Goal: Task Accomplishment & Management: Manage account settings

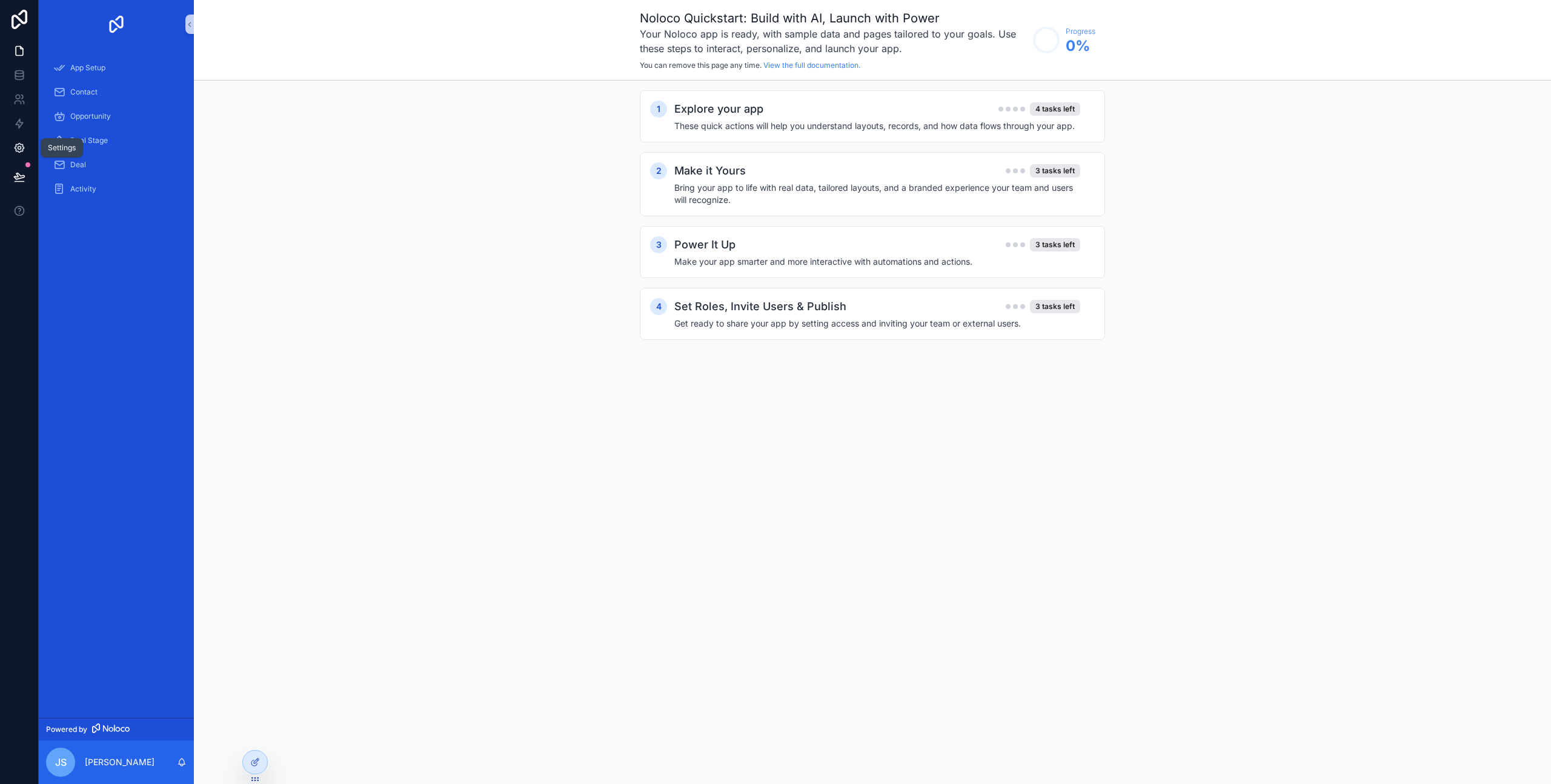
click at [16, 145] on icon at bounding box center [20, 148] width 9 height 9
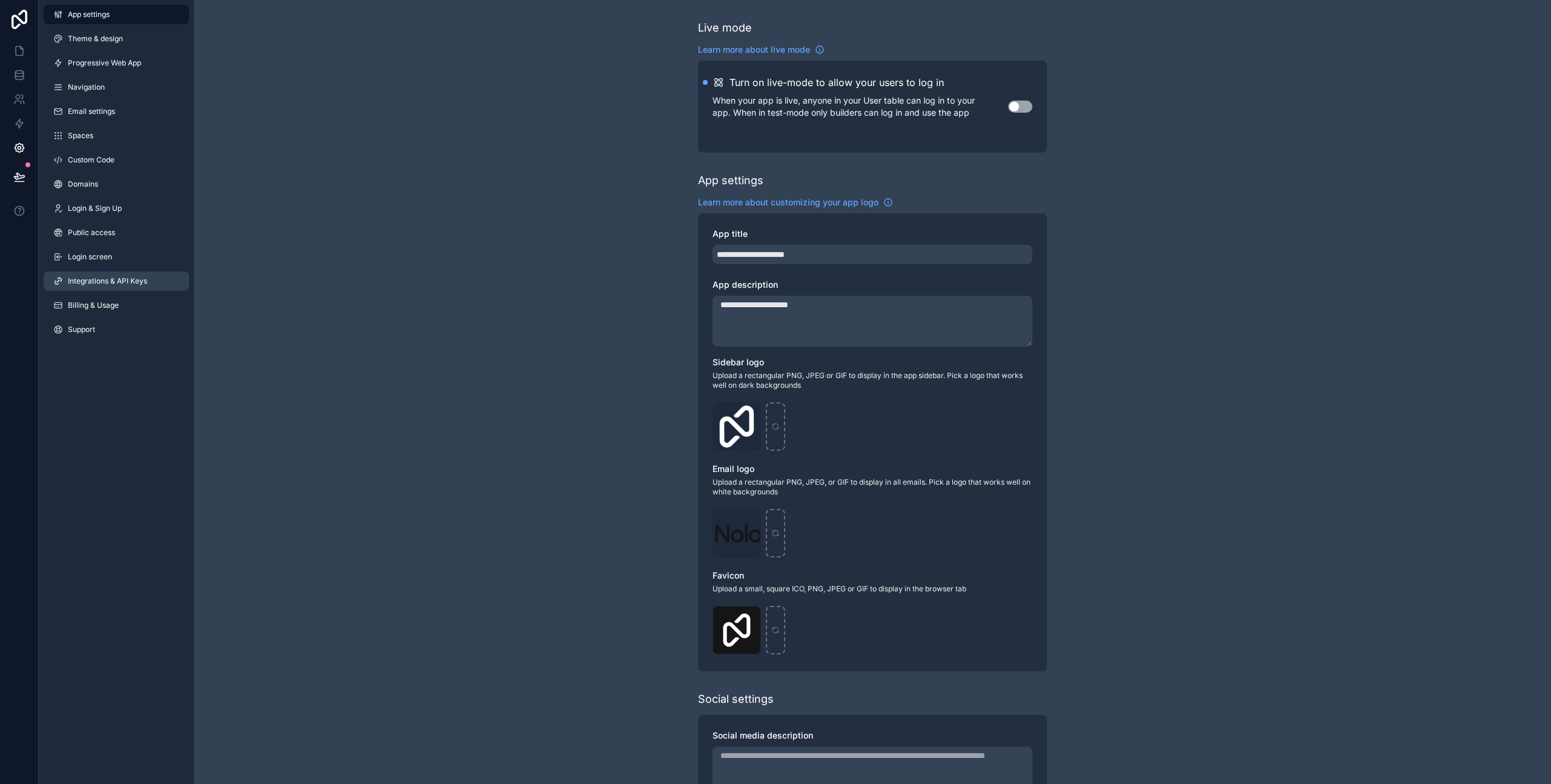
click at [110, 282] on span "Integrations & API Keys" at bounding box center [107, 281] width 79 height 9
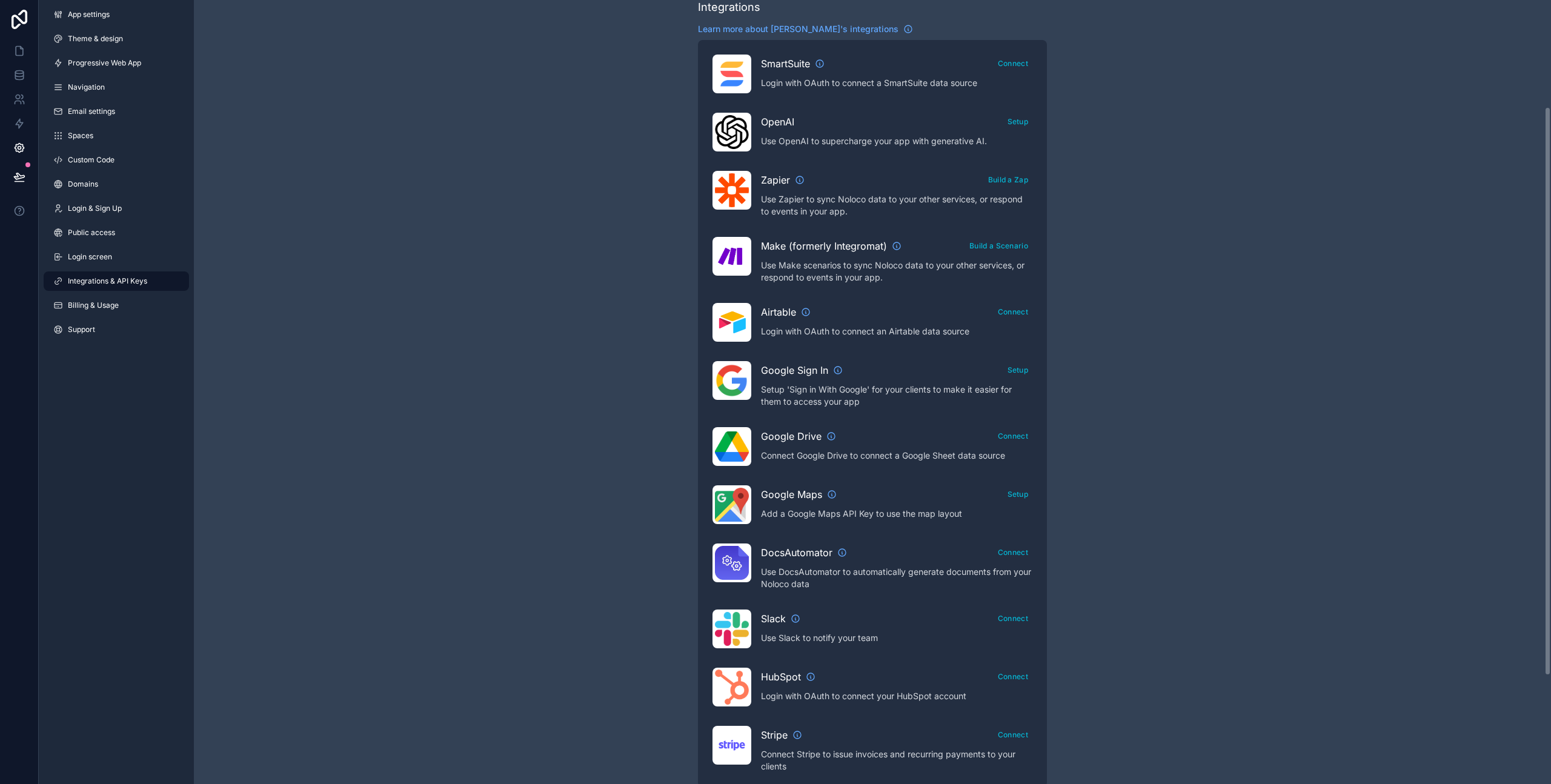
scroll to position [295, 0]
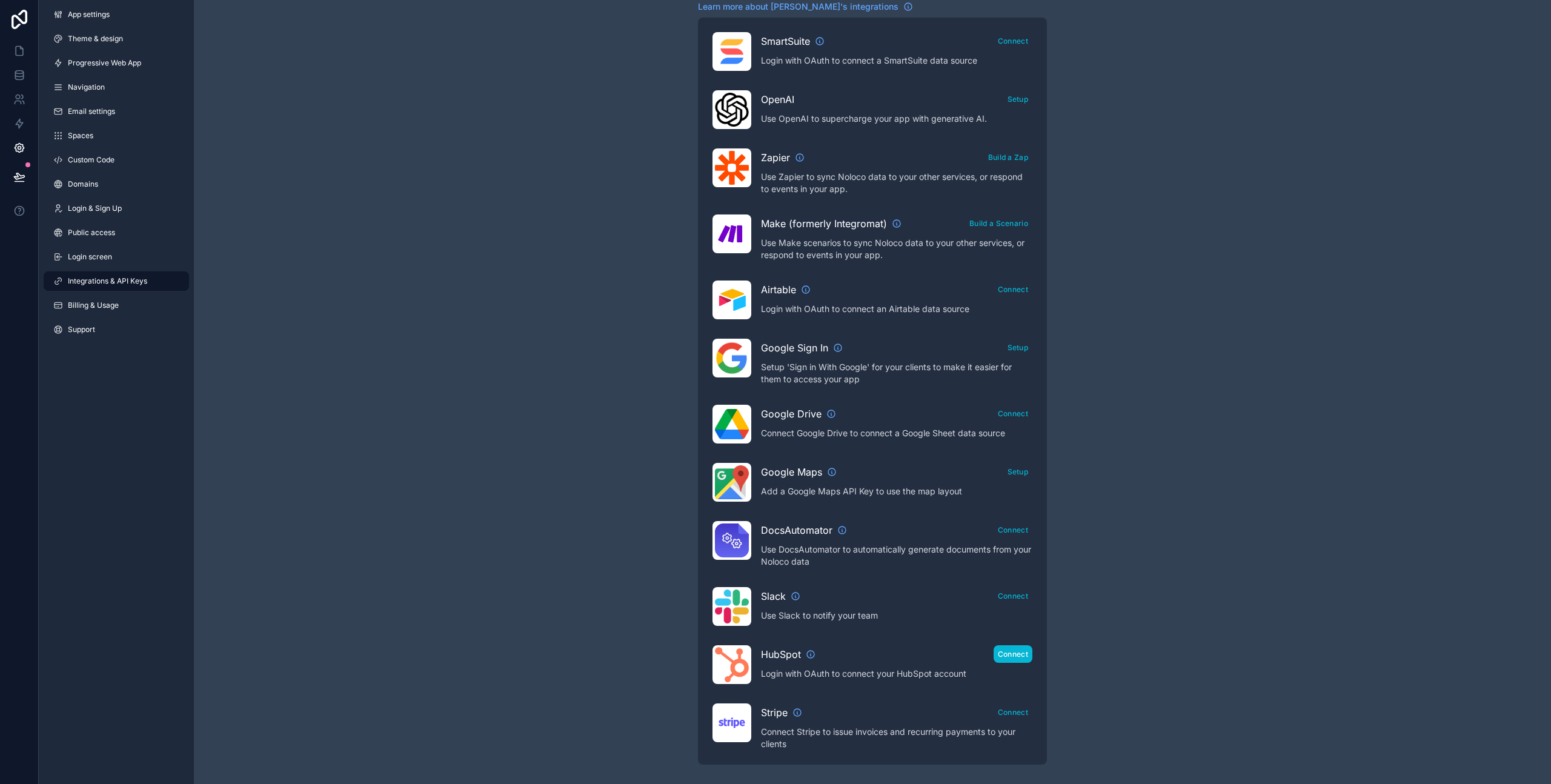
click at [1019, 658] on button "Connect" at bounding box center [1013, 654] width 38 height 17
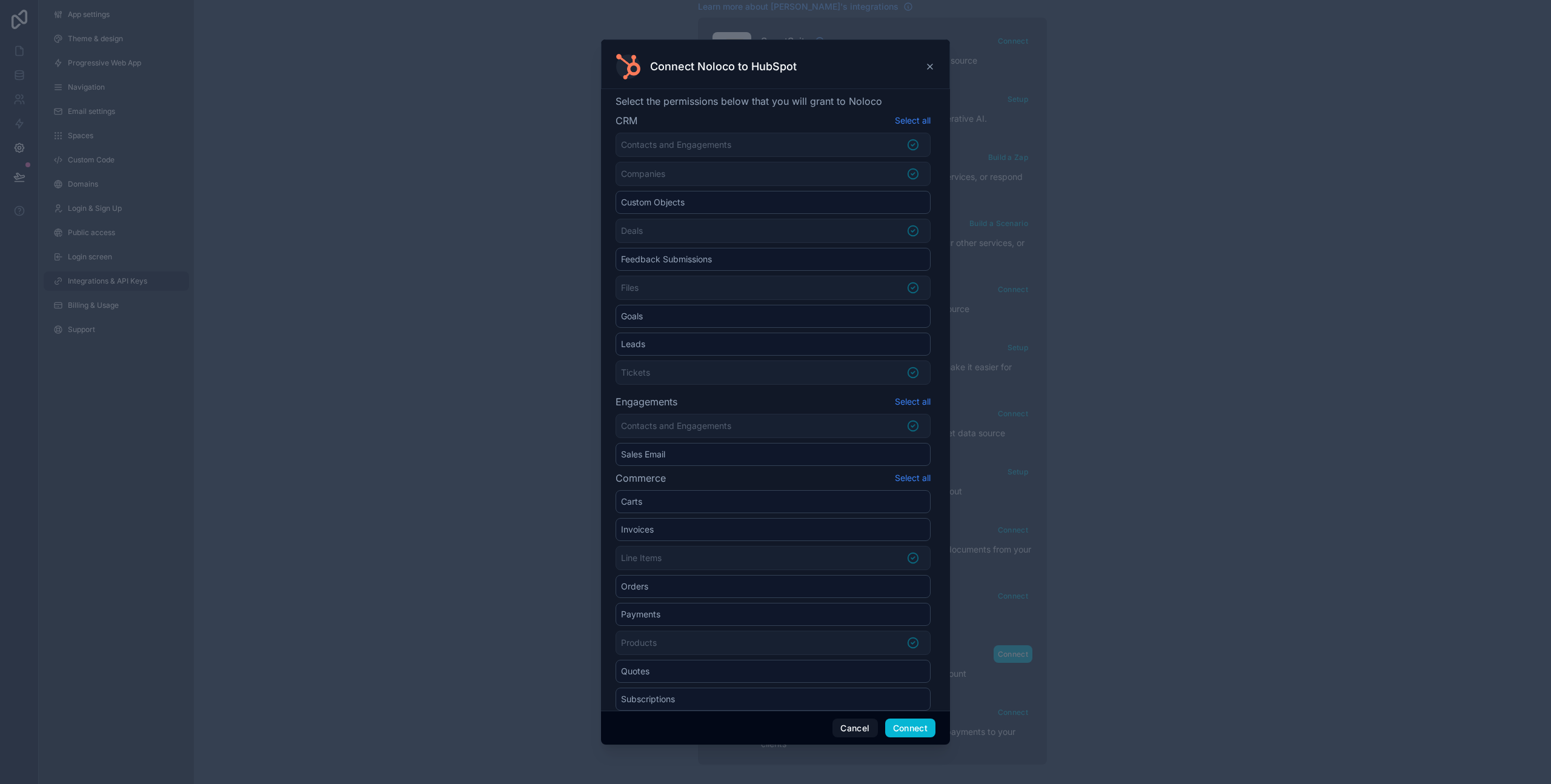
scroll to position [86, 0]
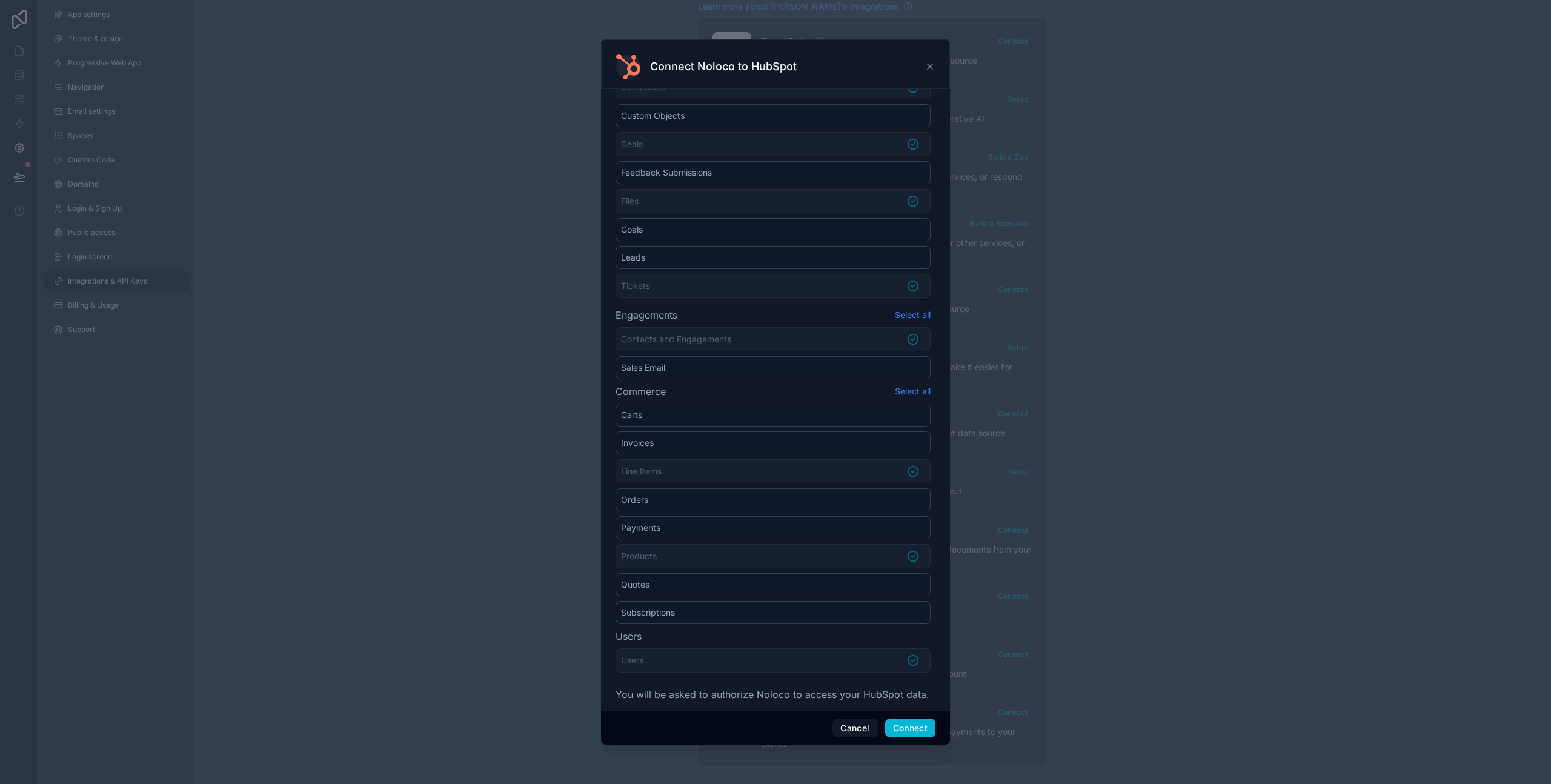
click at [901, 390] on button "Select all" at bounding box center [913, 391] width 36 height 15
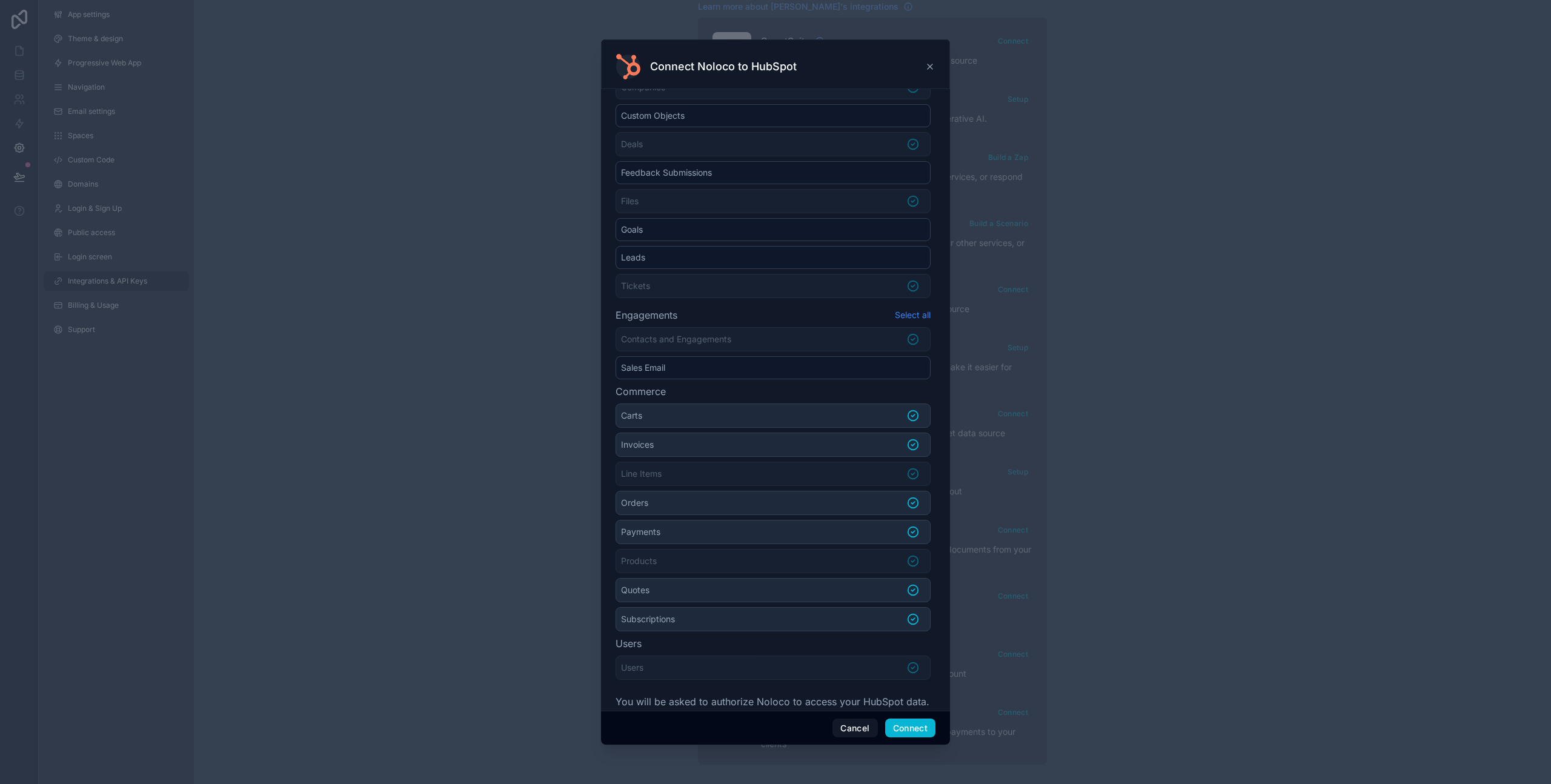
click at [904, 318] on button "Select all" at bounding box center [913, 315] width 36 height 15
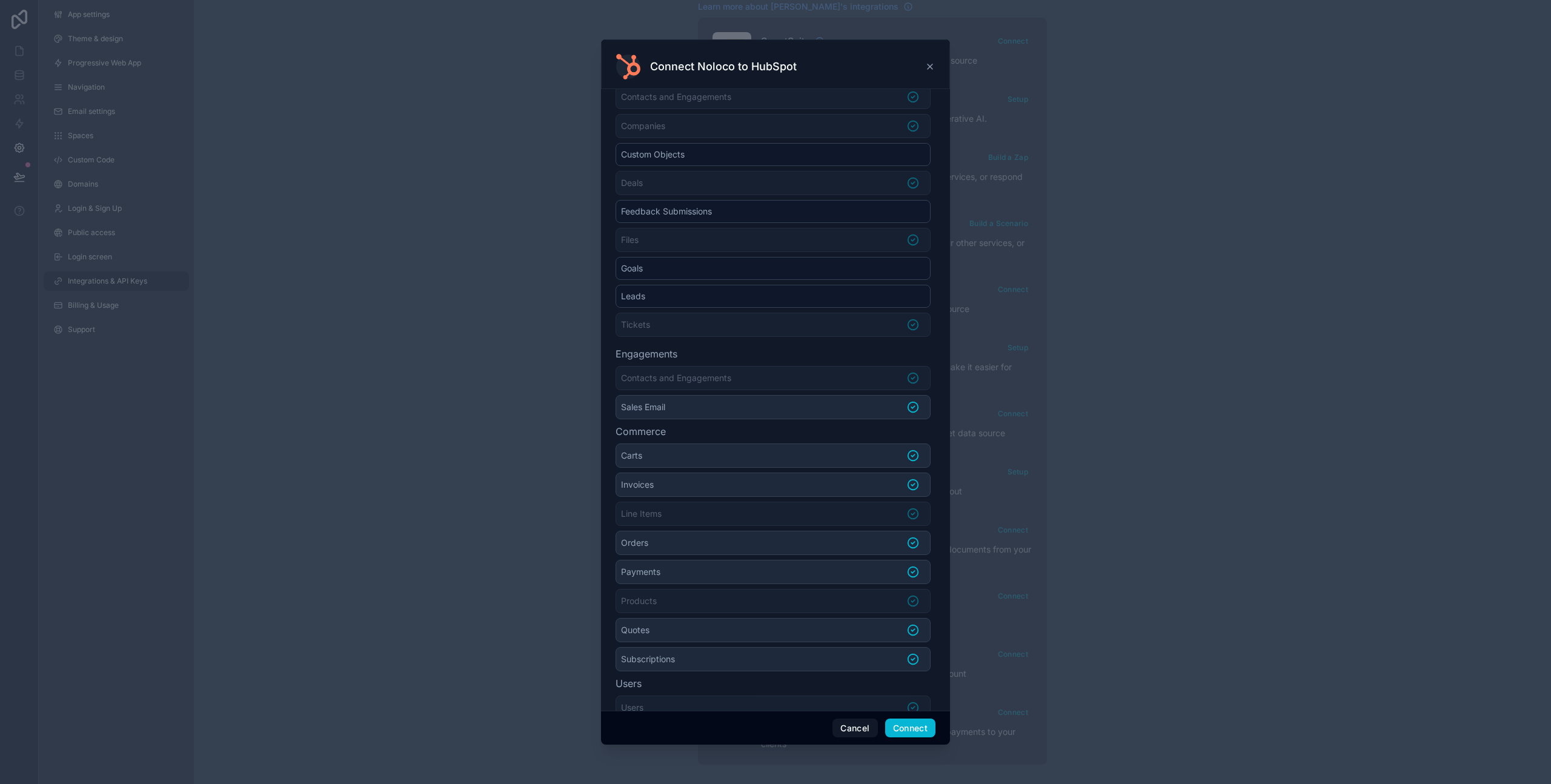
scroll to position [0, 0]
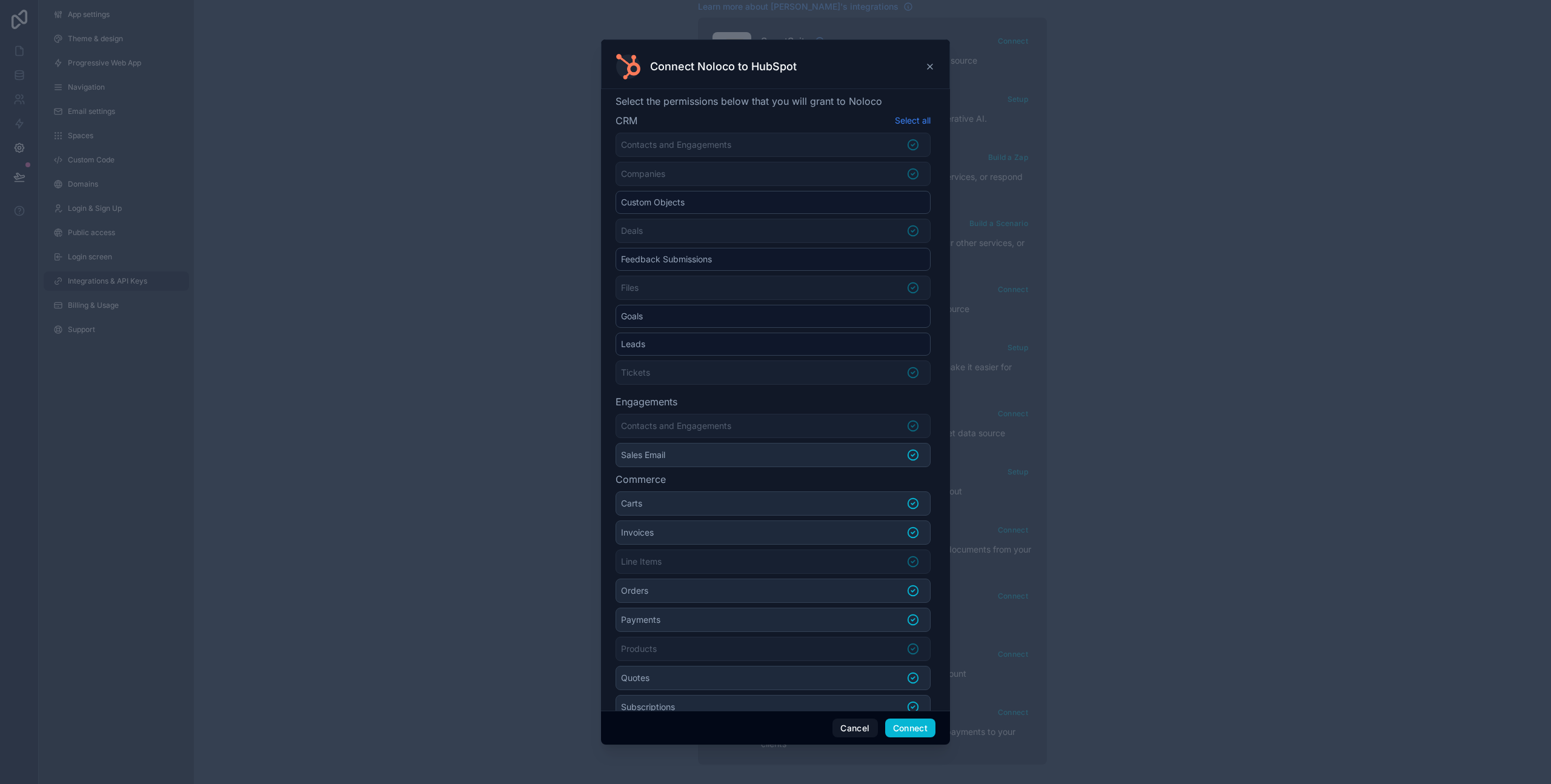
click at [897, 118] on button "Select all" at bounding box center [913, 120] width 36 height 15
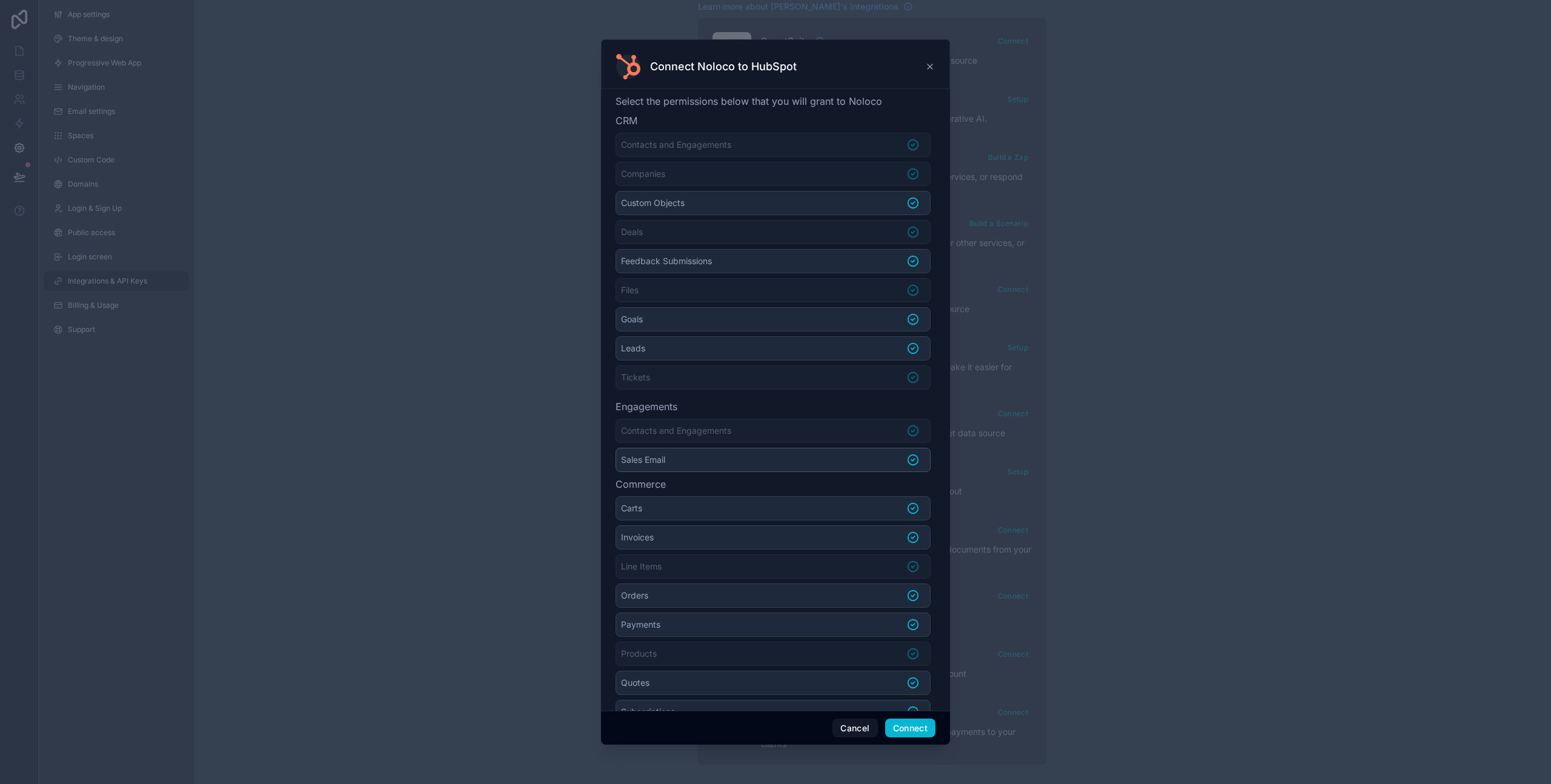
click at [904, 458] on icon at bounding box center [913, 460] width 24 height 13
click at [906, 321] on icon at bounding box center [913, 319] width 24 height 13
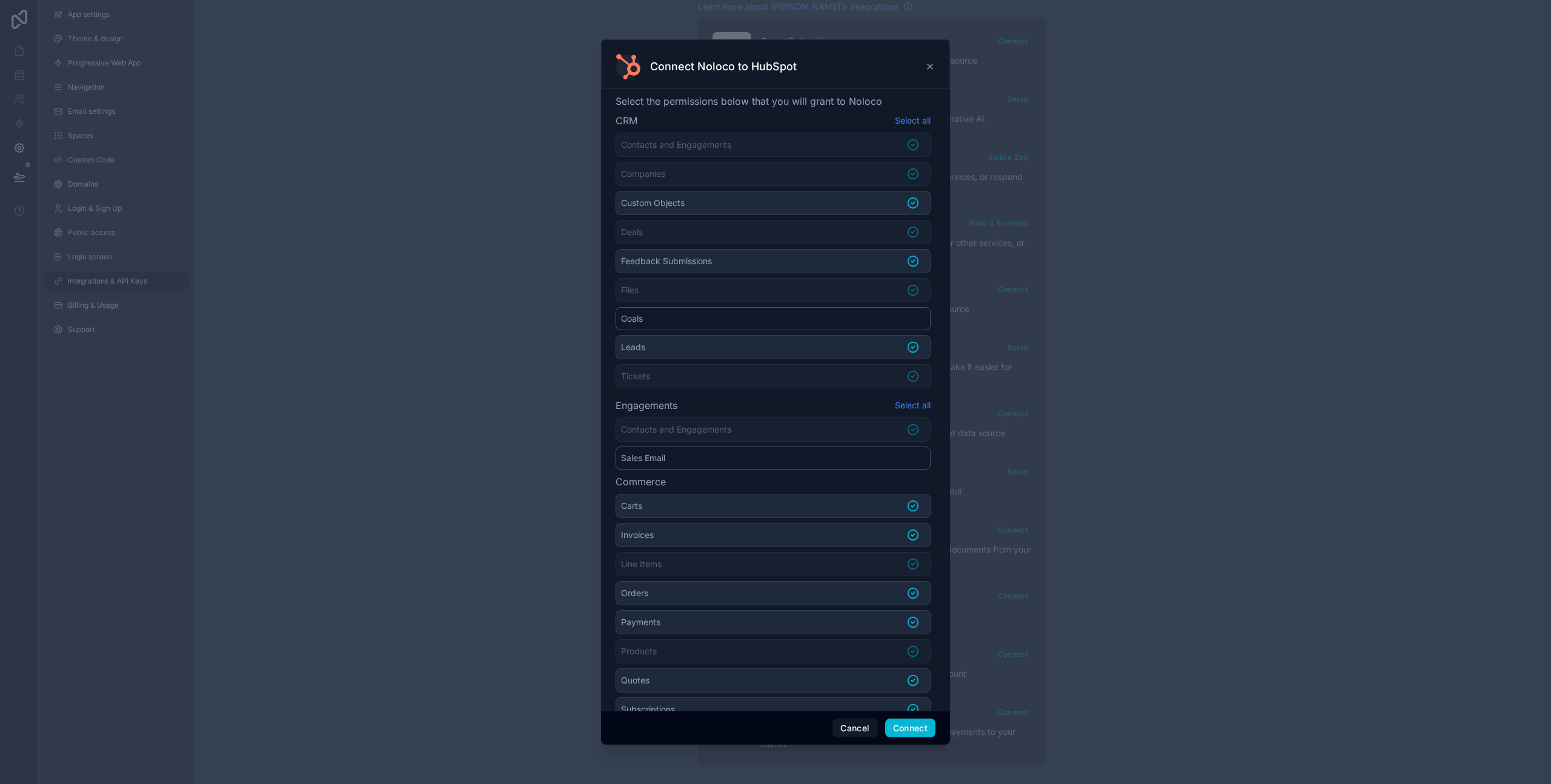
click at [908, 321] on li "Goals" at bounding box center [773, 318] width 315 height 23
click at [908, 260] on icon at bounding box center [913, 260] width 10 height 10
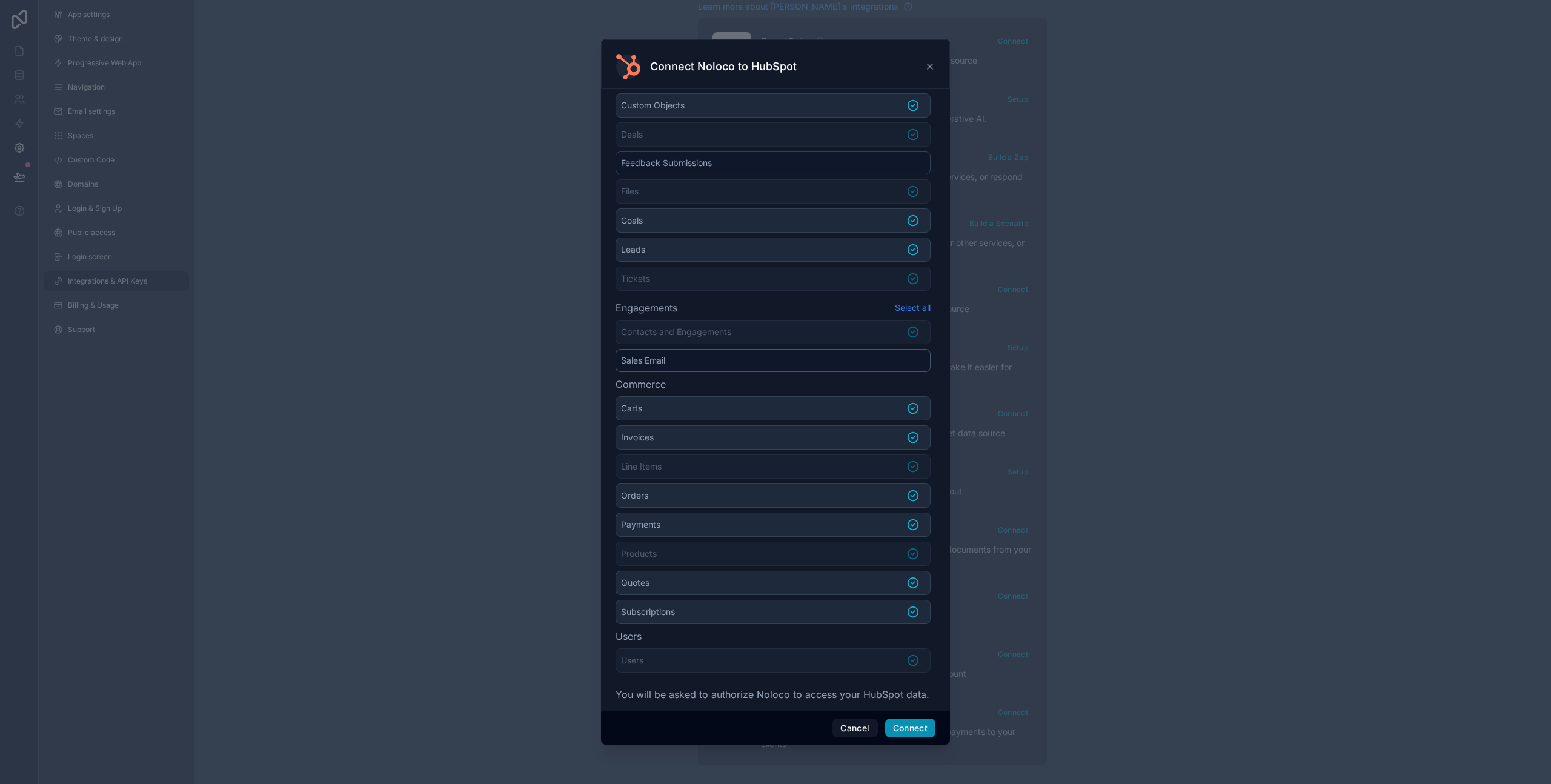
click at [902, 727] on button "Connect" at bounding box center [911, 728] width 50 height 20
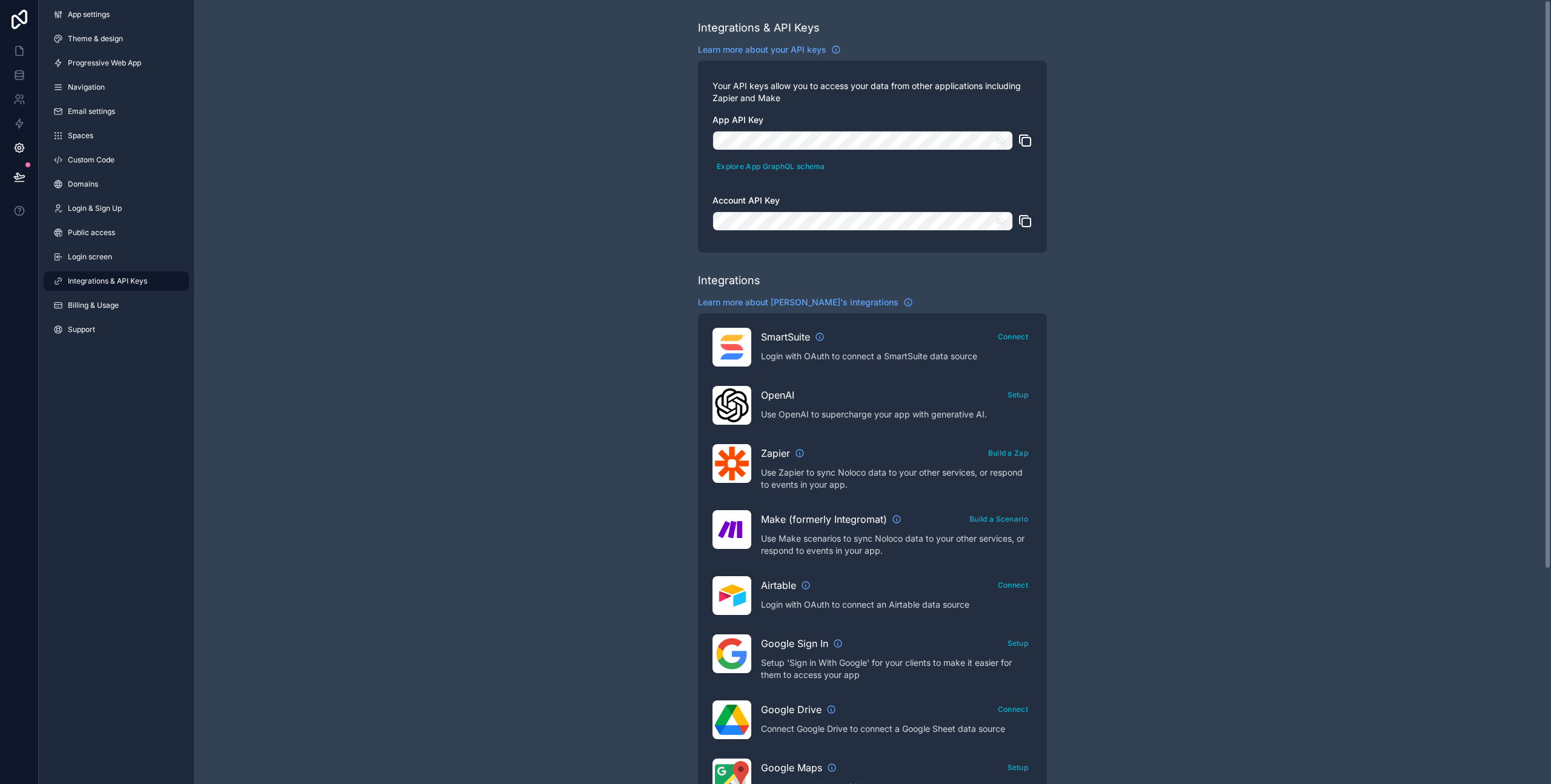
scroll to position [295, 0]
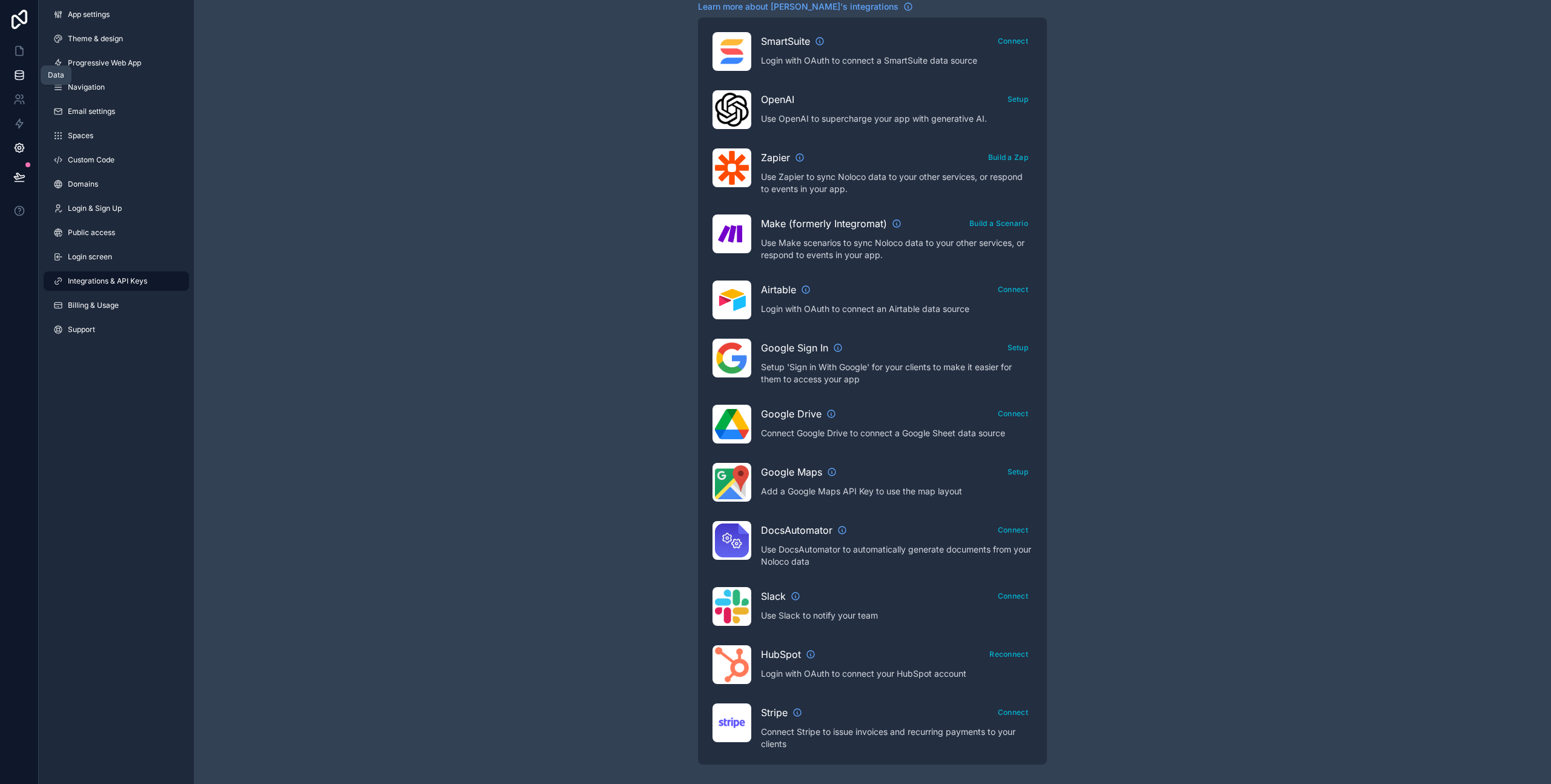
click at [19, 74] on icon at bounding box center [19, 75] width 12 height 12
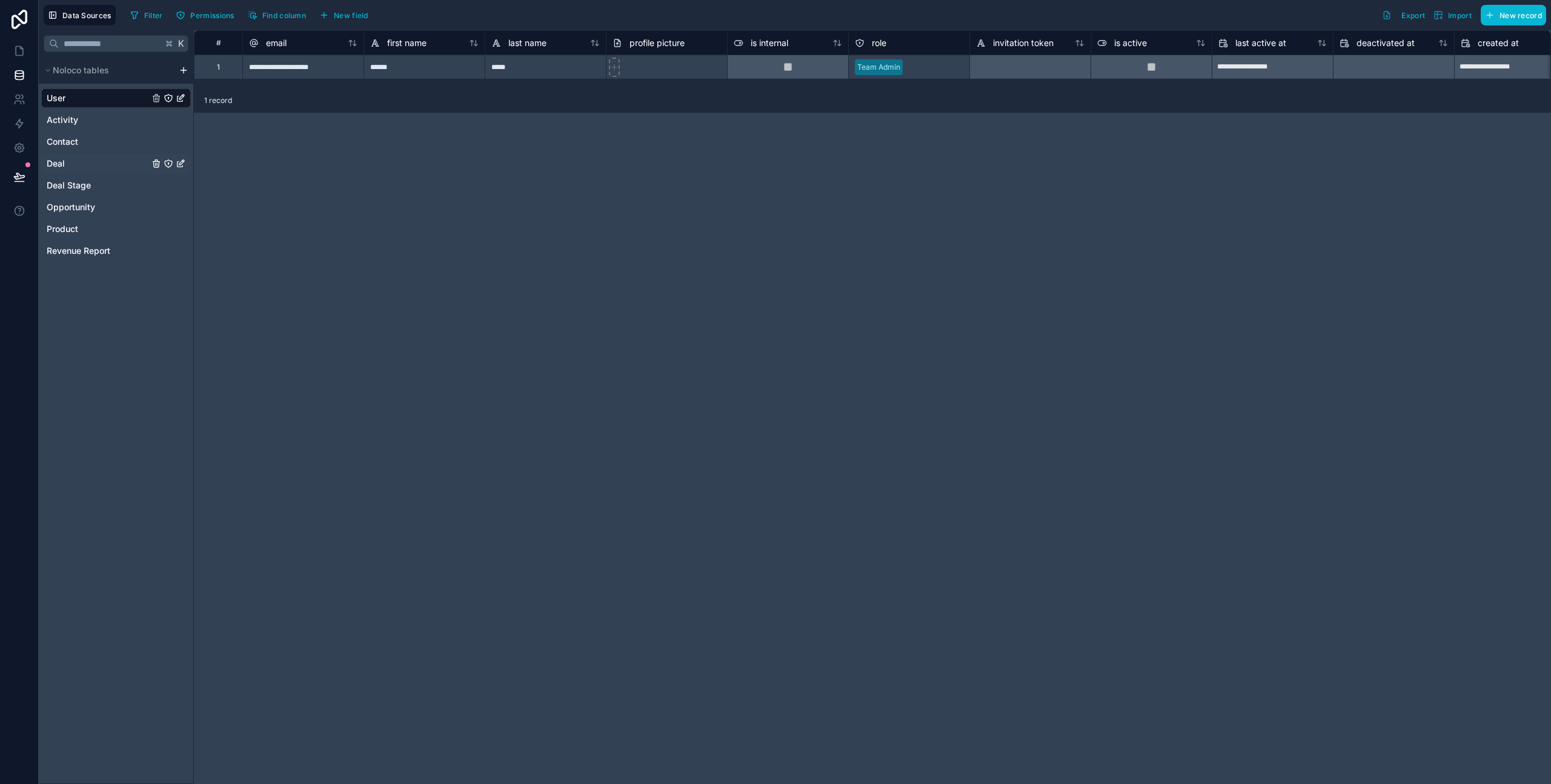
click at [64, 163] on span "Deal" at bounding box center [55, 163] width 18 height 12
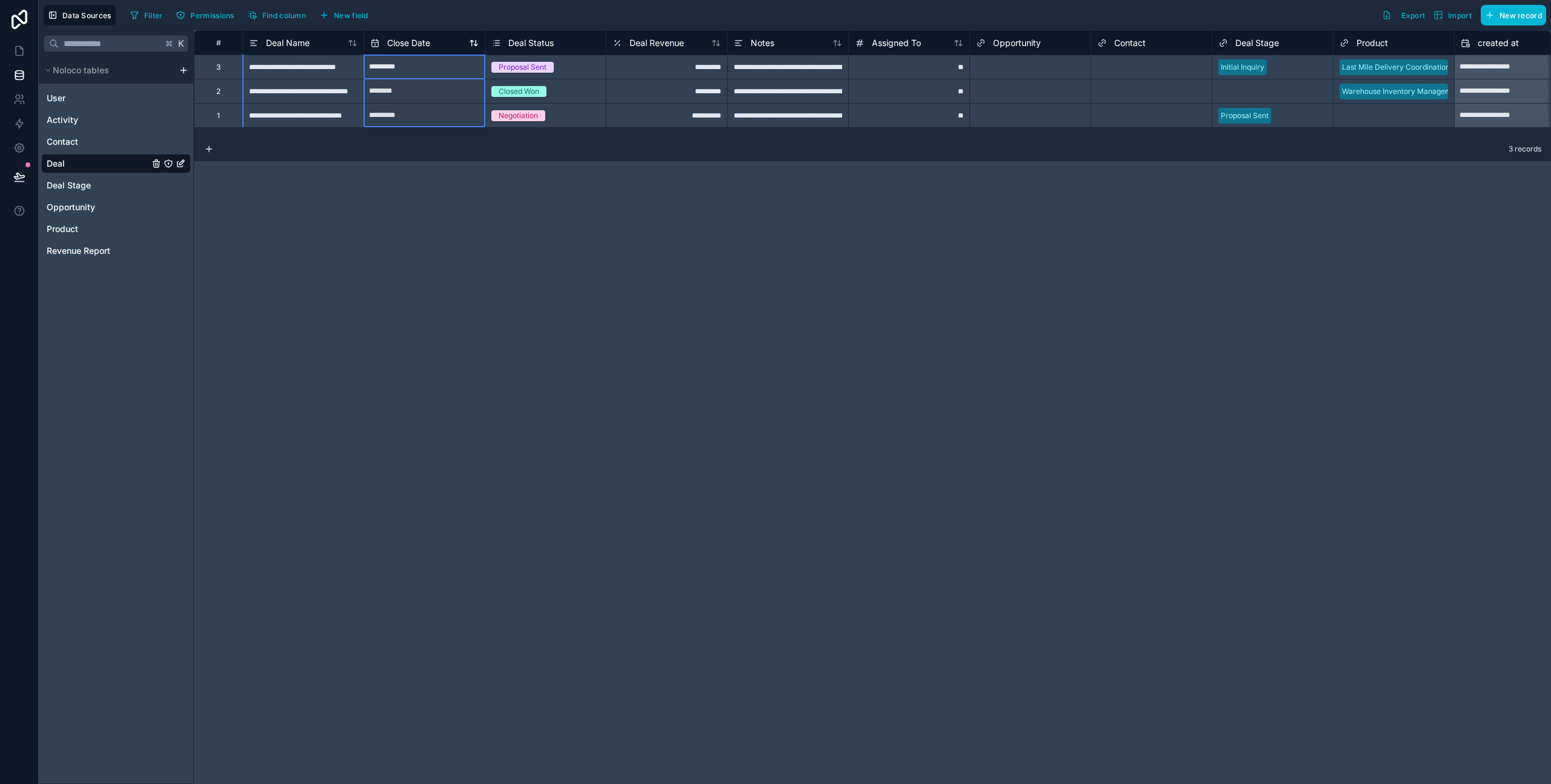
drag, startPoint x: 365, startPoint y: 41, endPoint x: 396, endPoint y: 41, distance: 31.0
click at [396, 41] on div "Close Date" at bounding box center [424, 43] width 120 height 15
click at [361, 40] on div "Deal Name" at bounding box center [302, 43] width 120 height 15
click at [333, 42] on div "Deal Name" at bounding box center [303, 43] width 108 height 15
click at [60, 181] on span "Deal Stage" at bounding box center [68, 185] width 44 height 12
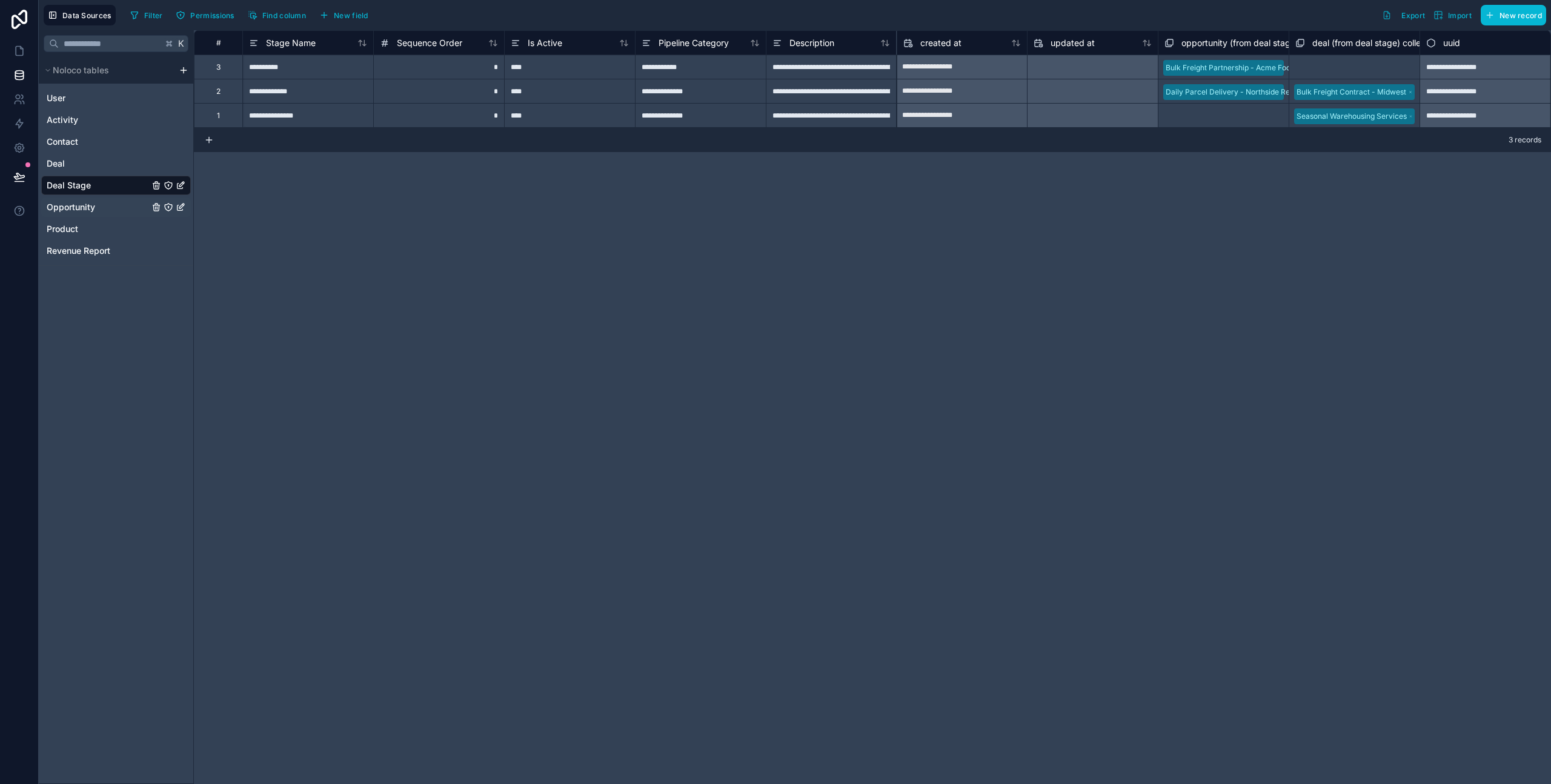
click at [70, 205] on span "Opportunity" at bounding box center [71, 207] width 49 height 12
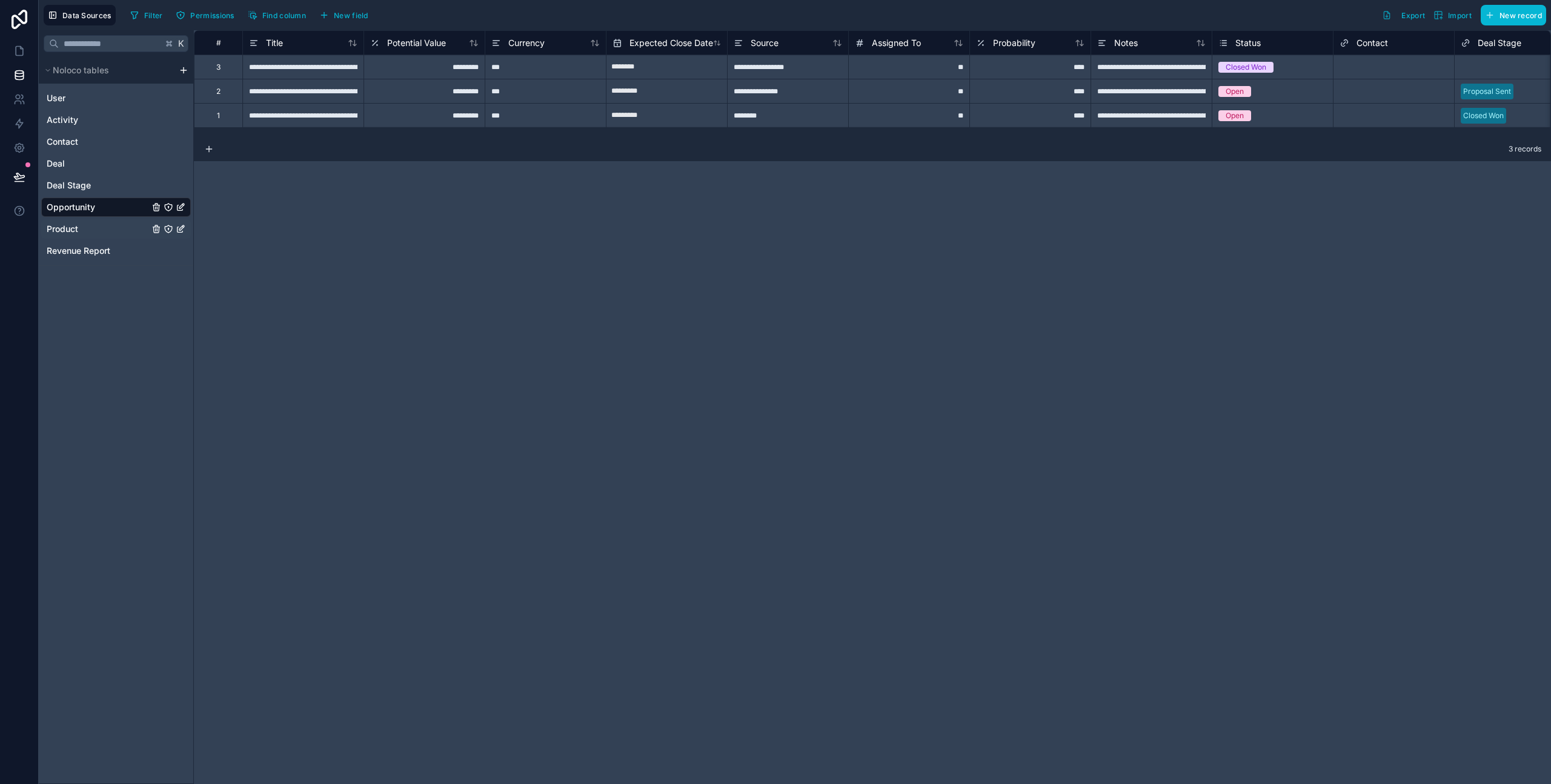
click at [70, 229] on span "Product" at bounding box center [62, 229] width 31 height 12
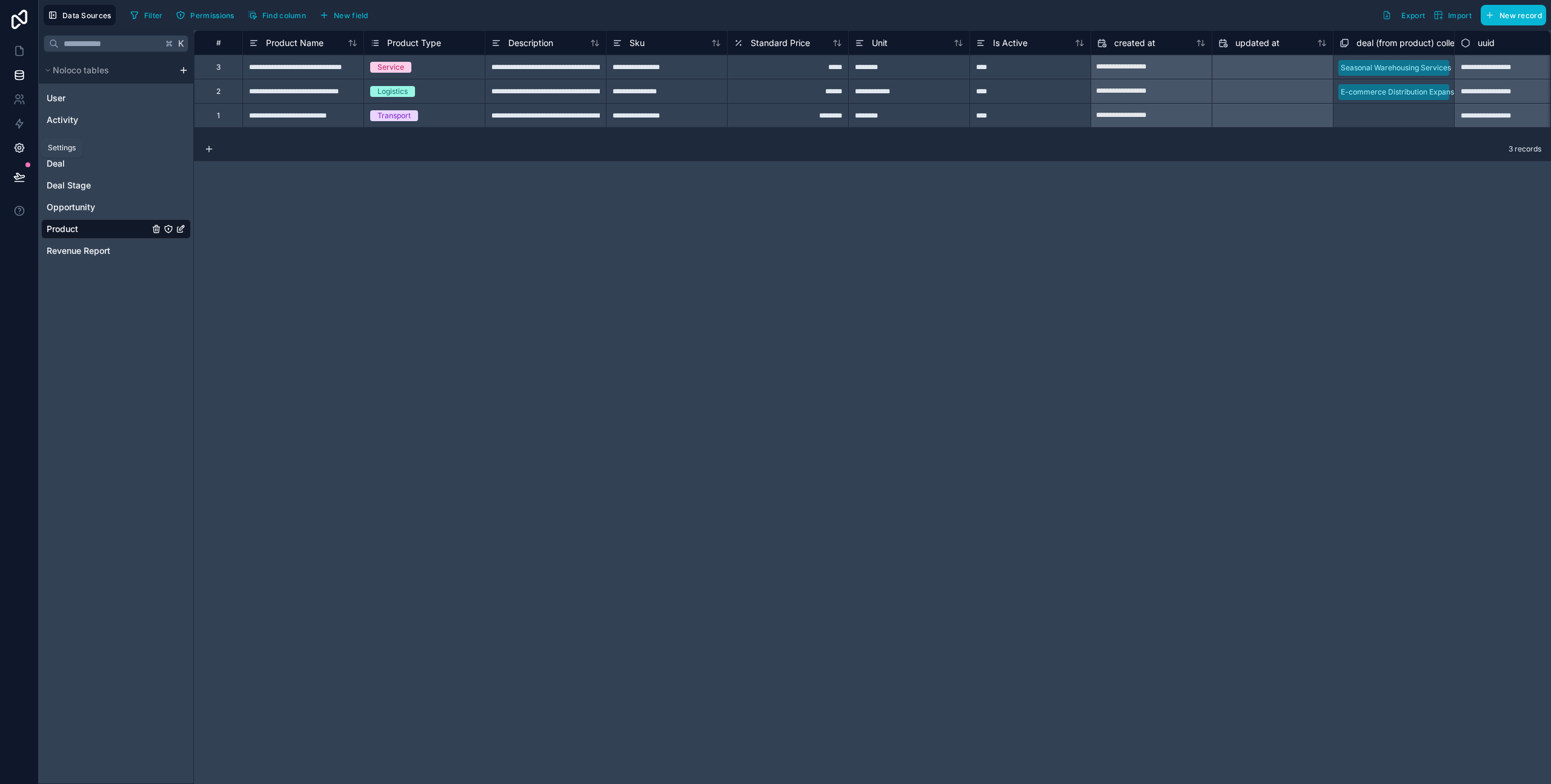
click at [13, 145] on icon at bounding box center [19, 147] width 12 height 12
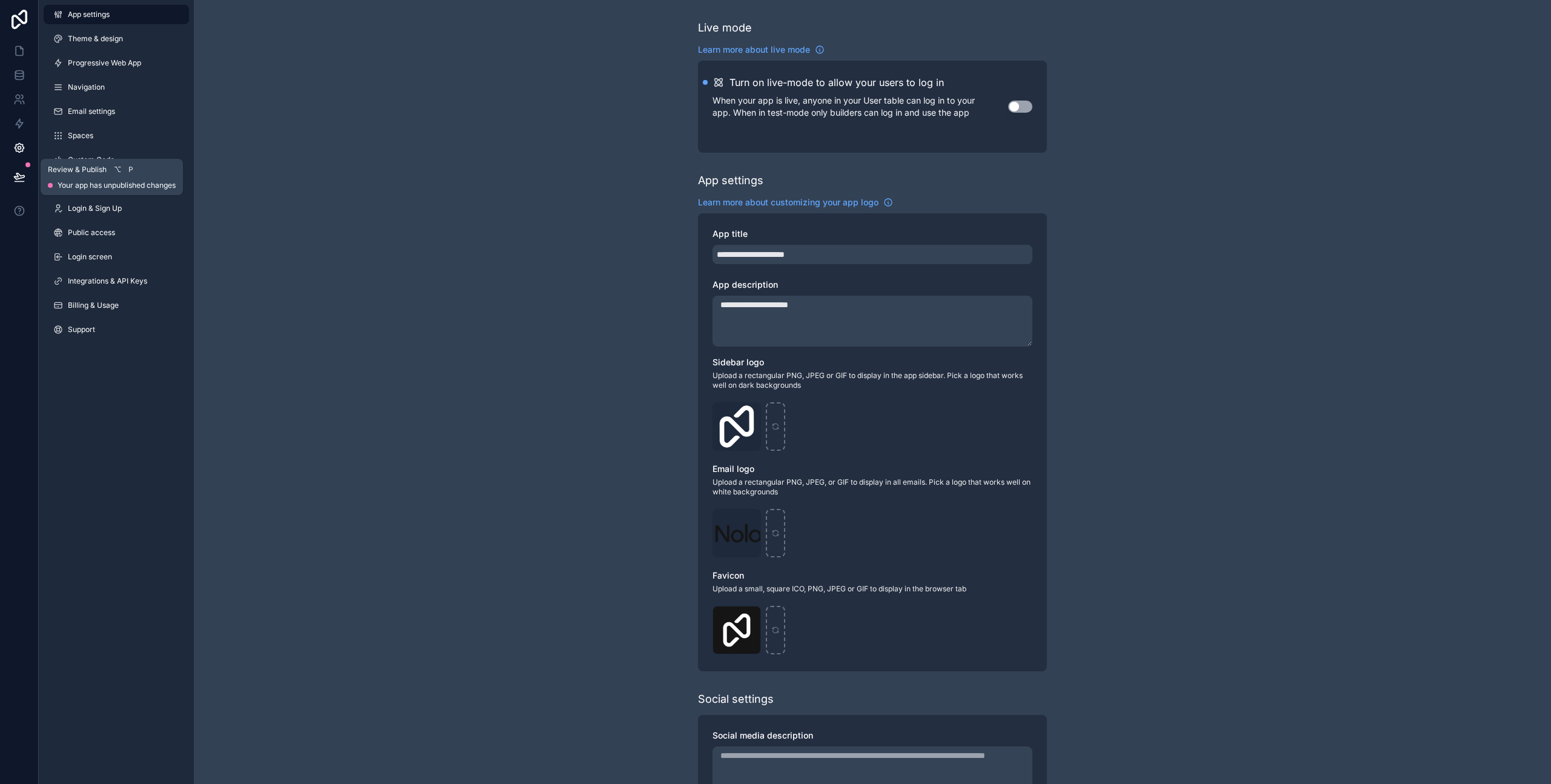
click at [18, 181] on icon at bounding box center [19, 176] width 12 height 12
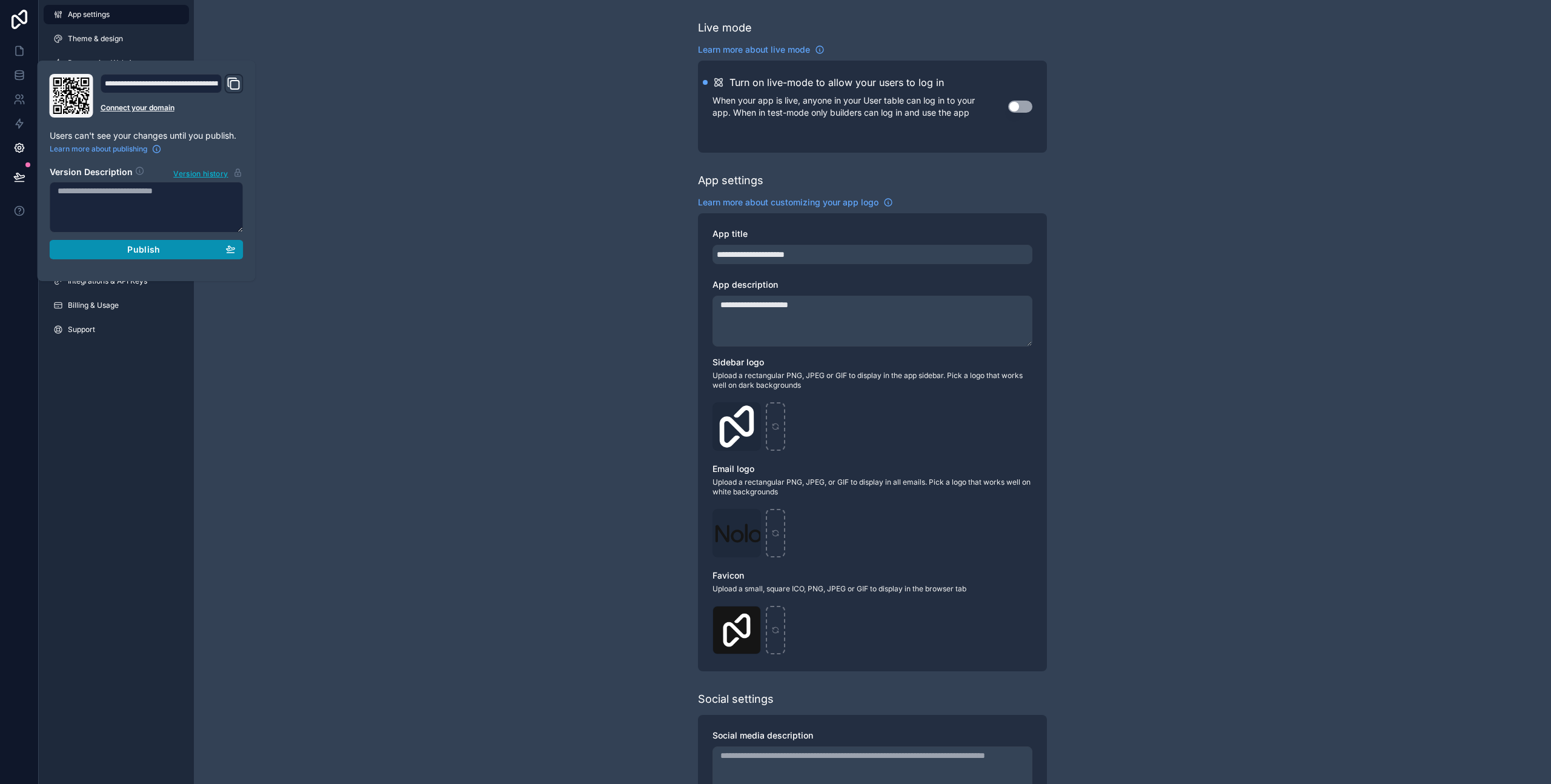
click at [141, 247] on span "Publish" at bounding box center [144, 250] width 33 height 11
click at [324, 87] on div "**********" at bounding box center [873, 469] width 1358 height 938
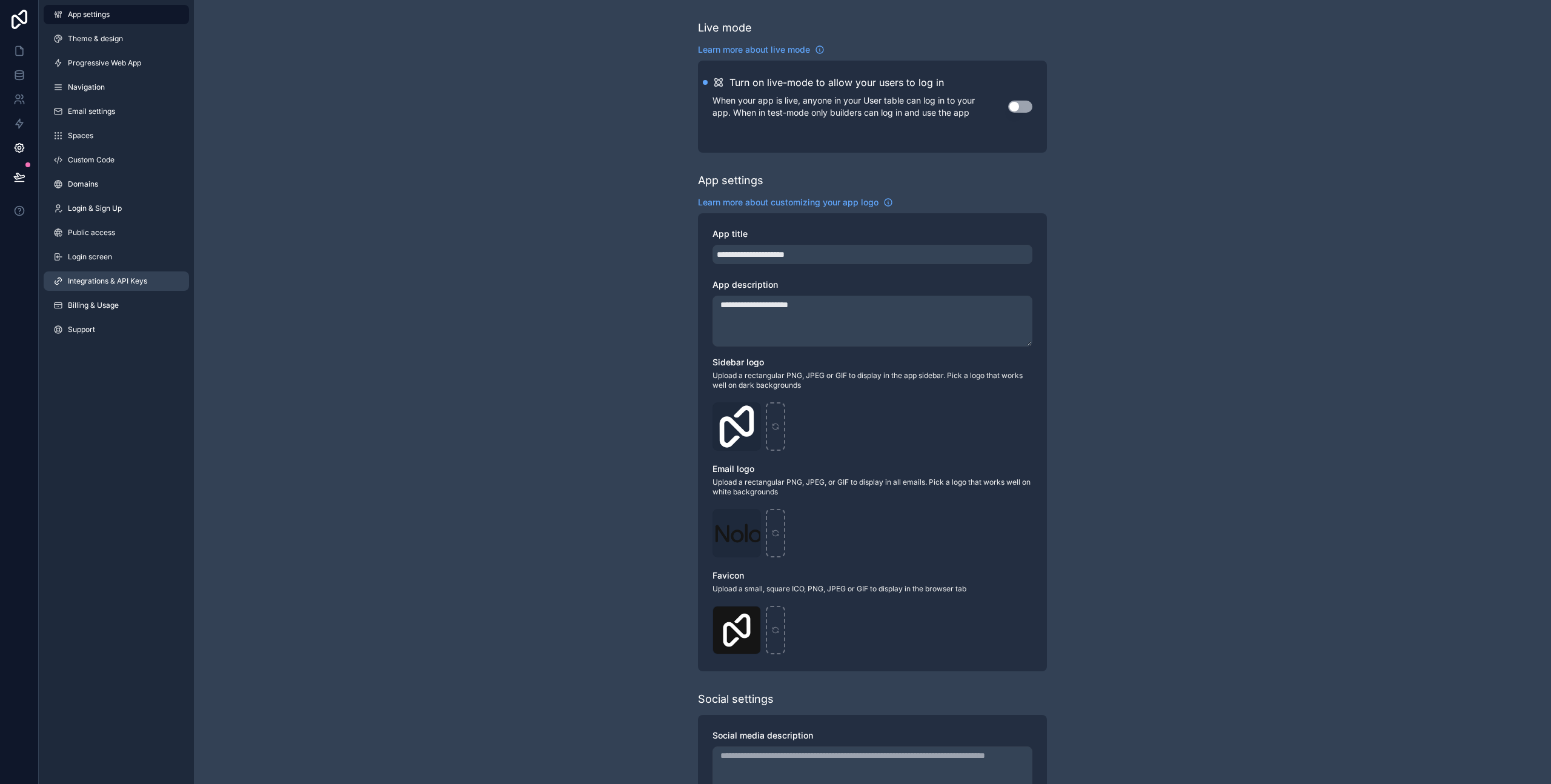
click at [88, 277] on span "Integrations & API Keys" at bounding box center [107, 281] width 79 height 9
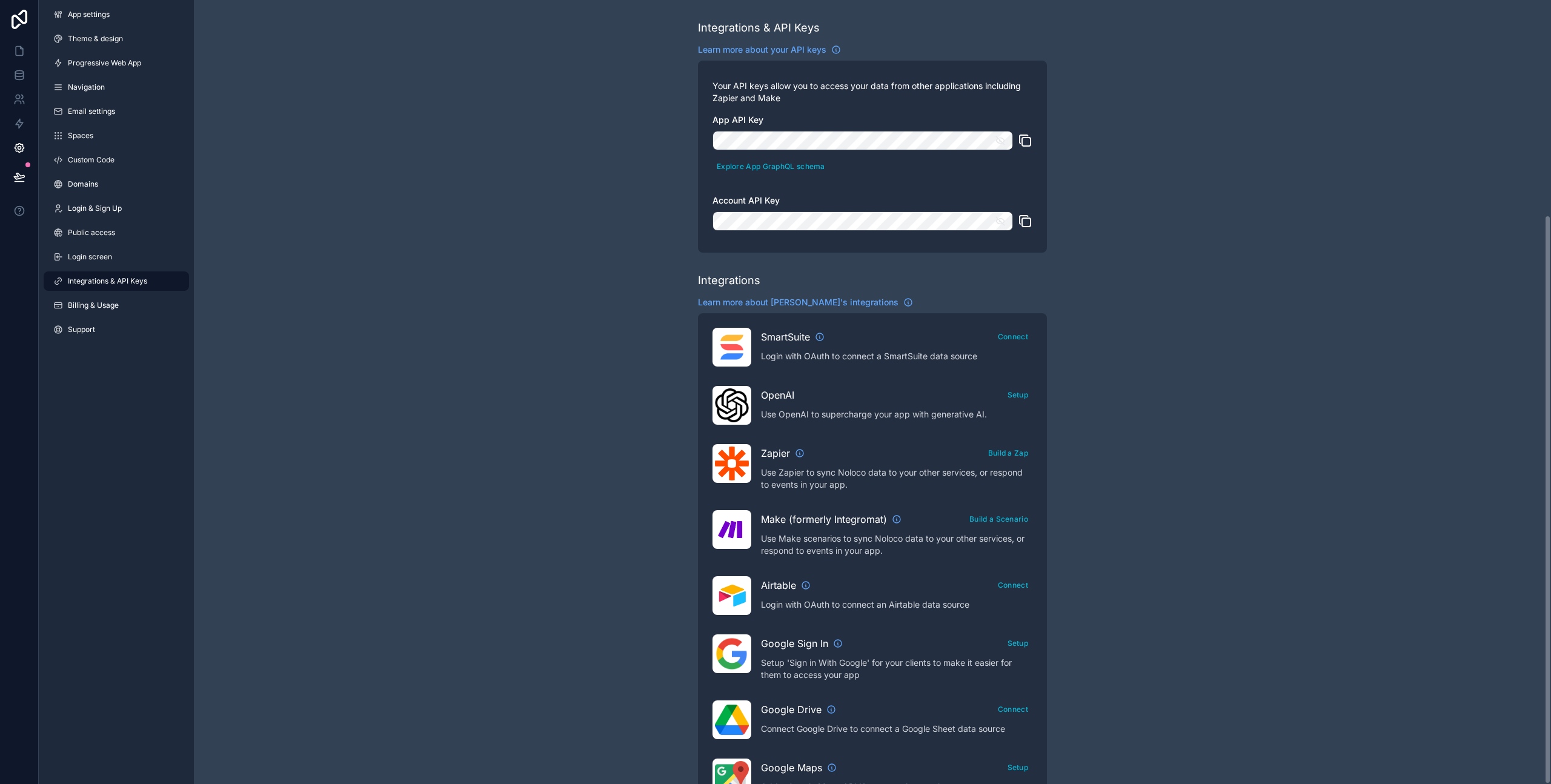
scroll to position [295, 0]
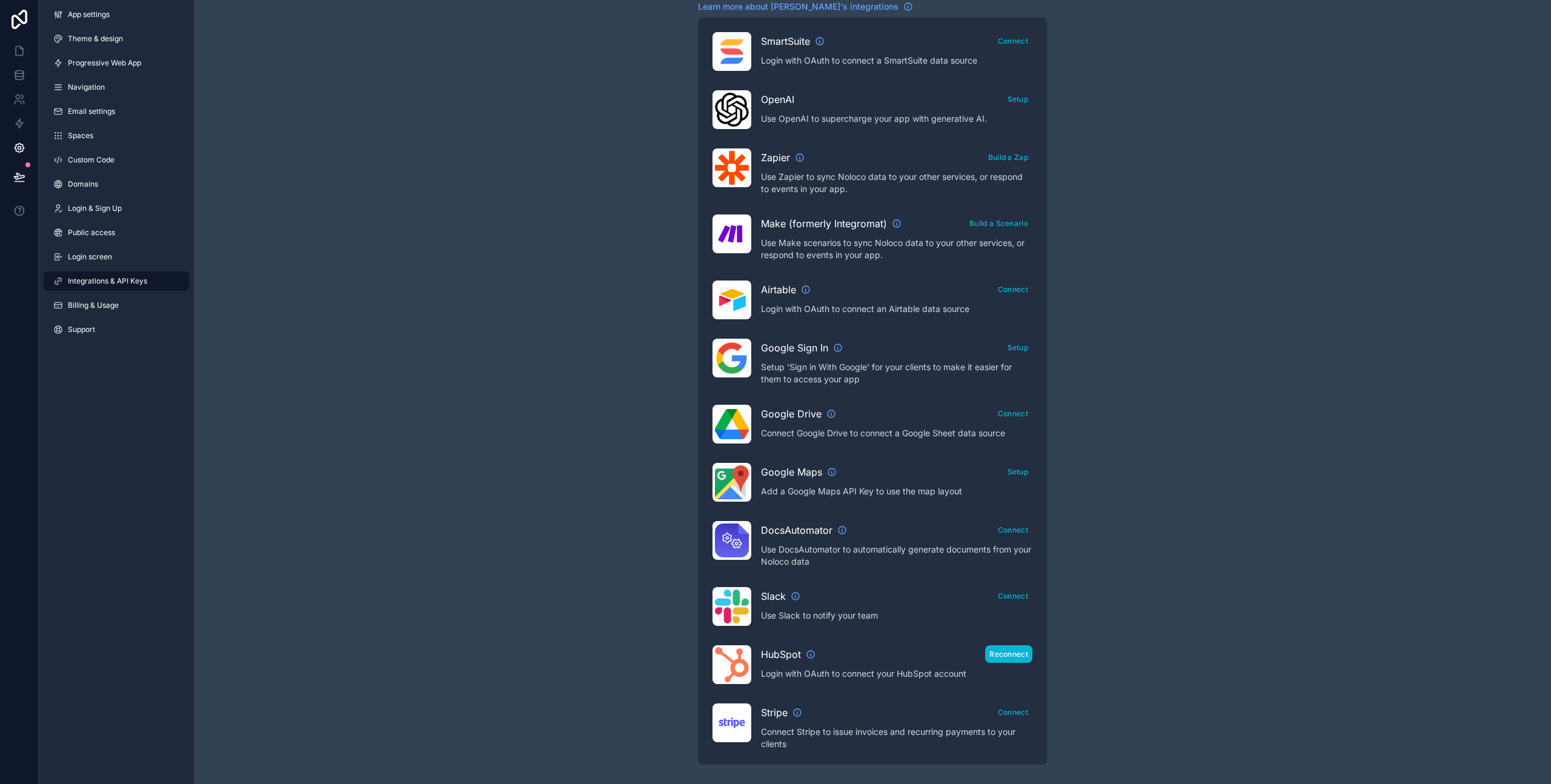
click at [1006, 661] on button "Reconnect" at bounding box center [1009, 654] width 47 height 17
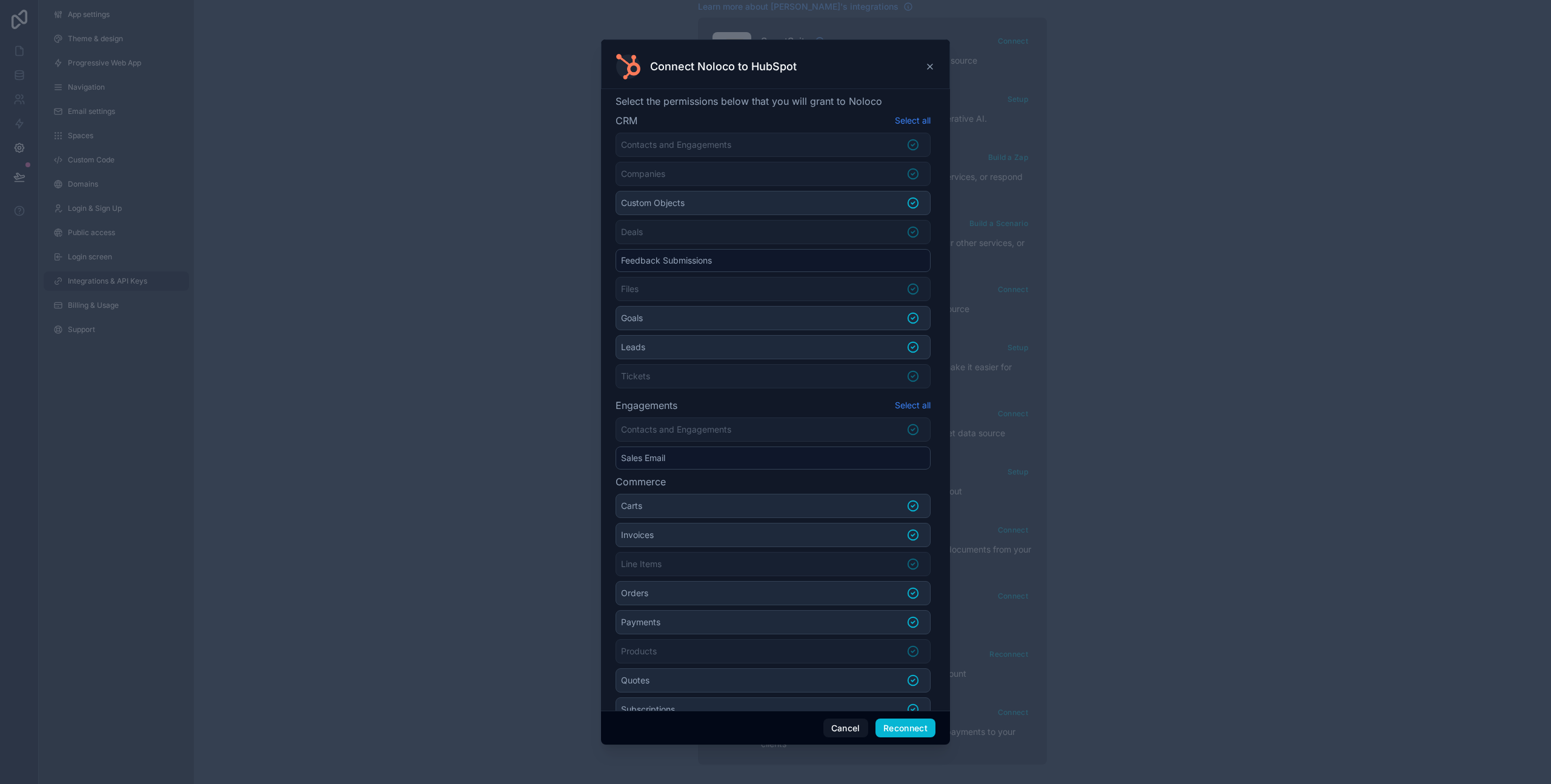
click at [927, 67] on icon at bounding box center [930, 67] width 9 height 9
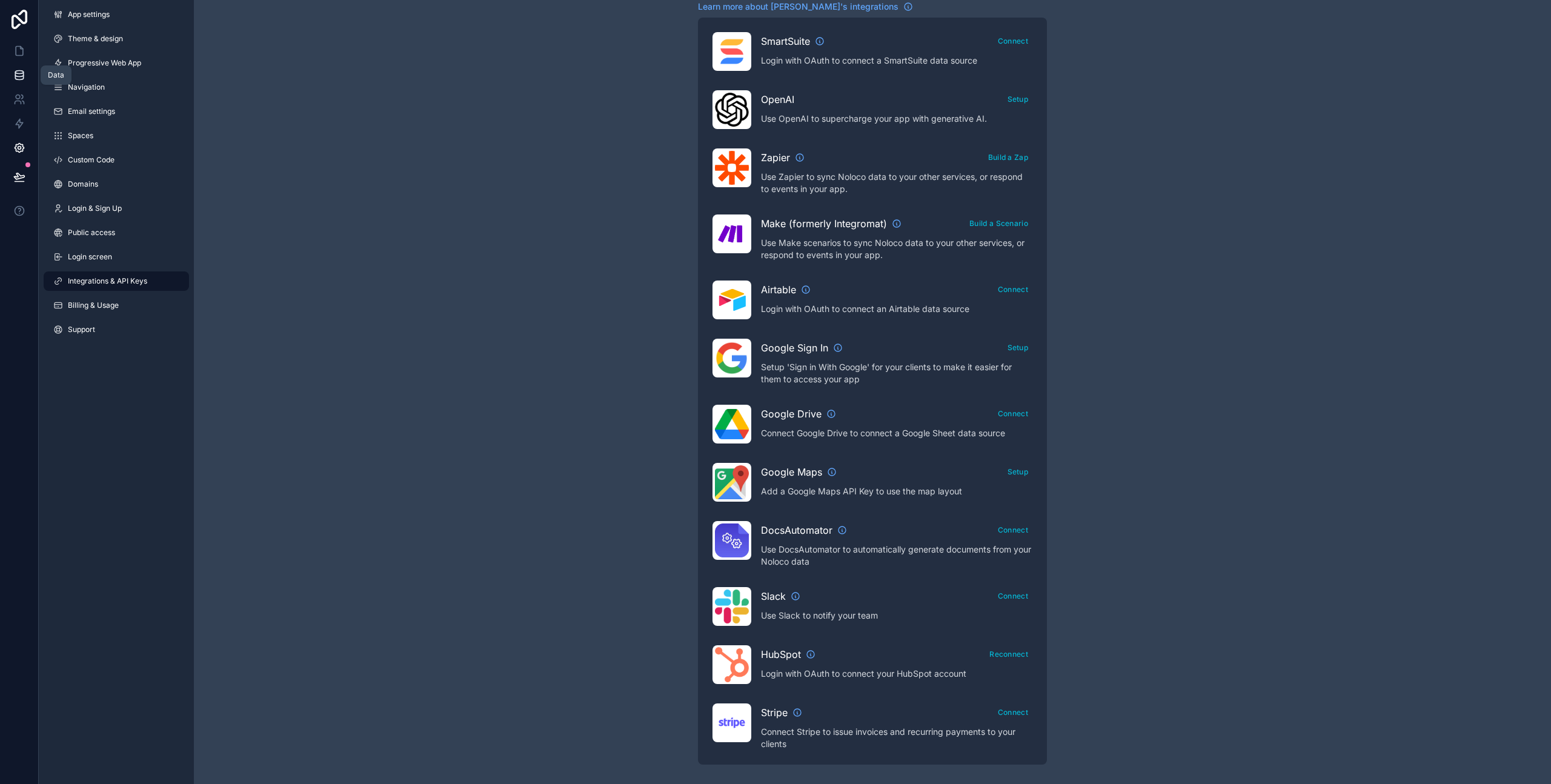
click at [20, 71] on icon at bounding box center [19, 75] width 12 height 12
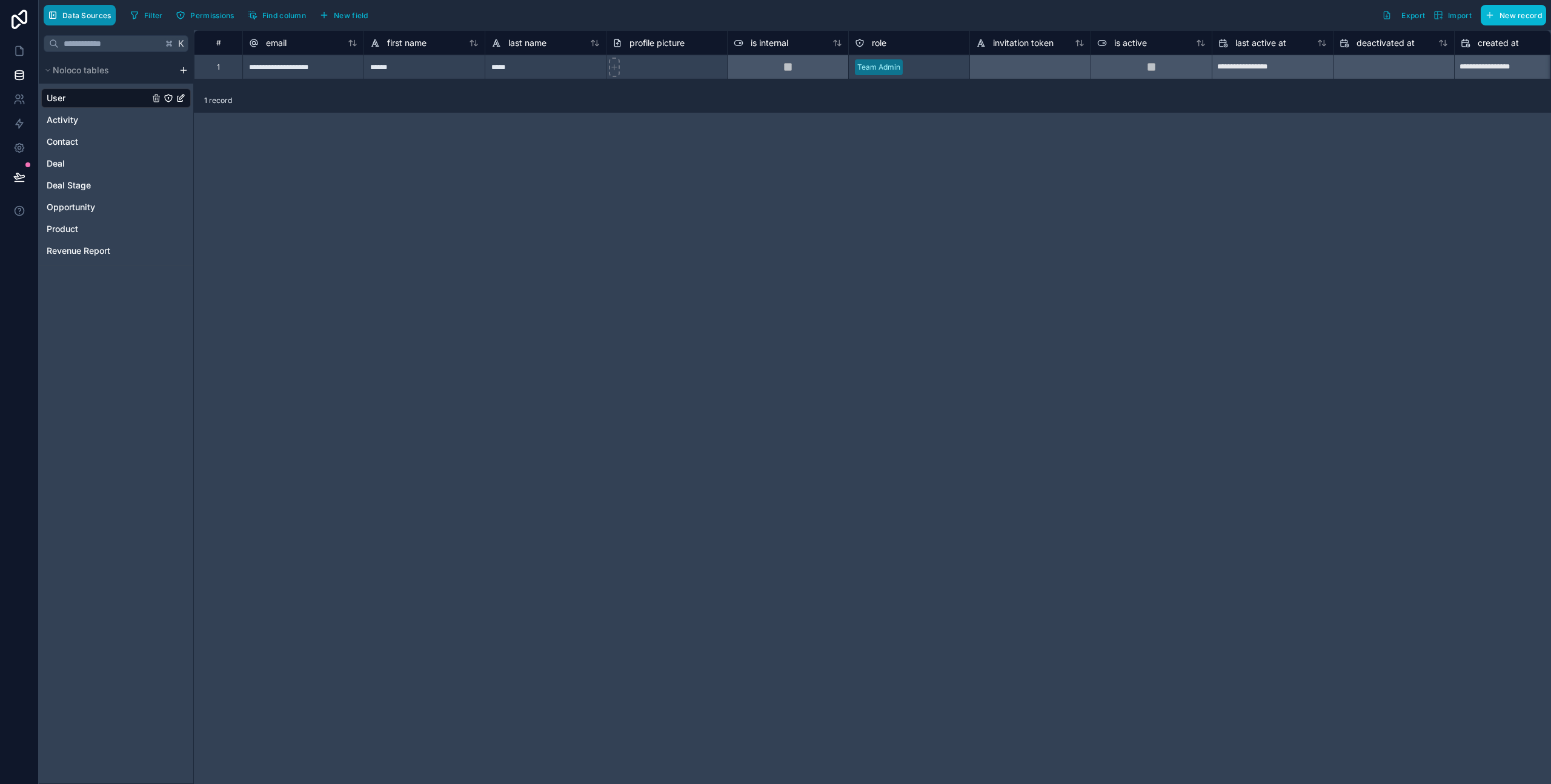
click at [83, 15] on span "Data Sources" at bounding box center [86, 16] width 49 height 9
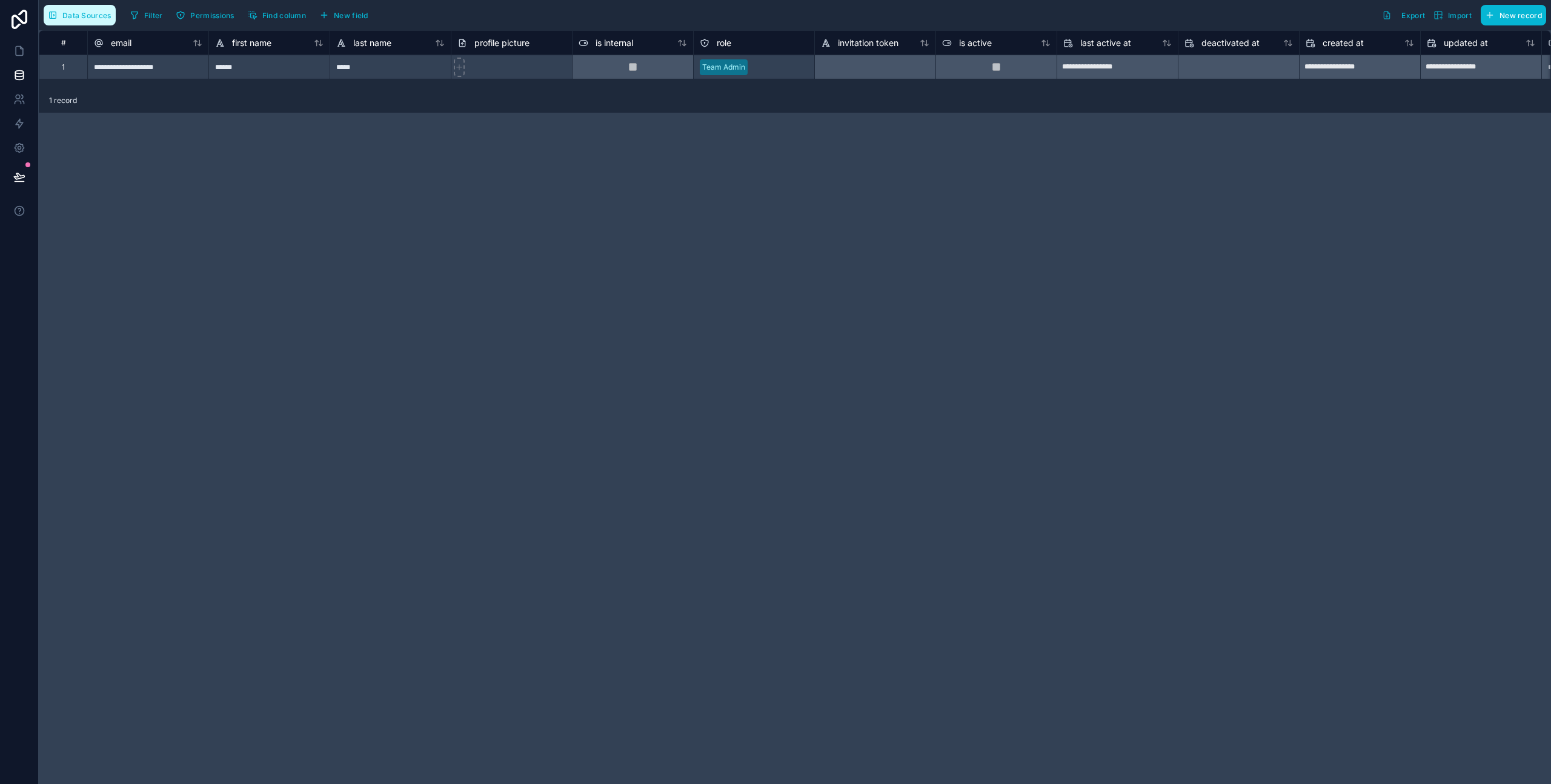
click at [83, 15] on span "Data Sources" at bounding box center [86, 16] width 49 height 9
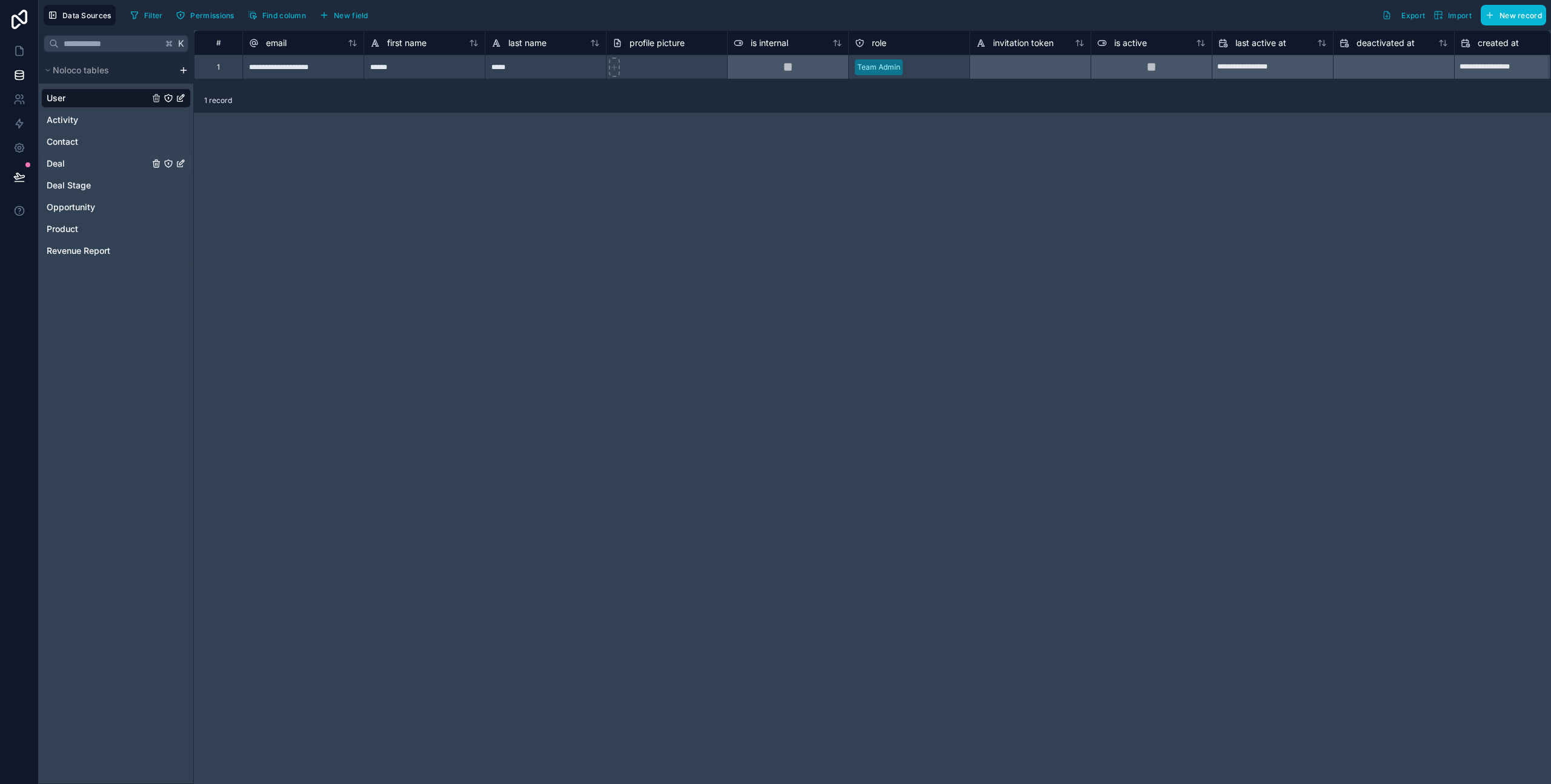
click at [69, 162] on div "Deal" at bounding box center [116, 163] width 149 height 20
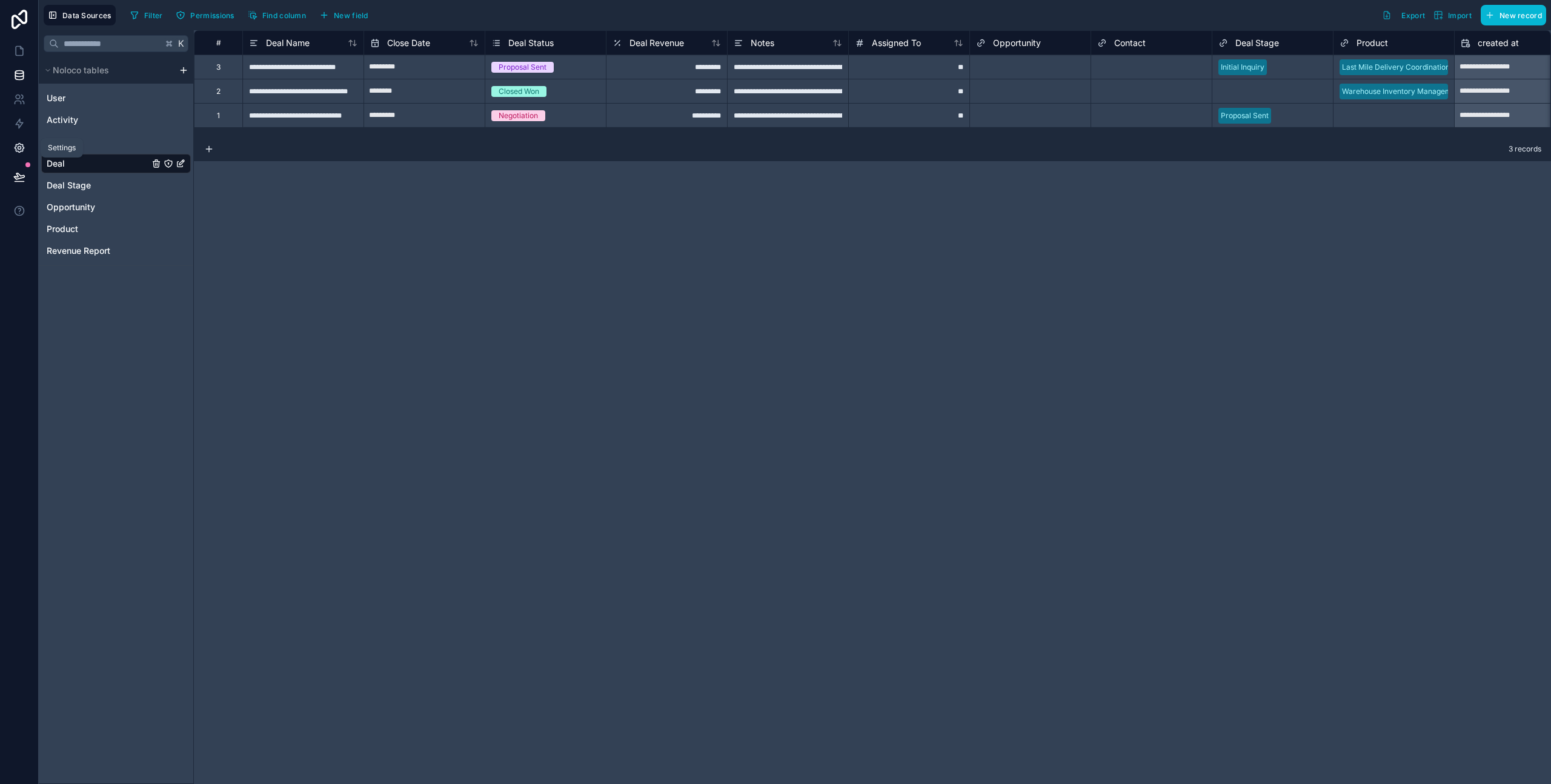
click at [22, 149] on icon at bounding box center [20, 148] width 9 height 9
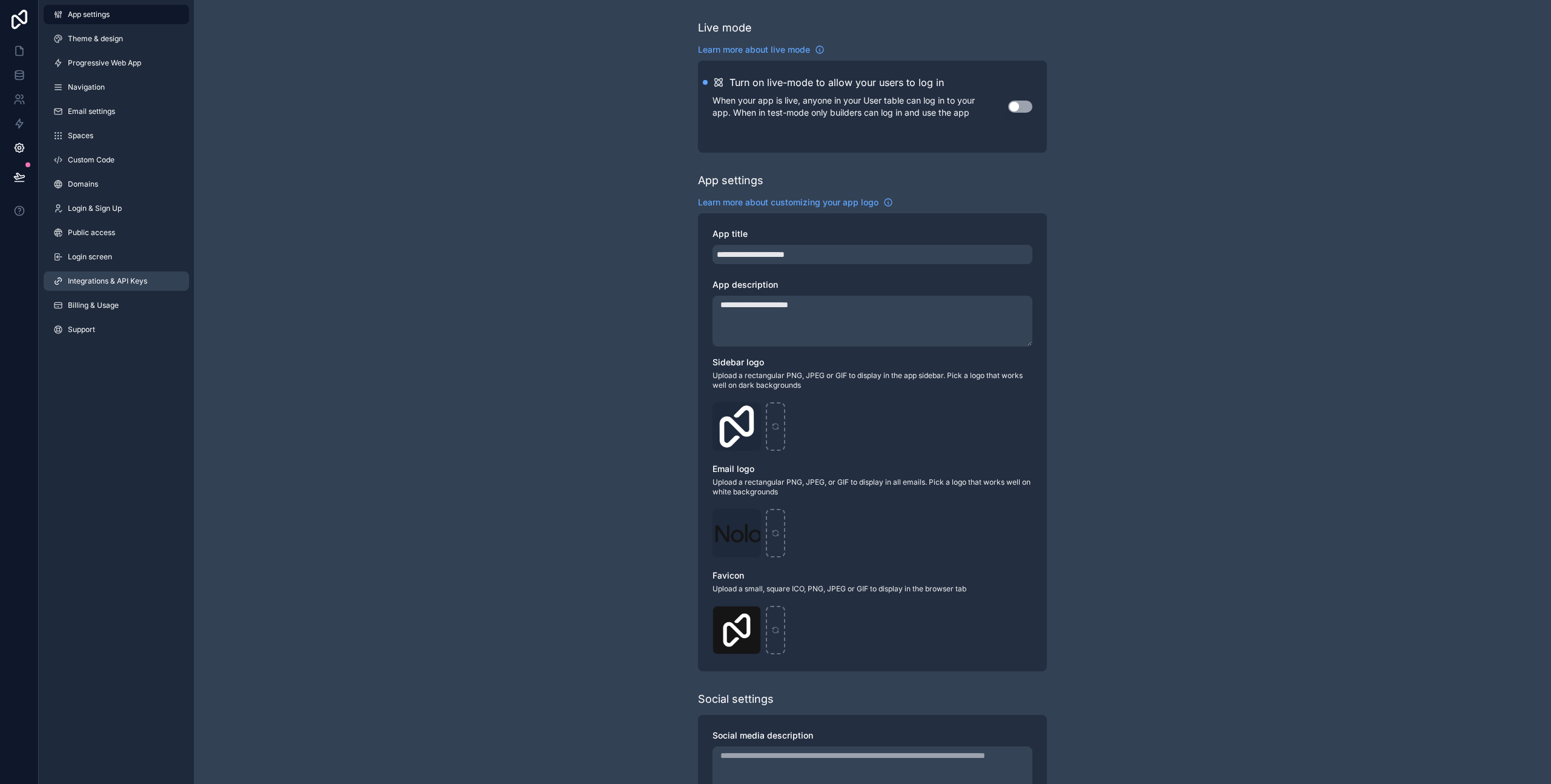
click at [90, 281] on span "Integrations & API Keys" at bounding box center [107, 281] width 79 height 9
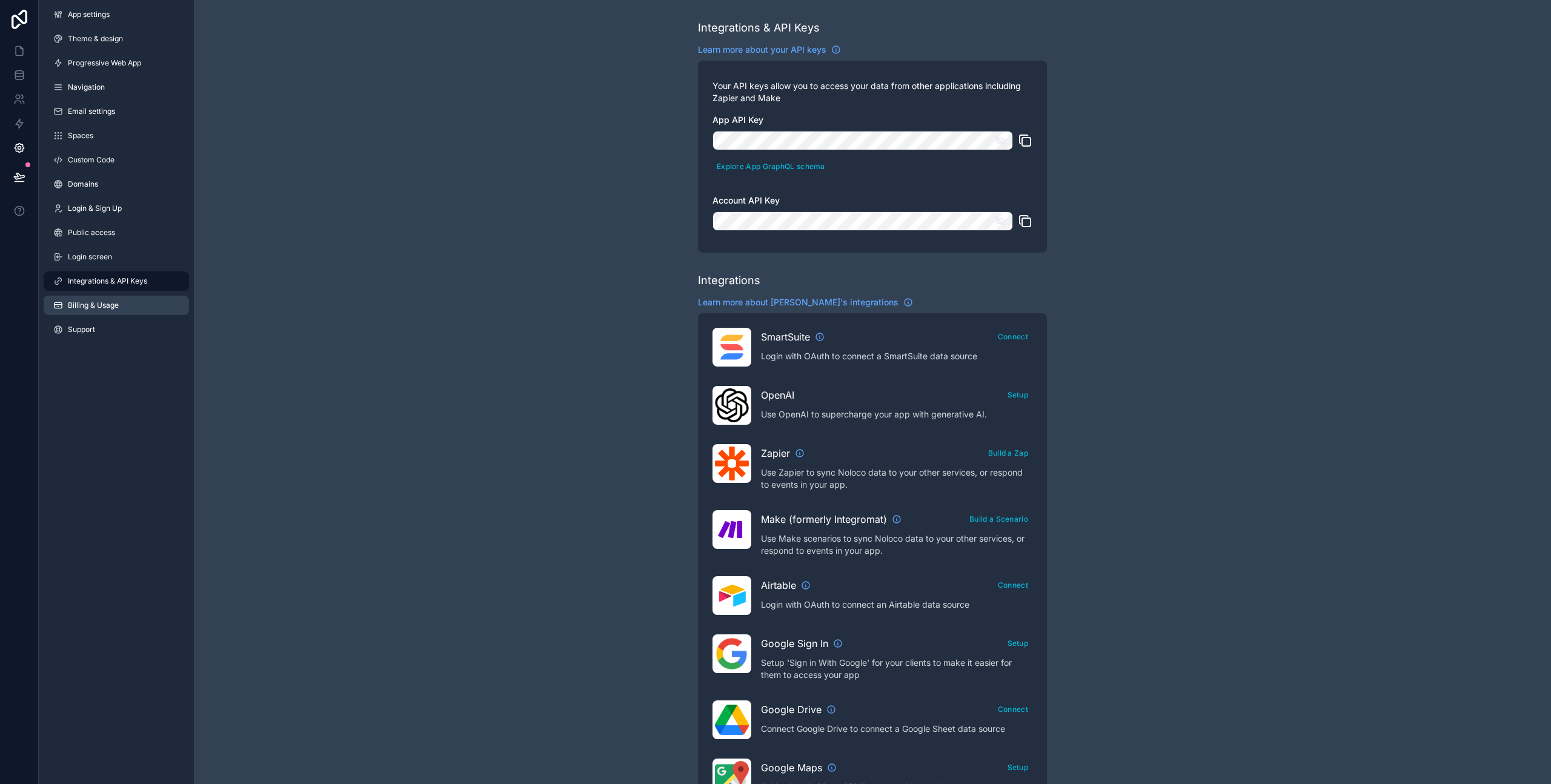
click at [99, 302] on span "Billing & Usage" at bounding box center [93, 306] width 51 height 9
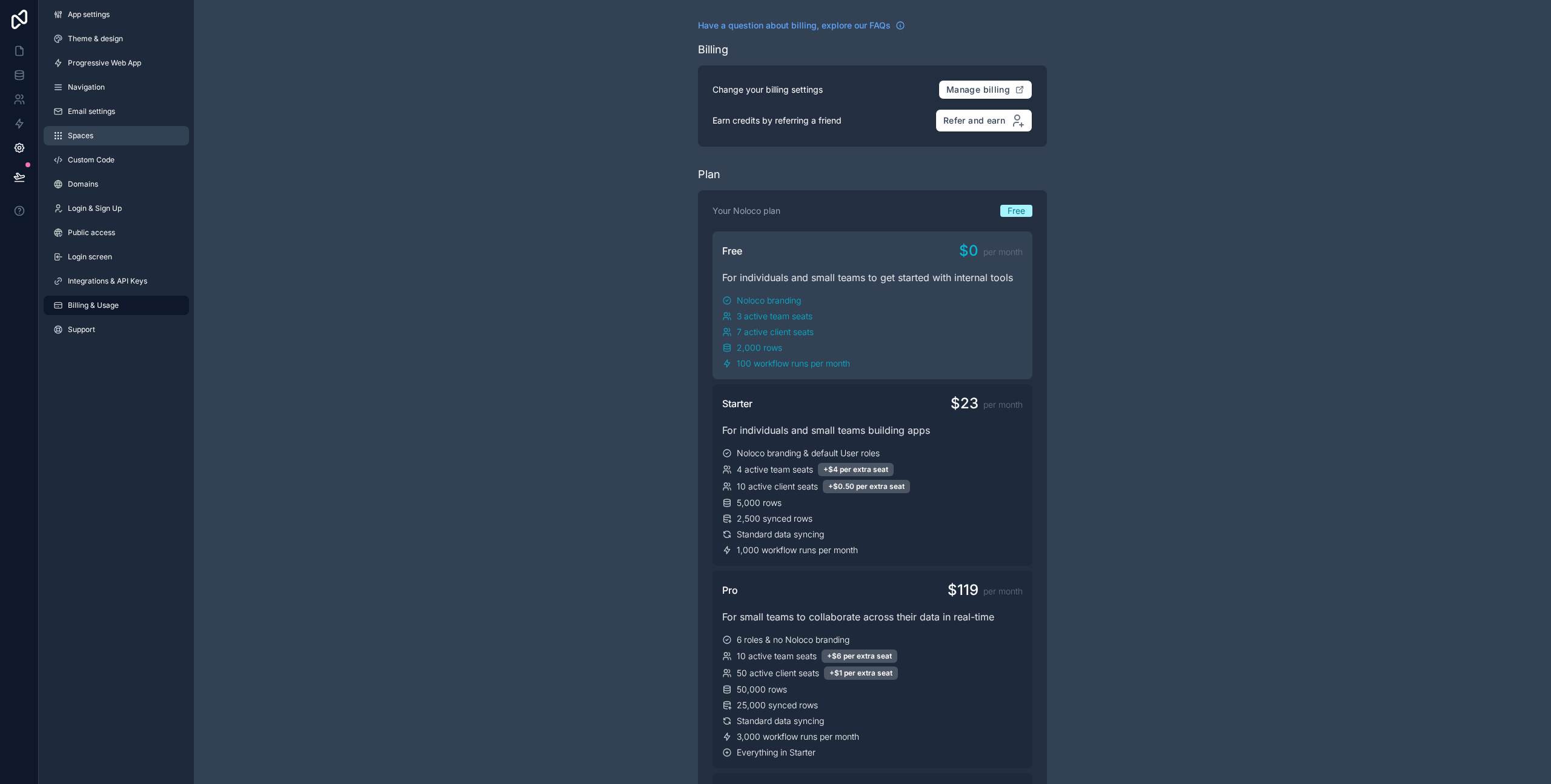
click at [94, 129] on link "Spaces" at bounding box center [116, 135] width 145 height 20
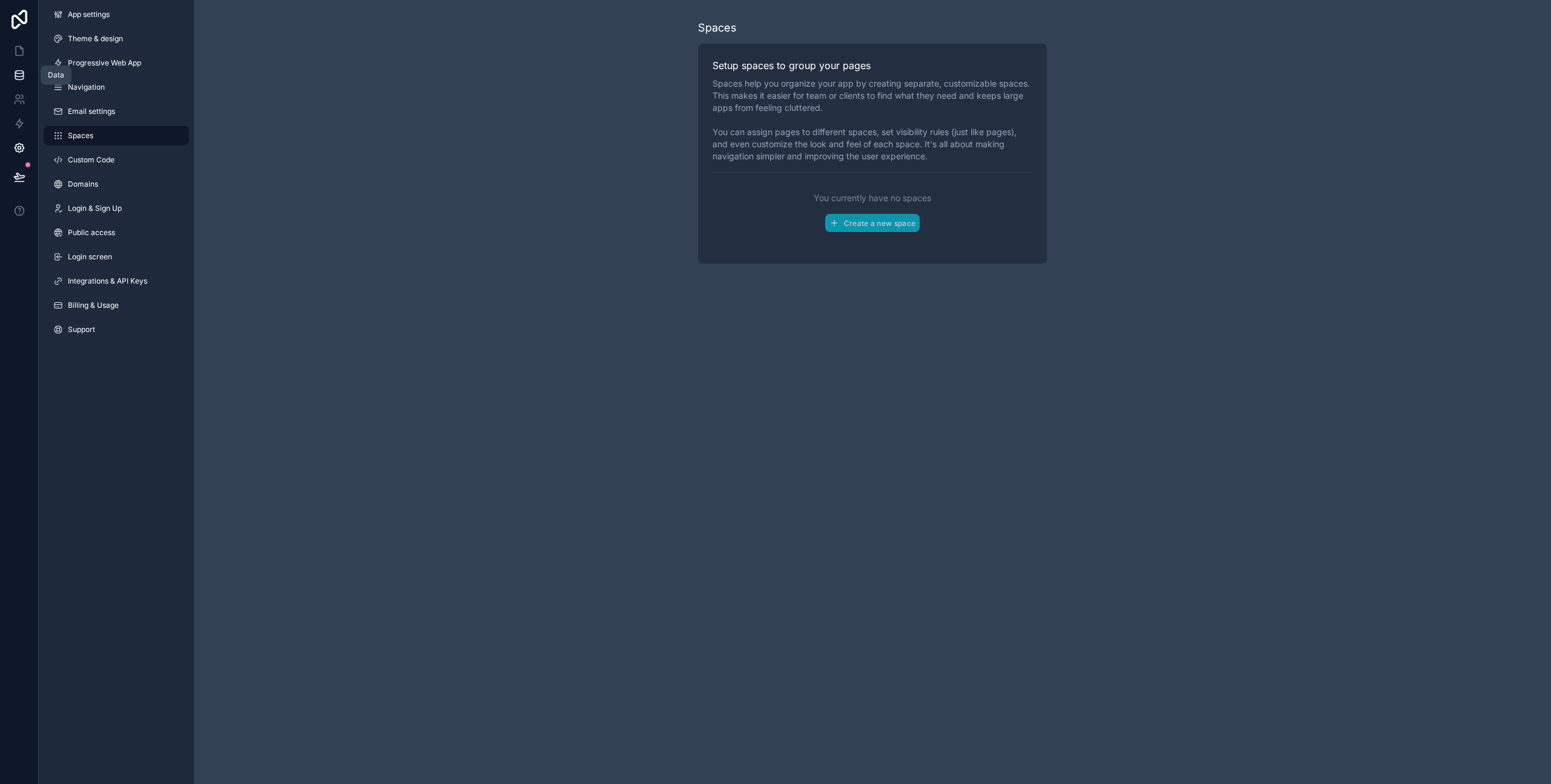
click at [17, 71] on icon at bounding box center [19, 75] width 12 height 12
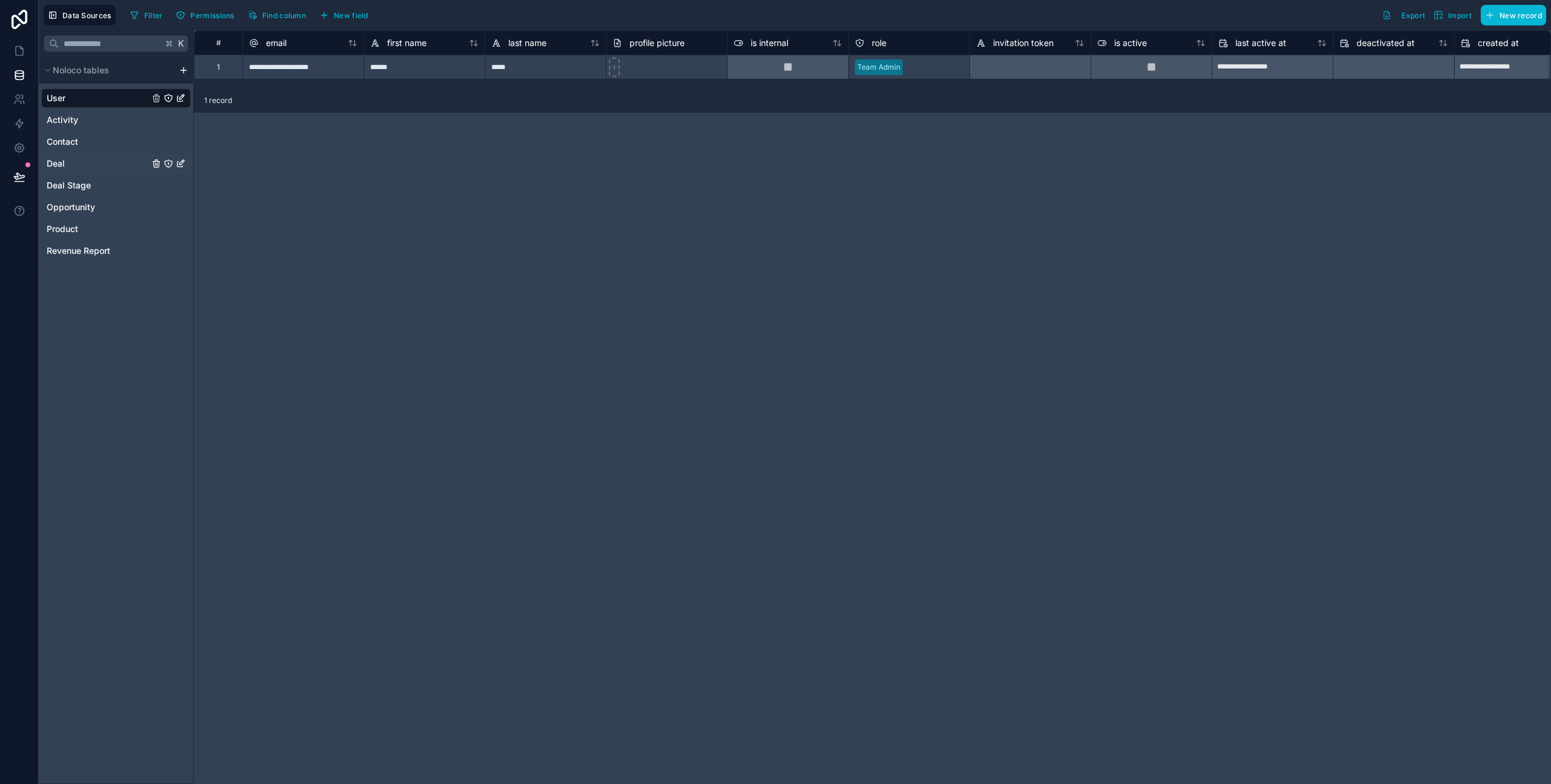
click at [68, 167] on div "Deal" at bounding box center [116, 163] width 149 height 20
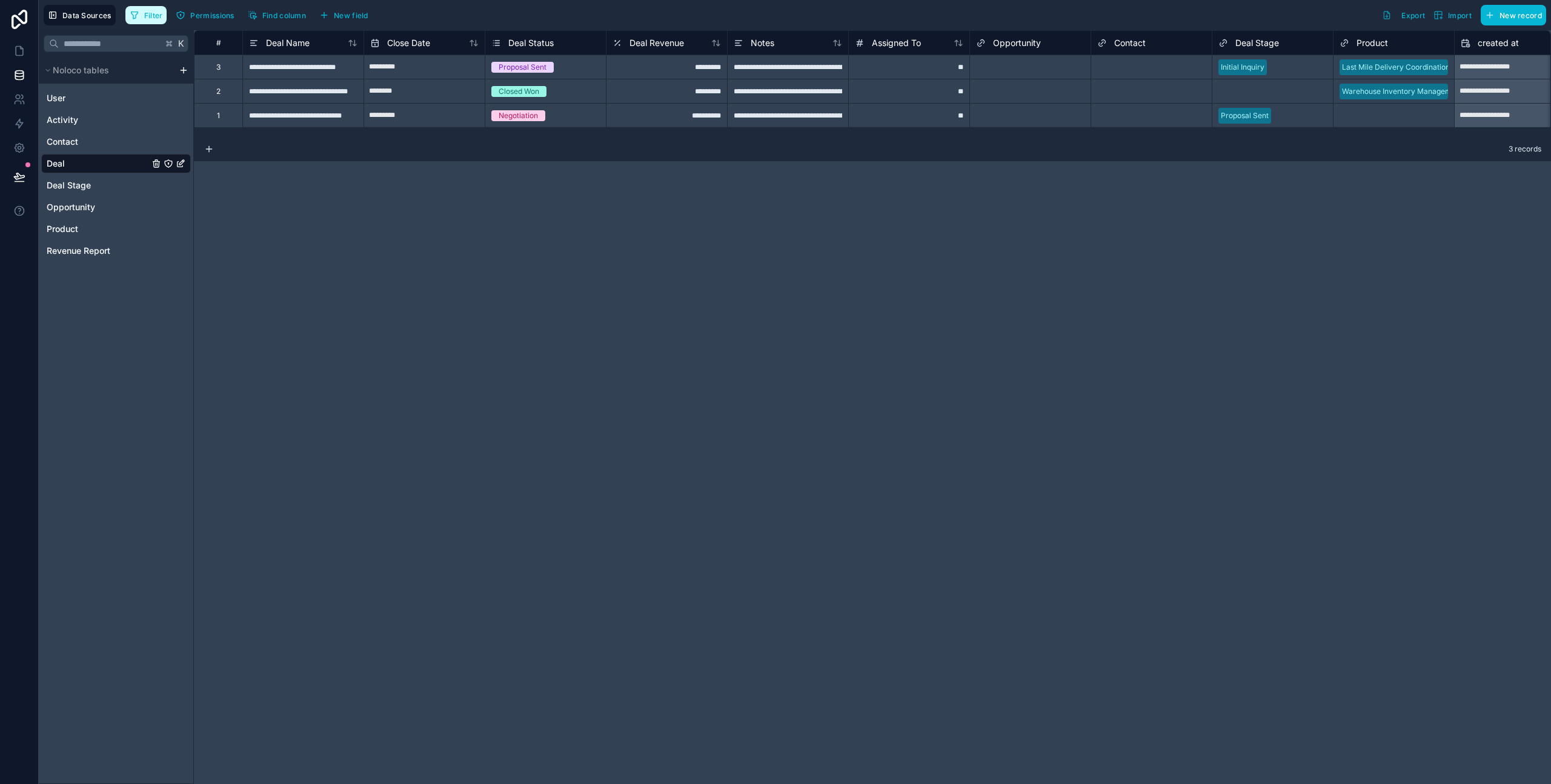
click at [145, 12] on span "Filter" at bounding box center [154, 16] width 19 height 9
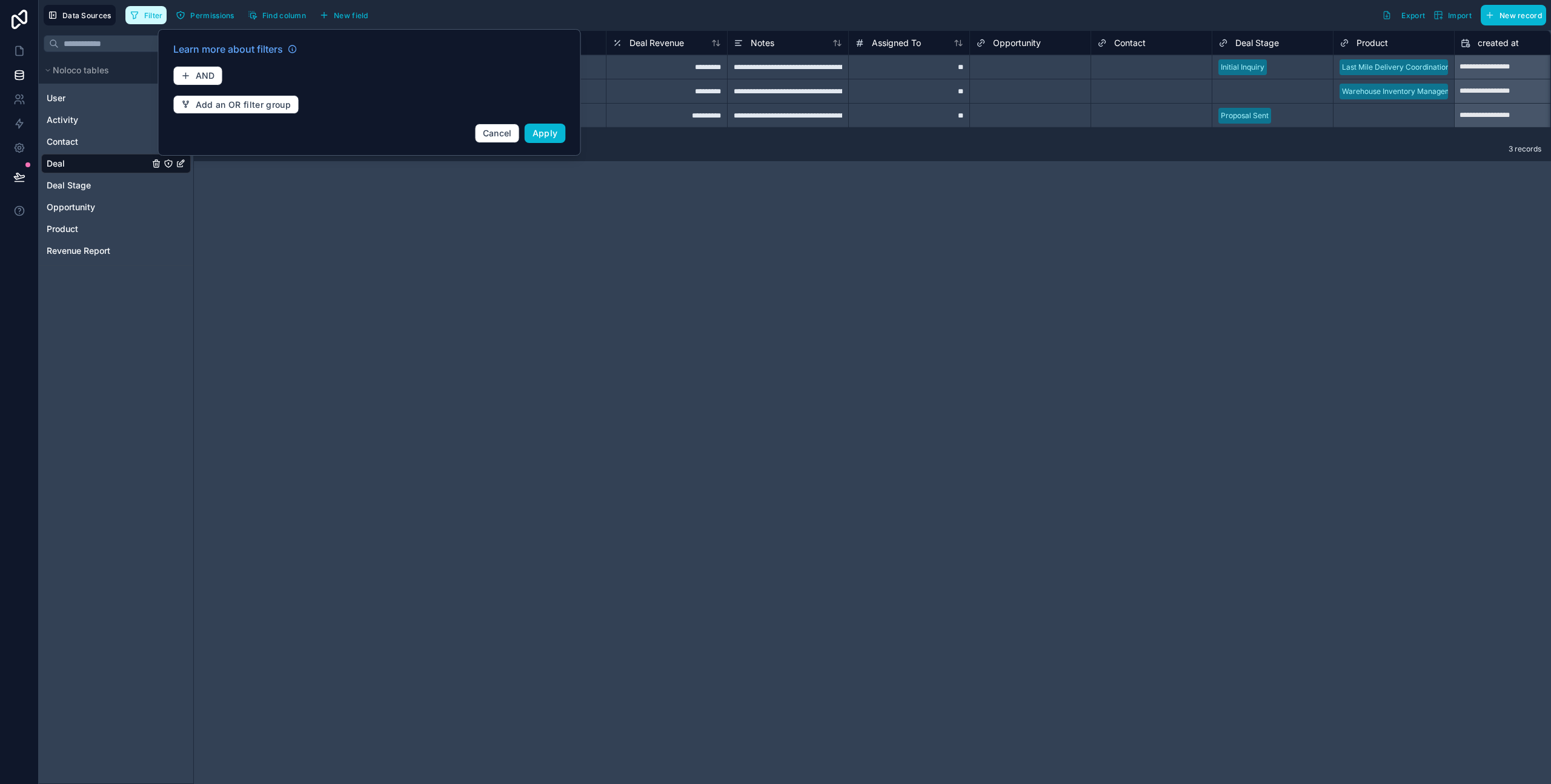
click at [145, 12] on span "Filter" at bounding box center [154, 16] width 19 height 9
click at [70, 17] on span "Data Sources" at bounding box center [86, 16] width 49 height 9
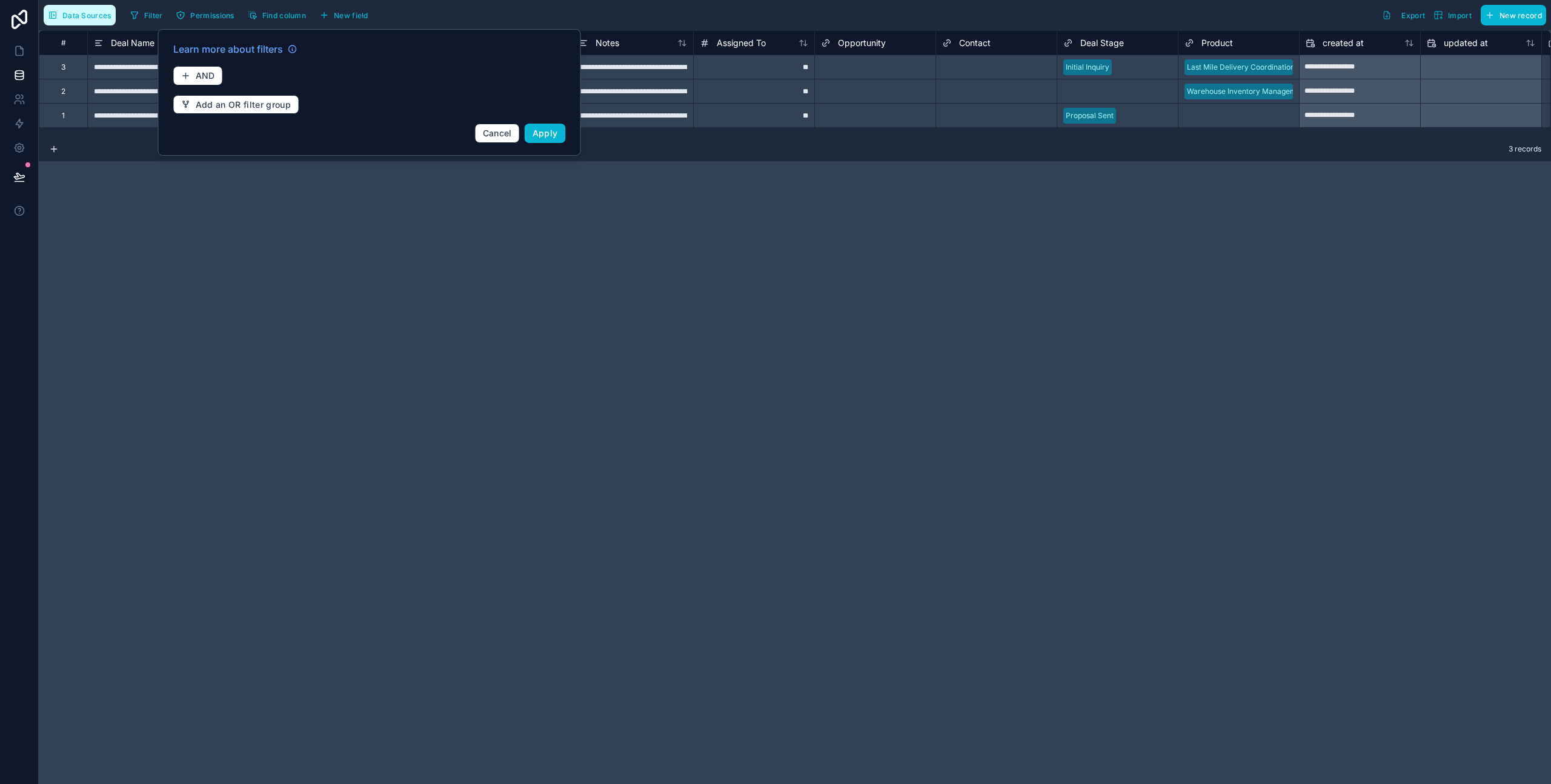
click at [70, 17] on span "Data Sources" at bounding box center [86, 16] width 49 height 9
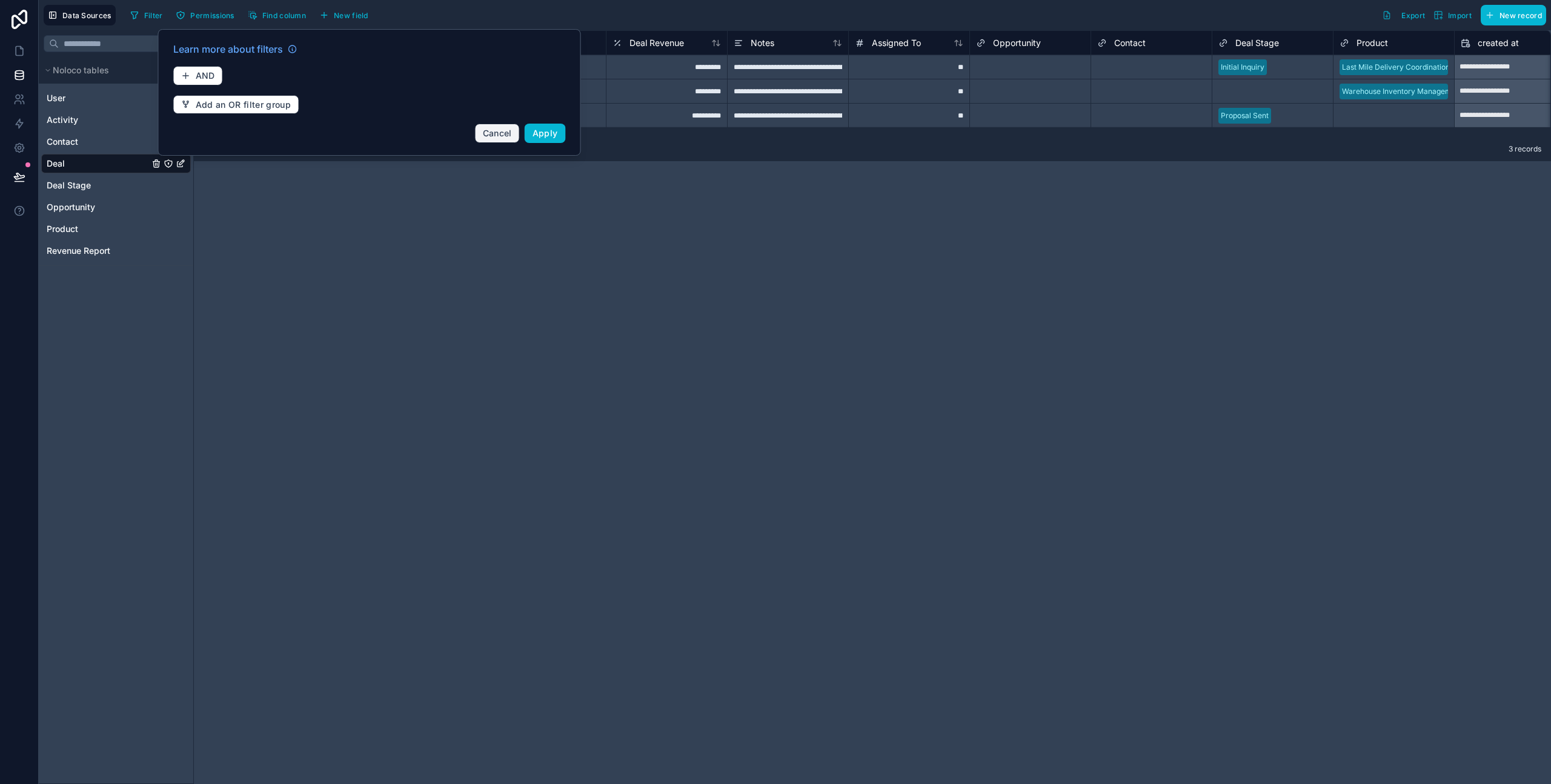
click at [486, 136] on span "Cancel" at bounding box center [497, 133] width 29 height 10
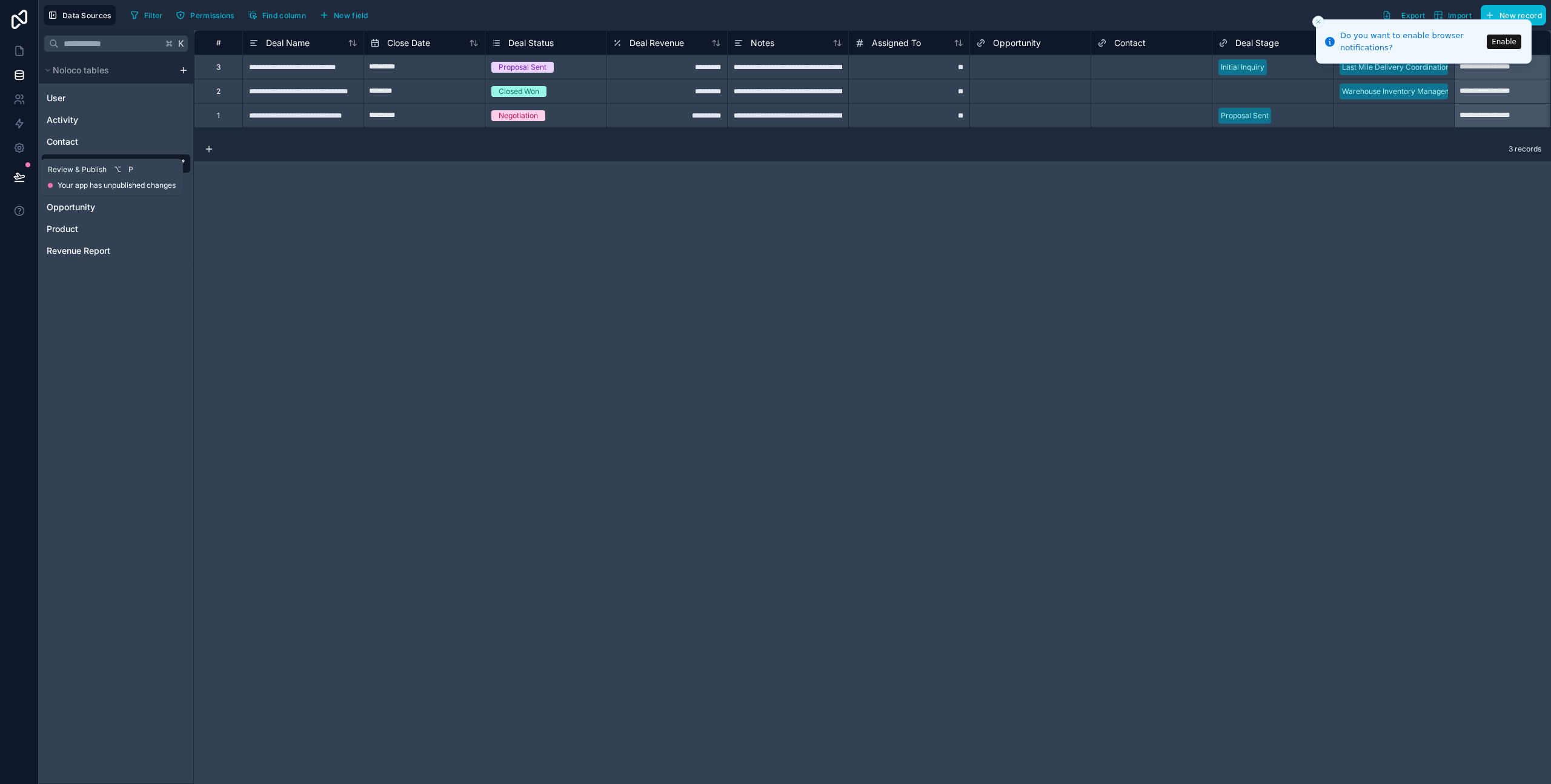
click at [21, 174] on icon at bounding box center [19, 176] width 12 height 12
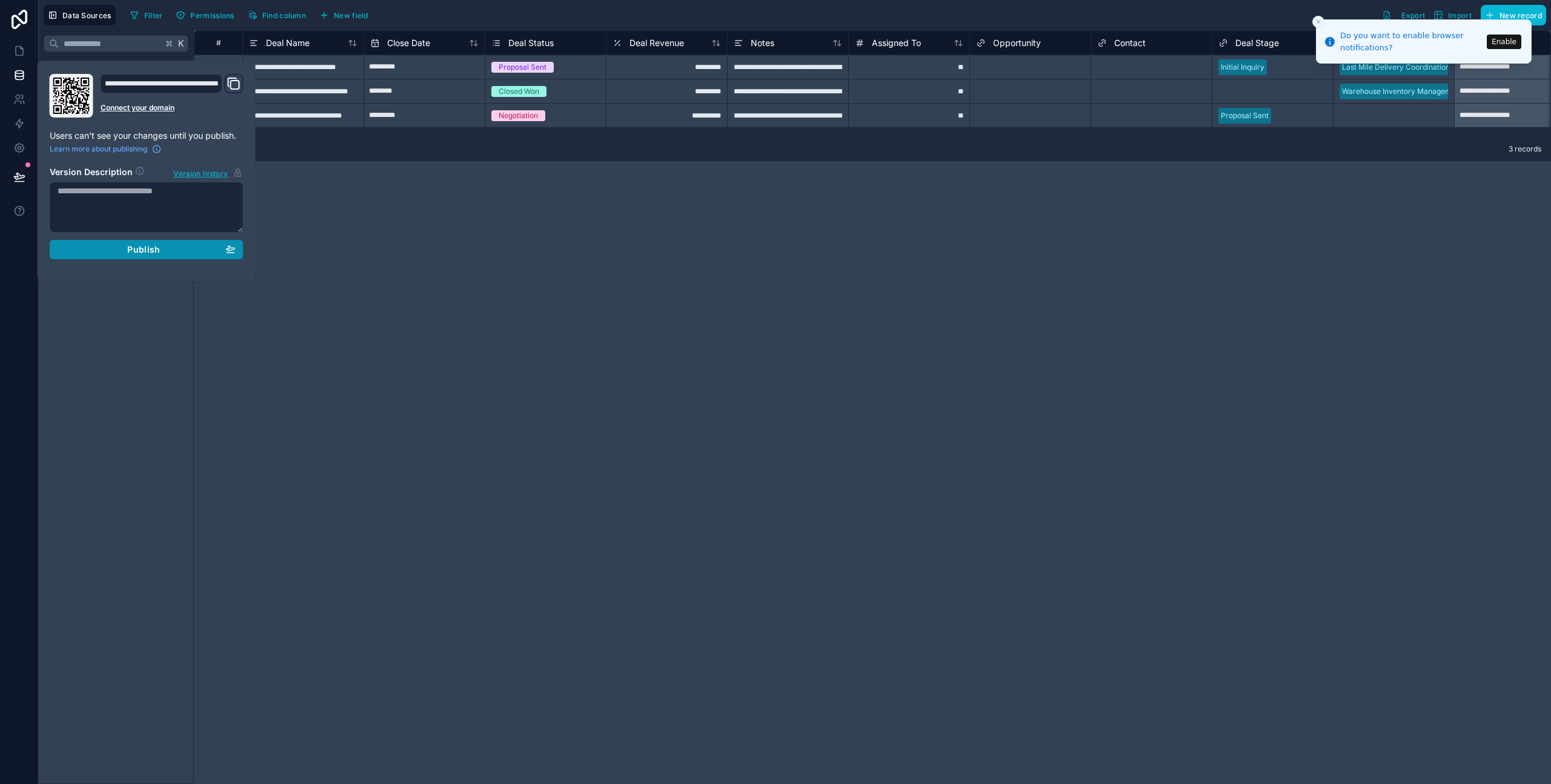
click at [152, 248] on span "Publish" at bounding box center [144, 250] width 33 height 11
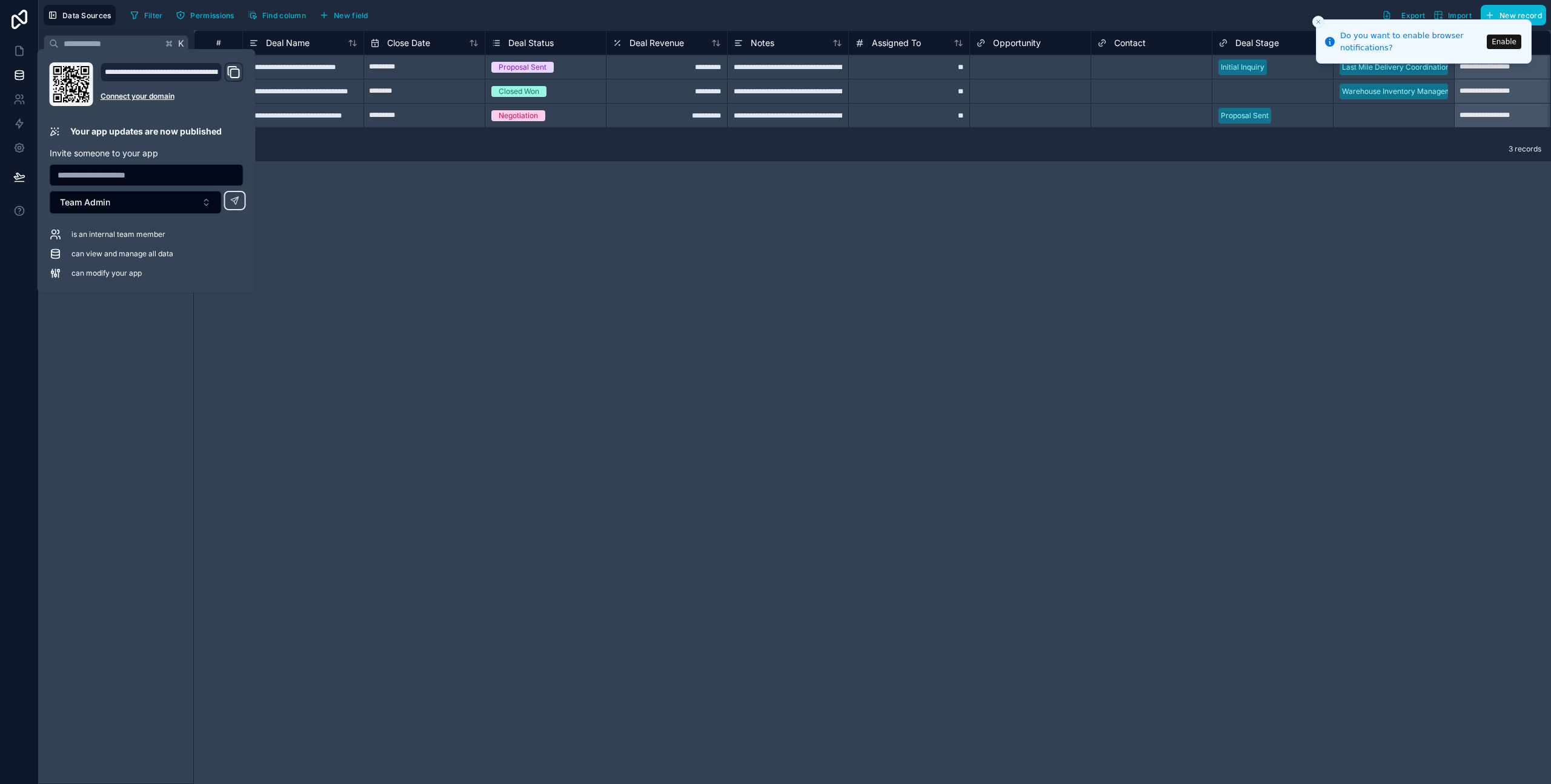
click at [194, 73] on div "**********" at bounding box center [161, 71] width 122 height 20
click at [228, 77] on icon "Domain and Custom Link" at bounding box center [233, 72] width 15 height 15
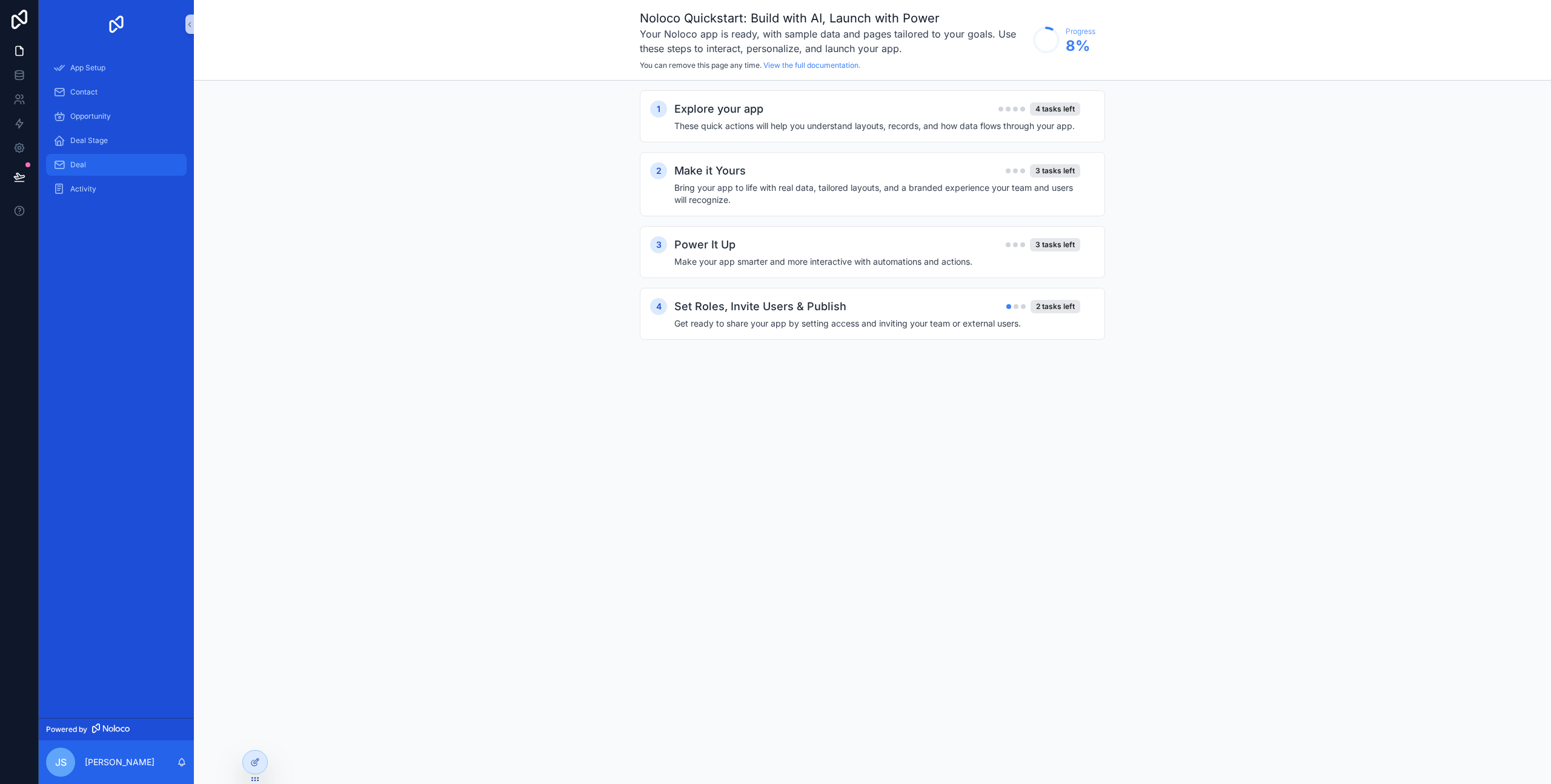
click at [82, 165] on span "Deal" at bounding box center [78, 165] width 16 height 9
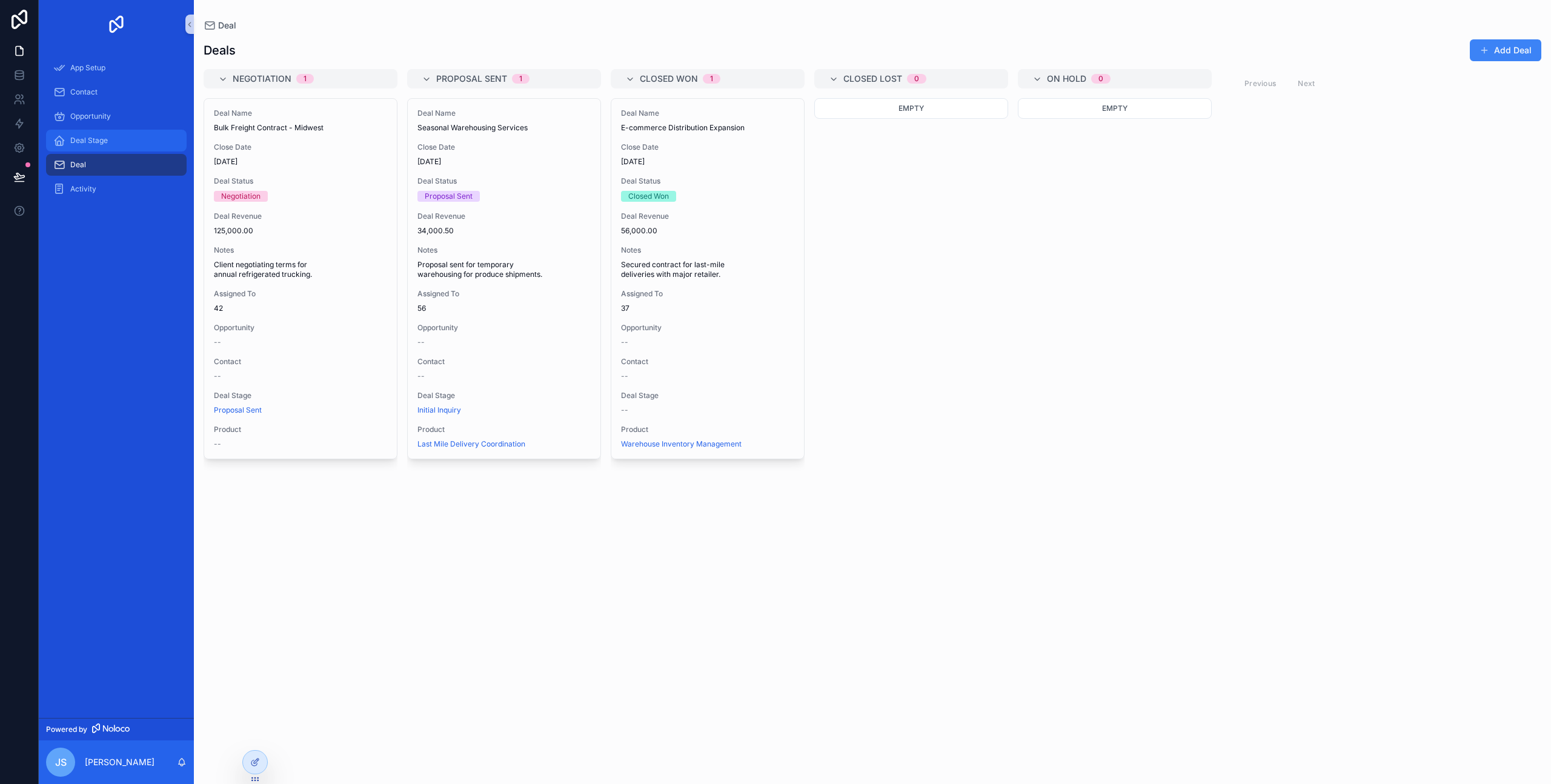
click at [84, 139] on span "Deal Stage" at bounding box center [89, 141] width 38 height 9
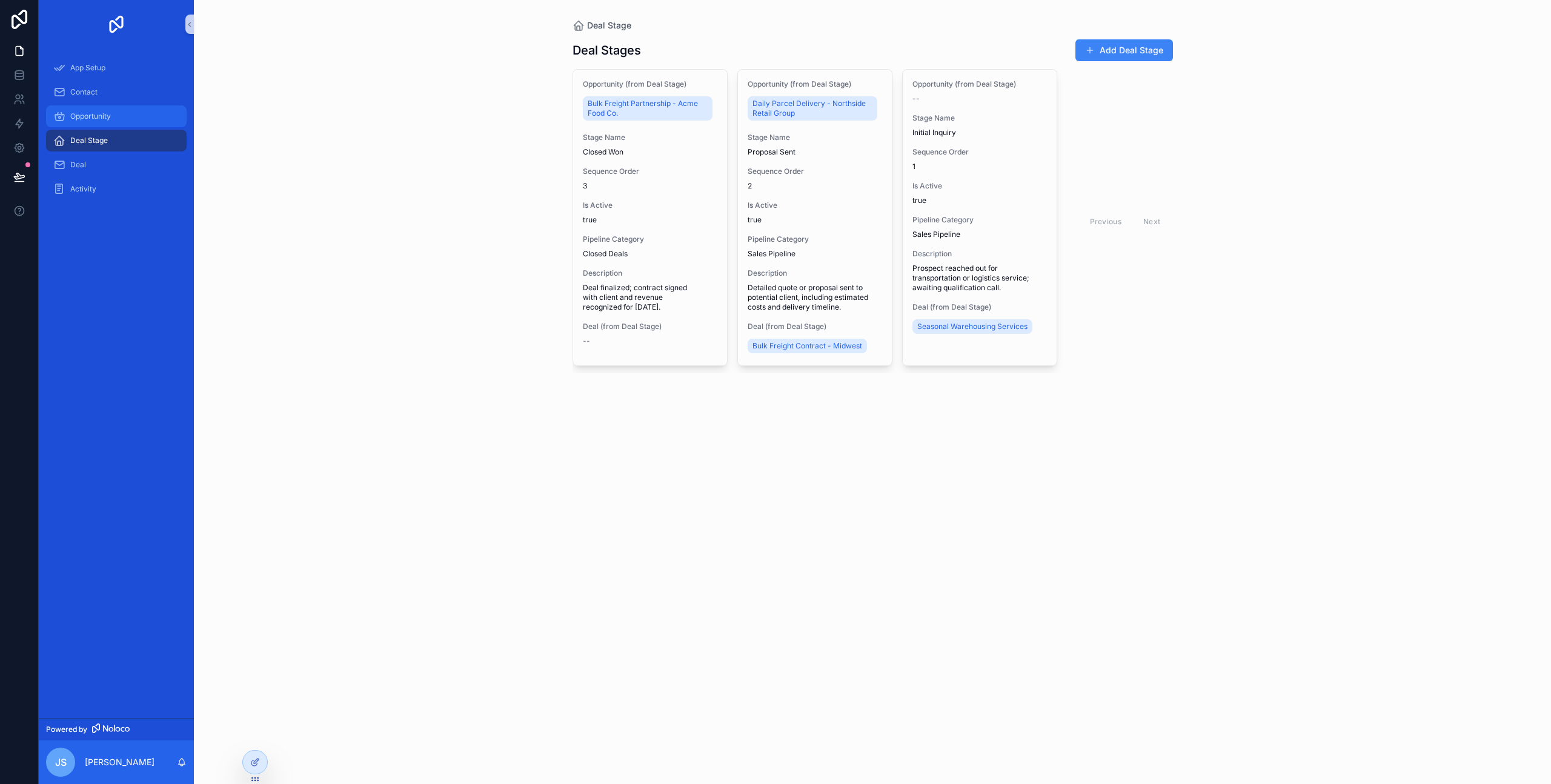
click at [82, 123] on div "Opportunity" at bounding box center [116, 116] width 126 height 20
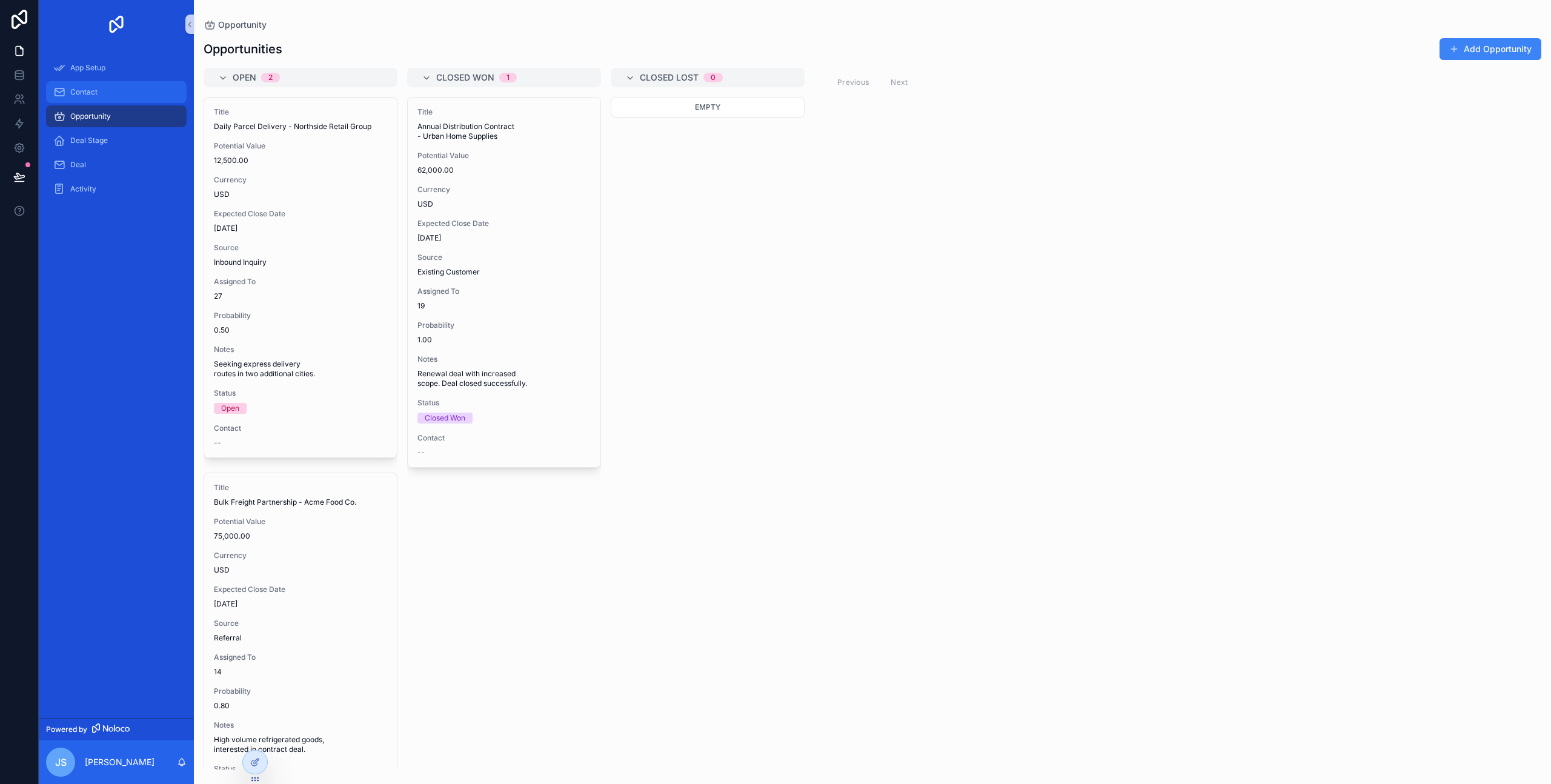
click at [87, 89] on span "Contact" at bounding box center [83, 92] width 28 height 9
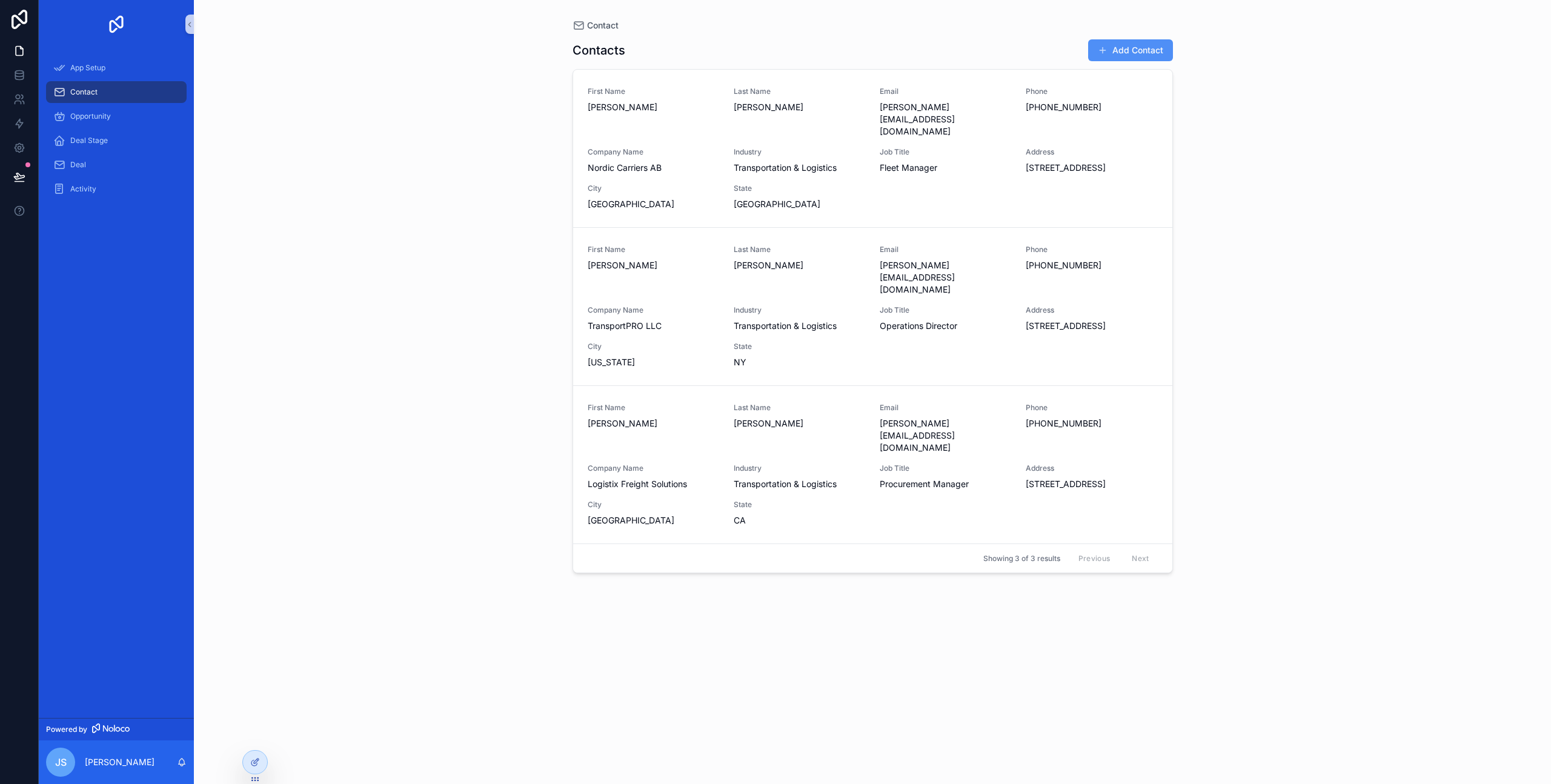
click at [1139, 46] on button "Add Contact" at bounding box center [1131, 50] width 85 height 22
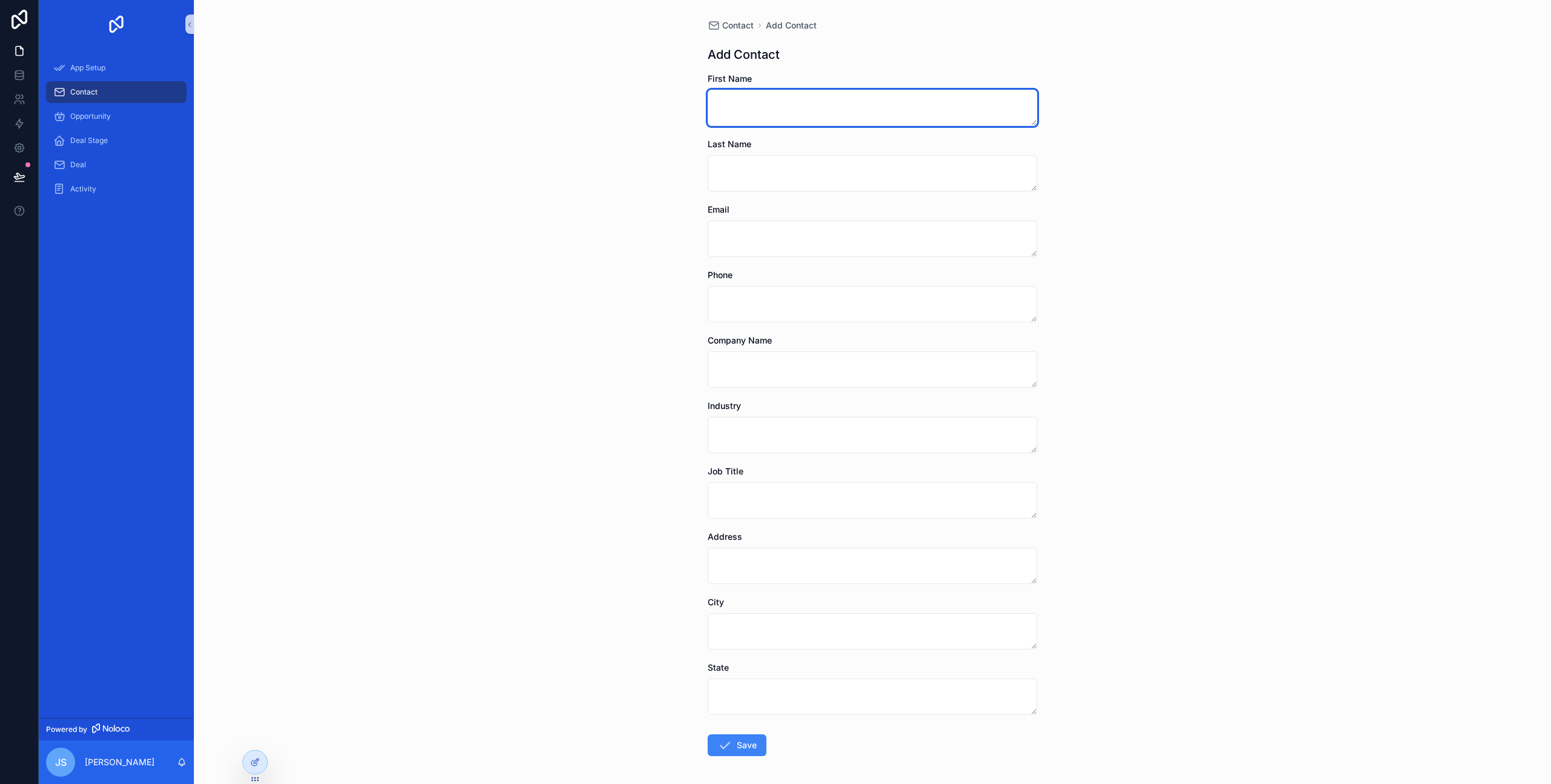
click at [807, 112] on textarea "scrollable content" at bounding box center [873, 108] width 330 height 36
type textarea "*"
type textarea "*****"
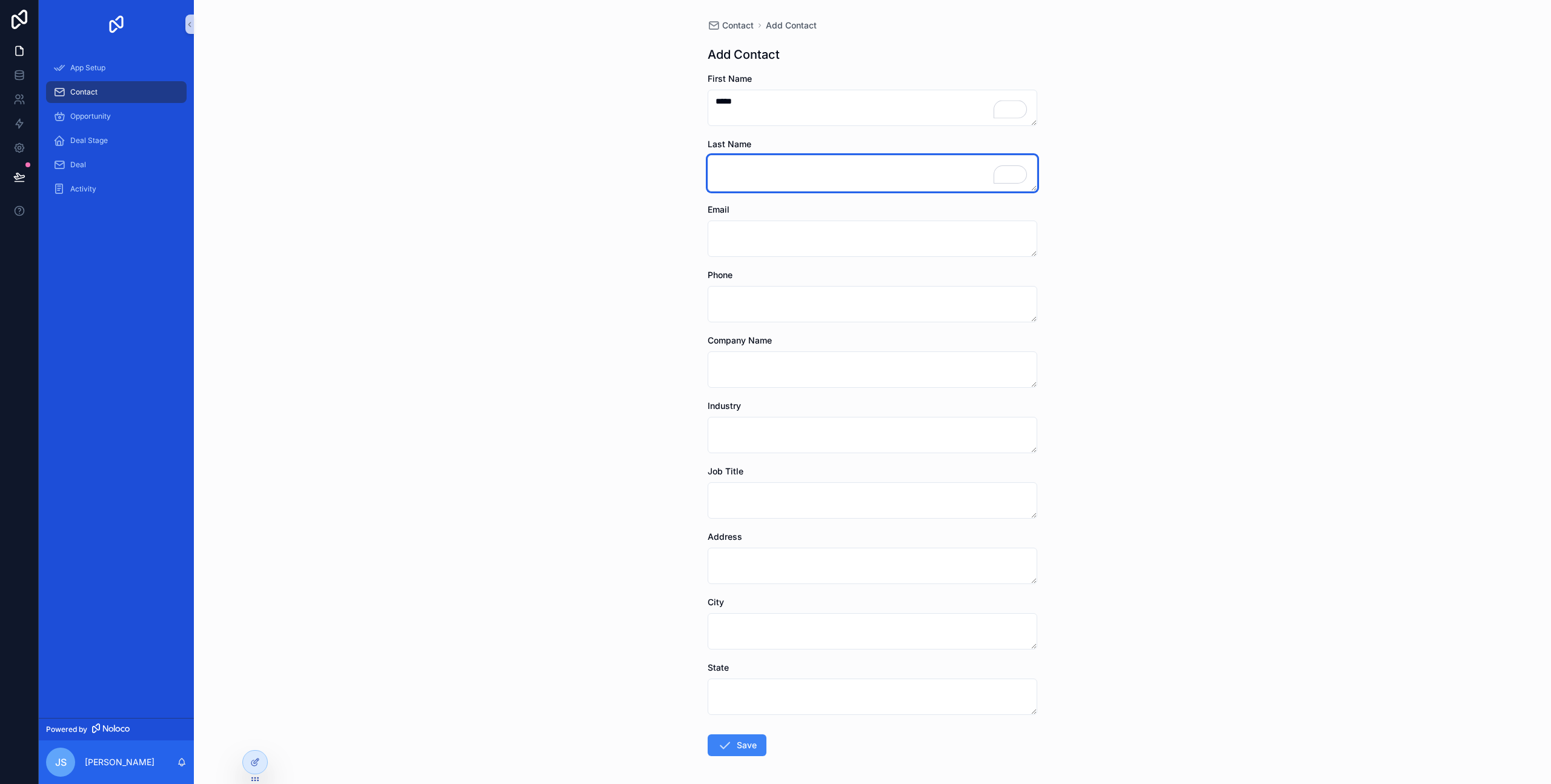
click at [793, 186] on textarea "To enrich screen reader interactions, please activate Accessibility in Grammarl…" at bounding box center [873, 173] width 330 height 36
type textarea "******"
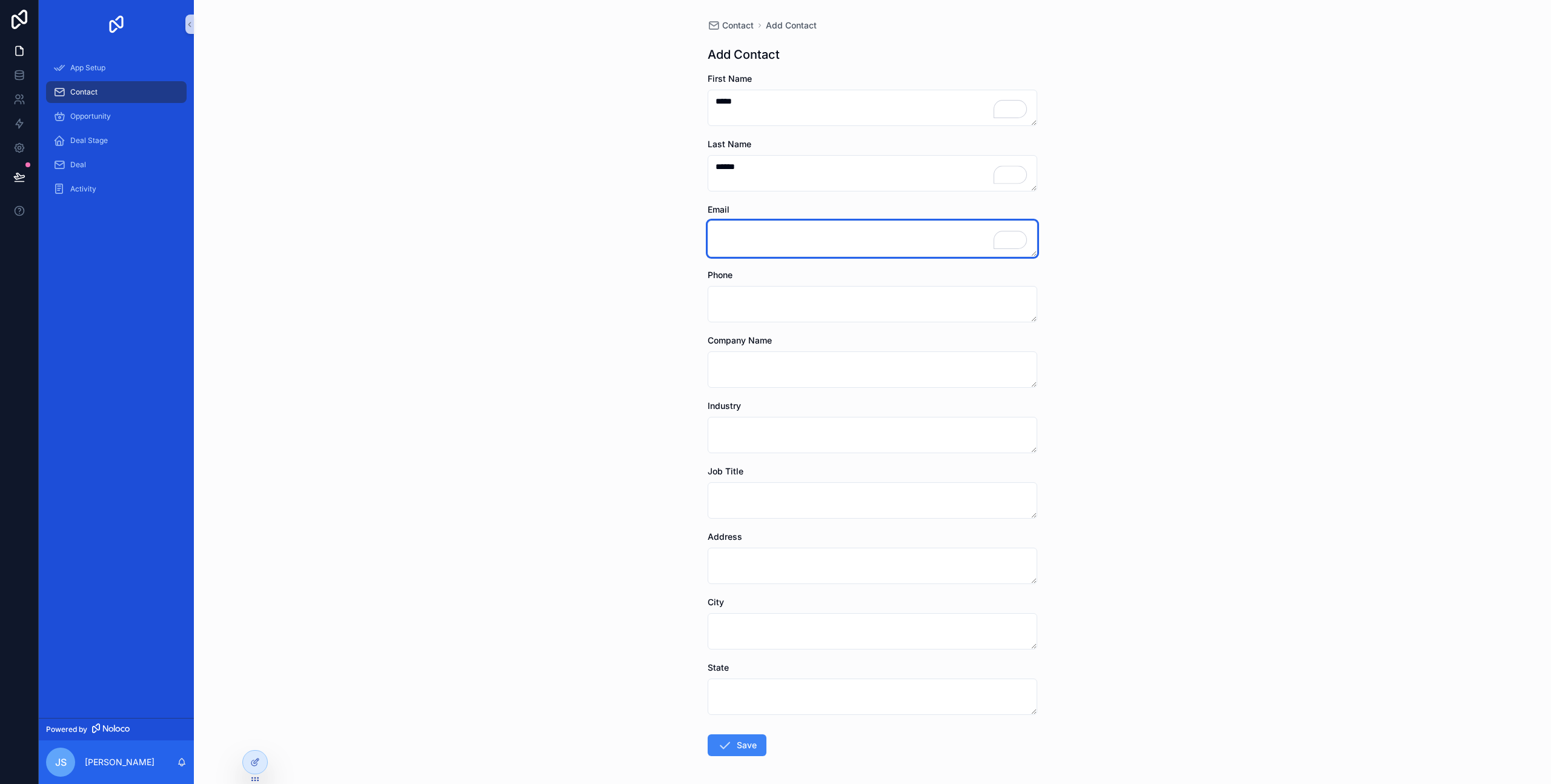
click at [773, 248] on textarea "To enrich screen reader interactions, please activate Accessibility in Grammarl…" at bounding box center [873, 239] width 330 height 36
type textarea "*"
type textarea "**********"
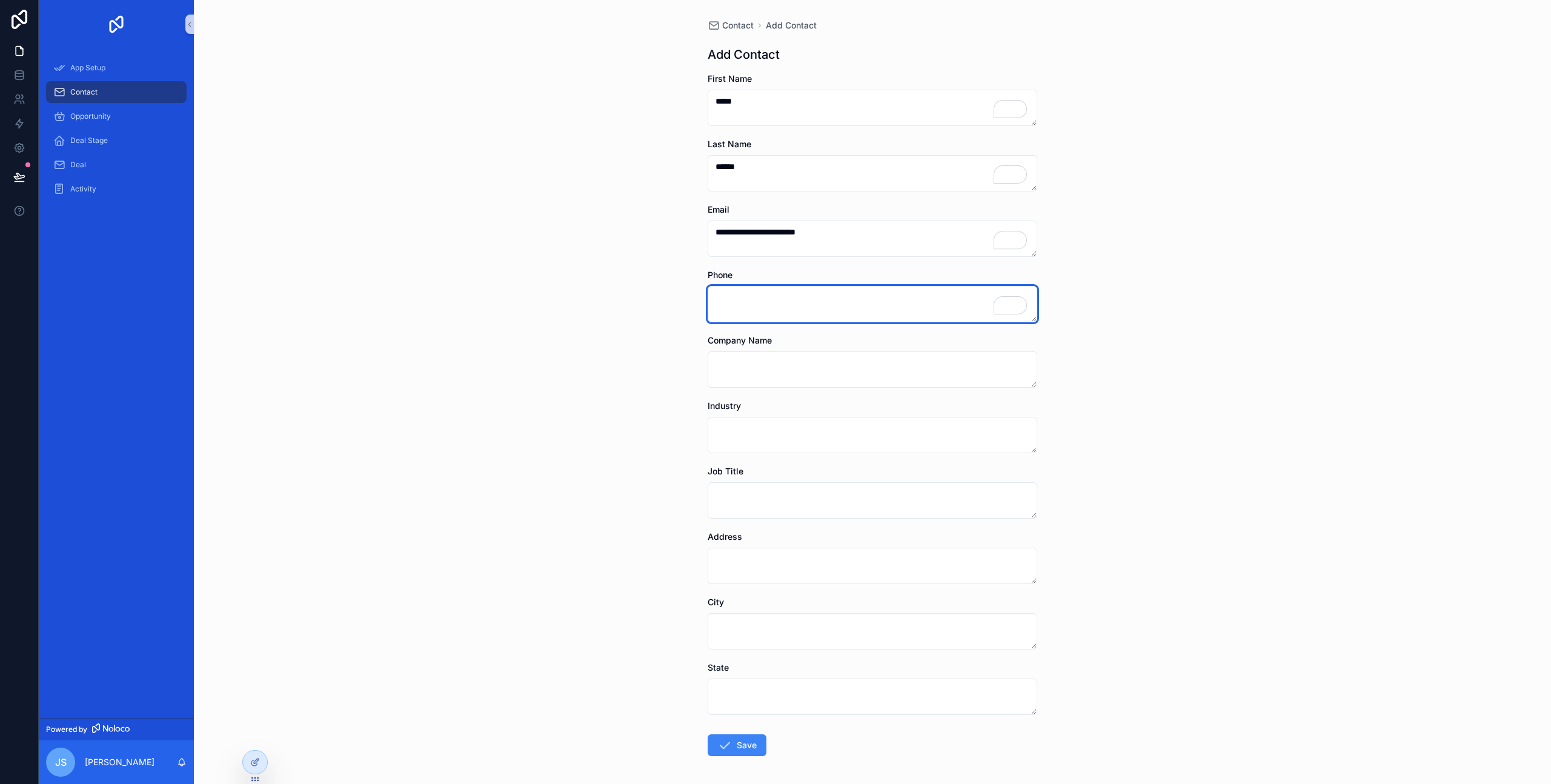
click at [770, 289] on textarea "To enrich screen reader interactions, please activate Accessibility in Grammarl…" at bounding box center [873, 304] width 330 height 36
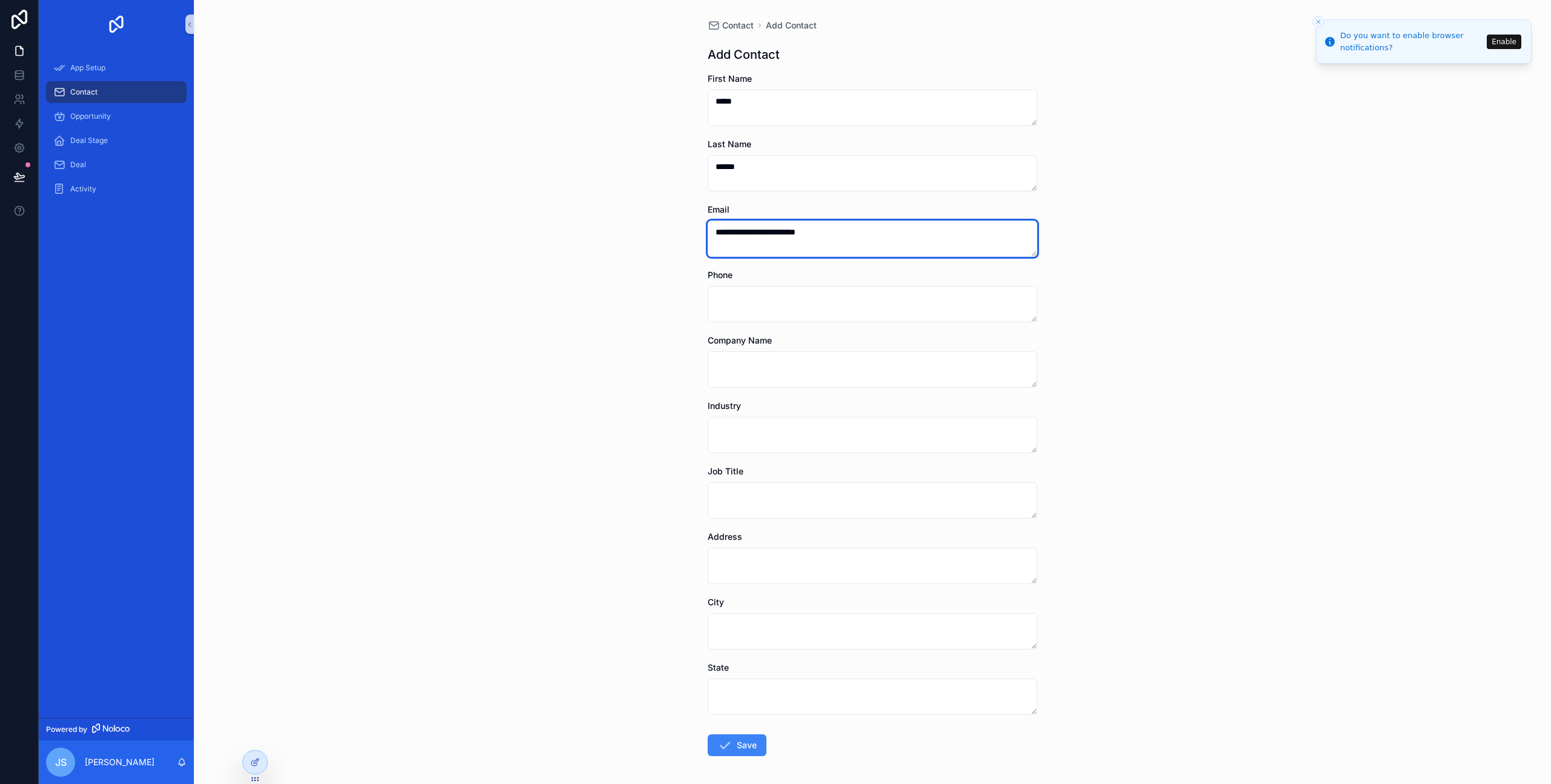
click at [867, 226] on textarea "**********" at bounding box center [873, 239] width 330 height 36
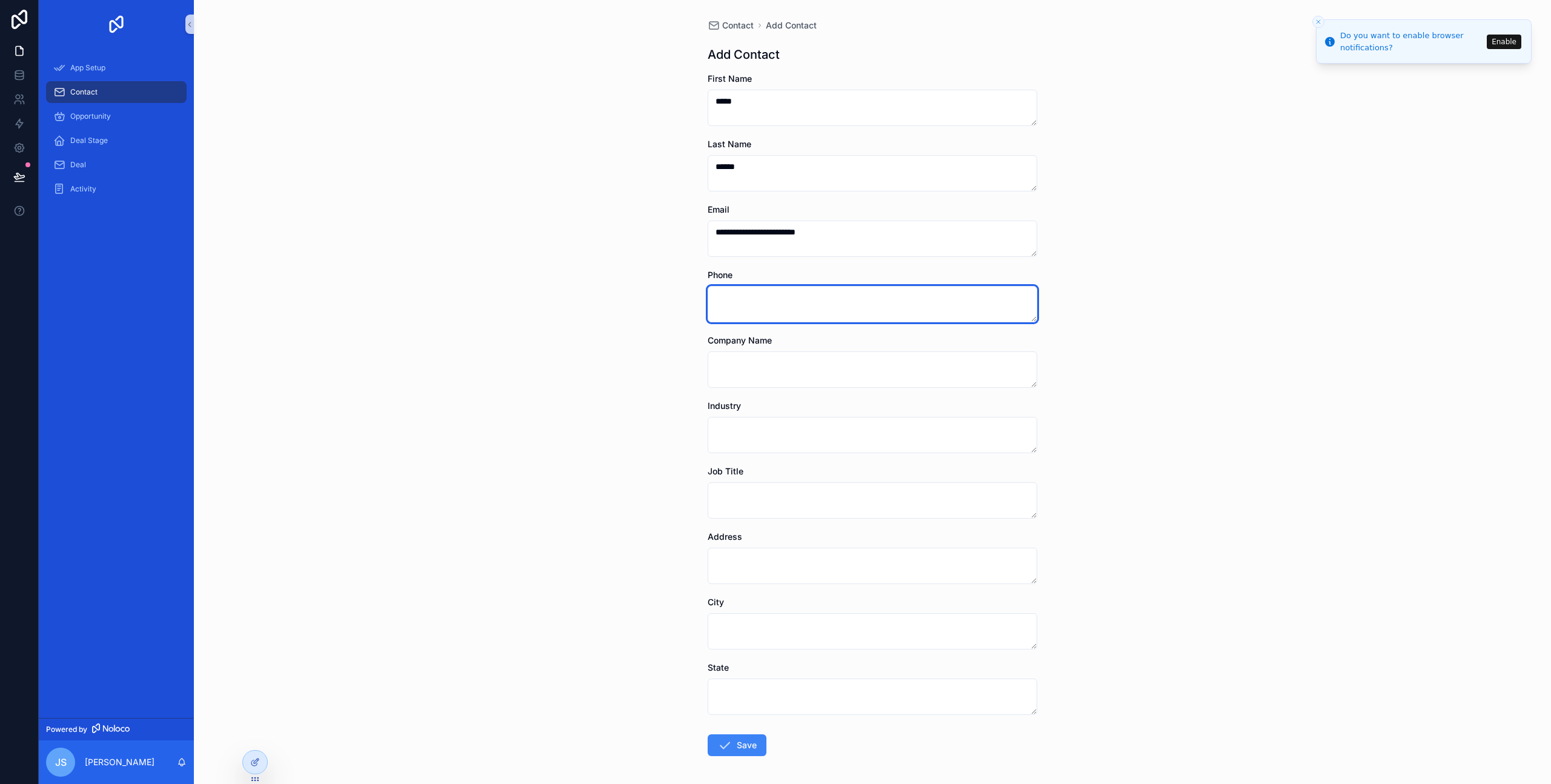
click at [854, 295] on textarea "To enrich screen reader interactions, please activate Accessibility in Grammarl…" at bounding box center [873, 304] width 330 height 36
type textarea "**********"
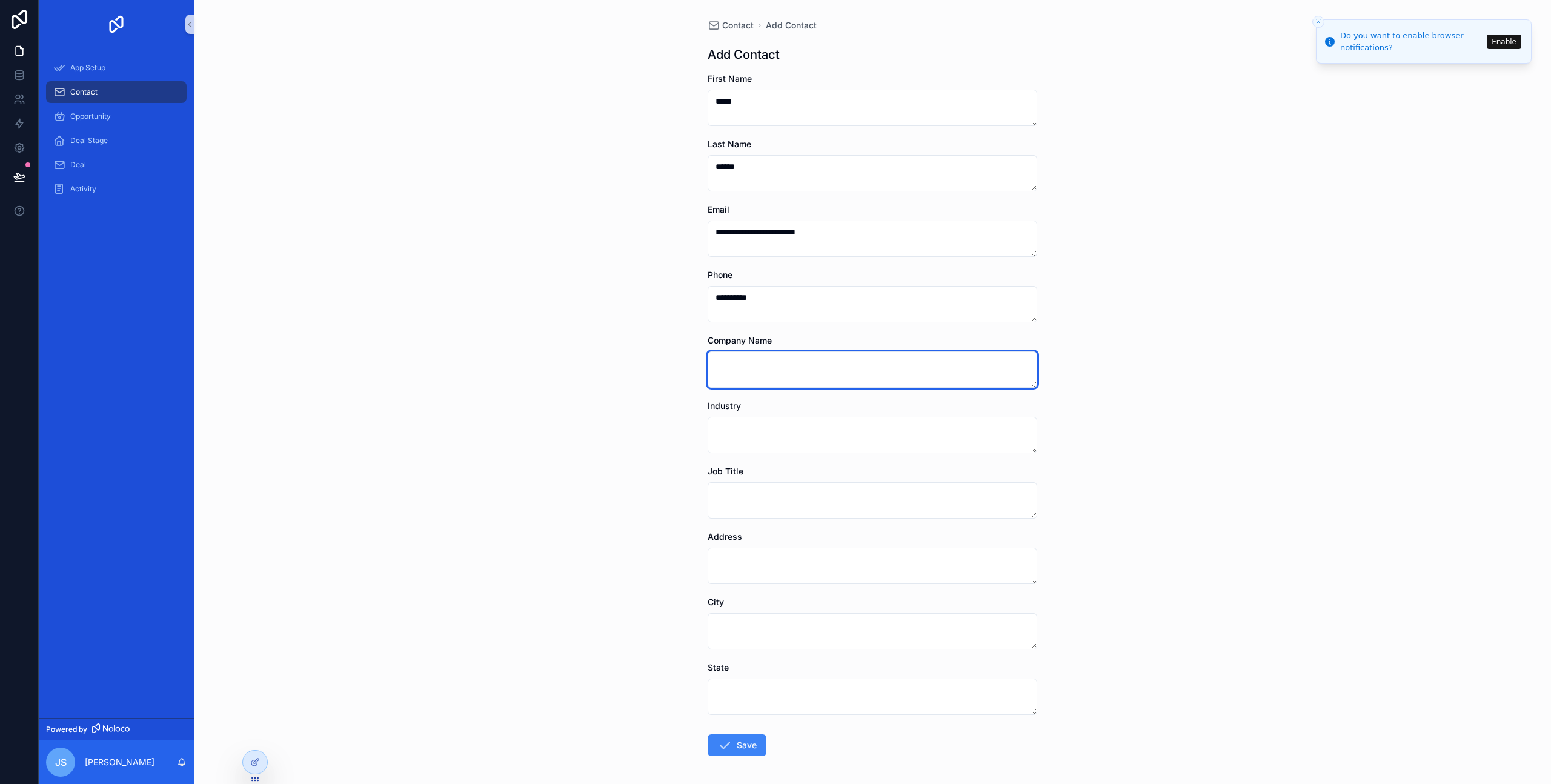
click at [866, 383] on textarea "scrollable content" at bounding box center [873, 369] width 330 height 36
type textarea "**********"
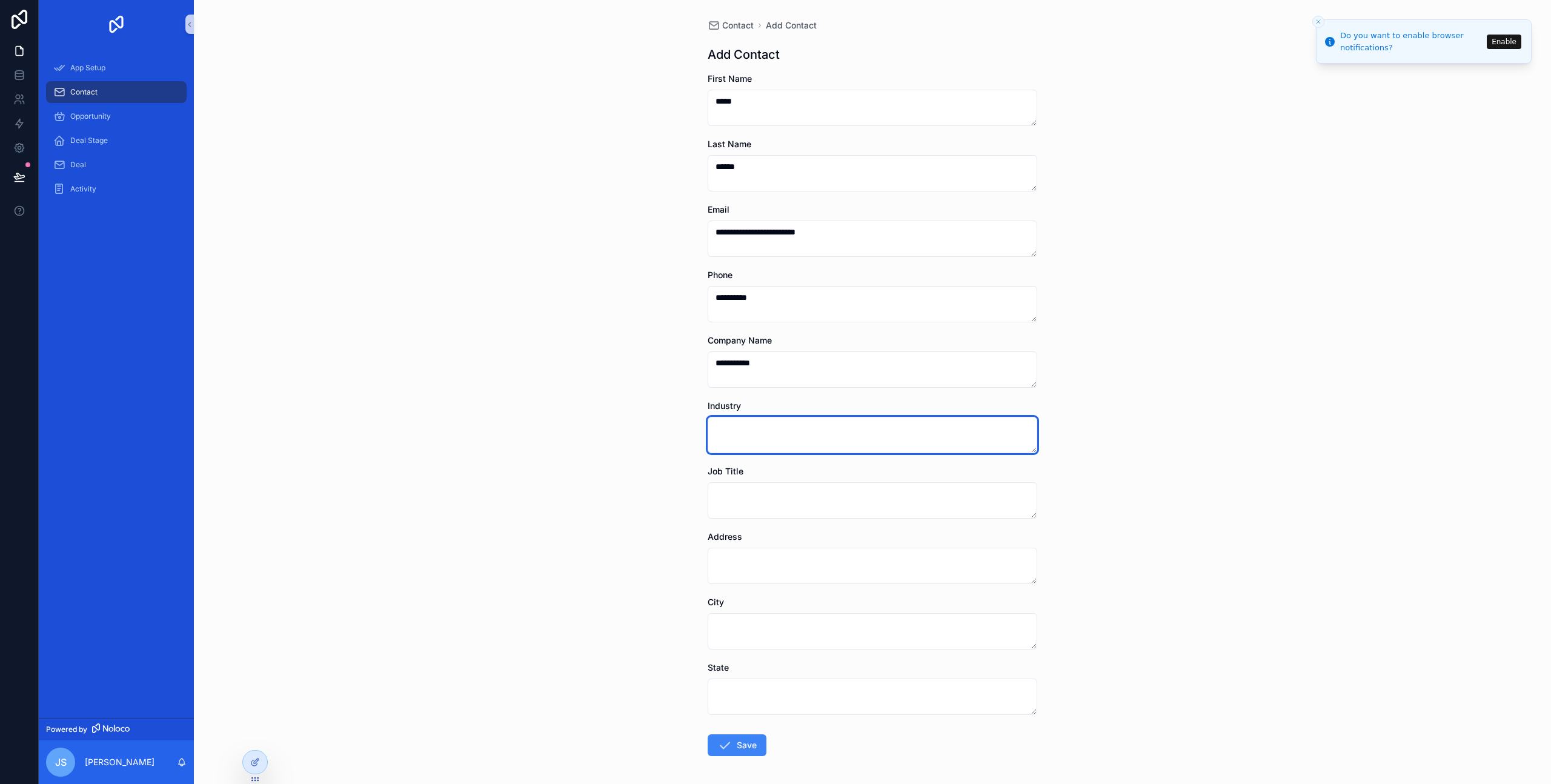
click at [804, 441] on textarea "scrollable content" at bounding box center [873, 435] width 330 height 36
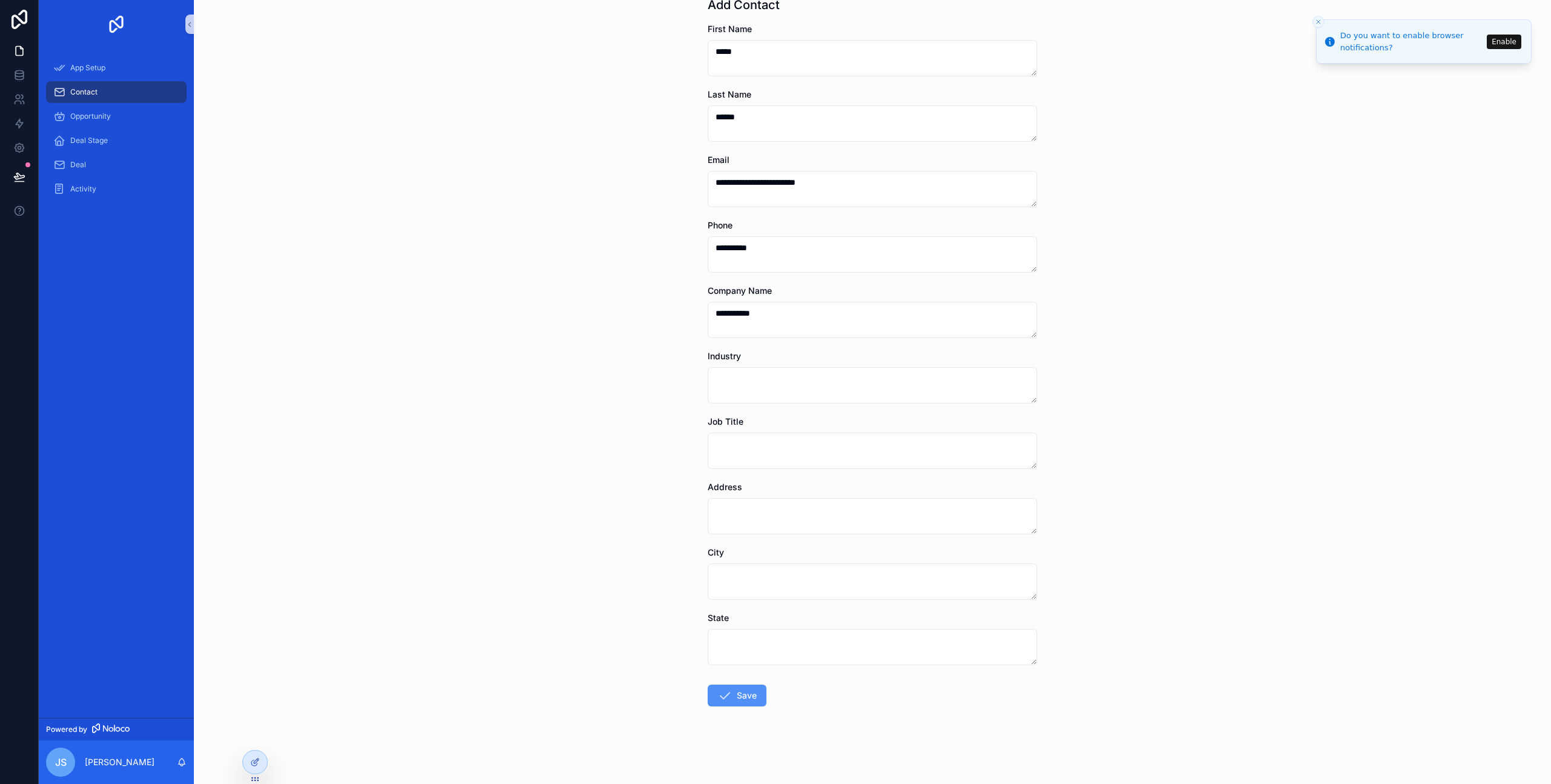
click at [728, 698] on button "Save" at bounding box center [737, 696] width 59 height 22
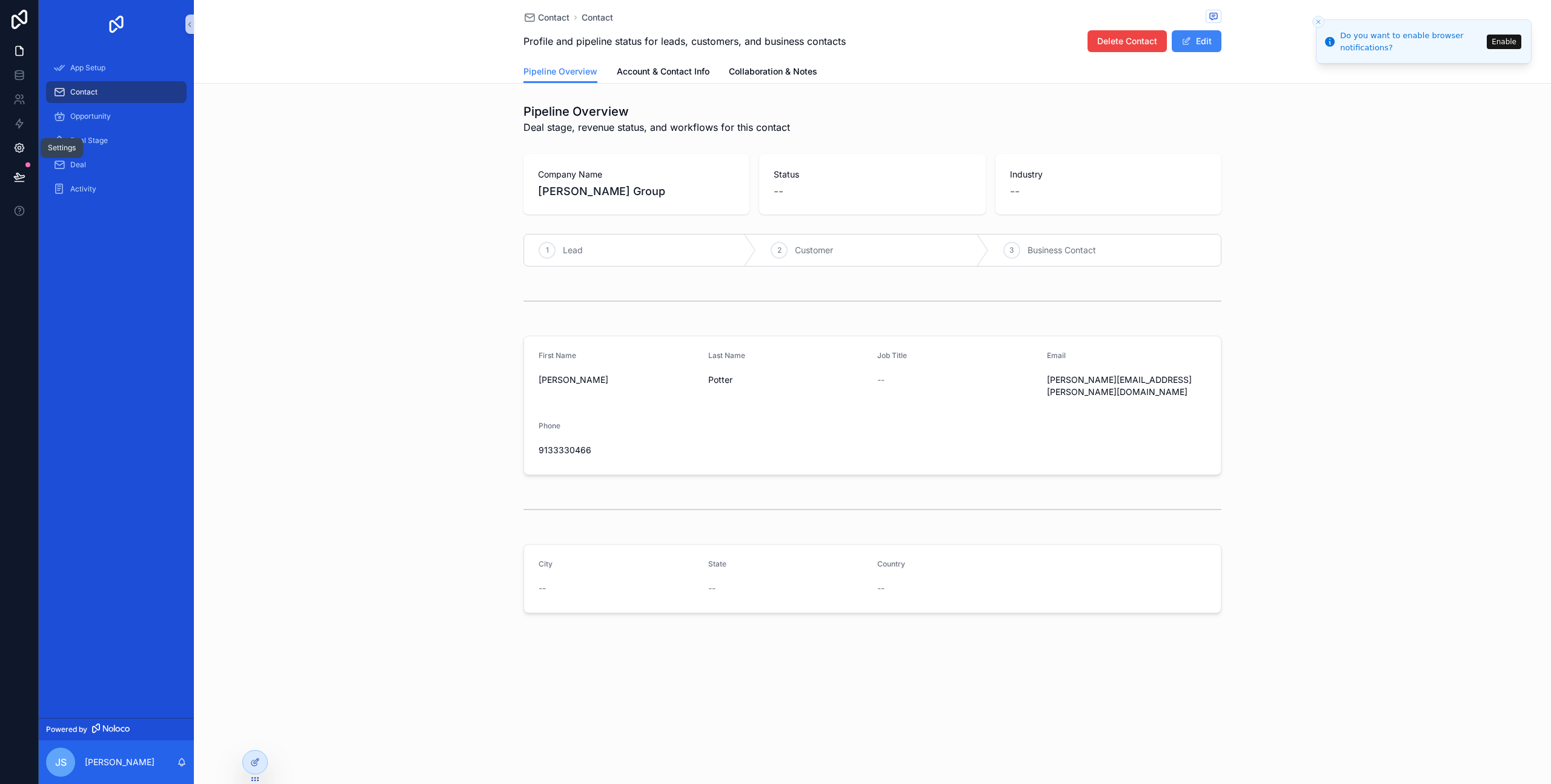
click at [15, 145] on icon at bounding box center [20, 148] width 9 height 9
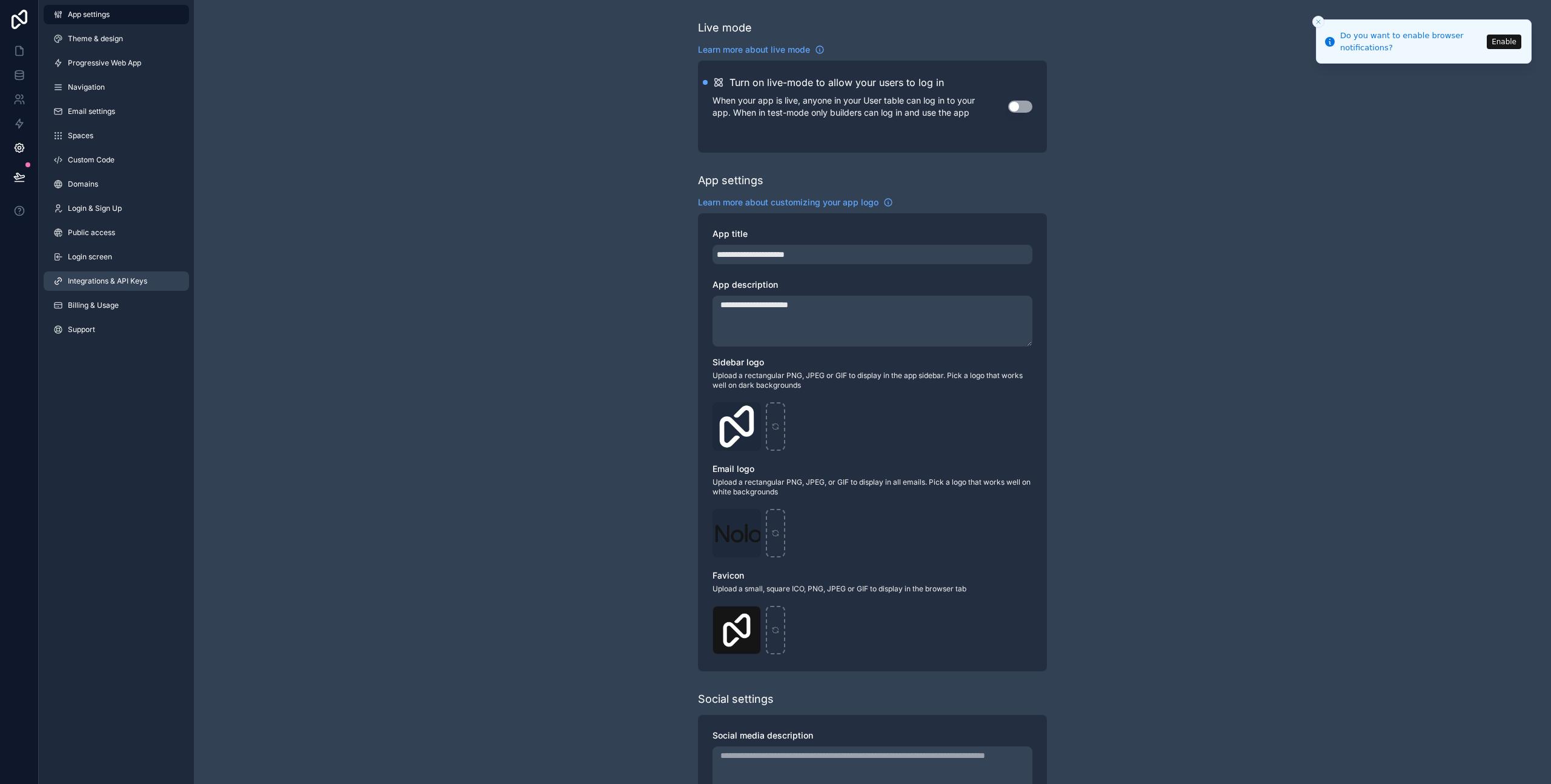
click at [99, 287] on link "Integrations & API Keys" at bounding box center [116, 281] width 145 height 20
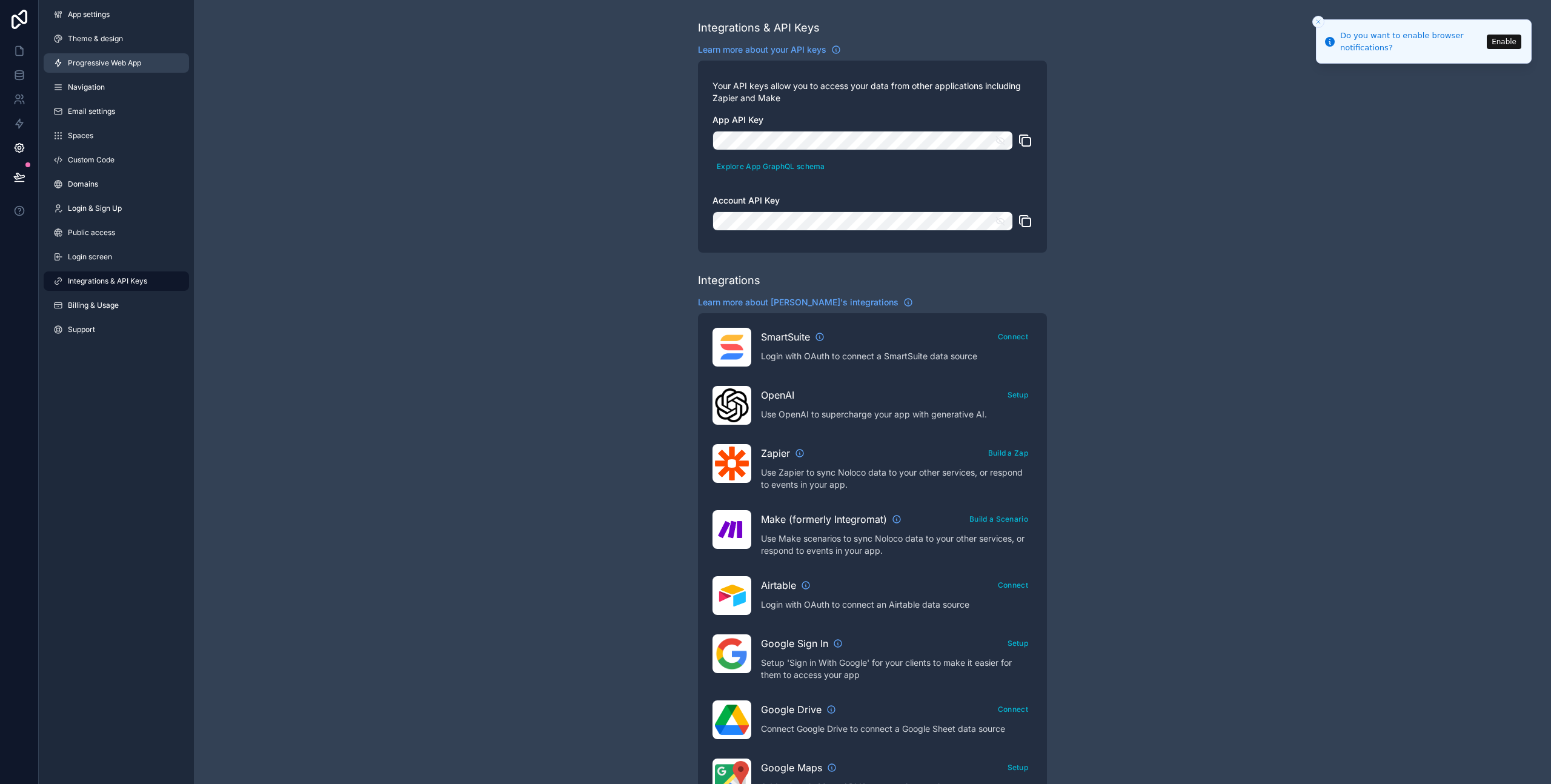
click at [108, 68] on span "Progressive Web App" at bounding box center [104, 63] width 73 height 9
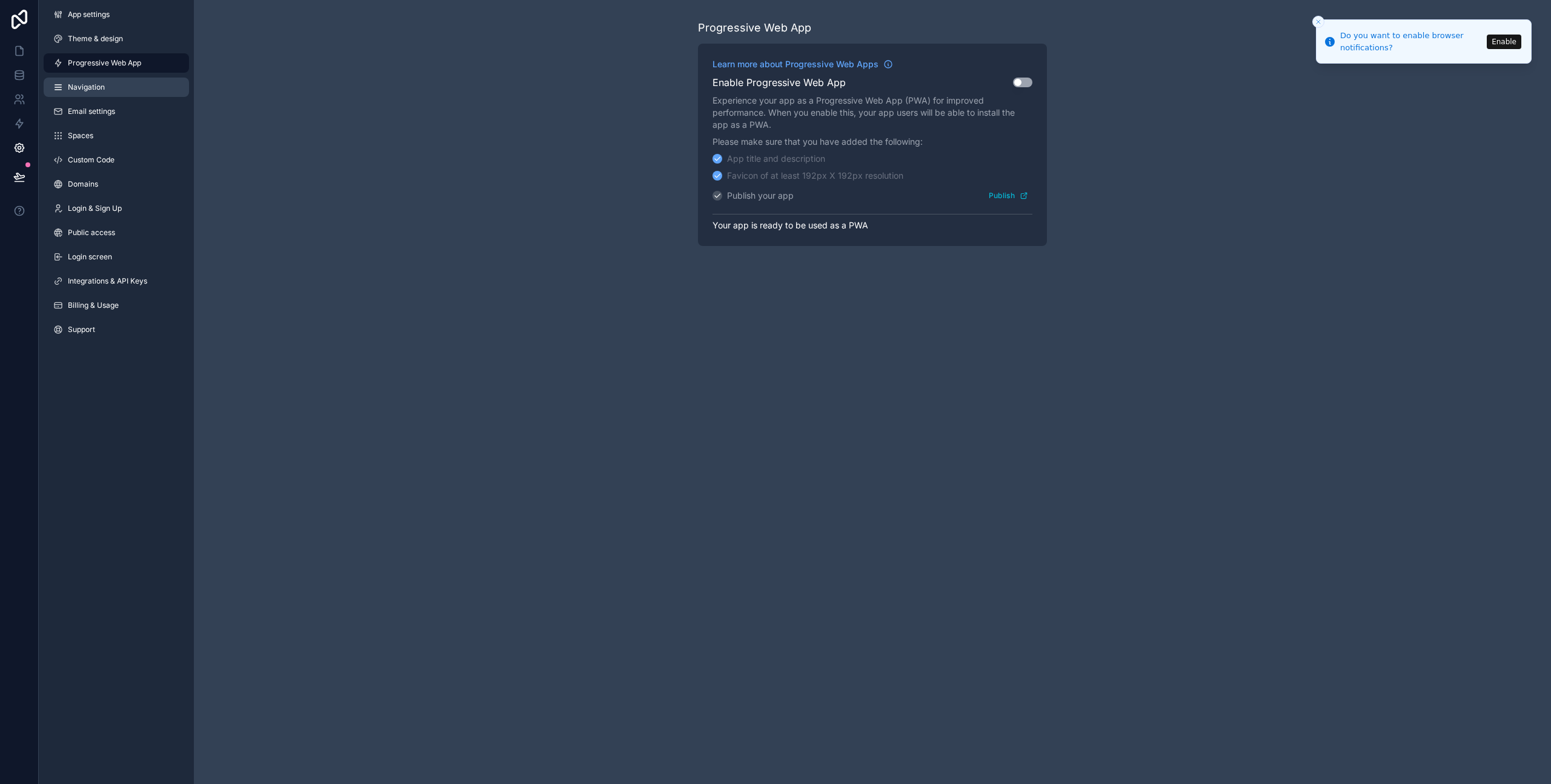
click at [92, 89] on span "Navigation" at bounding box center [86, 87] width 37 height 9
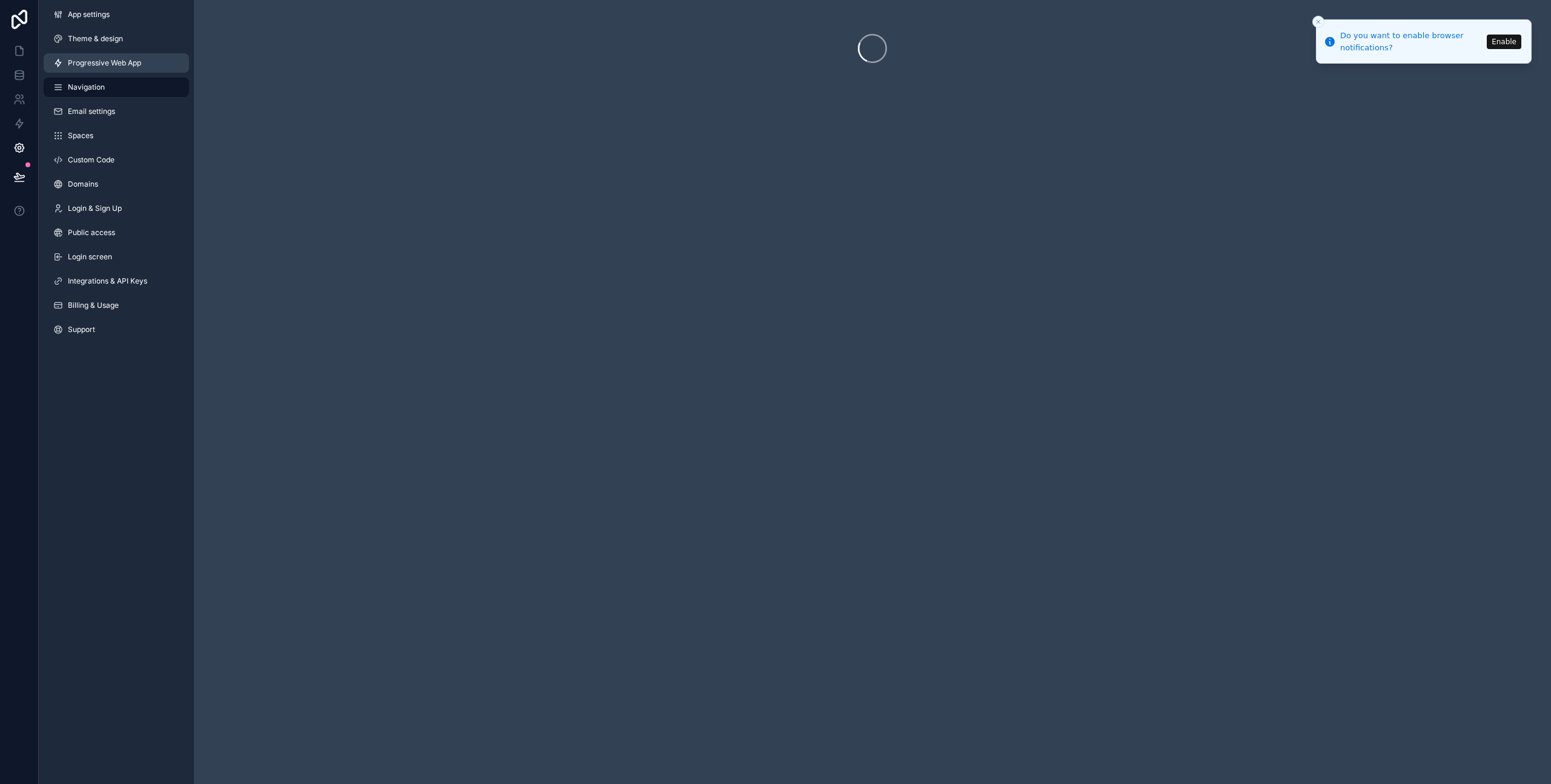
click at [95, 64] on span "Progressive Web App" at bounding box center [104, 63] width 73 height 9
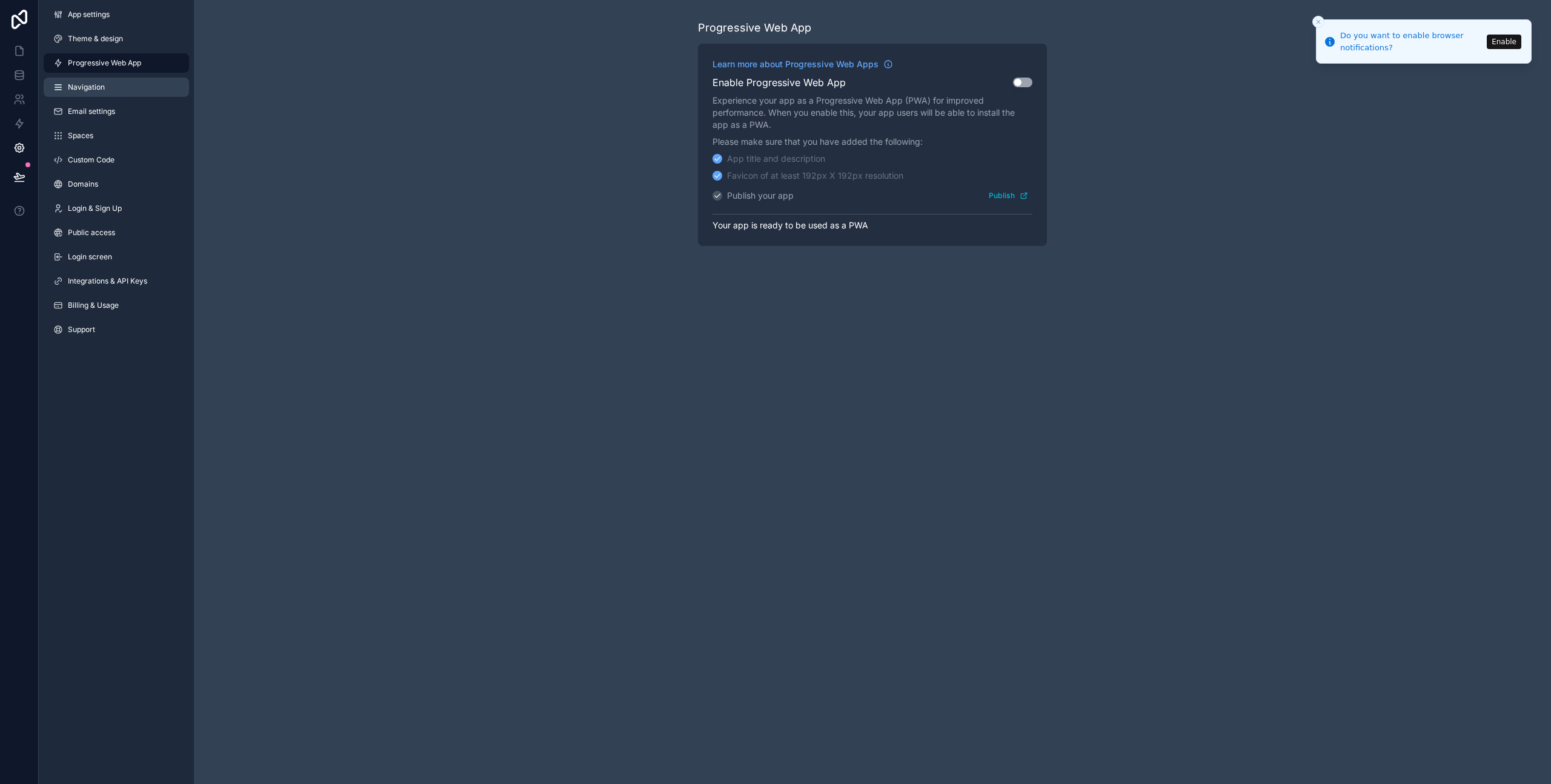
click at [94, 88] on span "Navigation" at bounding box center [86, 87] width 37 height 9
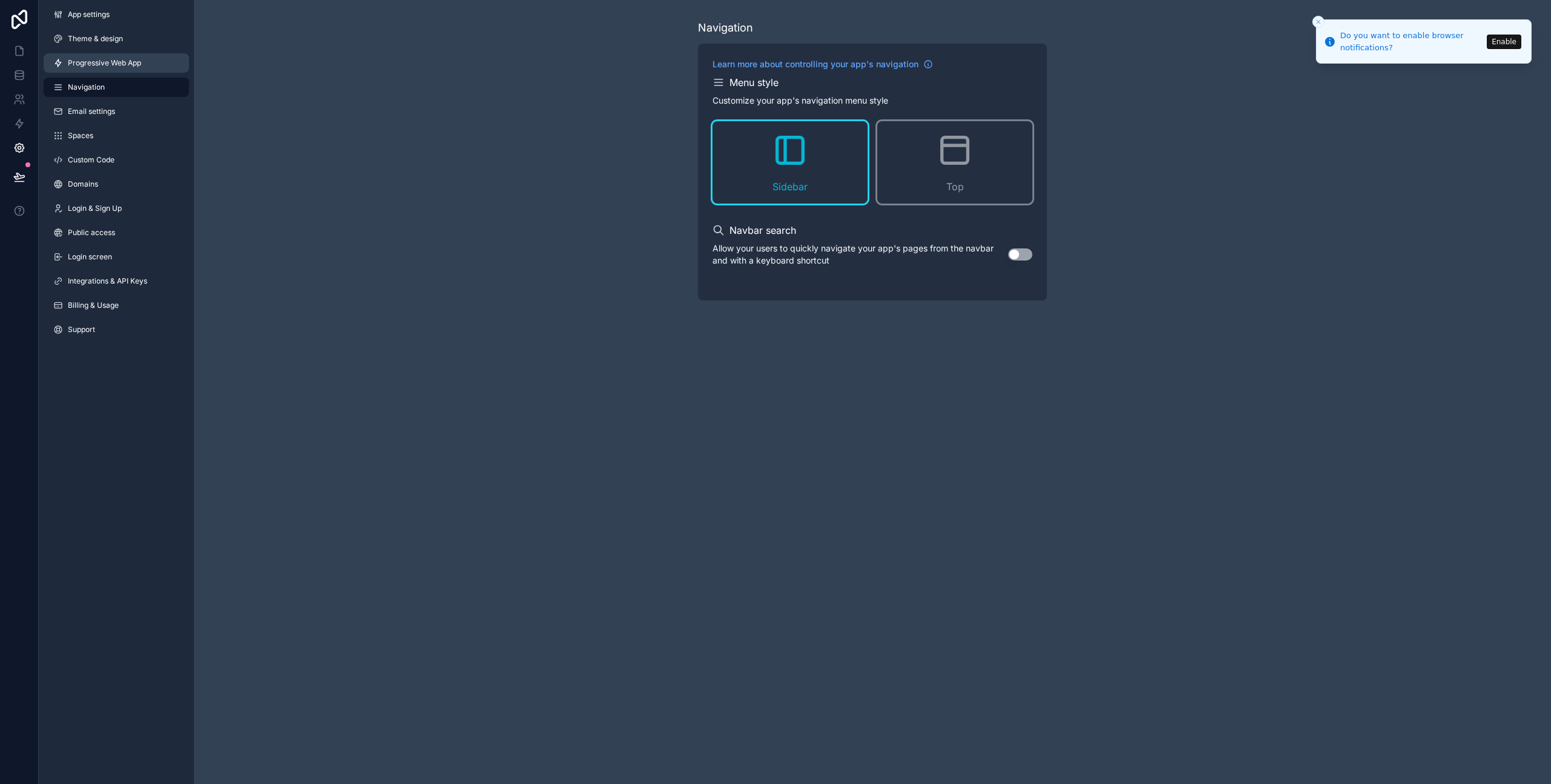
click at [96, 67] on span "Progressive Web App" at bounding box center [104, 63] width 73 height 9
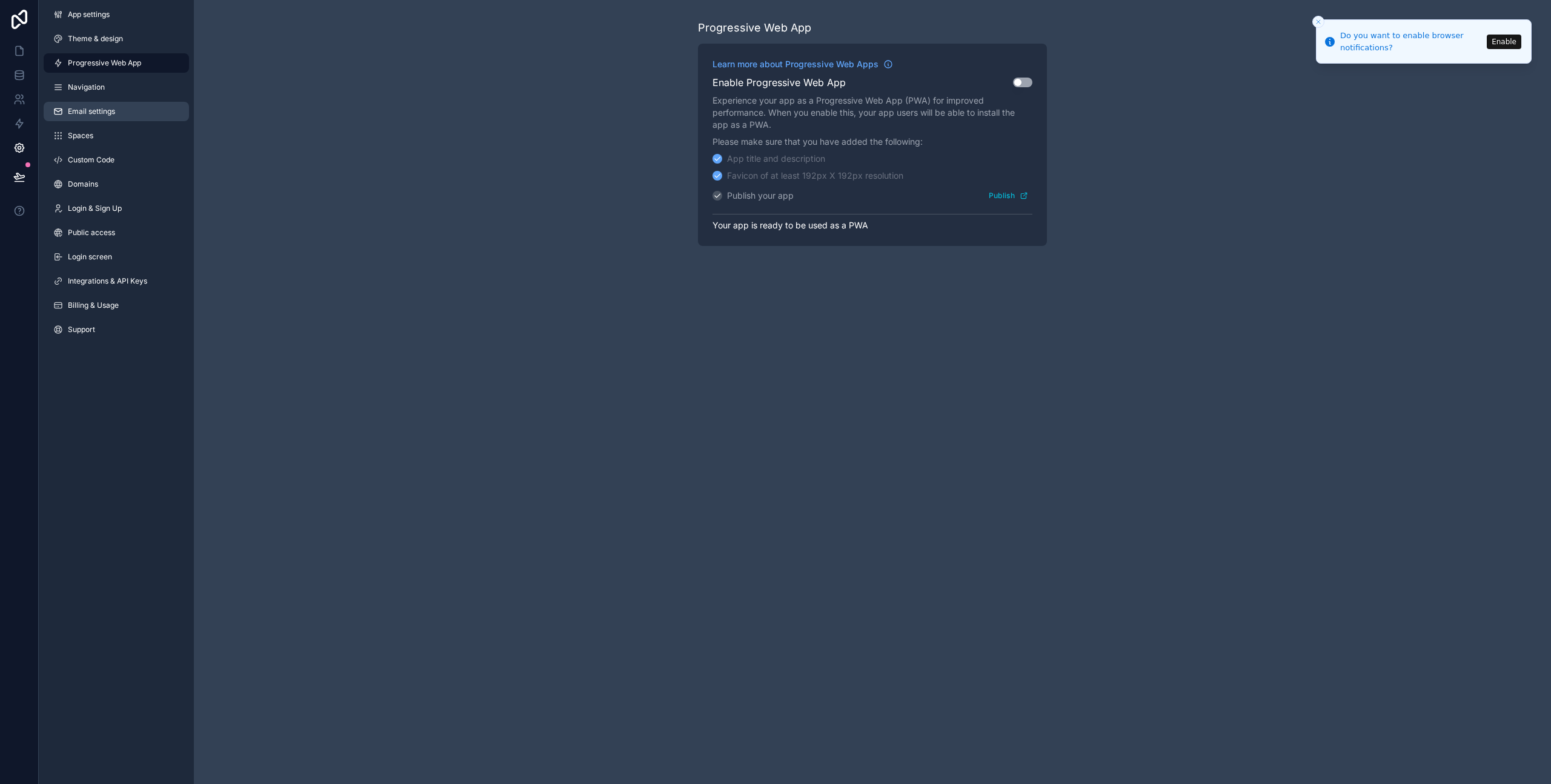
click at [94, 118] on link "Email settings" at bounding box center [116, 112] width 145 height 20
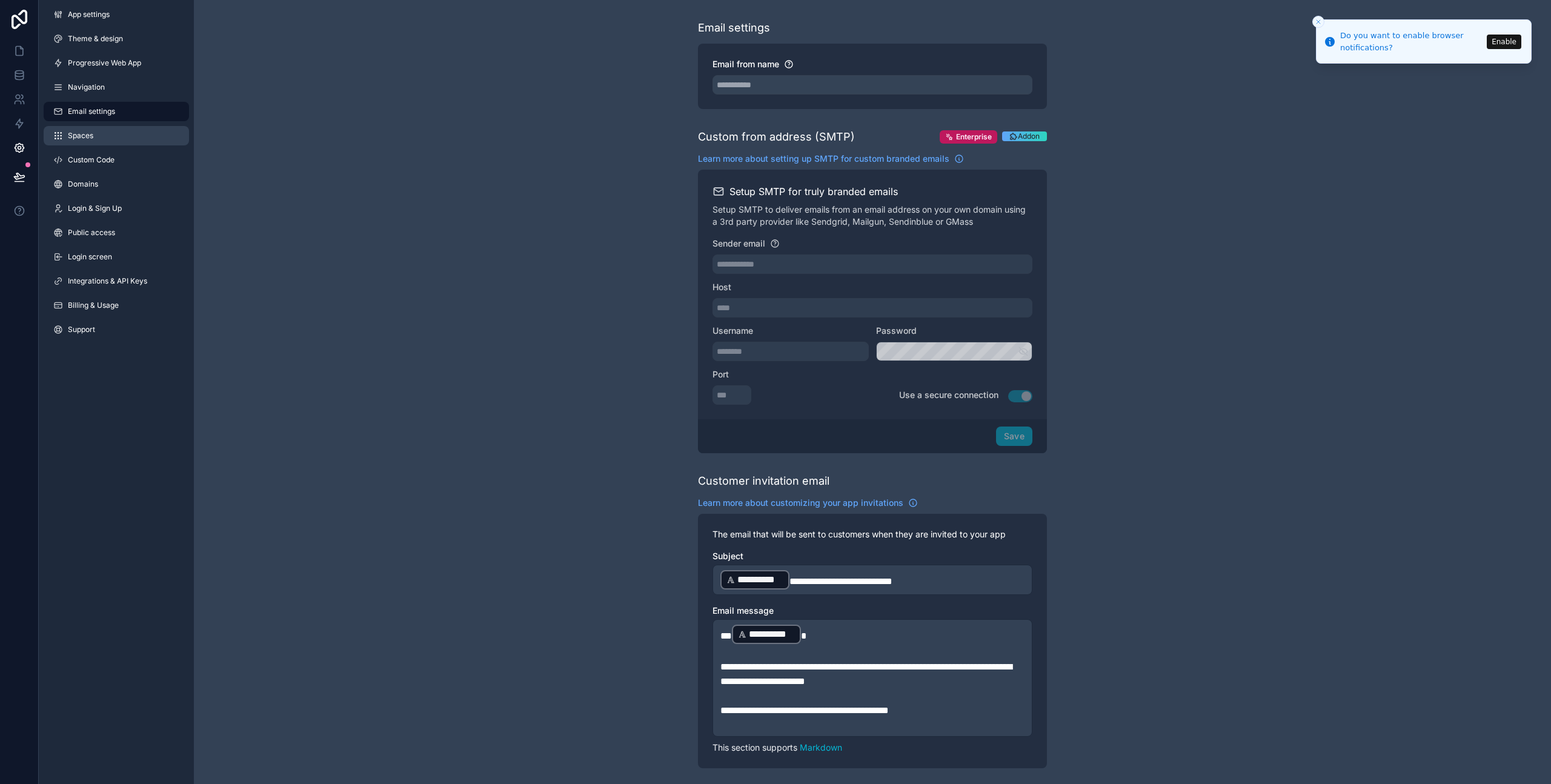
click at [83, 133] on span "Spaces" at bounding box center [80, 136] width 25 height 9
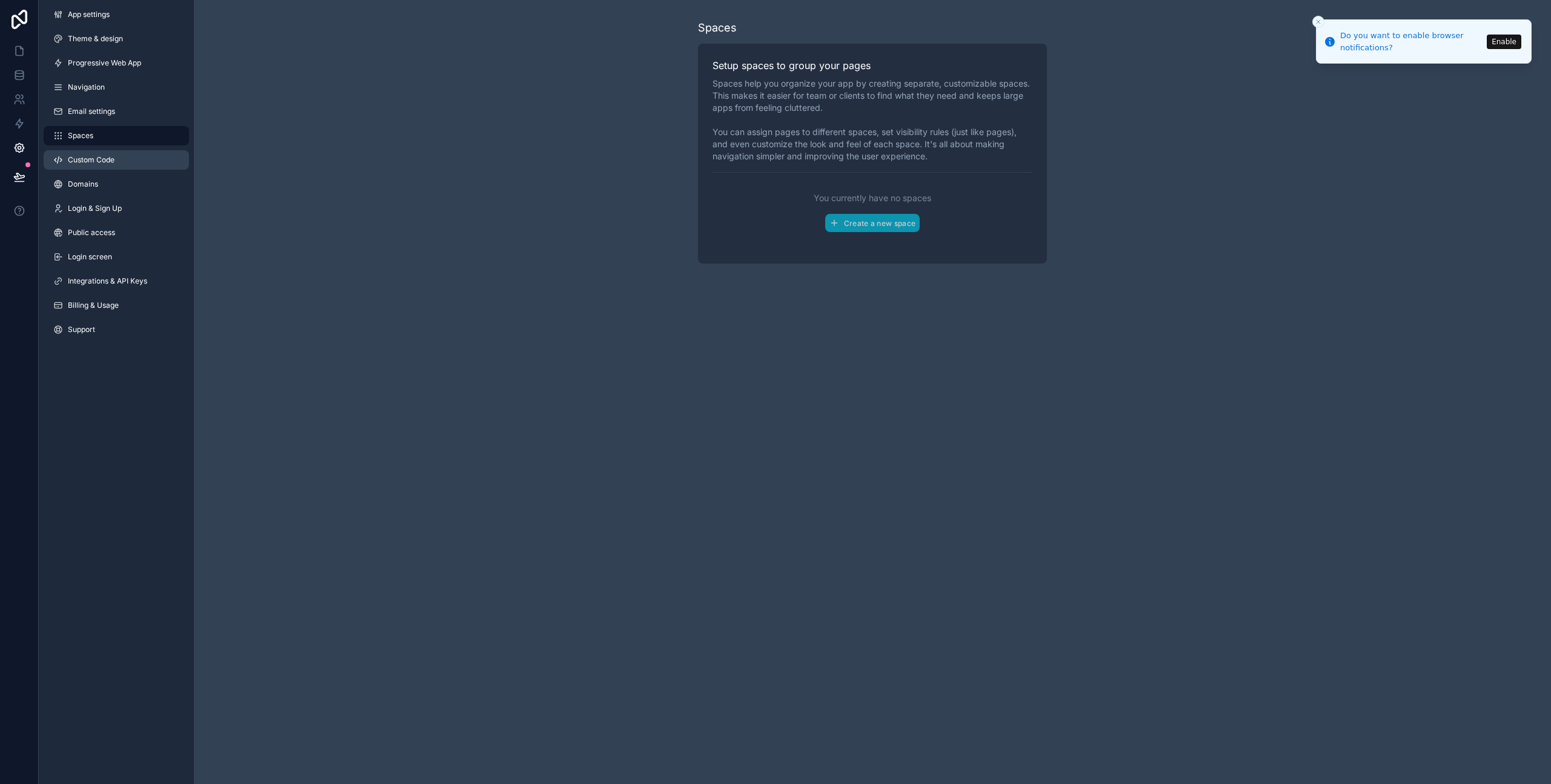
click at [86, 159] on span "Custom Code" at bounding box center [90, 159] width 46 height 9
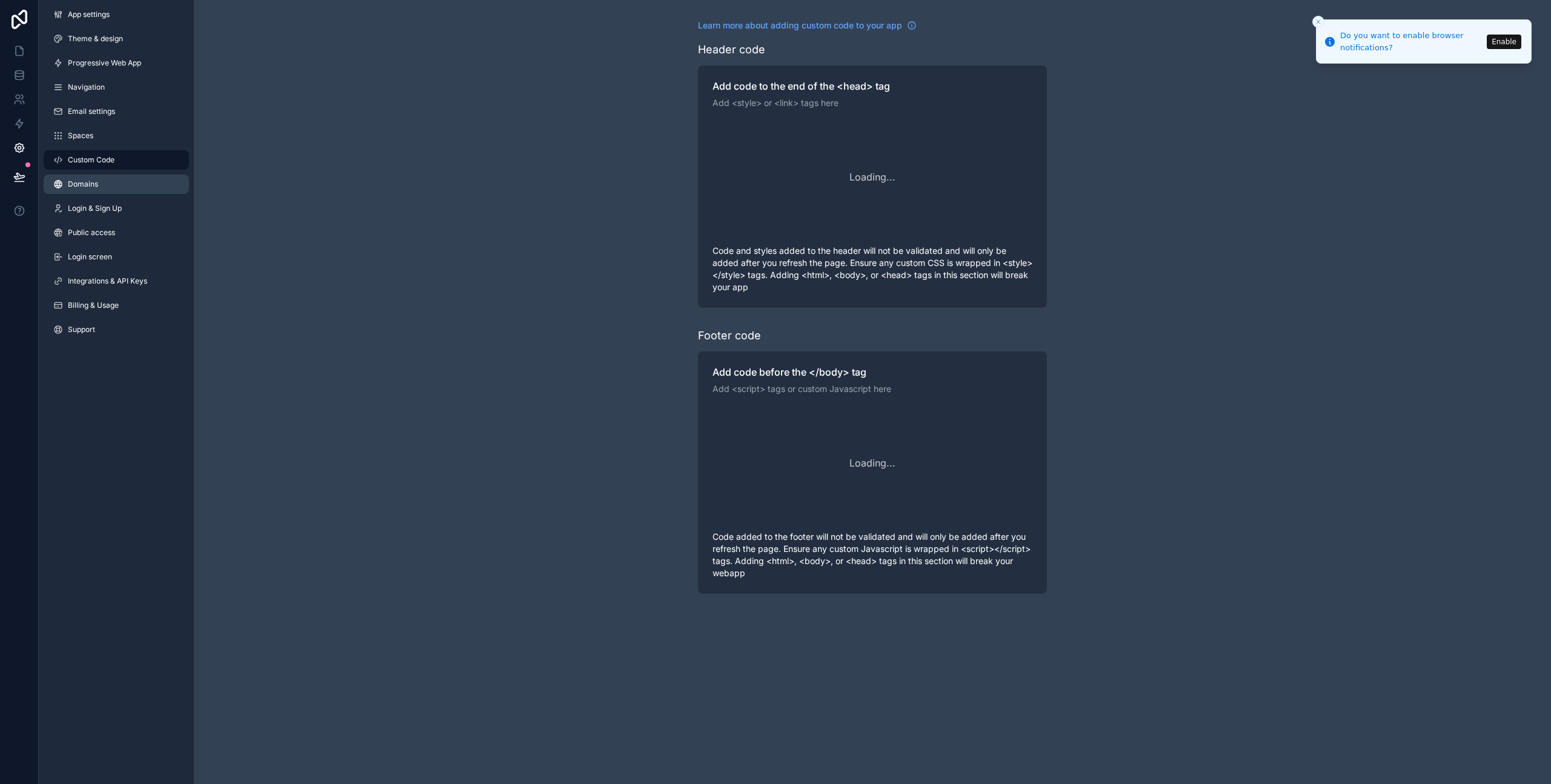
click at [86, 188] on span "Domains" at bounding box center [82, 184] width 31 height 9
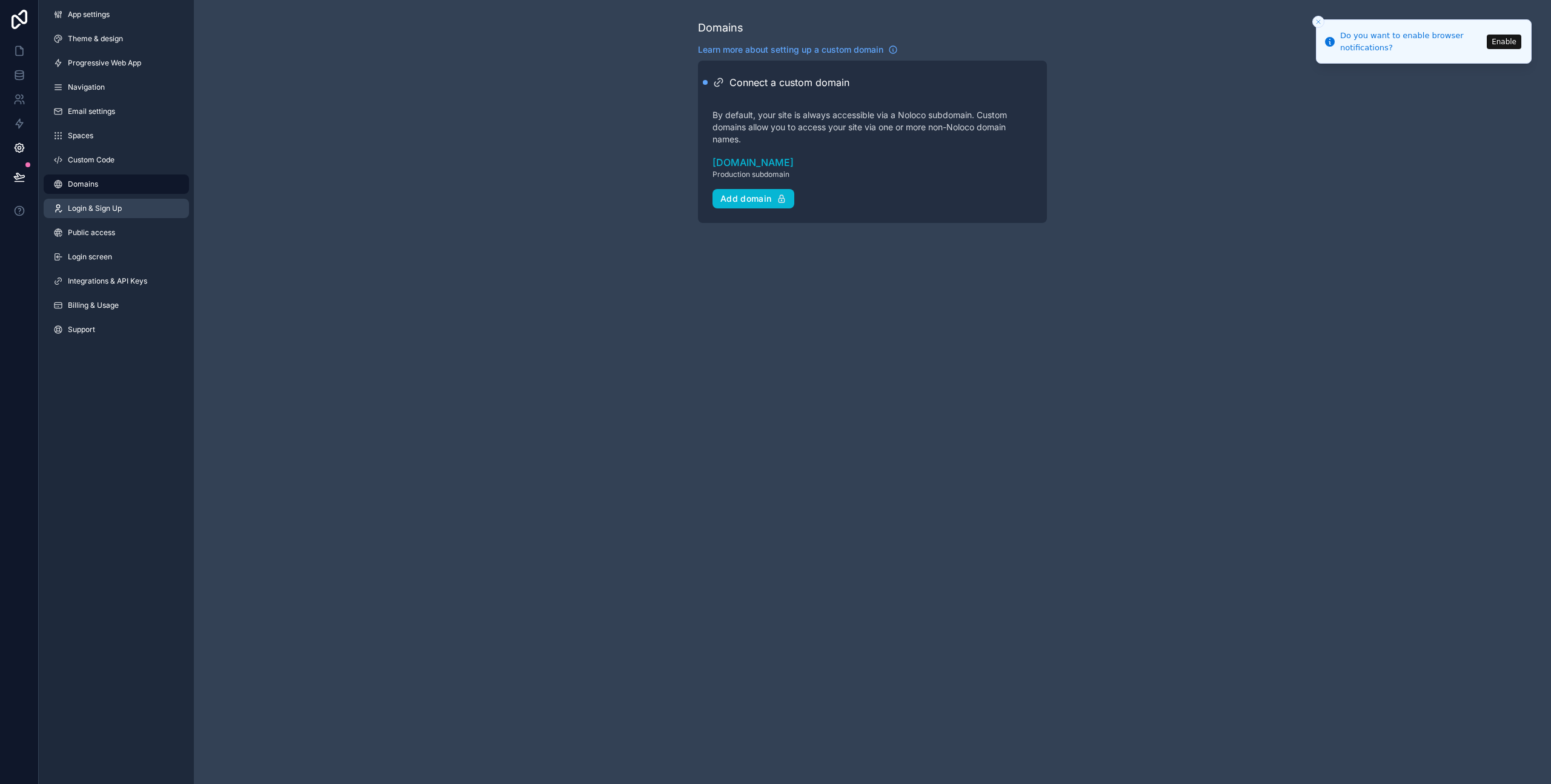
click at [87, 209] on span "Login & Sign Up" at bounding box center [94, 208] width 54 height 9
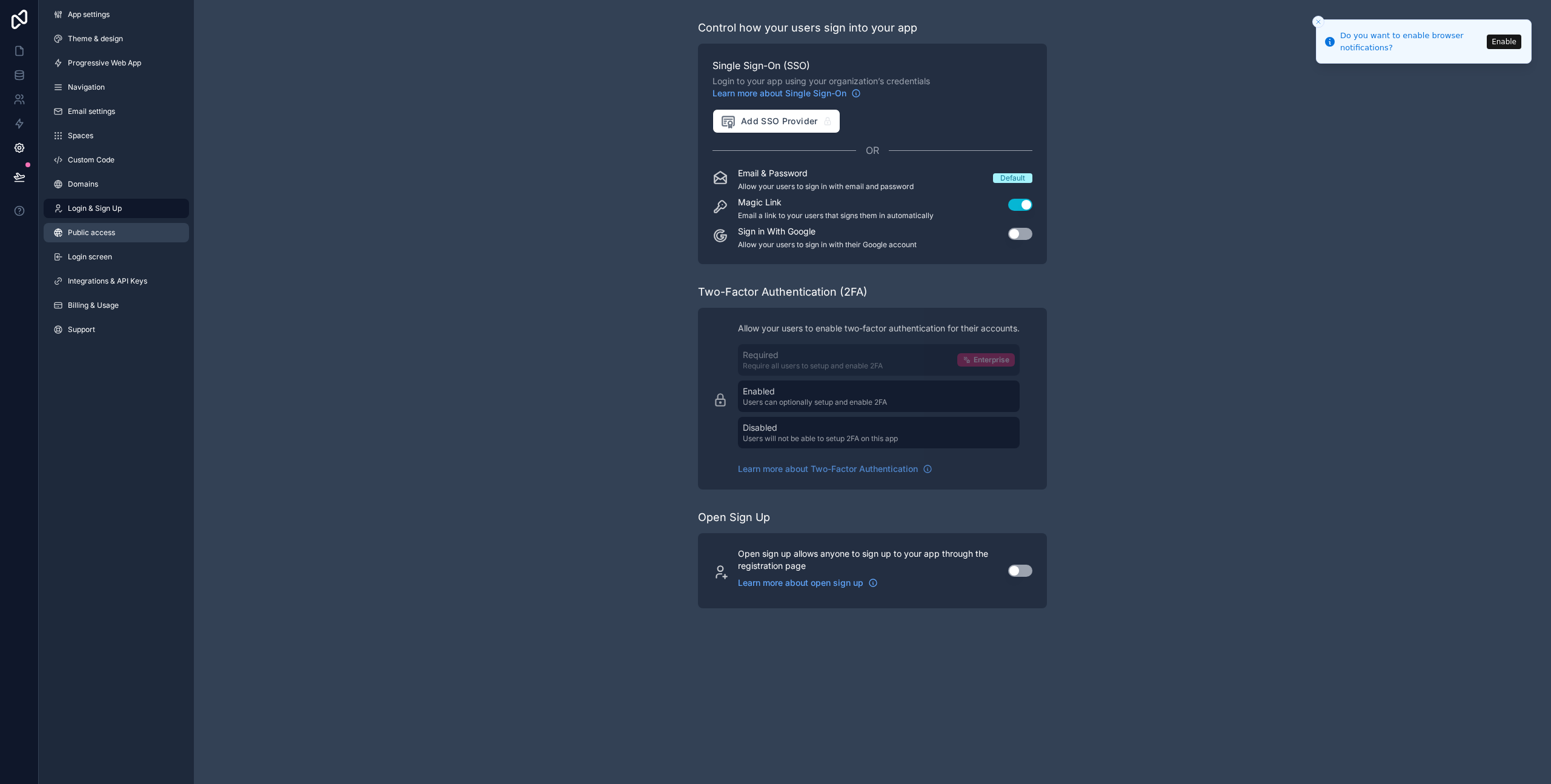
click at [92, 233] on span "Public access" at bounding box center [91, 233] width 47 height 9
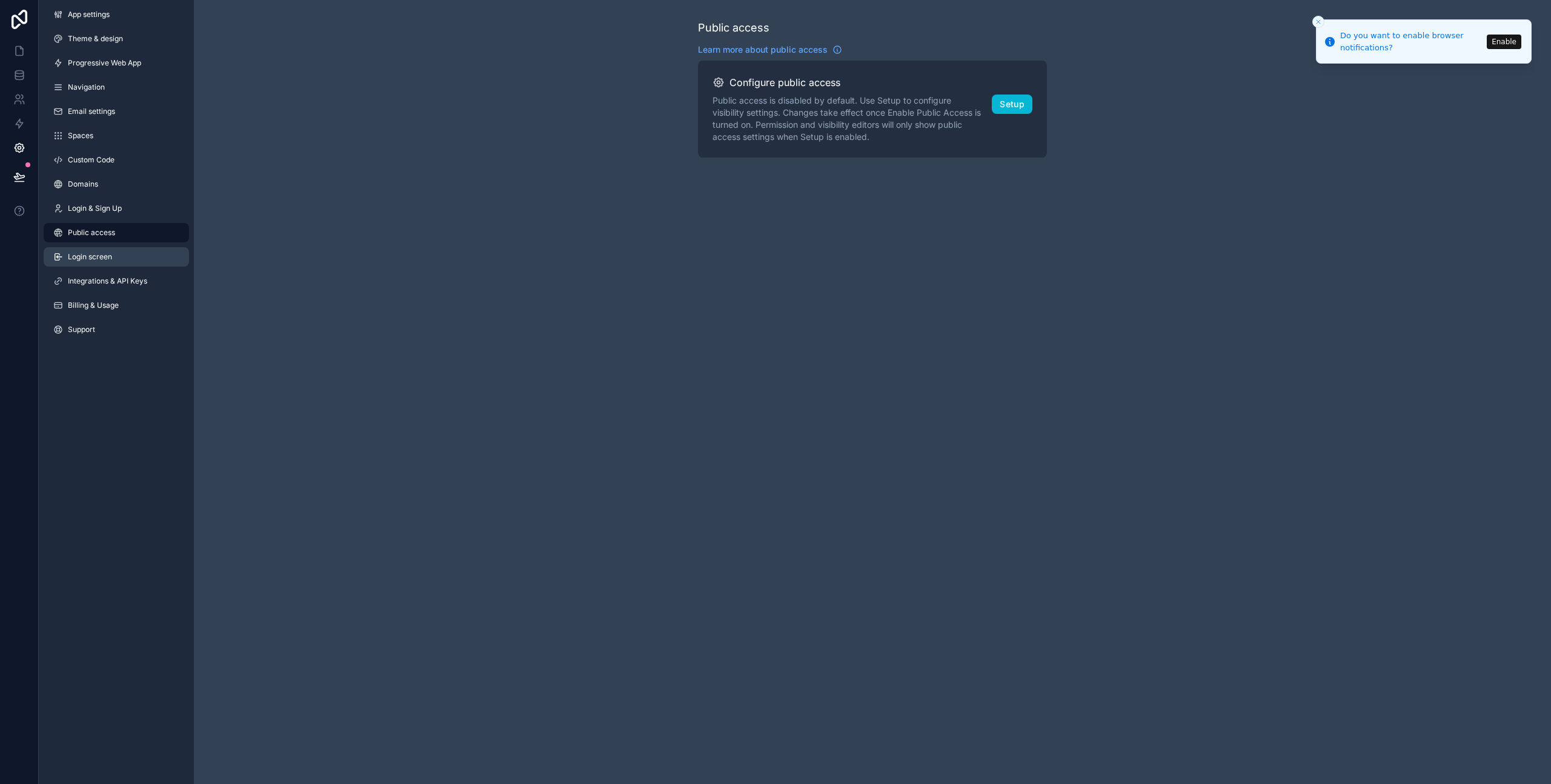
click at [92, 252] on span "Login screen" at bounding box center [90, 257] width 44 height 9
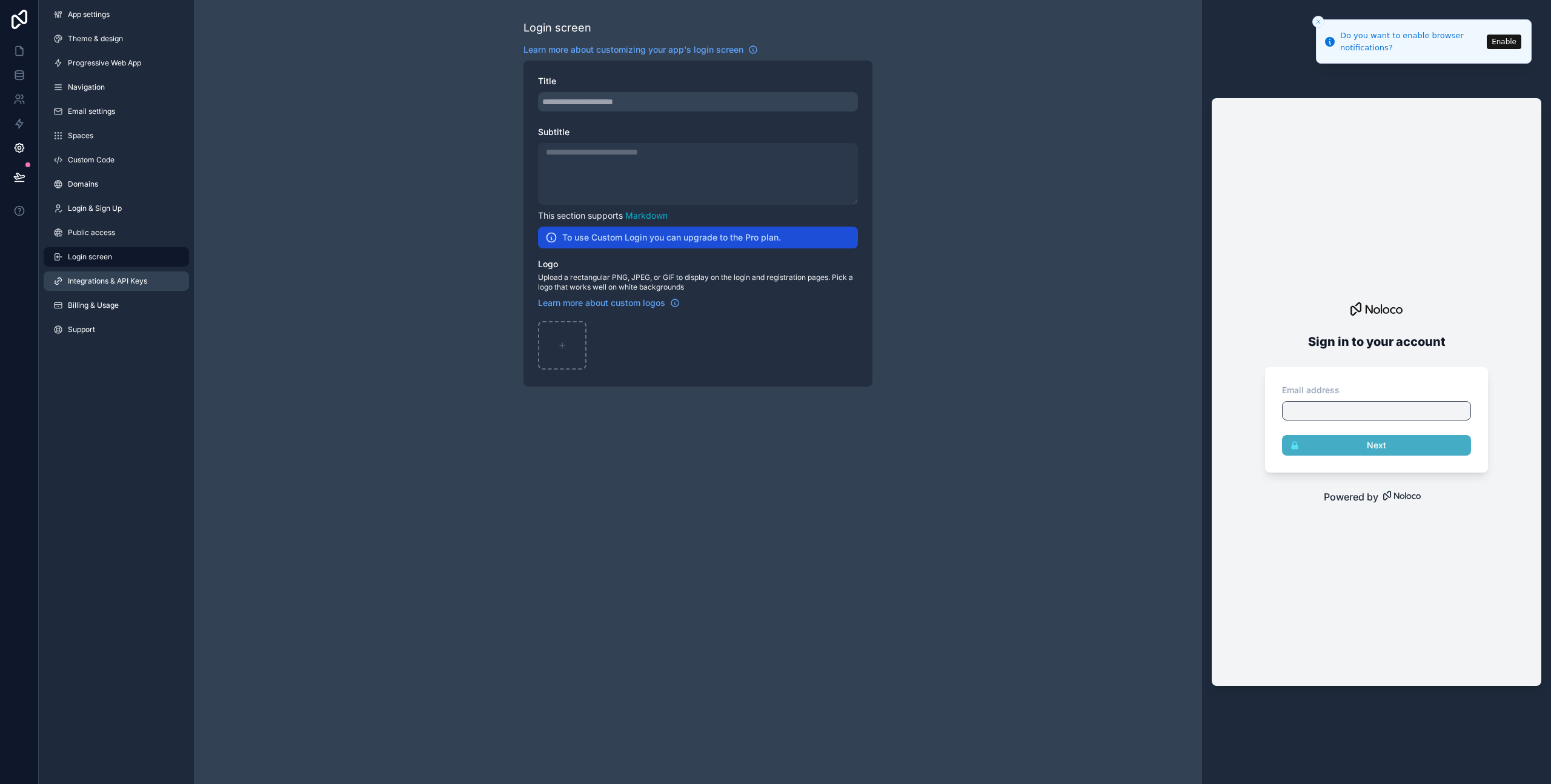
click at [91, 278] on span "Integrations & API Keys" at bounding box center [107, 281] width 79 height 9
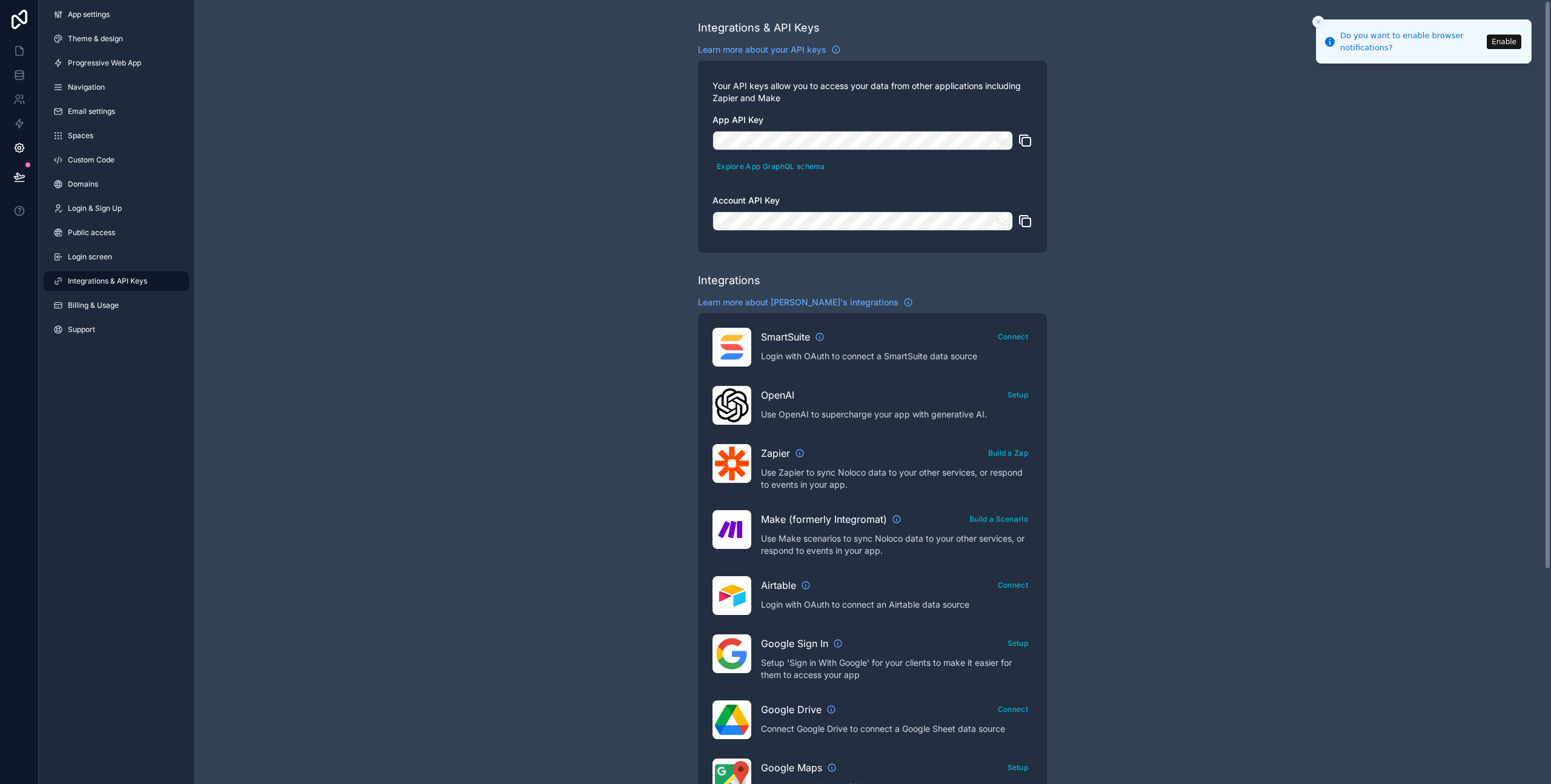
scroll to position [295, 0]
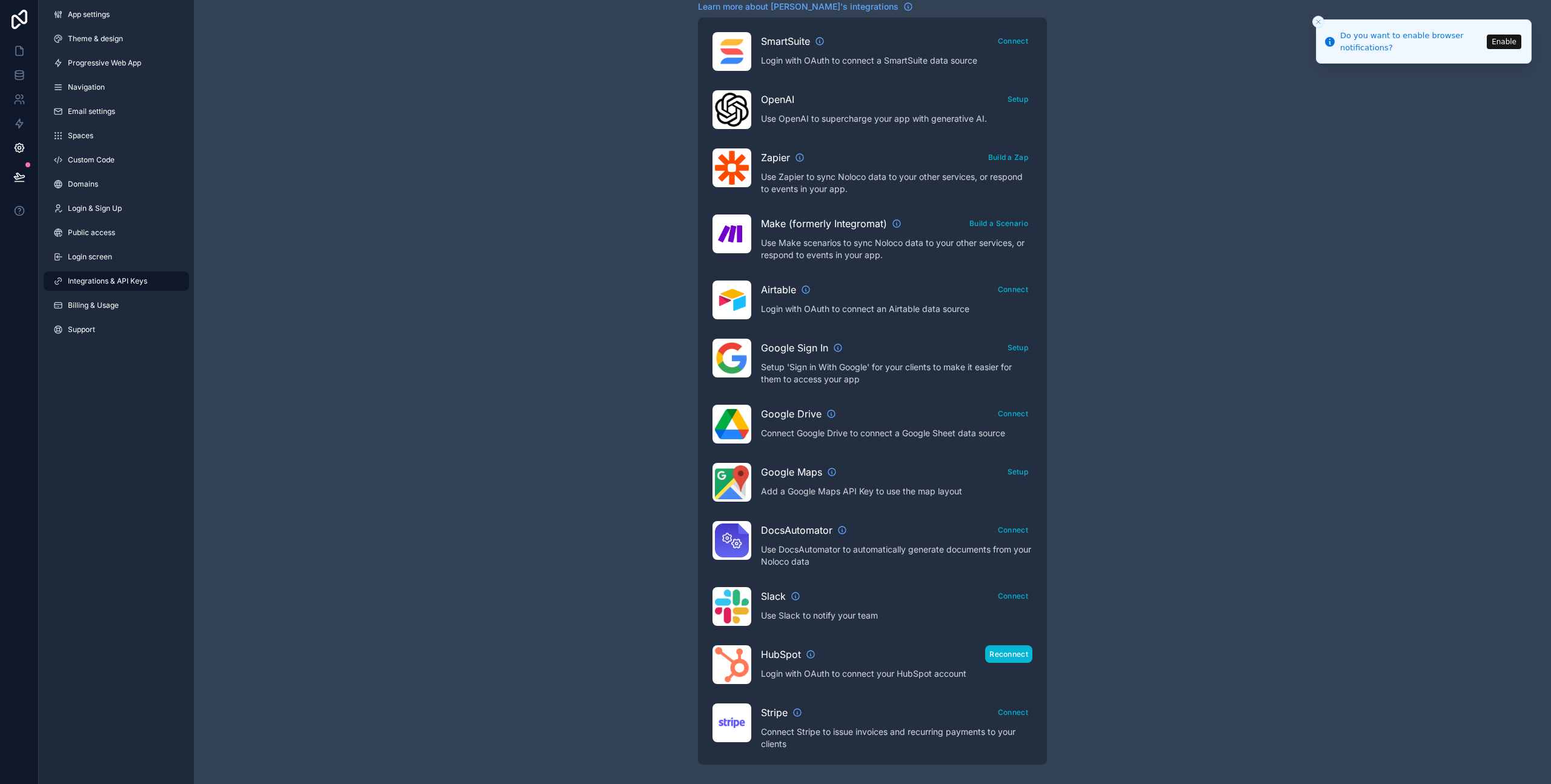
click at [1003, 657] on button "Reconnect" at bounding box center [1009, 654] width 47 height 17
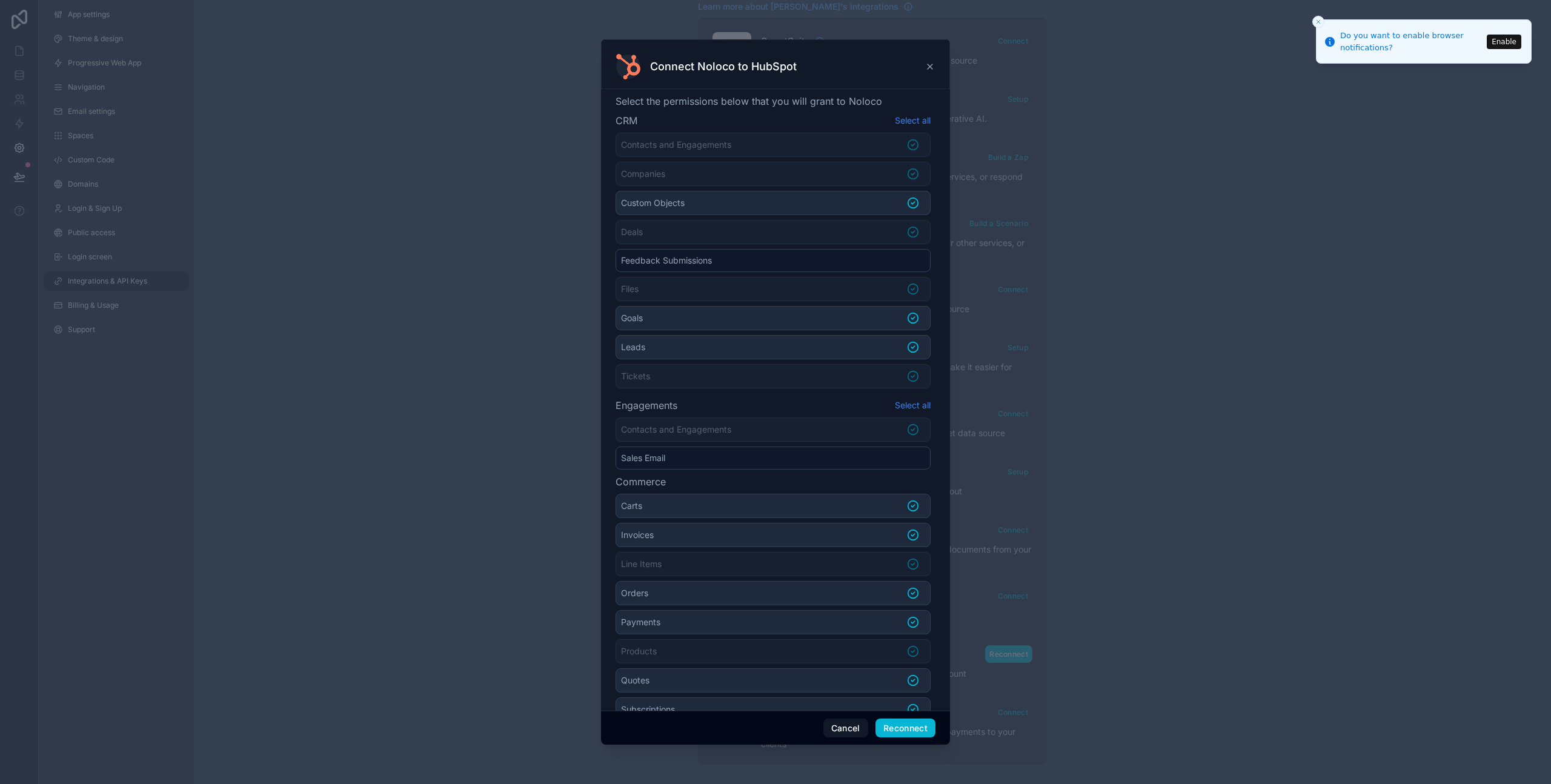
scroll to position [97, 0]
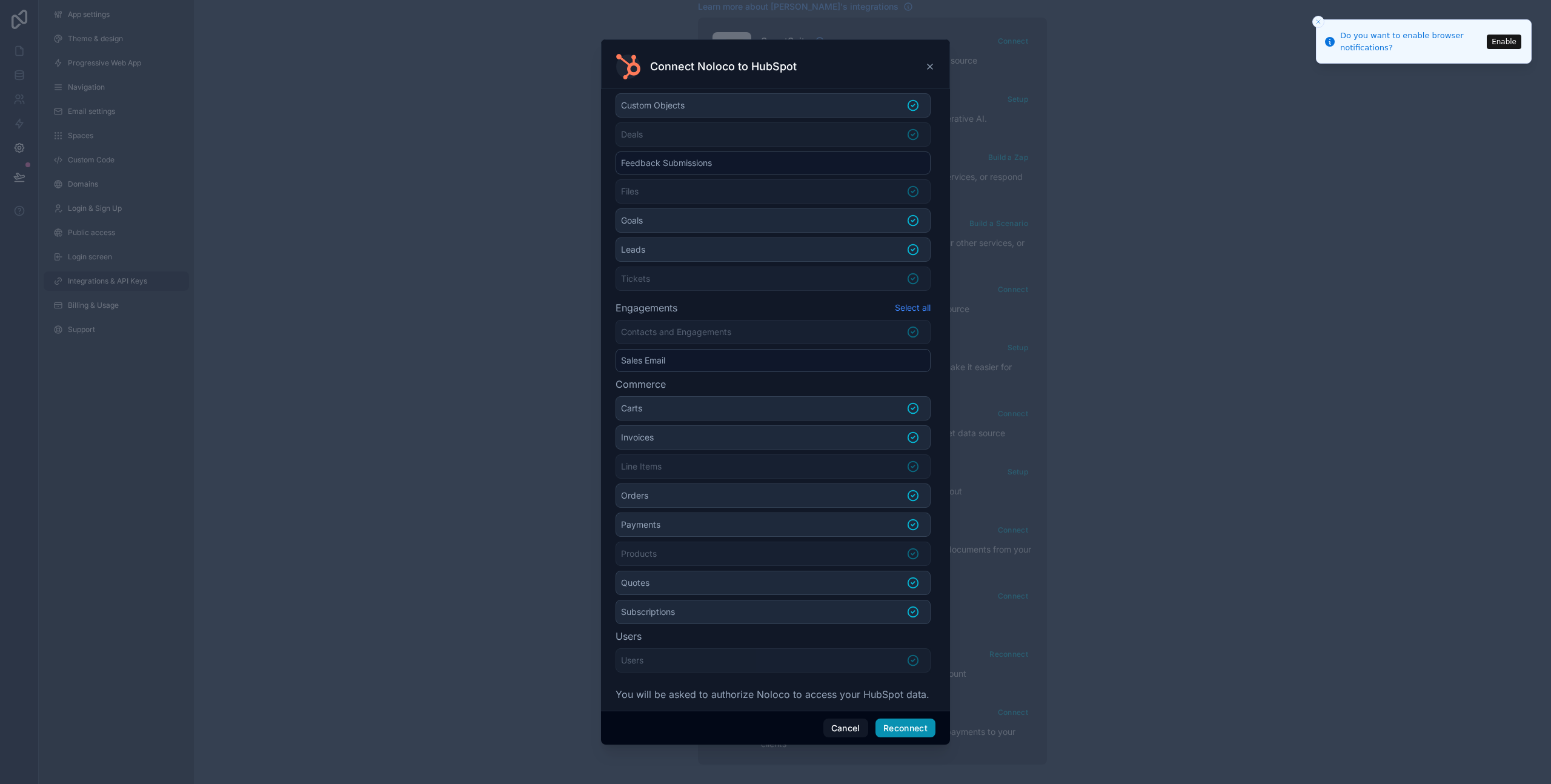
click at [903, 729] on button "Reconnect" at bounding box center [905, 728] width 60 height 20
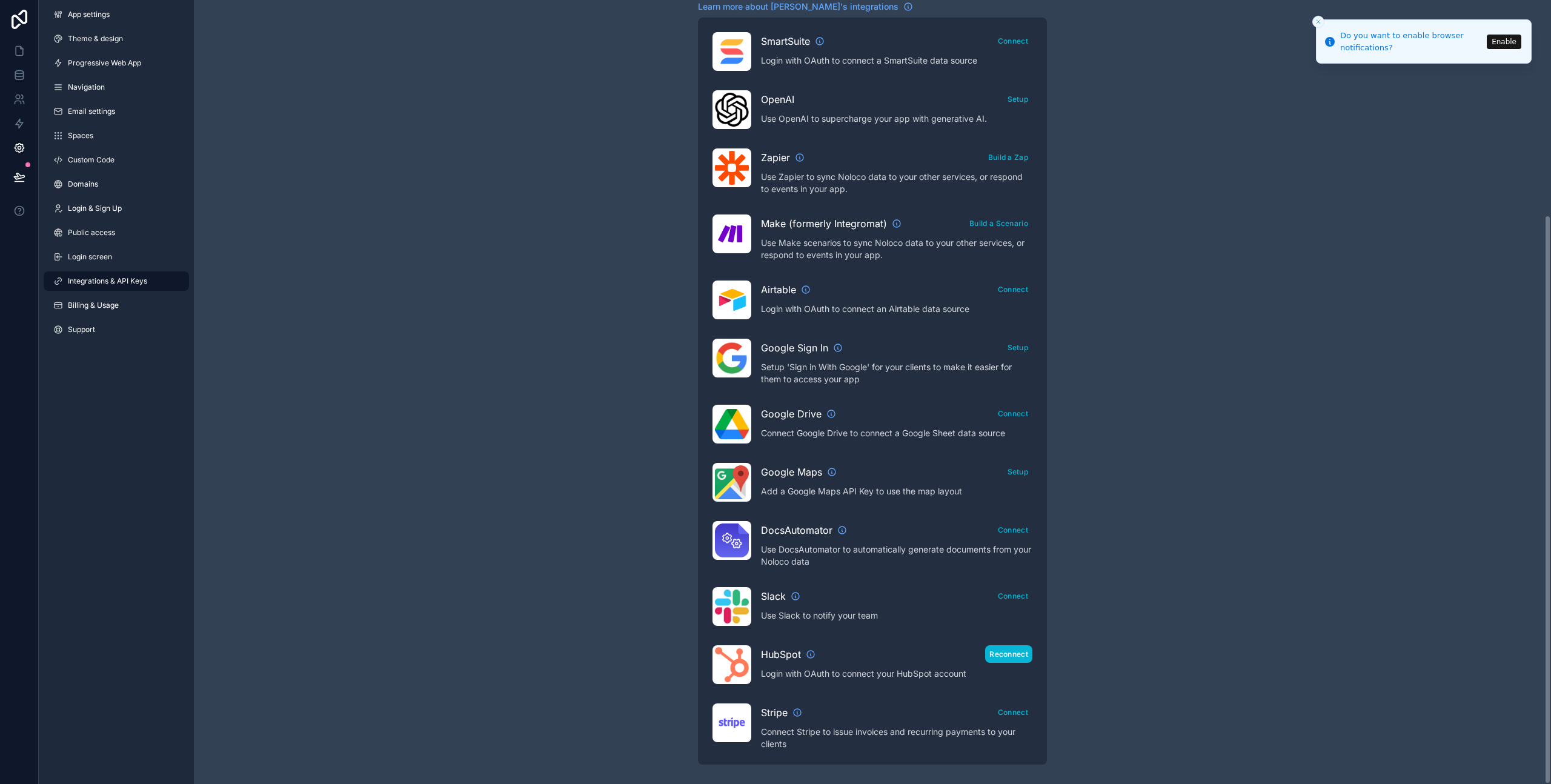
click at [1016, 655] on button "Reconnect" at bounding box center [1009, 654] width 47 height 17
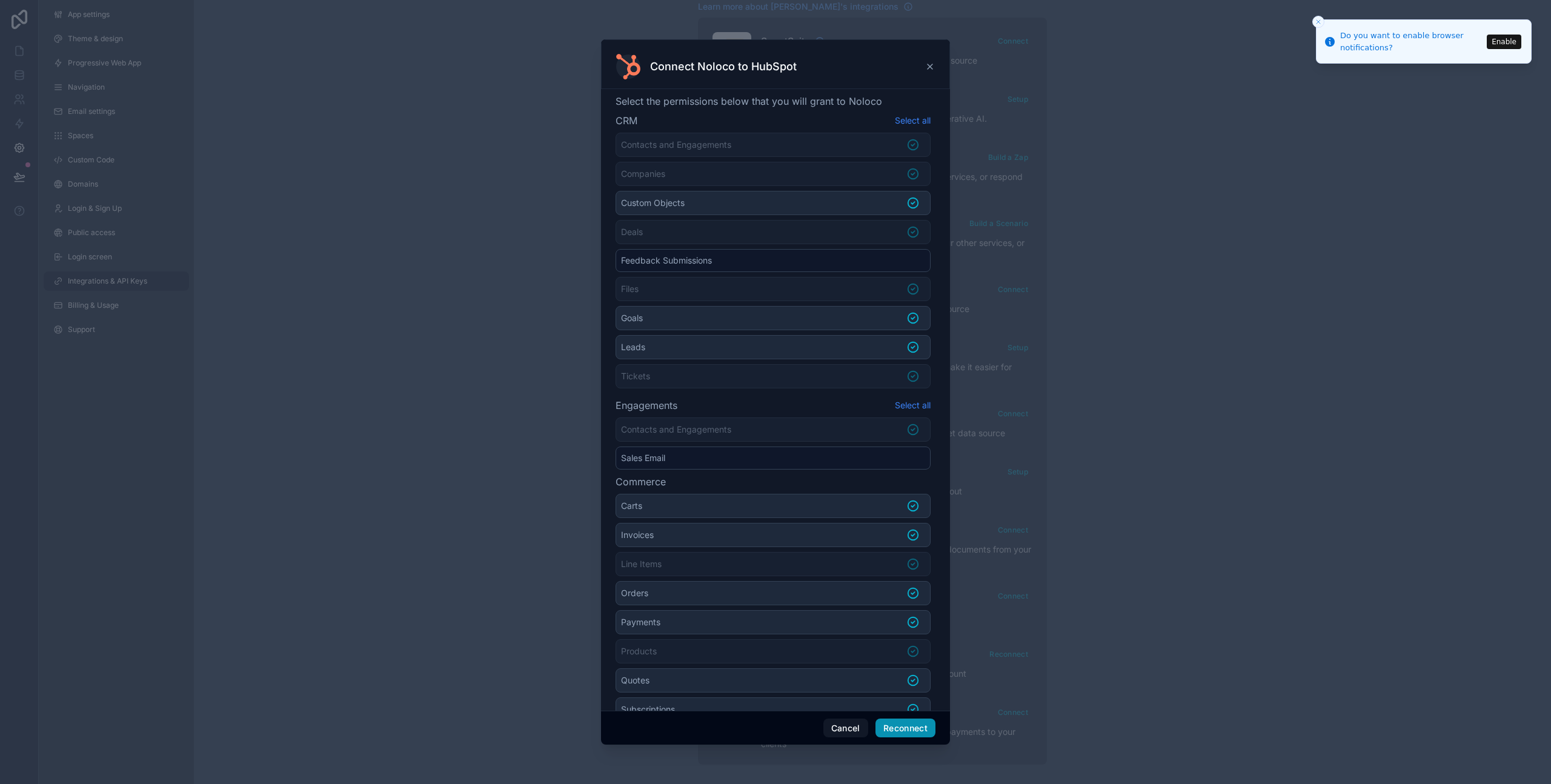
click at [911, 728] on button "Reconnect" at bounding box center [905, 728] width 60 height 20
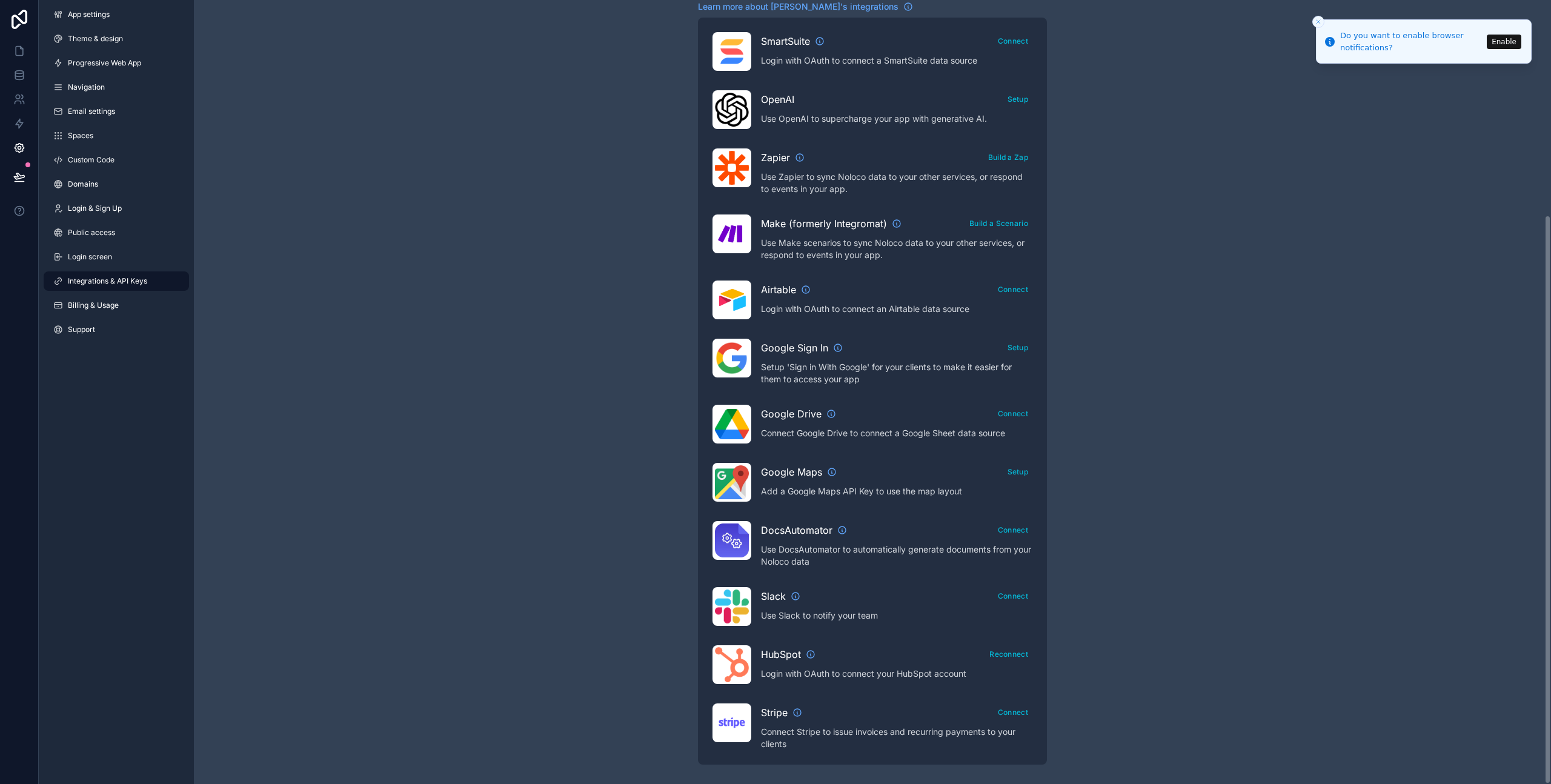
click at [405, 224] on div "Integrations & API Keys Learn more about your API keys Your API keys allow you …" at bounding box center [873, 244] width 1358 height 1079
click at [90, 13] on span "App settings" at bounding box center [88, 14] width 42 height 9
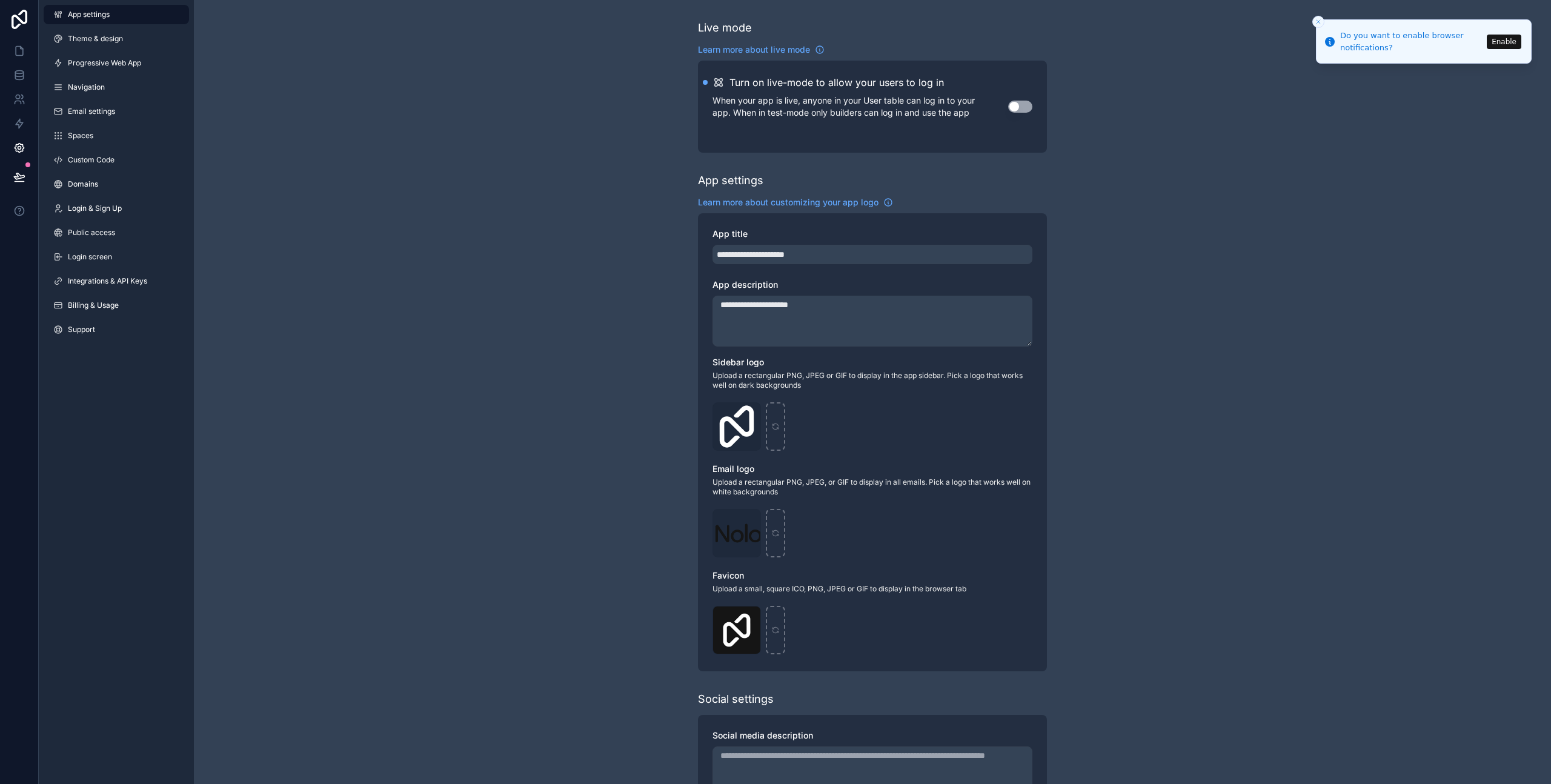
click at [1023, 108] on button "Use setting" at bounding box center [1020, 106] width 24 height 12
click at [16, 148] on icon at bounding box center [19, 147] width 12 height 12
click at [17, 74] on icon at bounding box center [19, 75] width 12 height 12
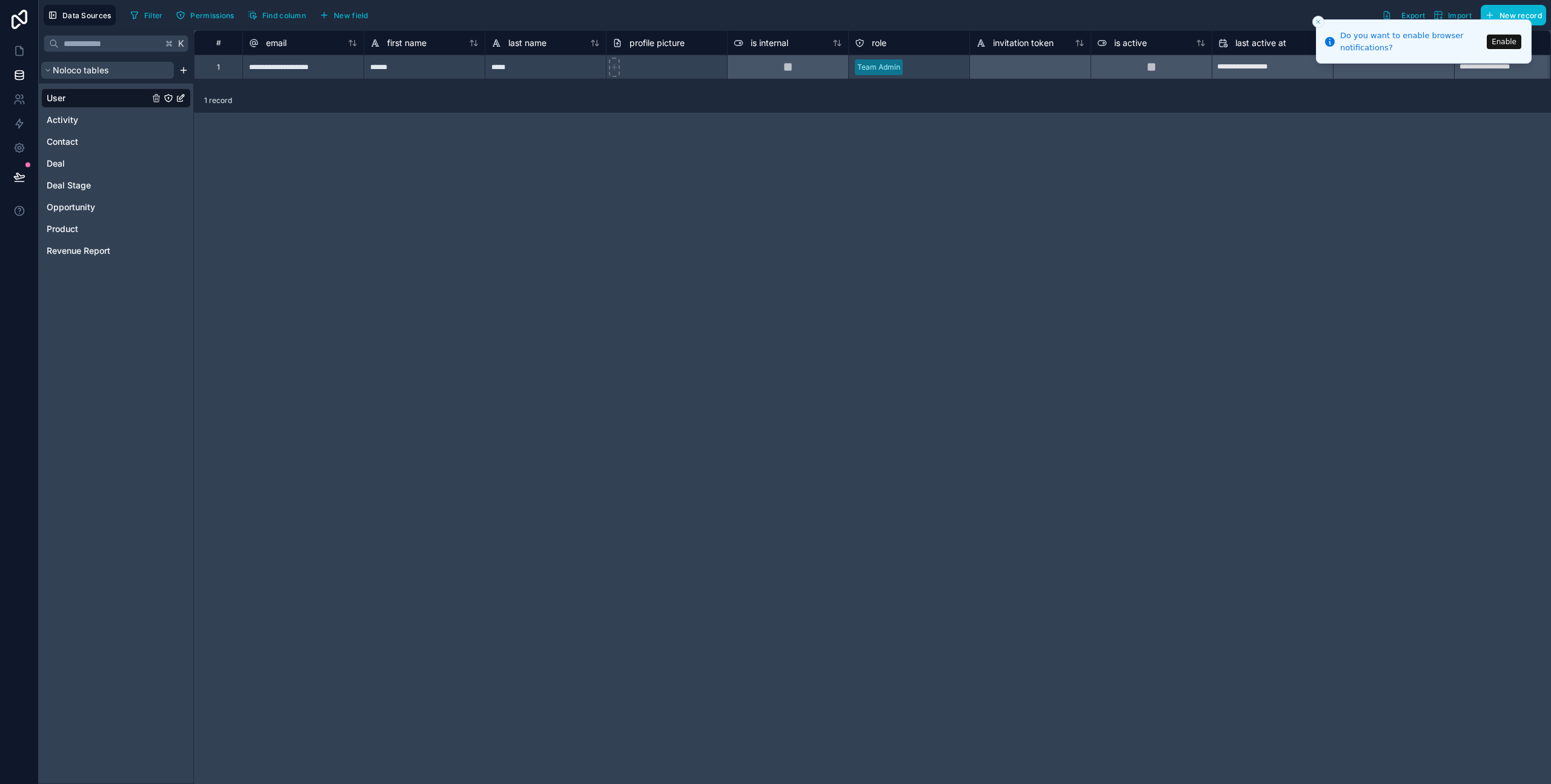
click at [112, 73] on button "Noloco tables" at bounding box center [107, 71] width 133 height 17
click at [183, 73] on html "**********" at bounding box center [776, 392] width 1551 height 784
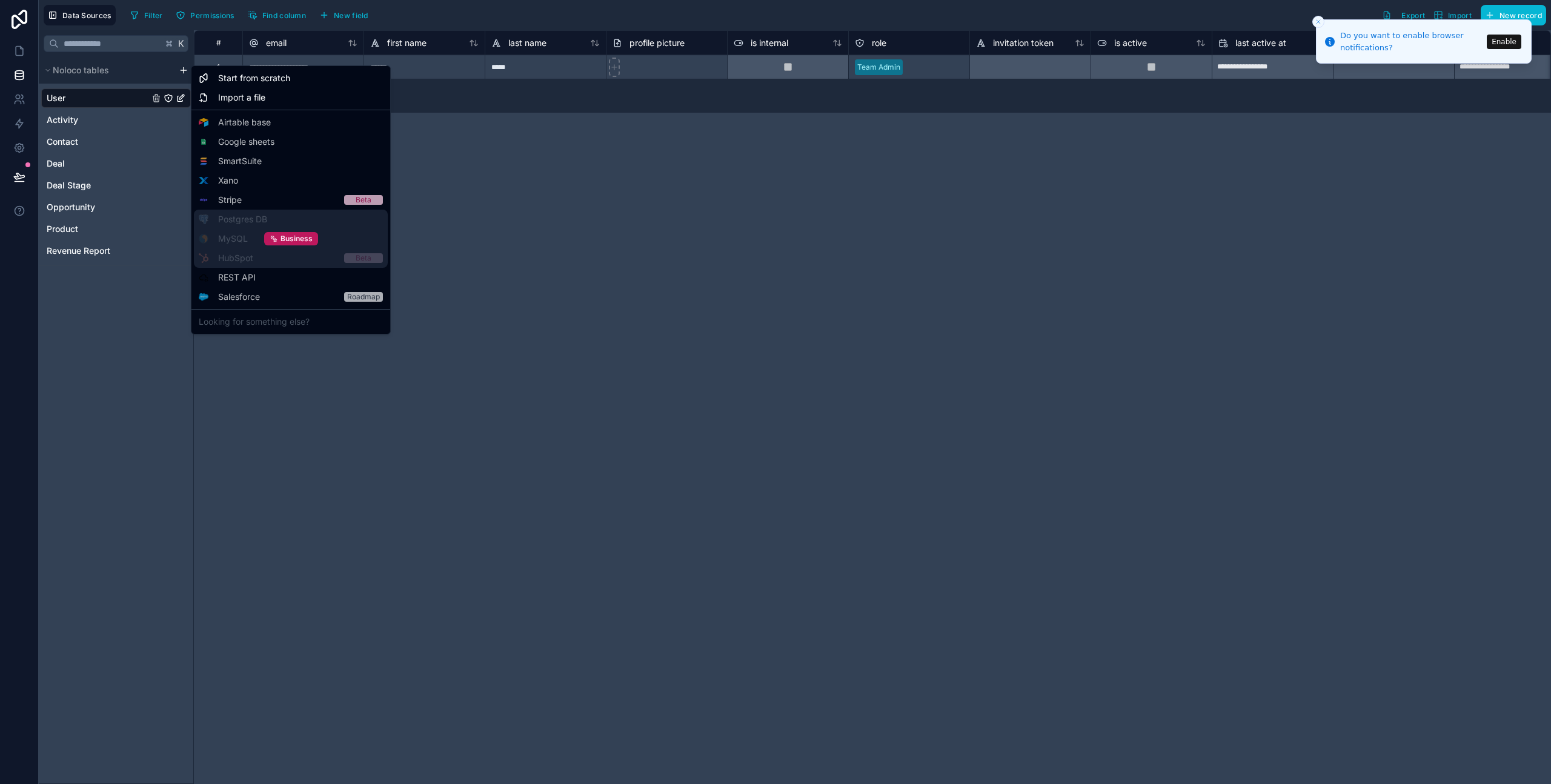
click at [245, 251] on div "Business" at bounding box center [291, 239] width 194 height 58
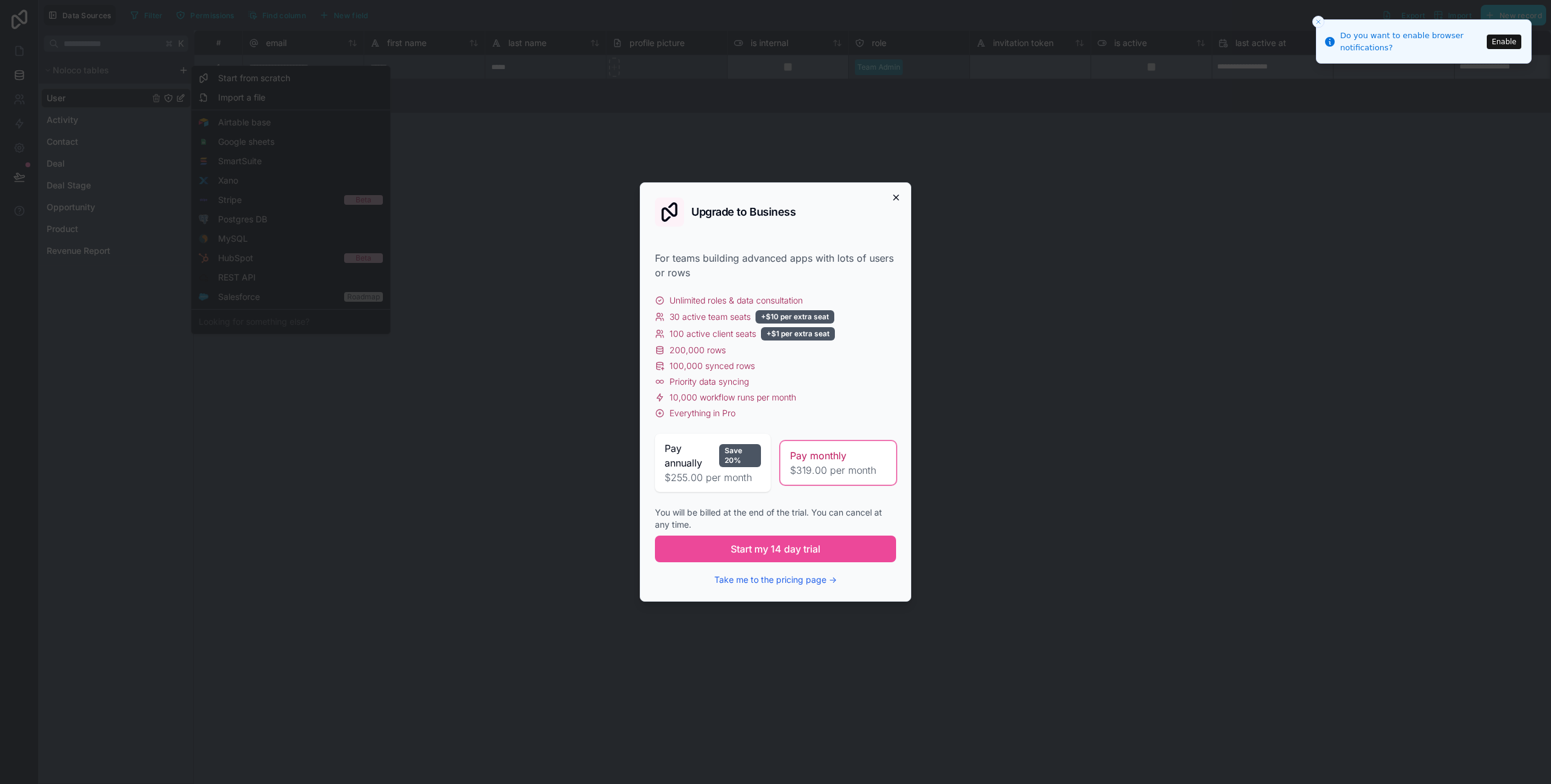
click at [896, 197] on icon "button" at bounding box center [896, 197] width 9 height 9
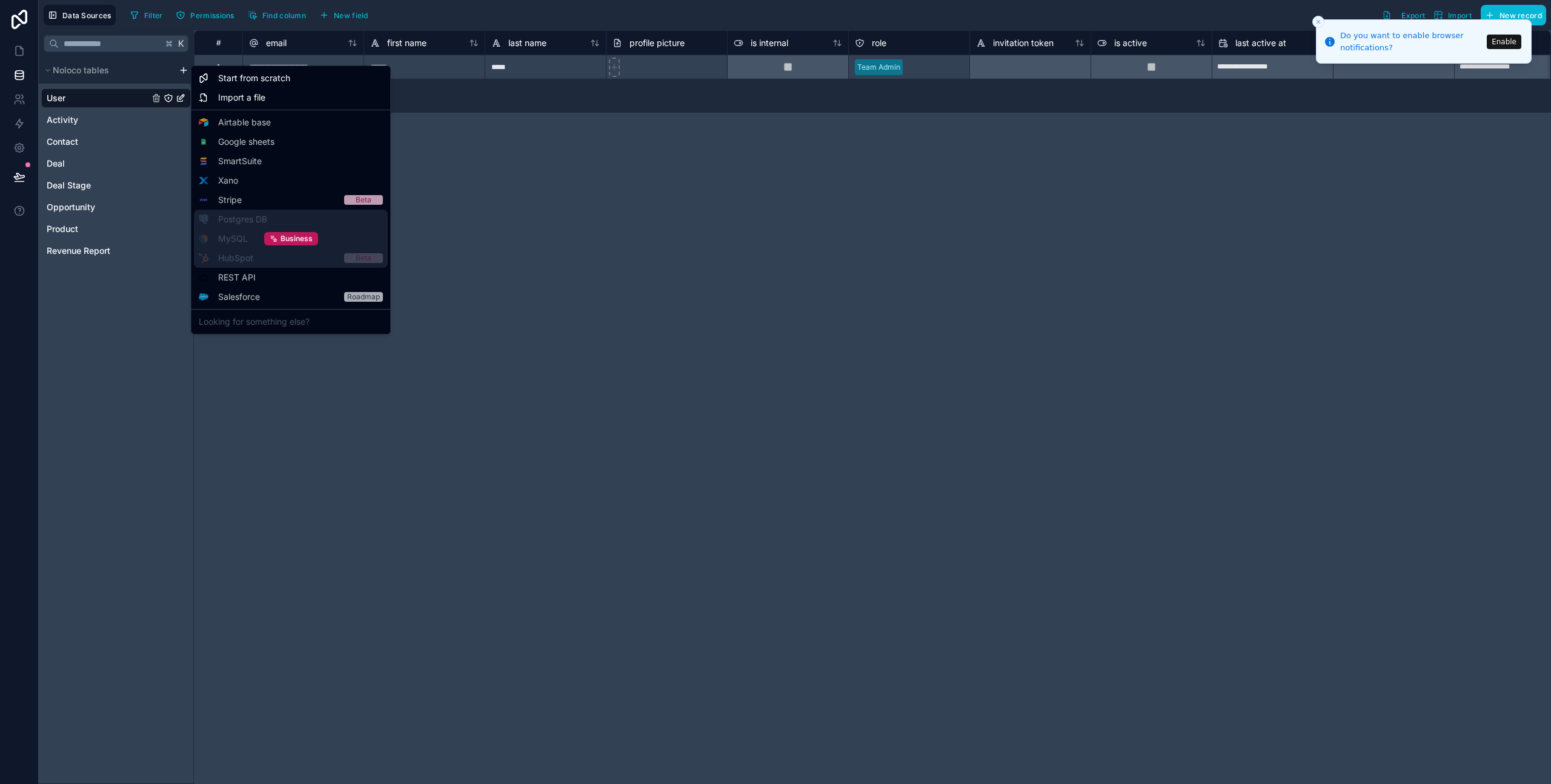
click at [245, 247] on div "Business" at bounding box center [291, 239] width 194 height 58
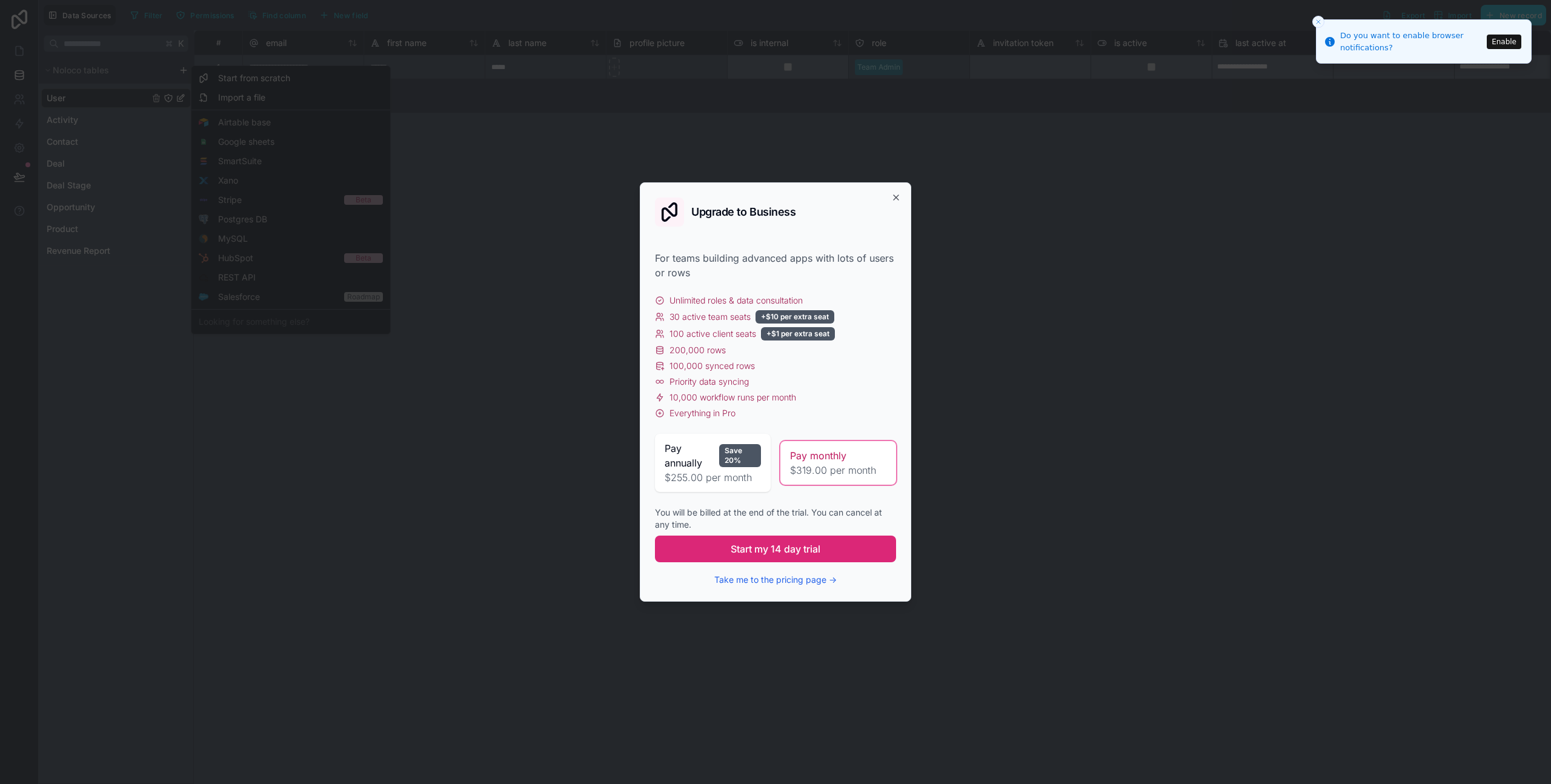
click at [776, 544] on span "Start my 14 day trial" at bounding box center [776, 548] width 90 height 15
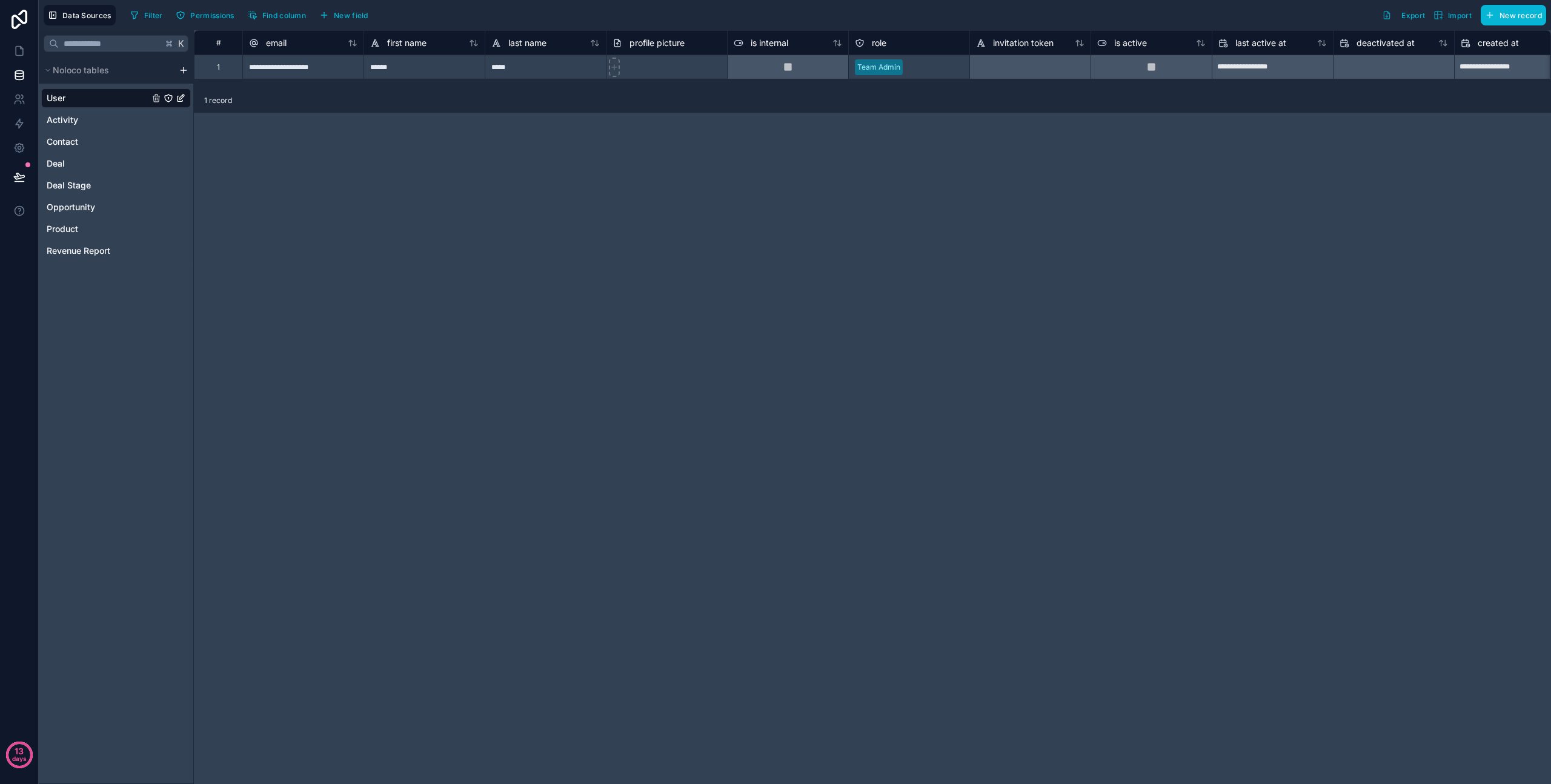
click at [179, 70] on html "**********" at bounding box center [776, 392] width 1551 height 784
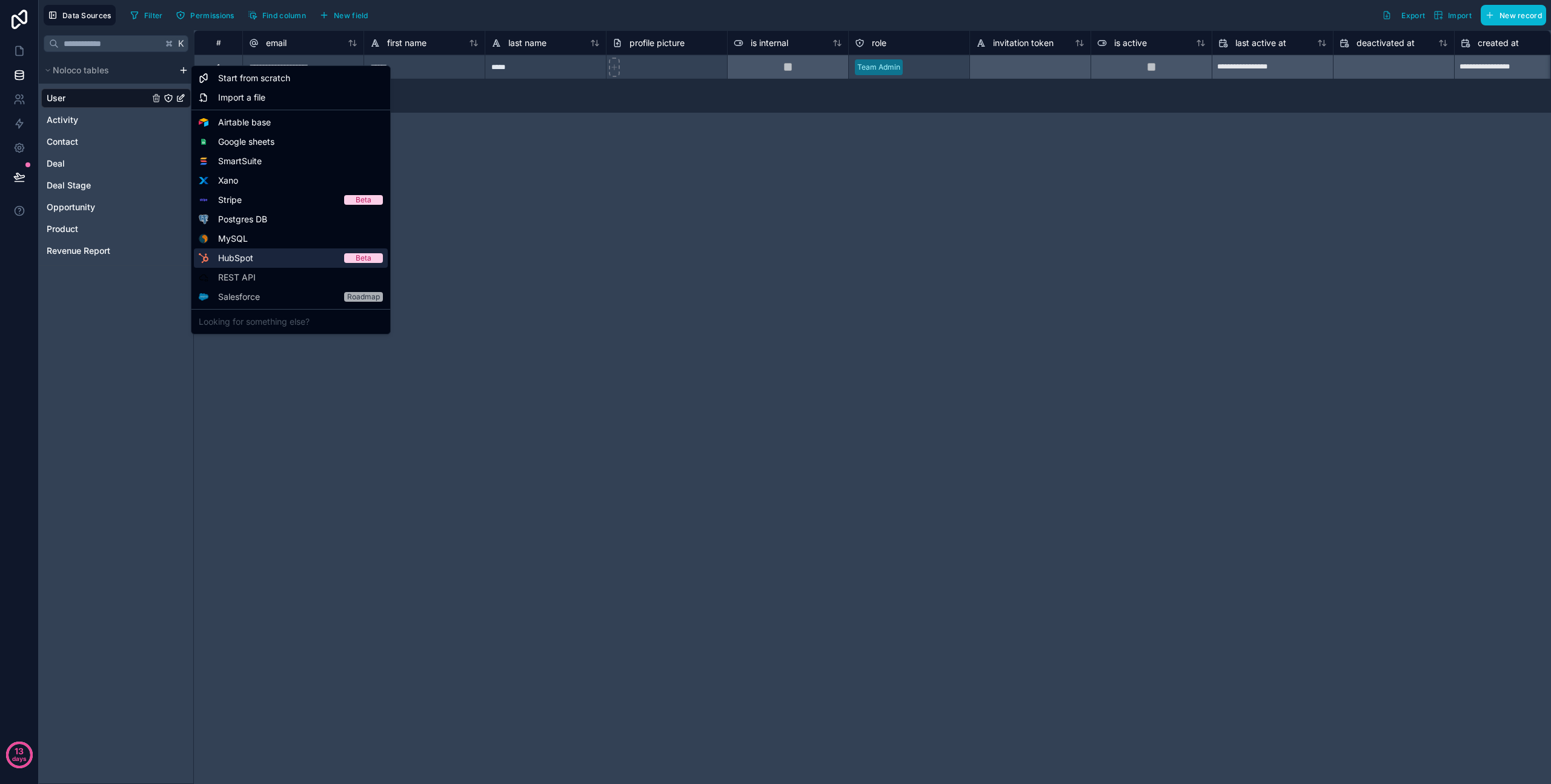
click at [238, 262] on span "HubSpot" at bounding box center [236, 258] width 35 height 12
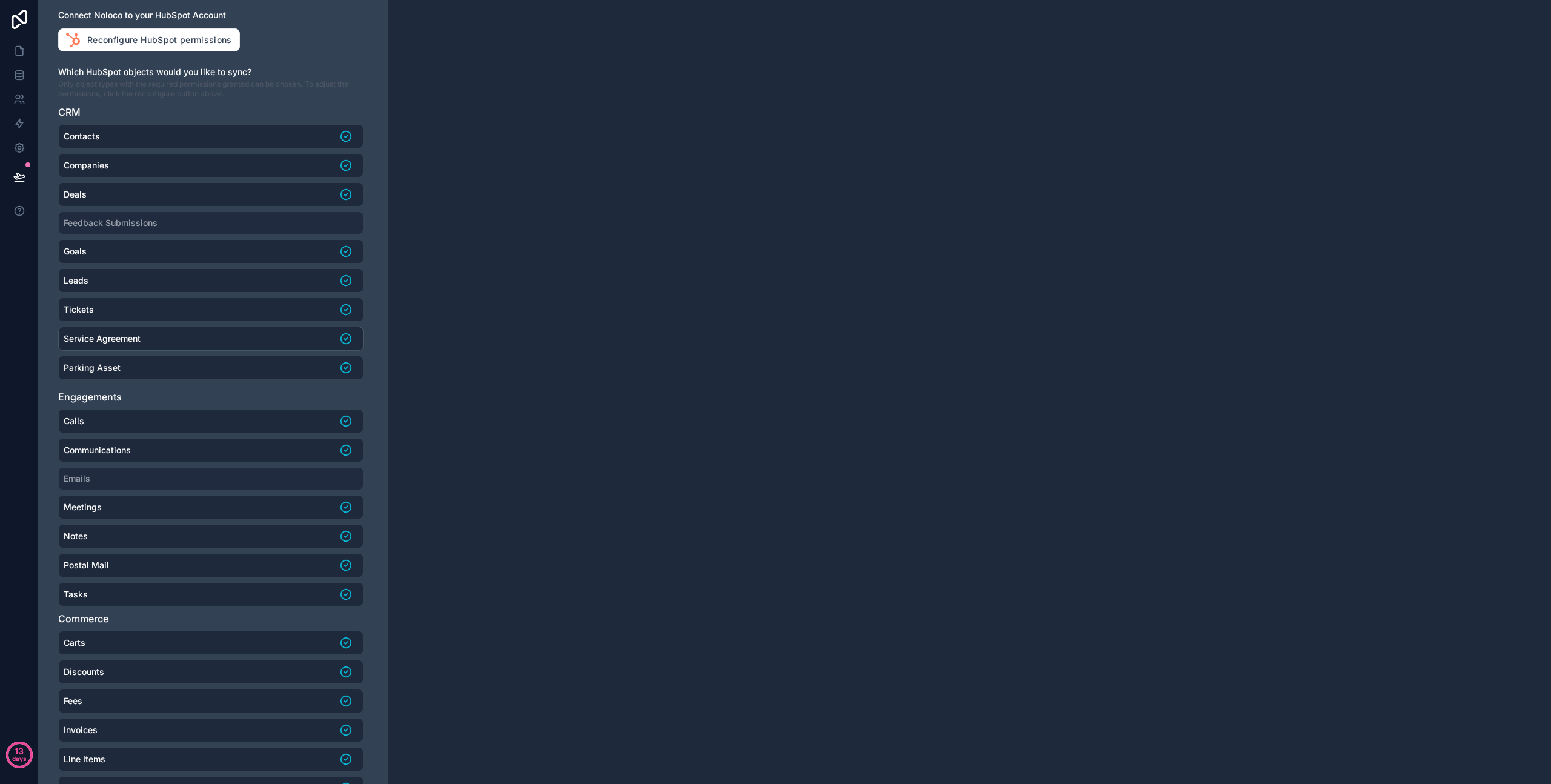
scroll to position [90, 0]
click at [338, 309] on icon at bounding box center [346, 307] width 24 height 13
click at [336, 335] on icon at bounding box center [346, 335] width 24 height 13
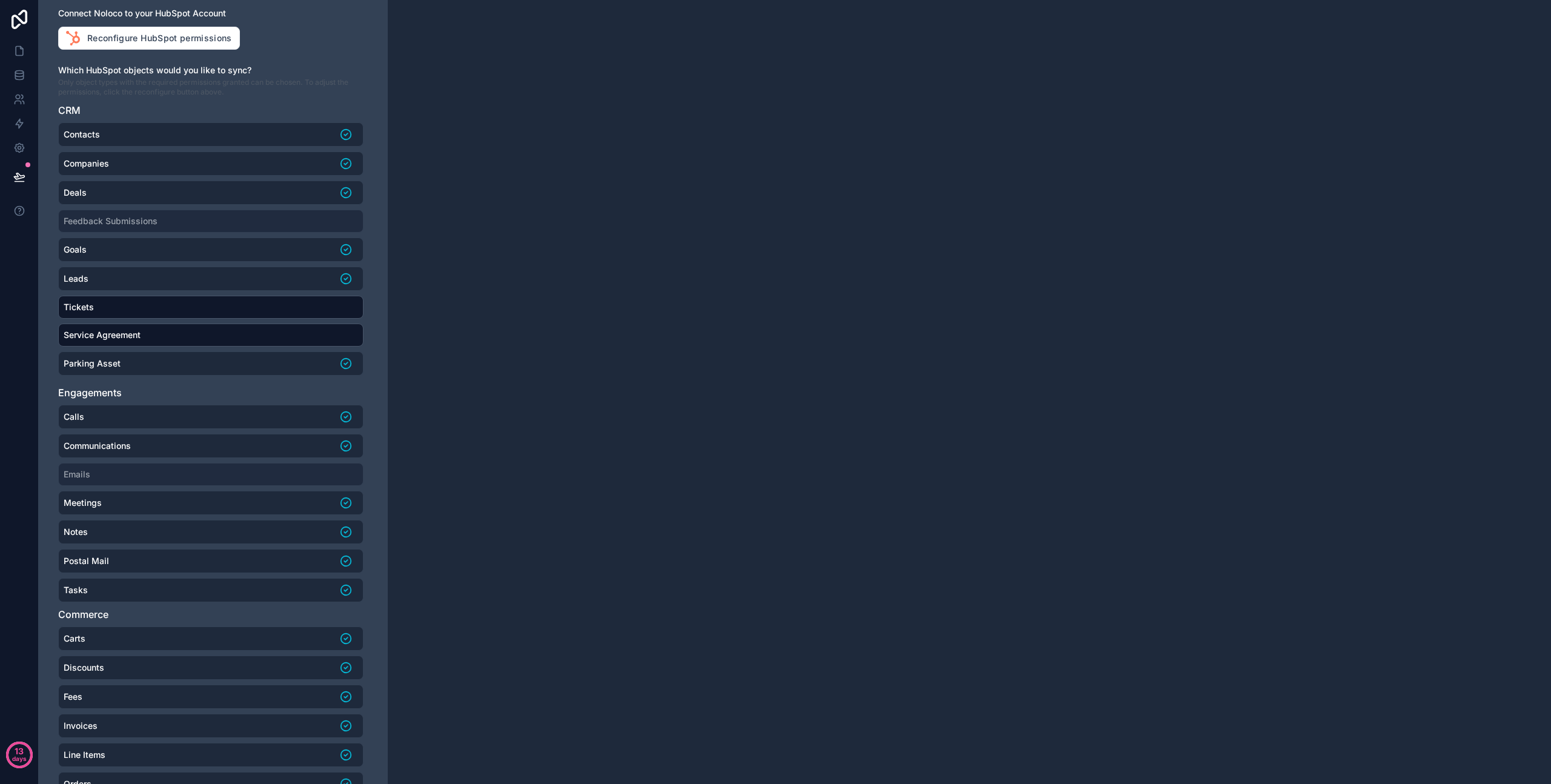
scroll to position [154, 0]
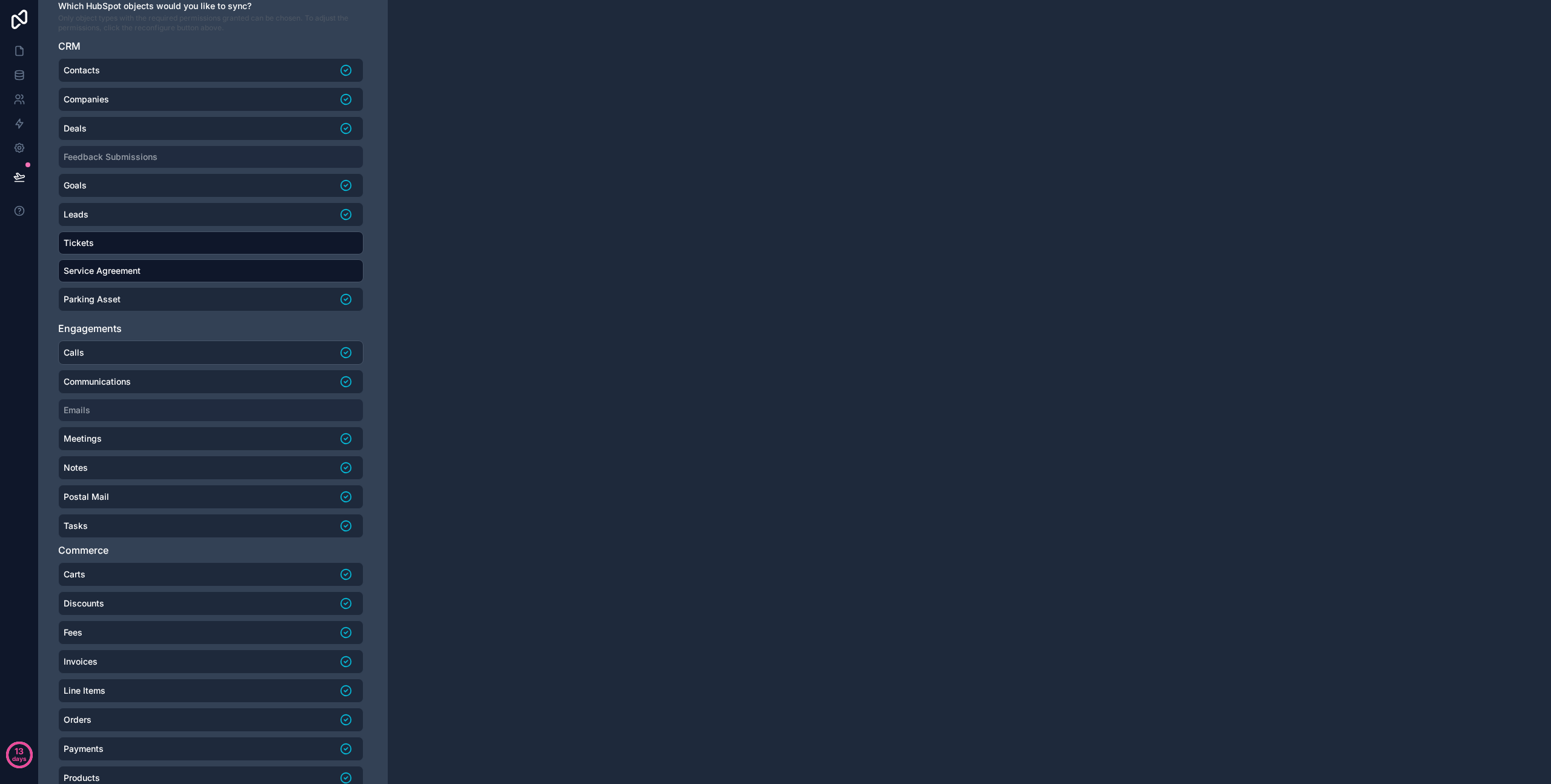
click at [334, 350] on icon at bounding box center [346, 352] width 24 height 13
click at [344, 381] on icon at bounding box center [346, 380] width 4 height 2
click at [336, 381] on li "Communications" at bounding box center [211, 379] width 306 height 23
click at [338, 359] on li "Calls" at bounding box center [211, 351] width 306 height 23
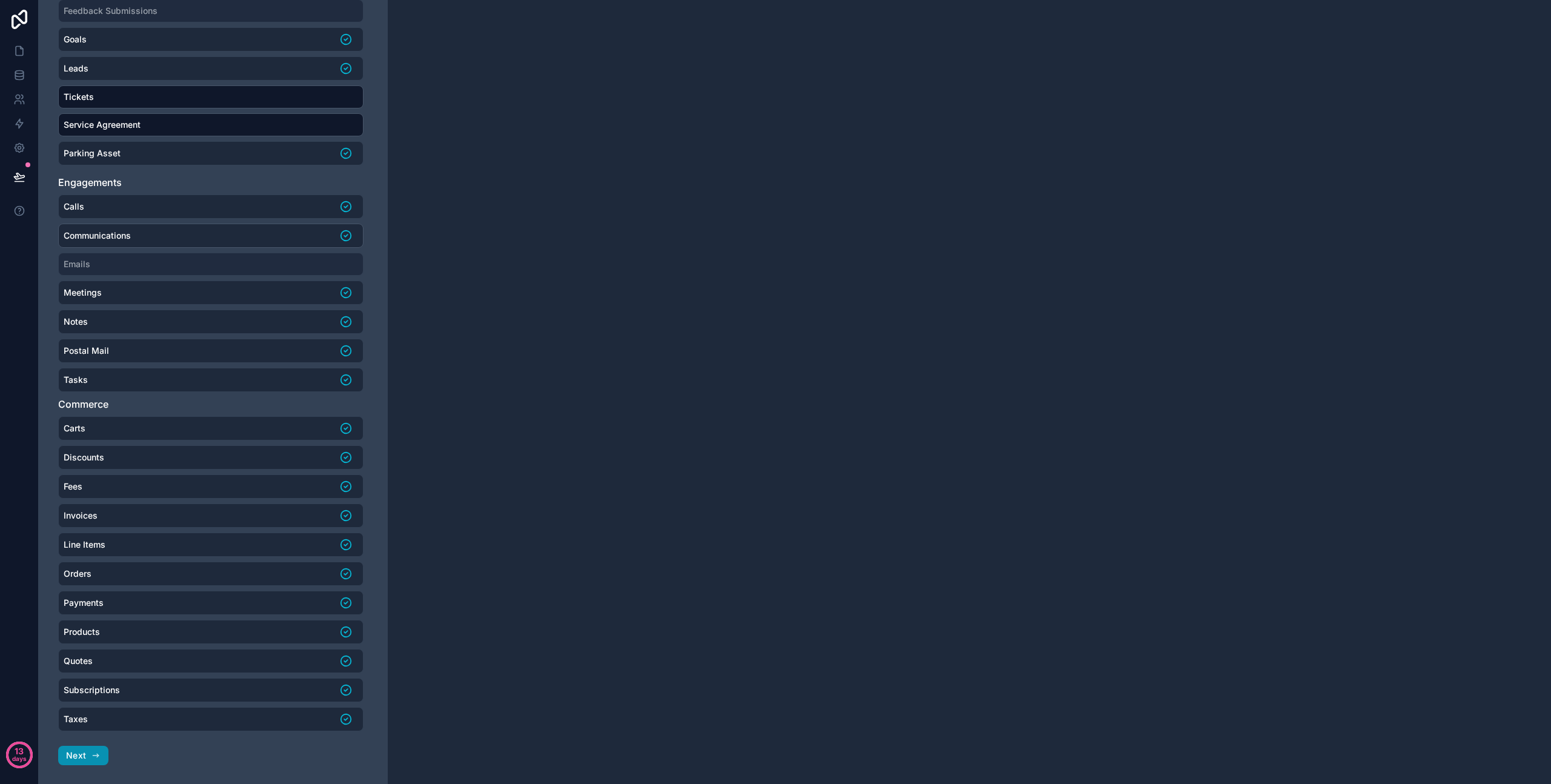
click at [92, 756] on icon "button" at bounding box center [96, 756] width 9 height 9
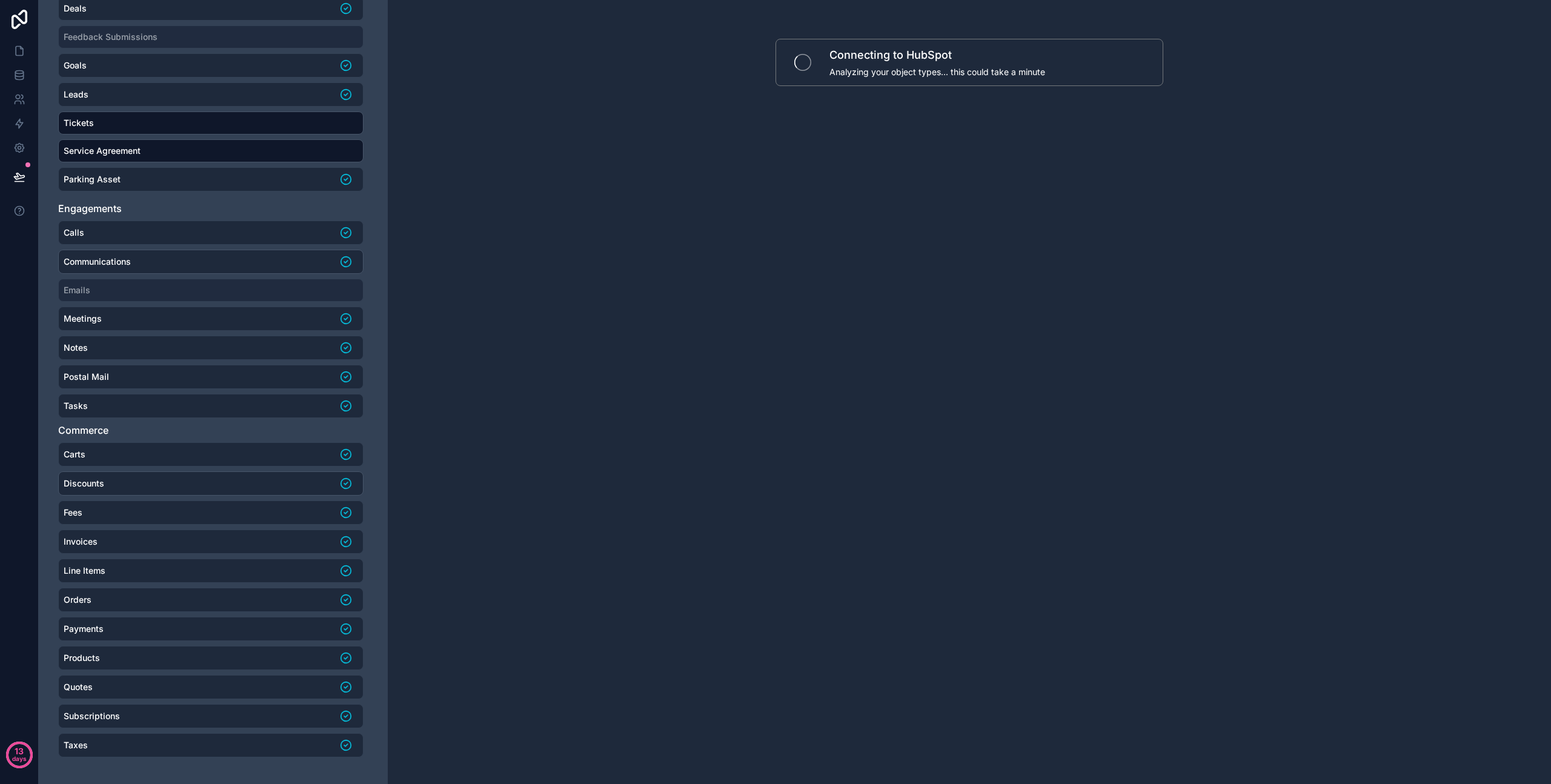
scroll to position [0, 0]
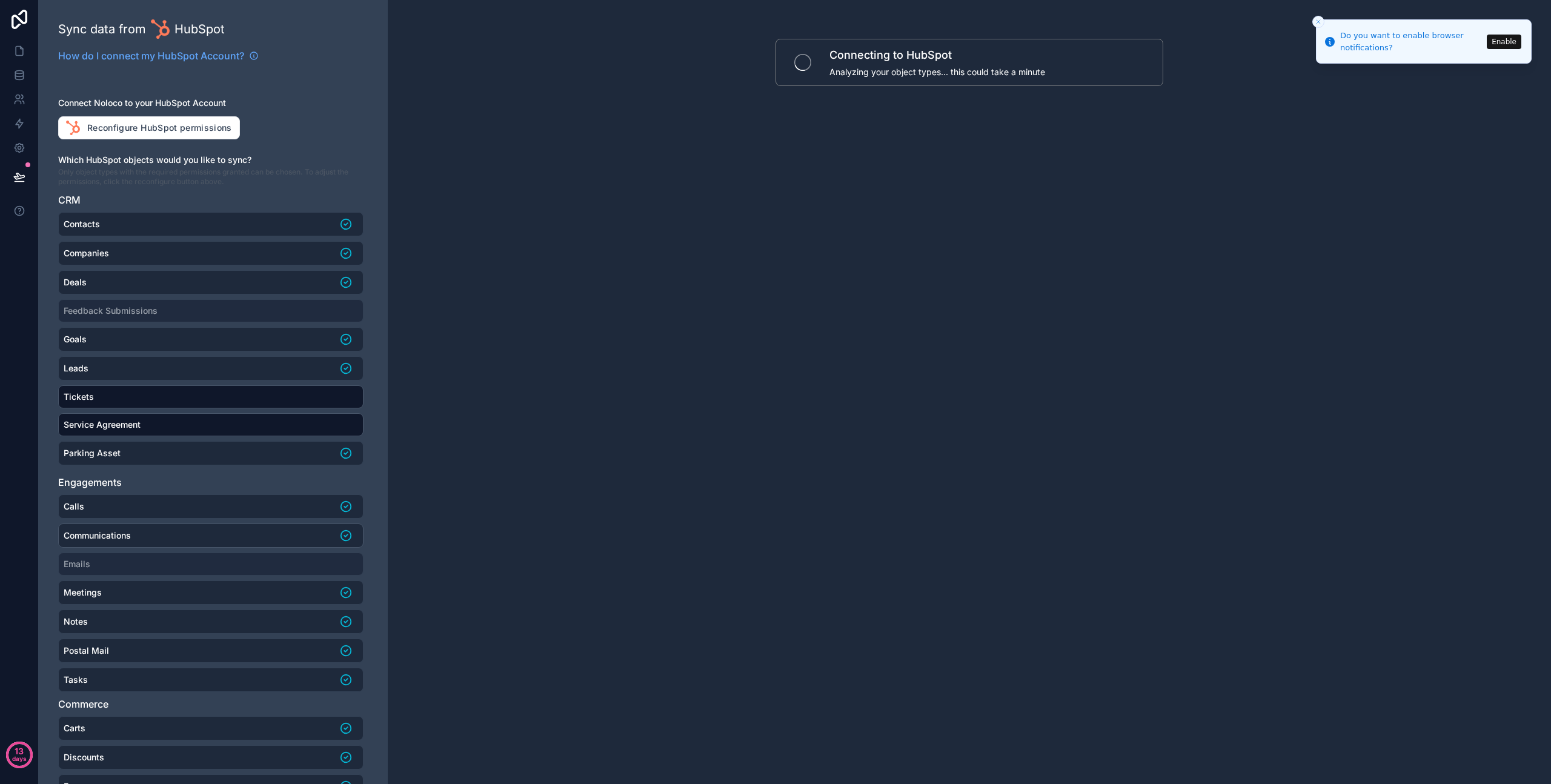
click at [1504, 41] on button "Enable" at bounding box center [1505, 42] width 35 height 15
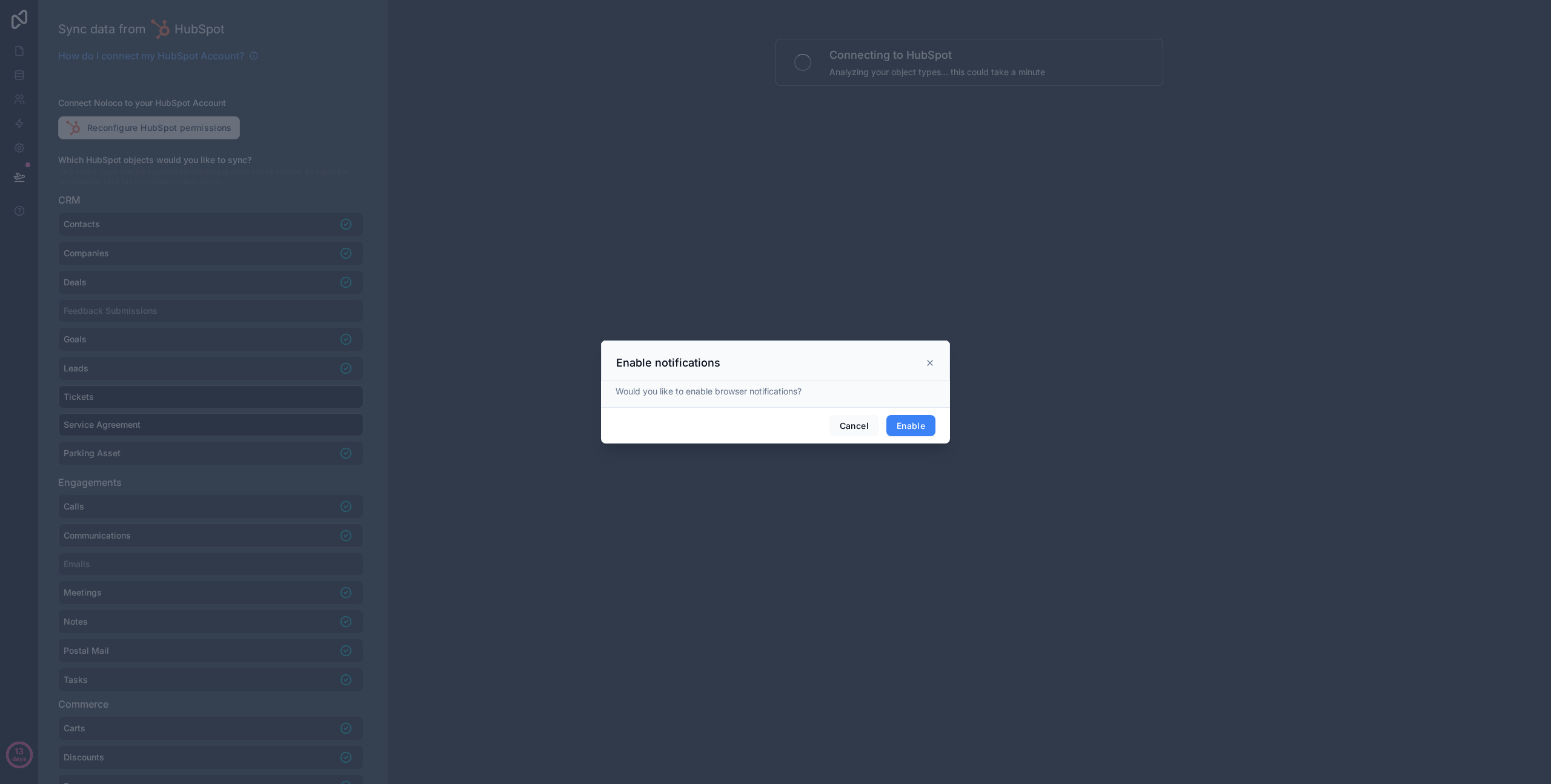
click at [906, 428] on button "Enable" at bounding box center [911, 426] width 49 height 22
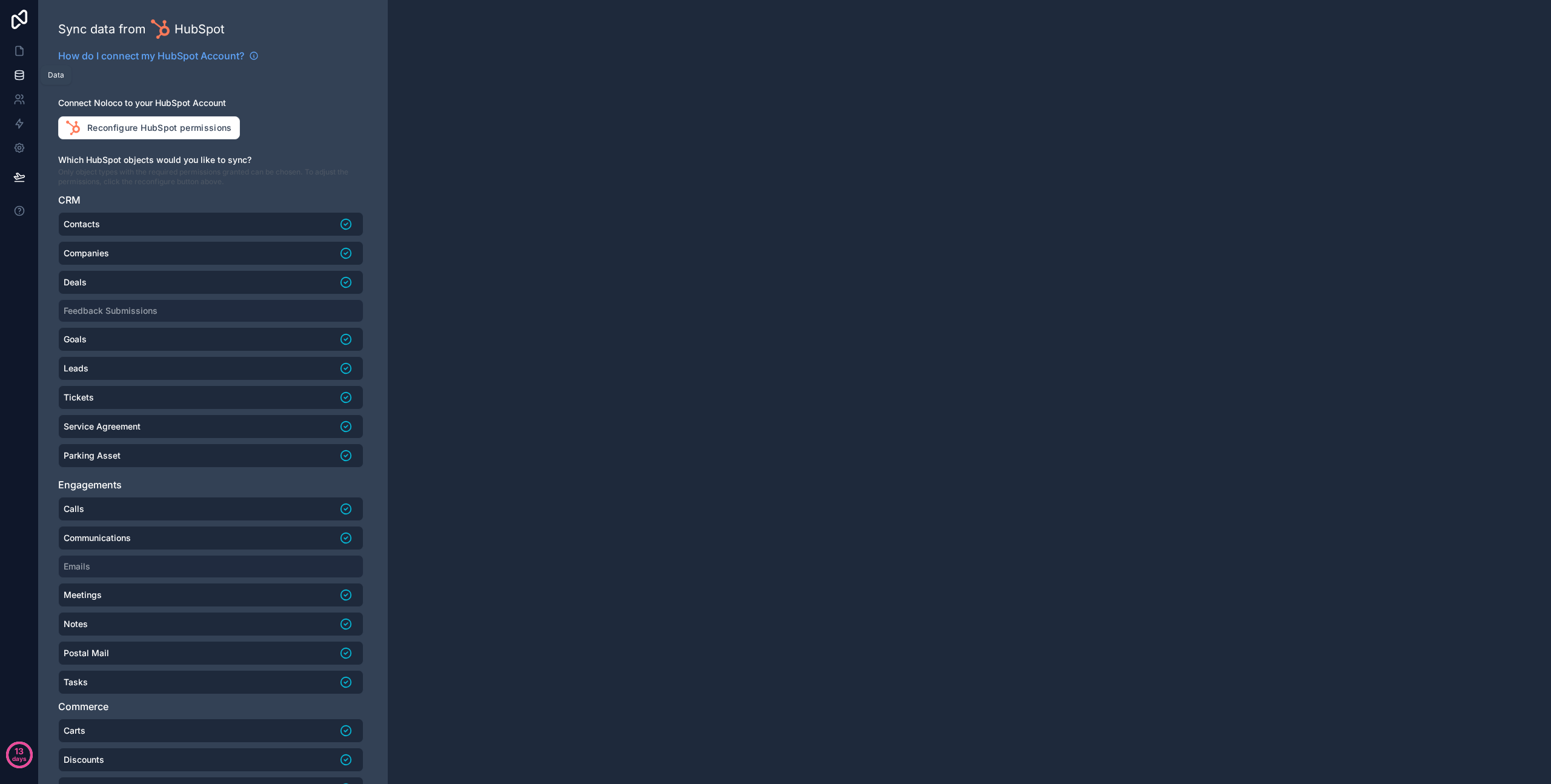
click at [13, 72] on icon at bounding box center [19, 75] width 12 height 12
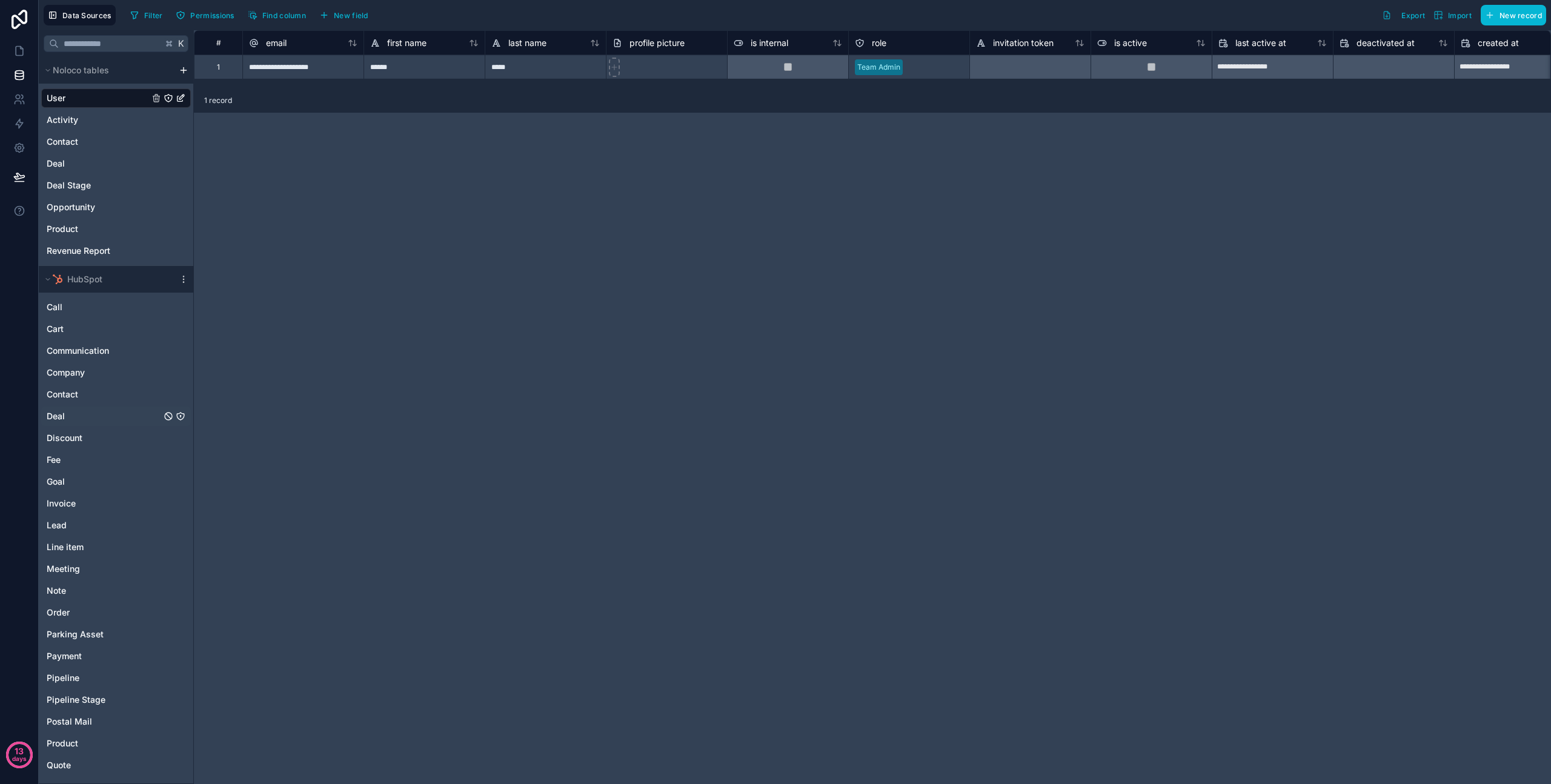
click at [66, 410] on div "Deal" at bounding box center [116, 416] width 149 height 20
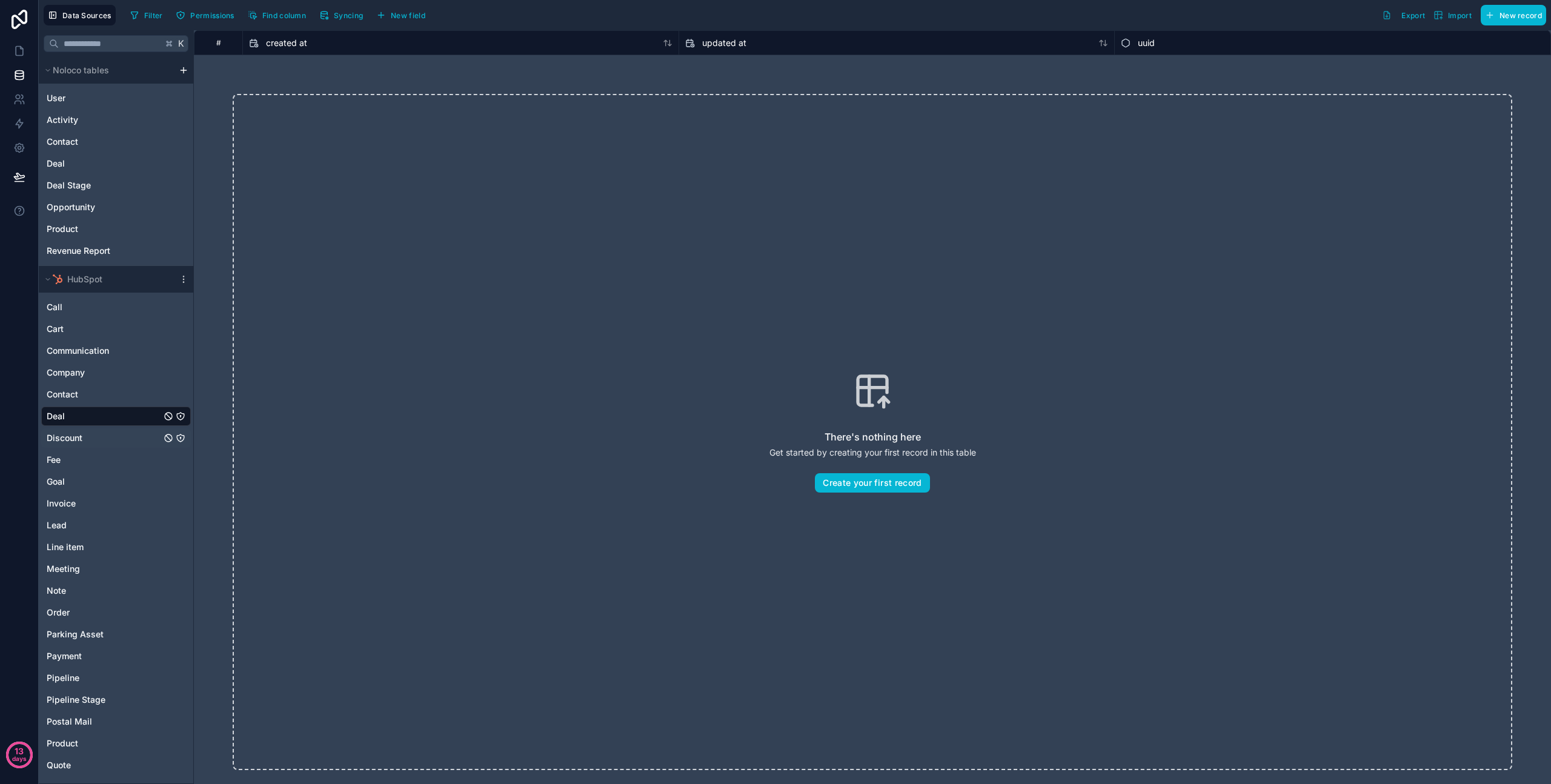
click at [69, 438] on span "Discount" at bounding box center [64, 438] width 36 height 12
click at [69, 398] on span "Contact" at bounding box center [62, 394] width 31 height 12
click at [70, 379] on div "Company" at bounding box center [116, 372] width 149 height 20
click at [74, 357] on div "Communication" at bounding box center [116, 350] width 149 height 20
click at [70, 335] on div "Cart" at bounding box center [116, 328] width 149 height 20
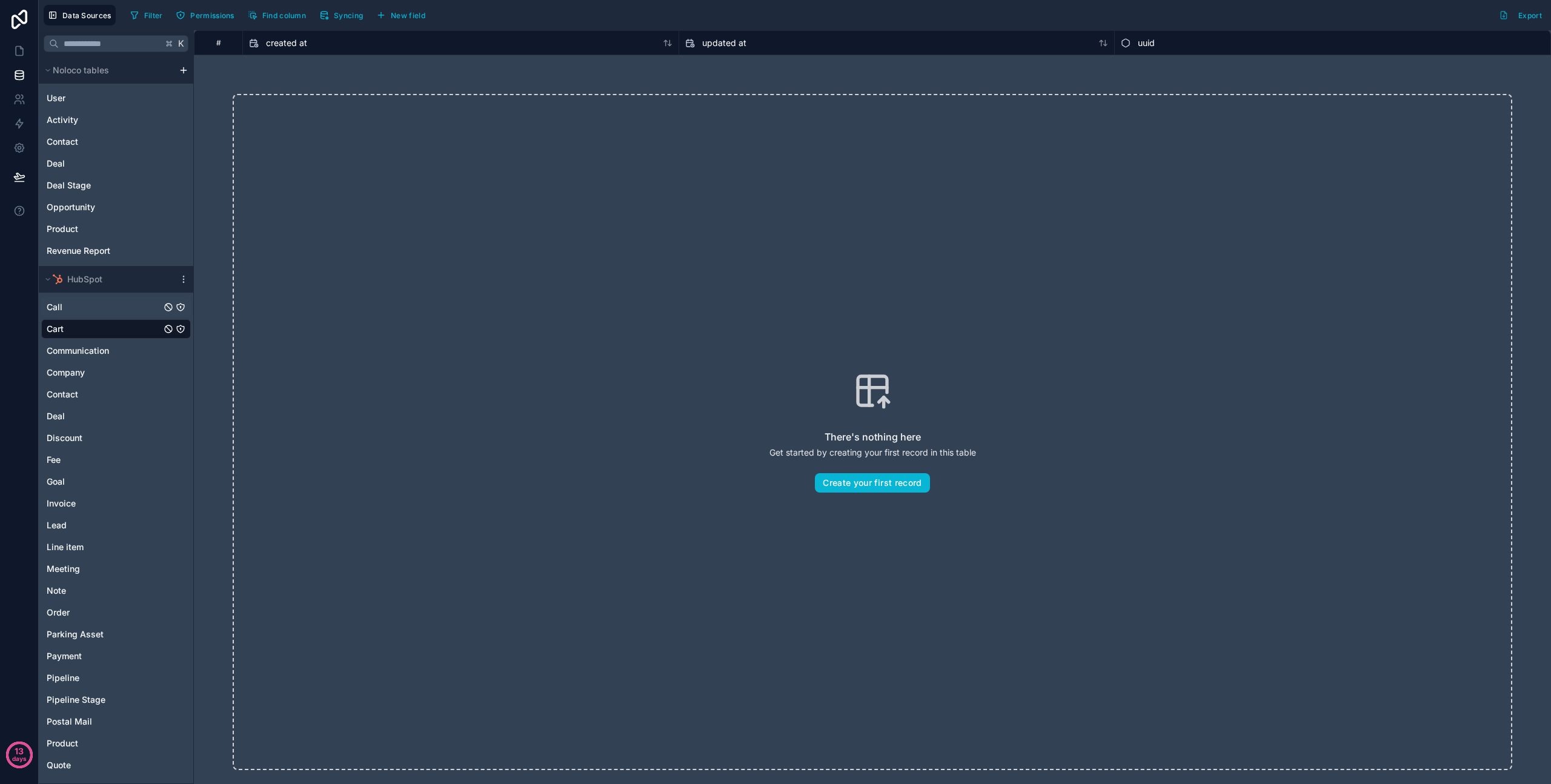
click at [71, 307] on div "Call" at bounding box center [116, 307] width 149 height 20
click at [184, 280] on icon "scrollable content" at bounding box center [183, 279] width 1 height 1
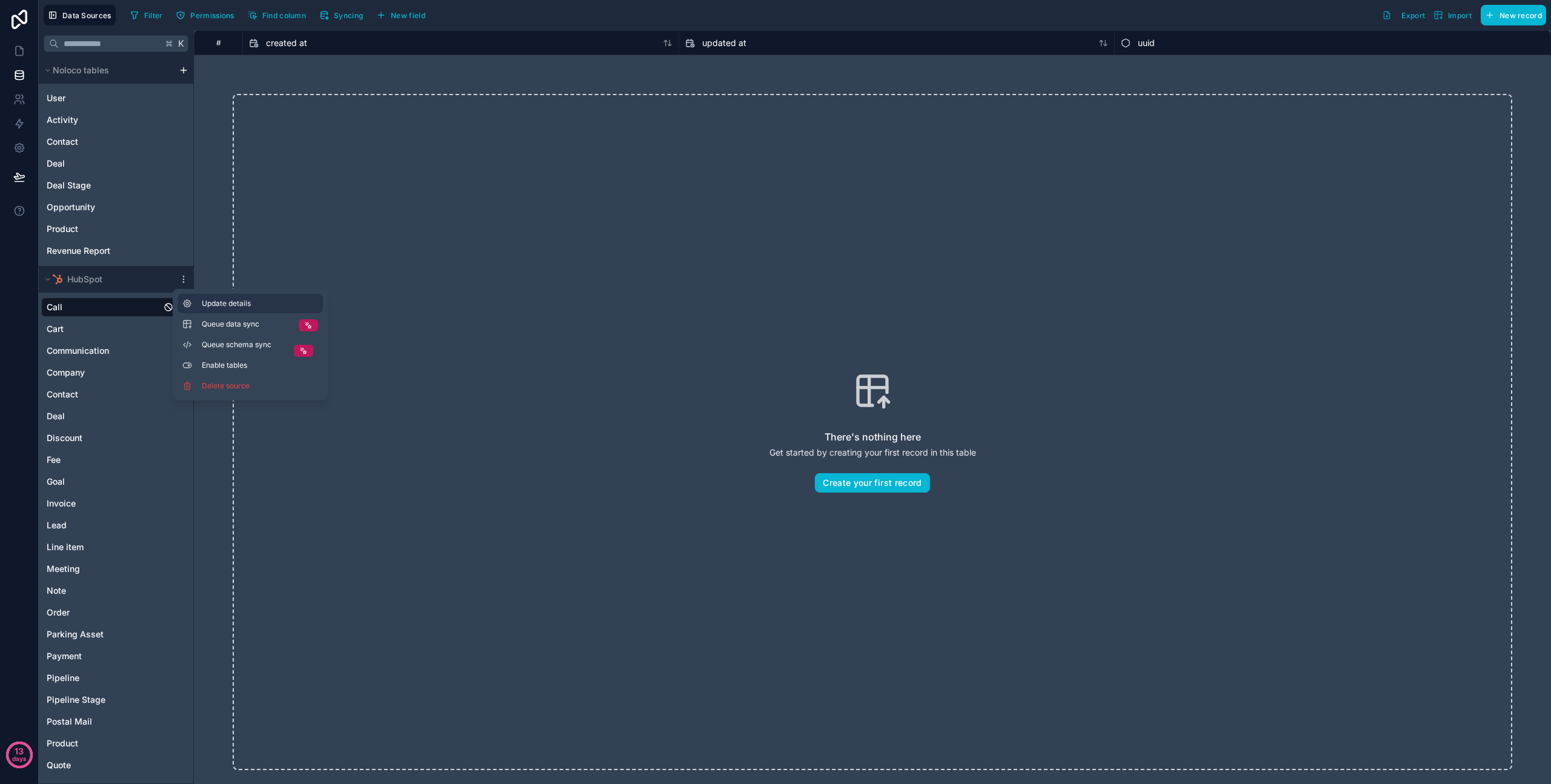
click at [216, 306] on span "Update details" at bounding box center [260, 303] width 116 height 9
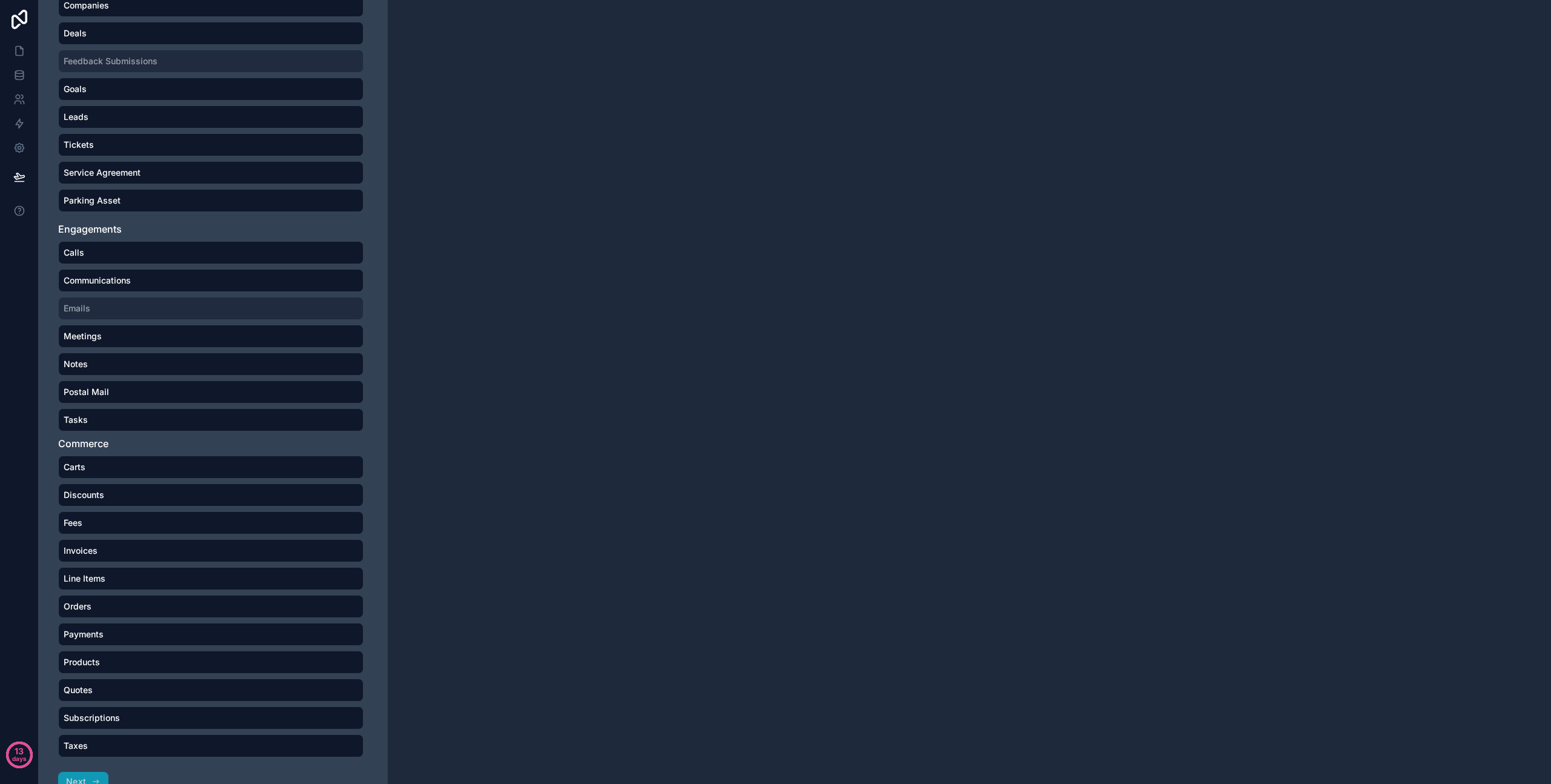
scroll to position [272, 0]
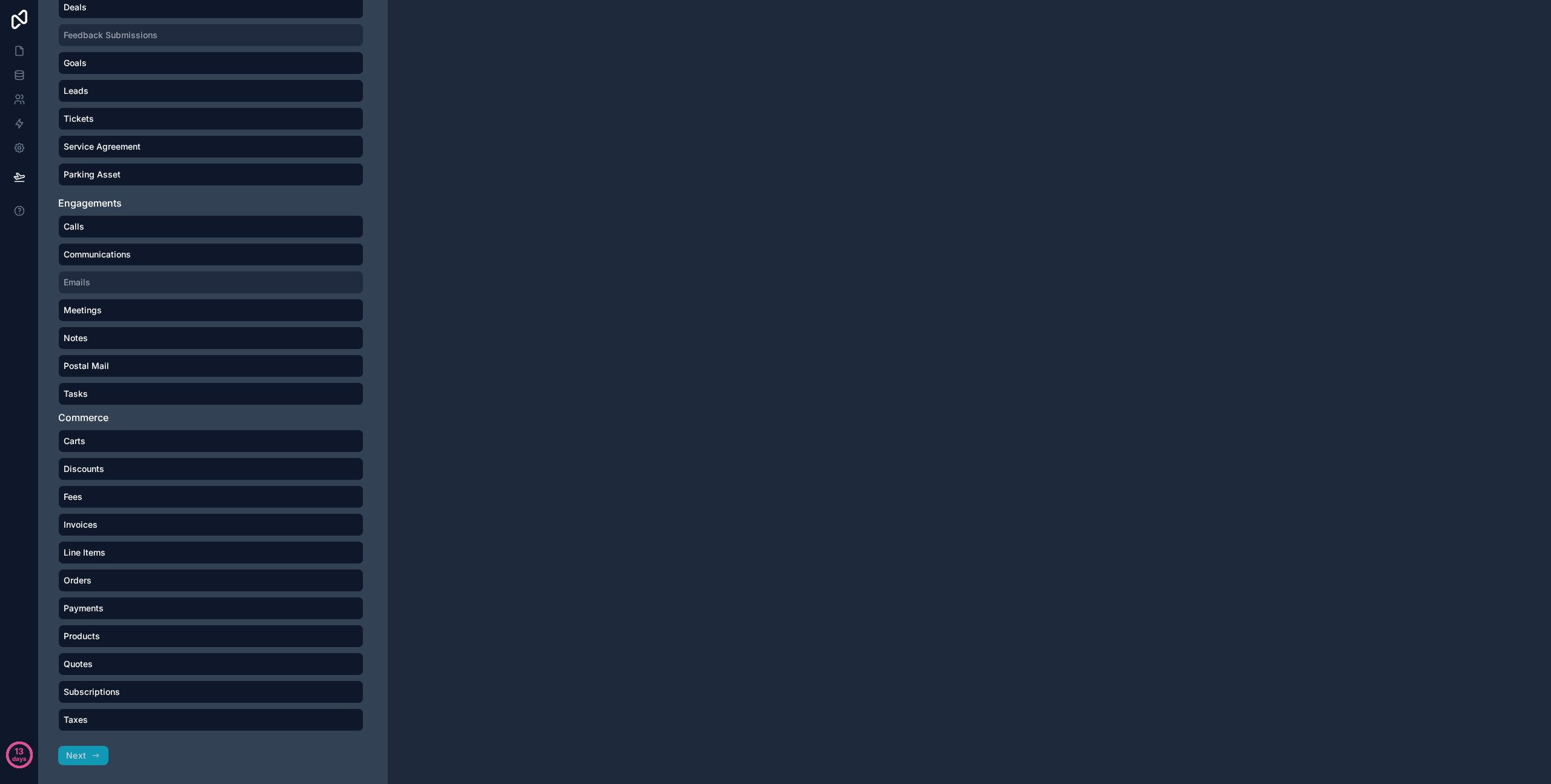
click at [82, 753] on div "Sync data from HubSpot How do I connect my HubSpot Account? Connect Noloco to y…" at bounding box center [213, 392] width 349 height 784
click at [86, 756] on div "Sync data from HubSpot How do I connect my HubSpot Account? Connect Noloco to y…" at bounding box center [213, 392] width 349 height 784
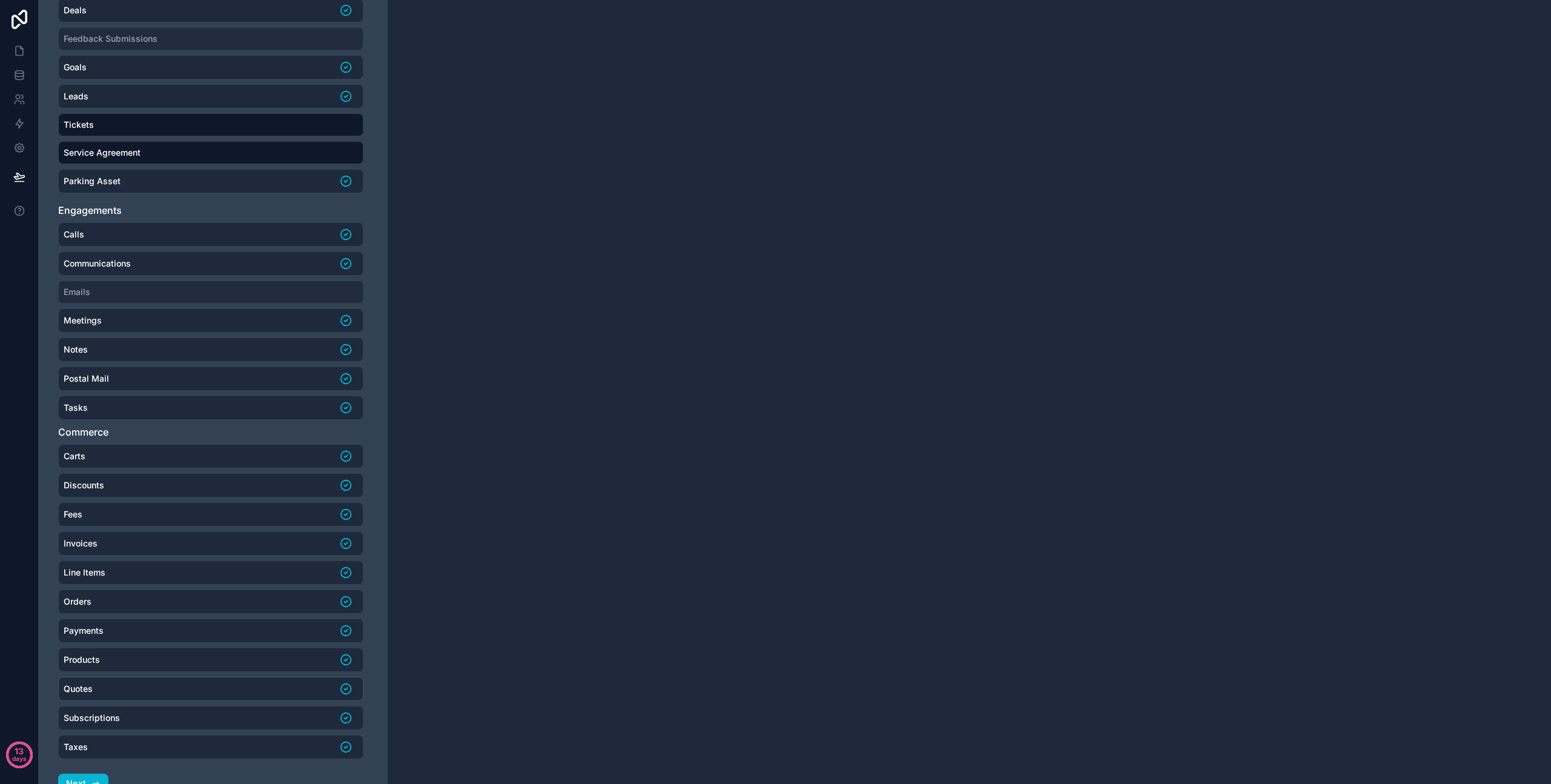
scroll to position [275, 0]
click at [89, 777] on button "Next" at bounding box center [83, 780] width 50 height 20
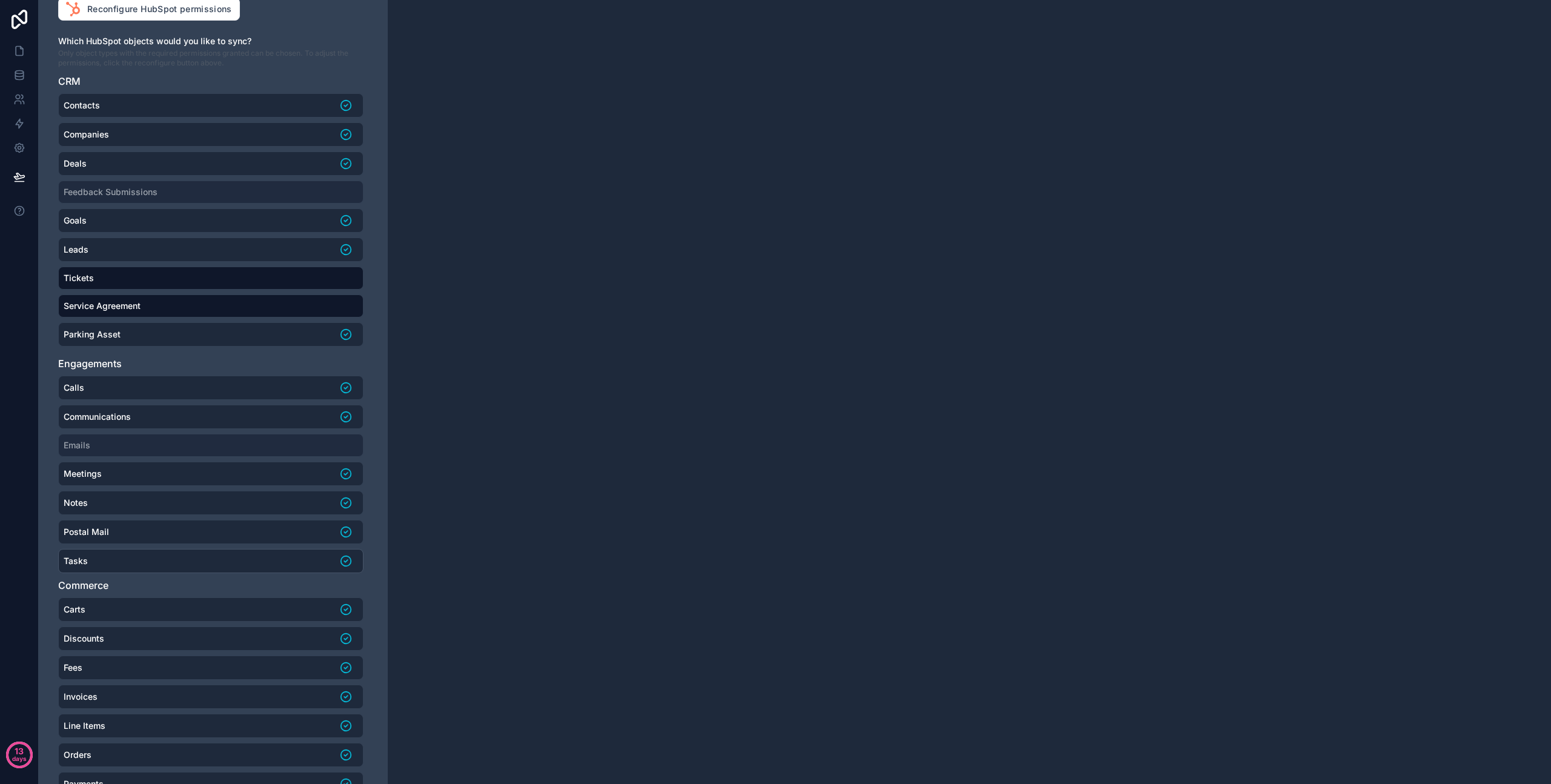
scroll to position [300, 0]
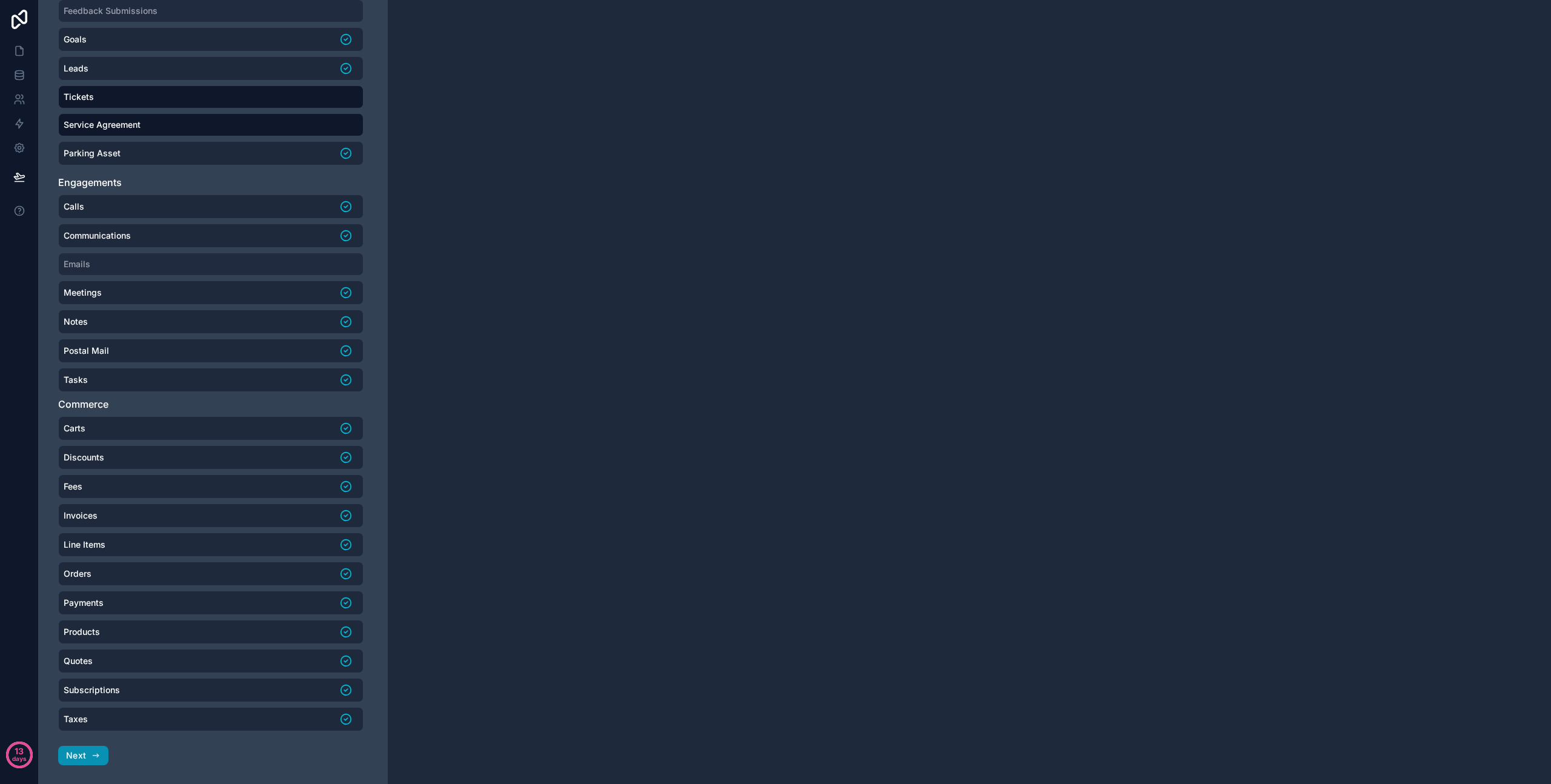
click at [82, 750] on span "Next" at bounding box center [75, 756] width 20 height 11
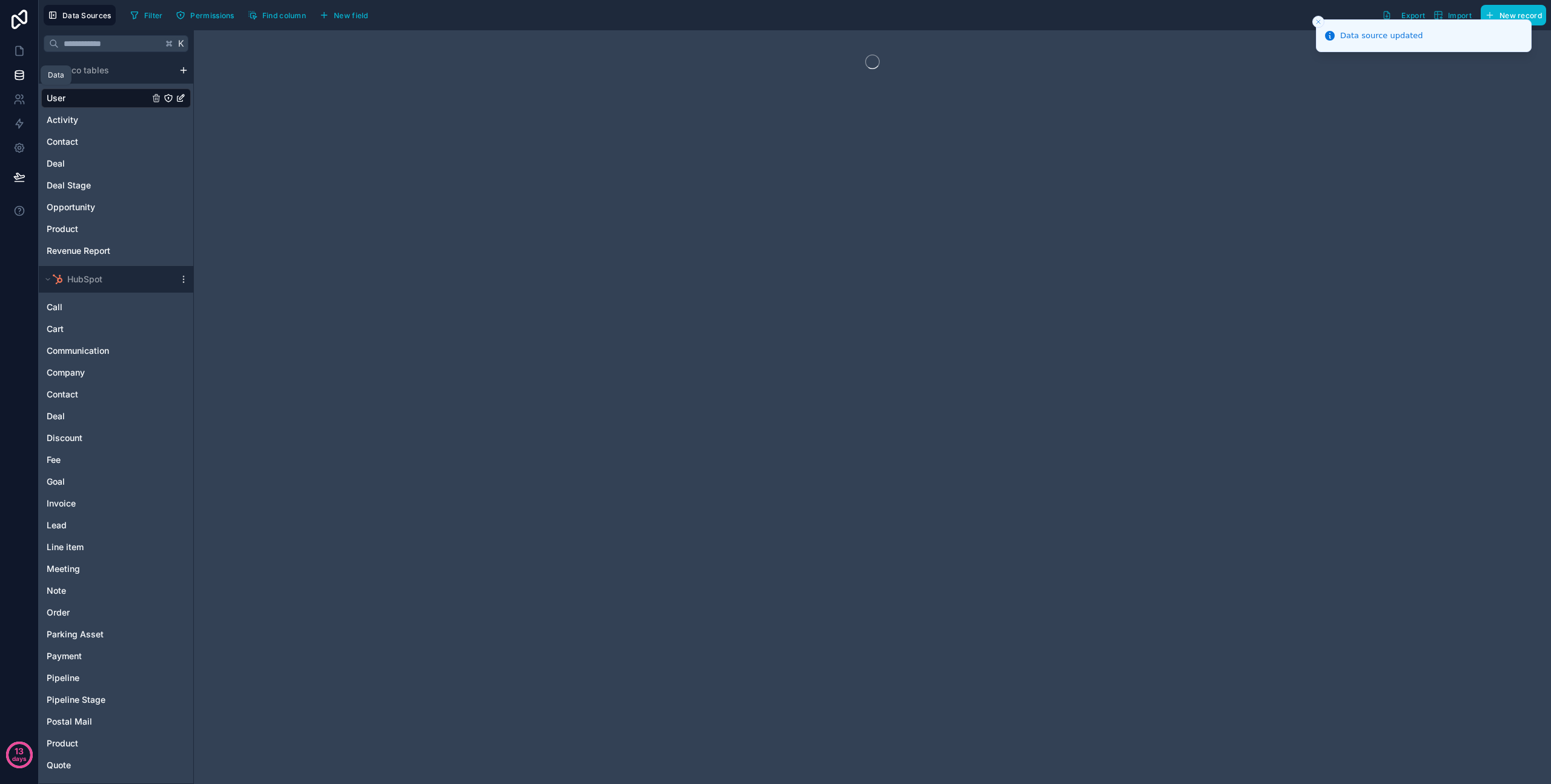
click at [13, 71] on icon at bounding box center [19, 75] width 12 height 12
click at [89, 412] on div "Deal" at bounding box center [116, 416] width 149 height 20
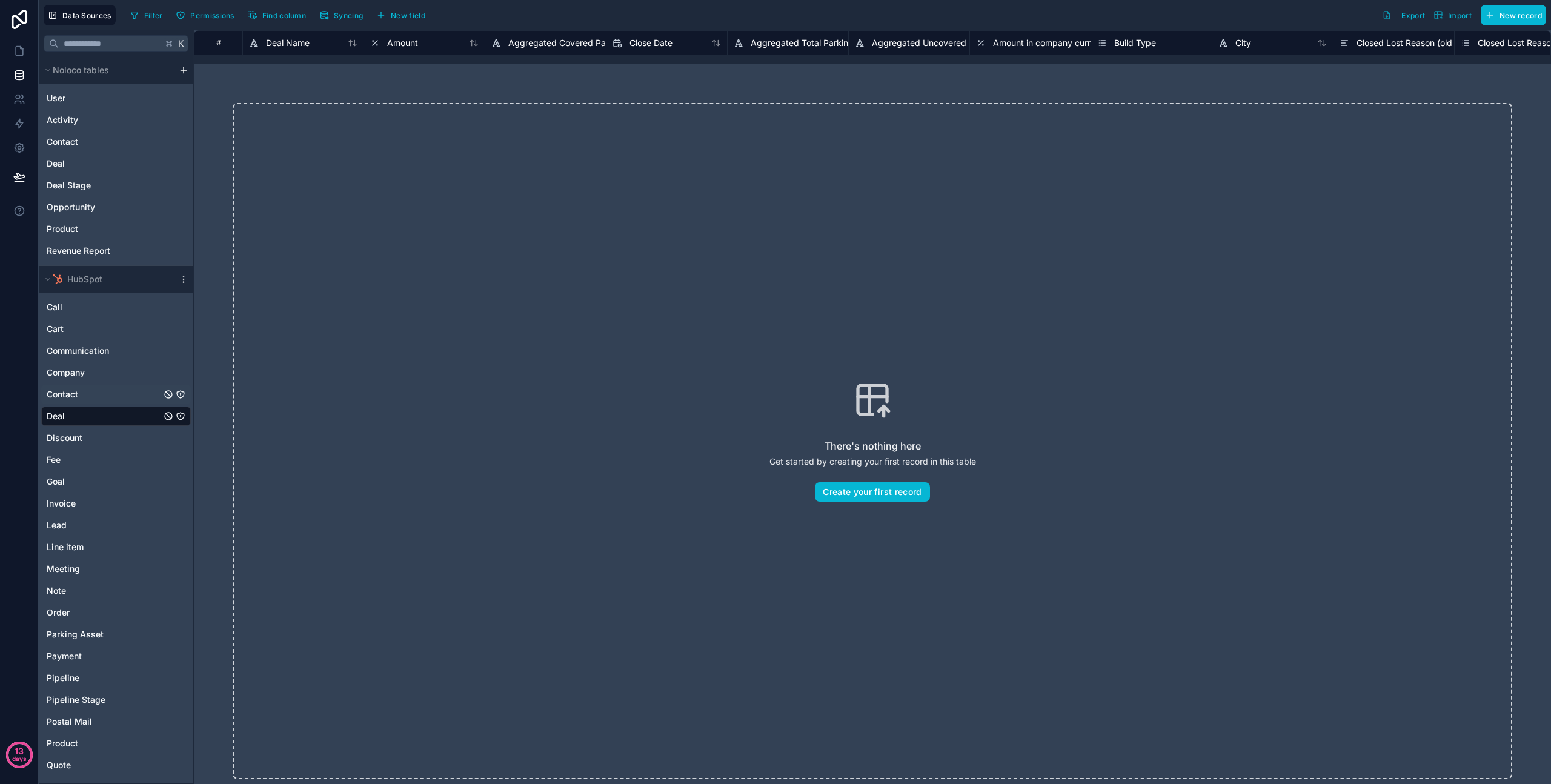
click at [96, 390] on div "Contact" at bounding box center [116, 394] width 149 height 20
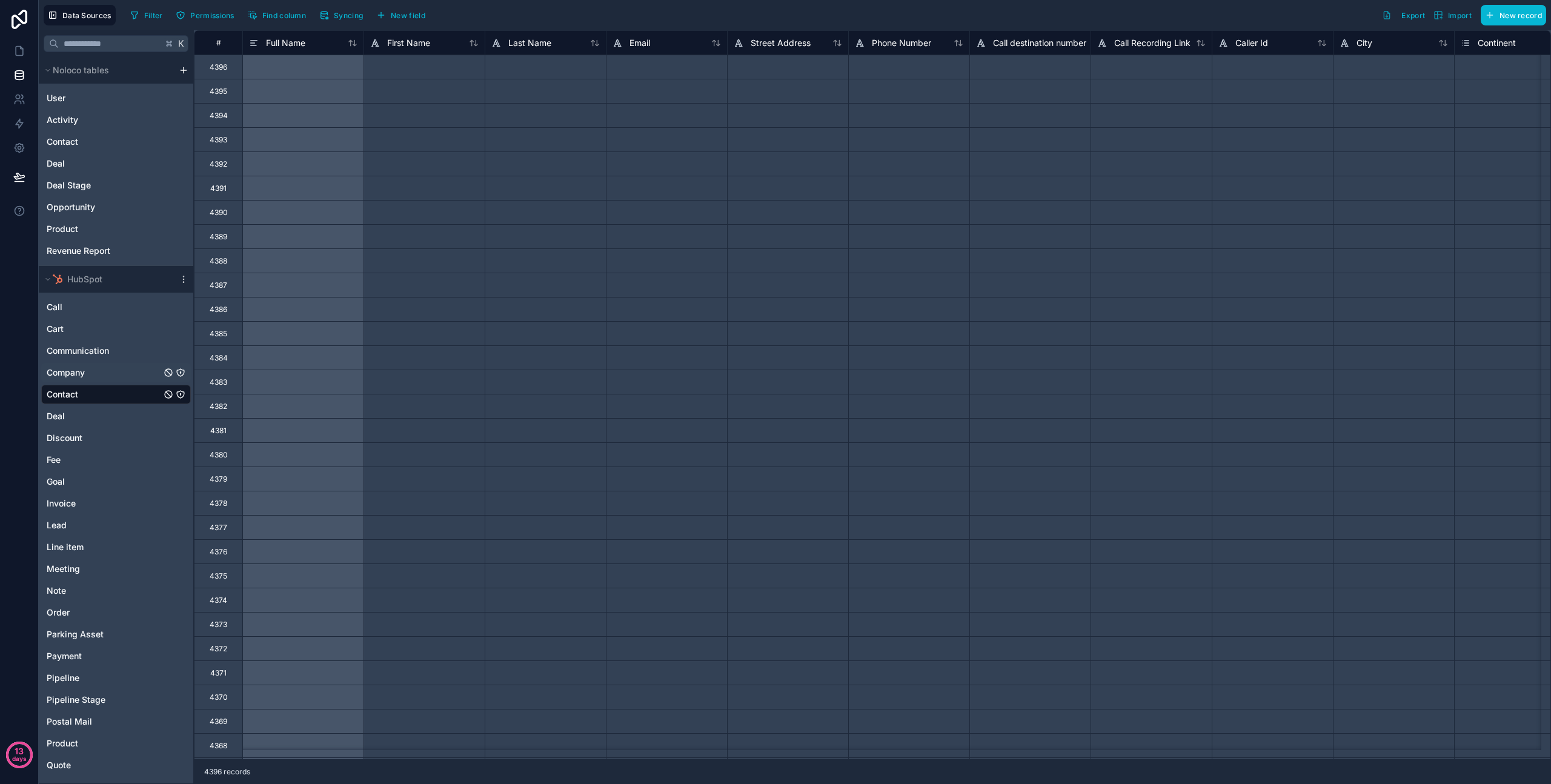
click at [99, 375] on div "Company" at bounding box center [116, 372] width 149 height 20
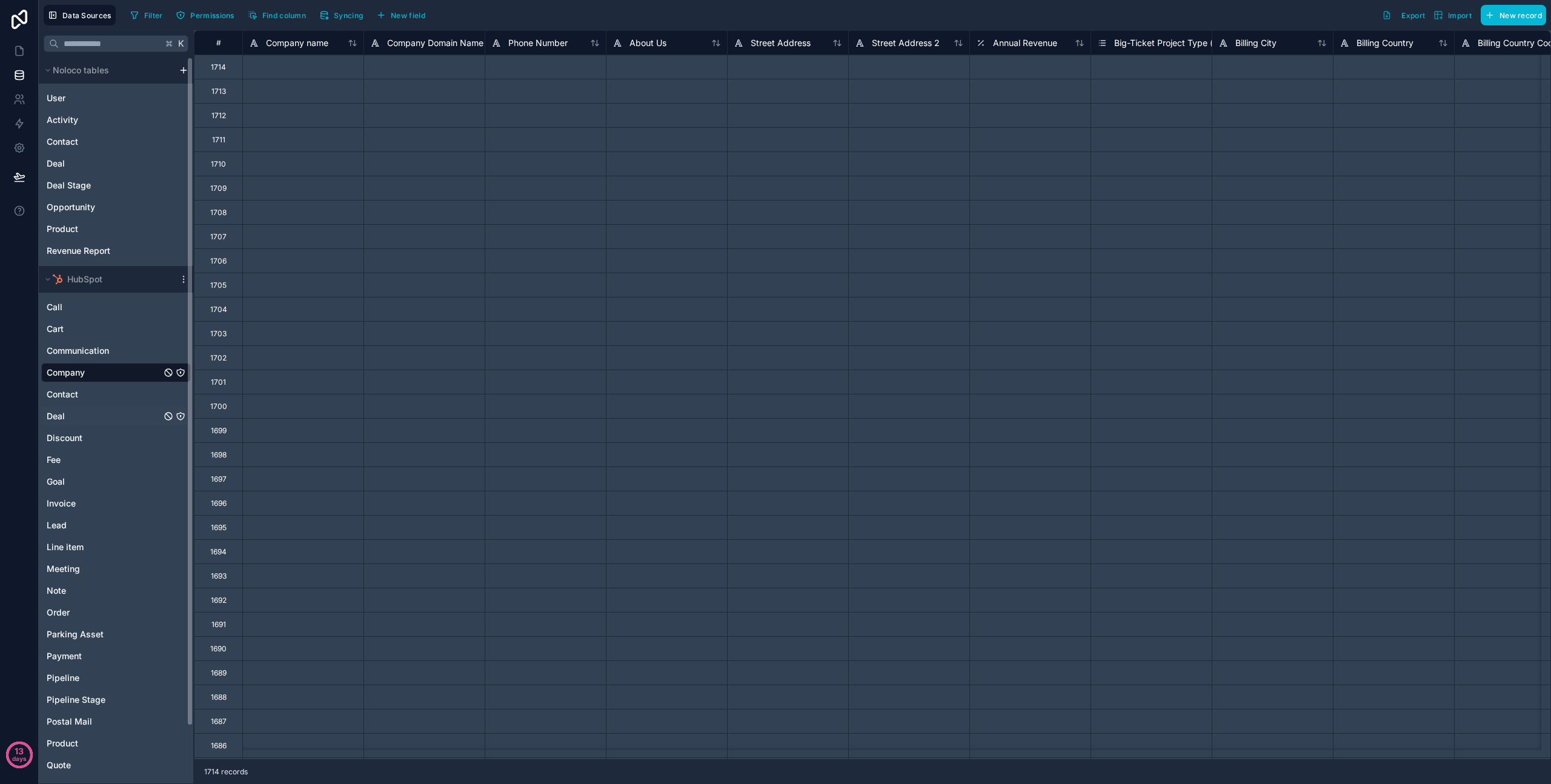
click at [101, 416] on div "Deal" at bounding box center [116, 416] width 149 height 20
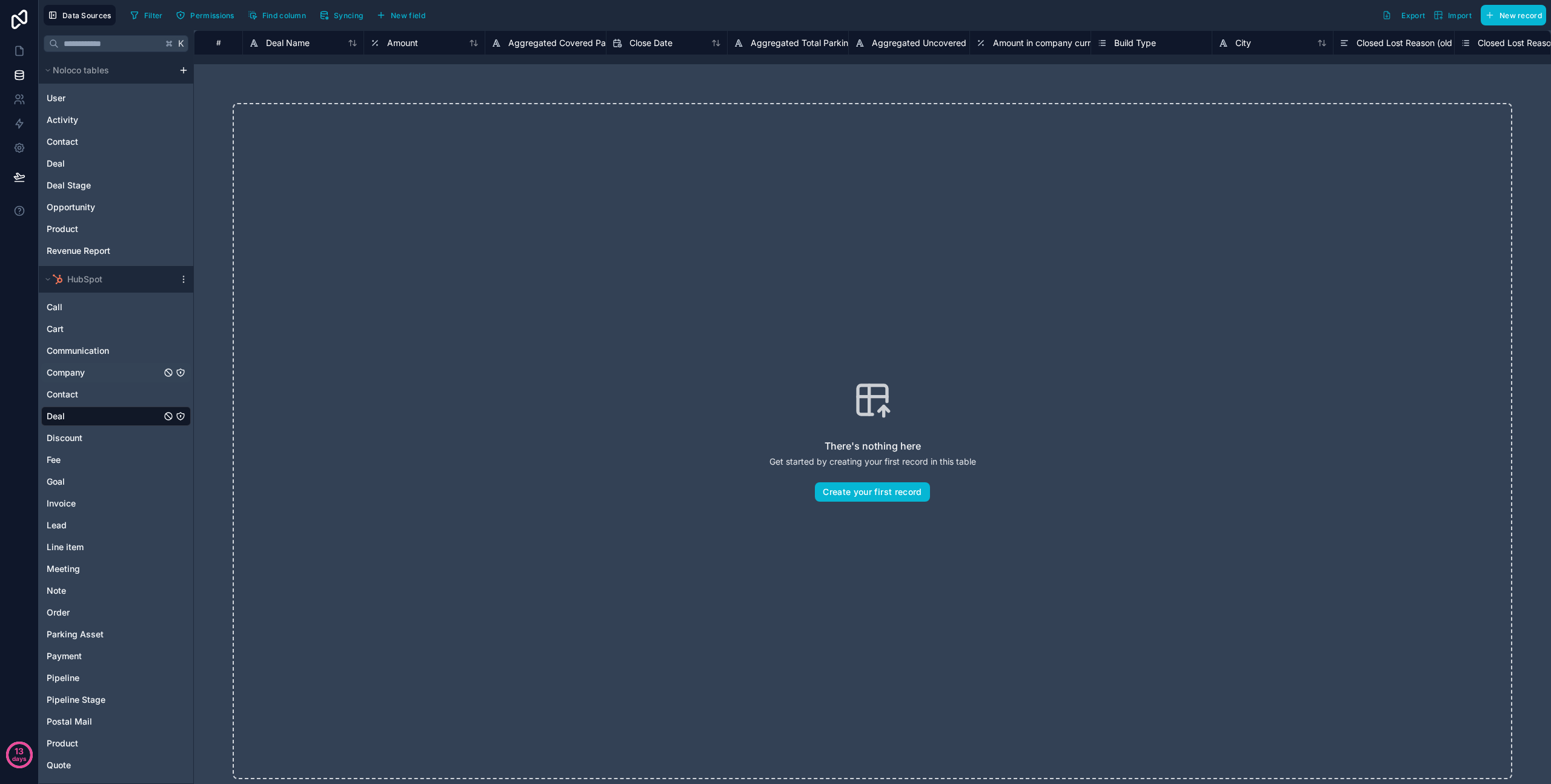
click at [97, 376] on div "Company" at bounding box center [116, 372] width 149 height 20
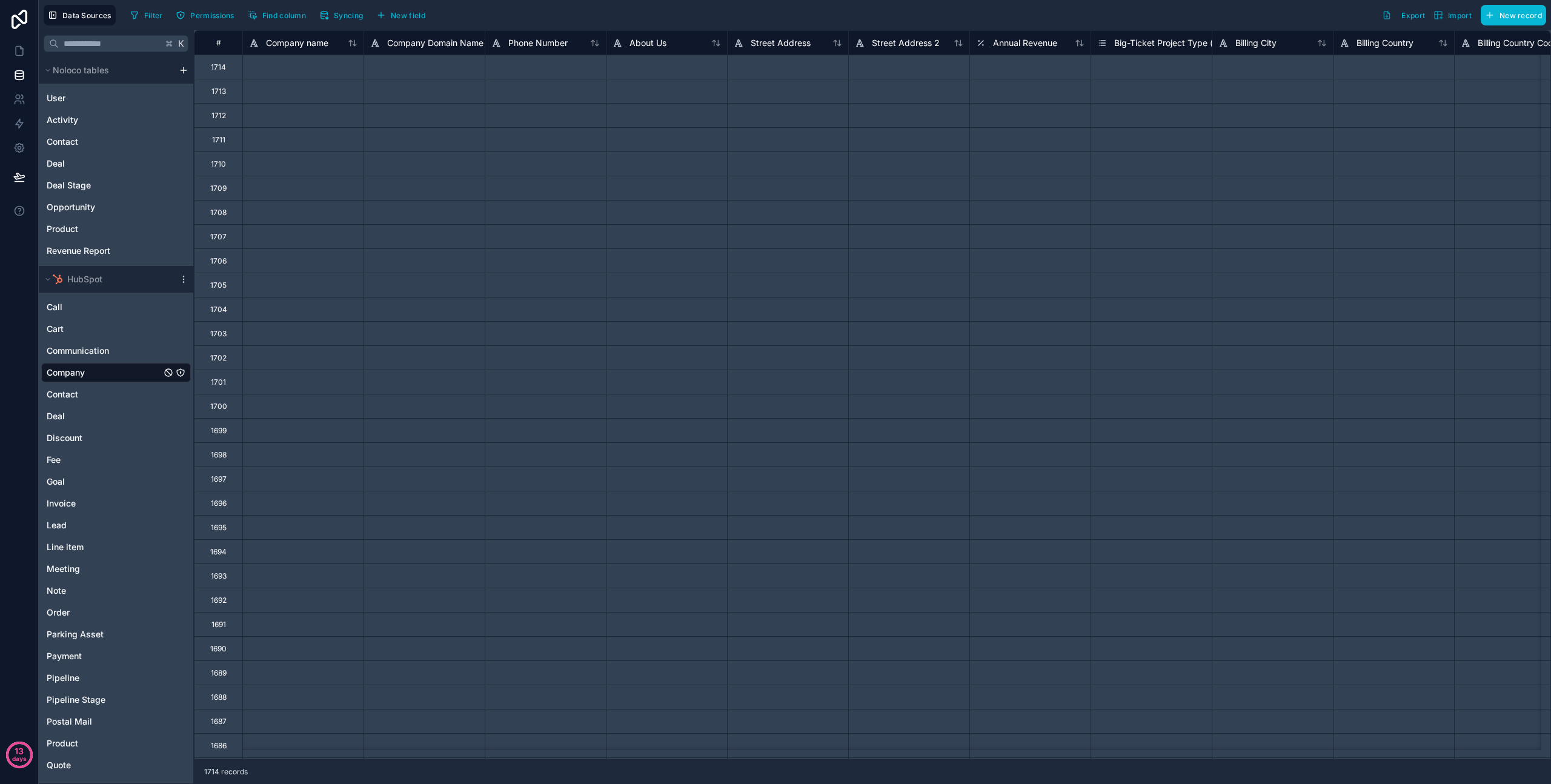
click at [293, 94] on div at bounding box center [303, 90] width 121 height 24
click at [346, 14] on span "Syncing" at bounding box center [348, 16] width 29 height 9
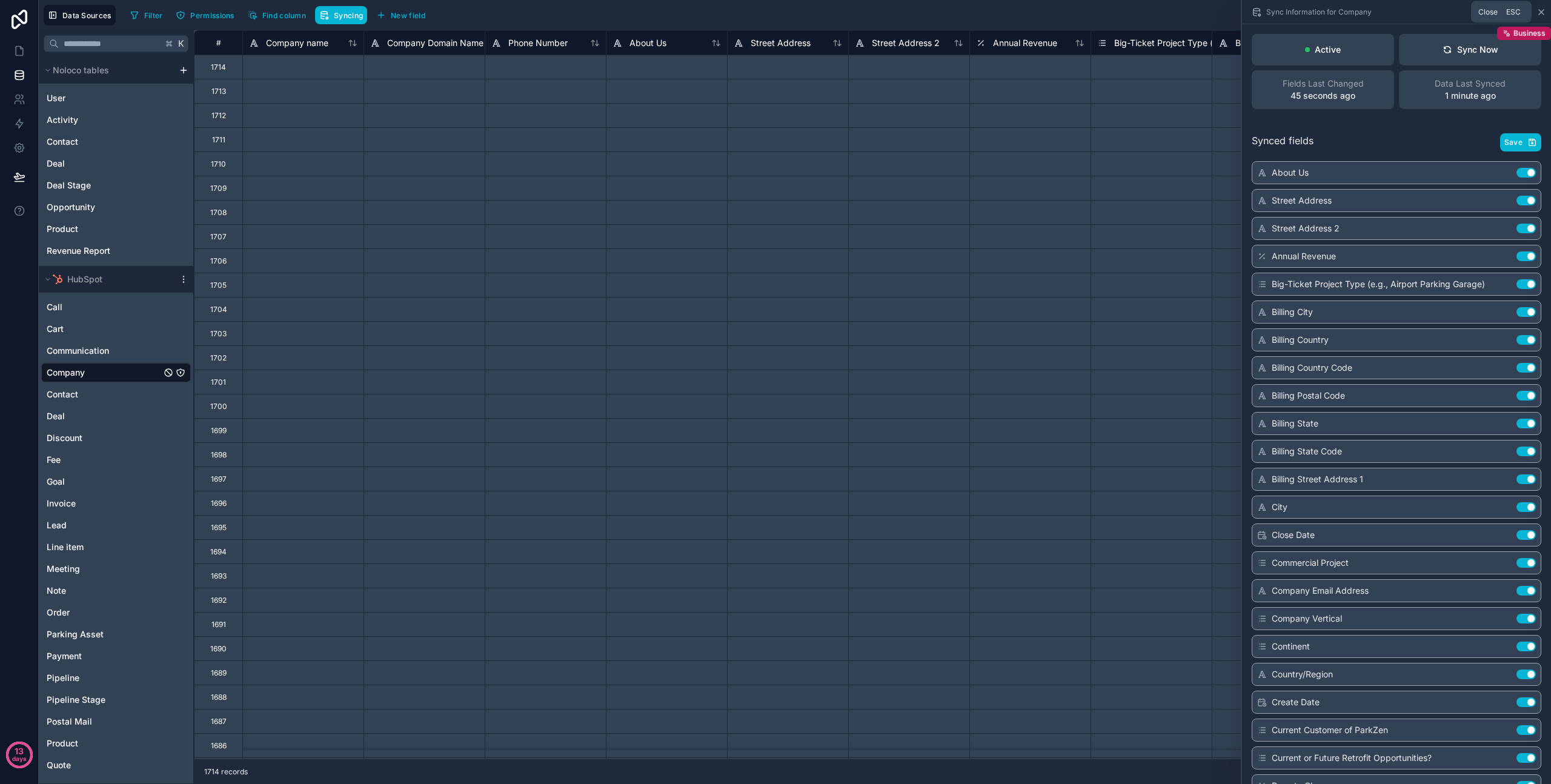
click at [1543, 12] on icon at bounding box center [1542, 12] width 9 height 9
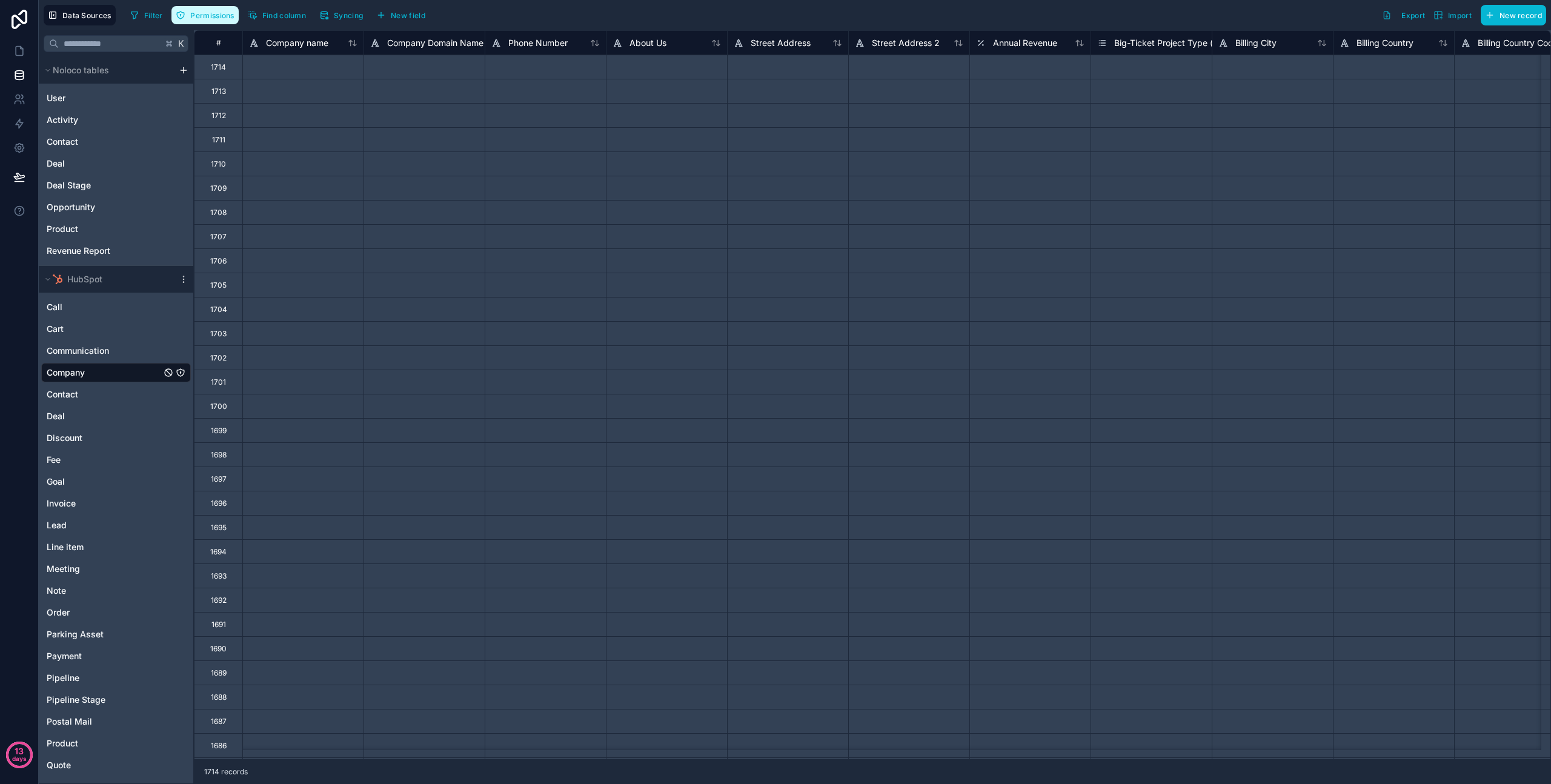
click at [190, 11] on span "Permissions" at bounding box center [212, 16] width 44 height 9
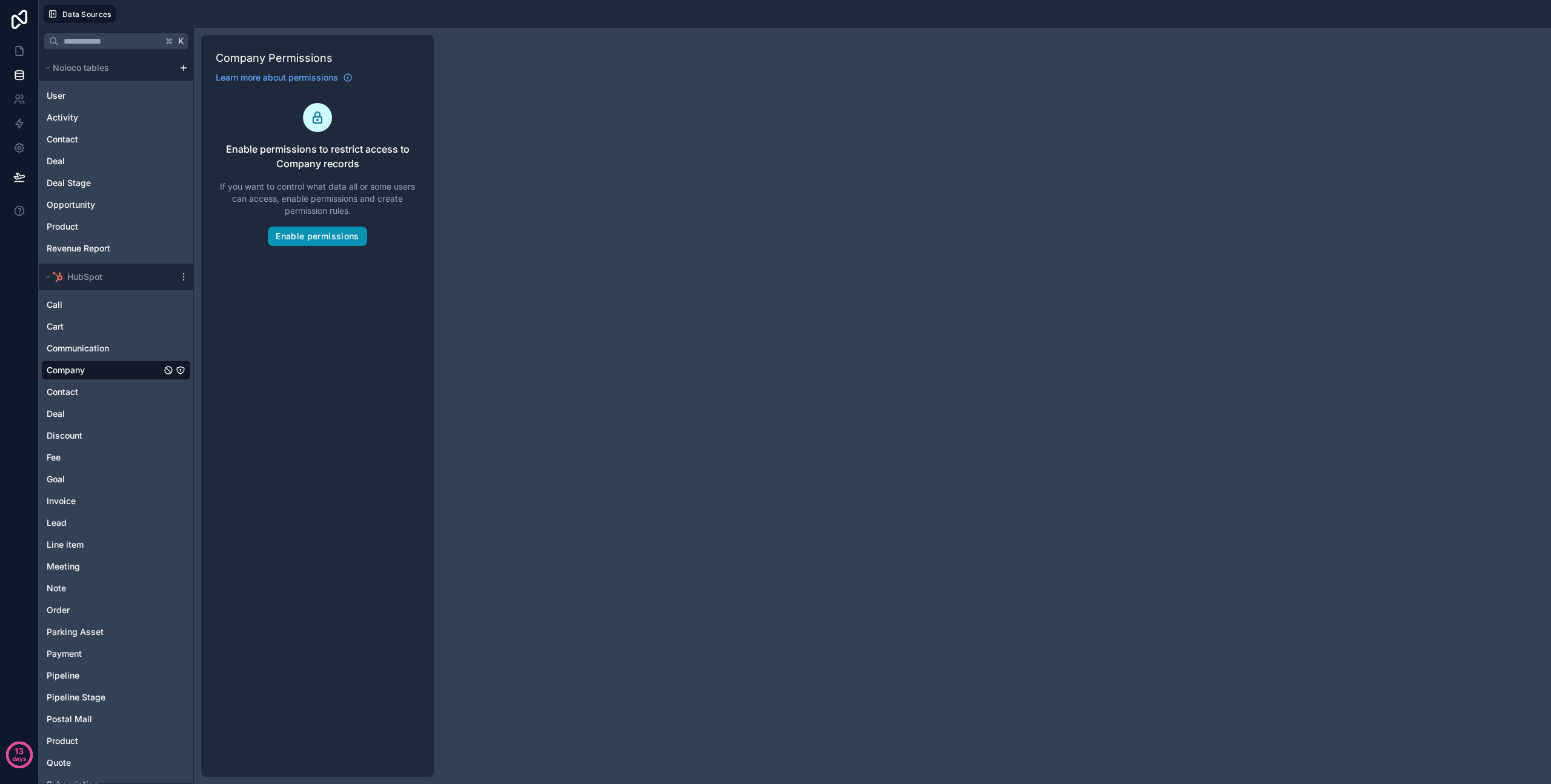
click at [314, 236] on button "Enable permissions" at bounding box center [317, 236] width 99 height 20
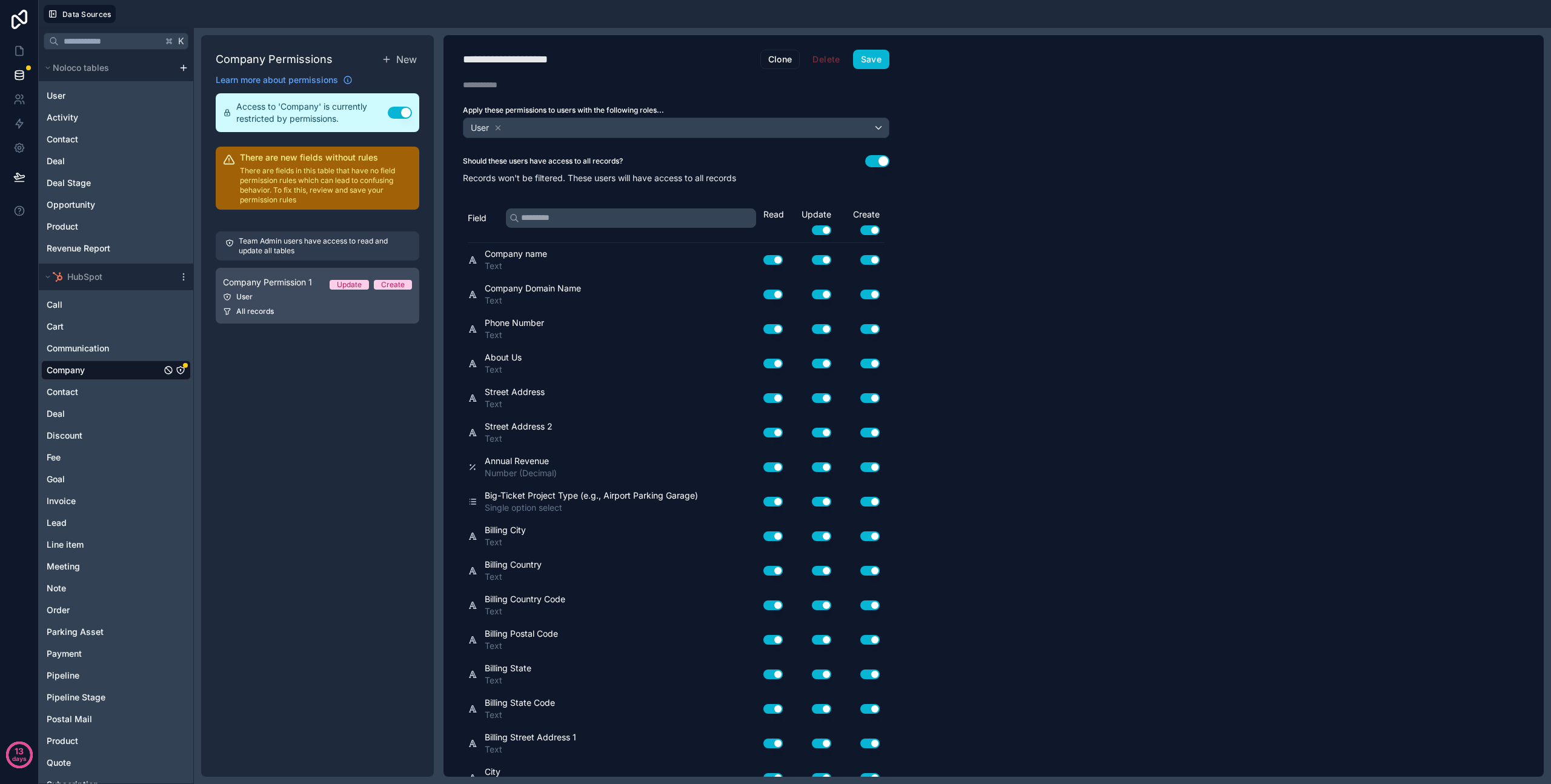
click at [295, 290] on link "Company Permission 1 Update Create User All records" at bounding box center [317, 295] width 204 height 56
click at [881, 159] on button "Use setting" at bounding box center [877, 160] width 24 height 12
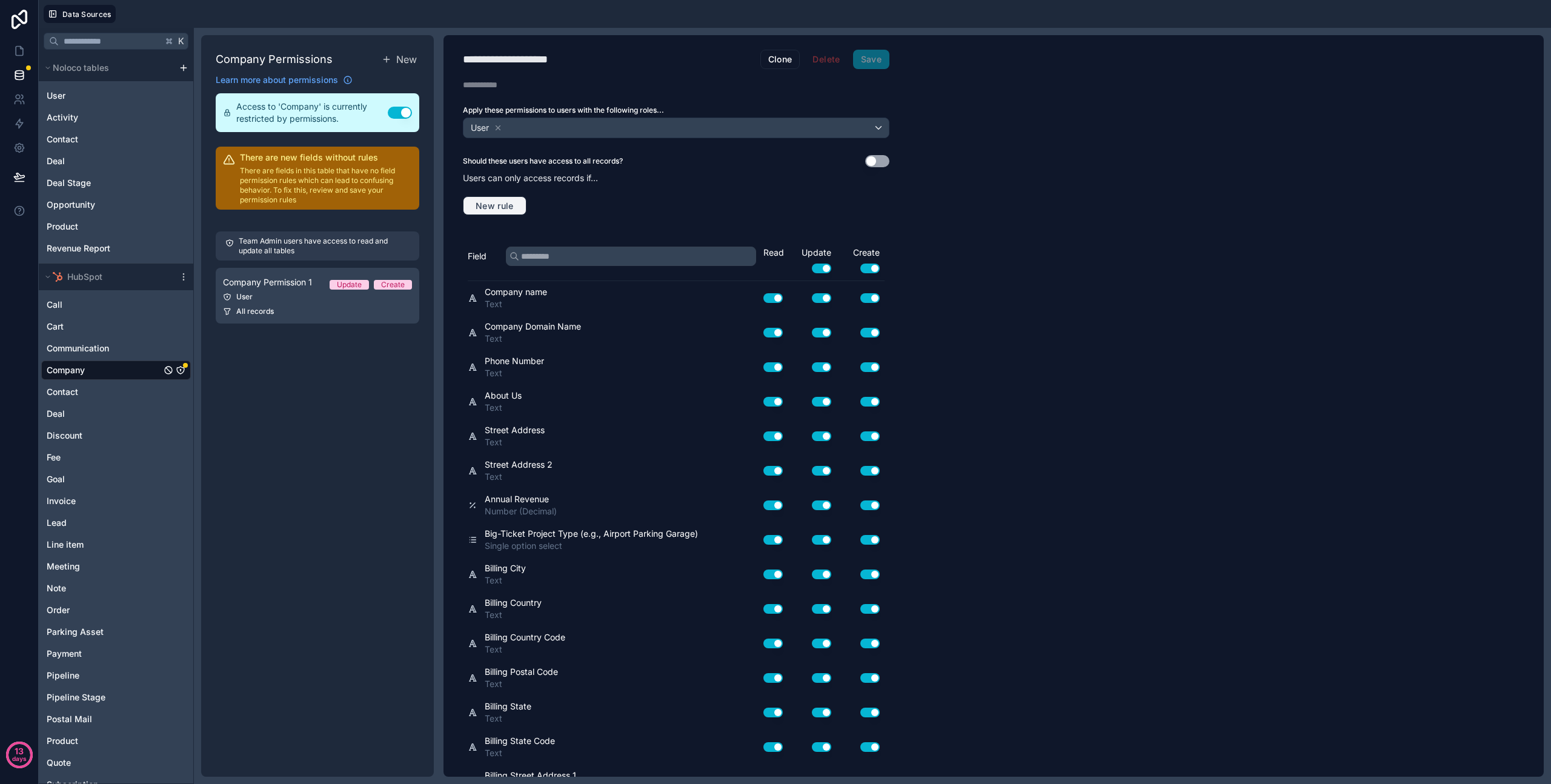
click at [496, 202] on span "New rule" at bounding box center [494, 206] width 48 height 11
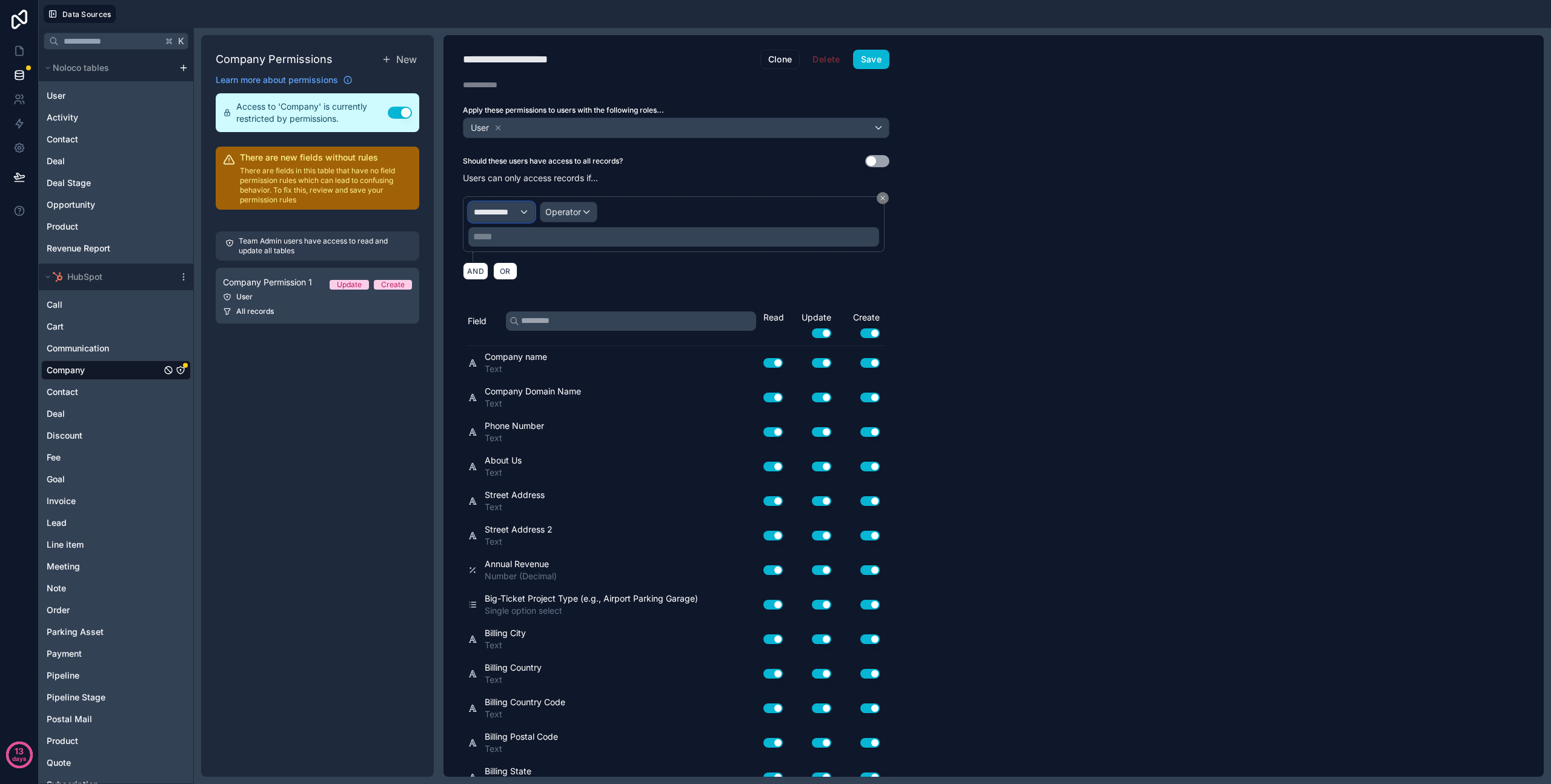
click at [513, 211] on span "**********" at bounding box center [496, 211] width 45 height 12
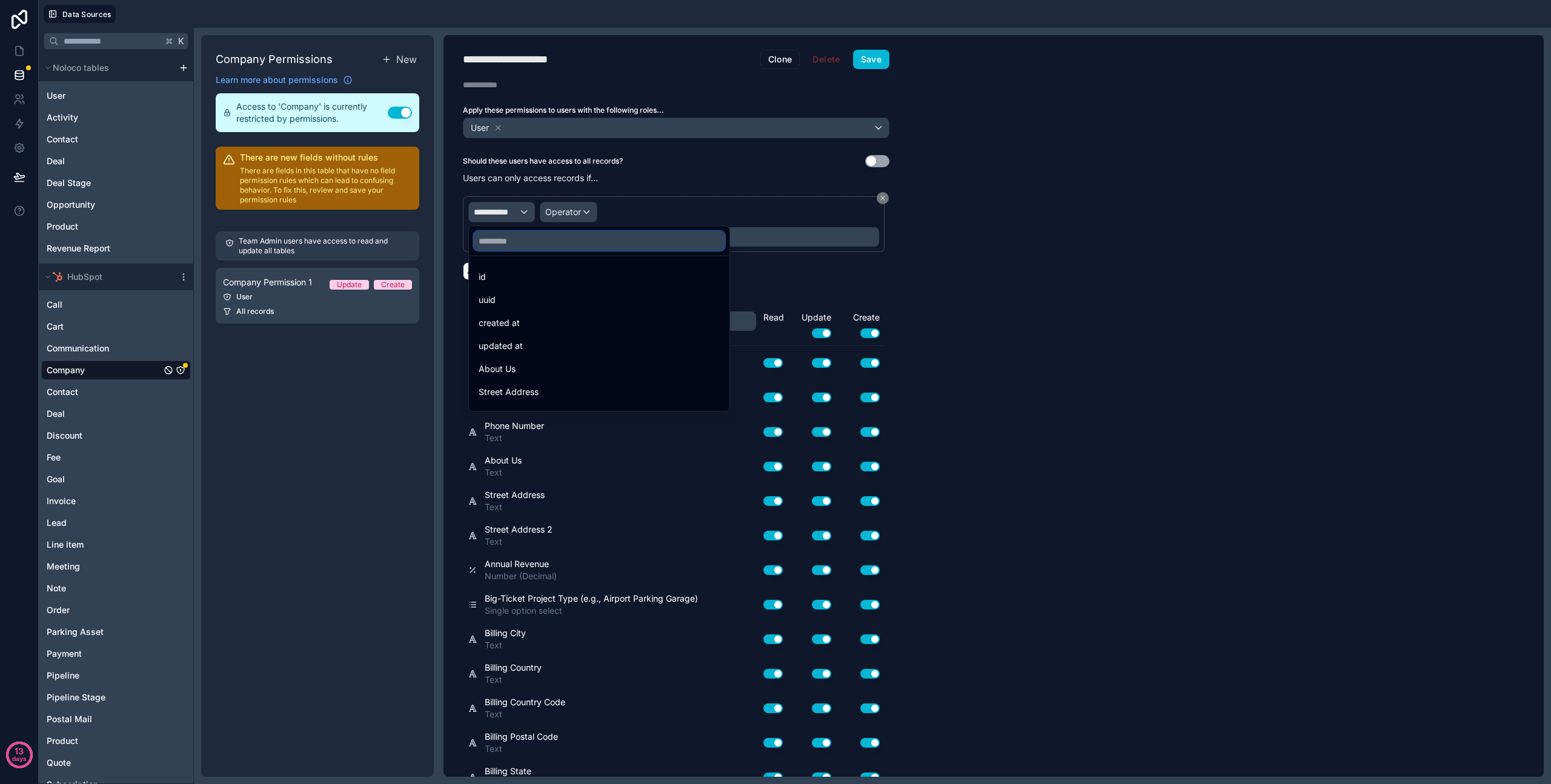
click at [535, 243] on input "text" at bounding box center [599, 241] width 251 height 20
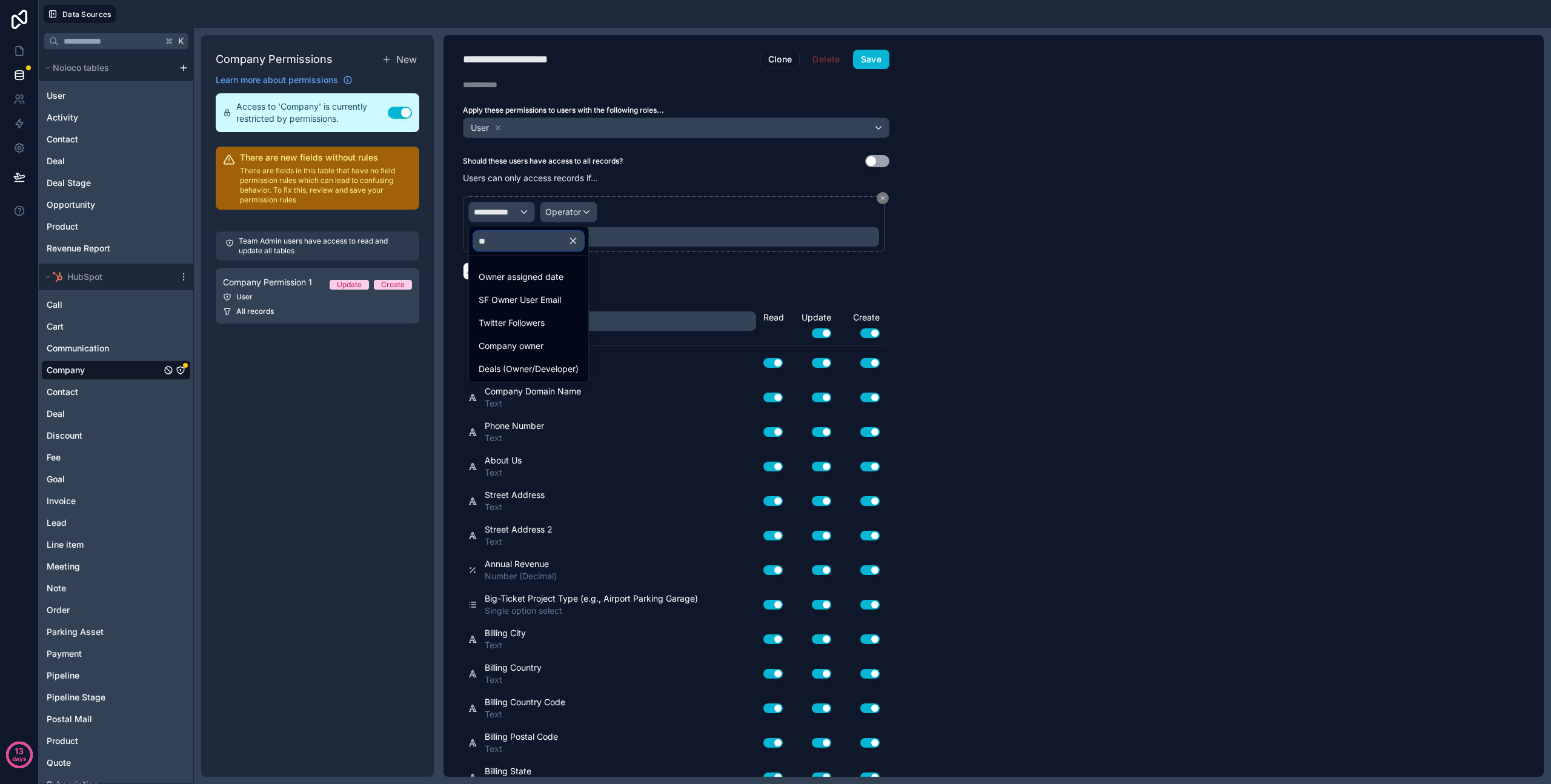
type input "***"
click at [527, 322] on span "Company owner" at bounding box center [511, 323] width 65 height 15
click at [623, 211] on span "Operator" at bounding box center [620, 211] width 36 height 10
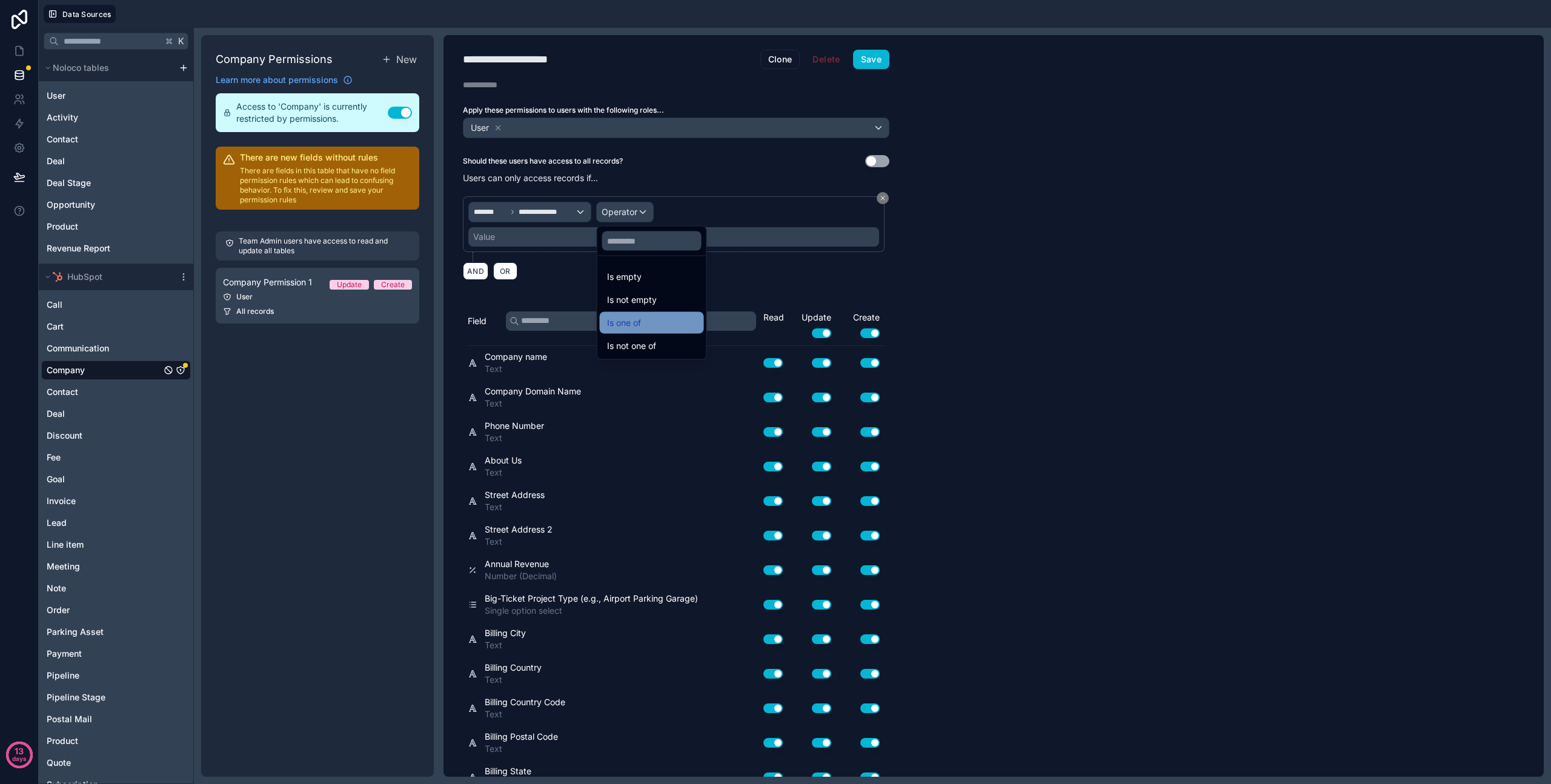
click at [629, 321] on span "Is one of" at bounding box center [624, 323] width 34 height 15
click at [584, 236] on div "Value" at bounding box center [673, 236] width 411 height 20
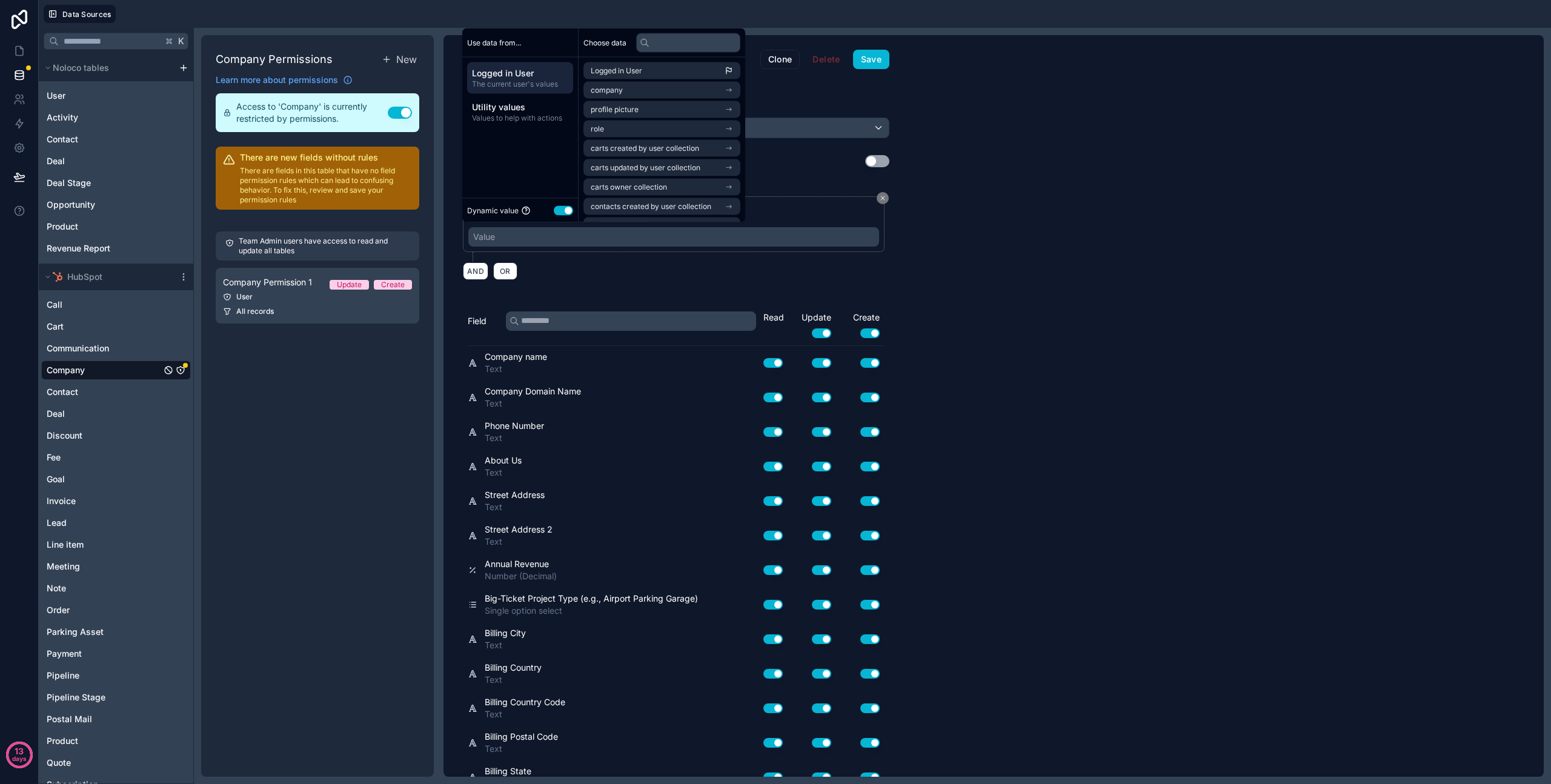
click at [547, 79] on span "The current user's values" at bounding box center [520, 84] width 97 height 9
click at [671, 41] on input "text" at bounding box center [688, 42] width 104 height 20
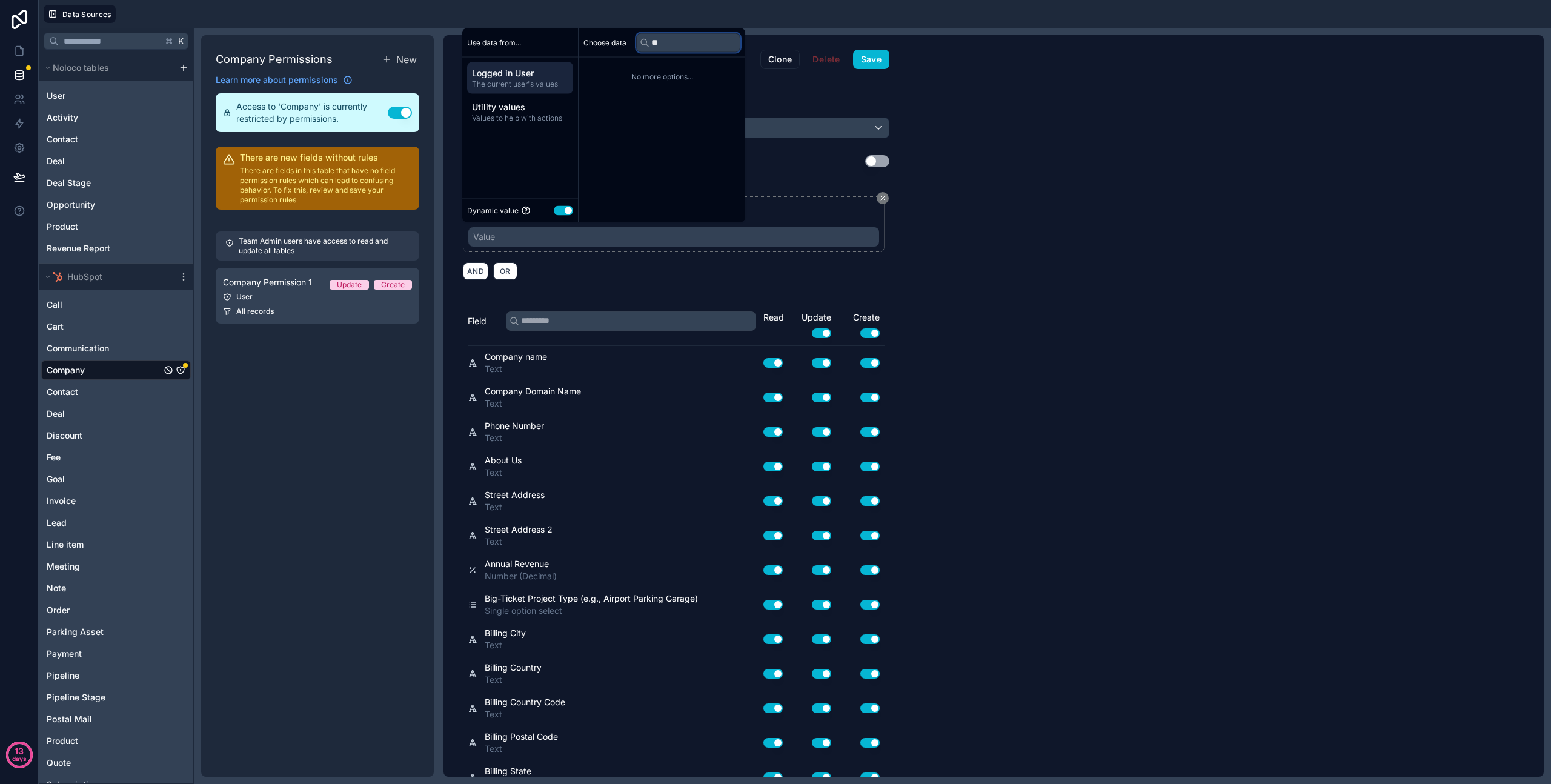
type input "*"
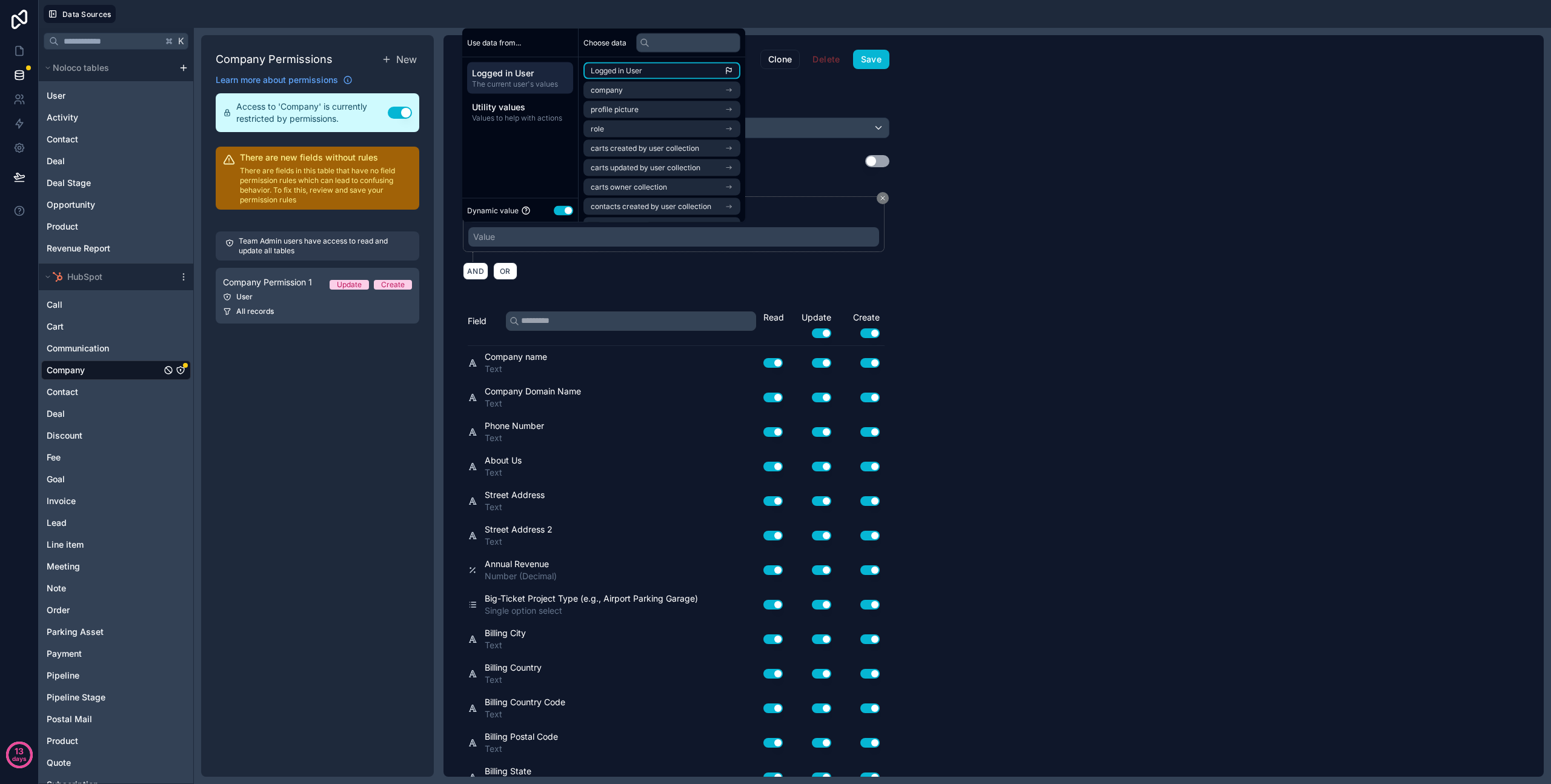
click at [686, 67] on li "Logged in User" at bounding box center [662, 71] width 157 height 17
click at [505, 112] on span "Utility values" at bounding box center [520, 107] width 97 height 12
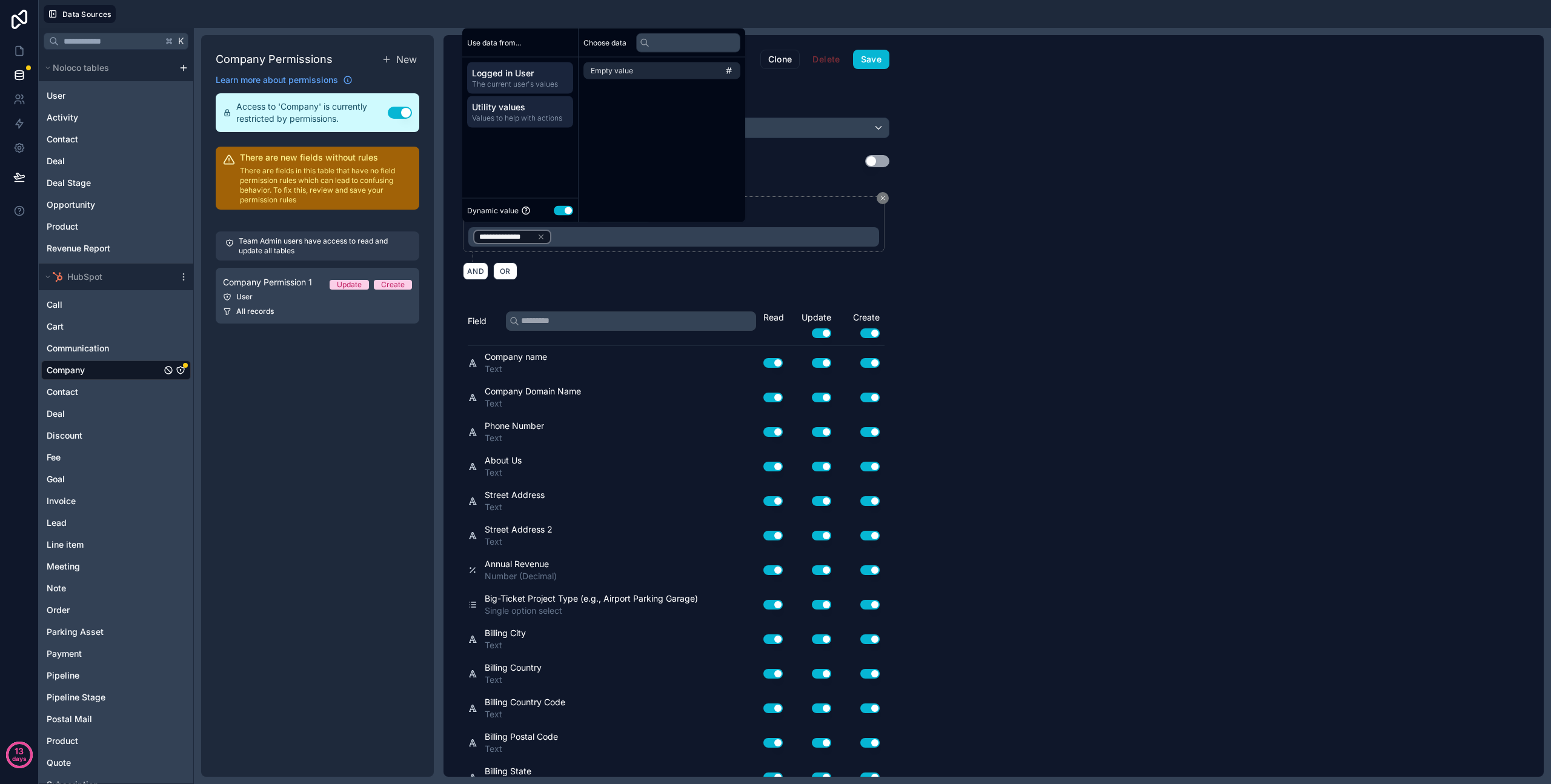
click at [510, 86] on span "The current user's values" at bounding box center [520, 84] width 97 height 9
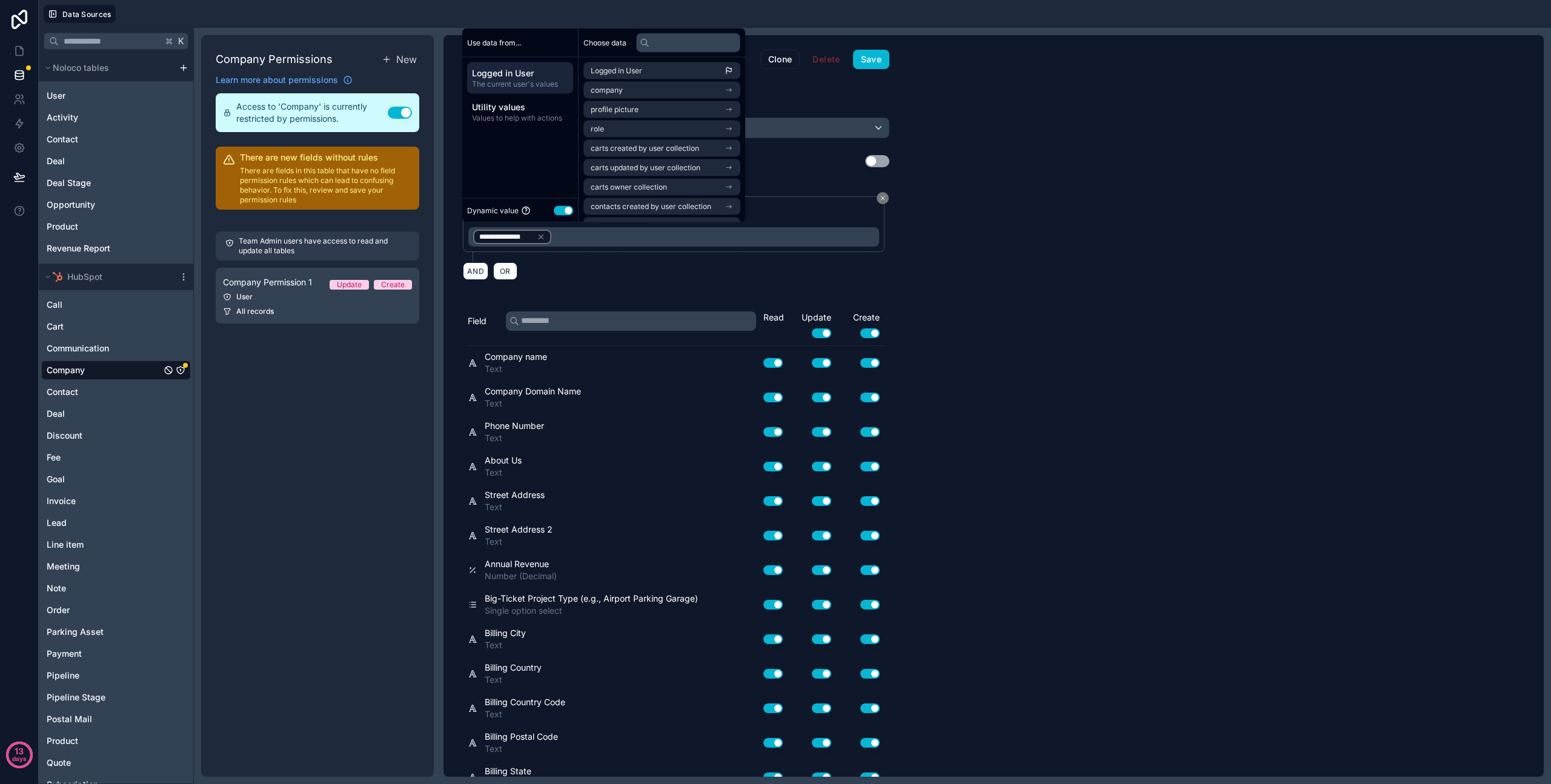
click at [552, 273] on div "AND OR" at bounding box center [676, 270] width 427 height 18
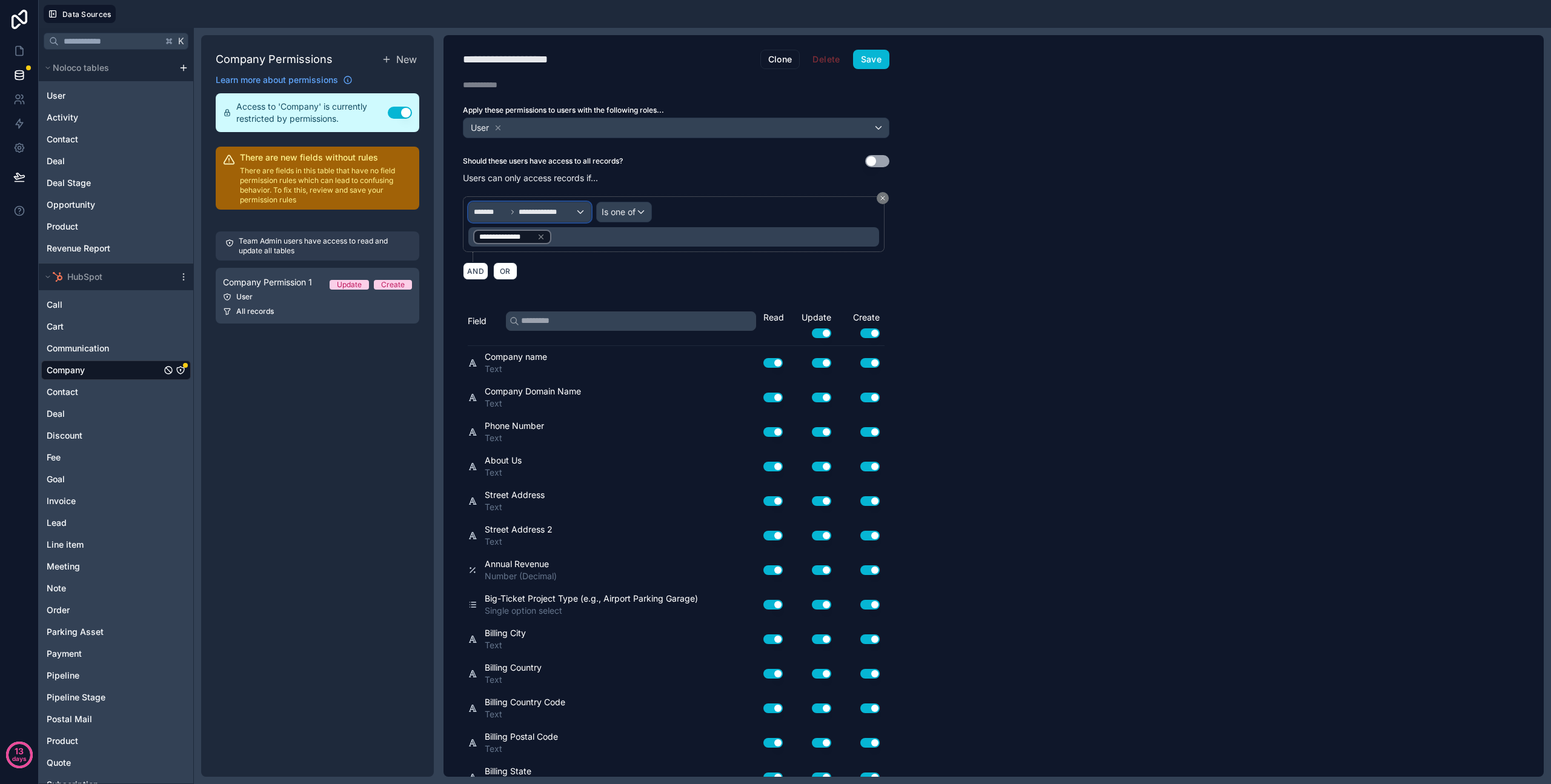
click at [563, 215] on span "**********" at bounding box center [547, 212] width 57 height 9
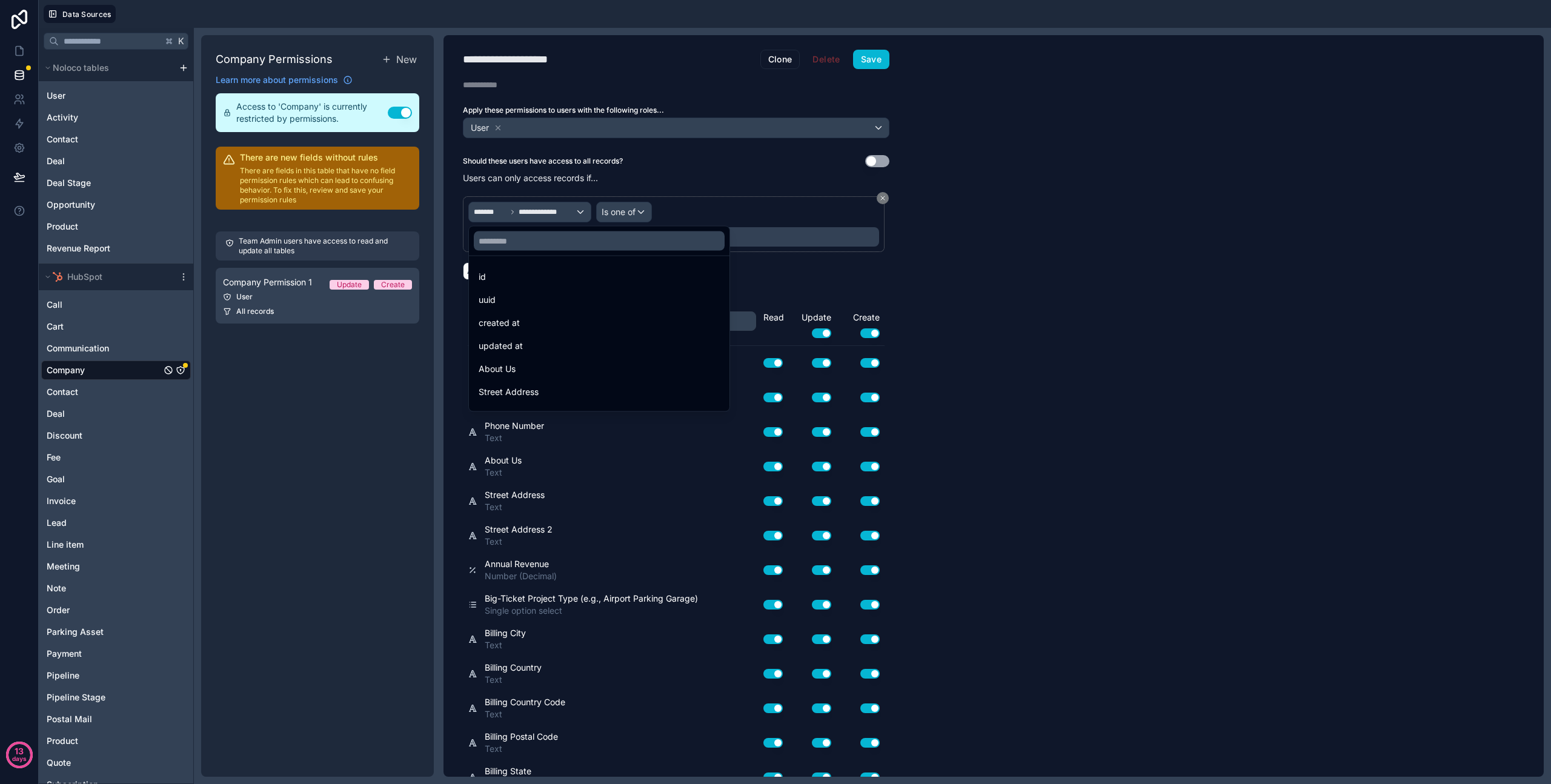
click at [688, 217] on div at bounding box center [776, 392] width 1551 height 784
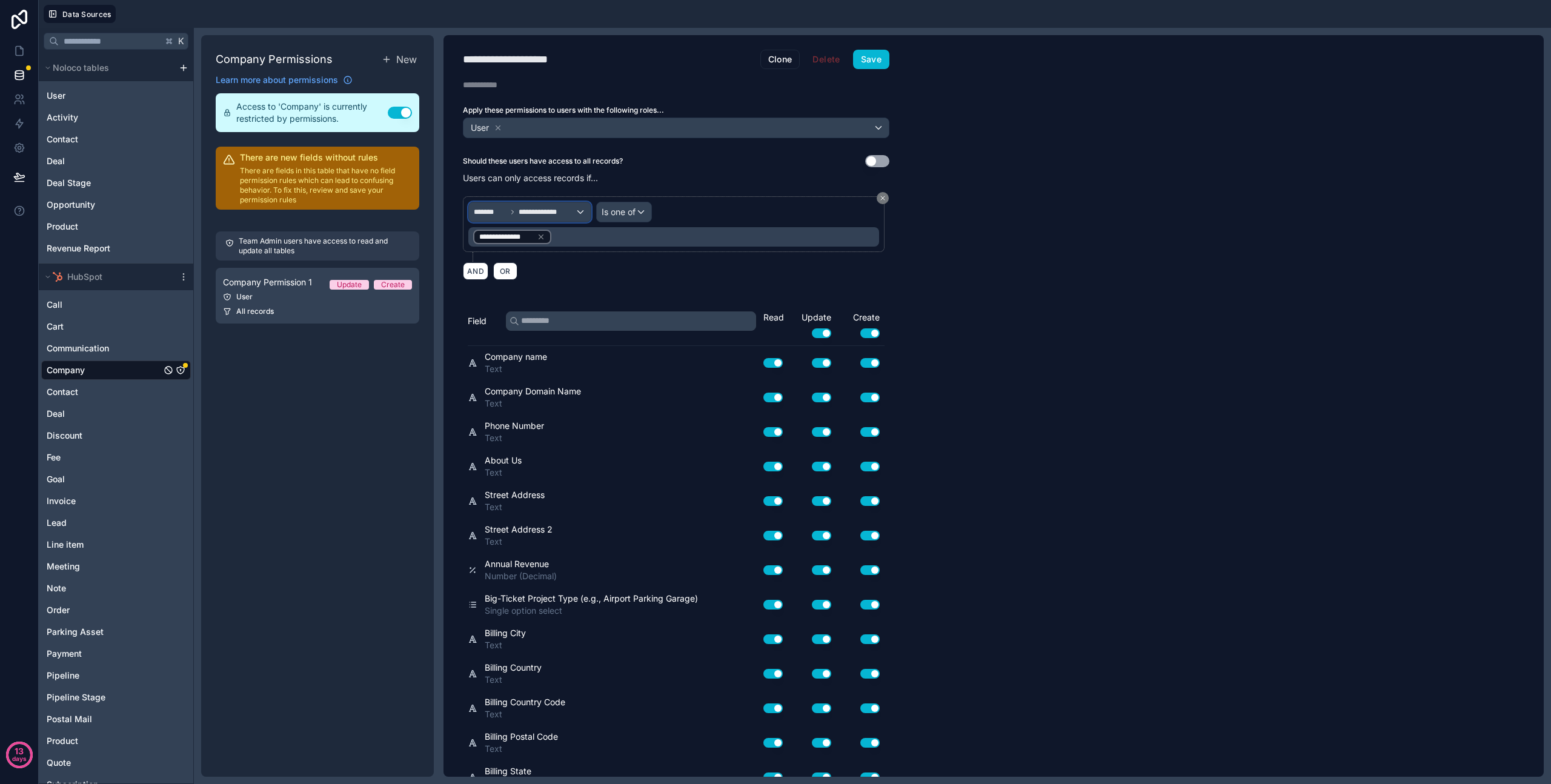
click at [541, 210] on span "**********" at bounding box center [547, 212] width 57 height 9
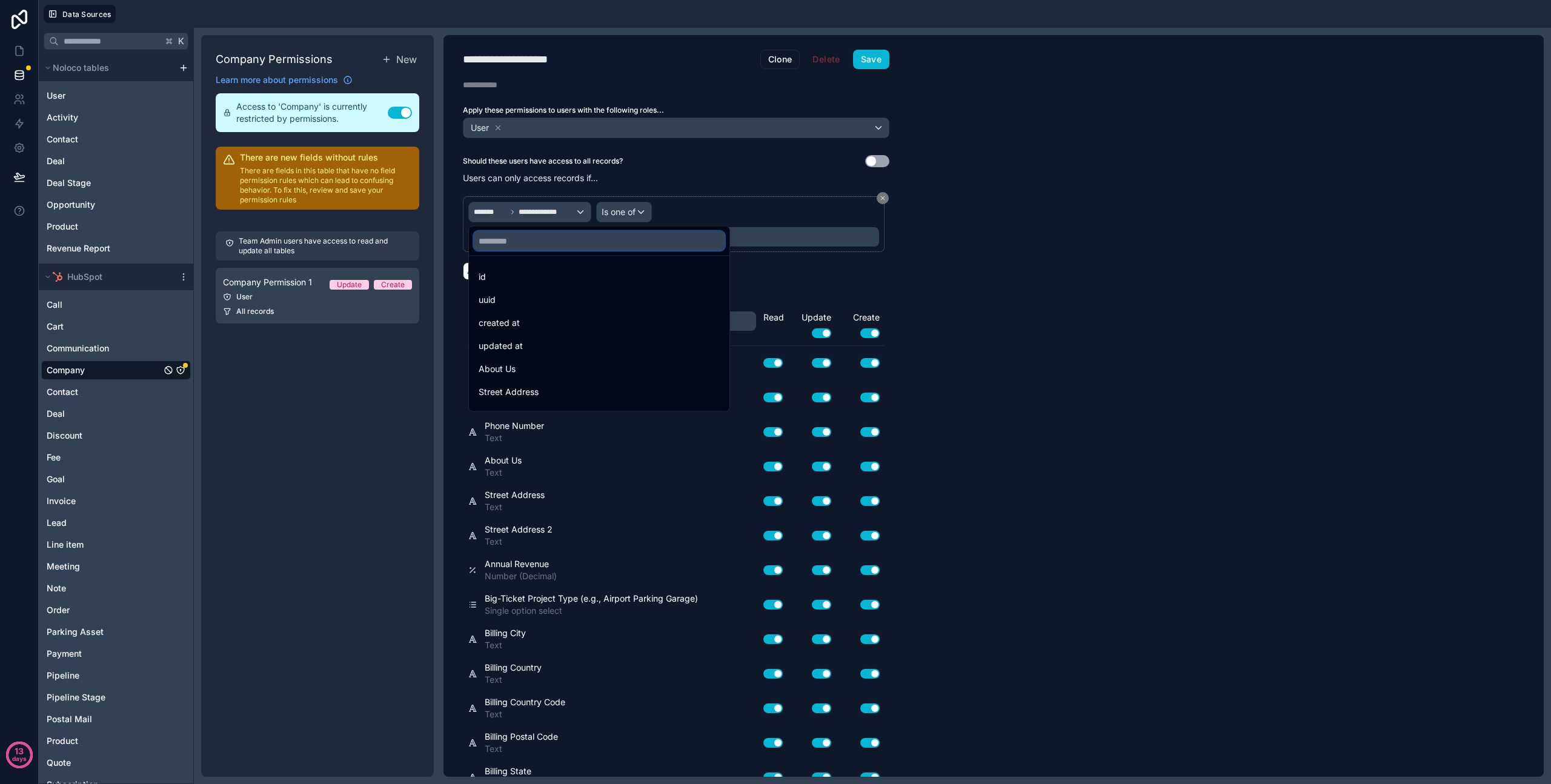
click at [543, 237] on input "text" at bounding box center [599, 241] width 251 height 20
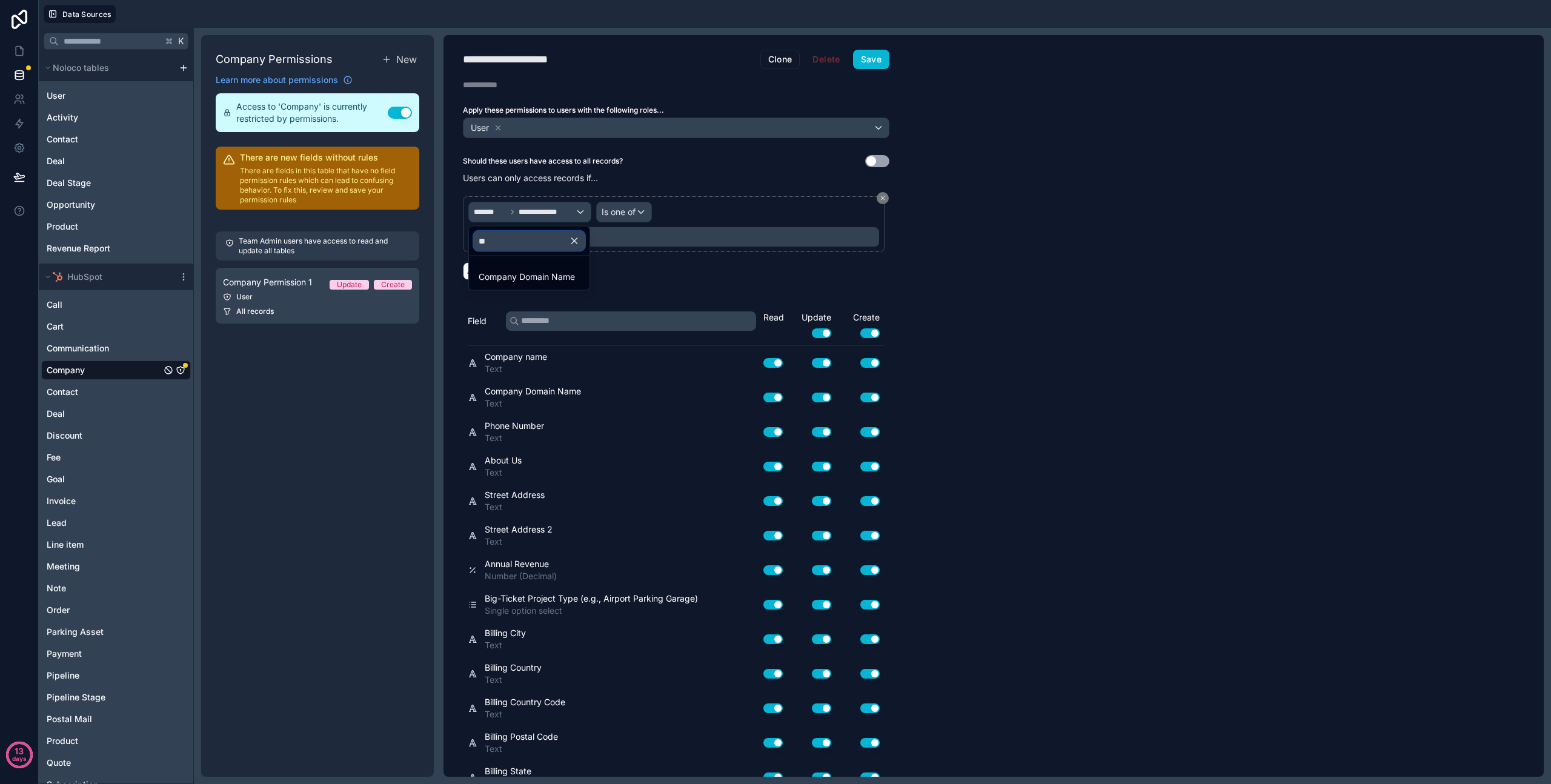
type input "*"
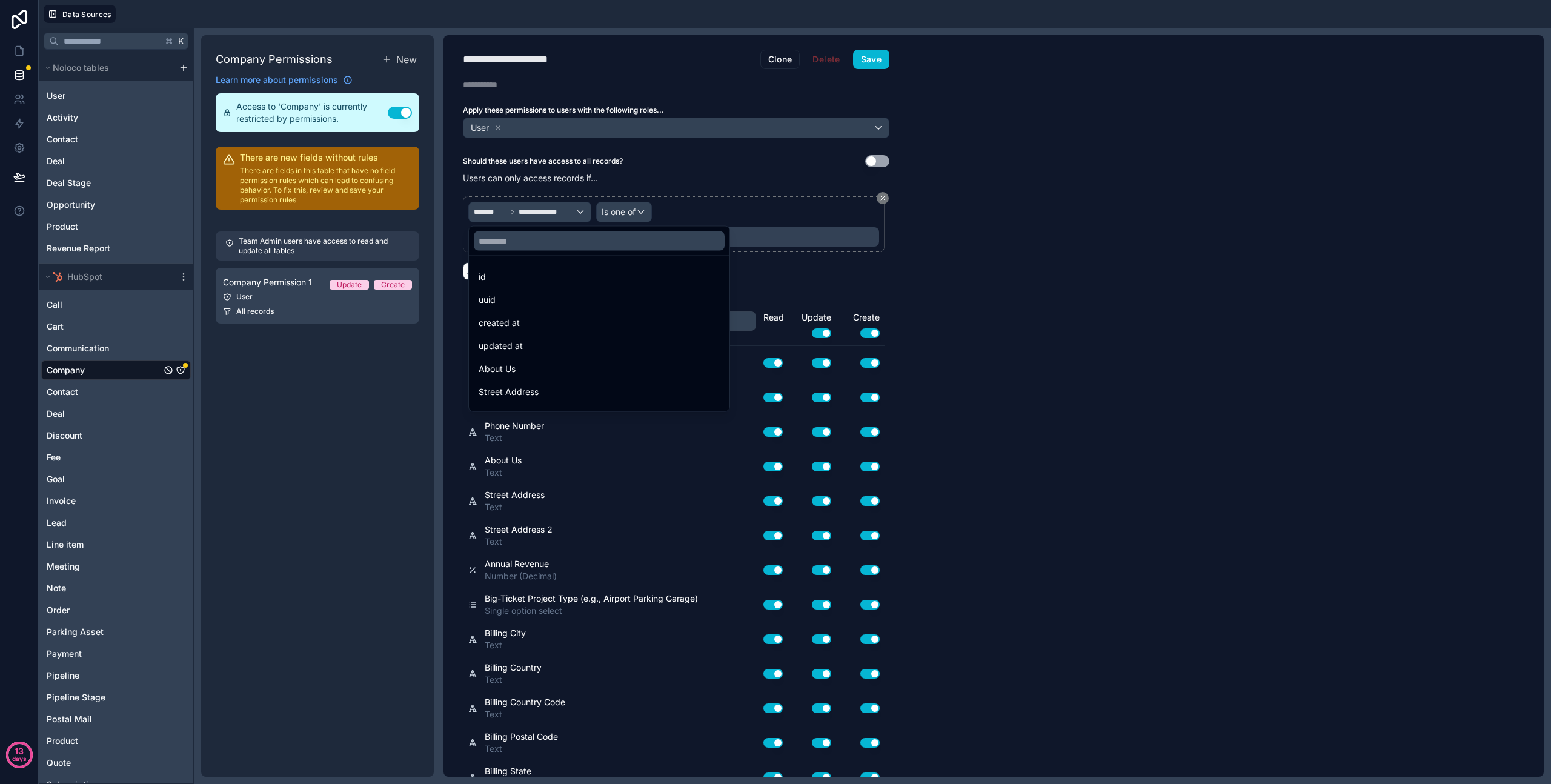
click at [501, 206] on div at bounding box center [776, 392] width 1551 height 784
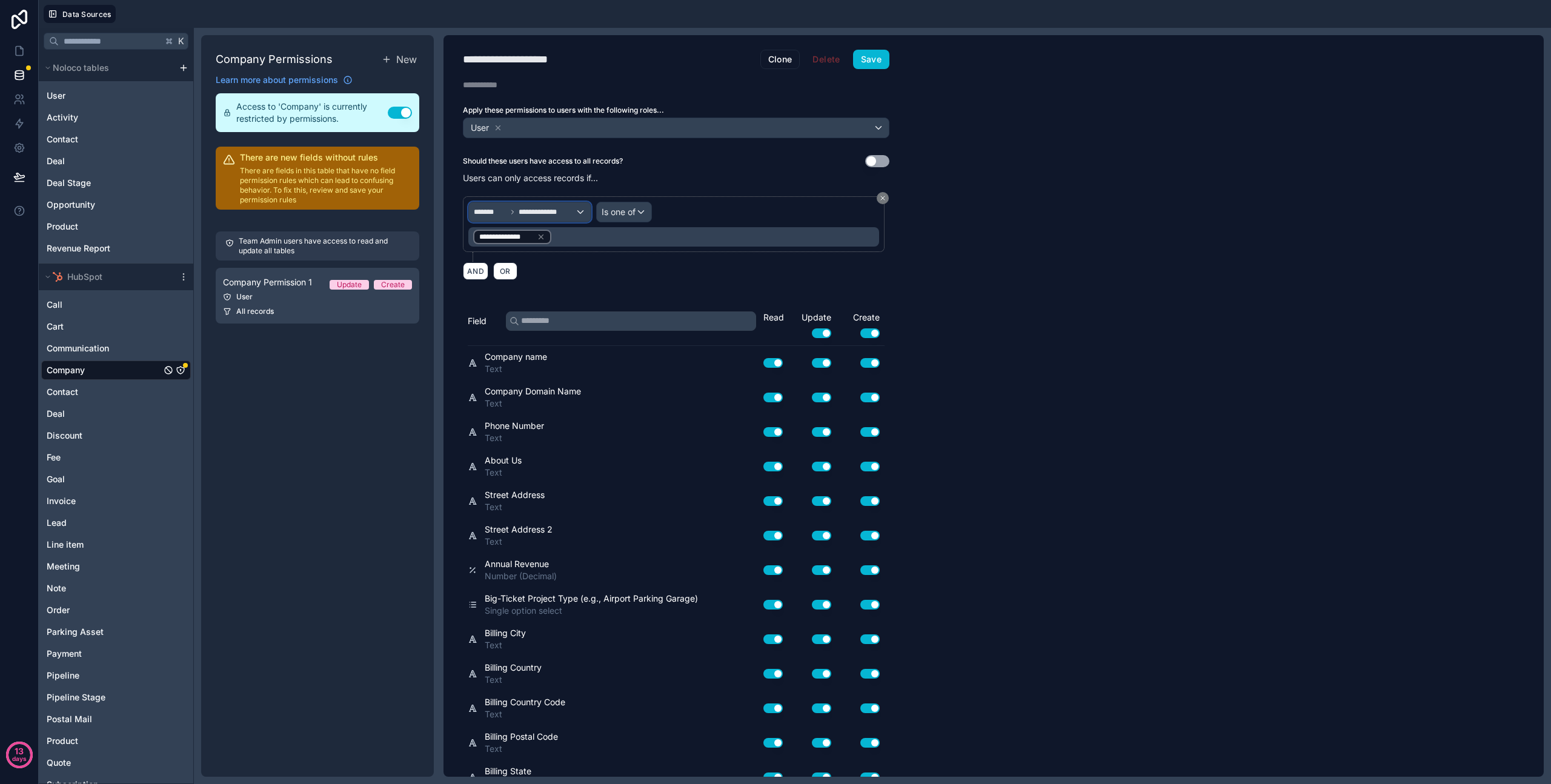
click at [486, 209] on span "*******" at bounding box center [490, 212] width 33 height 9
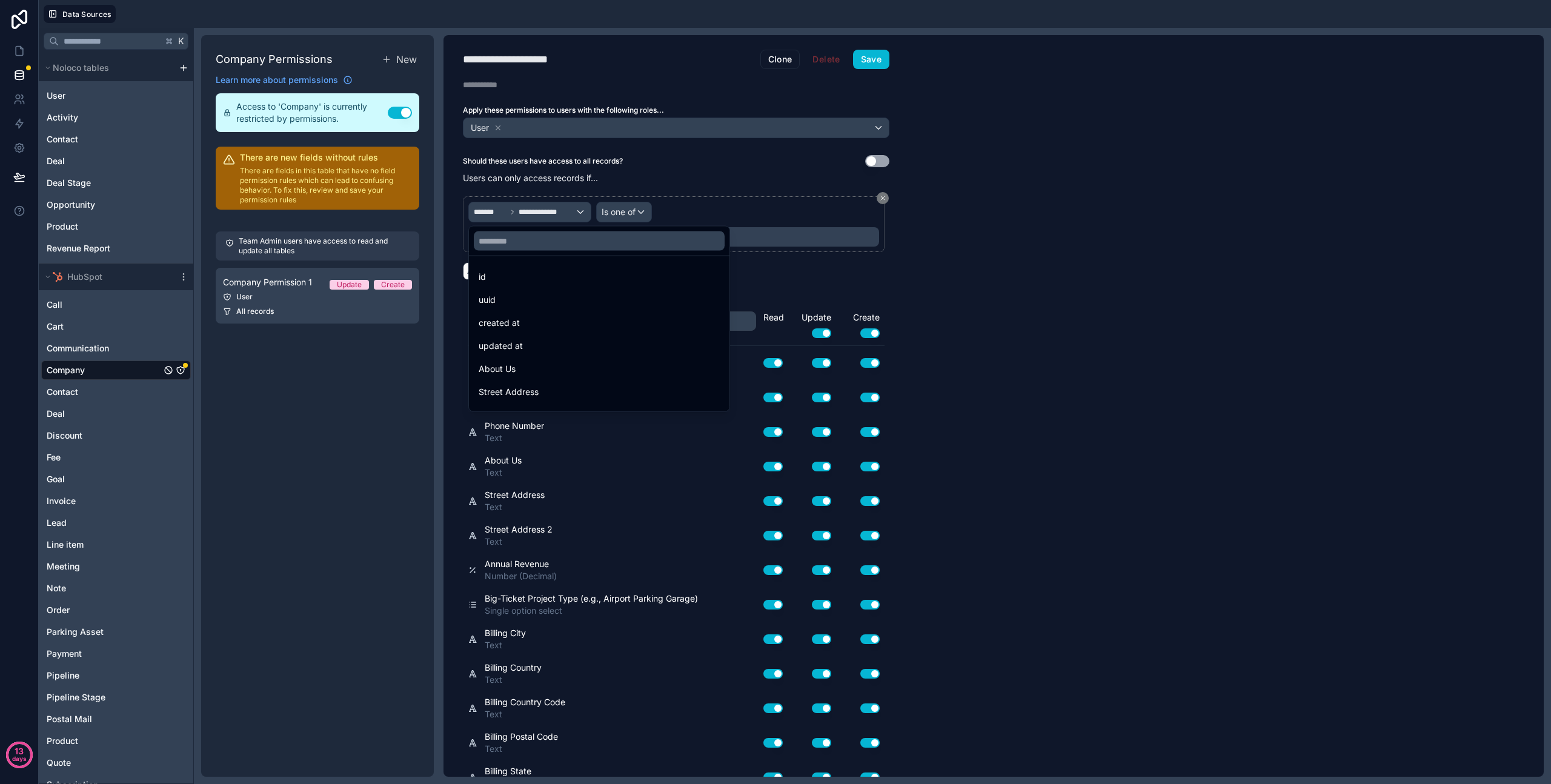
click at [761, 218] on div at bounding box center [776, 392] width 1551 height 784
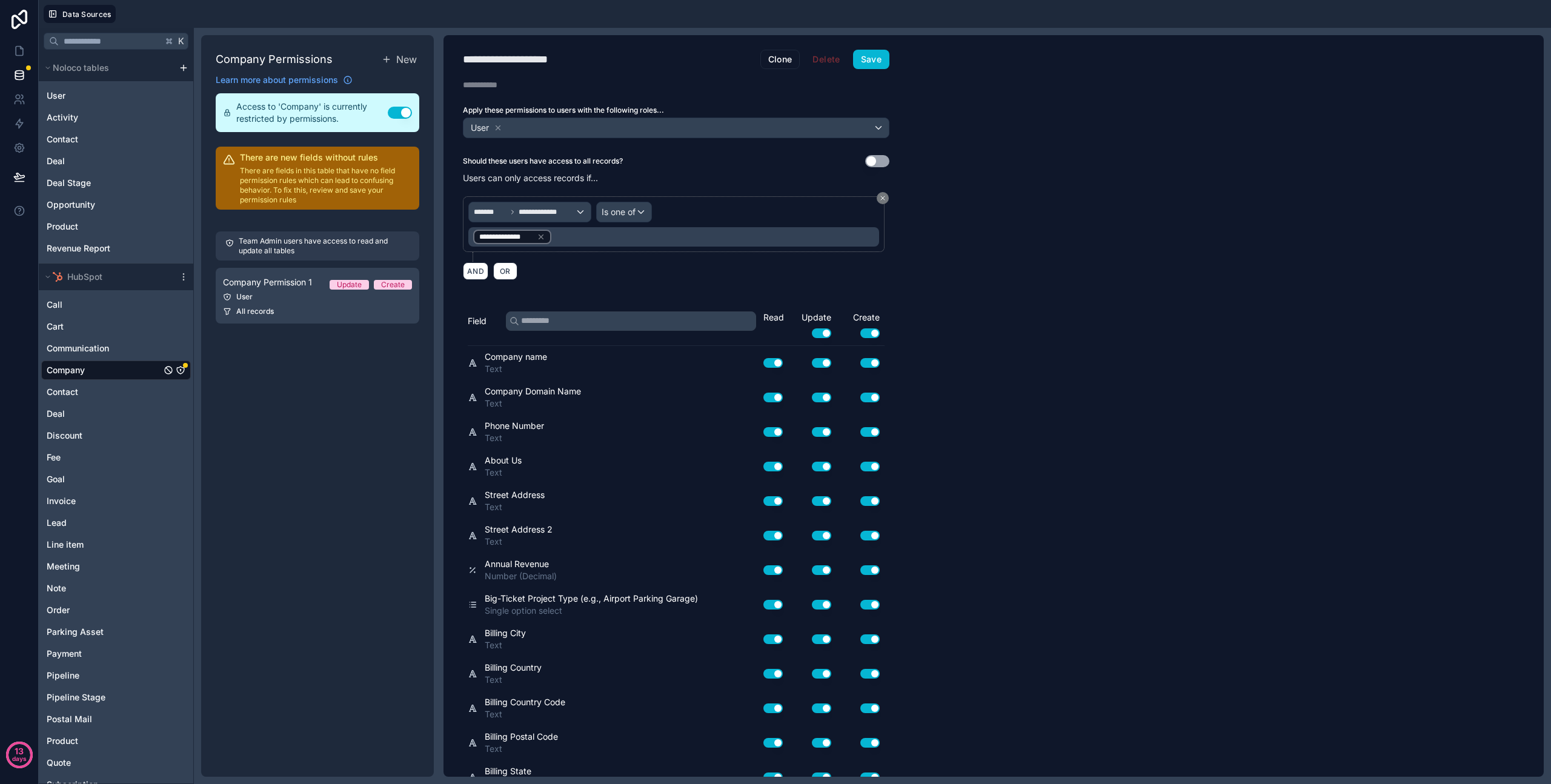
click at [956, 314] on div "**********" at bounding box center [994, 406] width 1101 height 742
click at [878, 131] on div "User" at bounding box center [676, 127] width 425 height 20
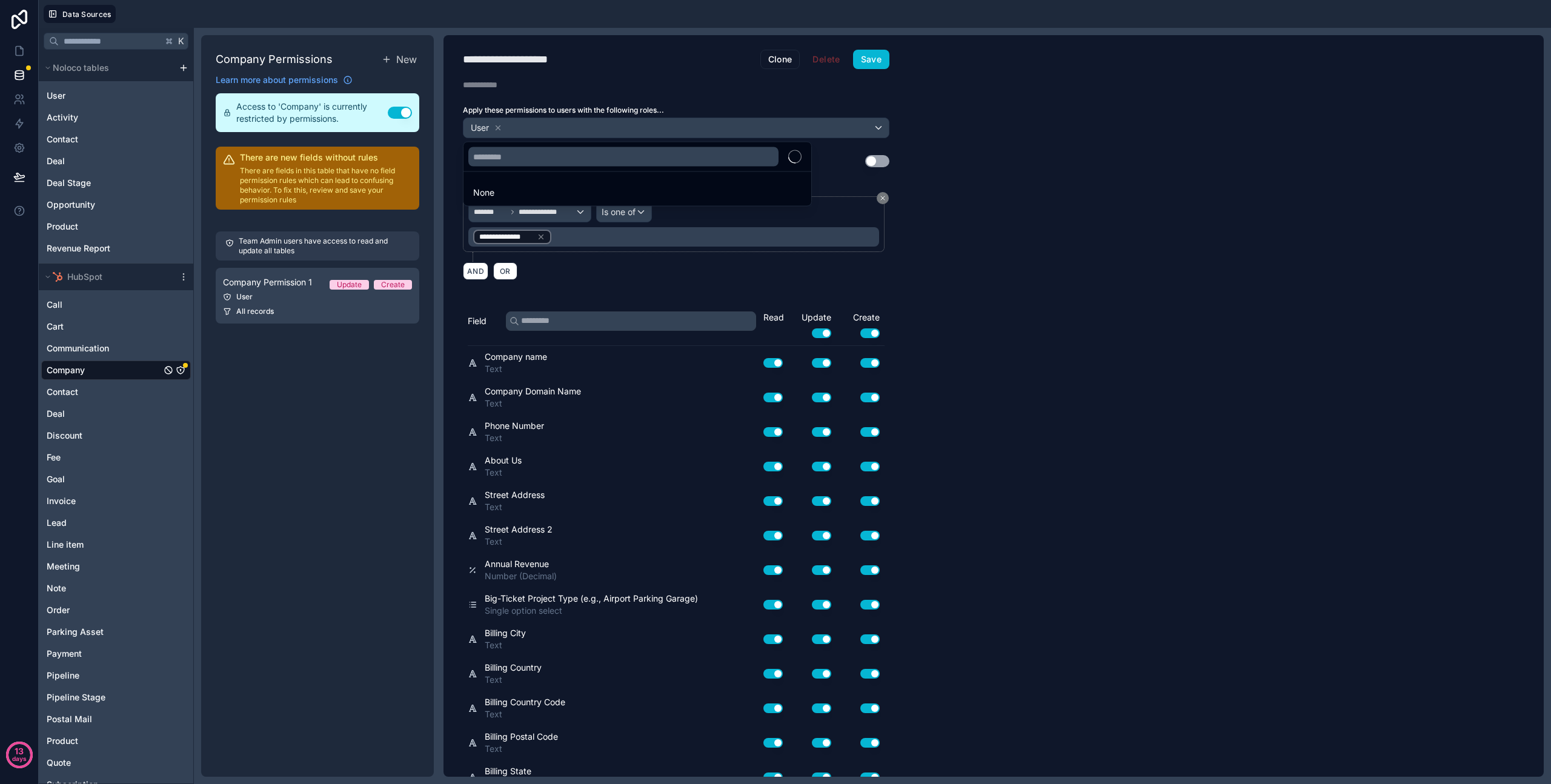
click at [878, 131] on div at bounding box center [776, 392] width 1551 height 784
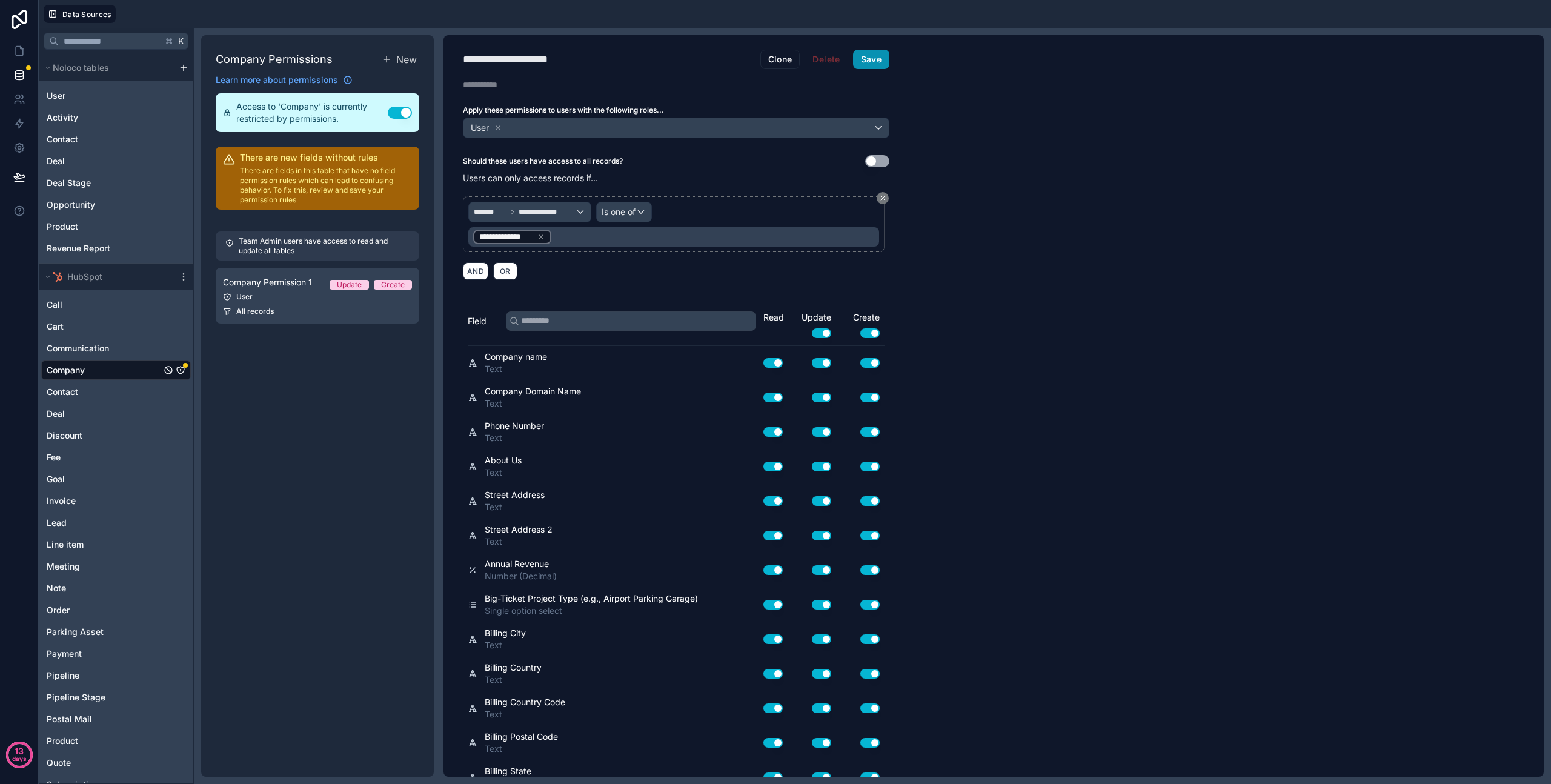
click at [878, 54] on button "Save" at bounding box center [871, 59] width 36 height 20
click at [556, 61] on div "**********" at bounding box center [526, 60] width 126 height 17
click at [585, 57] on div "**********" at bounding box center [526, 60] width 126 height 17
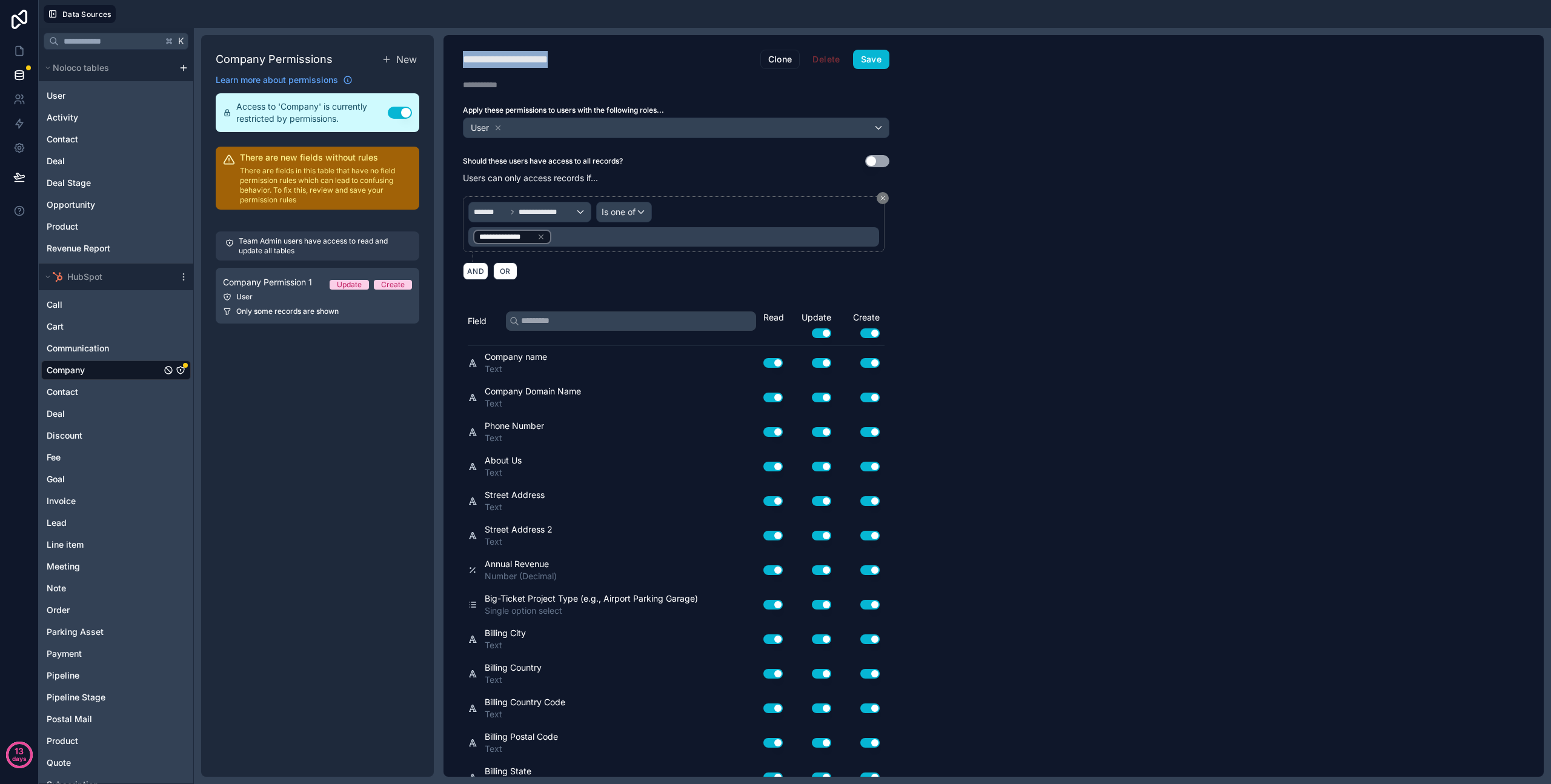
type div "**********"
click at [881, 57] on button "Save" at bounding box center [871, 59] width 36 height 20
click at [1015, 386] on div "**********" at bounding box center [994, 406] width 1101 height 742
click at [267, 386] on div "Company Permissions New Learn more about permissions Access to 'Company' is cur…" at bounding box center [317, 406] width 233 height 742
click at [179, 371] on icon "Company" at bounding box center [181, 370] width 9 height 9
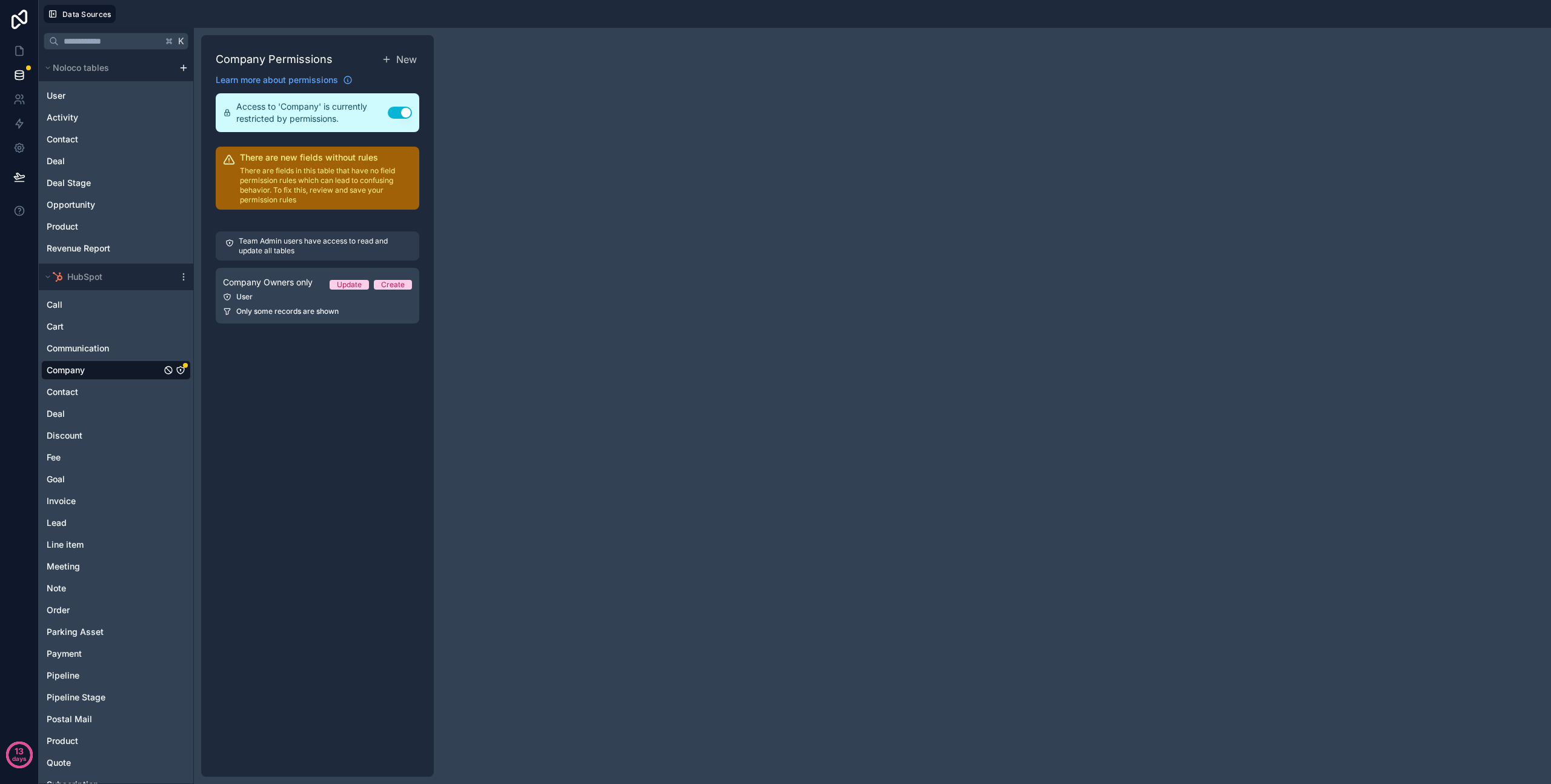
click at [139, 365] on div "Company" at bounding box center [116, 370] width 149 height 20
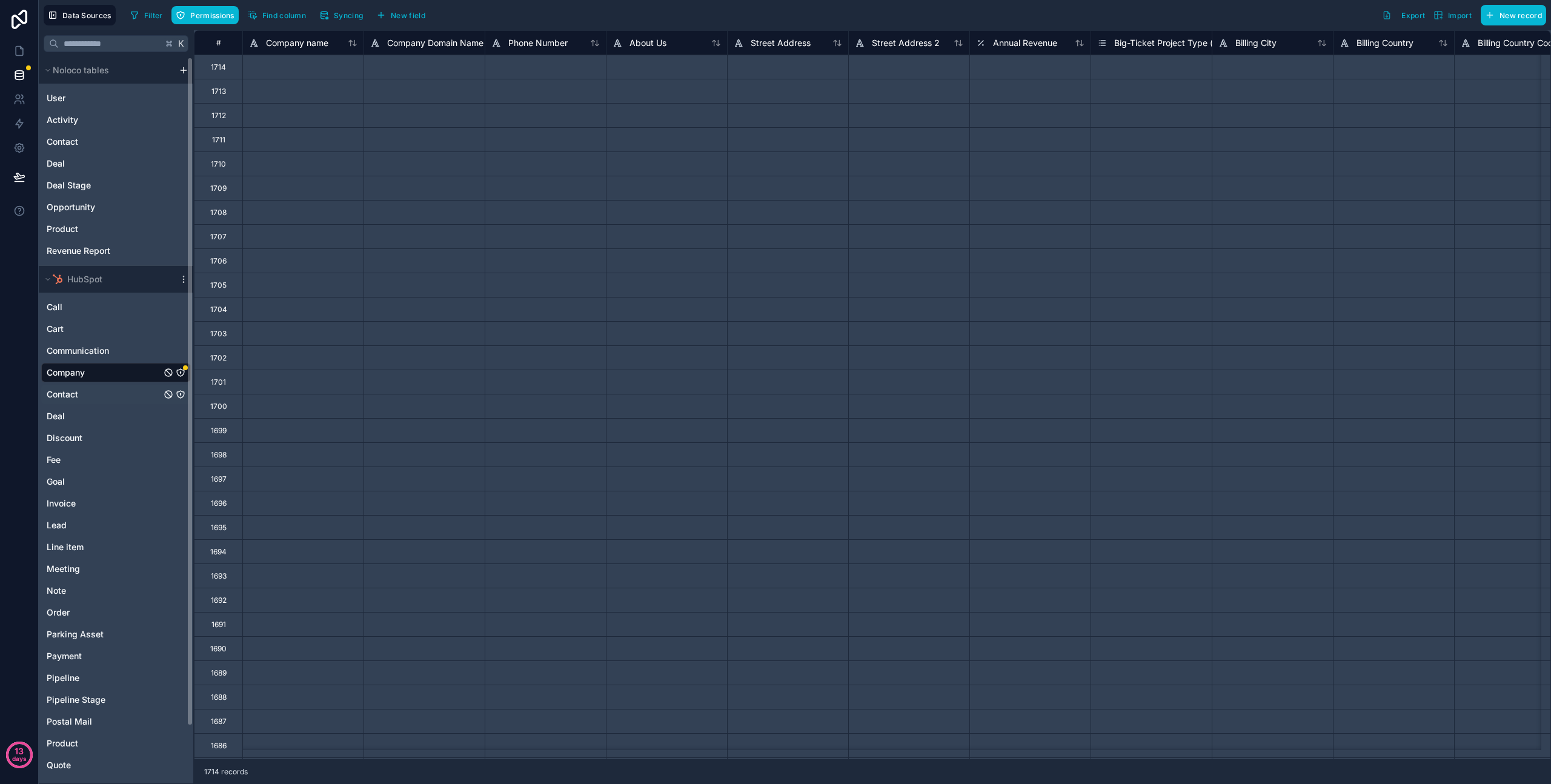
click at [89, 400] on div "Contact" at bounding box center [116, 394] width 149 height 20
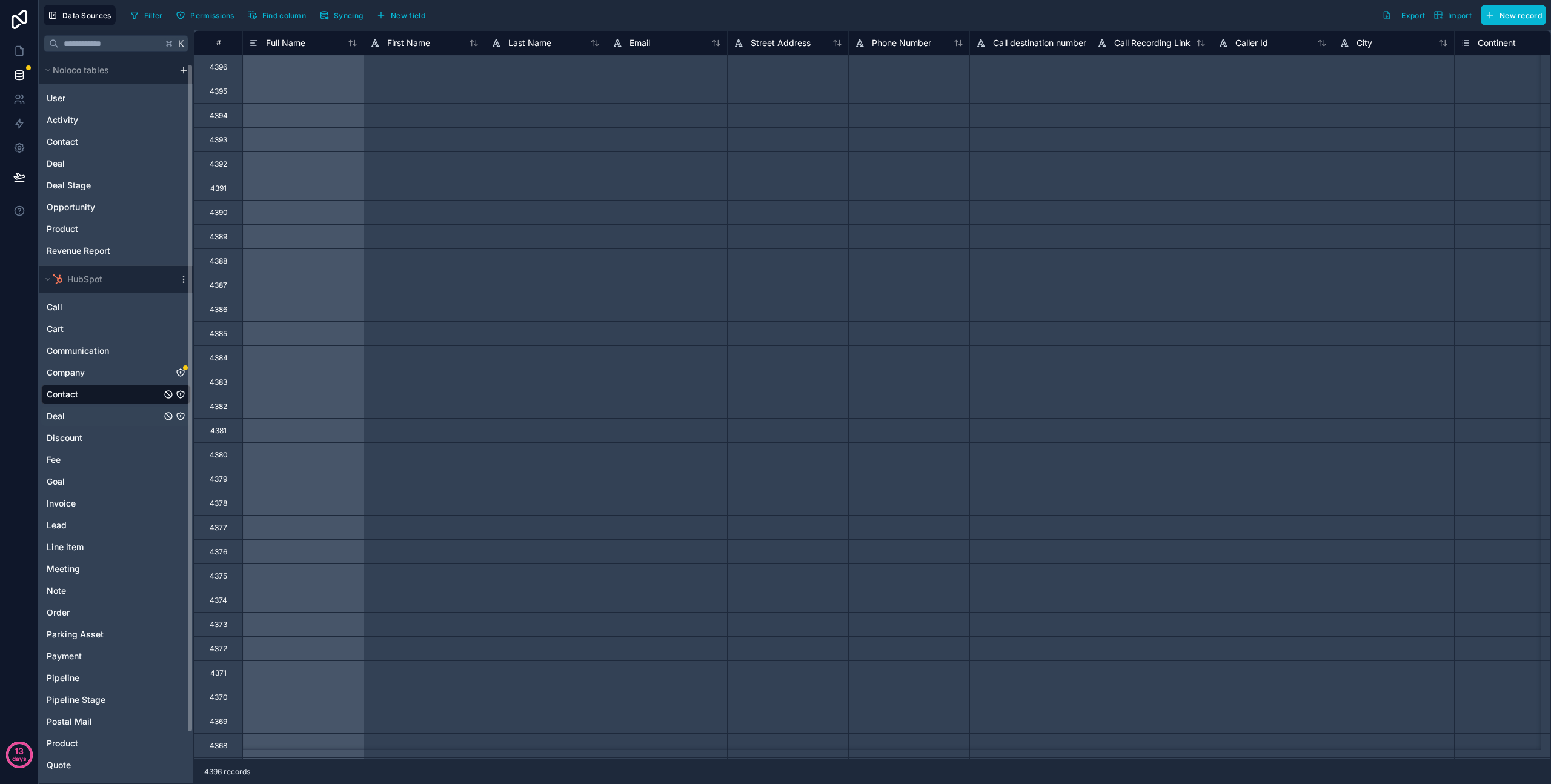
scroll to position [62, 0]
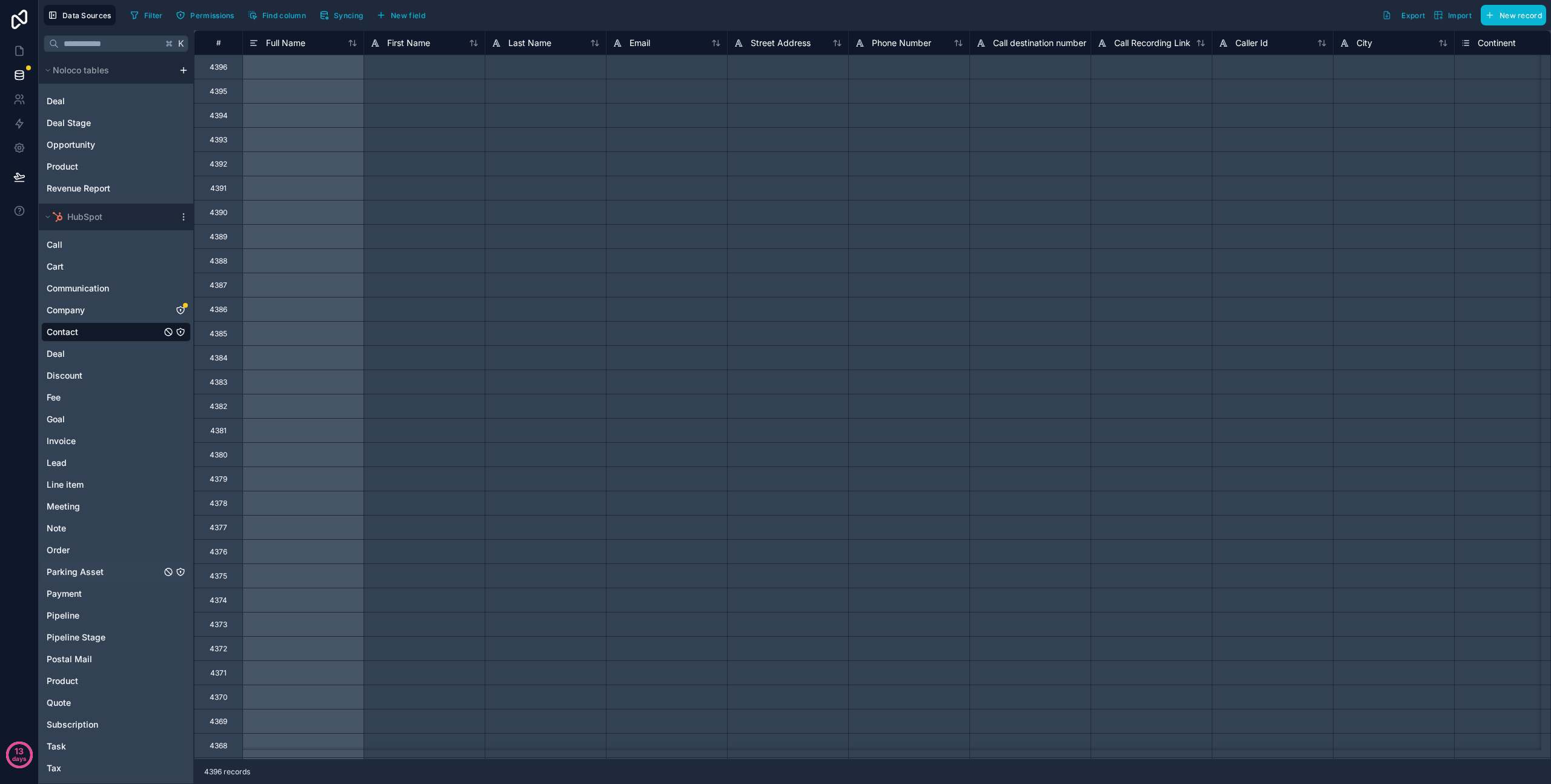
click at [121, 571] on div "Parking Asset" at bounding box center [116, 572] width 149 height 20
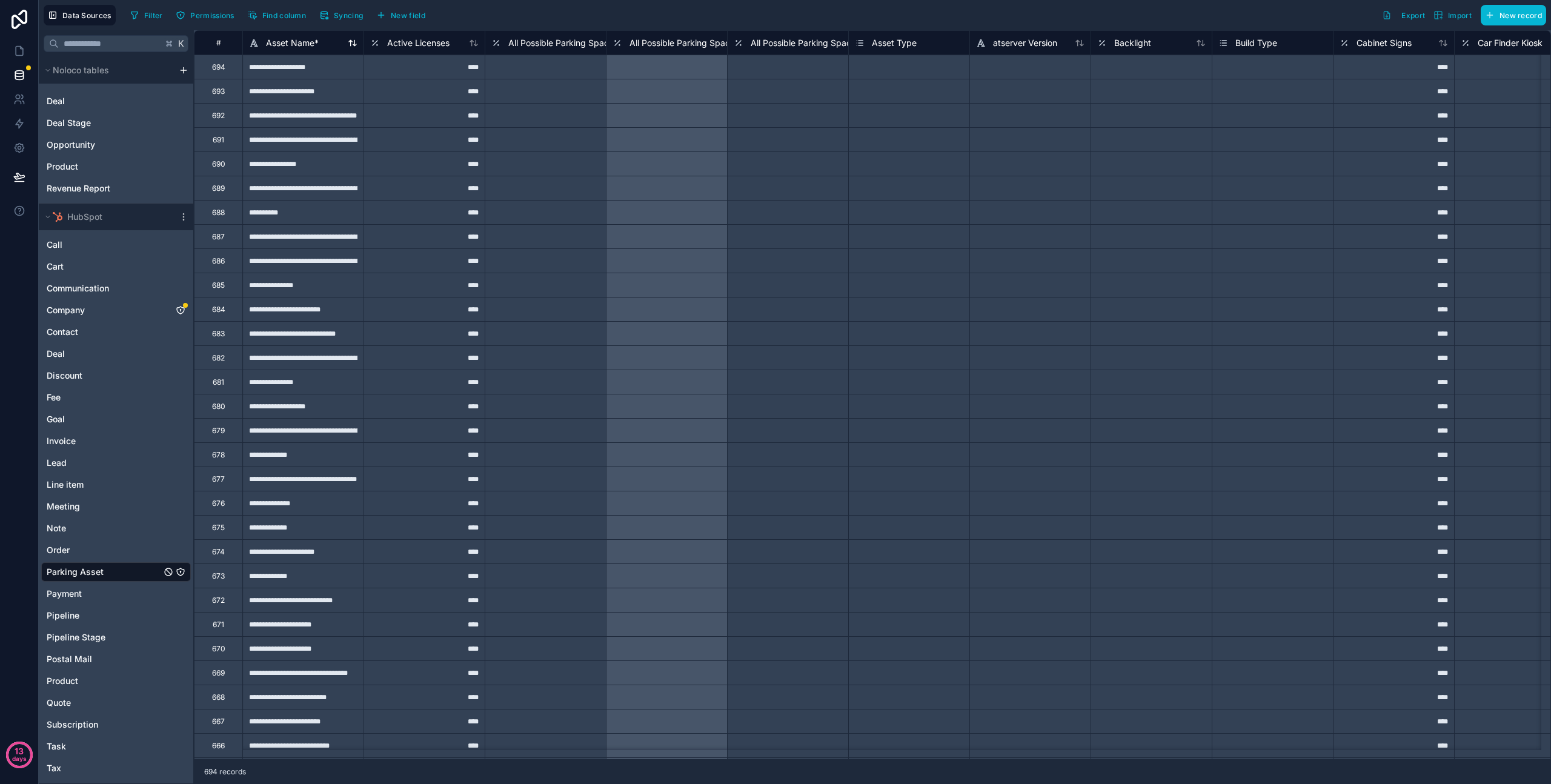
click at [298, 41] on span "Asset Name *" at bounding box center [292, 42] width 53 height 12
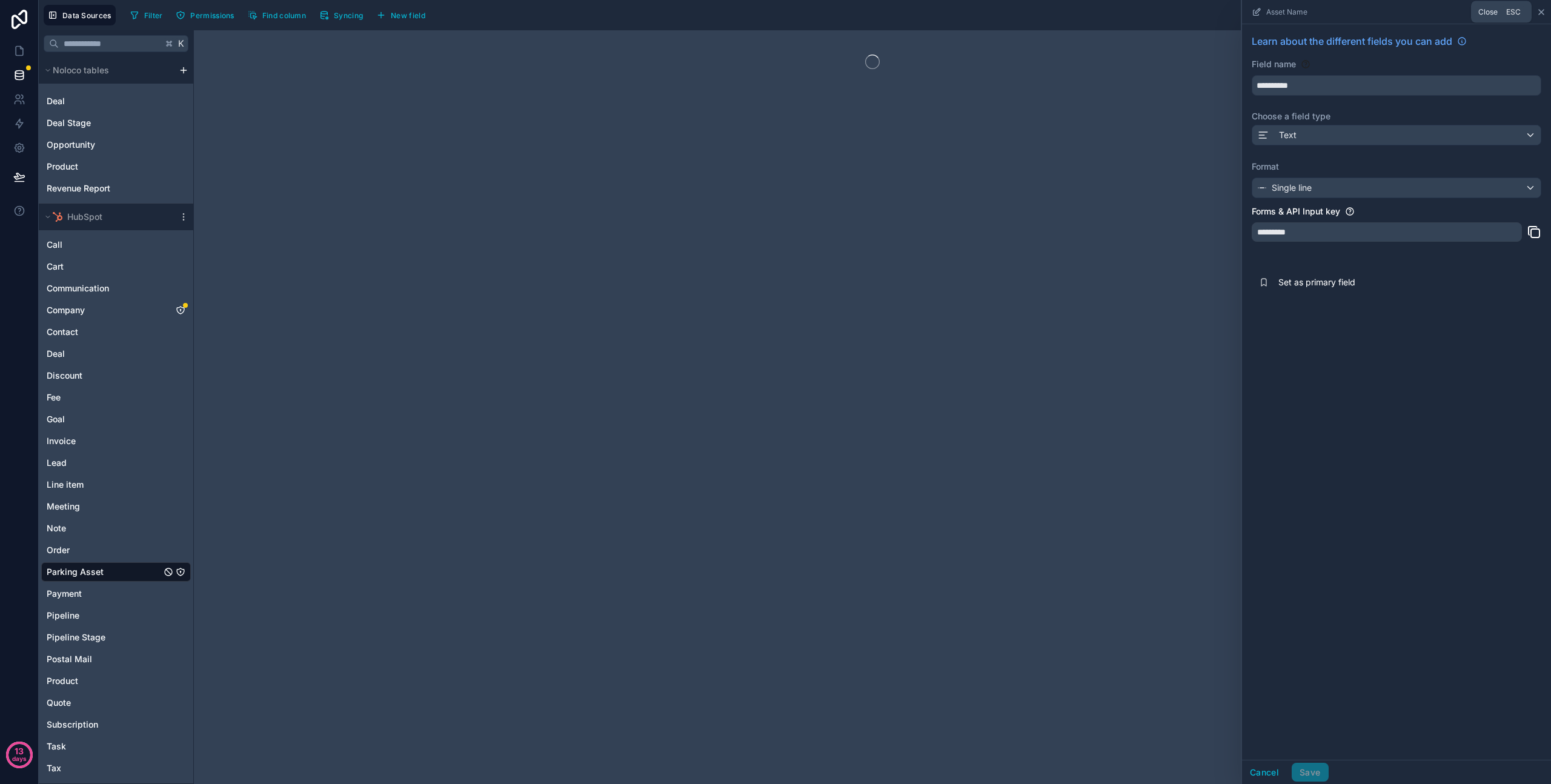
click at [1541, 11] on icon at bounding box center [1542, 12] width 9 height 9
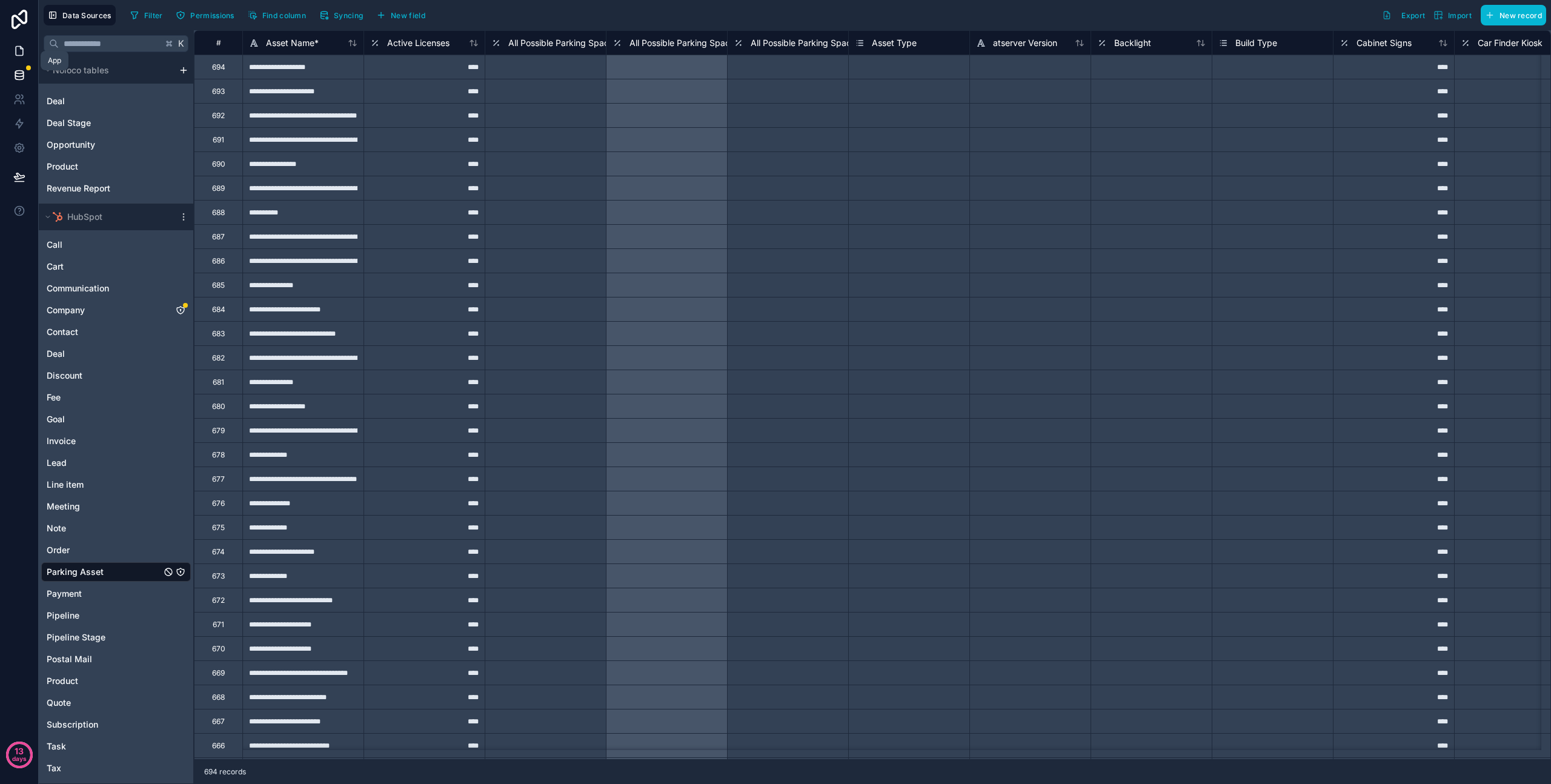
click at [16, 49] on icon at bounding box center [19, 50] width 12 height 12
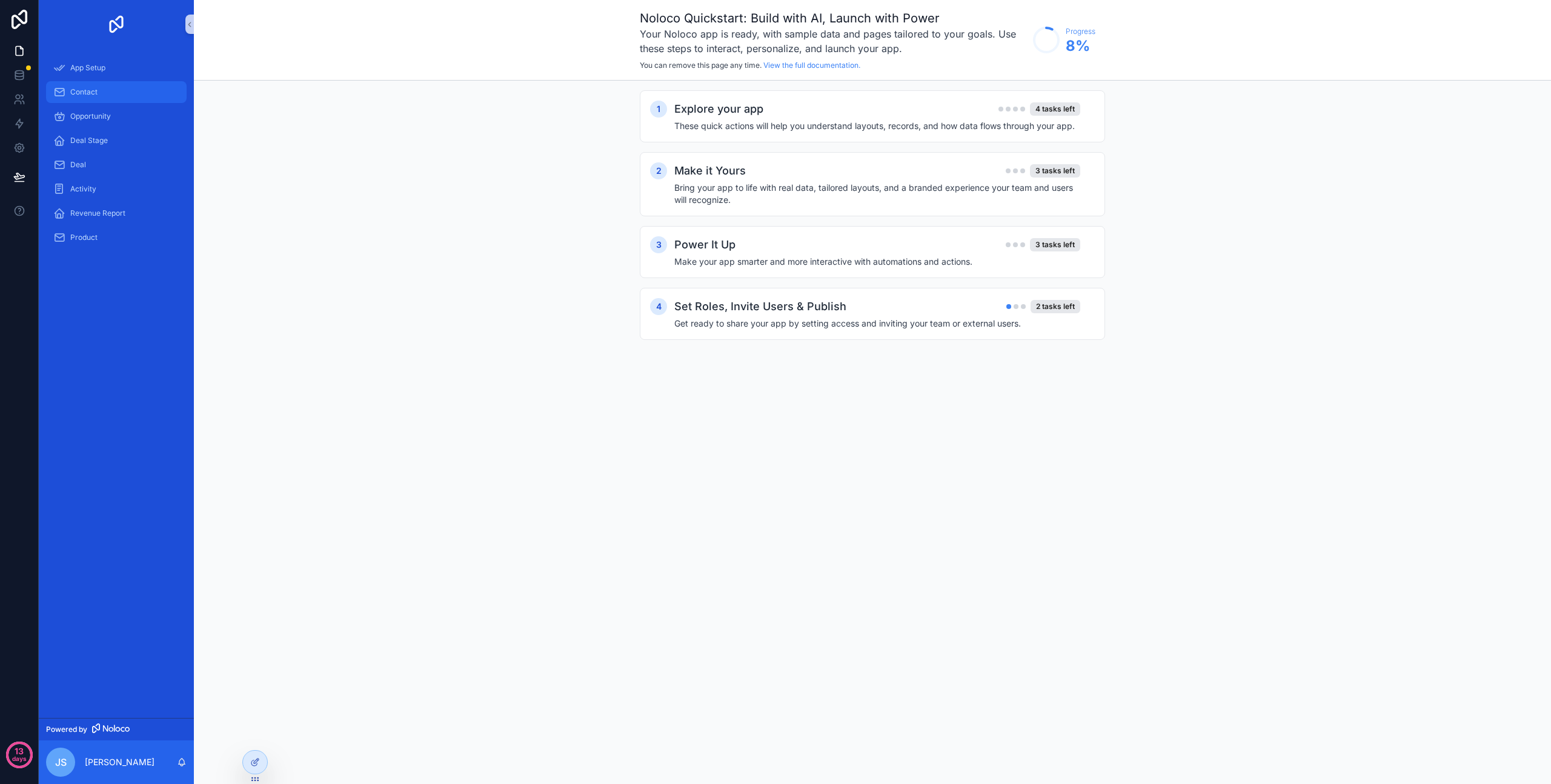
click at [93, 99] on div "Contact" at bounding box center [116, 92] width 126 height 20
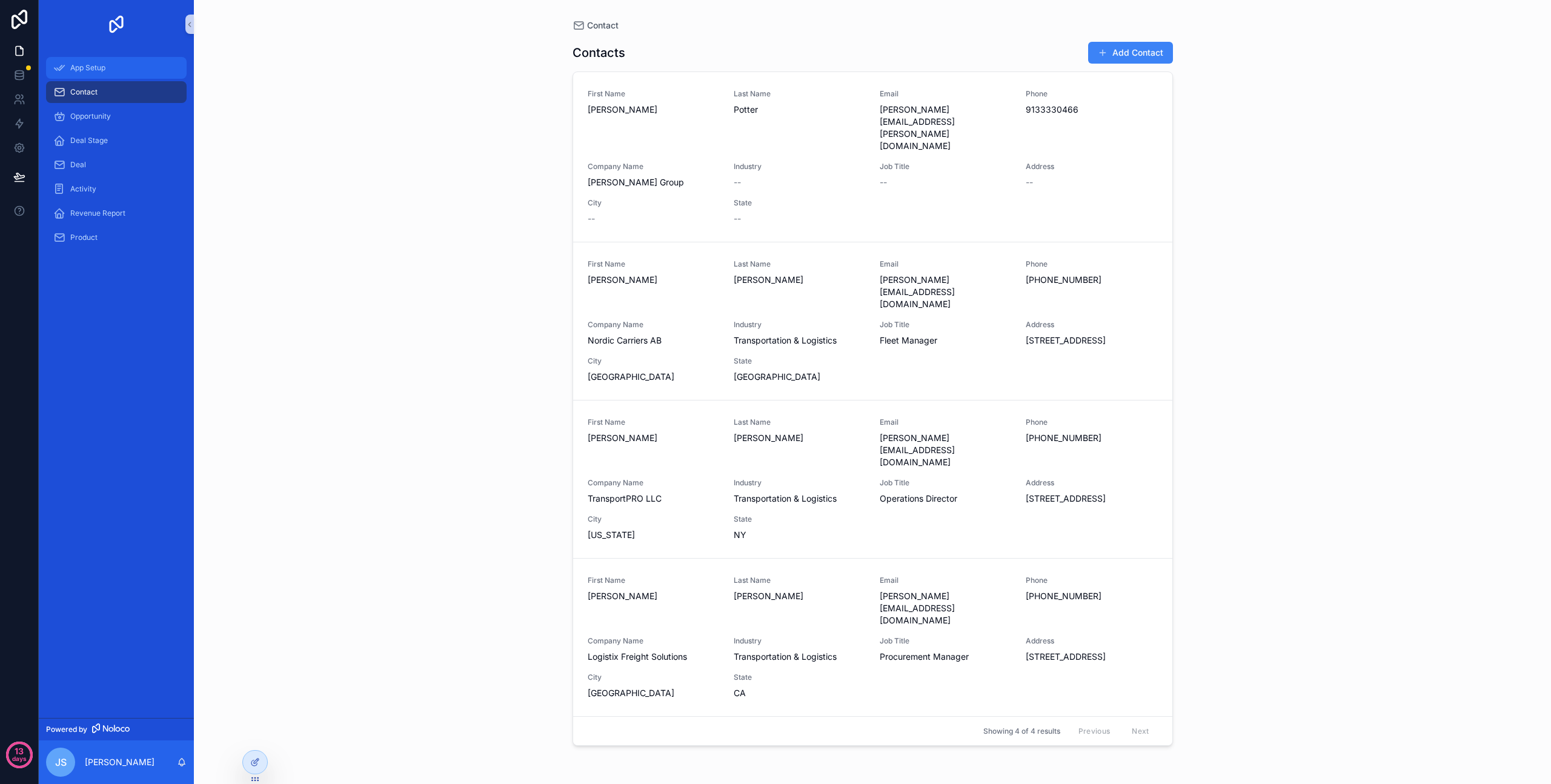
click at [94, 69] on span "App Setup" at bounding box center [87, 68] width 35 height 9
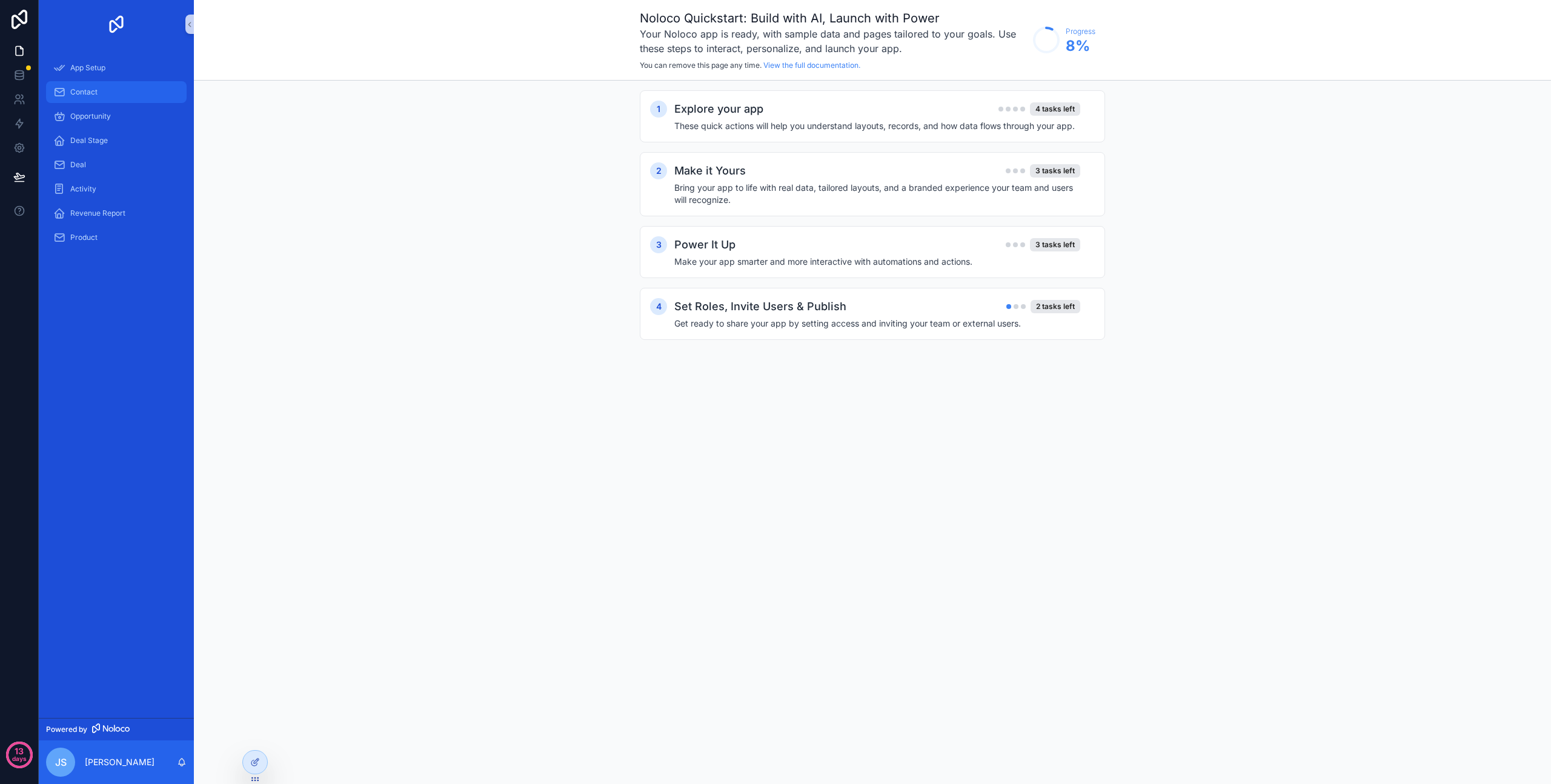
click at [87, 85] on div "Contact" at bounding box center [116, 92] width 126 height 20
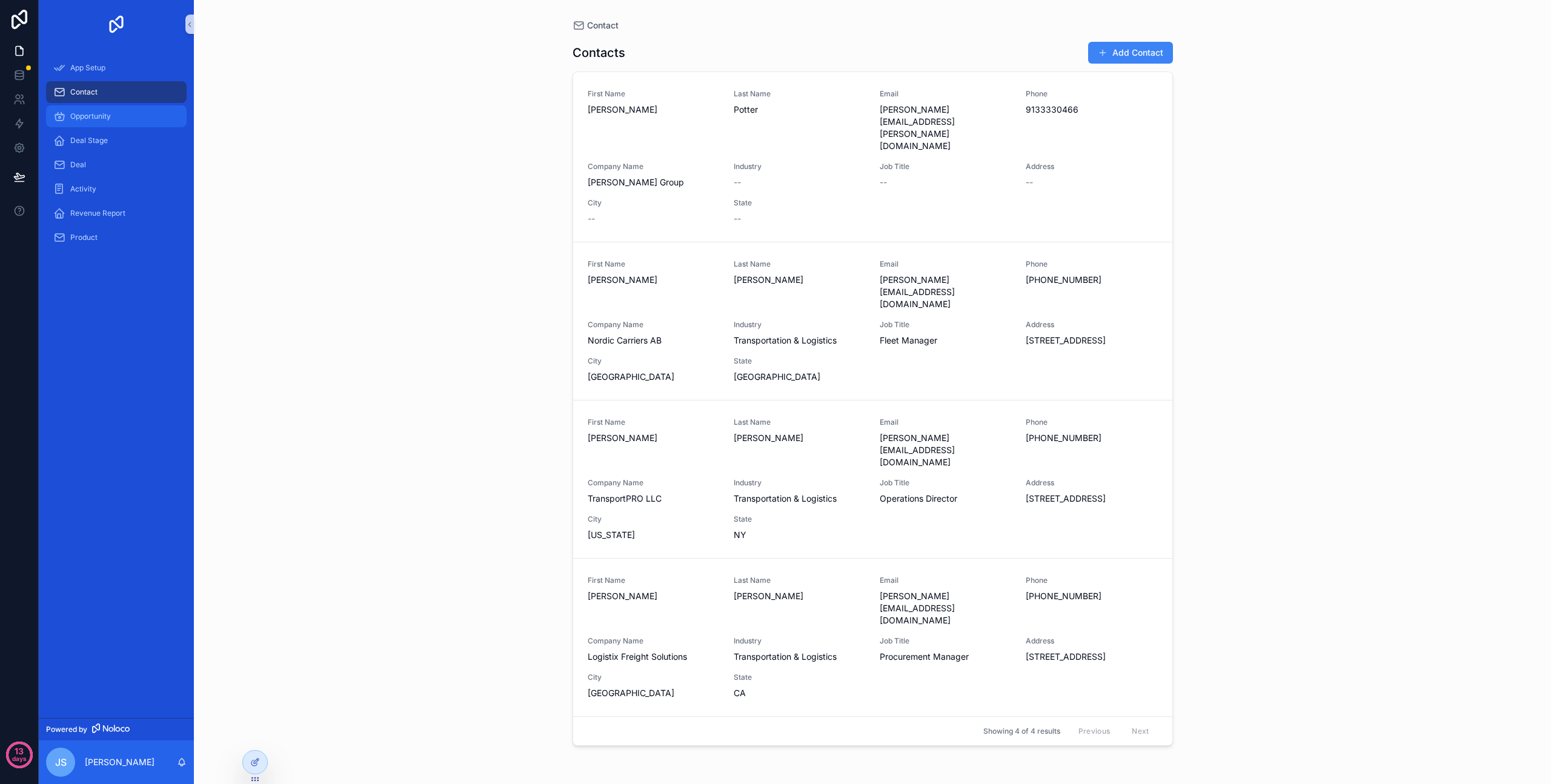
click at [94, 112] on span "Opportunity" at bounding box center [90, 116] width 41 height 9
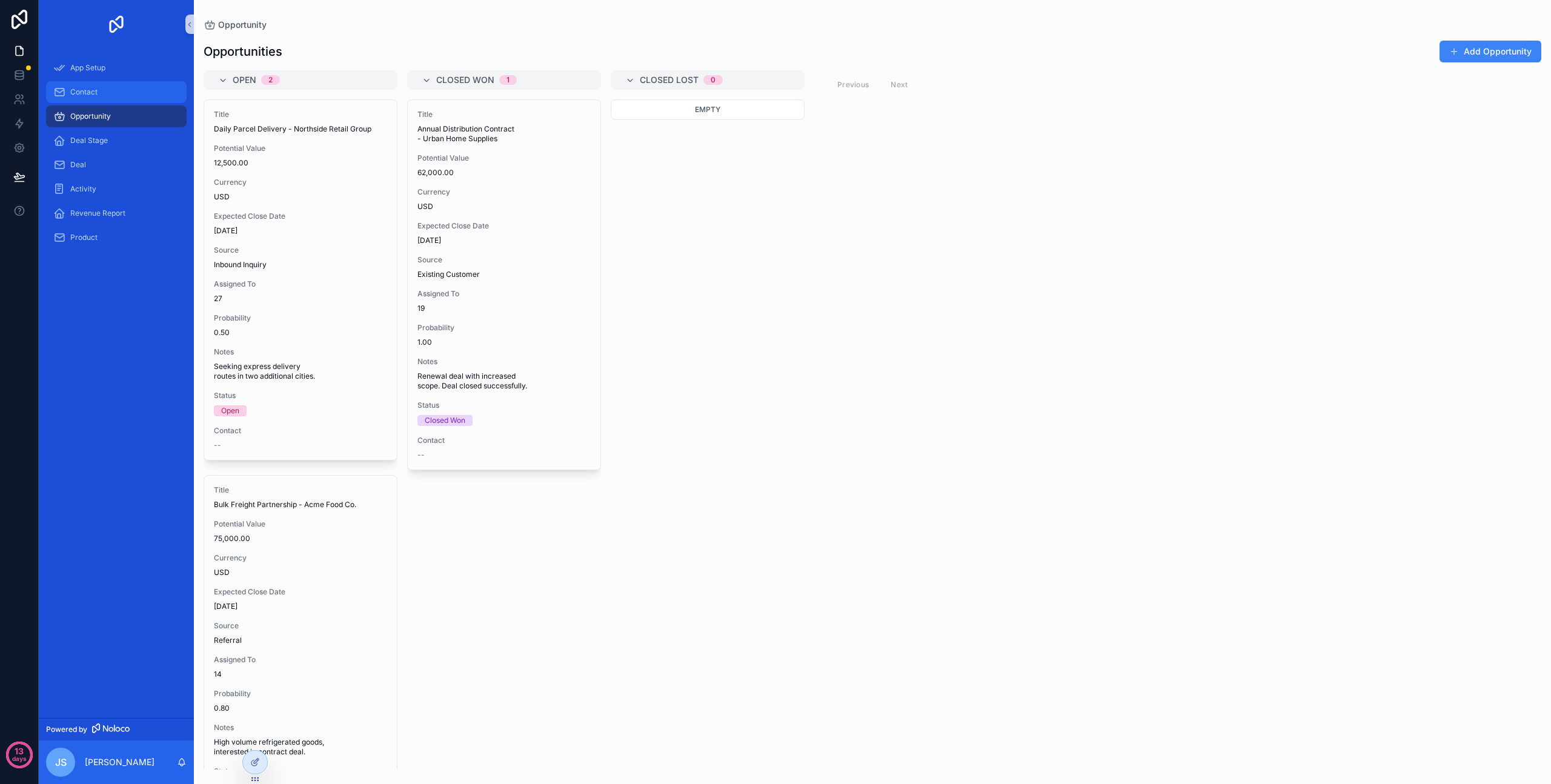
click at [90, 89] on span "Contact" at bounding box center [83, 92] width 28 height 9
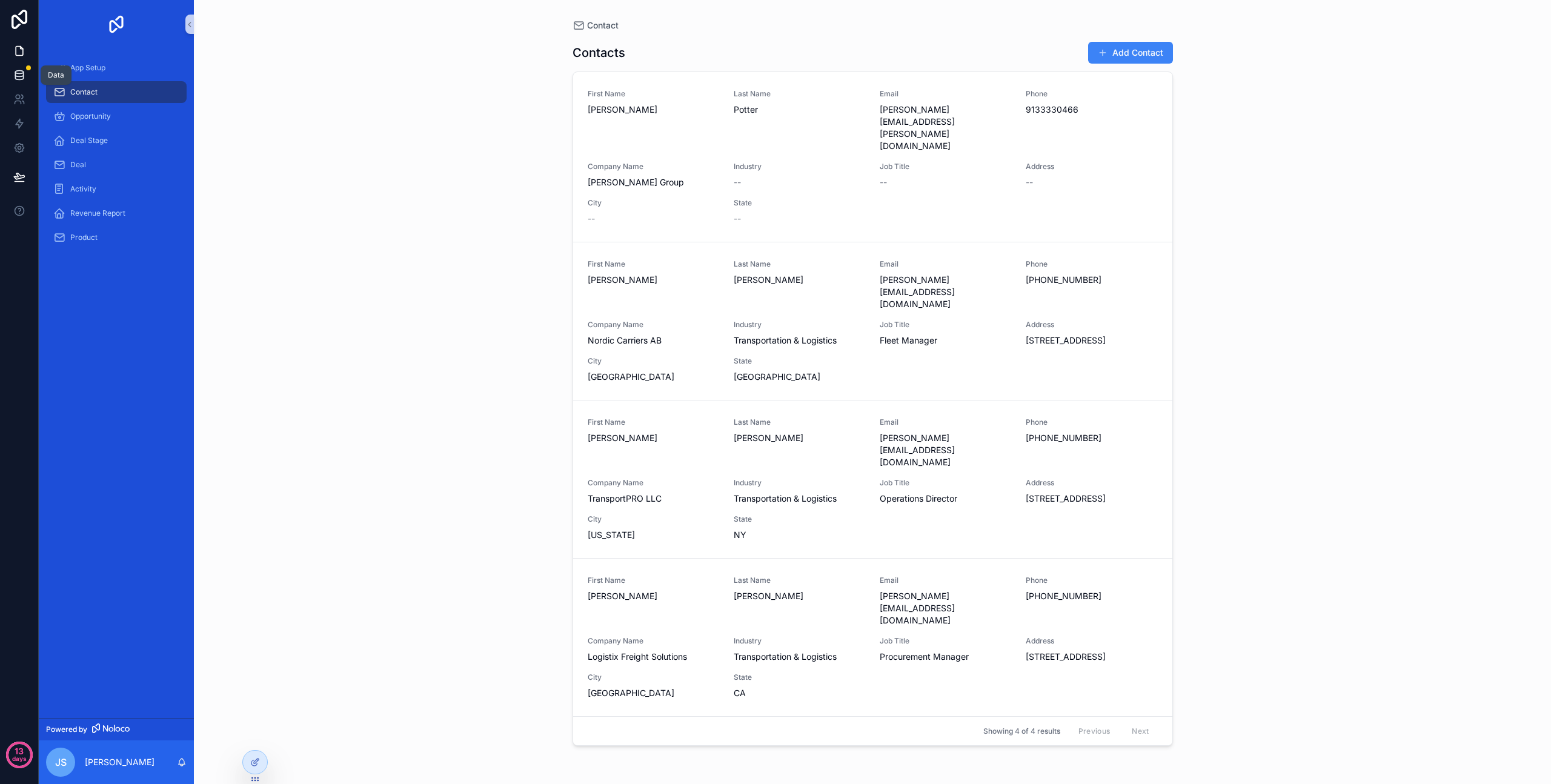
click at [19, 79] on icon at bounding box center [19, 78] width 8 height 5
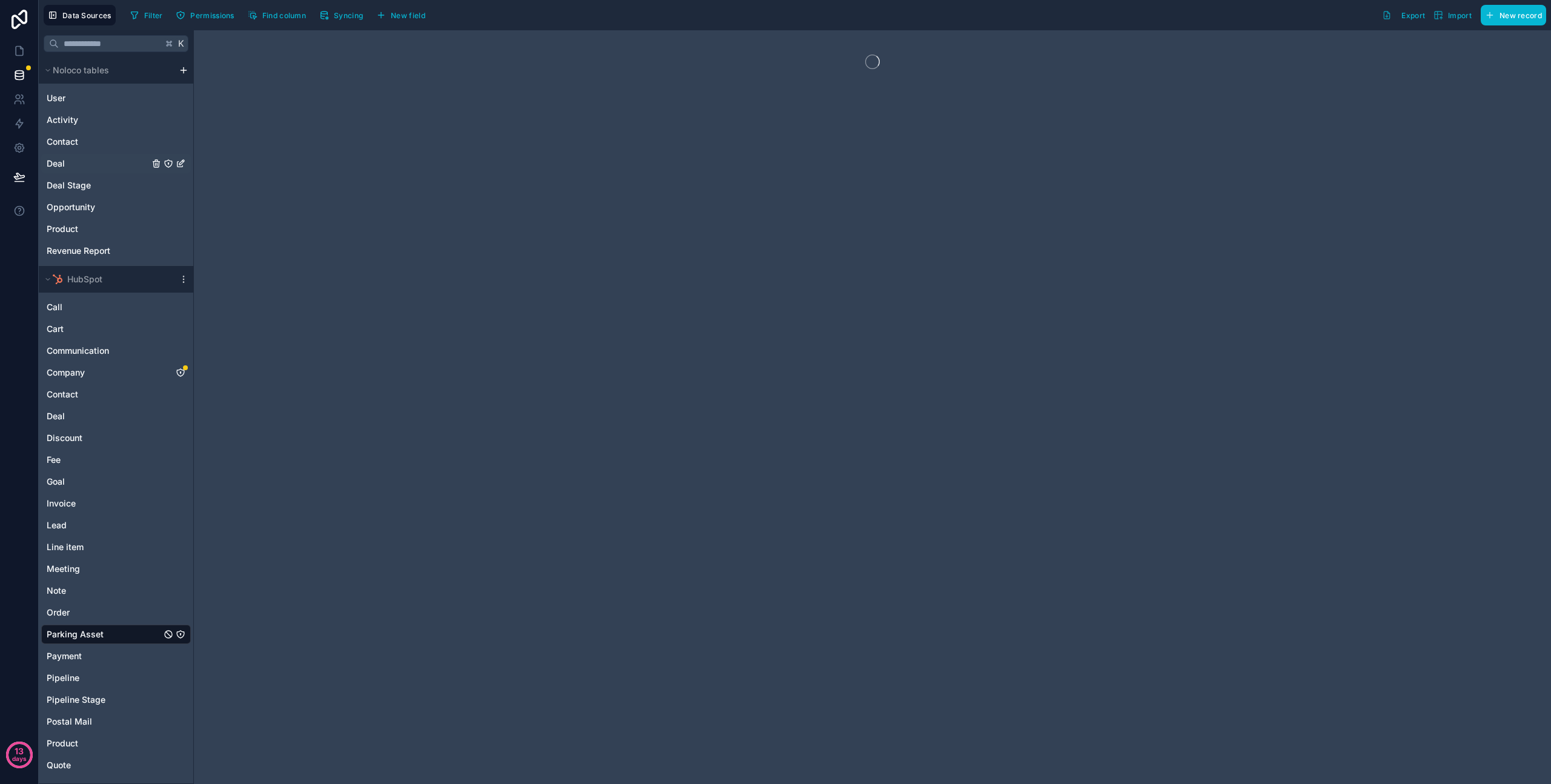
click at [182, 162] on icon "Deal" at bounding box center [182, 163] width 5 height 5
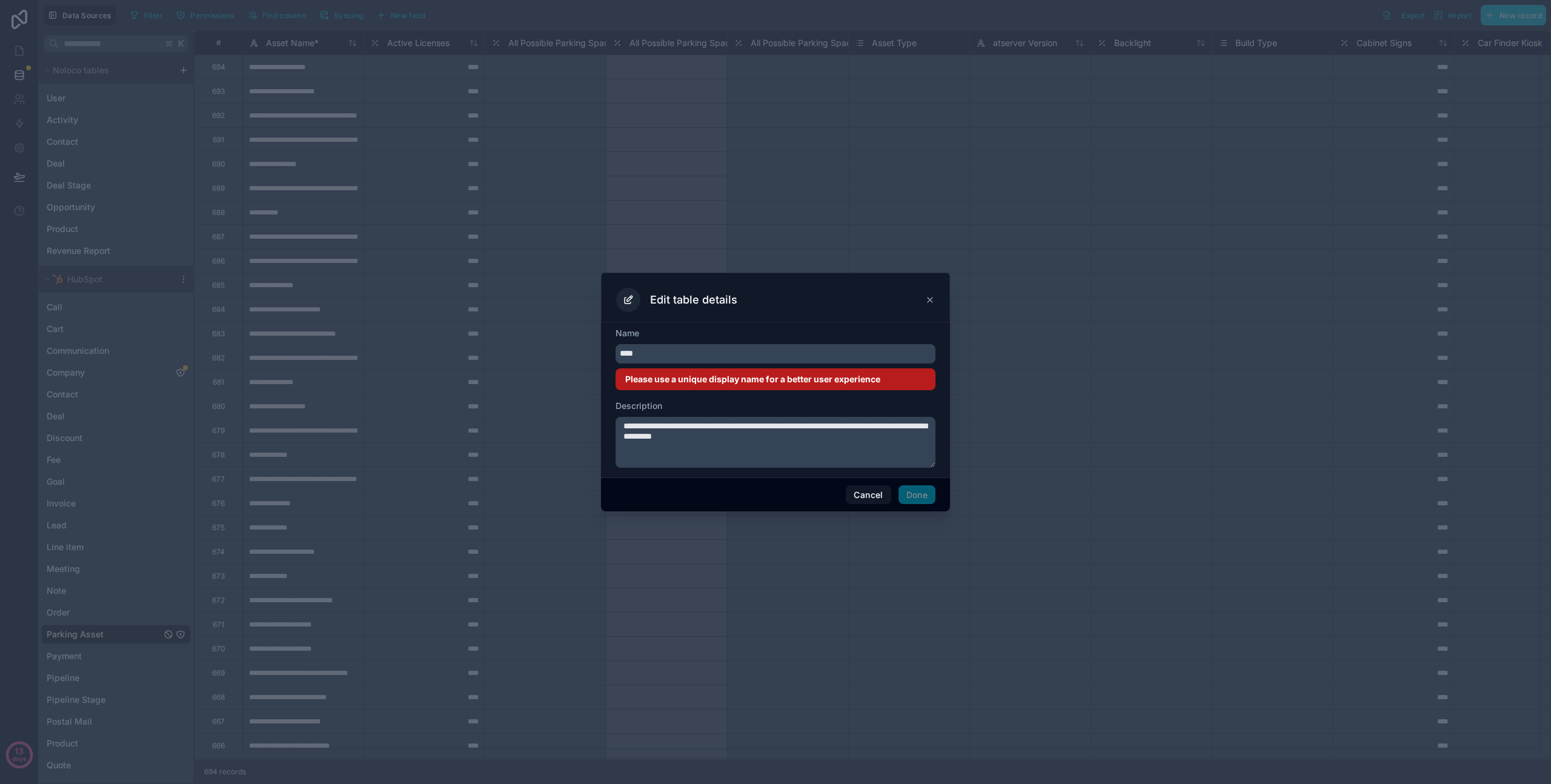
click at [931, 300] on icon at bounding box center [930, 300] width 9 height 9
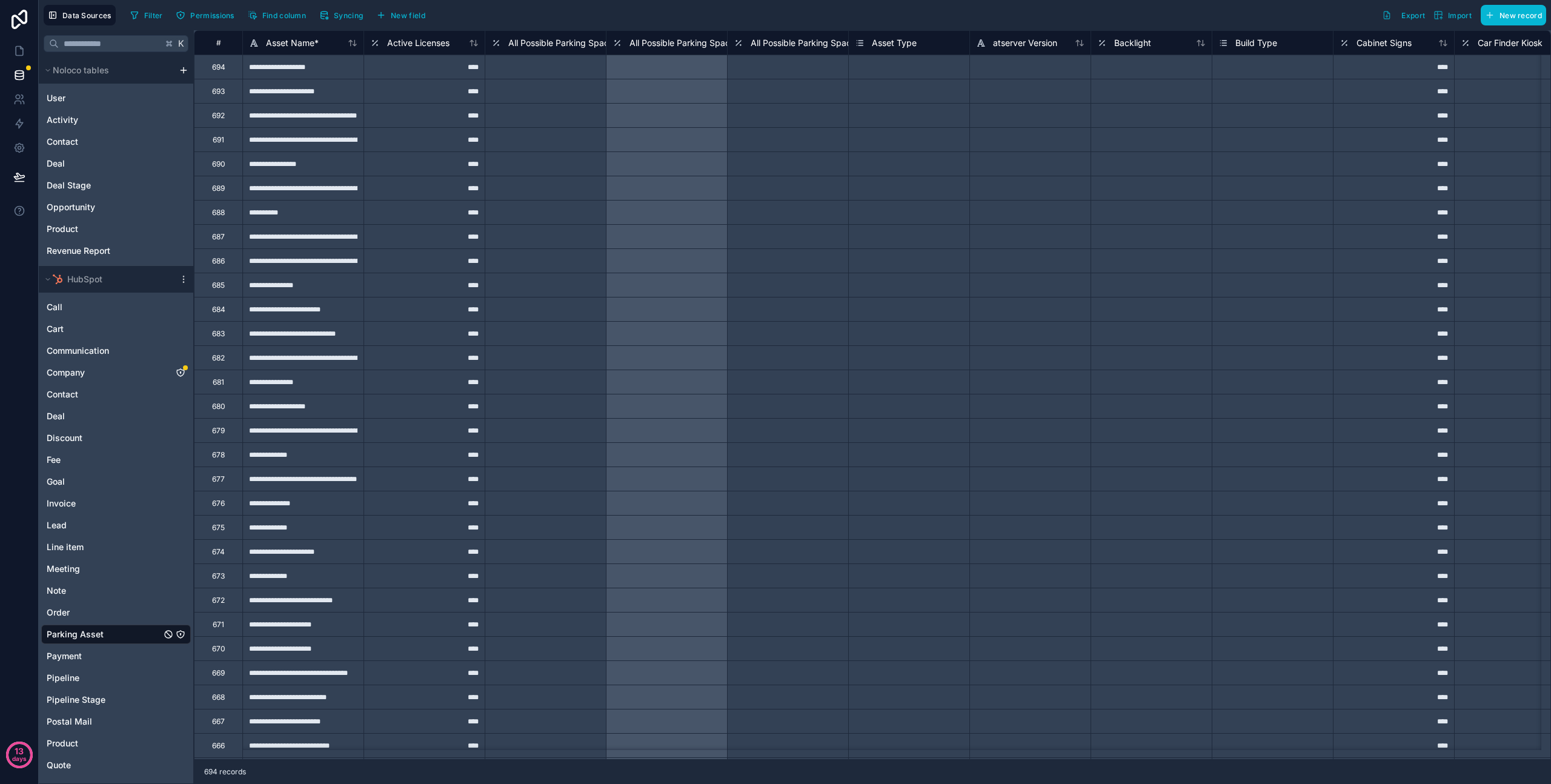
click at [108, 637] on div "Parking Asset" at bounding box center [116, 634] width 149 height 20
click at [82, 11] on span "Data Sources" at bounding box center [86, 16] width 49 height 9
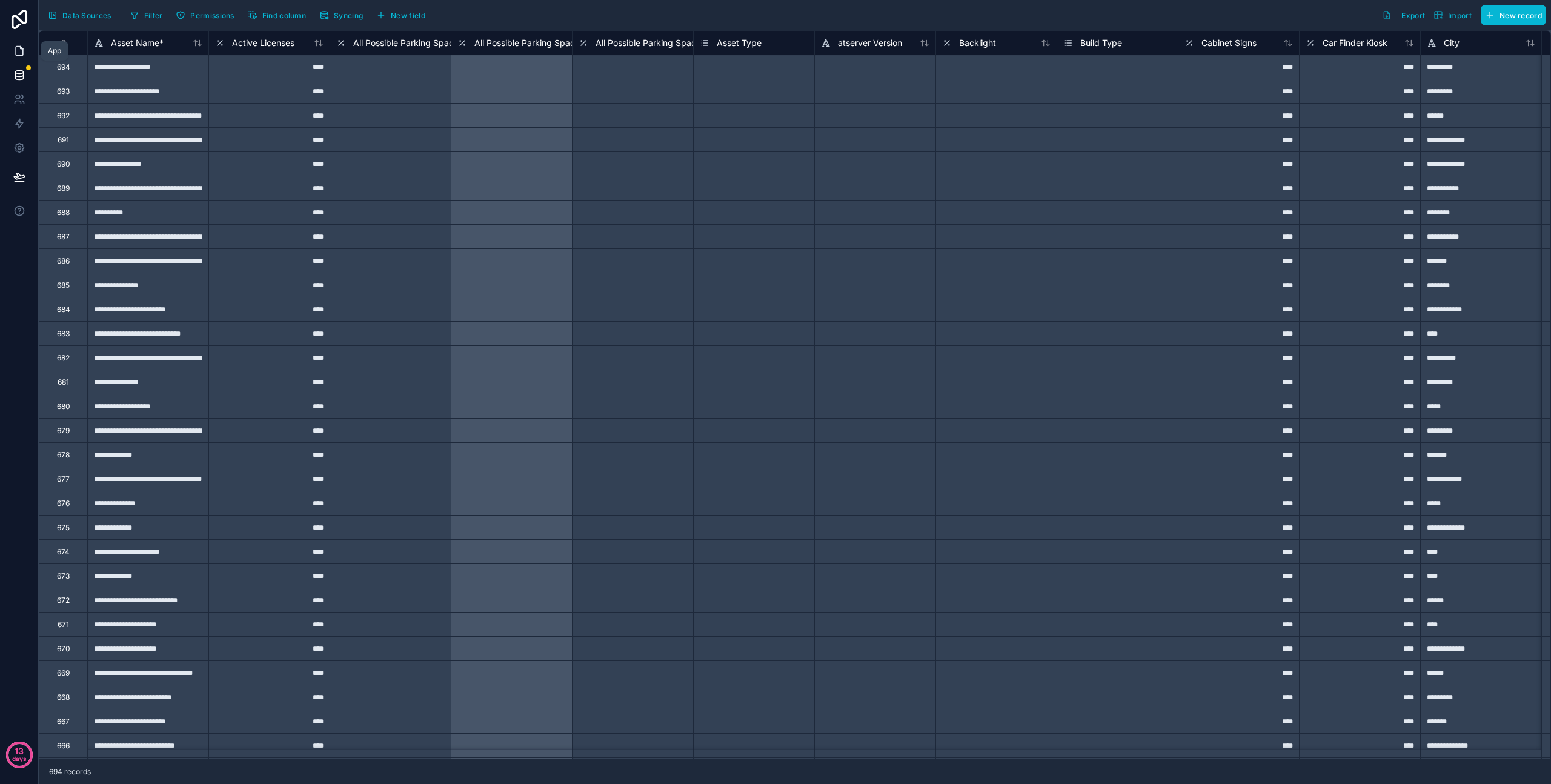
click at [16, 53] on icon at bounding box center [19, 50] width 12 height 12
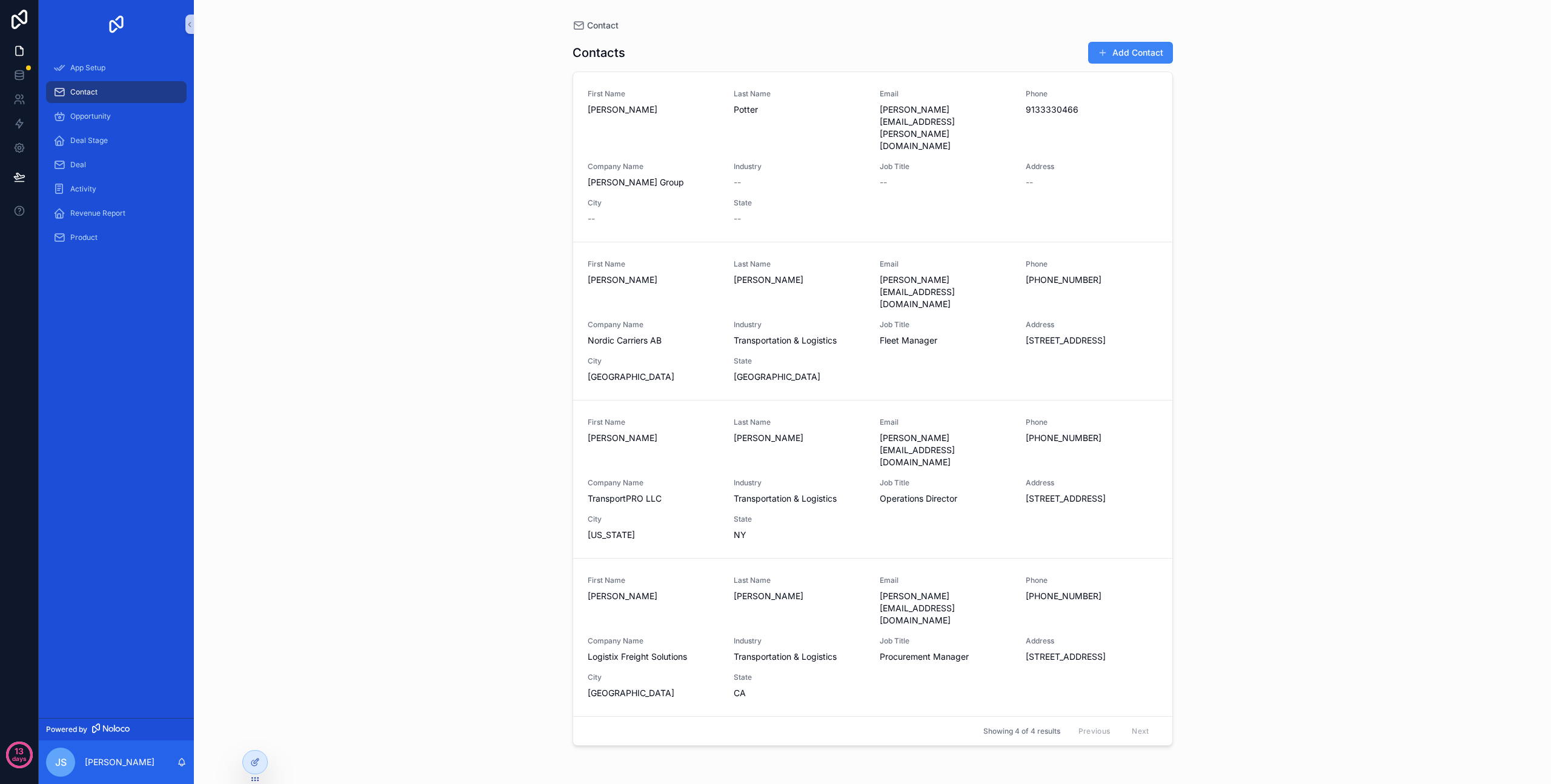
click at [115, 438] on div "App Setup Contact Opportunity Deal Stage Deal Activity Revenue Report Product" at bounding box center [116, 383] width 155 height 669
click at [97, 68] on span "App Setup" at bounding box center [87, 68] width 35 height 9
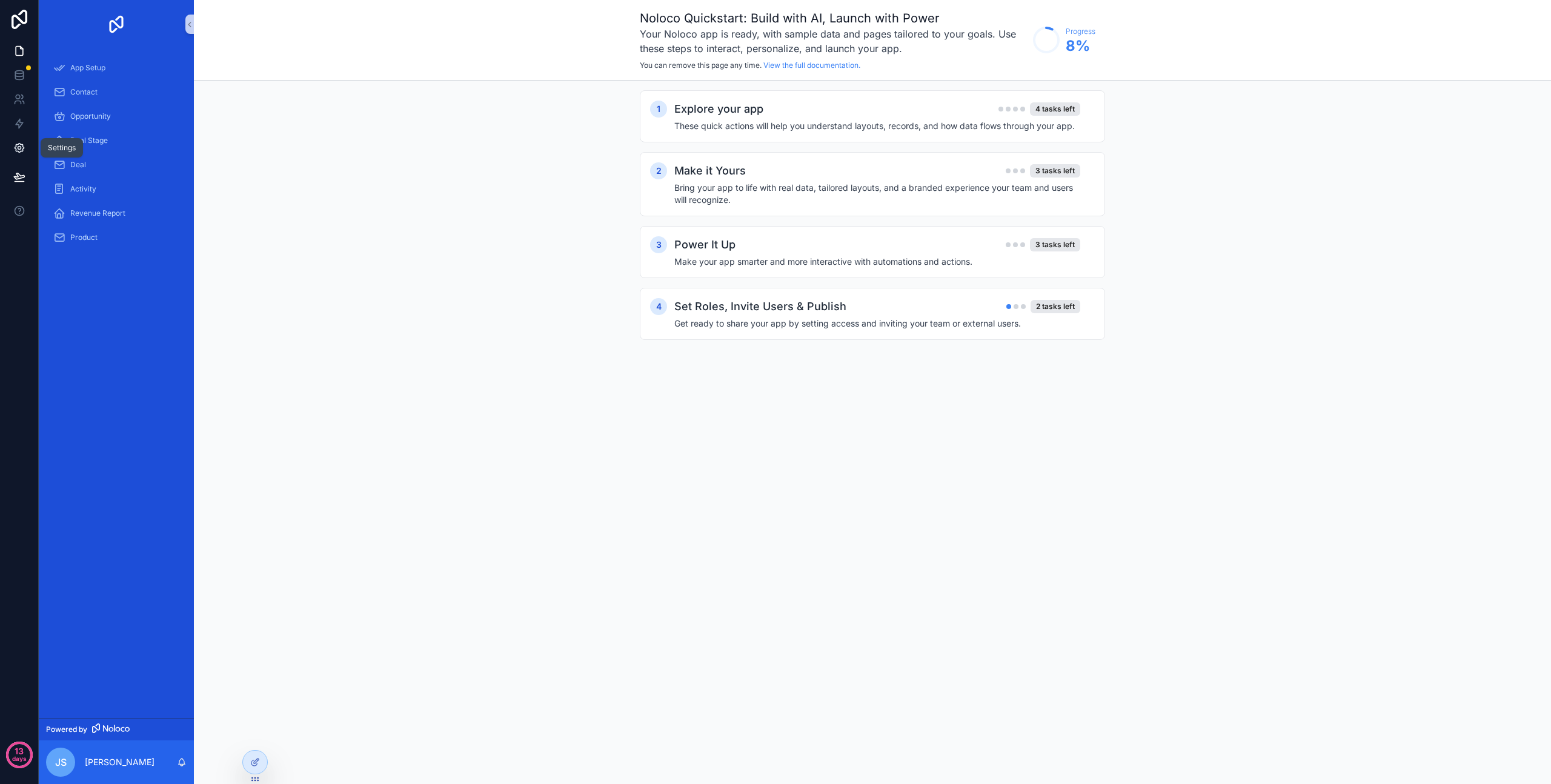
click at [21, 153] on icon at bounding box center [19, 147] width 12 height 12
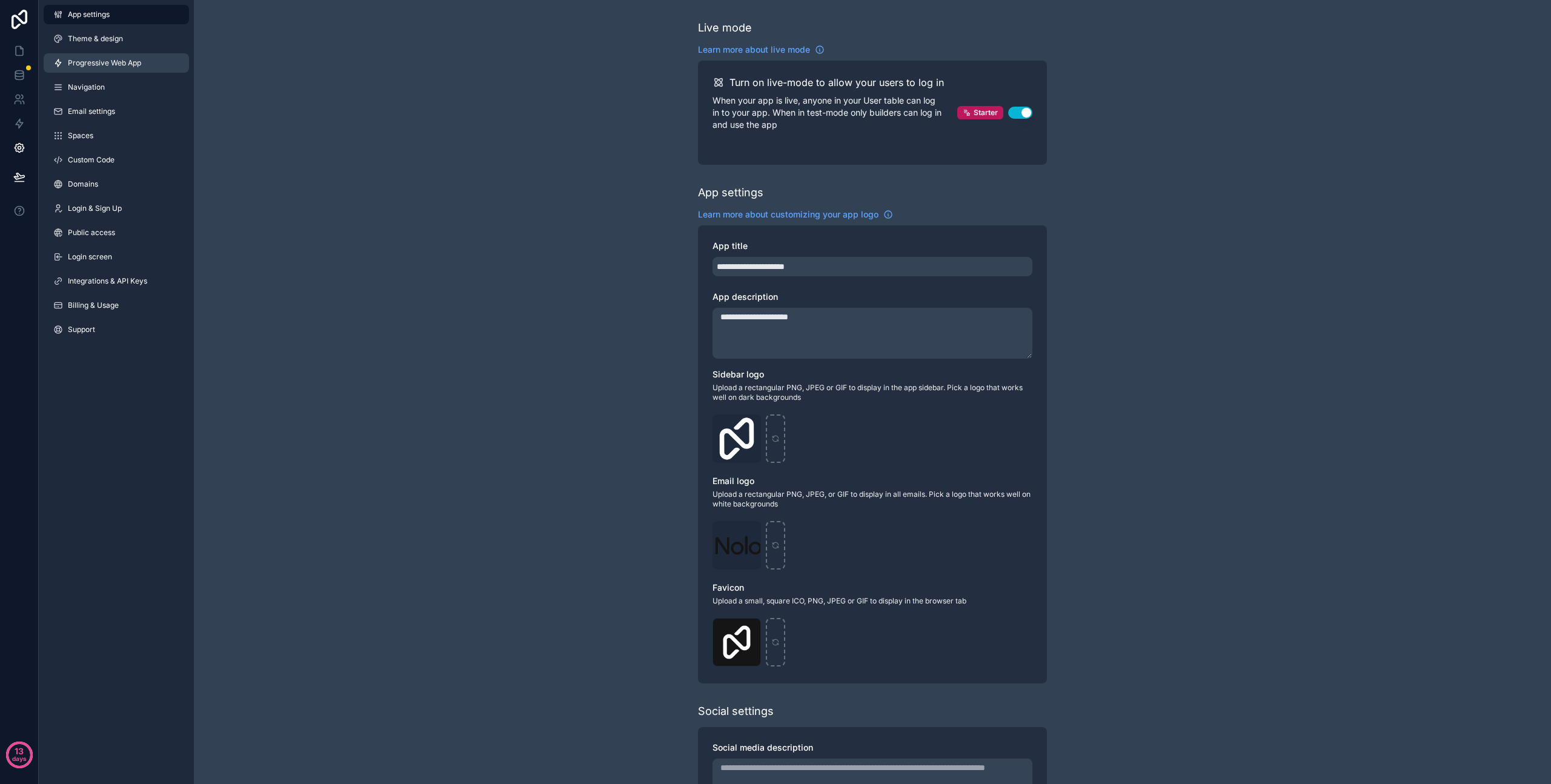
click at [86, 61] on span "Progressive Web App" at bounding box center [104, 63] width 73 height 9
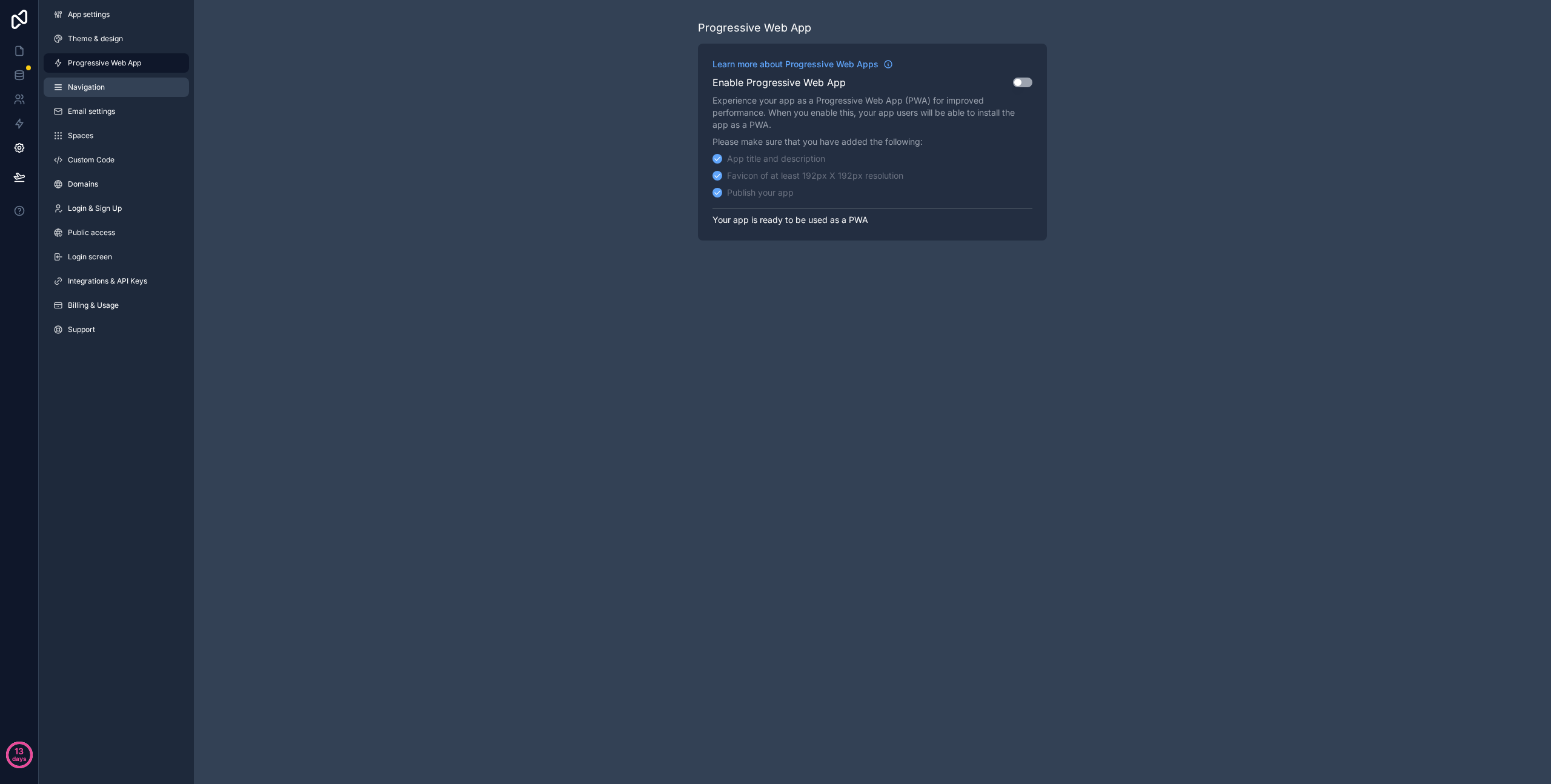
click at [84, 83] on span "Navigation" at bounding box center [86, 87] width 37 height 9
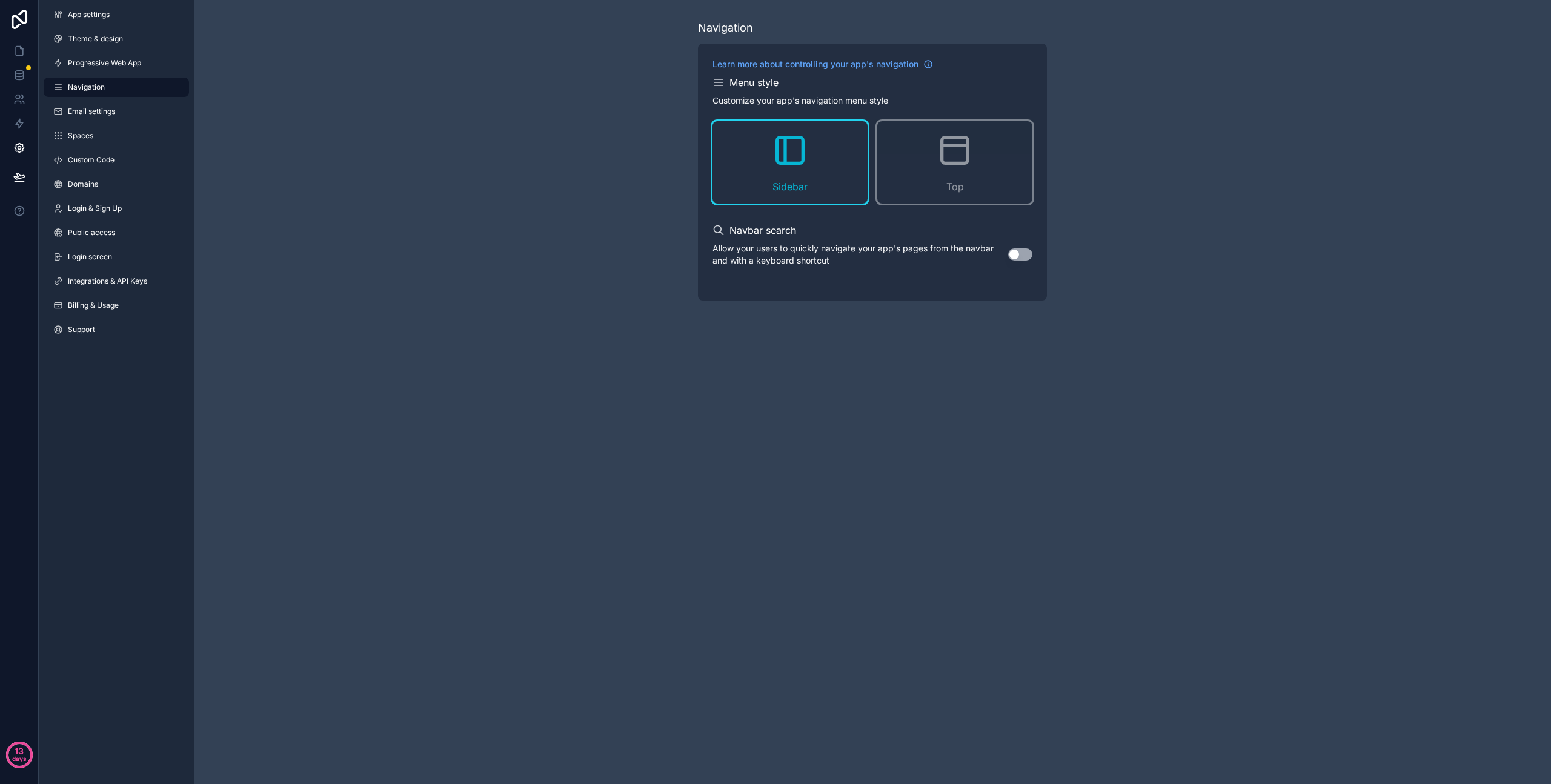
click at [764, 156] on div "Sidebar" at bounding box center [790, 162] width 155 height 82
click at [87, 277] on span "Integrations & API Keys" at bounding box center [107, 281] width 79 height 9
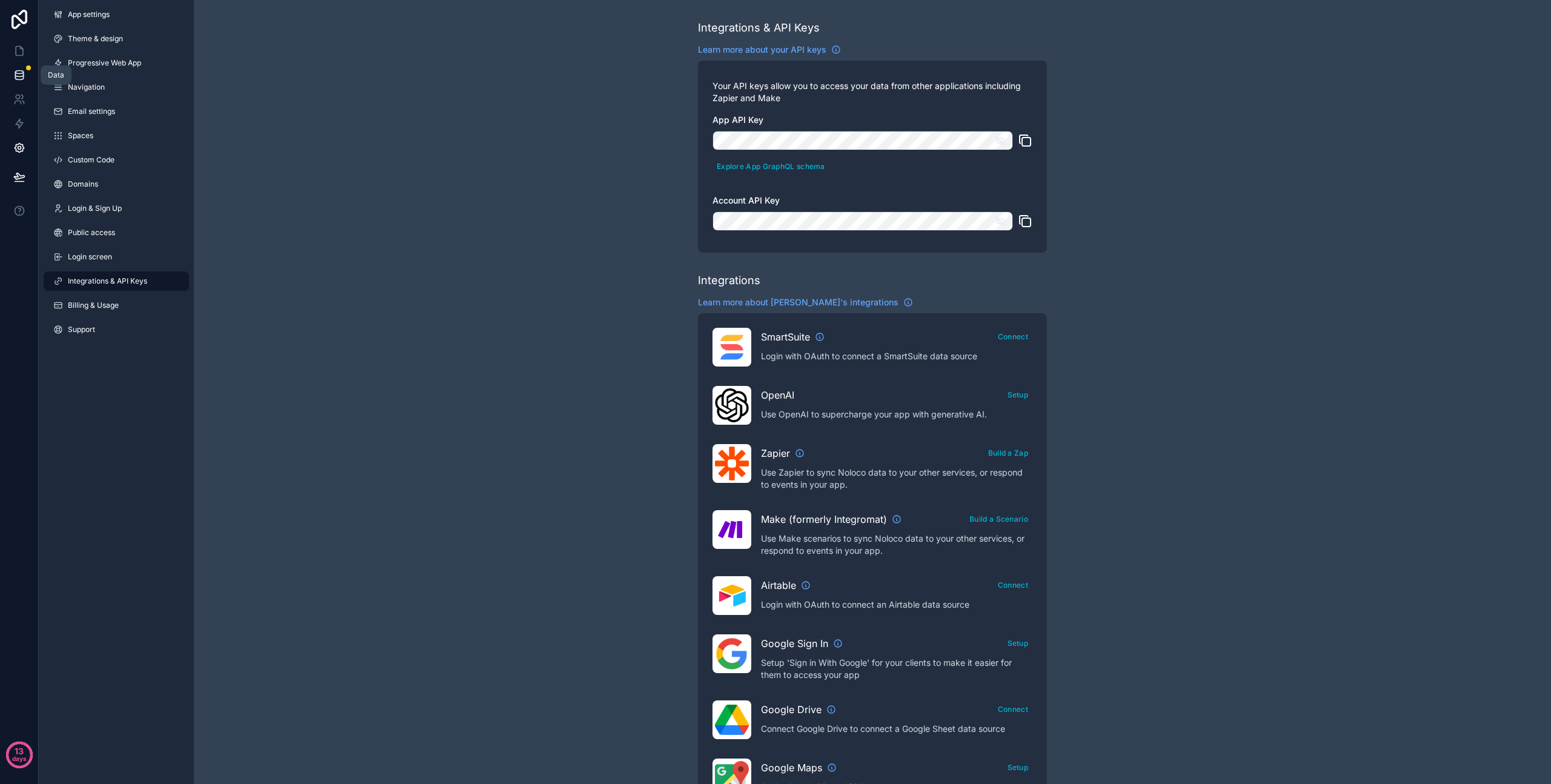
click at [20, 72] on icon at bounding box center [19, 75] width 12 height 12
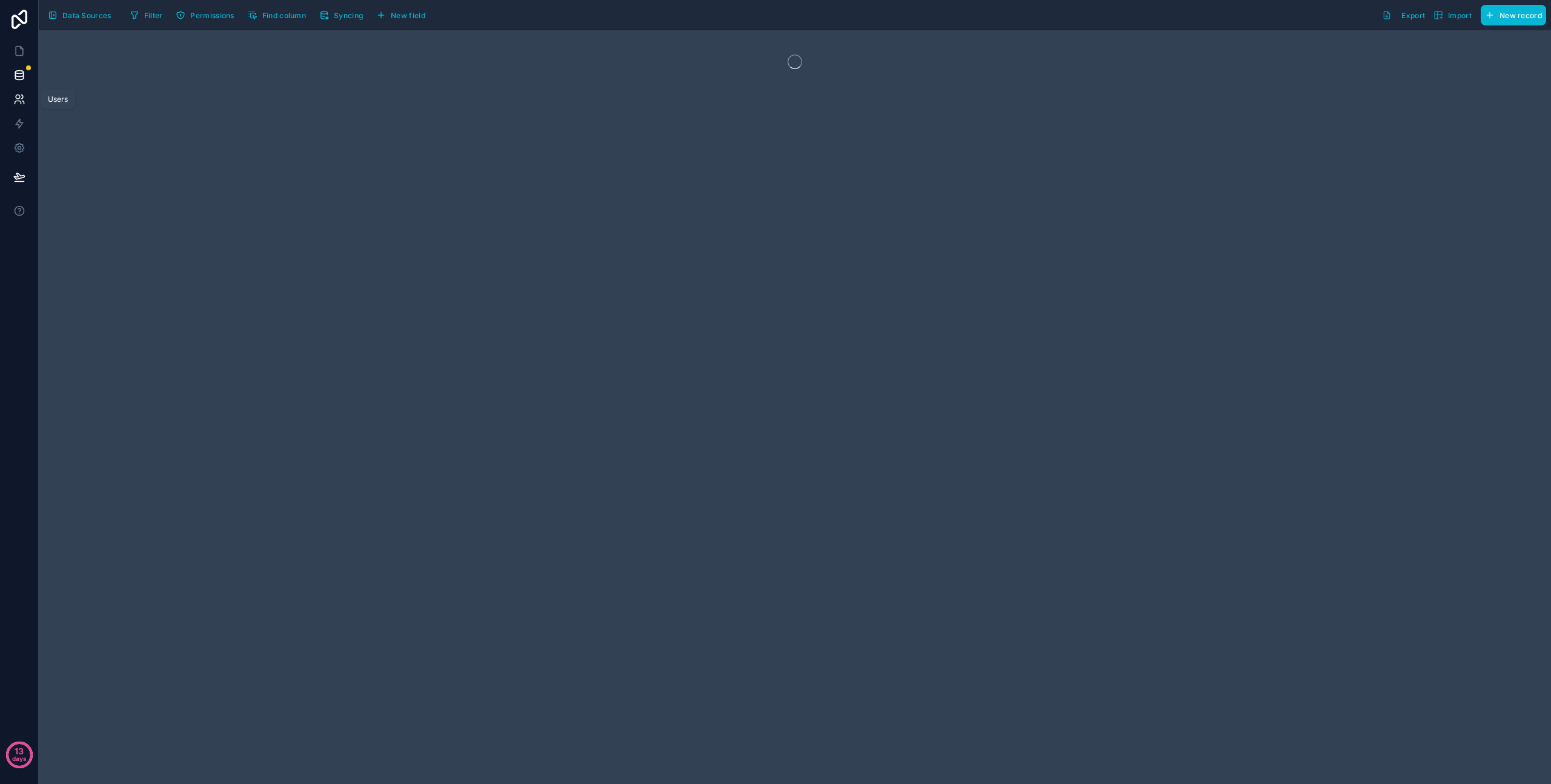
click at [18, 97] on icon at bounding box center [19, 99] width 12 height 12
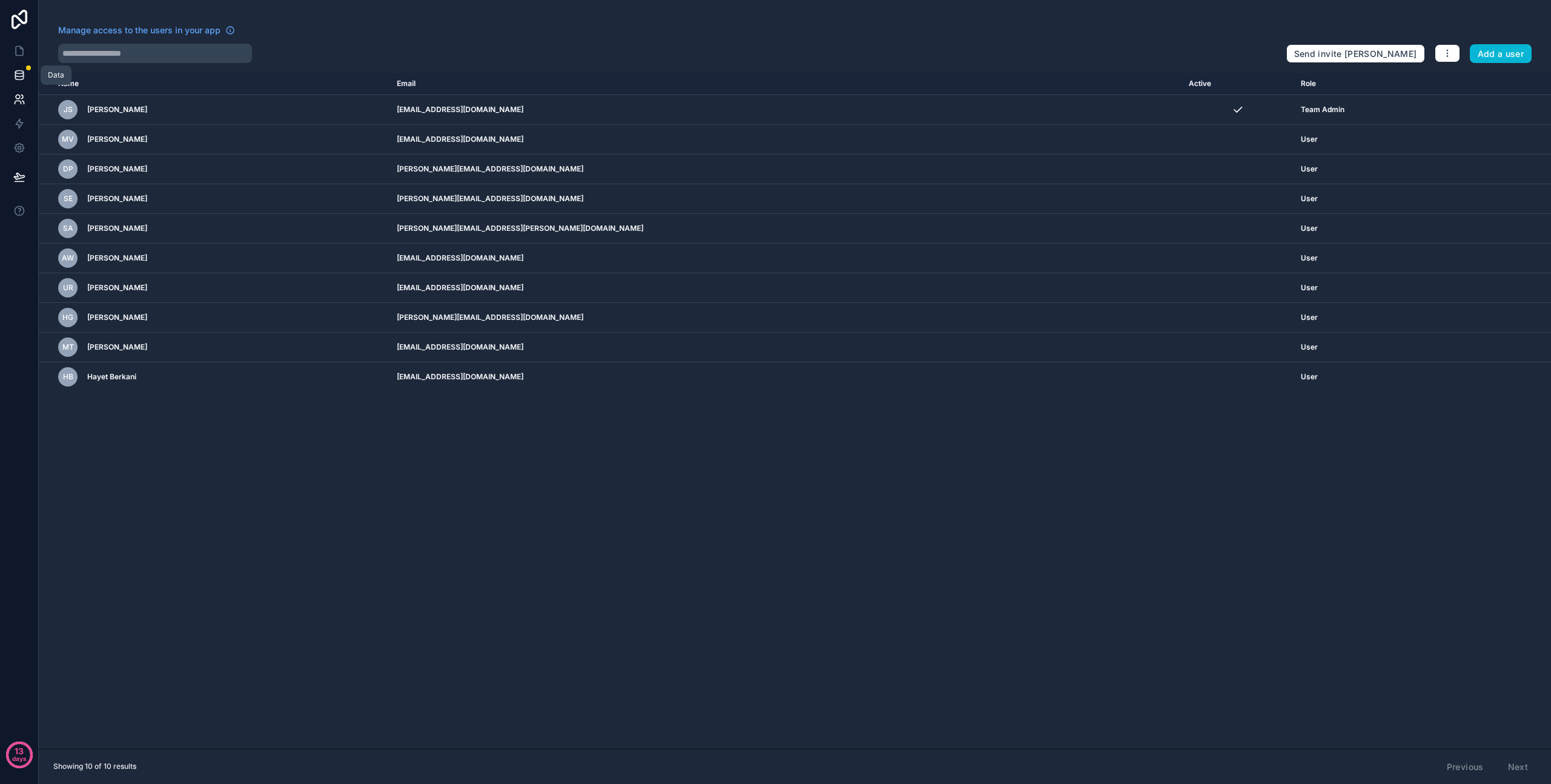
click at [20, 73] on icon at bounding box center [19, 75] width 12 height 12
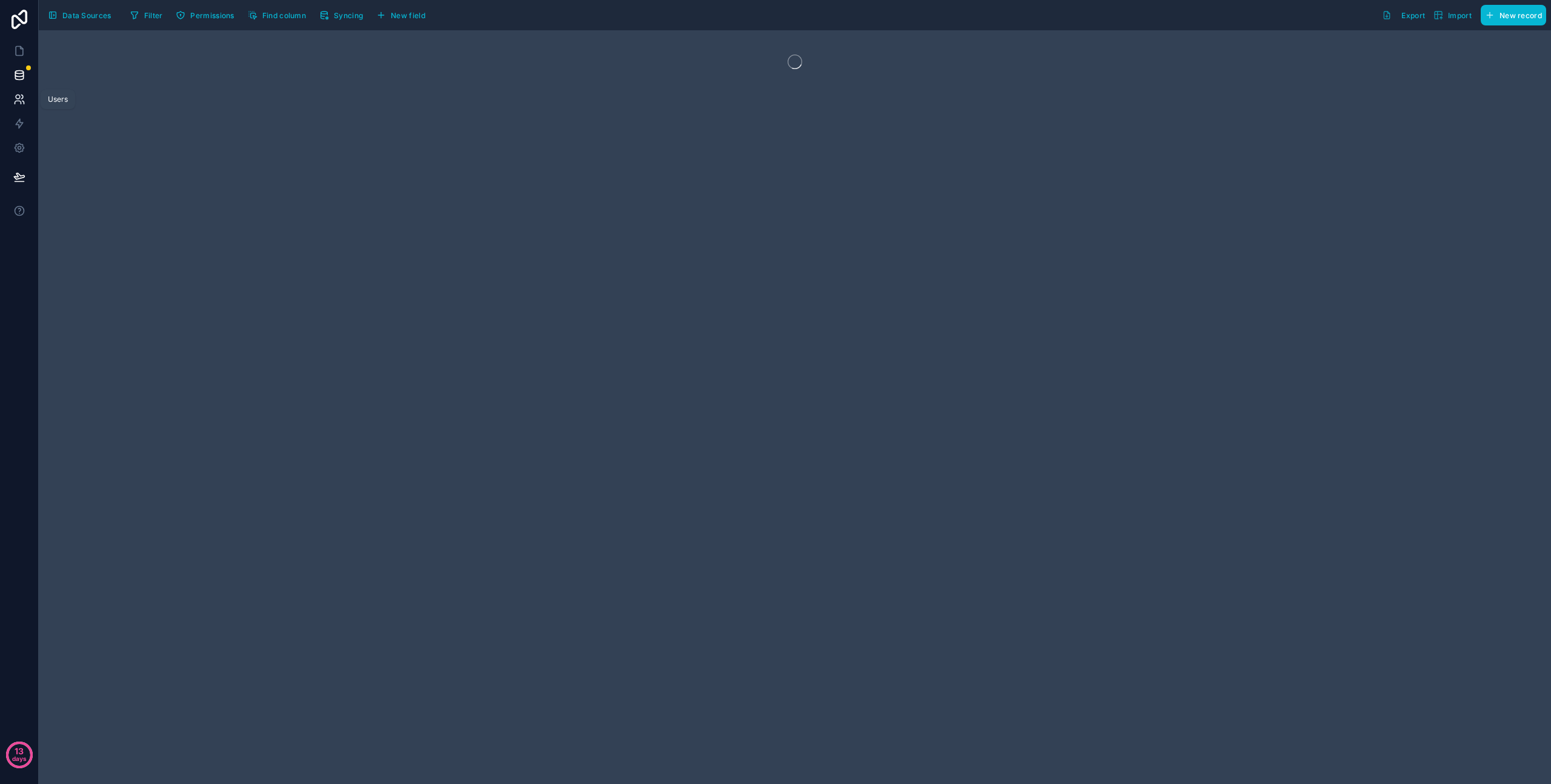
click at [20, 97] on icon at bounding box center [19, 99] width 12 height 12
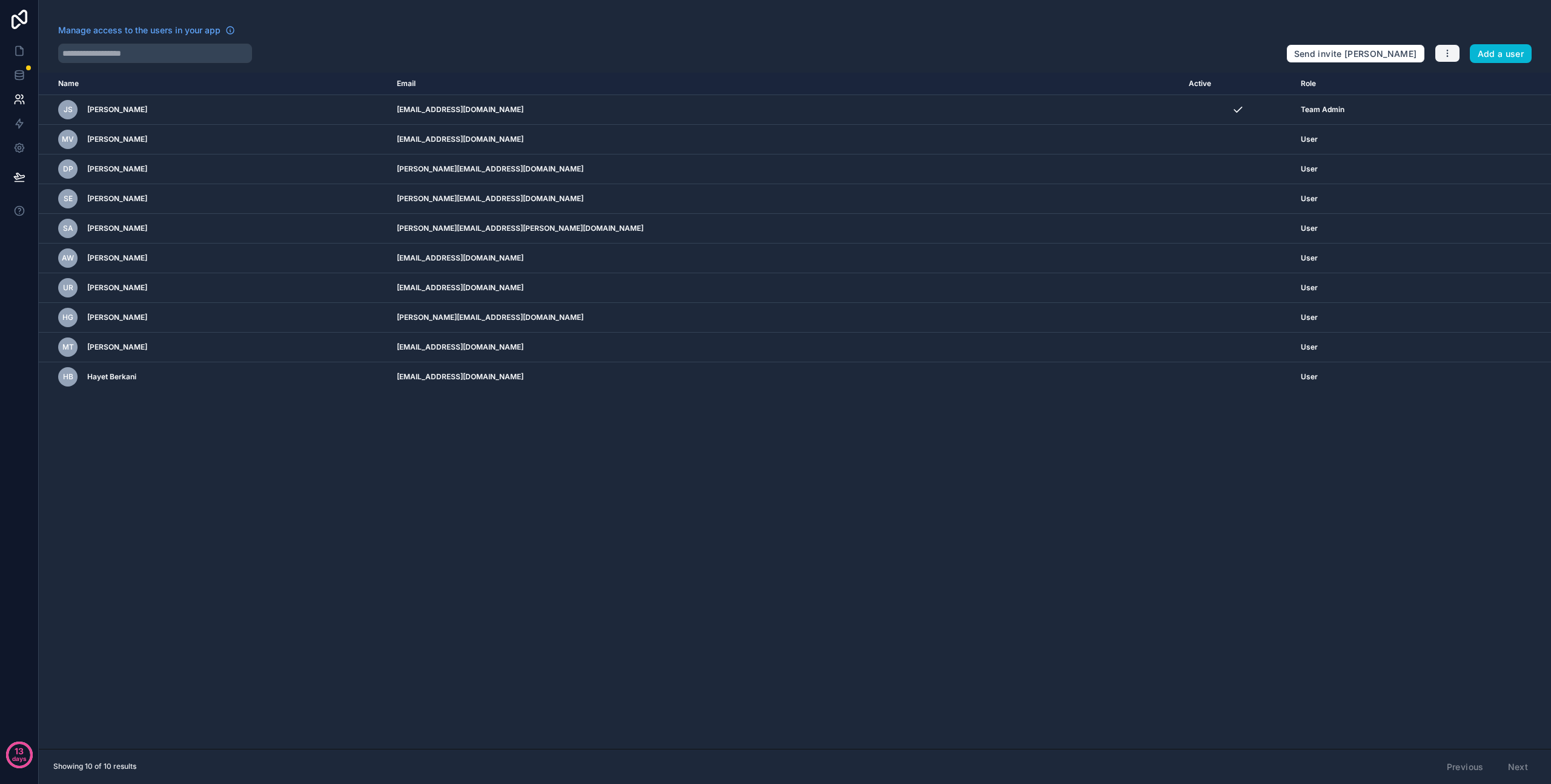
click at [1449, 56] on icon "button" at bounding box center [1447, 53] width 9 height 9
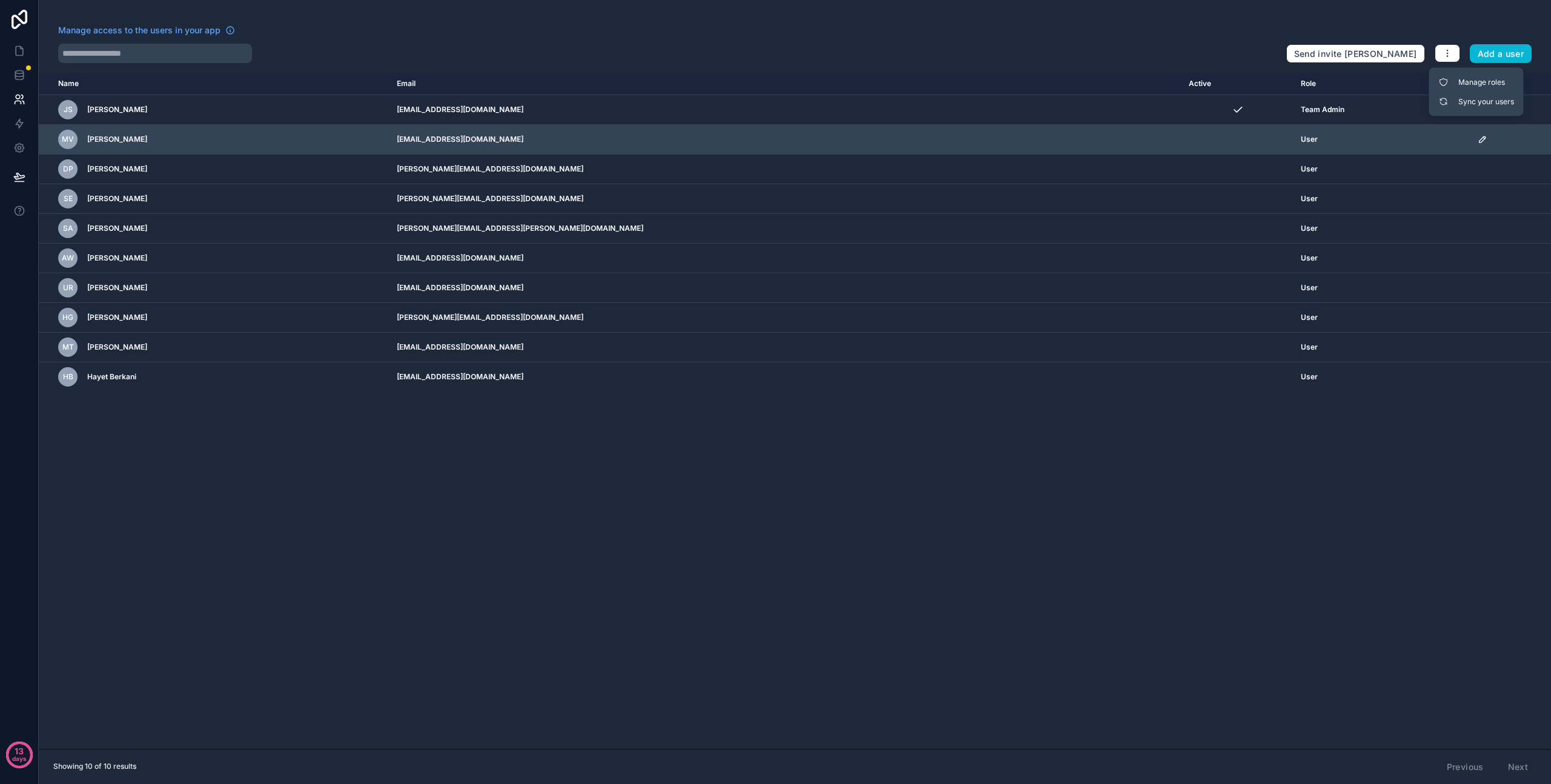
click at [110, 139] on span "[PERSON_NAME]" at bounding box center [117, 139] width 60 height 9
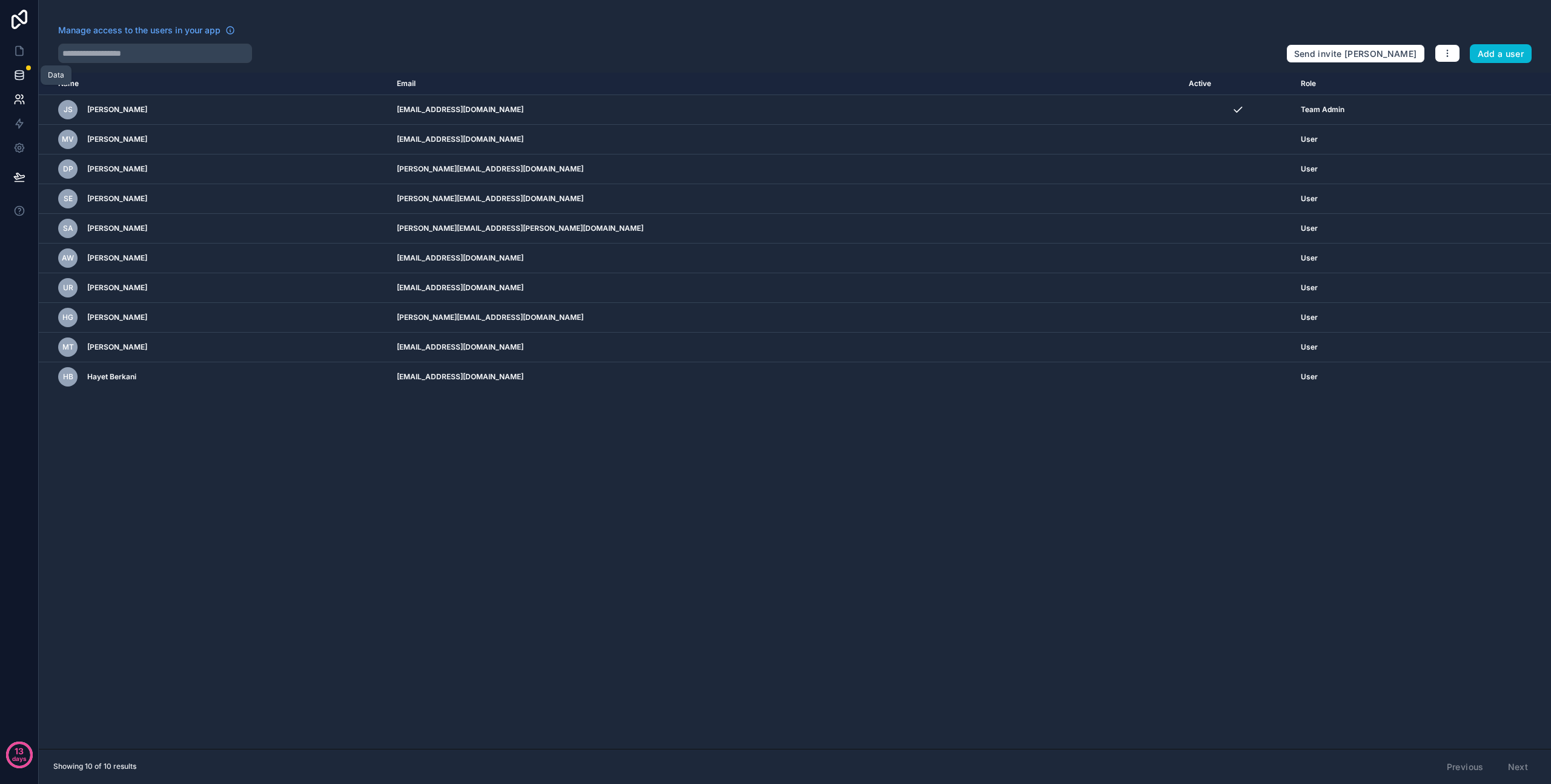
click at [21, 72] on icon at bounding box center [19, 75] width 12 height 12
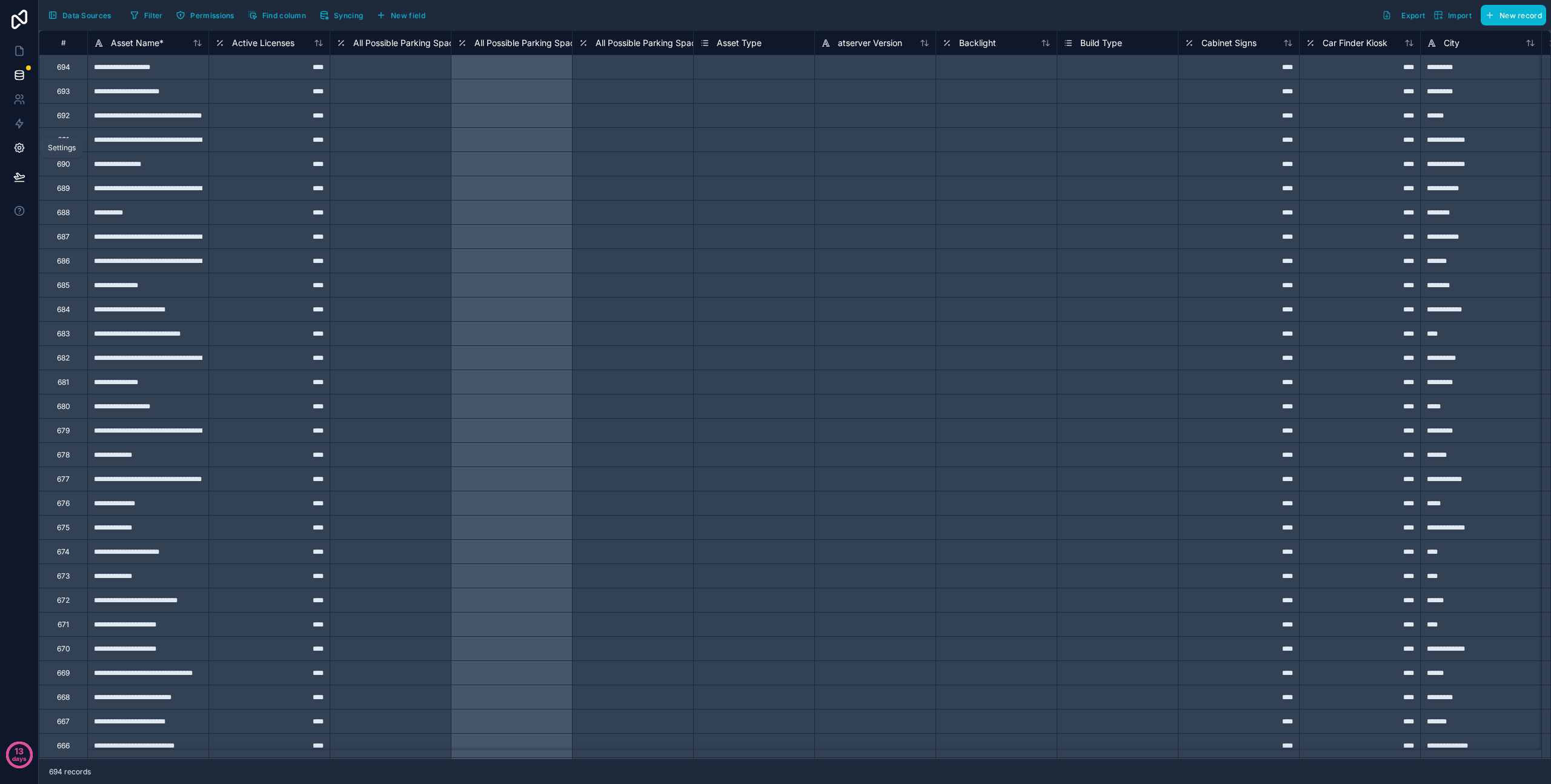
click at [20, 149] on icon at bounding box center [19, 147] width 12 height 12
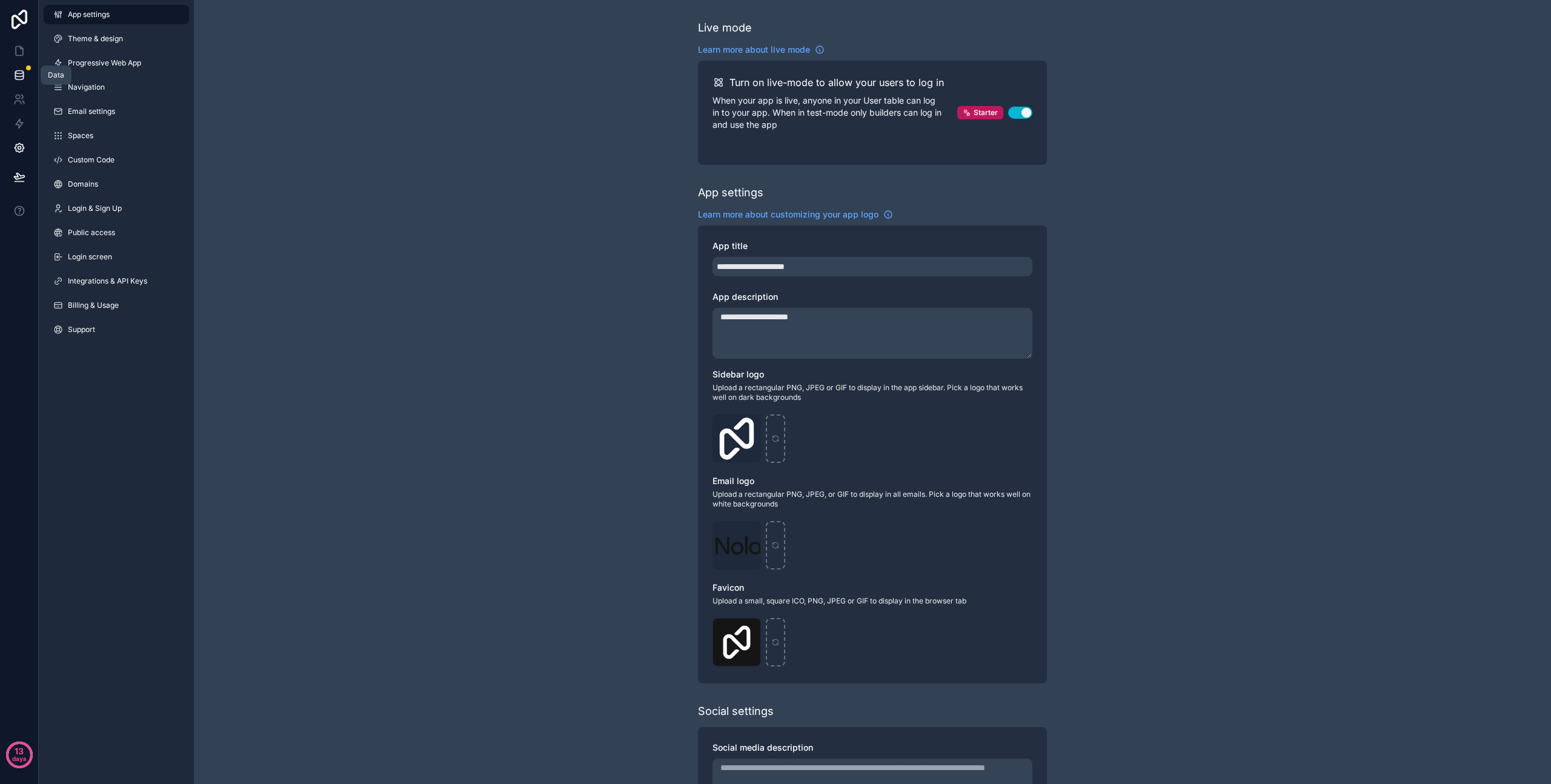
click at [23, 75] on icon at bounding box center [19, 75] width 12 height 12
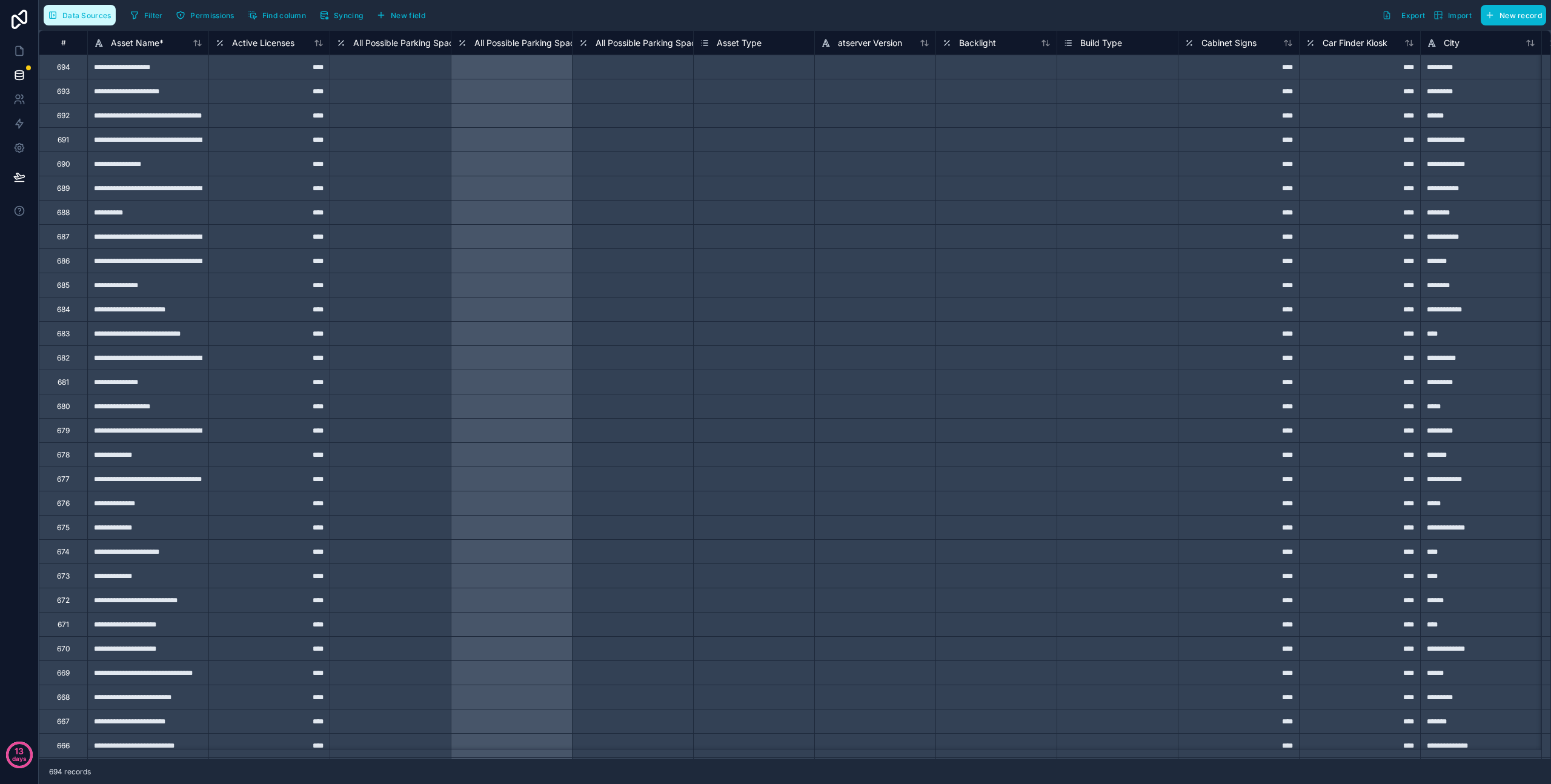
click at [68, 16] on span "Data Sources" at bounding box center [86, 16] width 49 height 9
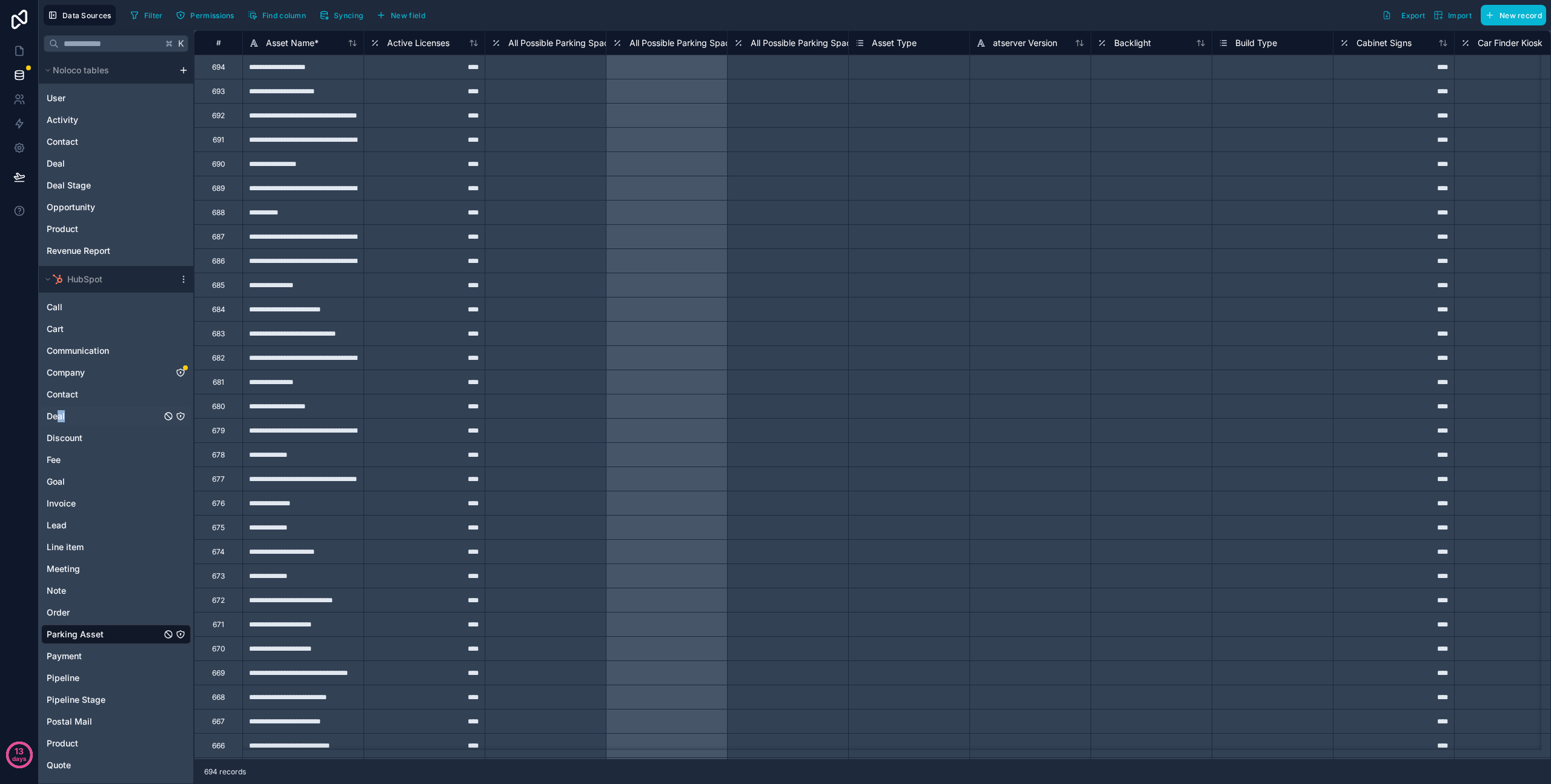
drag, startPoint x: 57, startPoint y: 418, endPoint x: 67, endPoint y: 415, distance: 10.4
click at [67, 415] on div "Deal" at bounding box center [116, 416] width 149 height 20
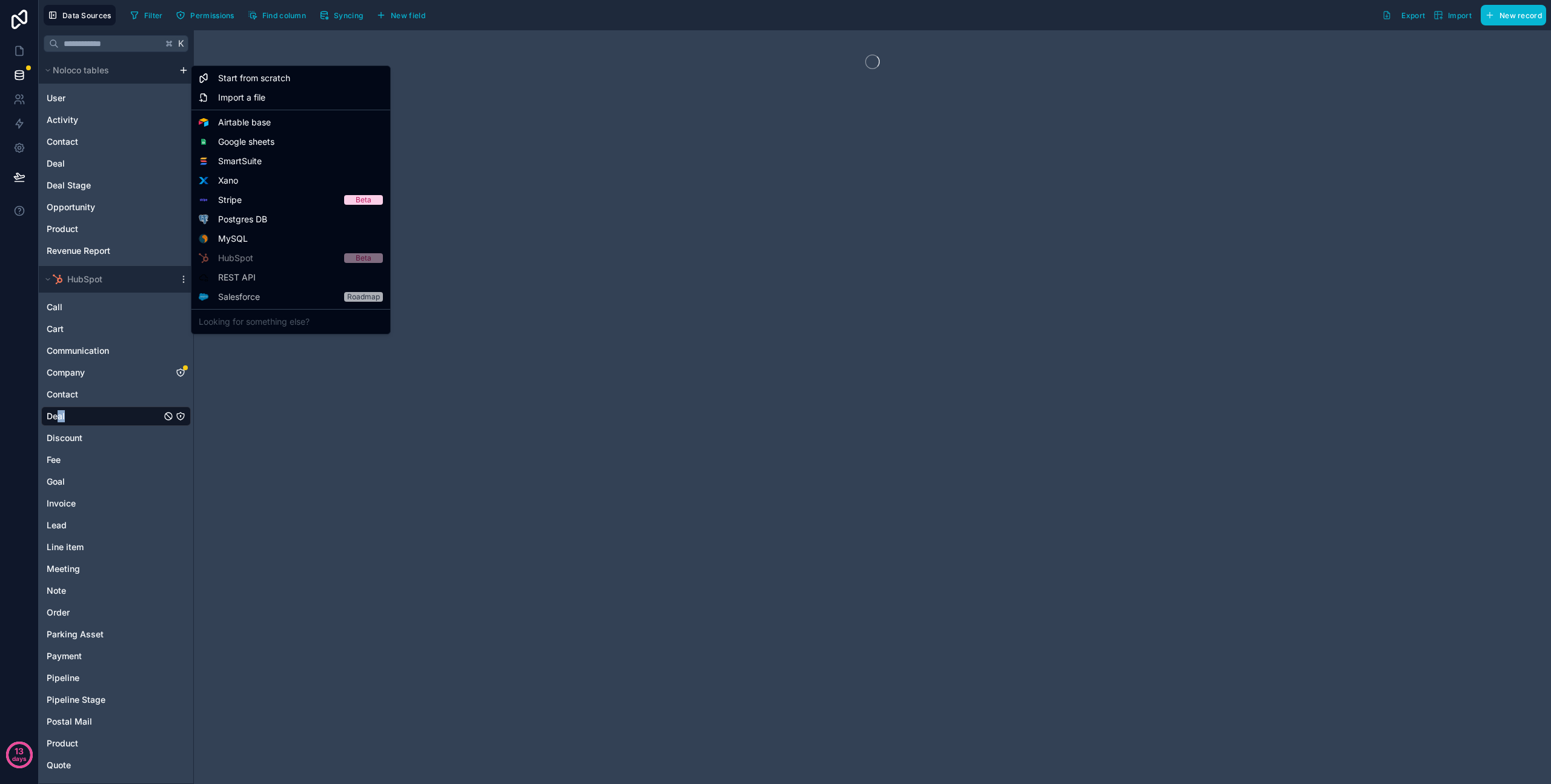
click at [184, 70] on html "13 days Data Sources Filter Permissions Find column Syncing New field Export Im…" at bounding box center [776, 392] width 1551 height 784
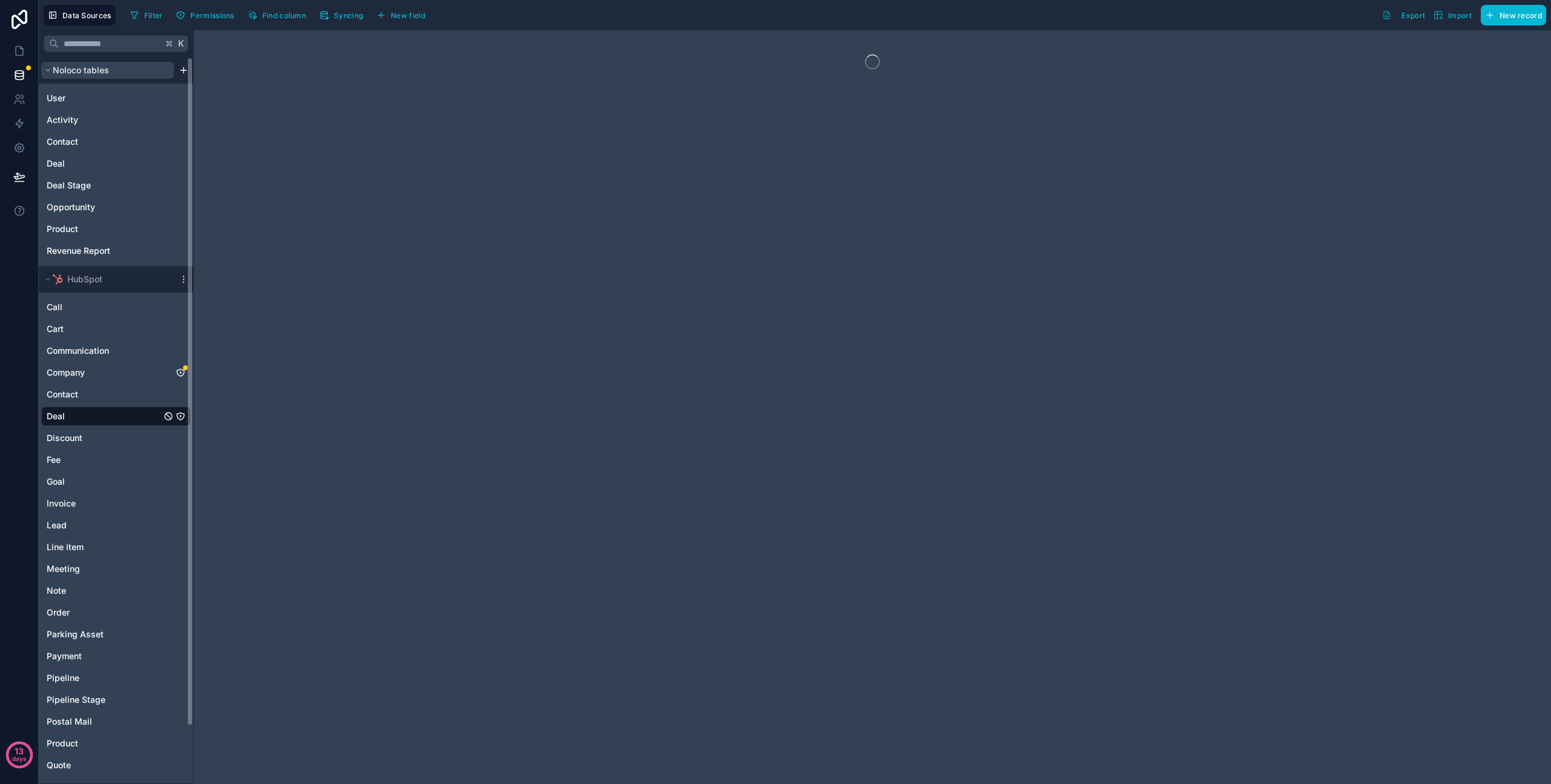
click at [116, 69] on button "Noloco tables" at bounding box center [107, 71] width 133 height 17
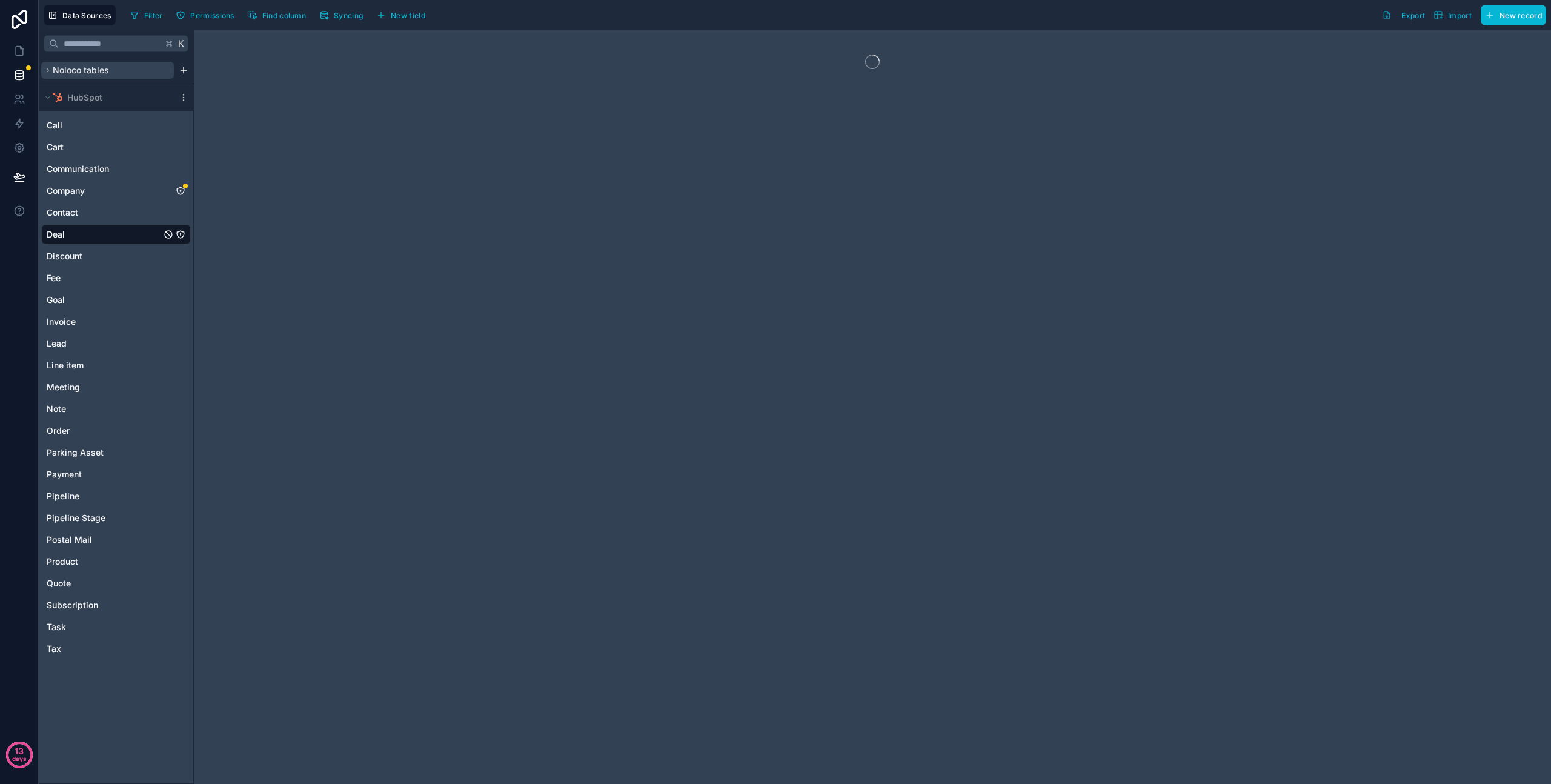
click at [116, 69] on button "Noloco tables" at bounding box center [107, 71] width 133 height 17
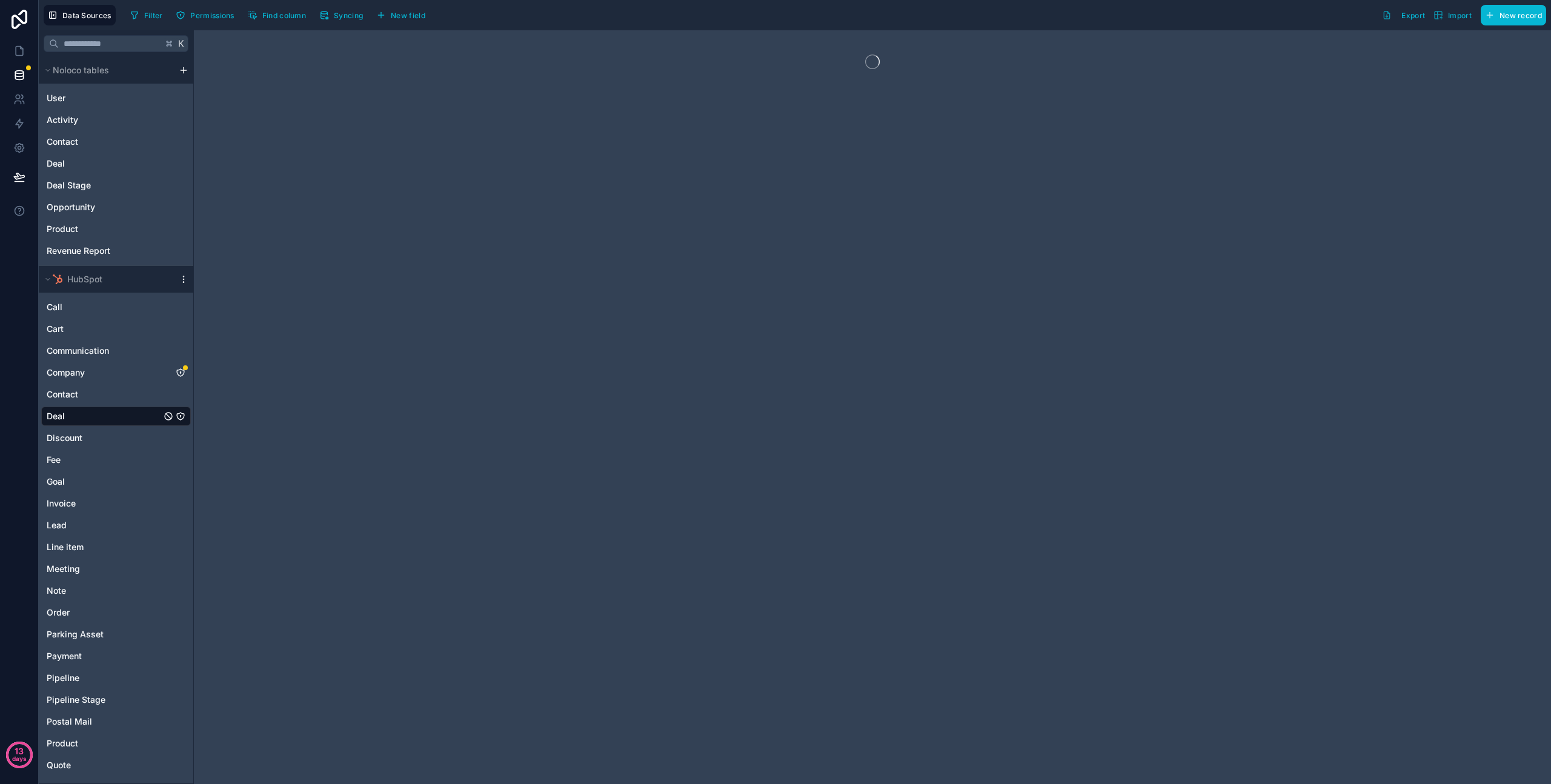
click at [184, 282] on icon "scrollable content" at bounding box center [184, 279] width 9 height 9
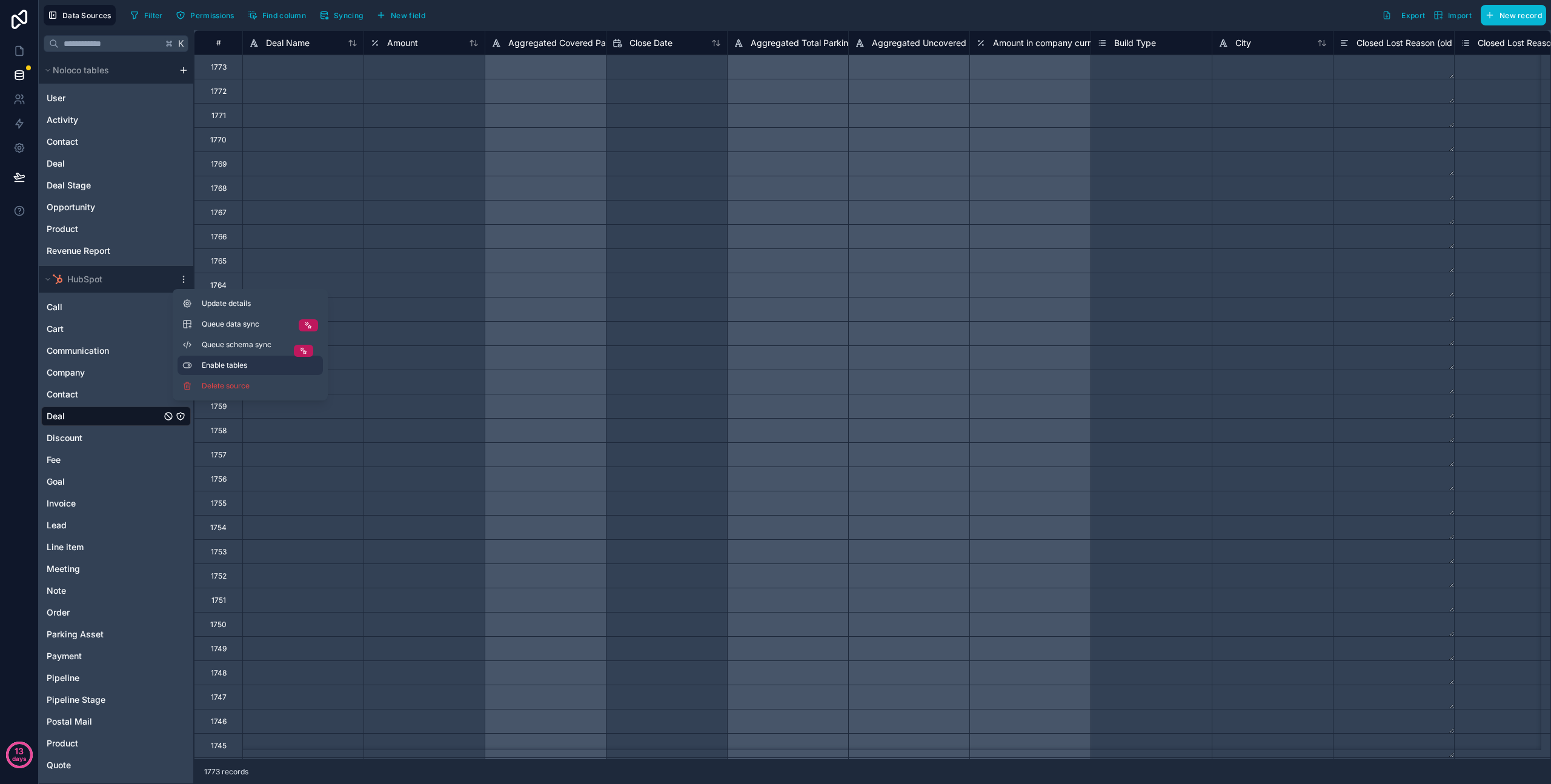
click at [192, 363] on button "Enable tables" at bounding box center [250, 365] width 145 height 20
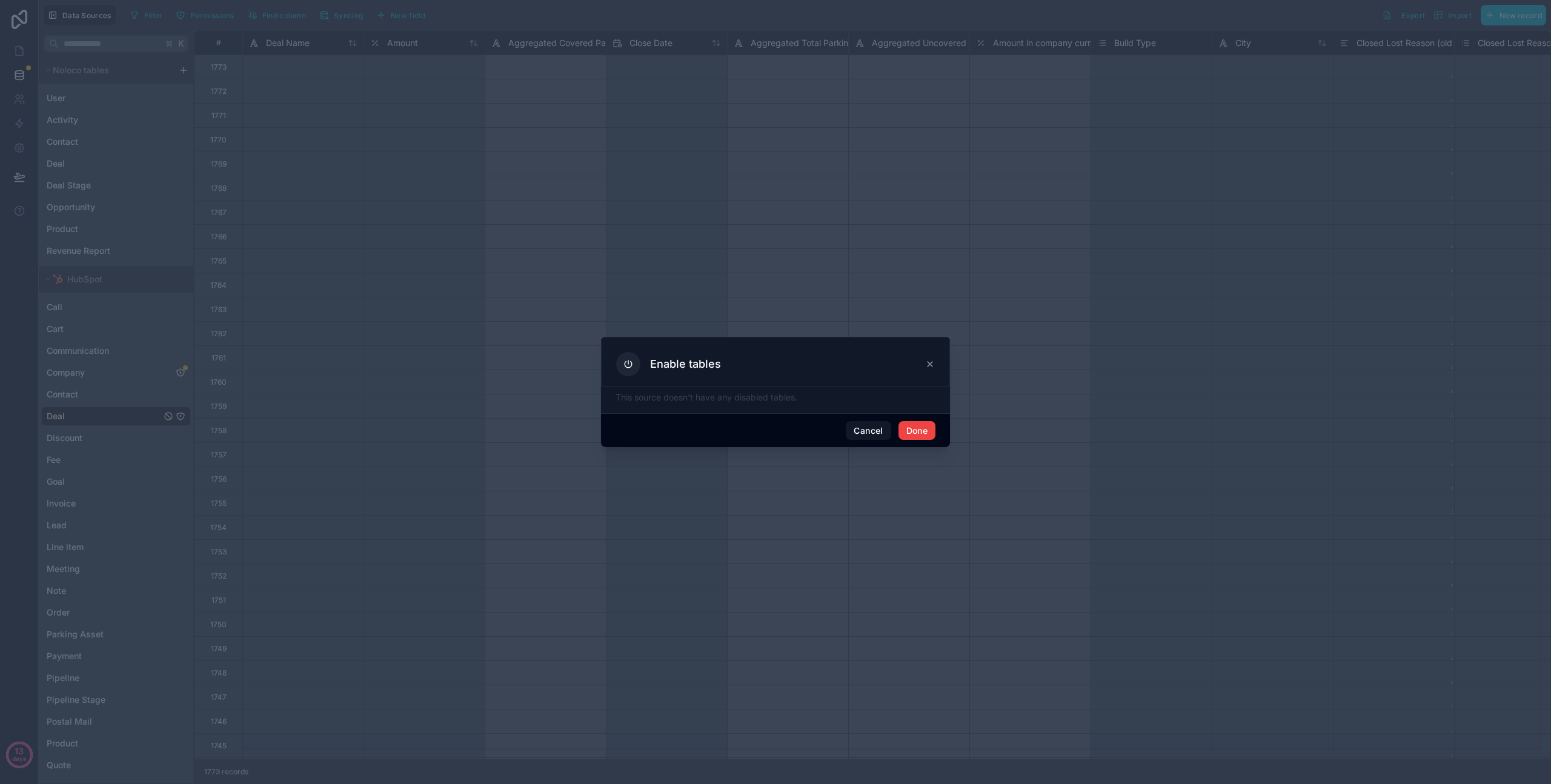
click at [937, 359] on div "Enable tables" at bounding box center [776, 361] width 349 height 49
click at [923, 364] on div "Enable tables" at bounding box center [776, 364] width 319 height 24
click at [929, 365] on icon at bounding box center [930, 364] width 5 height 5
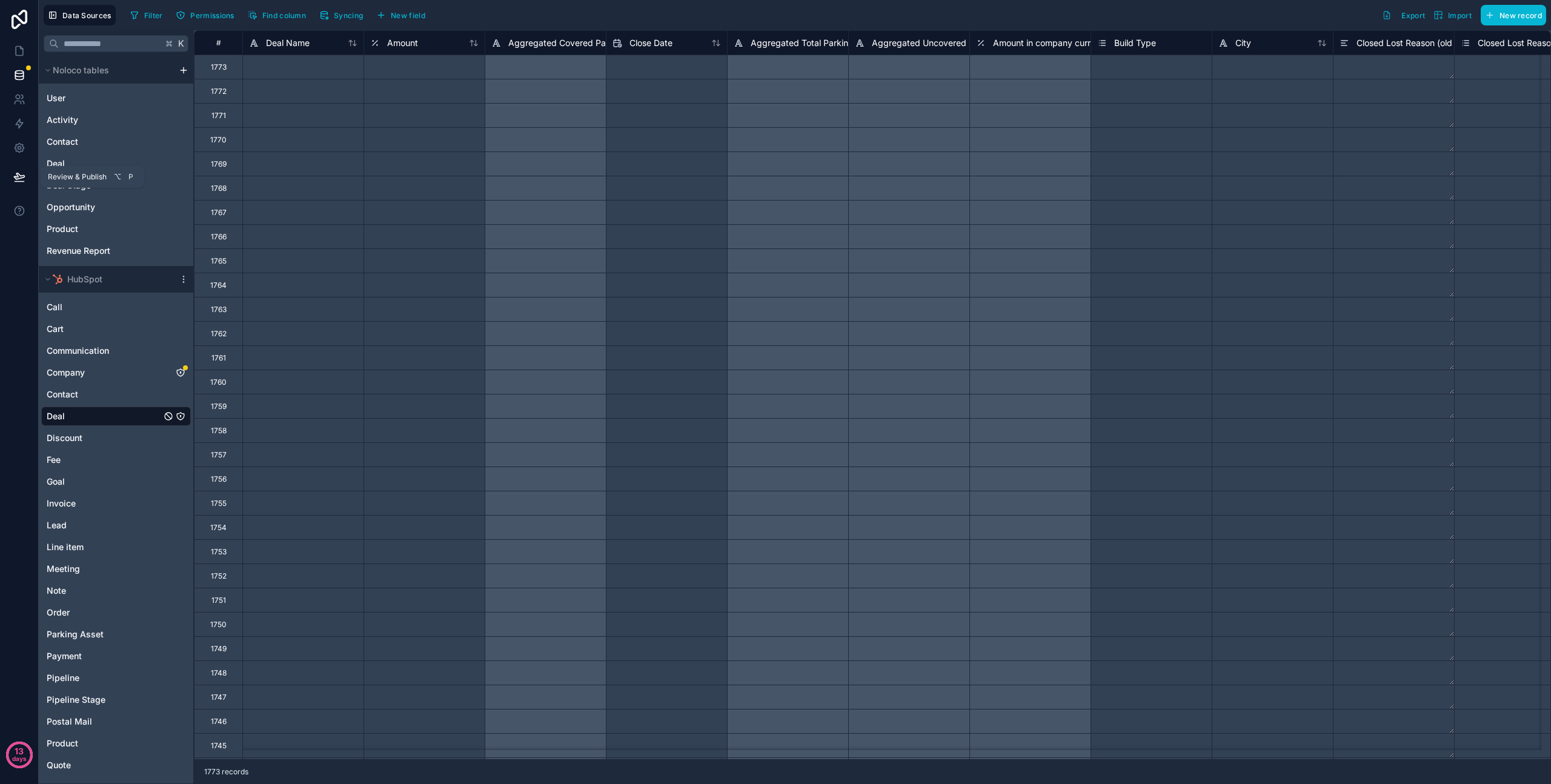
click at [27, 178] on button at bounding box center [20, 177] width 27 height 34
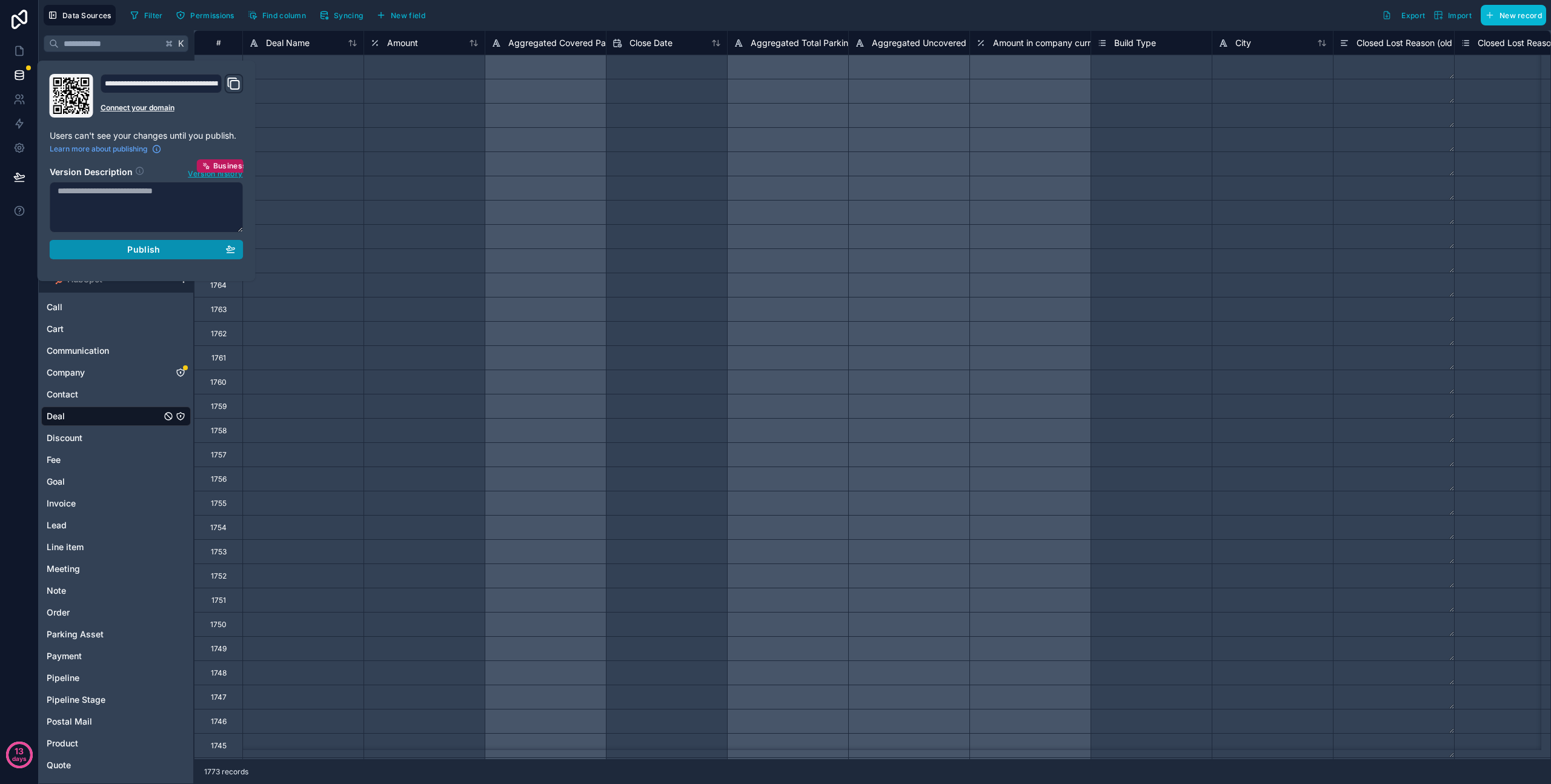
click at [150, 255] on button "Publish" at bounding box center [146, 249] width 194 height 20
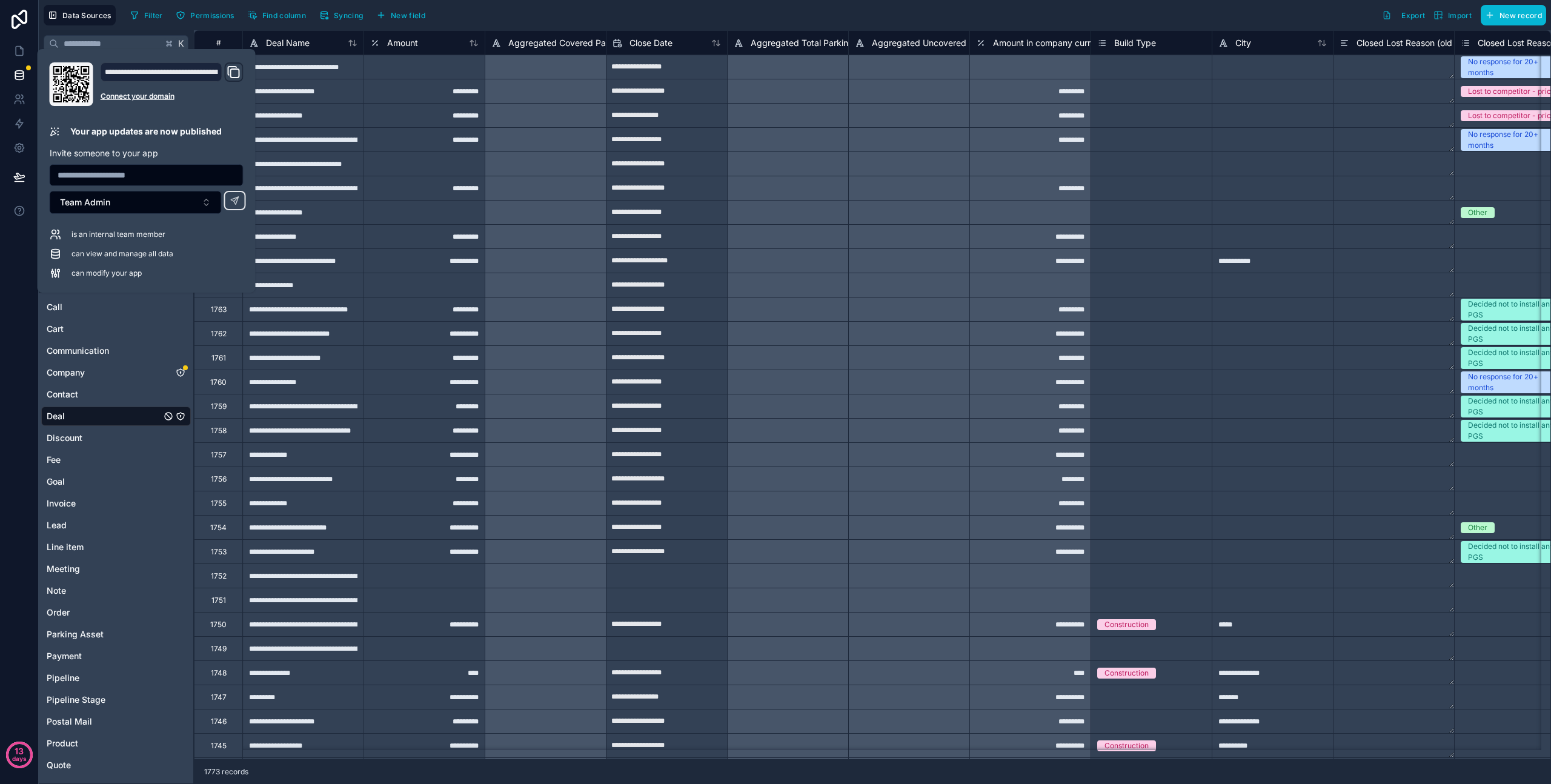
click at [16, 255] on div "13 days" at bounding box center [19, 392] width 38 height 784
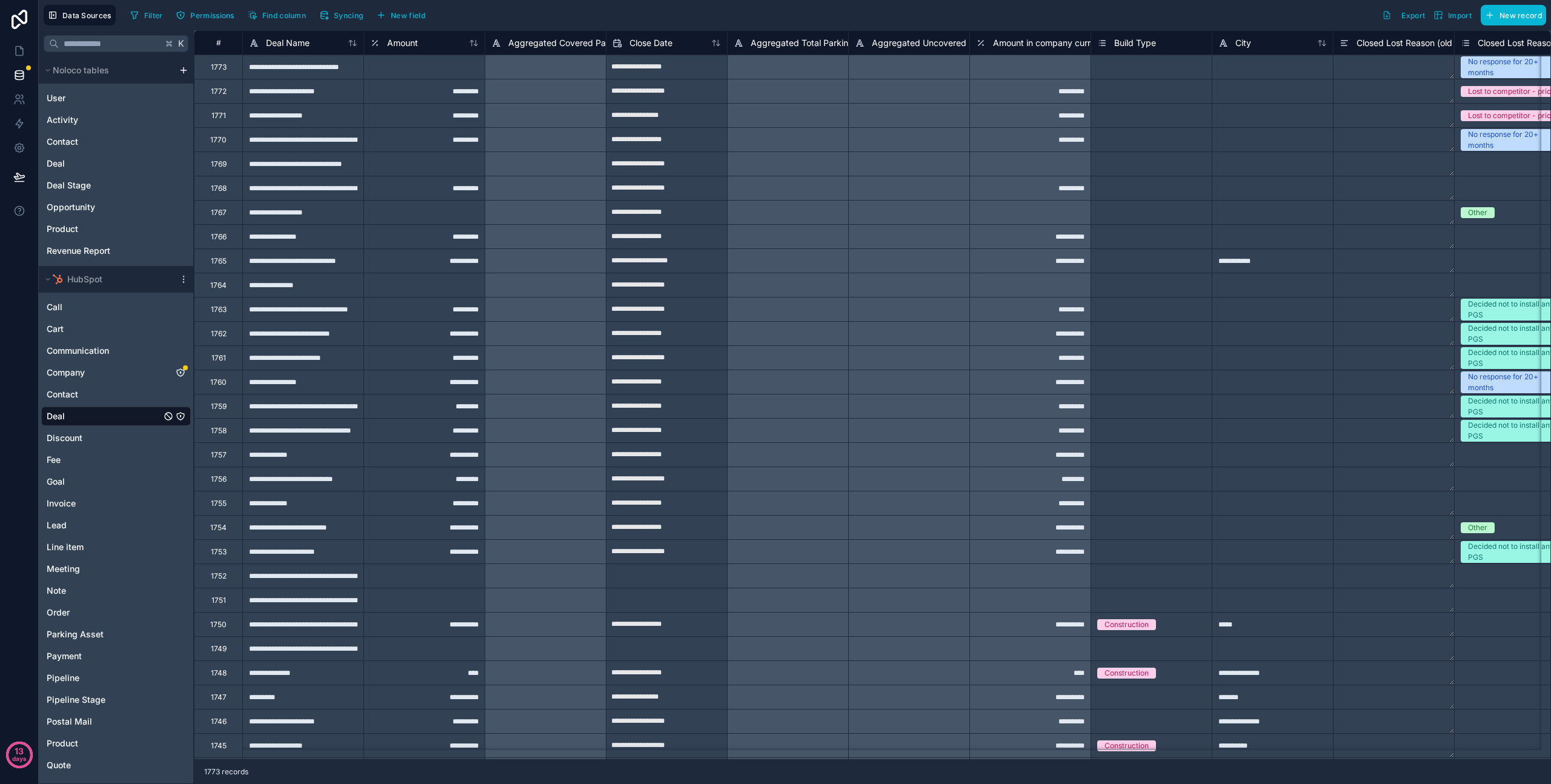
click at [14, 293] on div "13 days" at bounding box center [19, 392] width 38 height 784
click at [17, 103] on icon at bounding box center [19, 99] width 12 height 12
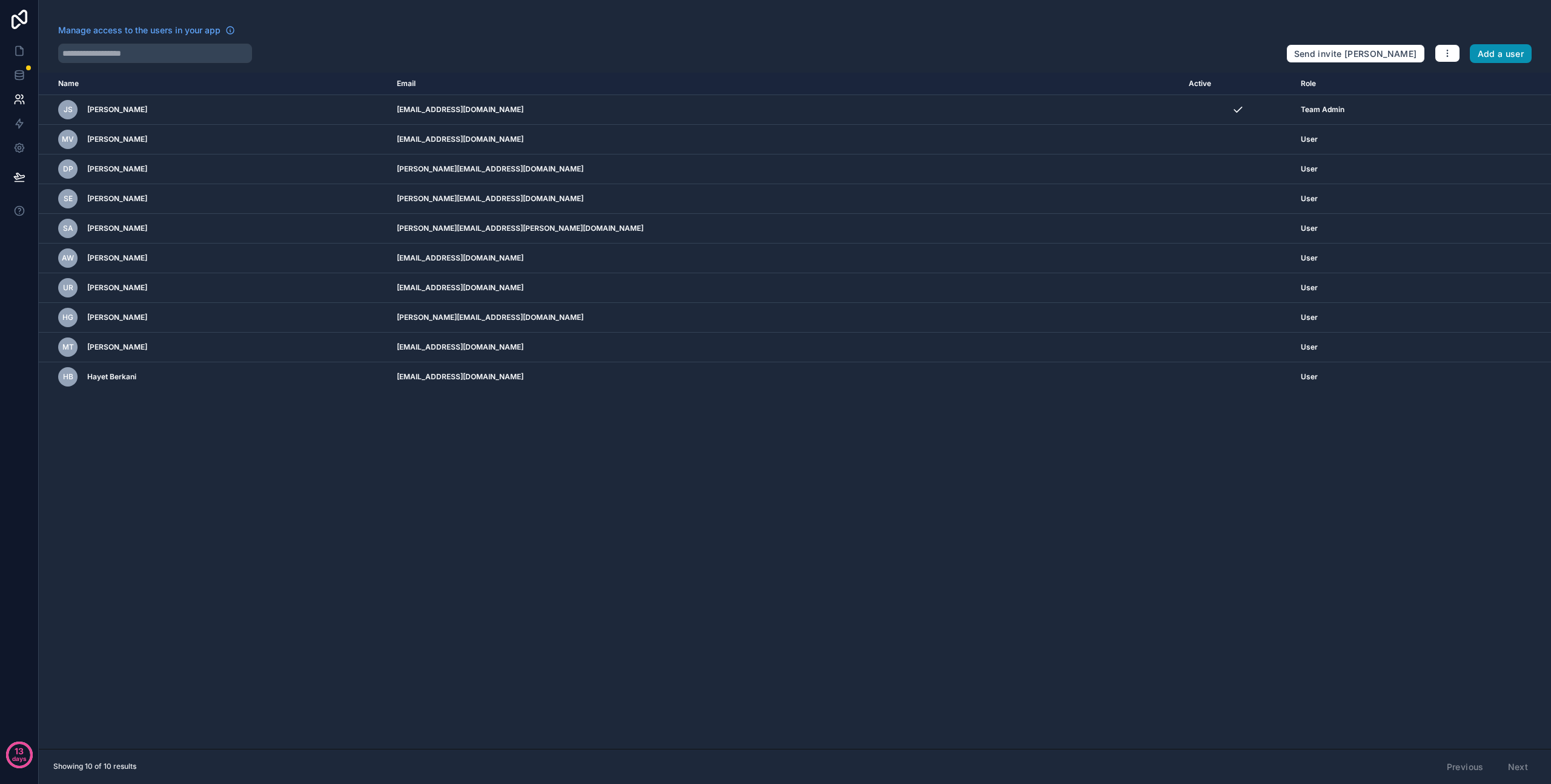
click at [1494, 57] on button "Add a user" at bounding box center [1501, 53] width 62 height 20
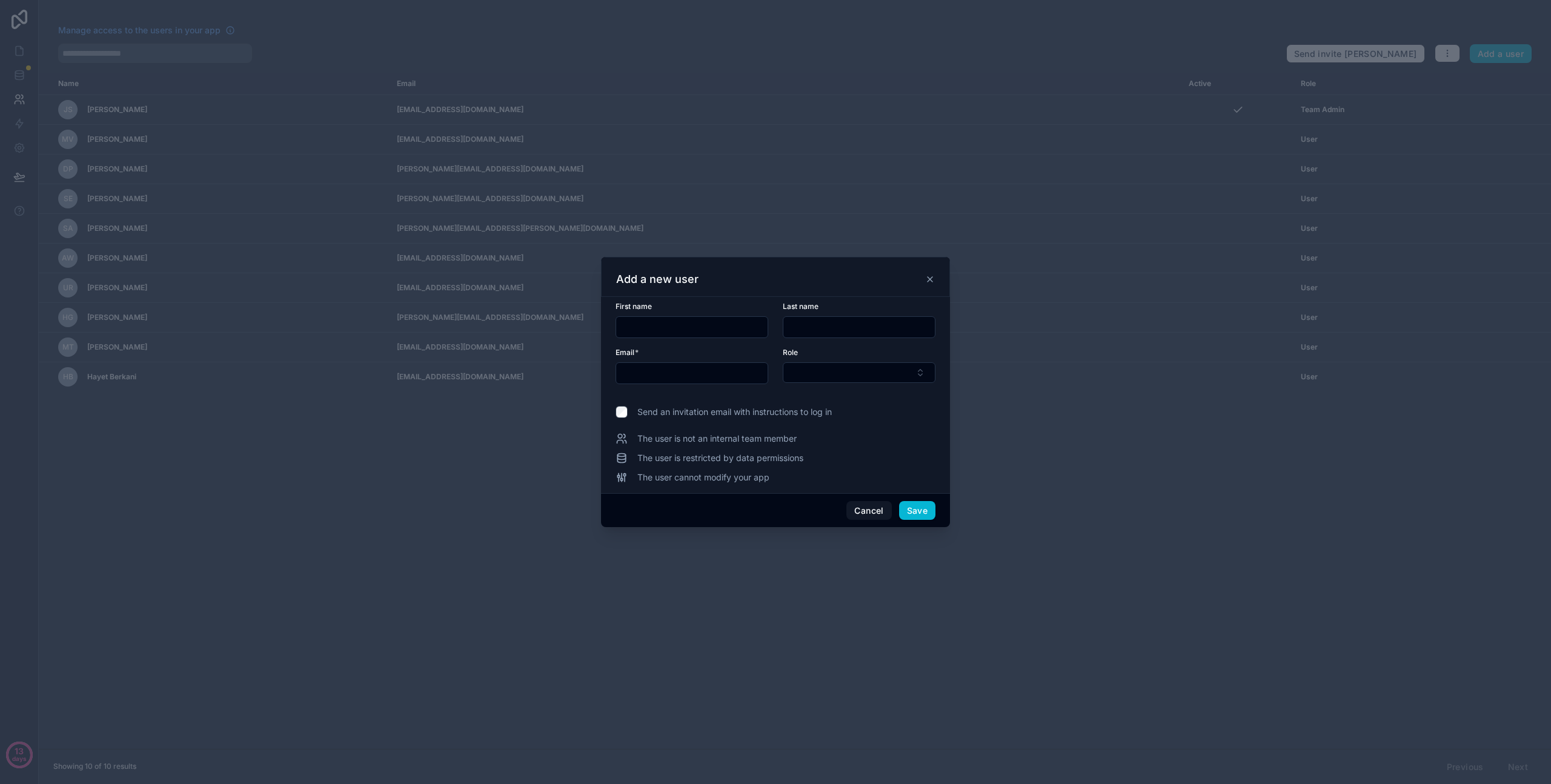
click at [709, 330] on input "text" at bounding box center [691, 328] width 152 height 17
click at [658, 370] on input "text" at bounding box center [691, 373] width 152 height 17
type input "**********"
click at [871, 379] on button "Select Button" at bounding box center [859, 372] width 152 height 20
click at [840, 445] on div "User" at bounding box center [859, 440] width 147 height 20
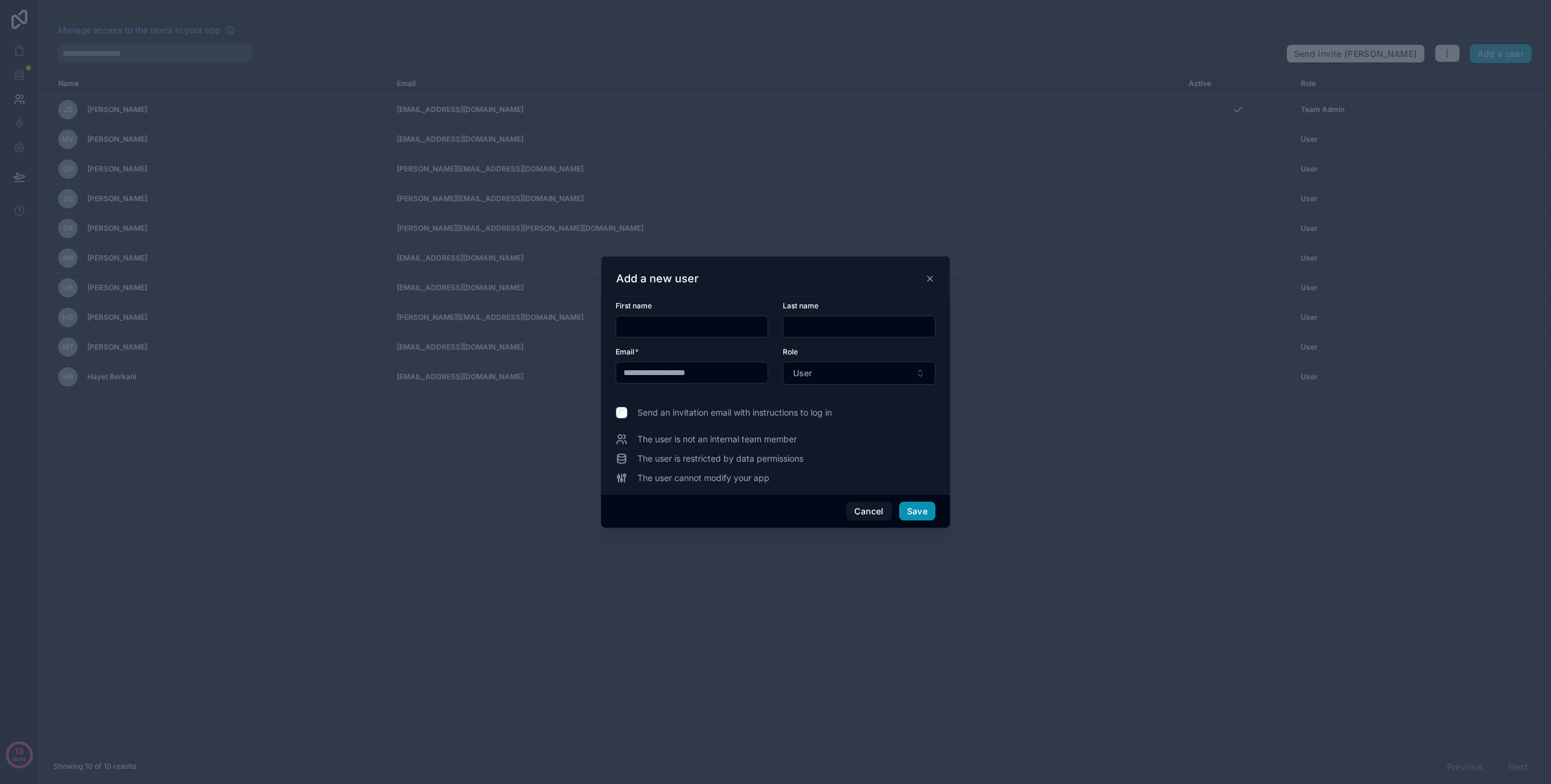
click at [916, 510] on button "Save" at bounding box center [918, 511] width 36 height 20
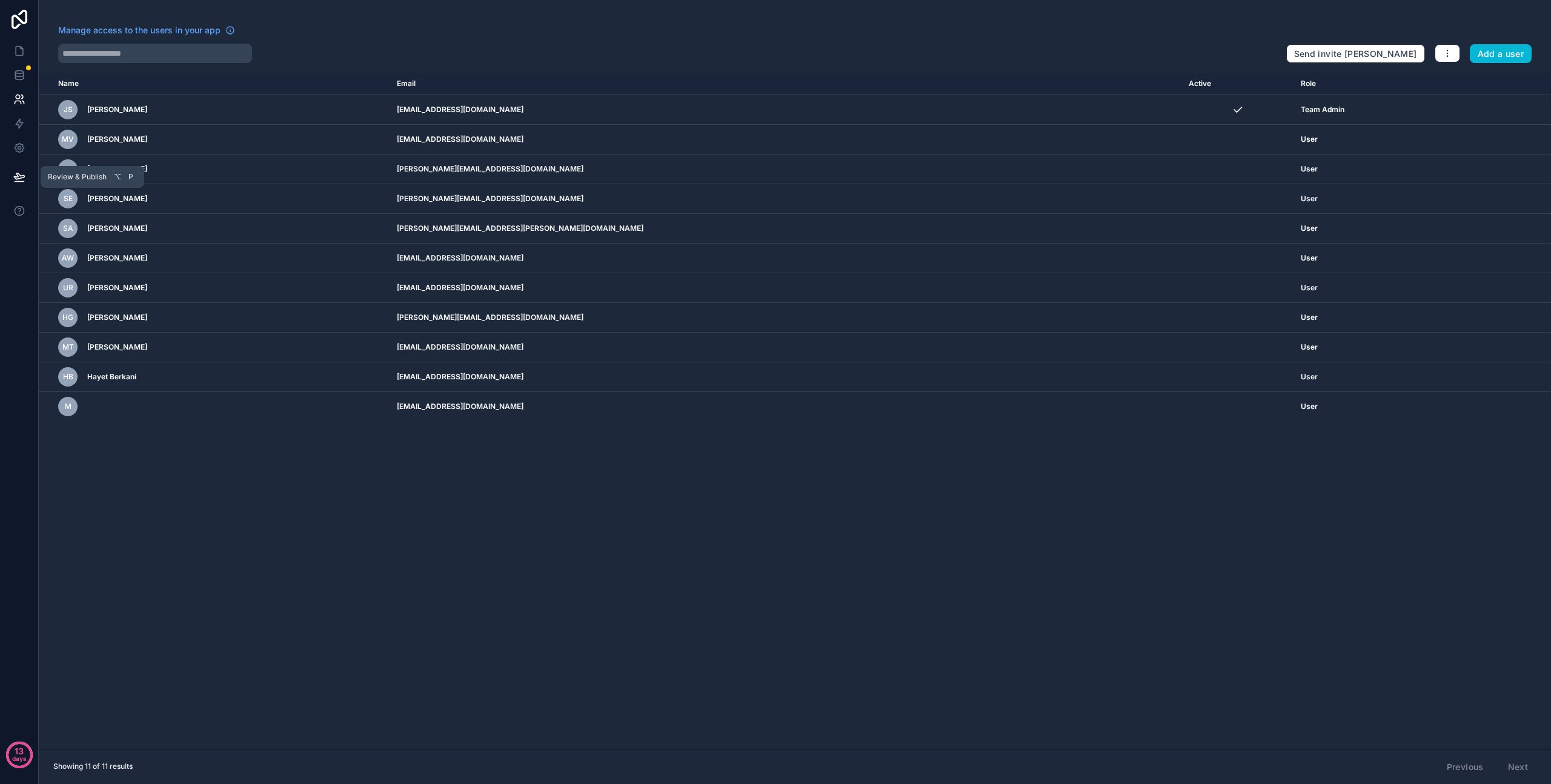
click at [23, 179] on icon at bounding box center [19, 176] width 12 height 12
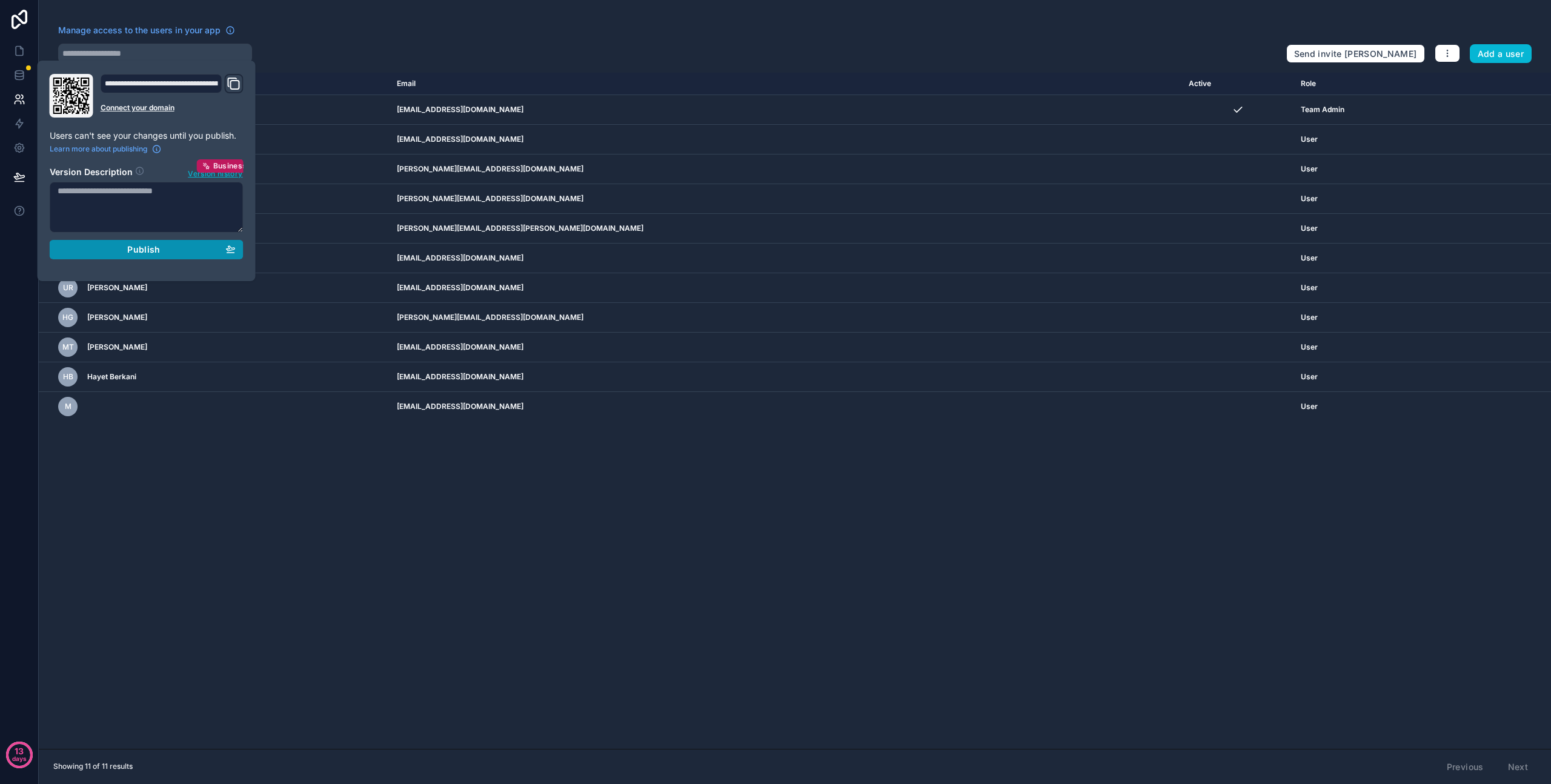
click at [143, 251] on span "Publish" at bounding box center [144, 250] width 33 height 11
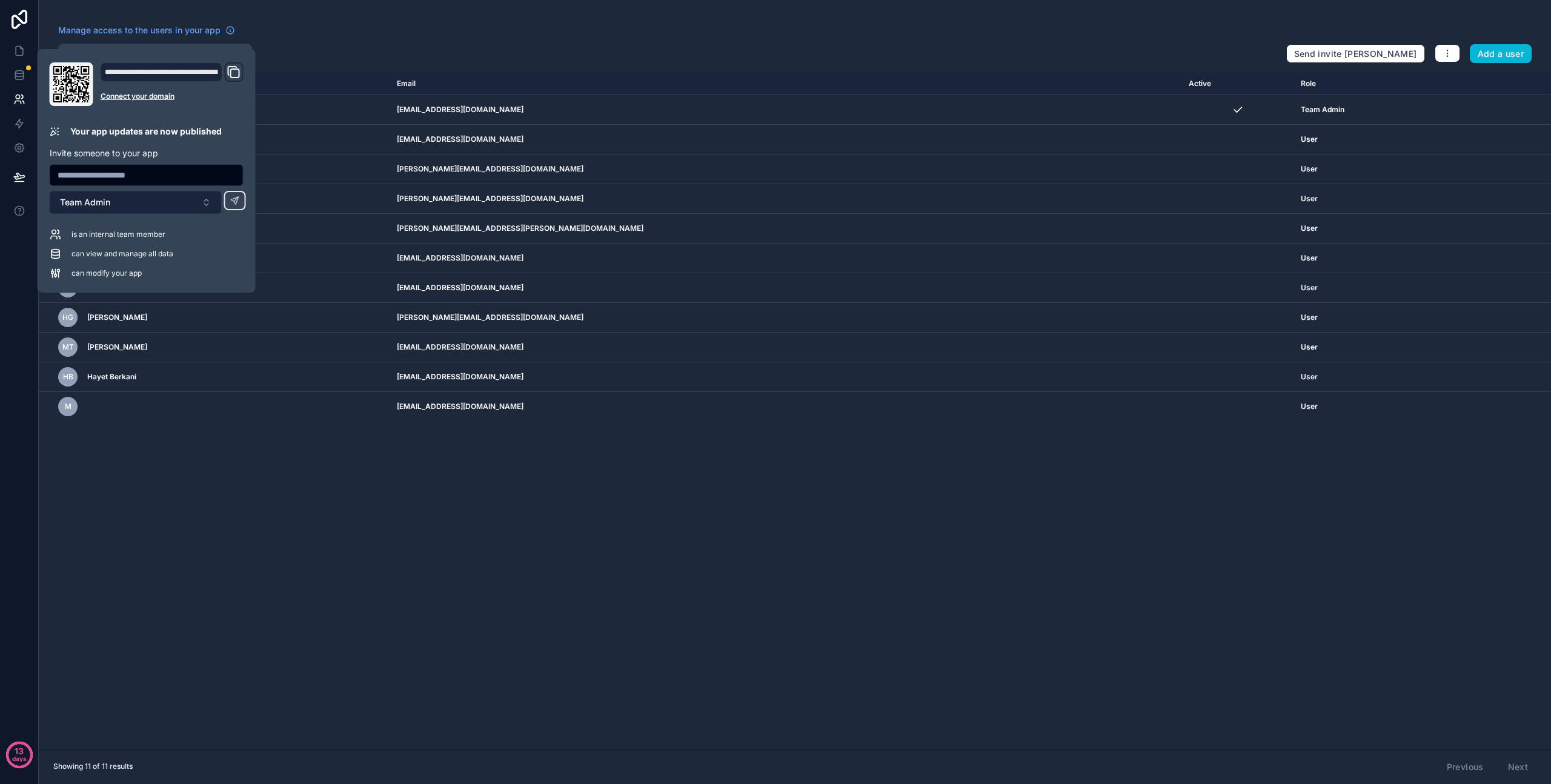
click at [198, 197] on button "Team Admin" at bounding box center [135, 202] width 172 height 23
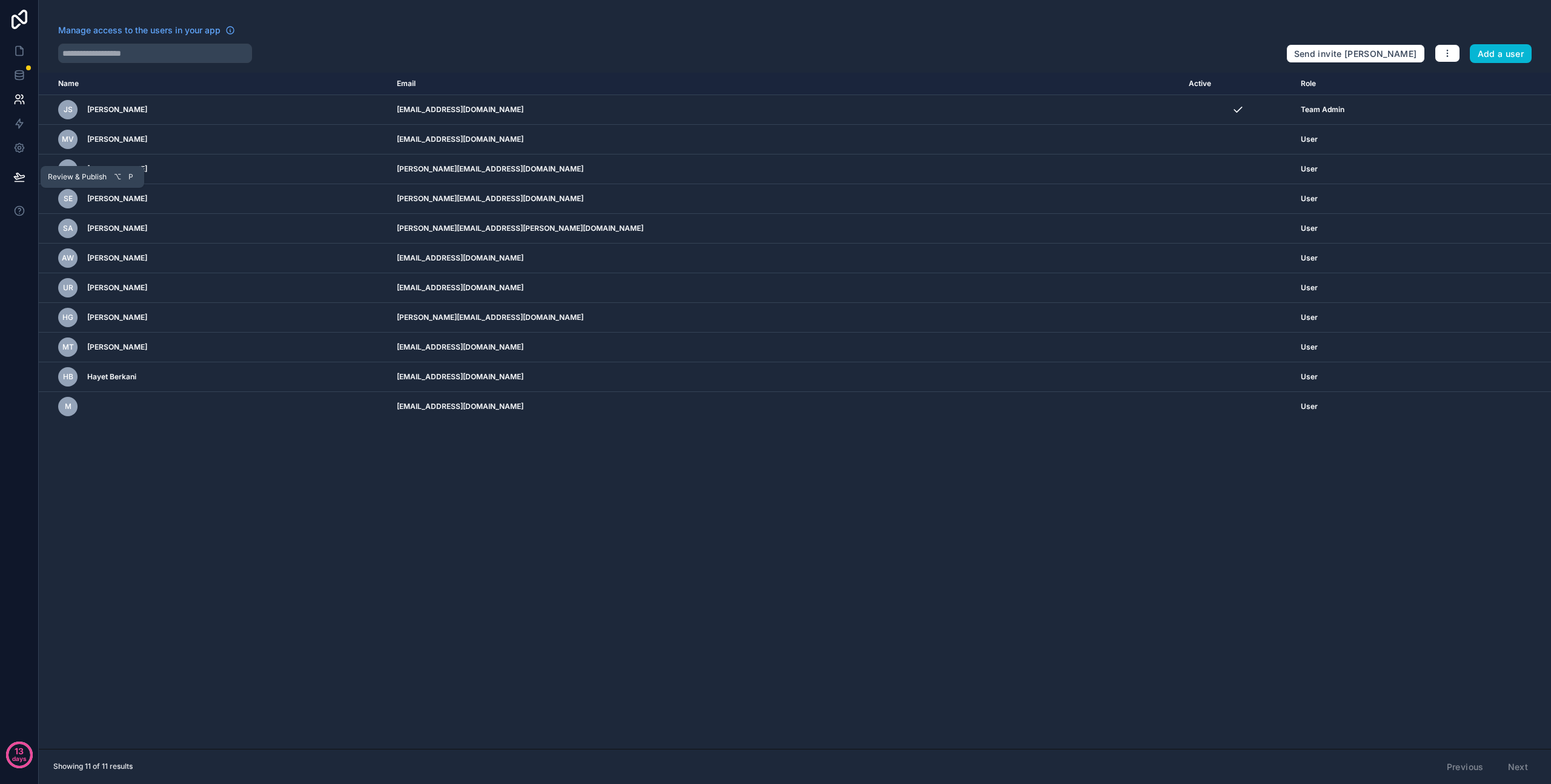
click at [17, 179] on icon at bounding box center [19, 177] width 10 height 6
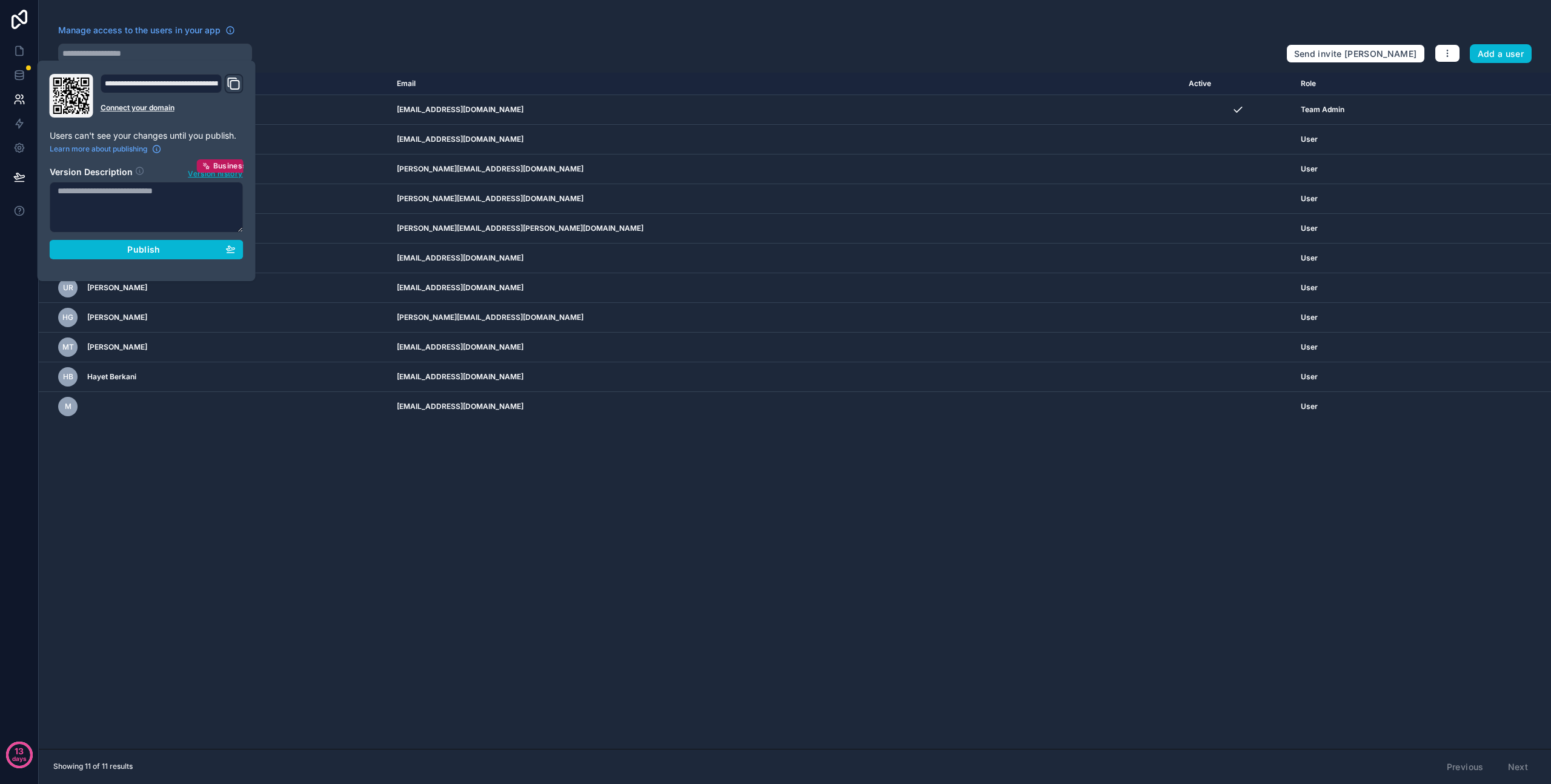
click at [229, 82] on icon "Domain and Custom Link" at bounding box center [233, 83] width 15 height 15
click at [16, 75] on icon at bounding box center [19, 75] width 12 height 12
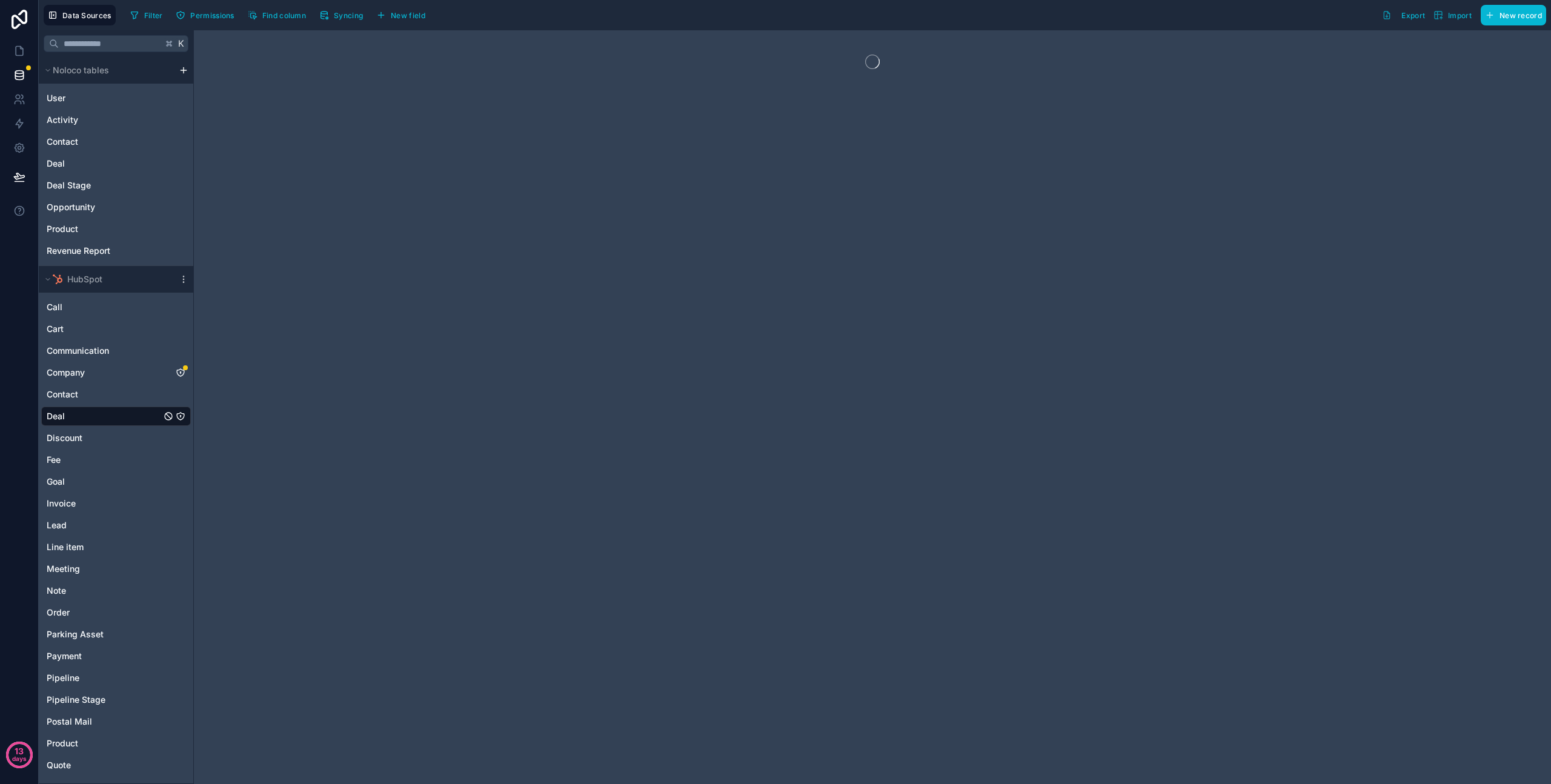
click at [182, 415] on icon "Deal" at bounding box center [181, 416] width 9 height 9
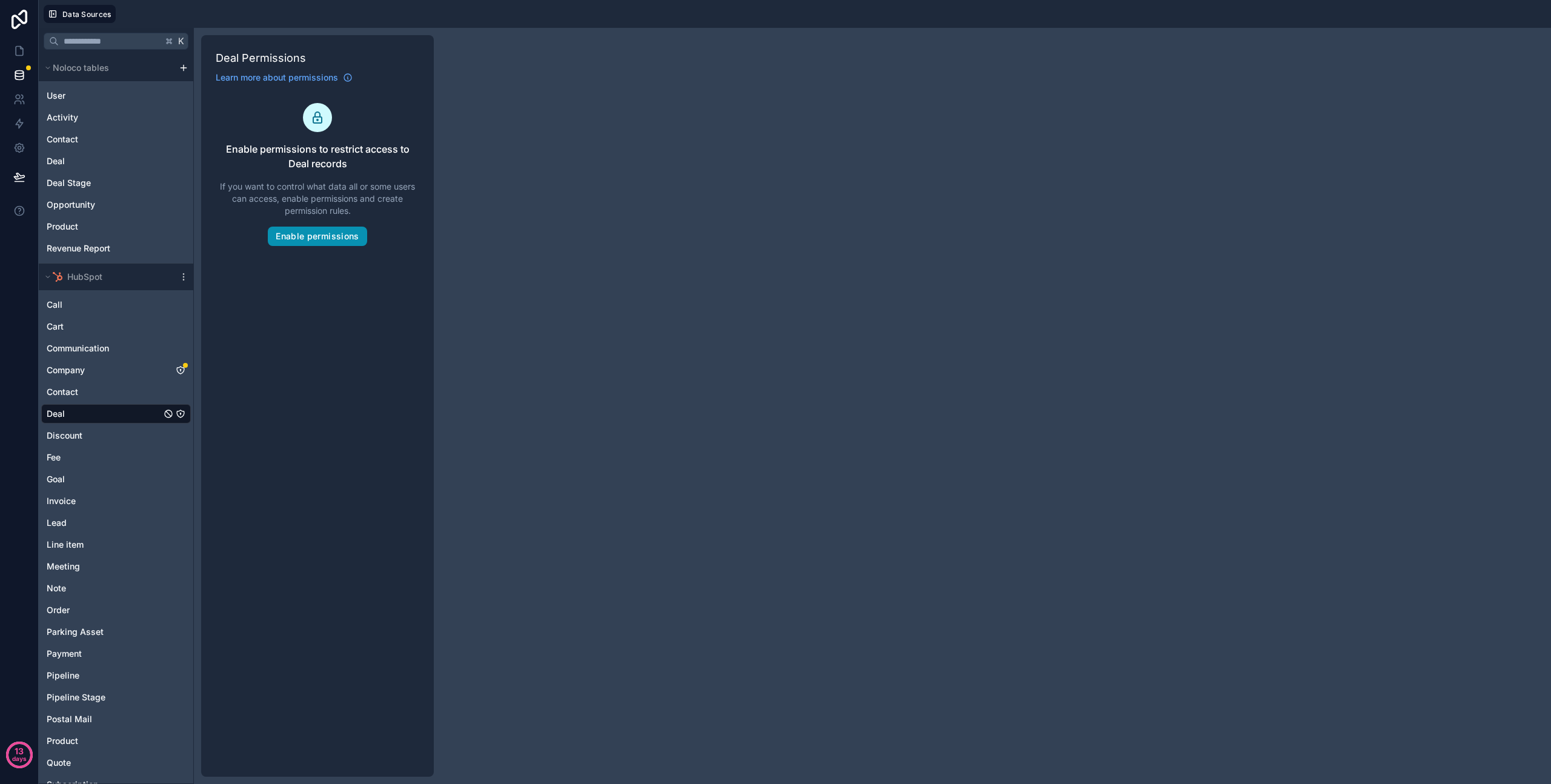
click at [313, 234] on button "Enable permissions" at bounding box center [317, 236] width 99 height 20
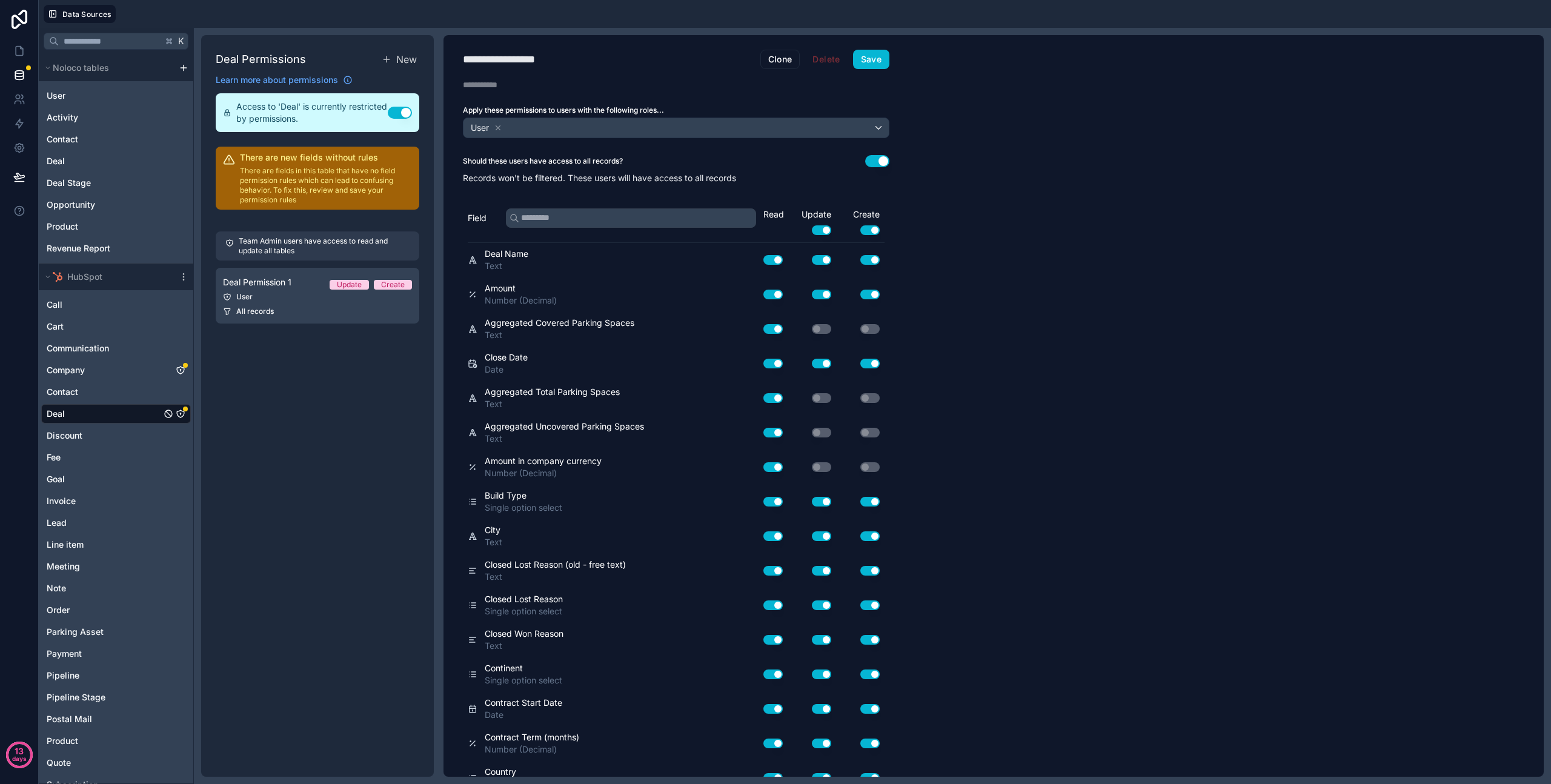
click at [883, 158] on button "Use setting" at bounding box center [877, 160] width 24 height 12
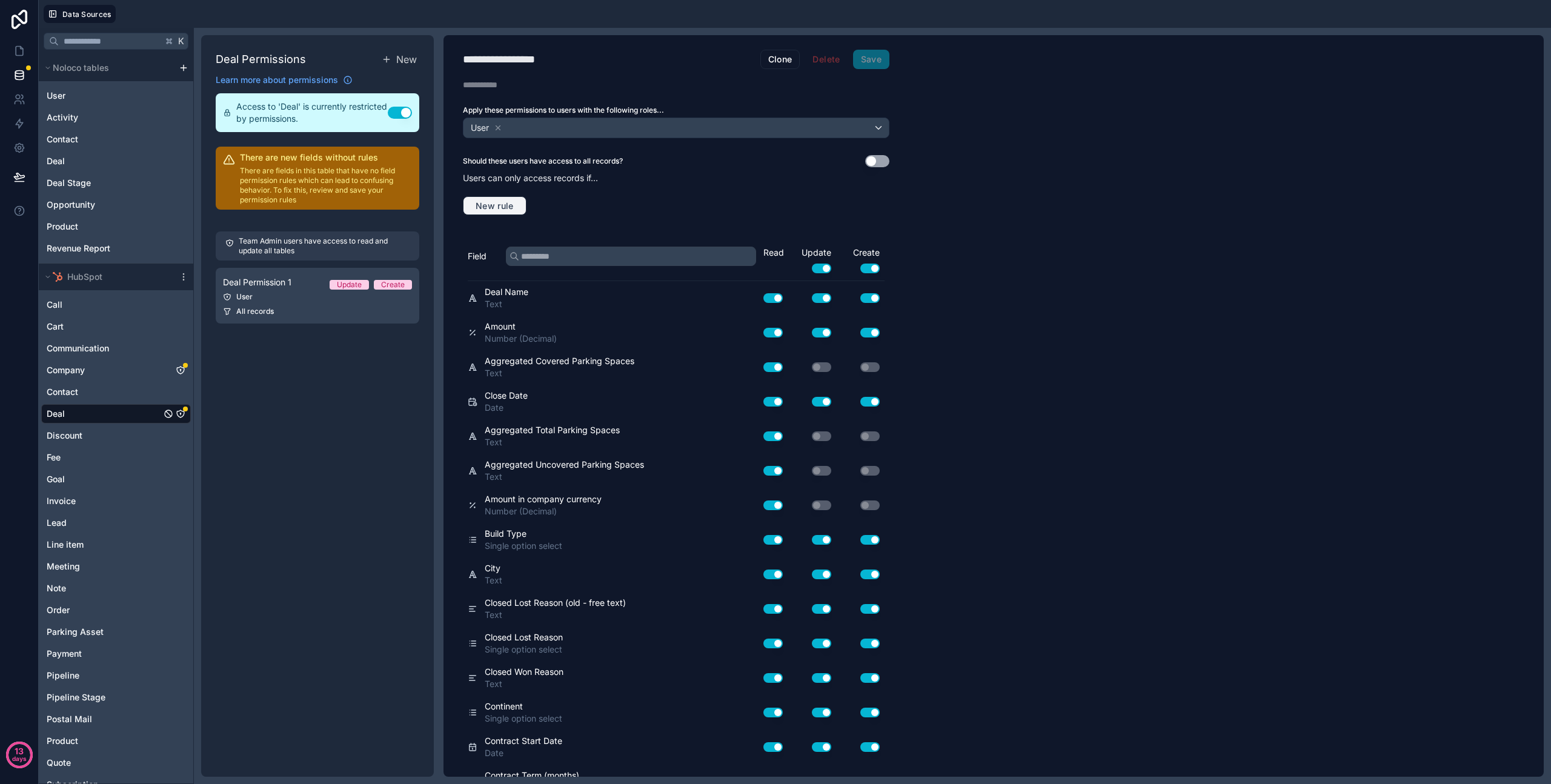
click at [508, 203] on span "New rule" at bounding box center [494, 206] width 48 height 11
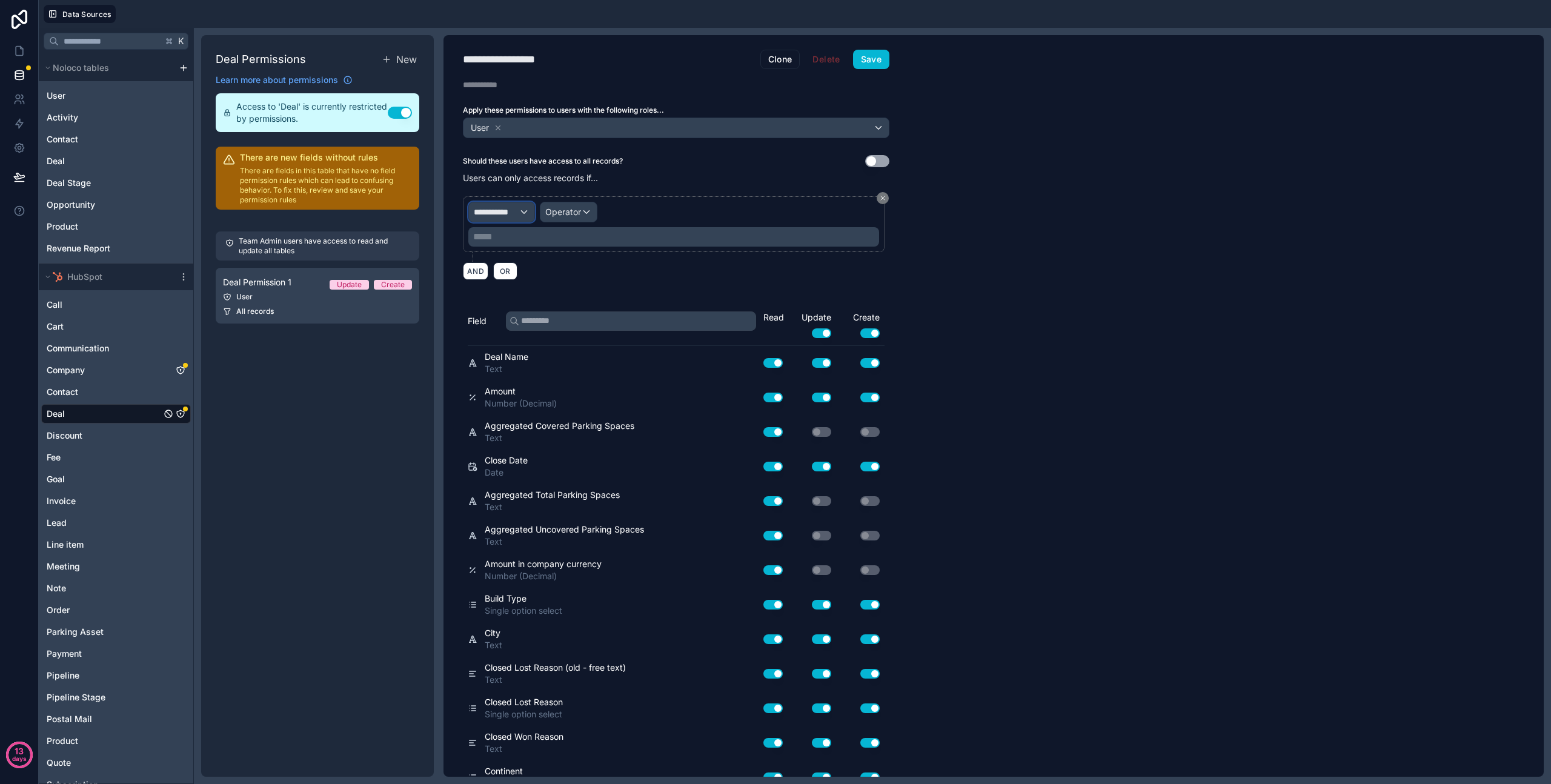
click at [521, 214] on div "**********" at bounding box center [501, 212] width 65 height 20
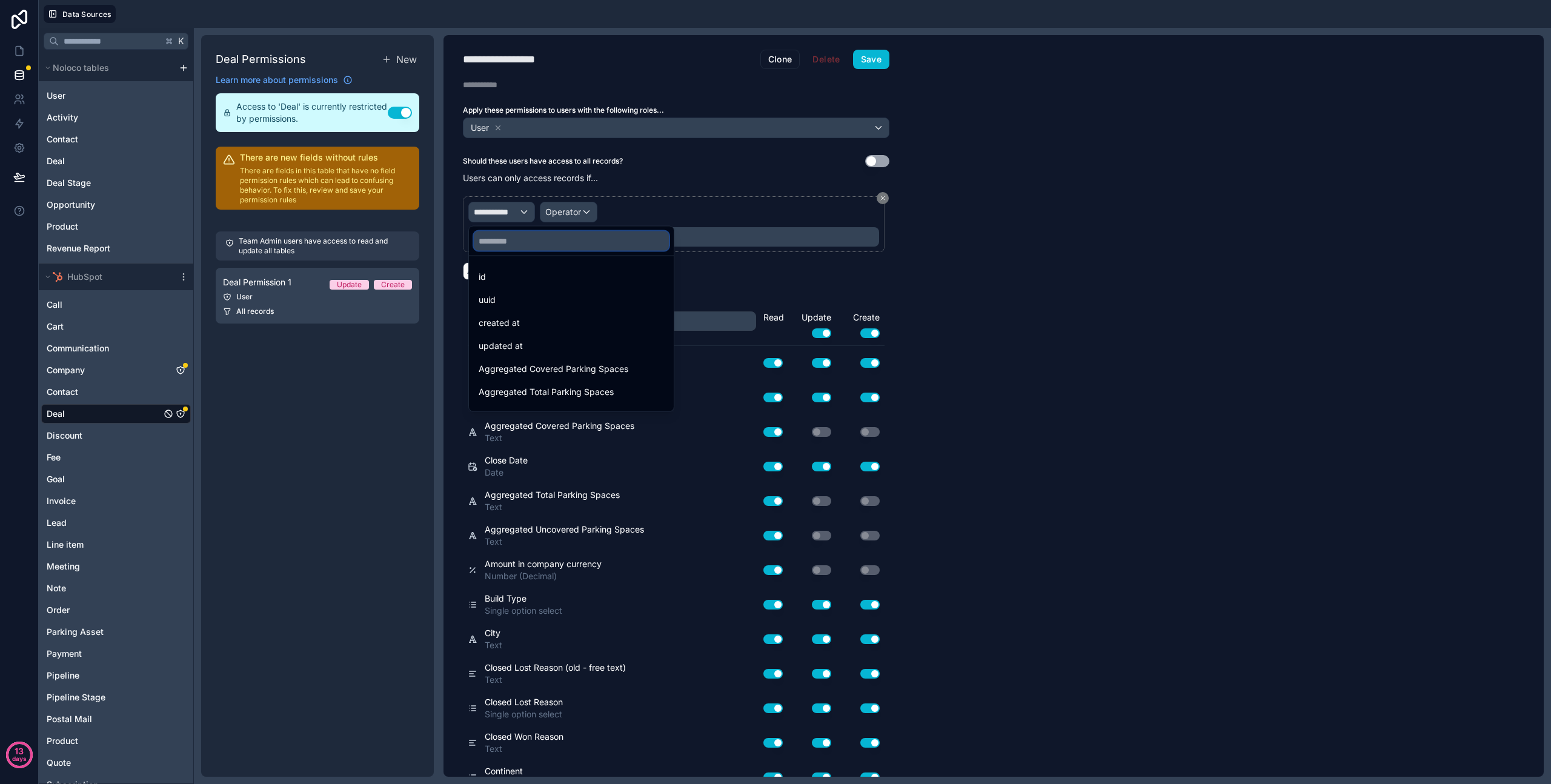
click at [518, 237] on input "text" at bounding box center [571, 241] width 195 height 20
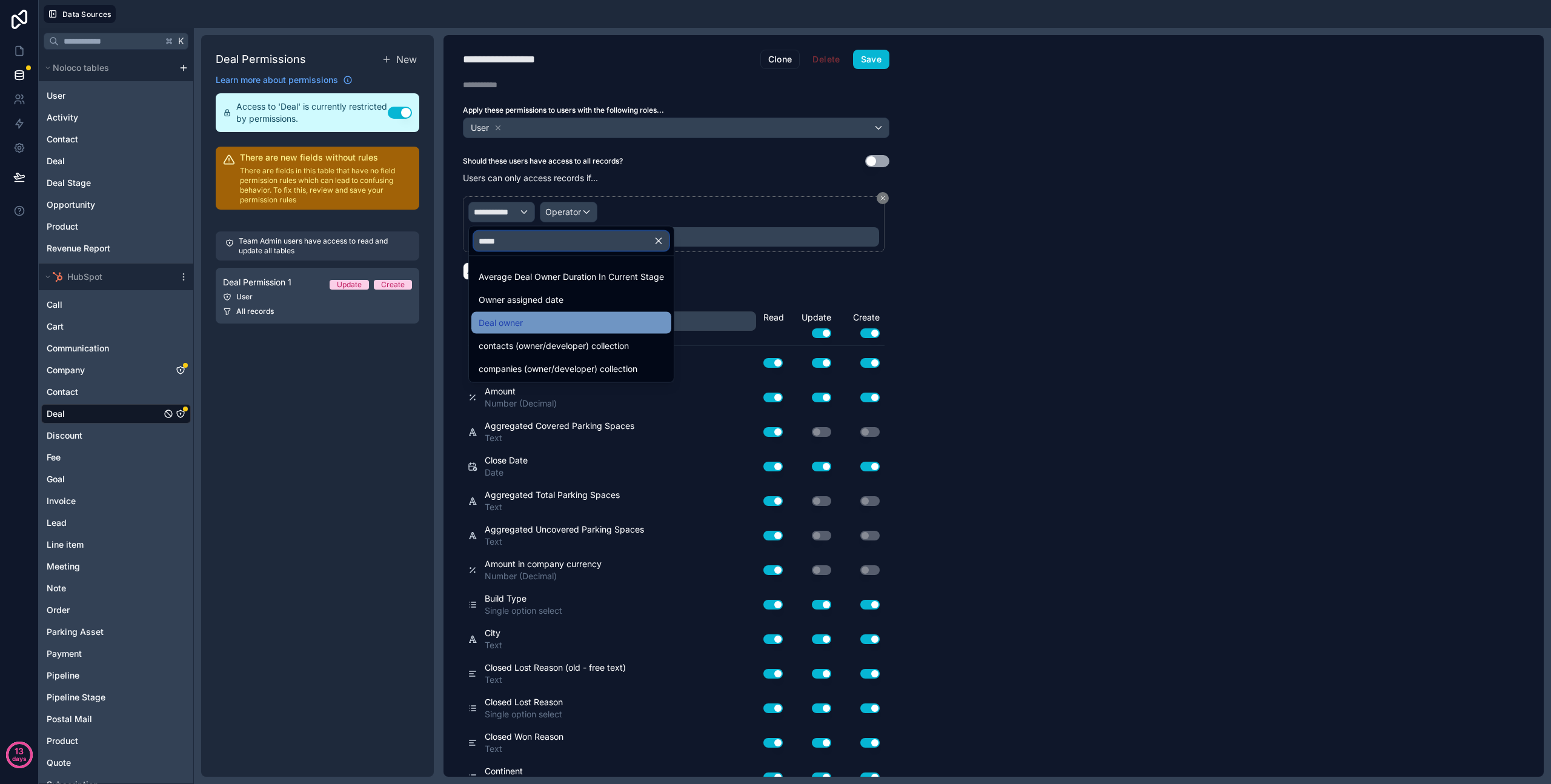
type input "*****"
click at [512, 317] on span "Deal owner" at bounding box center [500, 323] width 44 height 15
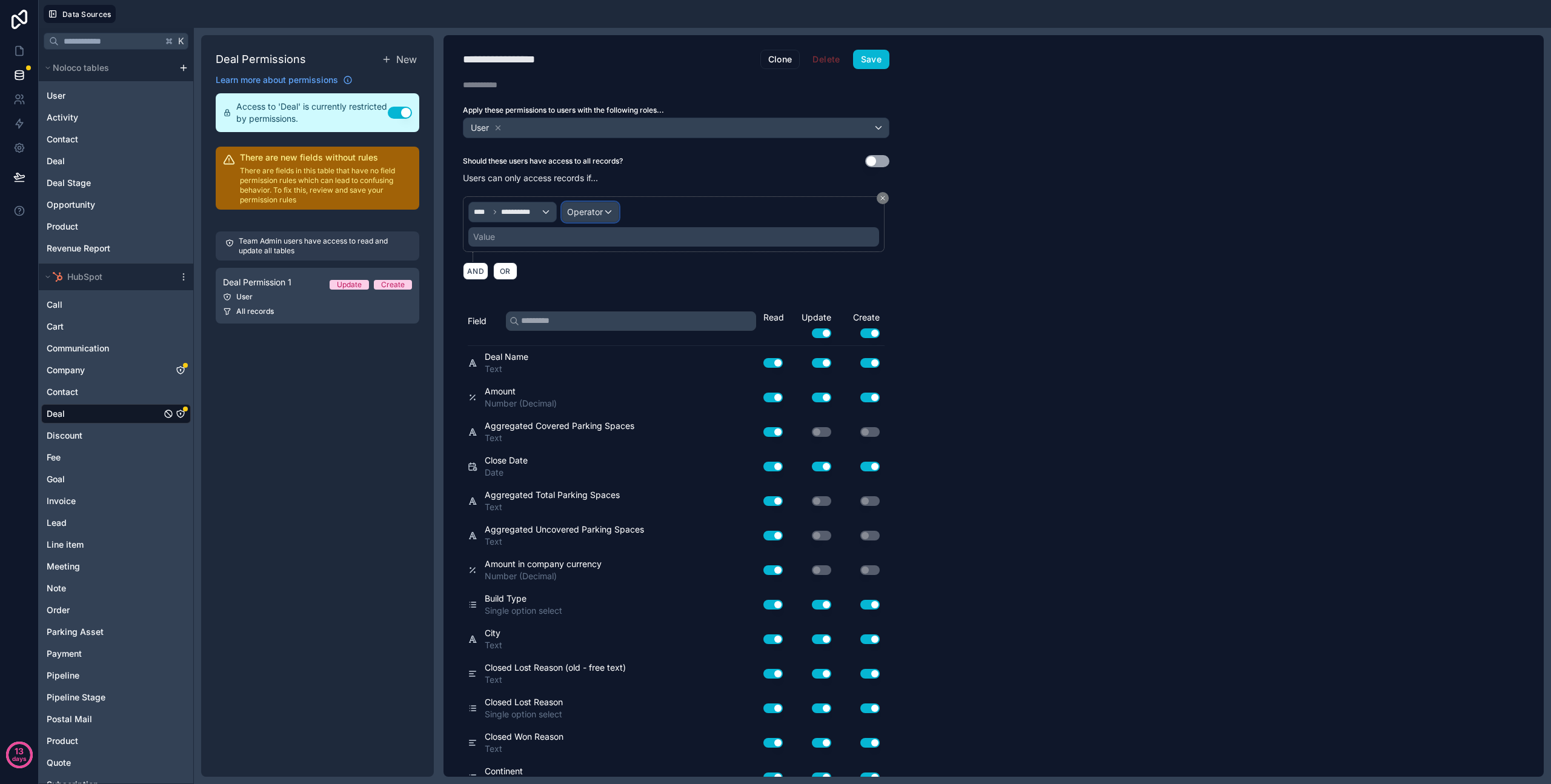
click at [586, 208] on span "Operator" at bounding box center [585, 211] width 36 height 10
click at [583, 319] on span "Is one of" at bounding box center [588, 323] width 34 height 15
click at [566, 238] on div "Value" at bounding box center [673, 236] width 411 height 20
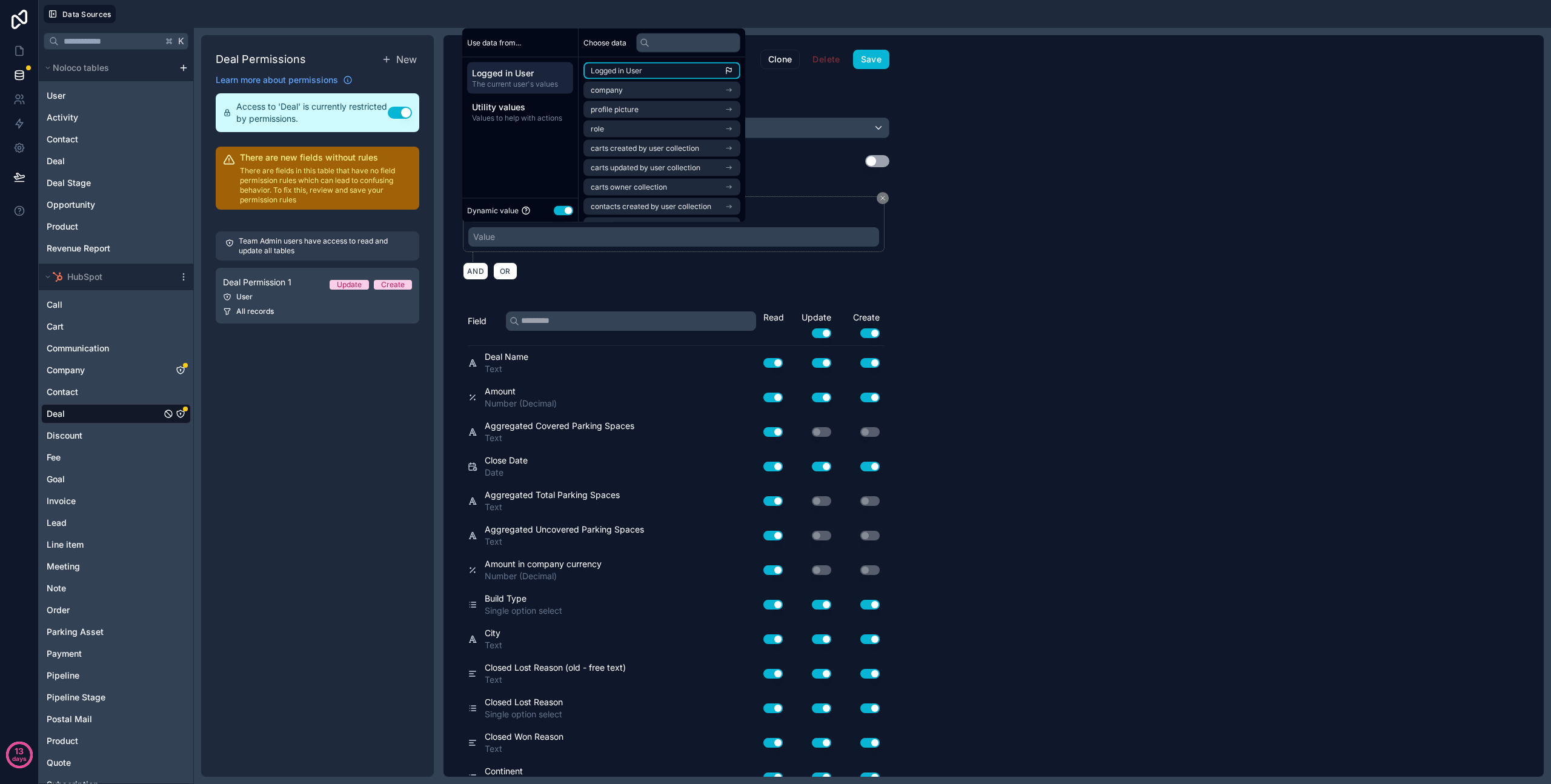
click at [626, 68] on span "Logged in User" at bounding box center [617, 71] width 52 height 9
click at [597, 265] on div "AND OR" at bounding box center [676, 270] width 427 height 18
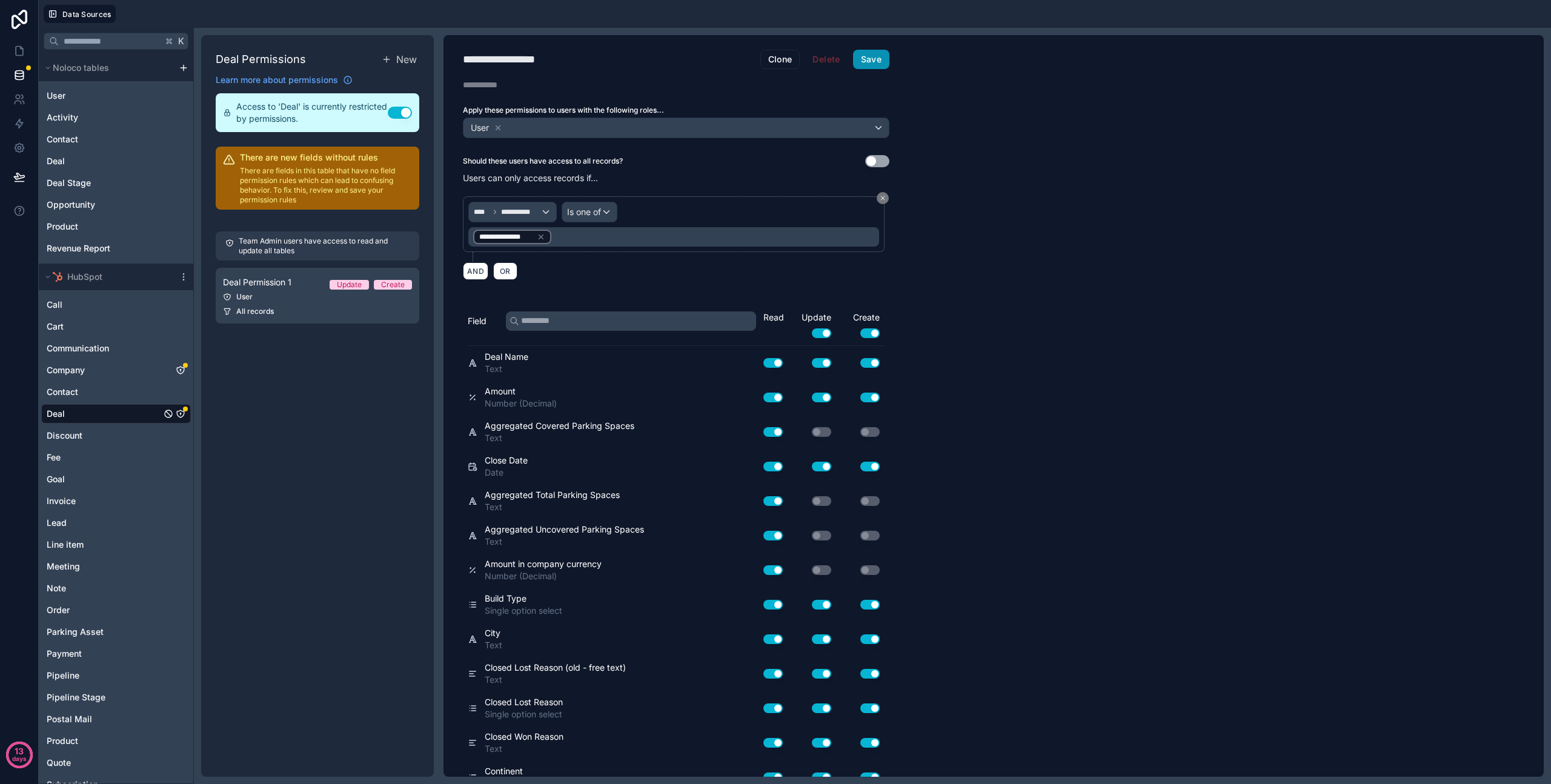
click at [873, 64] on button "Save" at bounding box center [871, 59] width 36 height 20
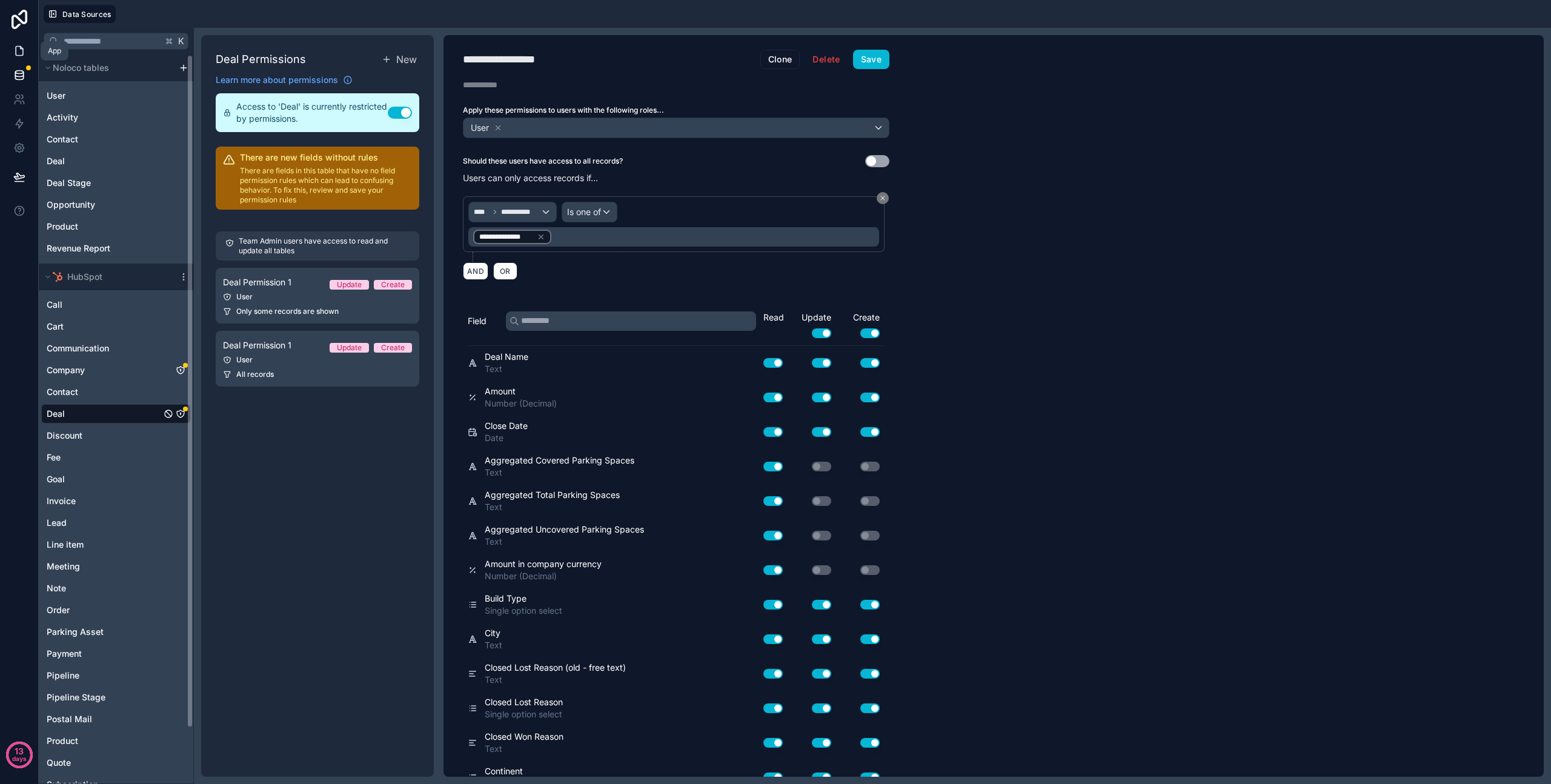
click at [16, 52] on icon at bounding box center [19, 50] width 12 height 12
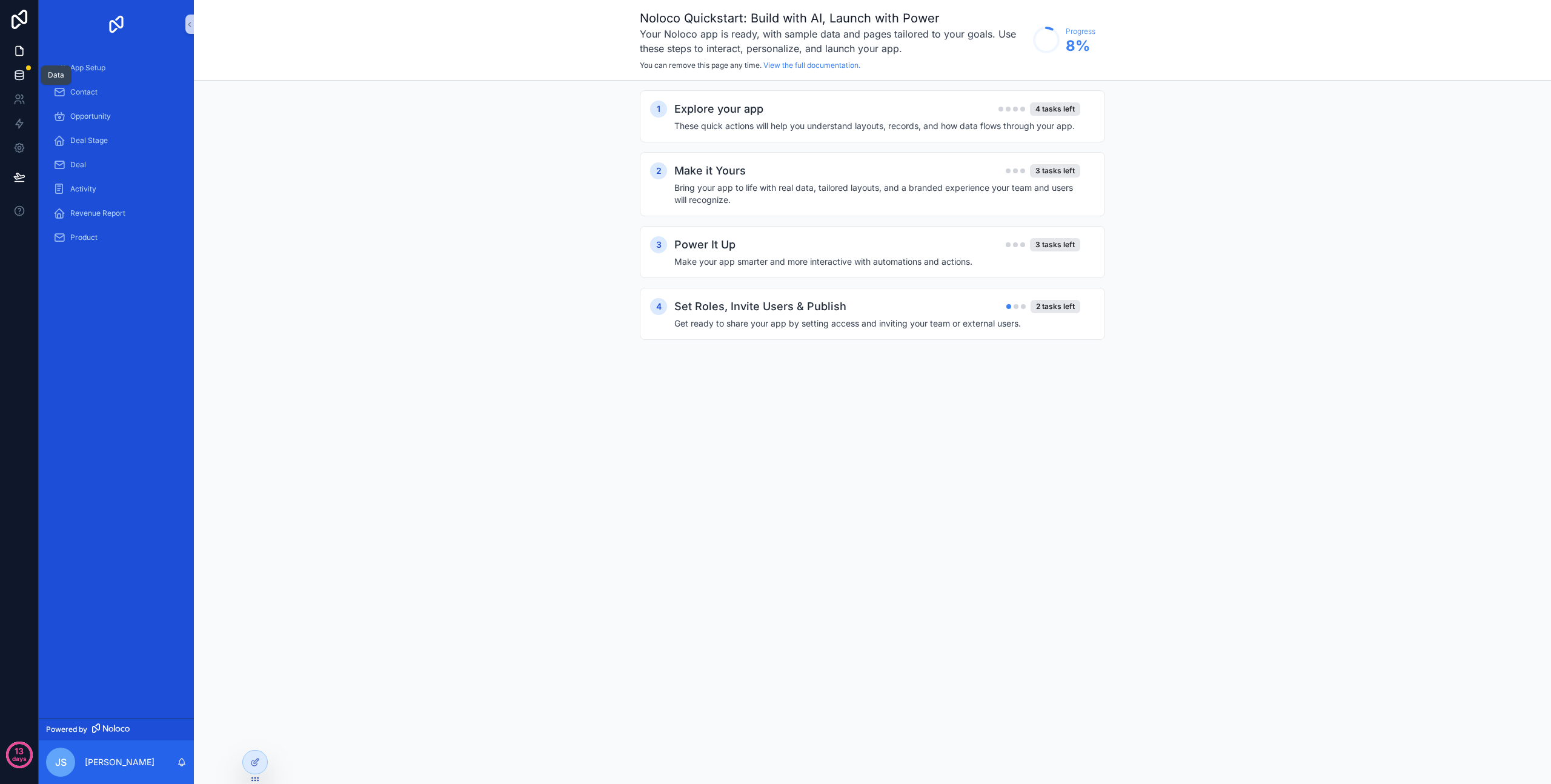
click at [16, 76] on icon at bounding box center [19, 75] width 12 height 12
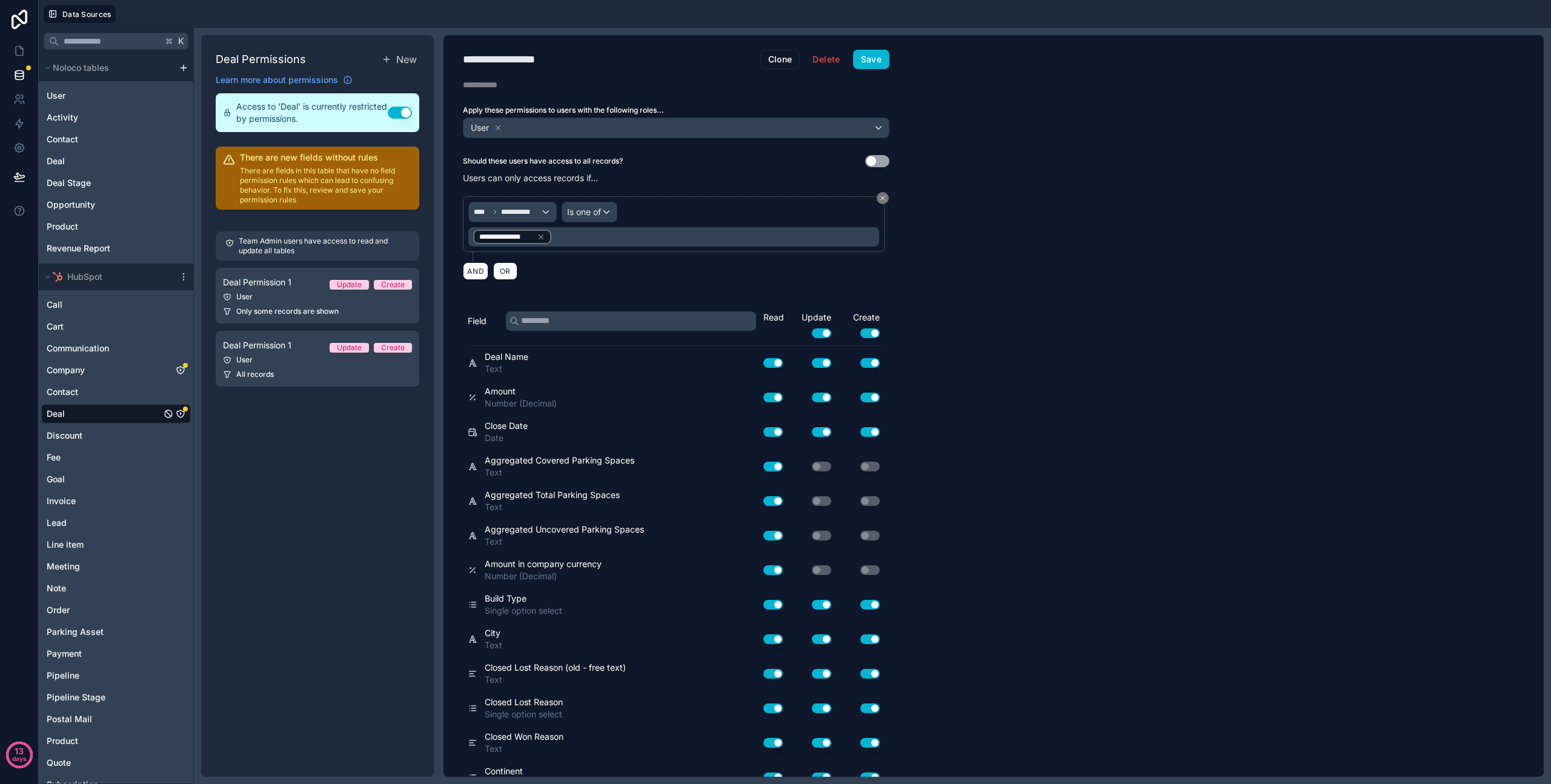
click at [820, 335] on button "Use setting" at bounding box center [821, 333] width 20 height 9
click at [866, 332] on button "Use setting" at bounding box center [870, 333] width 20 height 9
click at [769, 332] on div "Read Update Use setting Create Use setting" at bounding box center [824, 328] width 121 height 34
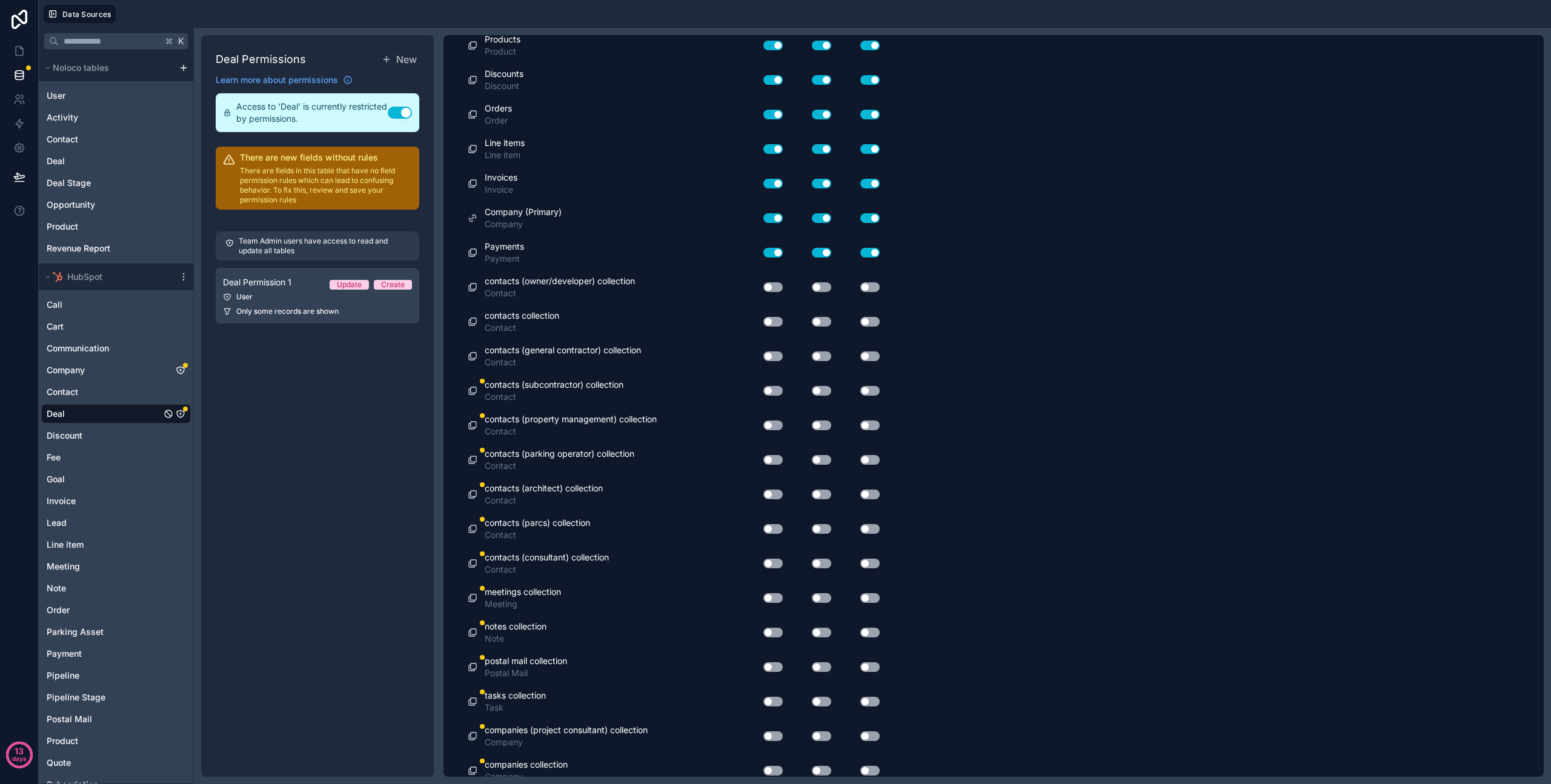
scroll to position [3875, 0]
click at [775, 284] on button "Use setting" at bounding box center [773, 287] width 20 height 9
click at [776, 314] on div "Use setting" at bounding box center [768, 321] width 38 height 20
click at [776, 320] on button "Use setting" at bounding box center [773, 321] width 20 height 9
click at [775, 352] on button "Use setting" at bounding box center [773, 356] width 20 height 9
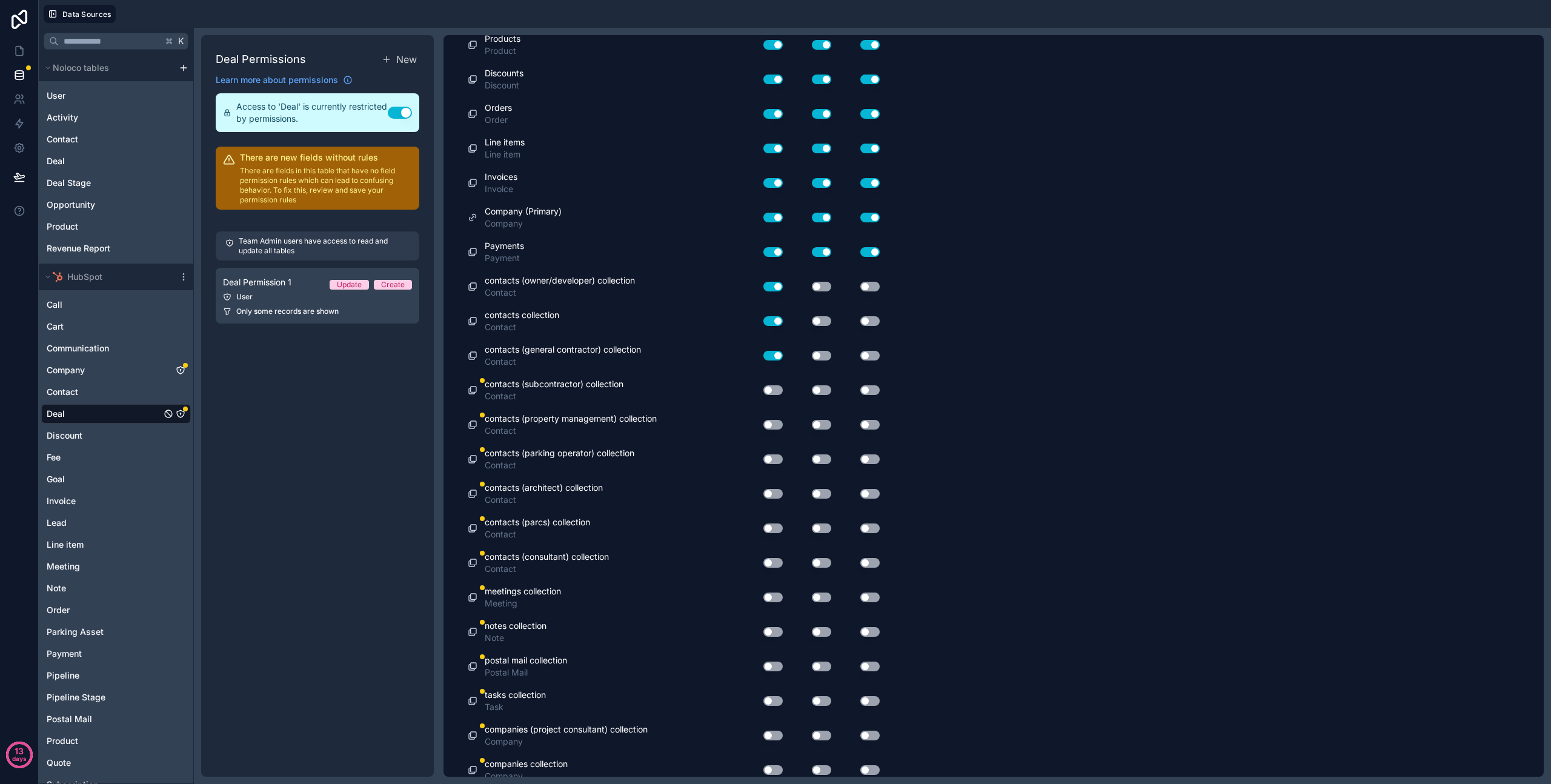
click at [775, 386] on button "Use setting" at bounding box center [773, 390] width 20 height 9
click at [774, 419] on div "Use setting" at bounding box center [768, 424] width 38 height 20
click at [775, 424] on button "Use setting" at bounding box center [773, 424] width 20 height 9
click at [776, 460] on button "Use setting" at bounding box center [773, 459] width 20 height 9
click at [773, 500] on div "Use setting" at bounding box center [768, 493] width 38 height 20
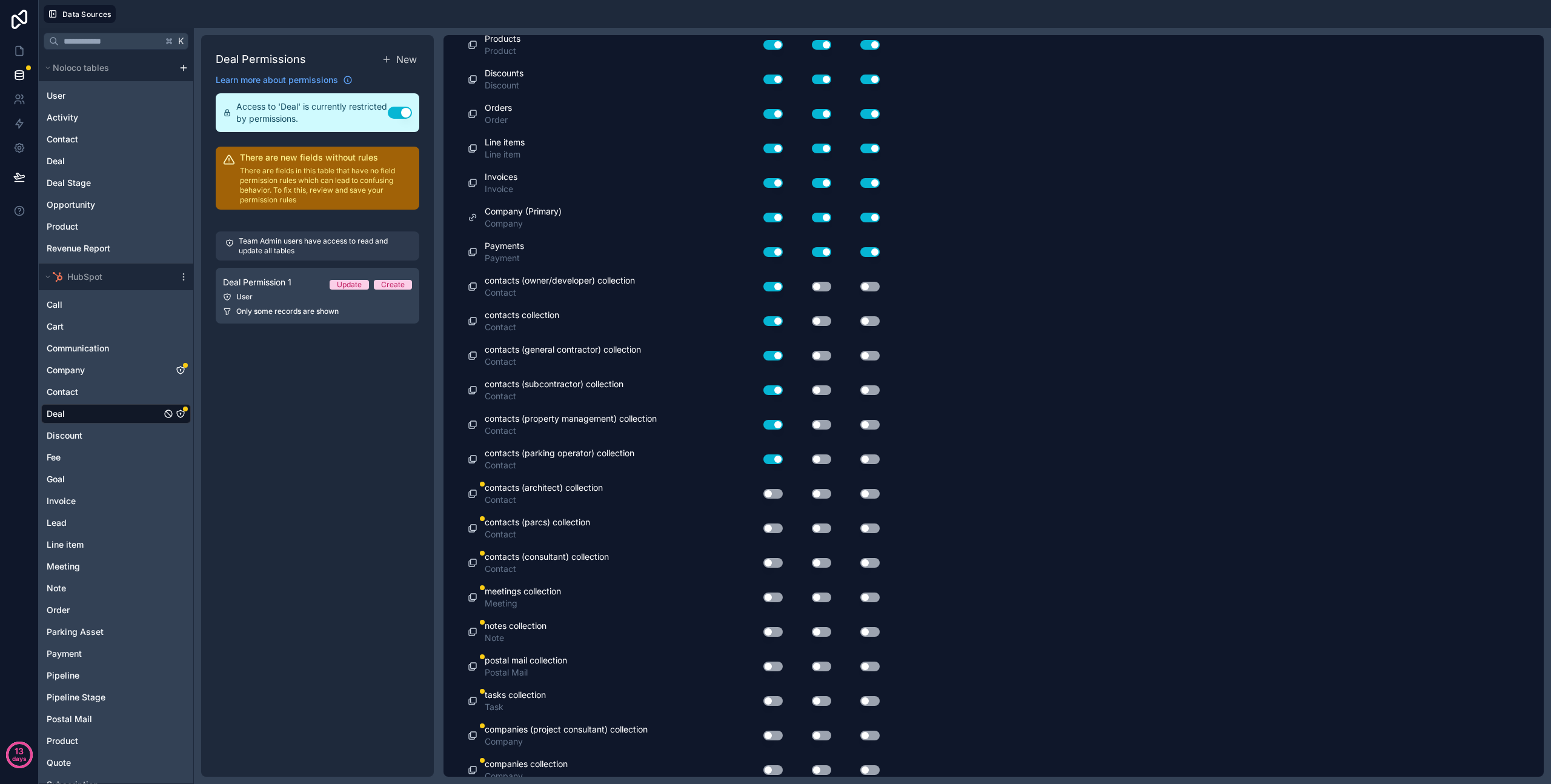
click at [773, 493] on button "Use setting" at bounding box center [773, 493] width 20 height 9
click at [773, 531] on button "Use setting" at bounding box center [773, 528] width 20 height 9
click at [774, 562] on button "Use setting" at bounding box center [773, 562] width 20 height 9
click at [773, 597] on button "Use setting" at bounding box center [773, 597] width 20 height 9
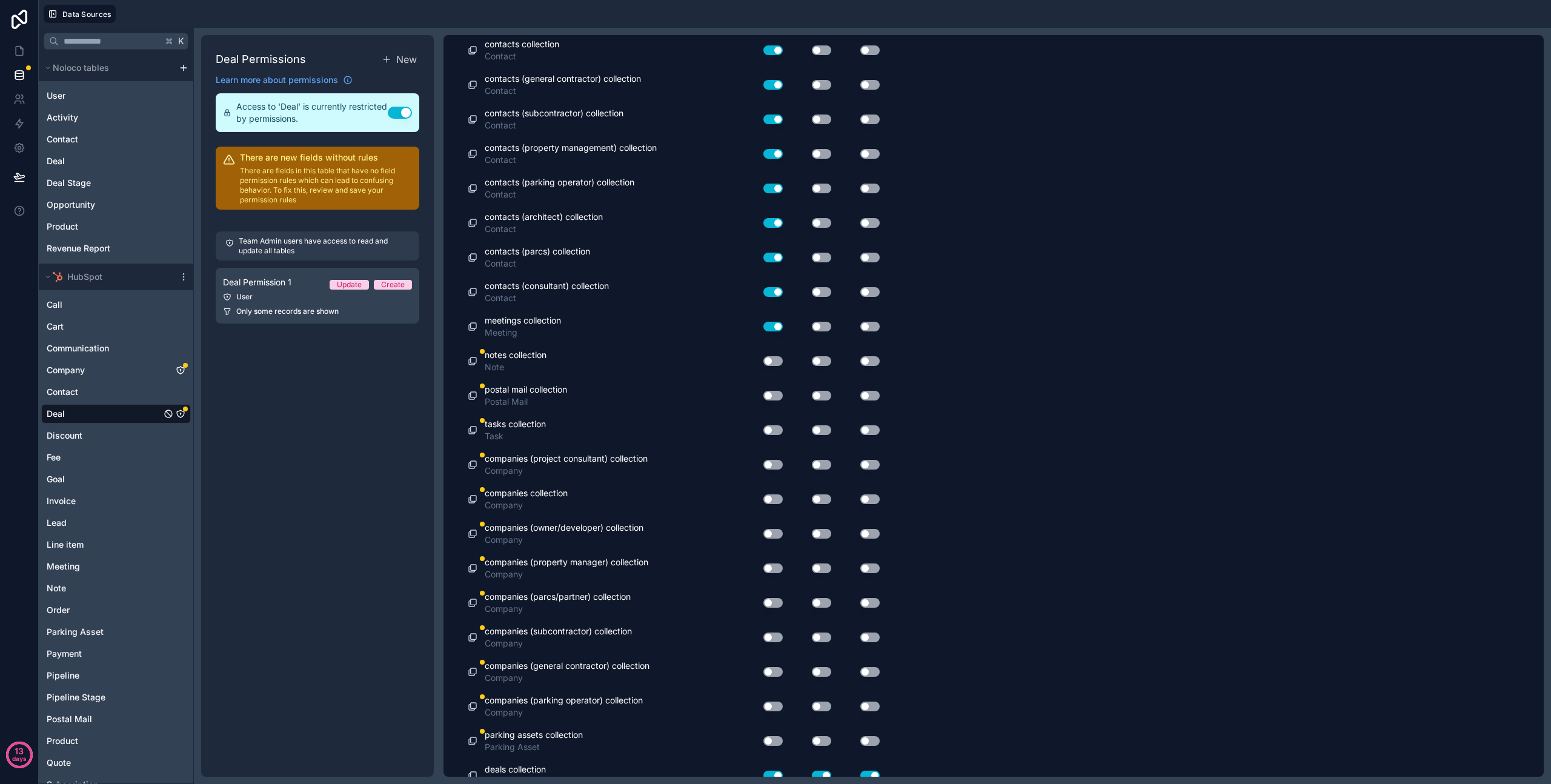
scroll to position [4156, 0]
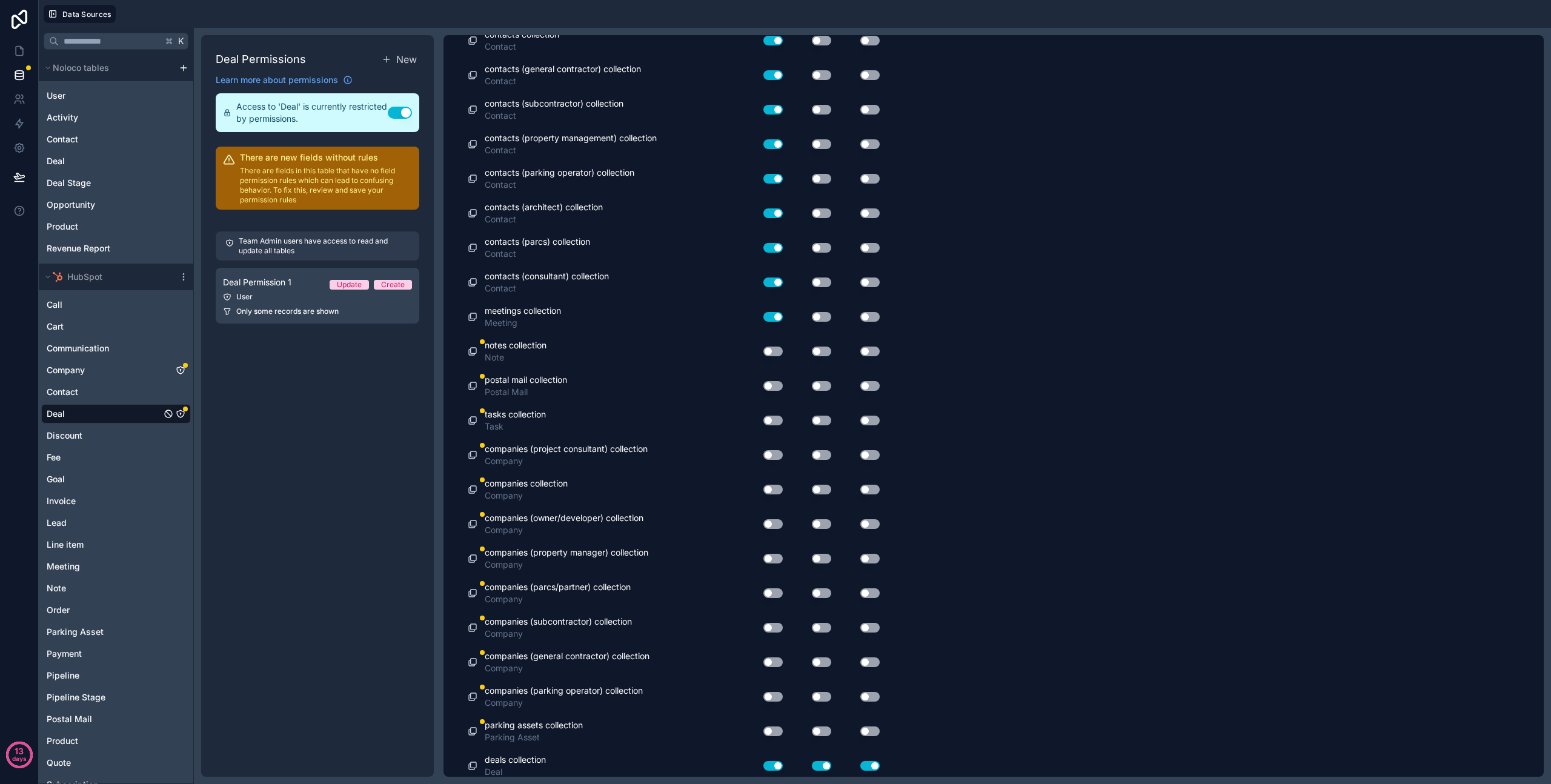
click at [775, 348] on button "Use setting" at bounding box center [773, 351] width 20 height 9
click at [777, 383] on button "Use setting" at bounding box center [773, 386] width 20 height 9
click at [775, 421] on button "Use setting" at bounding box center [773, 420] width 20 height 9
click at [773, 453] on button "Use setting" at bounding box center [773, 455] width 20 height 9
click at [773, 489] on button "Use setting" at bounding box center [773, 489] width 20 height 9
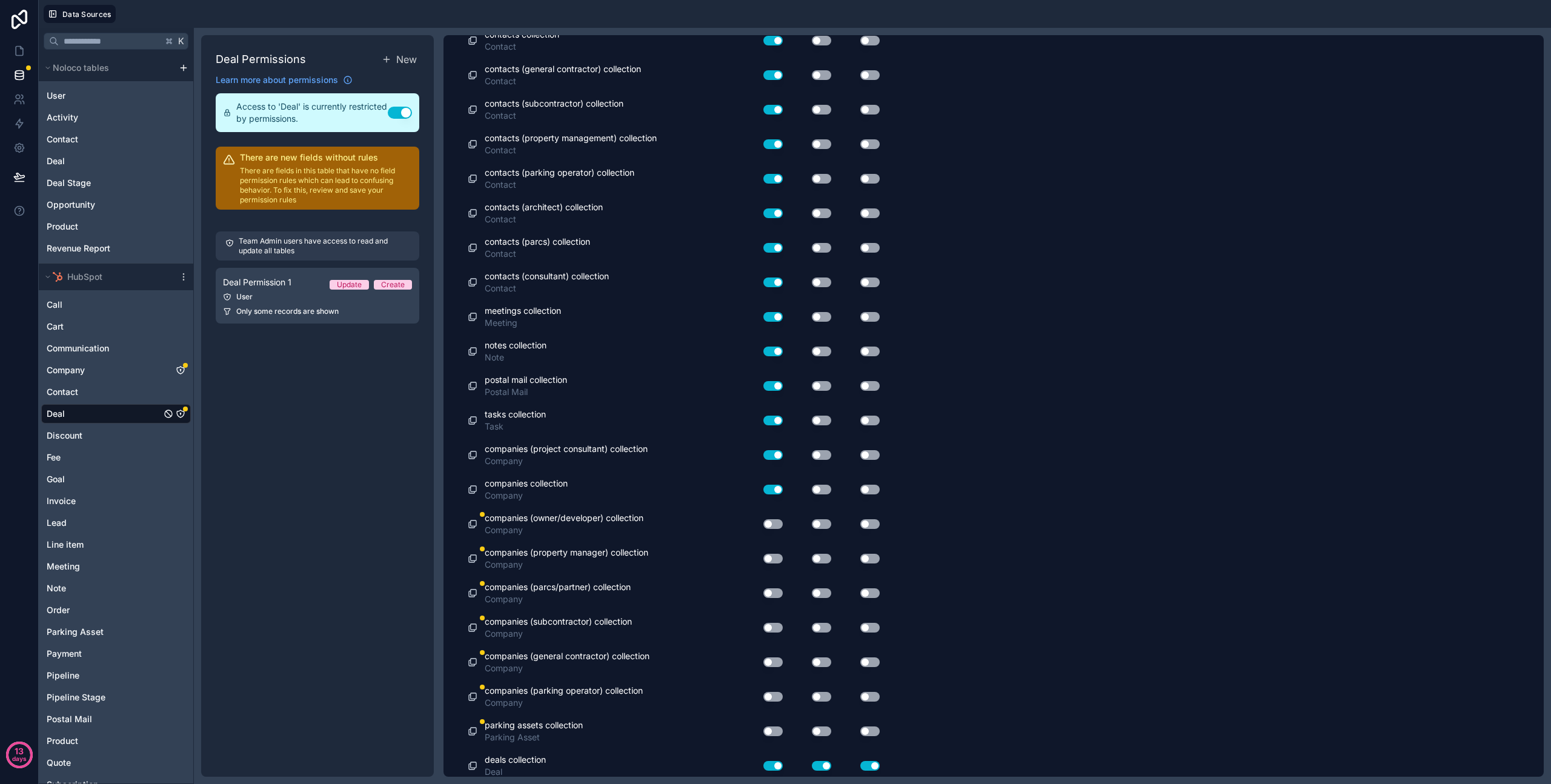
click at [773, 519] on button "Use setting" at bounding box center [773, 524] width 20 height 9
click at [773, 555] on button "Use setting" at bounding box center [773, 559] width 20 height 9
click at [772, 587] on div "Use setting" at bounding box center [768, 593] width 38 height 20
click at [770, 594] on button "Use setting" at bounding box center [773, 593] width 20 height 9
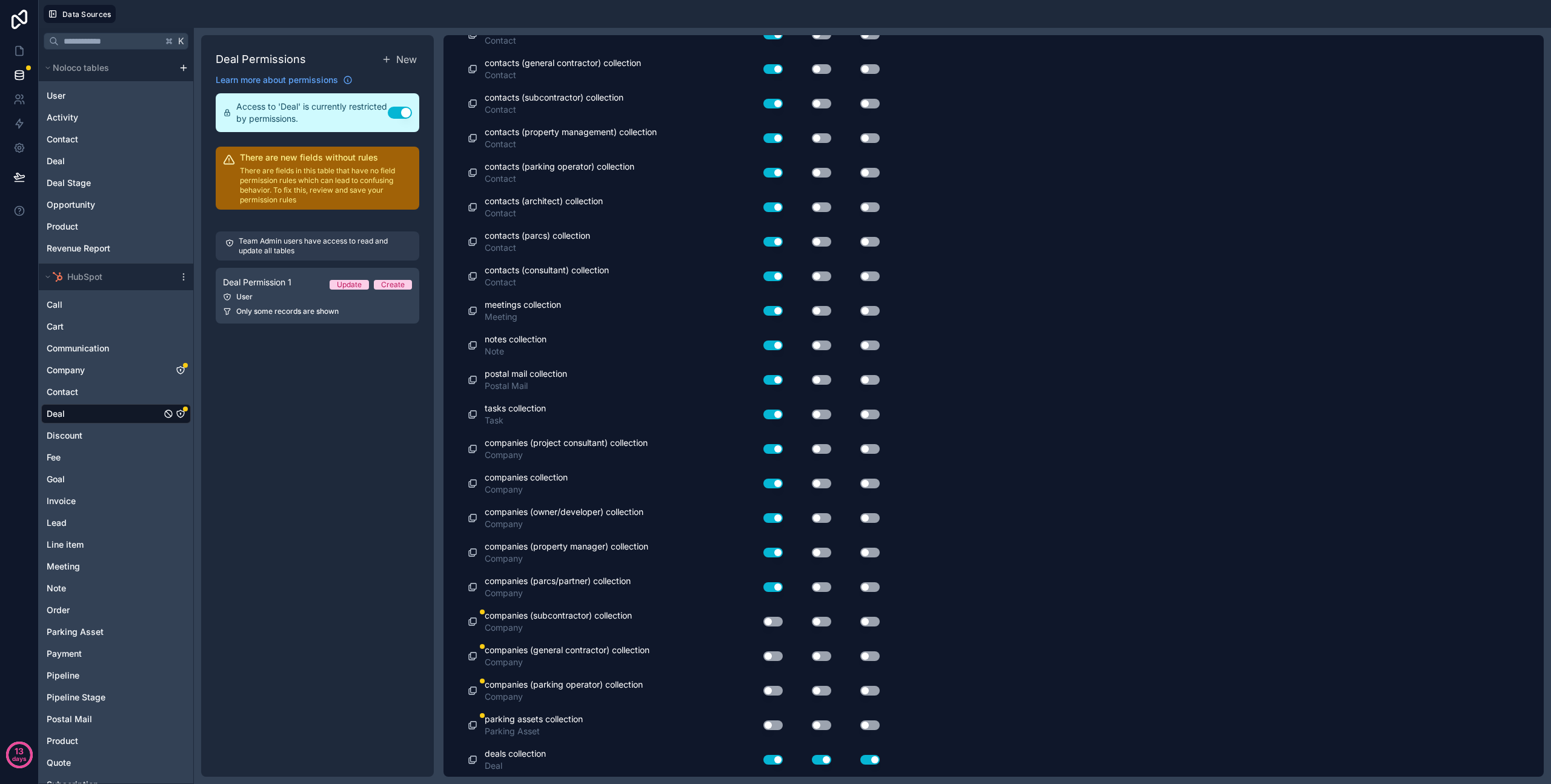
click at [776, 623] on button "Use setting" at bounding box center [773, 621] width 20 height 9
click at [779, 653] on button "Use setting" at bounding box center [773, 656] width 20 height 9
click at [778, 687] on button "Use setting" at bounding box center [773, 691] width 20 height 9
click at [774, 730] on div "Use setting" at bounding box center [768, 725] width 38 height 20
click at [774, 722] on button "Use setting" at bounding box center [773, 725] width 20 height 9
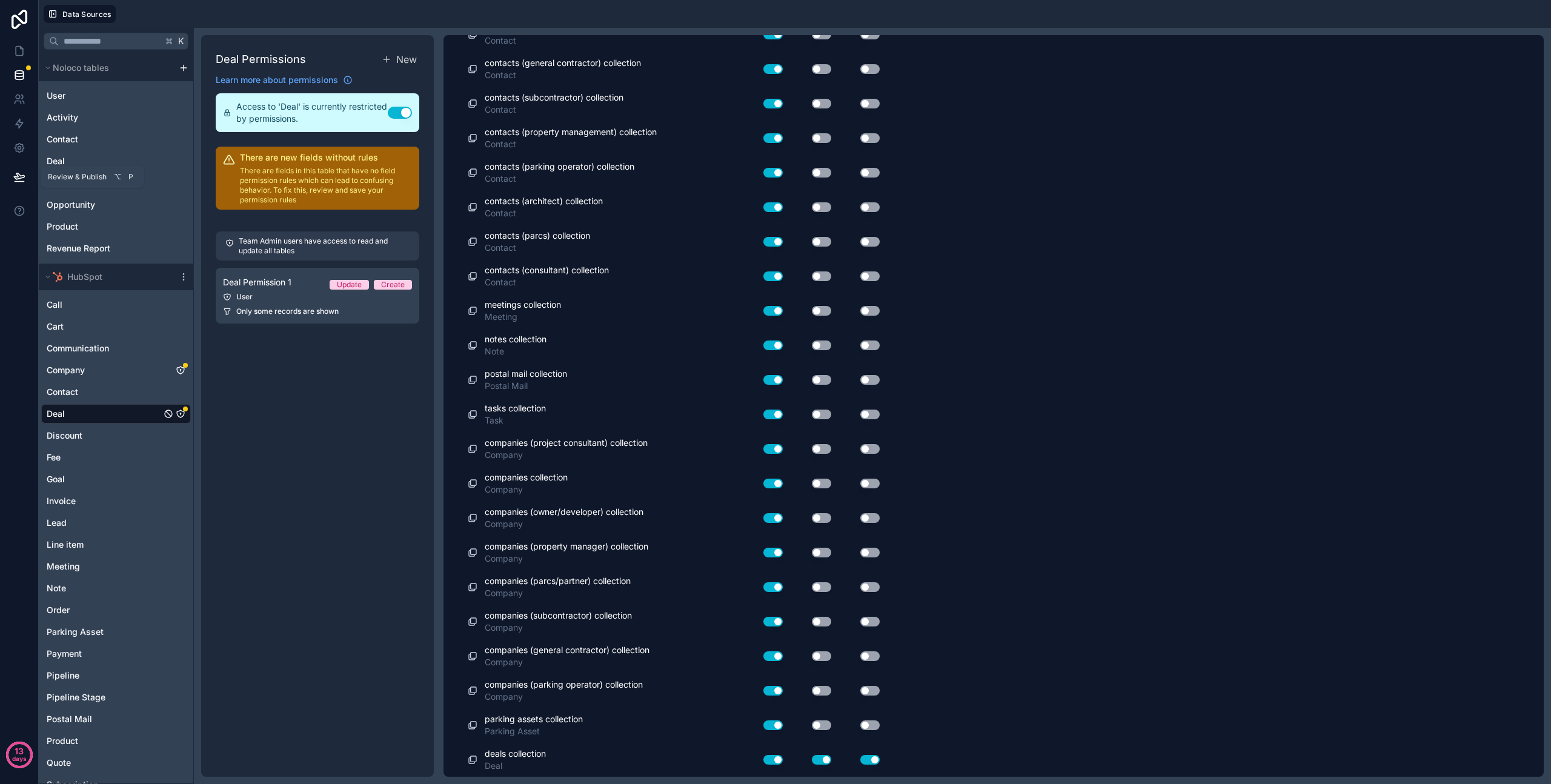
click at [15, 178] on icon at bounding box center [19, 177] width 10 height 6
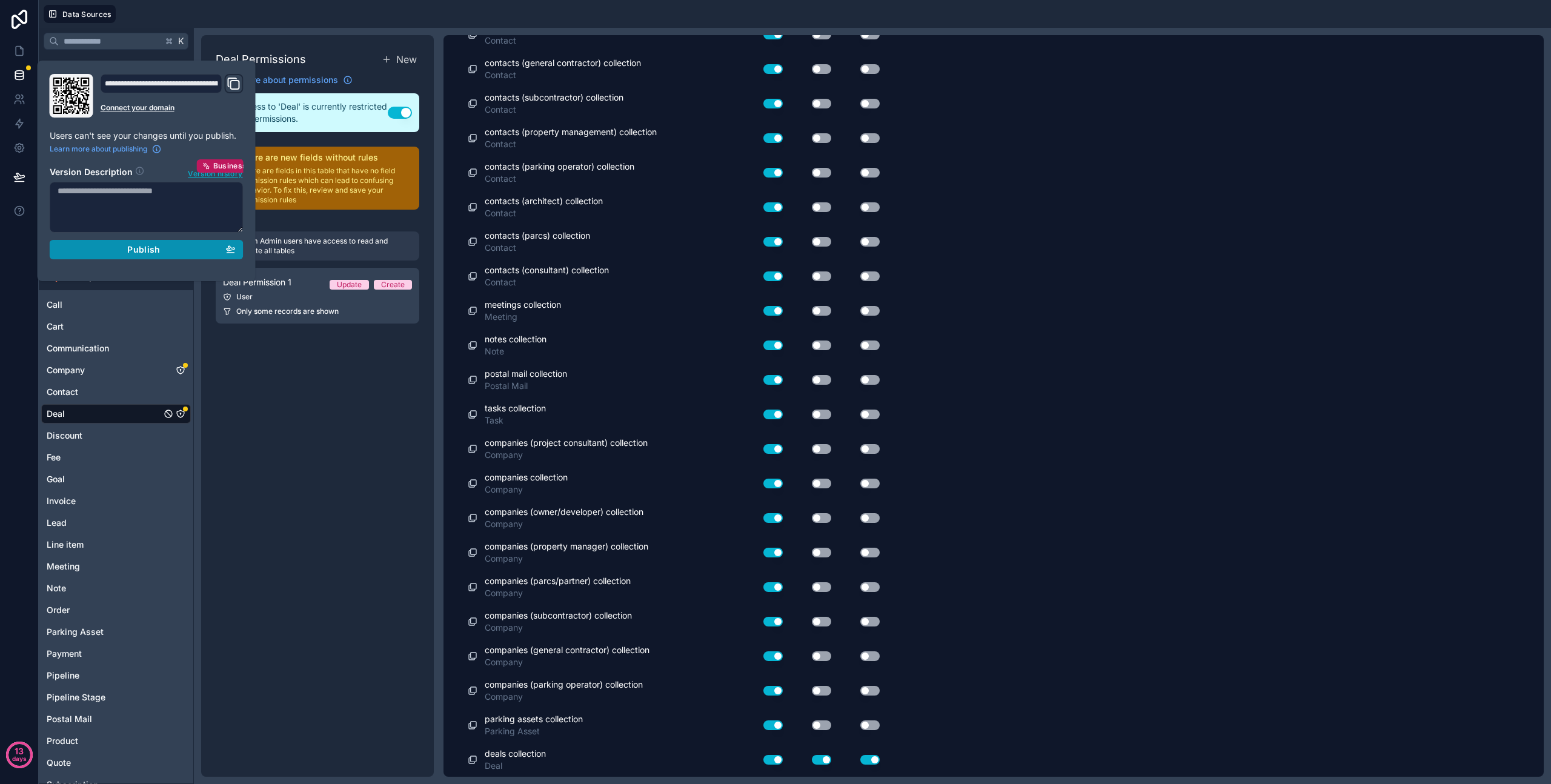
click at [128, 246] on span "Publish" at bounding box center [144, 250] width 33 height 11
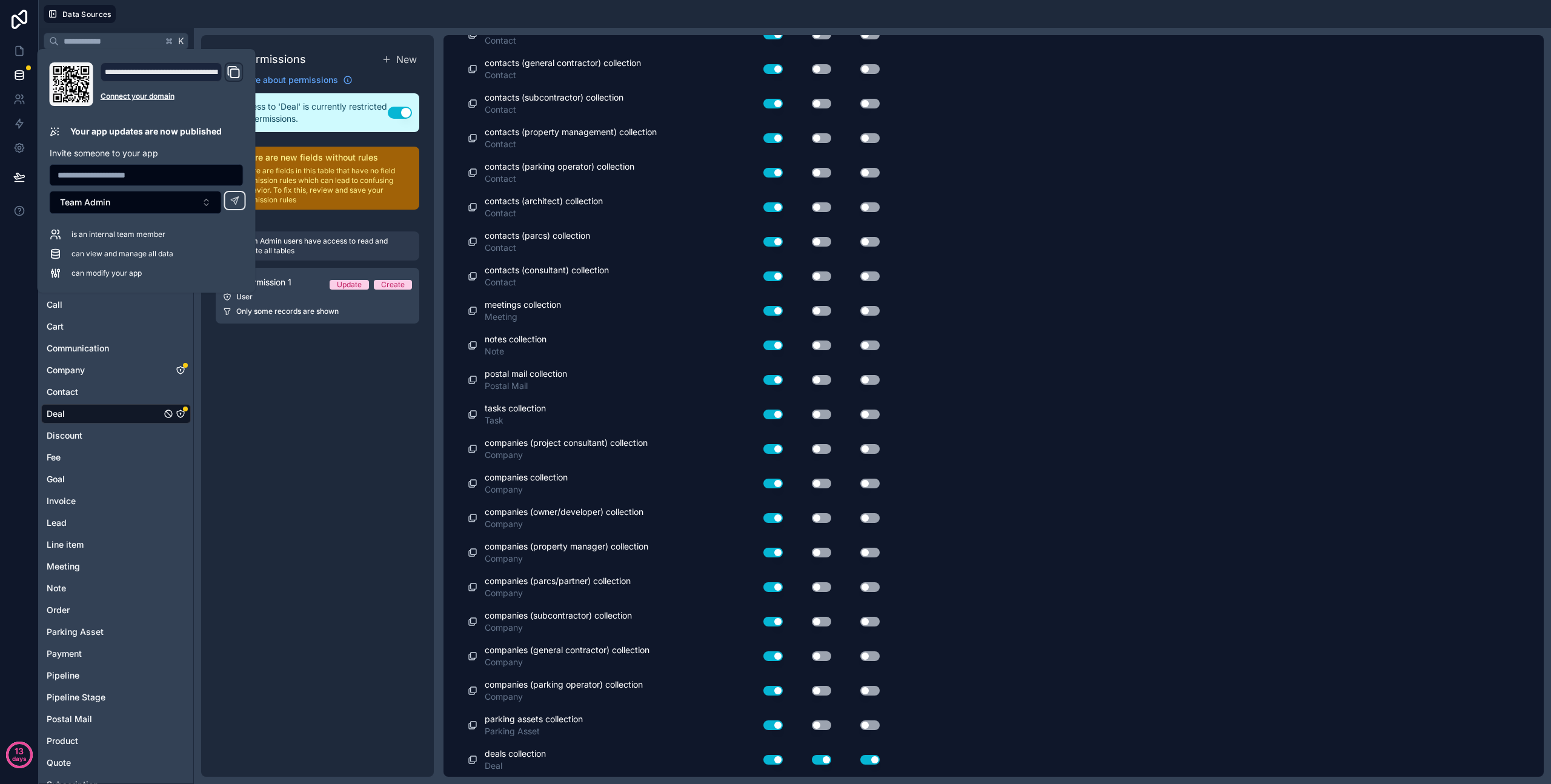
click at [292, 471] on div "Deal Permissions New Learn more about permissions Access to 'Deal' is currently…" at bounding box center [317, 406] width 233 height 742
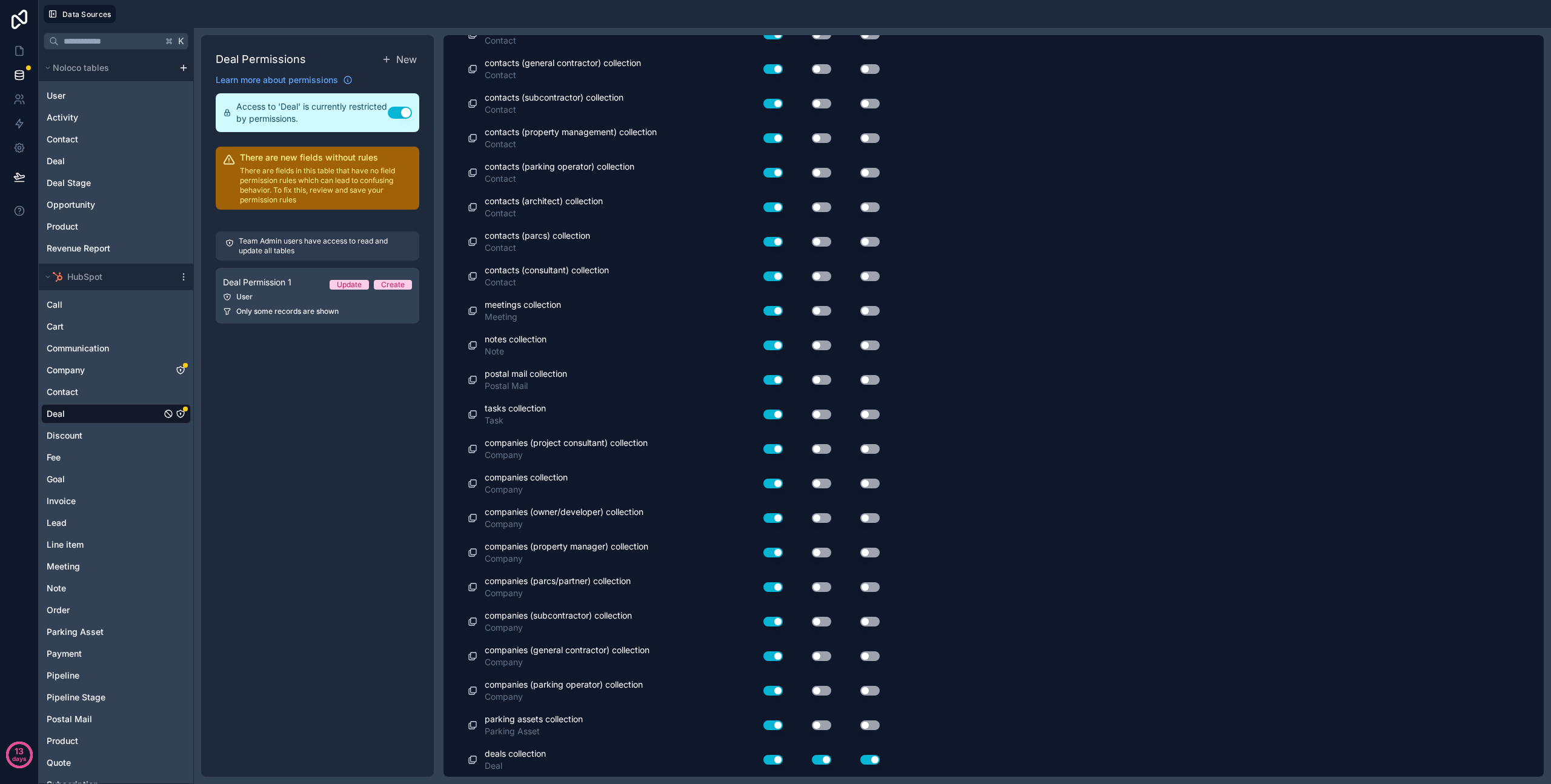
click at [286, 378] on div "Deal Permissions New Learn more about permissions Access to 'Deal' is currently…" at bounding box center [317, 406] width 233 height 742
click at [284, 397] on div "Deal Permissions New Learn more about permissions Access to 'Deal' is currently…" at bounding box center [317, 406] width 233 height 742
click at [314, 394] on div "Deal Permissions New Learn more about permissions Access to 'Deal' is currently…" at bounding box center [317, 406] width 233 height 742
click at [307, 414] on div "Deal Permissions New Learn more about permissions Access to 'Deal' is currently…" at bounding box center [317, 406] width 233 height 742
click at [20, 53] on icon at bounding box center [19, 50] width 12 height 12
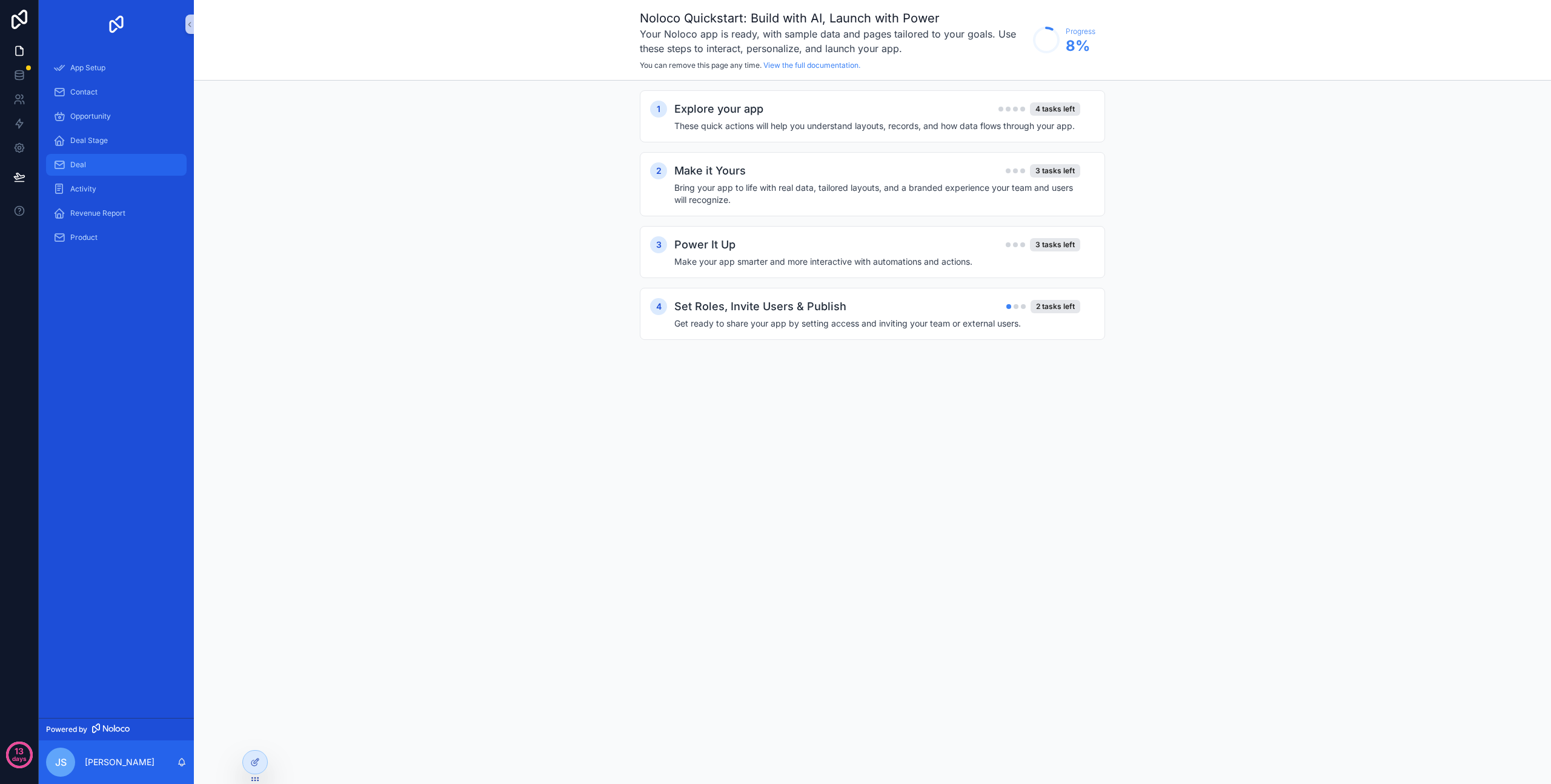
click at [87, 174] on div "Deal" at bounding box center [116, 164] width 126 height 20
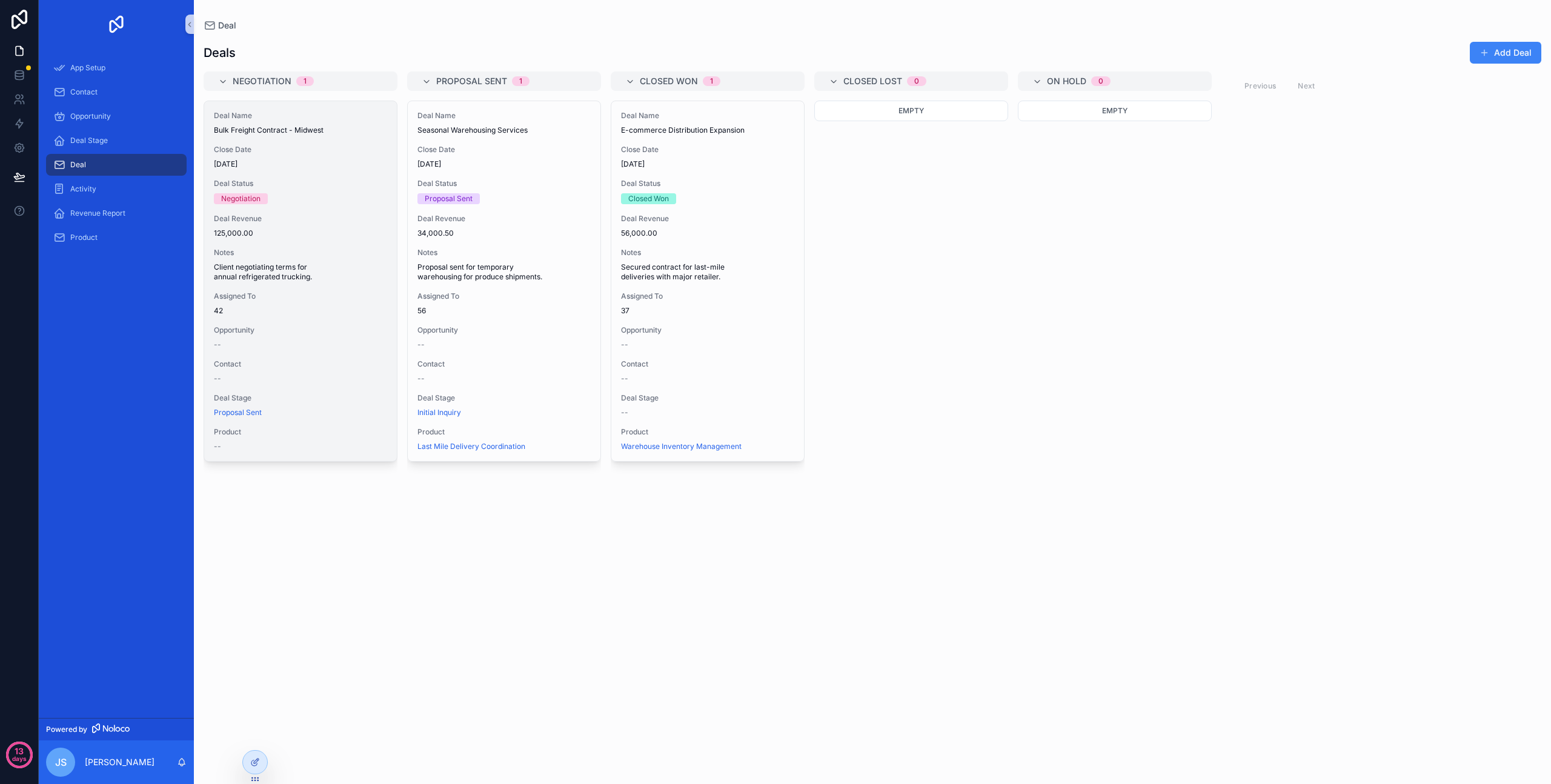
click at [338, 218] on span "Deal Revenue" at bounding box center [300, 218] width 174 height 9
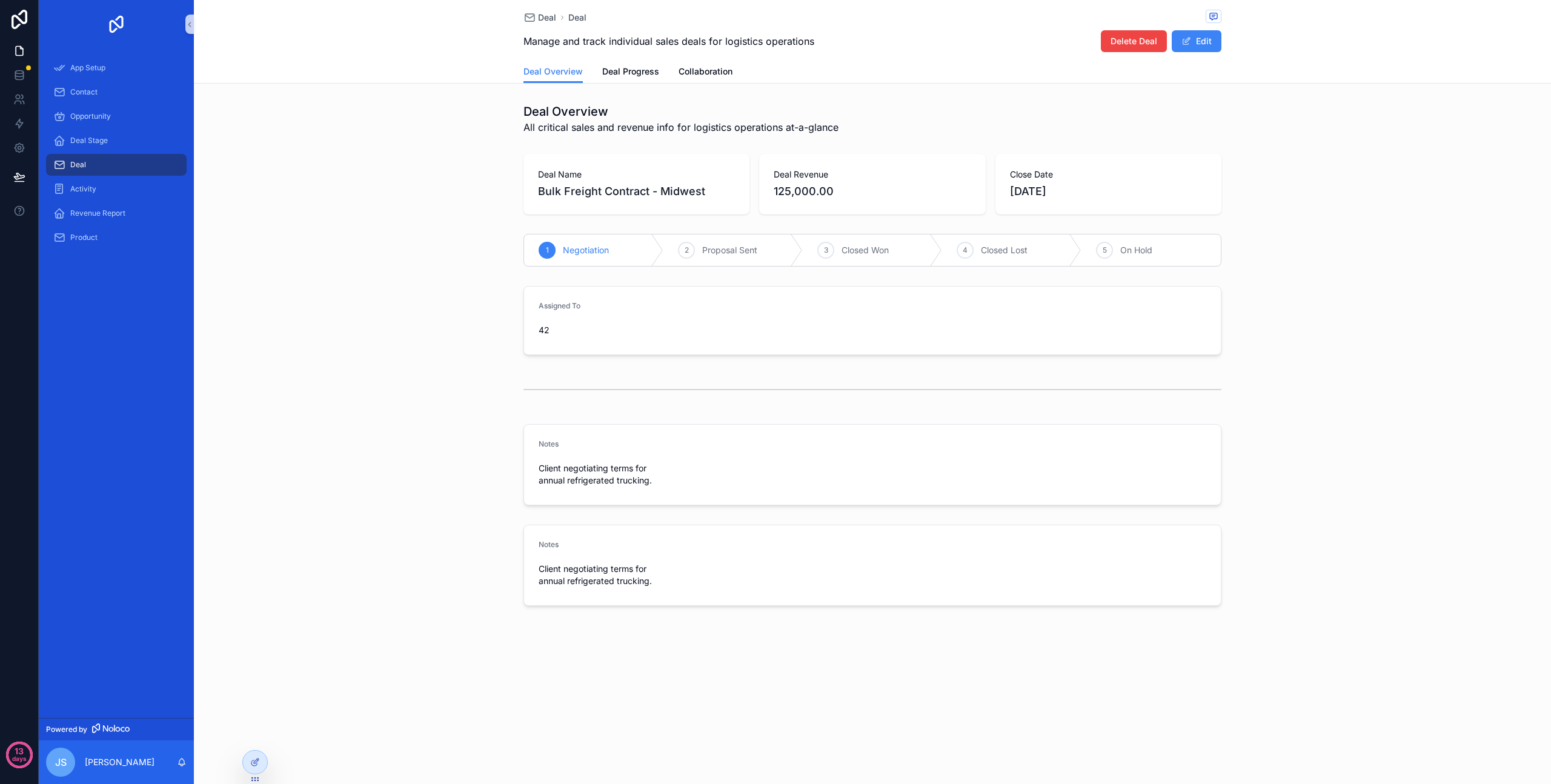
click at [99, 169] on div "Deal" at bounding box center [116, 164] width 126 height 20
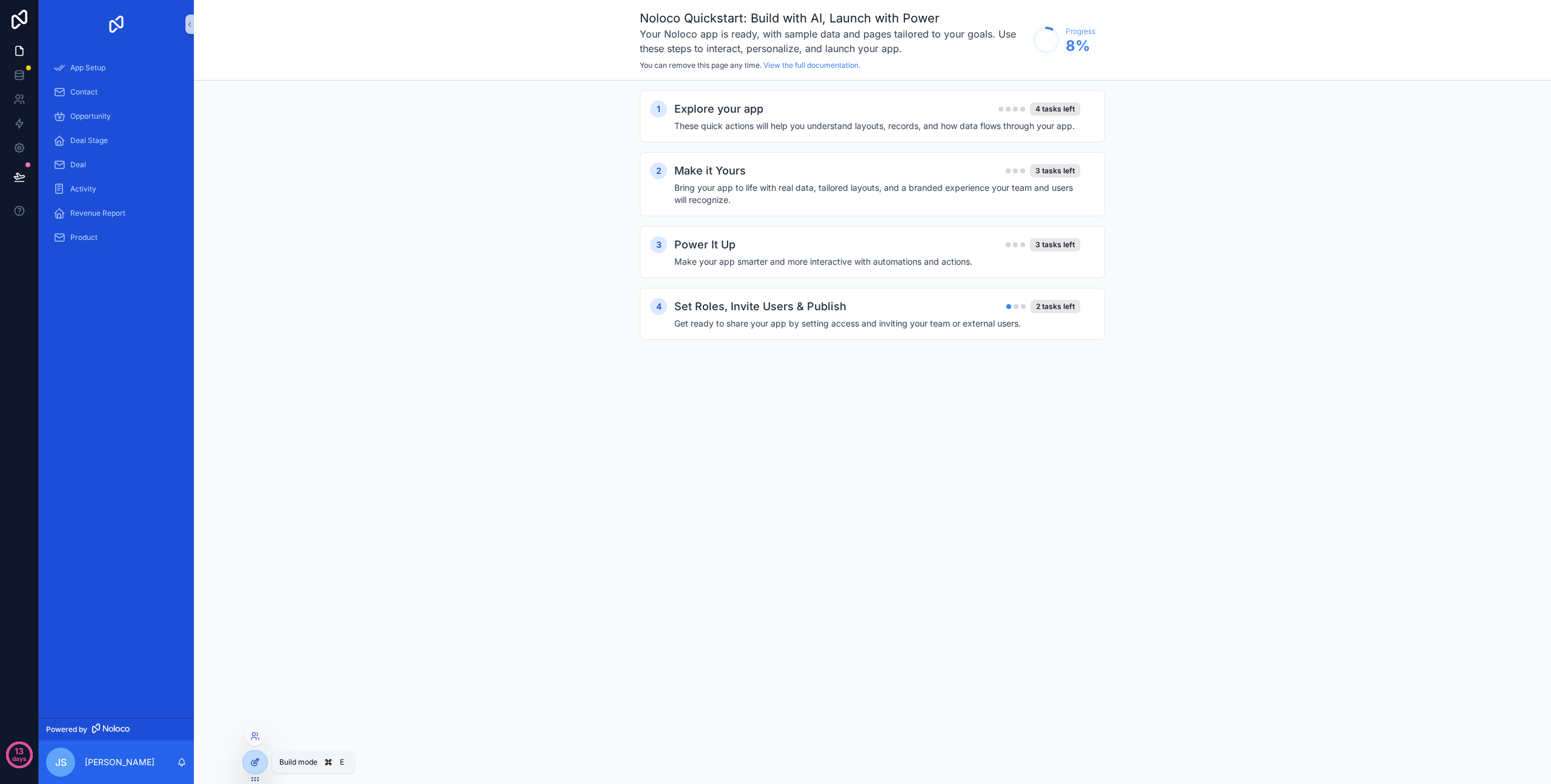
click at [251, 760] on icon at bounding box center [255, 762] width 9 height 9
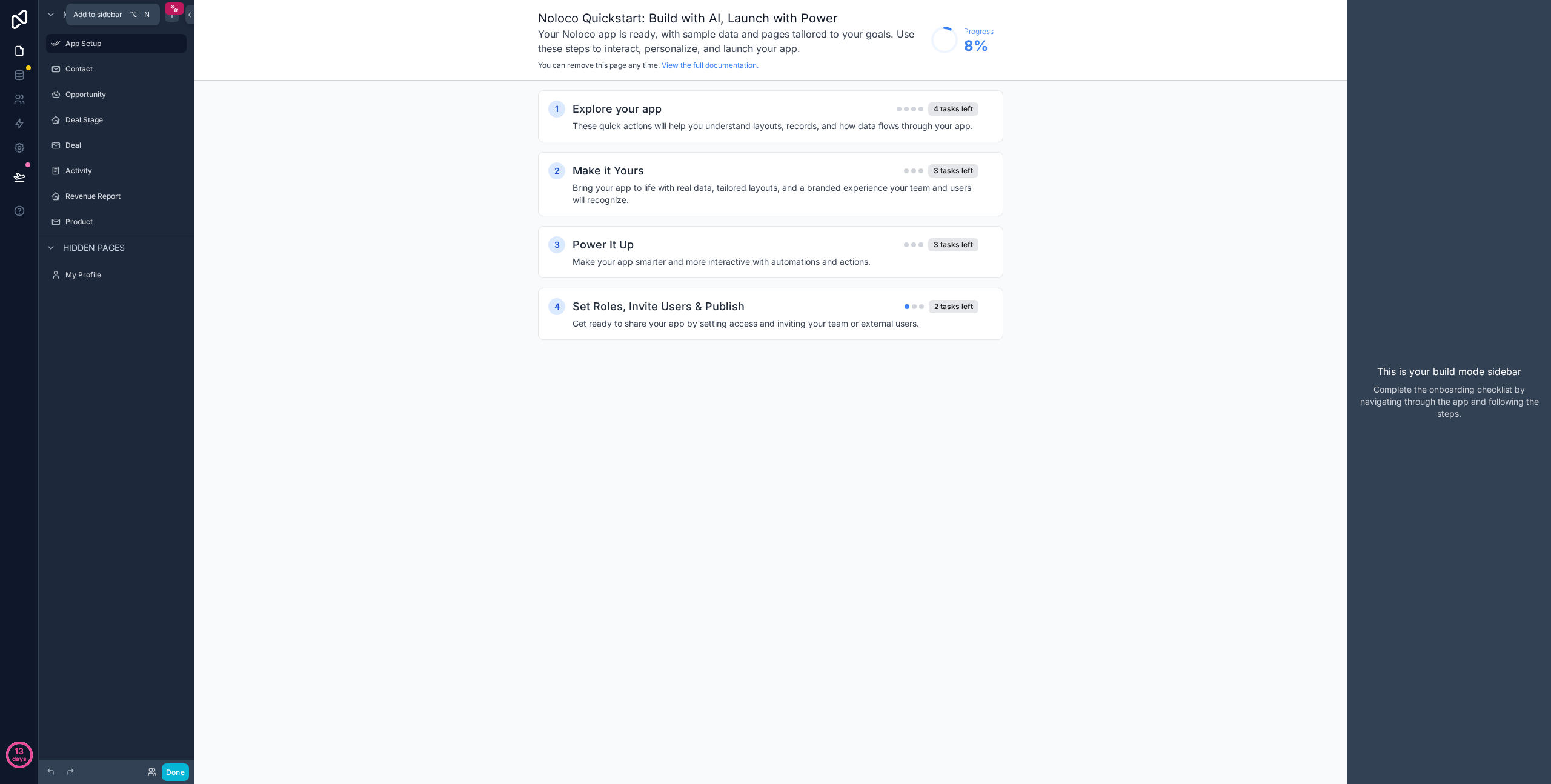
click at [173, 20] on div "scrollable content" at bounding box center [172, 14] width 15 height 15
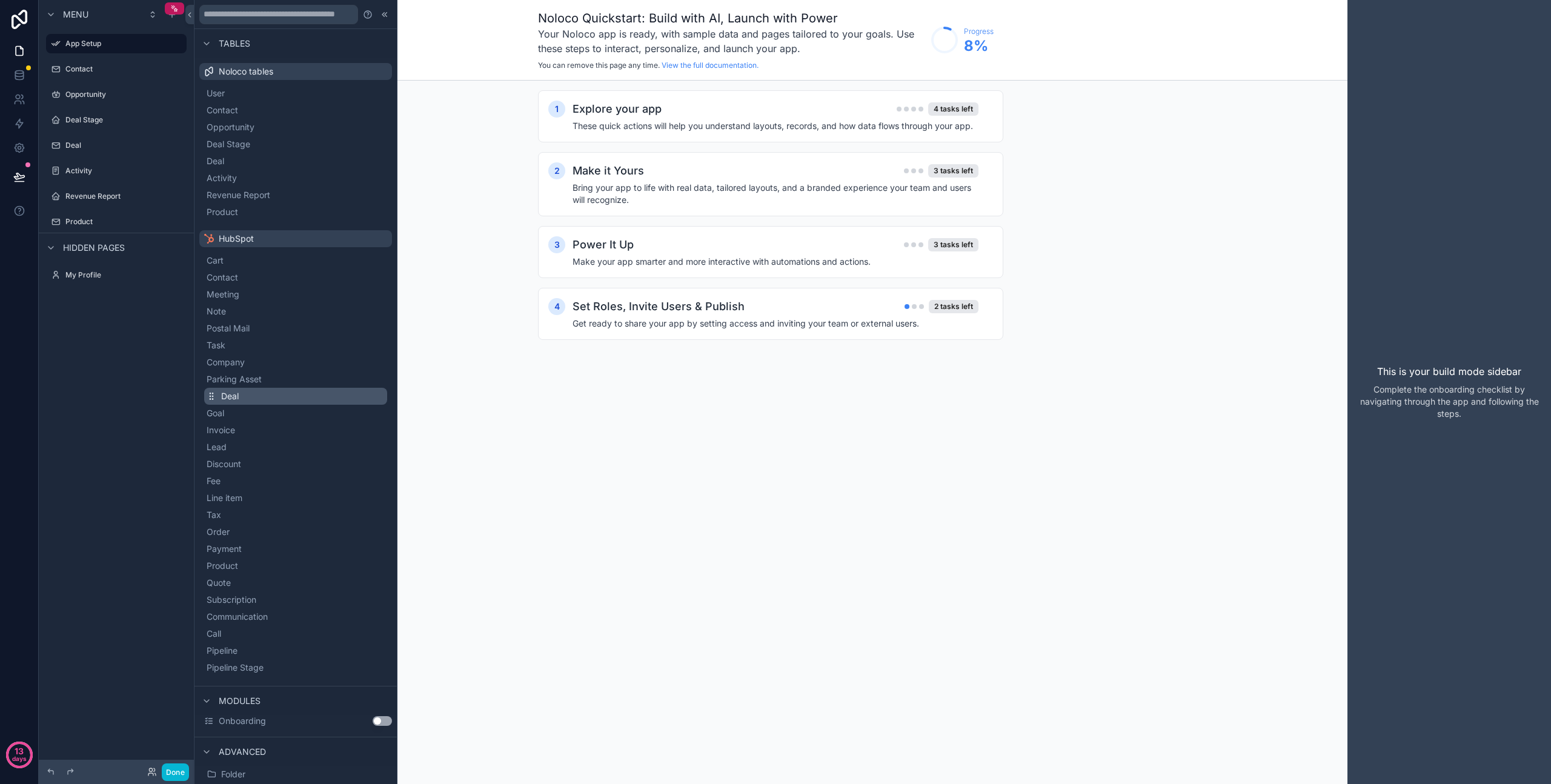
click at [229, 396] on span "Deal" at bounding box center [230, 396] width 17 height 12
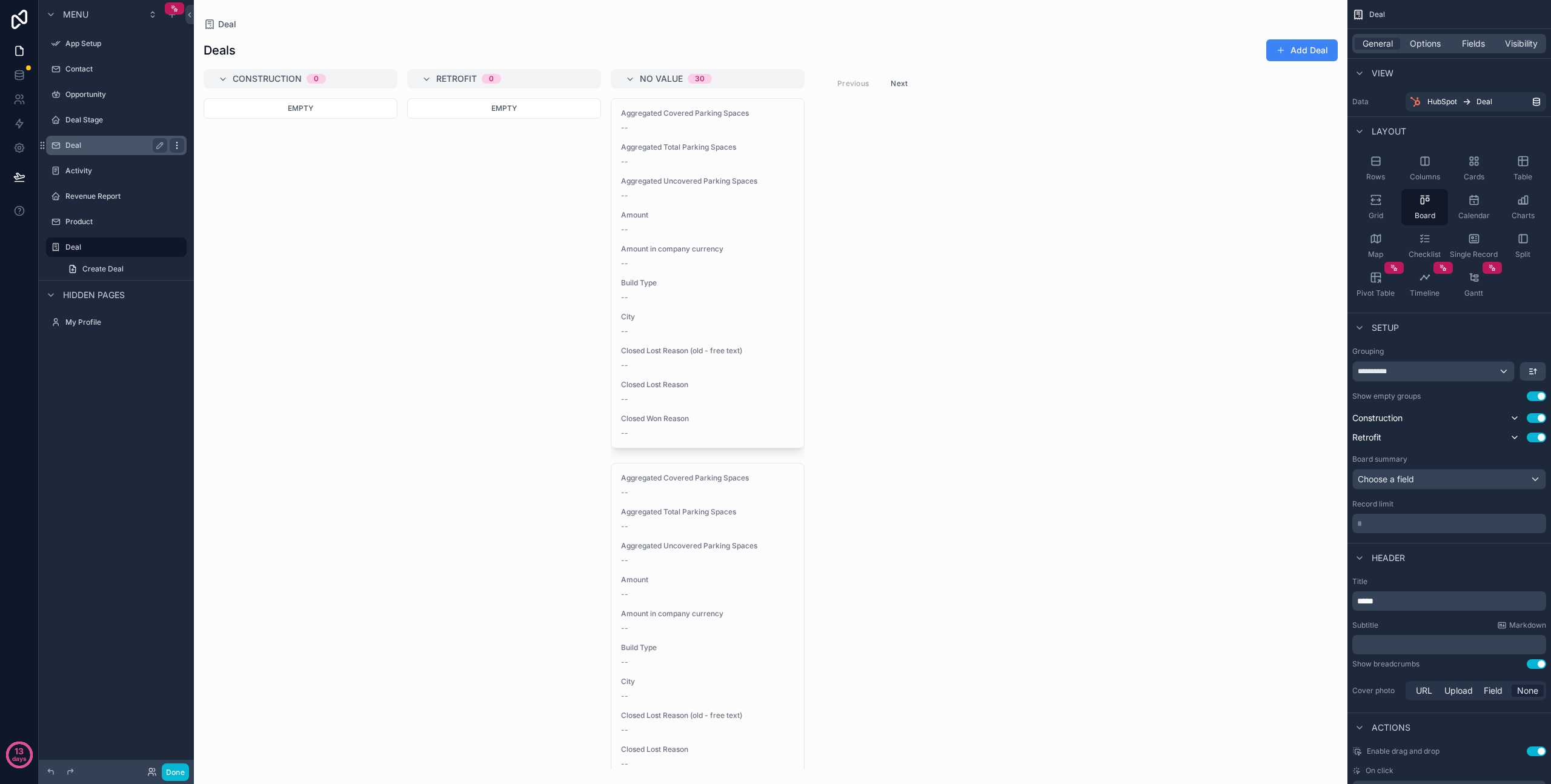
click at [179, 145] on icon "scrollable content" at bounding box center [177, 145] width 9 height 9
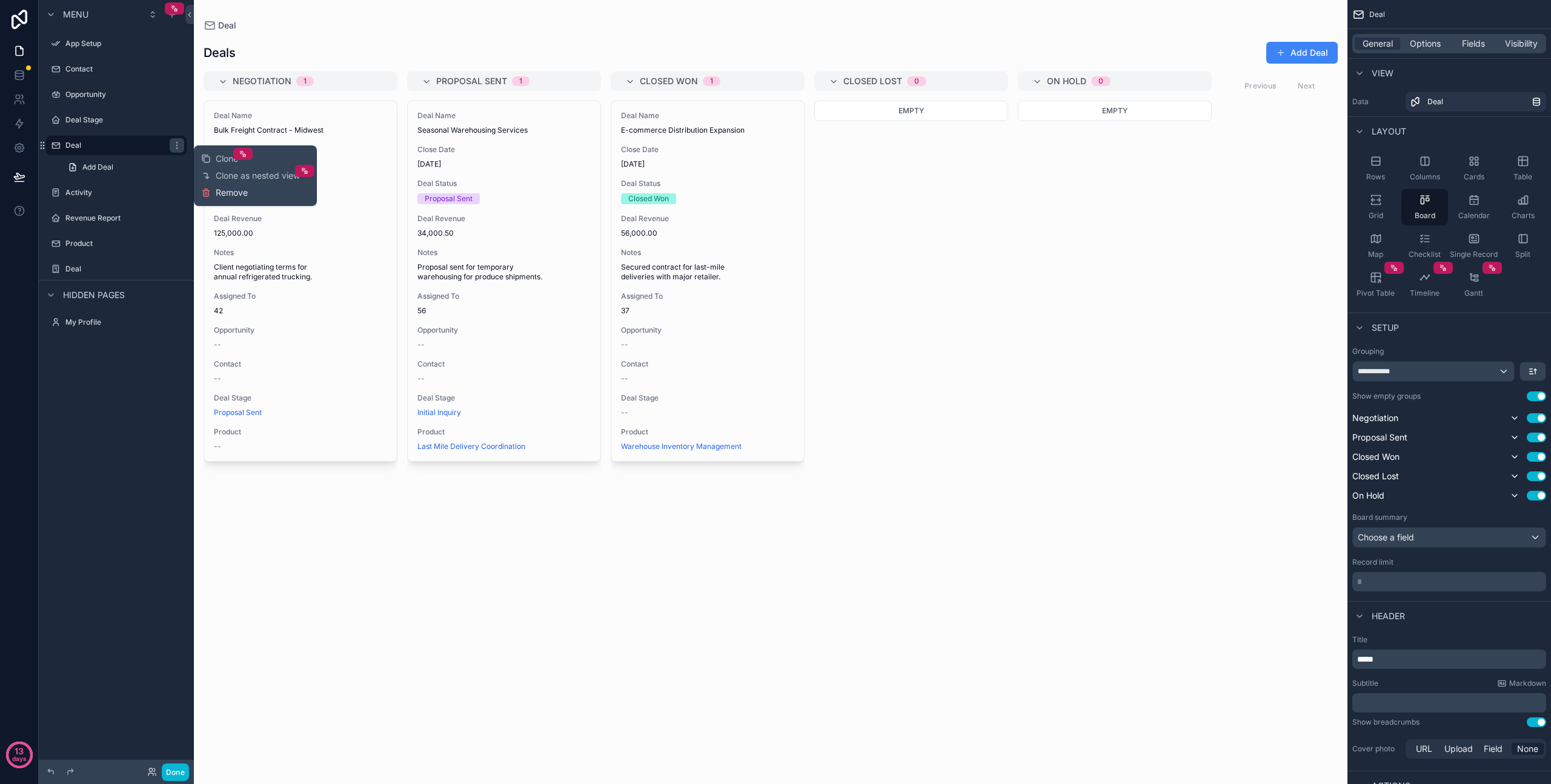
click at [223, 198] on span "Remove" at bounding box center [232, 192] width 32 height 12
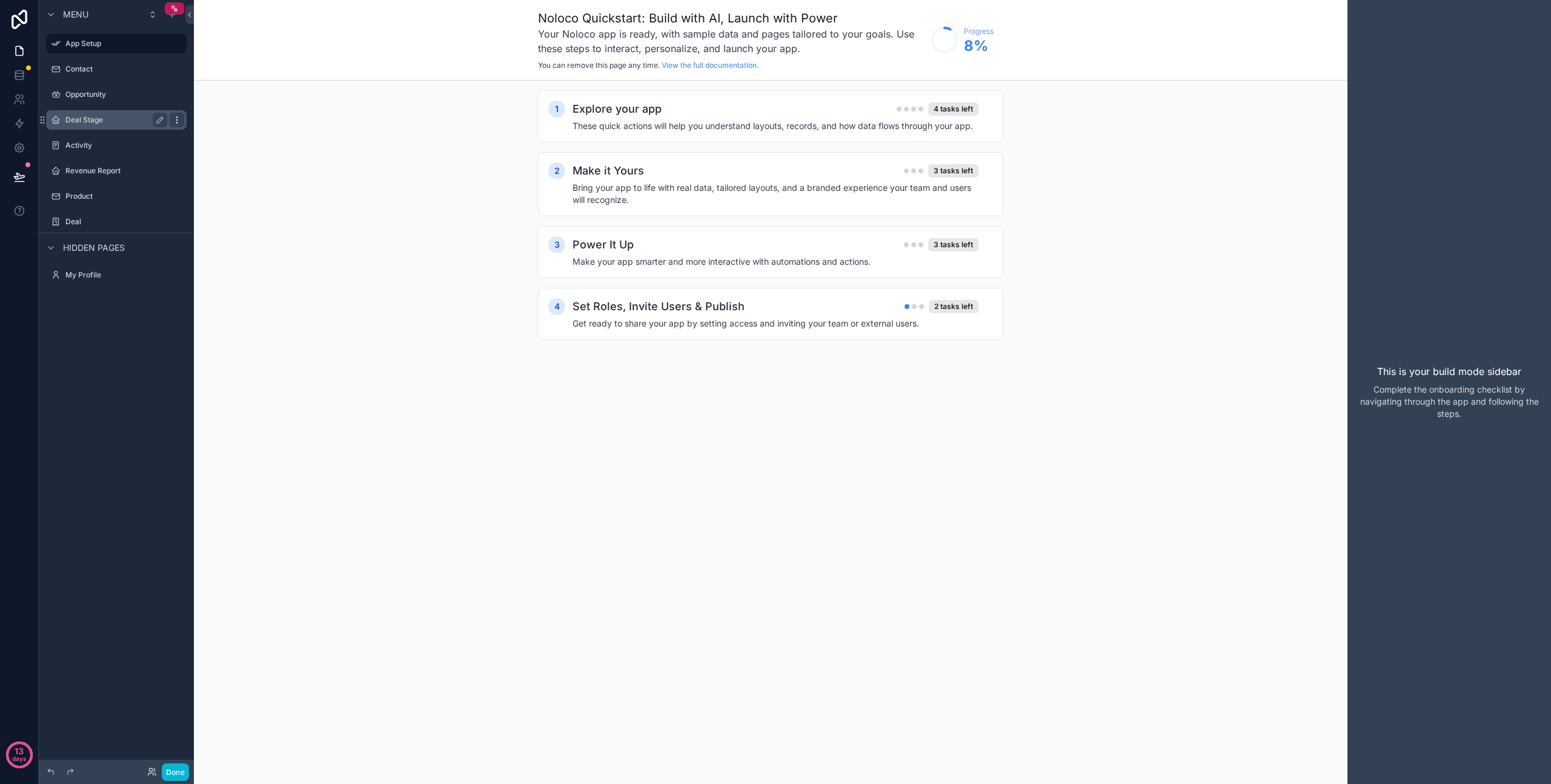
click at [178, 120] on icon "scrollable content" at bounding box center [177, 120] width 9 height 9
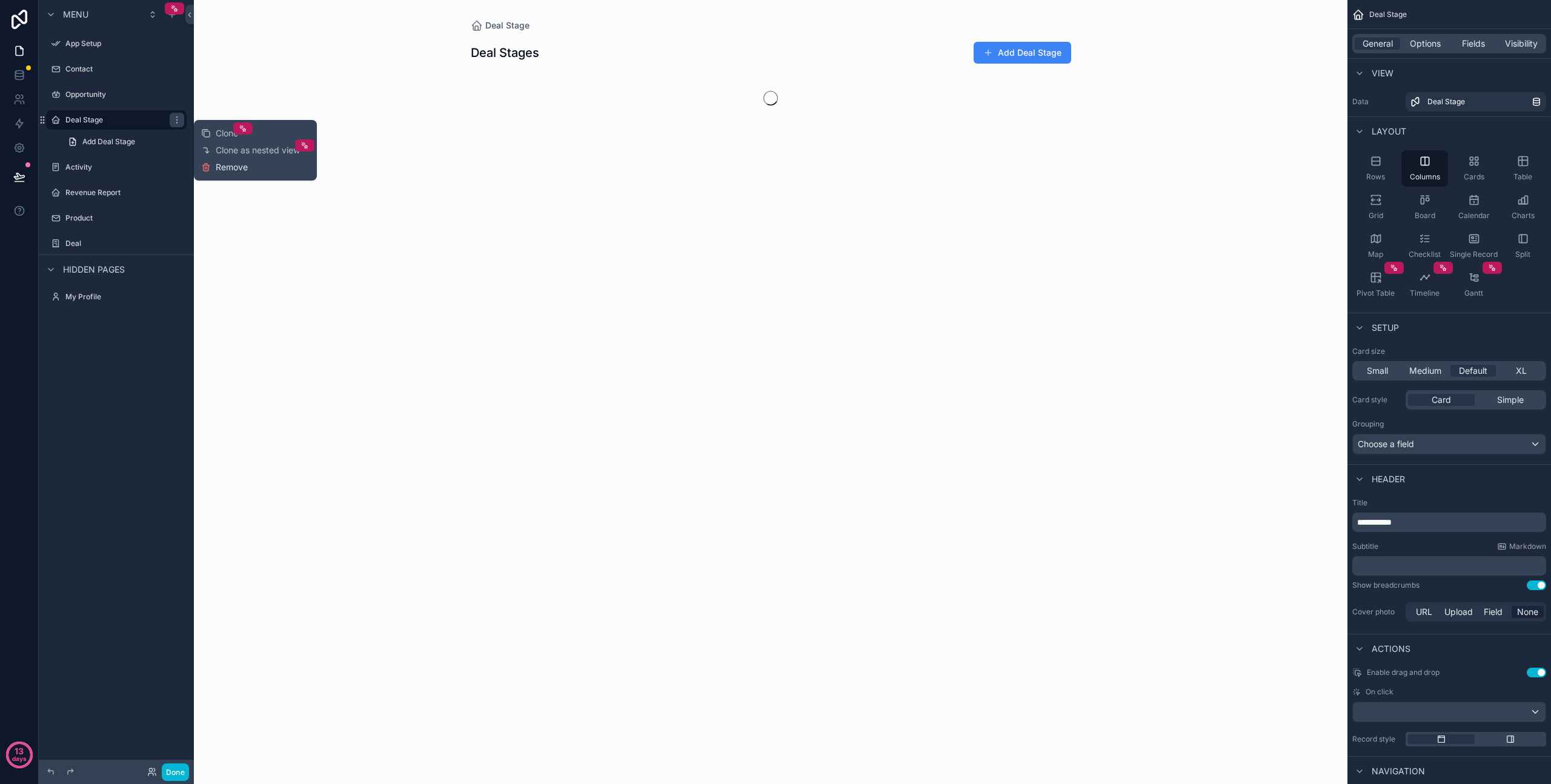
click at [216, 170] on span "Remove" at bounding box center [232, 167] width 32 height 12
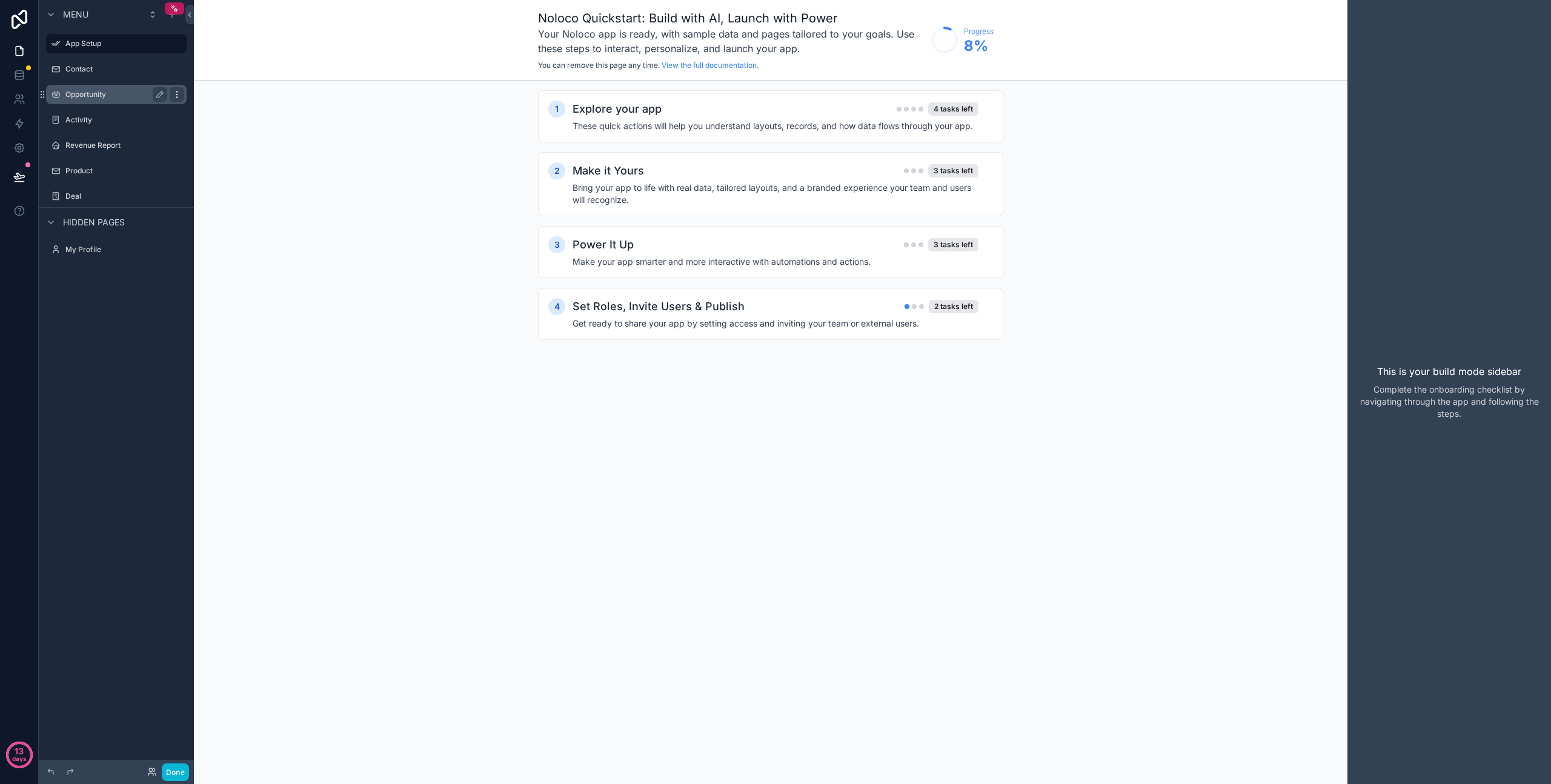
click at [178, 97] on icon "scrollable content" at bounding box center [177, 94] width 9 height 9
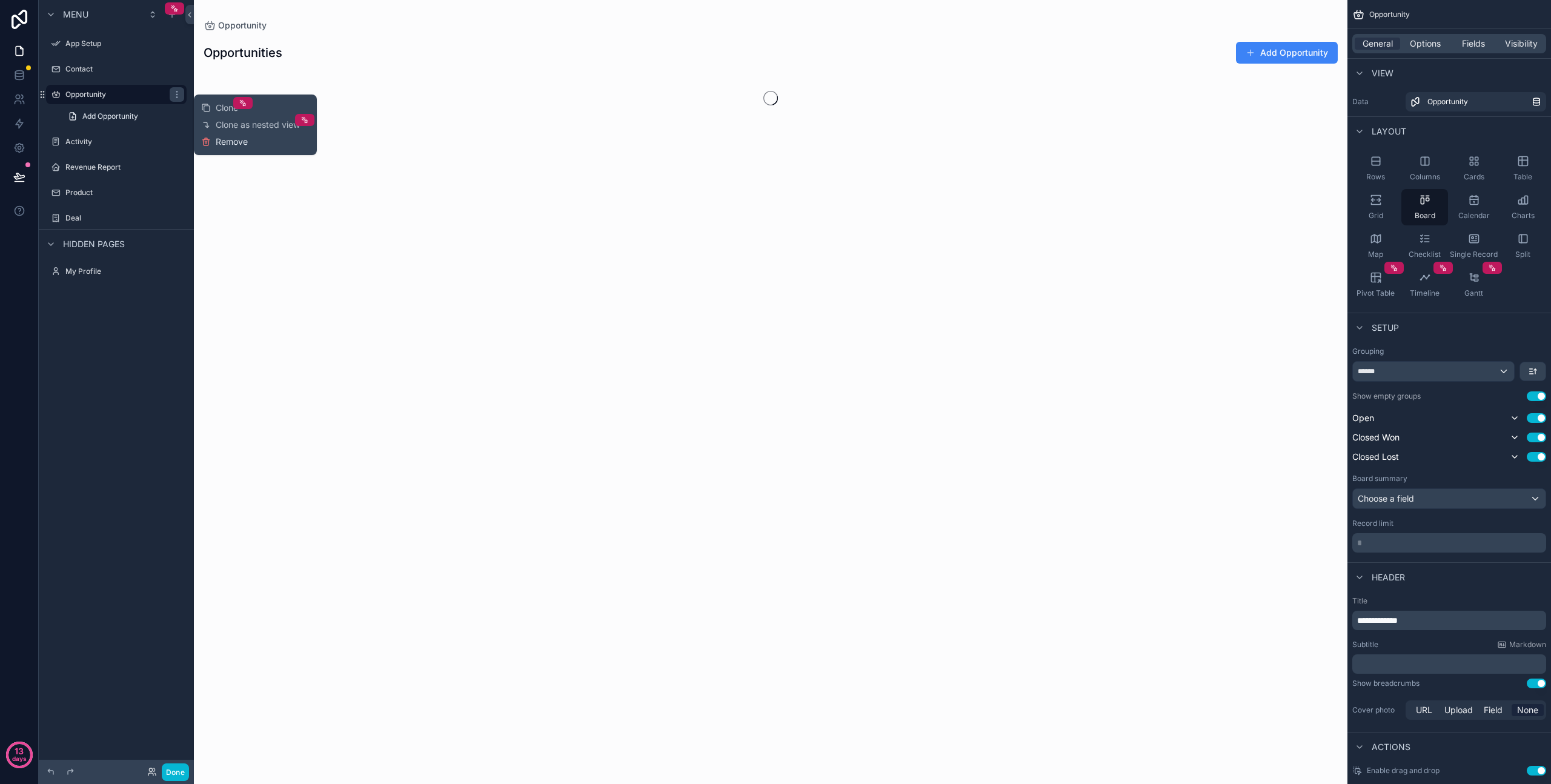
click at [222, 143] on span "Remove" at bounding box center [232, 141] width 32 height 12
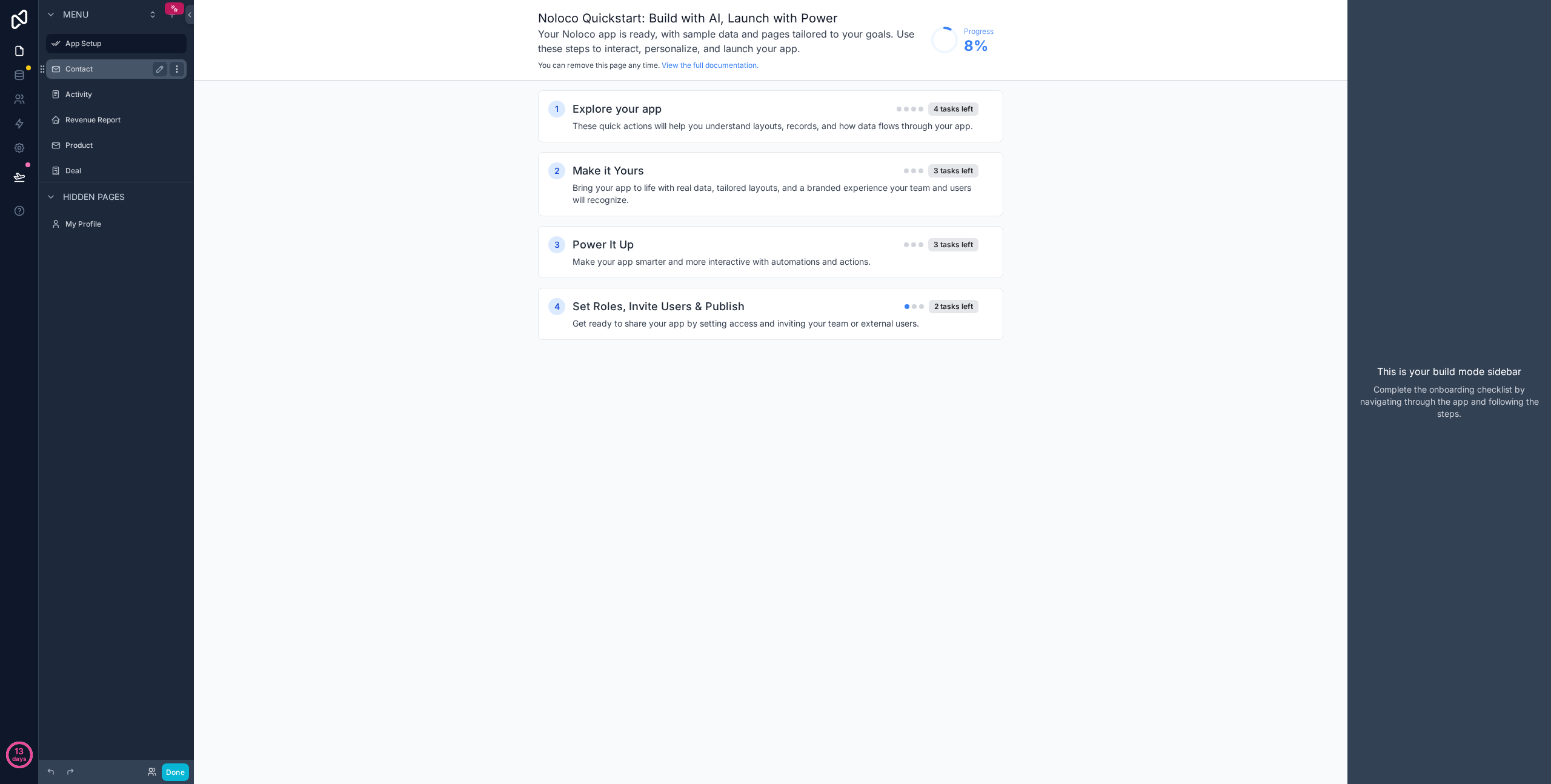
click at [179, 71] on icon "scrollable content" at bounding box center [177, 69] width 9 height 9
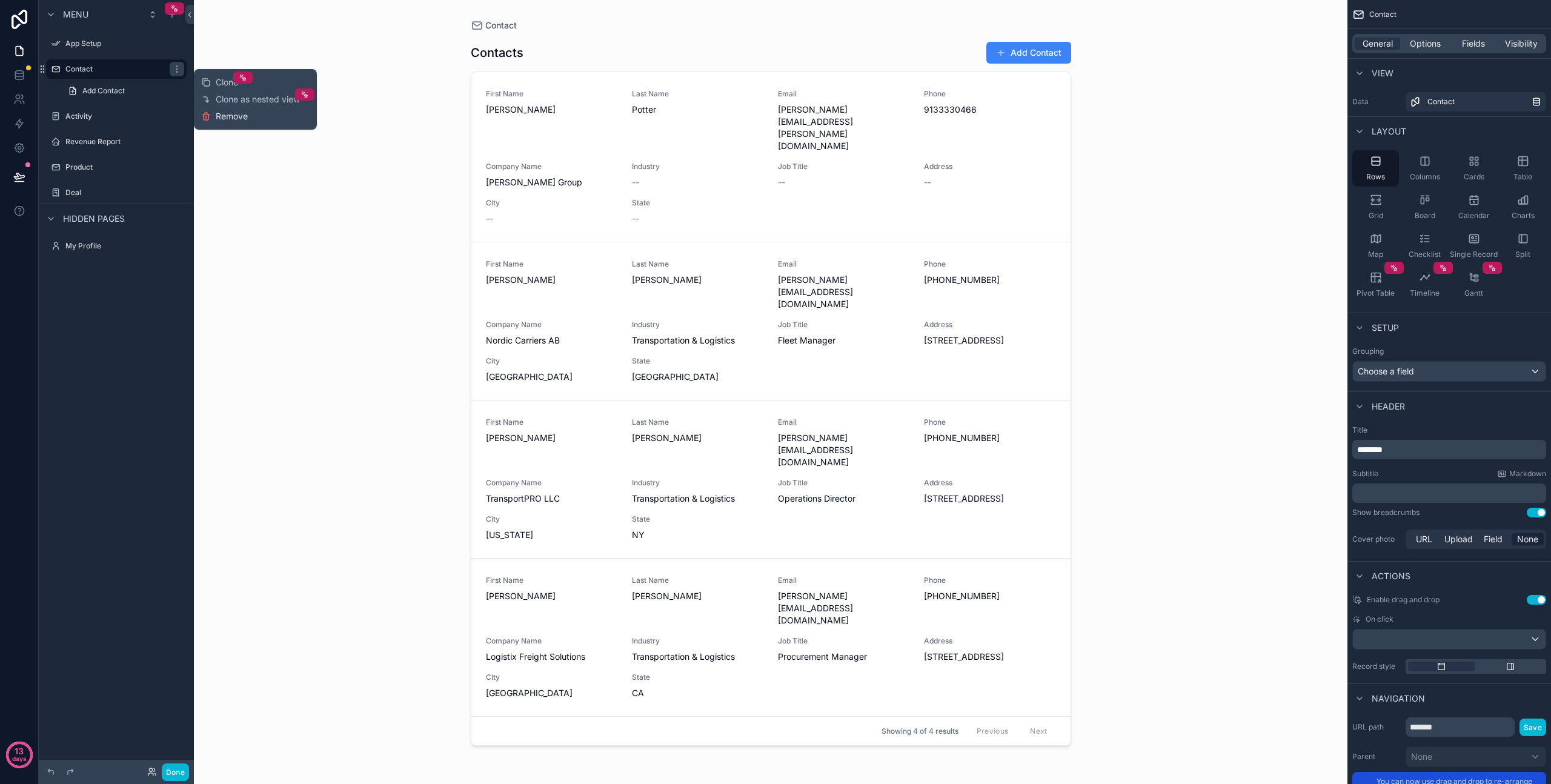
click at [229, 116] on span "Remove" at bounding box center [232, 115] width 32 height 12
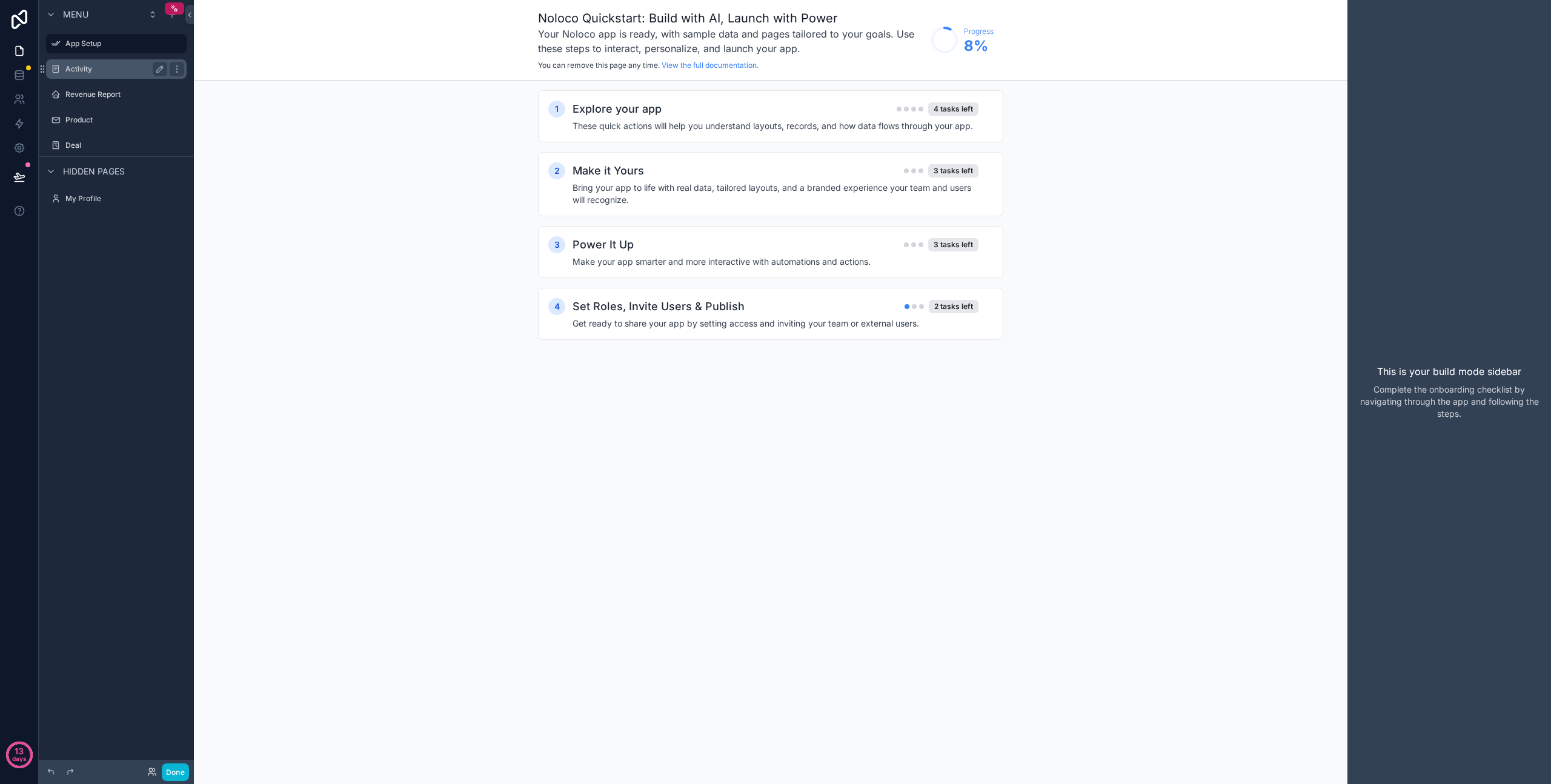
click at [135, 67] on label "Activity" at bounding box center [113, 69] width 97 height 9
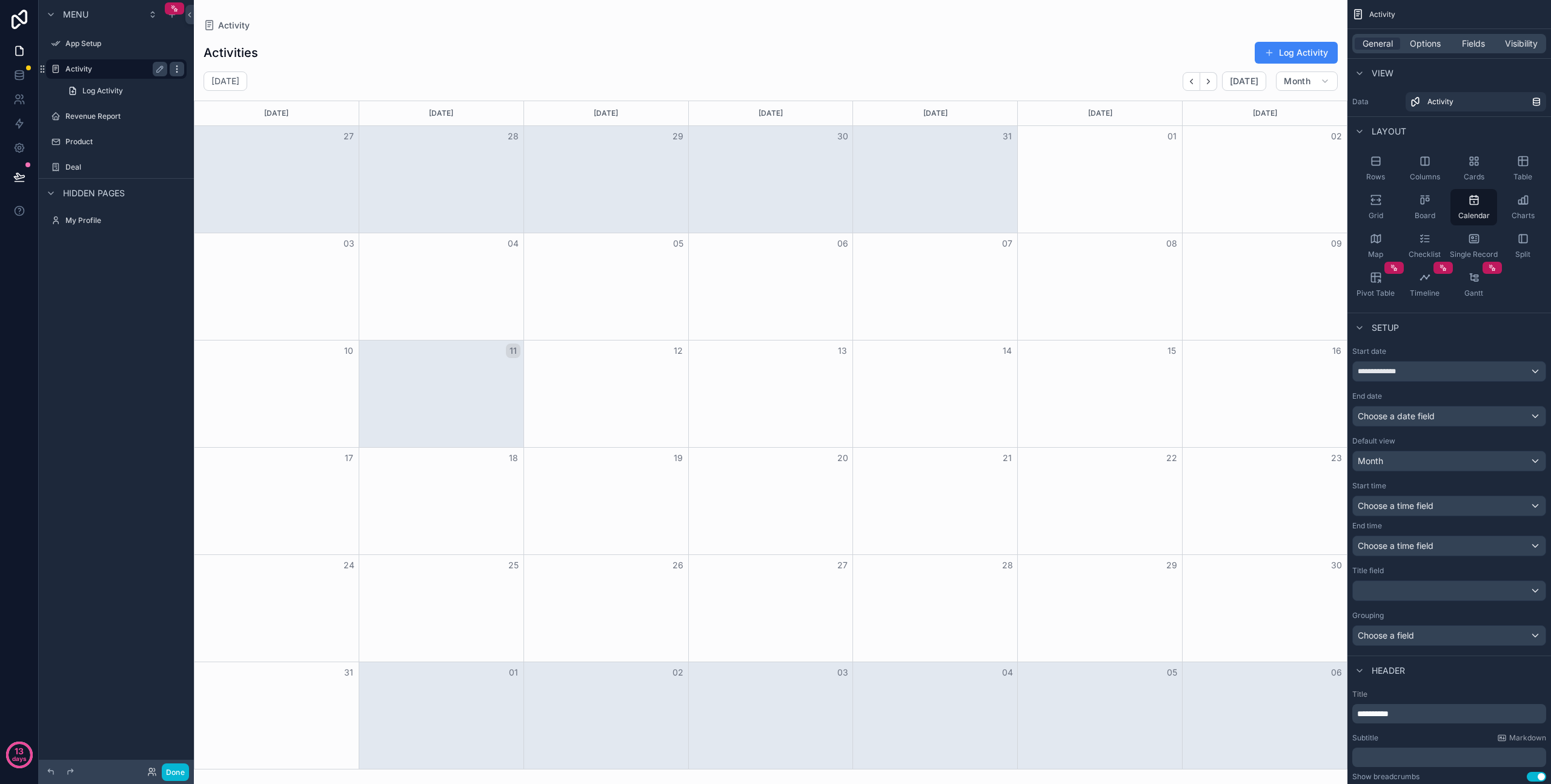
click at [177, 68] on icon "scrollable content" at bounding box center [176, 68] width 1 height 1
click at [211, 79] on div "Clone Clone as nested view Remove" at bounding box center [255, 69] width 108 height 51
click at [211, 84] on button "Remove" at bounding box center [224, 86] width 46 height 12
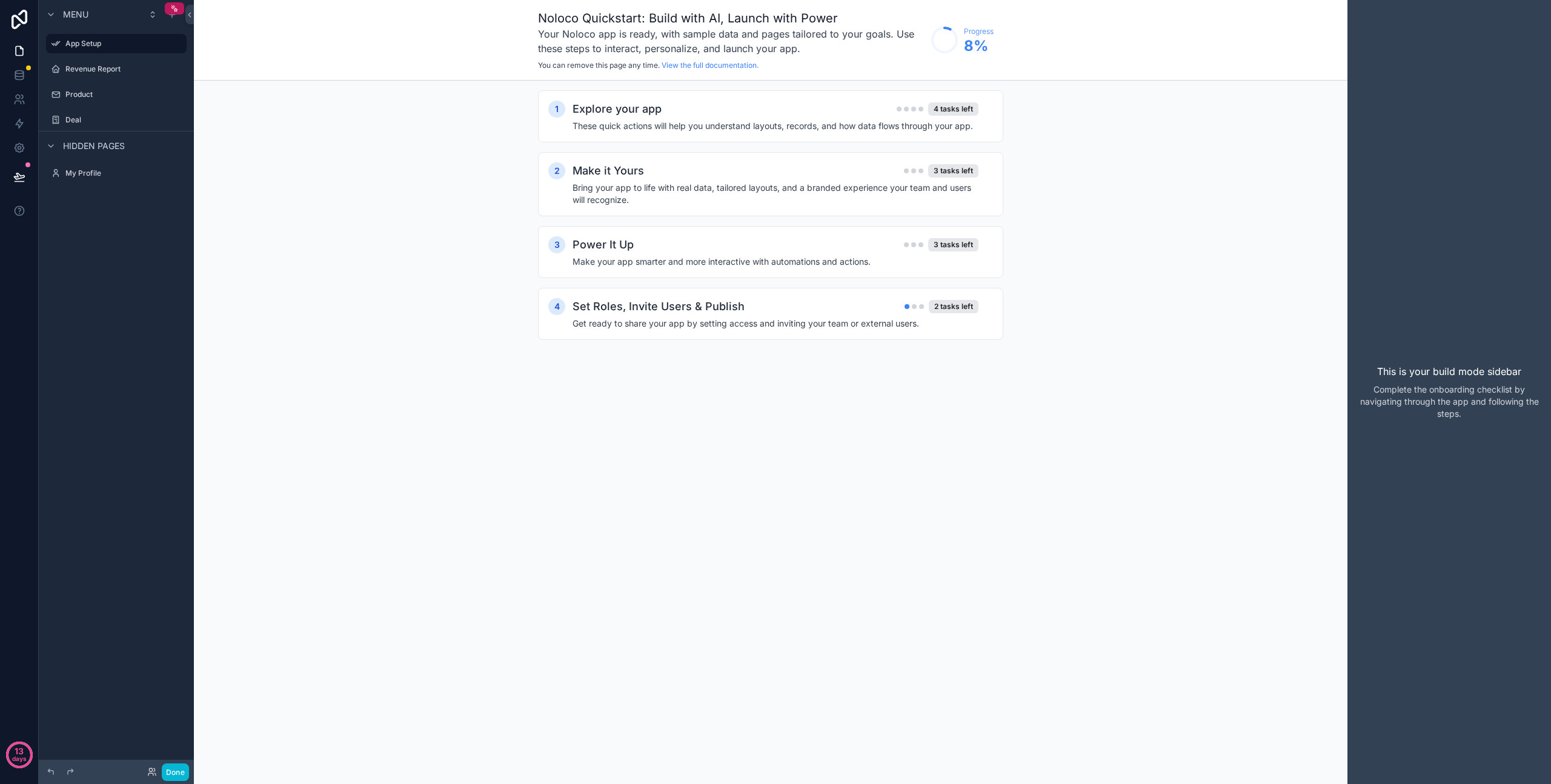
click at [123, 213] on div "Menu App Setup Revenue Report Product Deal Hidden pages My Profile" at bounding box center [116, 384] width 155 height 769
click at [169, 18] on icon "scrollable content" at bounding box center [172, 14] width 9 height 9
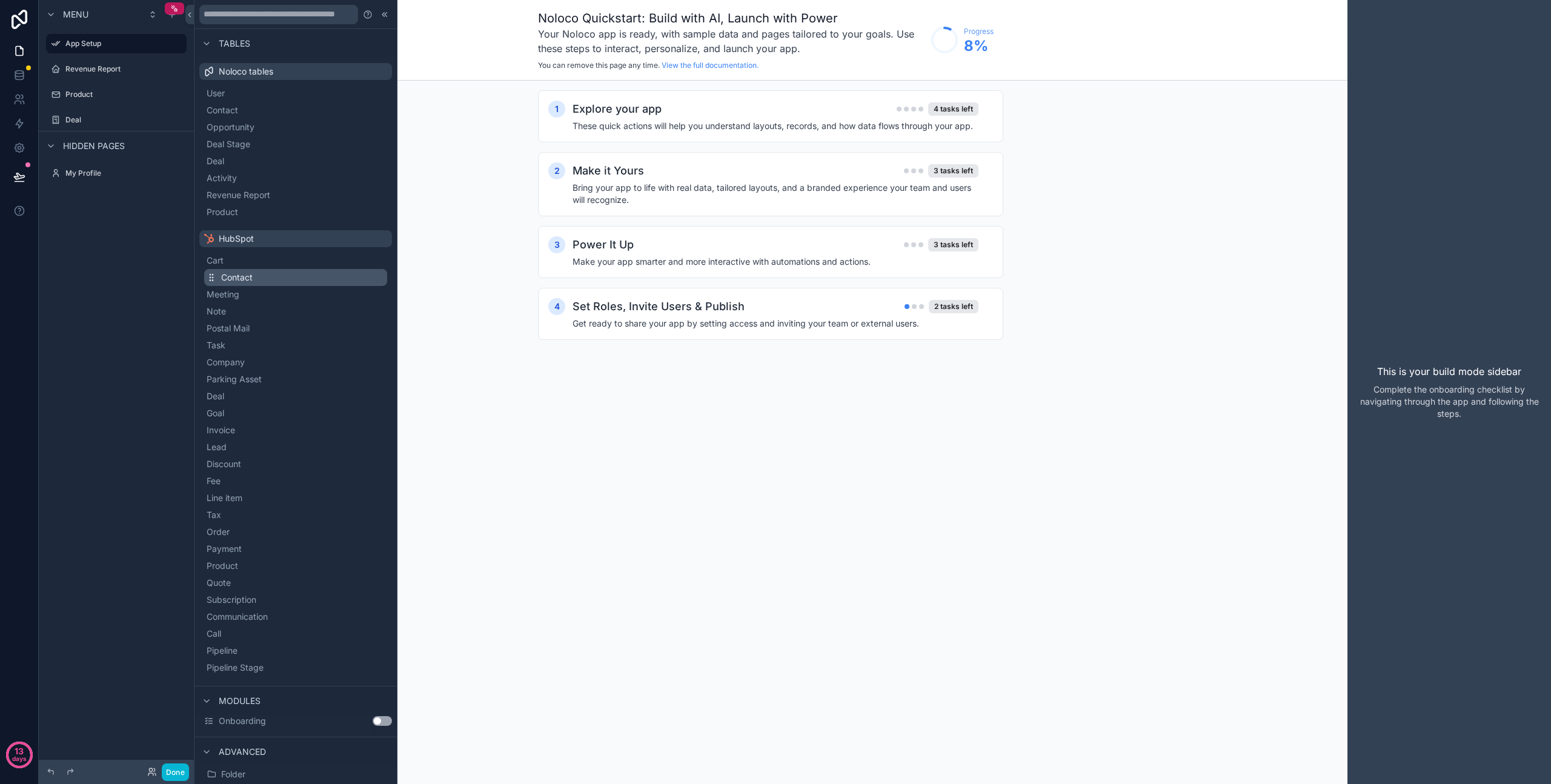
click at [299, 280] on button "Contact" at bounding box center [295, 277] width 183 height 17
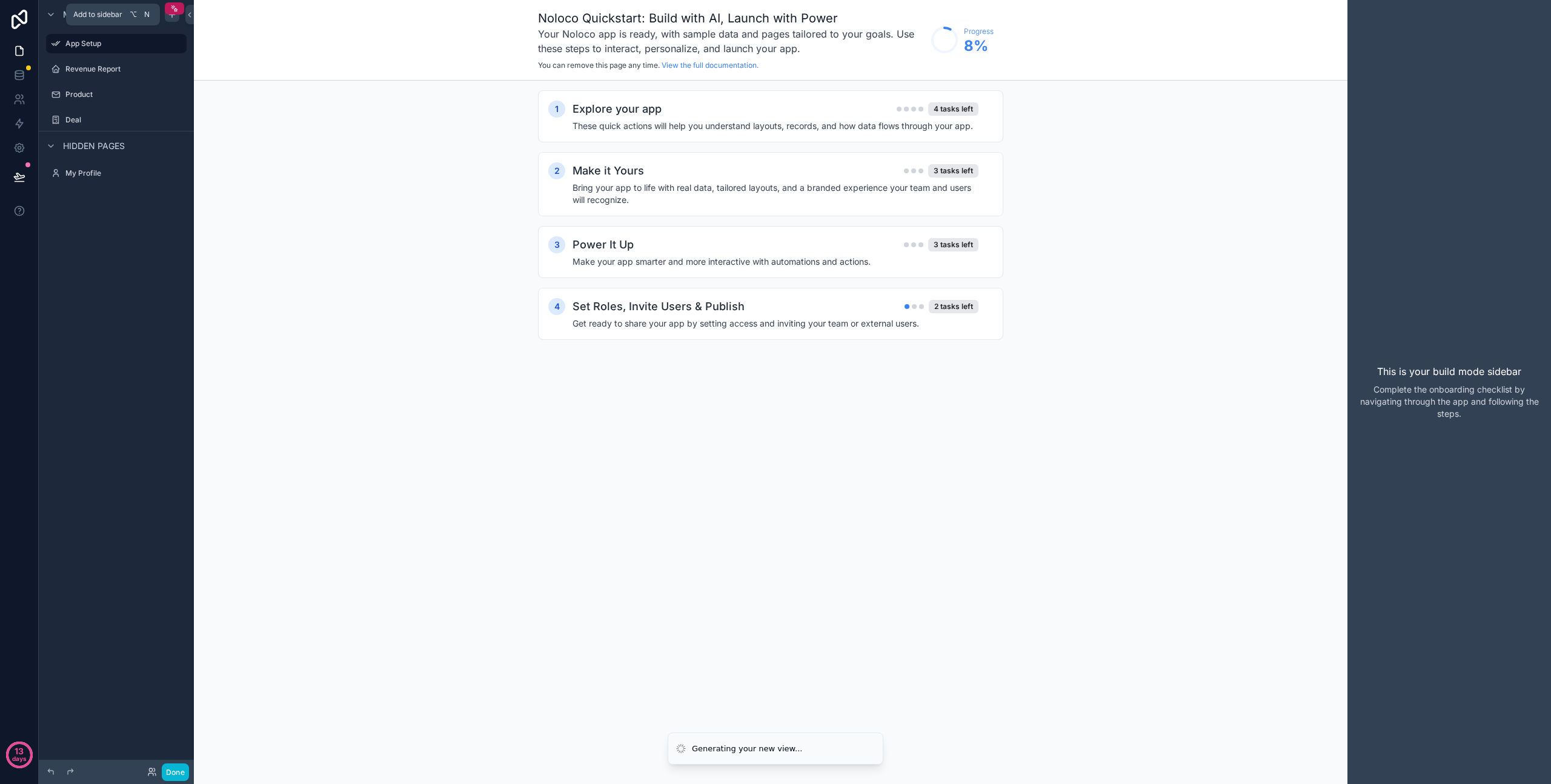
click at [172, 18] on icon "scrollable content" at bounding box center [172, 14] width 9 height 9
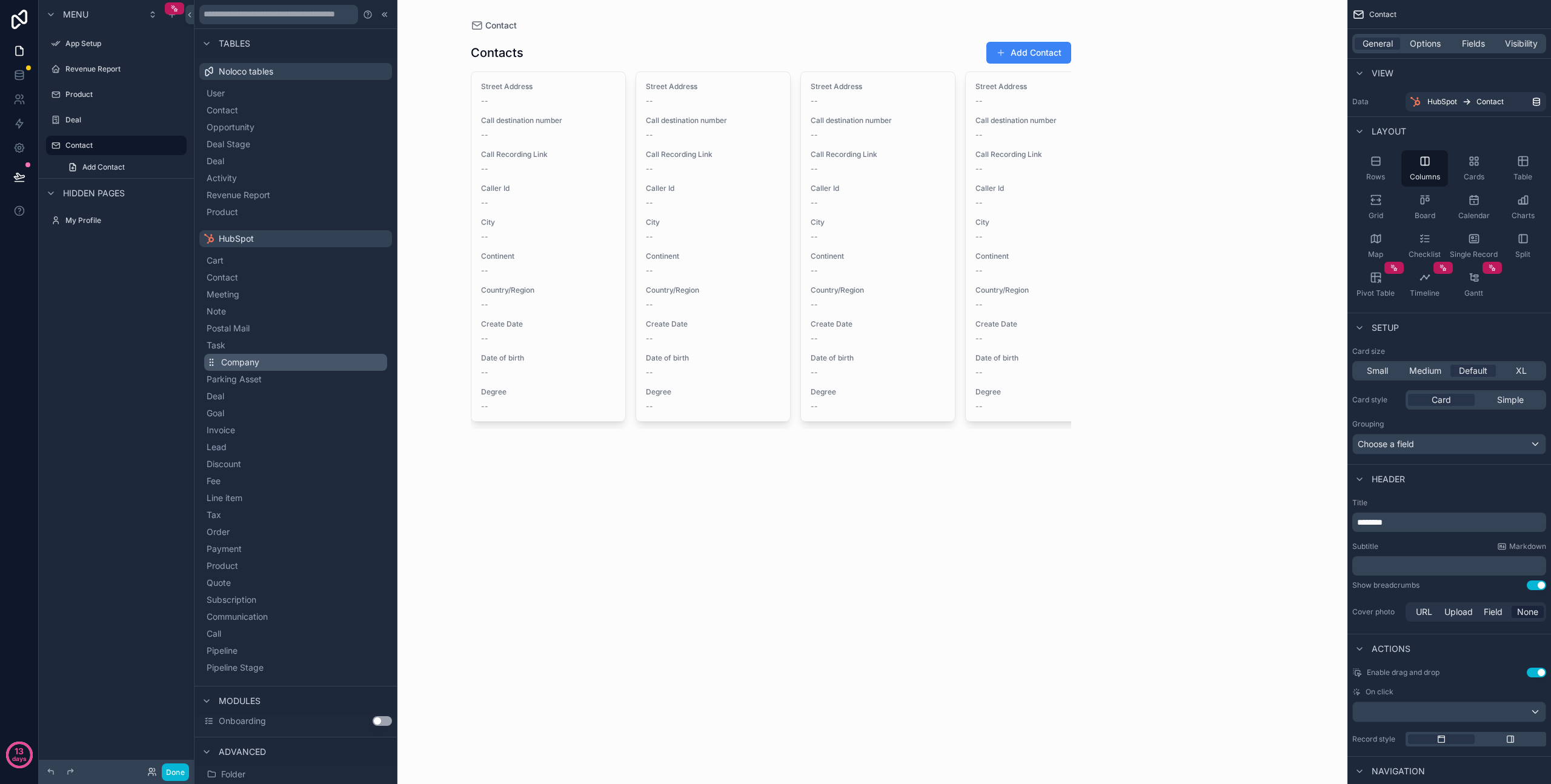
click at [263, 364] on button "Company" at bounding box center [295, 362] width 183 height 17
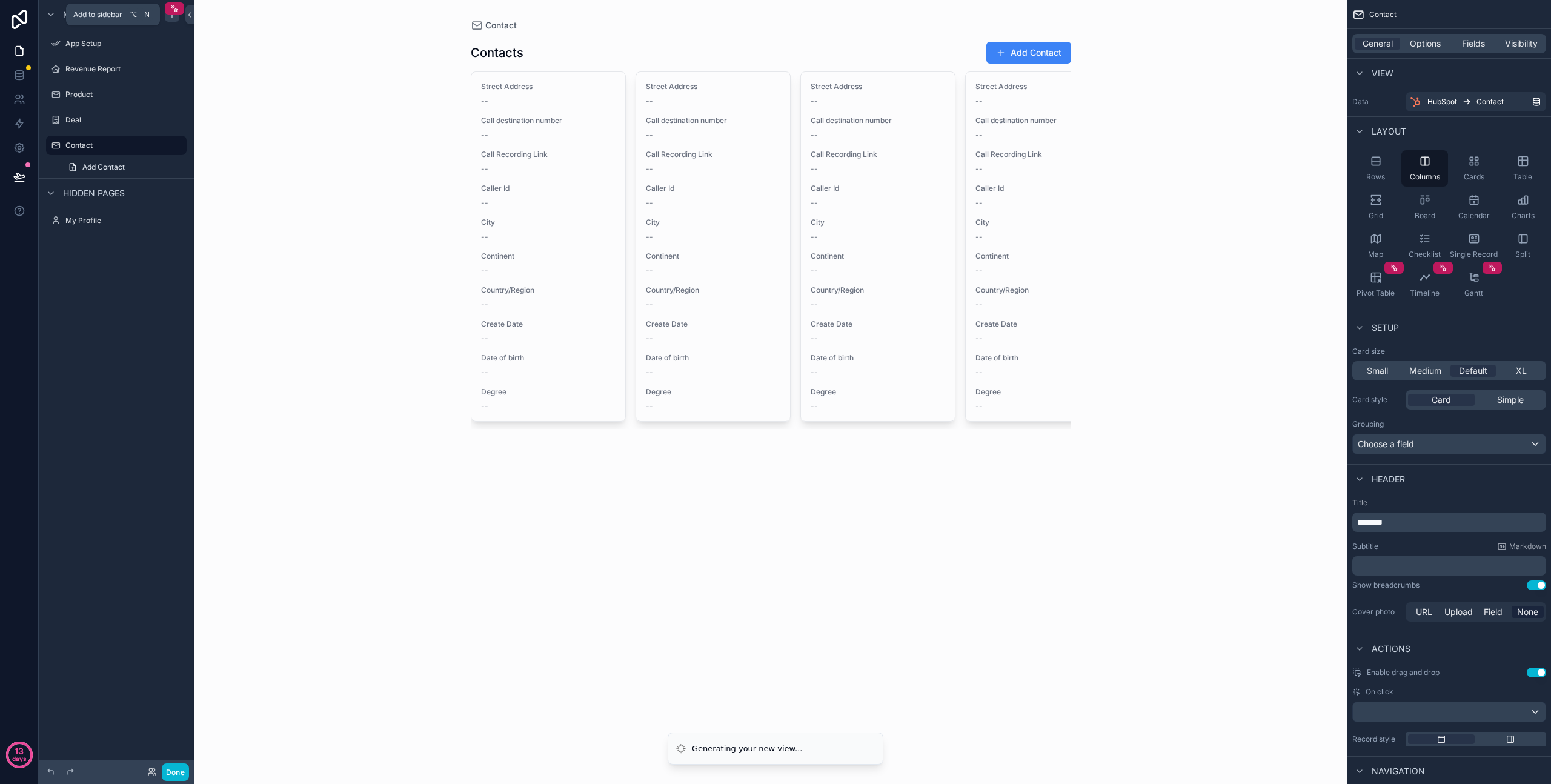
click at [172, 17] on icon "scrollable content" at bounding box center [172, 14] width 9 height 9
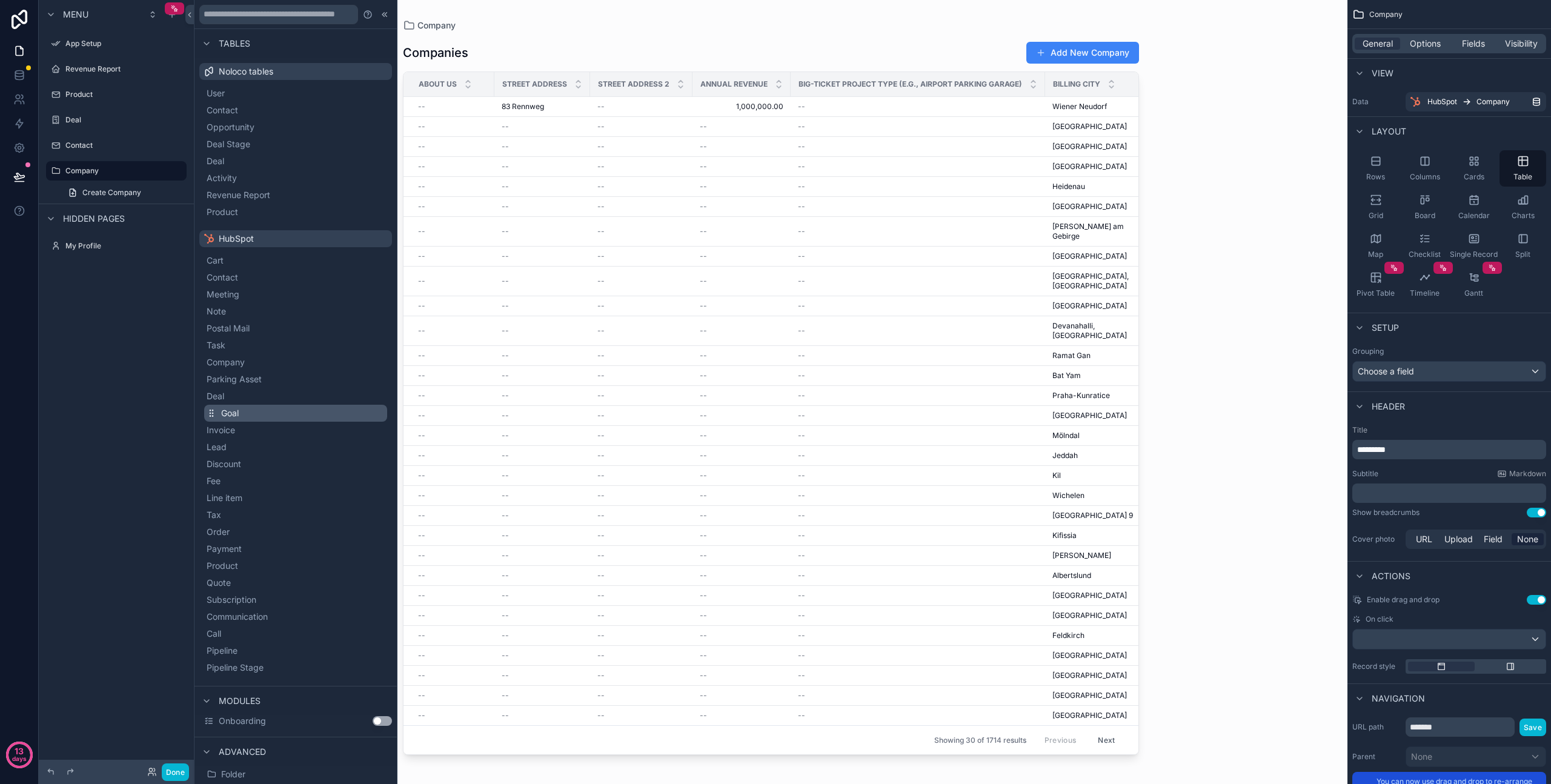
click at [301, 417] on button "Goal" at bounding box center [295, 413] width 183 height 17
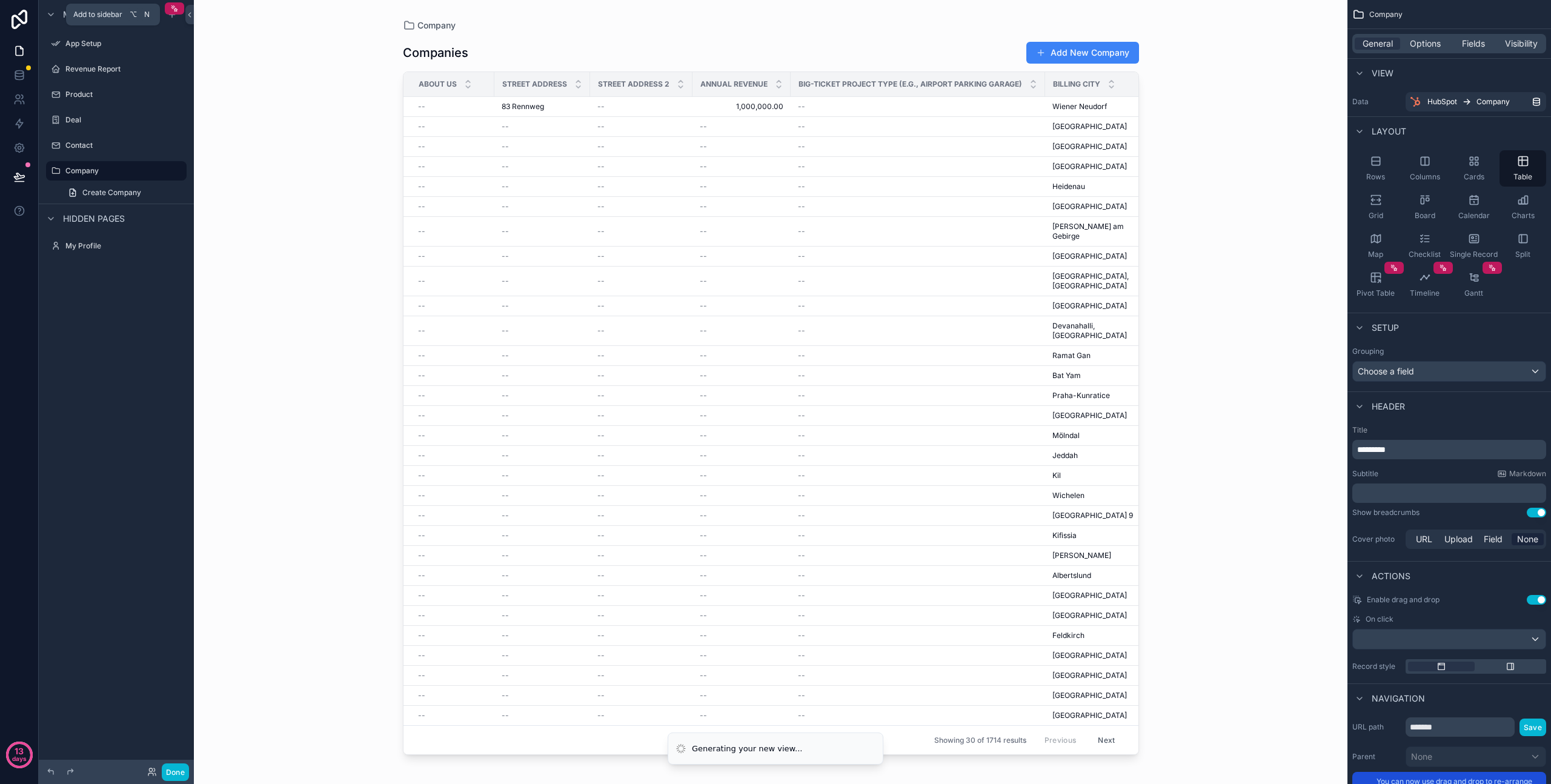
click at [174, 23] on div "Menu" at bounding box center [116, 14] width 155 height 29
click at [174, 14] on div "scrollable content" at bounding box center [174, 8] width 20 height 12
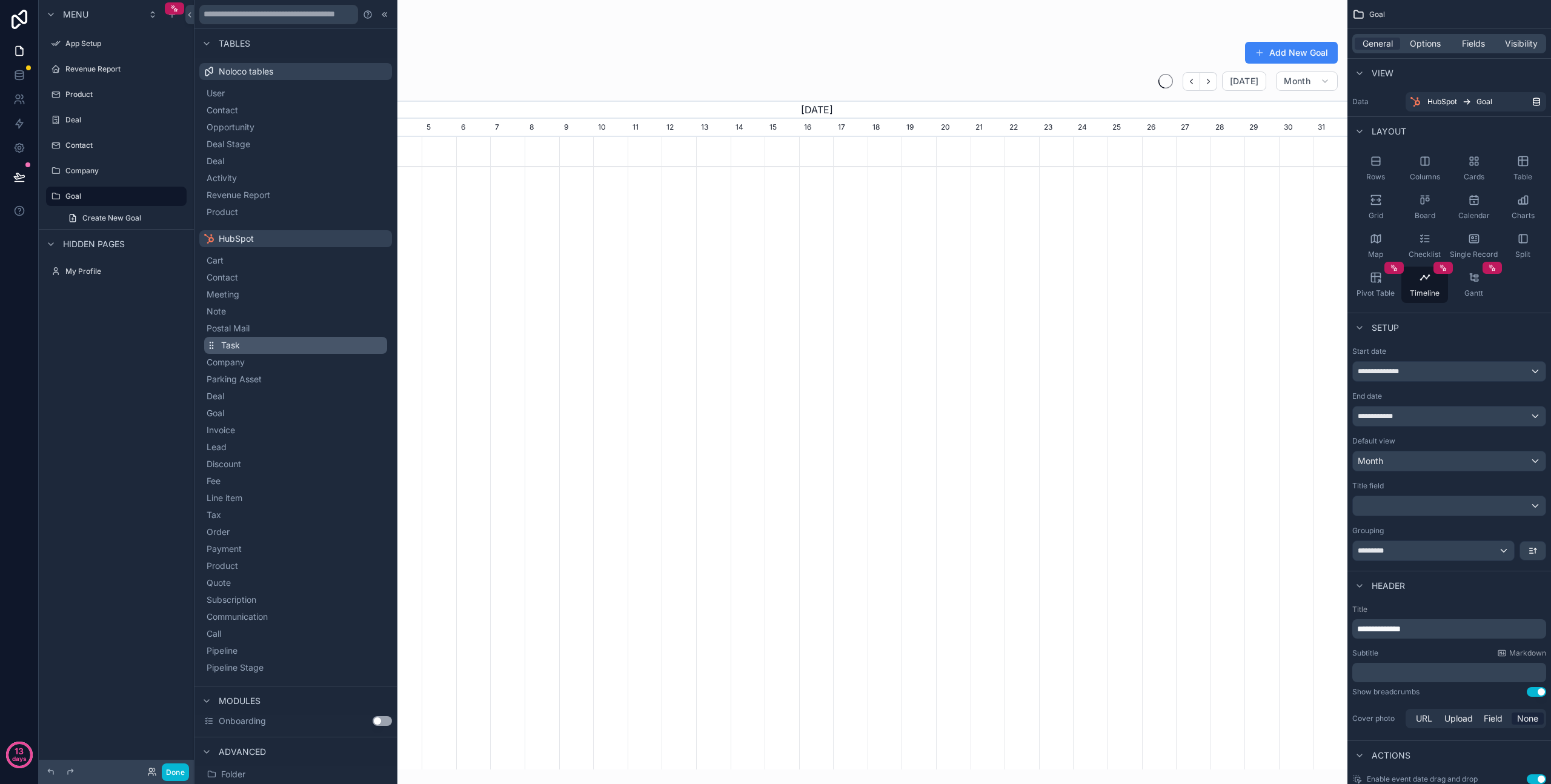
scroll to position [0, 1063]
click at [311, 380] on button "Parking Asset" at bounding box center [295, 379] width 183 height 17
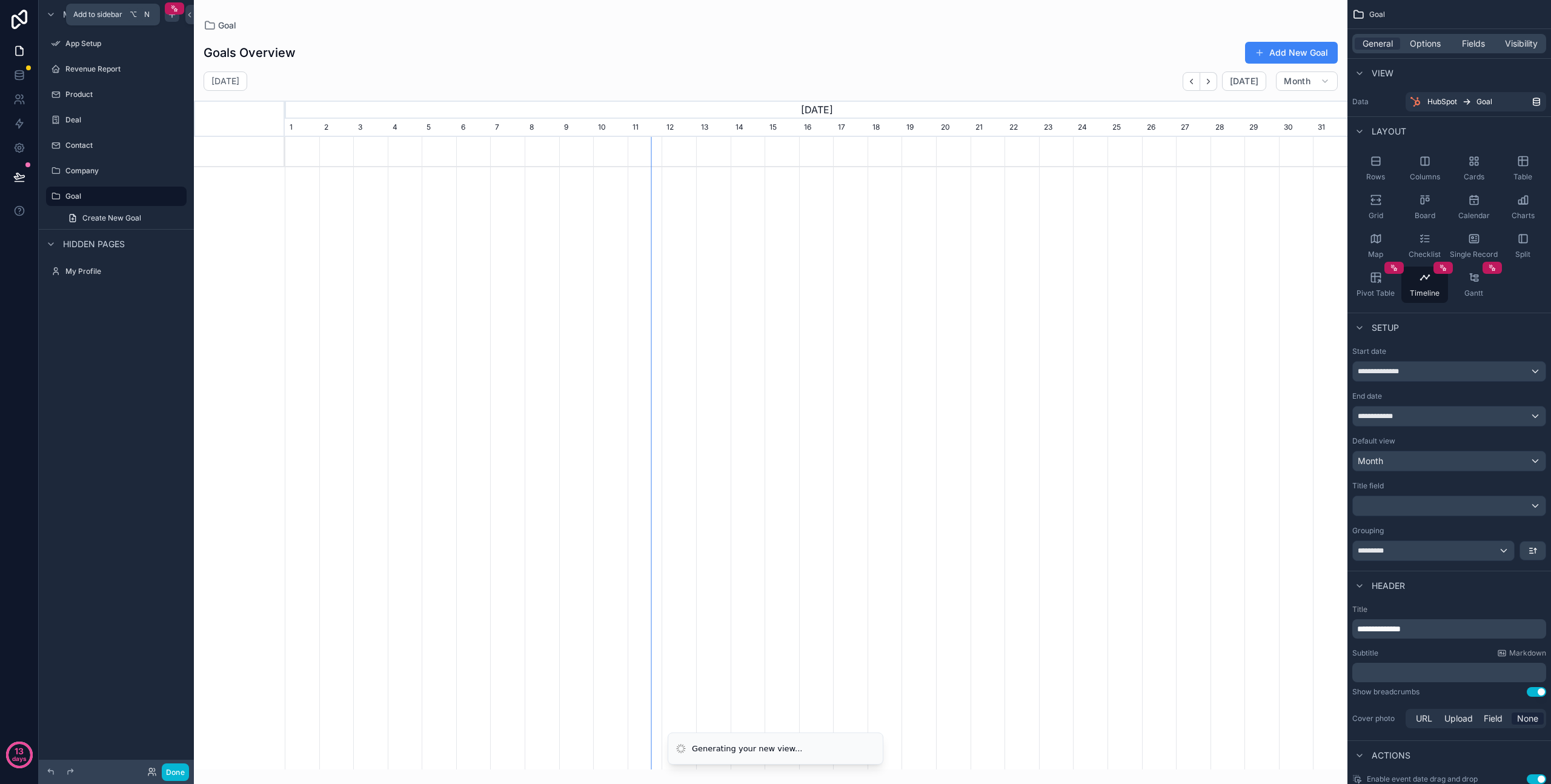
click at [173, 19] on icon "scrollable content" at bounding box center [172, 14] width 9 height 9
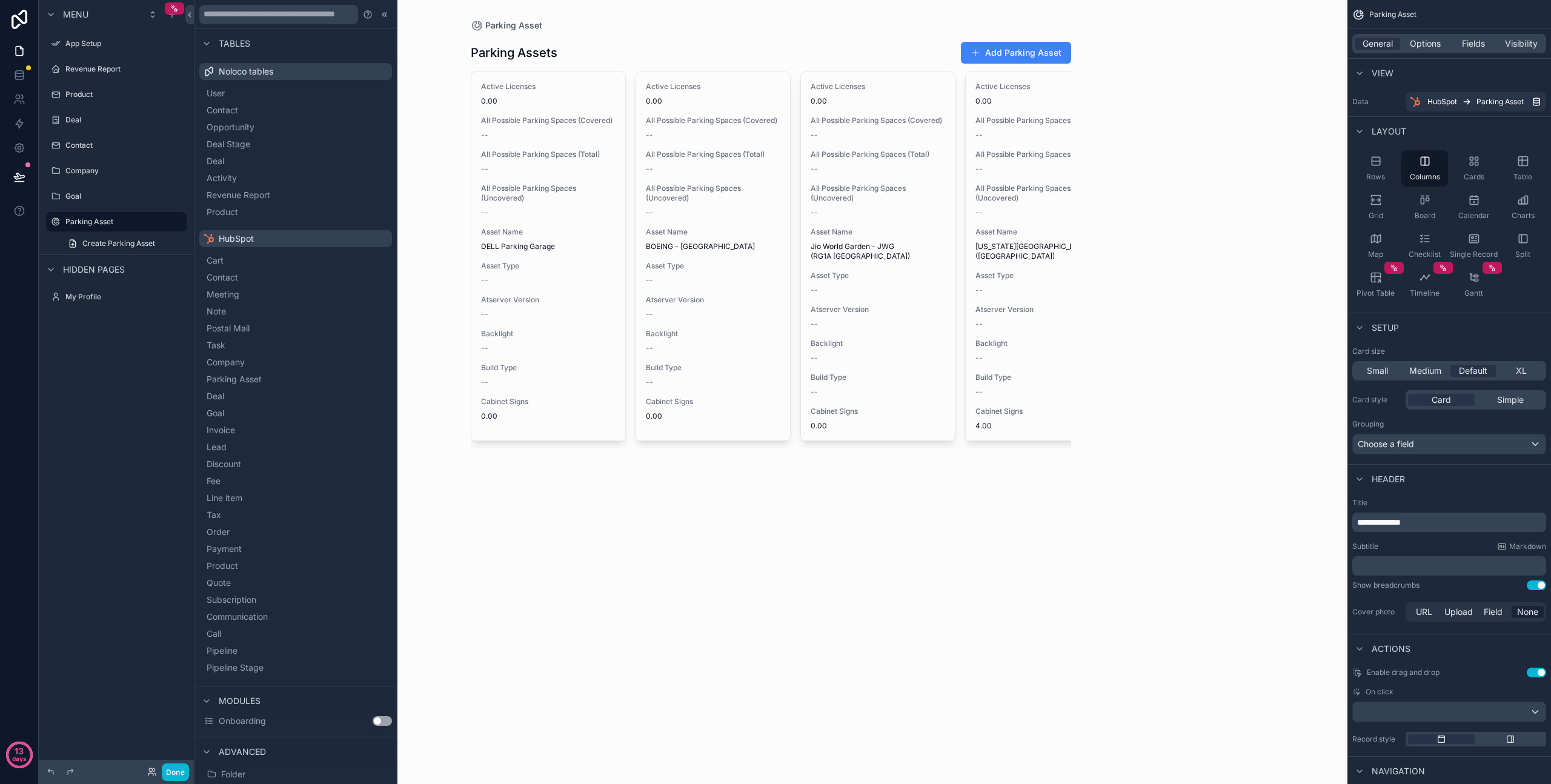
click at [101, 391] on div "Menu App Setup Revenue Report Product Deal Contact Company Goal Parking Asset C…" at bounding box center [116, 384] width 155 height 769
click at [176, 94] on icon "scrollable content" at bounding box center [177, 94] width 9 height 9
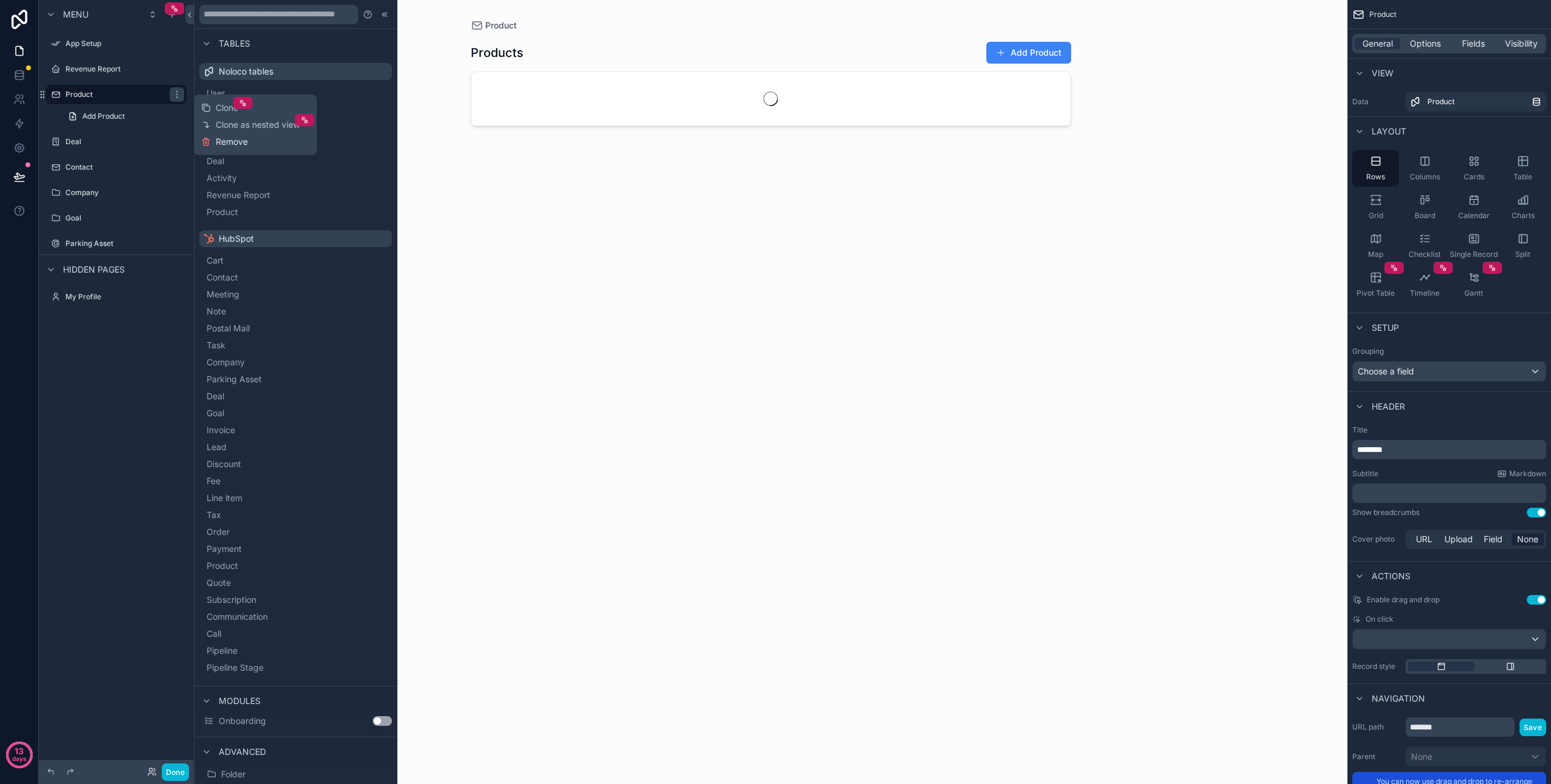
click at [220, 145] on span "Remove" at bounding box center [232, 141] width 32 height 12
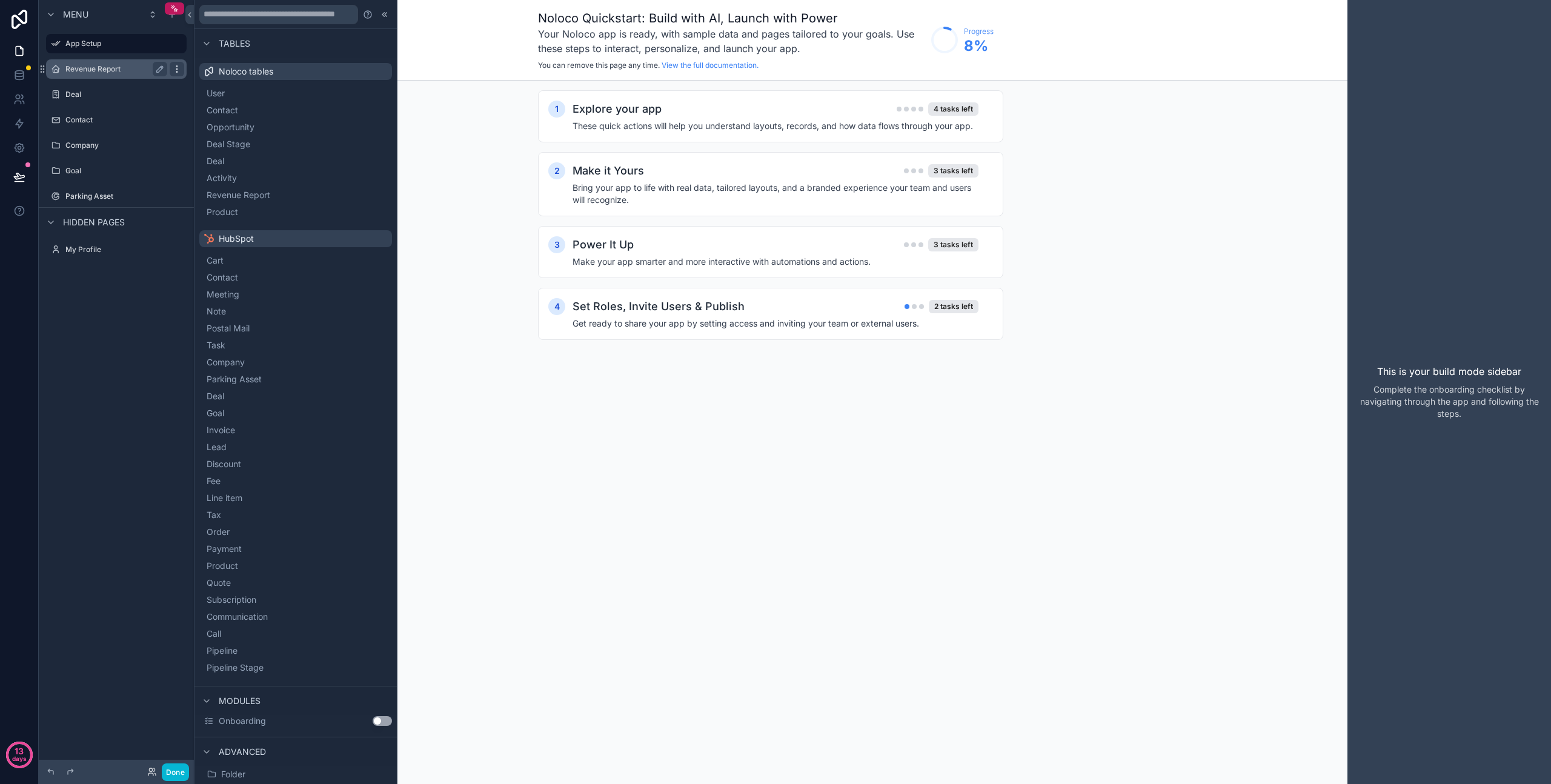
click at [181, 68] on icon "scrollable content" at bounding box center [177, 69] width 9 height 9
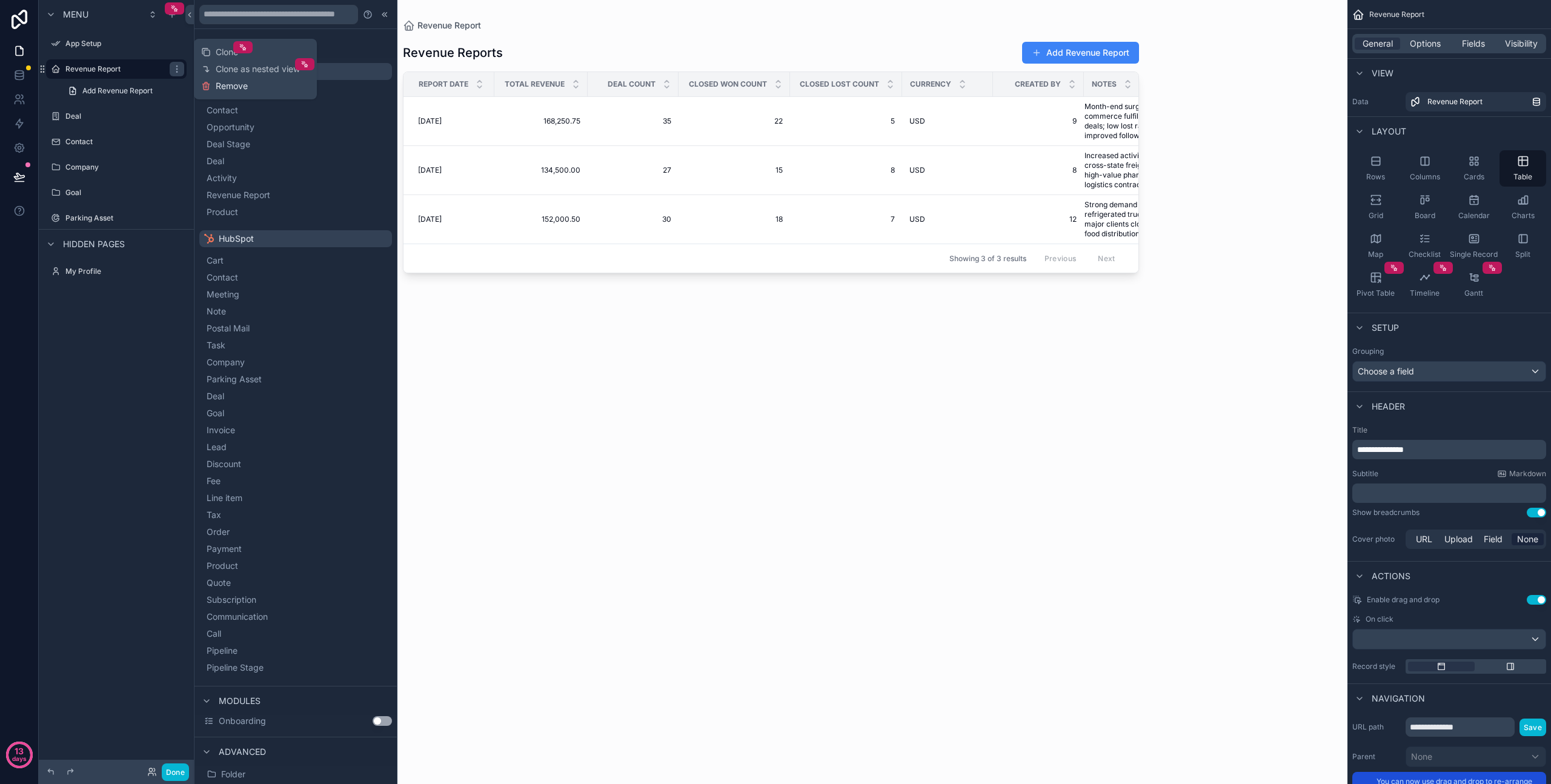
click at [222, 89] on span "Remove" at bounding box center [232, 86] width 32 height 12
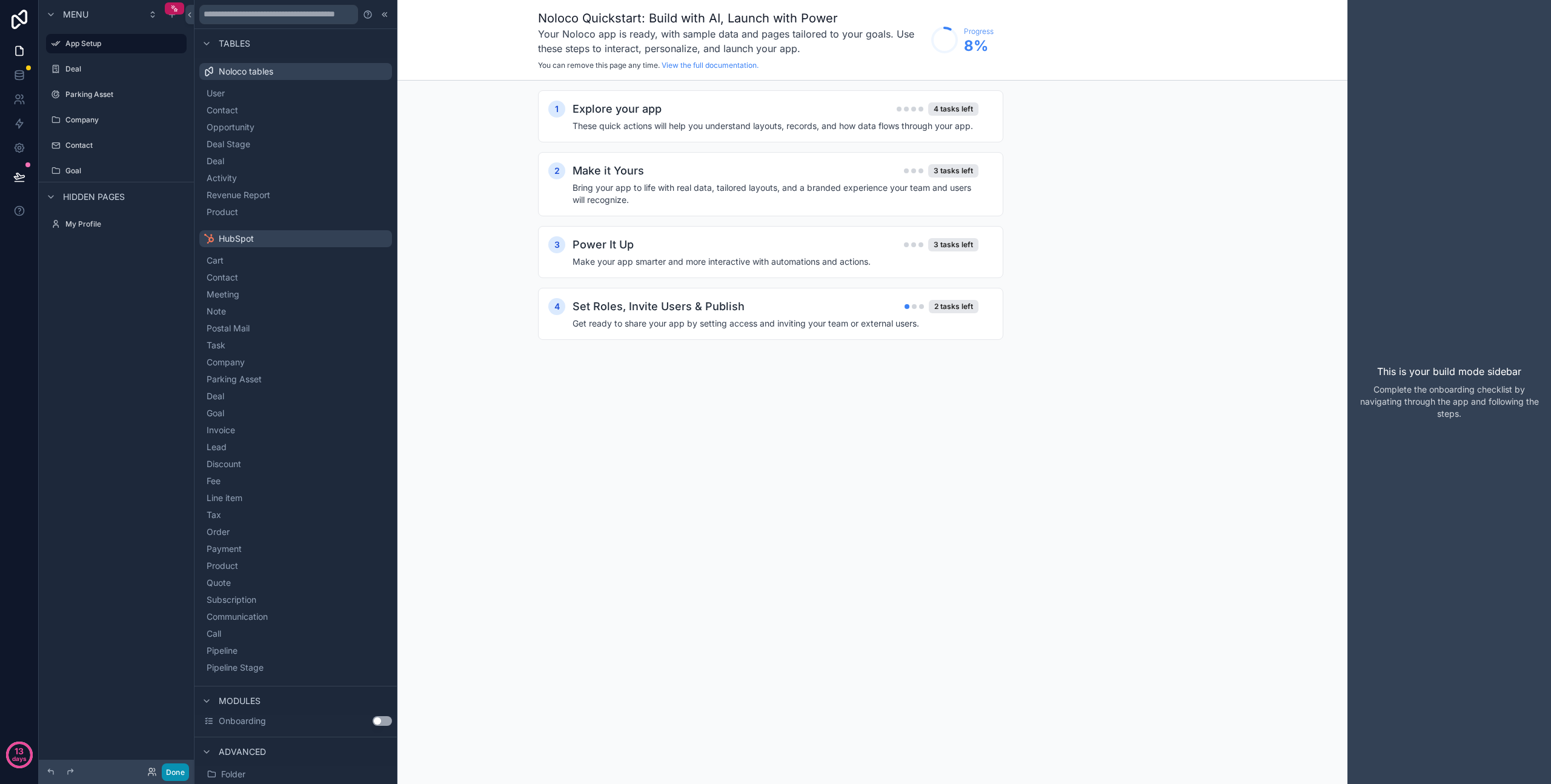
click at [174, 775] on button "Done" at bounding box center [175, 772] width 28 height 17
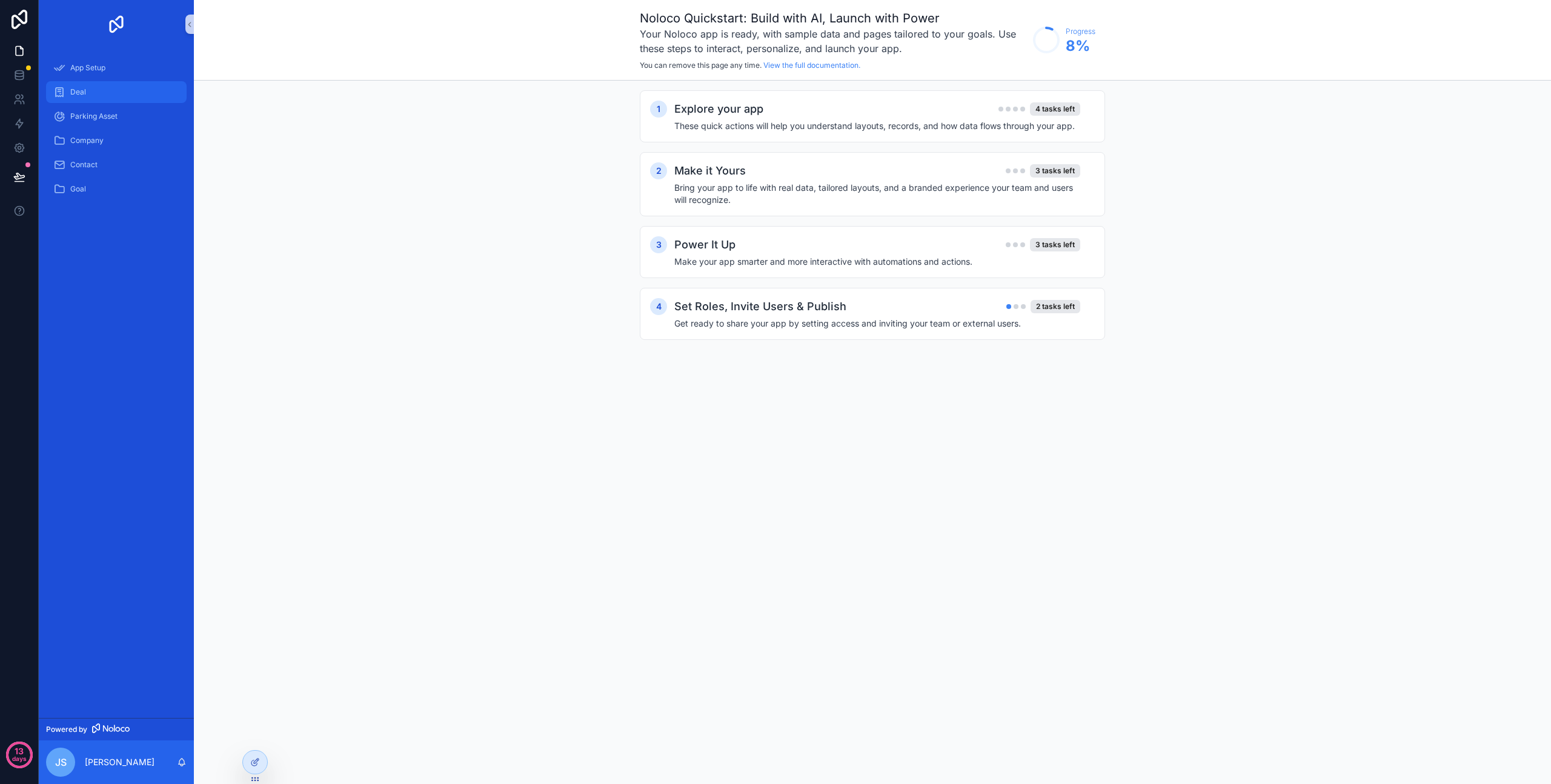
click at [88, 93] on div "Deal" at bounding box center [116, 92] width 126 height 20
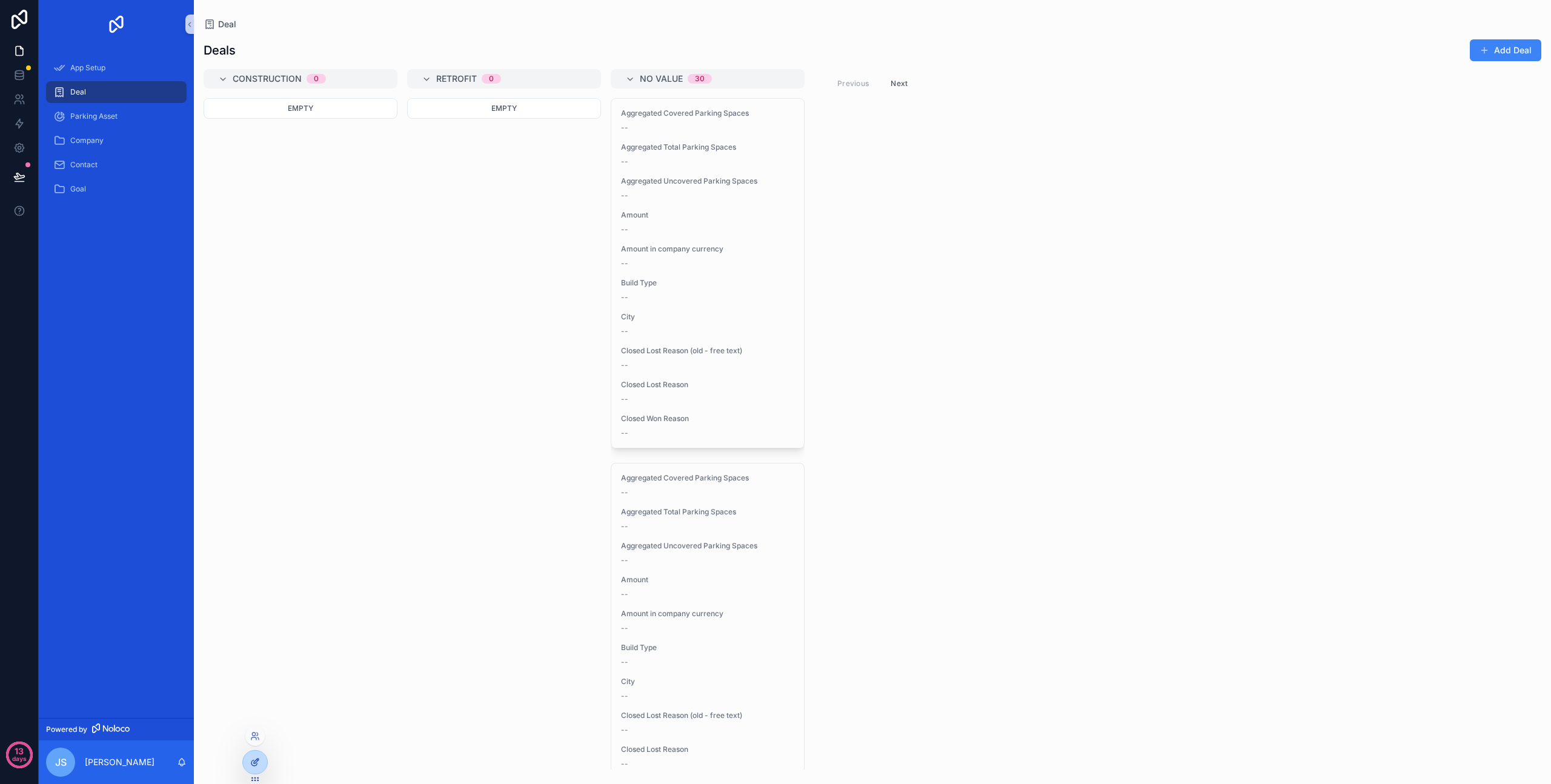
click at [258, 762] on icon at bounding box center [255, 762] width 9 height 9
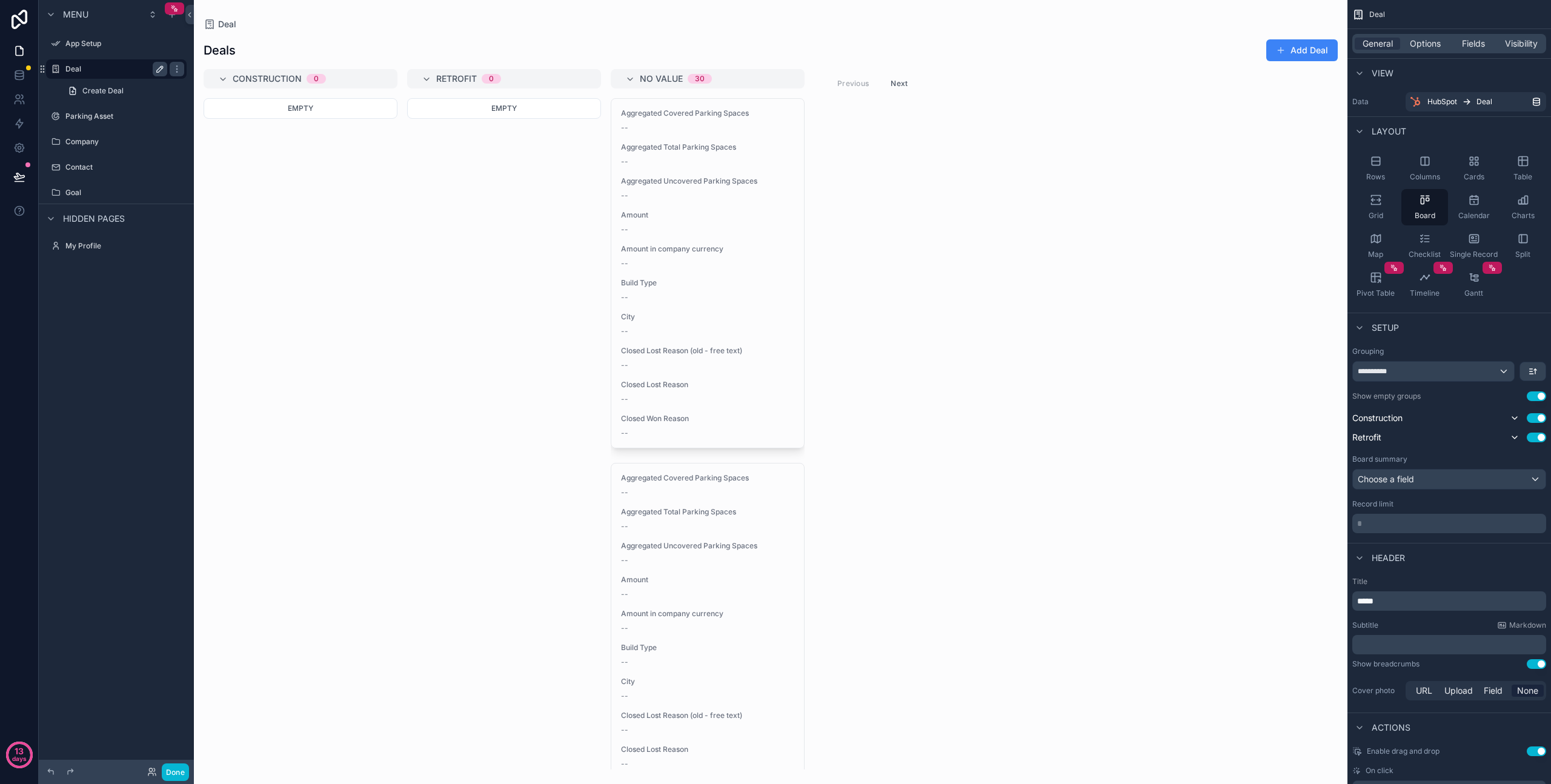
click at [158, 68] on icon "scrollable content" at bounding box center [160, 69] width 6 height 6
click at [158, 68] on icon "scrollable content" at bounding box center [160, 69] width 9 height 9
click at [174, 73] on icon "scrollable content" at bounding box center [177, 69] width 9 height 9
click at [110, 71] on label "Deal" at bounding box center [113, 69] width 97 height 9
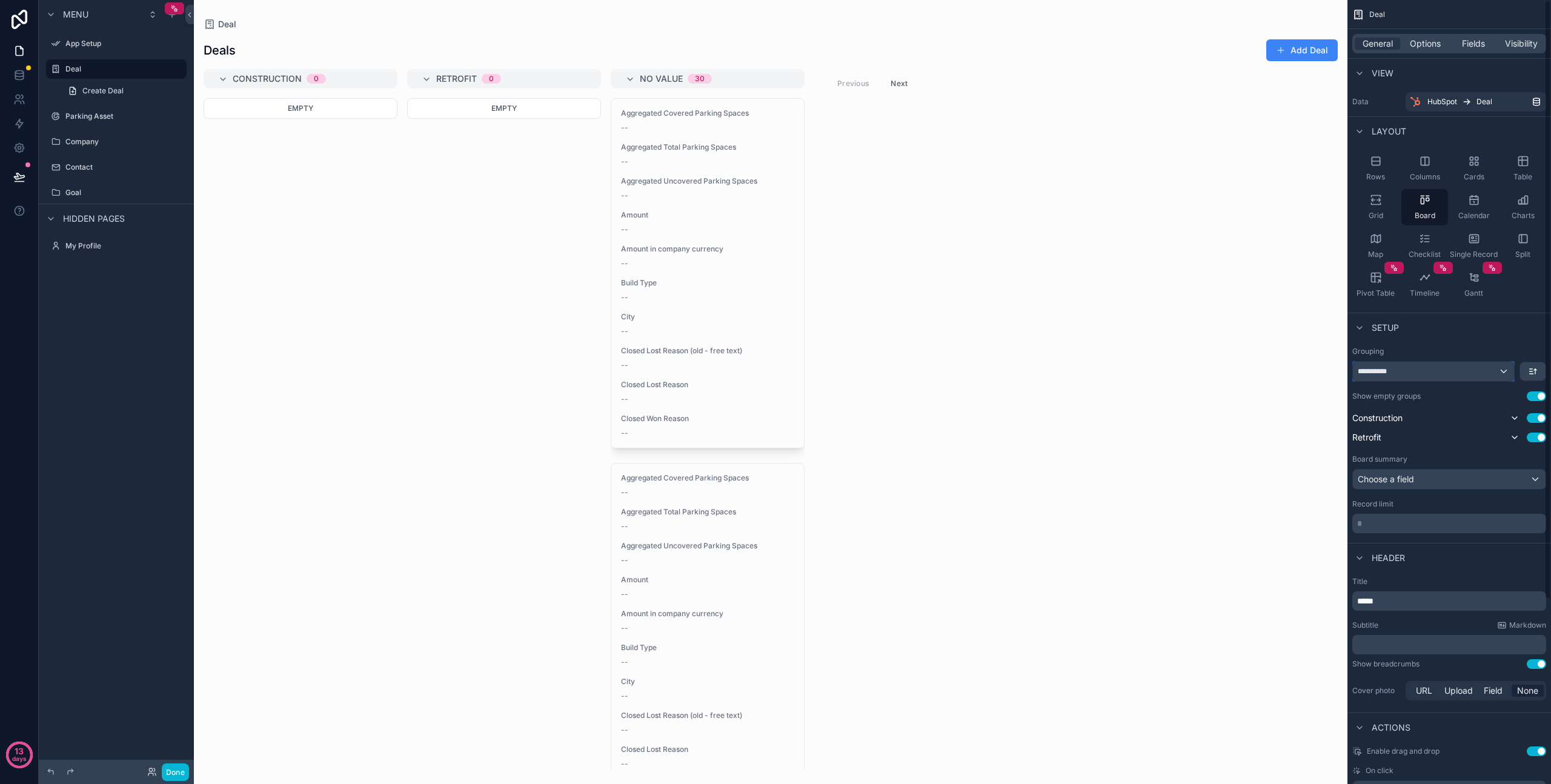
click at [1439, 372] on div "**********" at bounding box center [1433, 371] width 161 height 20
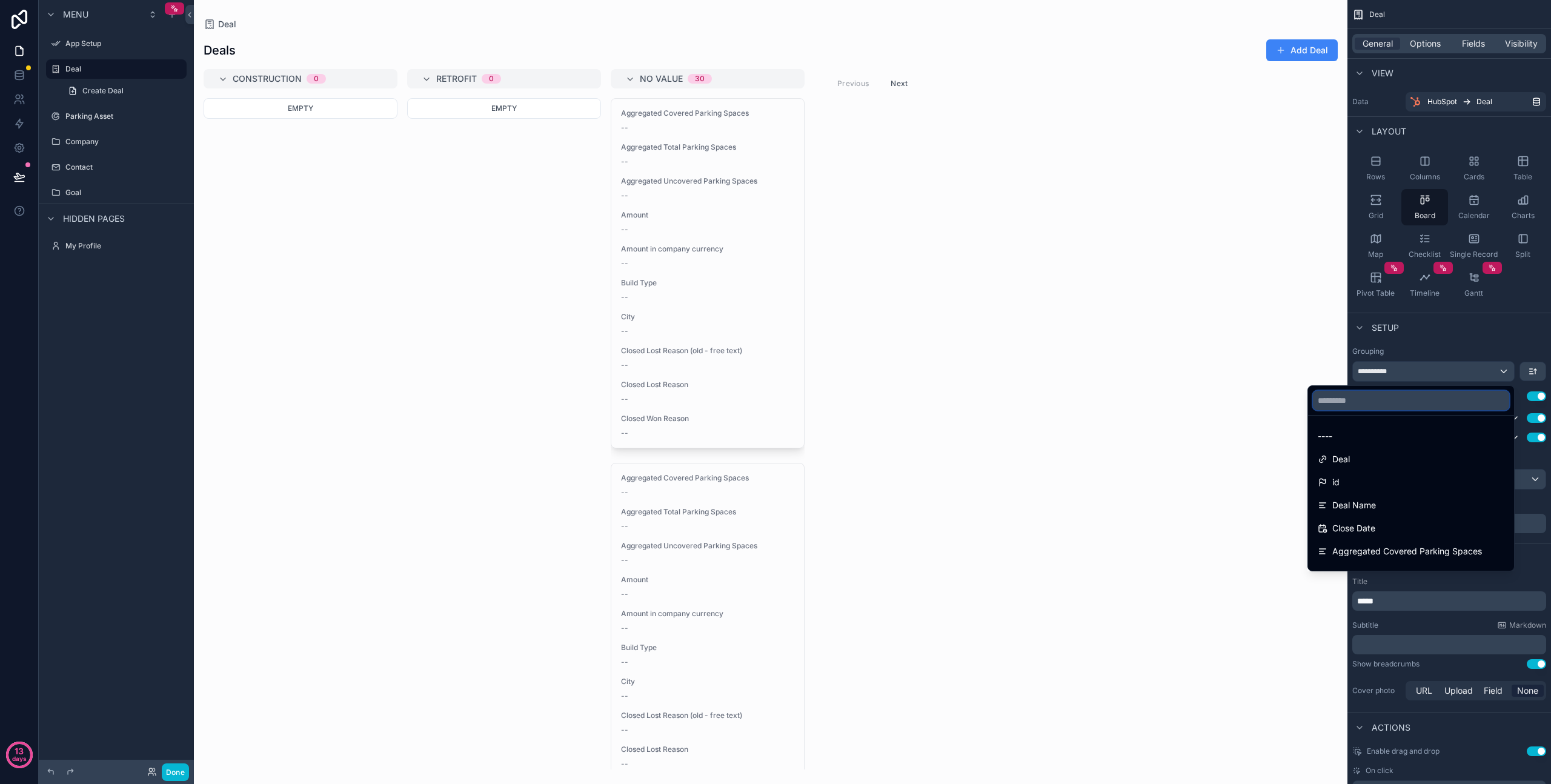
click at [1417, 403] on input "text" at bounding box center [1411, 400] width 196 height 20
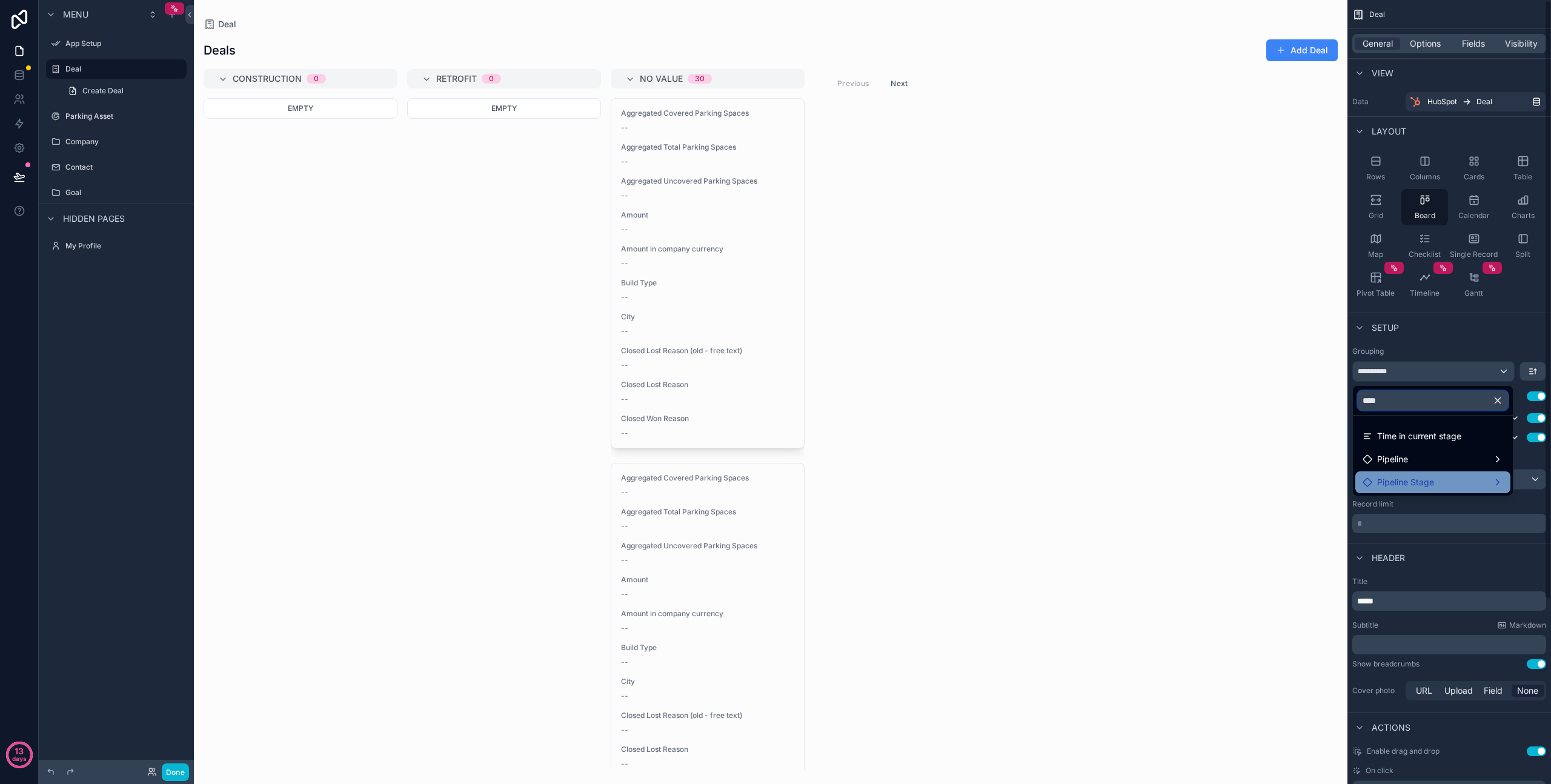
type input "****"
click at [1427, 486] on span "Pipeline Stage" at bounding box center [1406, 482] width 57 height 15
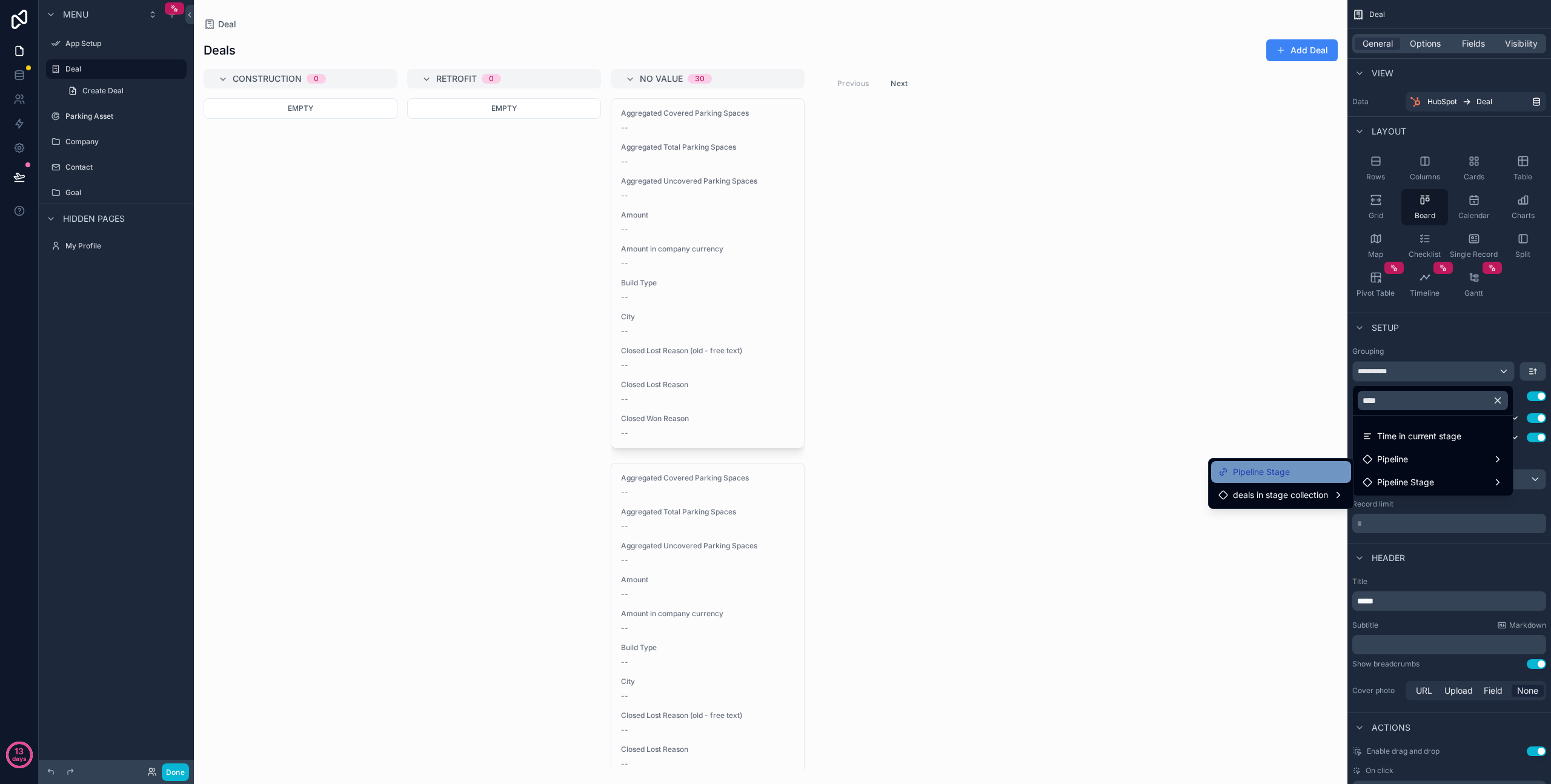
click at [1264, 471] on span "Pipeline Stage" at bounding box center [1261, 472] width 57 height 15
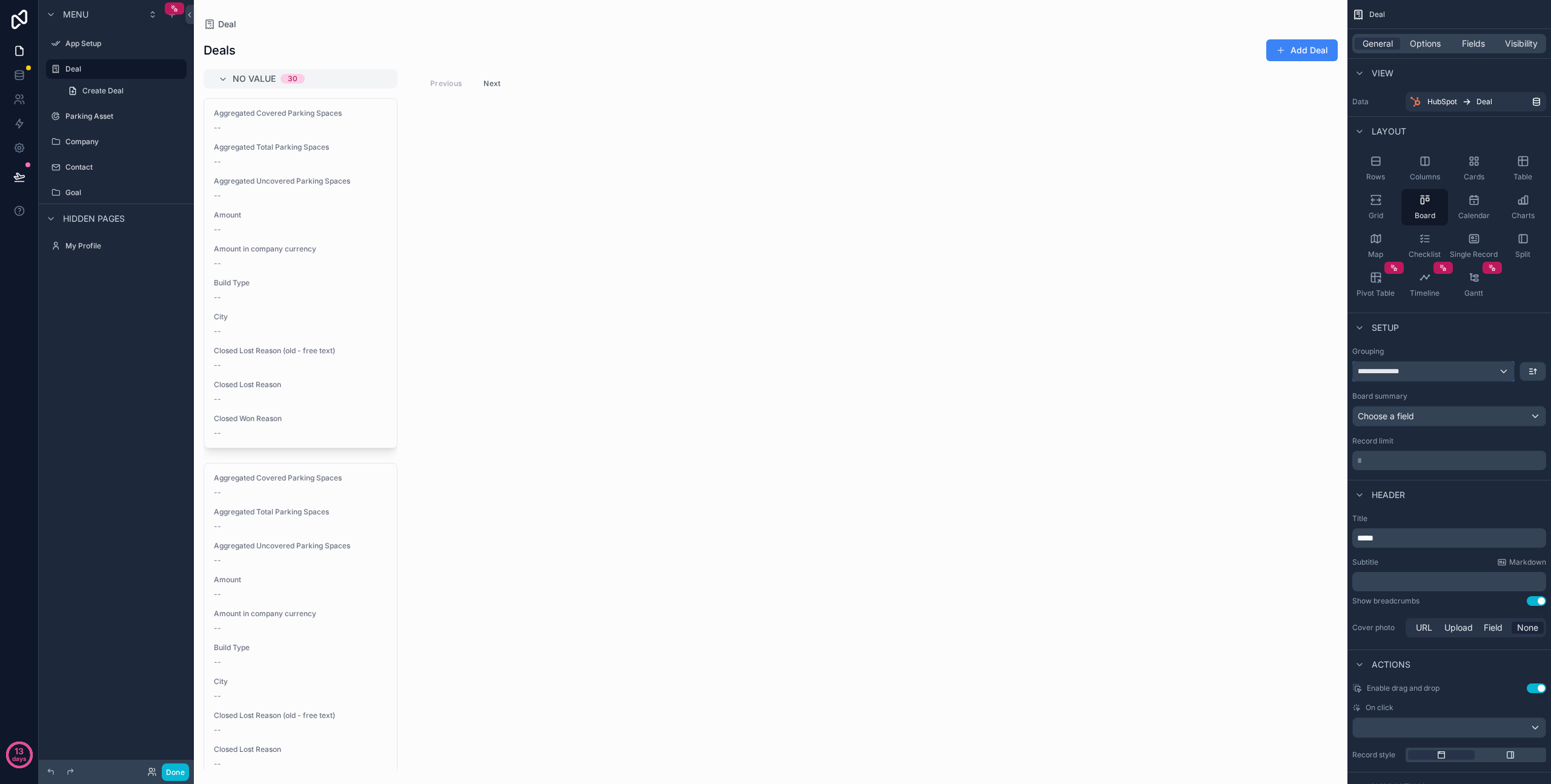
click at [1410, 373] on div "**********" at bounding box center [1433, 371] width 161 height 20
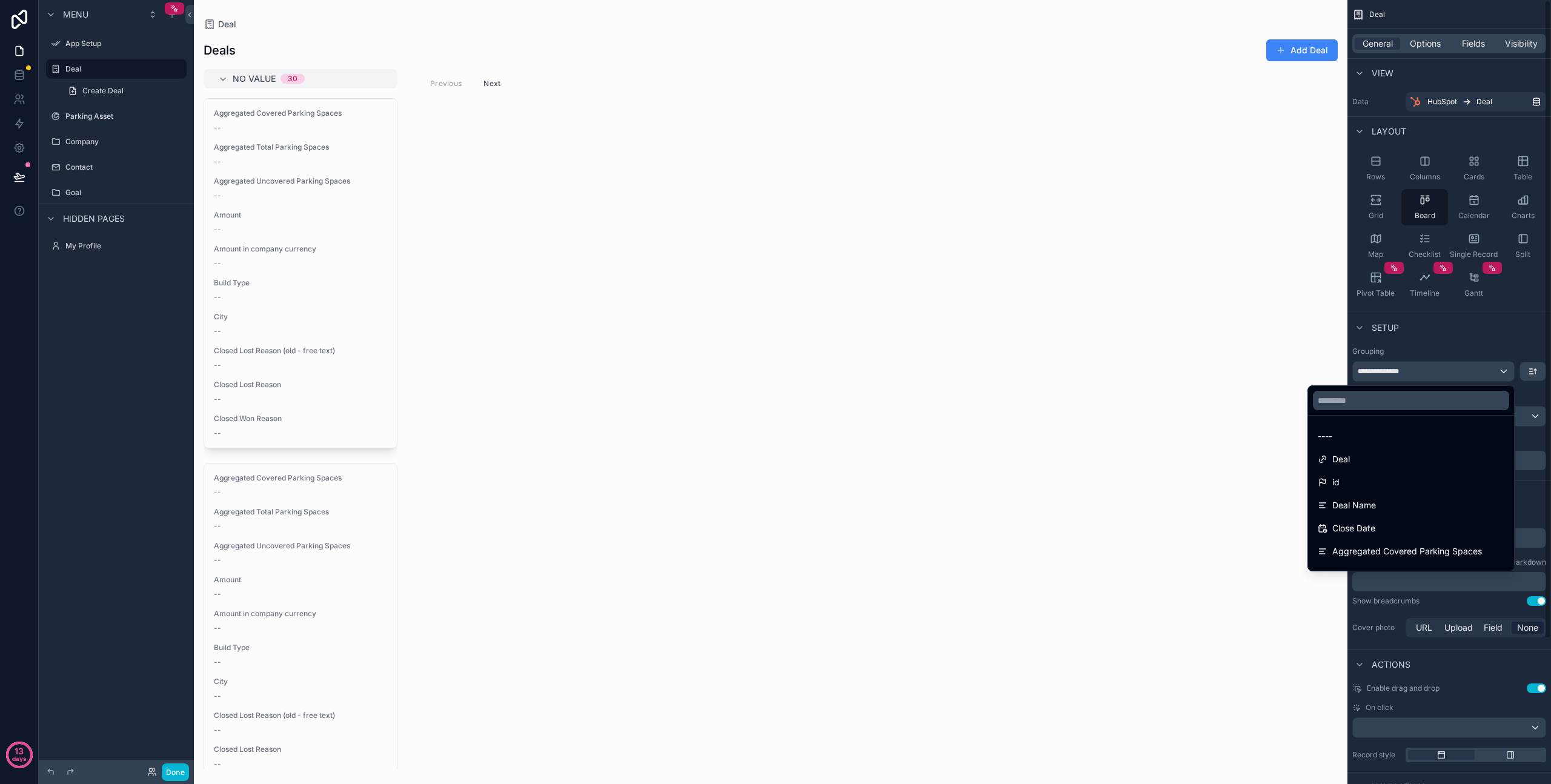
click at [1399, 365] on div "scrollable content" at bounding box center [776, 392] width 1551 height 784
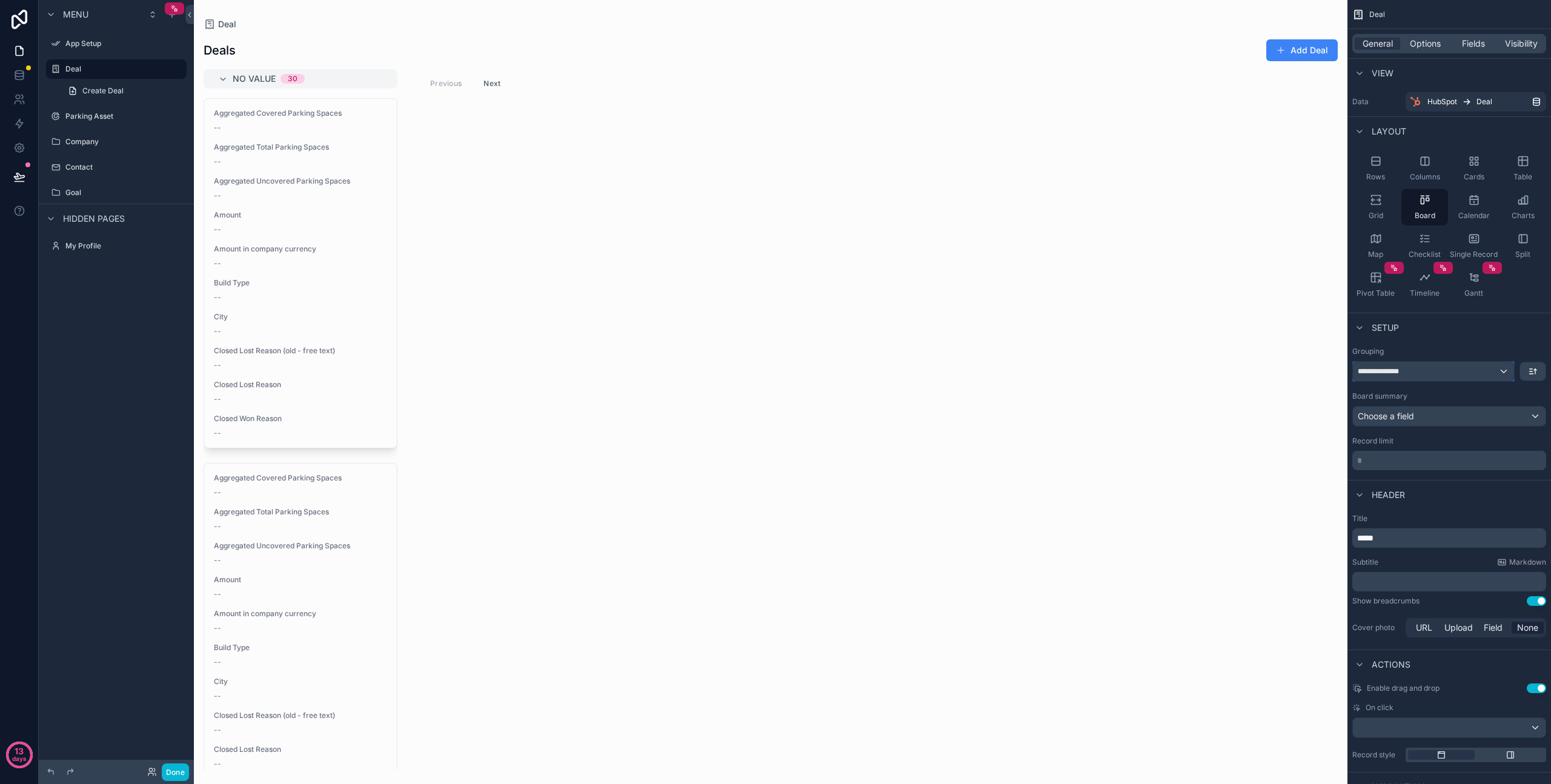
click at [1421, 372] on div "**********" at bounding box center [1433, 371] width 161 height 20
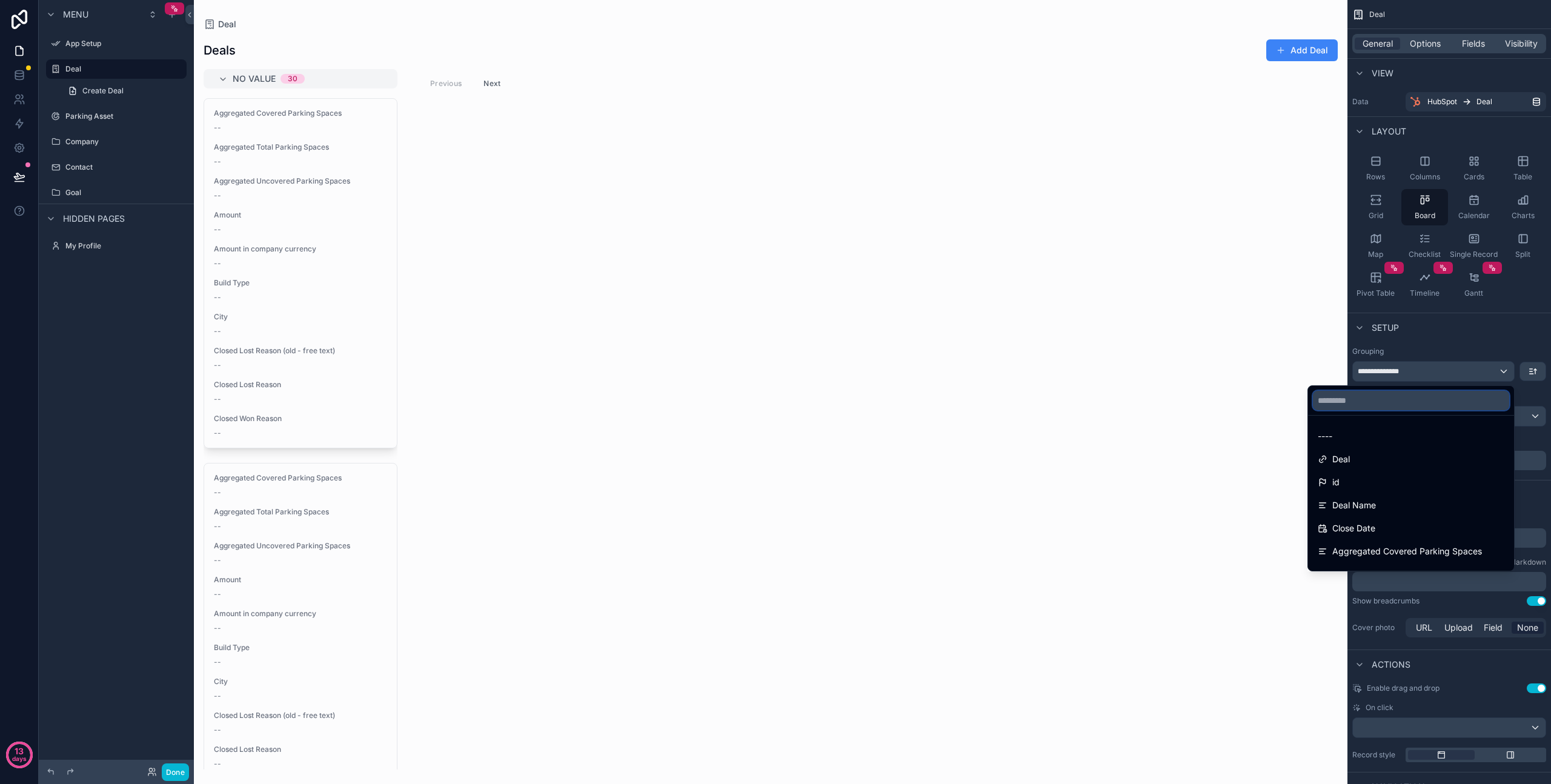
click at [1414, 402] on input "text" at bounding box center [1411, 400] width 196 height 20
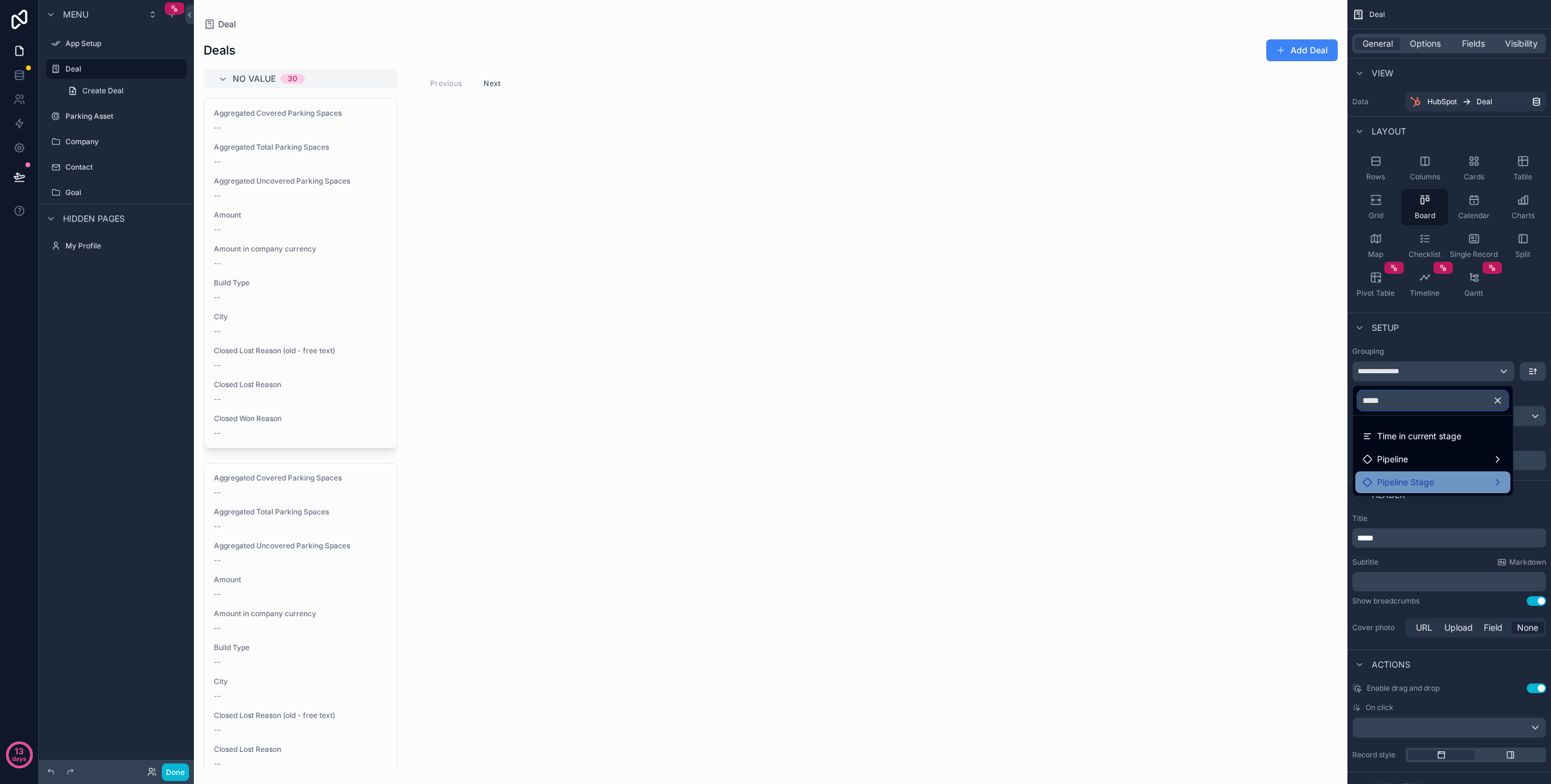
type input "*****"
click at [1401, 482] on span "Pipeline Stage" at bounding box center [1406, 482] width 57 height 15
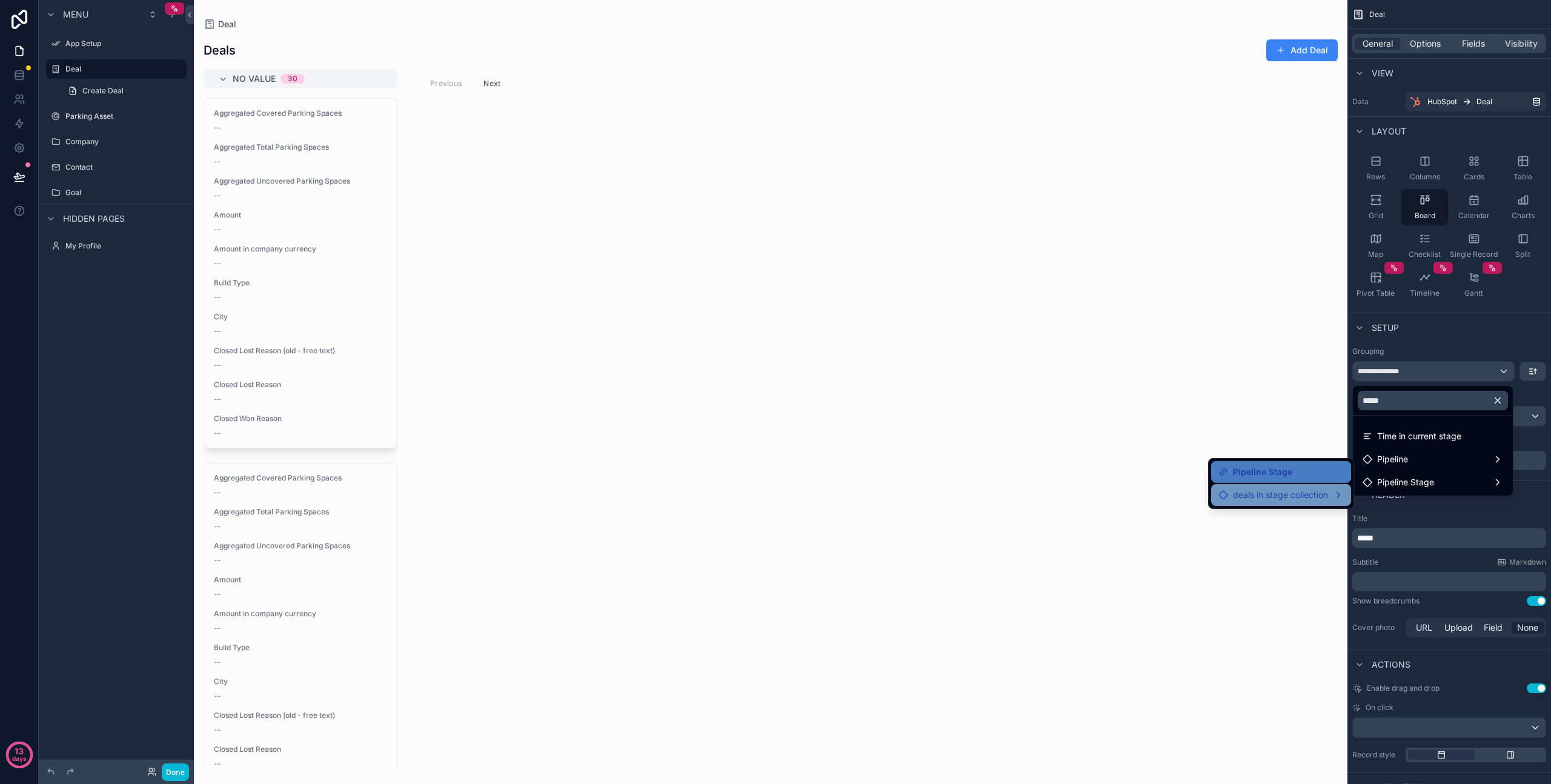
click at [1345, 492] on div "deals in stage collection" at bounding box center [1282, 495] width 140 height 22
click at [1319, 493] on span "deals in stage collection" at bounding box center [1280, 495] width 95 height 15
click at [1335, 494] on div "deals in stage collection" at bounding box center [1282, 495] width 126 height 15
click at [1302, 470] on div "Pipeline Stage" at bounding box center [1282, 472] width 126 height 15
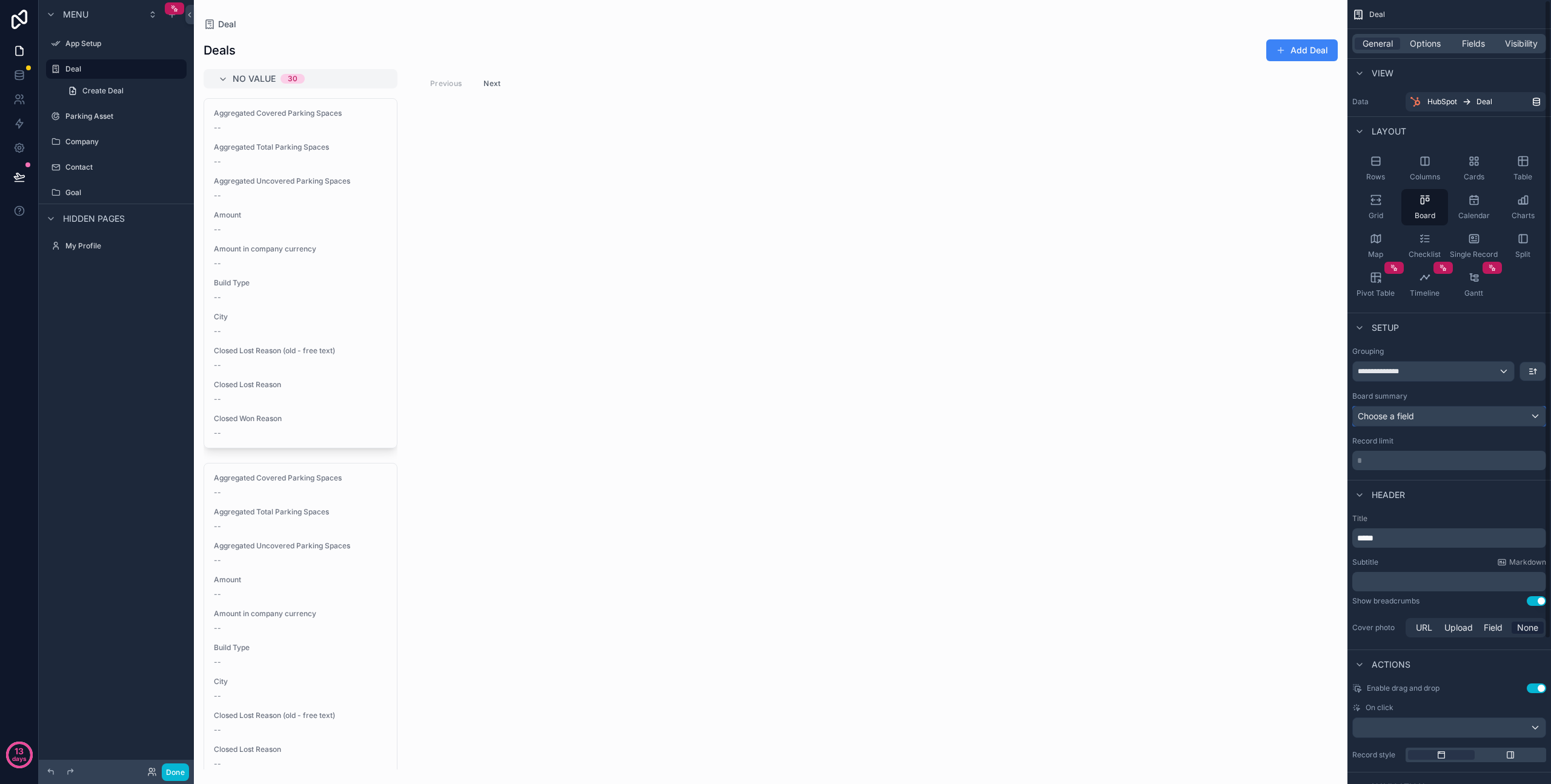
click at [1399, 423] on div "Choose a field" at bounding box center [1449, 416] width 192 height 20
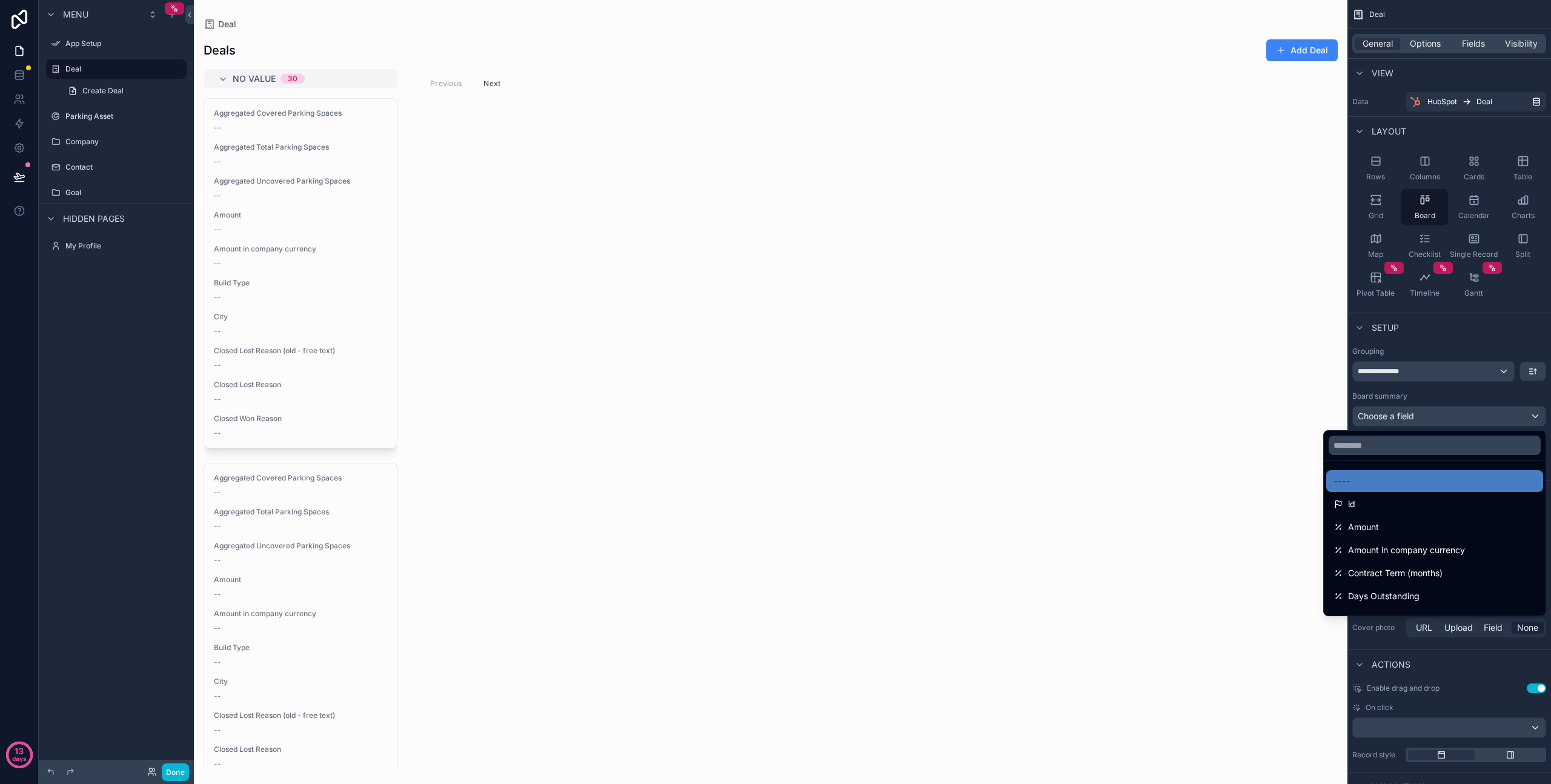
click at [1399, 423] on div "scrollable content" at bounding box center [776, 392] width 1551 height 784
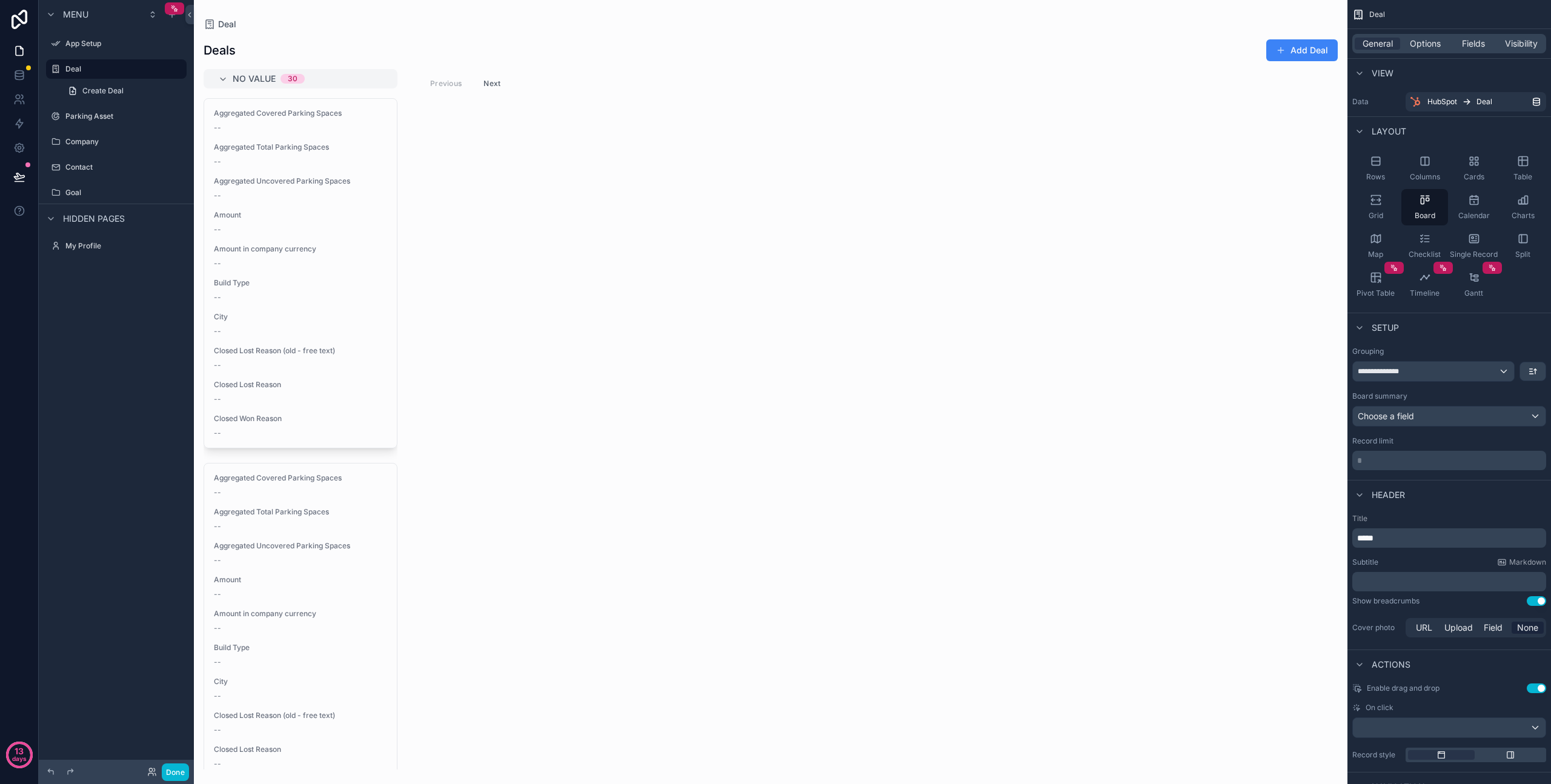
click at [1400, 463] on p "* ﻿" at bounding box center [1451, 460] width 187 height 12
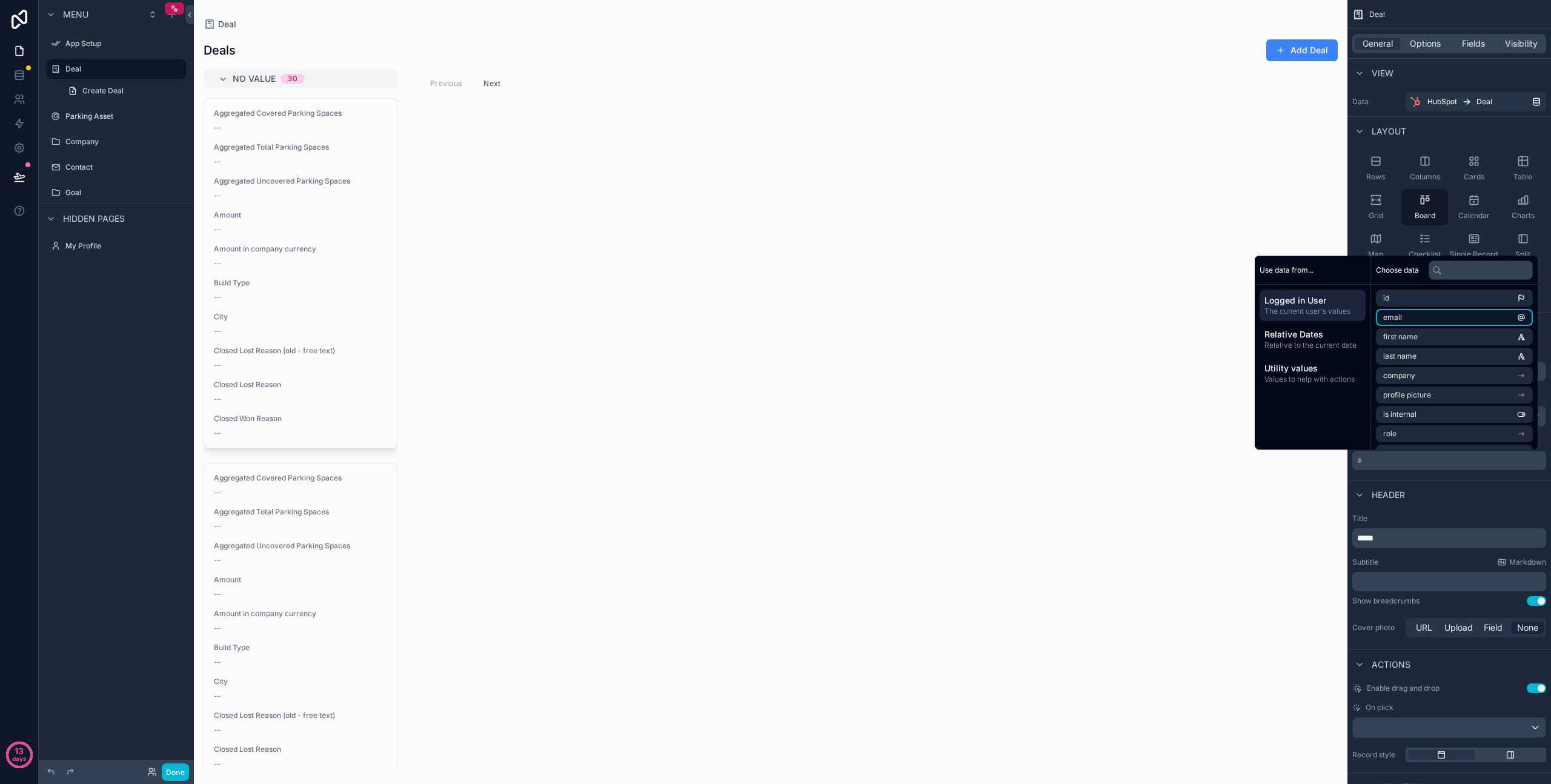
click at [1402, 317] on li "email" at bounding box center [1455, 317] width 157 height 17
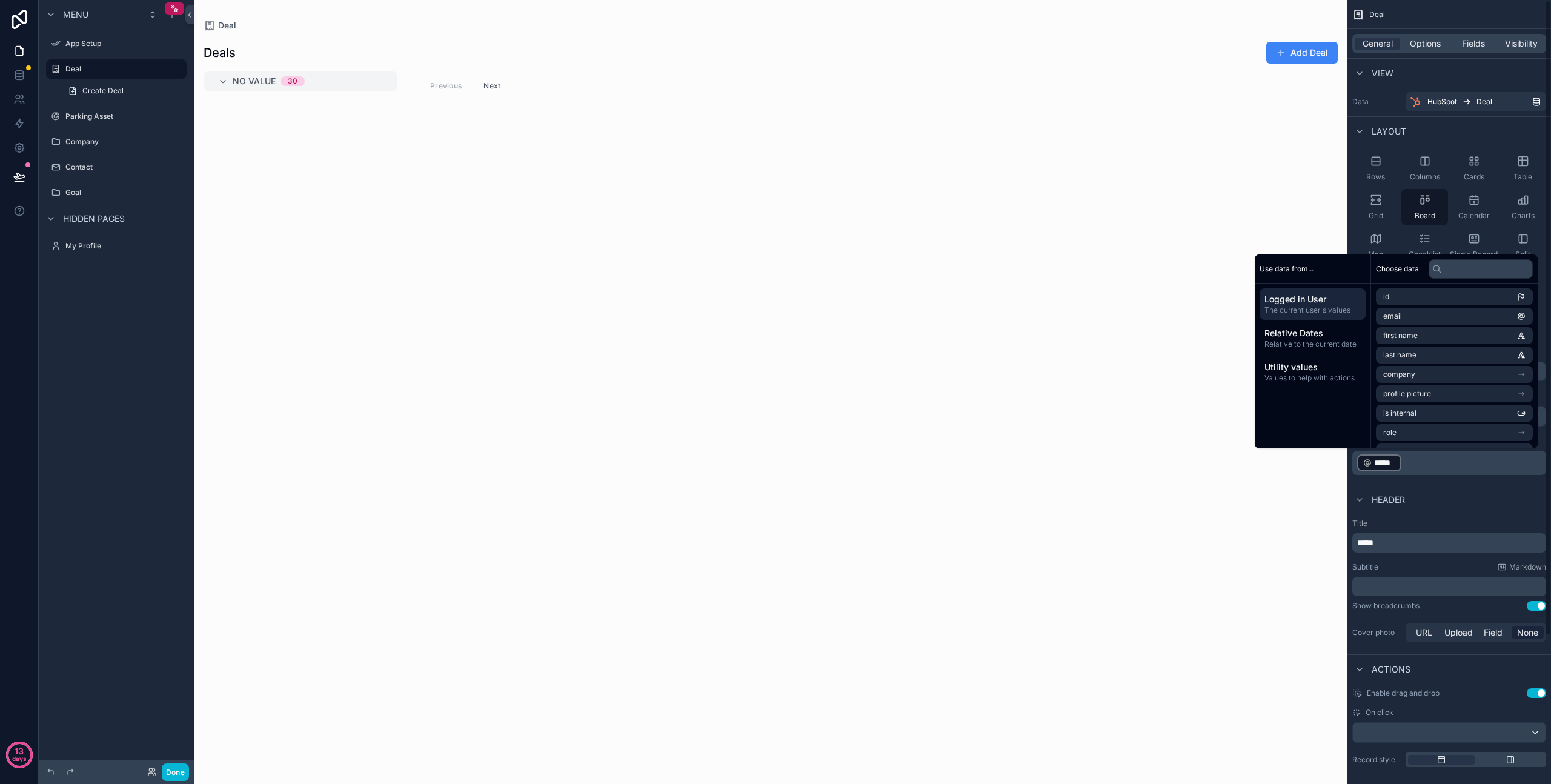
click at [1434, 476] on div "**********" at bounding box center [1449, 411] width 204 height 138
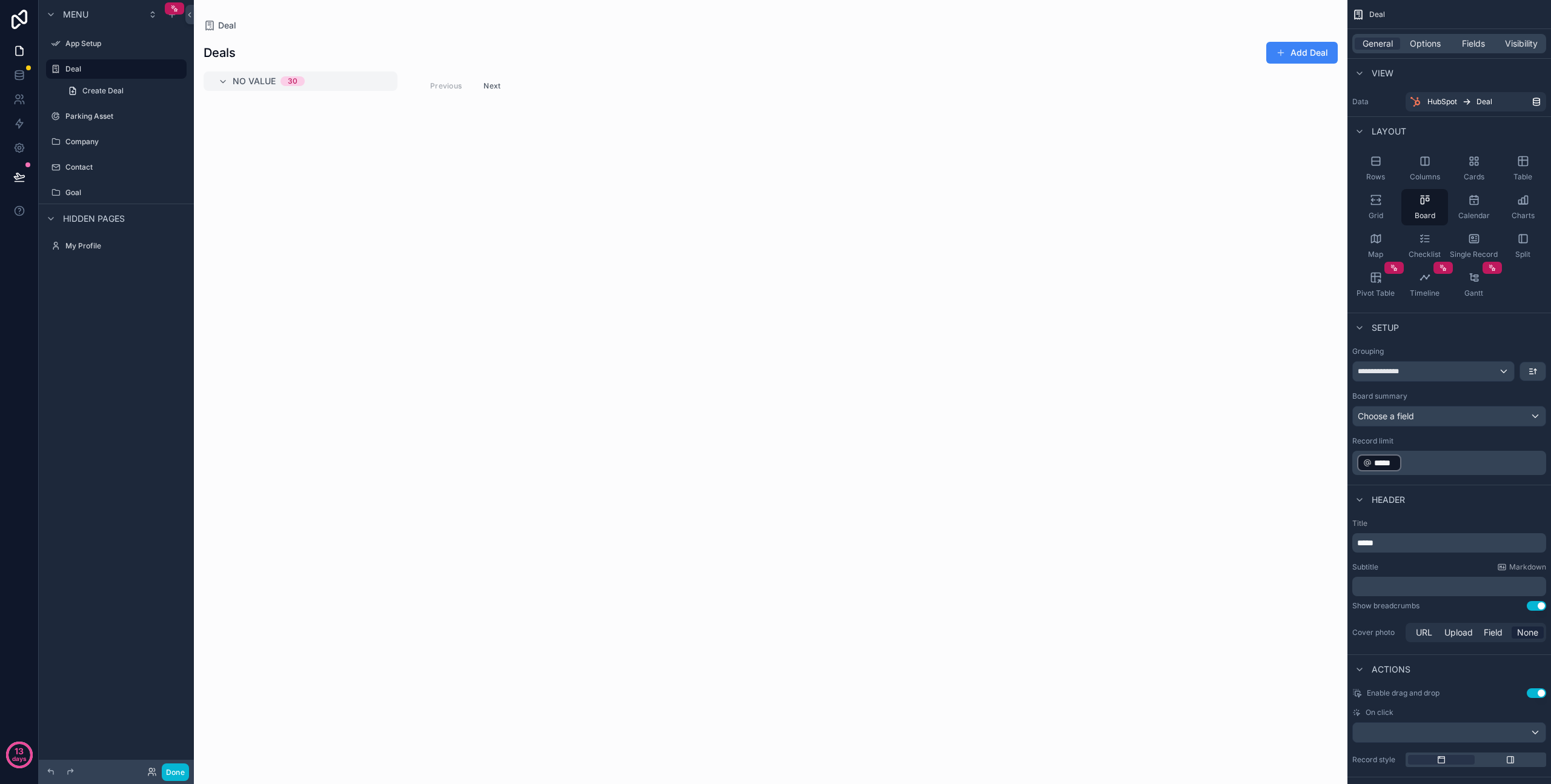
click at [1426, 460] on p "﻿ ***** ﻿ ﻿" at bounding box center [1451, 463] width 187 height 20
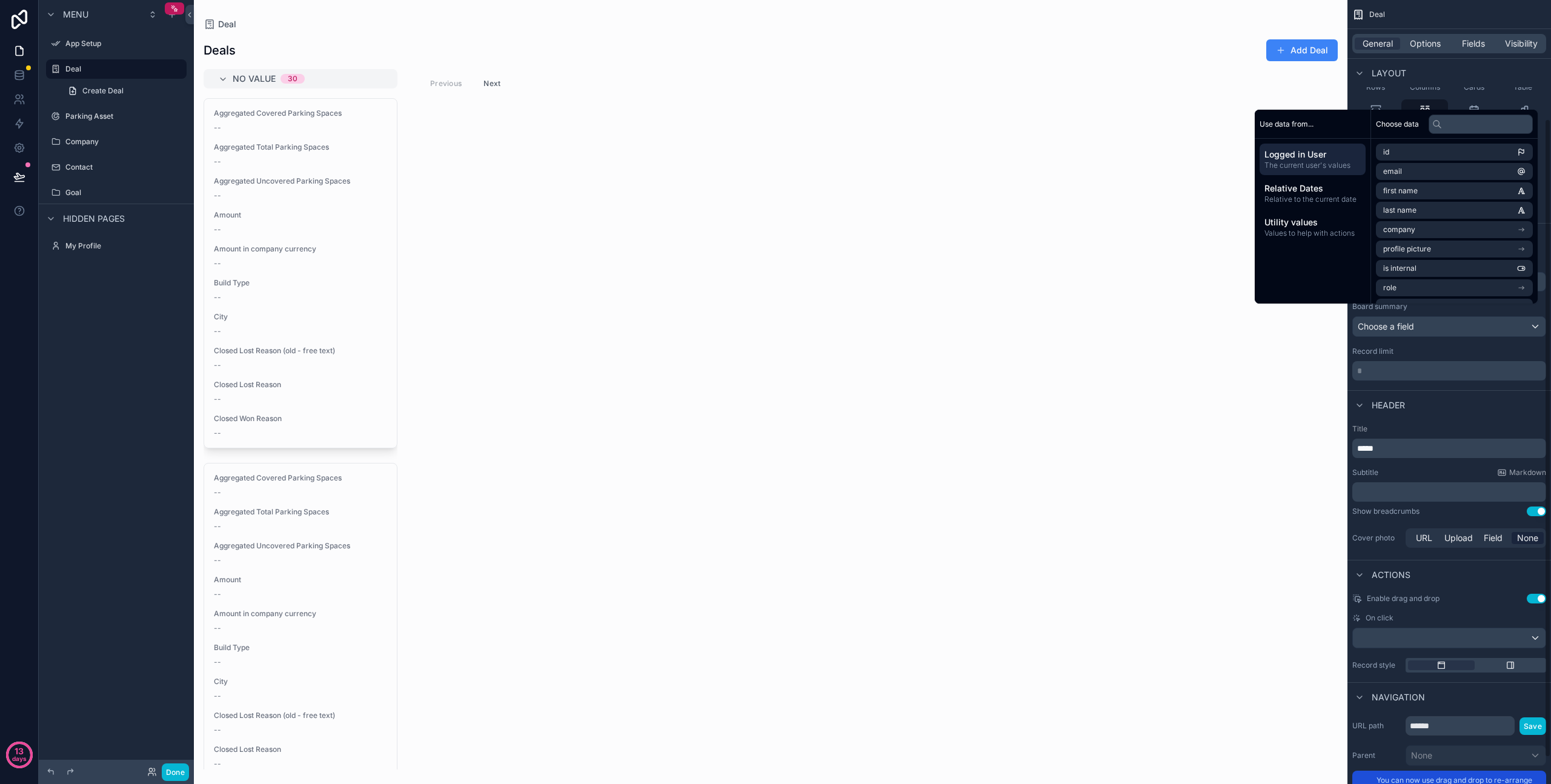
scroll to position [178, 0]
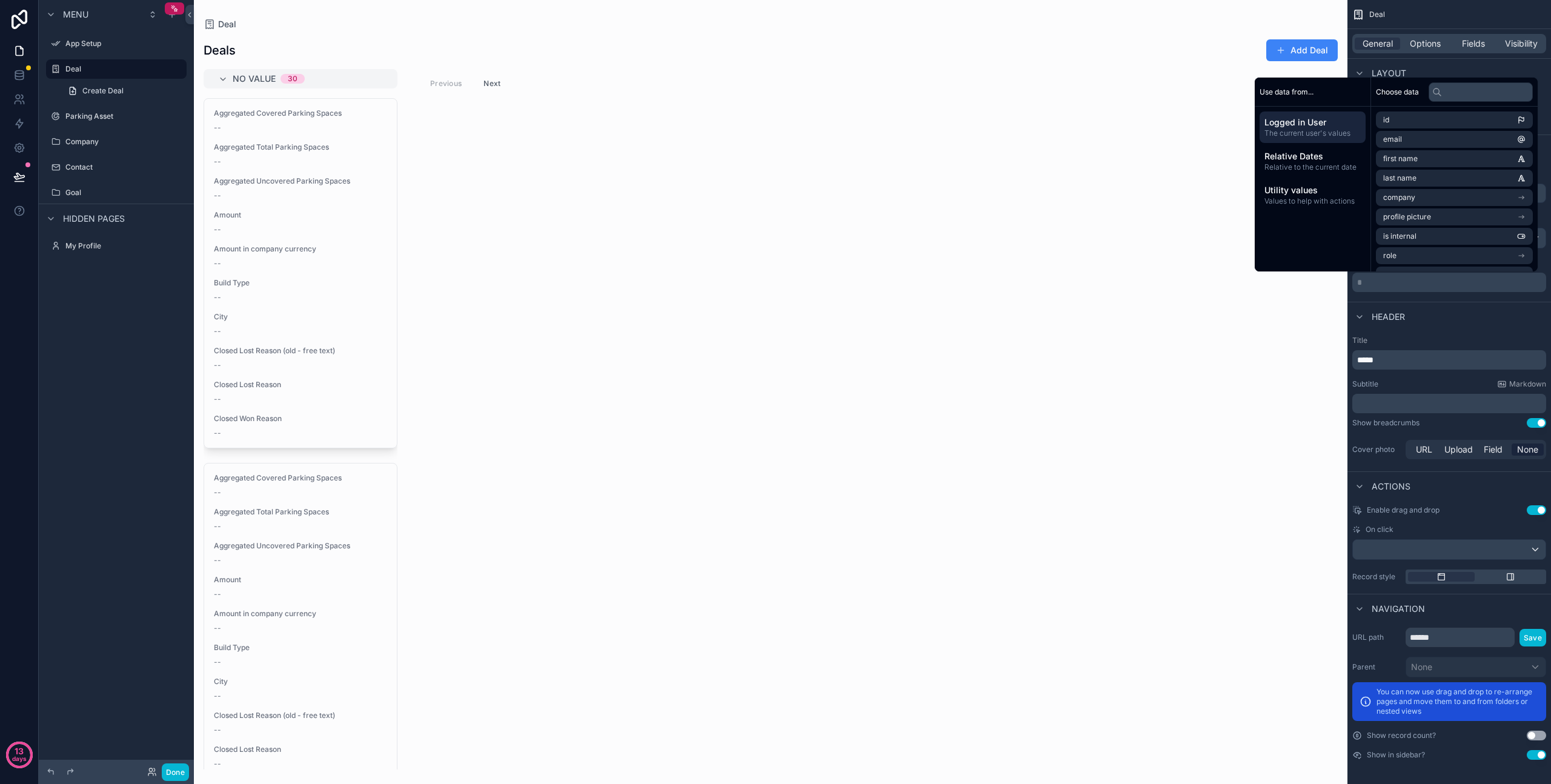
click at [1536, 733] on button "Use setting" at bounding box center [1537, 735] width 20 height 9
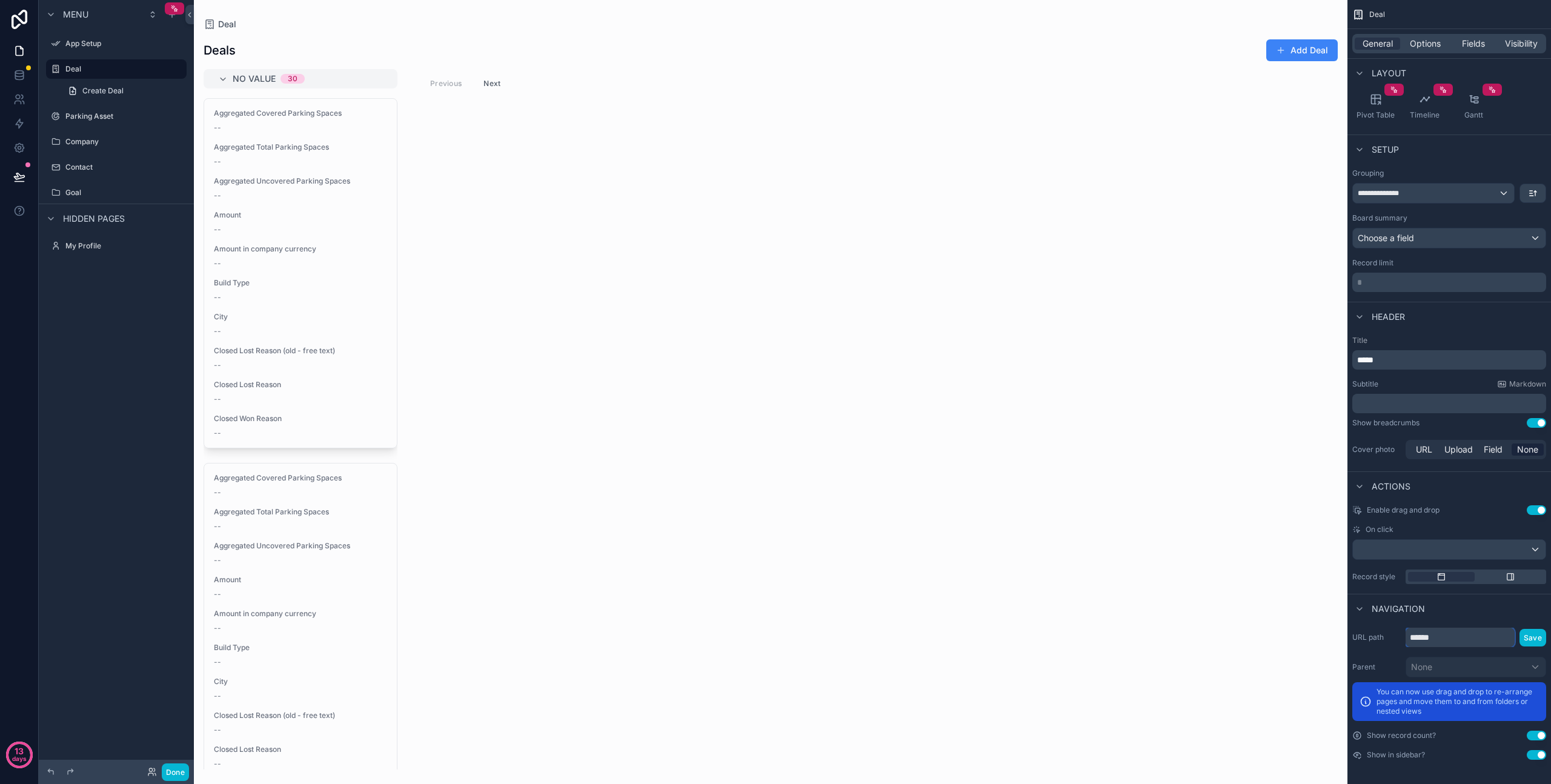
click at [1440, 645] on input "******" at bounding box center [1460, 637] width 109 height 20
type input "****"
click at [1525, 639] on button "Save" at bounding box center [1533, 638] width 27 height 17
click at [1417, 42] on span "Options" at bounding box center [1425, 43] width 31 height 12
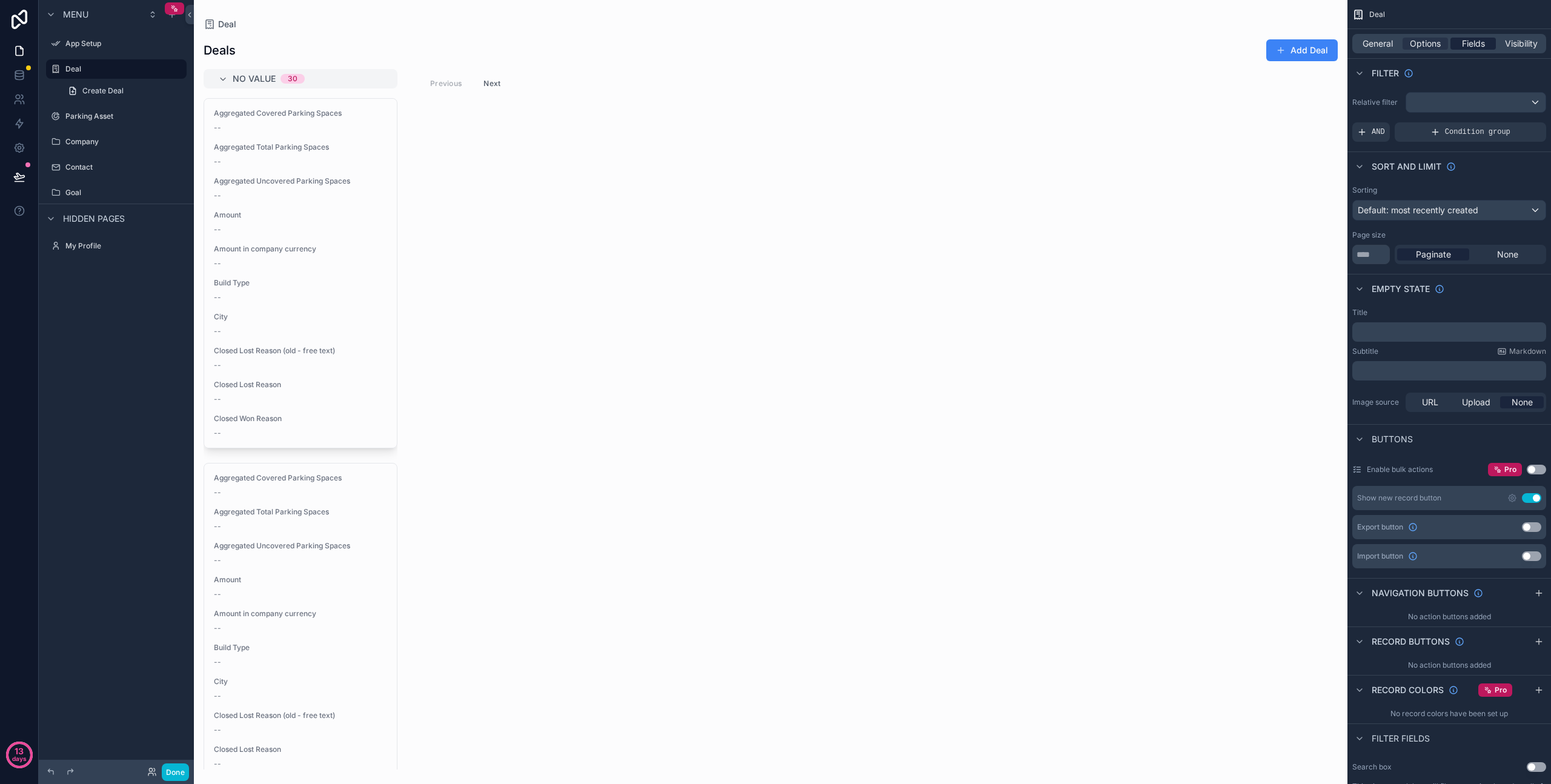
click at [1470, 46] on span "Fields" at bounding box center [1473, 43] width 23 height 12
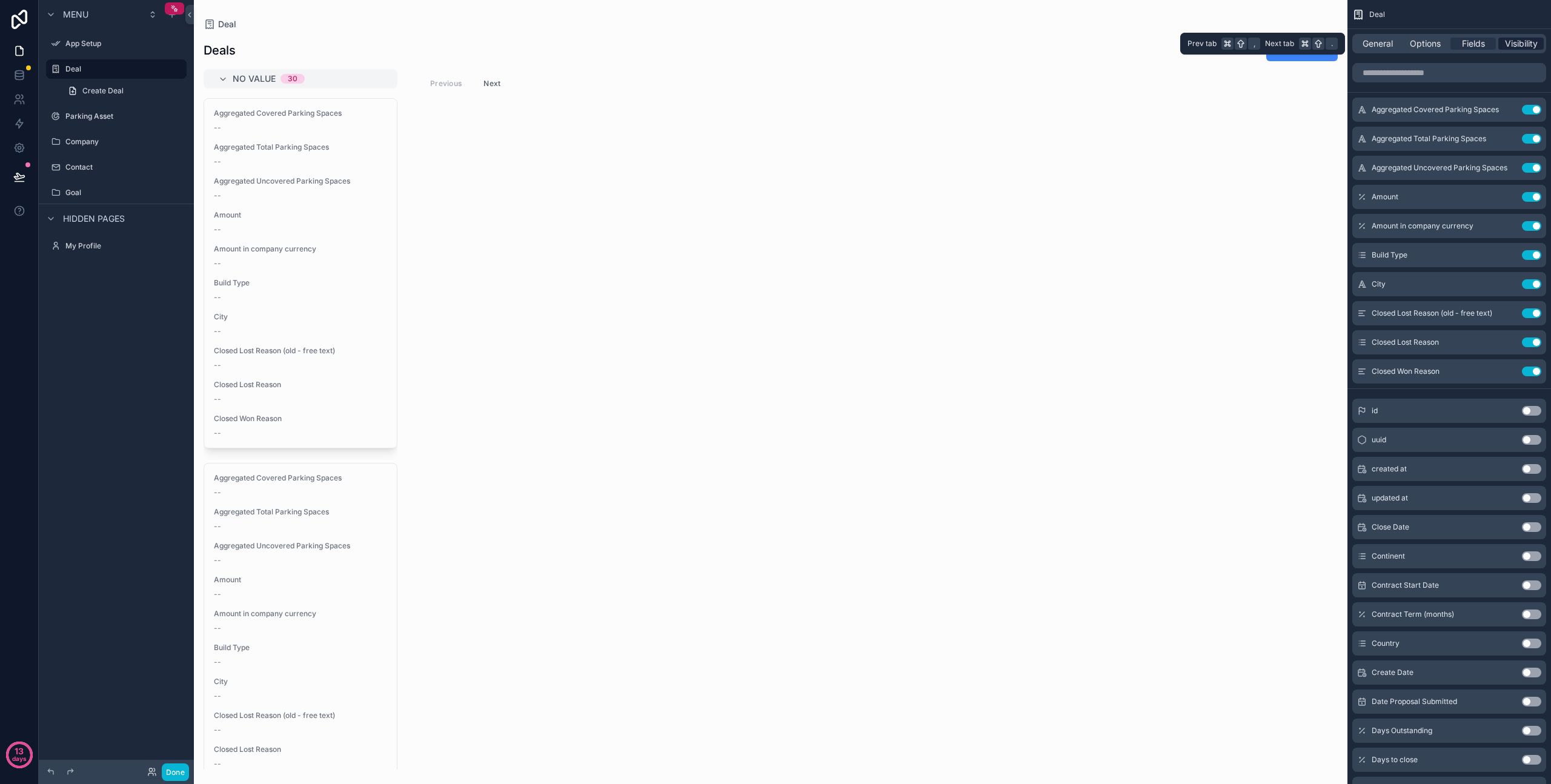
click at [1509, 40] on span "Visibility" at bounding box center [1522, 43] width 33 height 12
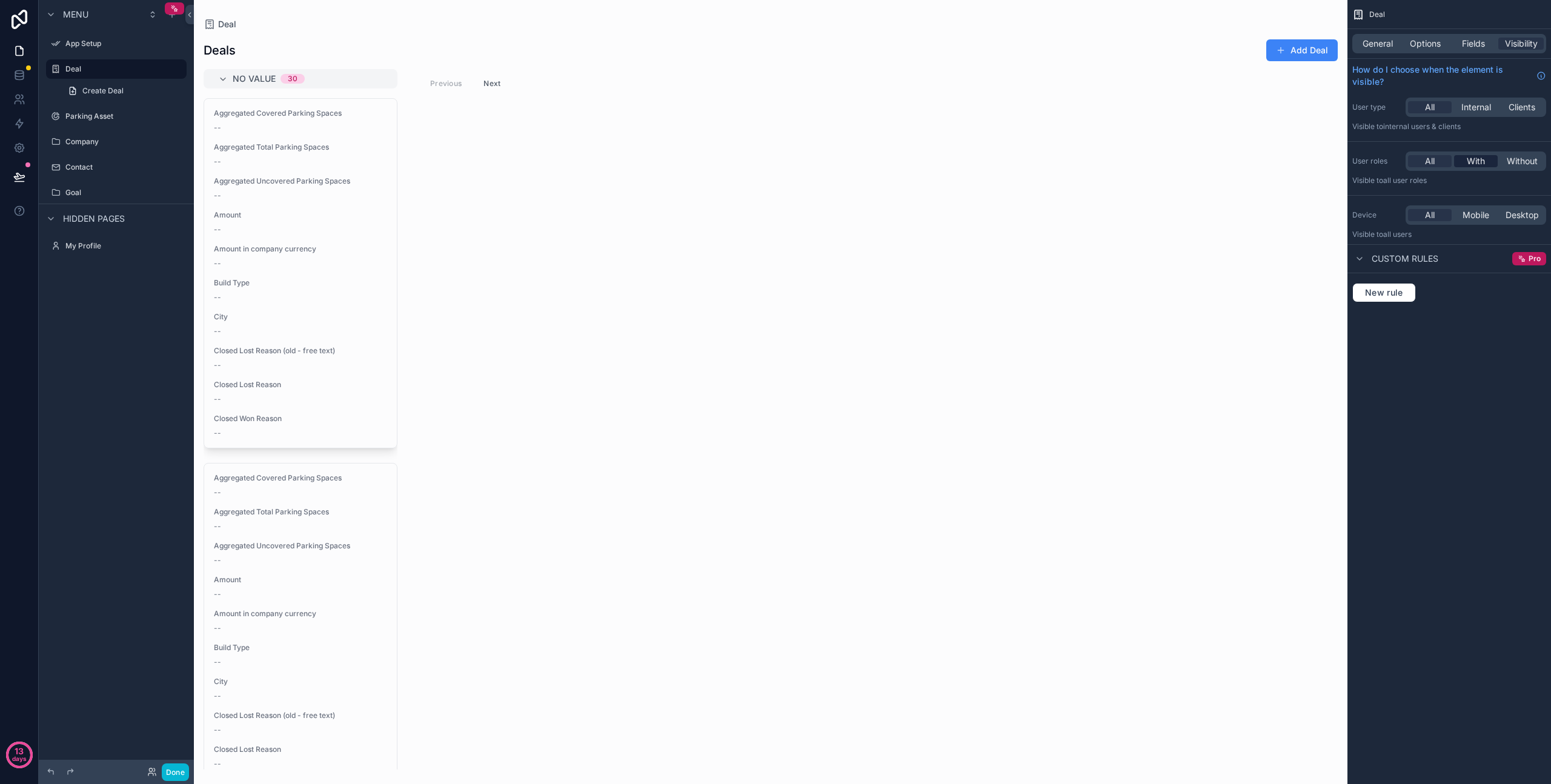
click at [1477, 157] on span "With" at bounding box center [1476, 160] width 18 height 12
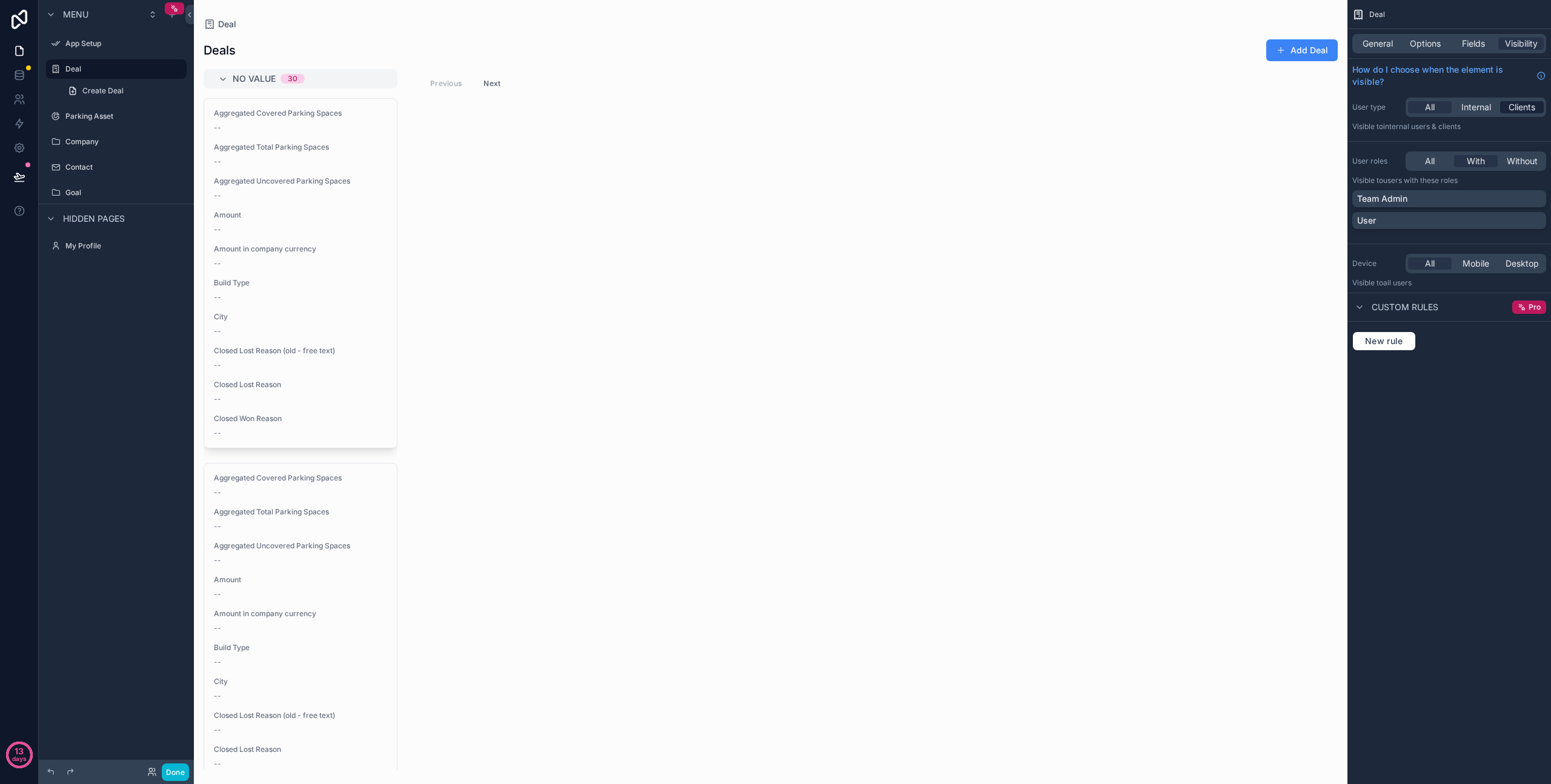
click at [1512, 105] on span "Clients" at bounding box center [1522, 107] width 27 height 12
click at [1489, 105] on span "Internal" at bounding box center [1476, 107] width 30 height 12
click at [1439, 160] on div "All" at bounding box center [1430, 160] width 44 height 12
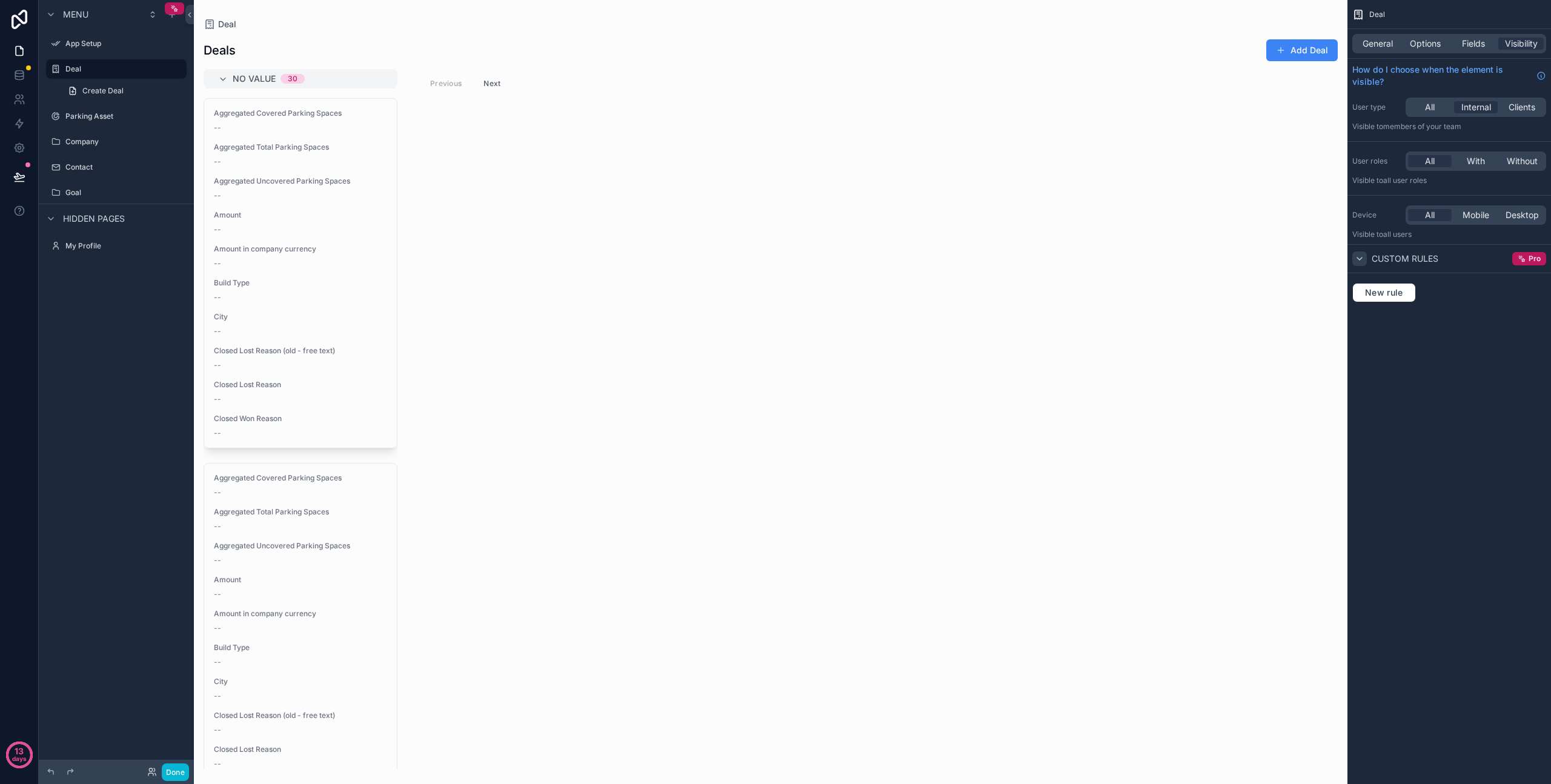
click at [1359, 259] on icon "scrollable content" at bounding box center [1360, 258] width 5 height 2
click at [1359, 259] on icon "scrollable content" at bounding box center [1360, 258] width 9 height 9
click at [1369, 42] on span "General" at bounding box center [1378, 43] width 31 height 12
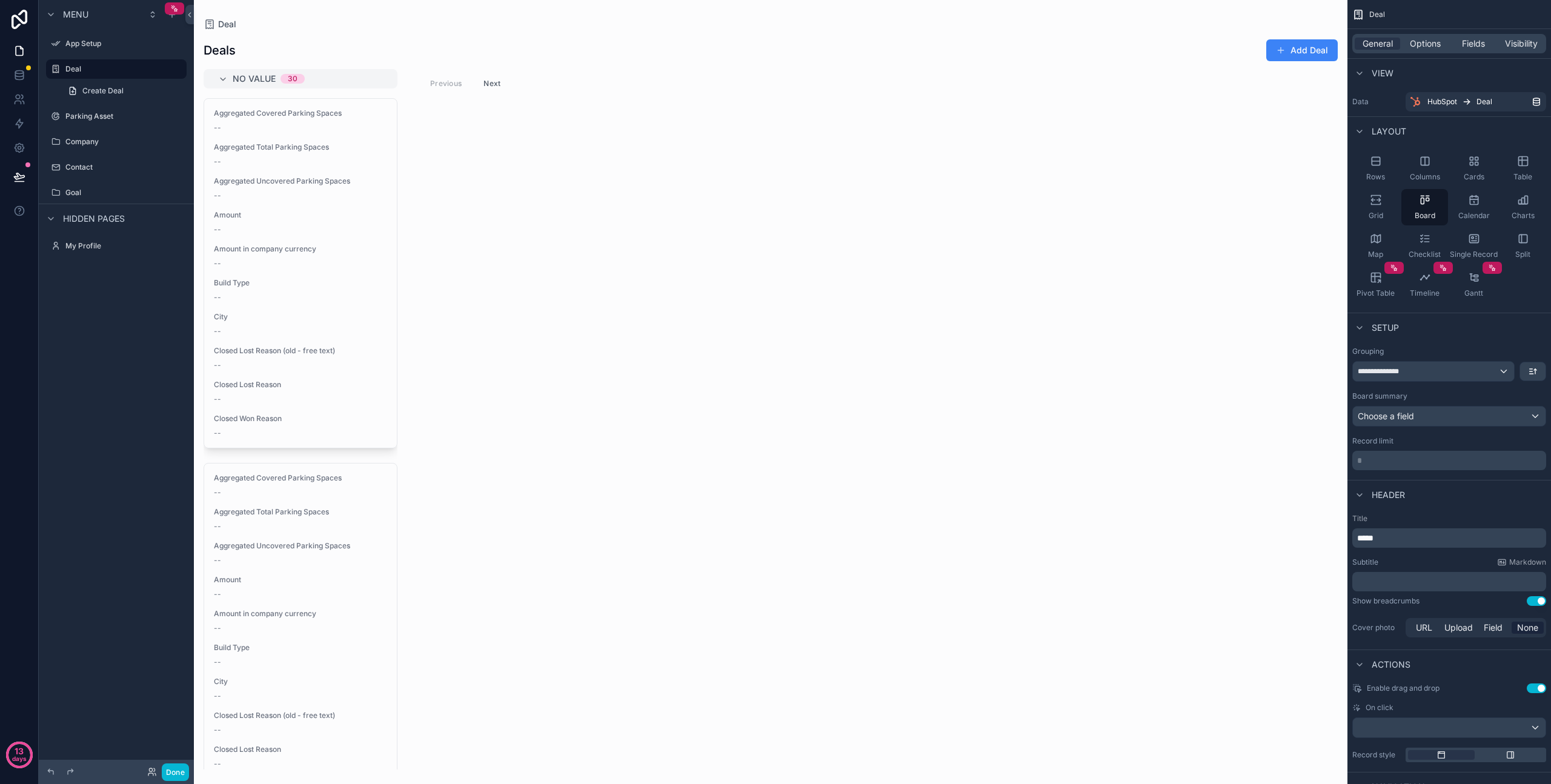
click at [588, 309] on div "scrollable content" at bounding box center [771, 392] width 1153 height 784
click at [172, 771] on button "Done" at bounding box center [175, 772] width 28 height 17
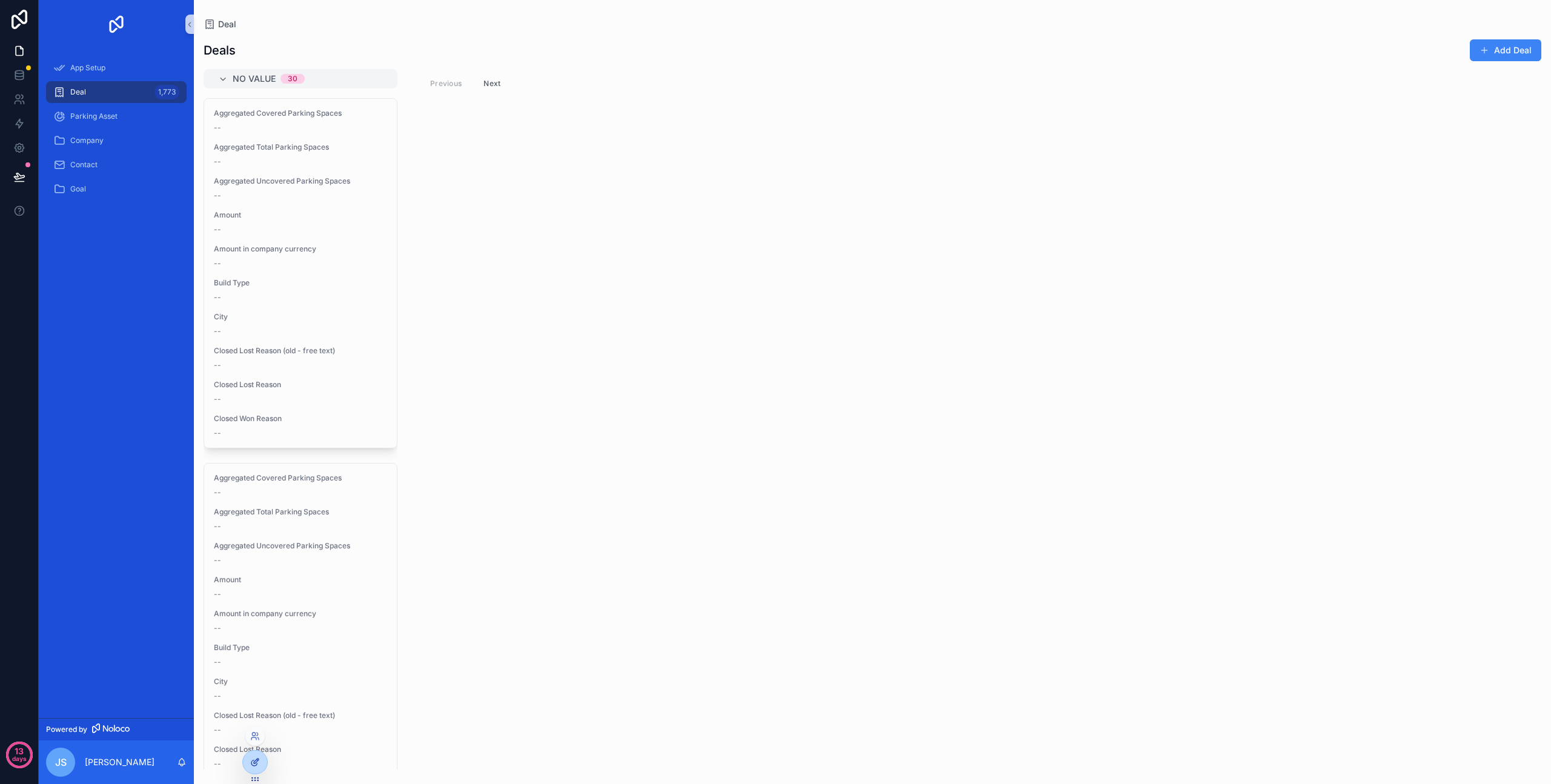
click at [257, 764] on icon at bounding box center [254, 763] width 6 height 5
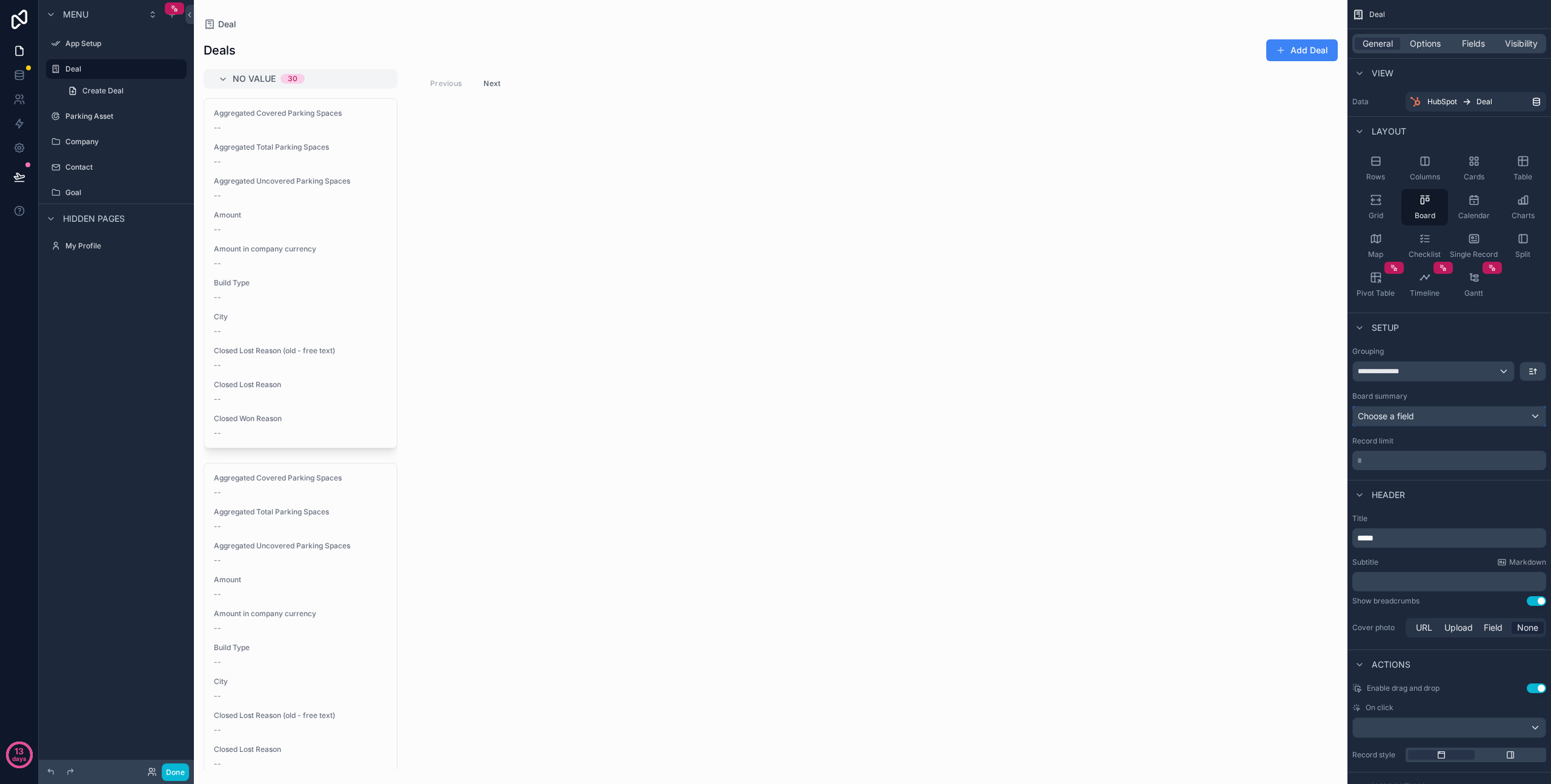
click at [1416, 417] on div "Choose a field" at bounding box center [1449, 416] width 192 height 20
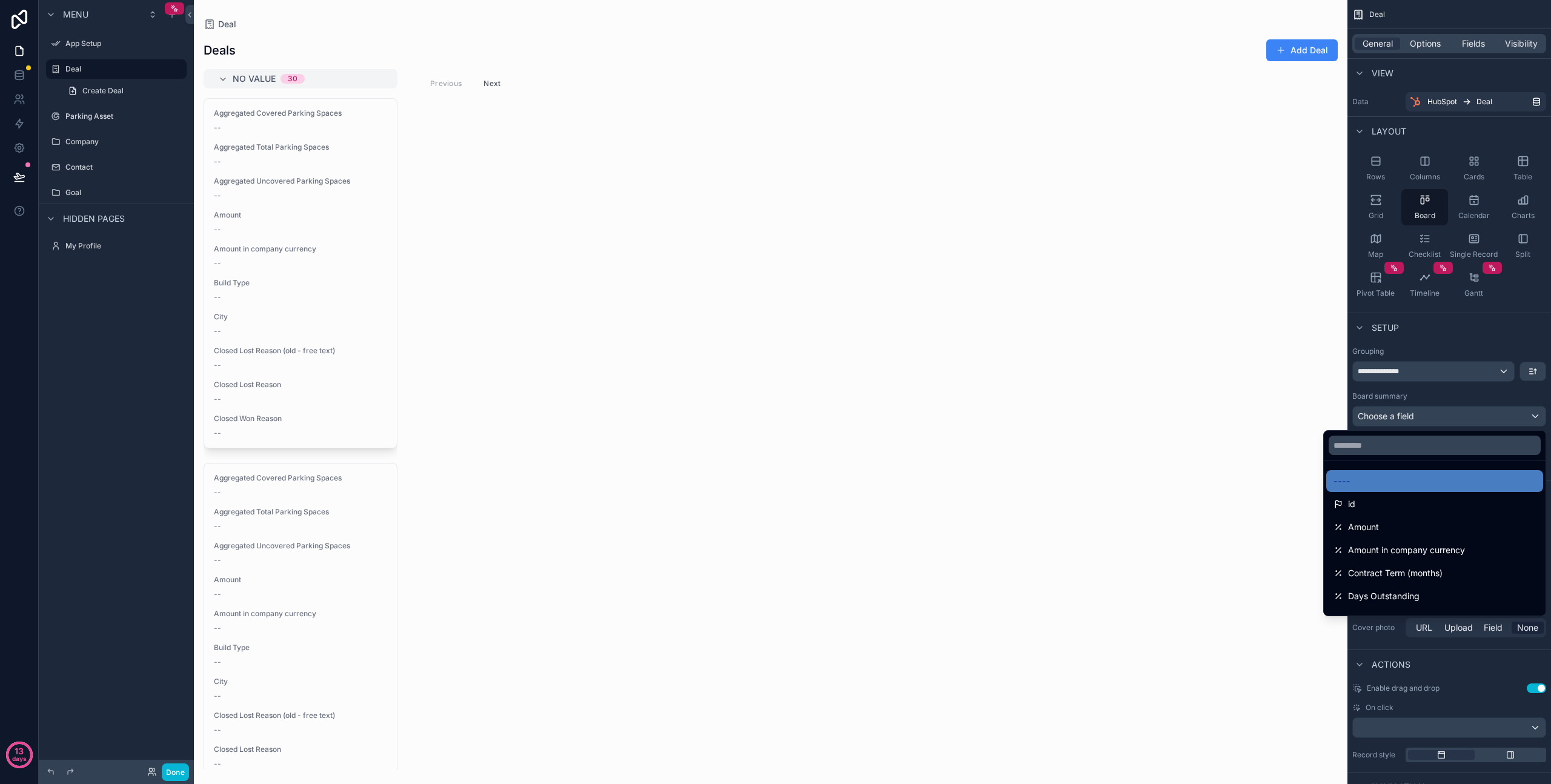
click at [1416, 417] on div "scrollable content" at bounding box center [776, 392] width 1551 height 784
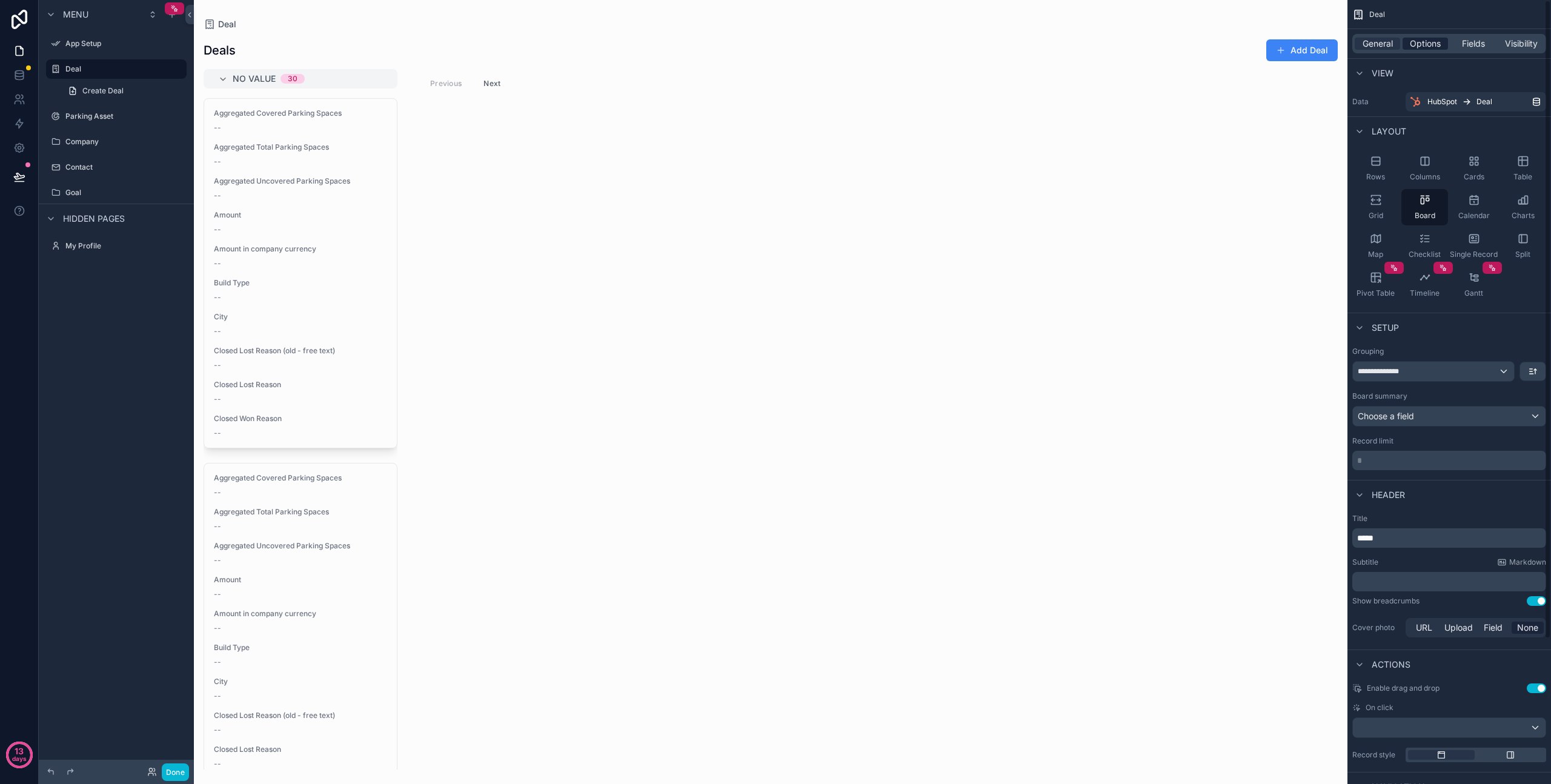
click at [1421, 41] on span "Options" at bounding box center [1425, 43] width 31 height 12
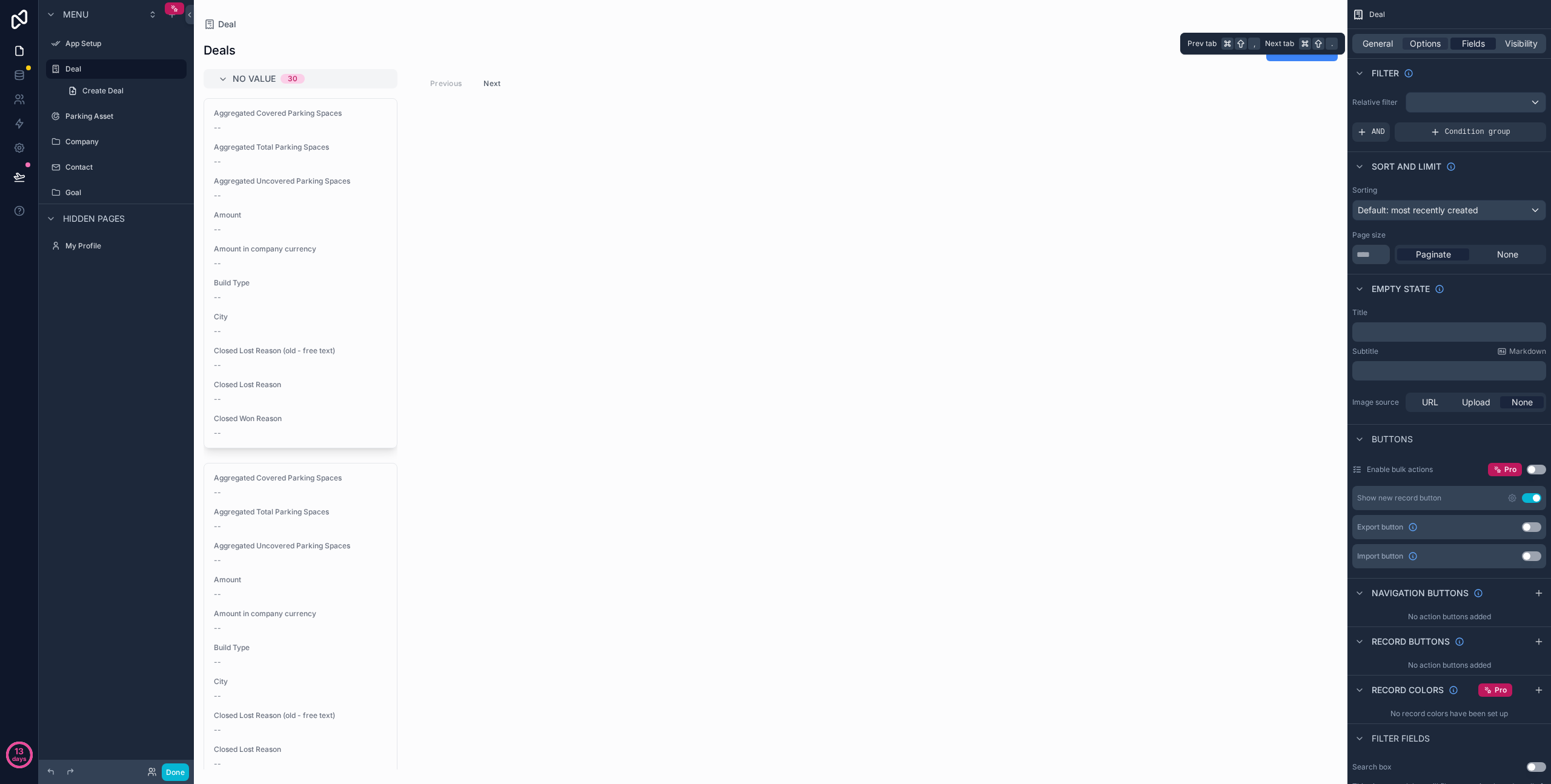
click at [1465, 40] on span "Fields" at bounding box center [1473, 43] width 23 height 12
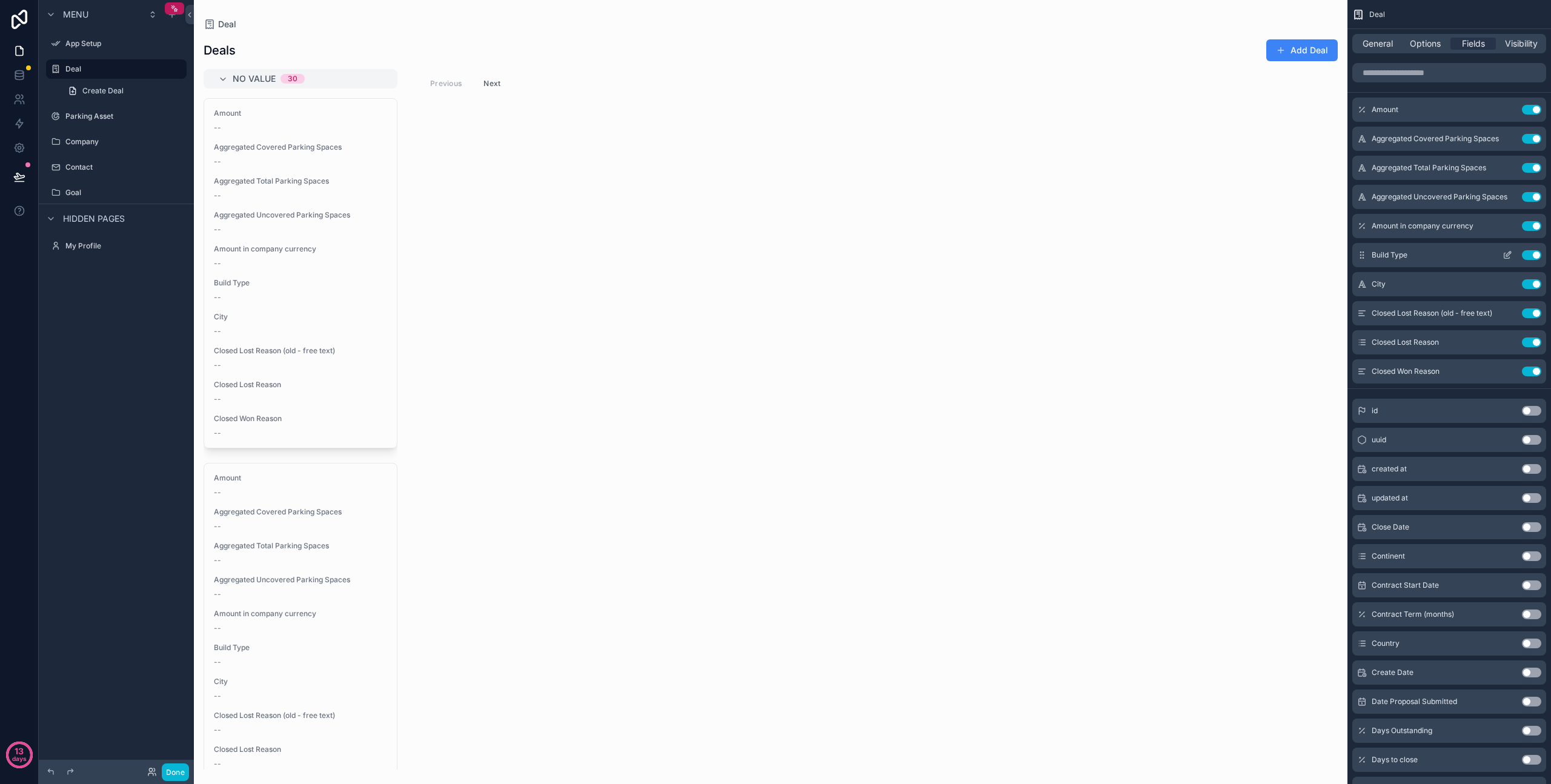
click at [1368, 256] on div "Build Type Use setting" at bounding box center [1449, 255] width 194 height 24
click at [1526, 313] on button "Use setting" at bounding box center [1531, 313] width 20 height 9
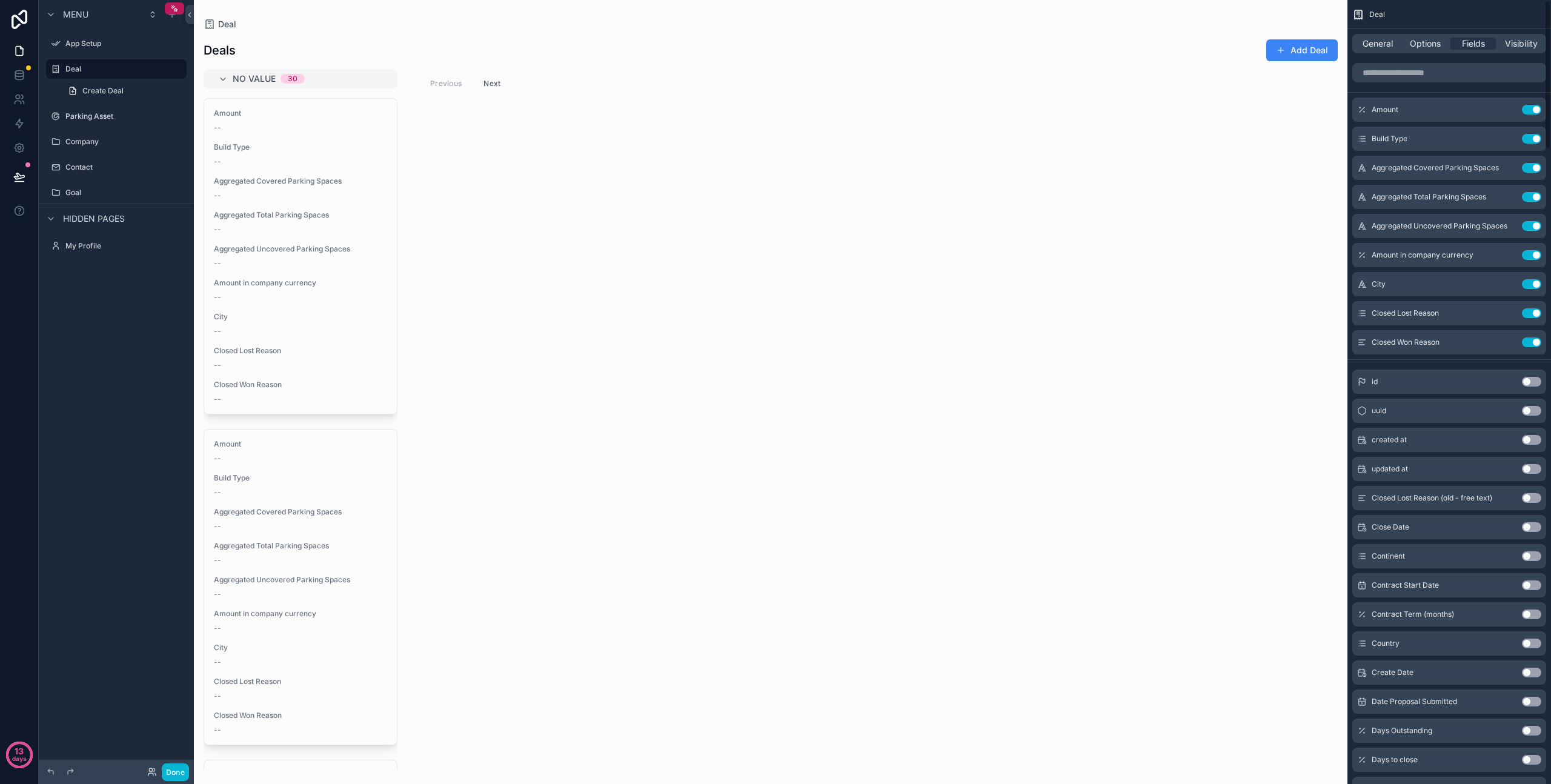
click at [1526, 313] on button "Use setting" at bounding box center [1531, 313] width 20 height 9
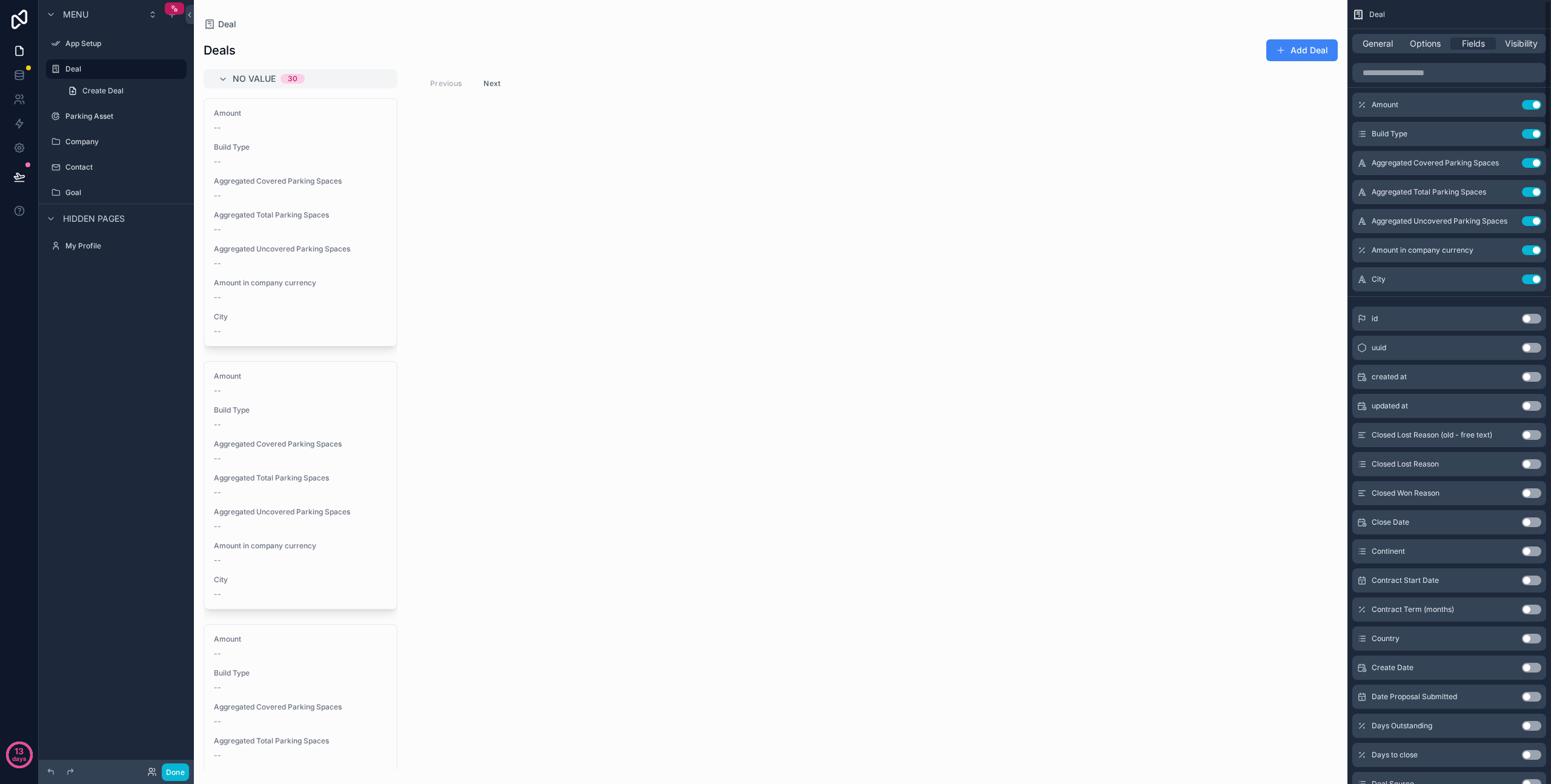
scroll to position [6, 0]
click at [1392, 70] on input "scrollable content" at bounding box center [1449, 72] width 194 height 20
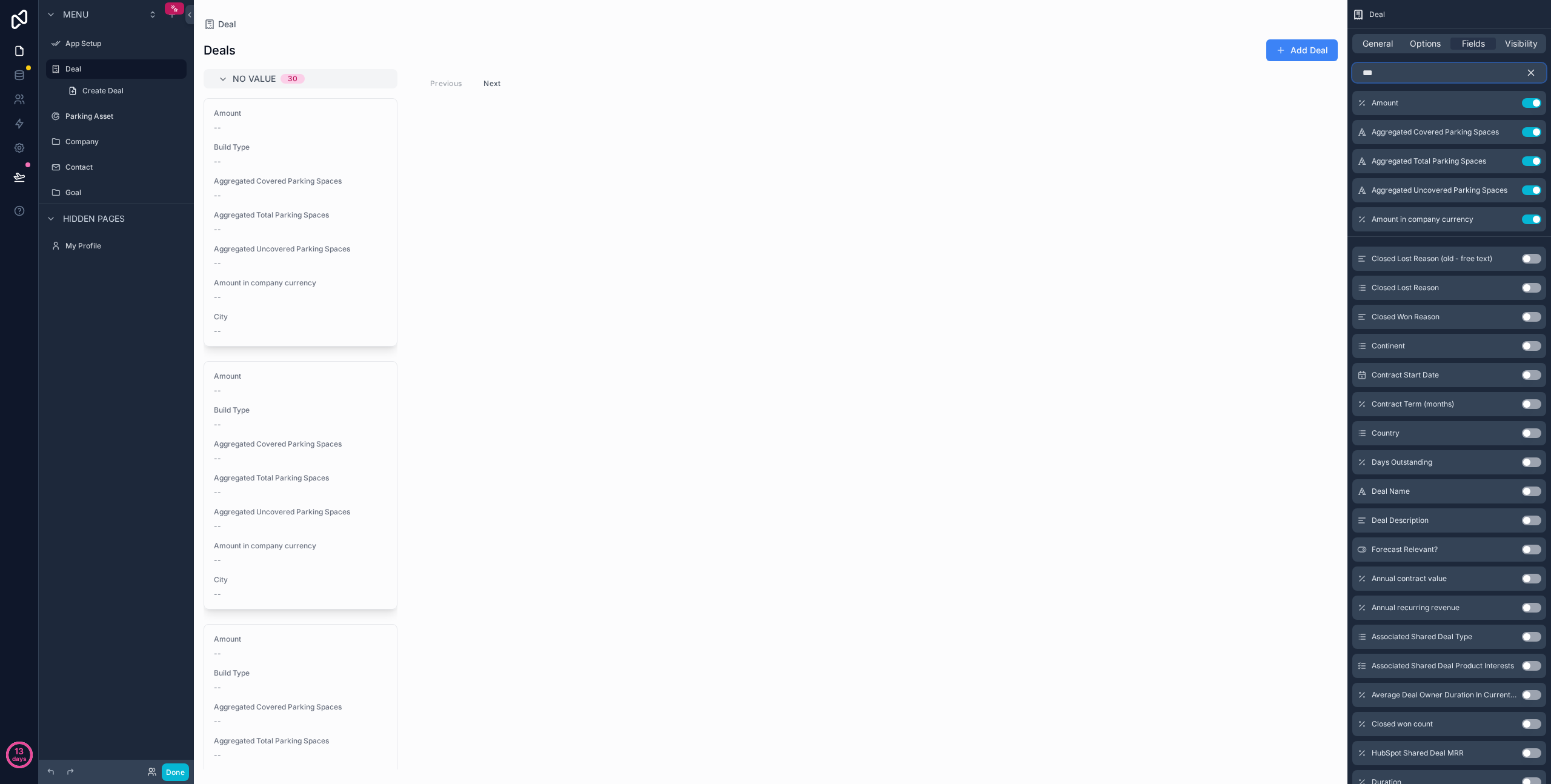
scroll to position [0, 0]
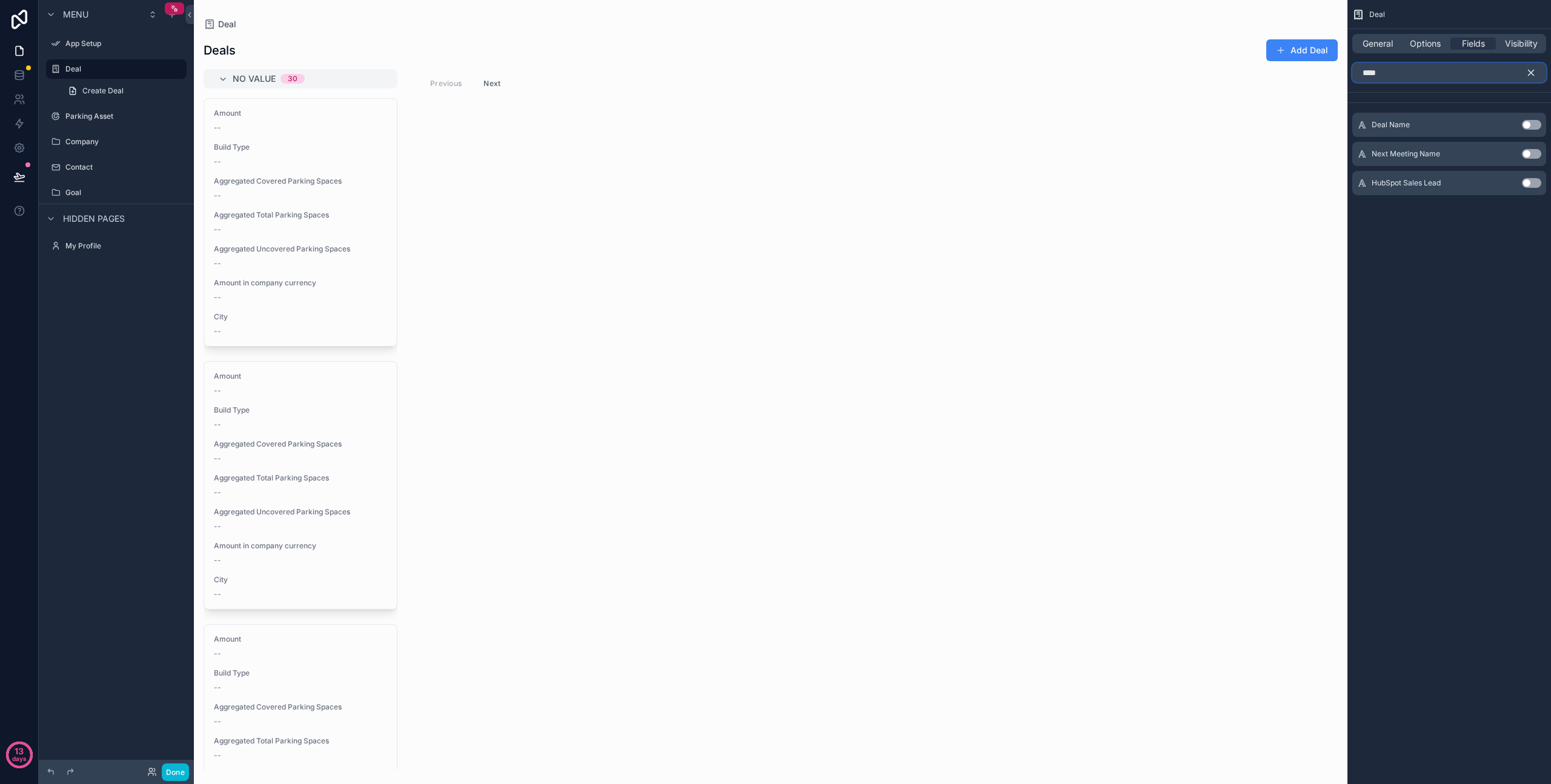
type input "****"
click at [1530, 124] on button "Use setting" at bounding box center [1531, 125] width 20 height 9
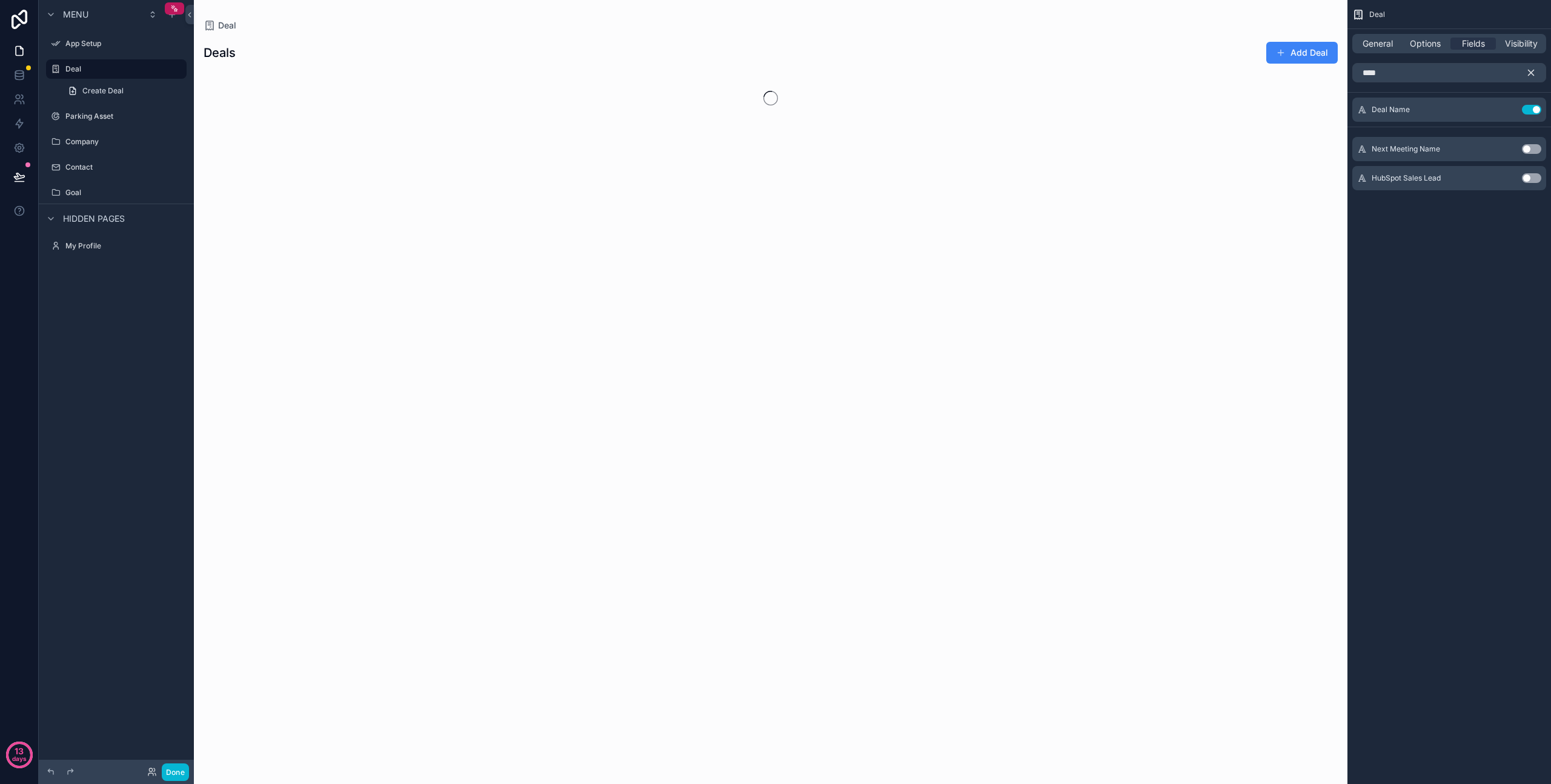
click at [1527, 69] on icon "scrollable content" at bounding box center [1531, 73] width 11 height 11
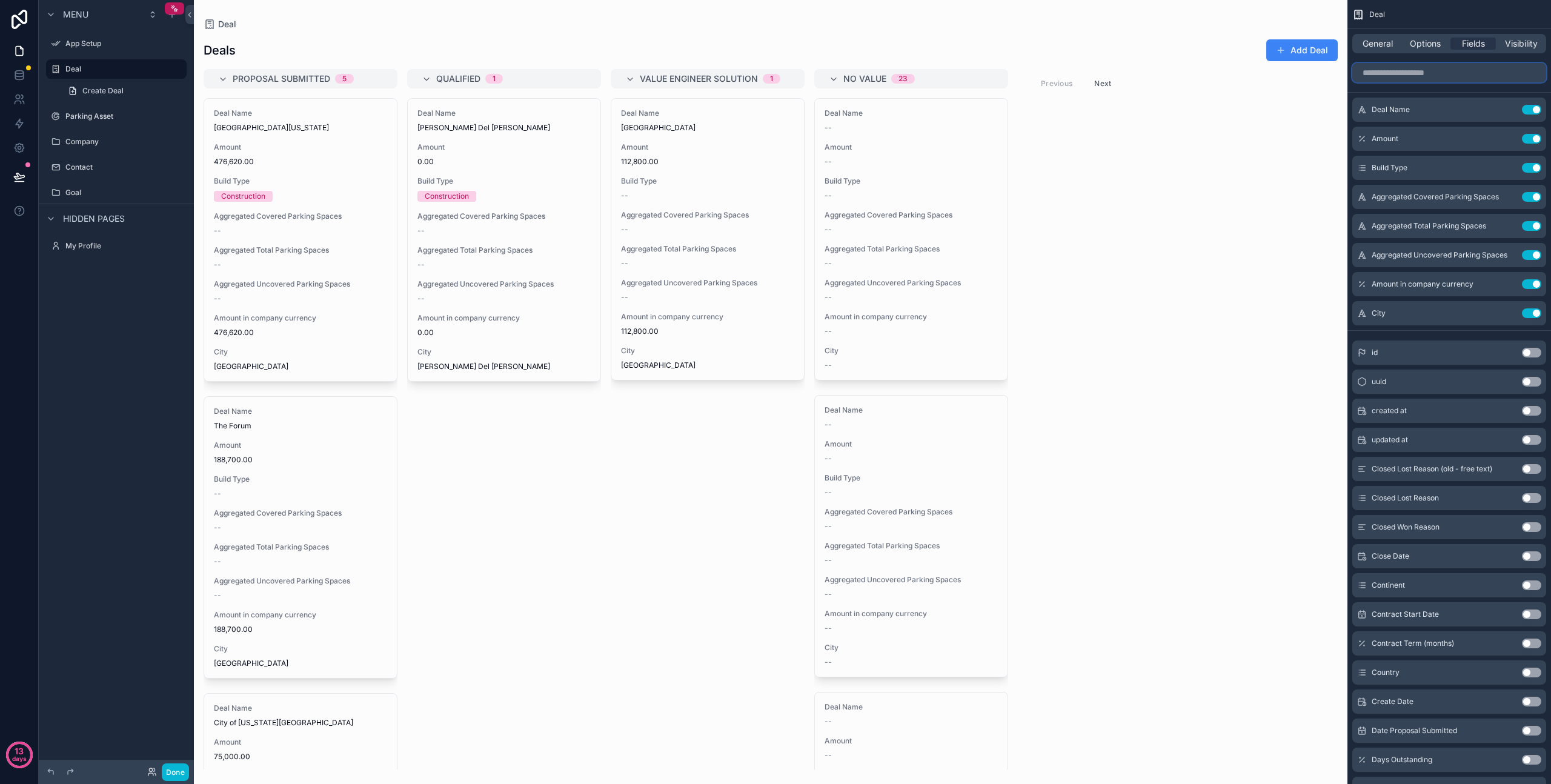
click at [1399, 74] on input "scrollable content" at bounding box center [1449, 72] width 194 height 20
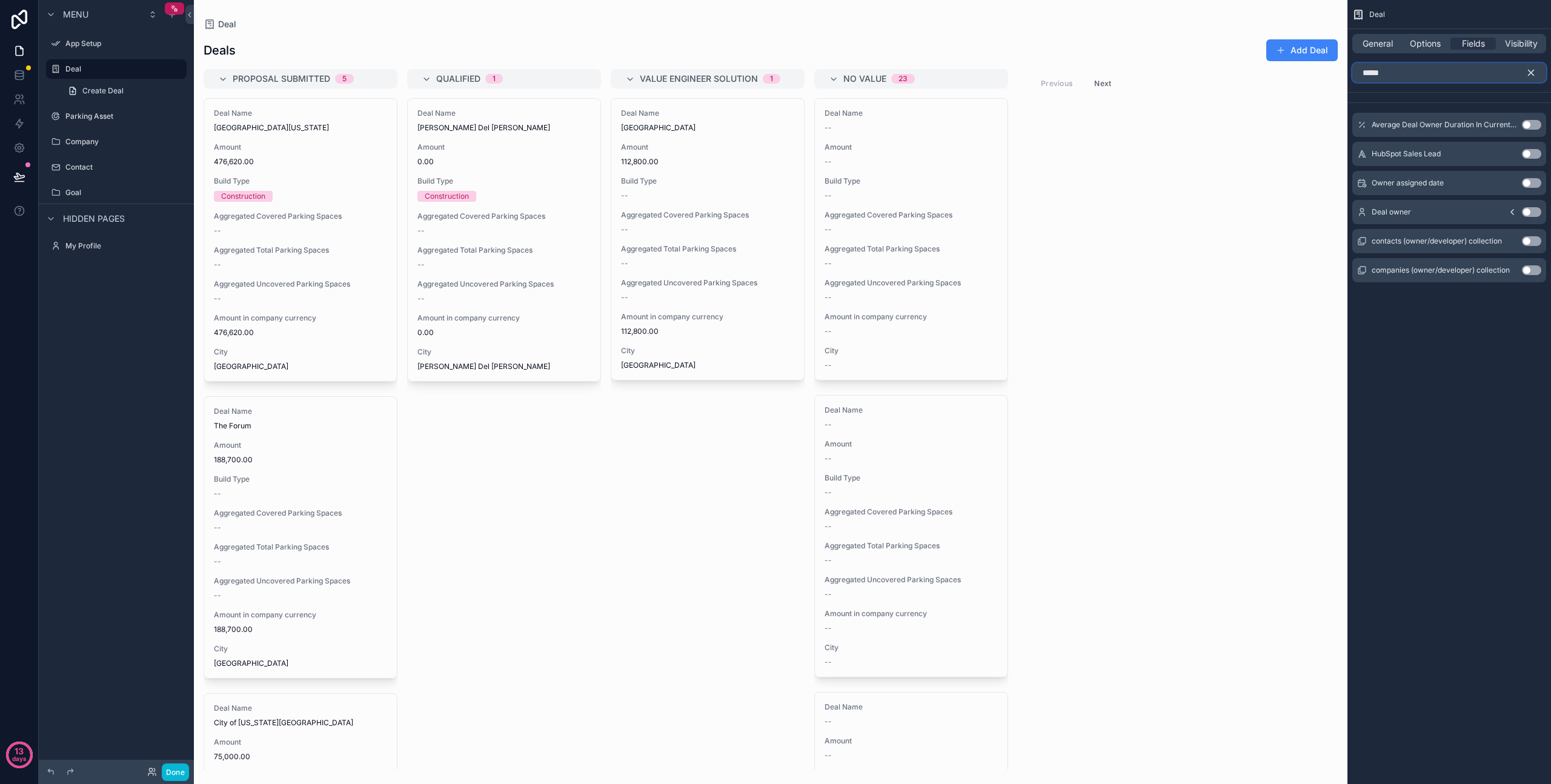
type input "*****"
click at [1533, 214] on button "Use setting" at bounding box center [1531, 212] width 20 height 9
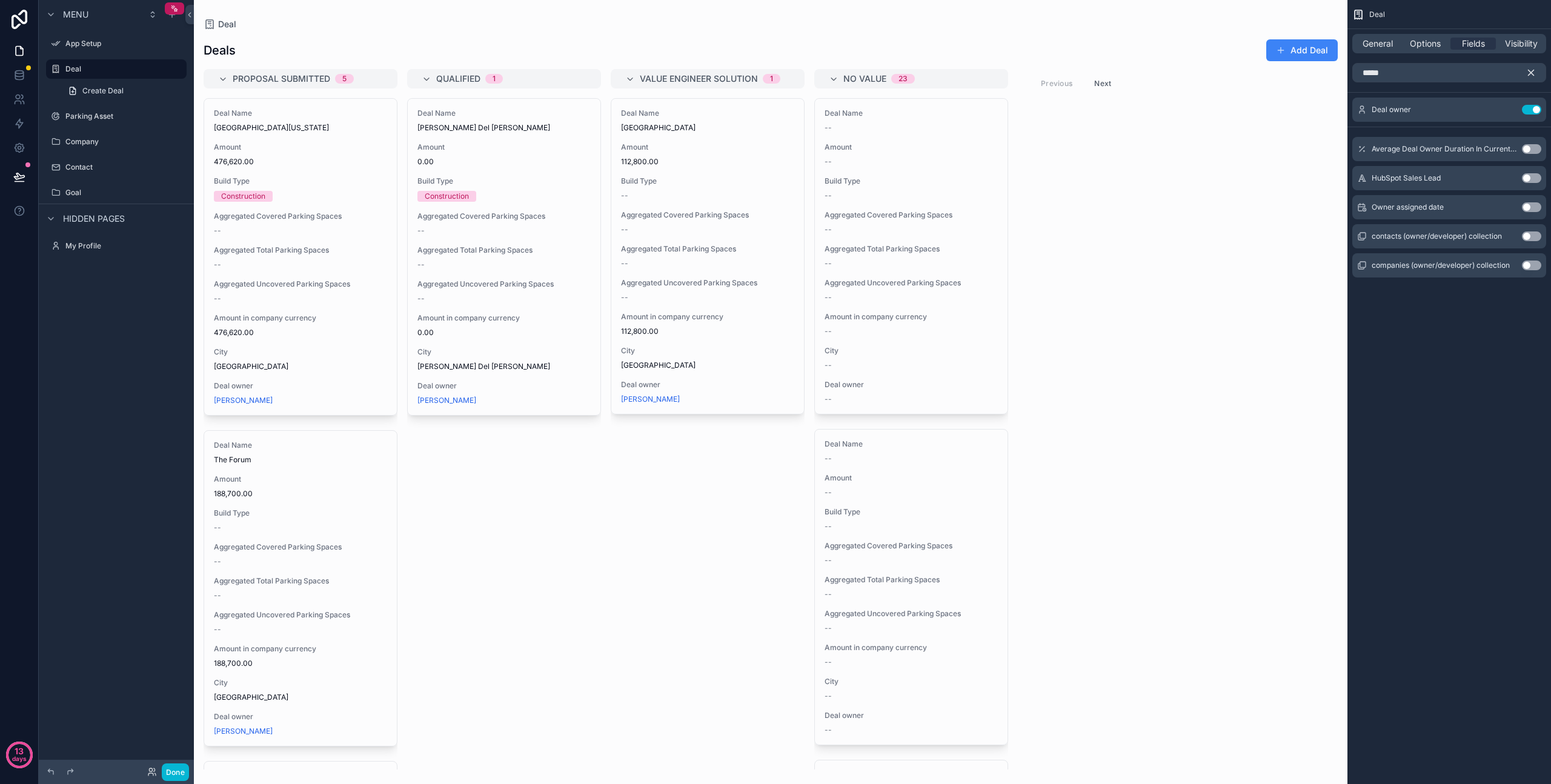
click at [1534, 71] on icon "scrollable content" at bounding box center [1531, 73] width 11 height 11
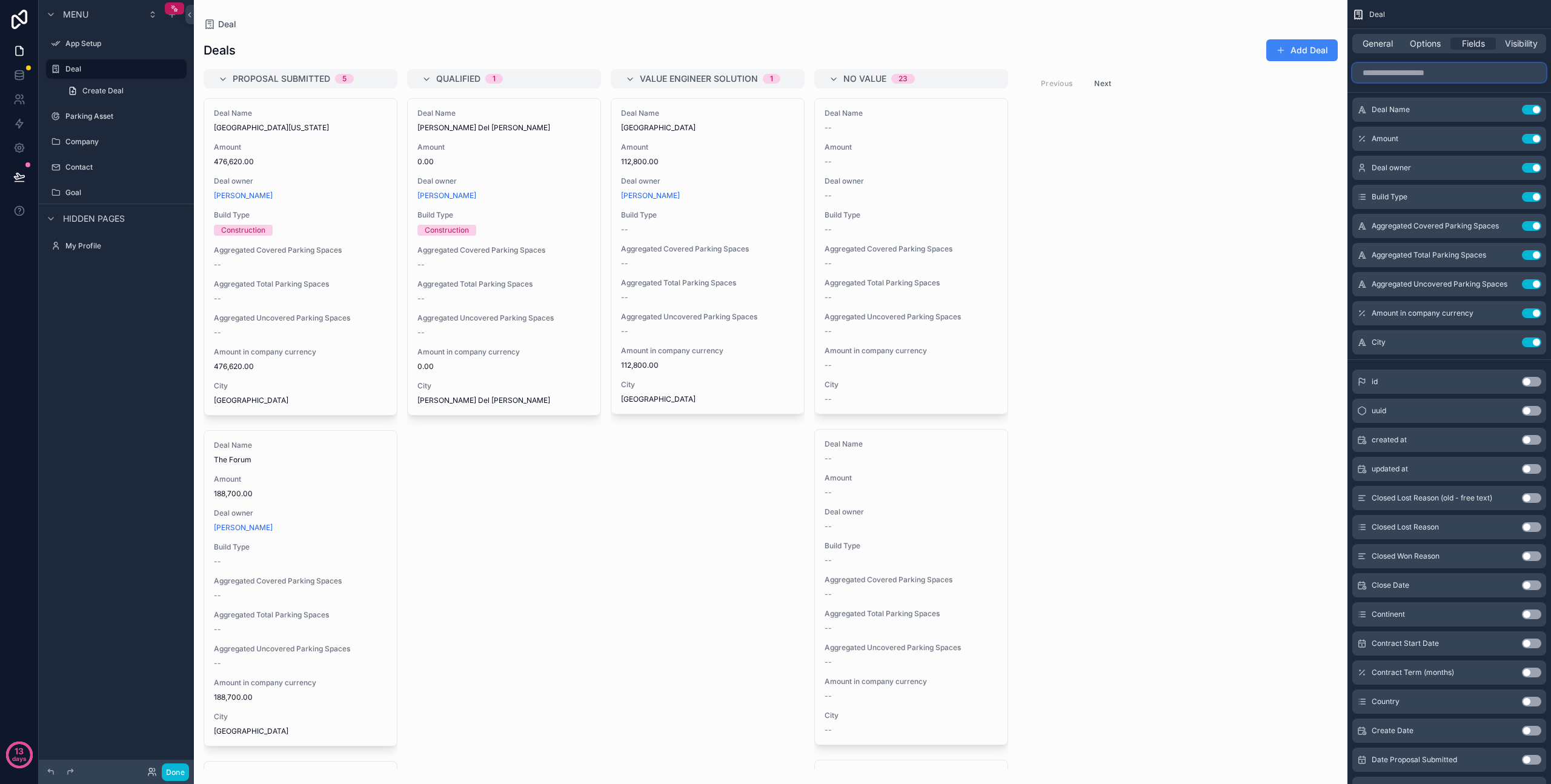
click at [1414, 75] on input "scrollable content" at bounding box center [1449, 72] width 194 height 20
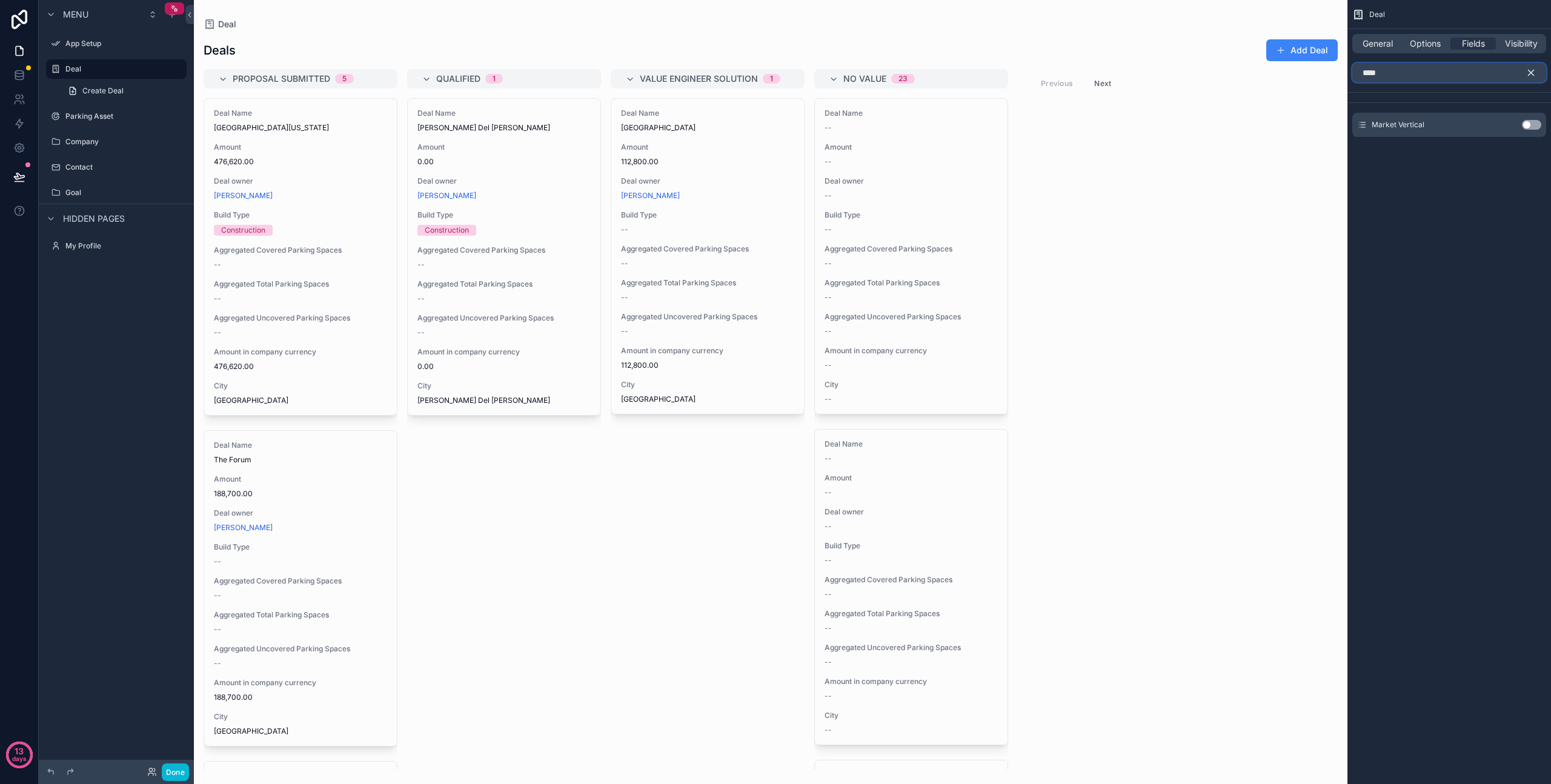
type input "****"
click at [1533, 122] on button "Use setting" at bounding box center [1531, 125] width 20 height 9
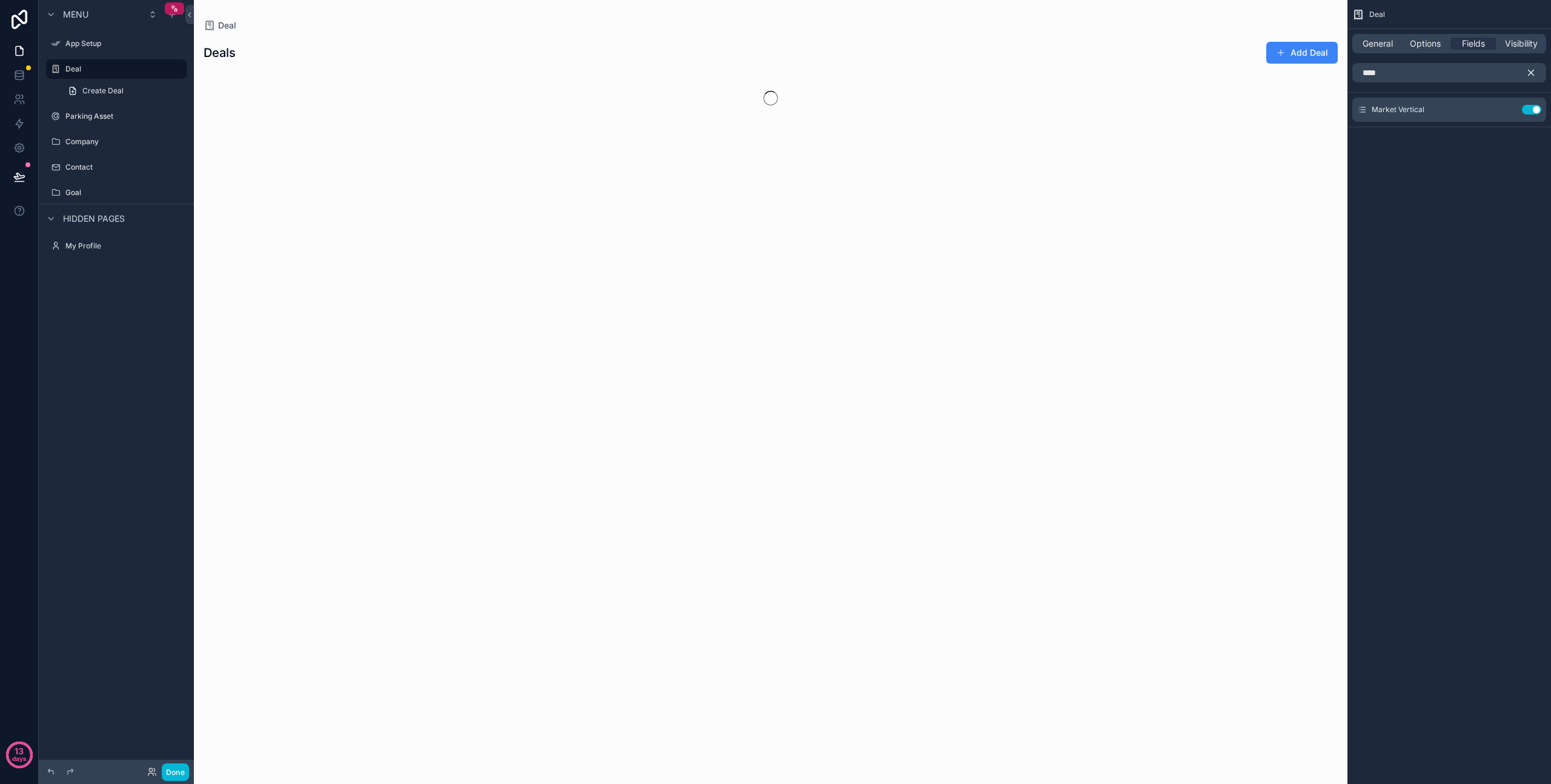
click at [1532, 71] on icon "scrollable content" at bounding box center [1531, 73] width 11 height 11
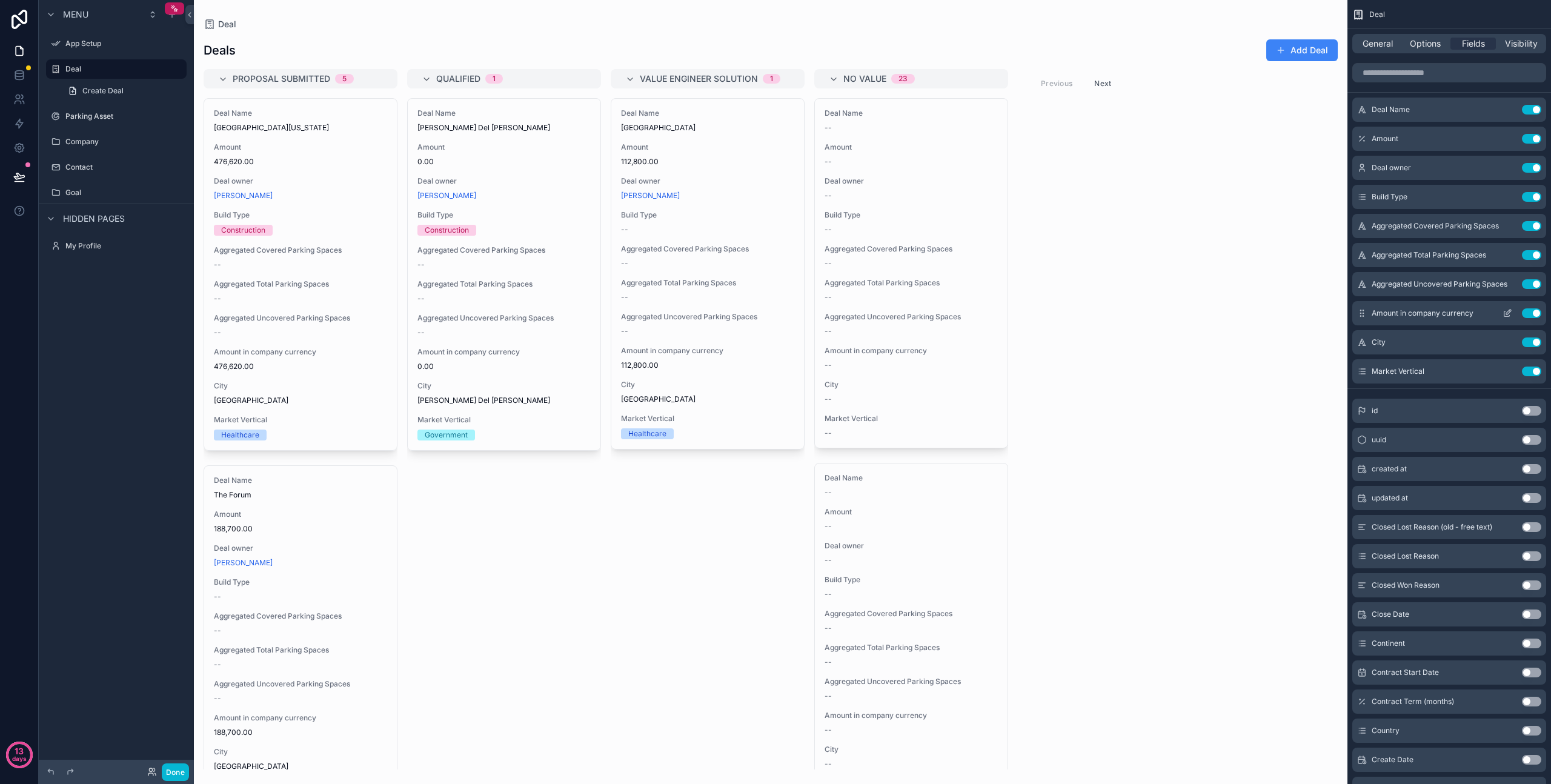
click at [1533, 310] on button "Use setting" at bounding box center [1531, 313] width 20 height 9
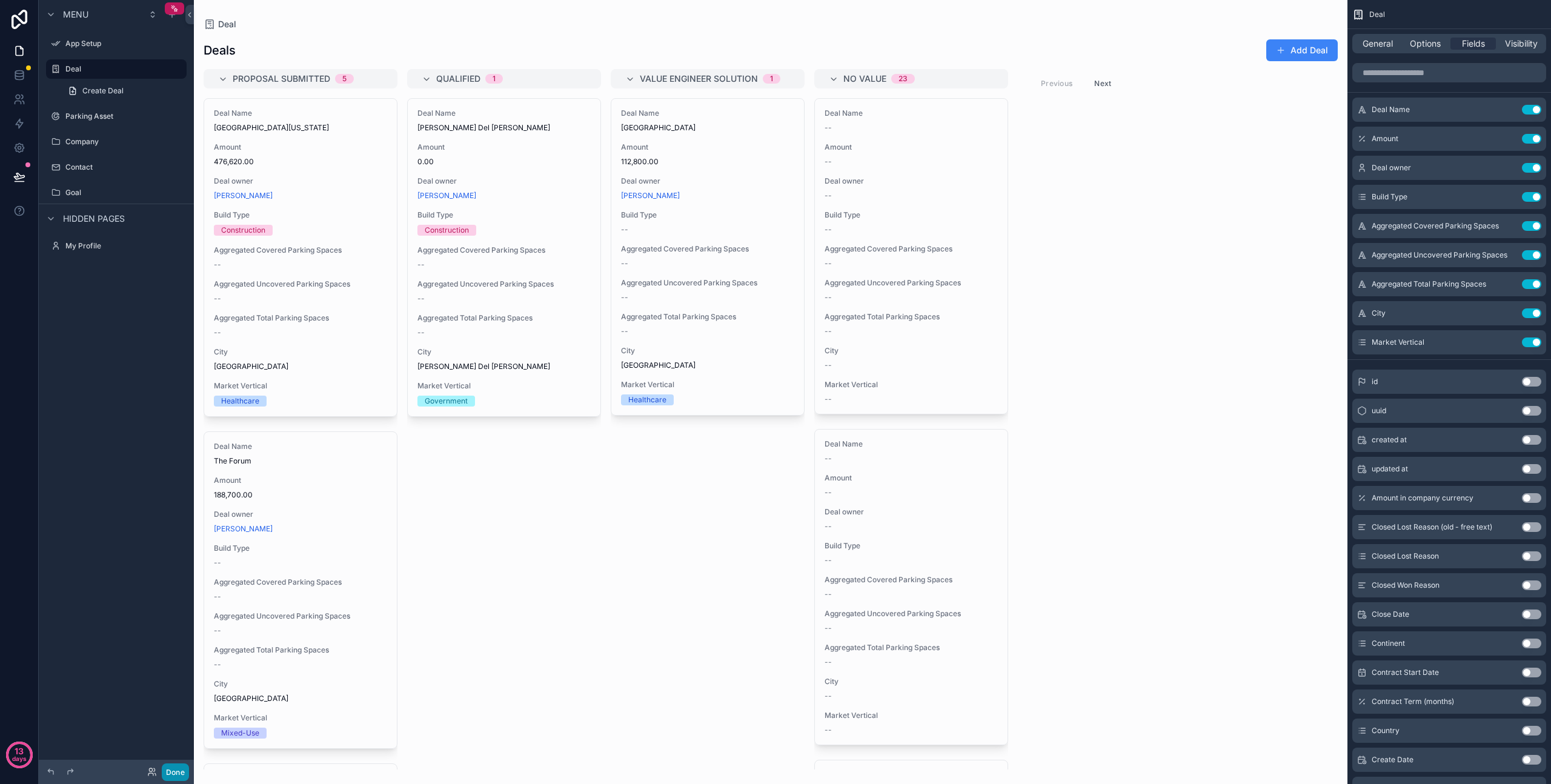
click at [176, 775] on button "Done" at bounding box center [175, 772] width 28 height 17
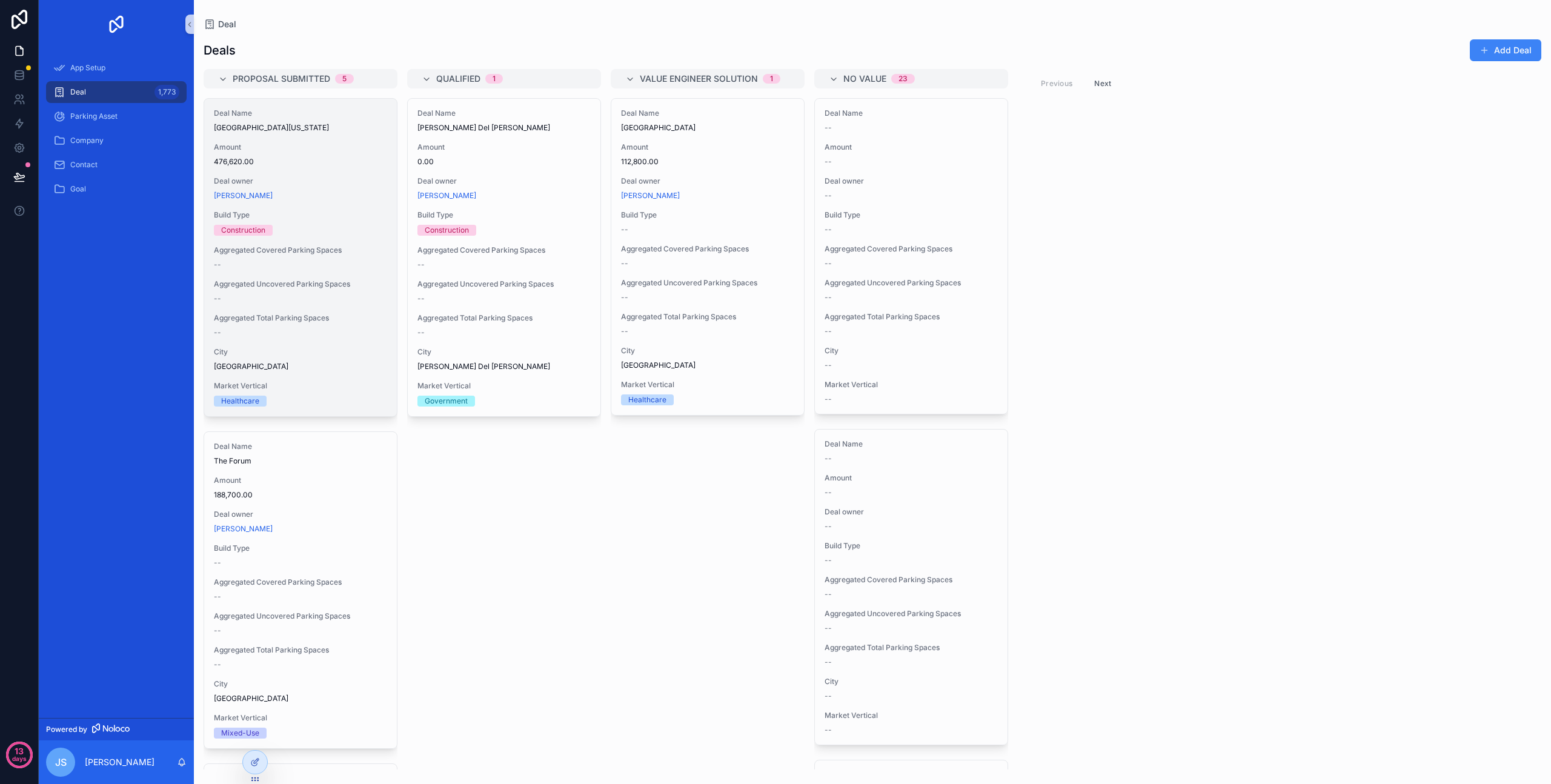
click at [306, 226] on div "Construction" at bounding box center [300, 230] width 174 height 11
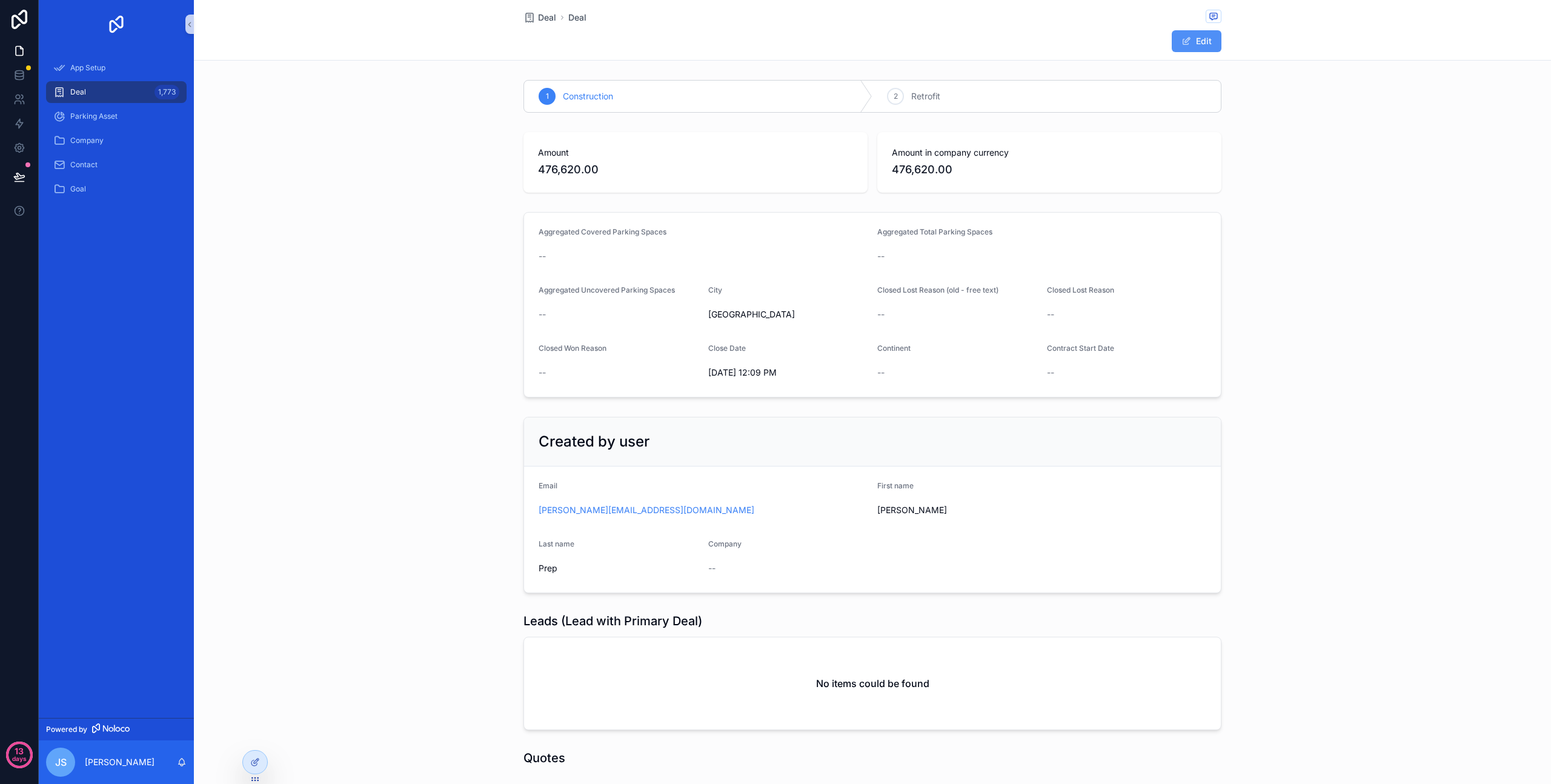
click at [1194, 38] on button "Edit" at bounding box center [1197, 42] width 50 height 22
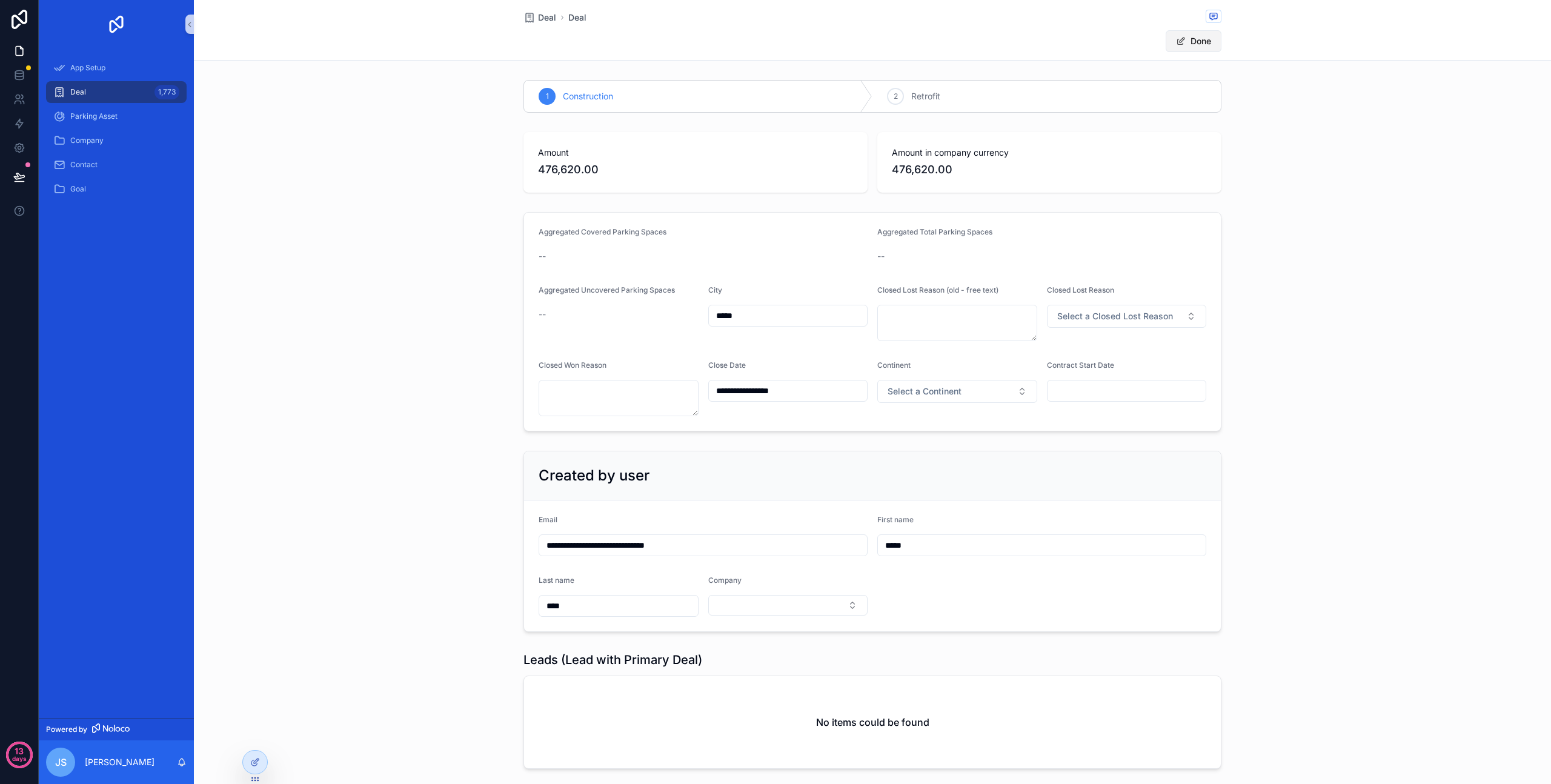
click at [1190, 40] on button "Done" at bounding box center [1194, 42] width 56 height 22
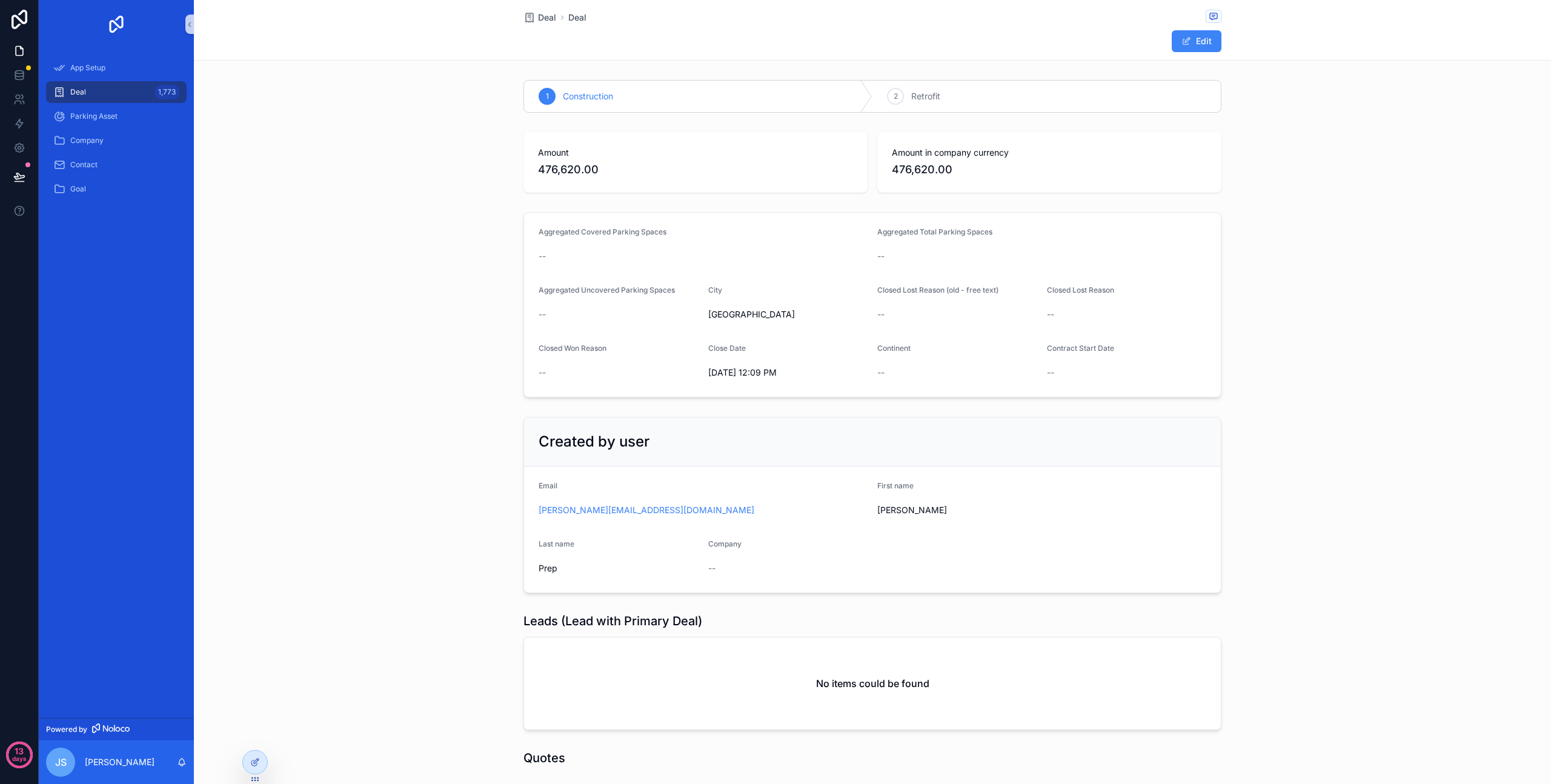
click at [1180, 53] on div "Edit" at bounding box center [1176, 41] width 91 height 23
click at [255, 759] on icon at bounding box center [255, 762] width 9 height 9
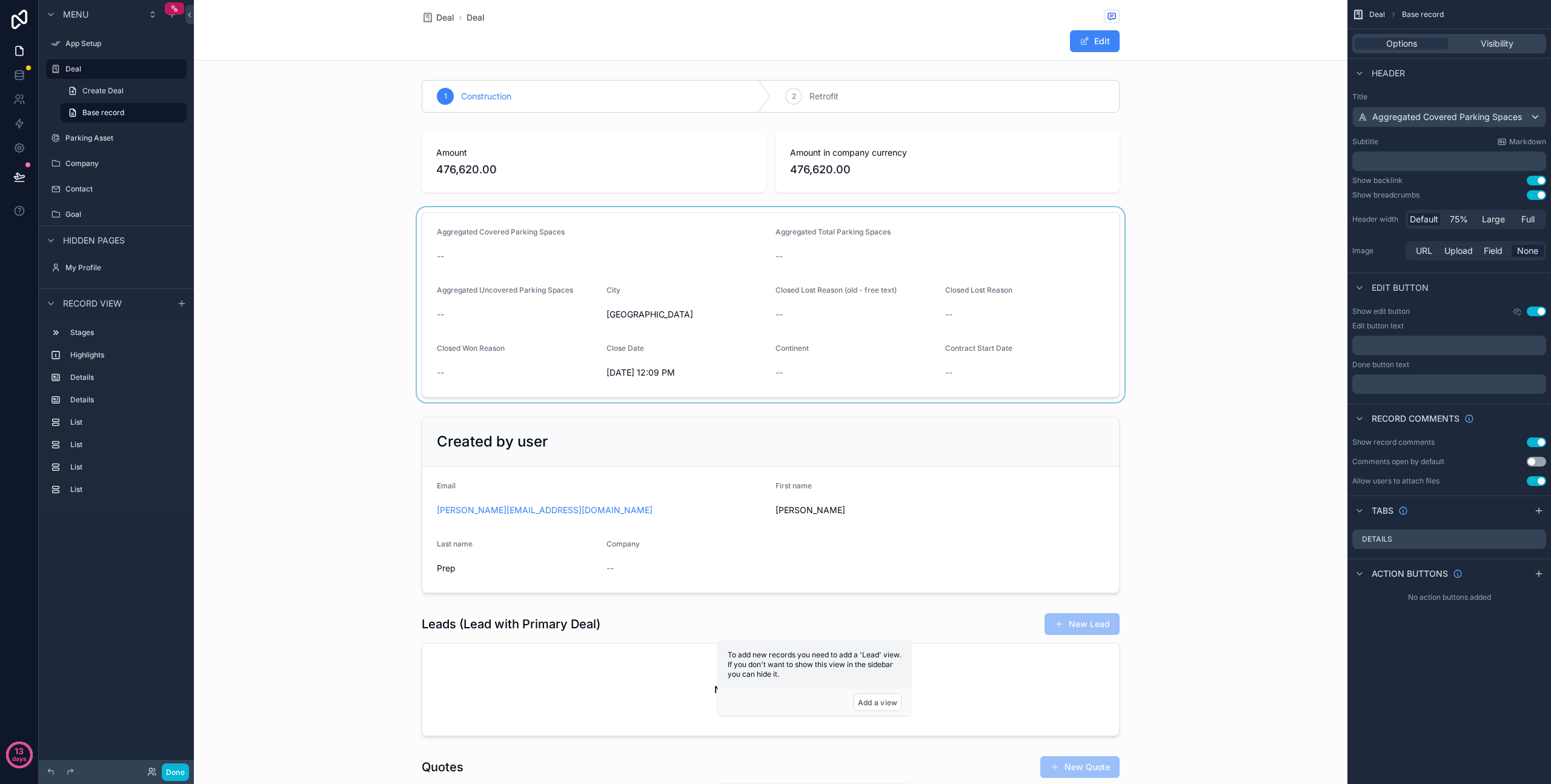
click at [631, 299] on div "scrollable content" at bounding box center [771, 305] width 1153 height 195
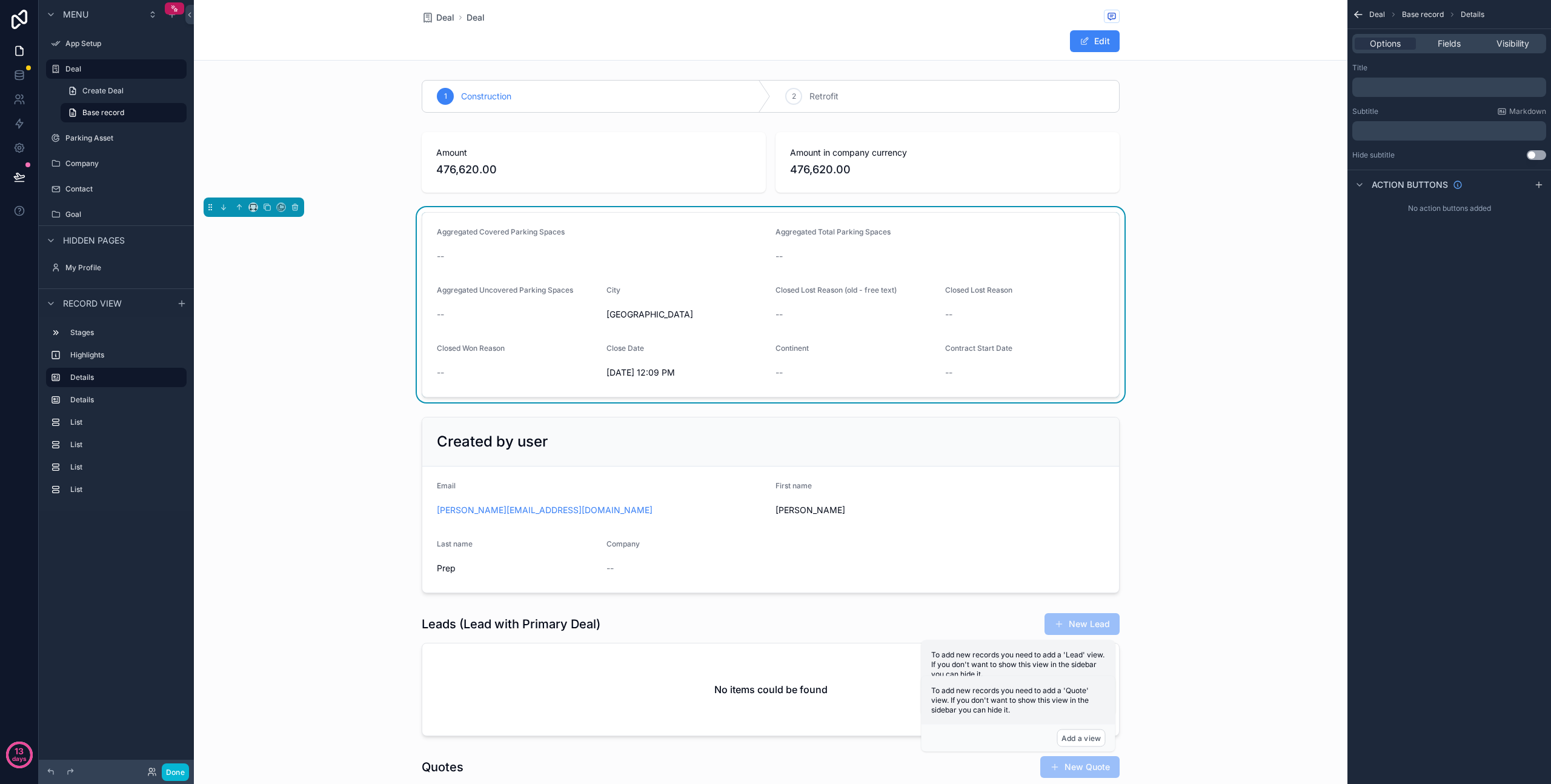
click at [1436, 53] on div "Options Fields Visibility" at bounding box center [1449, 43] width 194 height 20
click at [1436, 49] on div "Options Fields Visibility" at bounding box center [1449, 43] width 194 height 20
click at [1450, 41] on span "Fields" at bounding box center [1449, 43] width 23 height 12
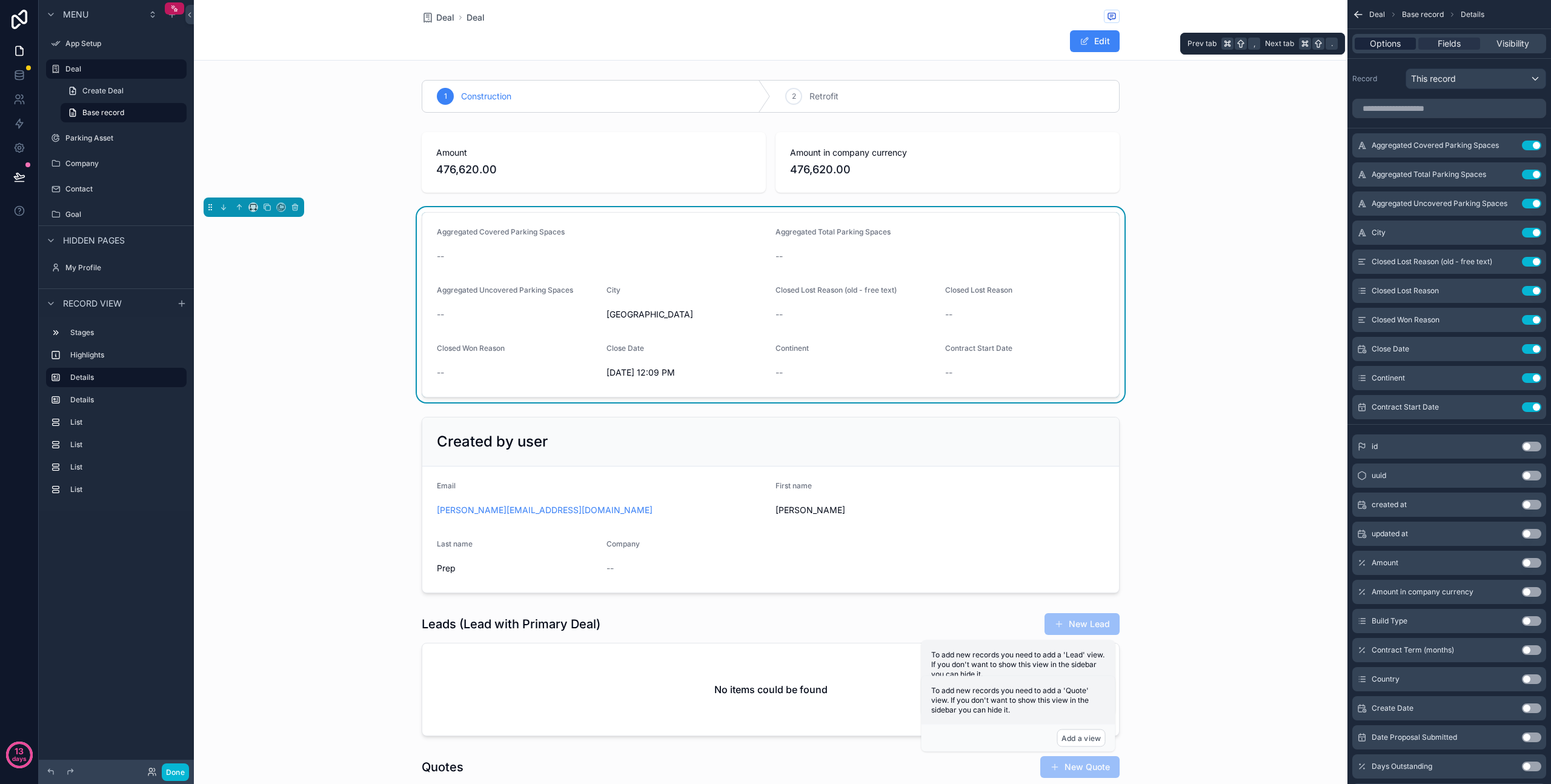
click at [1403, 41] on div "Options" at bounding box center [1386, 43] width 61 height 12
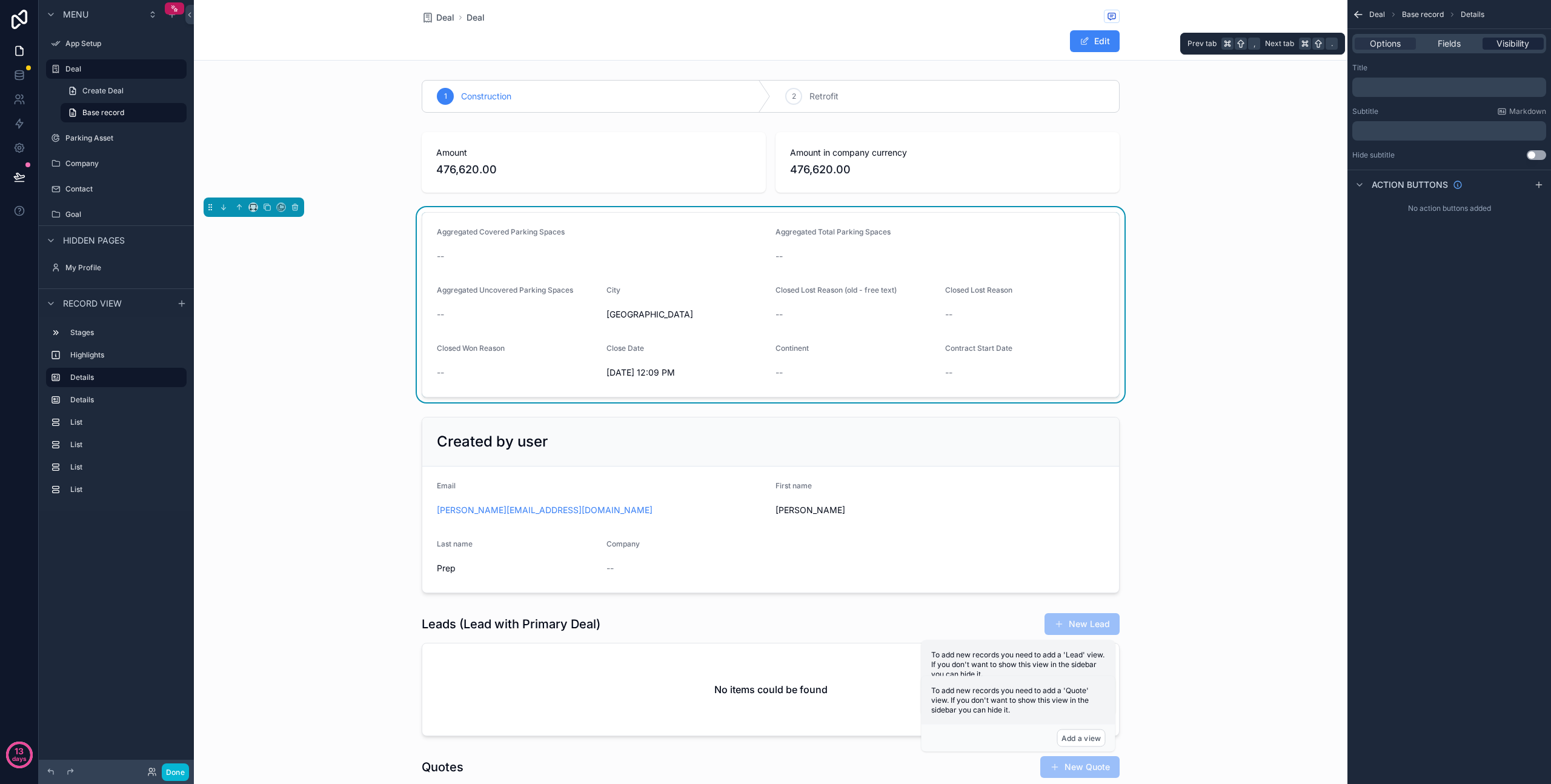
click at [1516, 44] on span "Visibility" at bounding box center [1513, 43] width 33 height 12
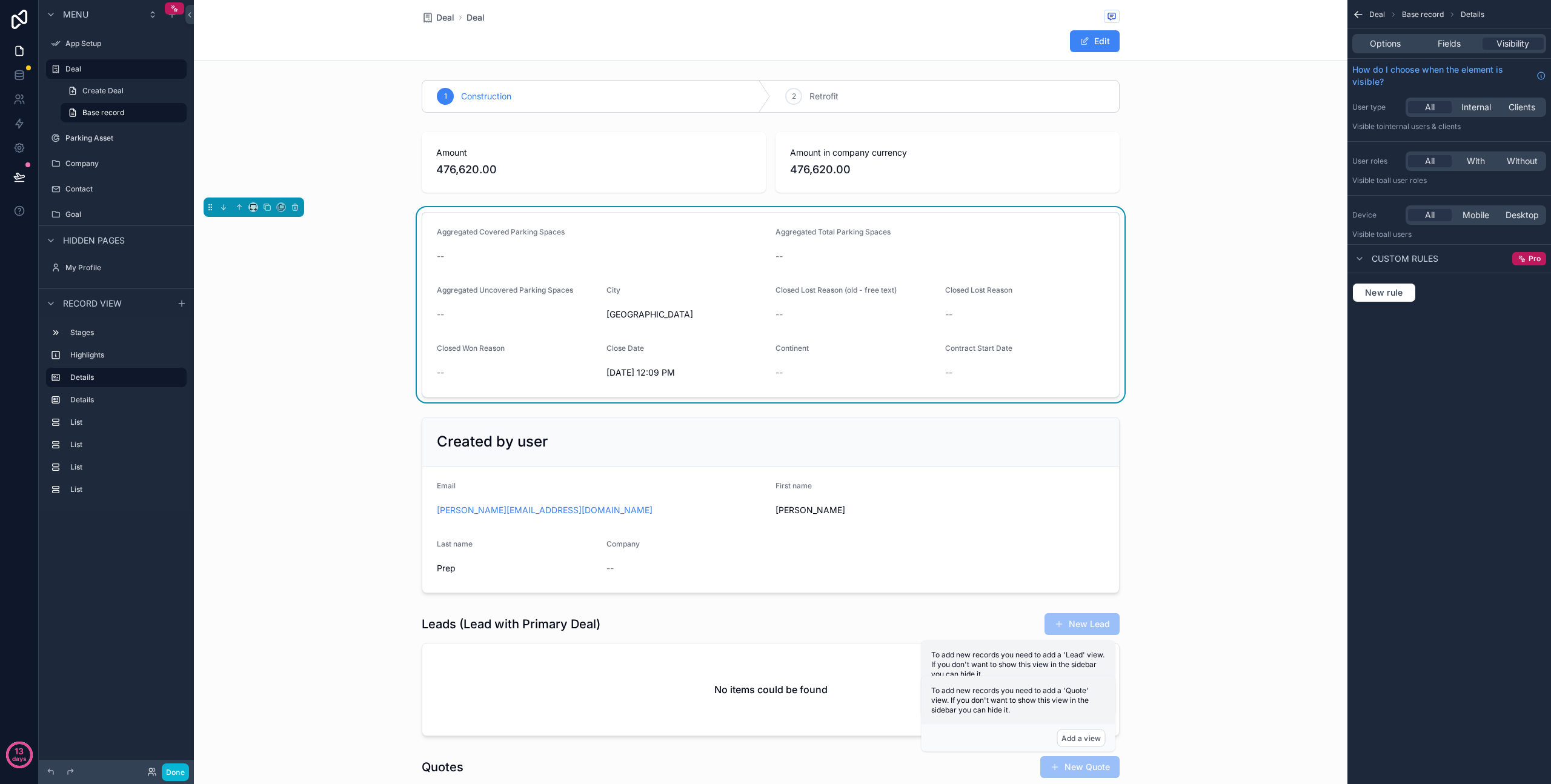
click at [1362, 16] on icon "scrollable content" at bounding box center [1358, 14] width 12 height 12
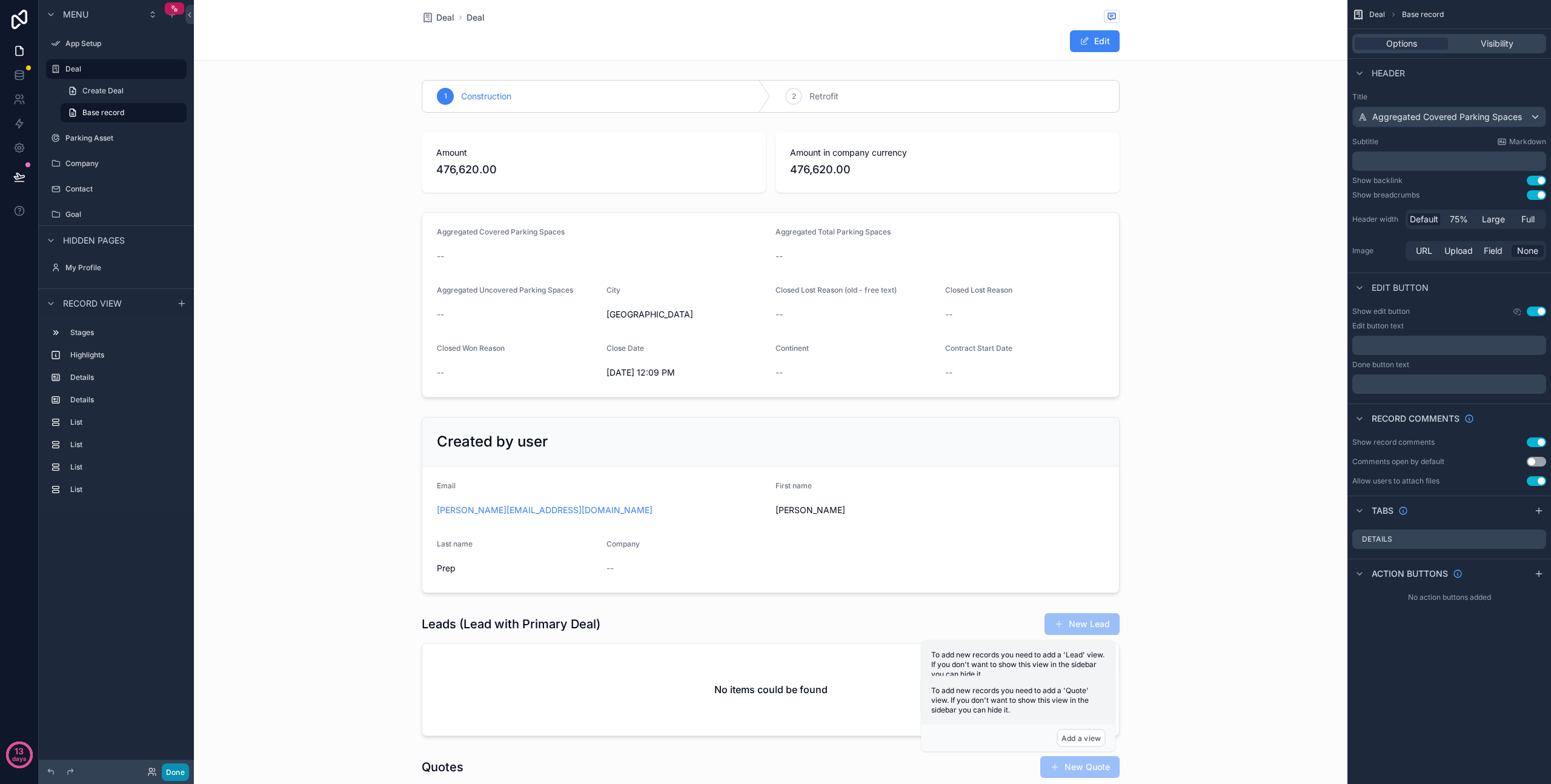
click at [174, 768] on button "Done" at bounding box center [175, 772] width 28 height 17
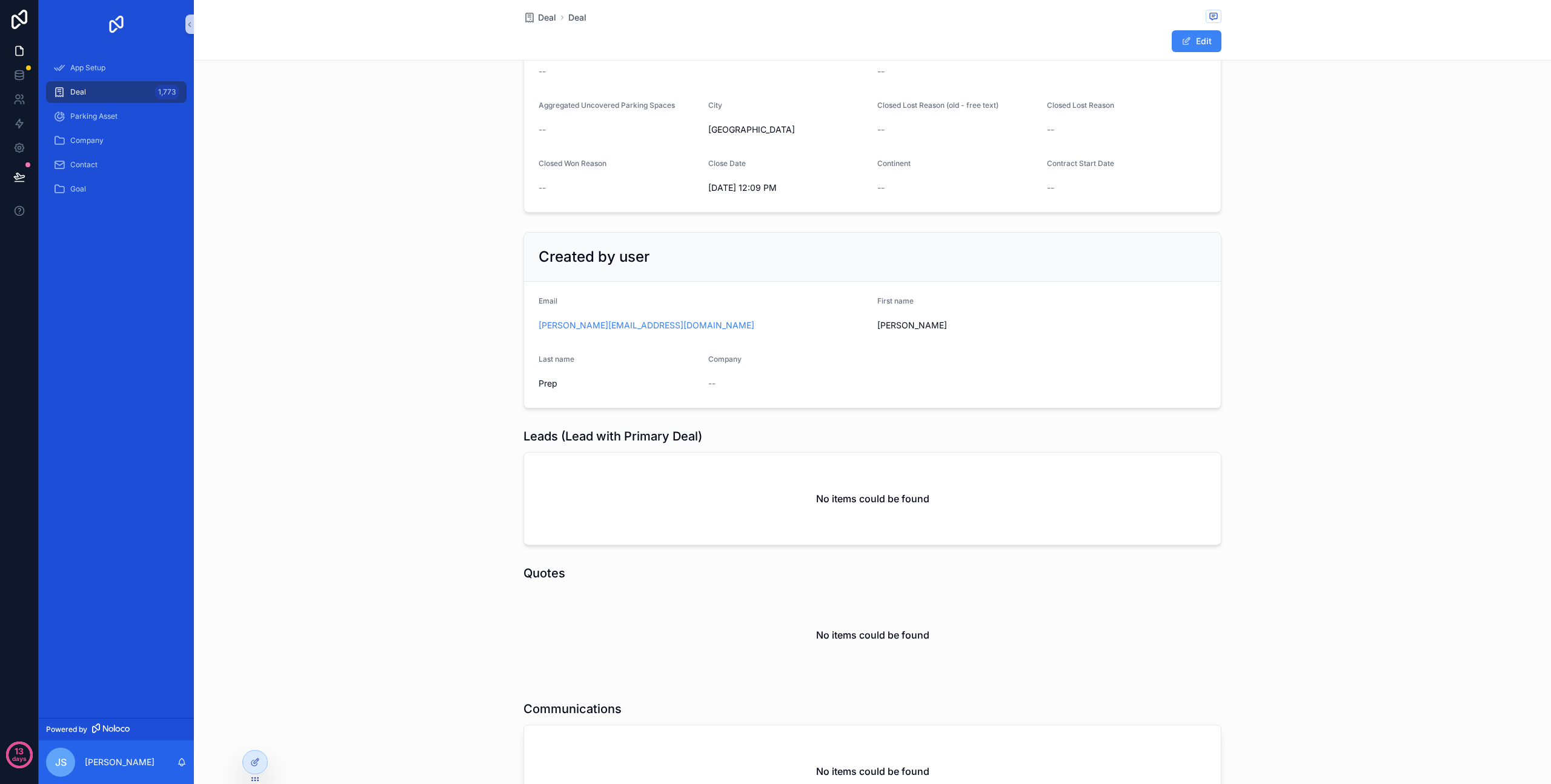
scroll to position [163, 0]
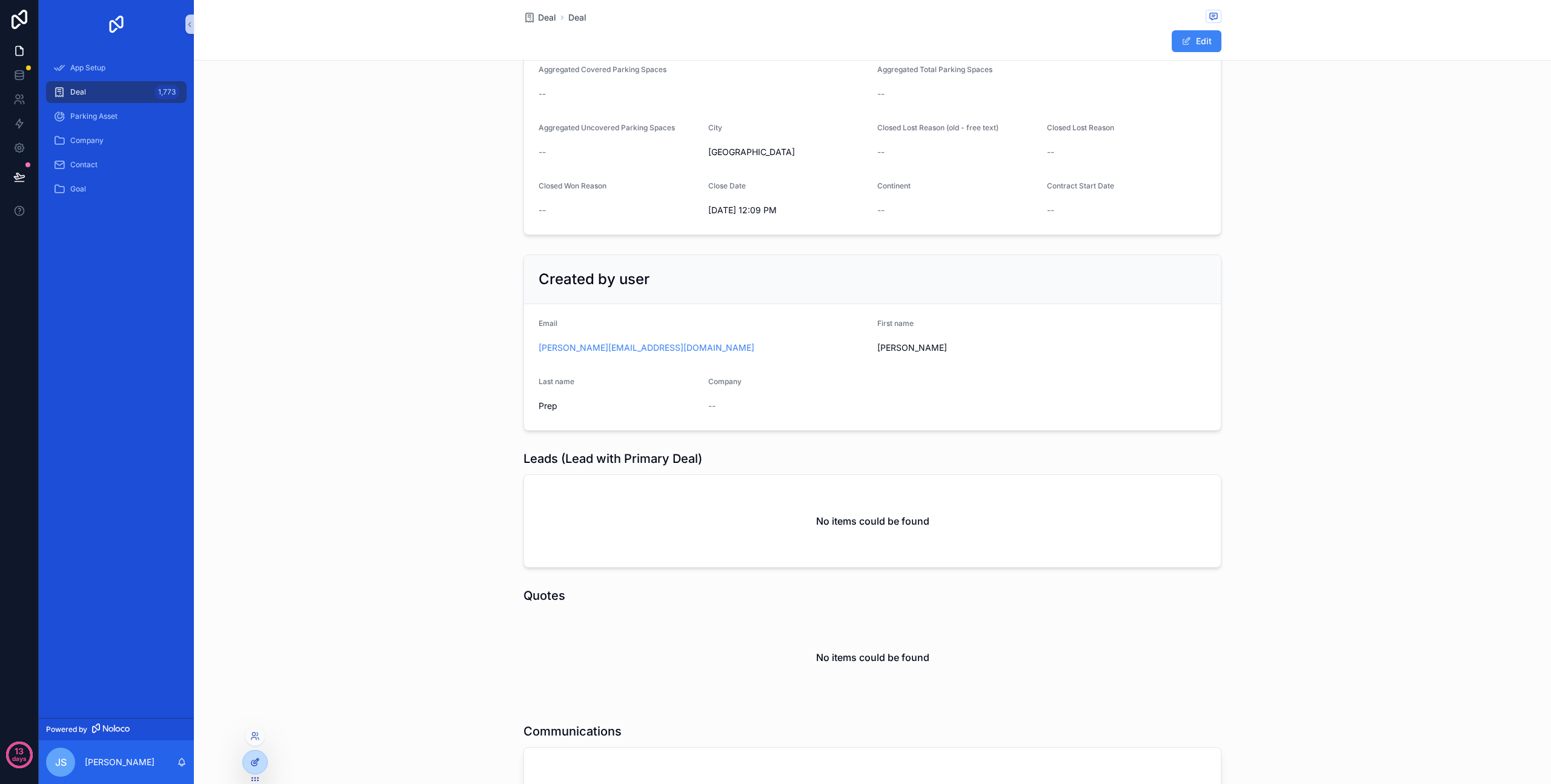
click at [251, 762] on icon at bounding box center [254, 763] width 6 height 5
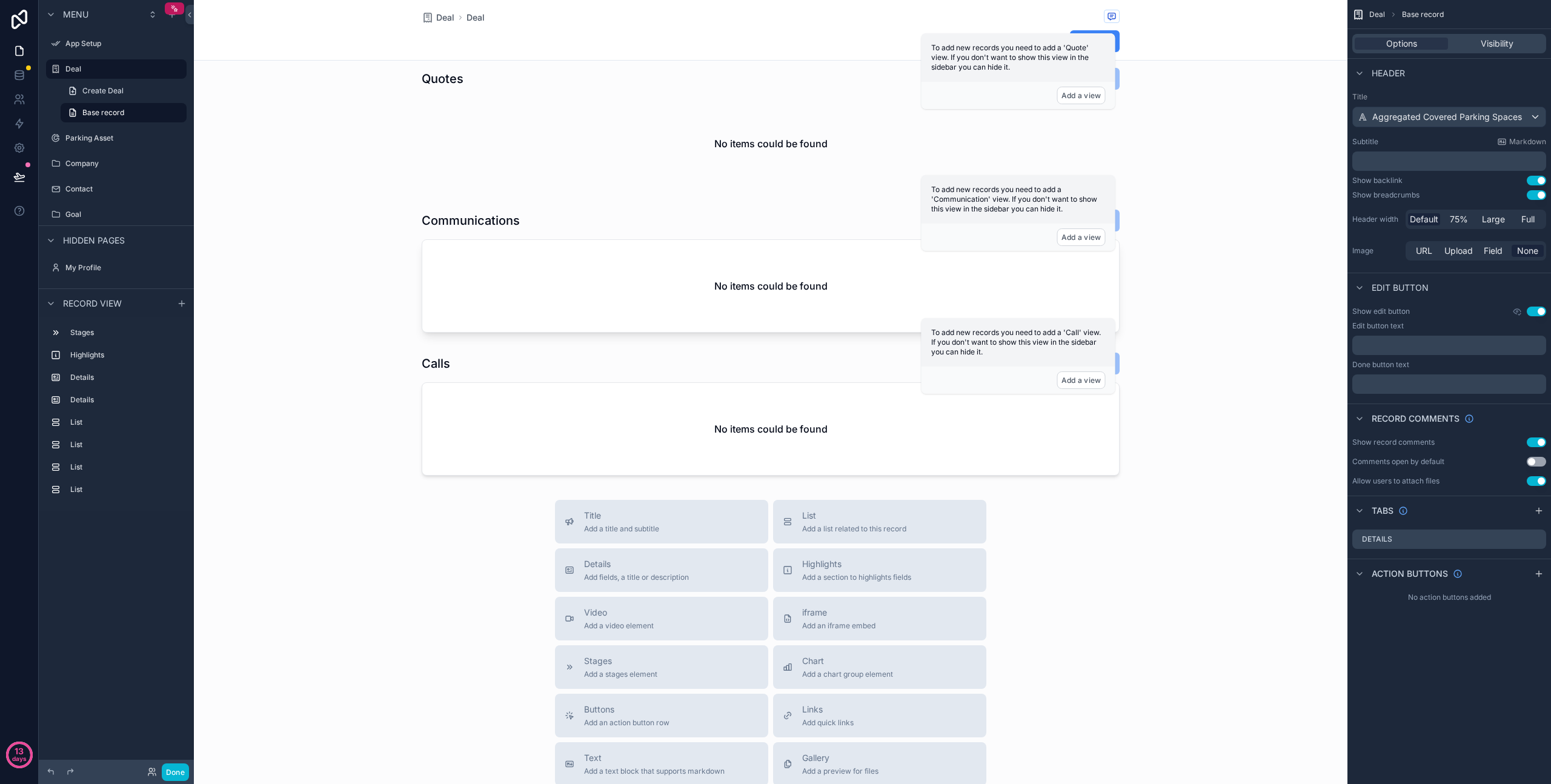
scroll to position [749, 0]
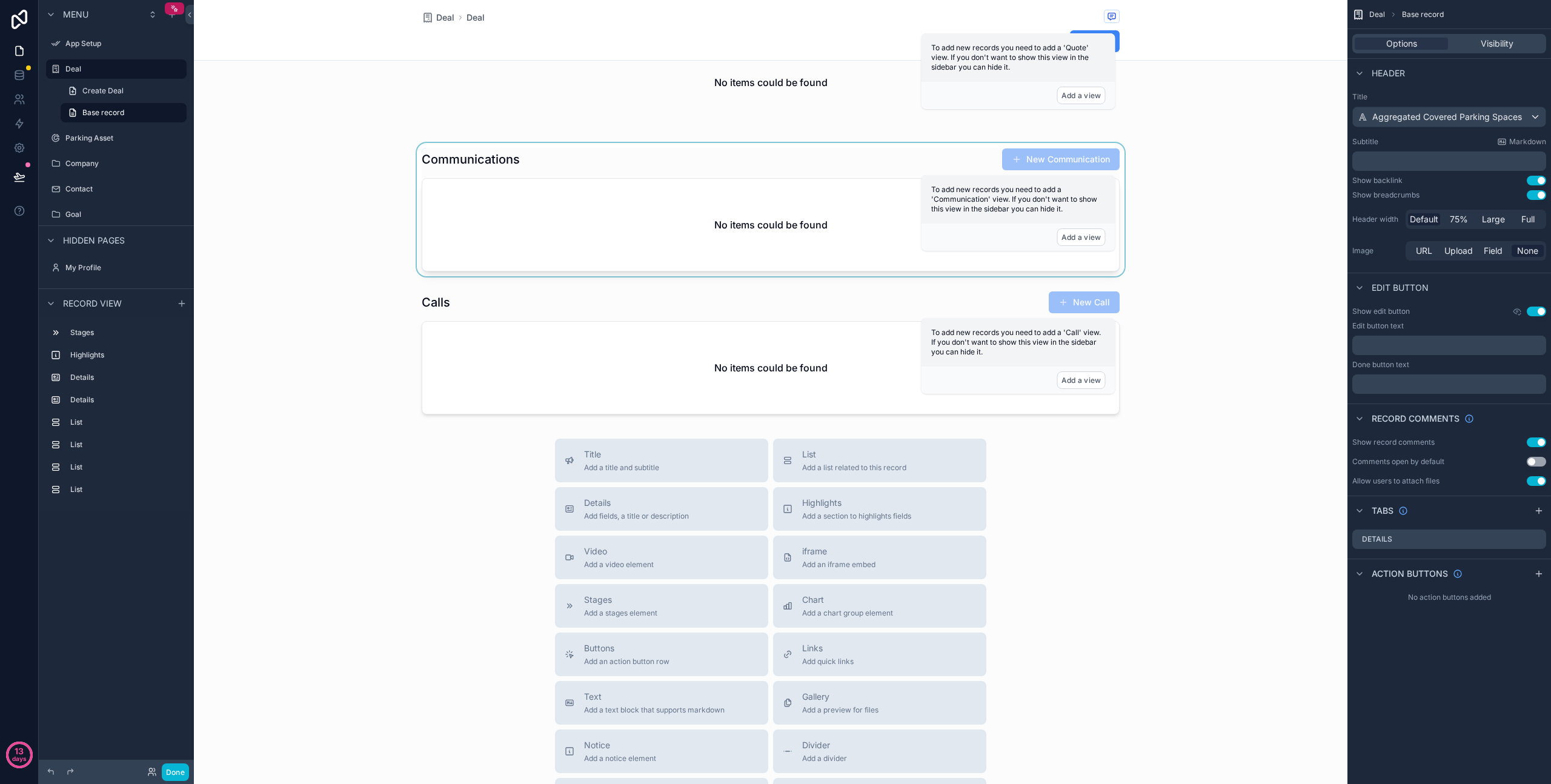
click at [1319, 172] on div "scrollable content" at bounding box center [771, 210] width 1153 height 134
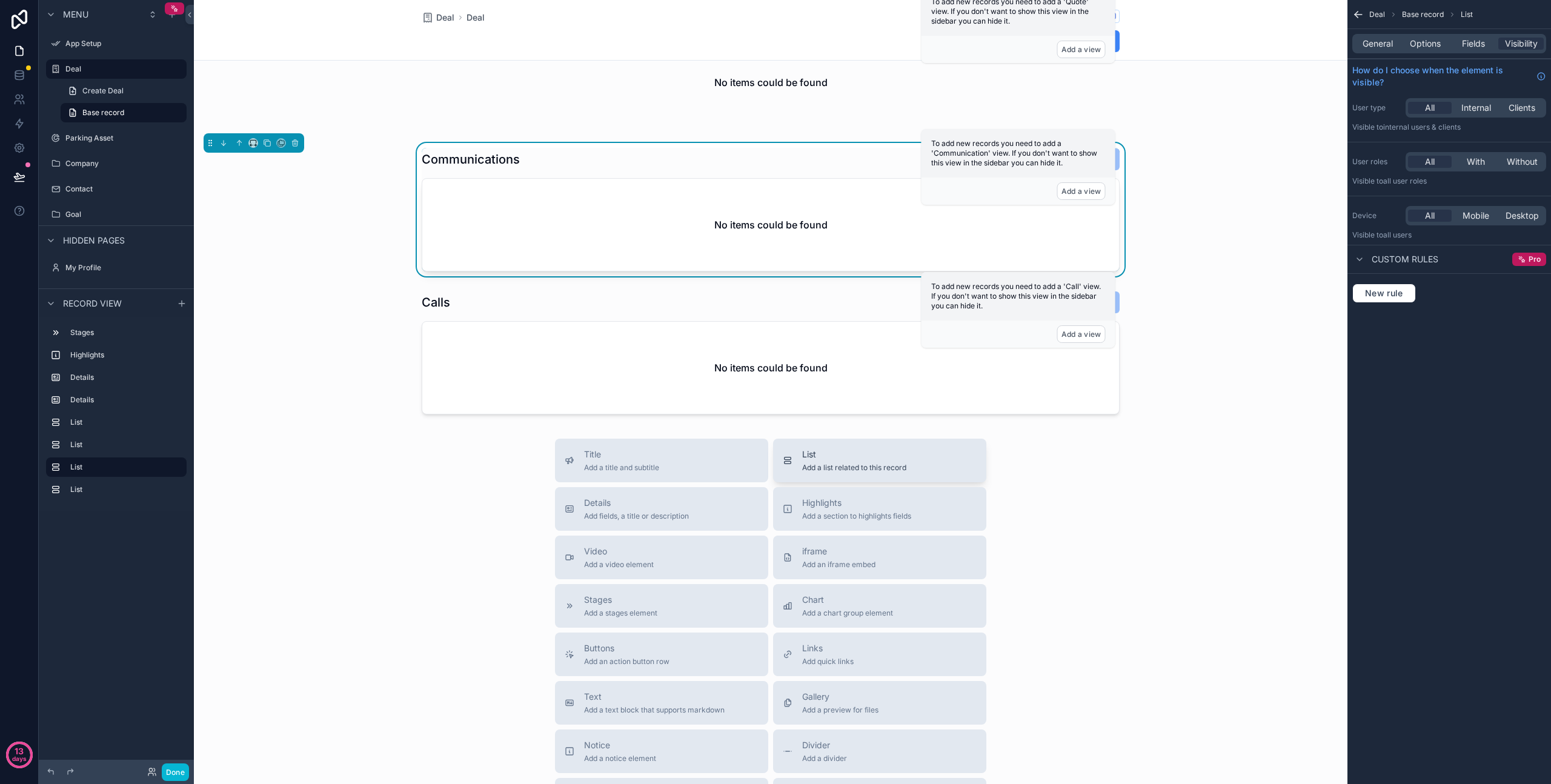
scroll to position [932, 0]
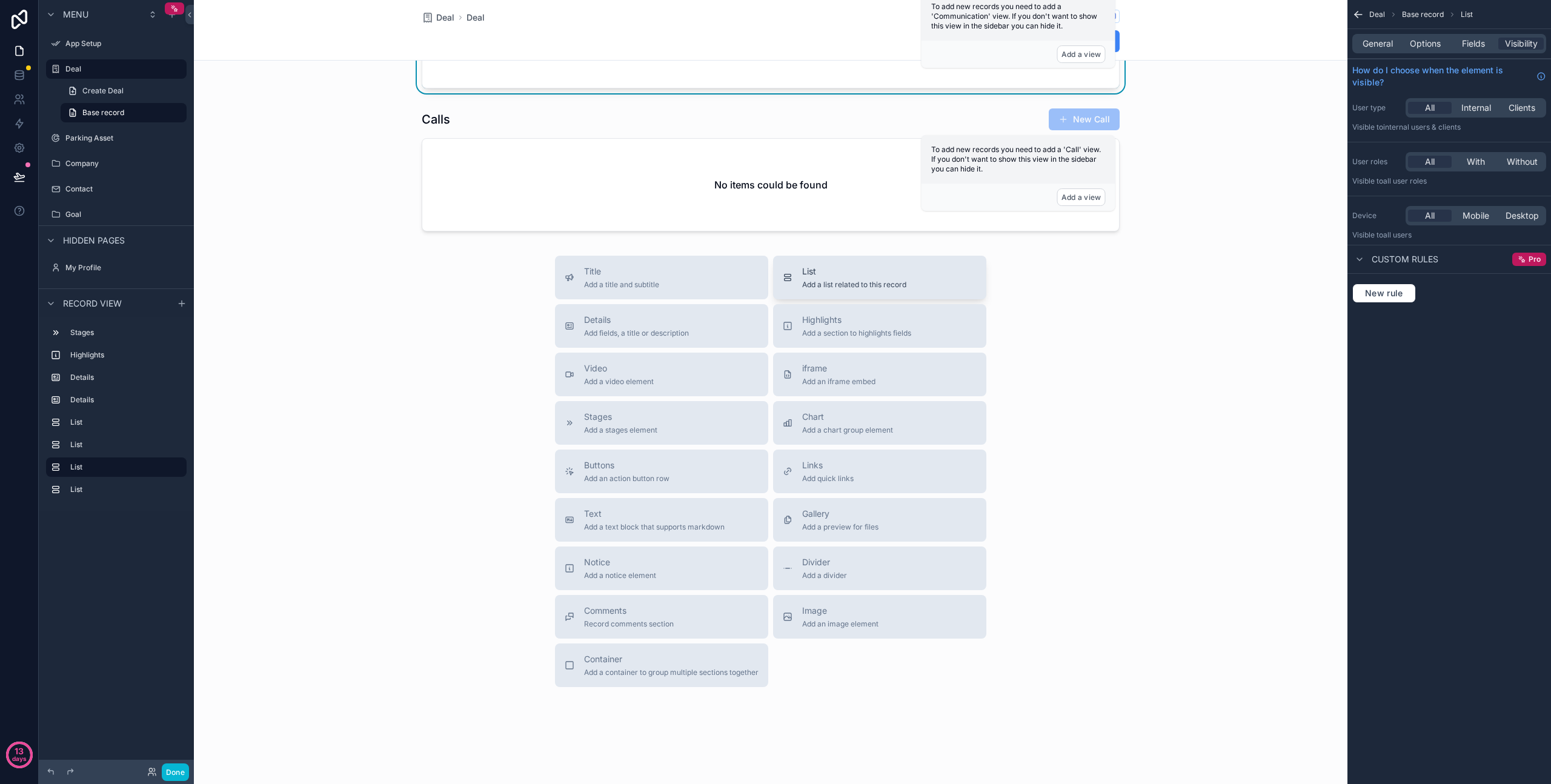
drag, startPoint x: 869, startPoint y: 281, endPoint x: 845, endPoint y: 280, distance: 24.0
click at [845, 280] on span "Add a list related to this record" at bounding box center [854, 284] width 104 height 9
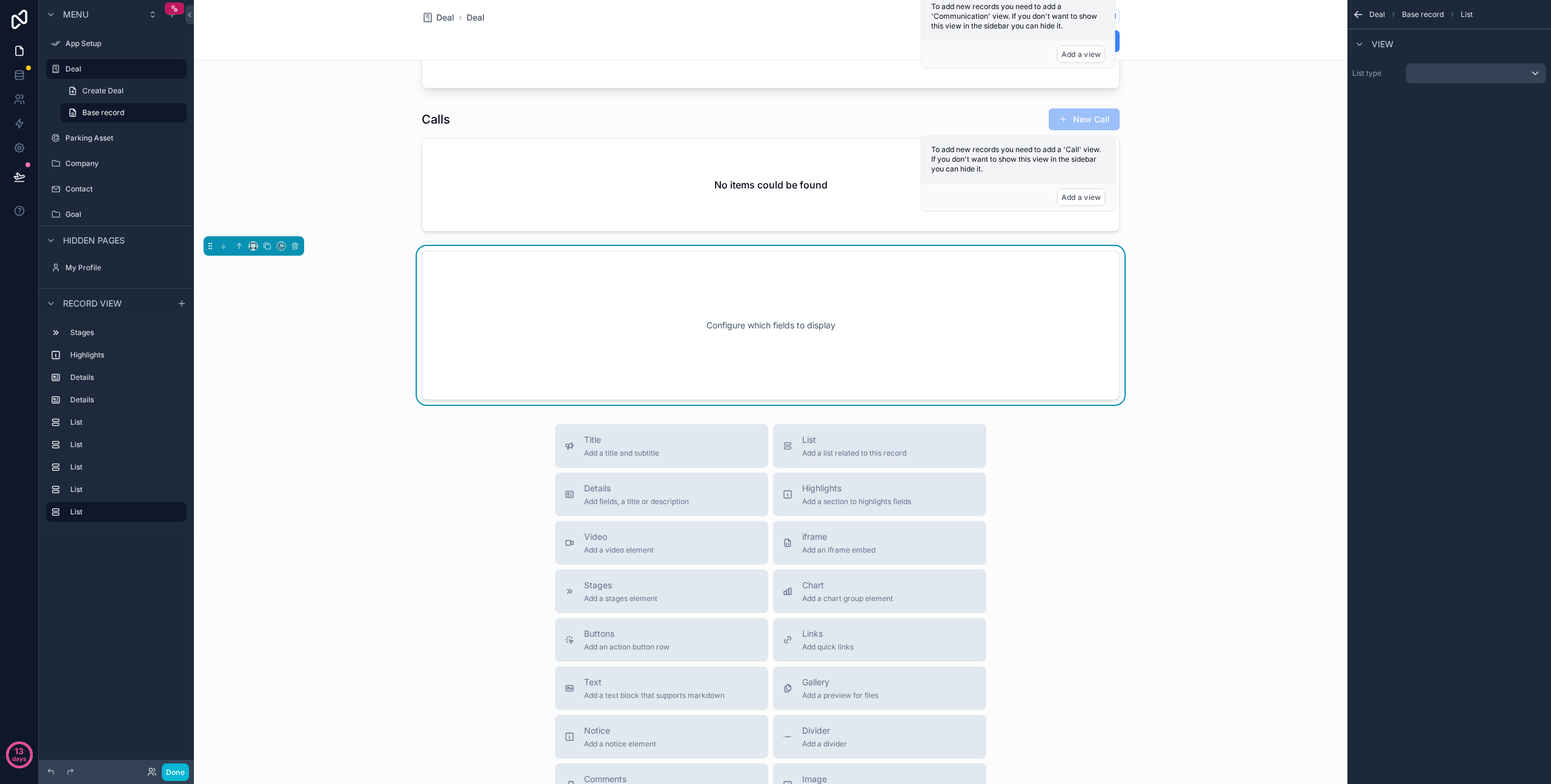
click at [845, 279] on div "Configure which fields to display" at bounding box center [771, 325] width 658 height 109
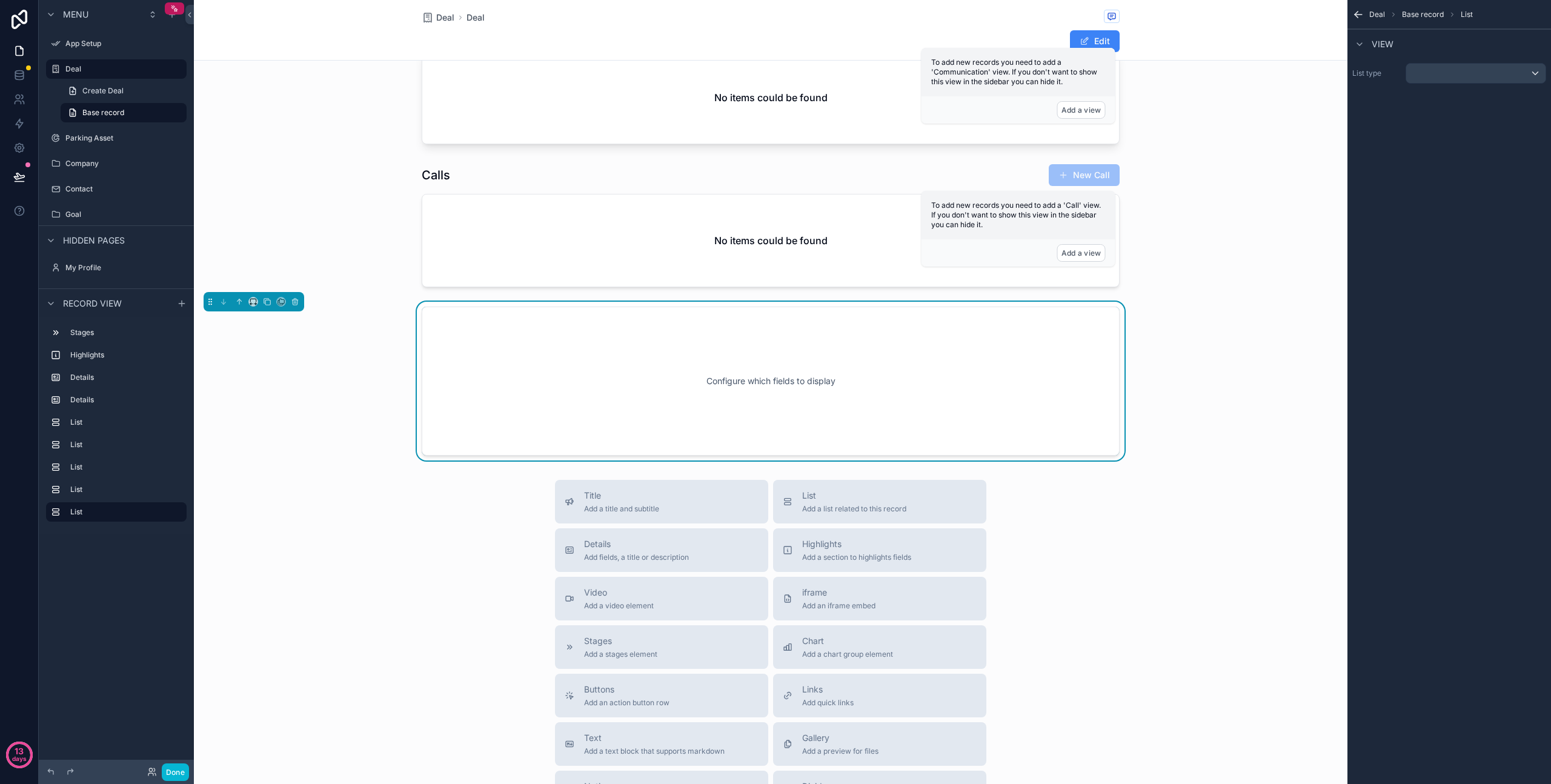
scroll to position [866, 0]
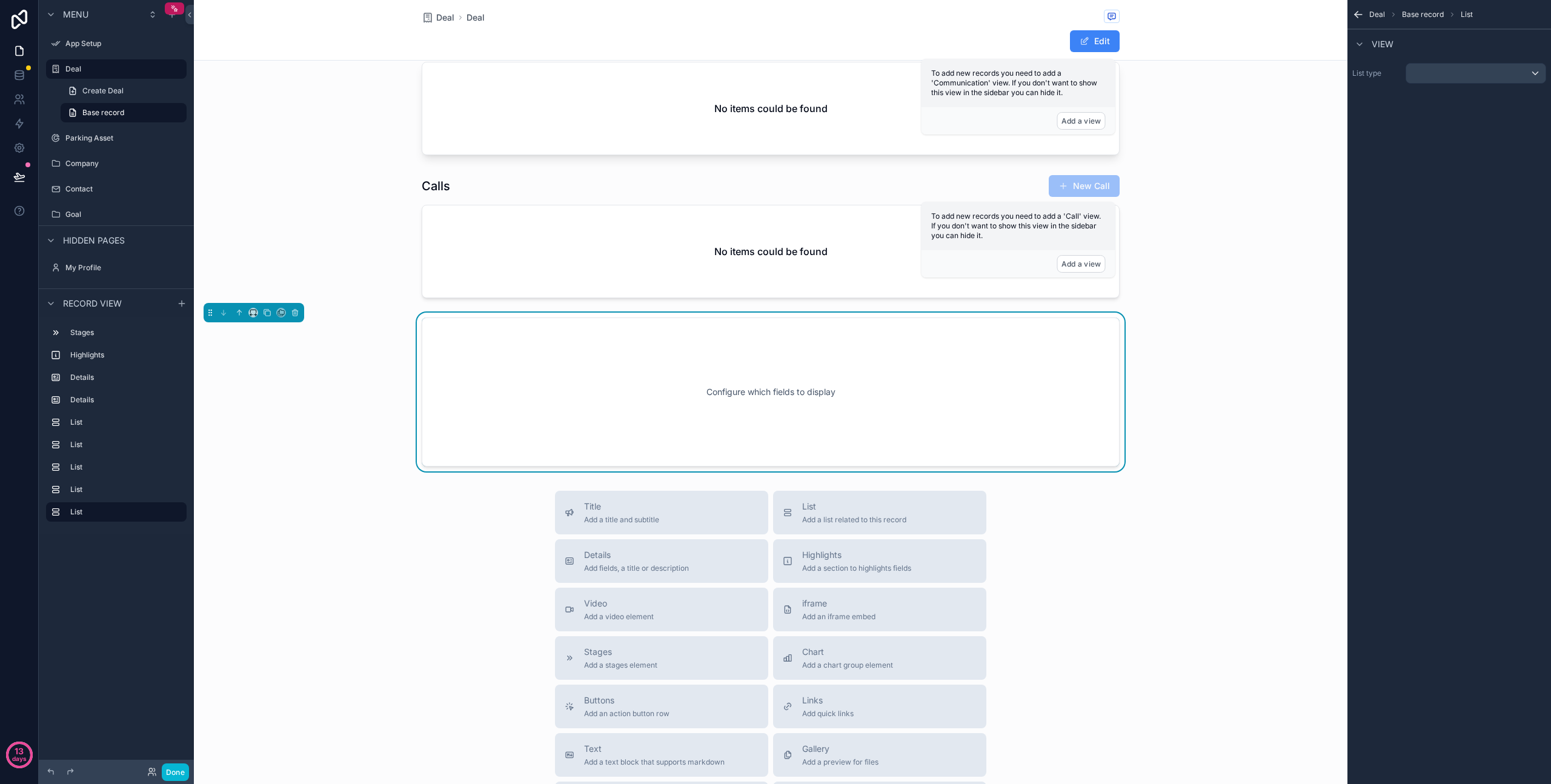
click at [722, 391] on div "Configure which fields to display" at bounding box center [771, 392] width 658 height 109
click at [1436, 75] on div "scrollable content" at bounding box center [1476, 73] width 139 height 20
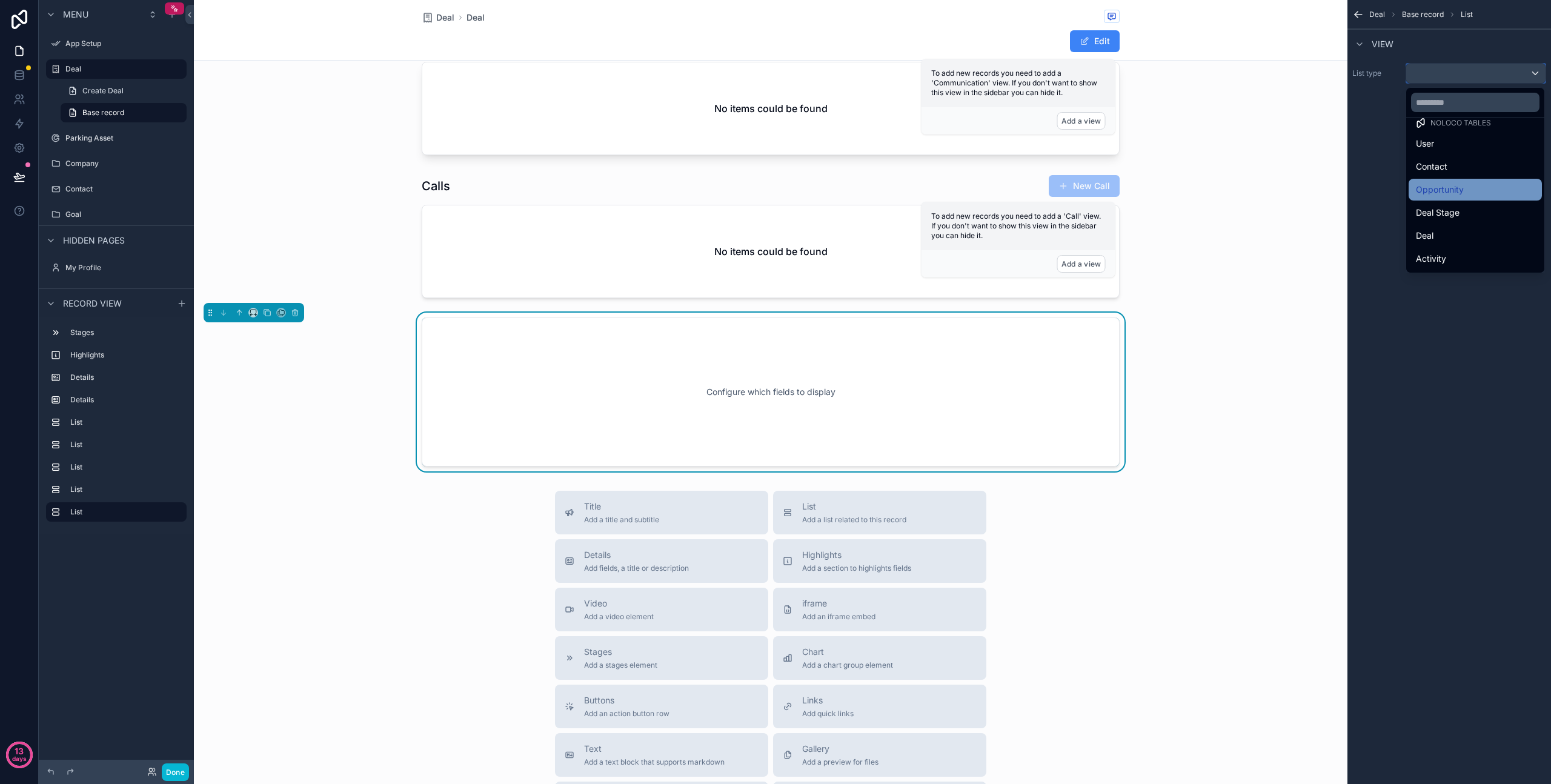
scroll to position [15, 0]
click at [1435, 160] on span "Contact" at bounding box center [1432, 164] width 31 height 15
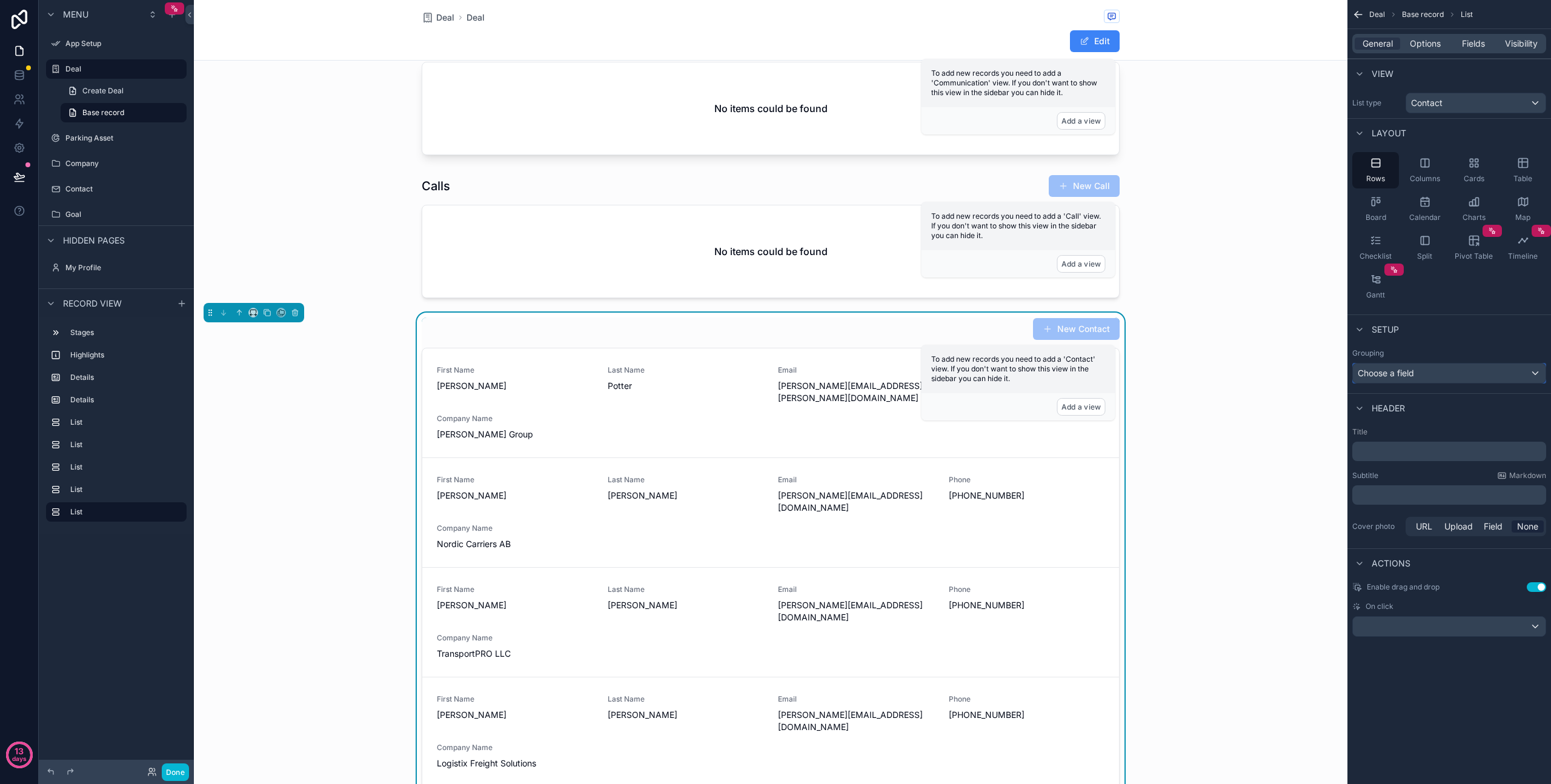
click at [1457, 375] on div "Choose a field" at bounding box center [1449, 373] width 192 height 20
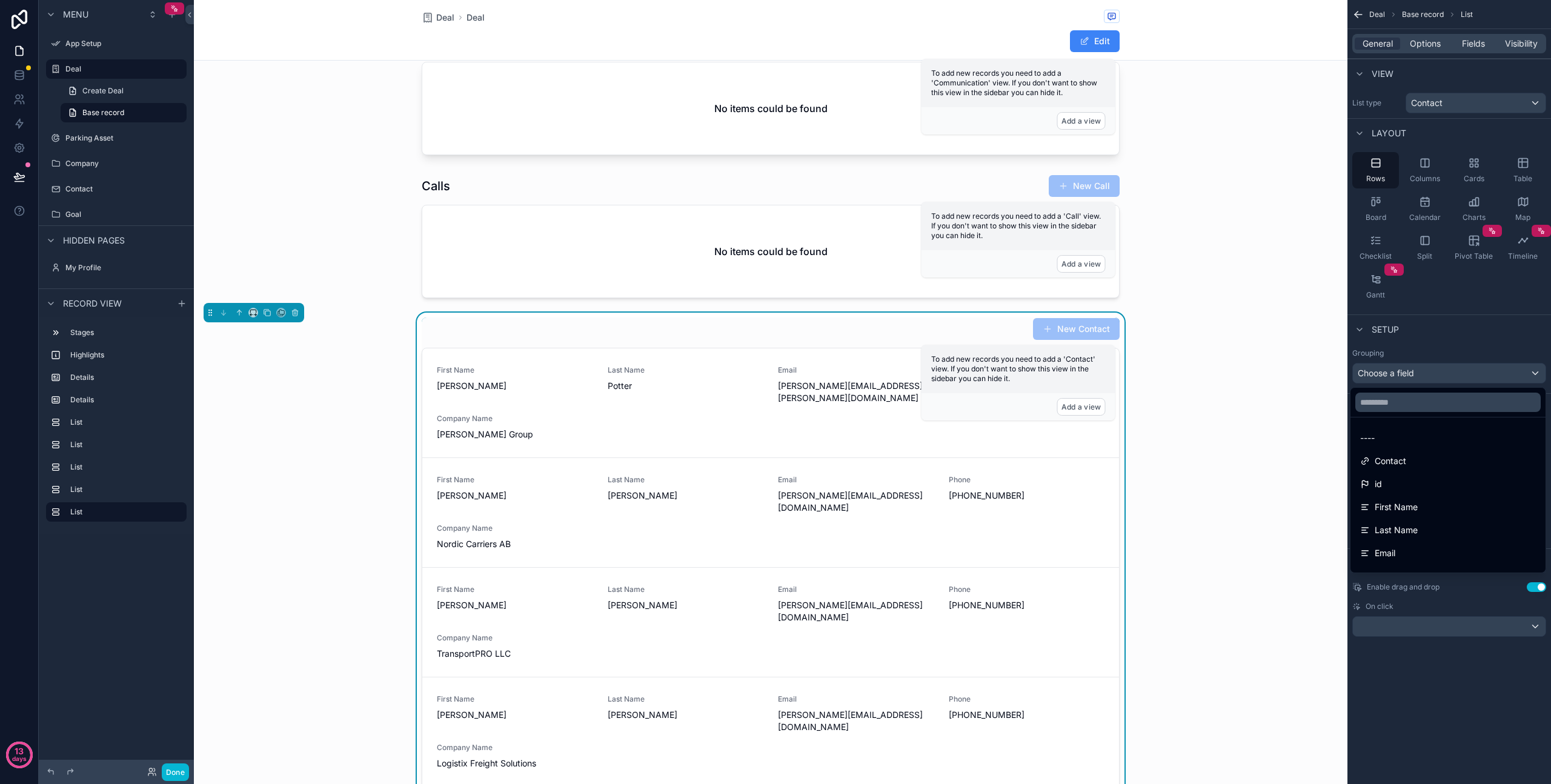
click at [1457, 375] on div "scrollable content" at bounding box center [776, 392] width 1551 height 784
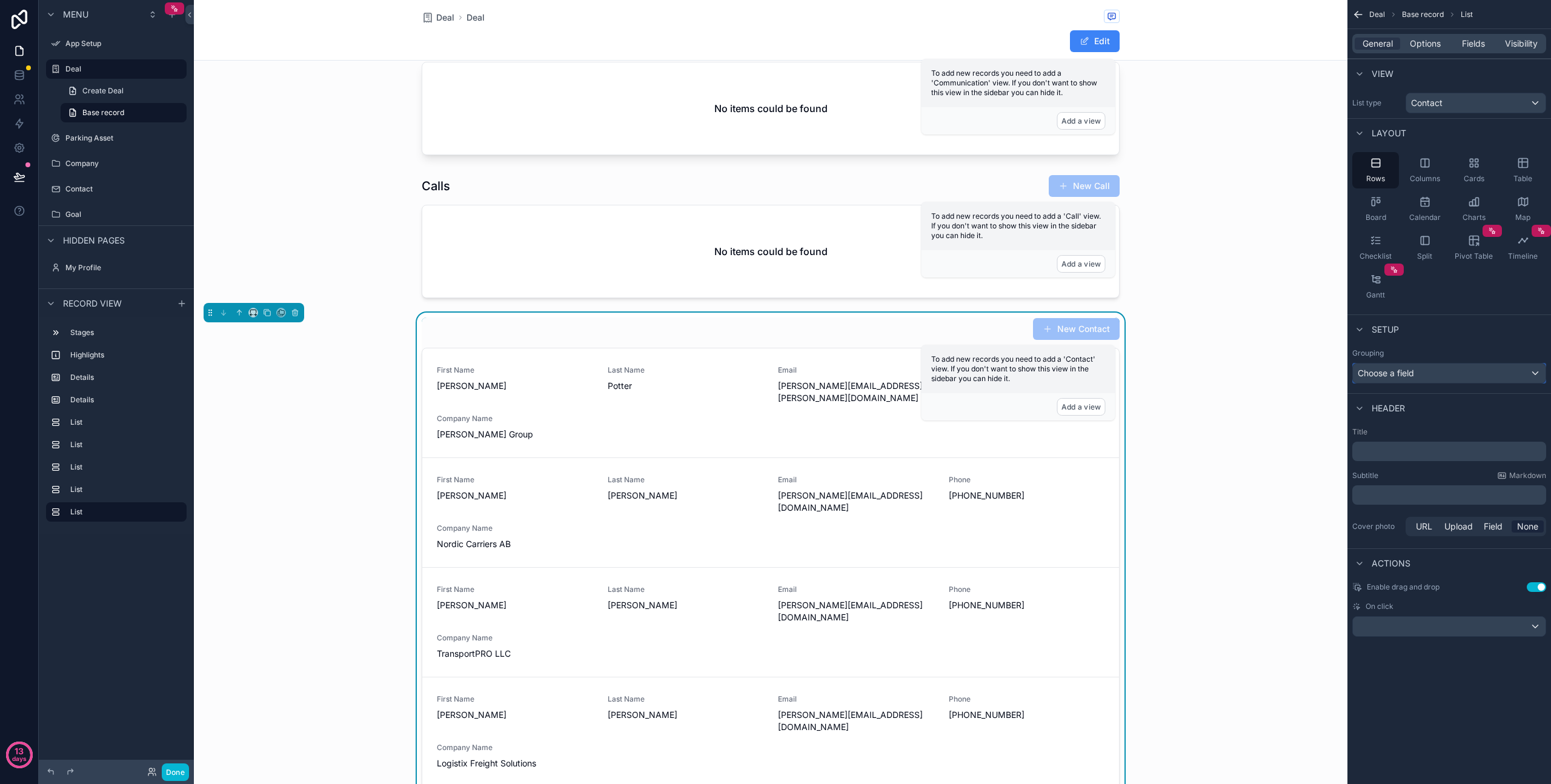
click at [1457, 375] on div "Choose a field" at bounding box center [1449, 373] width 192 height 20
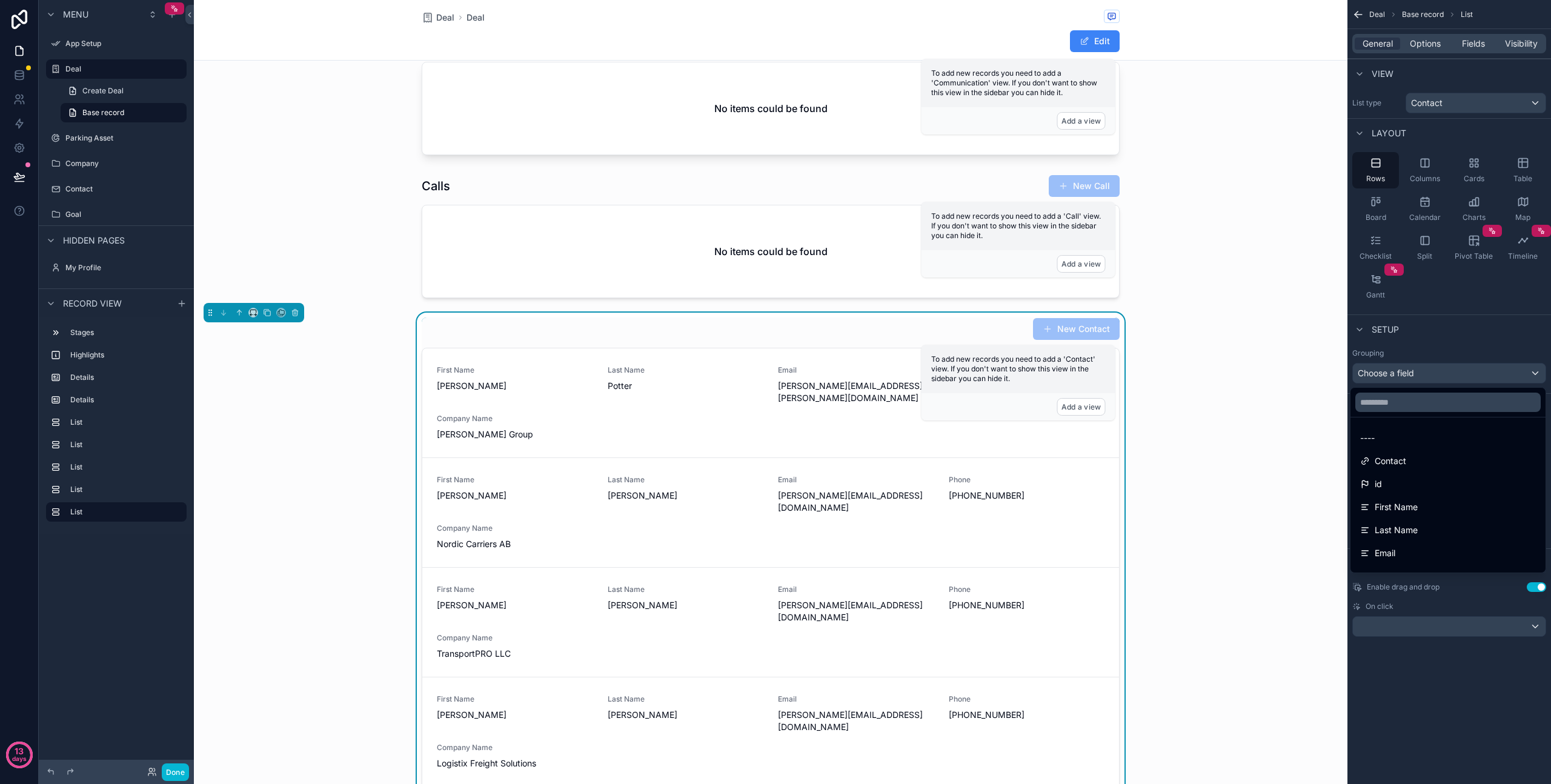
click at [1459, 345] on div "scrollable content" at bounding box center [776, 392] width 1551 height 784
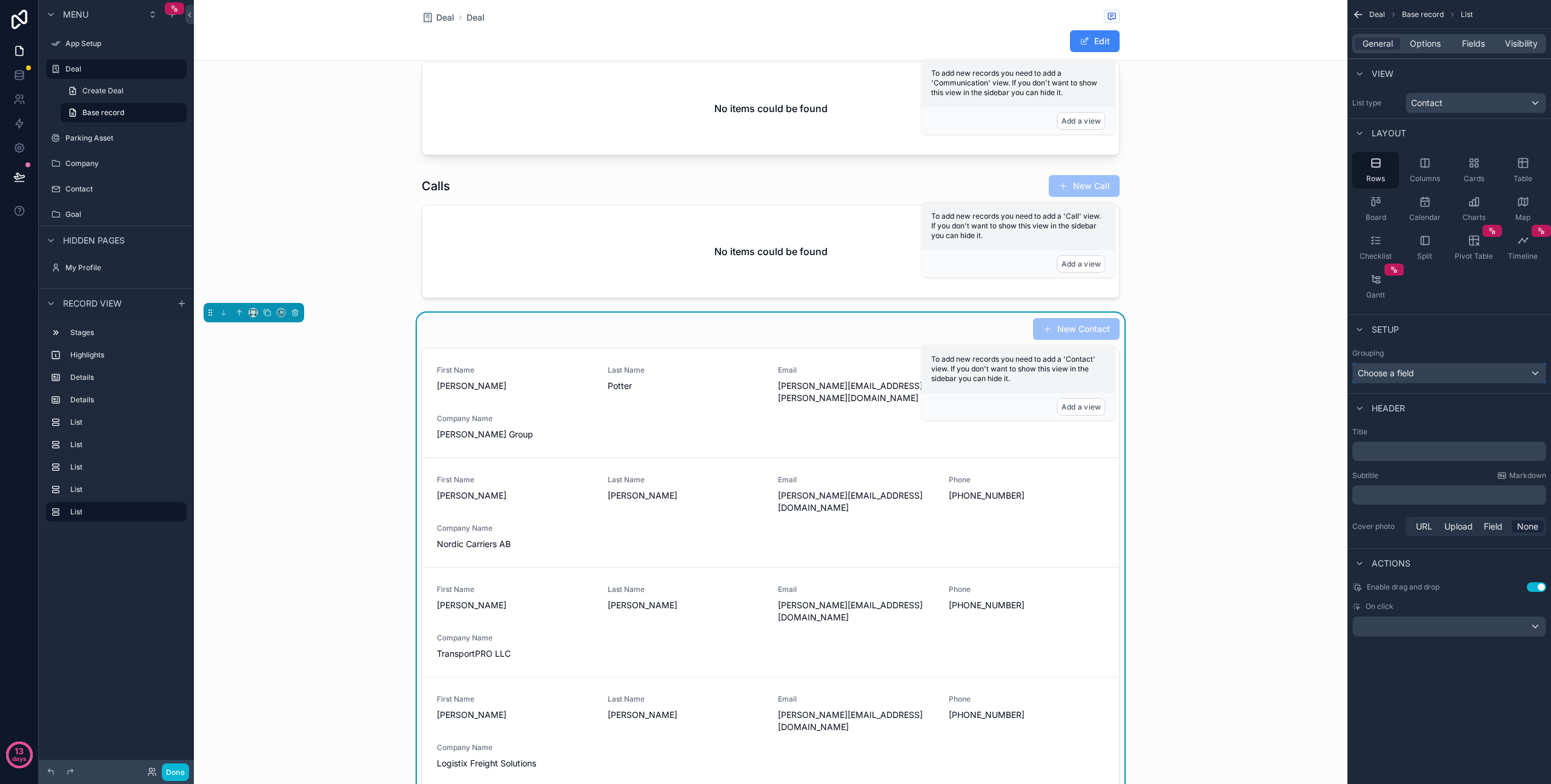
click at [1454, 381] on div "Choose a field" at bounding box center [1449, 373] width 192 height 20
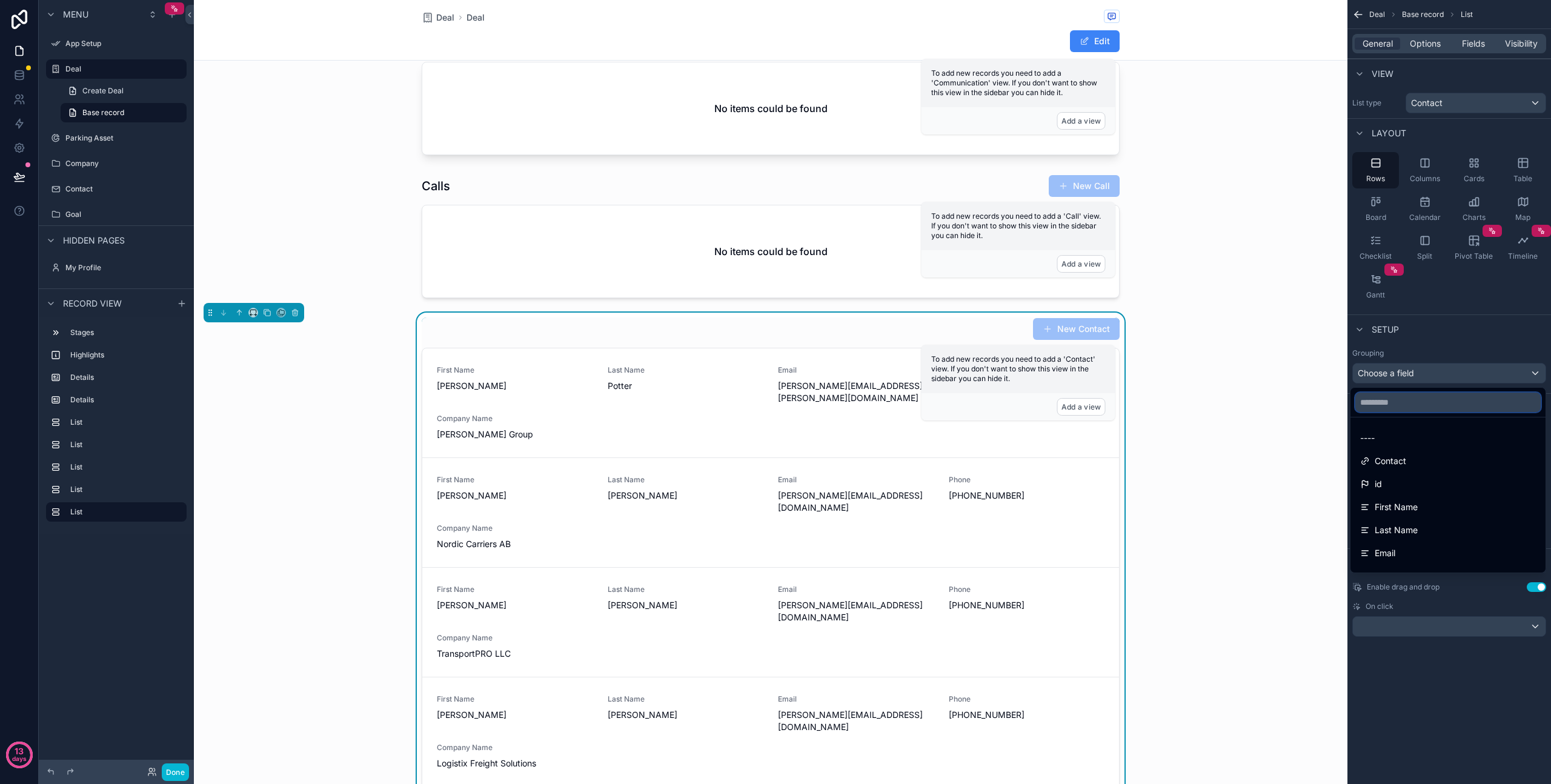
click at [1438, 409] on input "text" at bounding box center [1448, 402] width 185 height 20
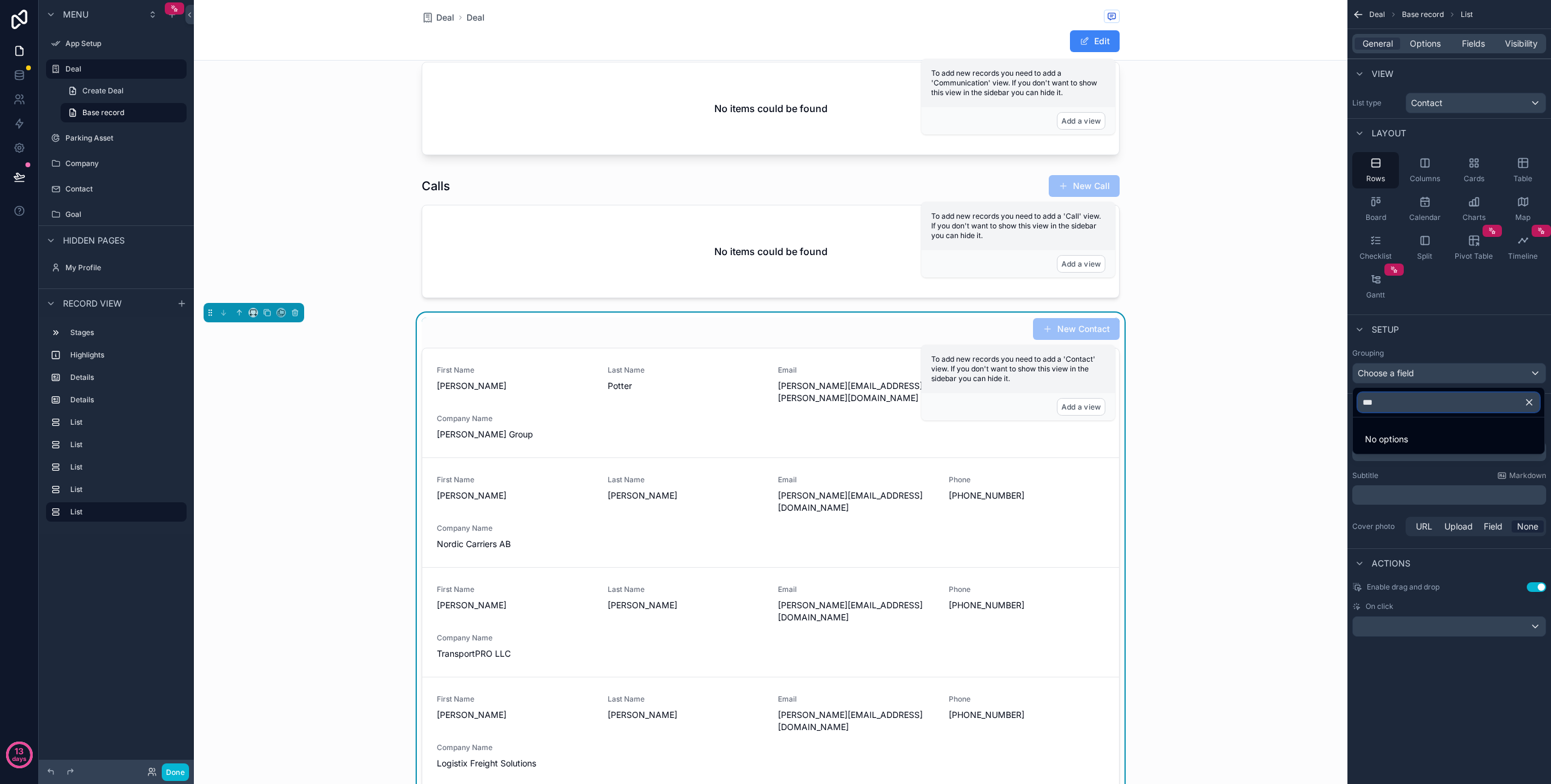
type input "***"
click at [1526, 400] on icon "button" at bounding box center [1530, 402] width 11 height 11
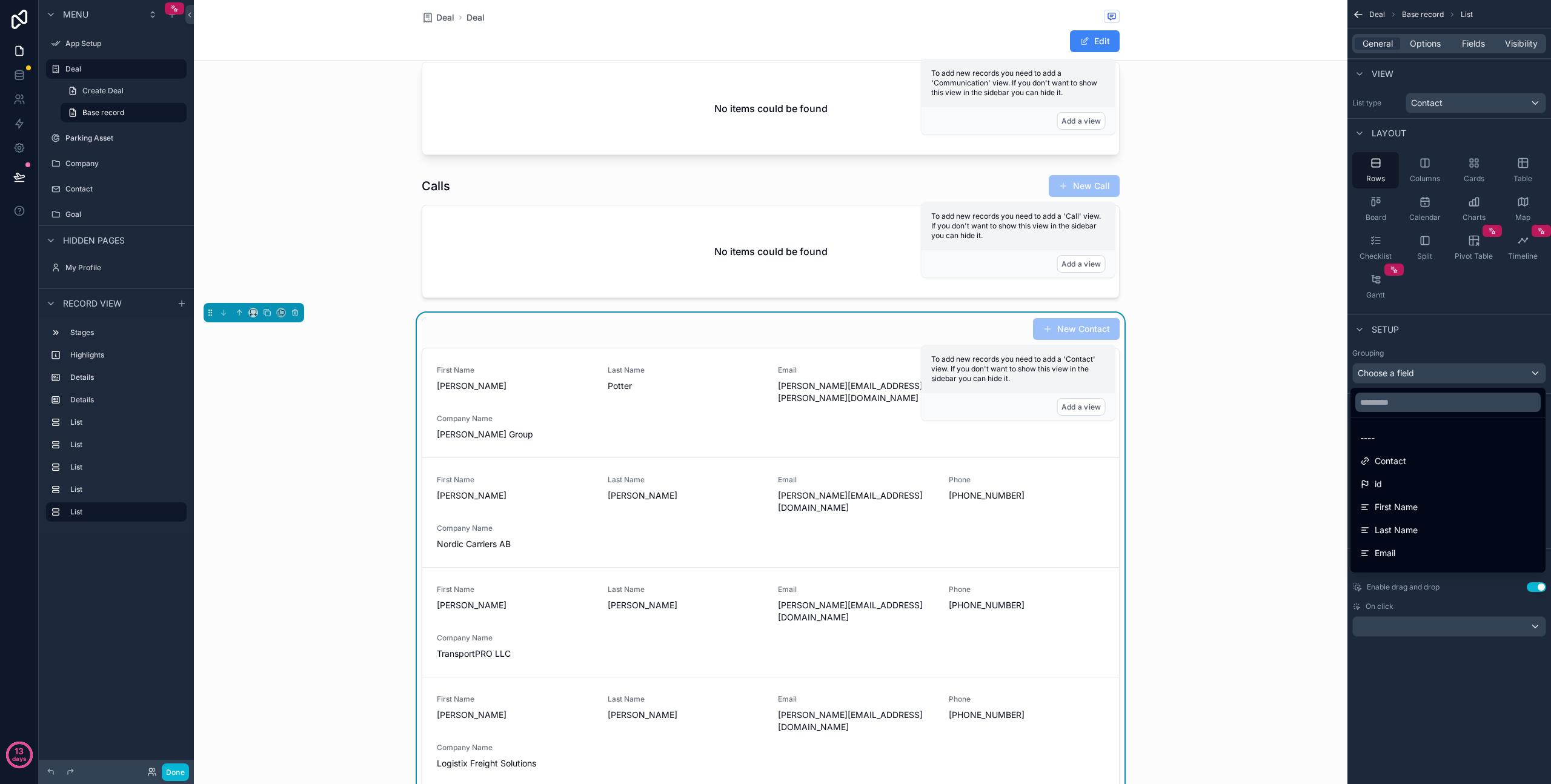
click at [1485, 349] on div "scrollable content" at bounding box center [776, 392] width 1551 height 784
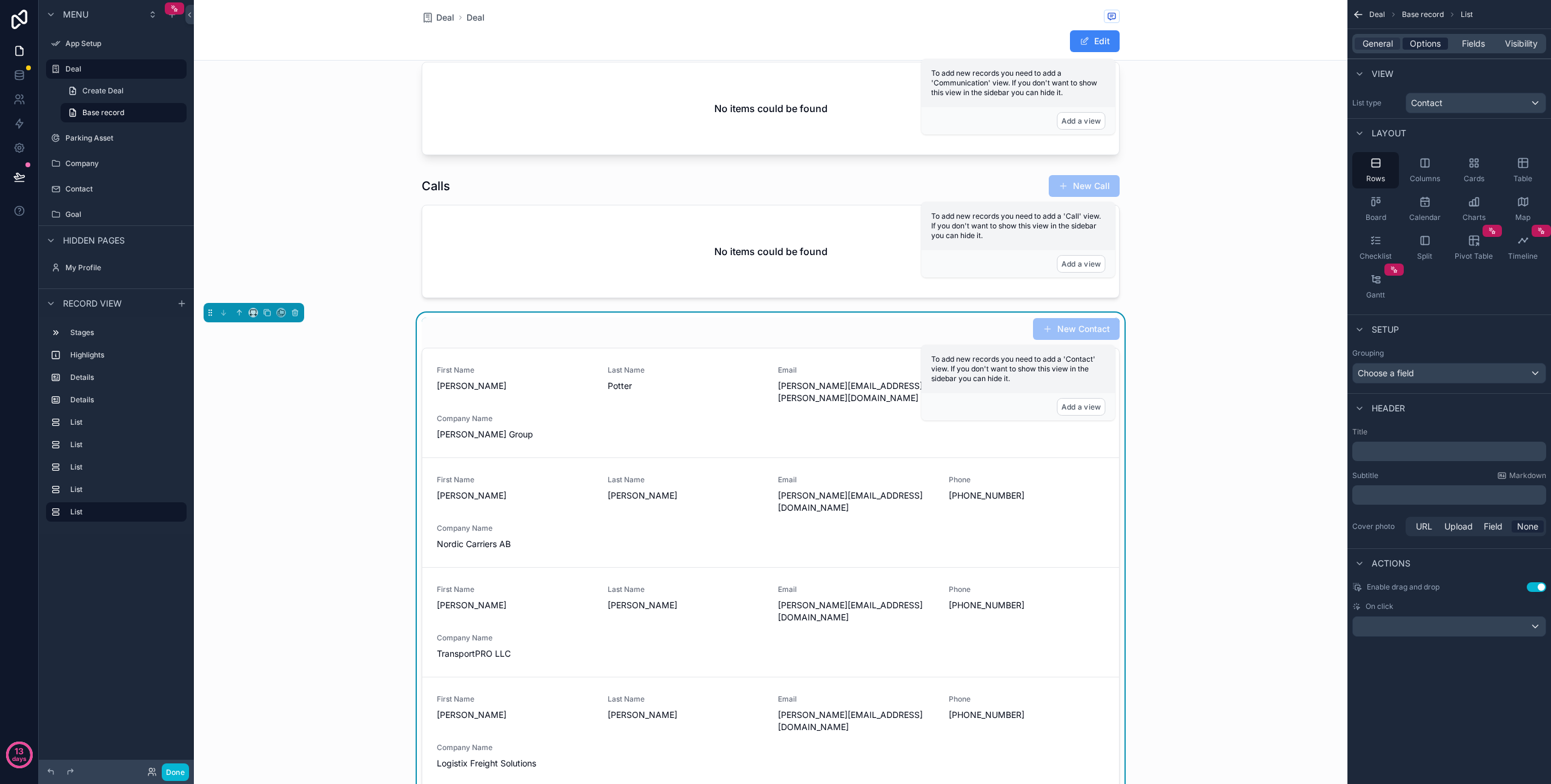
click at [1420, 41] on span "Options" at bounding box center [1425, 43] width 31 height 12
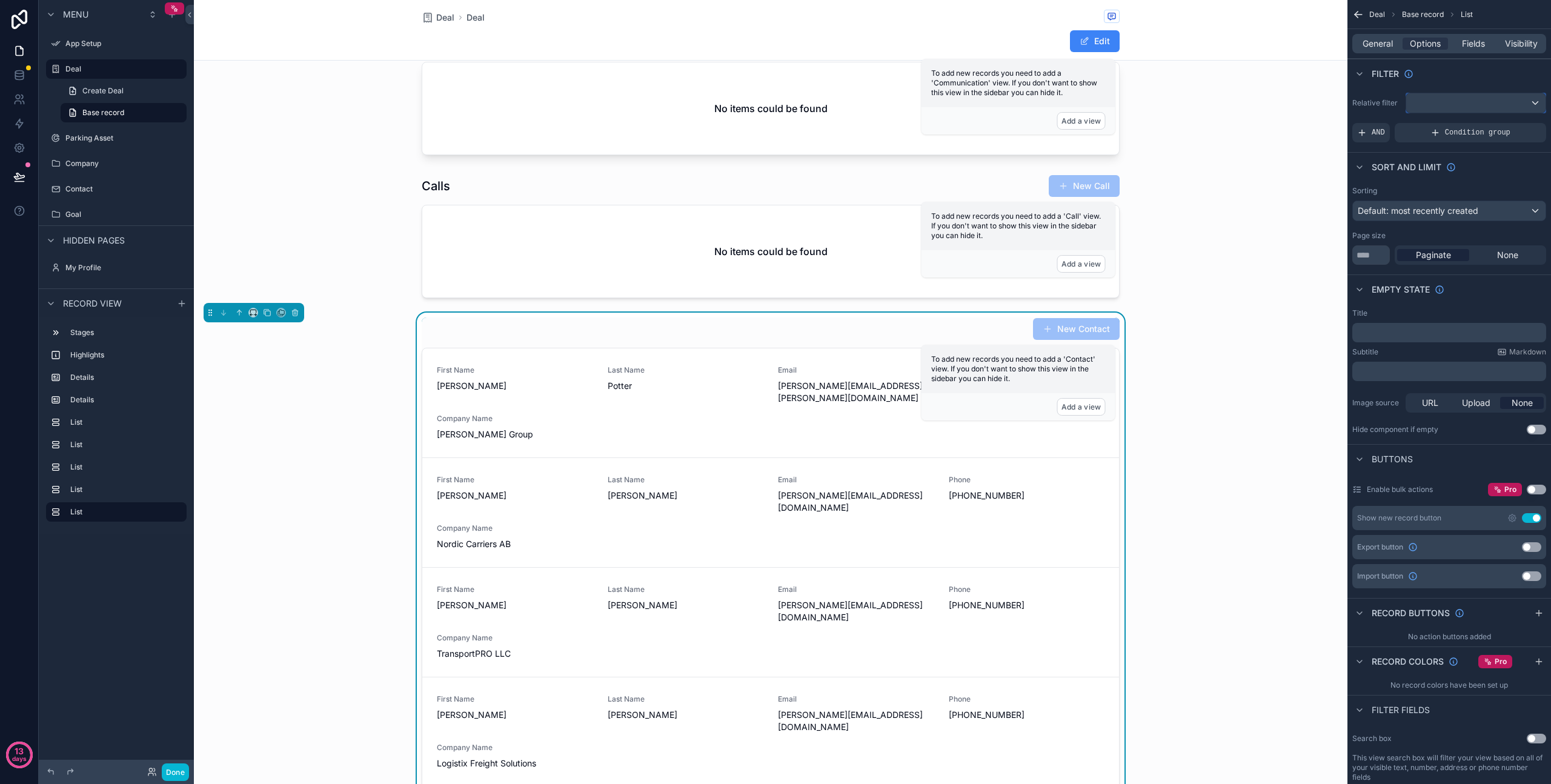
click at [1450, 100] on div "scrollable content" at bounding box center [1476, 103] width 139 height 20
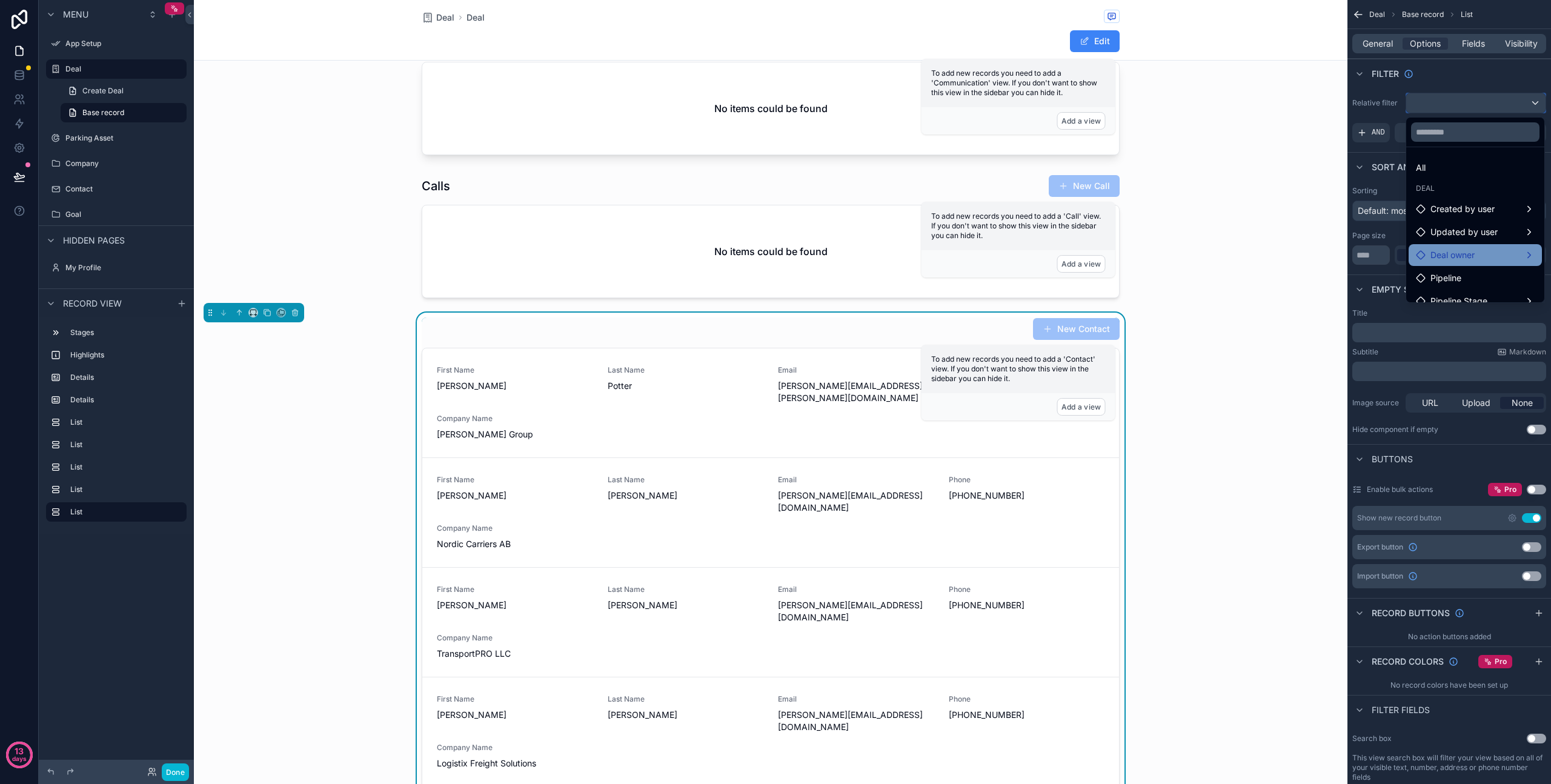
scroll to position [35, 0]
click at [1392, 102] on div "scrollable content" at bounding box center [776, 392] width 1551 height 784
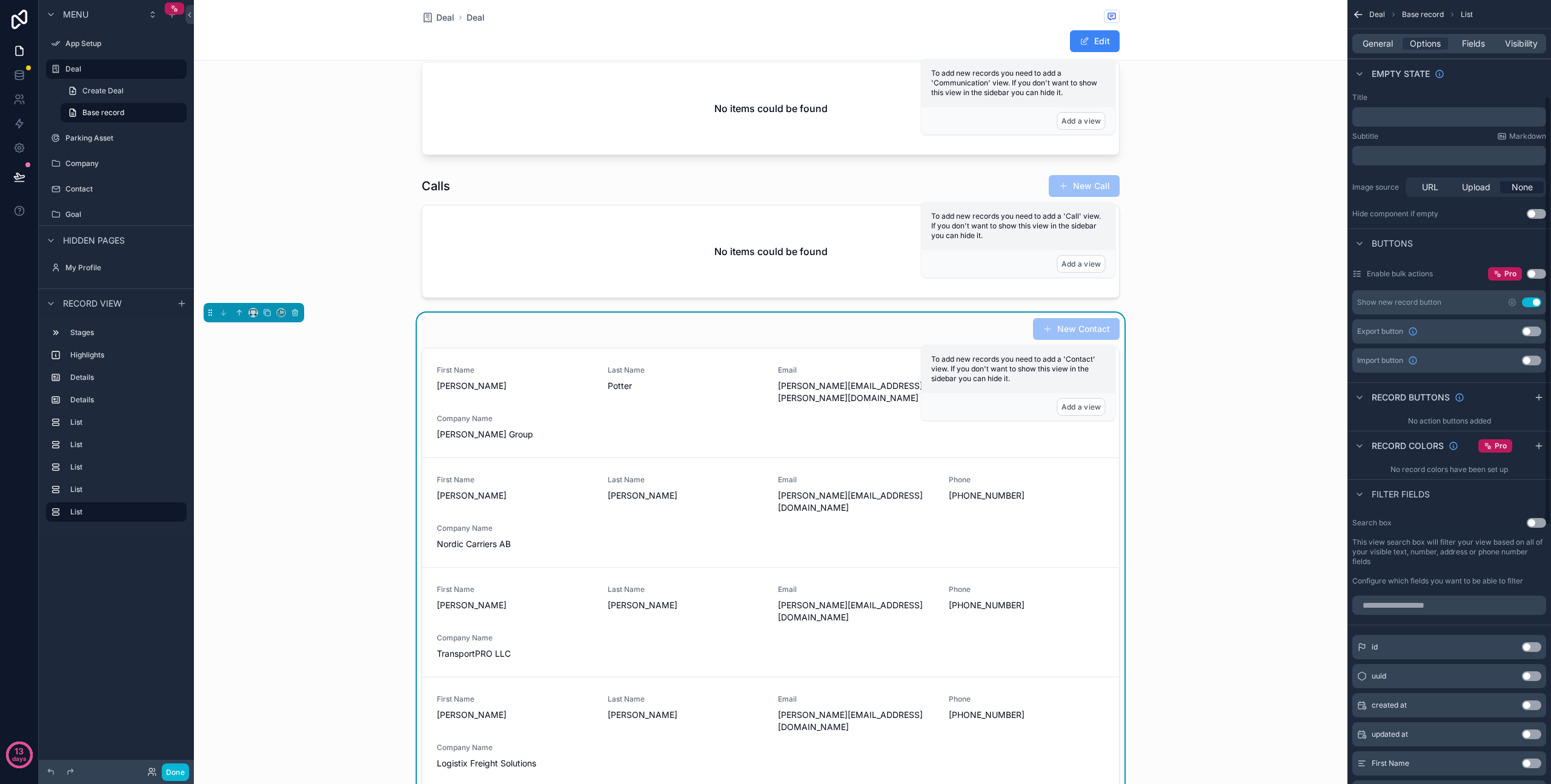
scroll to position [0, 0]
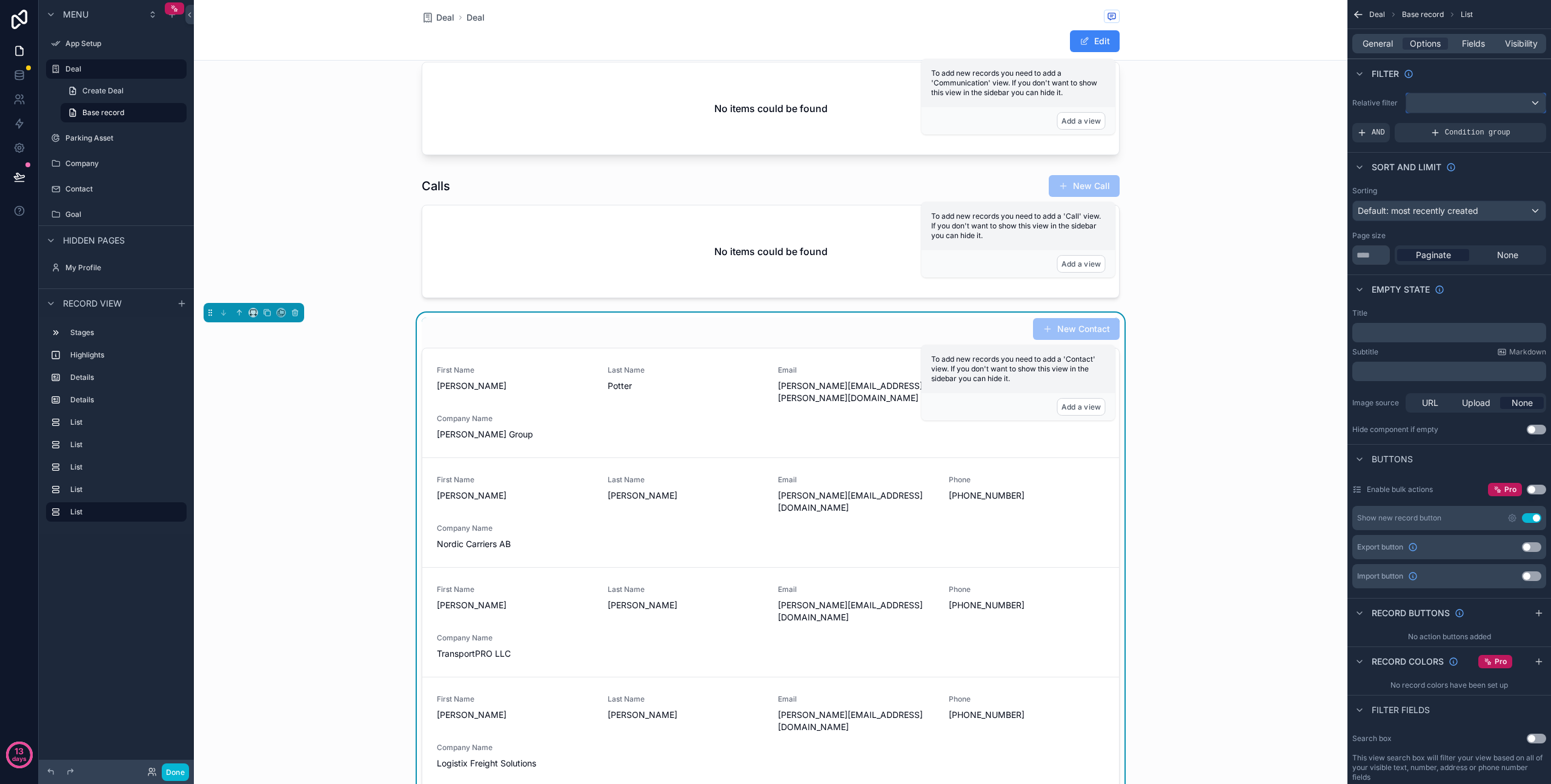
click at [1524, 108] on div "scrollable content" at bounding box center [1476, 103] width 139 height 20
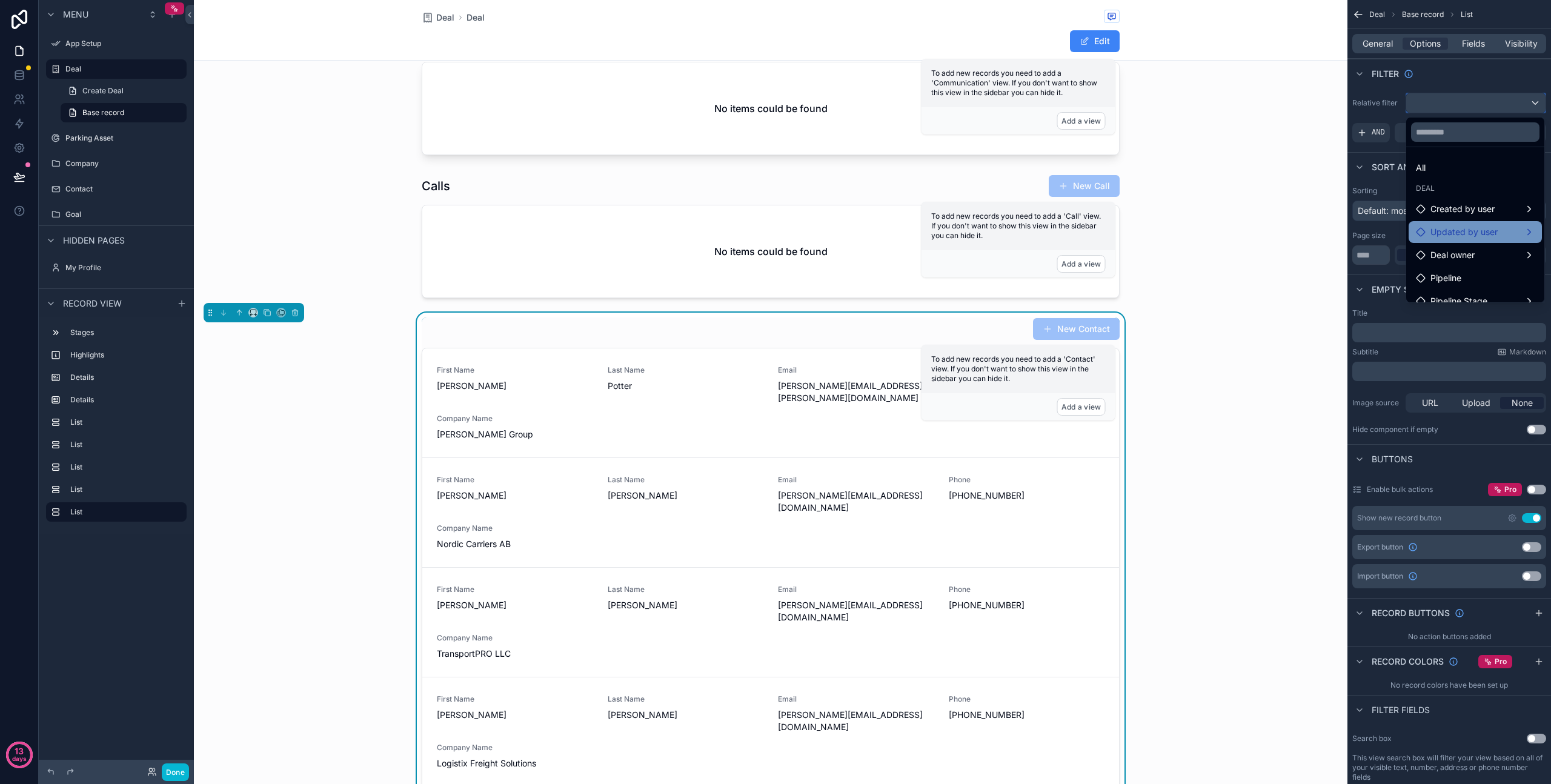
scroll to position [35, 0]
click at [1505, 81] on div "scrollable content" at bounding box center [776, 392] width 1551 height 784
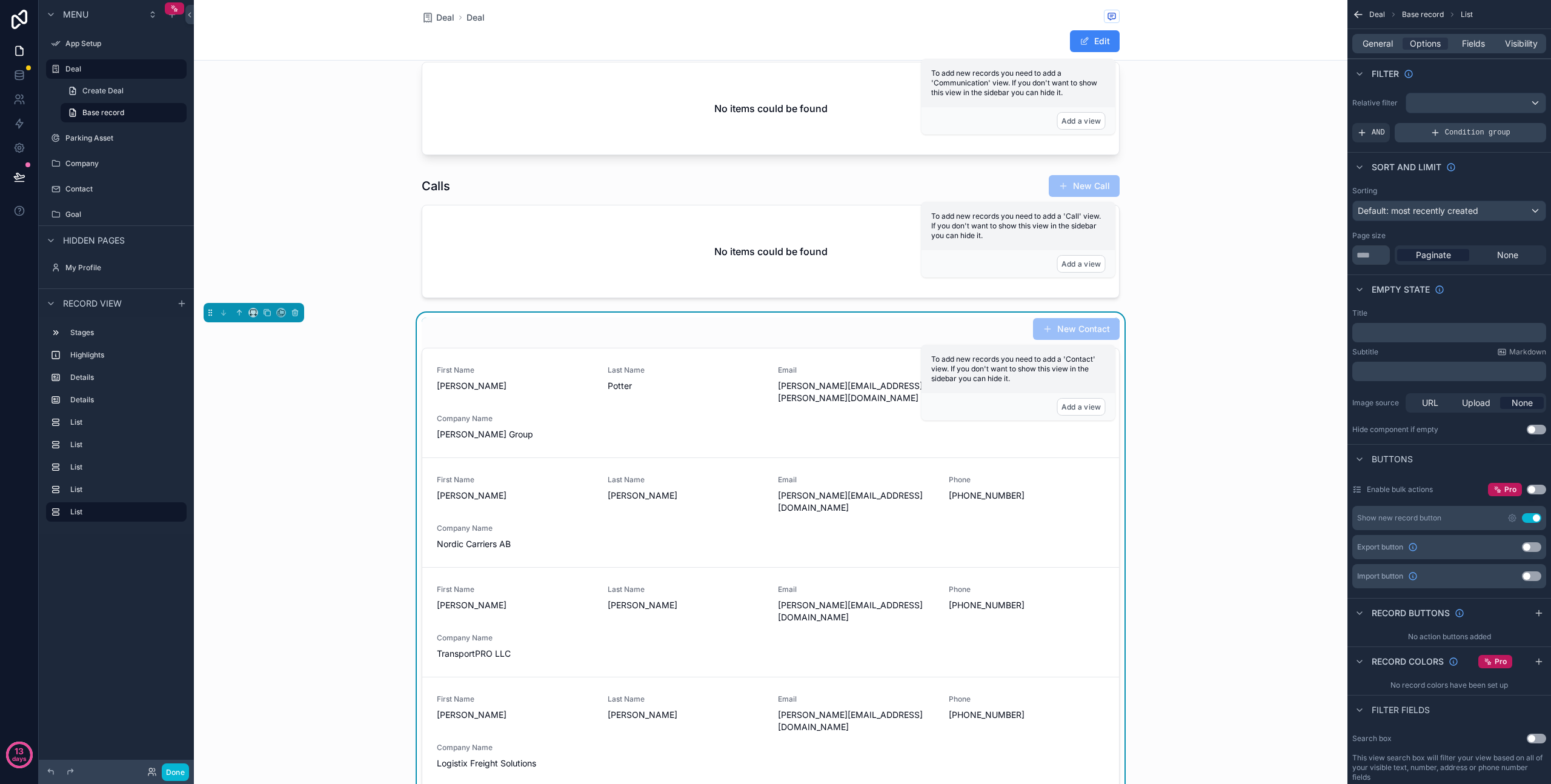
click at [1504, 134] on span "Condition group" at bounding box center [1477, 133] width 65 height 9
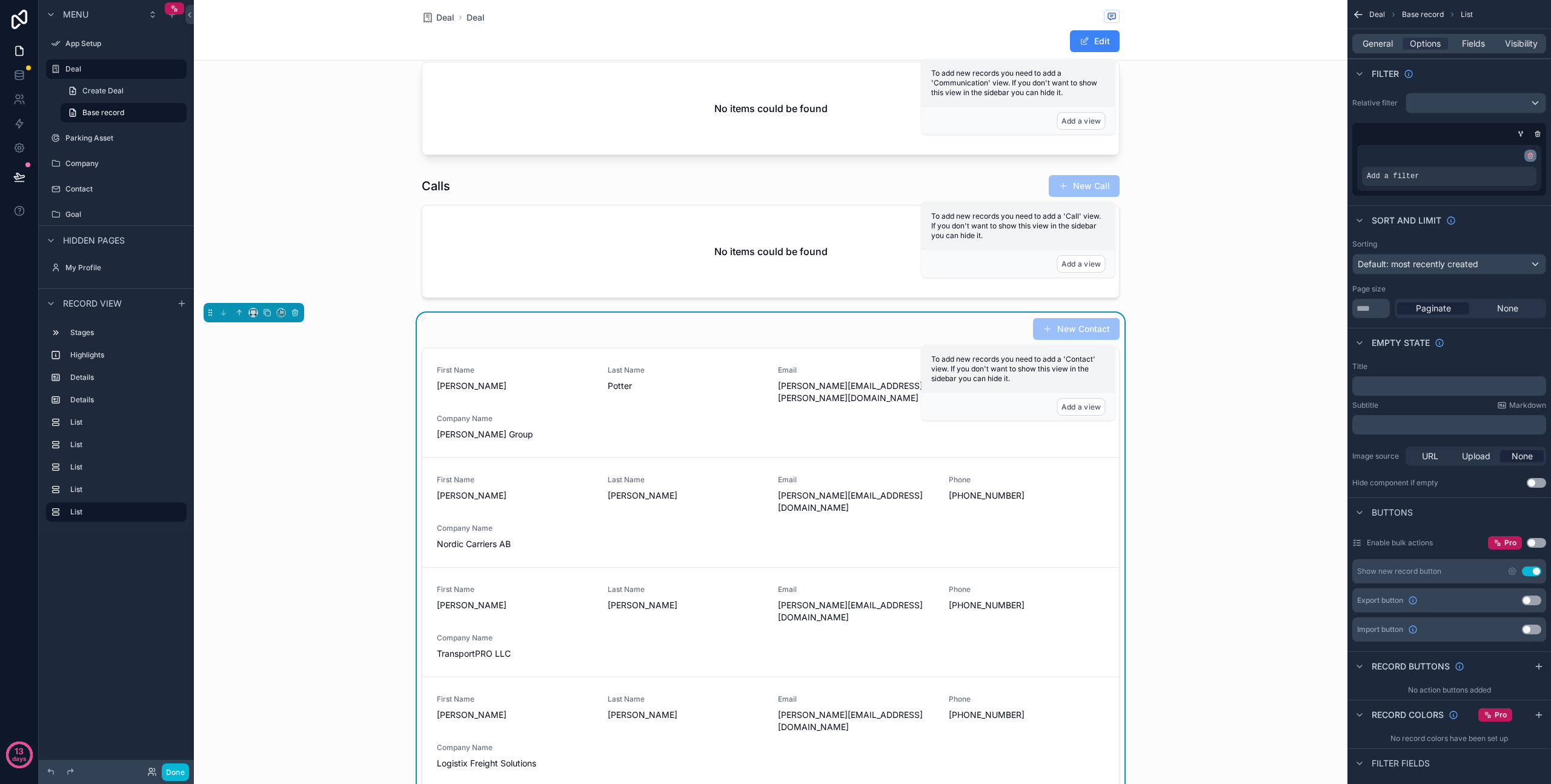
click at [1527, 157] on icon "scrollable content" at bounding box center [1531, 156] width 7 height 7
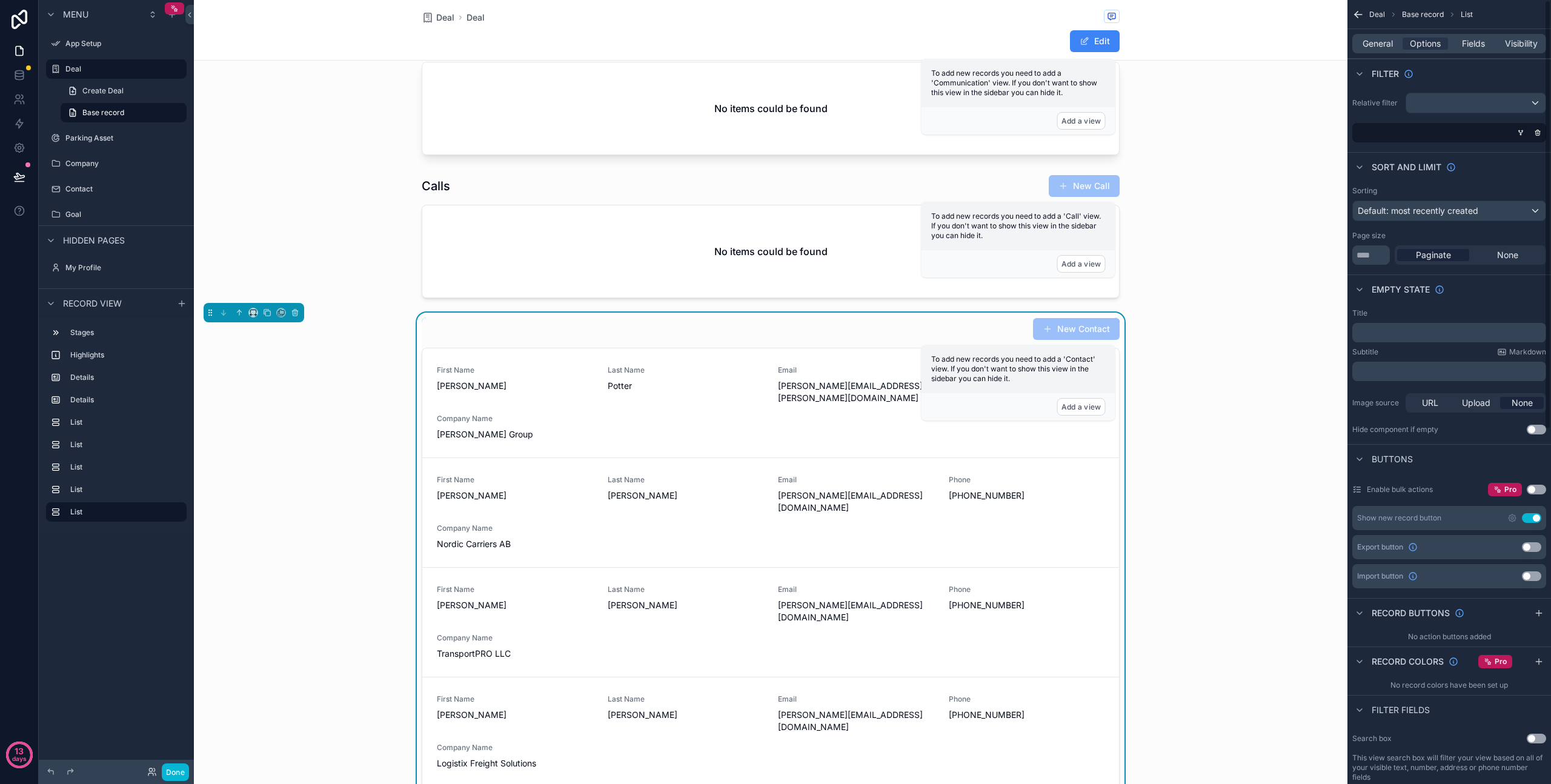
click at [1396, 105] on label "Relative filter" at bounding box center [1377, 103] width 49 height 9
click at [1538, 133] on icon "scrollable content" at bounding box center [1538, 134] width 0 height 2
click at [1367, 137] on div "AND" at bounding box center [1371, 133] width 38 height 20
click at [1410, 134] on div "Add a filter" at bounding box center [1449, 133] width 194 height 20
click at [1512, 123] on icon "scrollable content" at bounding box center [1516, 123] width 7 height 7
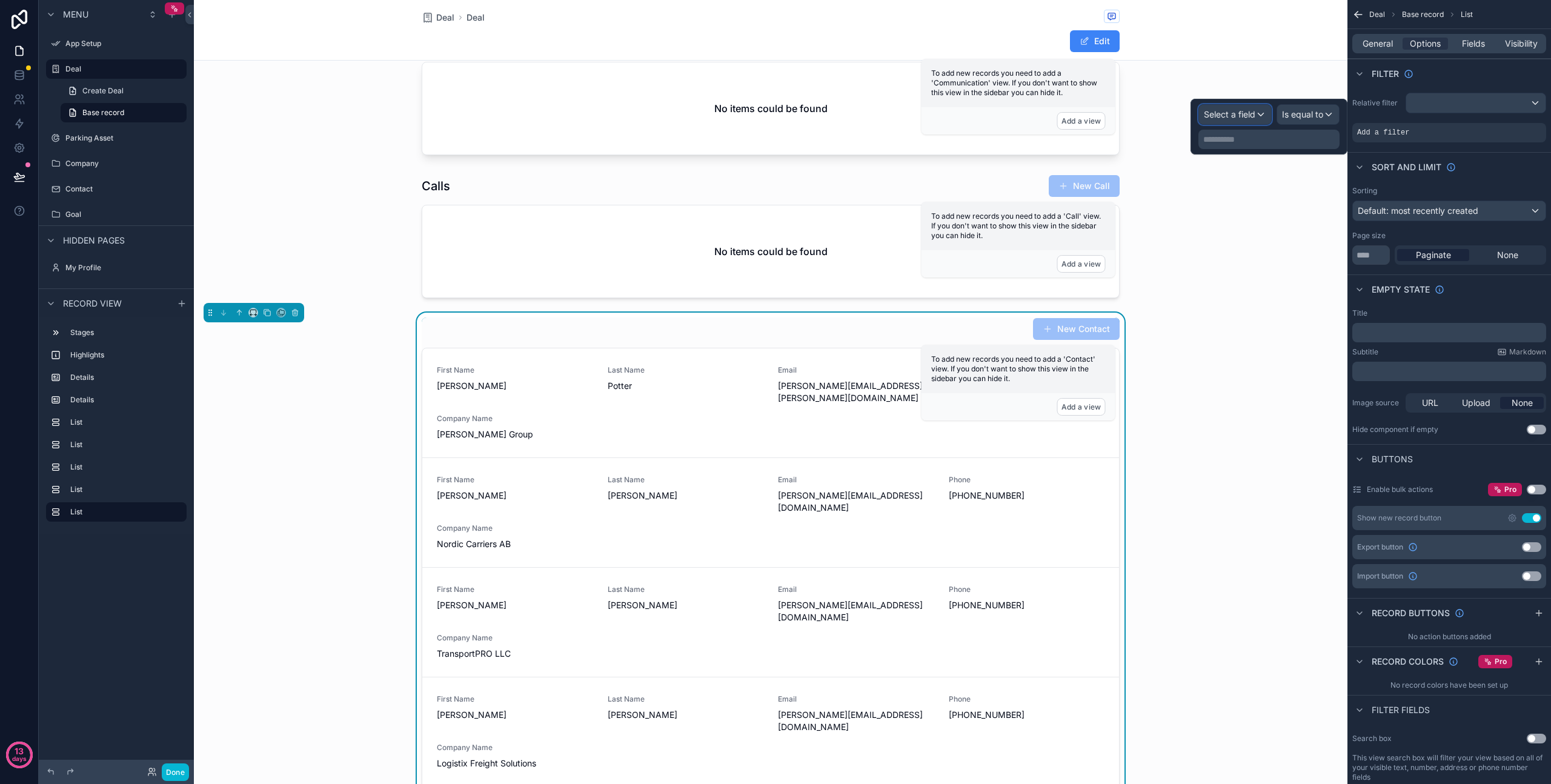
click at [1234, 112] on span "Select a field" at bounding box center [1230, 114] width 52 height 10
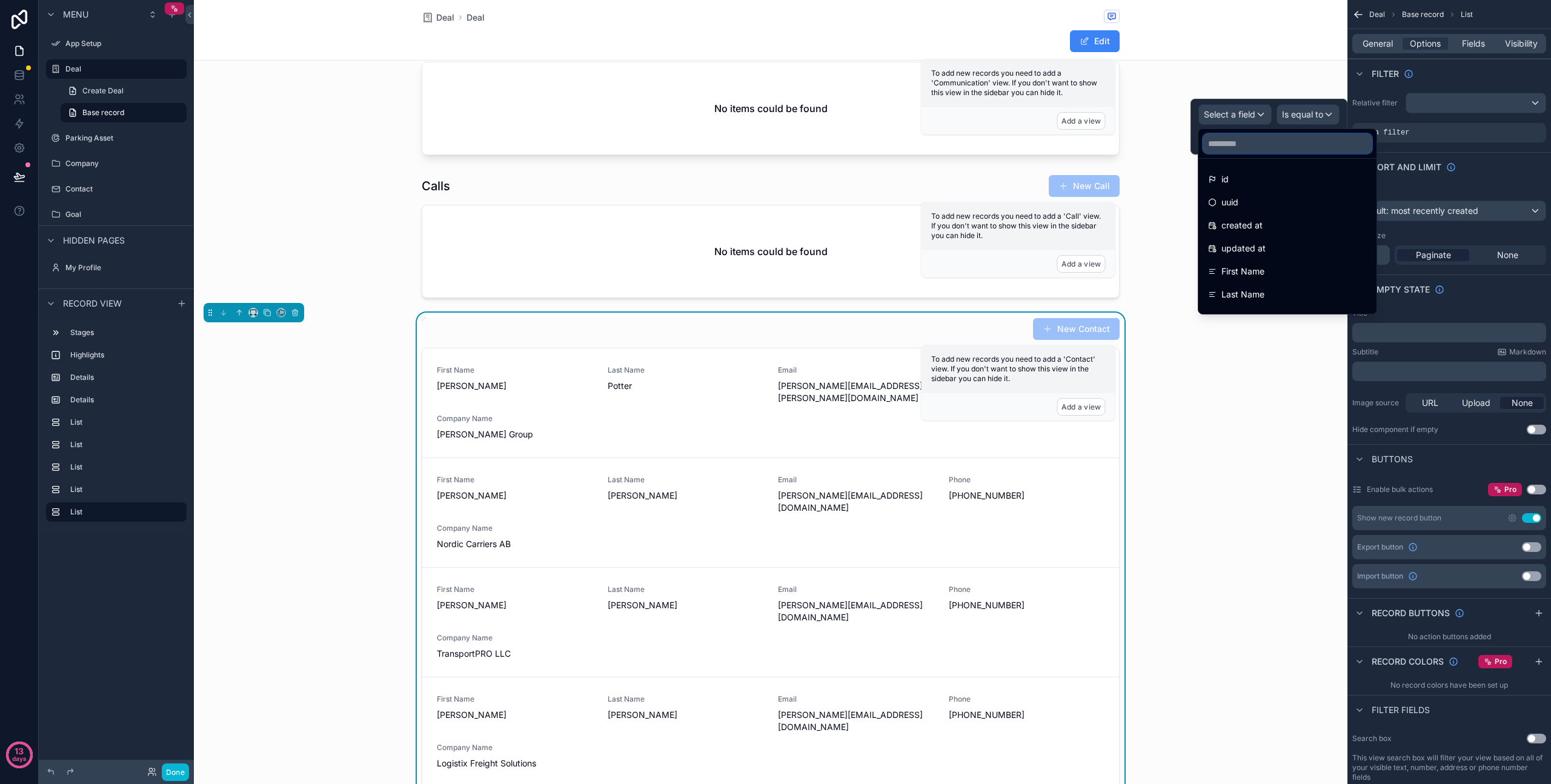
click at [1240, 149] on input "text" at bounding box center [1288, 143] width 168 height 20
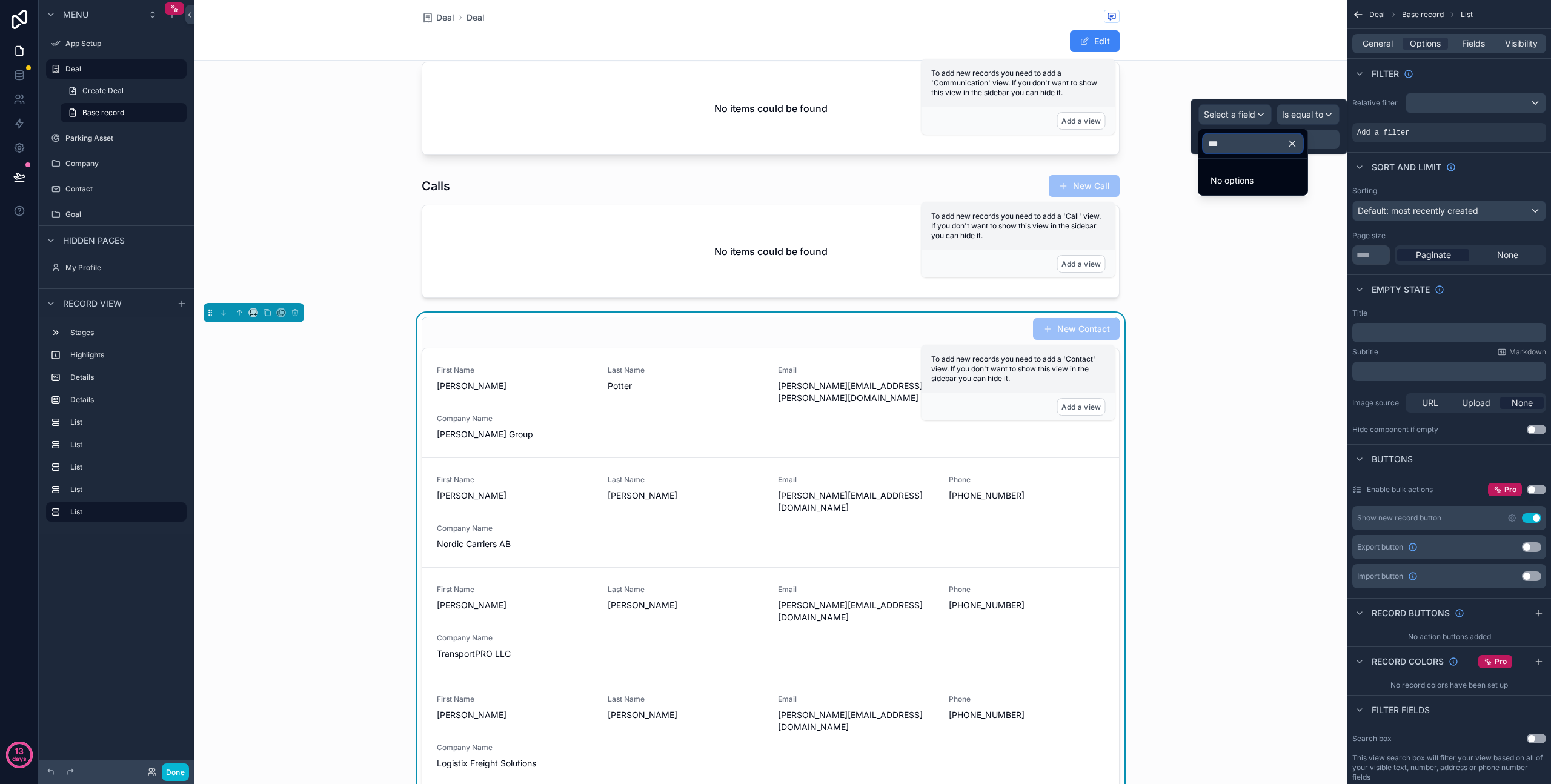
type input "***"
click at [1307, 141] on button "button" at bounding box center [1297, 143] width 20 height 29
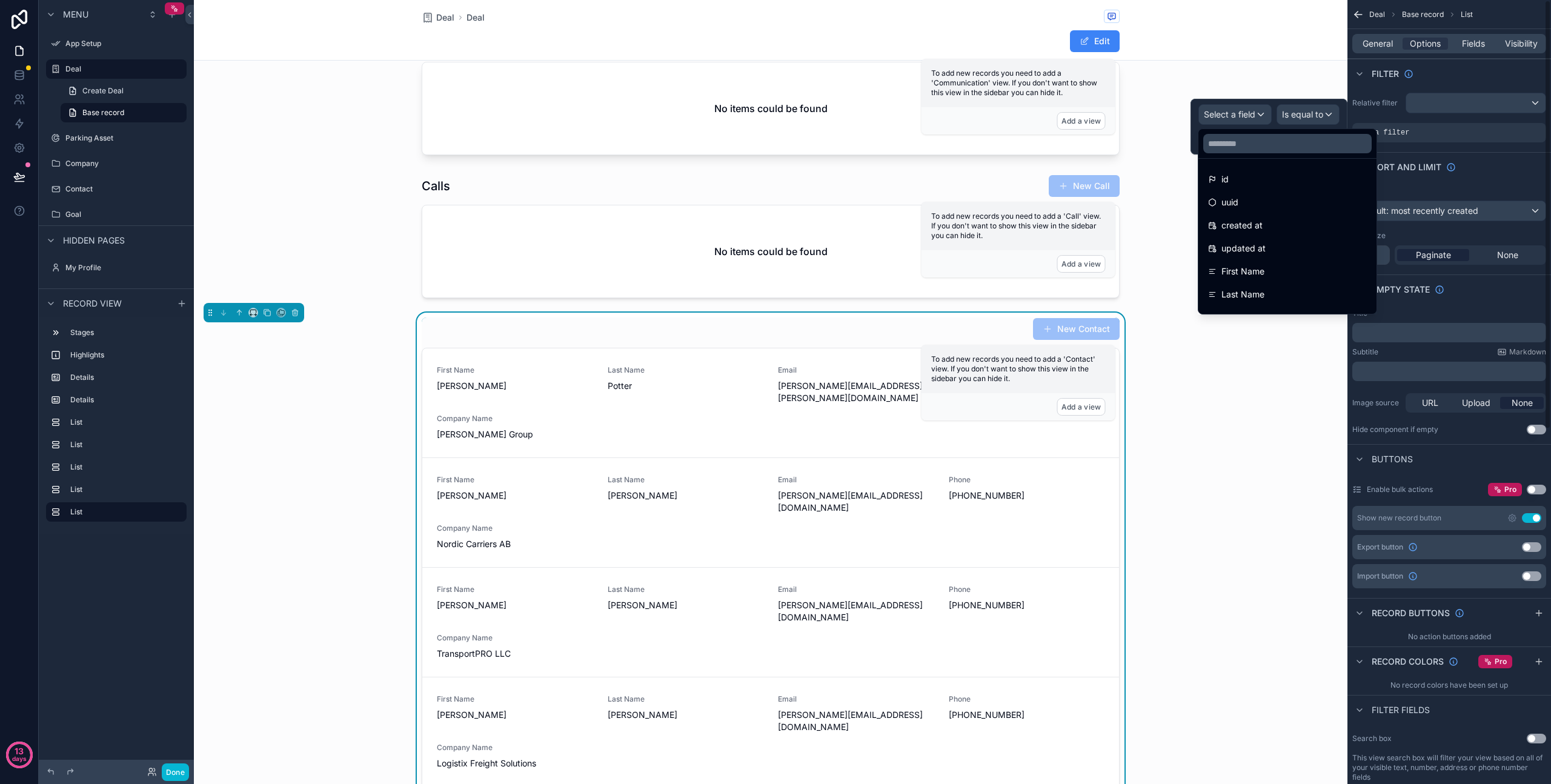
click at [1381, 94] on div "Relative filter" at bounding box center [1449, 103] width 194 height 20
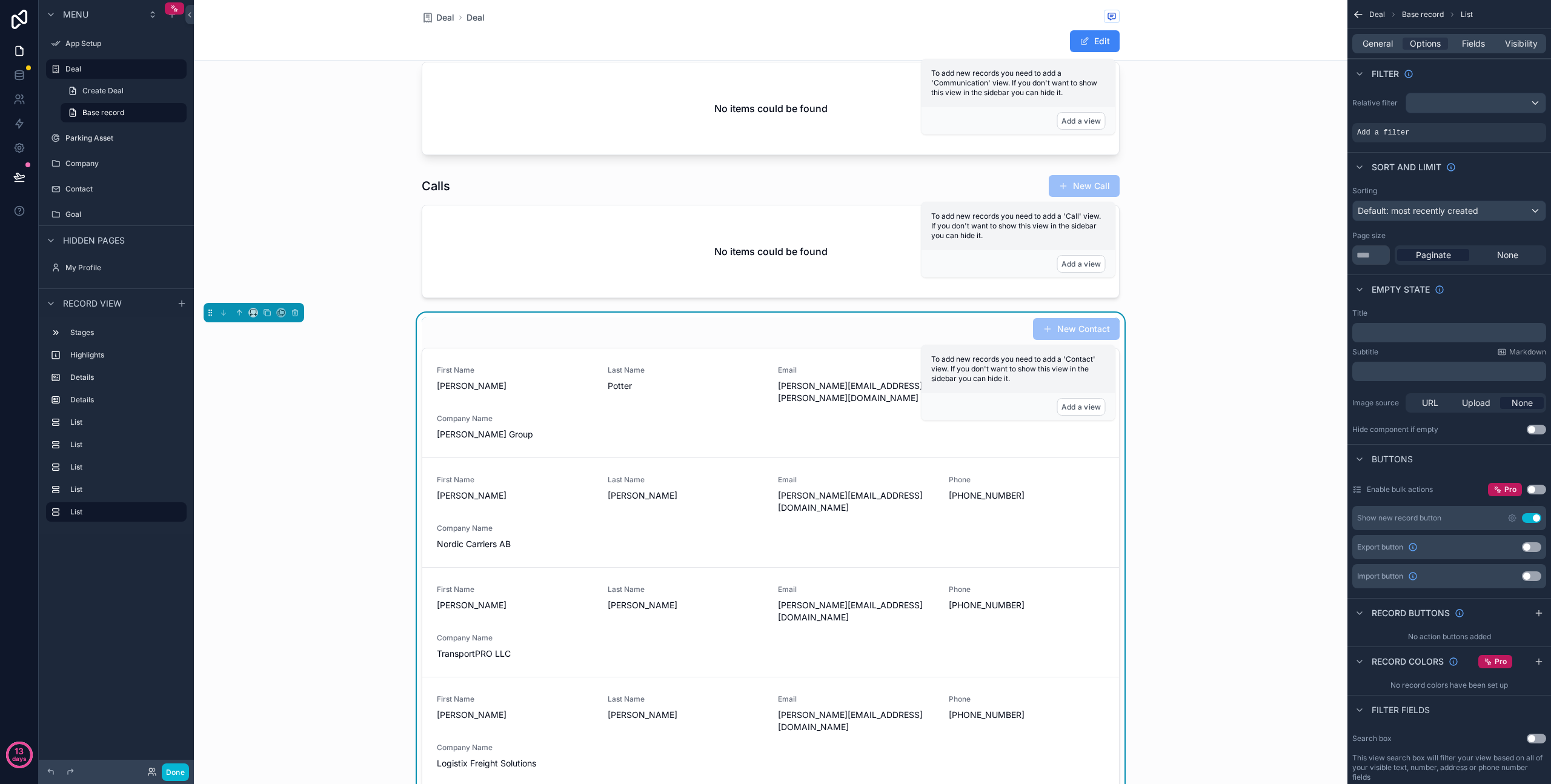
click at [1504, 78] on div "Filter" at bounding box center [1449, 73] width 204 height 29
click at [1465, 44] on span "Fields" at bounding box center [1473, 43] width 23 height 12
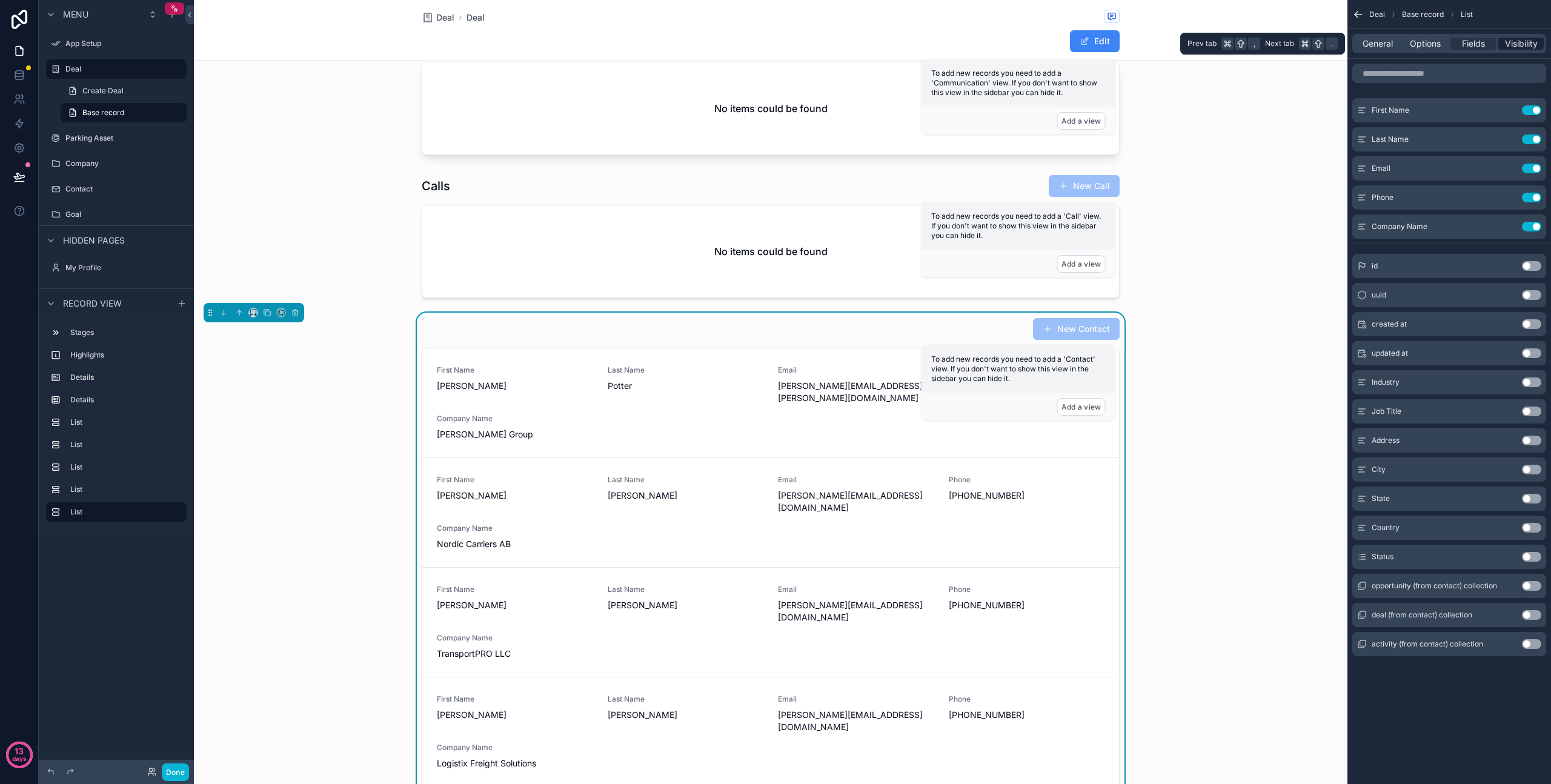
click at [1521, 42] on span "Visibility" at bounding box center [1522, 43] width 33 height 12
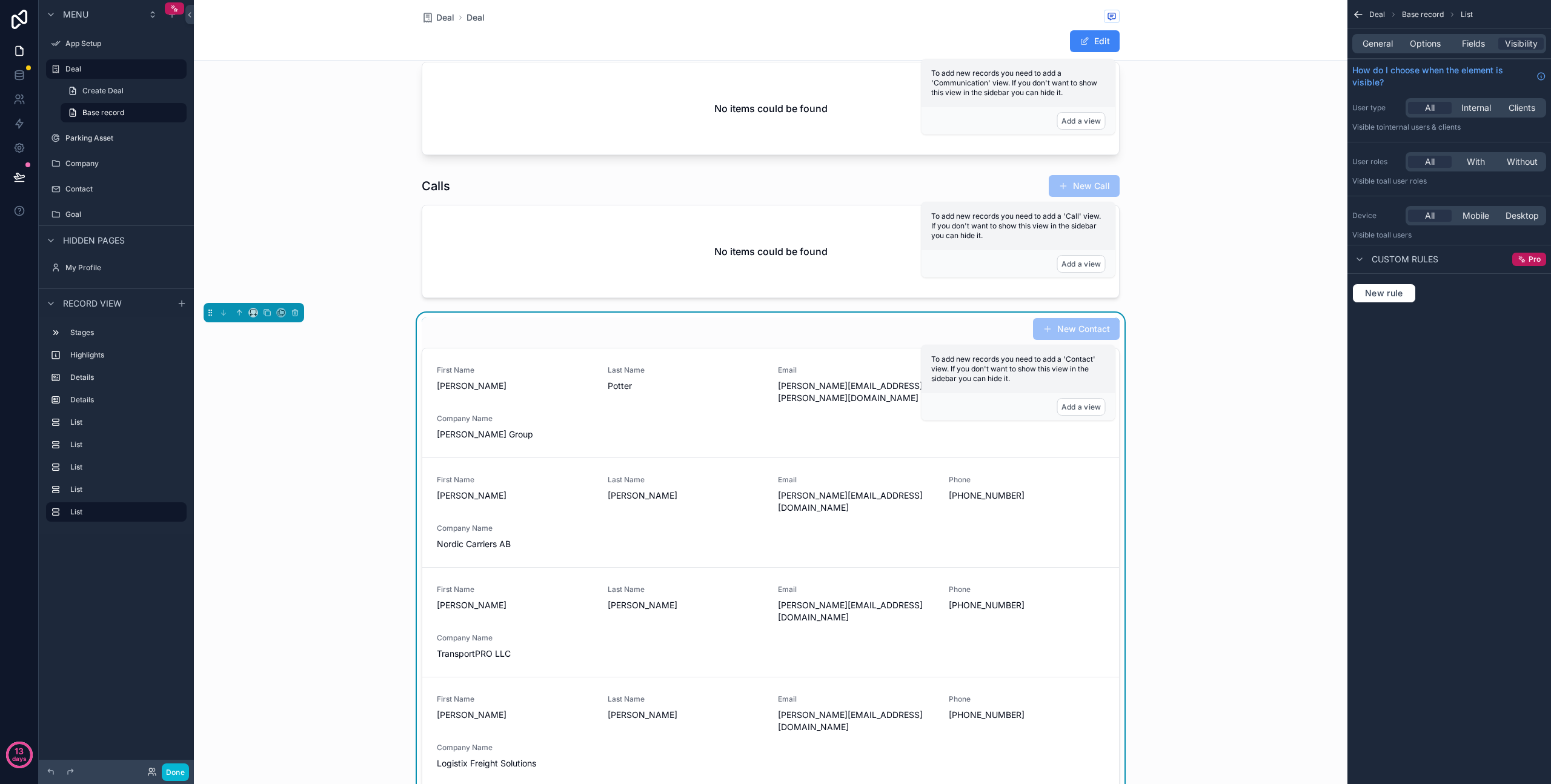
click at [1395, 303] on div "New rule" at bounding box center [1449, 293] width 204 height 38
click at [1395, 303] on div "New rule" at bounding box center [1449, 293] width 204 height 38
click at [1392, 293] on span "New rule" at bounding box center [1384, 293] width 48 height 11
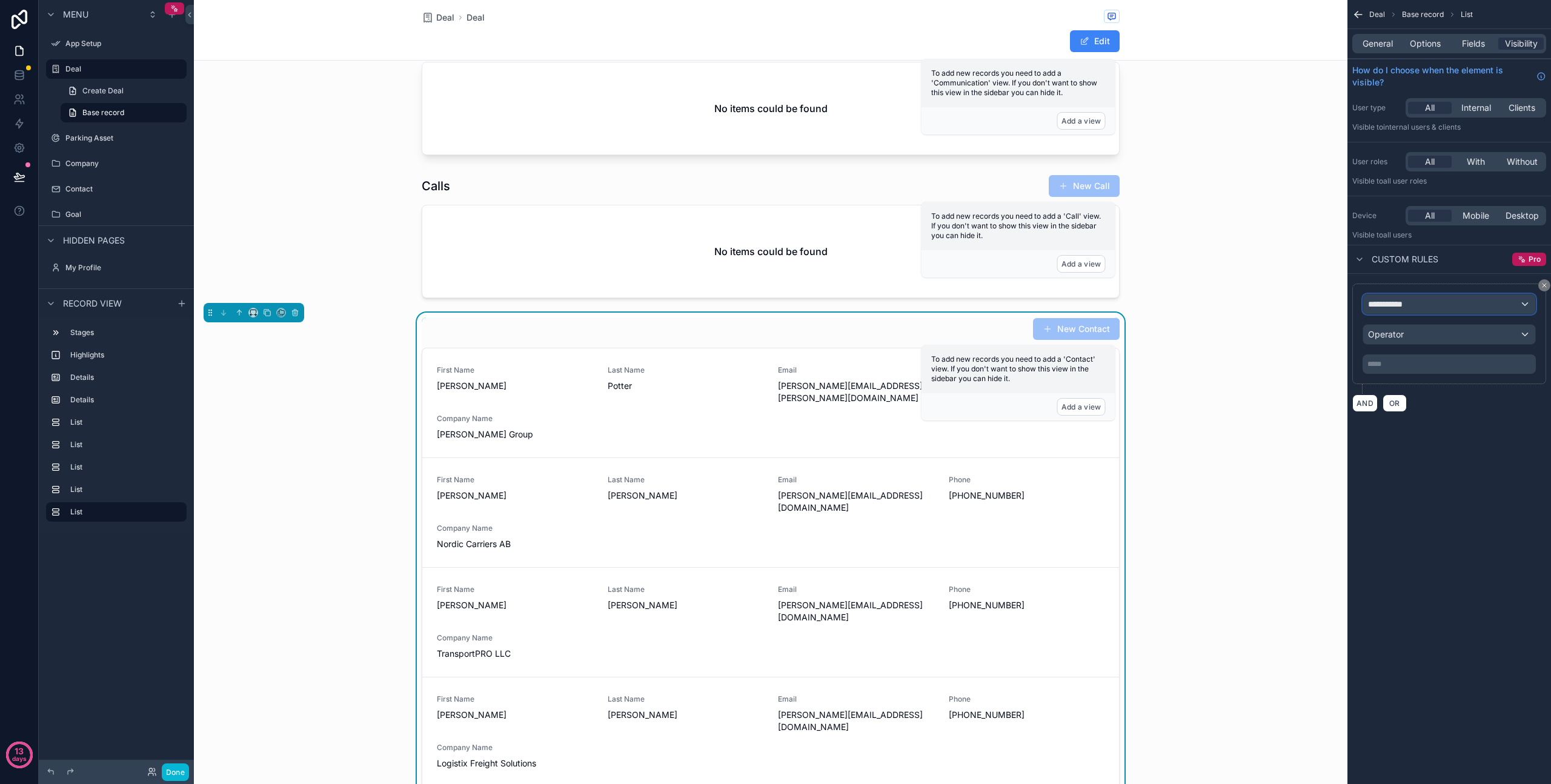
click at [1398, 302] on span "**********" at bounding box center [1390, 303] width 45 height 12
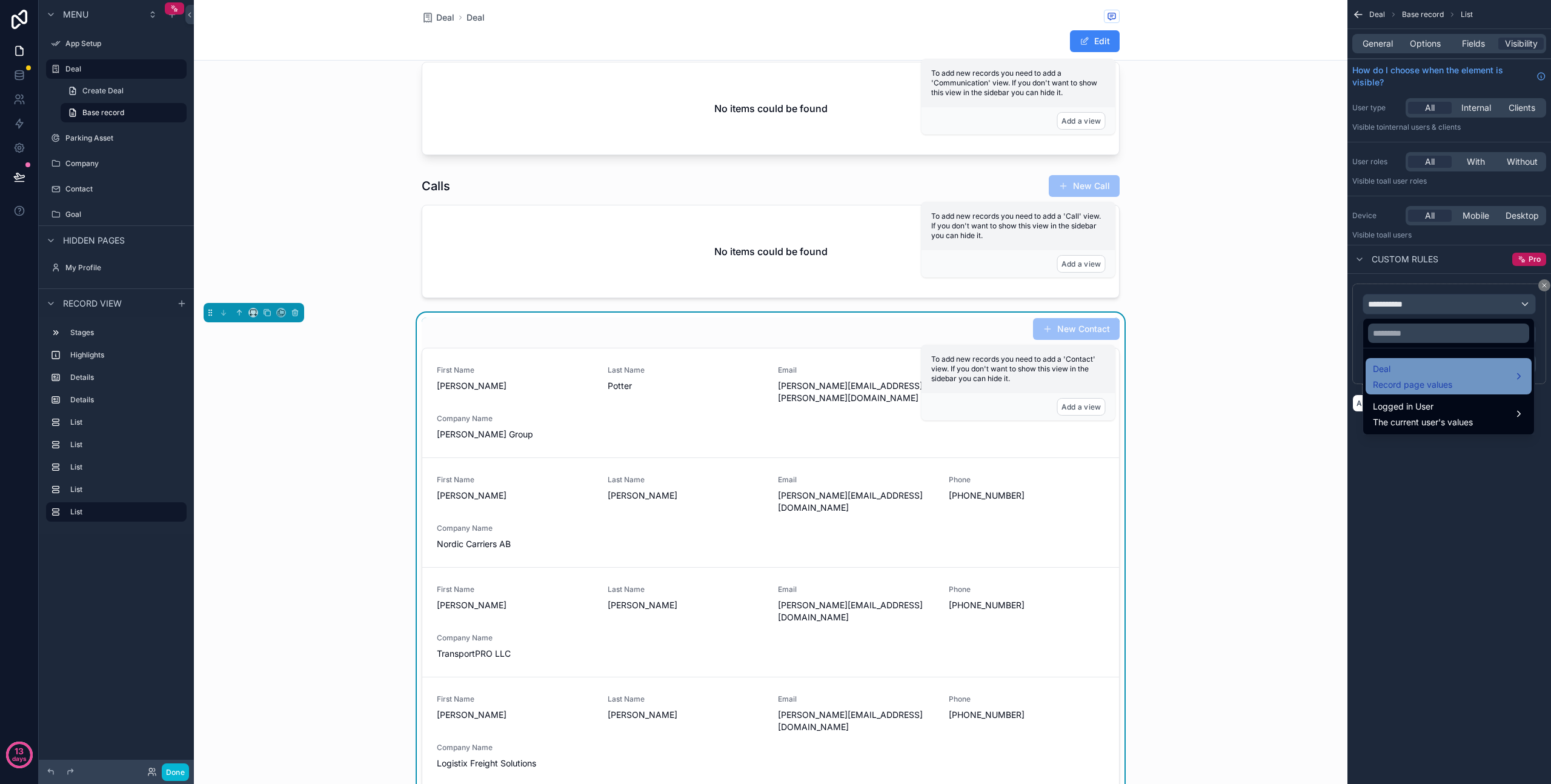
click at [1485, 378] on div "Deal Record page values" at bounding box center [1449, 376] width 152 height 29
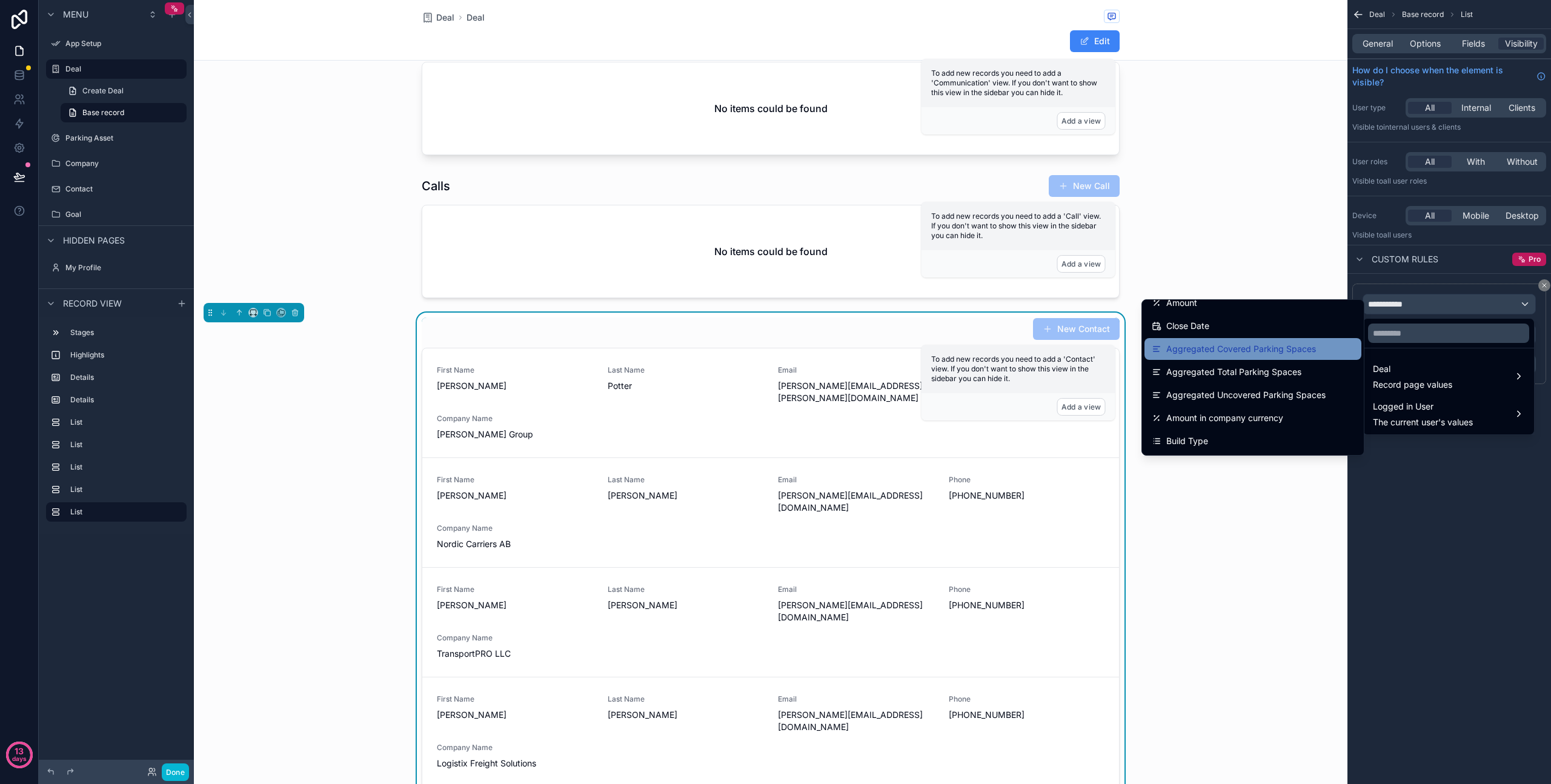
scroll to position [0, 0]
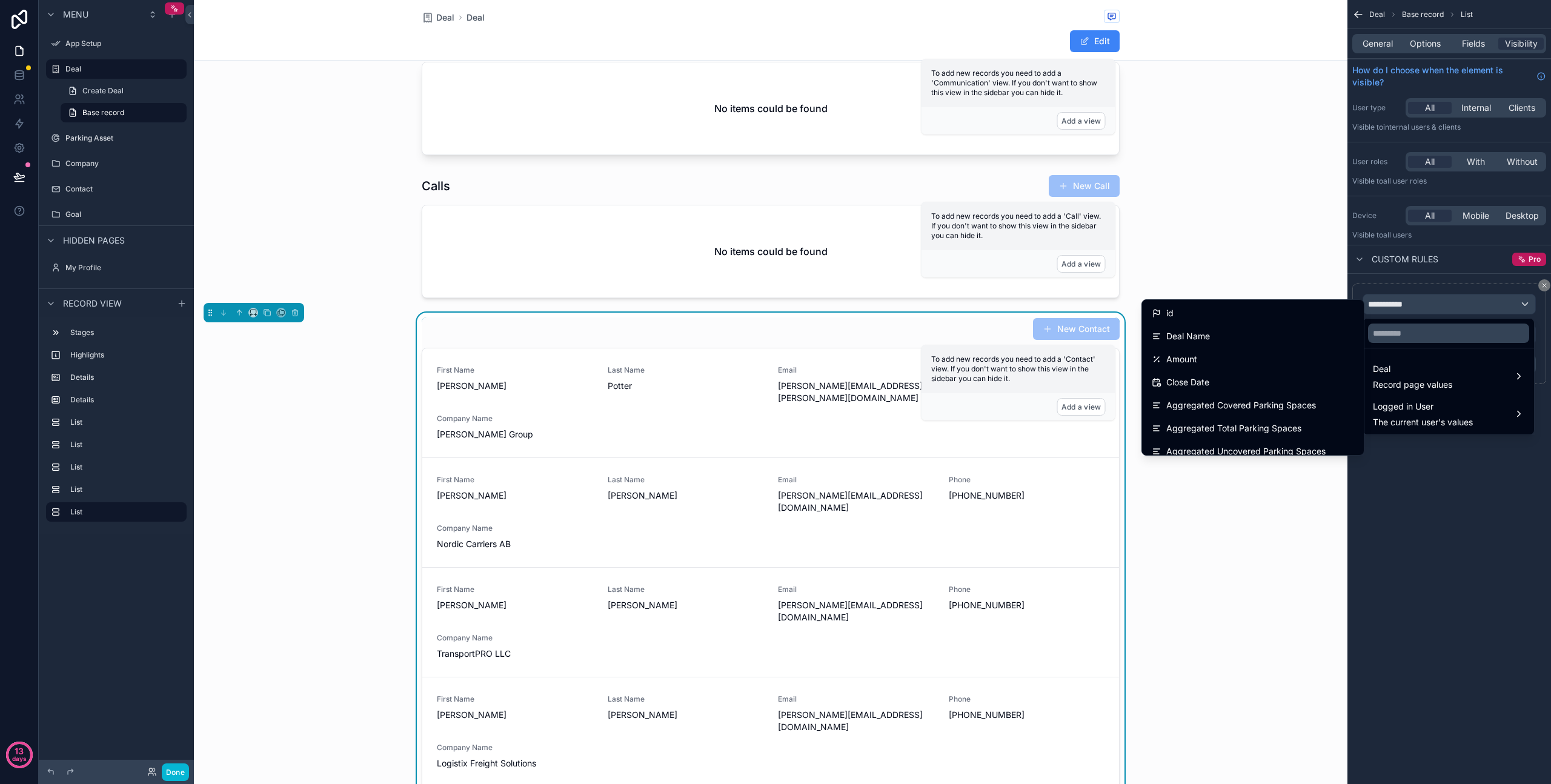
click at [1417, 512] on div "scrollable content" at bounding box center [776, 392] width 1551 height 784
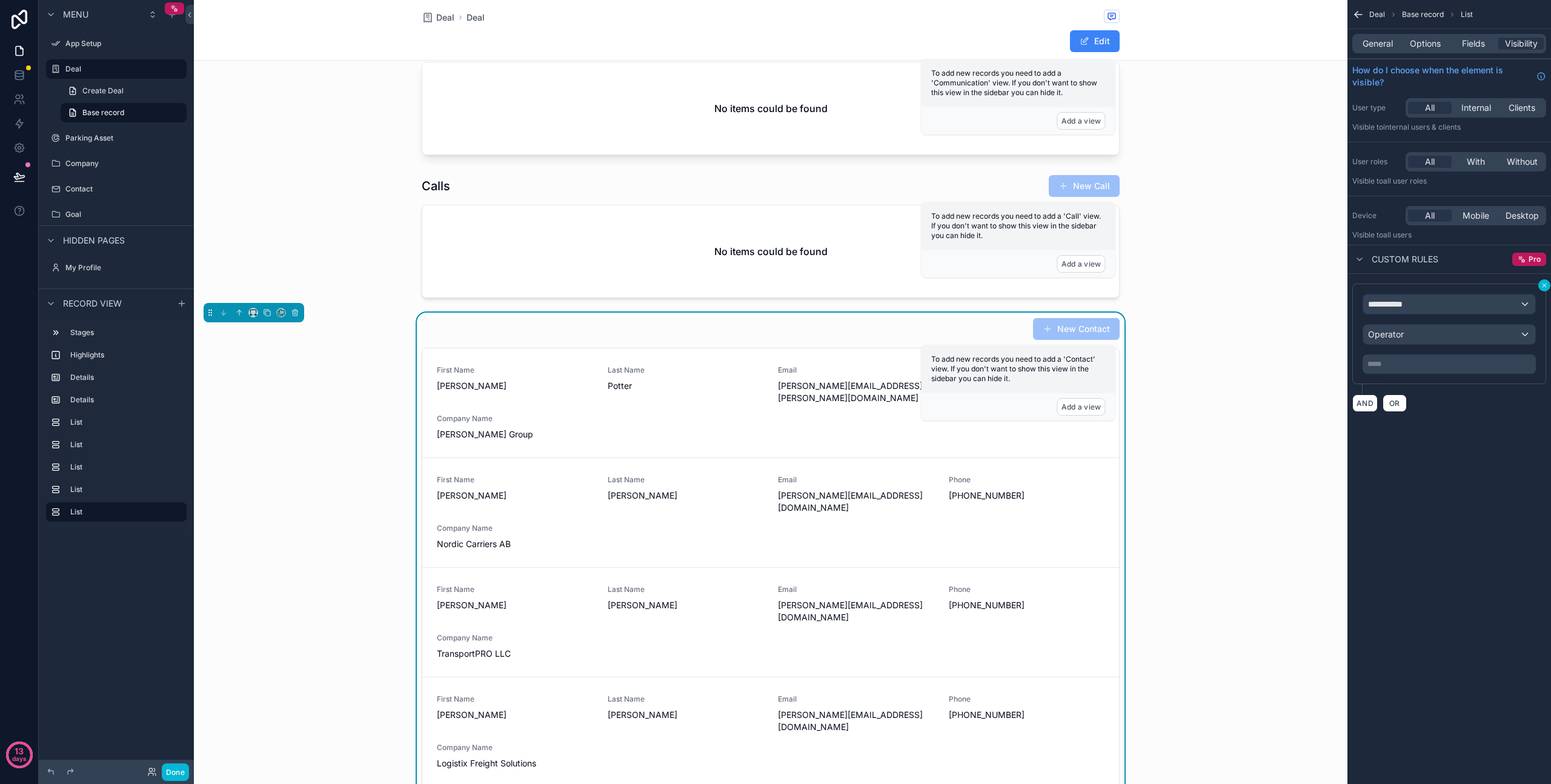
click at [1546, 289] on button "scrollable content" at bounding box center [1544, 285] width 12 height 12
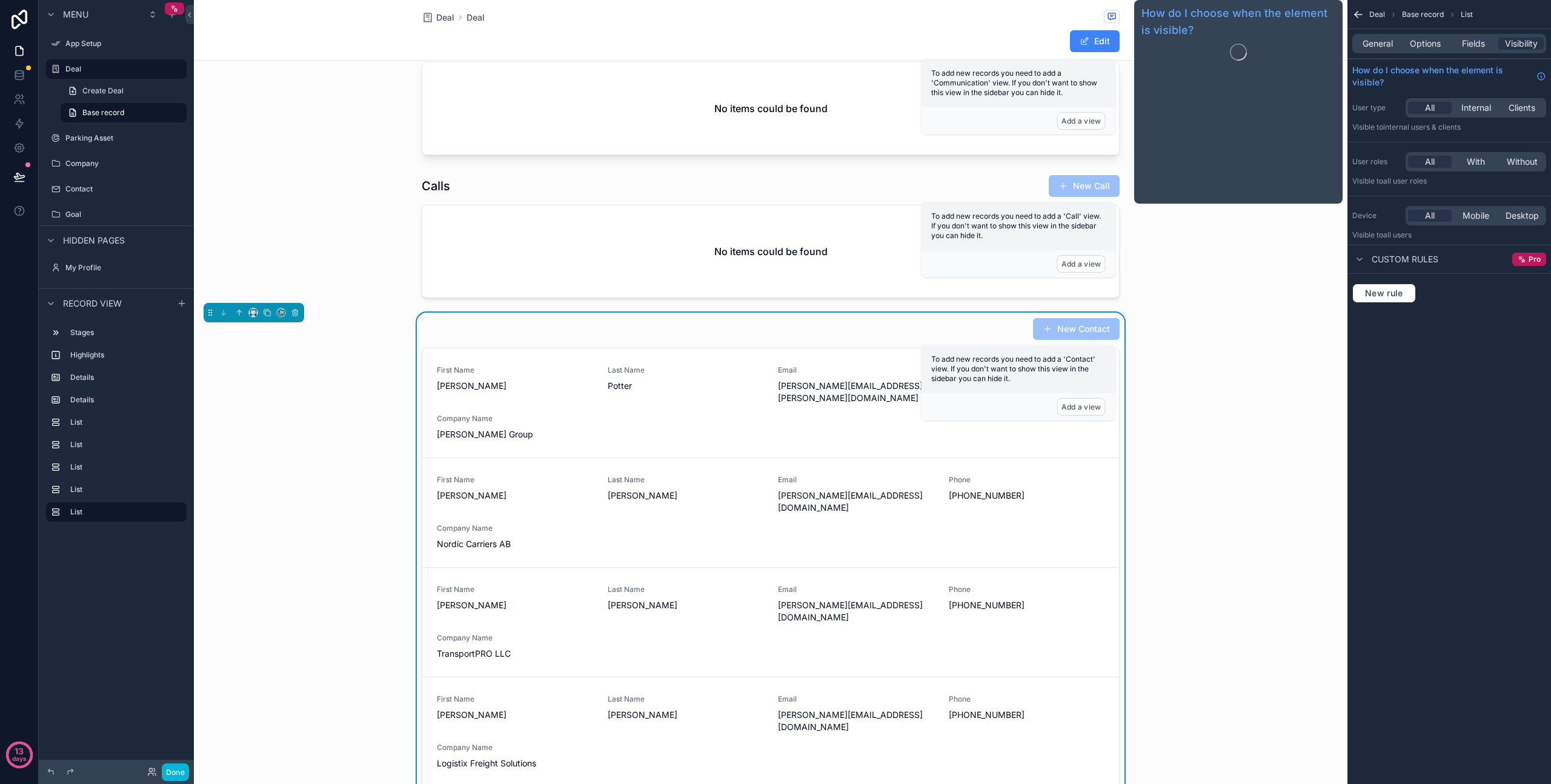
click at [1379, 35] on div "General Options Fields Visibility" at bounding box center [1449, 43] width 194 height 20
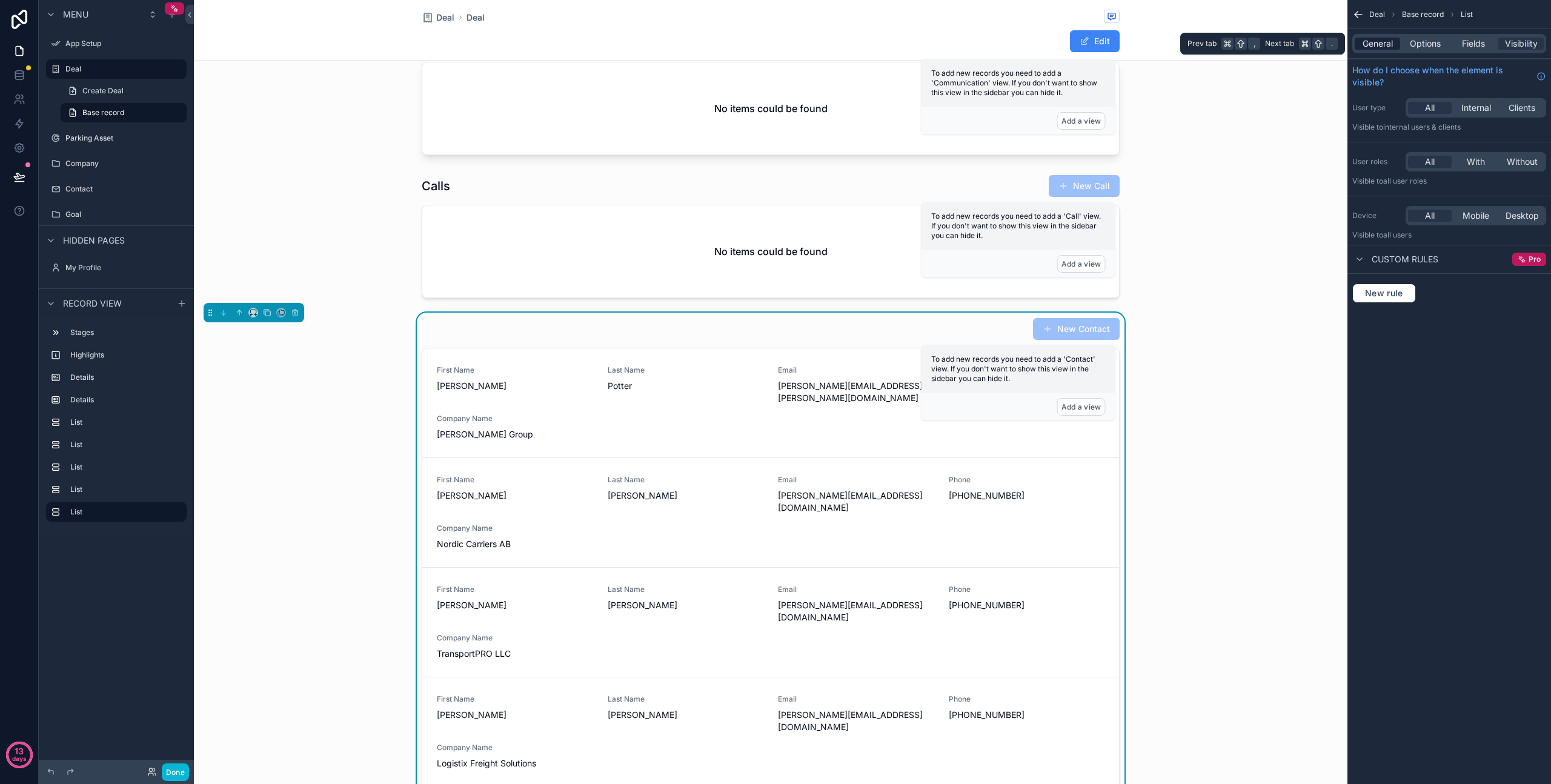
click at [1375, 46] on span "General" at bounding box center [1378, 43] width 31 height 12
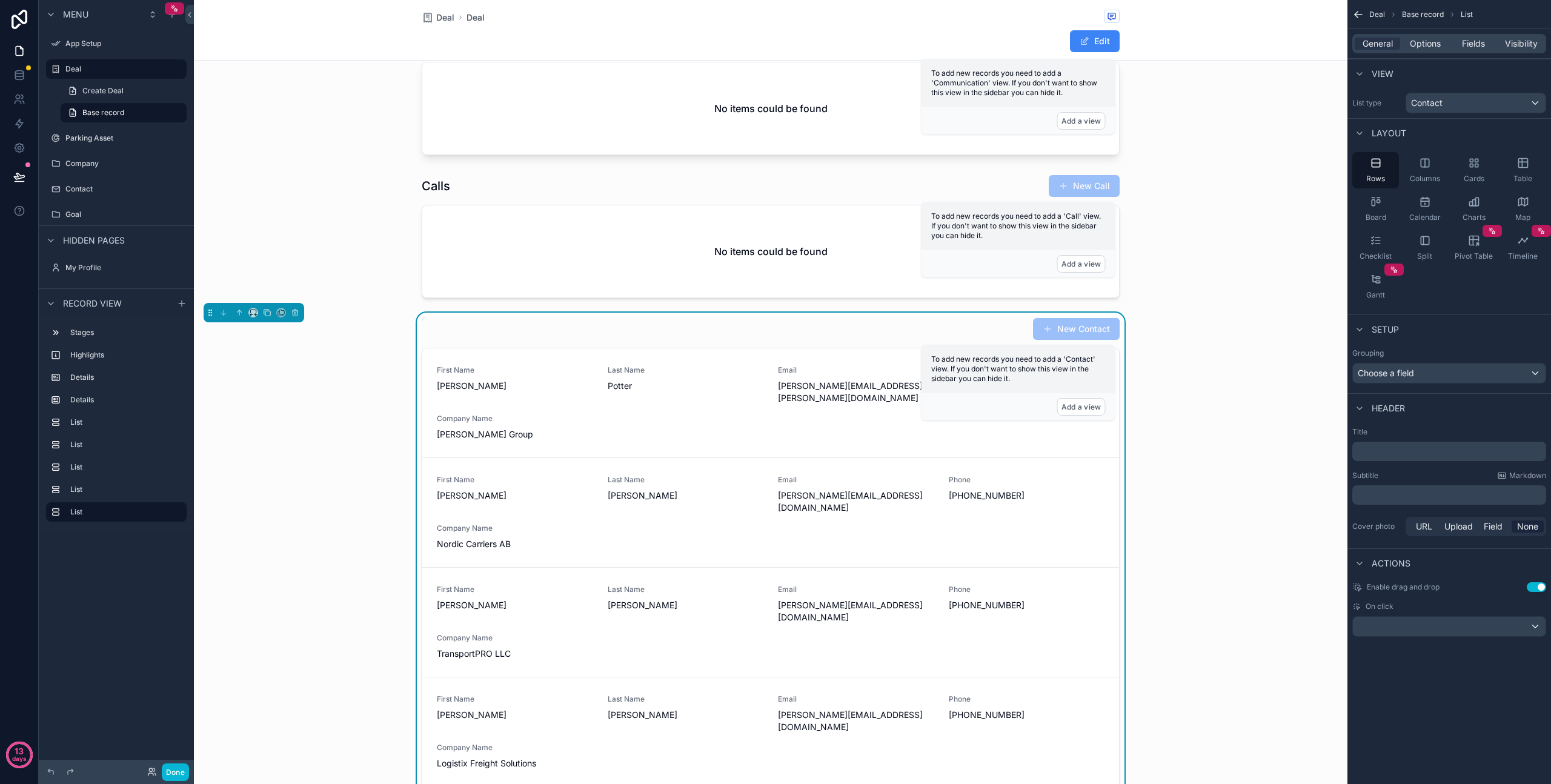
click at [1249, 412] on div "New Contact First Name Harry Last Name Potter Email harry+jordan@craiggroup.io …" at bounding box center [771, 566] width 1153 height 508
click at [772, 475] on div "First Name Greta Last Name Bakke Email g.bakke@nordiccarriers.eu Phone +47-22-4…" at bounding box center [771, 513] width 668 height 75
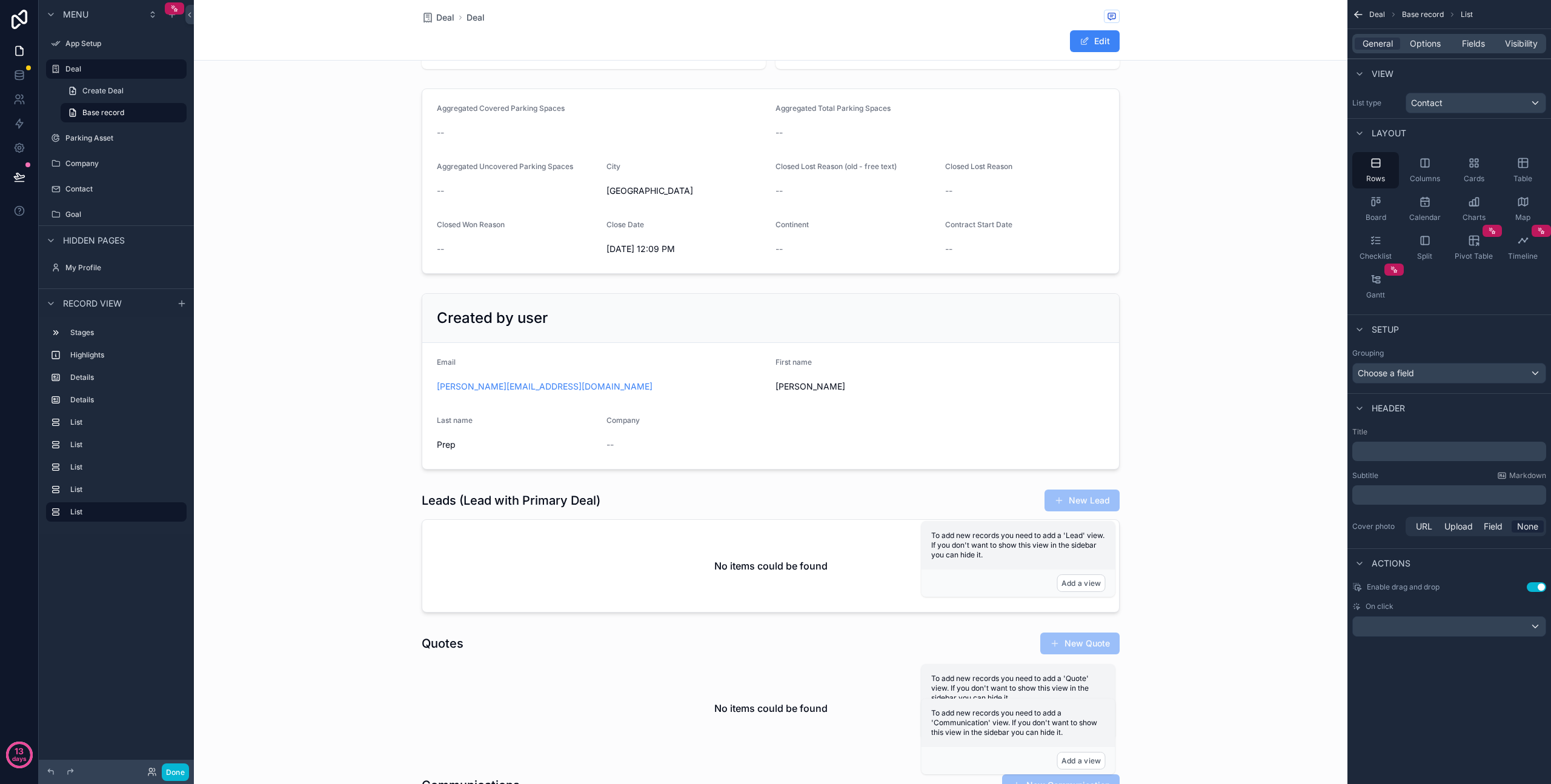
scroll to position [115, 0]
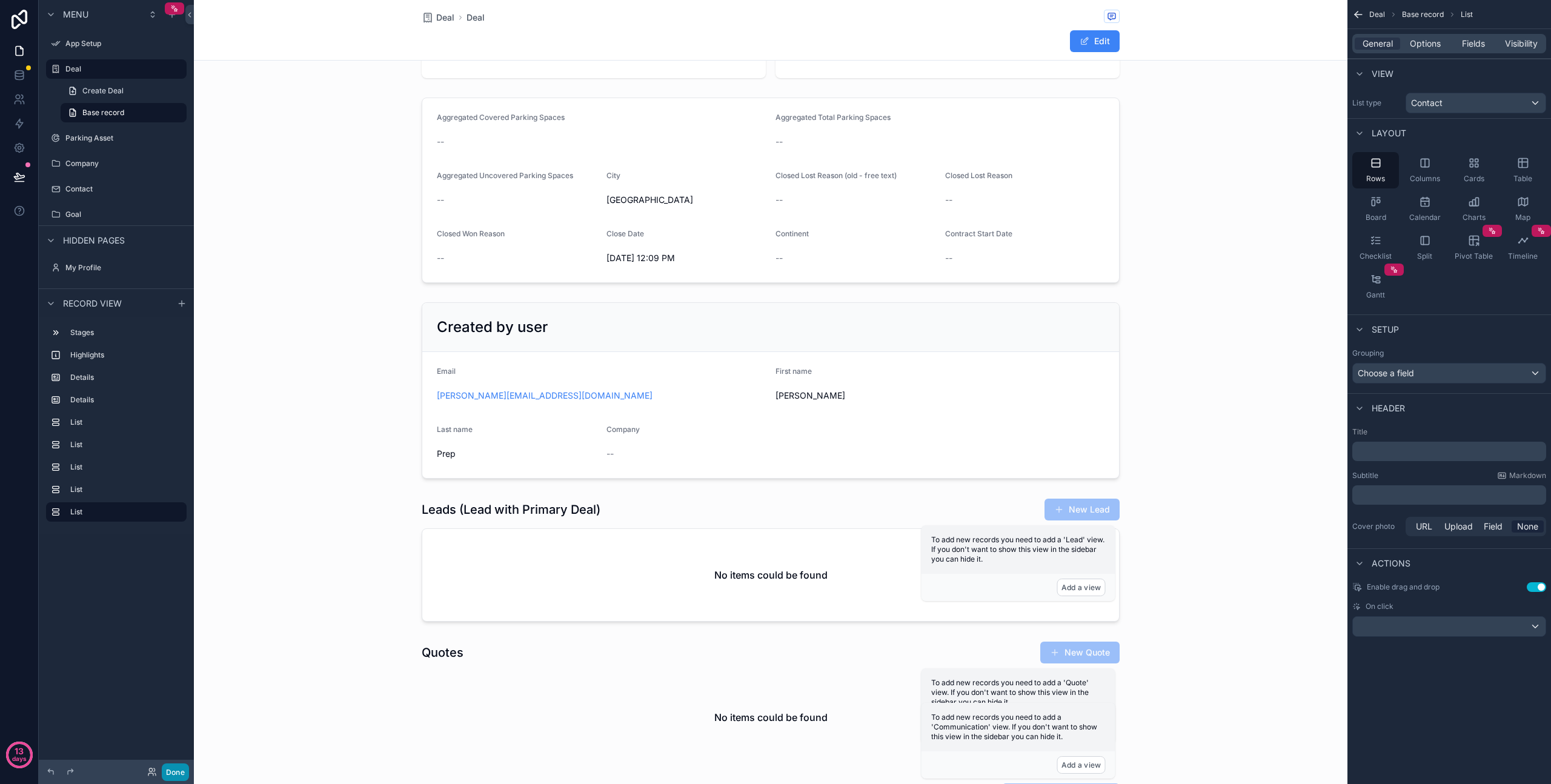
click at [174, 772] on button "Done" at bounding box center [175, 772] width 28 height 17
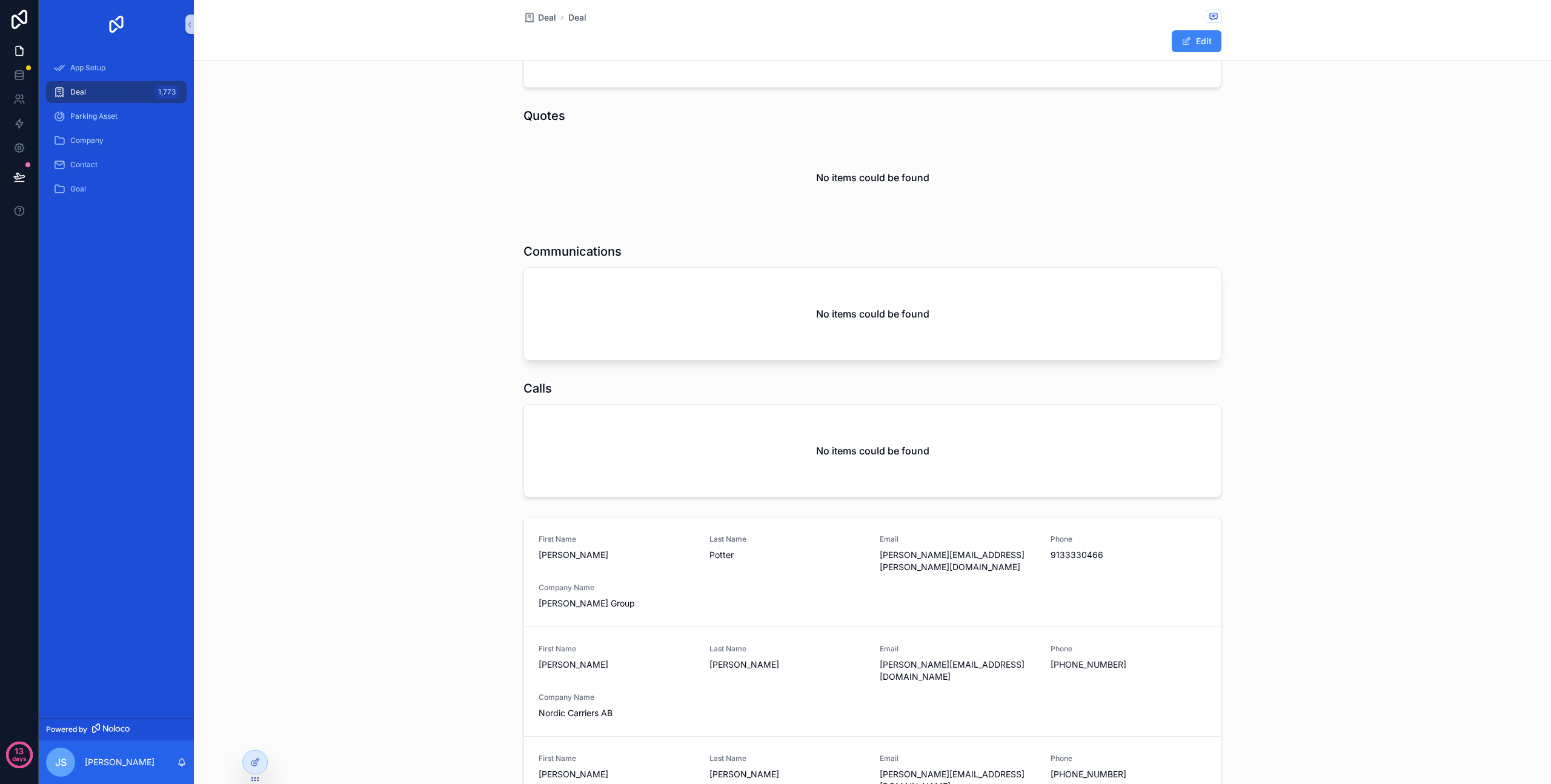
scroll to position [882, 0]
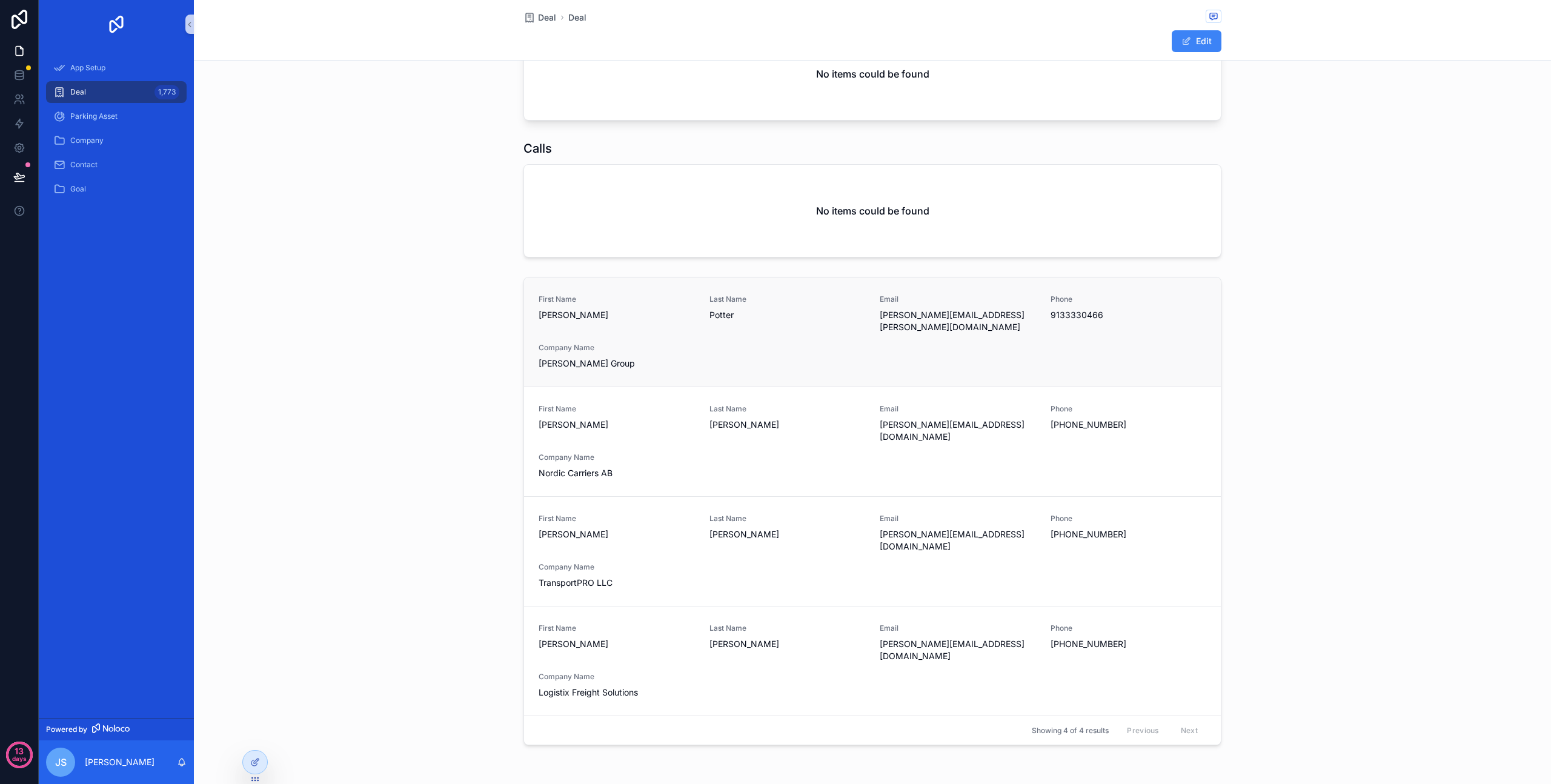
click at [651, 313] on span "Harry" at bounding box center [617, 314] width 156 height 12
click at [647, 344] on div "Company Name Craig Group" at bounding box center [617, 357] width 156 height 27
click at [628, 419] on span "Greta" at bounding box center [617, 424] width 156 height 12
click at [551, 419] on div "First Name Greta Last Name Bakke Email g.bakke@nordiccarriers.eu Phone +47-22-4…" at bounding box center [873, 441] width 668 height 75
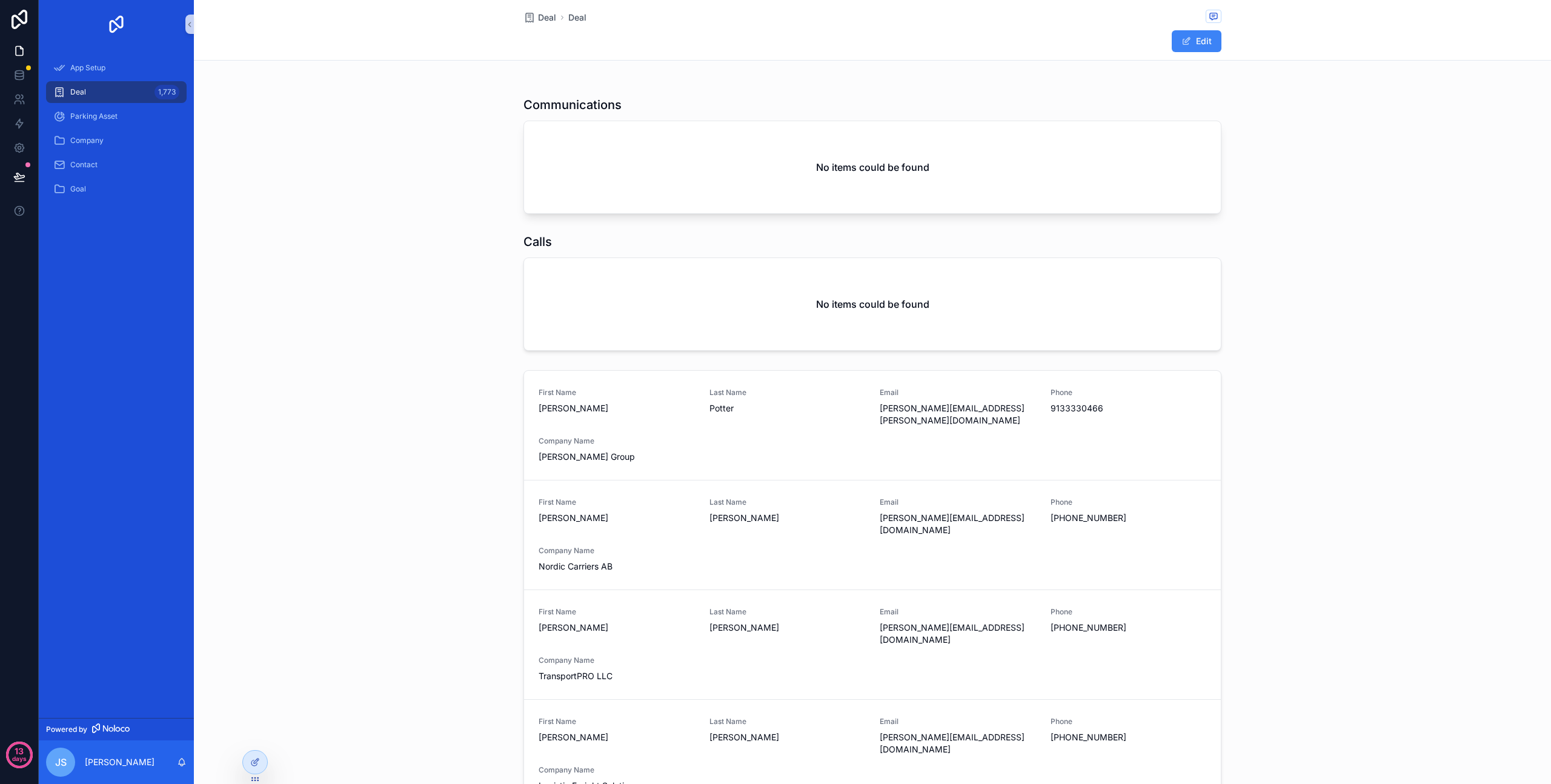
scroll to position [0, 0]
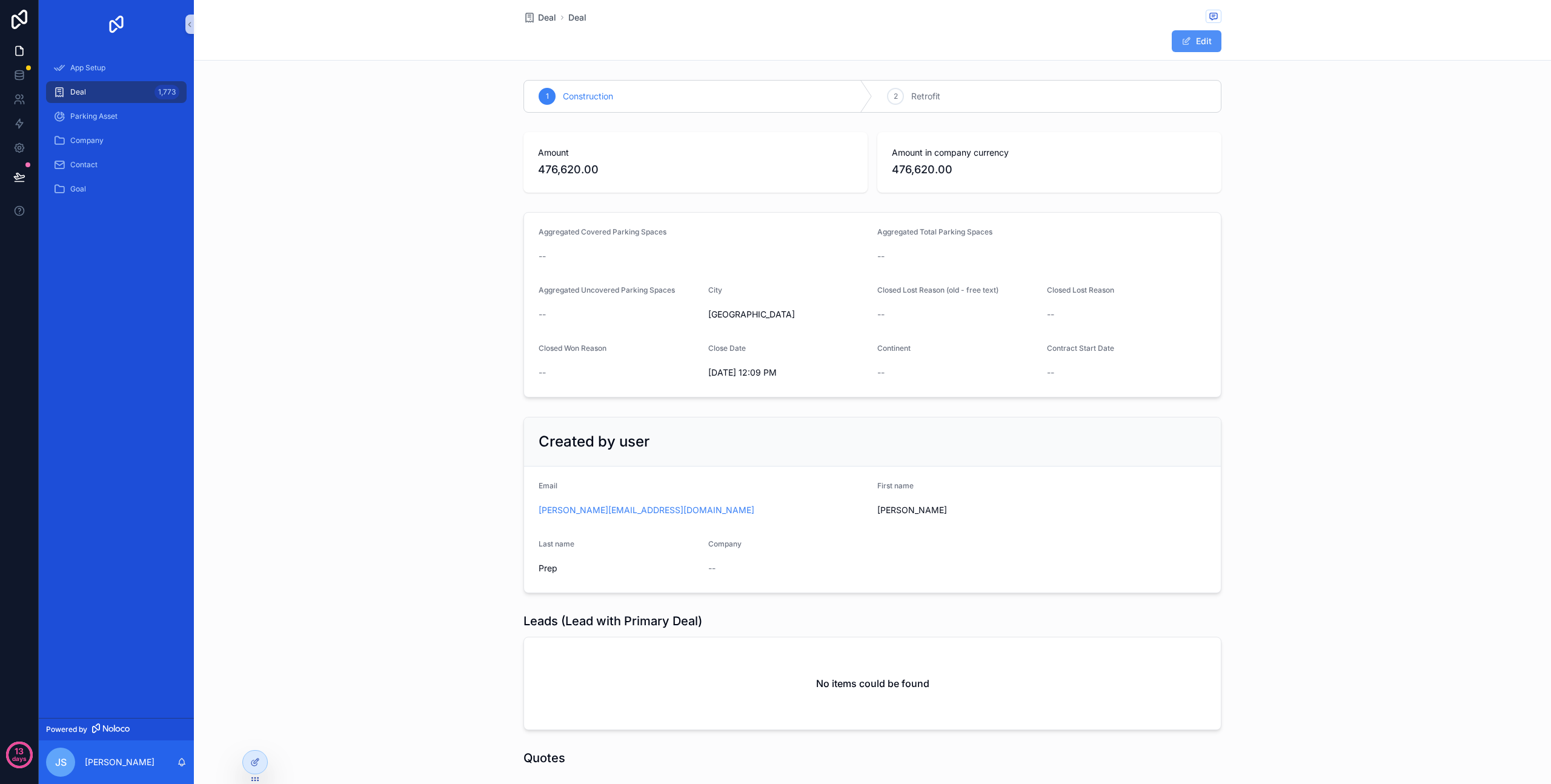
click at [1190, 45] on button "Edit" at bounding box center [1197, 42] width 50 height 22
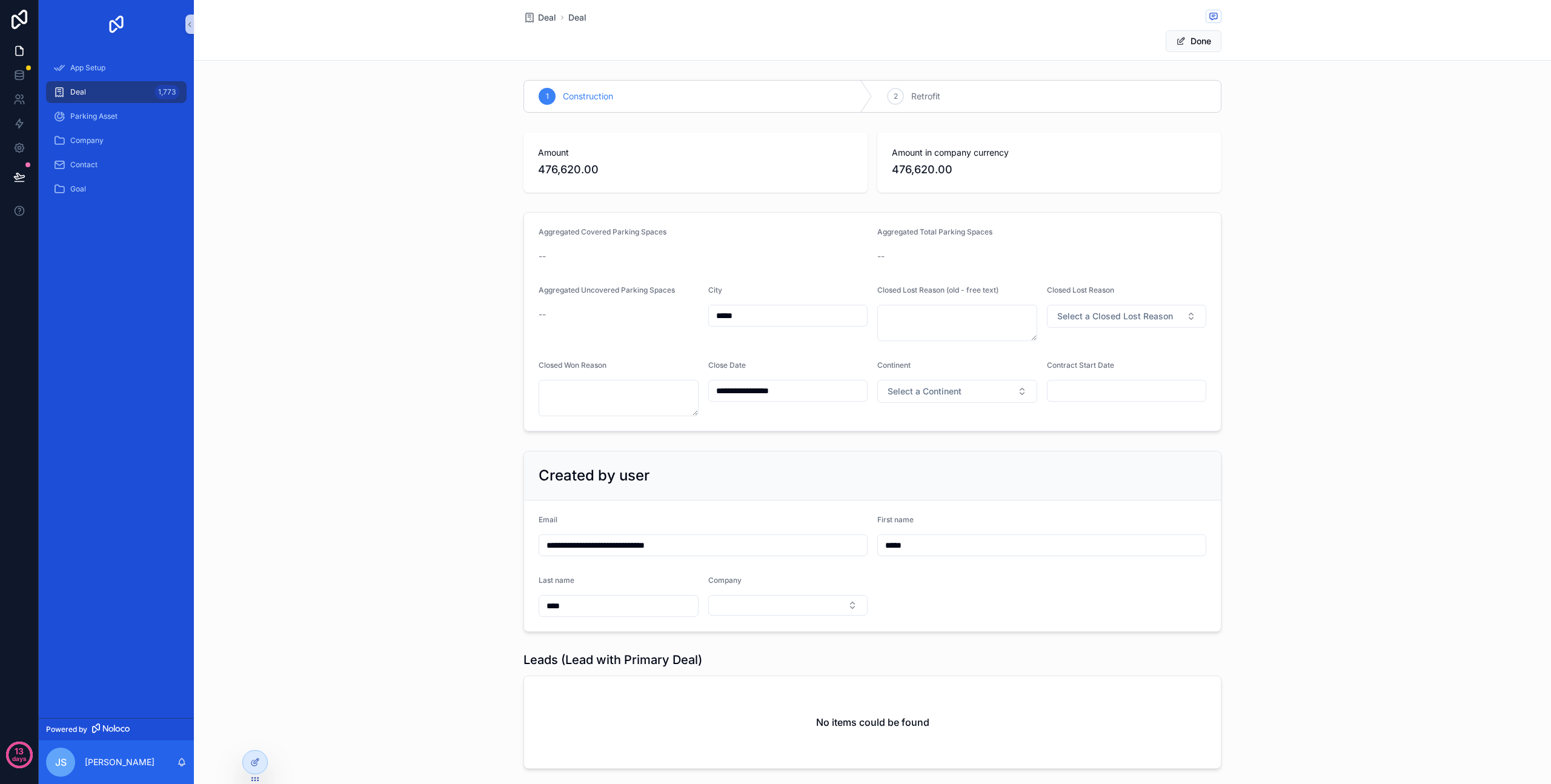
scroll to position [921, 0]
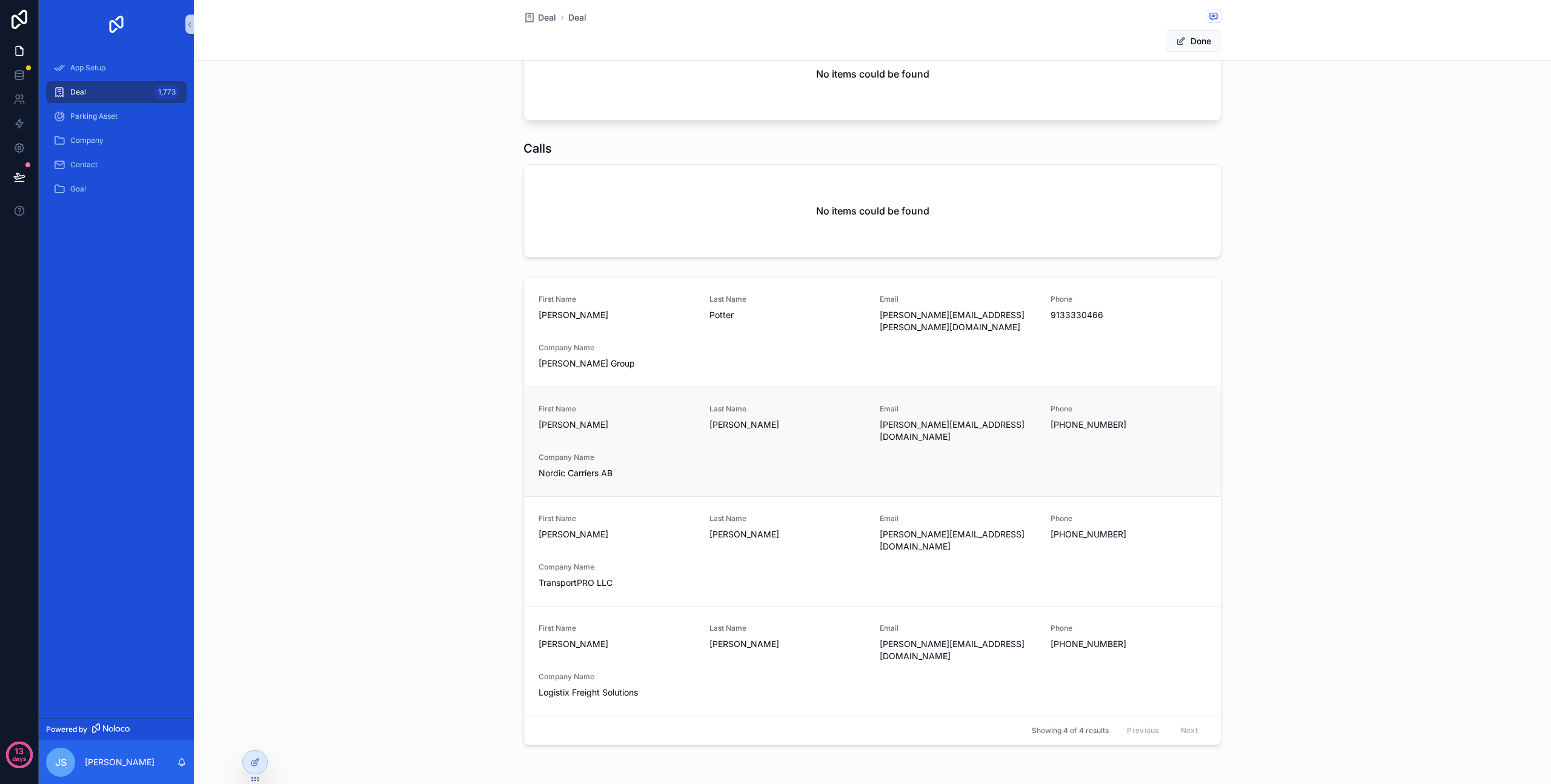
click at [947, 443] on div "First Name Greta Last Name Bakke Email g.bakke@nordiccarriers.eu Phone +47-22-4…" at bounding box center [873, 441] width 668 height 75
click at [260, 765] on div at bounding box center [255, 762] width 24 height 23
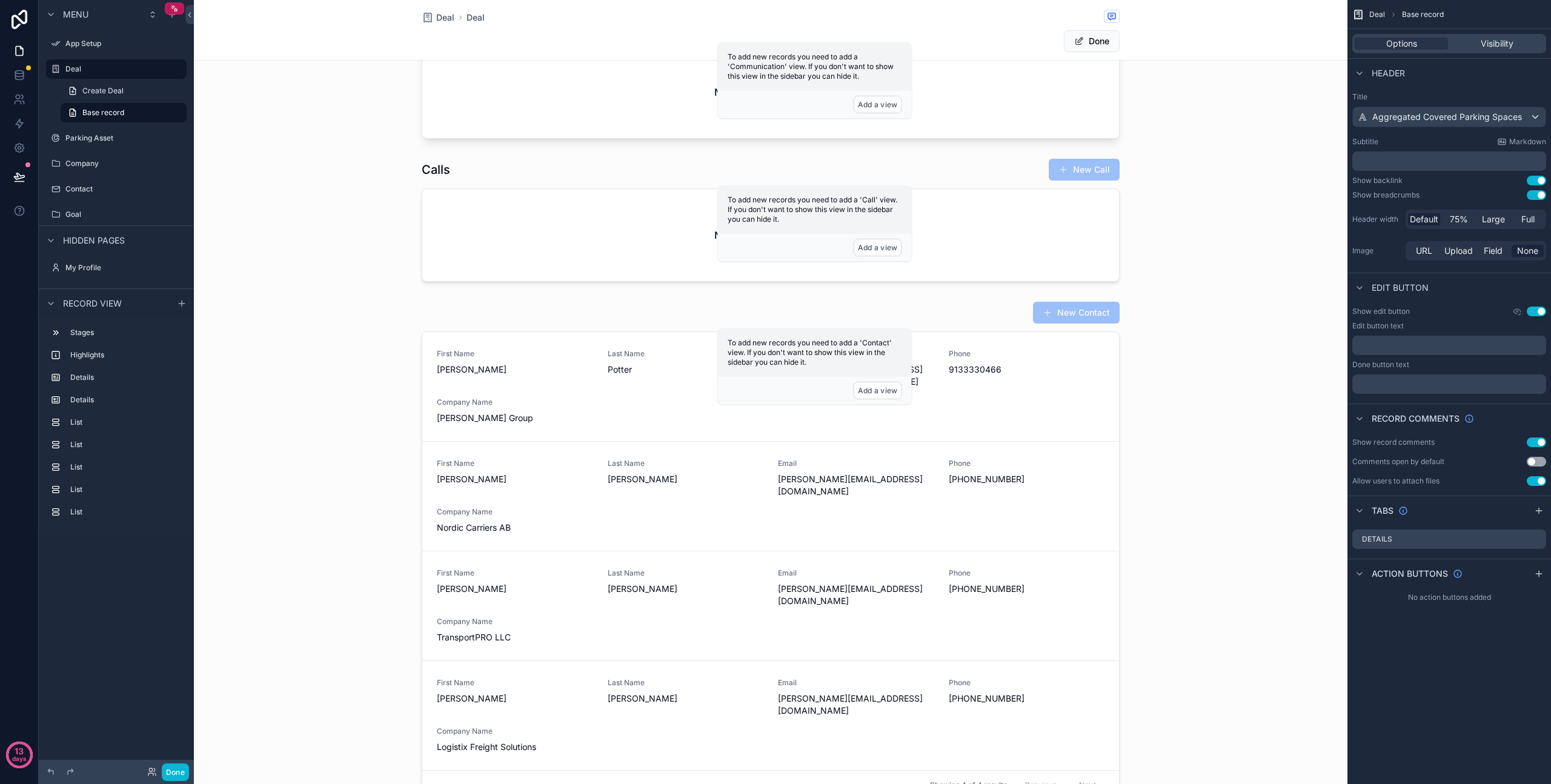
click at [873, 428] on div "scrollable content" at bounding box center [771, 550] width 1153 height 508
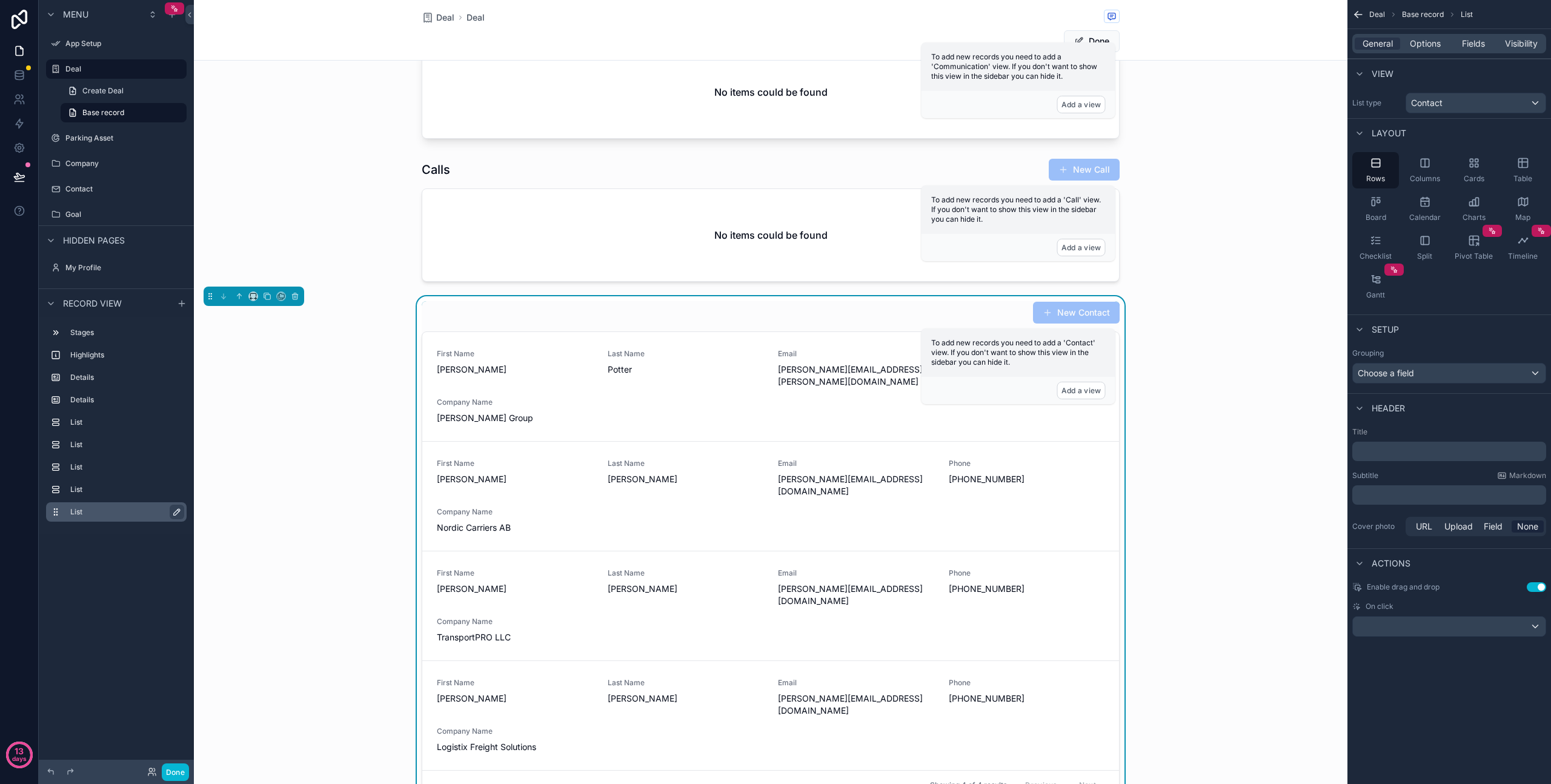
click at [175, 511] on icon "scrollable content" at bounding box center [177, 512] width 9 height 9
click at [70, 188] on label "Contact" at bounding box center [113, 189] width 97 height 9
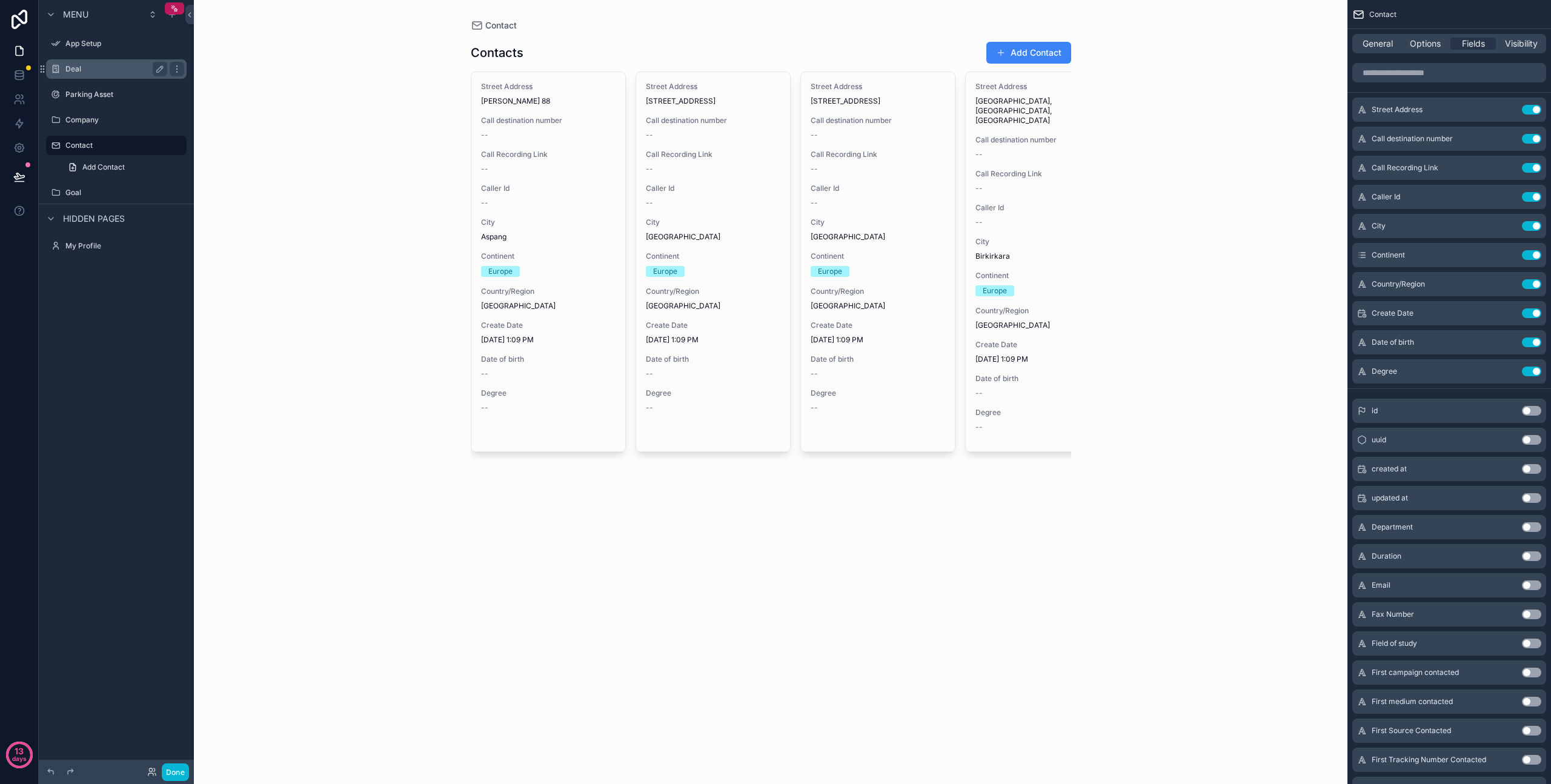
click at [83, 68] on label "Deal" at bounding box center [113, 69] width 97 height 9
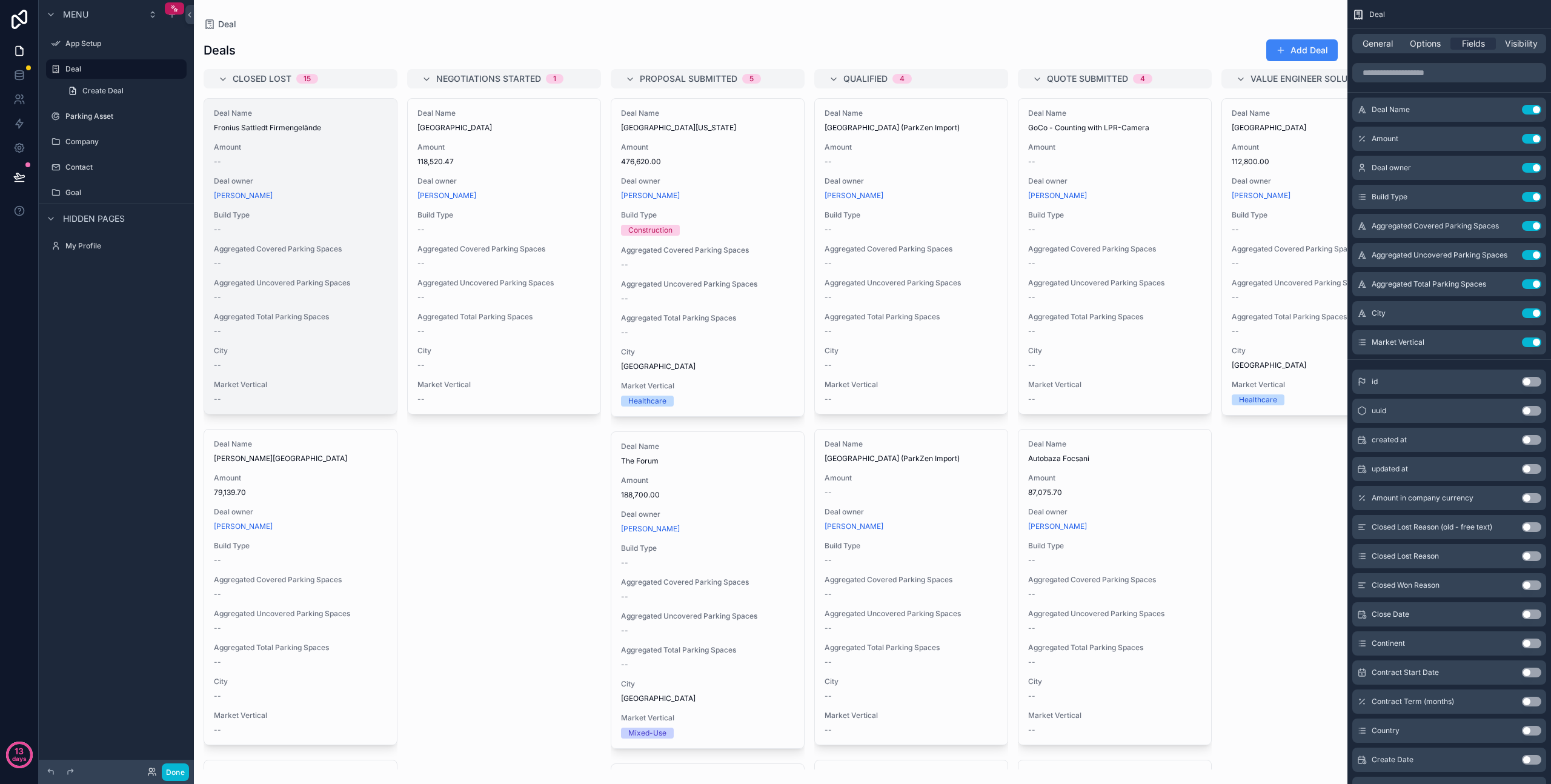
click at [321, 211] on span "Build Type" at bounding box center [300, 215] width 174 height 9
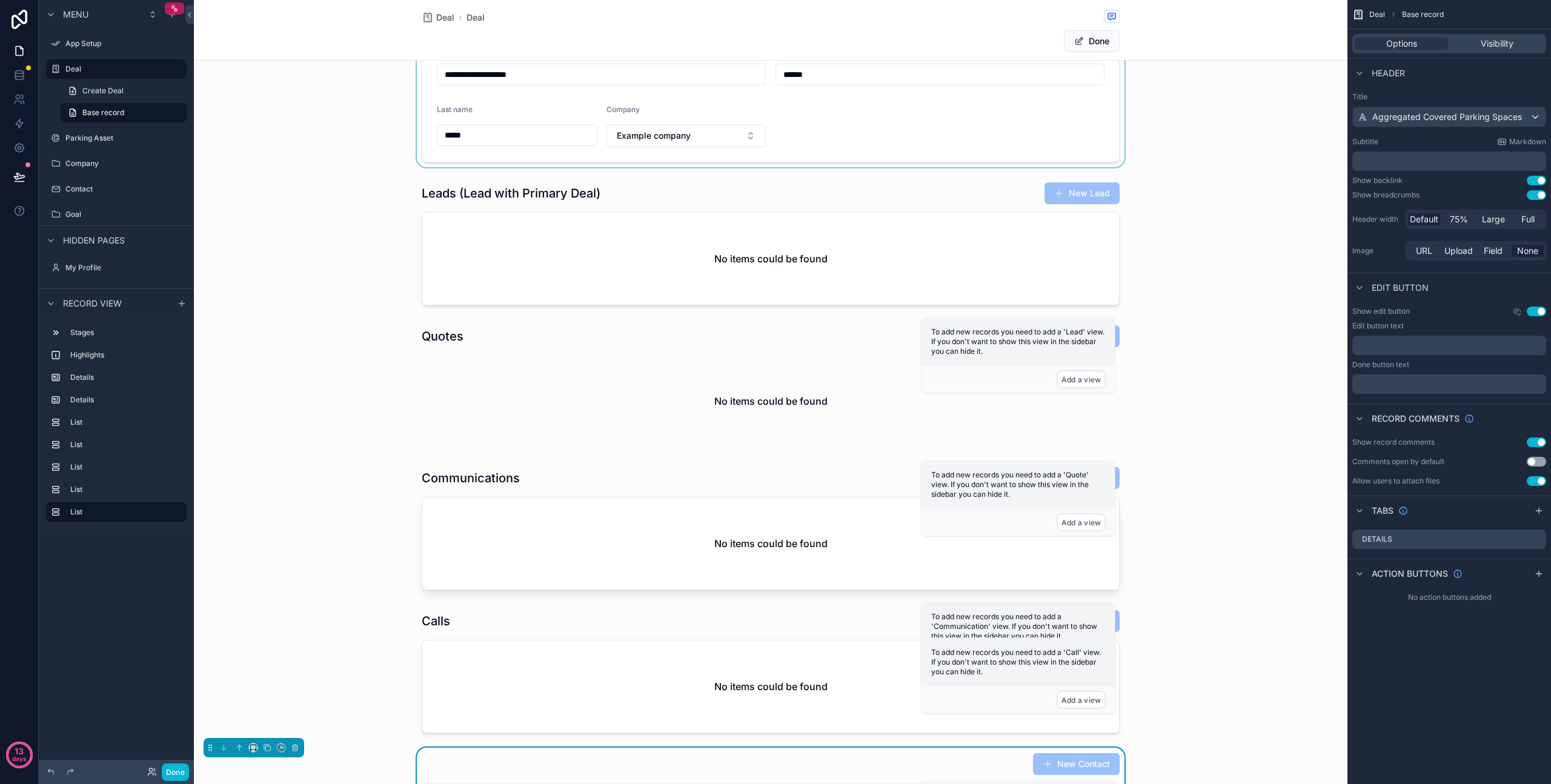
scroll to position [322, 0]
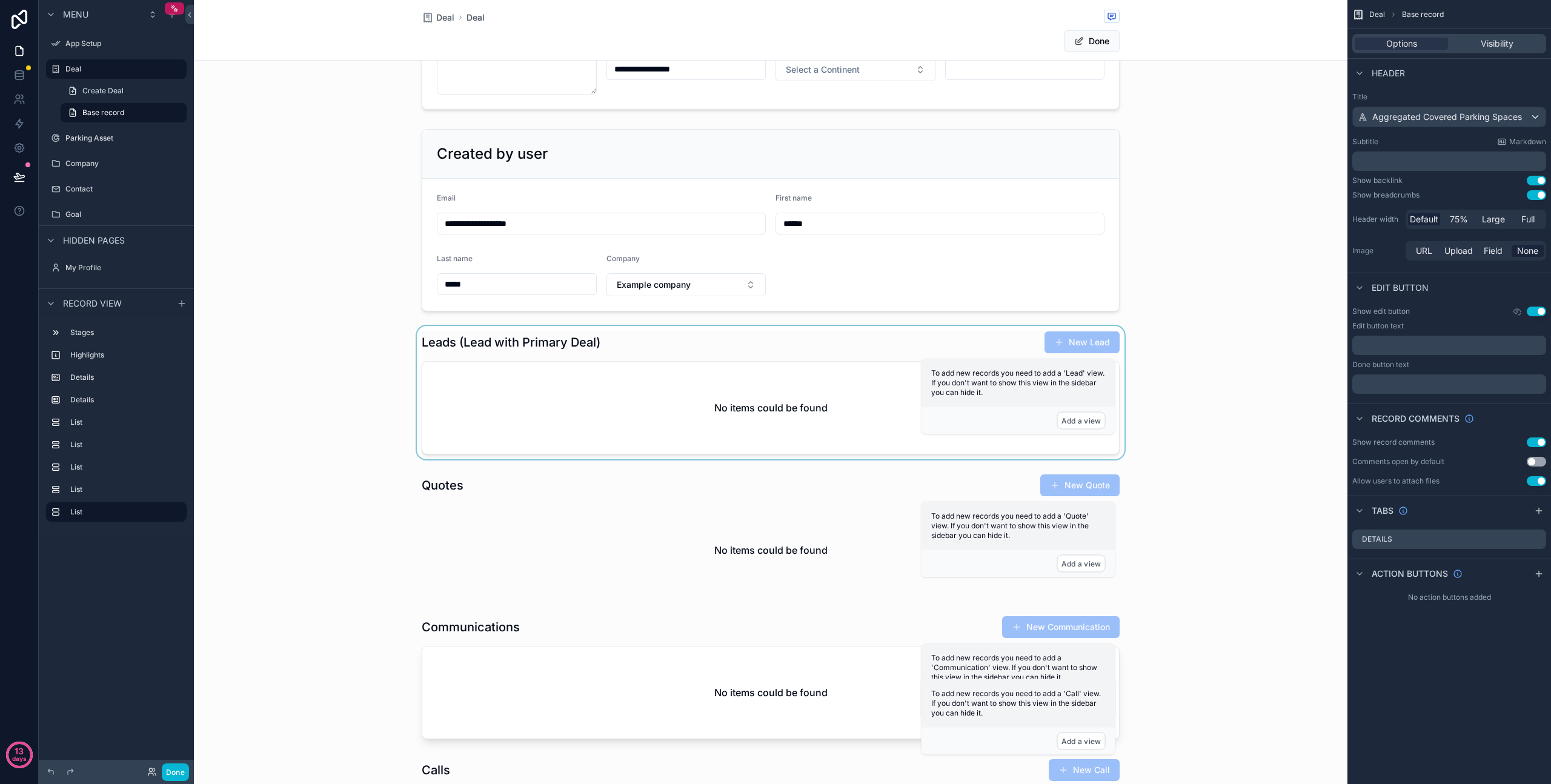
click at [503, 427] on div "scrollable content" at bounding box center [771, 393] width 1153 height 134
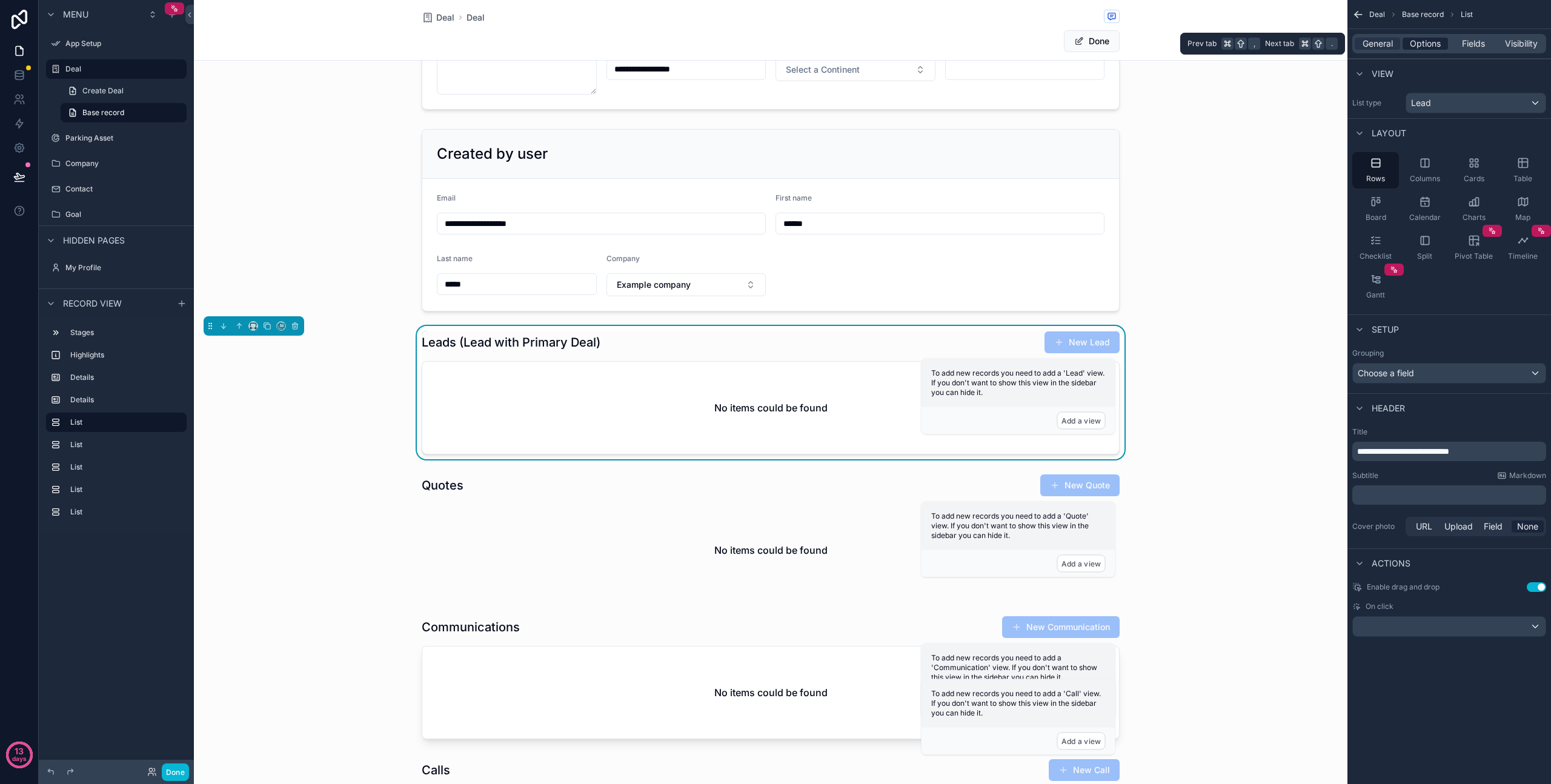
click at [1425, 42] on span "Options" at bounding box center [1425, 43] width 31 height 12
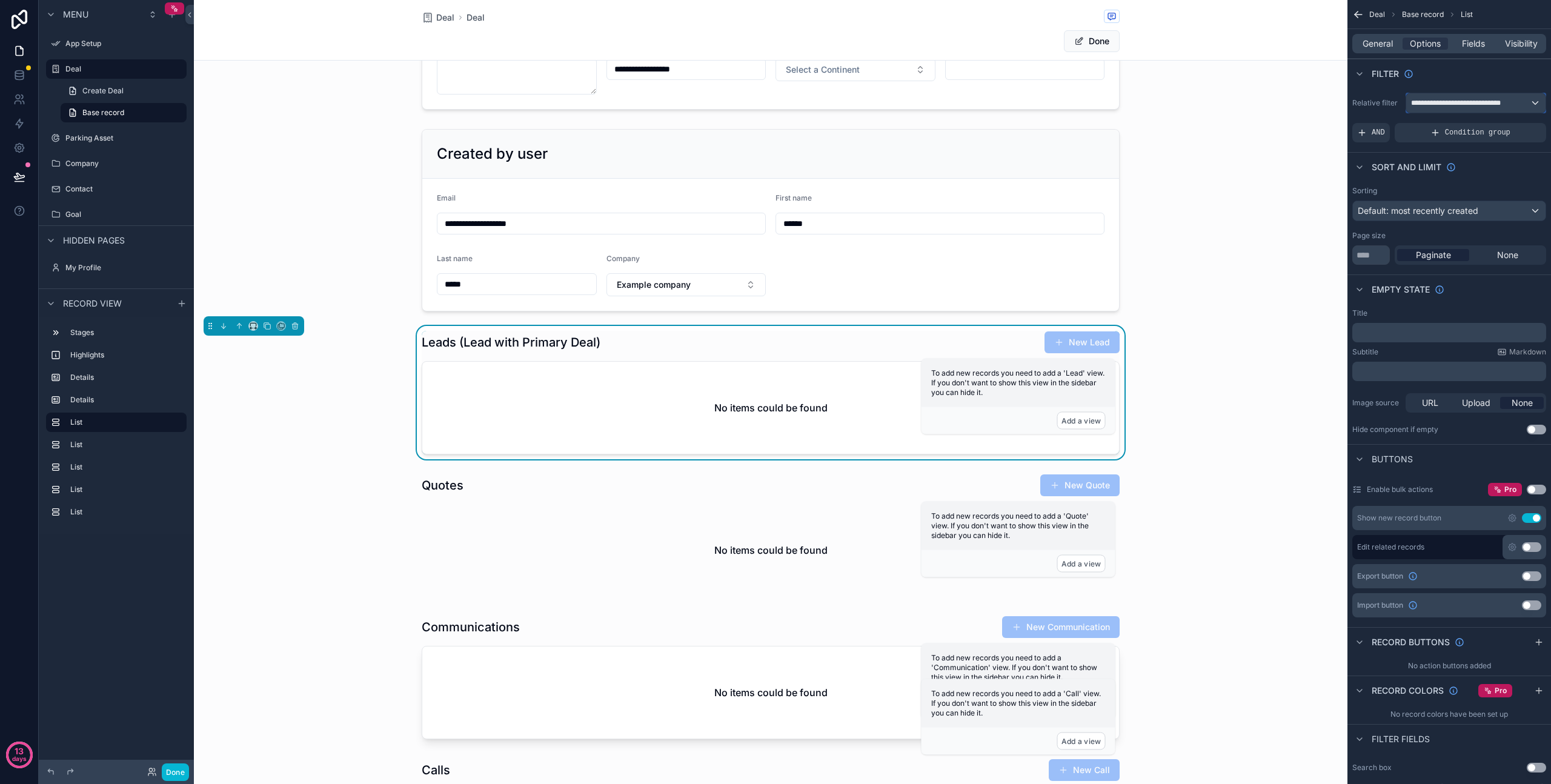
click at [1470, 104] on span "**********" at bounding box center [1465, 103] width 108 height 9
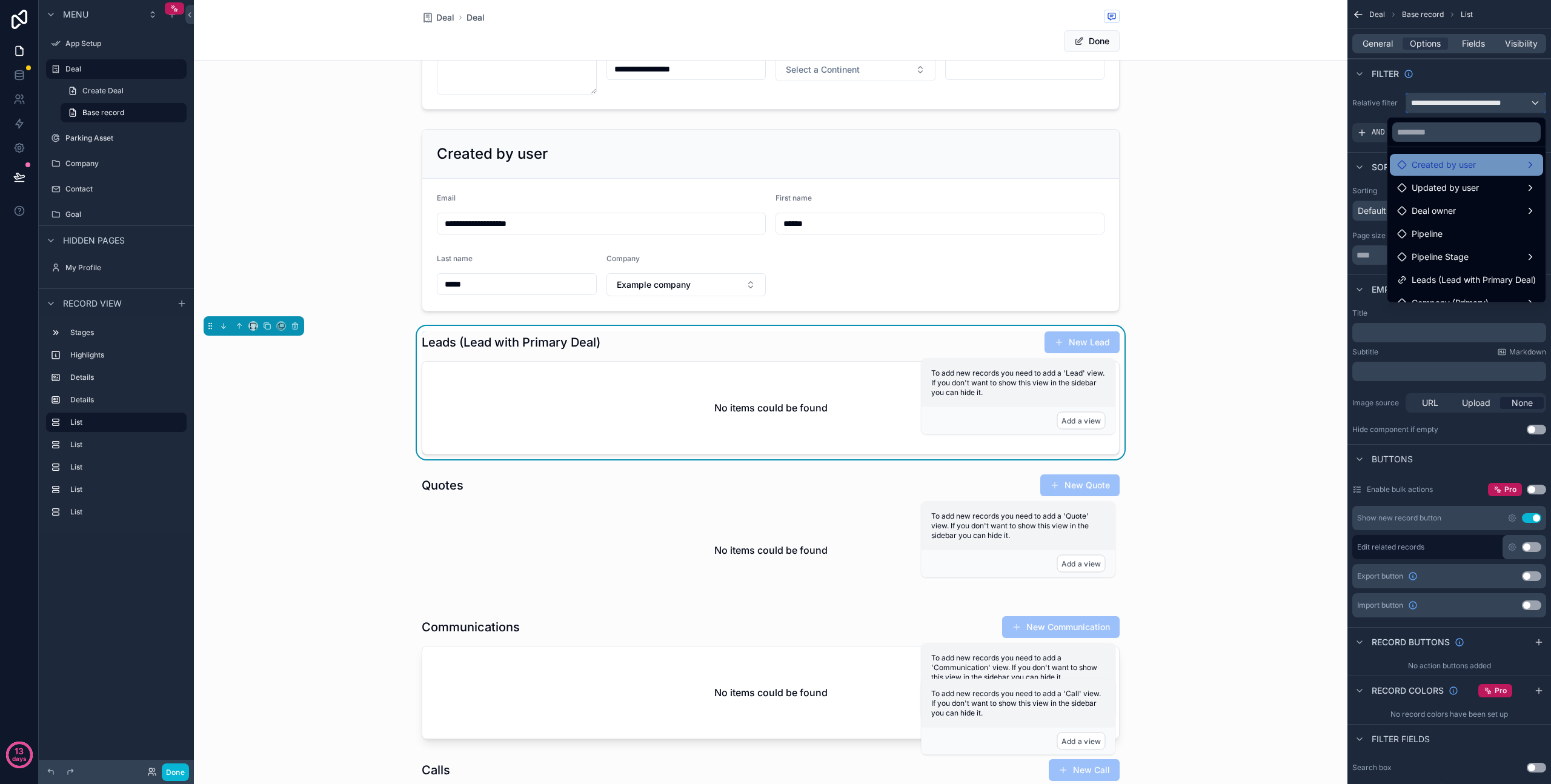
scroll to position [58, 0]
click at [1450, 81] on div "scrollable content" at bounding box center [776, 392] width 1551 height 784
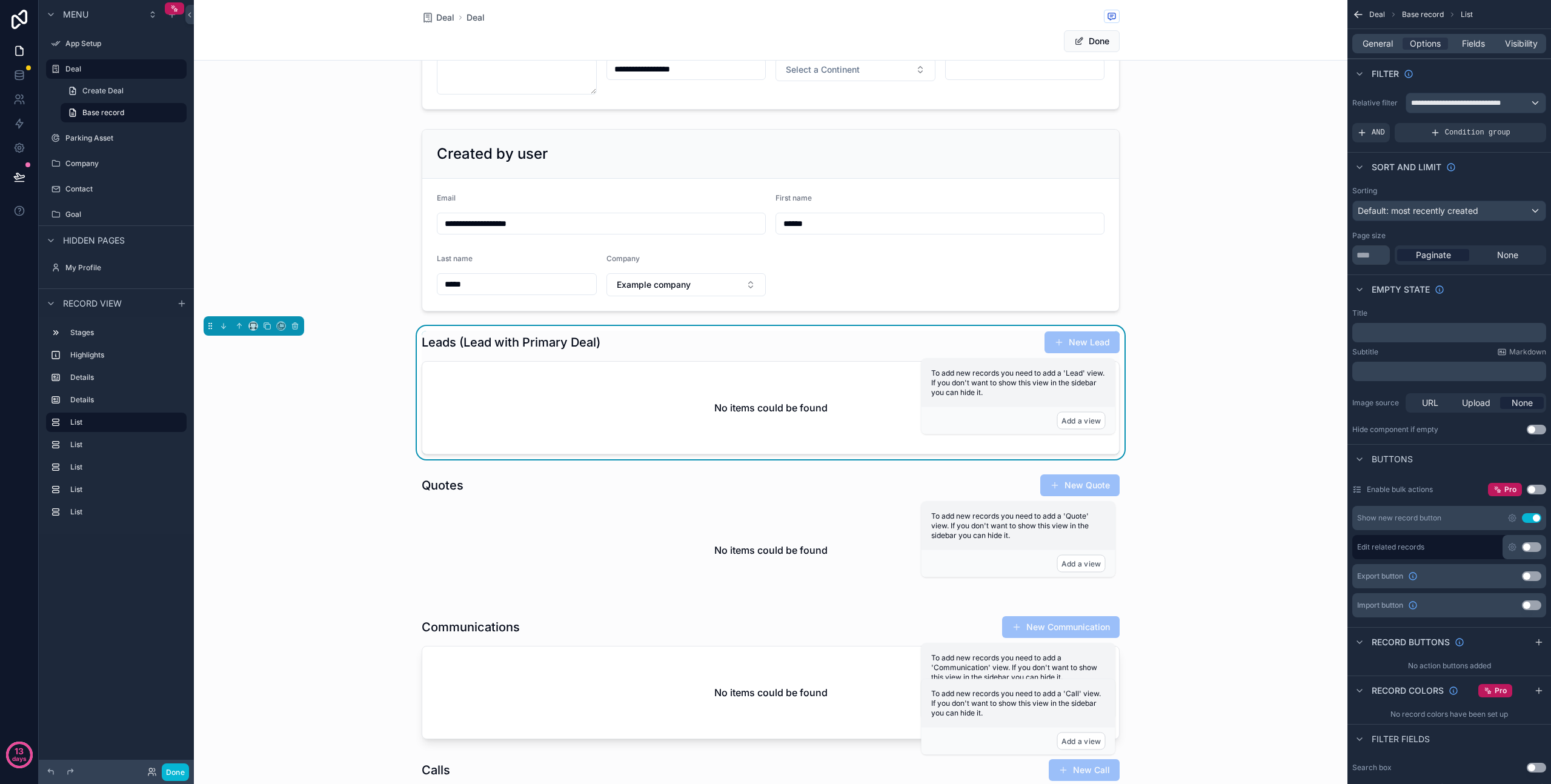
click at [361, 362] on div "Leads (Lead with Primary Deal) New Lead No items could be found" at bounding box center [771, 393] width 1153 height 134
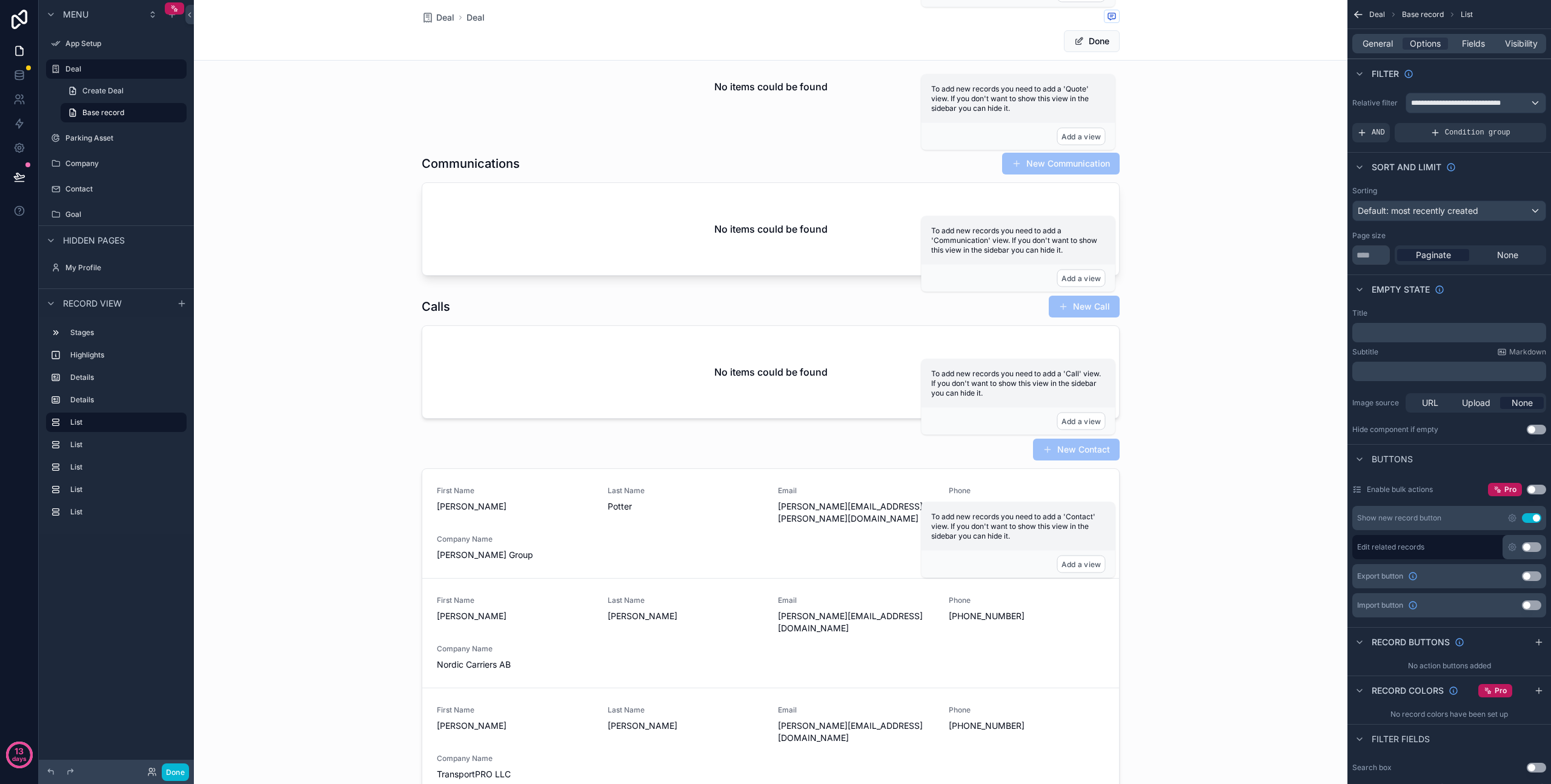
scroll to position [878, 0]
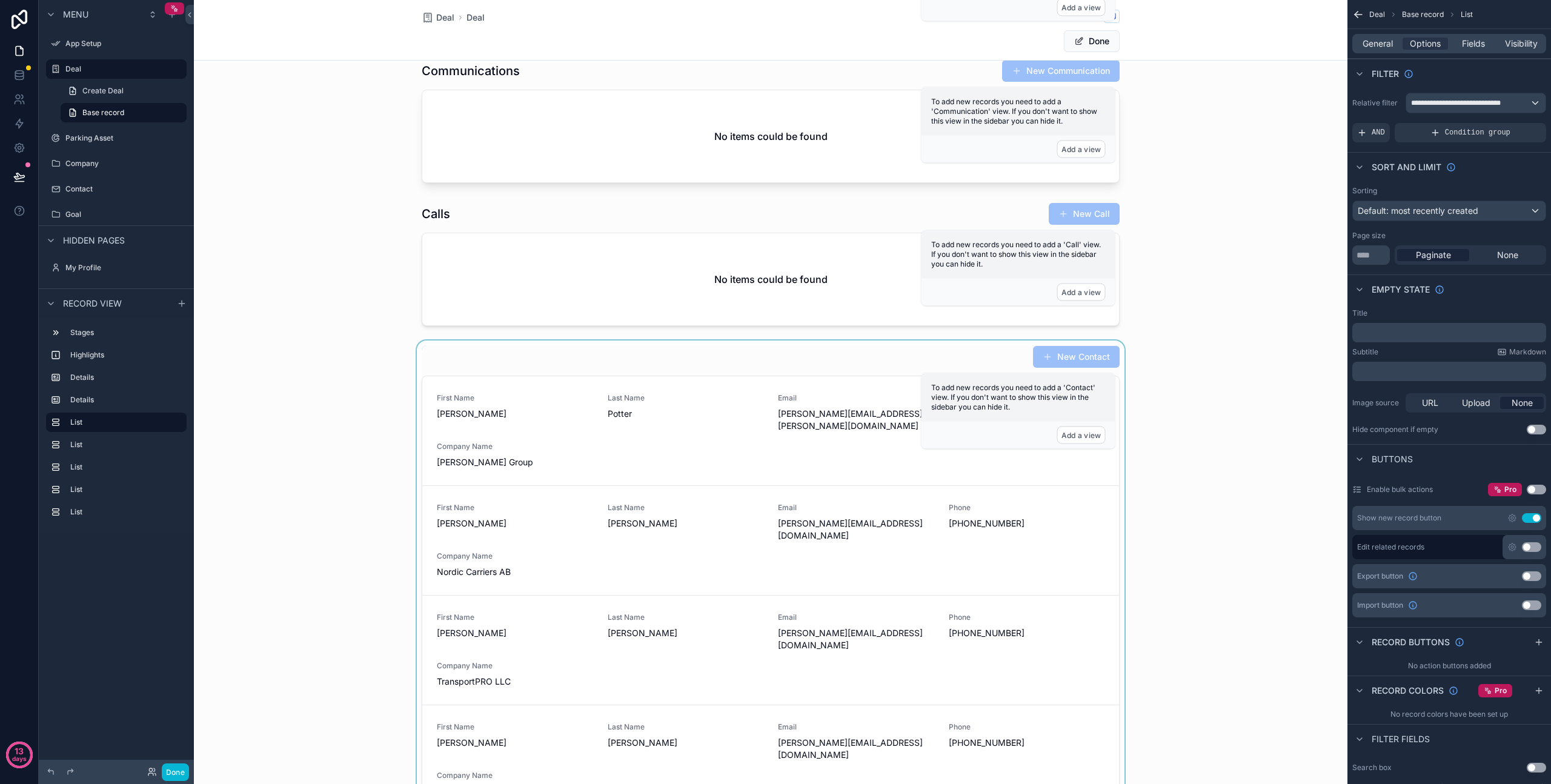
click at [600, 416] on div "scrollable content" at bounding box center [771, 594] width 1153 height 508
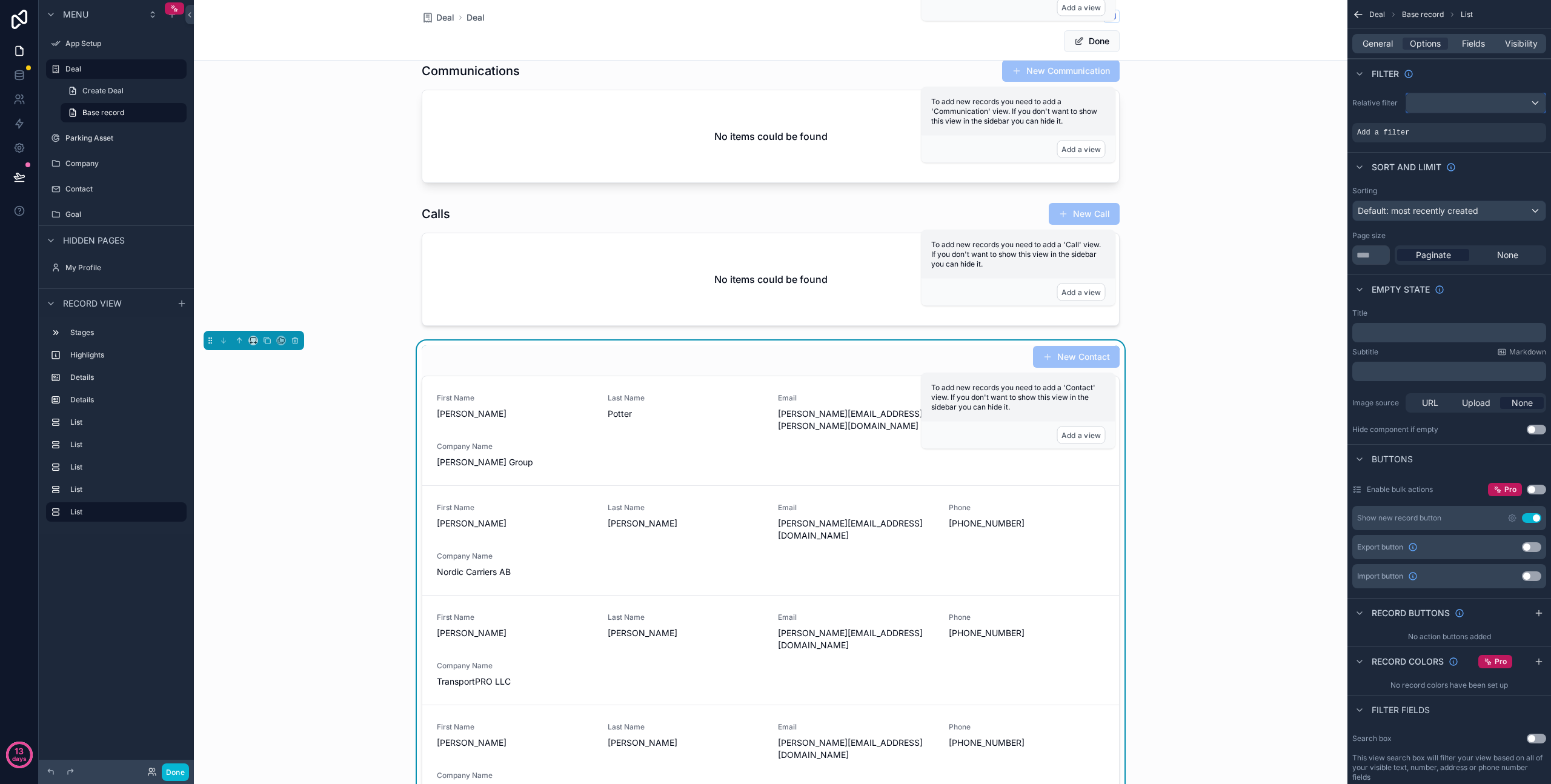
click at [1446, 102] on div "scrollable content" at bounding box center [1476, 103] width 139 height 20
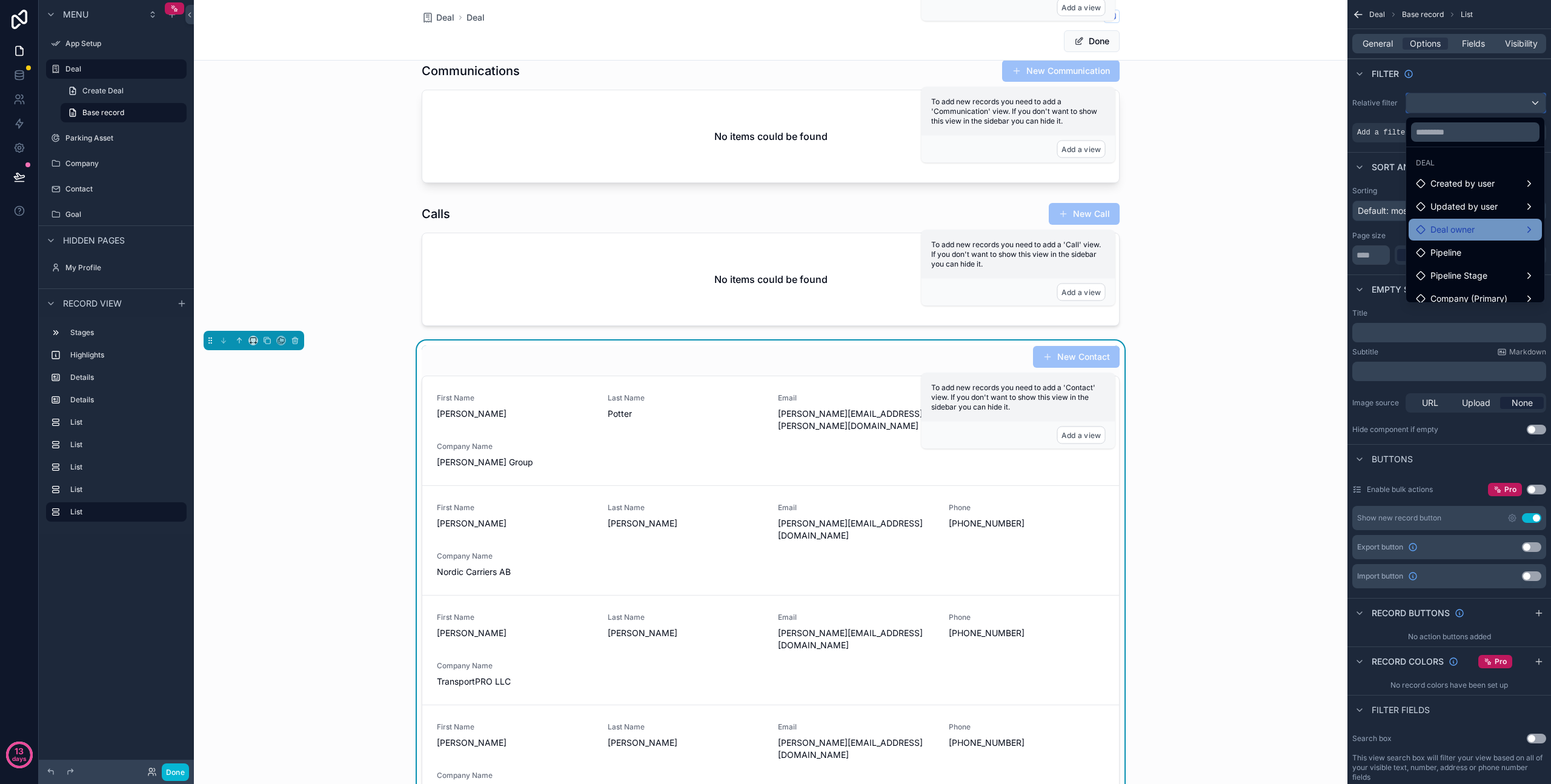
scroll to position [35, 0]
click at [1480, 288] on span "Company (Primary)" at bounding box center [1469, 289] width 77 height 15
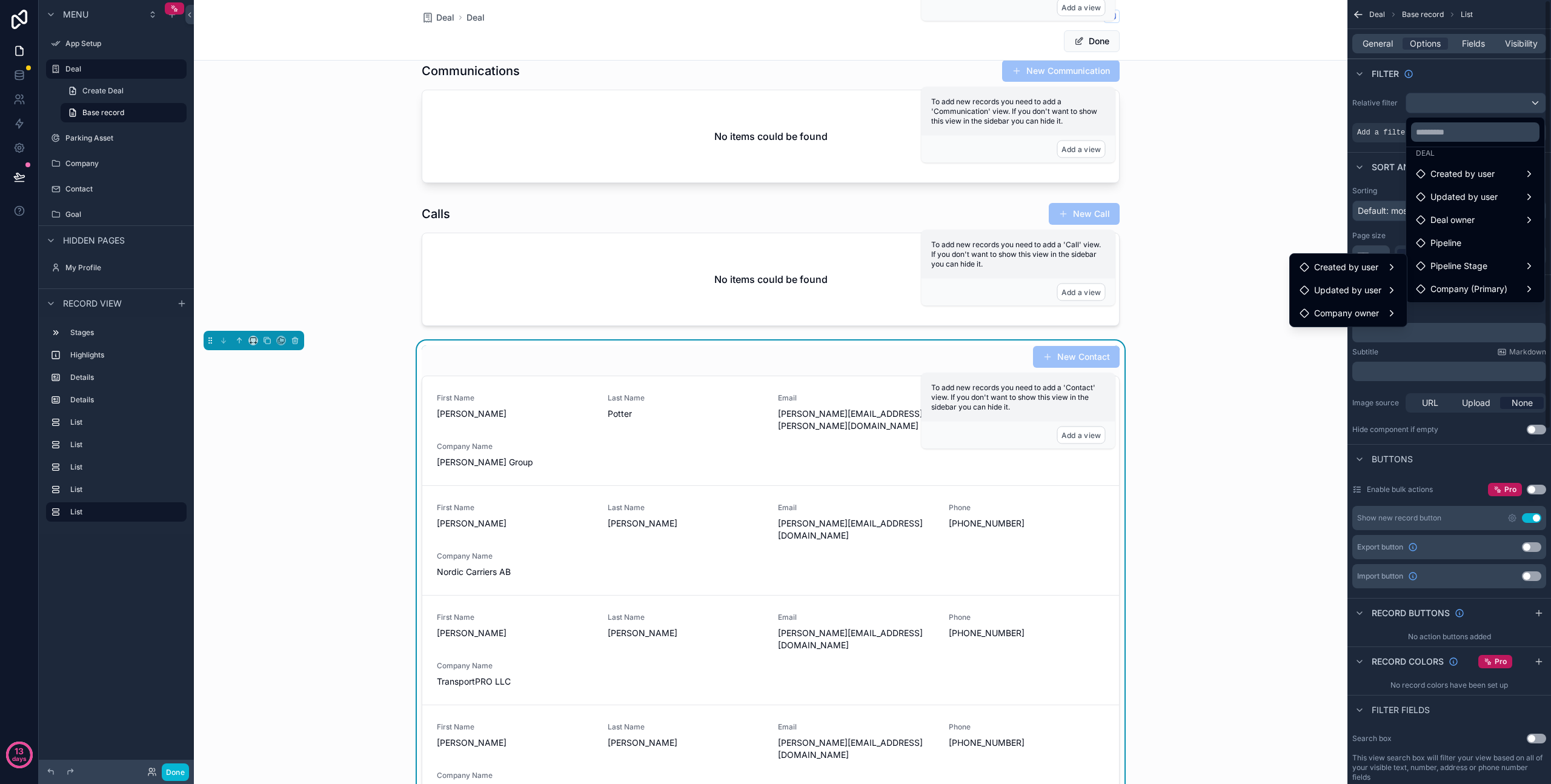
click at [1491, 89] on div "scrollable content" at bounding box center [776, 392] width 1551 height 784
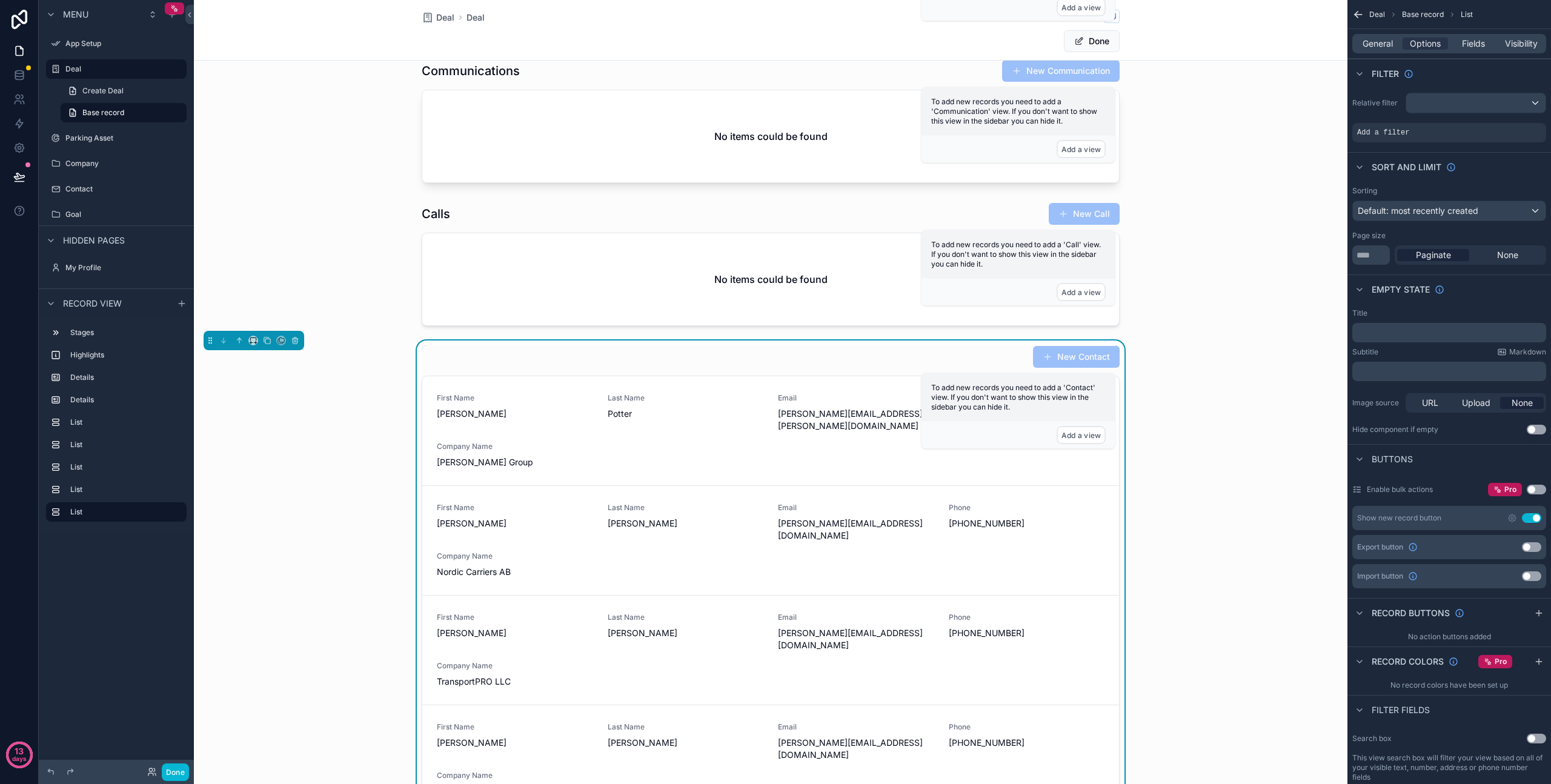
click at [1469, 74] on div "Filter" at bounding box center [1449, 73] width 204 height 29
click at [1465, 105] on div "scrollable content" at bounding box center [1476, 103] width 139 height 20
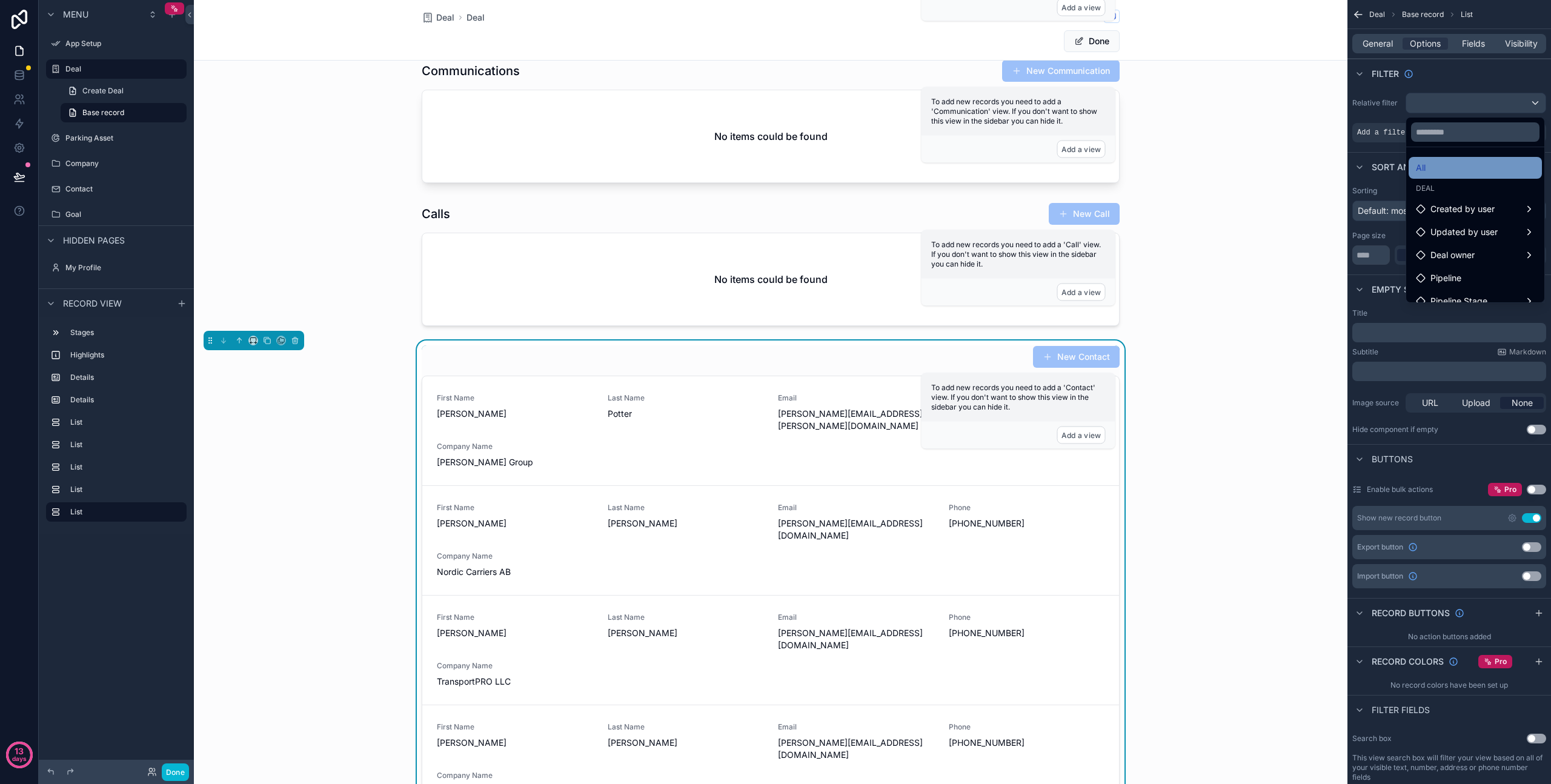
click at [1445, 166] on div "All" at bounding box center [1475, 167] width 119 height 15
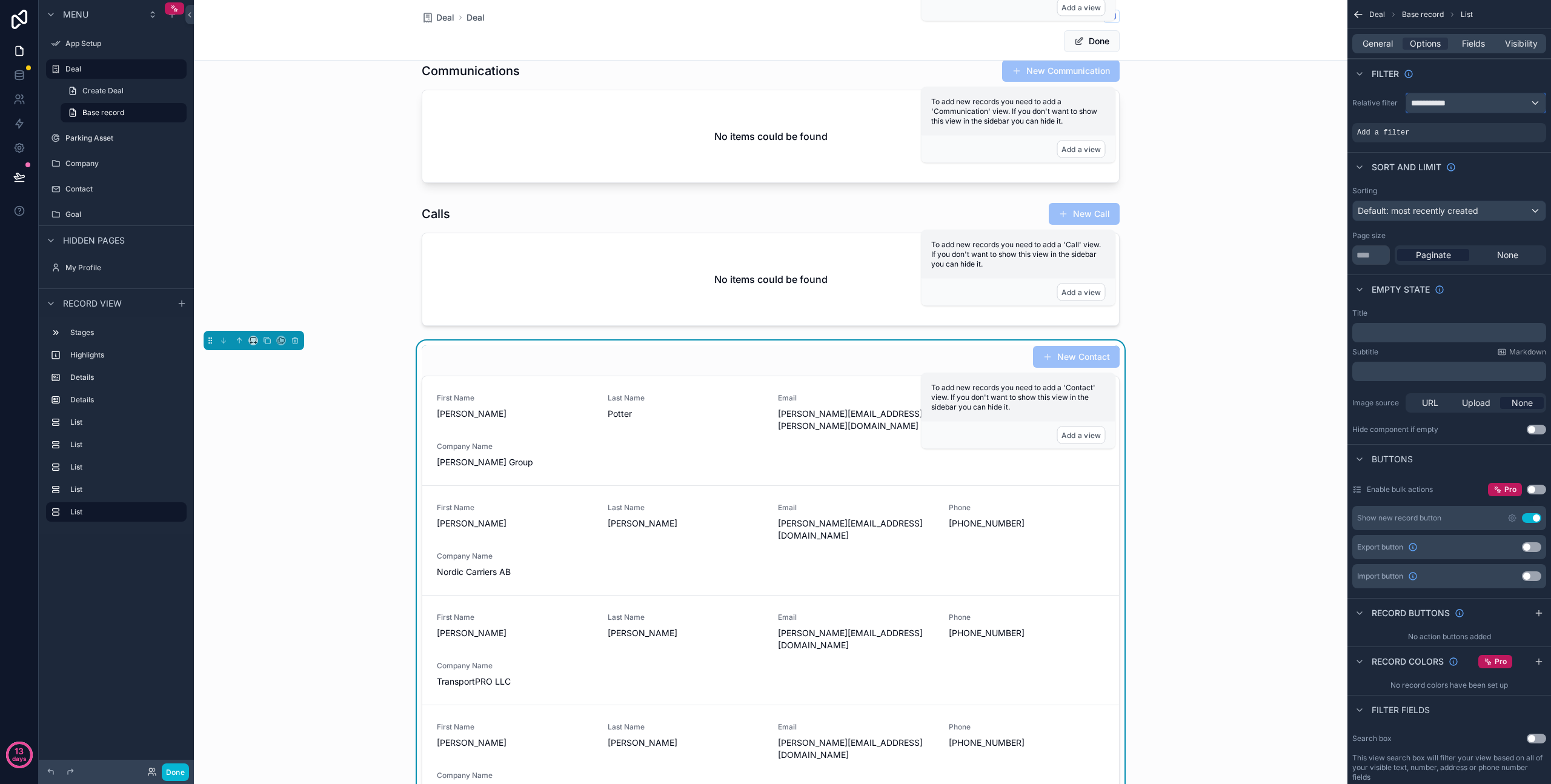
click at [1456, 104] on div "**********" at bounding box center [1476, 103] width 139 height 20
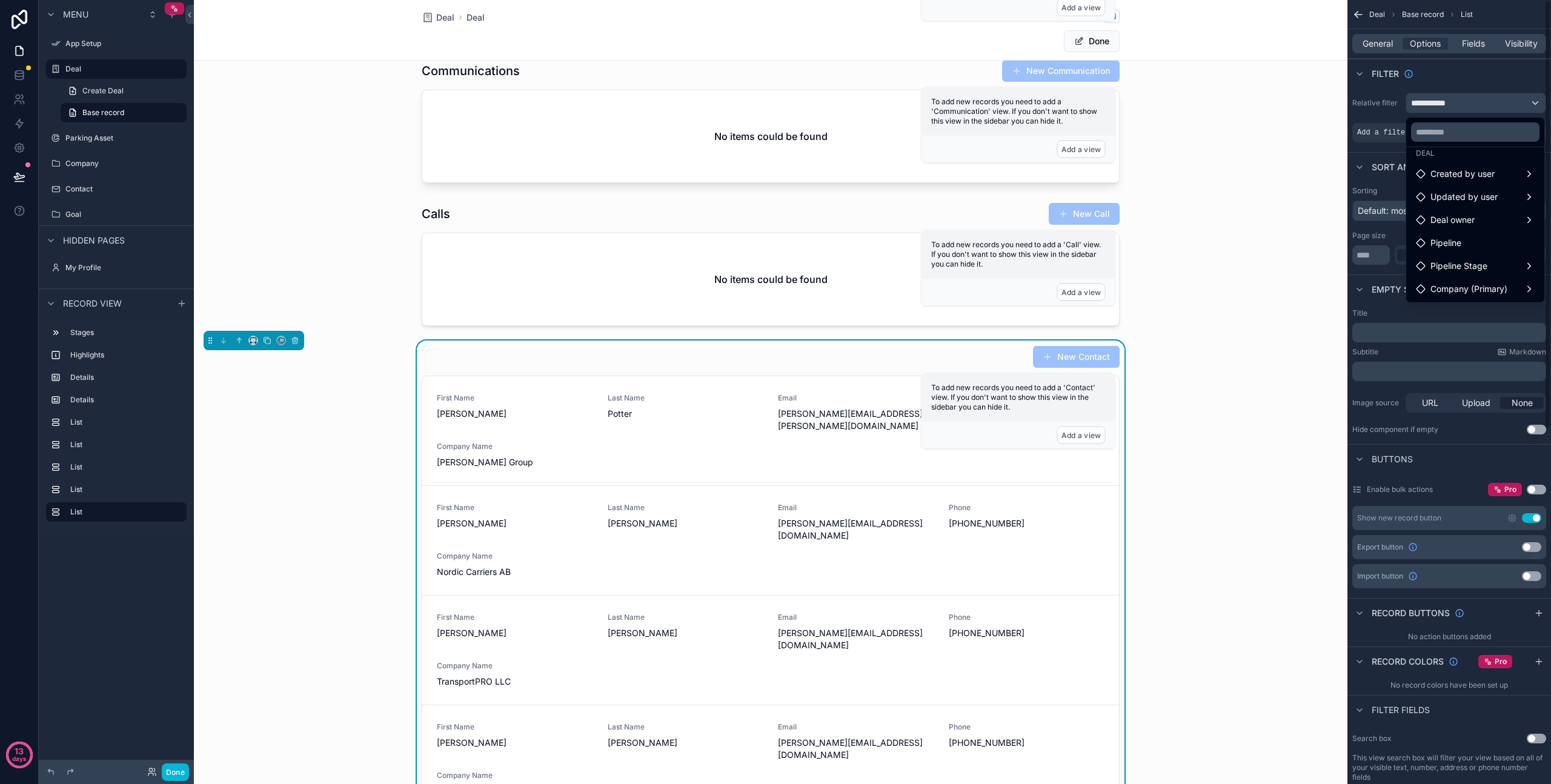
click at [1461, 81] on div "scrollable content" at bounding box center [776, 392] width 1551 height 784
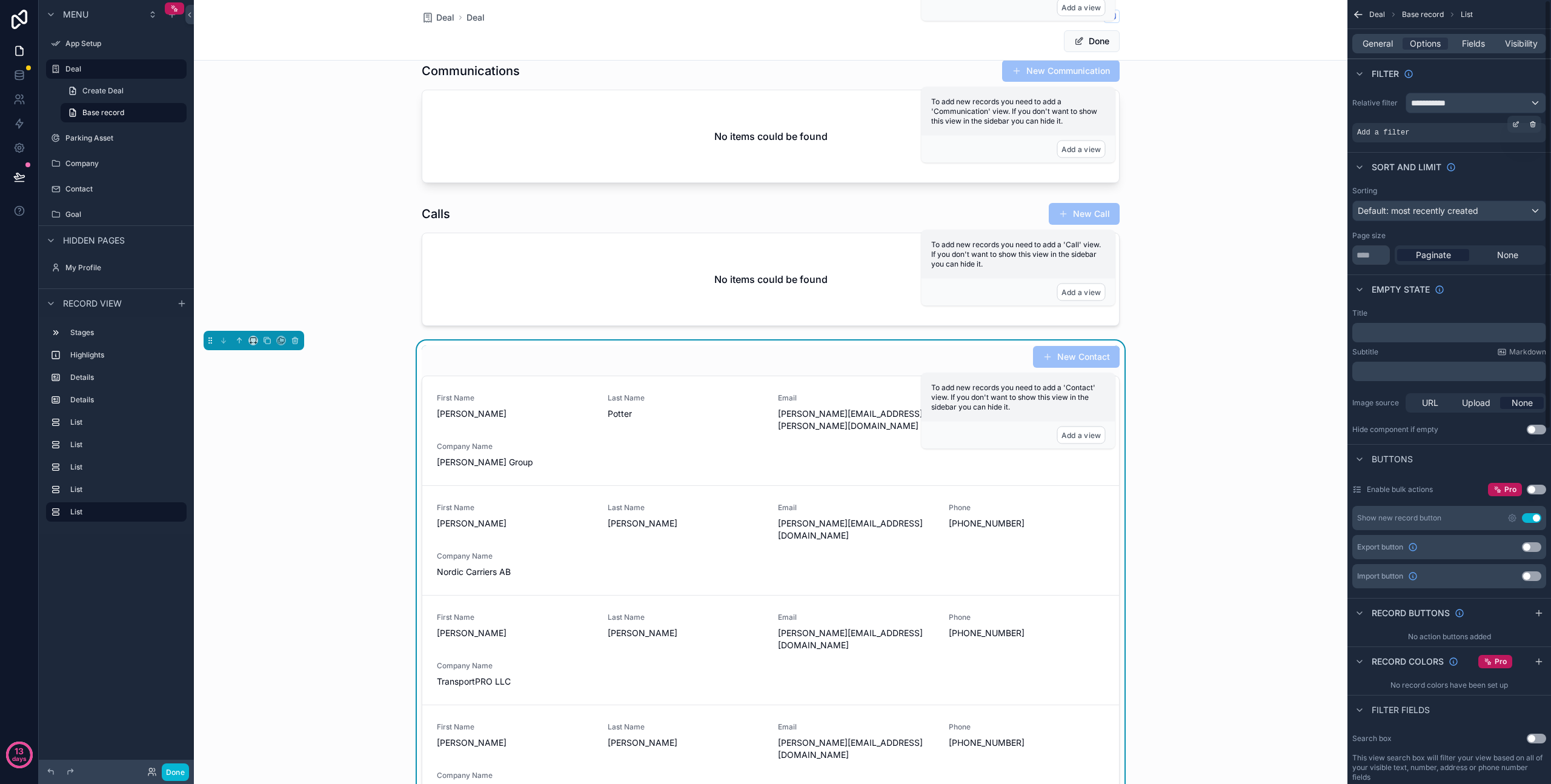
click at [1403, 132] on span "Add a filter" at bounding box center [1384, 133] width 52 height 9
click at [1531, 124] on icon "scrollable content" at bounding box center [1533, 123] width 7 height 7
click at [1466, 105] on div "**********" at bounding box center [1476, 103] width 139 height 20
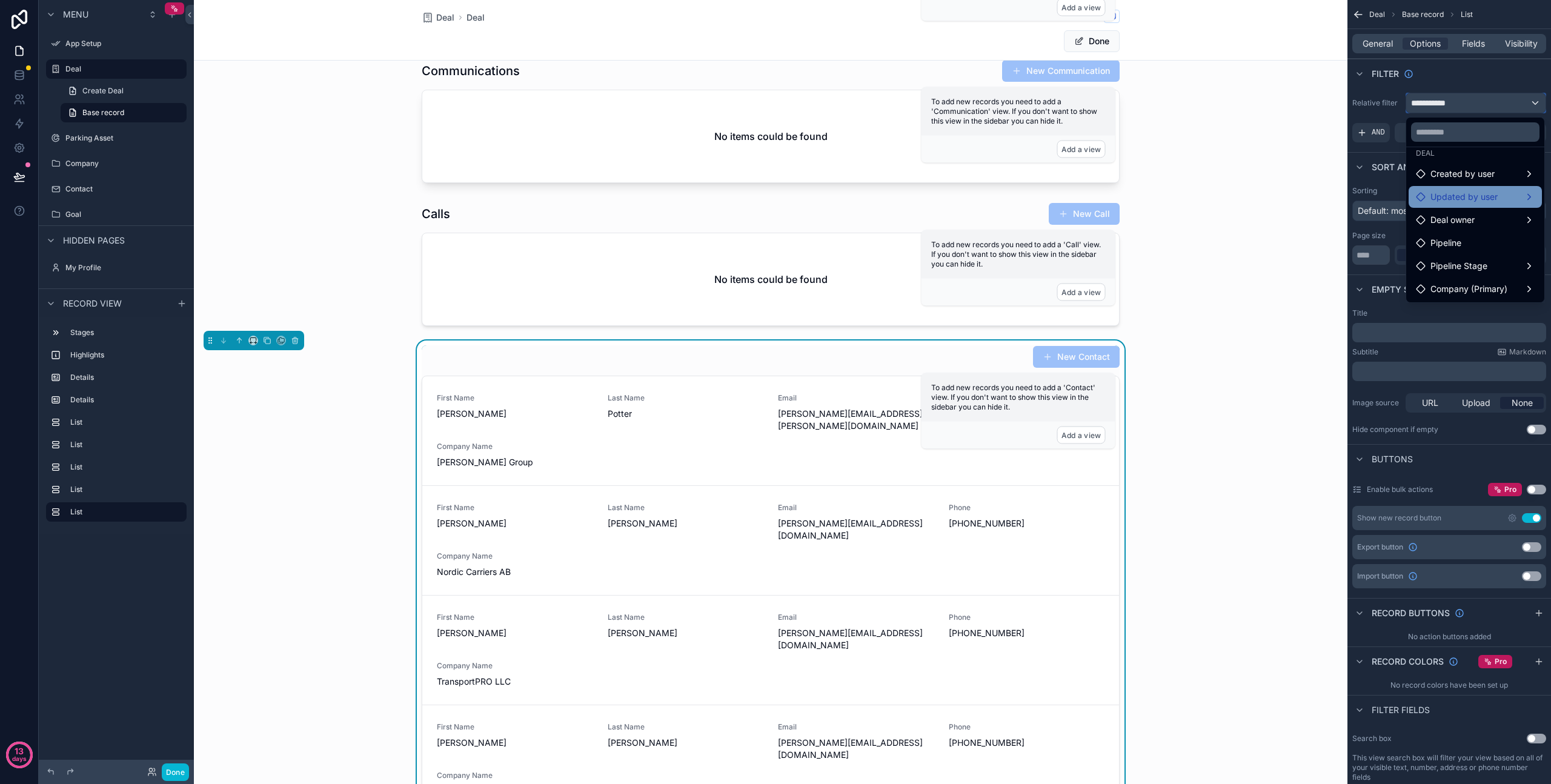
scroll to position [0, 0]
click at [1458, 211] on span "Created by user" at bounding box center [1463, 209] width 64 height 15
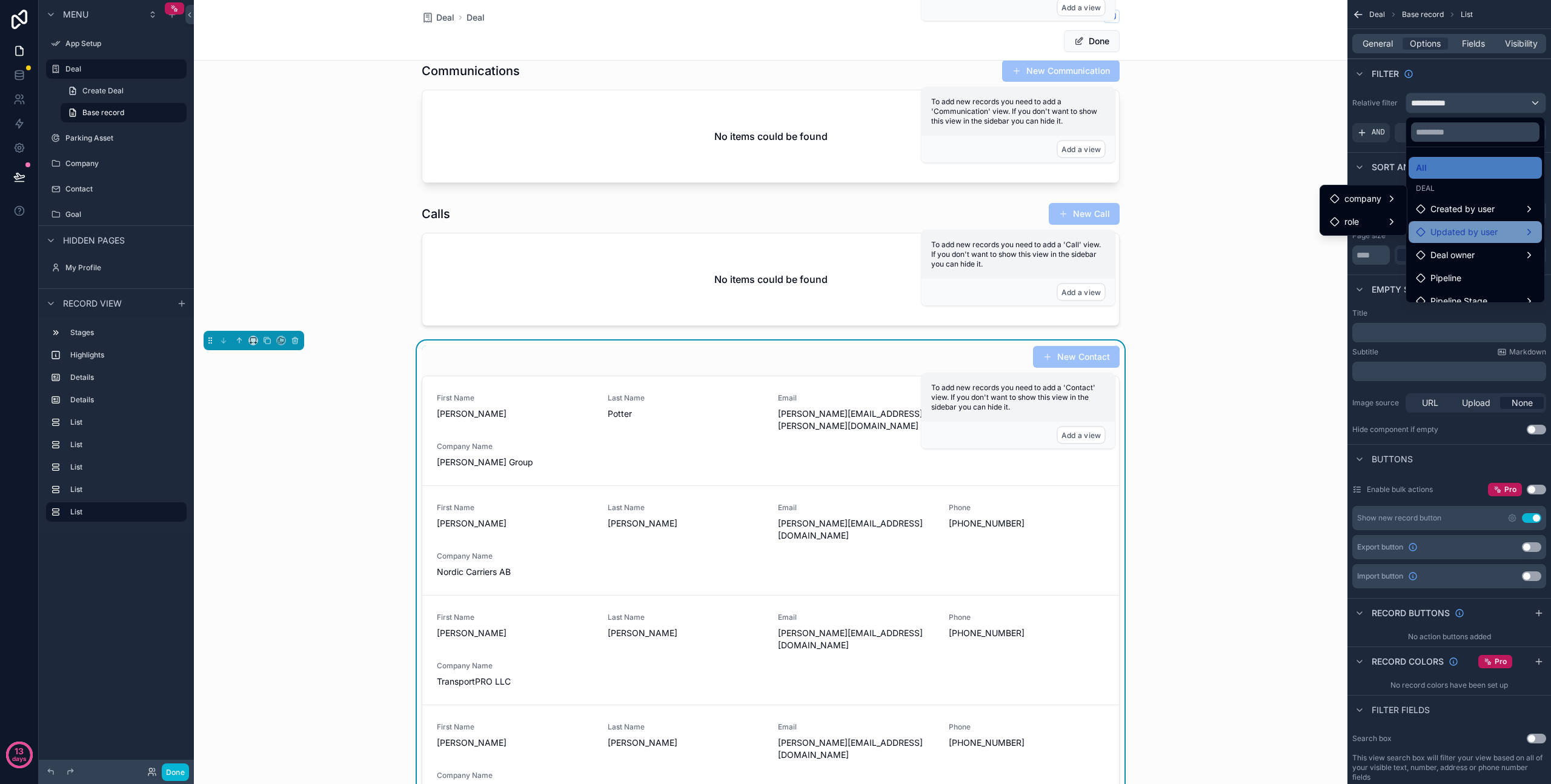
click at [1456, 235] on span "Updated by user" at bounding box center [1465, 232] width 68 height 15
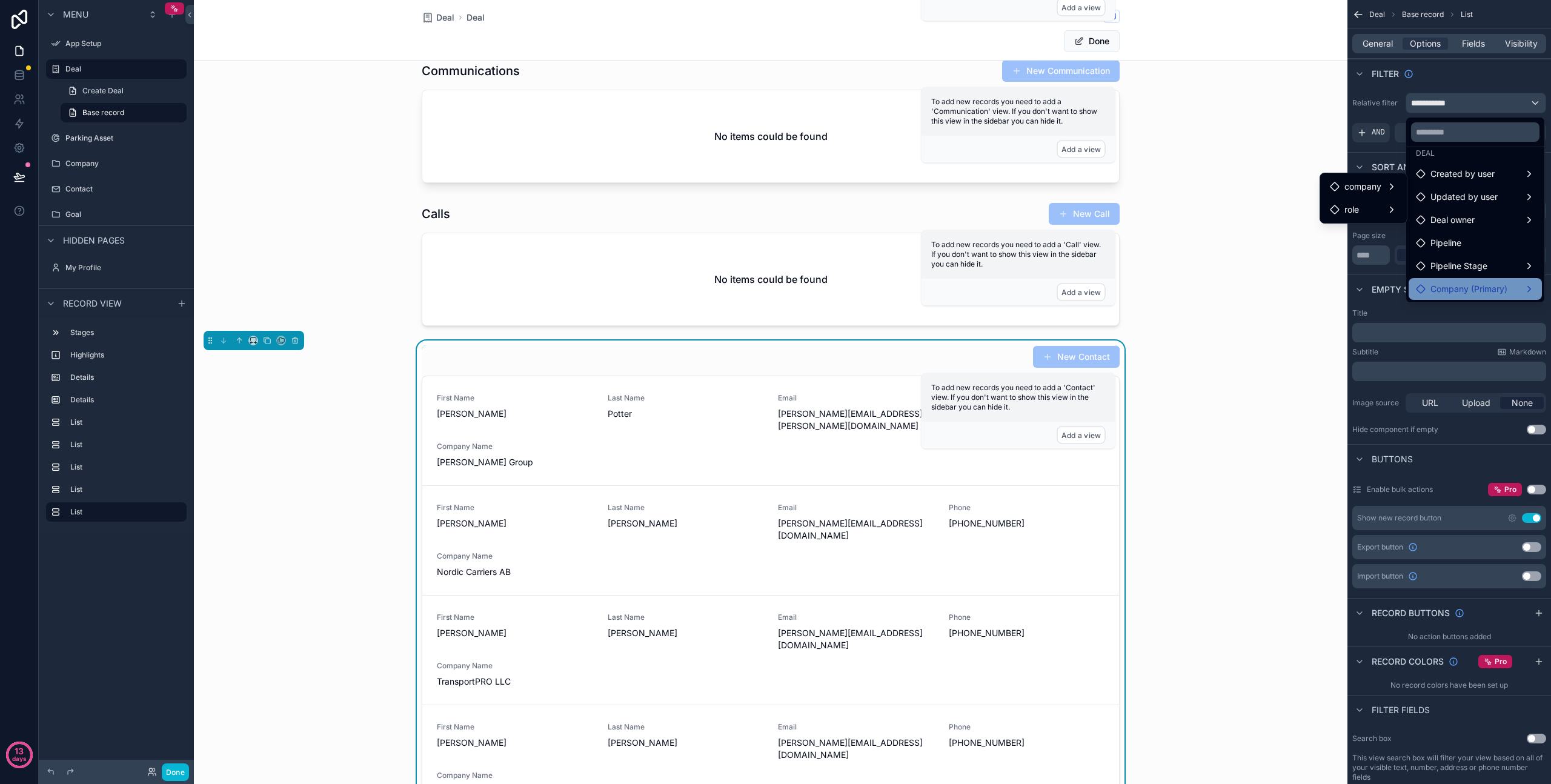
click at [1490, 289] on span "Company (Primary)" at bounding box center [1469, 289] width 77 height 15
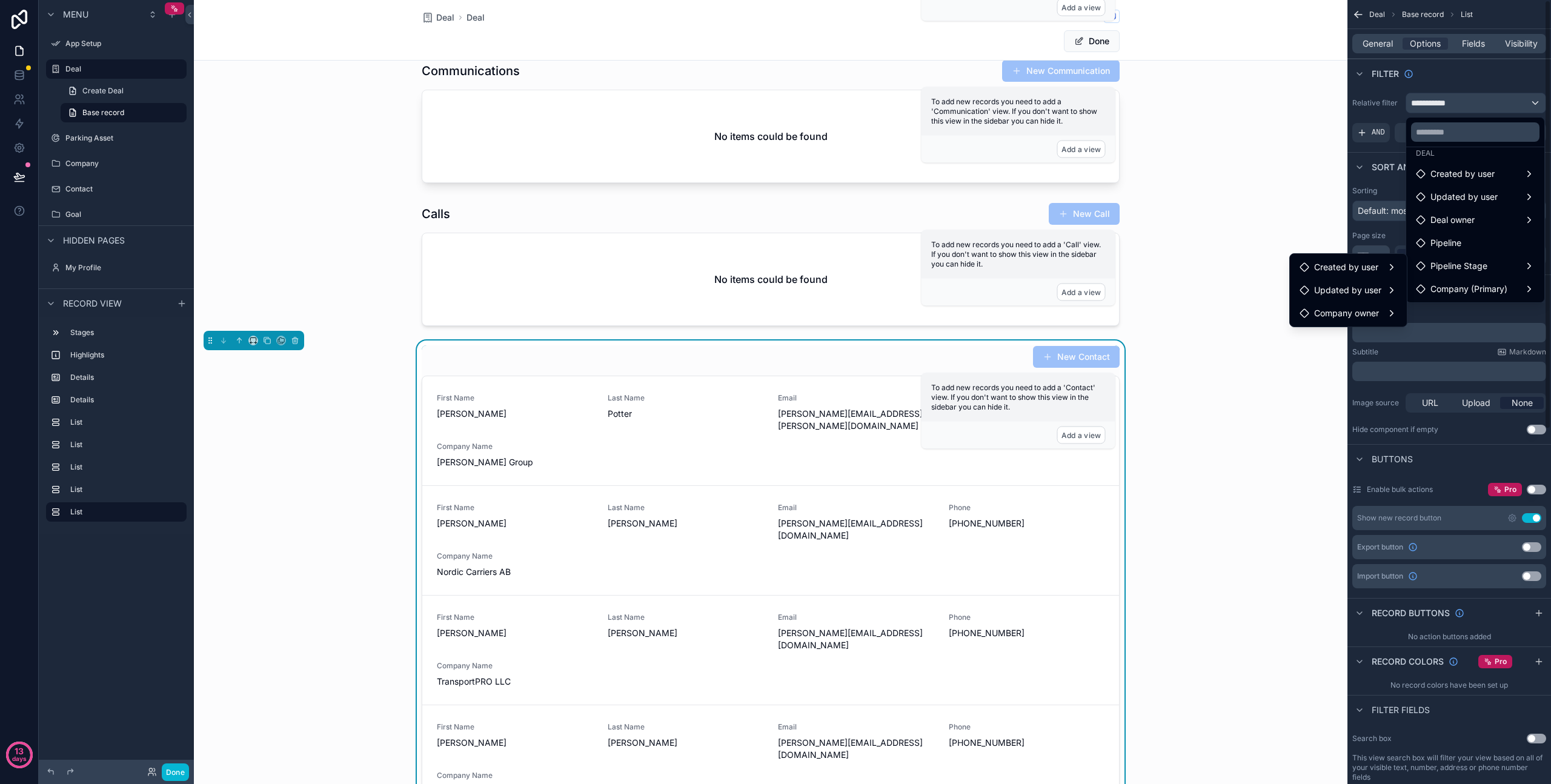
click at [1489, 69] on div "scrollable content" at bounding box center [776, 392] width 1551 height 784
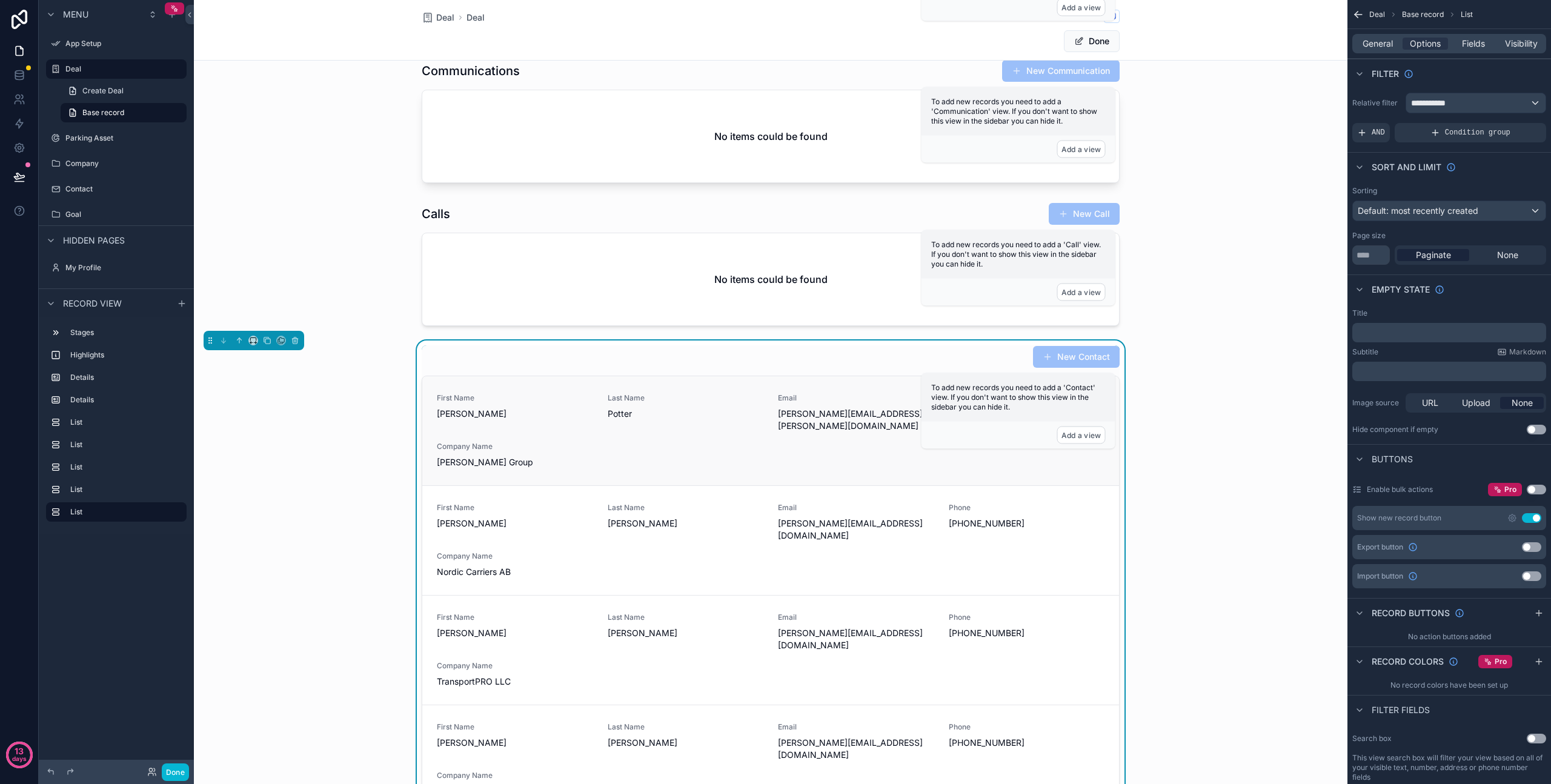
click at [864, 406] on div "Email harry+jordan@craiggroup.io" at bounding box center [856, 412] width 156 height 38
click at [850, 407] on div "Email harry+jordan@craiggroup.io" at bounding box center [856, 412] width 156 height 38
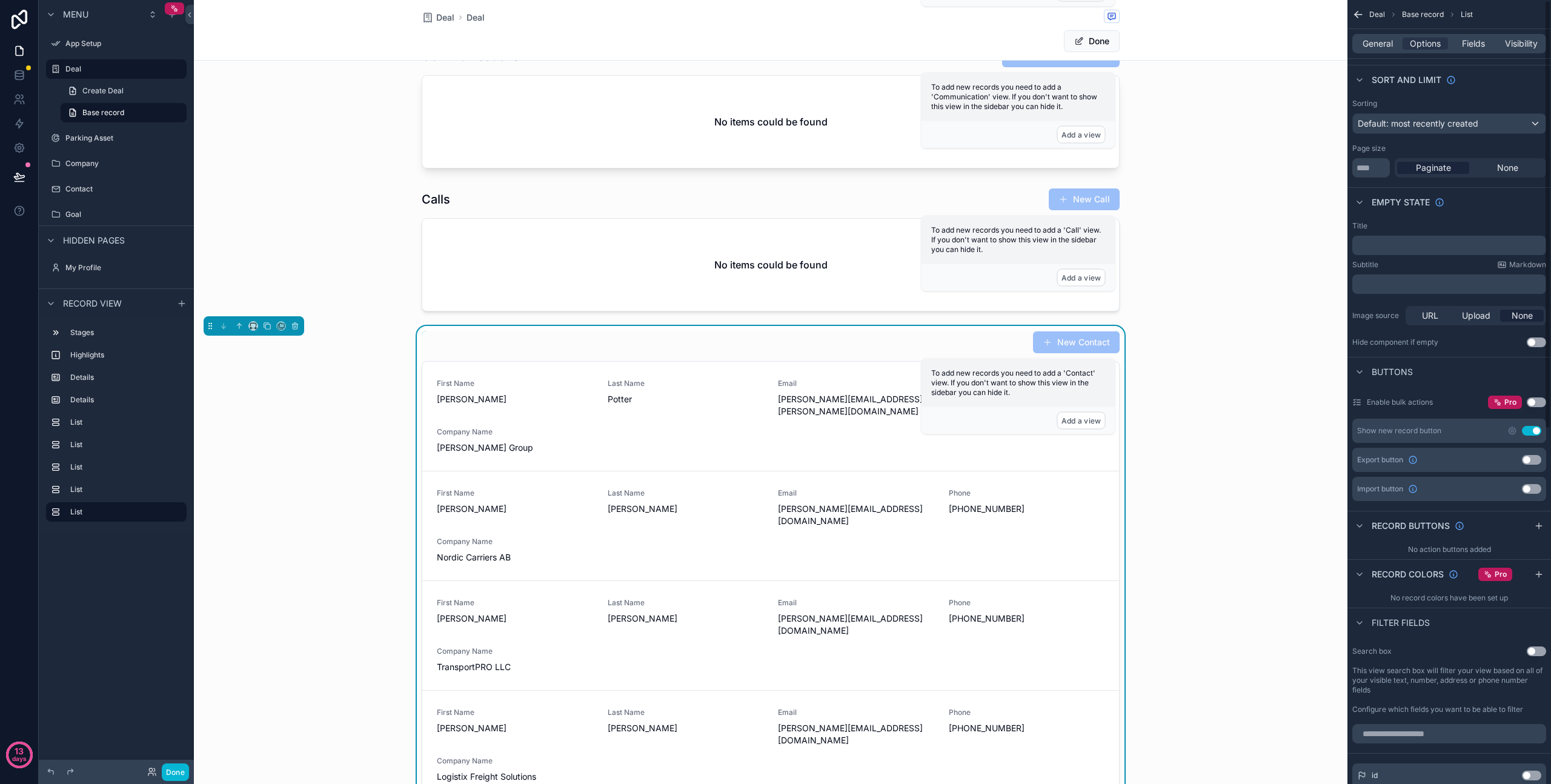
scroll to position [0, 0]
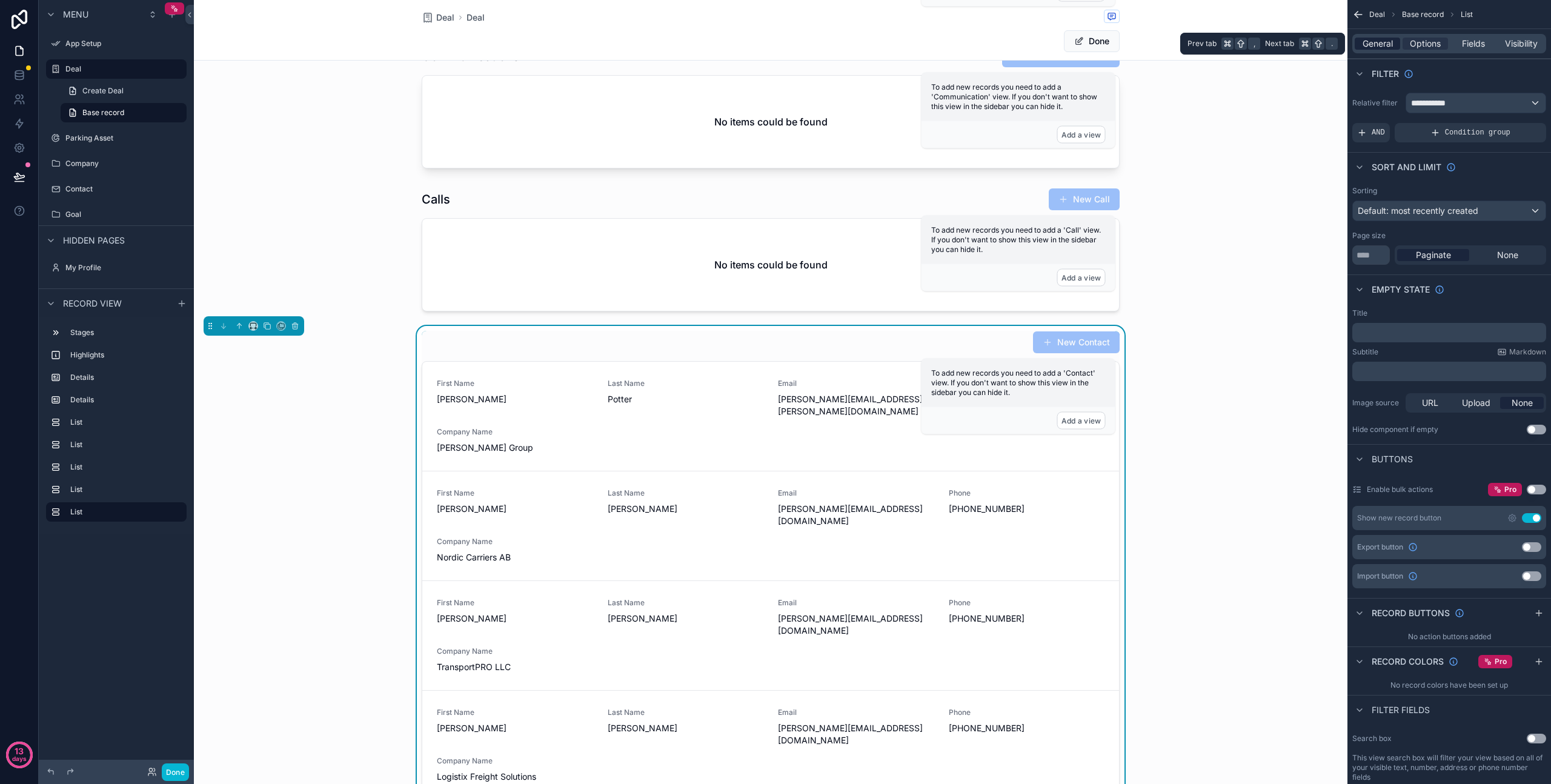
click at [1373, 46] on span "General" at bounding box center [1378, 43] width 31 height 12
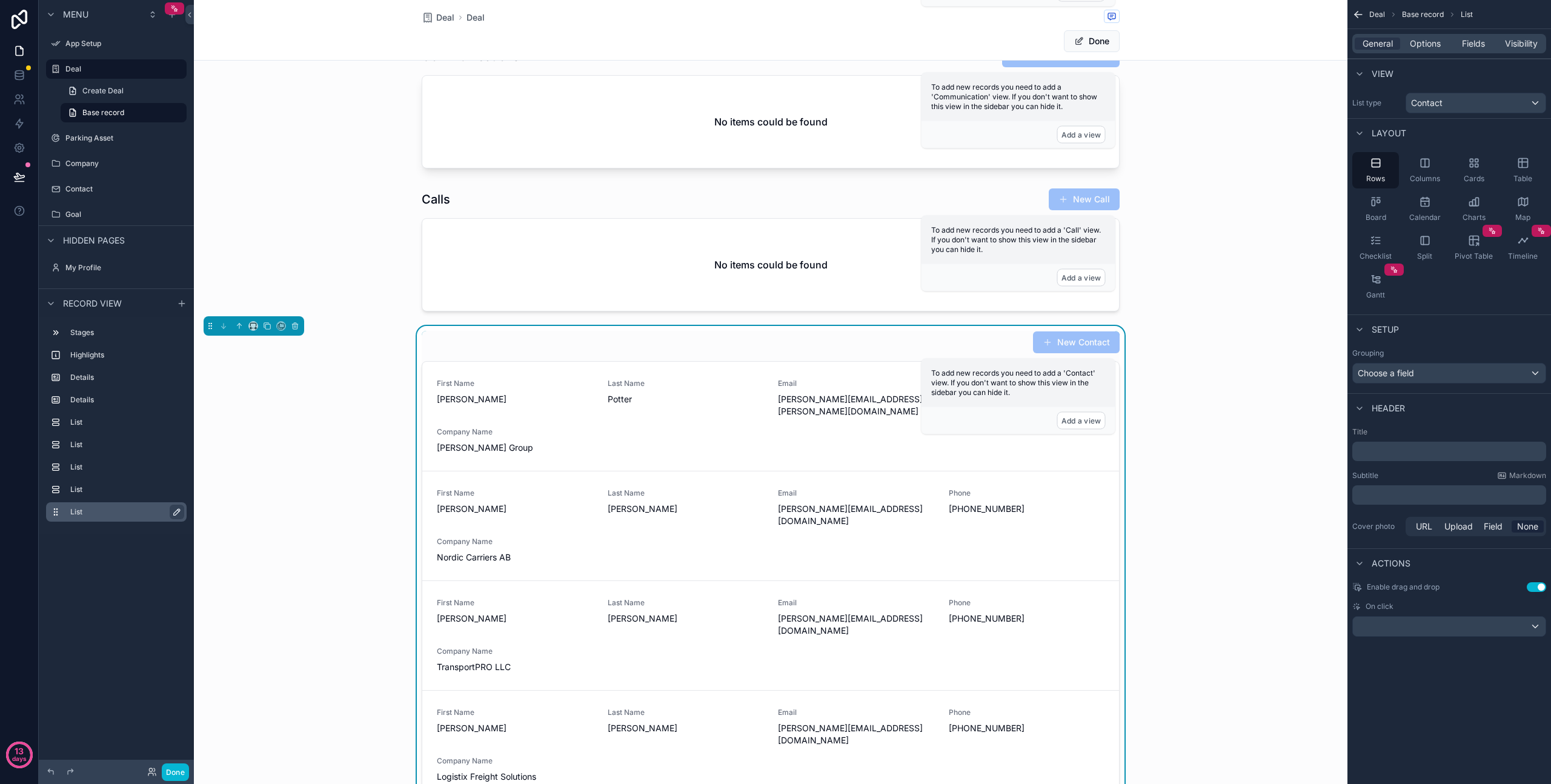
click at [176, 512] on icon "scrollable content" at bounding box center [177, 512] width 9 height 9
click at [176, 512] on icon "scrollable content" at bounding box center [174, 512] width 9 height 9
click at [84, 515] on label "List" at bounding box center [123, 512] width 107 height 9
click at [109, 518] on div "List" at bounding box center [126, 511] width 112 height 15
click at [1530, 46] on span "Visibility" at bounding box center [1522, 43] width 33 height 12
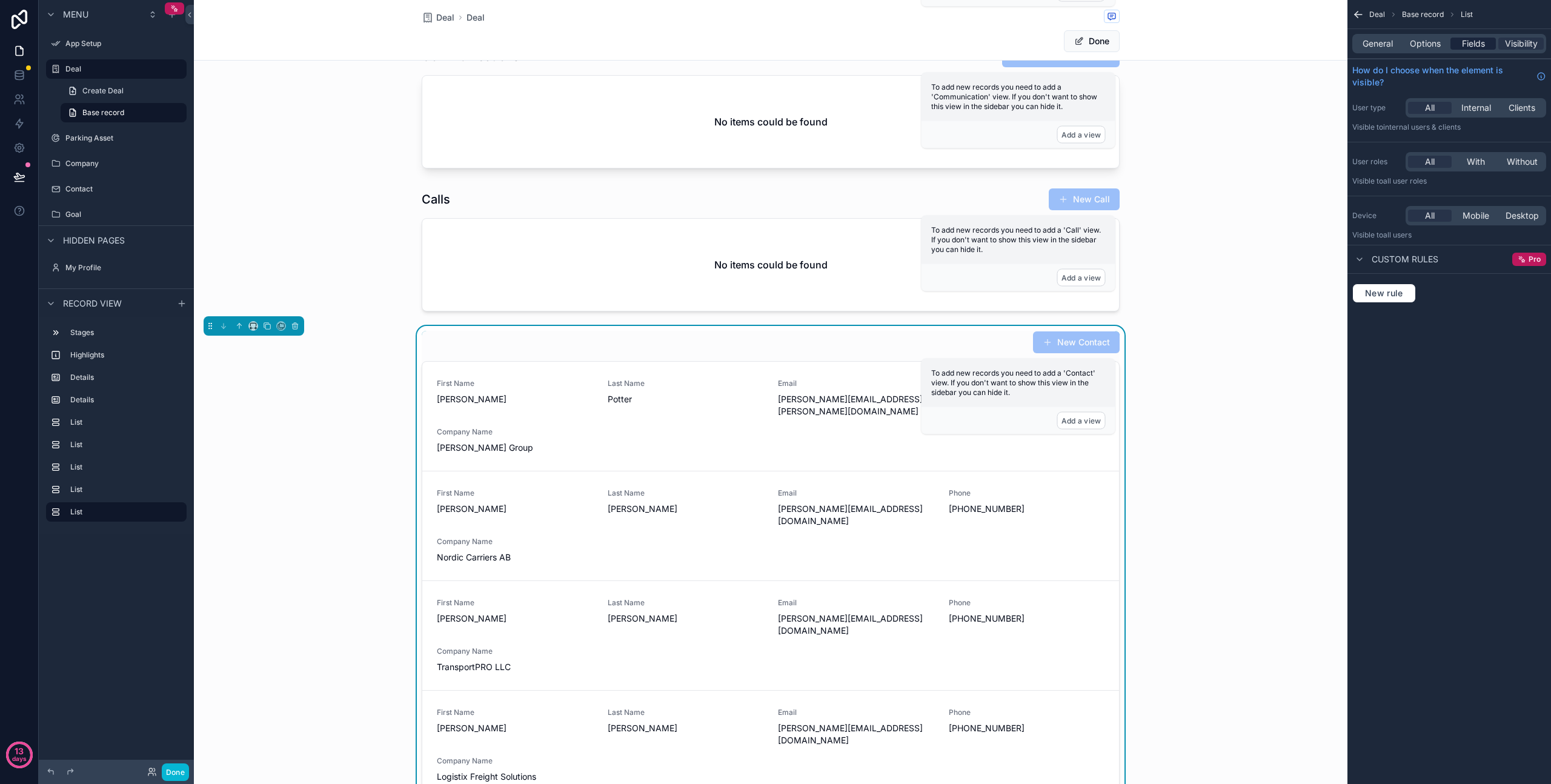
click at [1472, 40] on span "Fields" at bounding box center [1473, 43] width 23 height 12
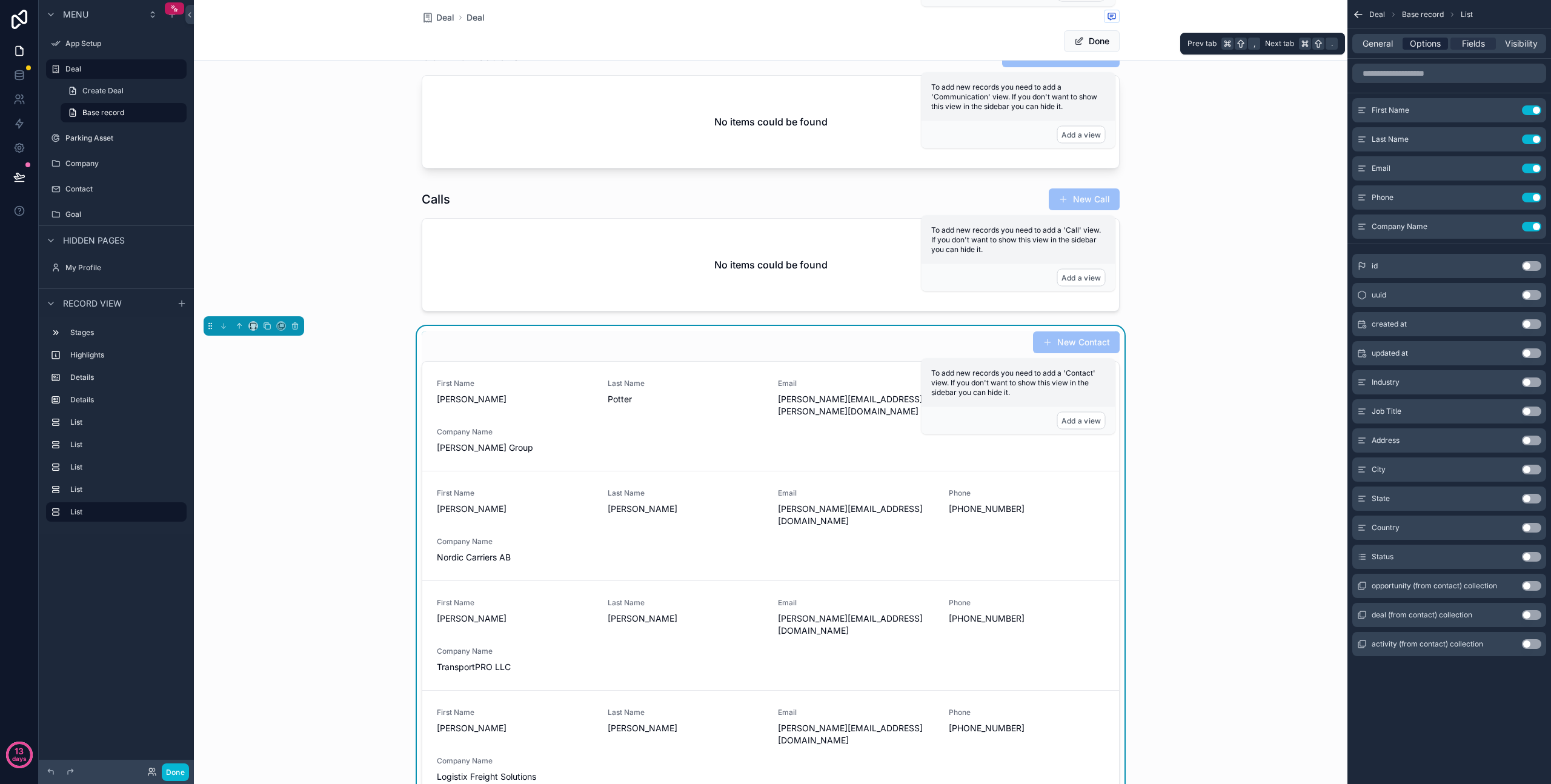
click at [1440, 46] on span "Options" at bounding box center [1425, 43] width 31 height 12
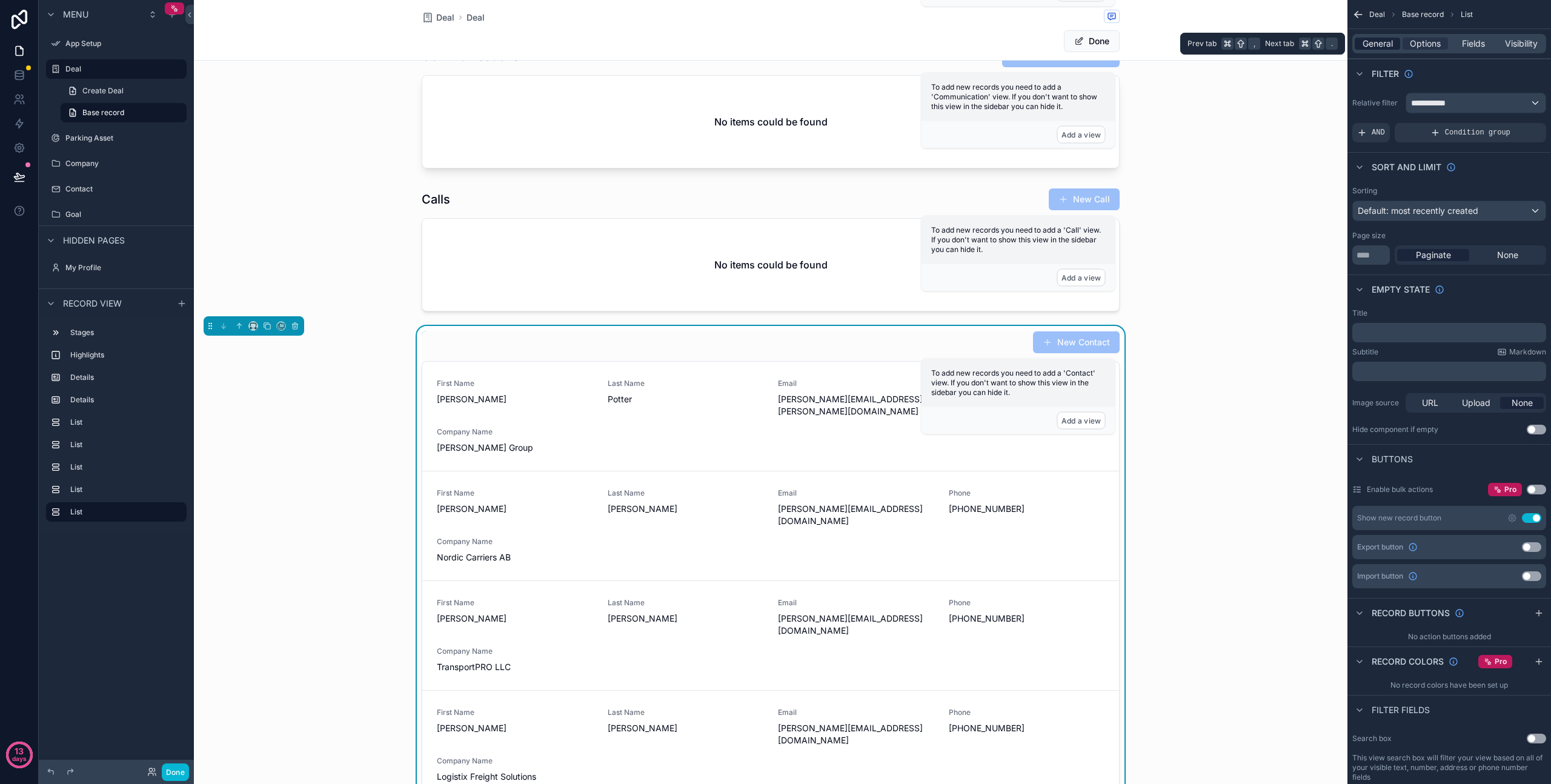
click at [1378, 42] on span "General" at bounding box center [1378, 43] width 31 height 12
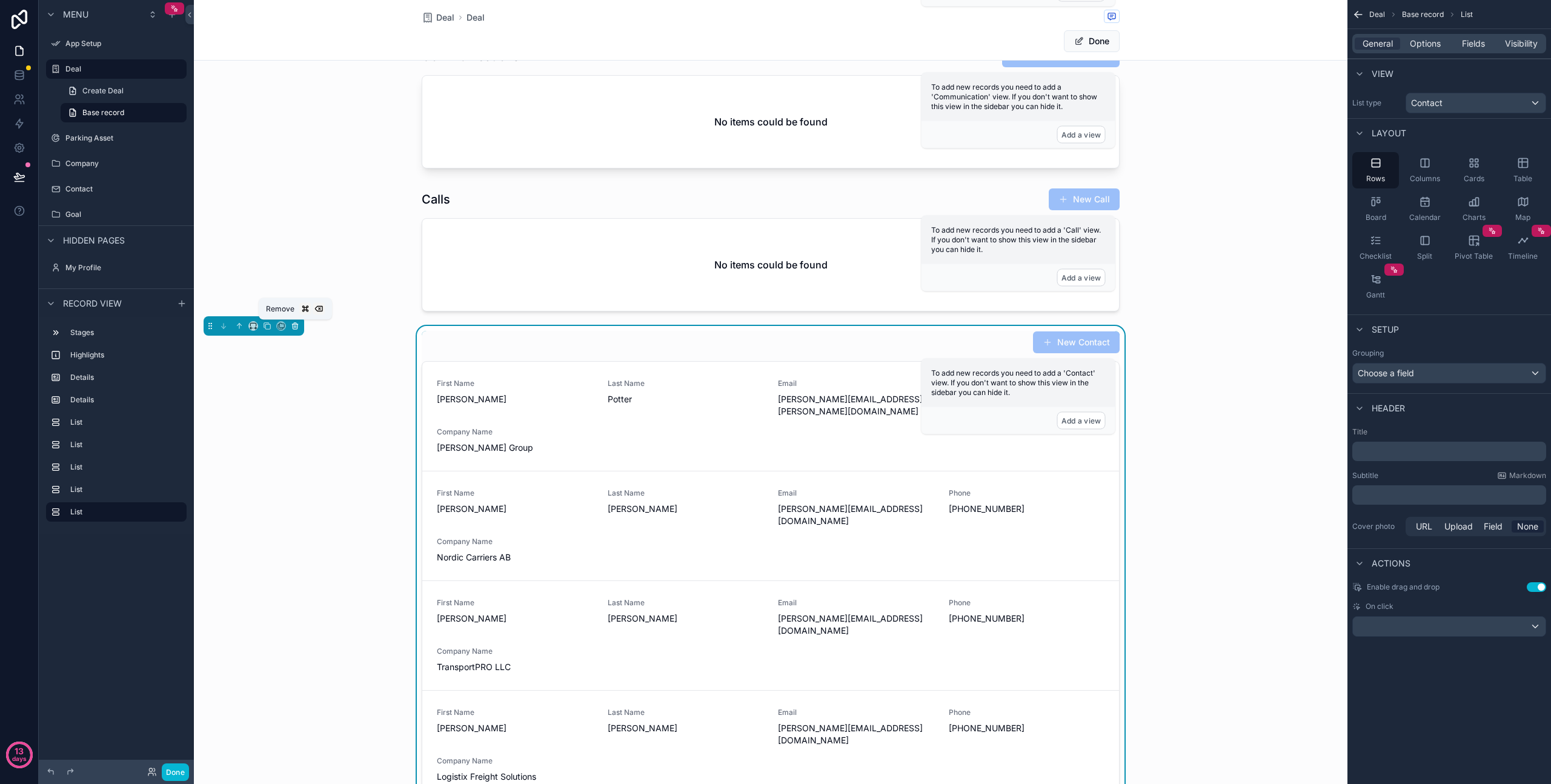
click at [295, 328] on icon "scrollable content" at bounding box center [295, 326] width 9 height 9
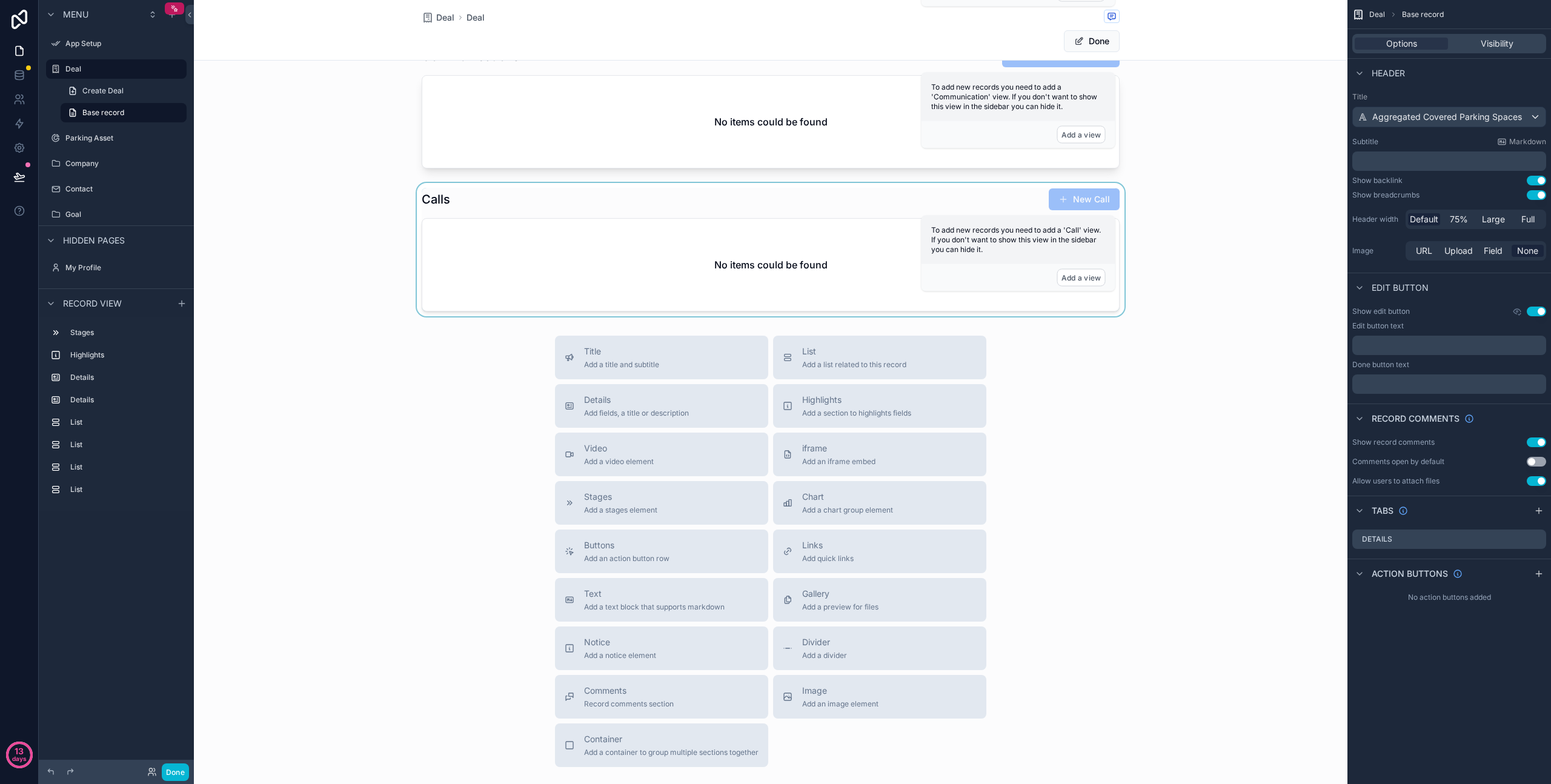
click at [576, 265] on div "scrollable content" at bounding box center [771, 250] width 1153 height 134
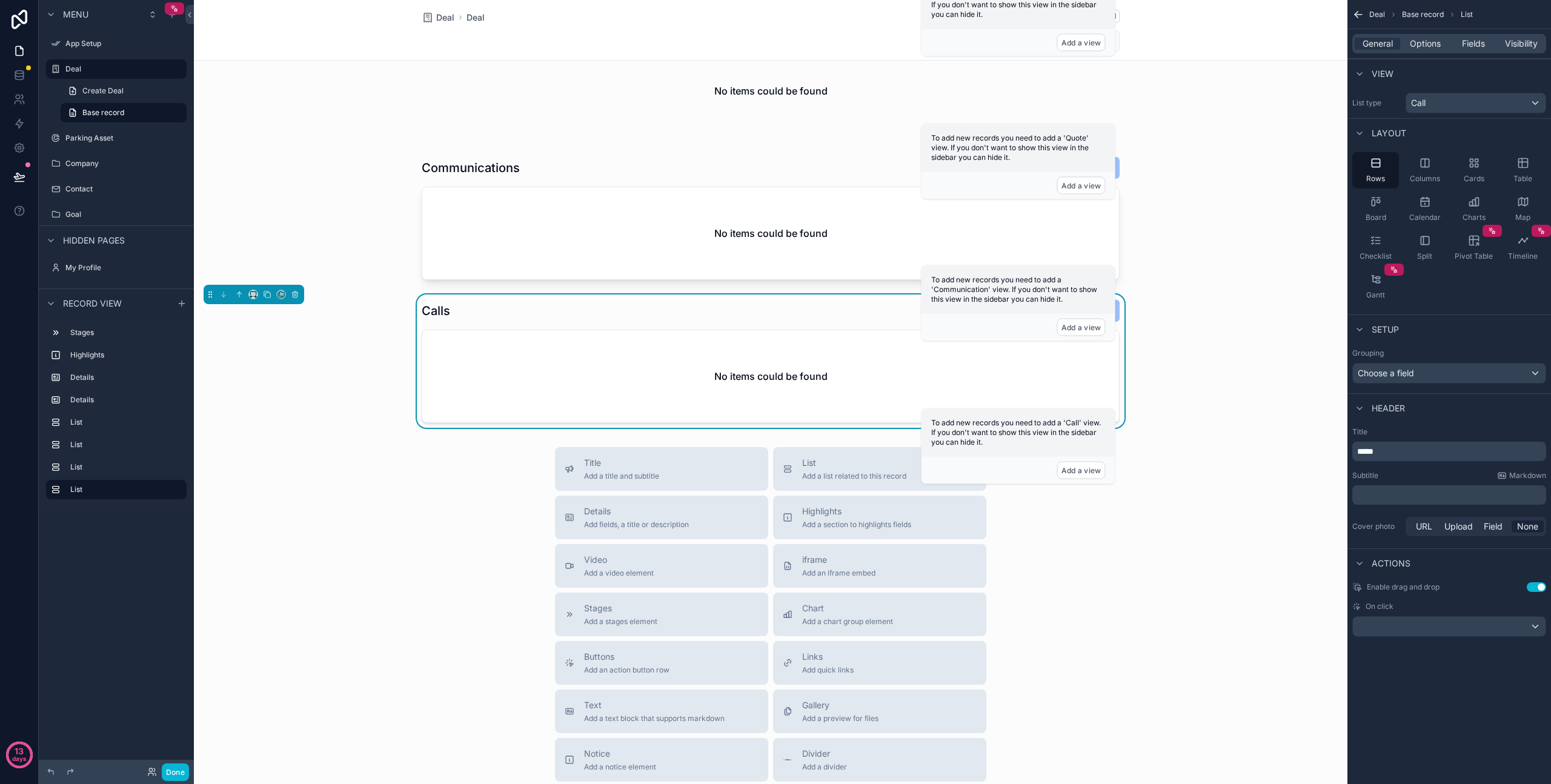
scroll to position [431, 0]
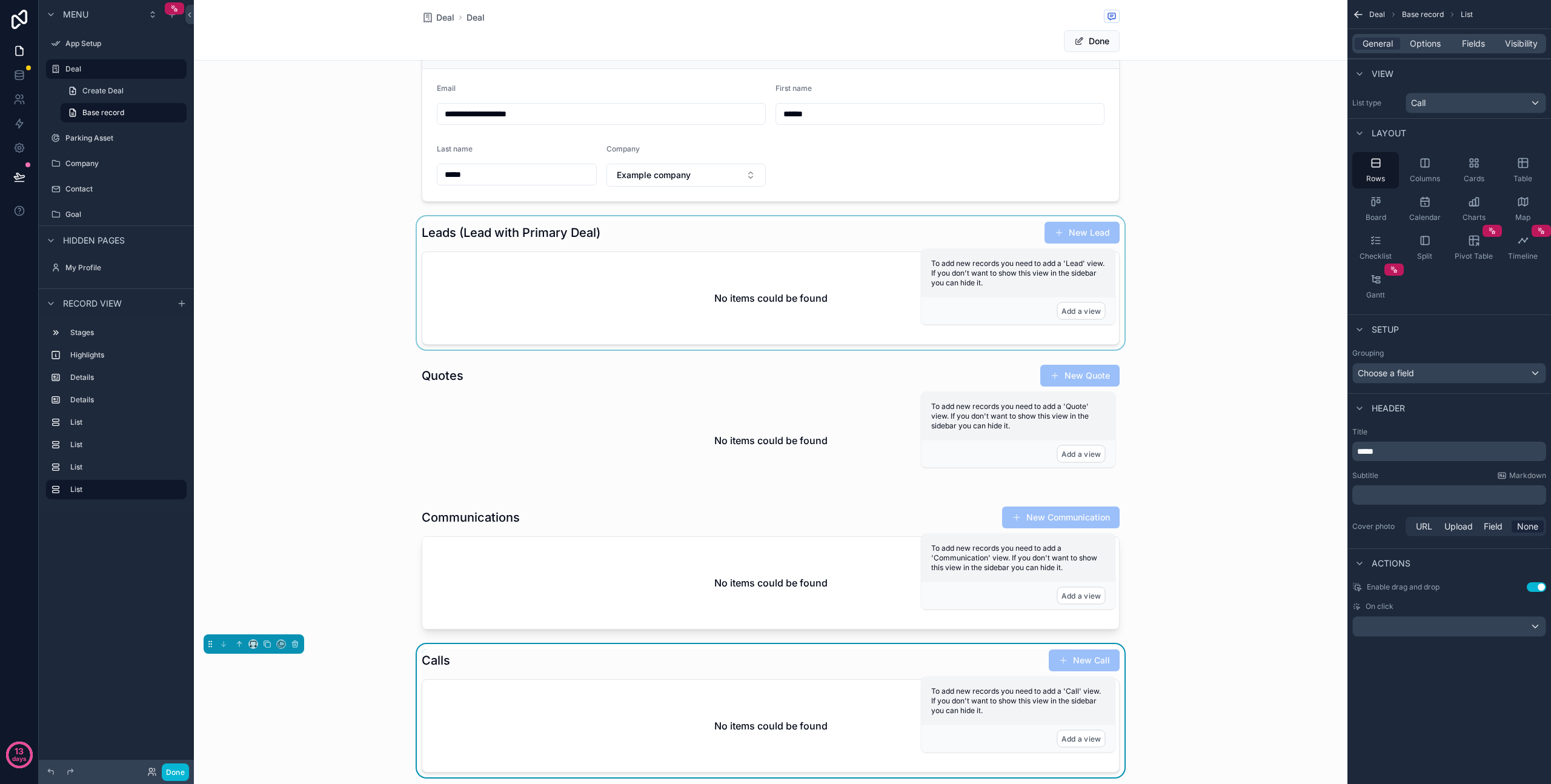
click at [559, 290] on div "scrollable content" at bounding box center [771, 283] width 1153 height 134
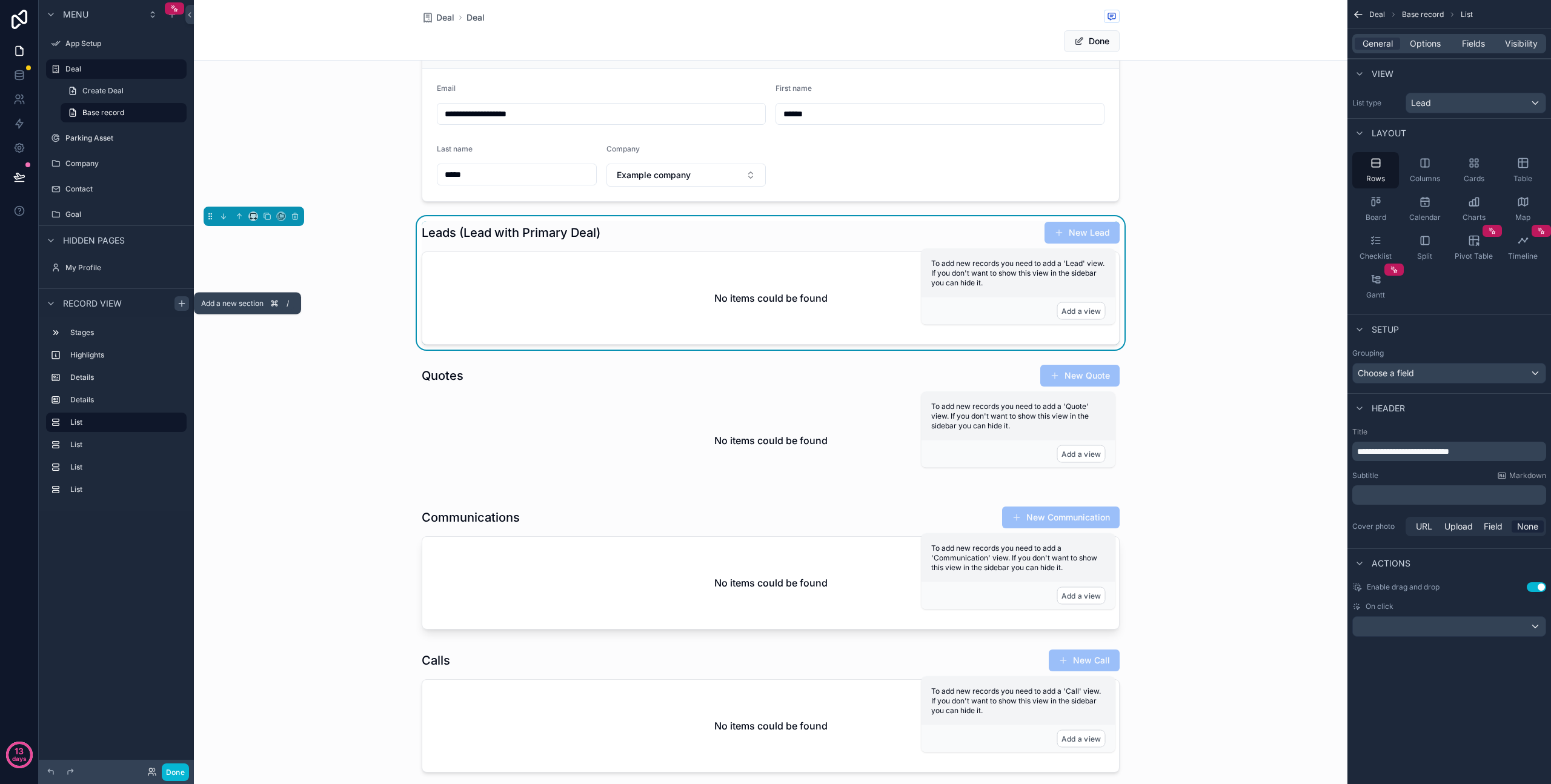
click at [179, 304] on icon "scrollable content" at bounding box center [182, 303] width 9 height 9
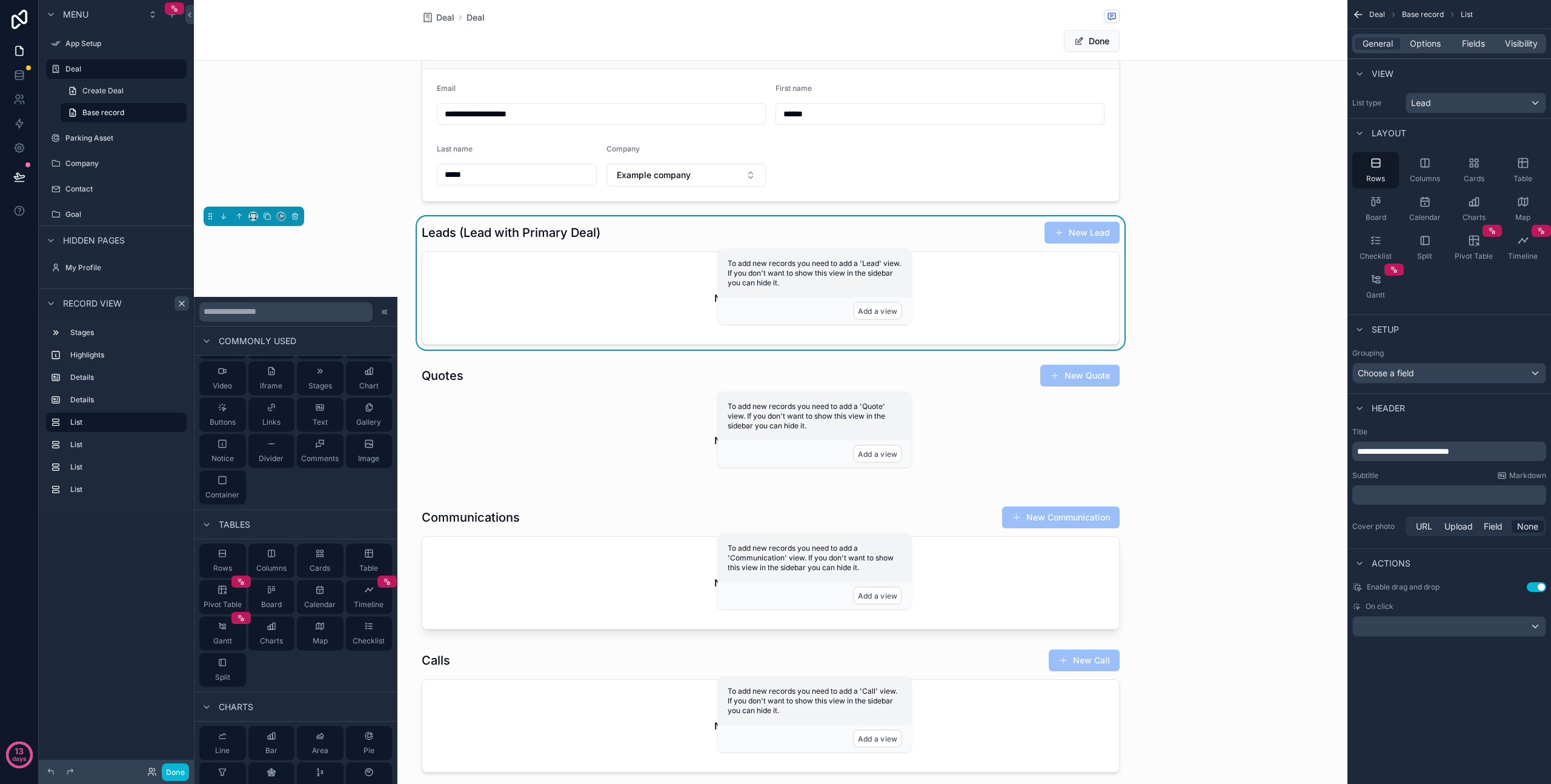
scroll to position [0, 0]
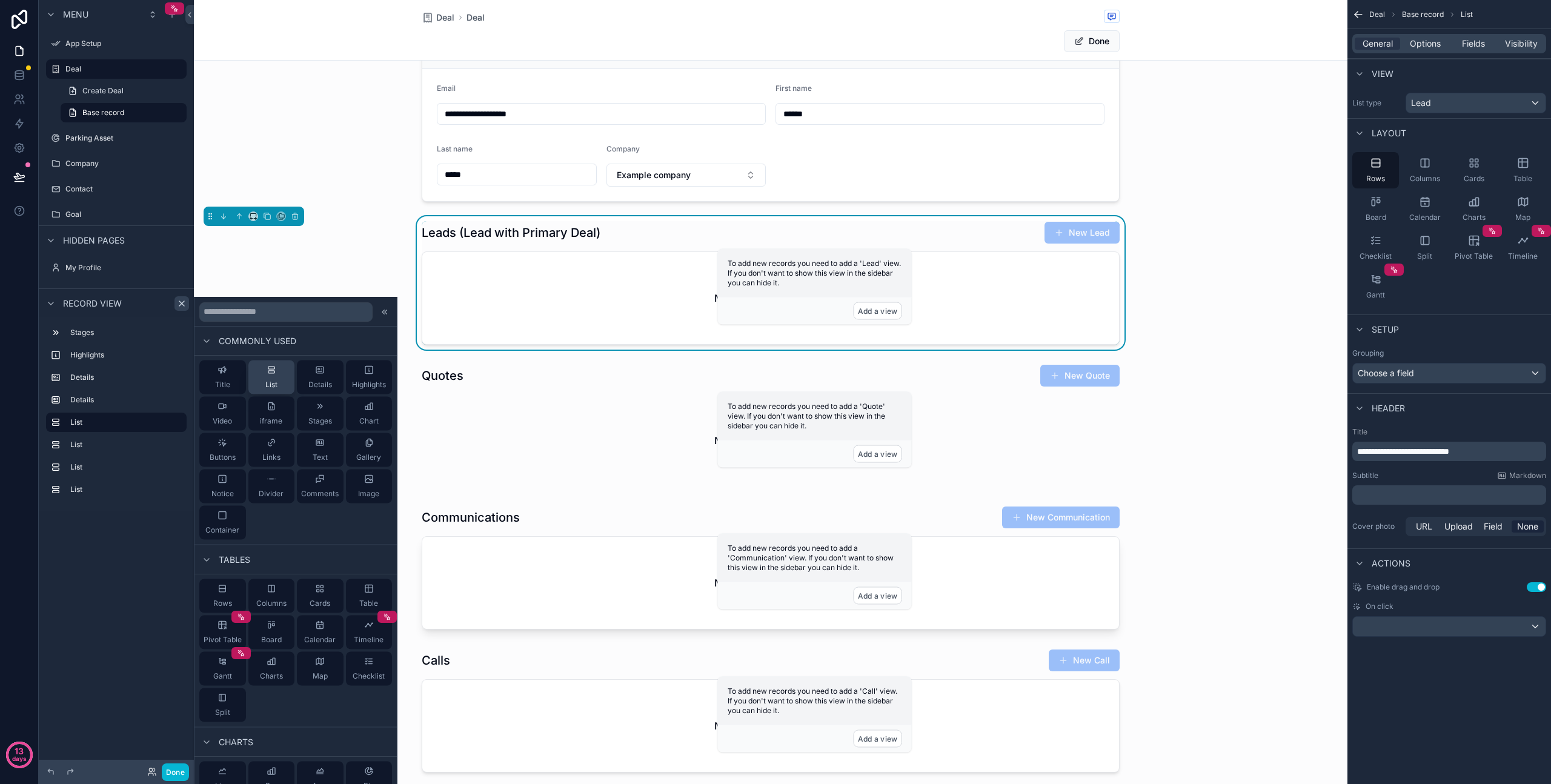
click at [266, 373] on icon at bounding box center [271, 370] width 9 height 9
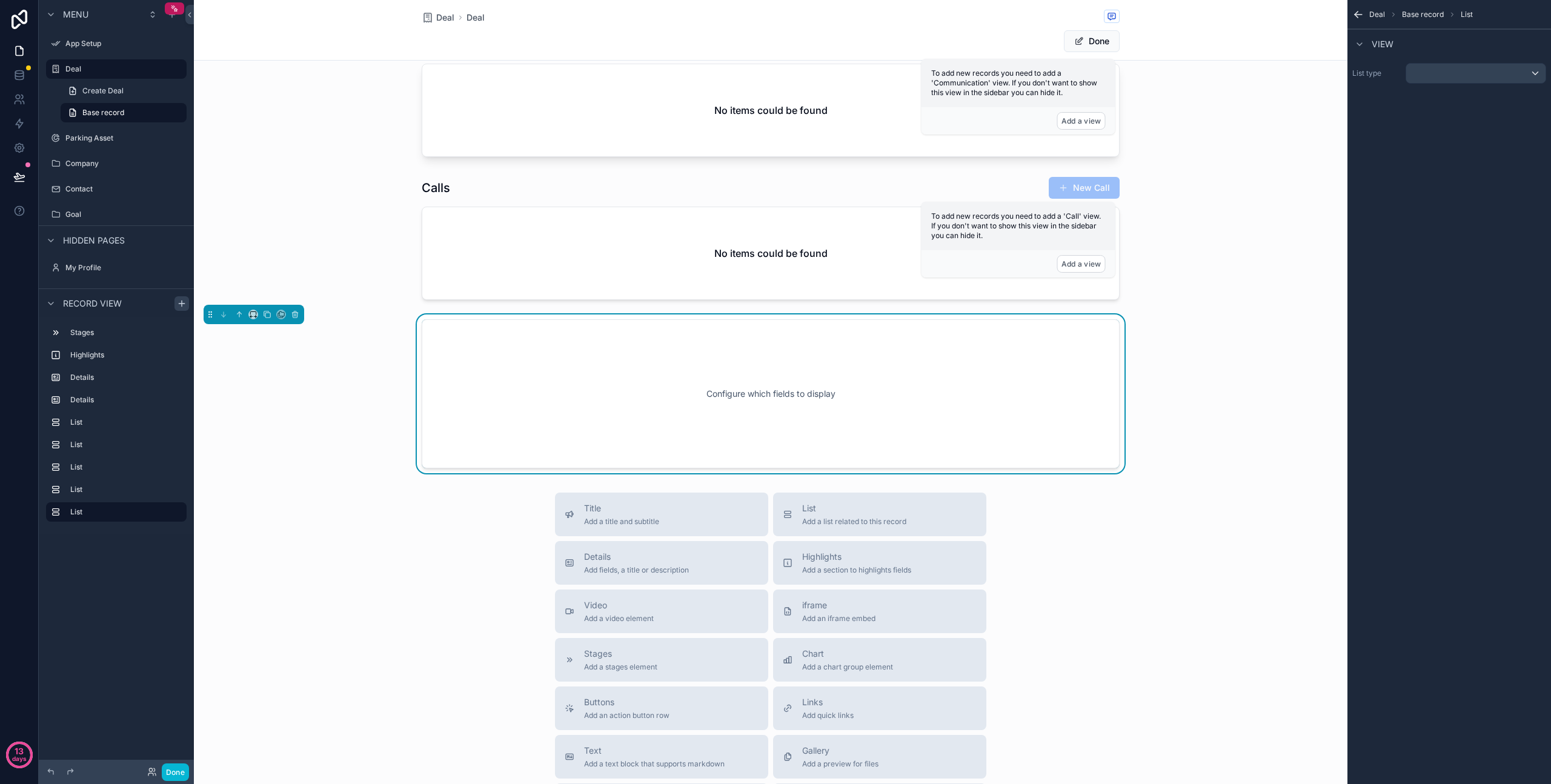
scroll to position [906, 0]
click at [1446, 72] on div "scrollable content" at bounding box center [1476, 73] width 139 height 20
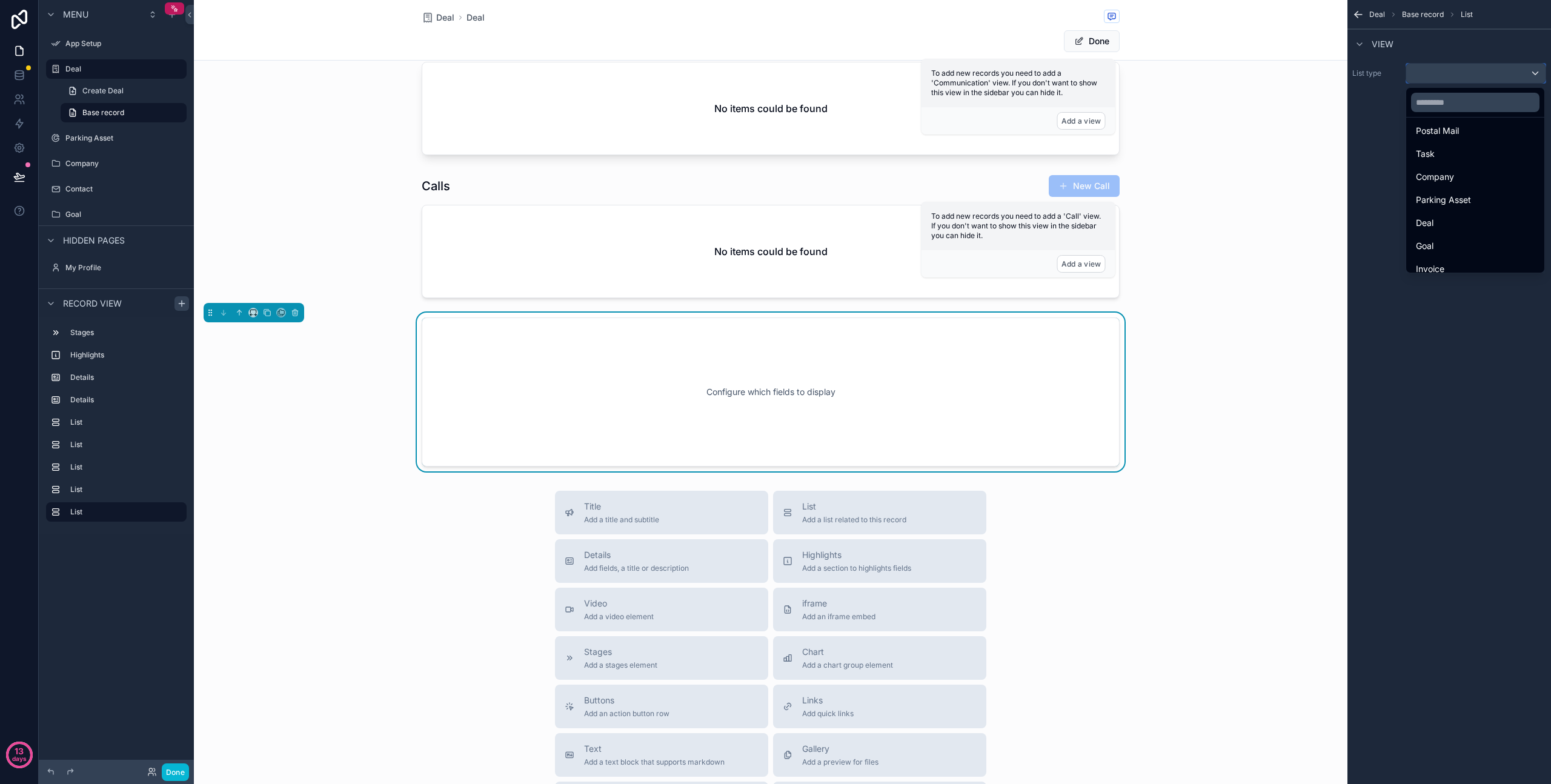
scroll to position [323, 0]
click at [1439, 176] on span "Company" at bounding box center [1435, 174] width 38 height 15
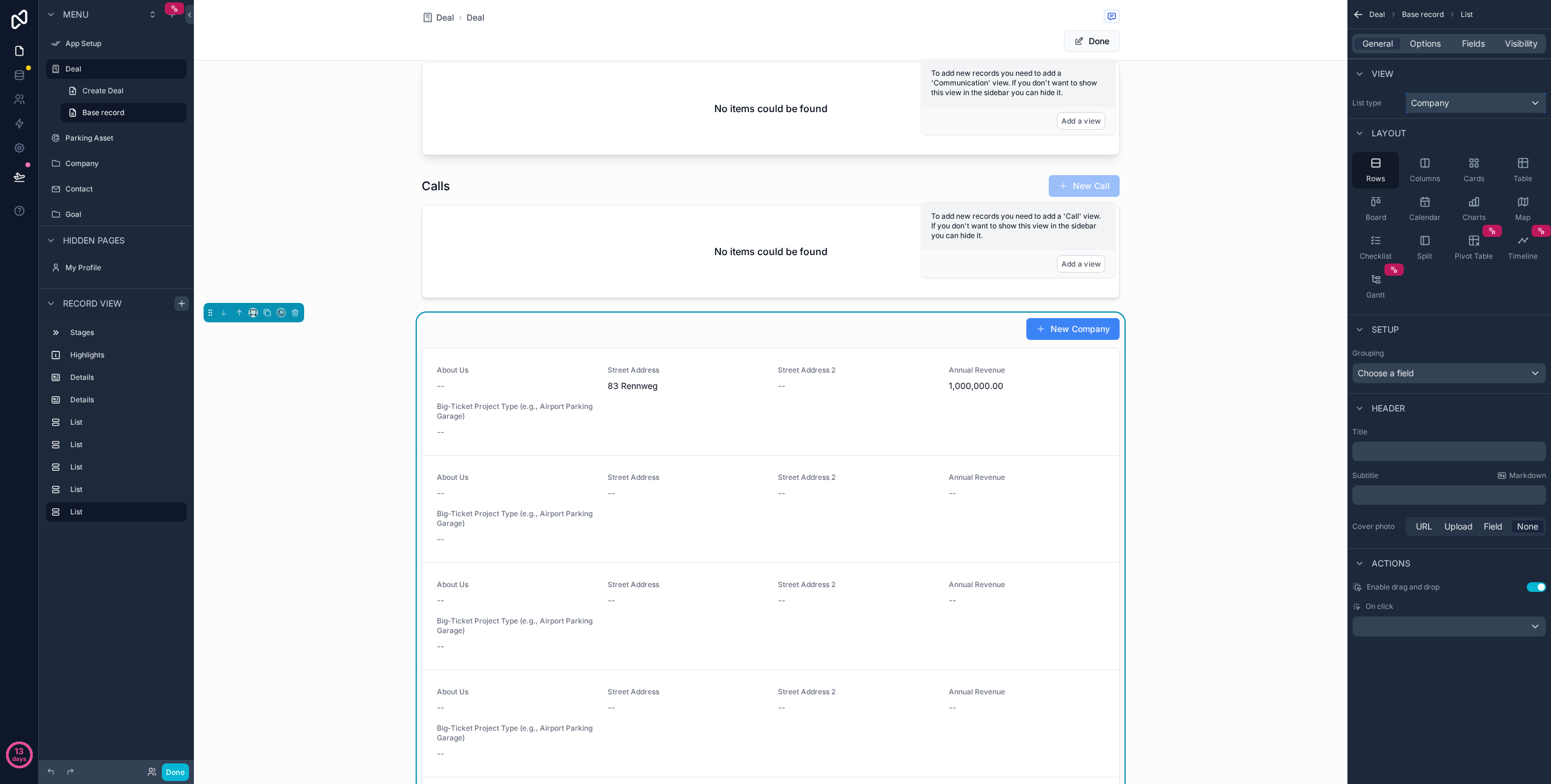
click at [1443, 101] on span "Company" at bounding box center [1430, 102] width 38 height 12
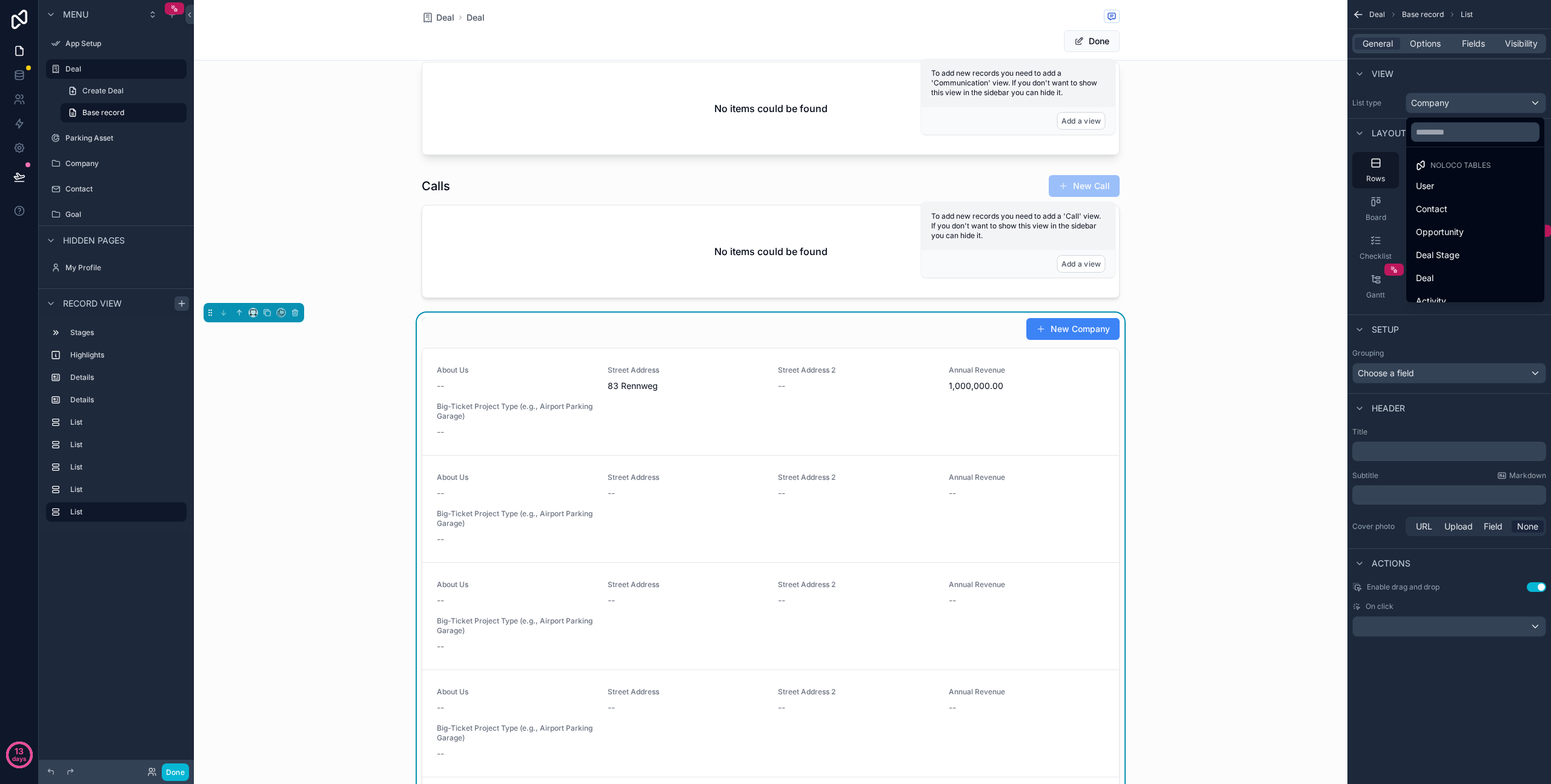
click at [1443, 101] on div "scrollable content" at bounding box center [776, 392] width 1551 height 784
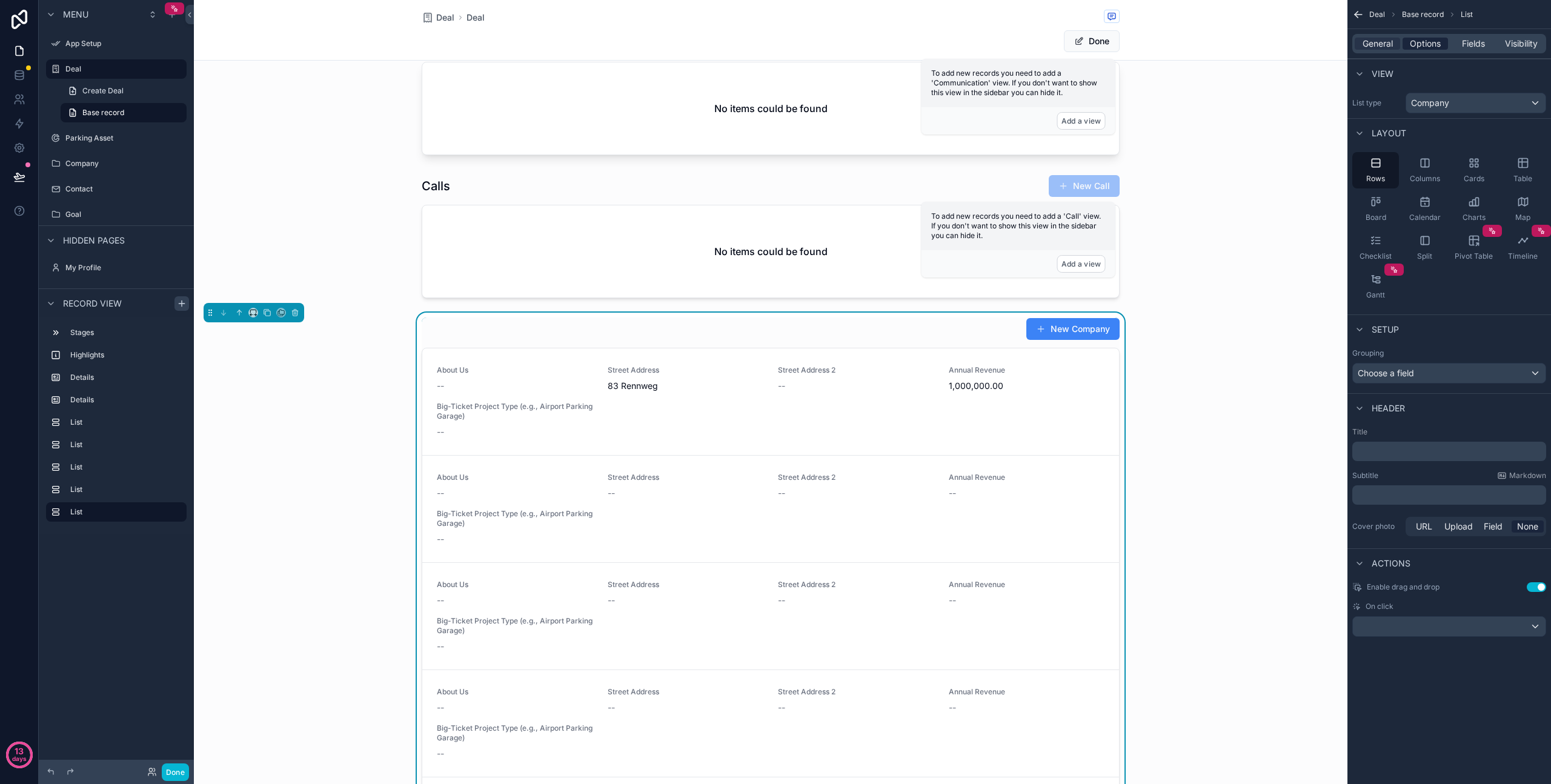
click at [1428, 39] on span "Options" at bounding box center [1425, 43] width 31 height 12
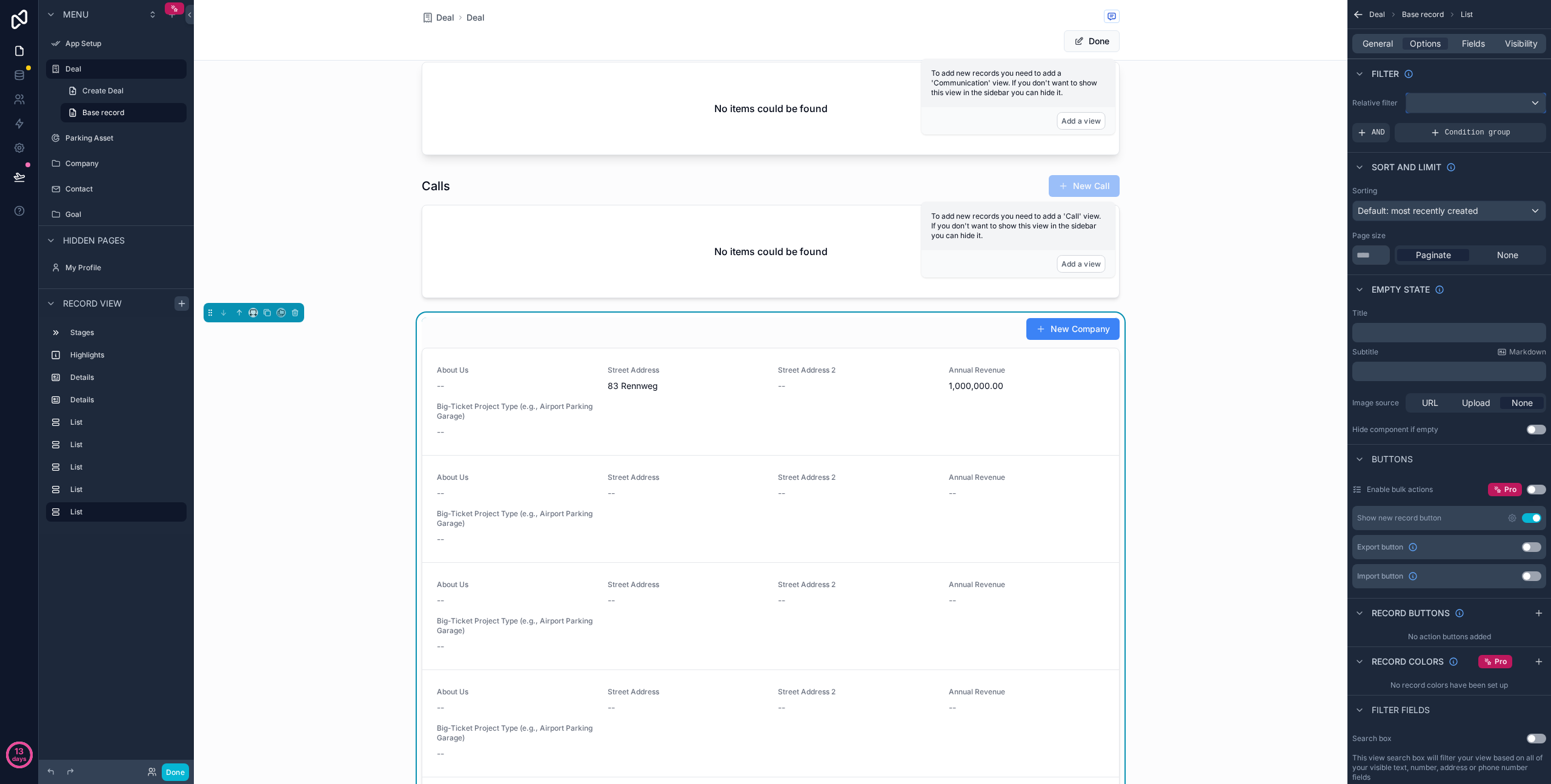
click at [1443, 103] on div "scrollable content" at bounding box center [1476, 103] width 139 height 20
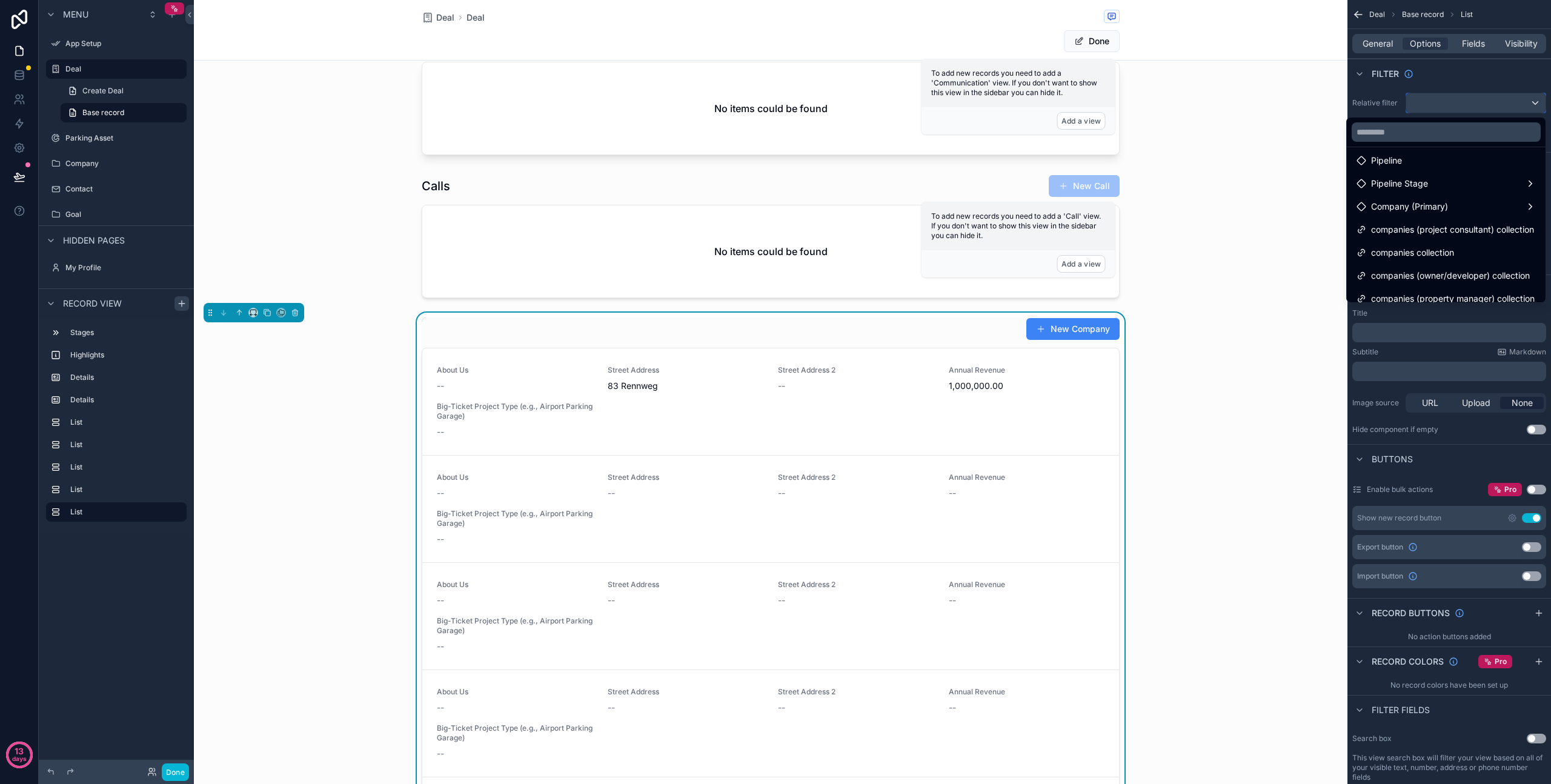
scroll to position [117, 0]
click at [1421, 232] on span "companies (project consultant) collection" at bounding box center [1452, 230] width 163 height 15
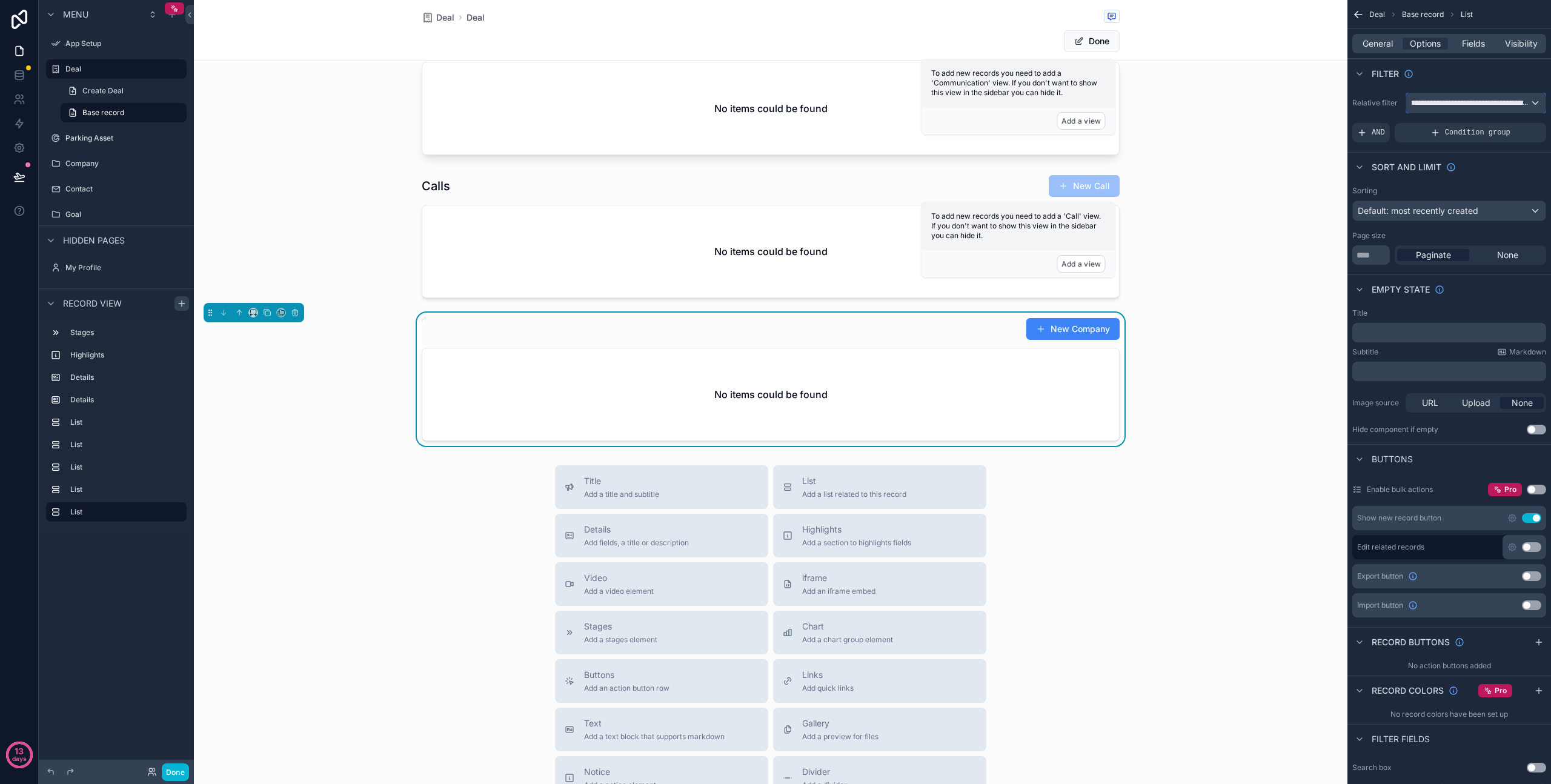
click at [1455, 101] on span "**********" at bounding box center [1470, 103] width 119 height 9
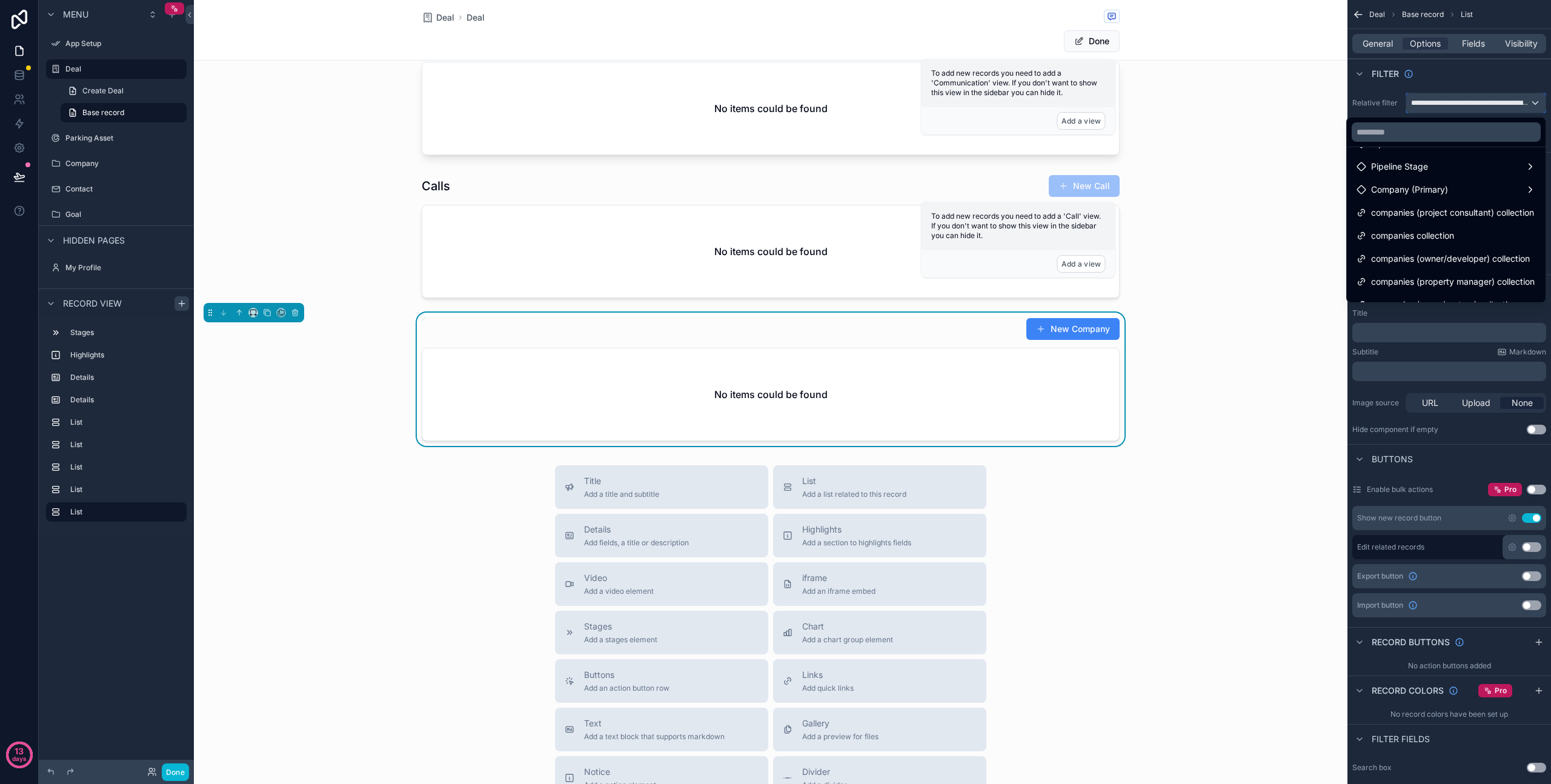
scroll to position [129, 0]
click at [1402, 244] on span "companies collection" at bounding box center [1413, 241] width 83 height 15
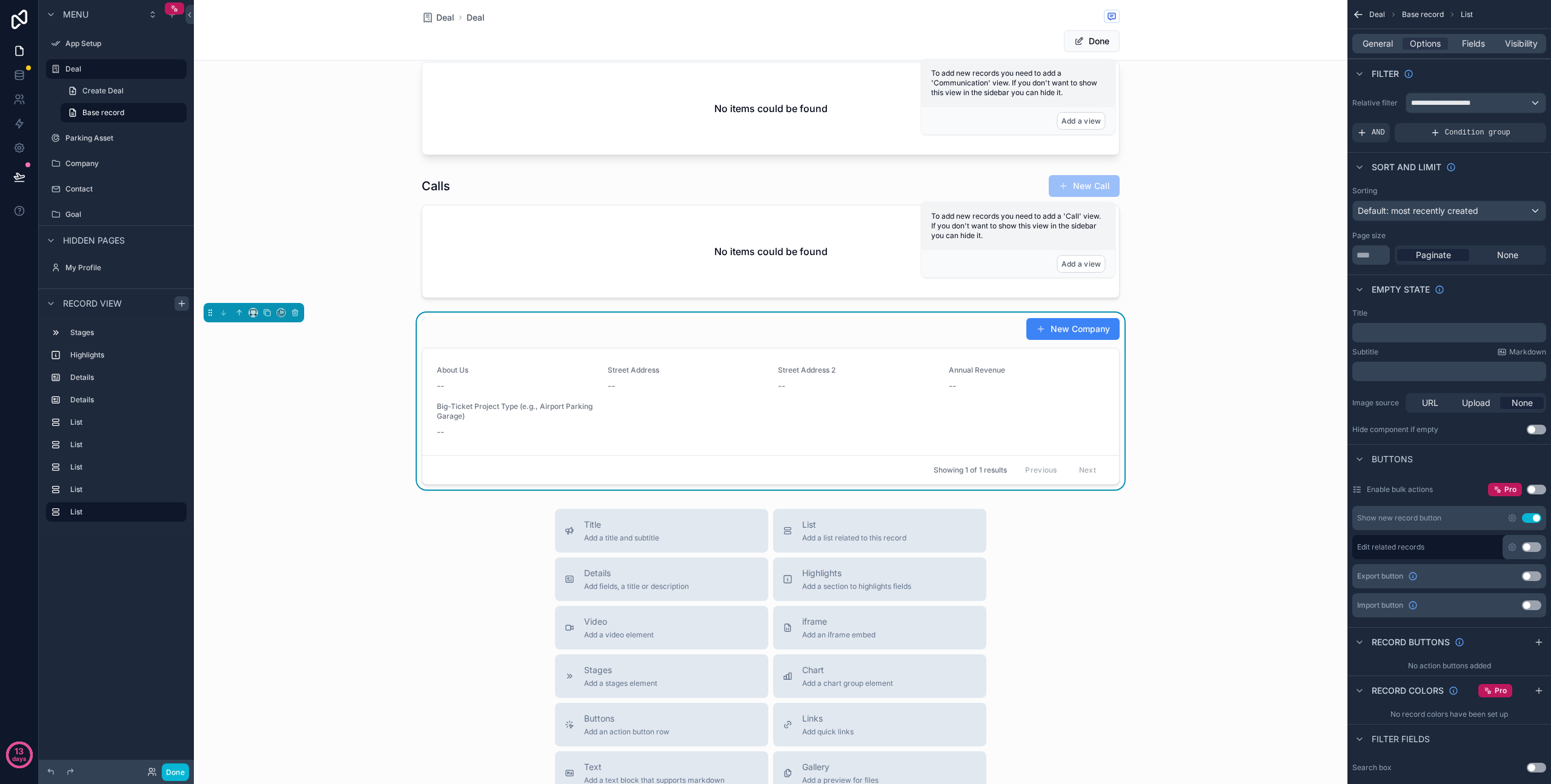
click at [1205, 442] on div "New Company About Us -- Street Address -- Street Address 2 -- Annual Revenue --…" at bounding box center [771, 401] width 1153 height 177
click at [173, 774] on button "Done" at bounding box center [175, 772] width 28 height 17
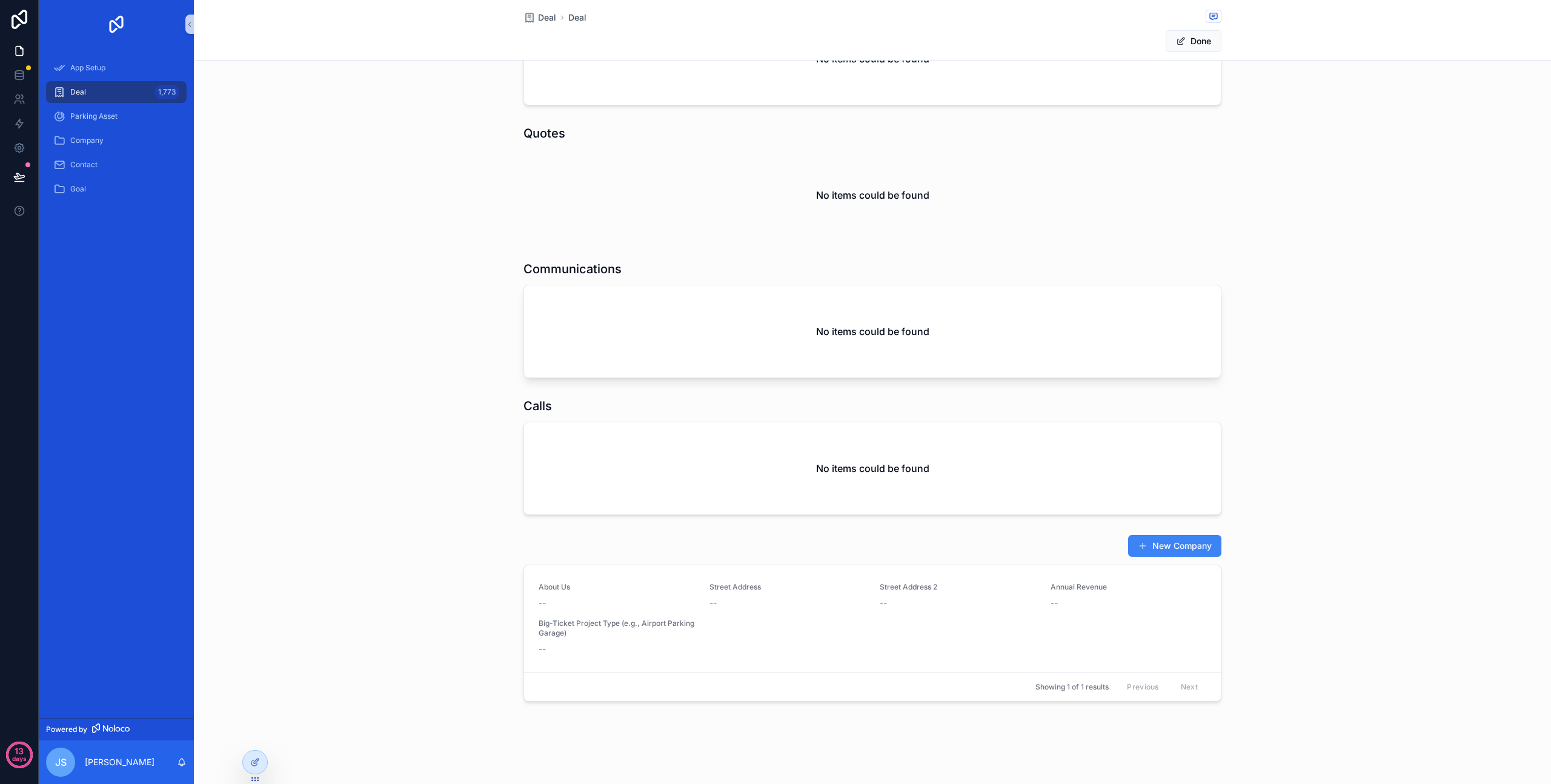
scroll to position [665, 0]
click at [666, 610] on div "About Us -- Street Address -- Street Address 2 -- Annual Revenue -- Big-Ticket …" at bounding box center [873, 618] width 668 height 73
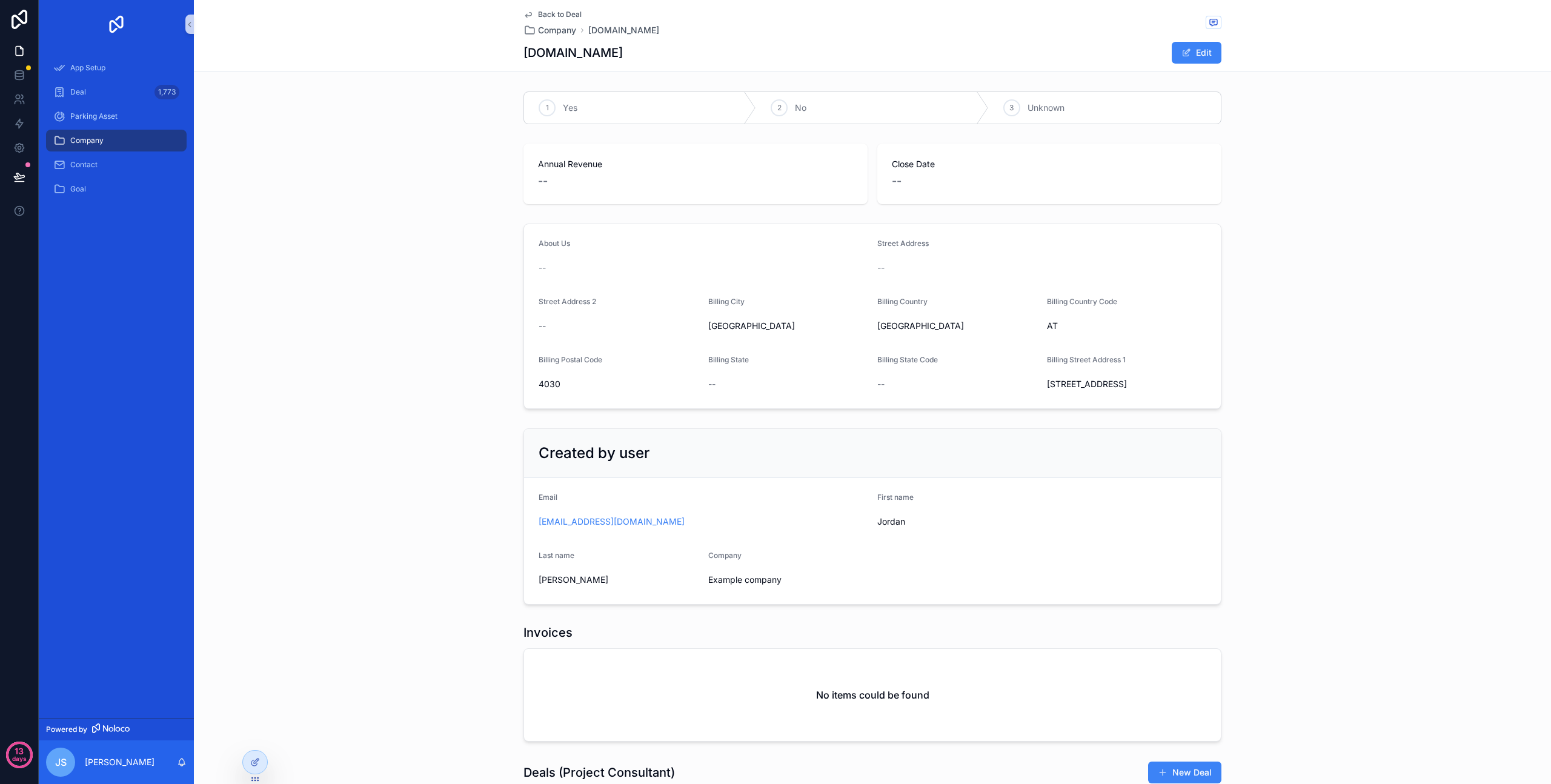
click at [547, 16] on span "Back to Deal" at bounding box center [560, 14] width 44 height 9
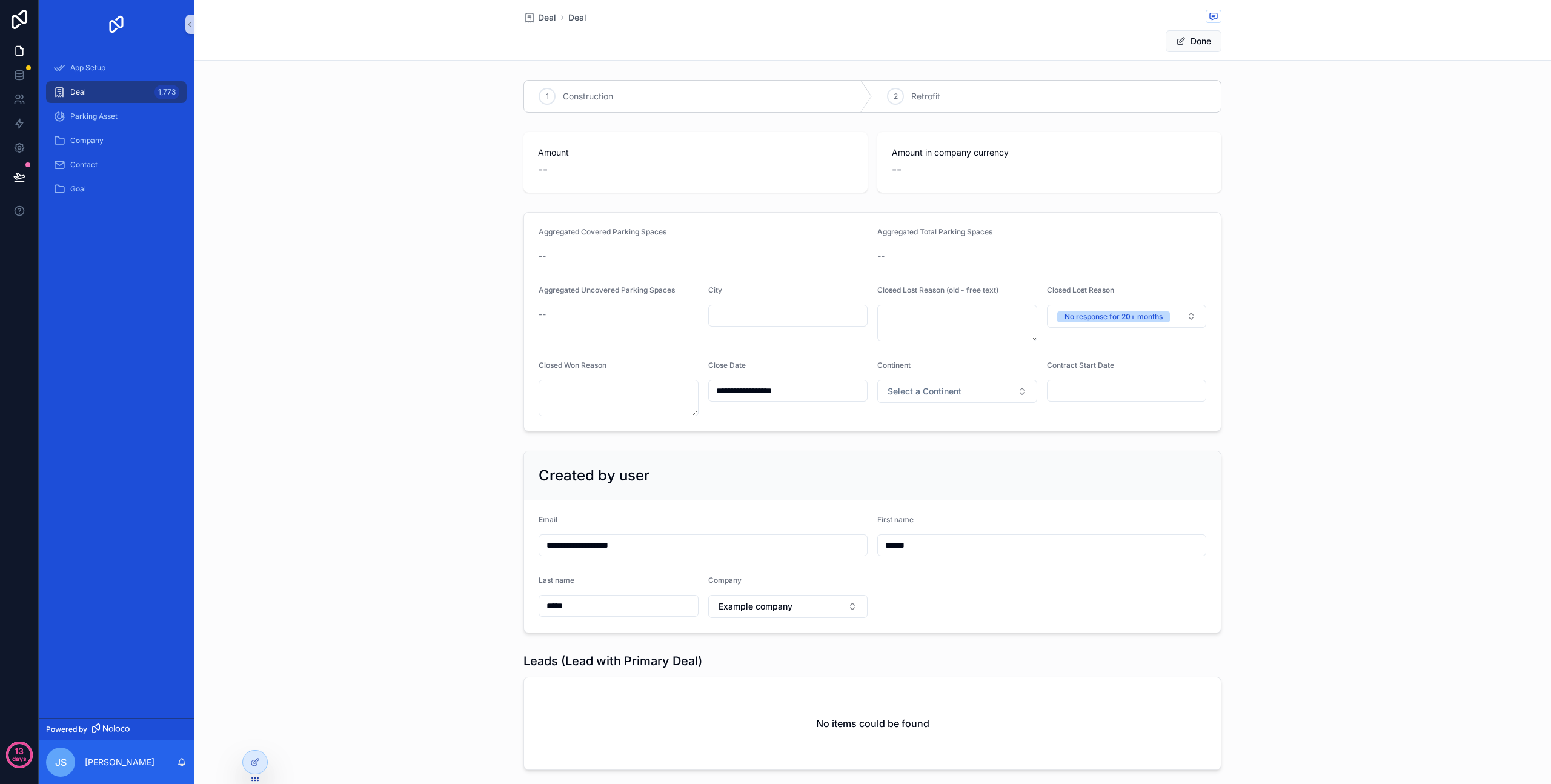
click at [94, 97] on div "Deal 1,773" at bounding box center [116, 92] width 126 height 20
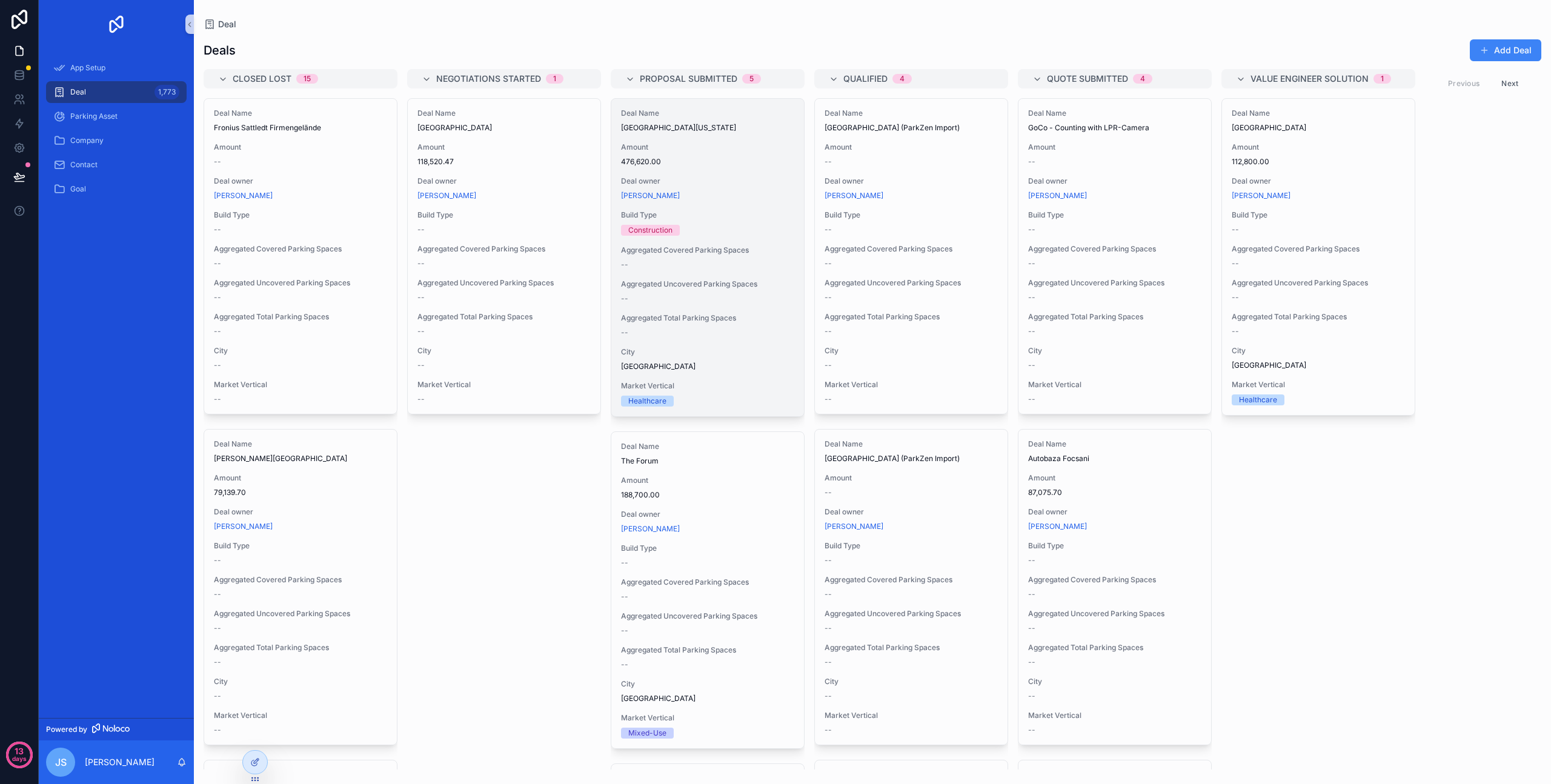
click at [716, 206] on div "Deal Name University of Nebraska Medical Center Amount 476,620.00 Deal owner Dy…" at bounding box center [707, 258] width 192 height 317
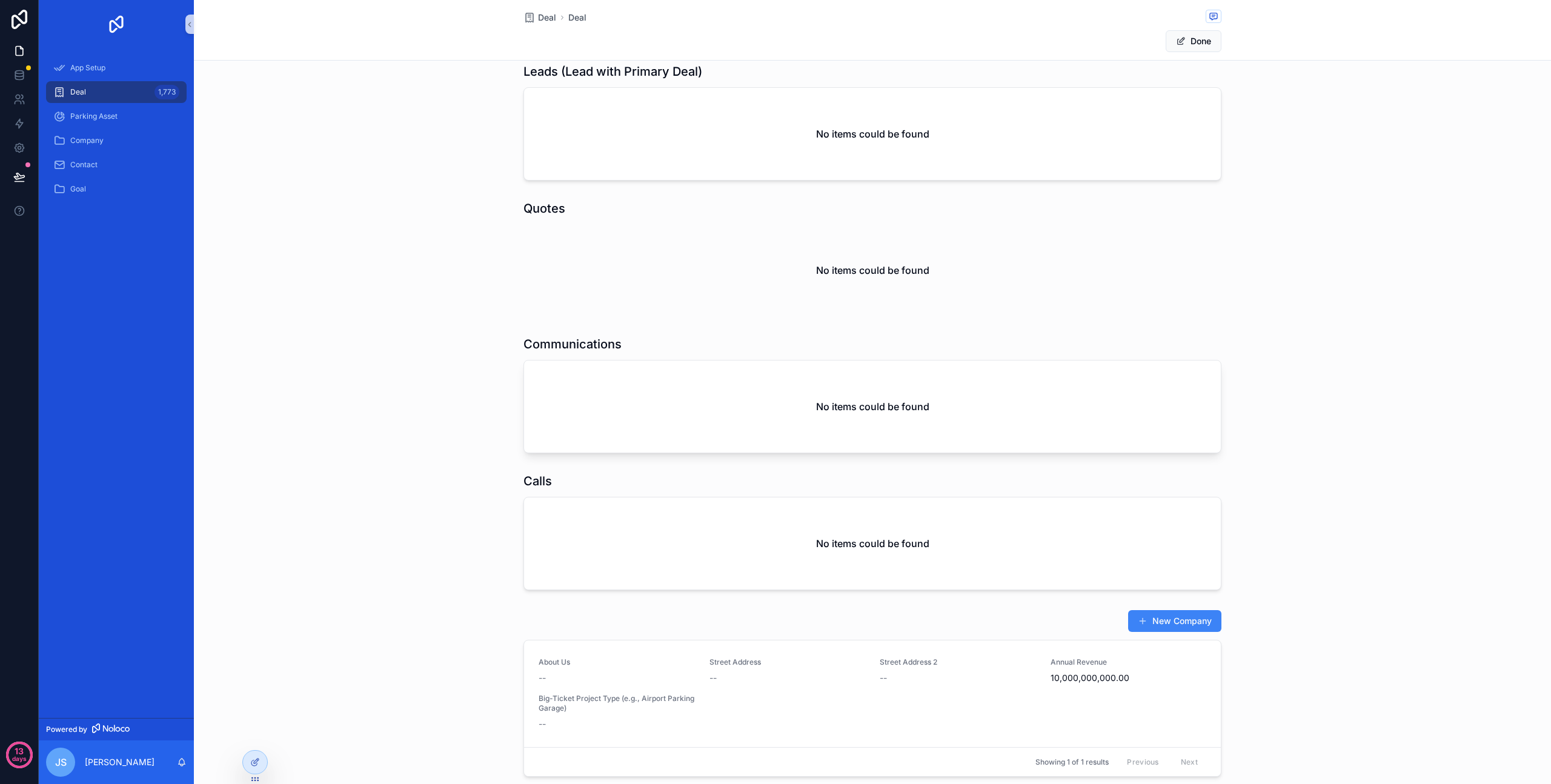
scroll to position [664, 0]
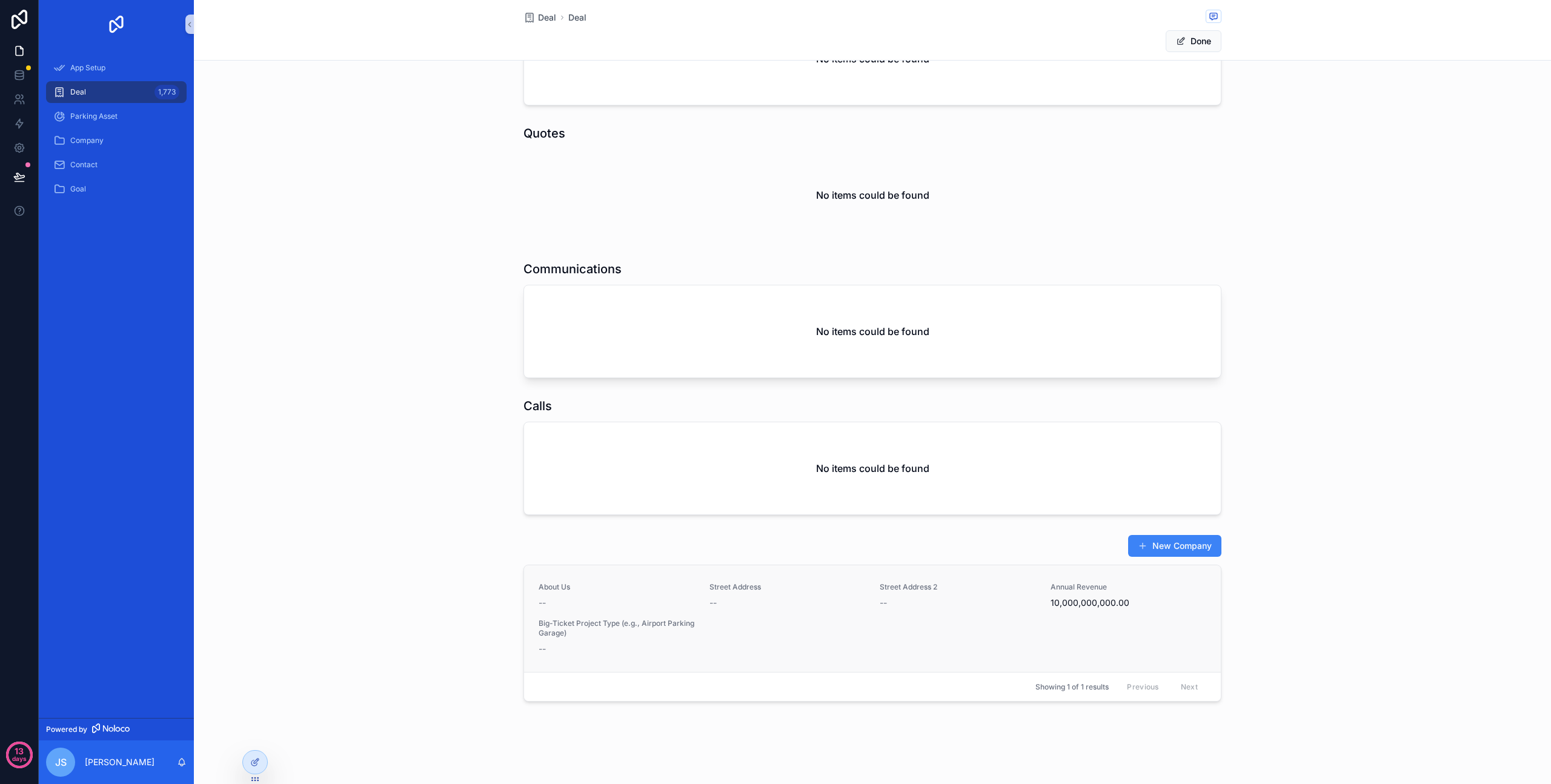
click at [643, 644] on div "--" at bounding box center [617, 648] width 156 height 12
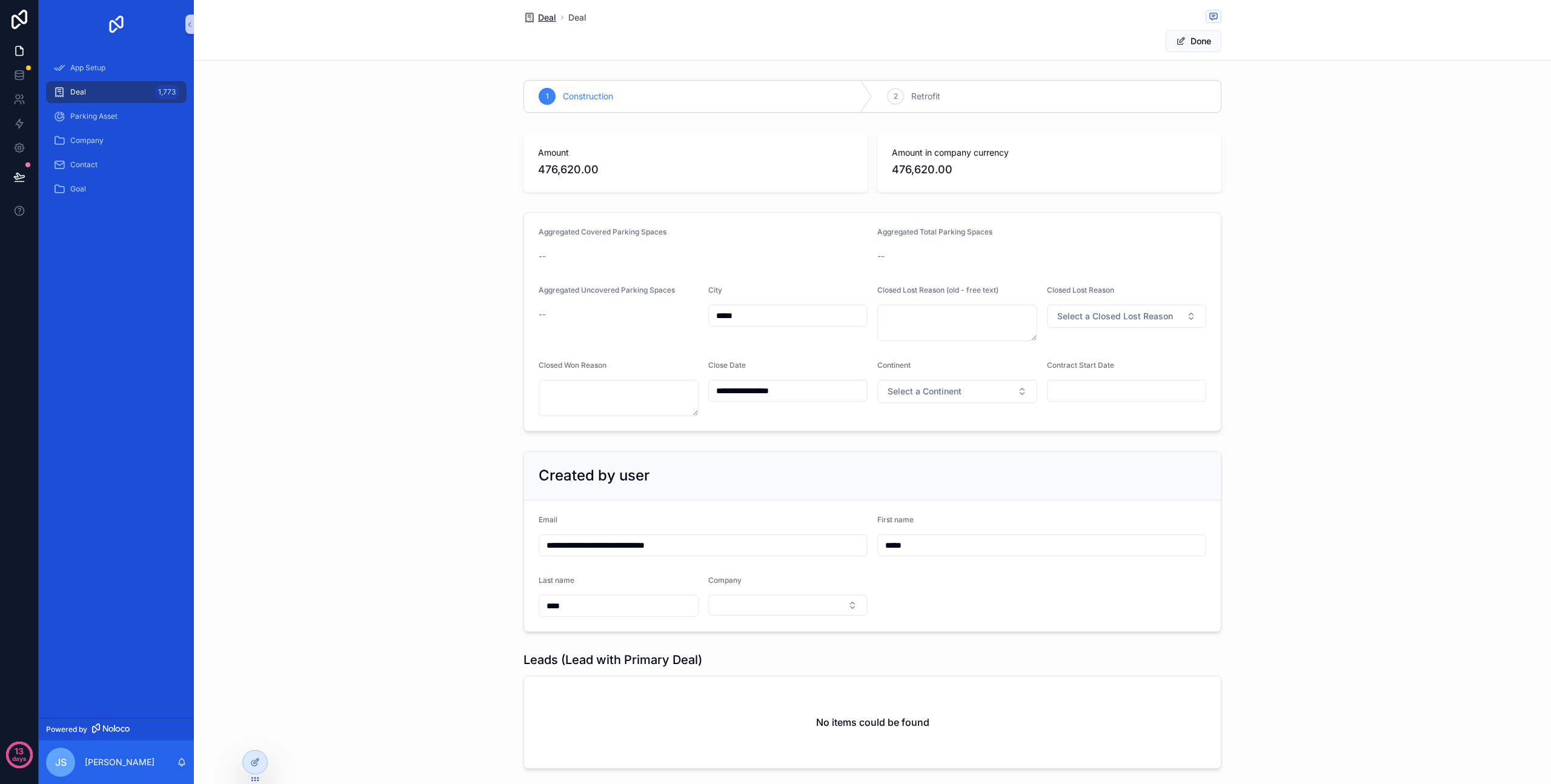
click at [538, 16] on span "Deal" at bounding box center [547, 17] width 18 height 12
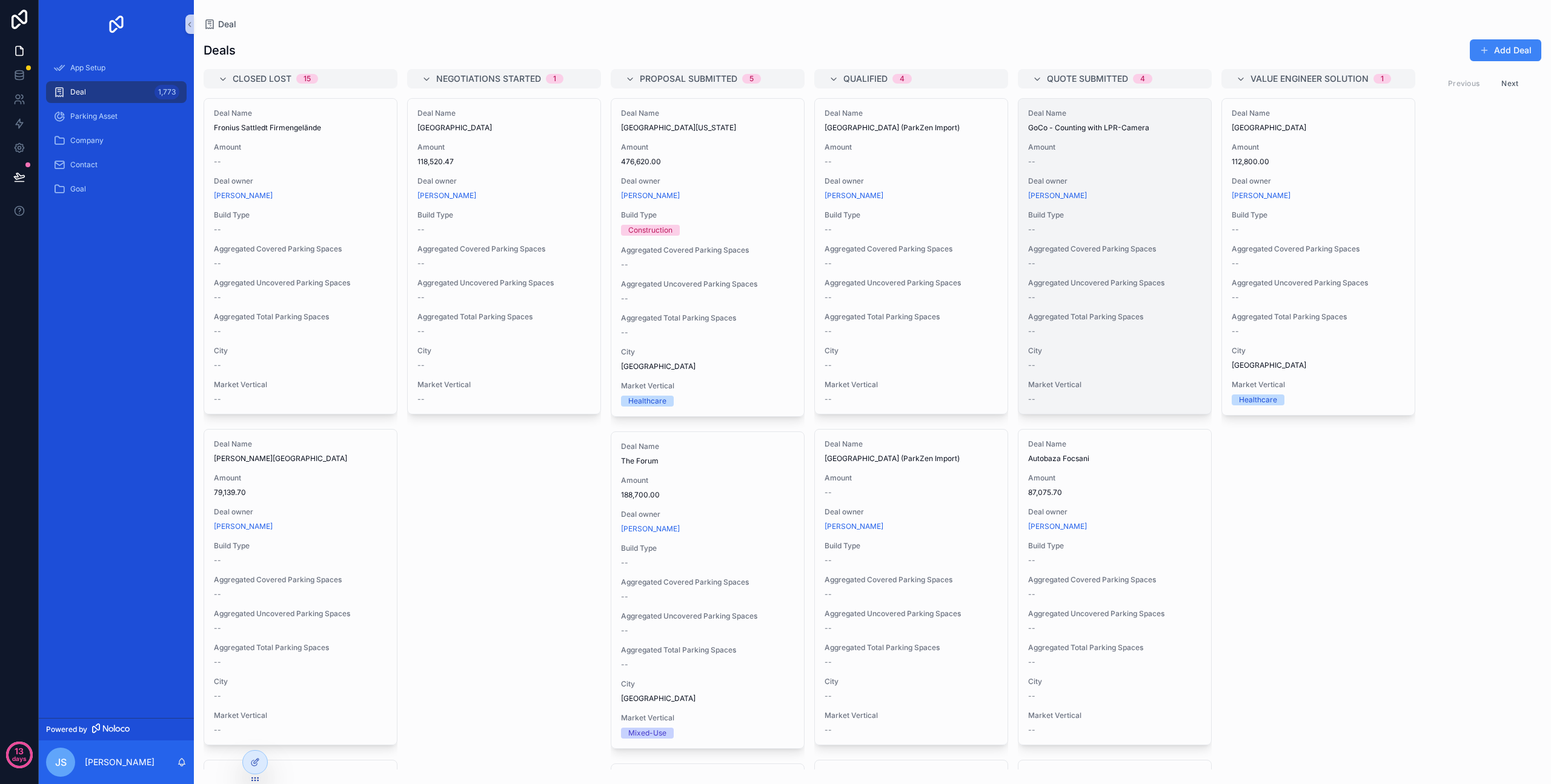
click at [1094, 227] on div "--" at bounding box center [1115, 229] width 174 height 9
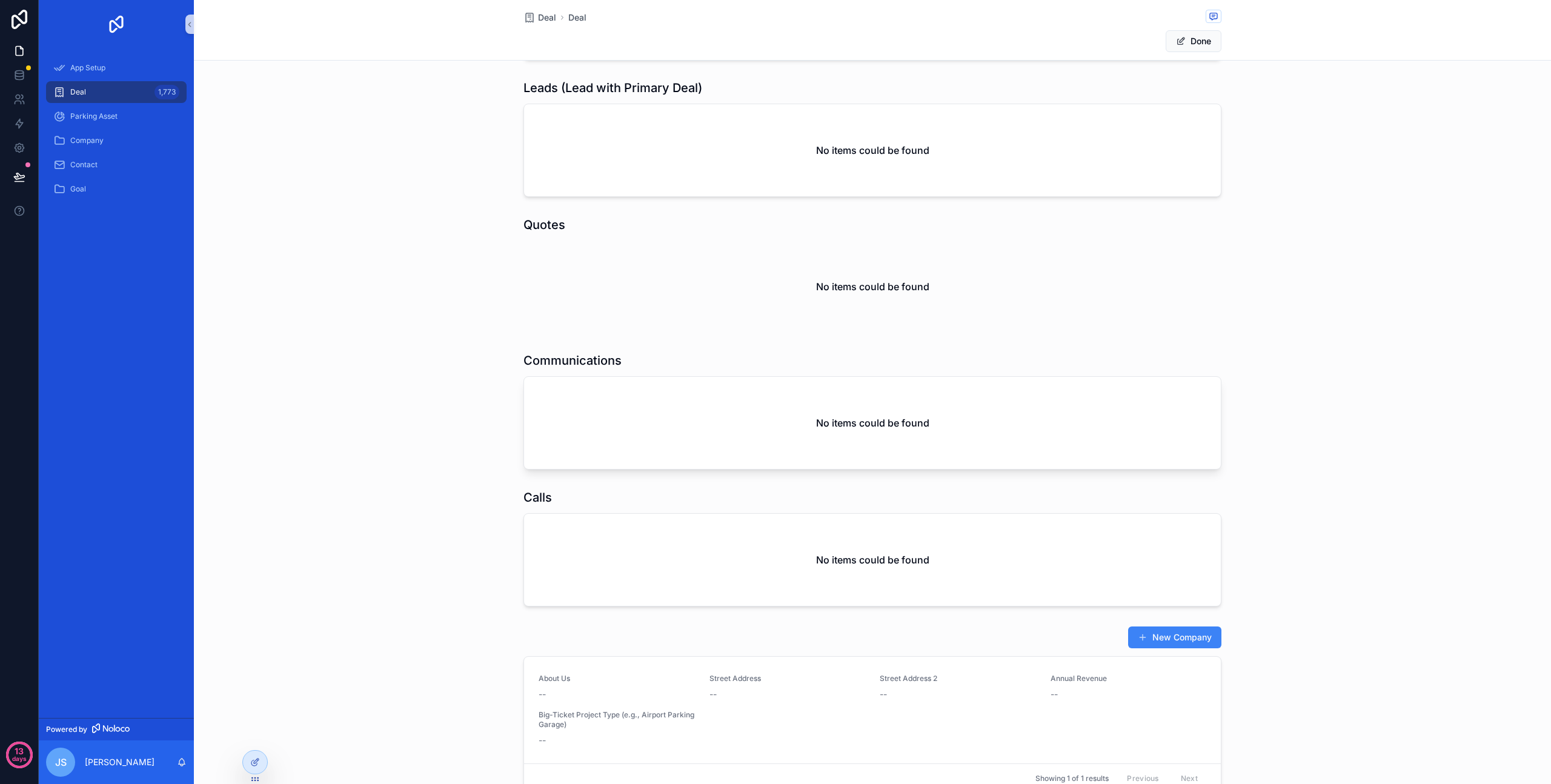
scroll to position [665, 0]
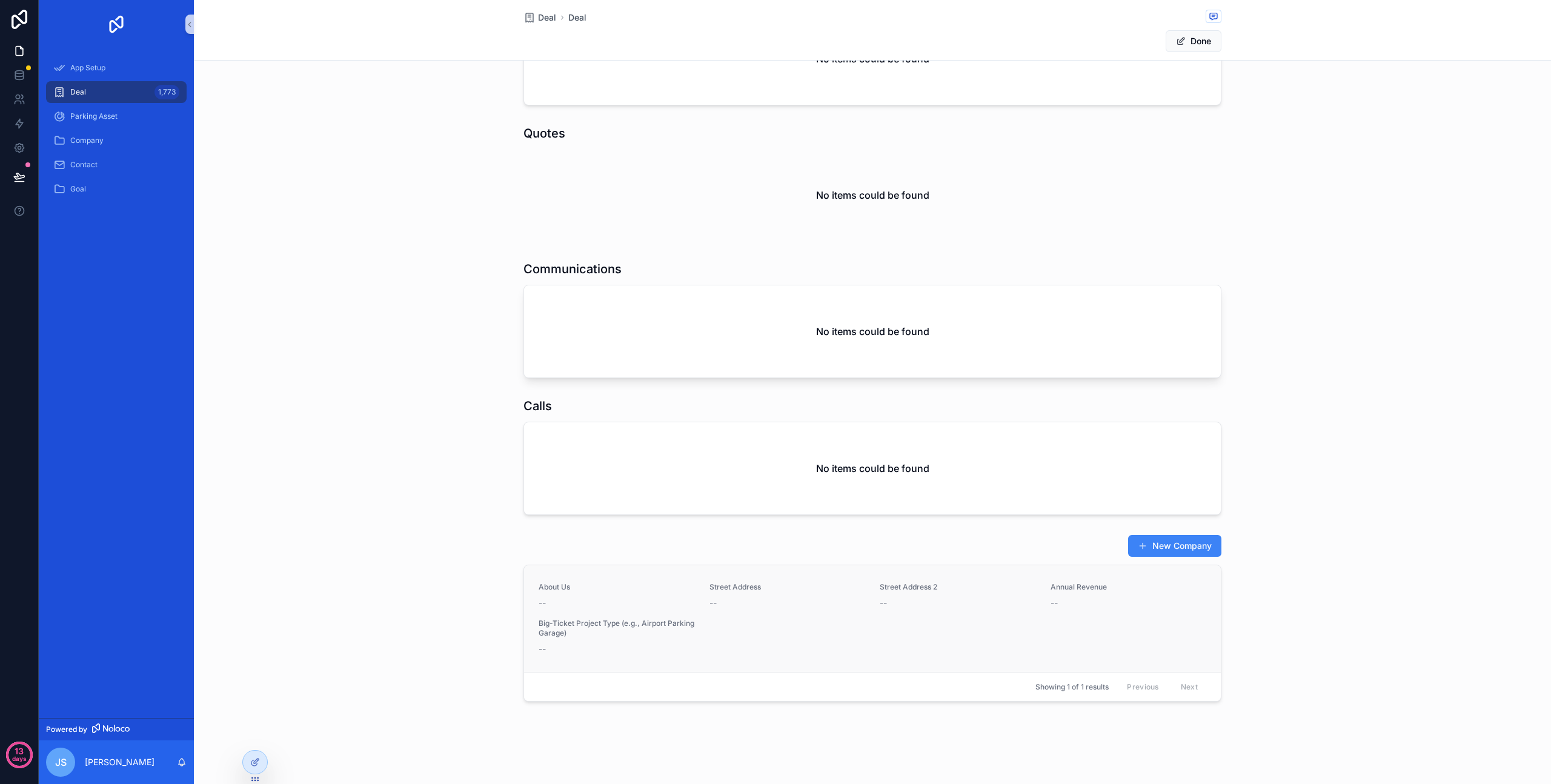
click at [725, 643] on div "About Us -- Street Address -- Street Address 2 -- Annual Revenue -- Big-Ticket …" at bounding box center [873, 618] width 668 height 73
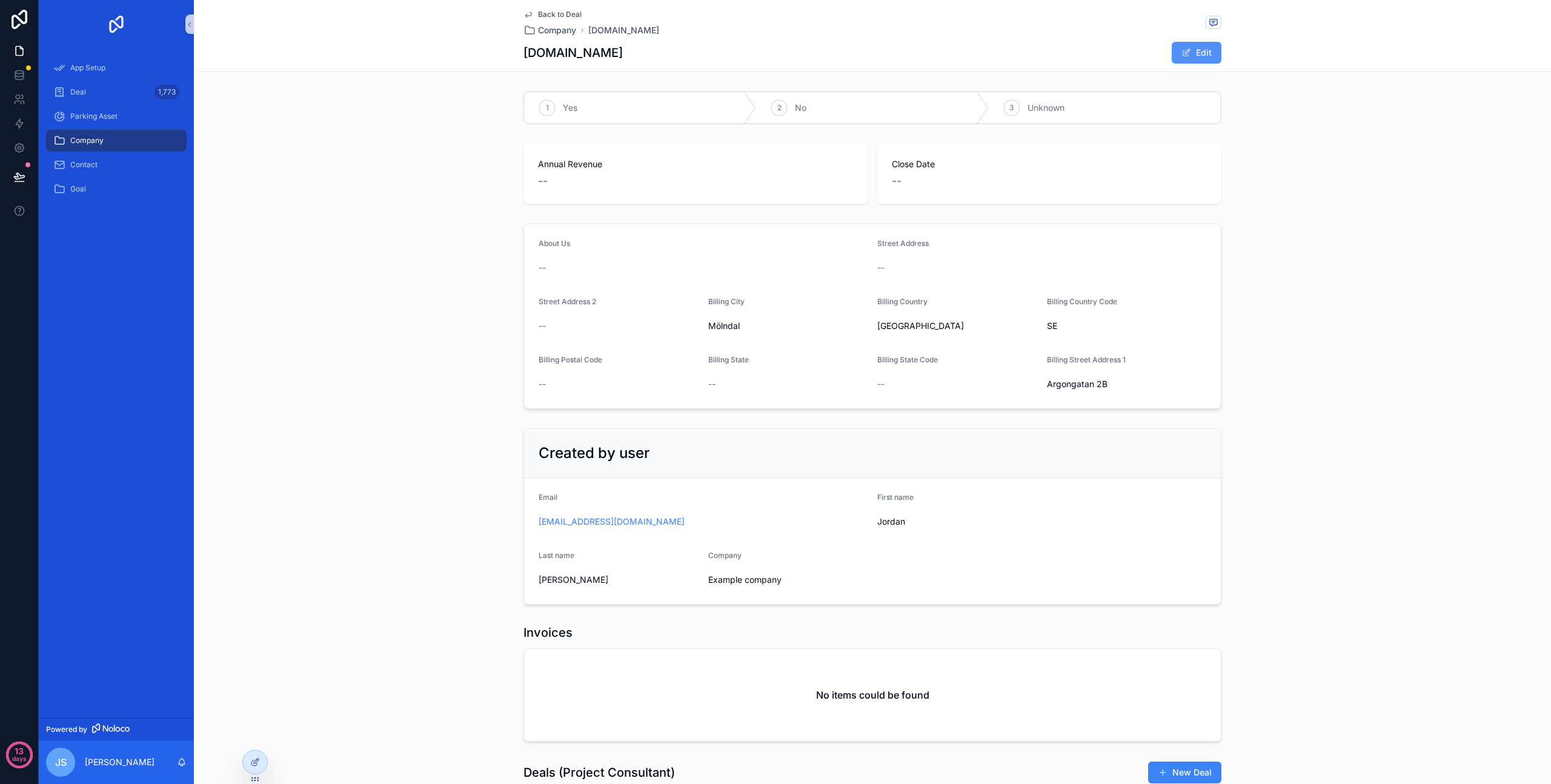
click at [1204, 60] on button "Edit" at bounding box center [1197, 53] width 50 height 22
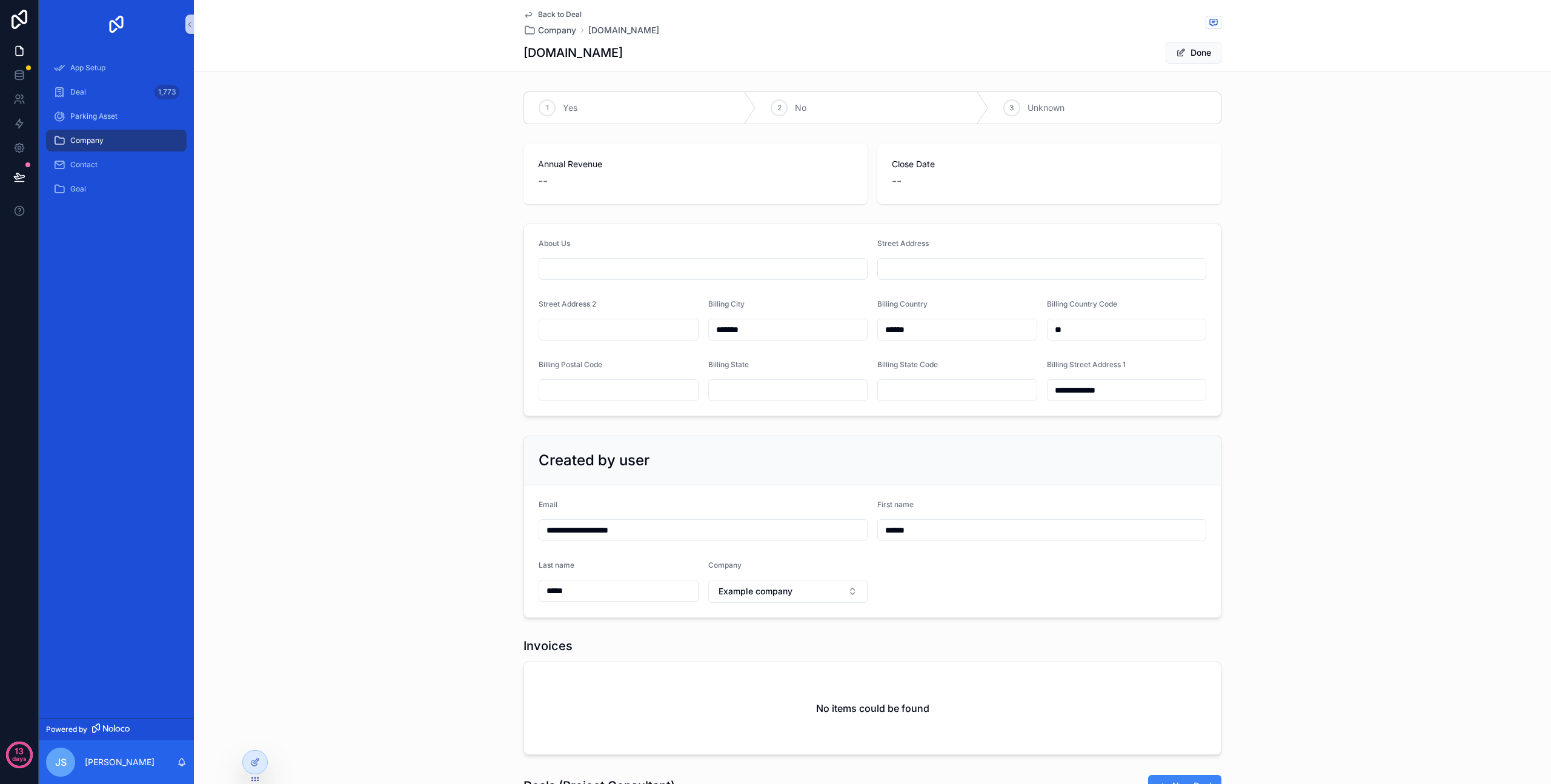
click at [687, 237] on form "**********" at bounding box center [872, 320] width 697 height 192
click at [739, 293] on form "**********" at bounding box center [872, 320] width 697 height 192
click at [248, 767] on div at bounding box center [255, 762] width 24 height 23
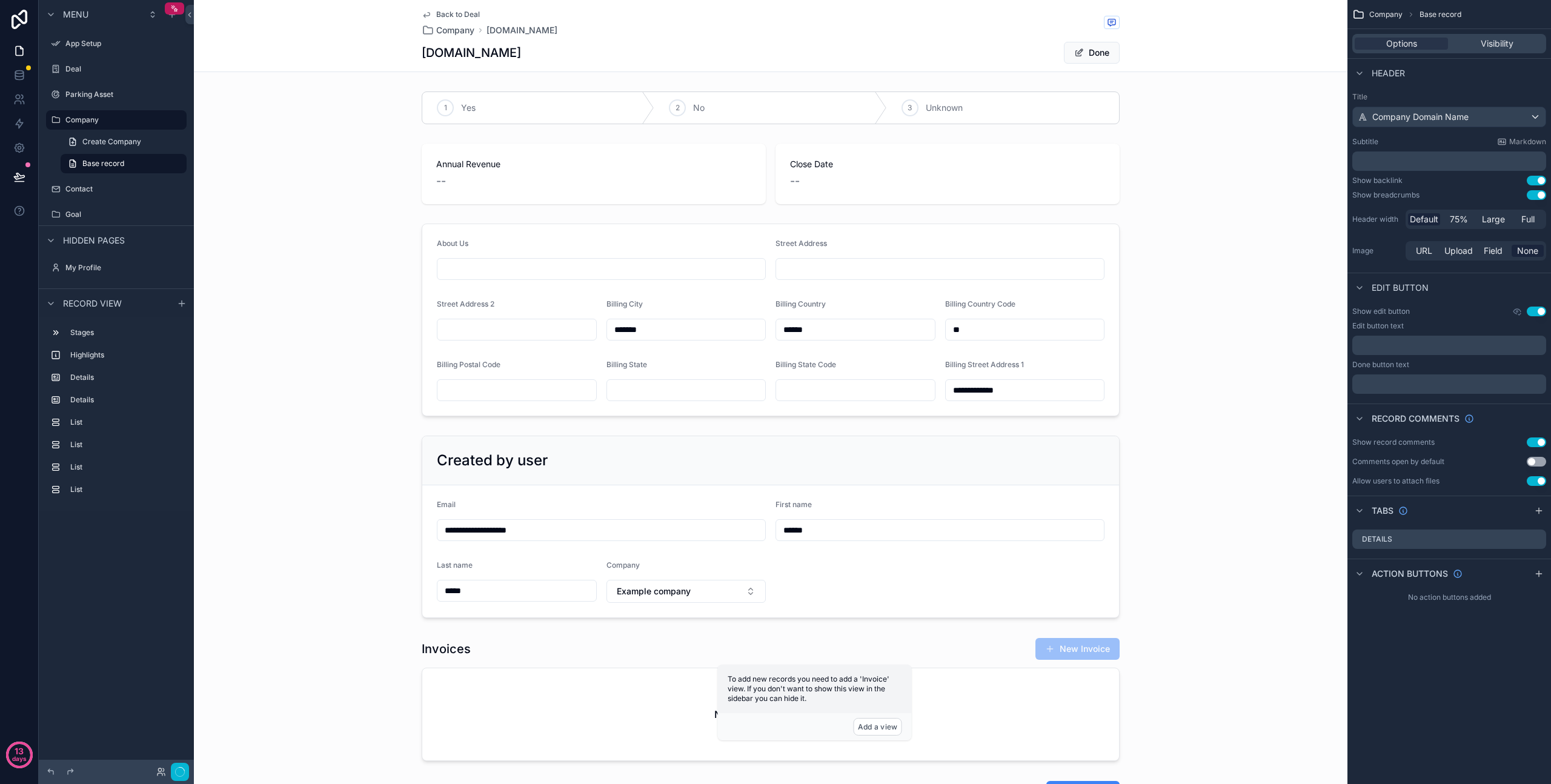
click at [640, 283] on div "scrollable content" at bounding box center [771, 320] width 1153 height 203
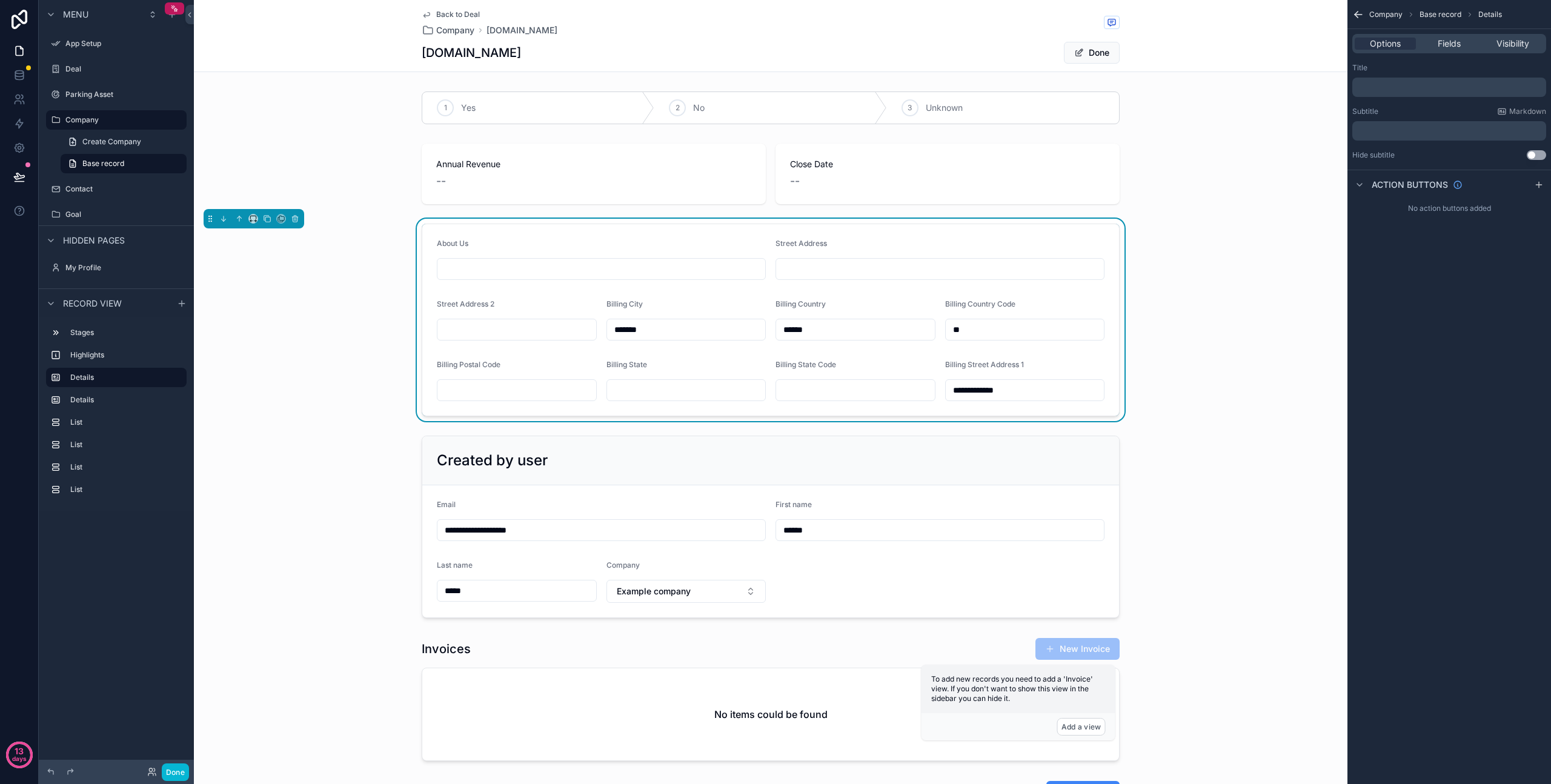
click at [1446, 14] on span "Base record" at bounding box center [1440, 14] width 42 height 9
click at [1445, 10] on span "Base record" at bounding box center [1440, 14] width 42 height 9
click at [1490, 12] on span "Details" at bounding box center [1490, 14] width 24 height 9
click at [1445, 48] on span "Fields" at bounding box center [1449, 43] width 23 height 12
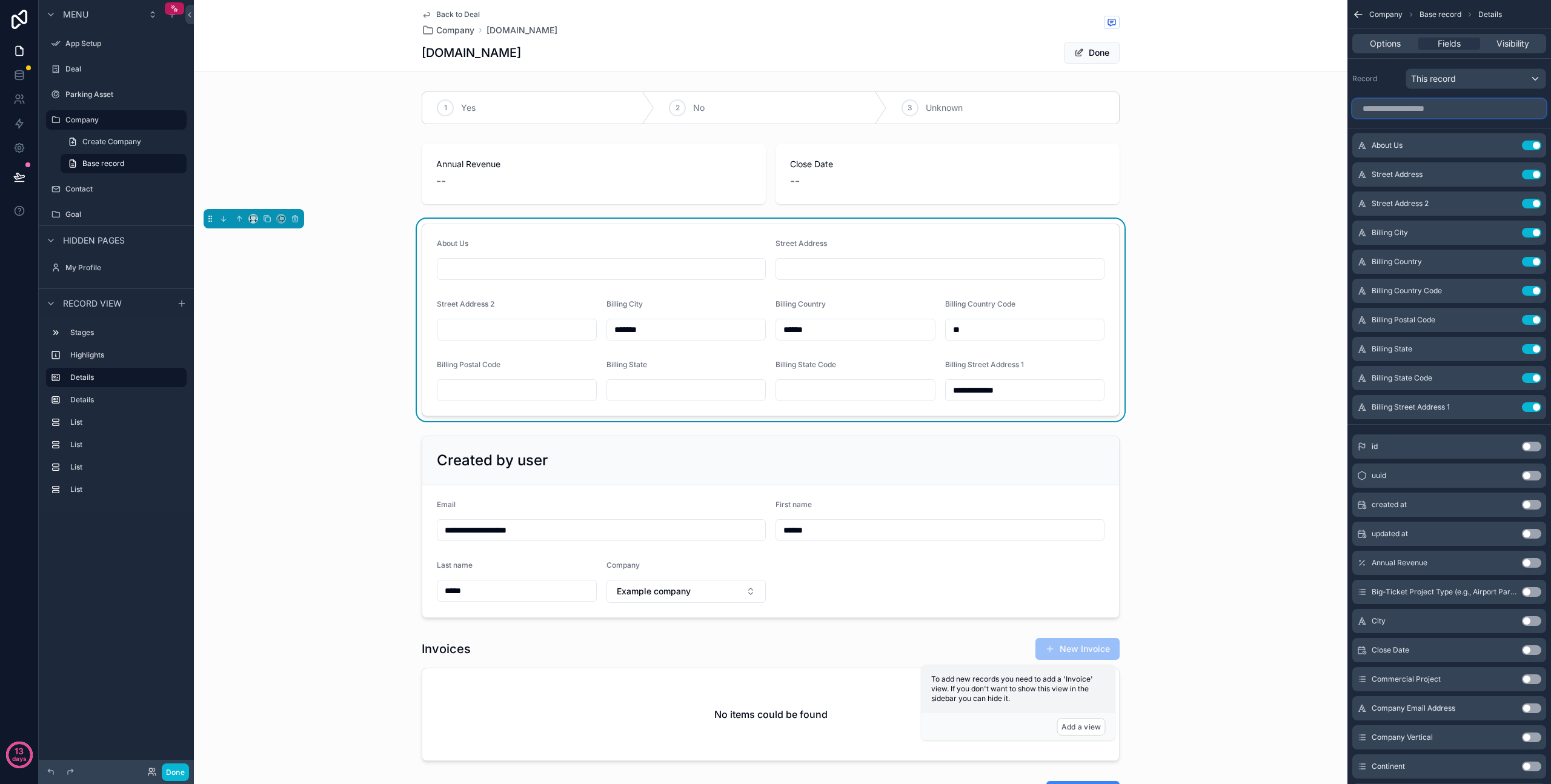
click at [1424, 112] on input "scrollable content" at bounding box center [1449, 108] width 194 height 20
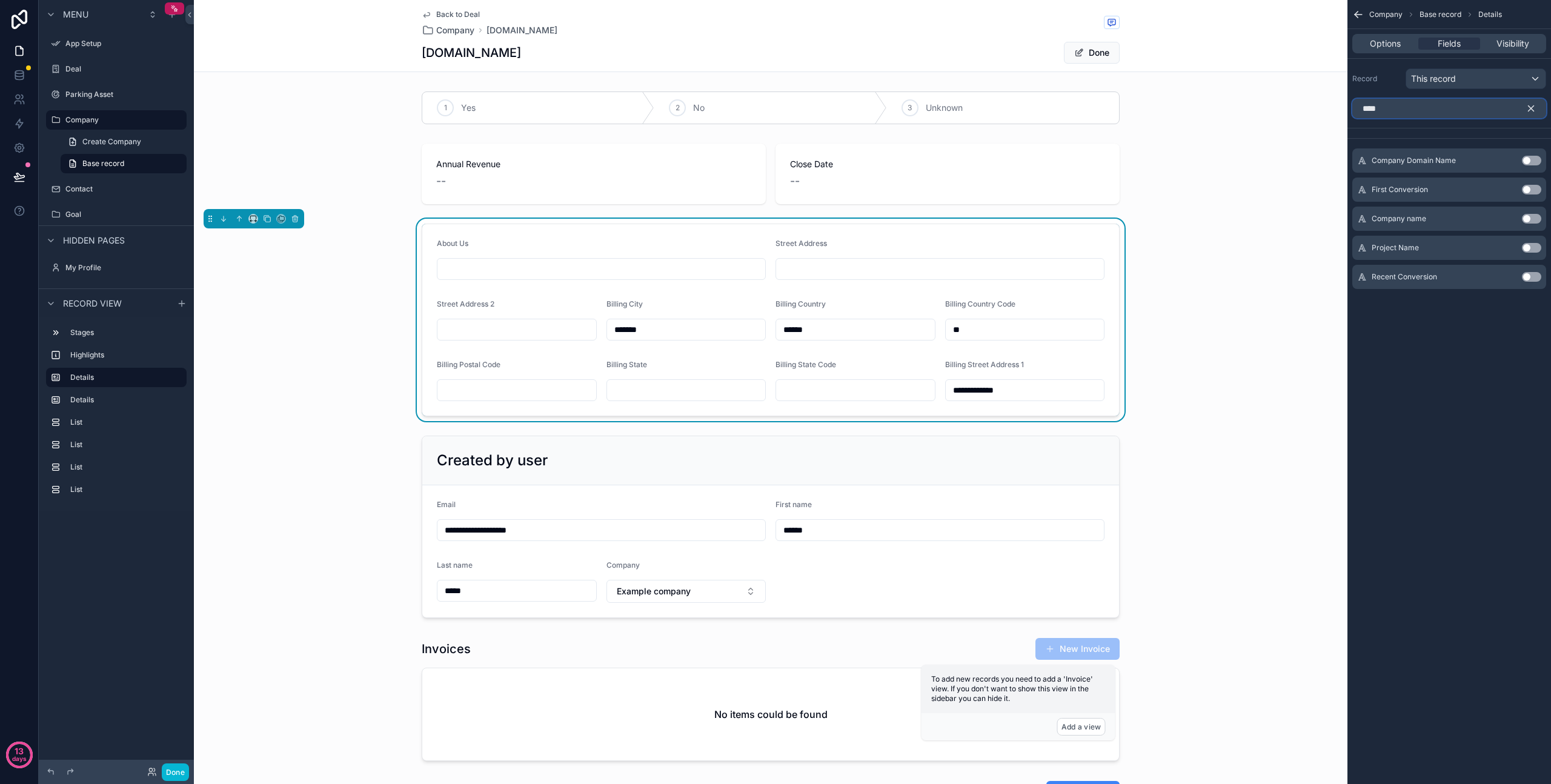
type input "****"
click at [1532, 218] on button "Use setting" at bounding box center [1531, 218] width 20 height 9
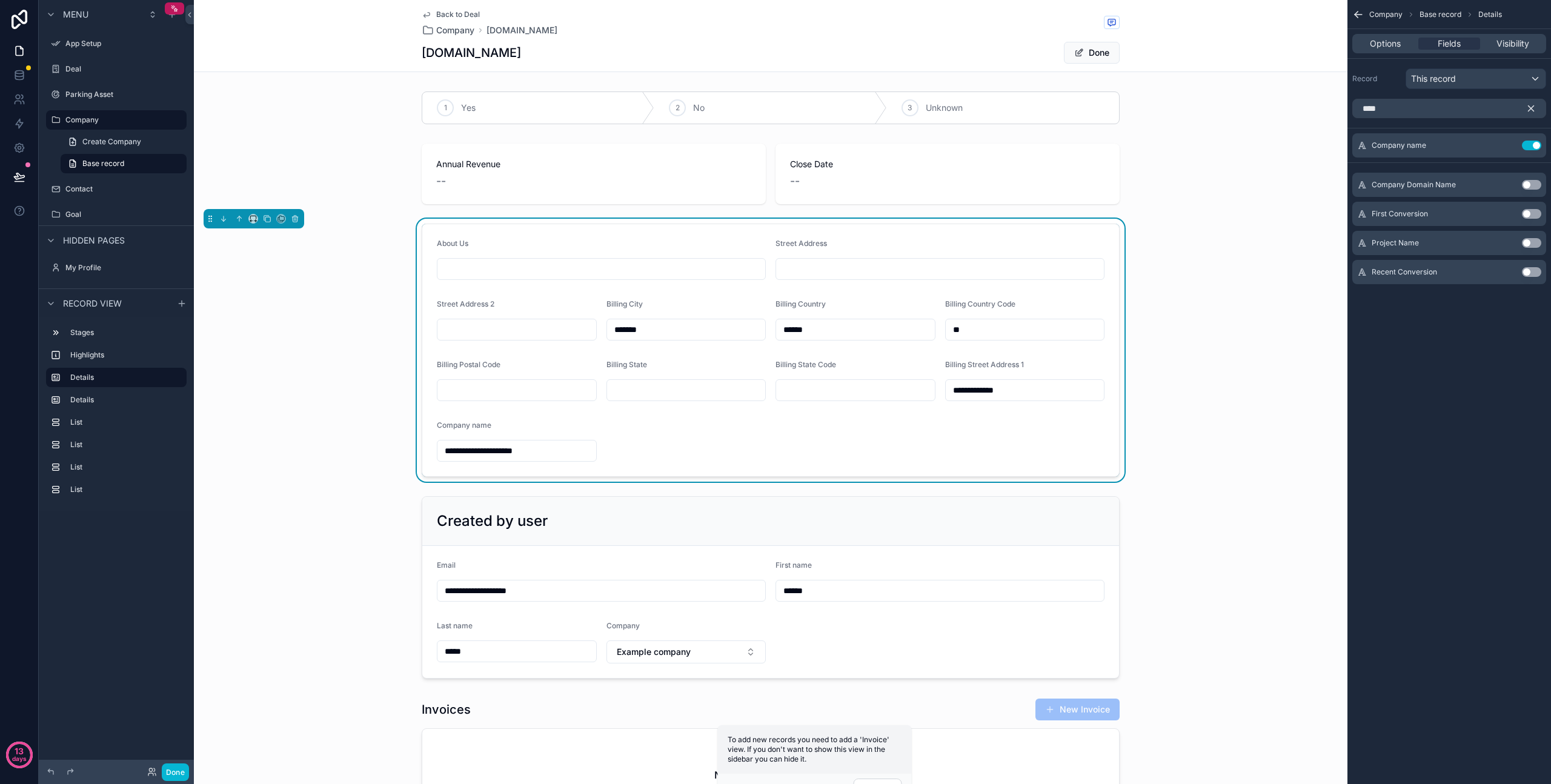
click at [1532, 185] on button "Use setting" at bounding box center [1531, 185] width 20 height 9
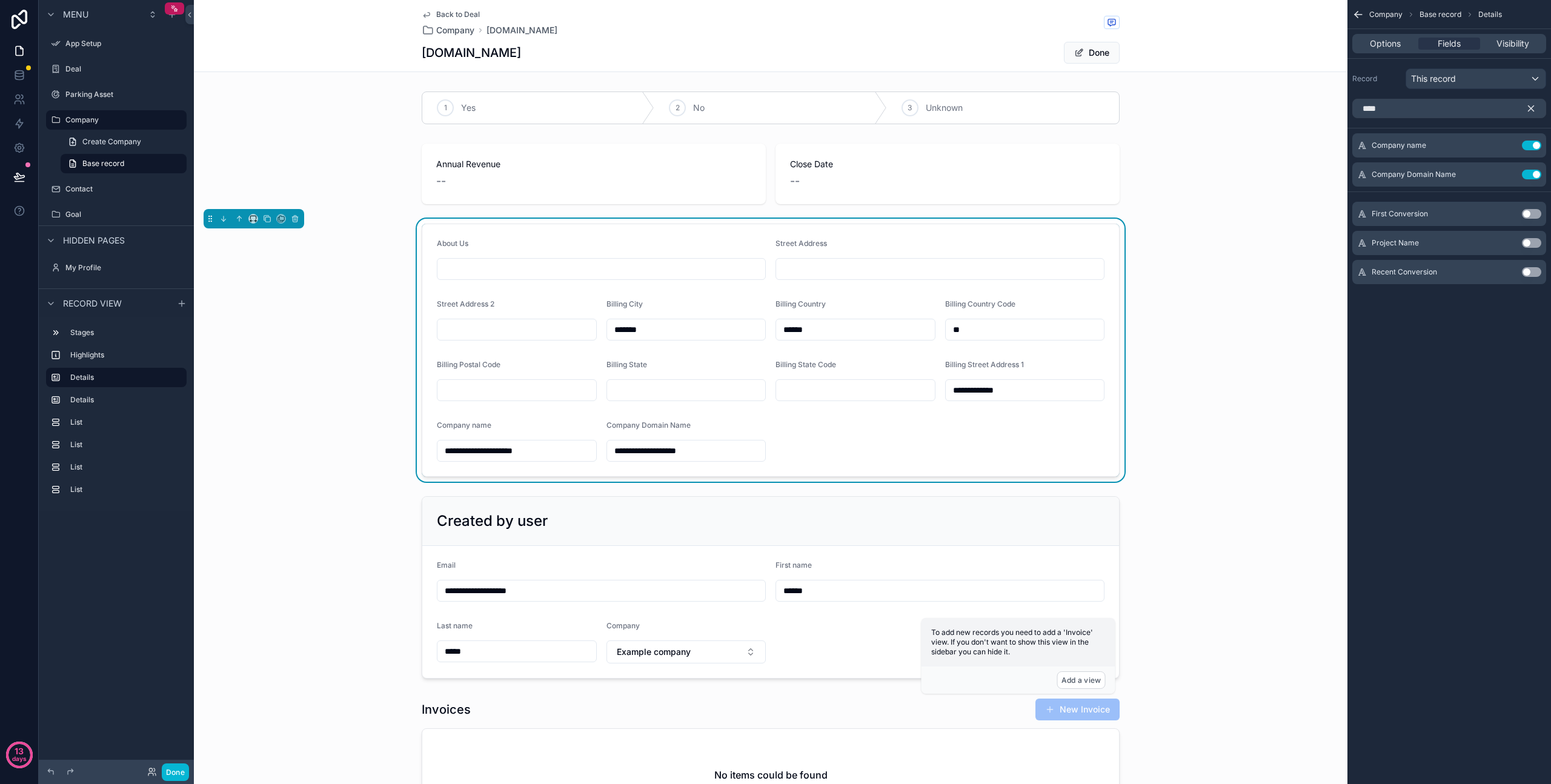
click at [1543, 114] on button "scrollable content" at bounding box center [1536, 108] width 20 height 20
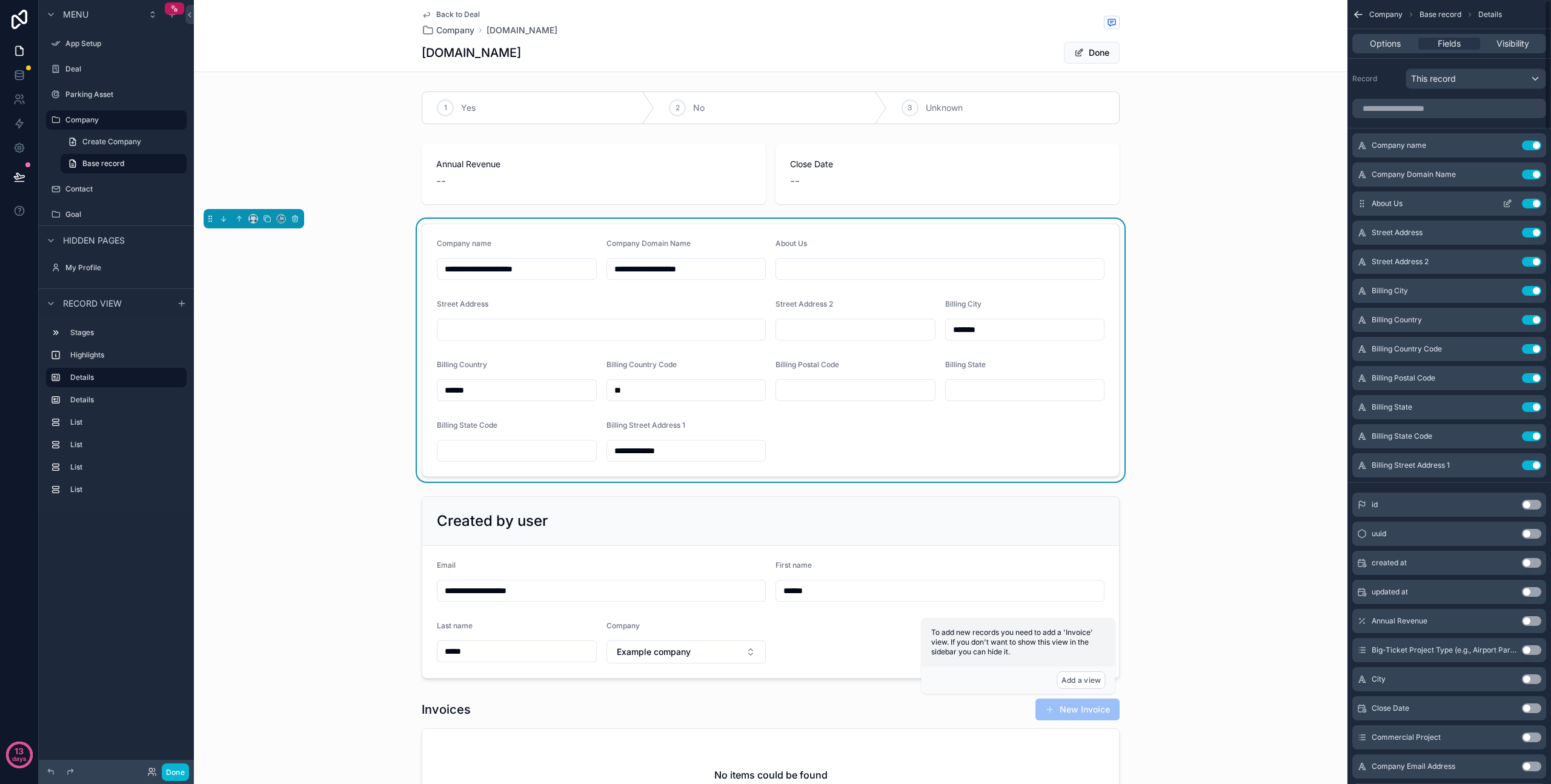
click at [1532, 201] on button "Use setting" at bounding box center [1531, 203] width 20 height 9
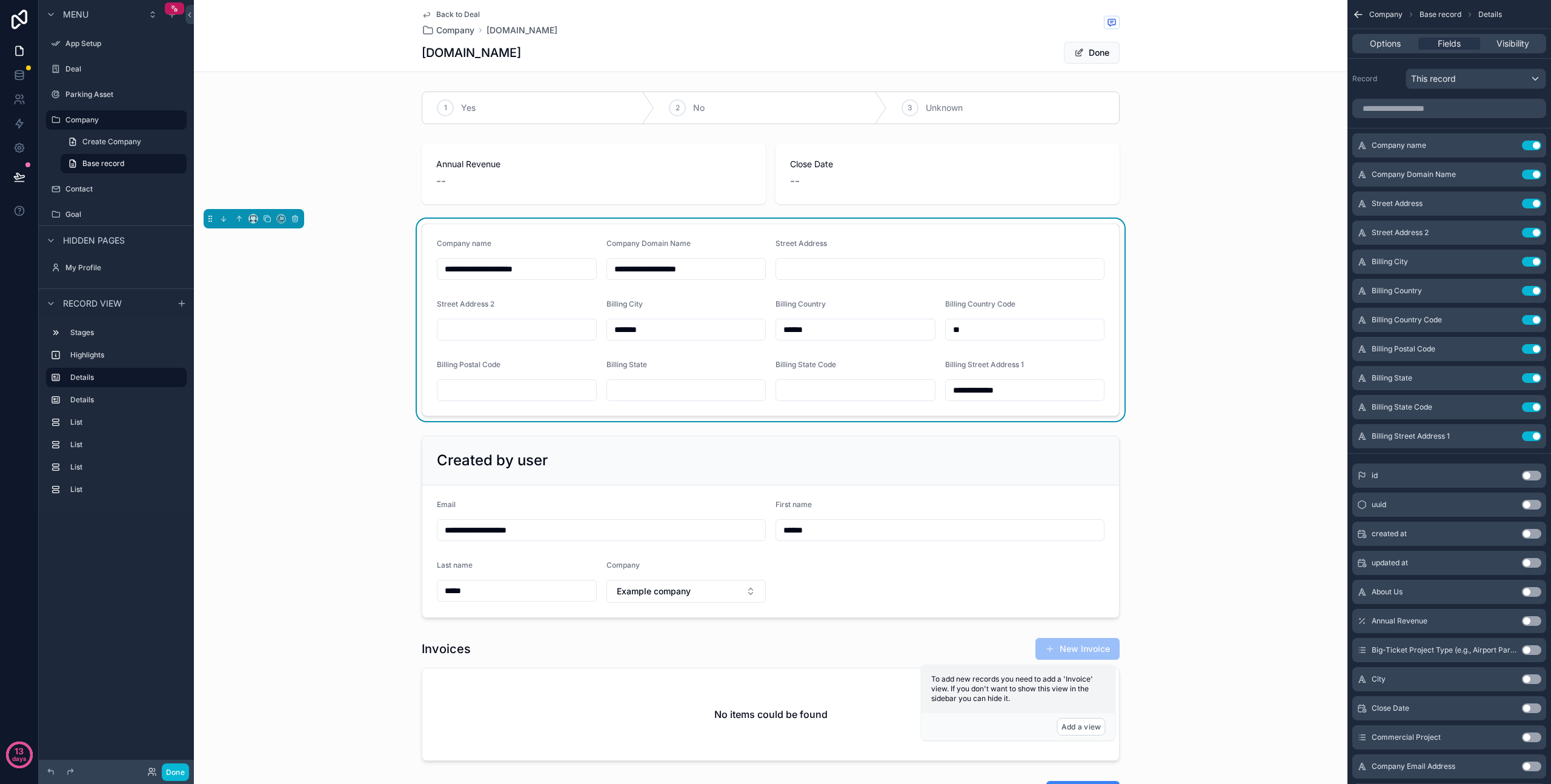
click at [189, 771] on div "Done" at bounding box center [116, 771] width 155 height 24
click at [175, 771] on button "Done" at bounding box center [175, 772] width 28 height 17
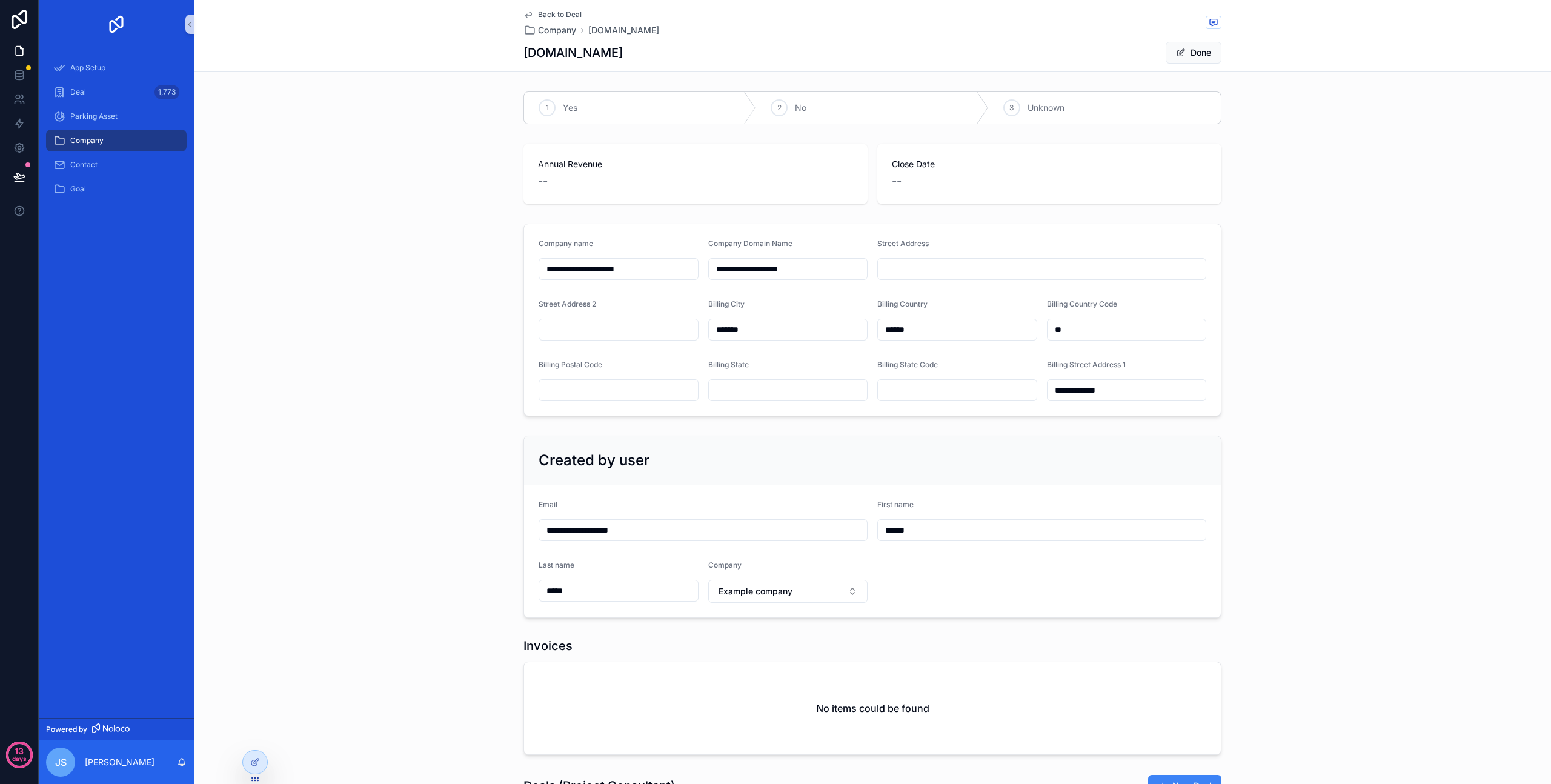
click at [550, 14] on span "Back to Deal" at bounding box center [560, 14] width 44 height 9
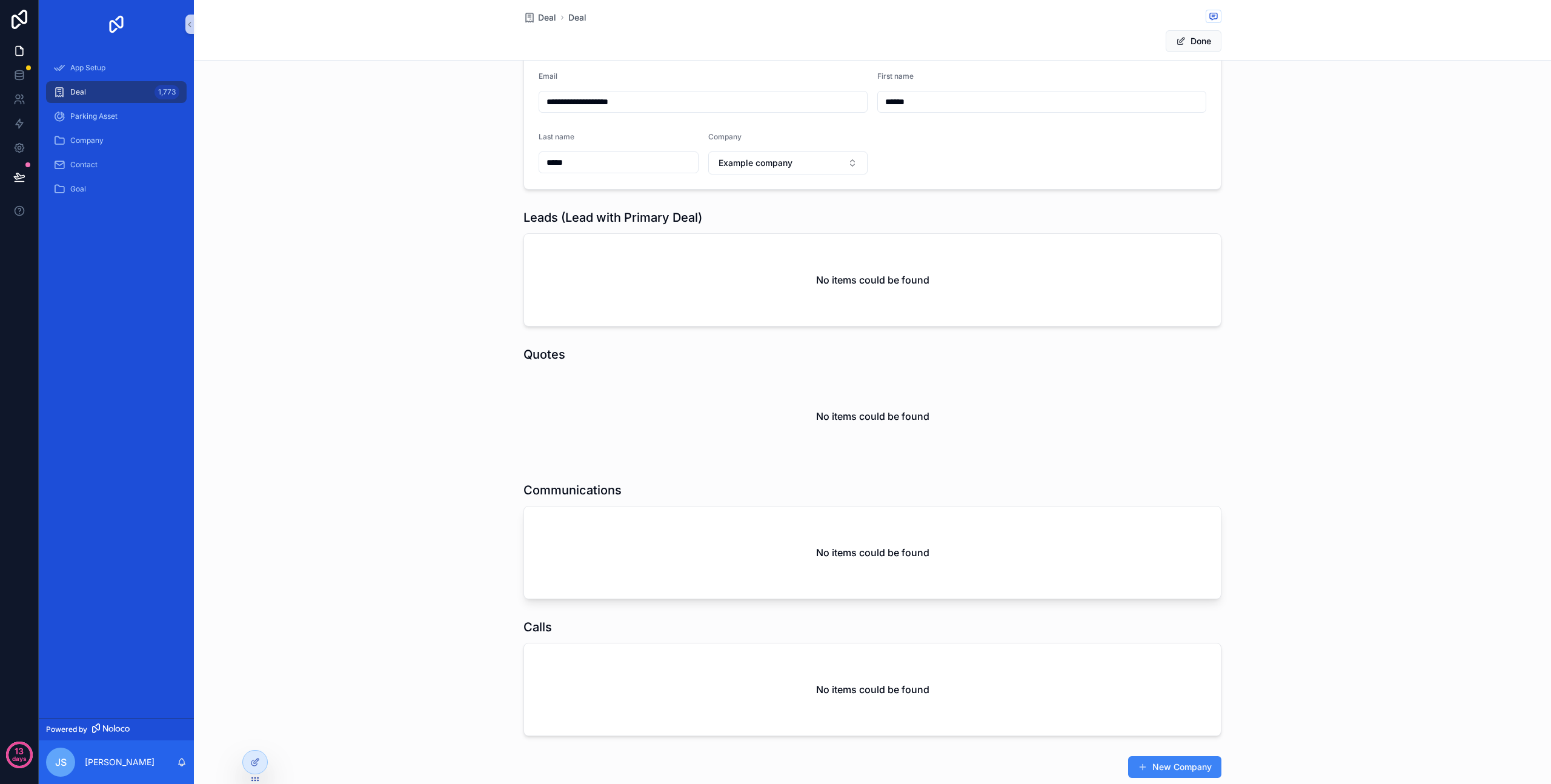
scroll to position [665, 0]
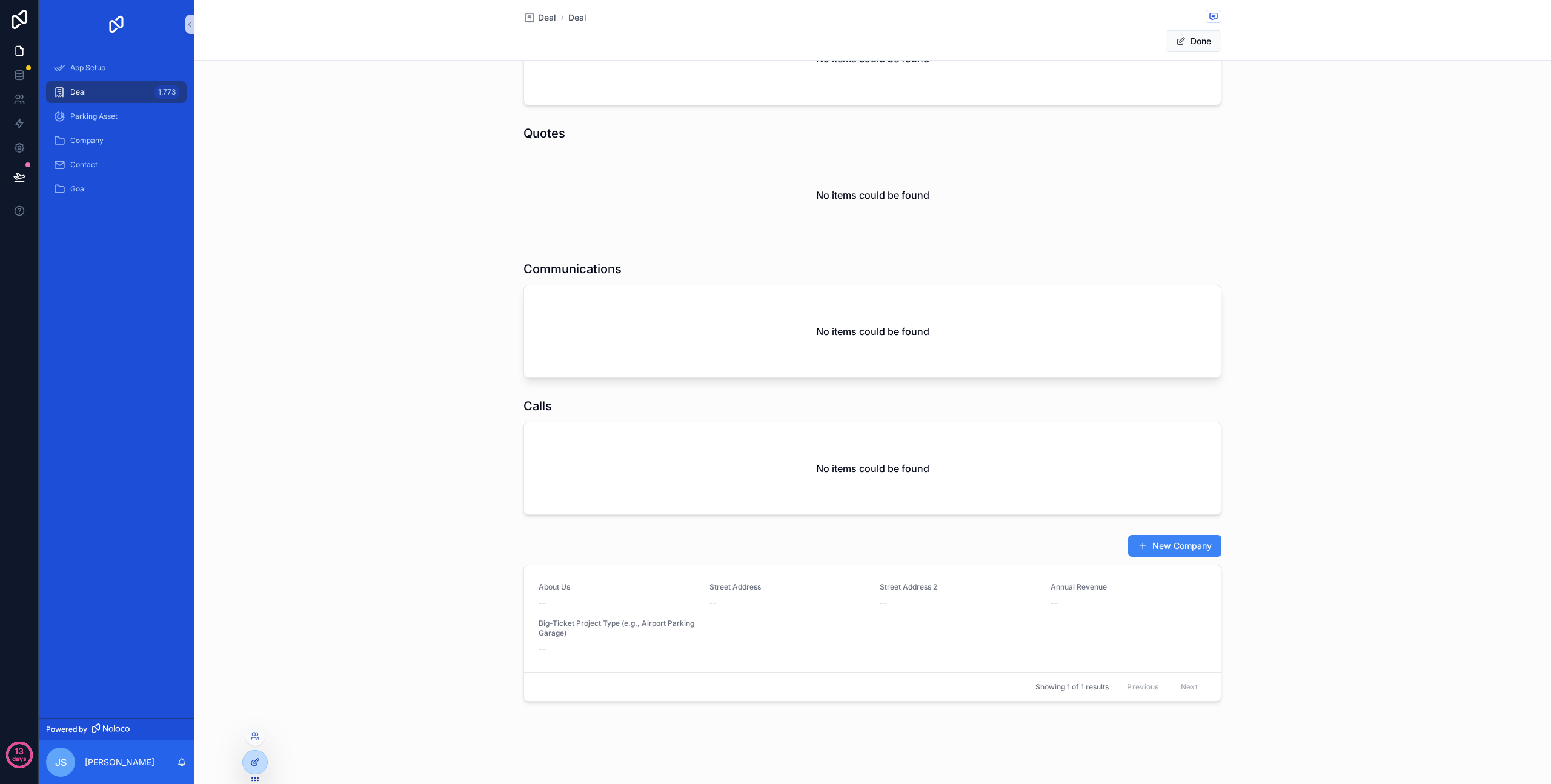
click at [258, 761] on icon at bounding box center [255, 762] width 9 height 9
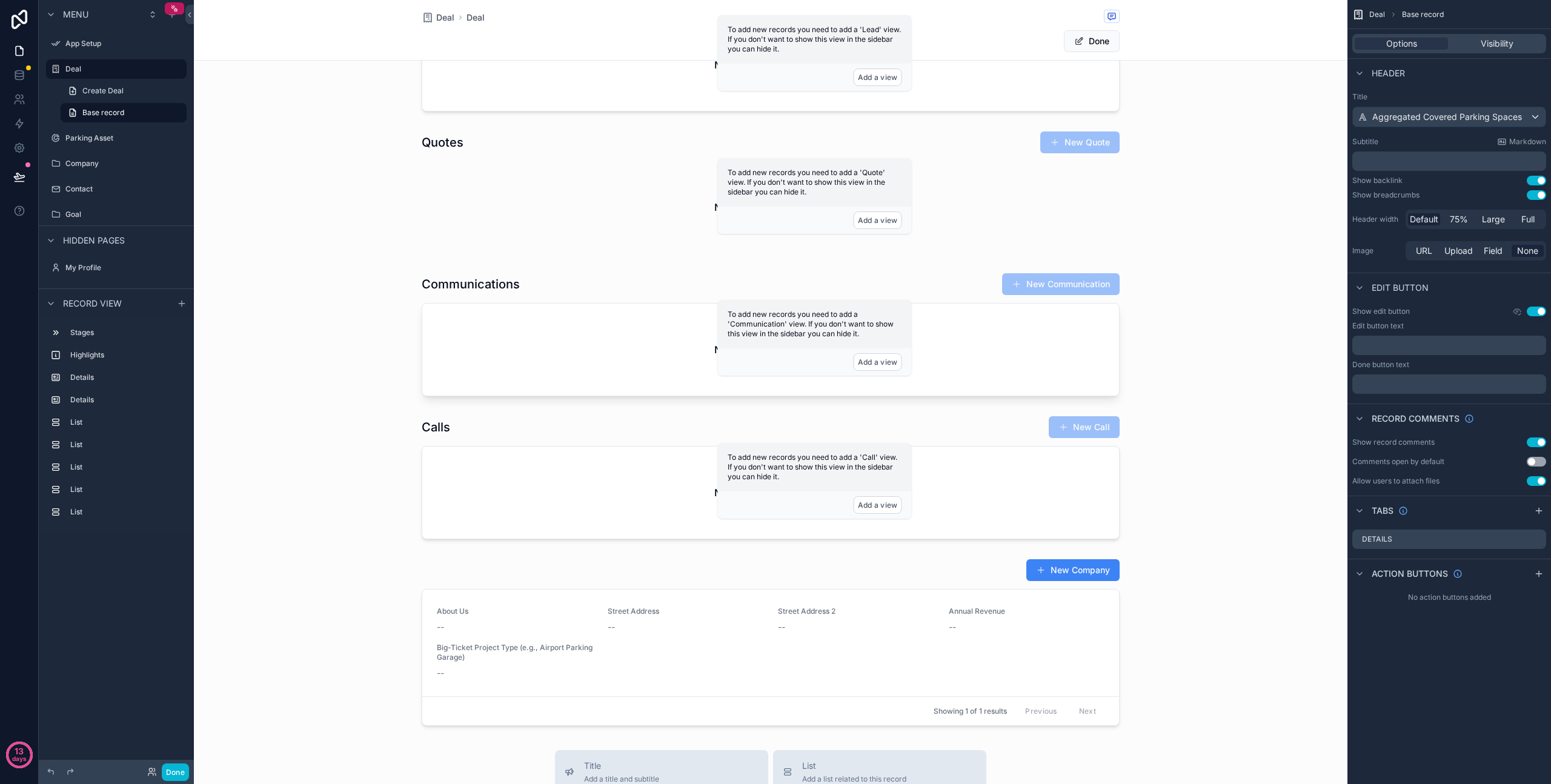
click at [770, 648] on div "scrollable content" at bounding box center [771, 642] width 1153 height 177
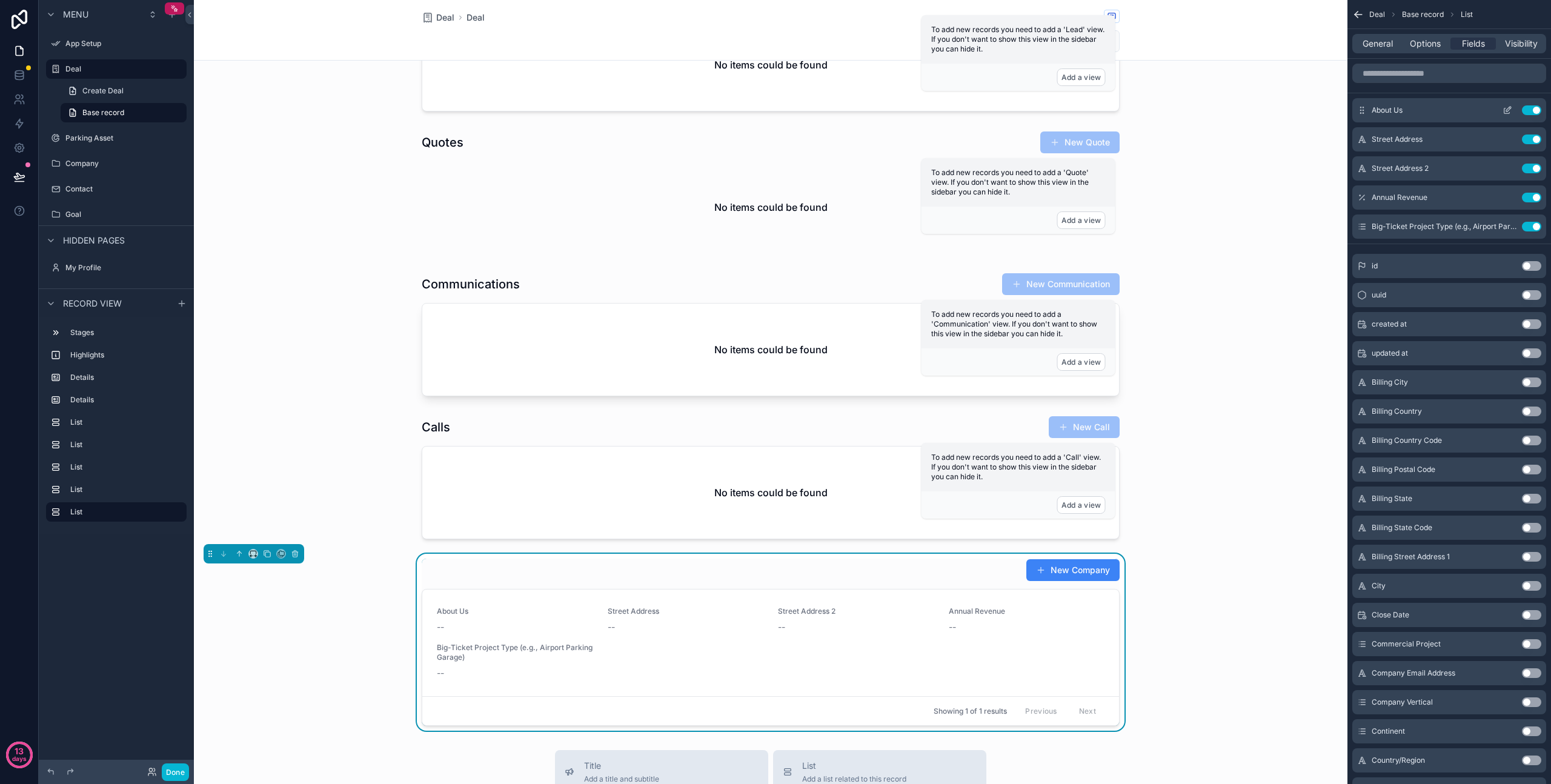
click at [1532, 112] on button "Use setting" at bounding box center [1531, 110] width 20 height 9
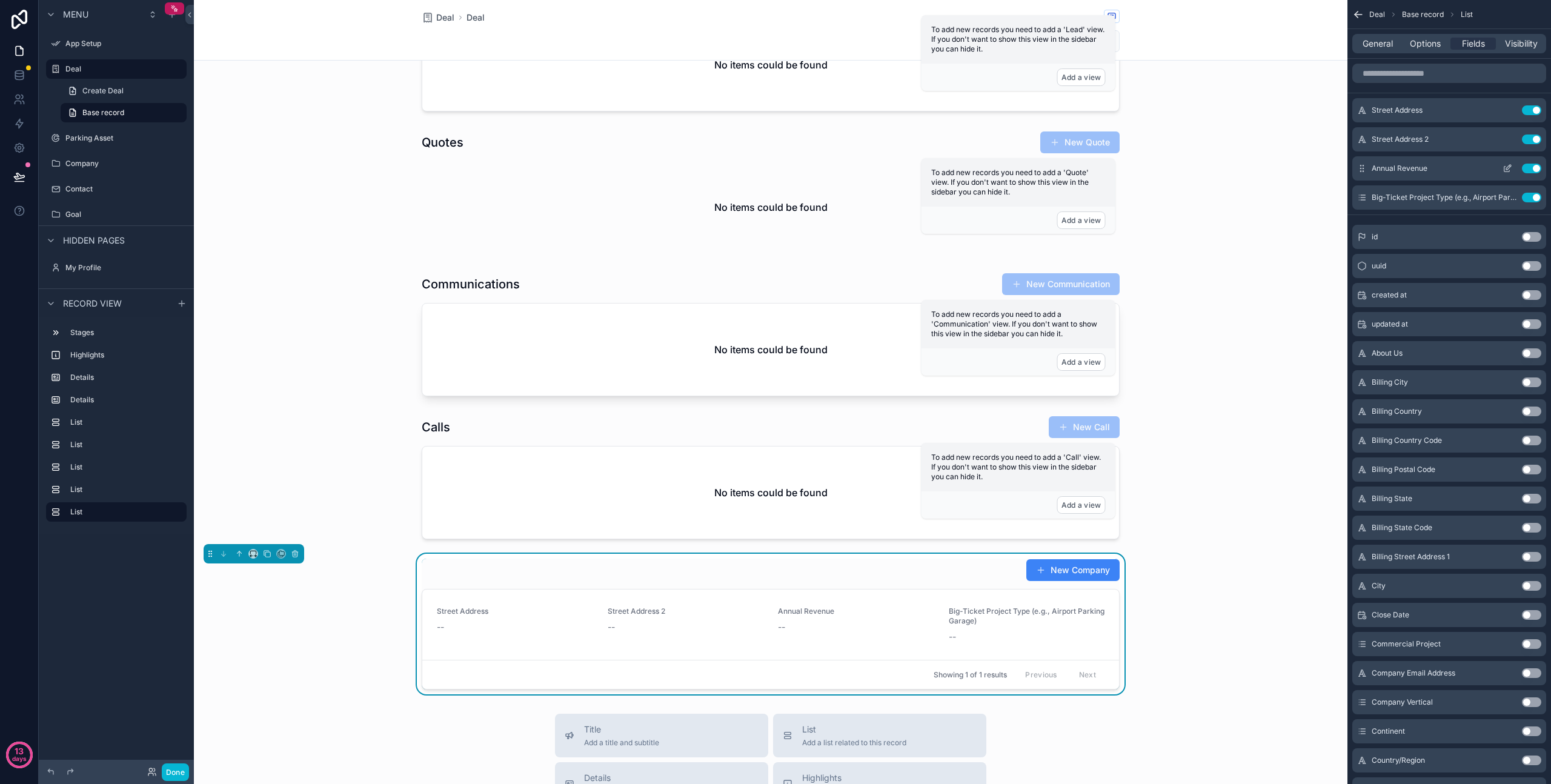
click at [1531, 168] on button "Use setting" at bounding box center [1531, 168] width 20 height 9
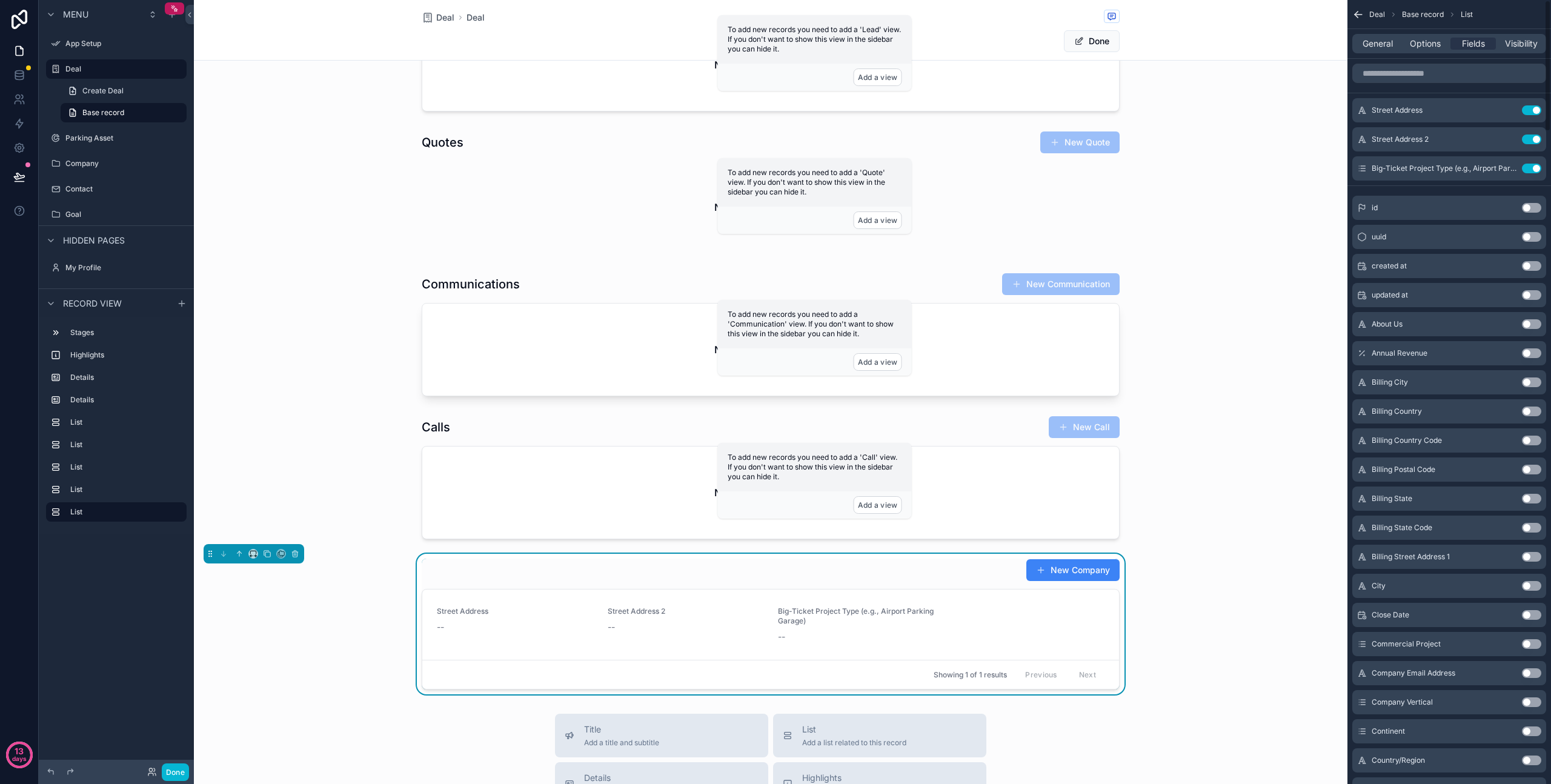
click at [1531, 168] on button "Use setting" at bounding box center [1531, 168] width 20 height 9
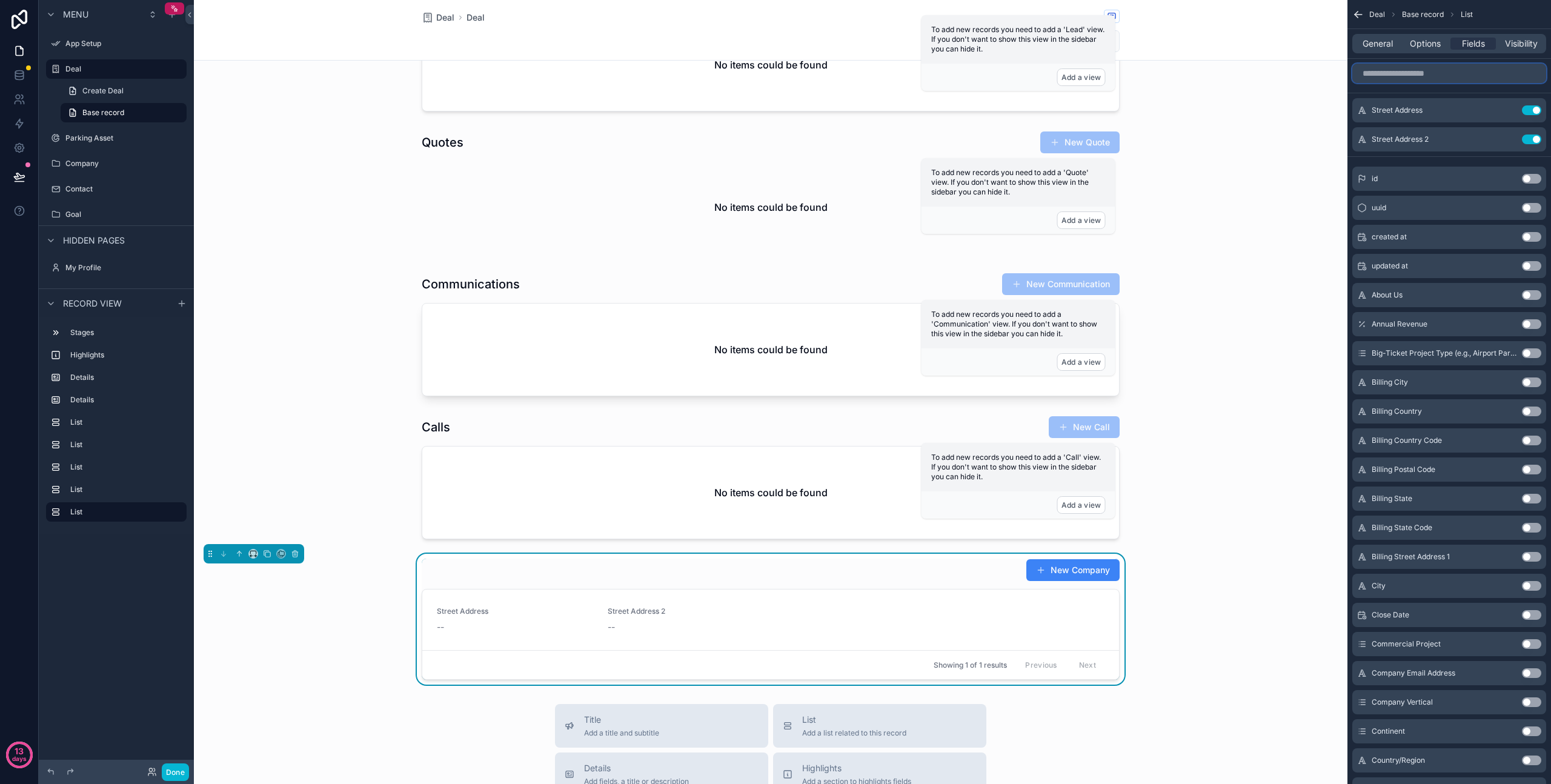
click at [1432, 74] on input "scrollable content" at bounding box center [1449, 73] width 194 height 20
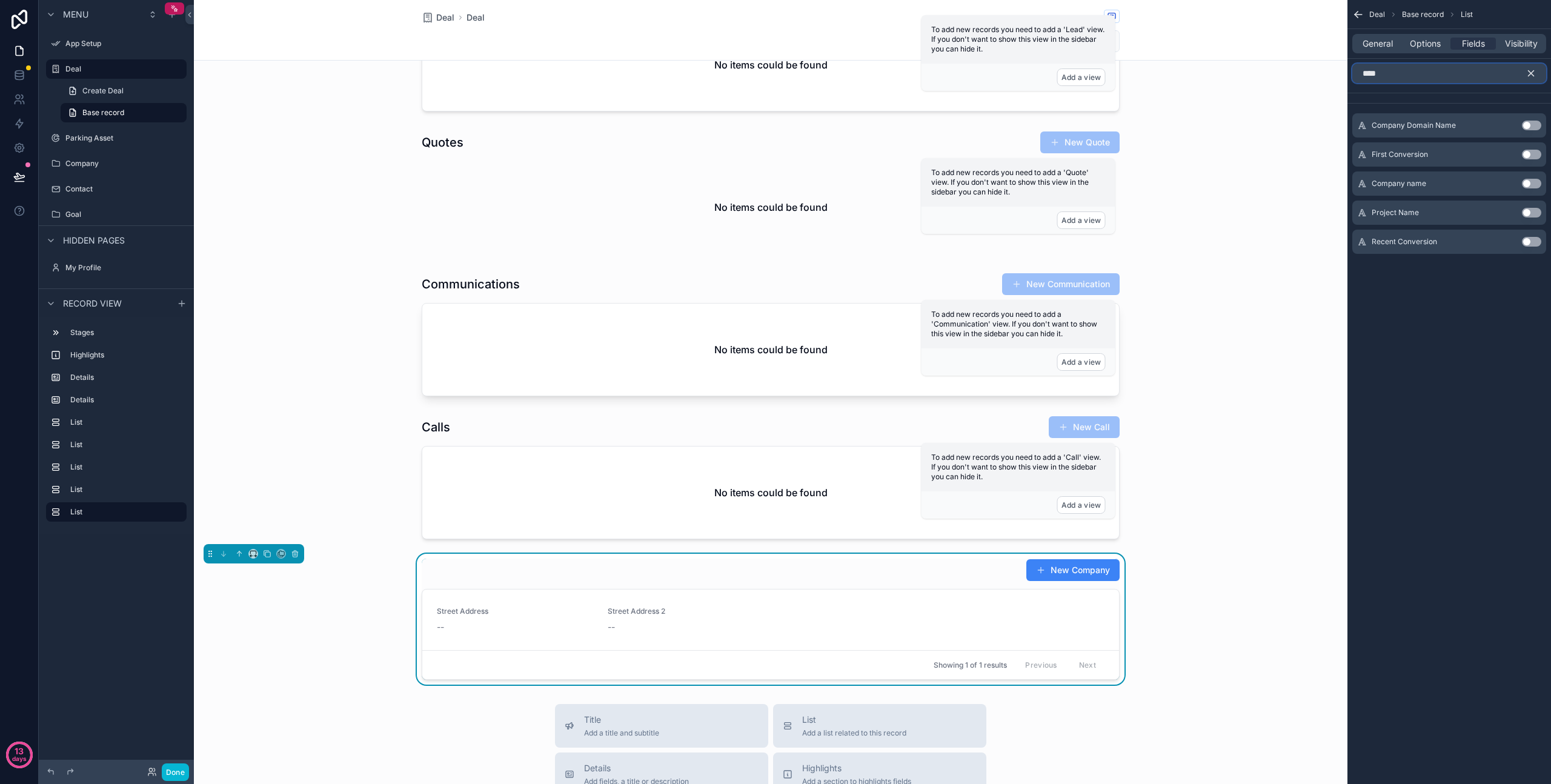
type input "****"
click at [1529, 181] on button "Use setting" at bounding box center [1531, 184] width 20 height 9
click at [1531, 148] on button "Use setting" at bounding box center [1531, 149] width 20 height 9
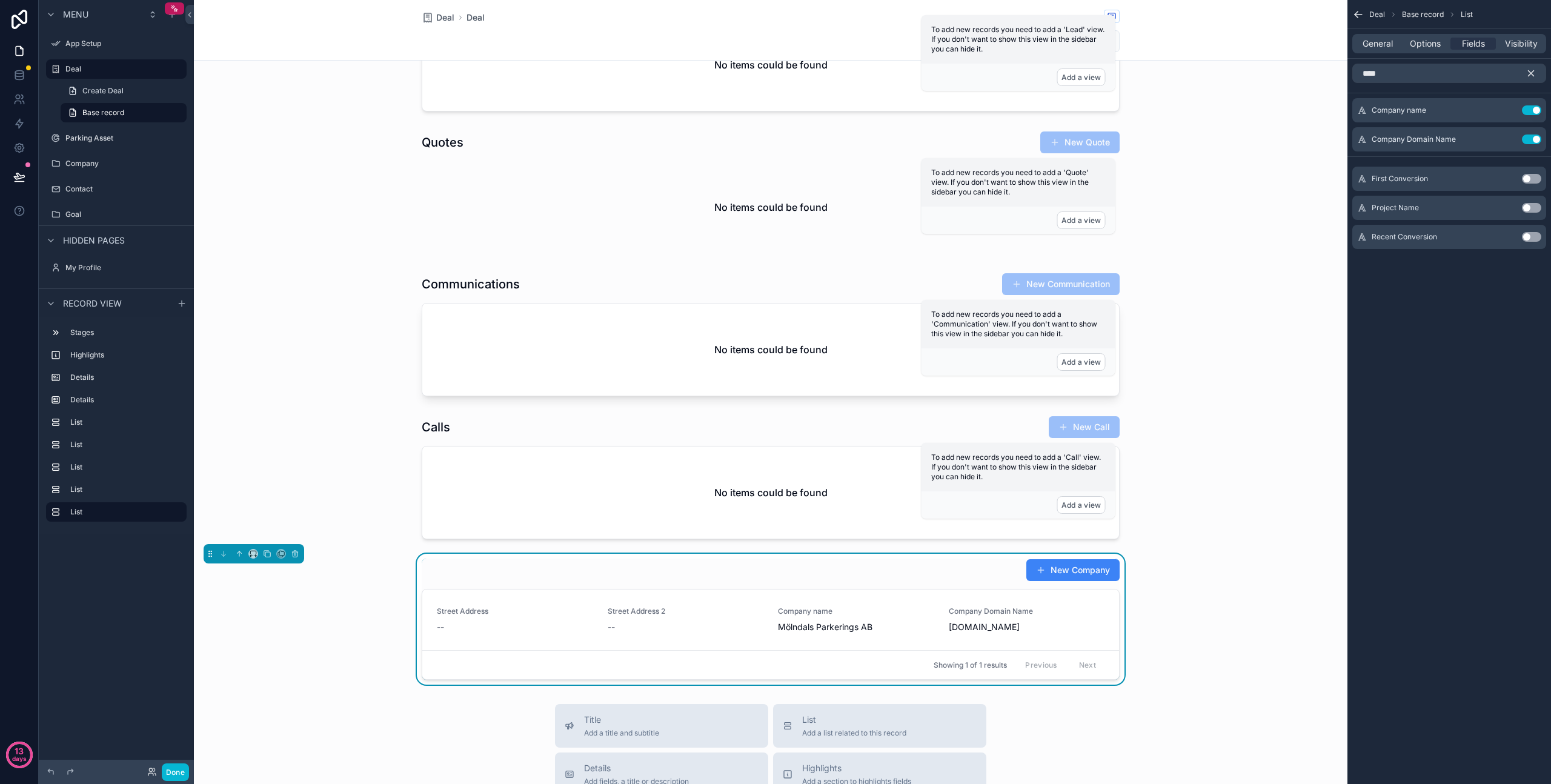
click at [1531, 71] on icon "scrollable content" at bounding box center [1531, 73] width 11 height 11
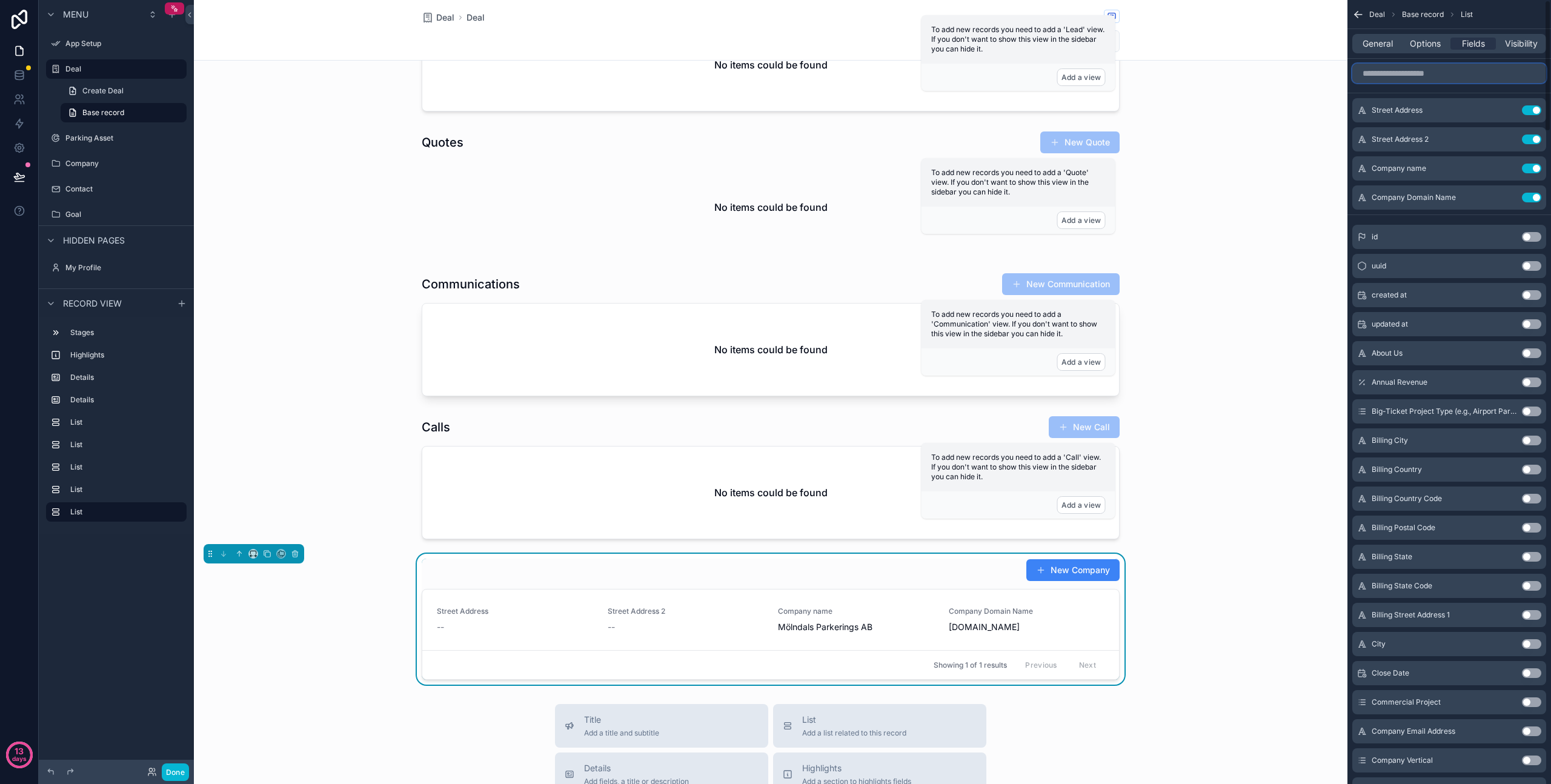
click at [1417, 75] on input "scrollable content" at bounding box center [1449, 73] width 194 height 20
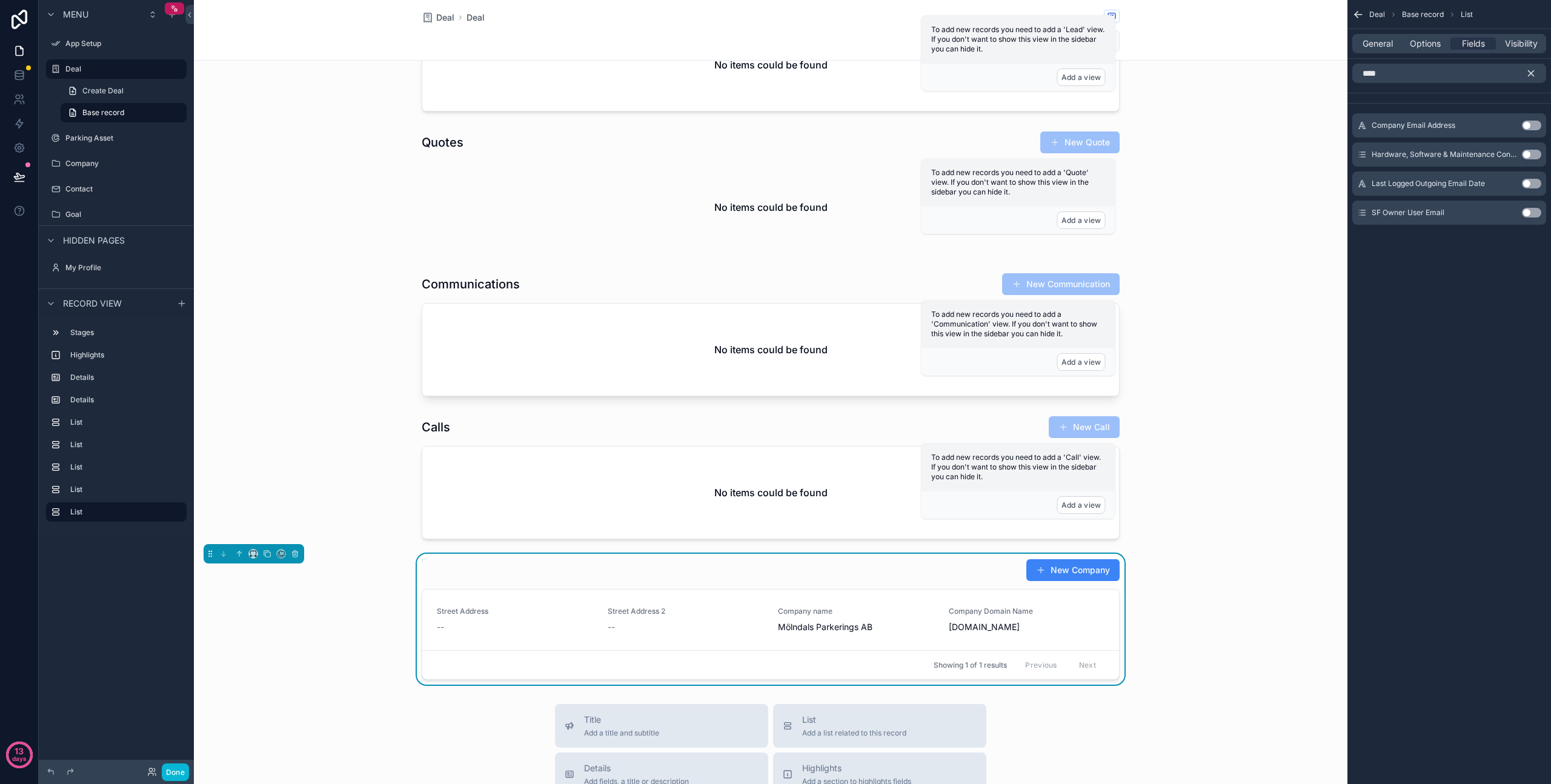
click at [1530, 125] on button "Use setting" at bounding box center [1531, 125] width 20 height 9
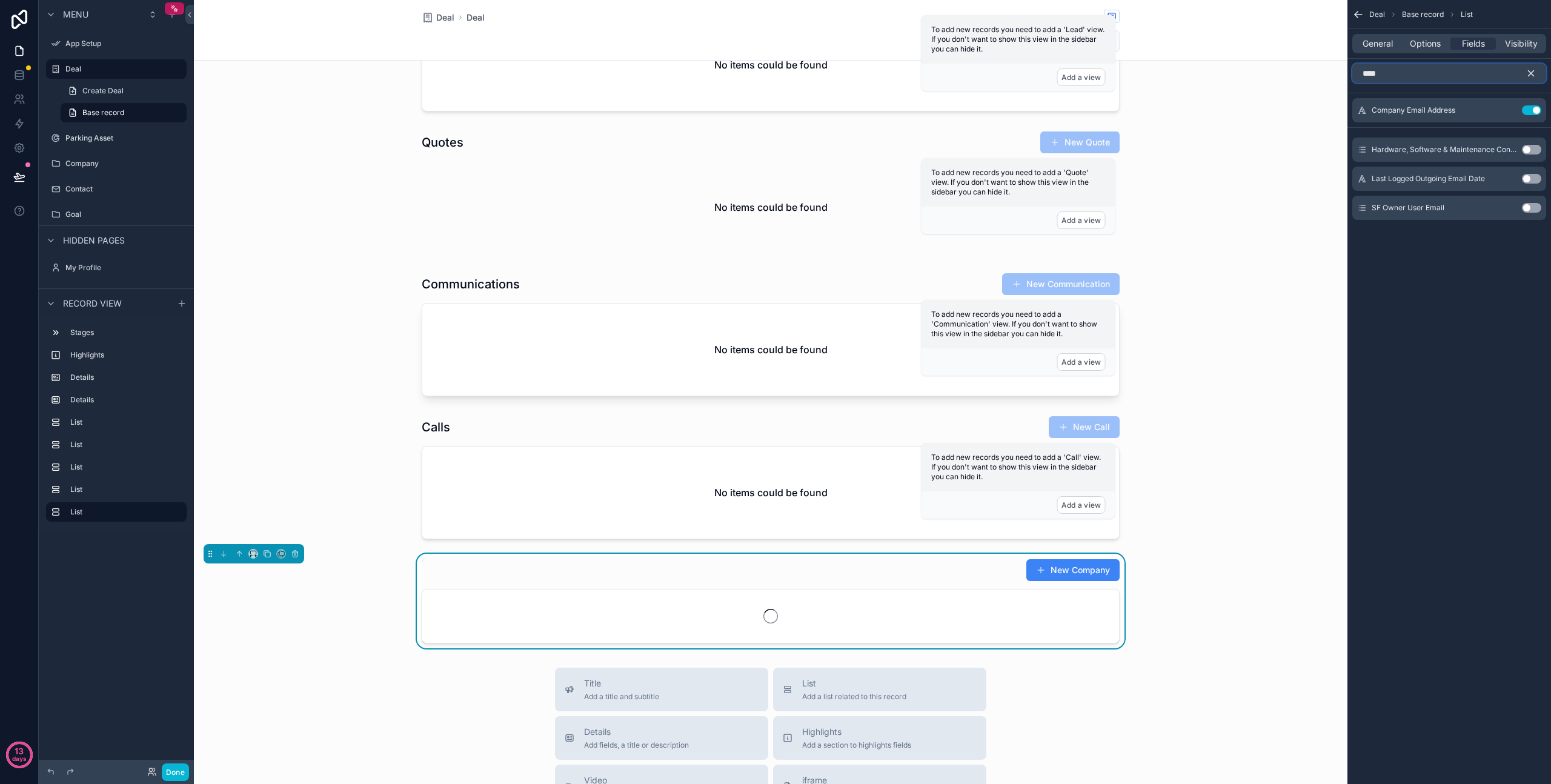
click at [1443, 73] on input "****" at bounding box center [1449, 73] width 194 height 20
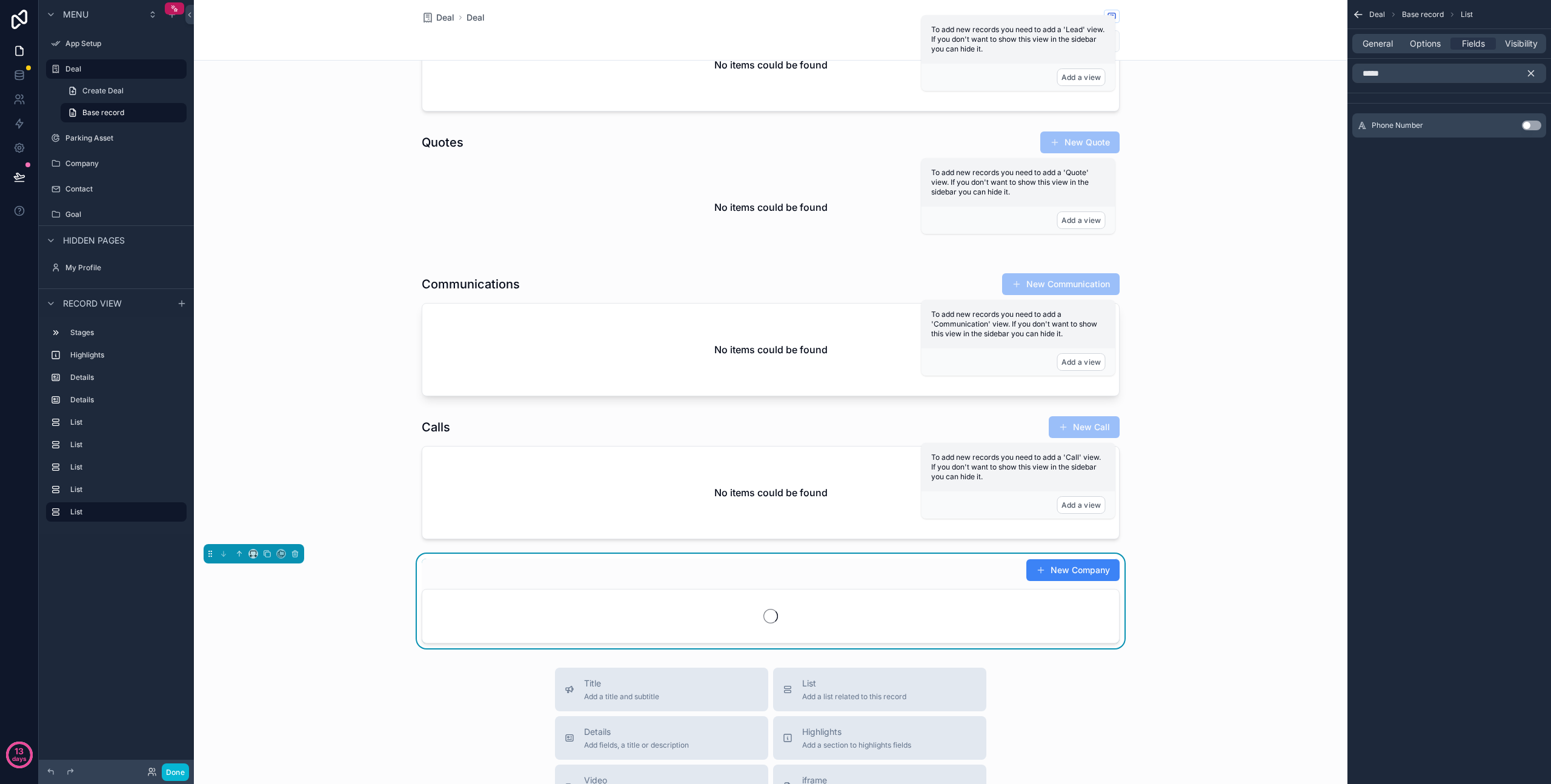
click at [1533, 126] on button "Use setting" at bounding box center [1531, 125] width 20 height 9
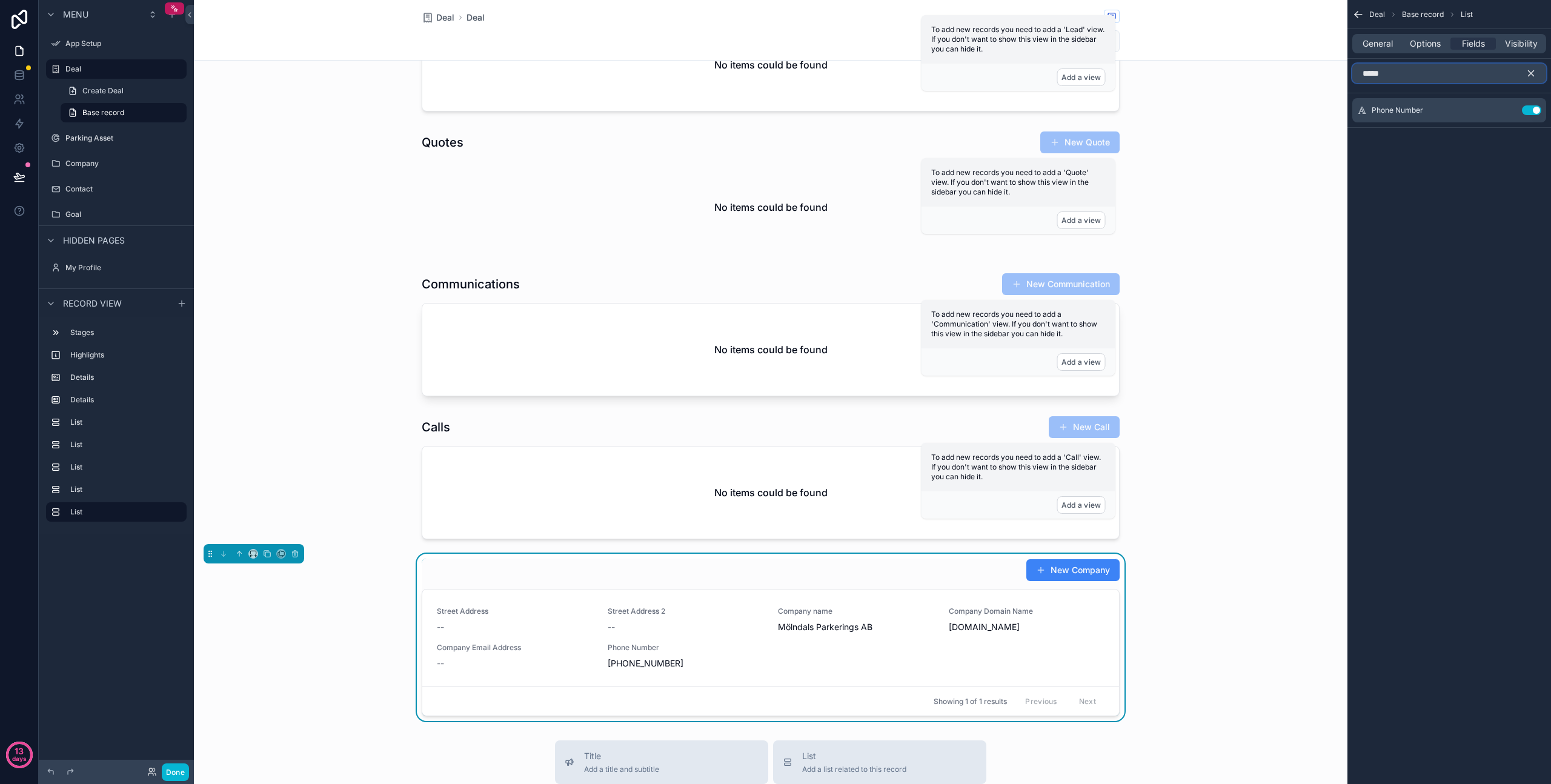
click at [1432, 80] on input "*****" at bounding box center [1449, 73] width 194 height 20
type input "*"
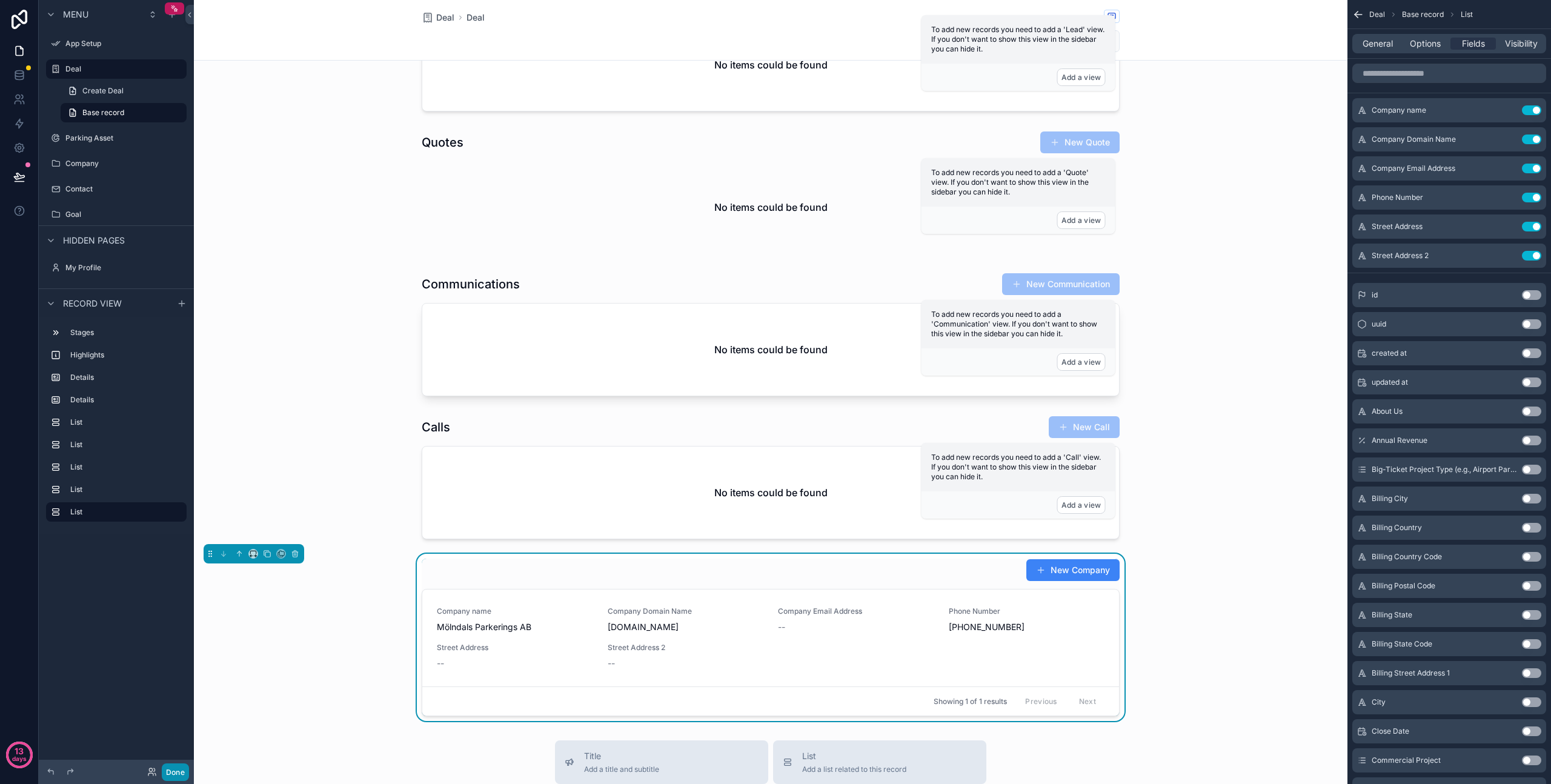
click at [167, 775] on button "Done" at bounding box center [175, 772] width 28 height 17
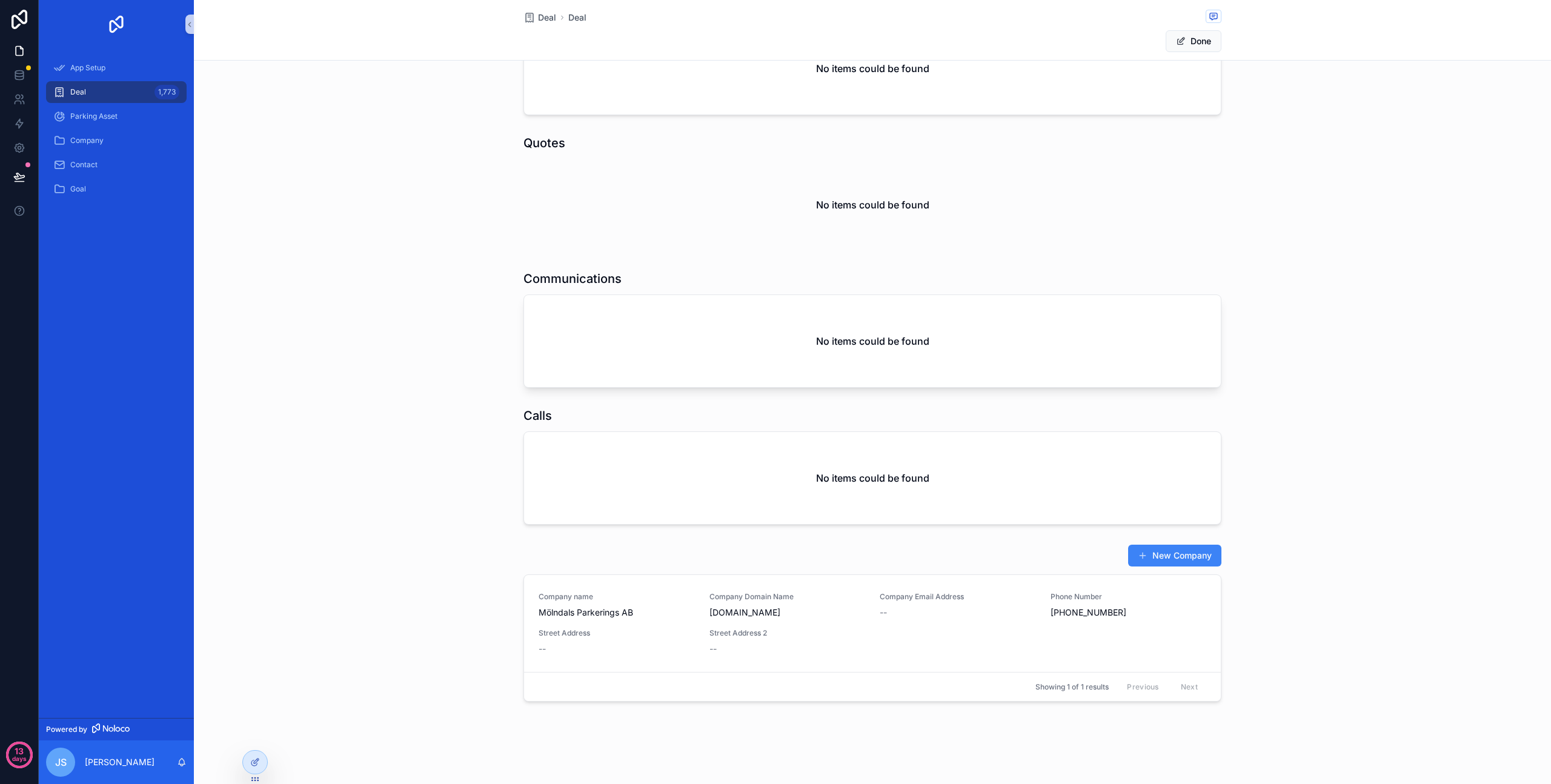
scroll to position [655, 0]
click at [255, 759] on icon at bounding box center [255, 762] width 9 height 9
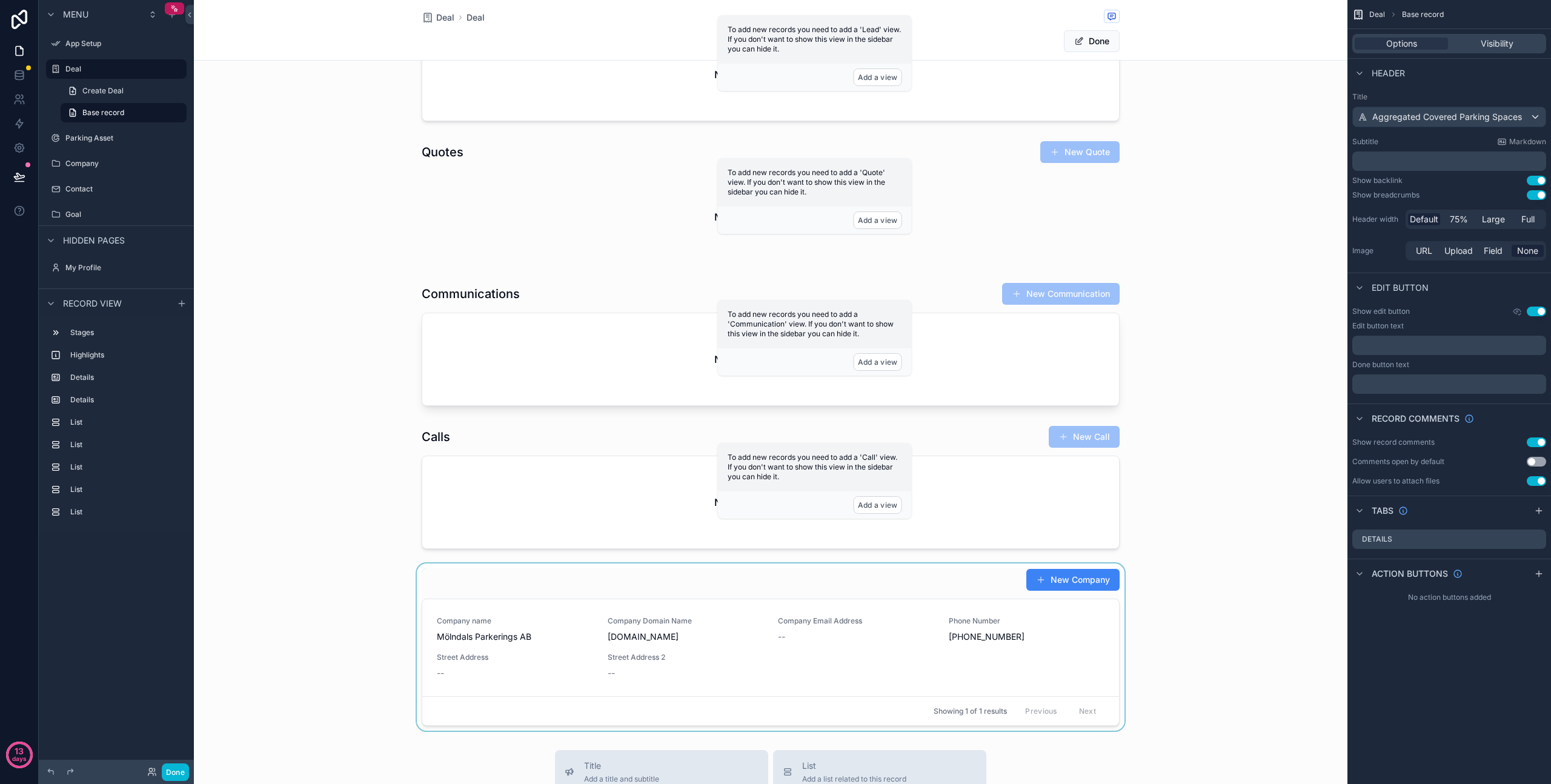
scroll to position [665, 0]
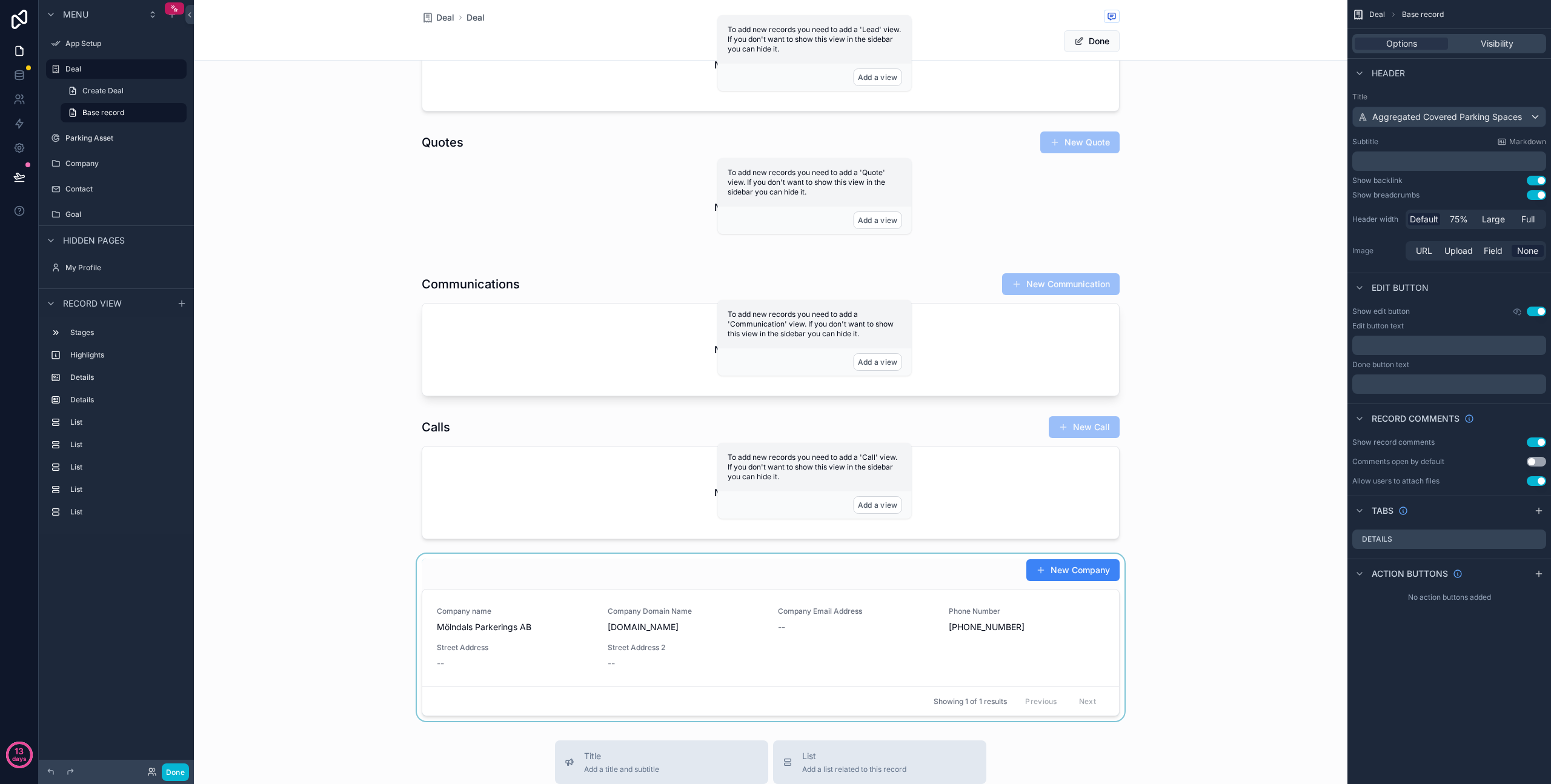
click at [868, 628] on div "scrollable content" at bounding box center [771, 637] width 1153 height 167
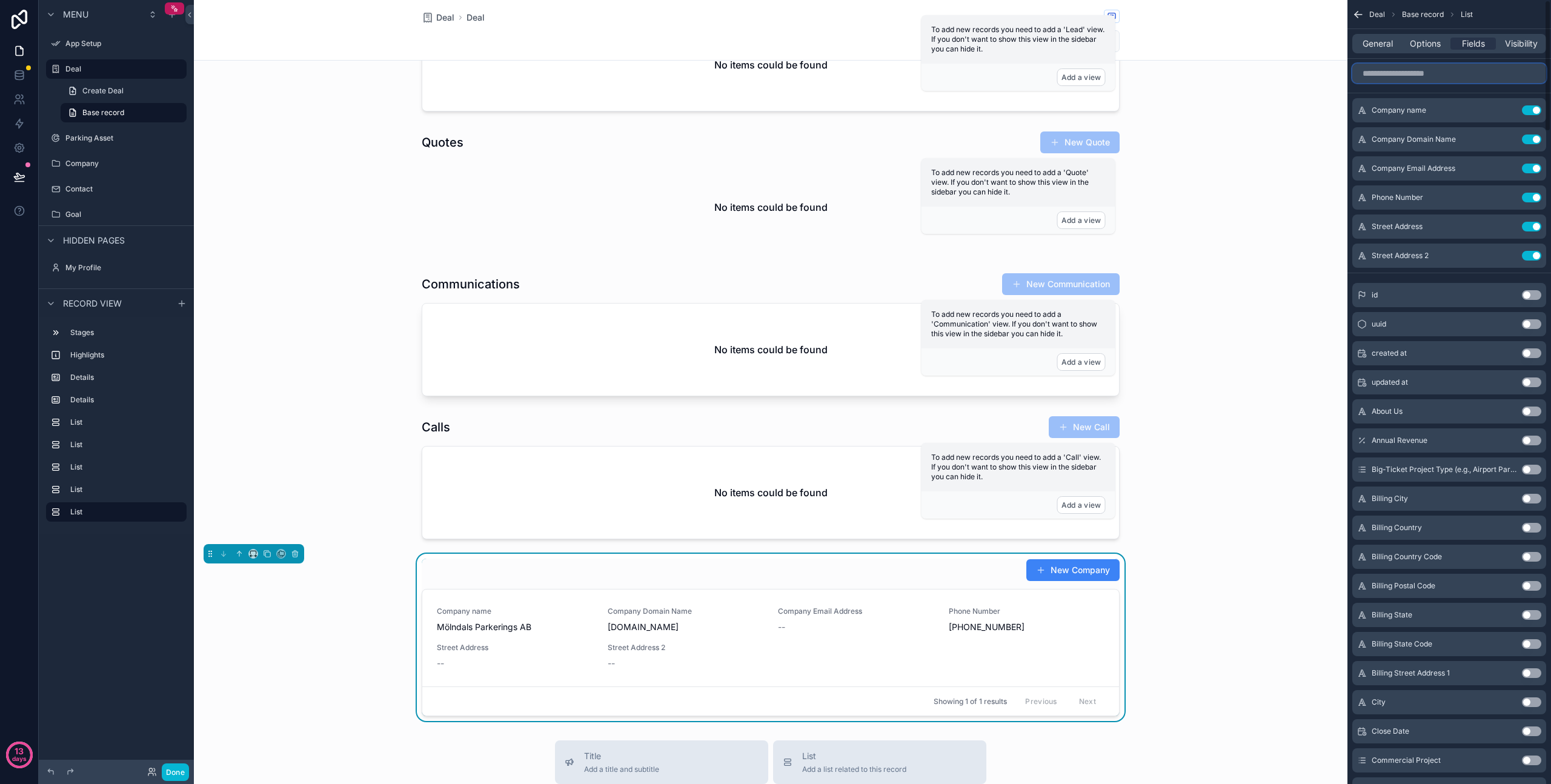
click at [1435, 70] on input "scrollable content" at bounding box center [1449, 73] width 194 height 20
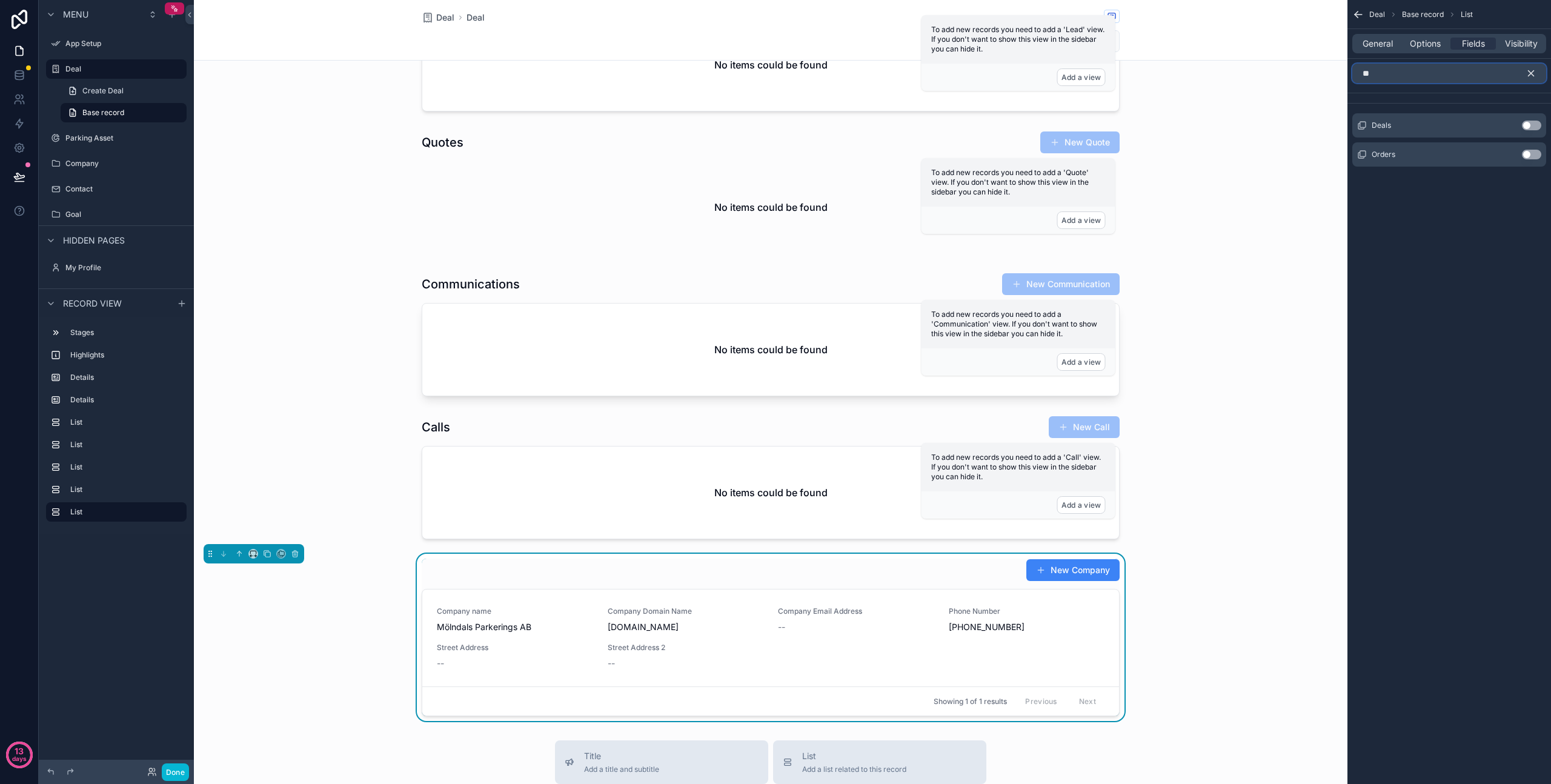
type input "*"
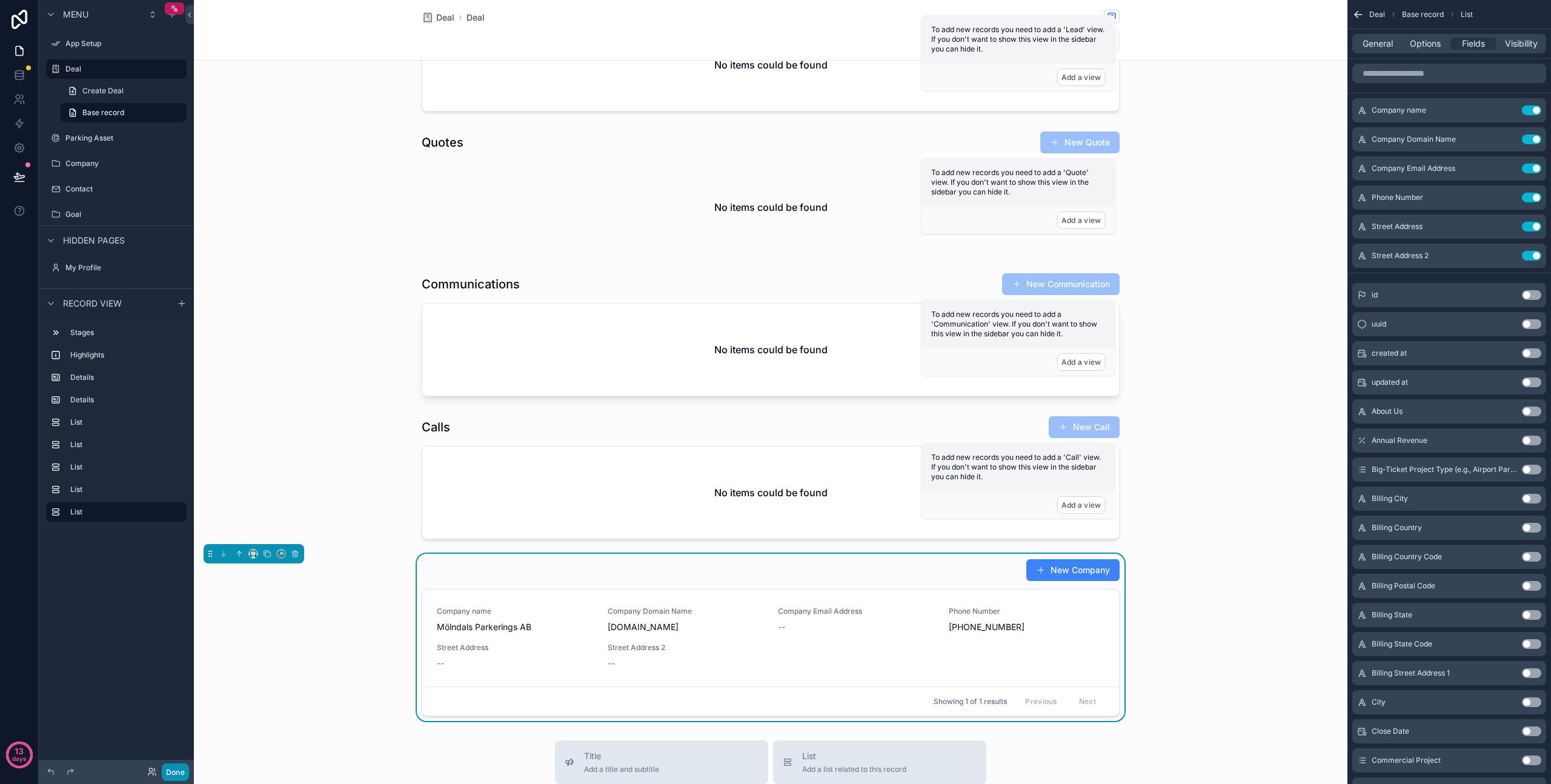
click at [172, 770] on button "Done" at bounding box center [175, 772] width 28 height 17
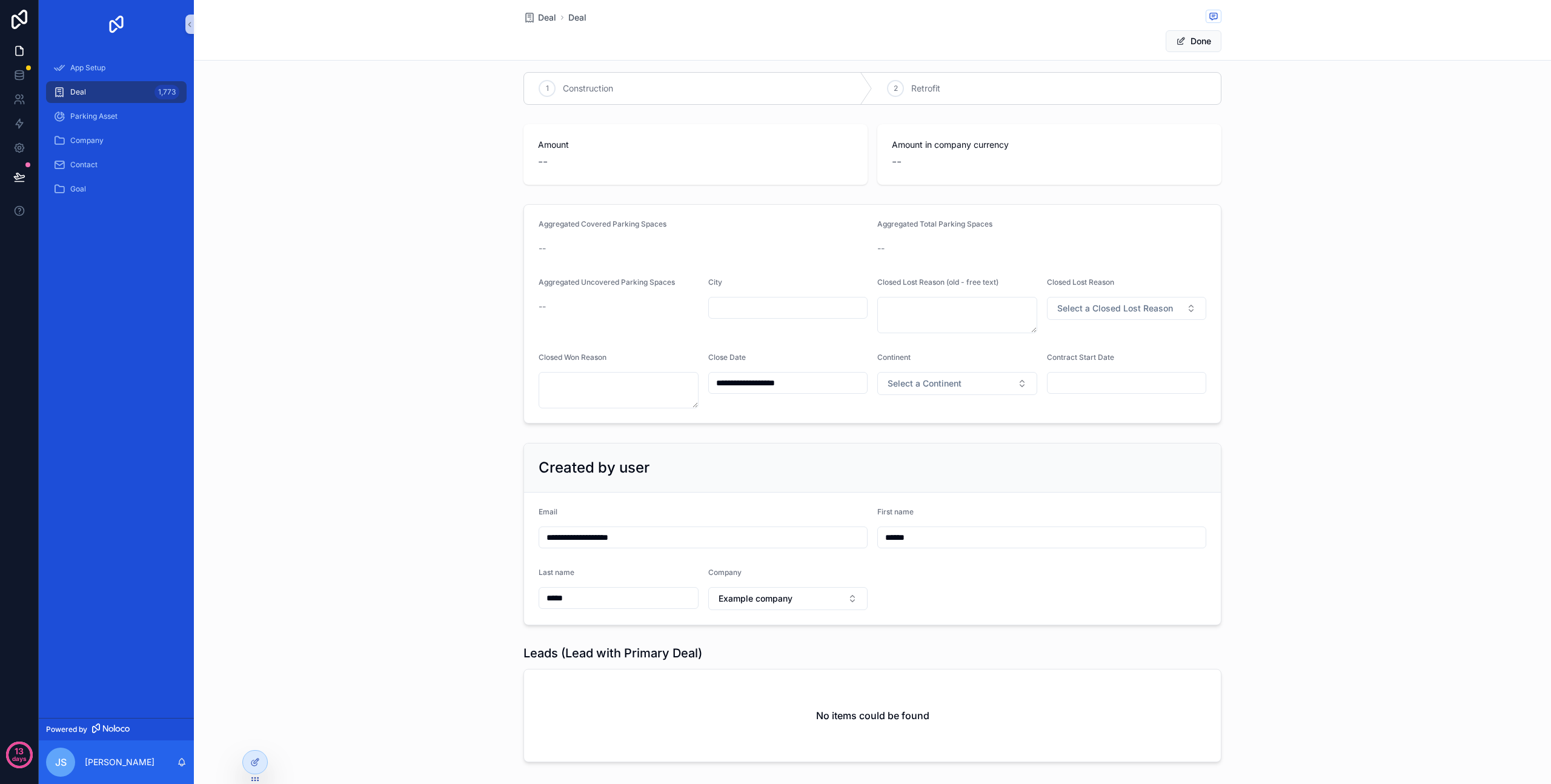
scroll to position [0, 0]
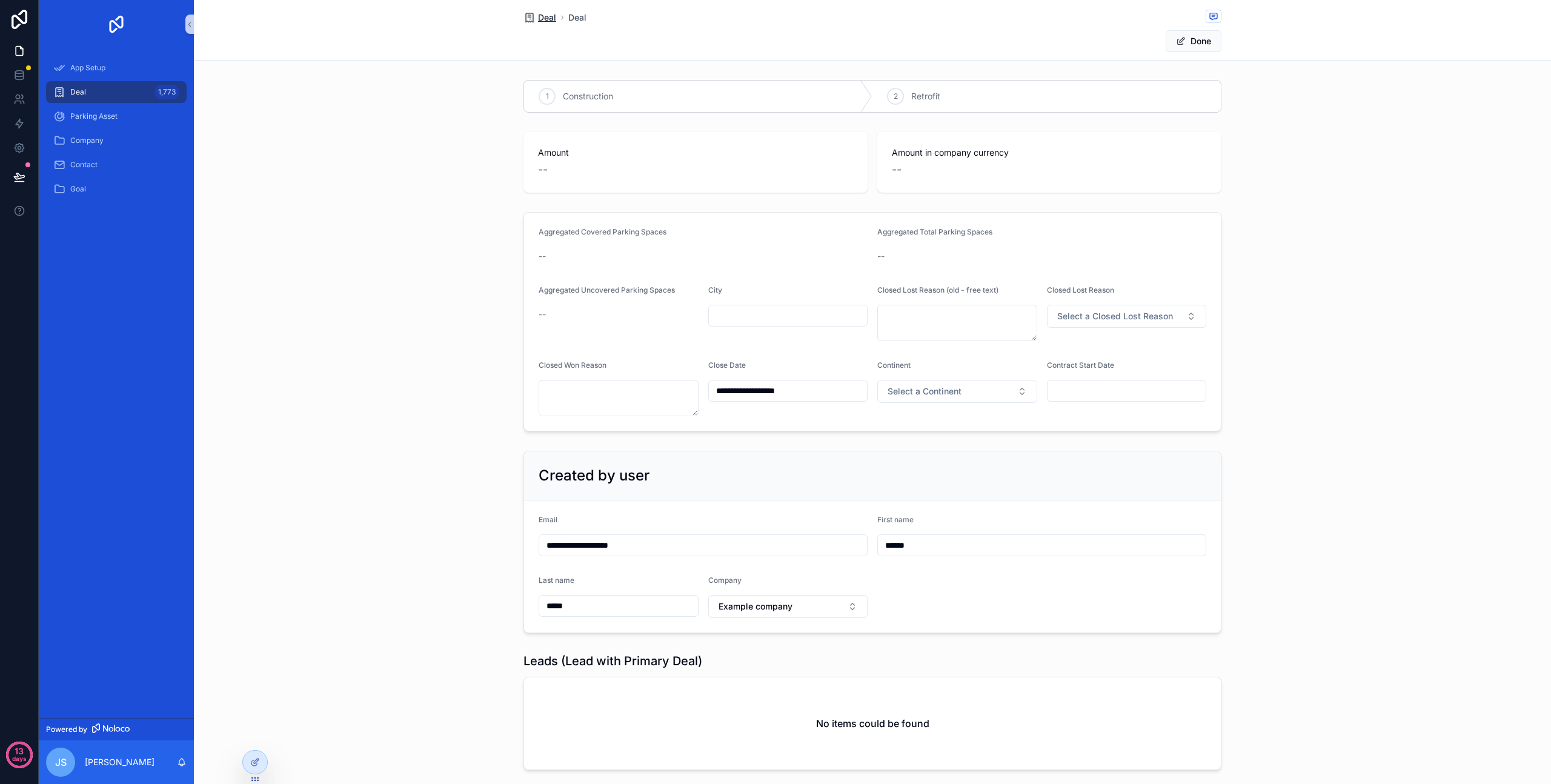
click at [541, 18] on span "Deal" at bounding box center [547, 17] width 18 height 12
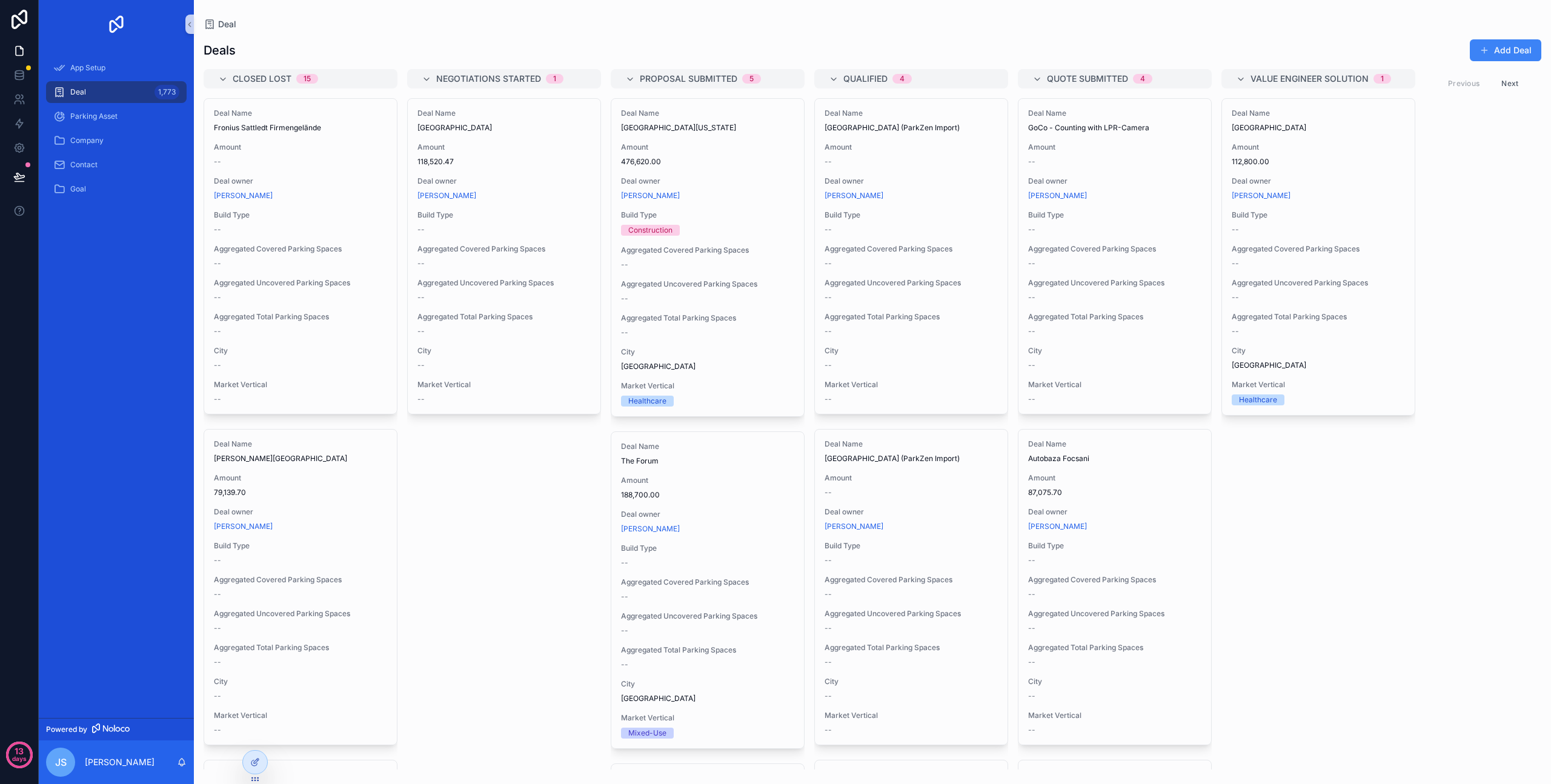
click at [1499, 78] on button "Next" at bounding box center [1509, 83] width 34 height 19
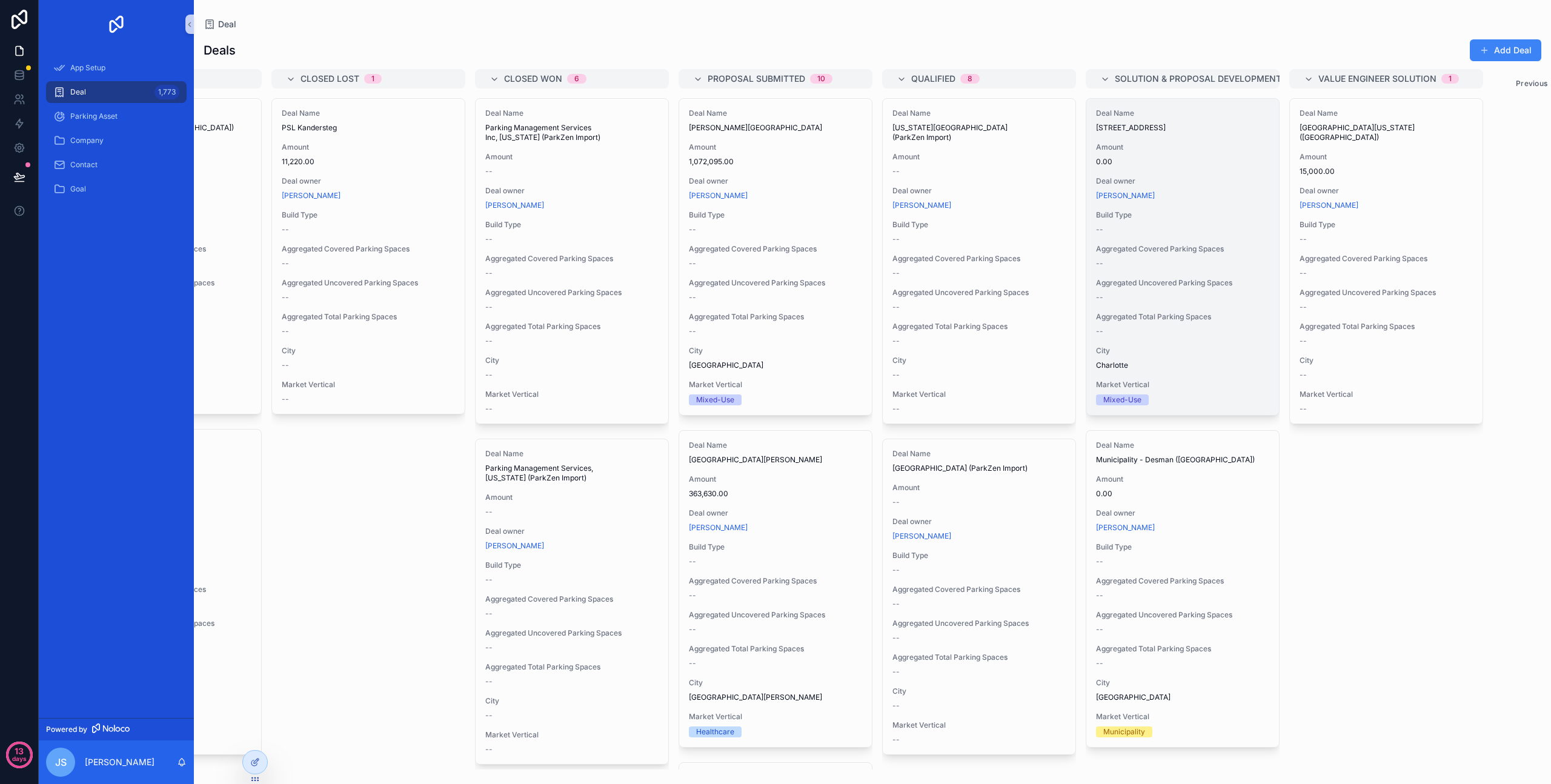
scroll to position [0, 204]
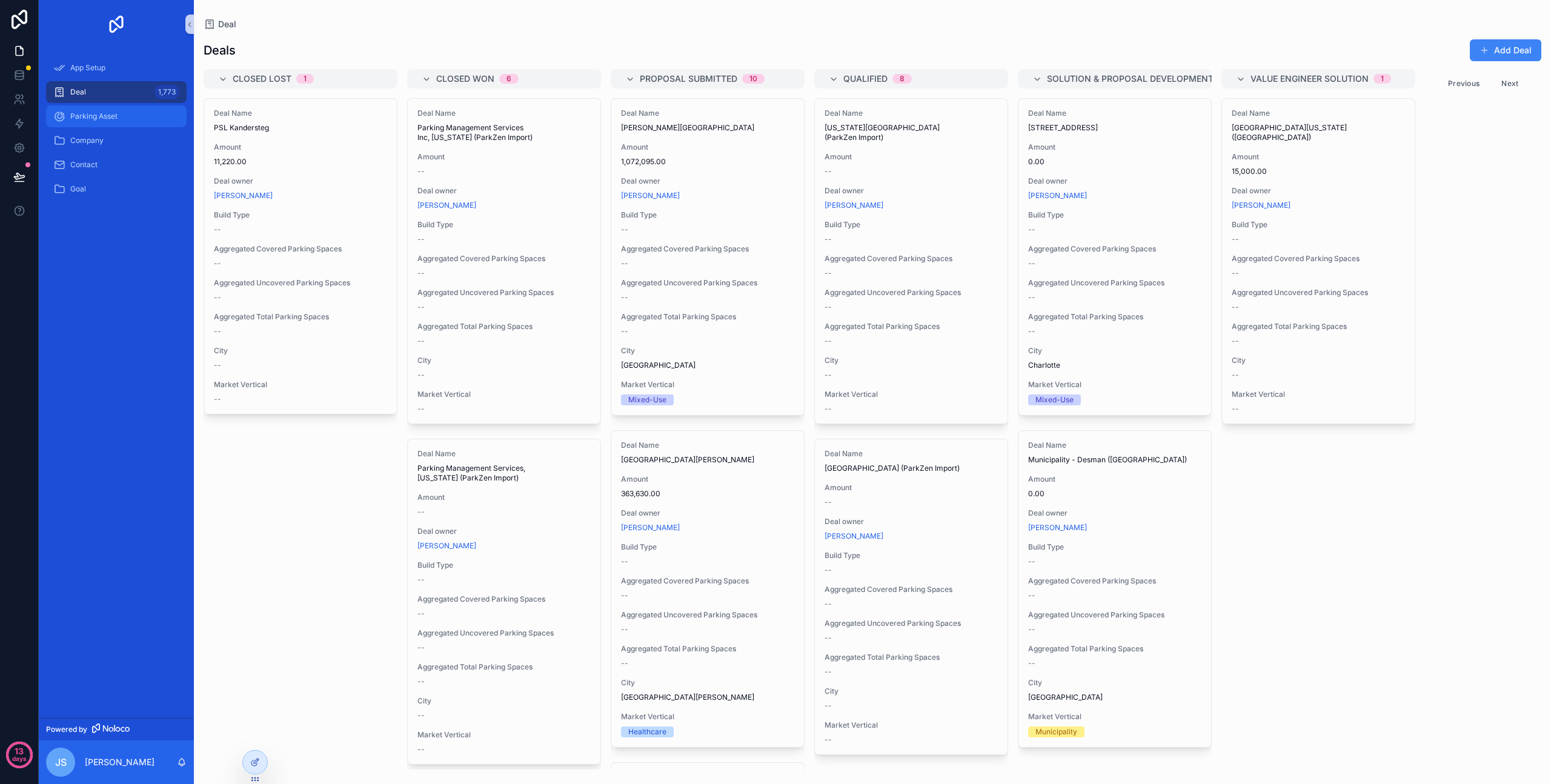
click at [86, 111] on div "Parking Asset" at bounding box center [116, 116] width 126 height 20
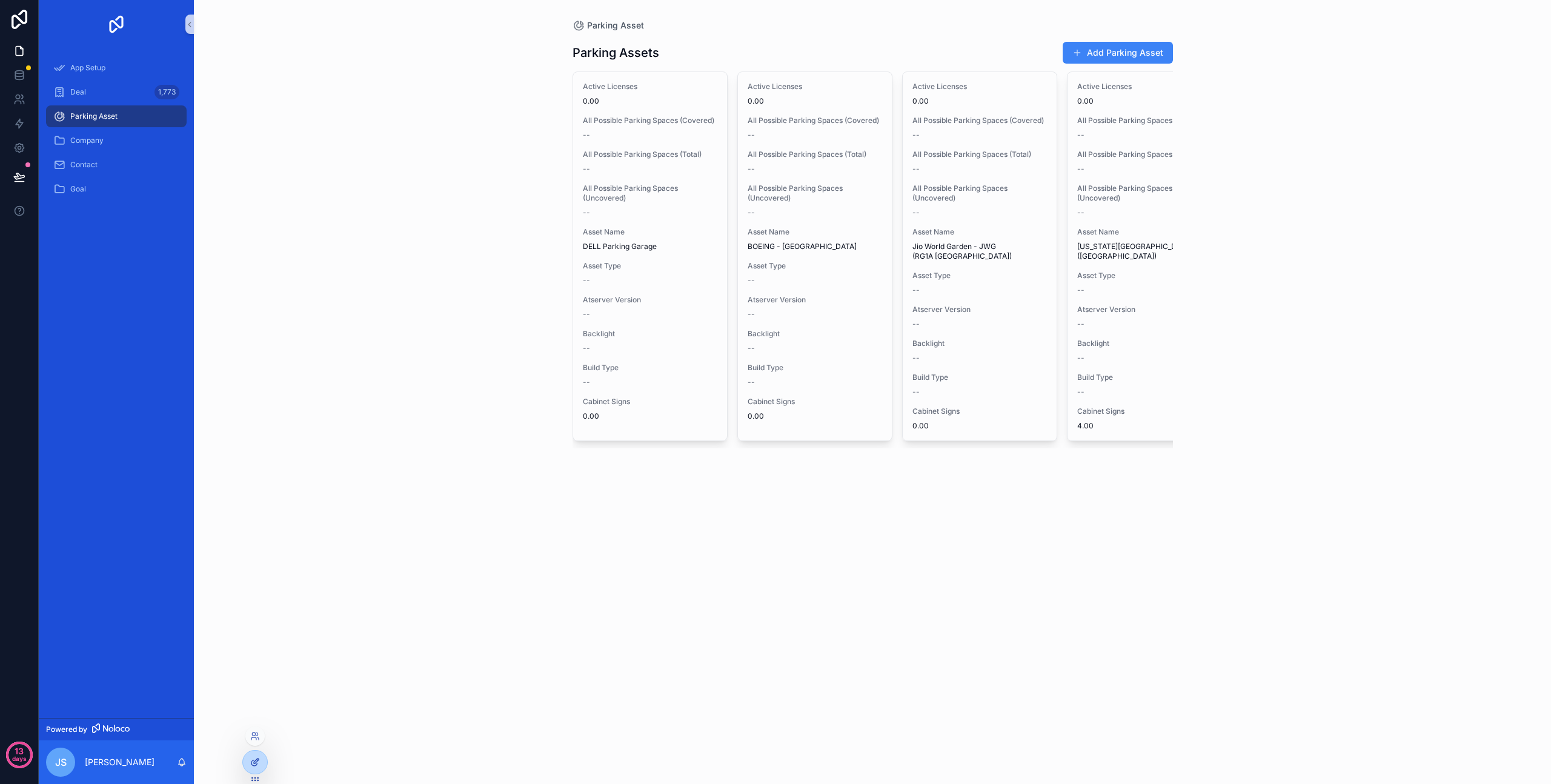
click at [253, 768] on div at bounding box center [255, 762] width 24 height 23
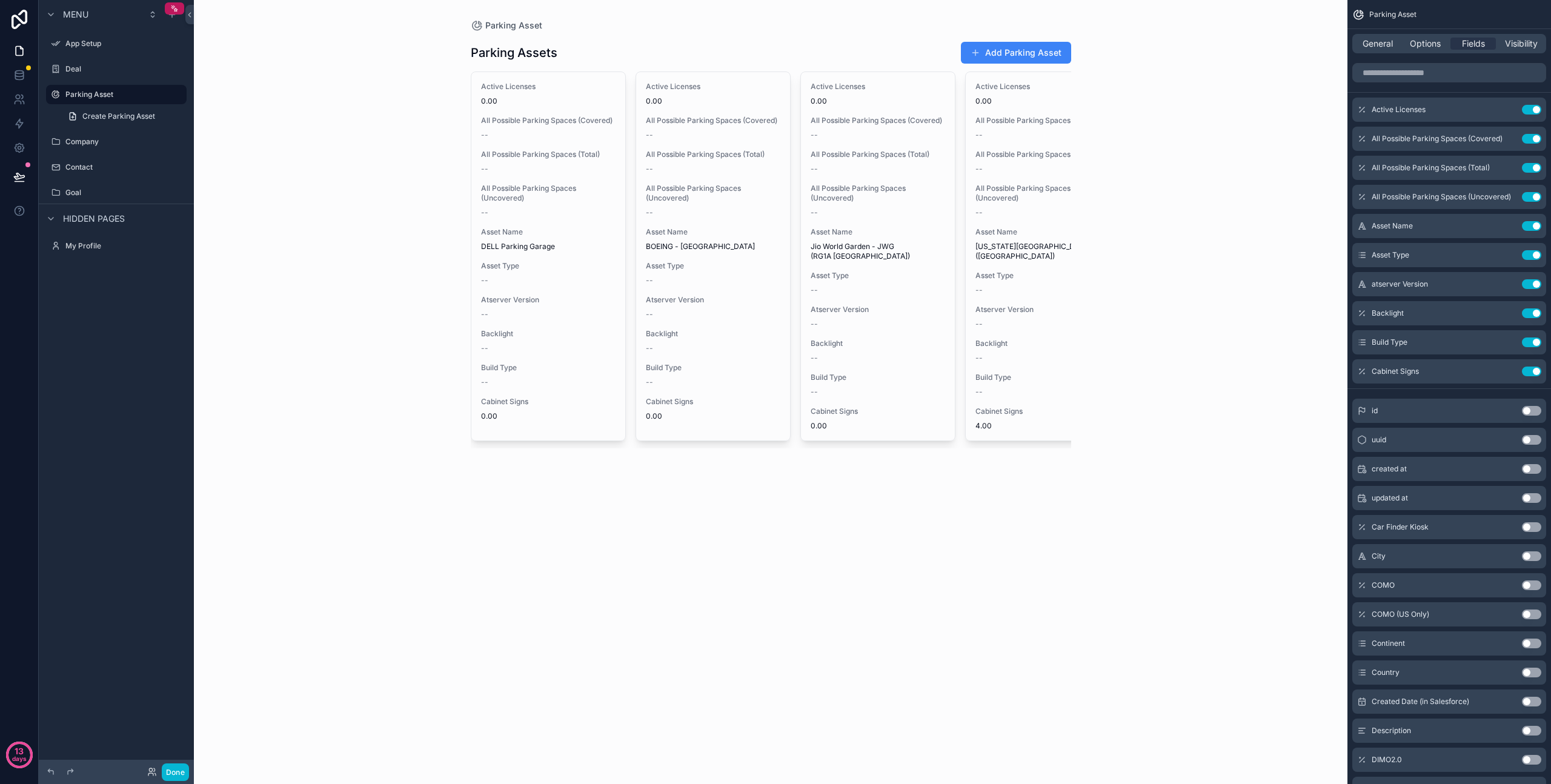
click at [687, 210] on div "scrollable content" at bounding box center [771, 244] width 620 height 487
click at [1370, 44] on span "General" at bounding box center [1378, 43] width 31 height 12
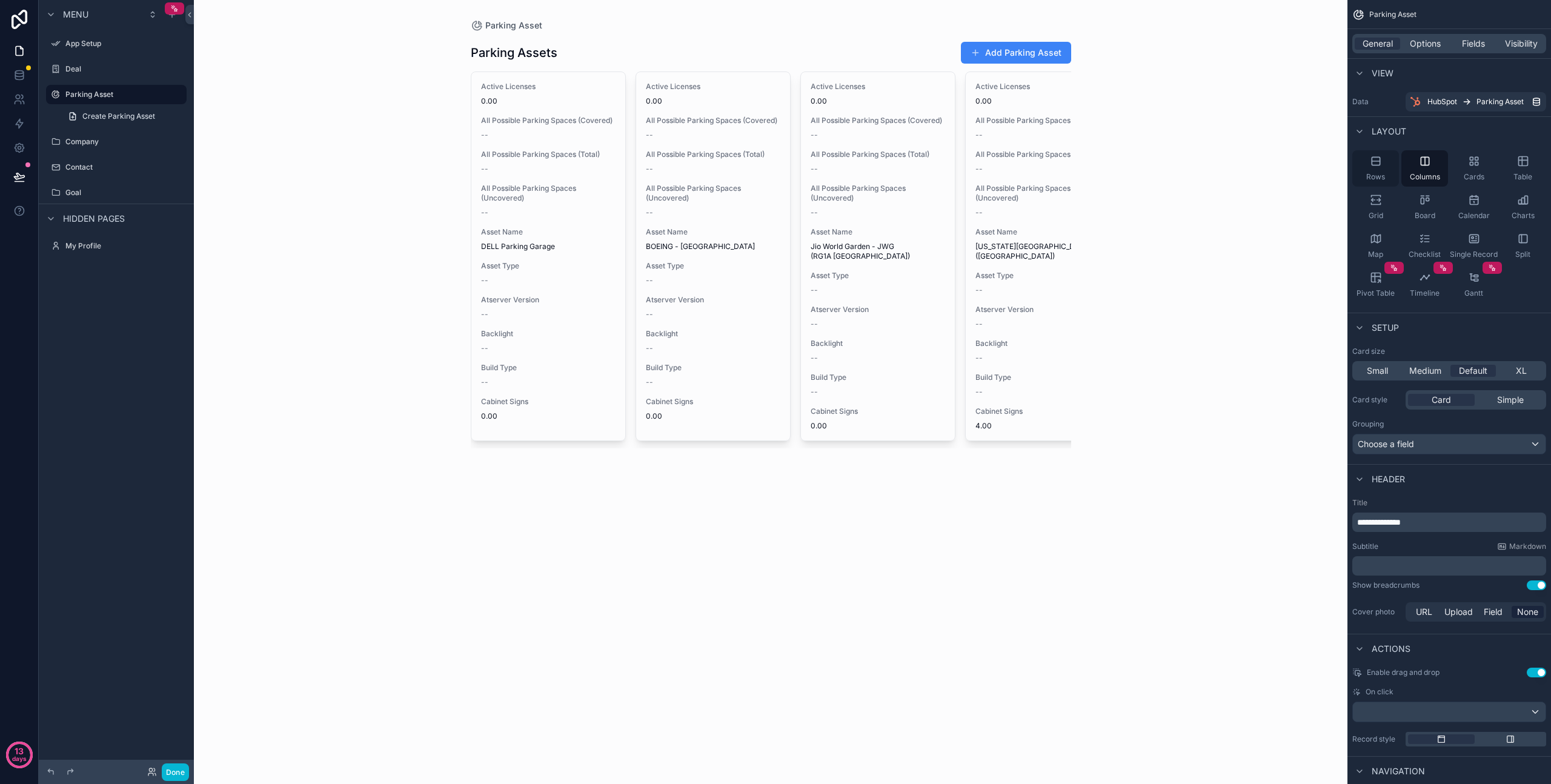
click at [1377, 163] on icon "scrollable content" at bounding box center [1376, 160] width 12 height 12
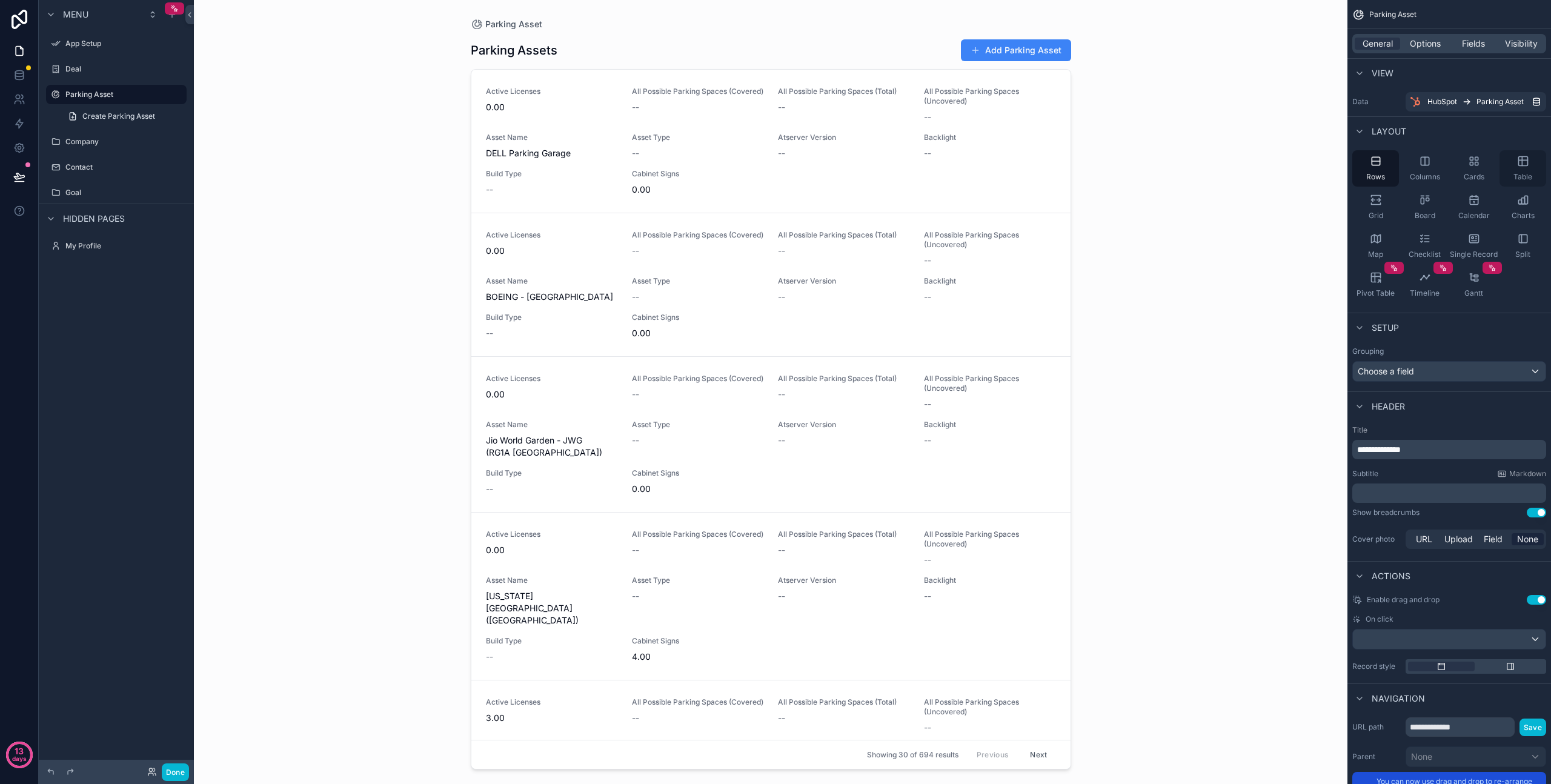
click at [1514, 168] on div "Table" at bounding box center [1523, 168] width 46 height 36
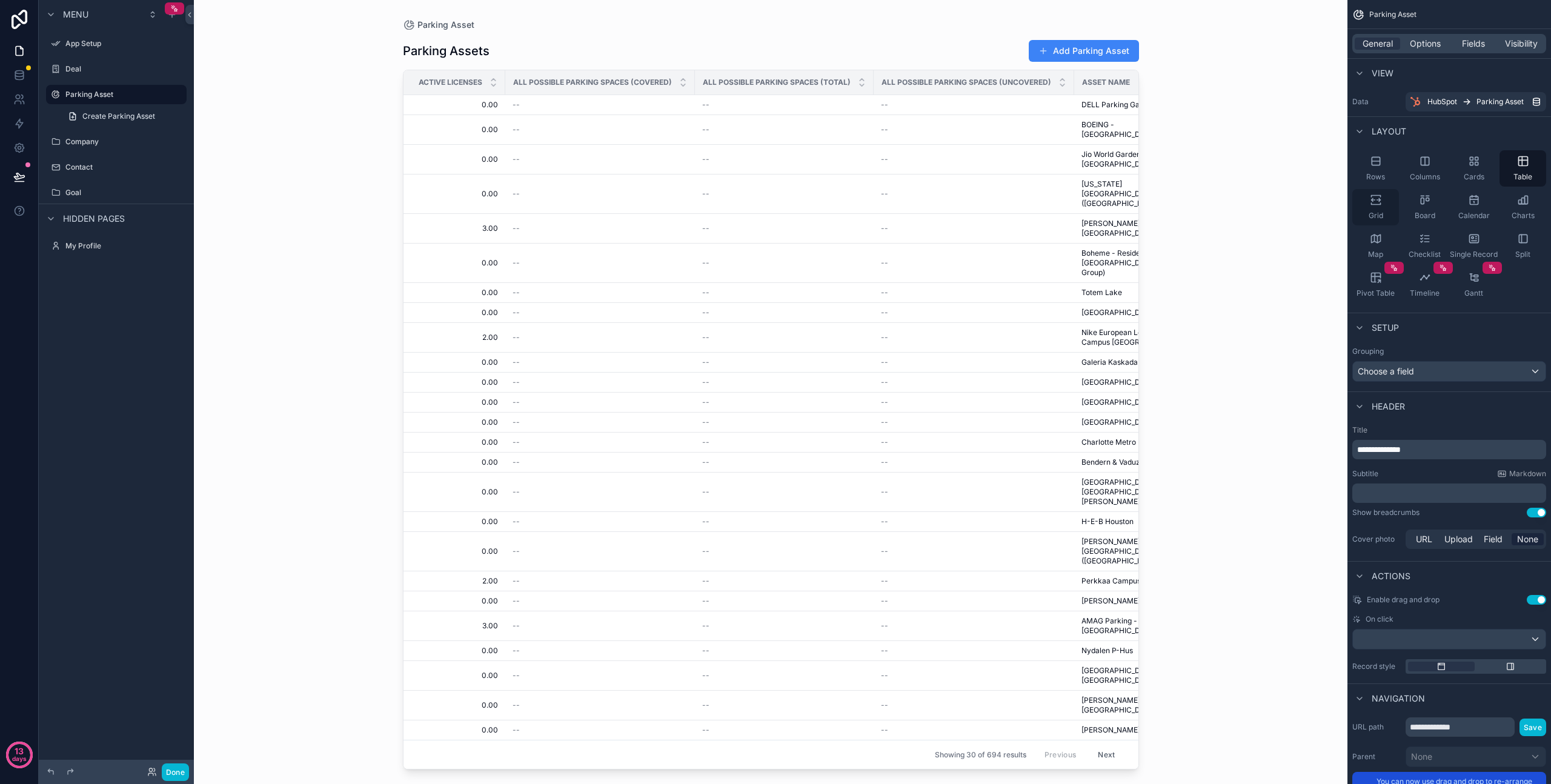
click at [1372, 206] on div "Grid" at bounding box center [1375, 207] width 46 height 36
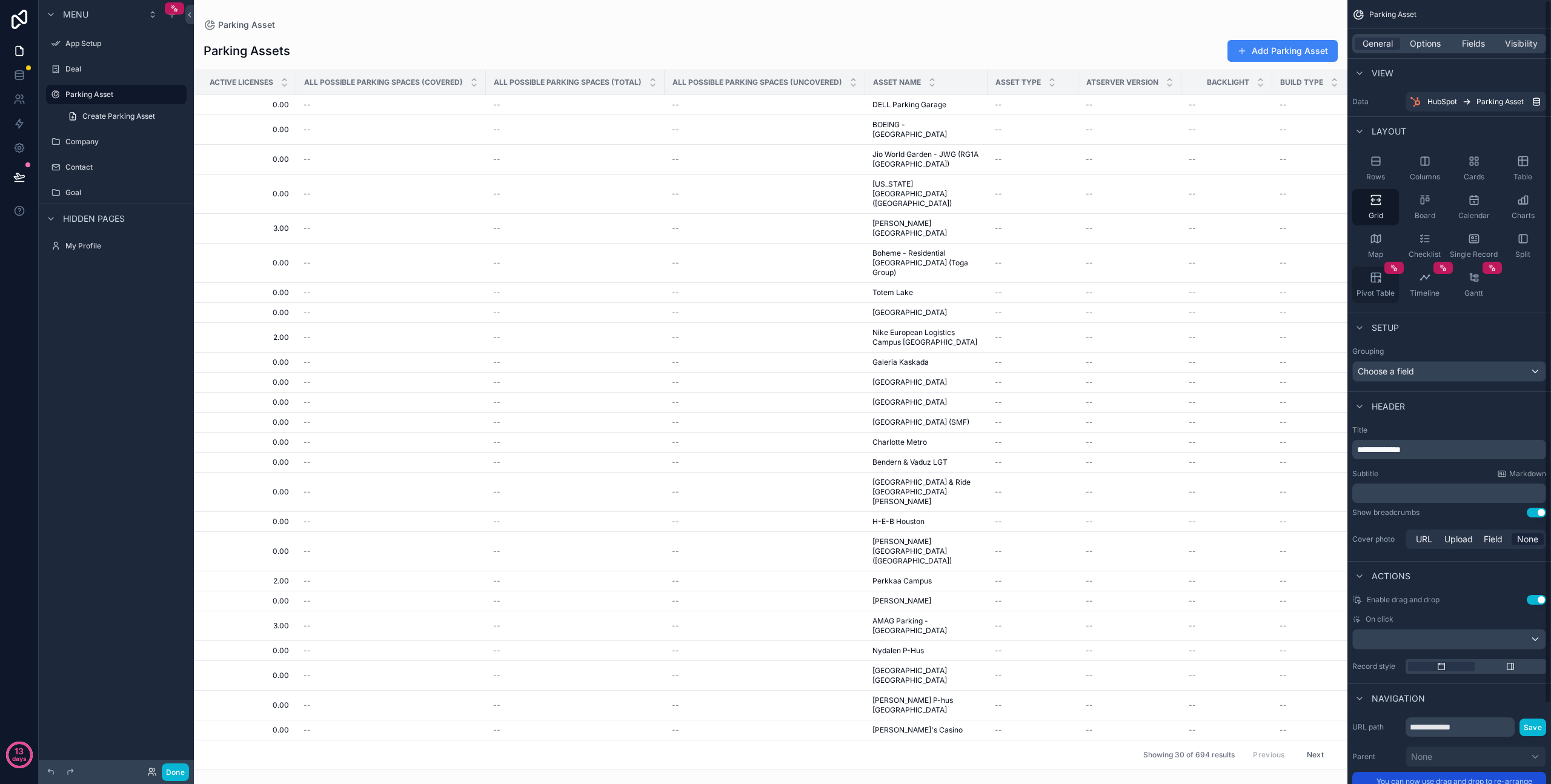
click at [1377, 274] on icon "scrollable content" at bounding box center [1376, 277] width 12 height 12
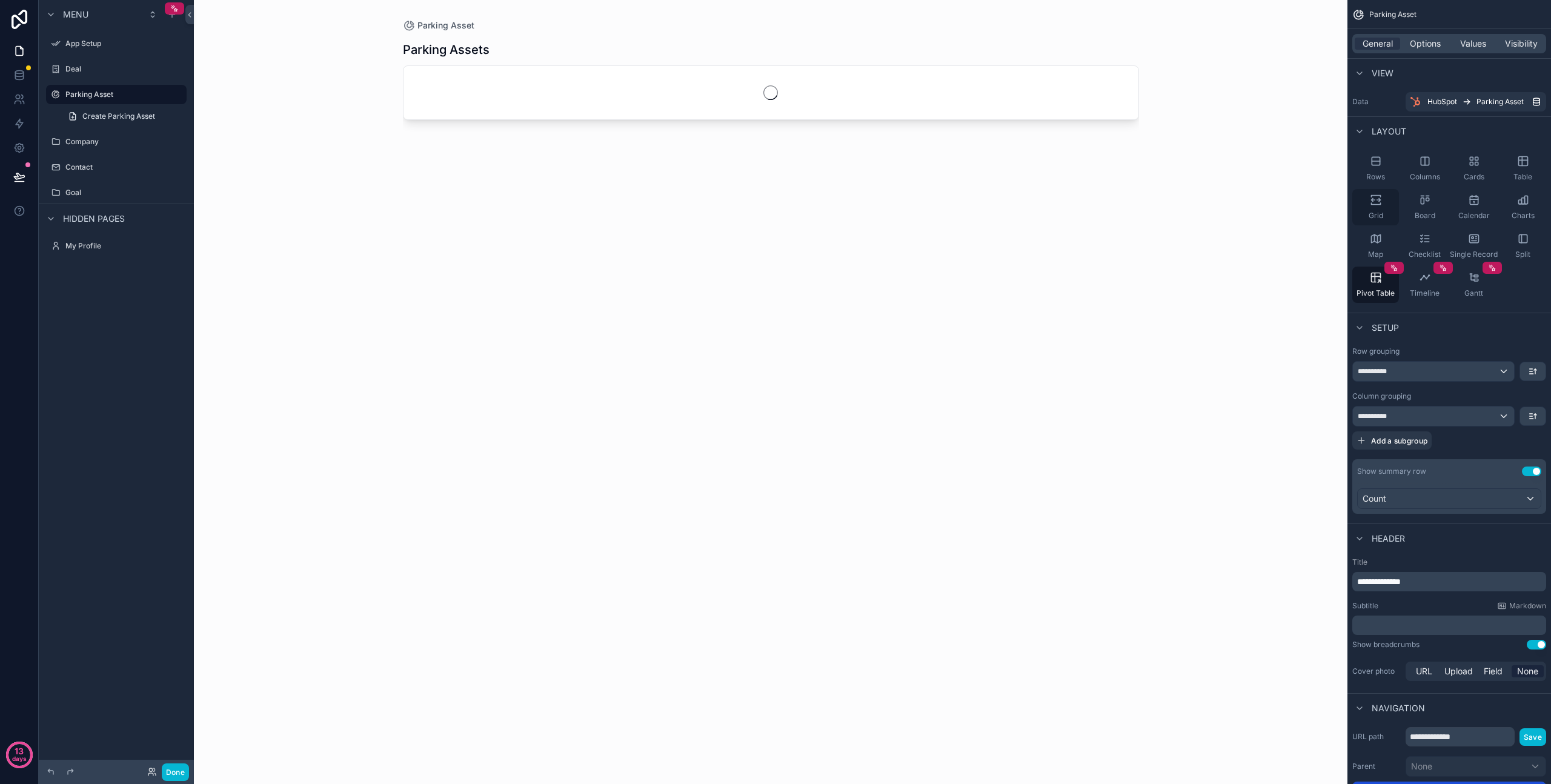
click at [1370, 203] on icon "scrollable content" at bounding box center [1376, 200] width 12 height 12
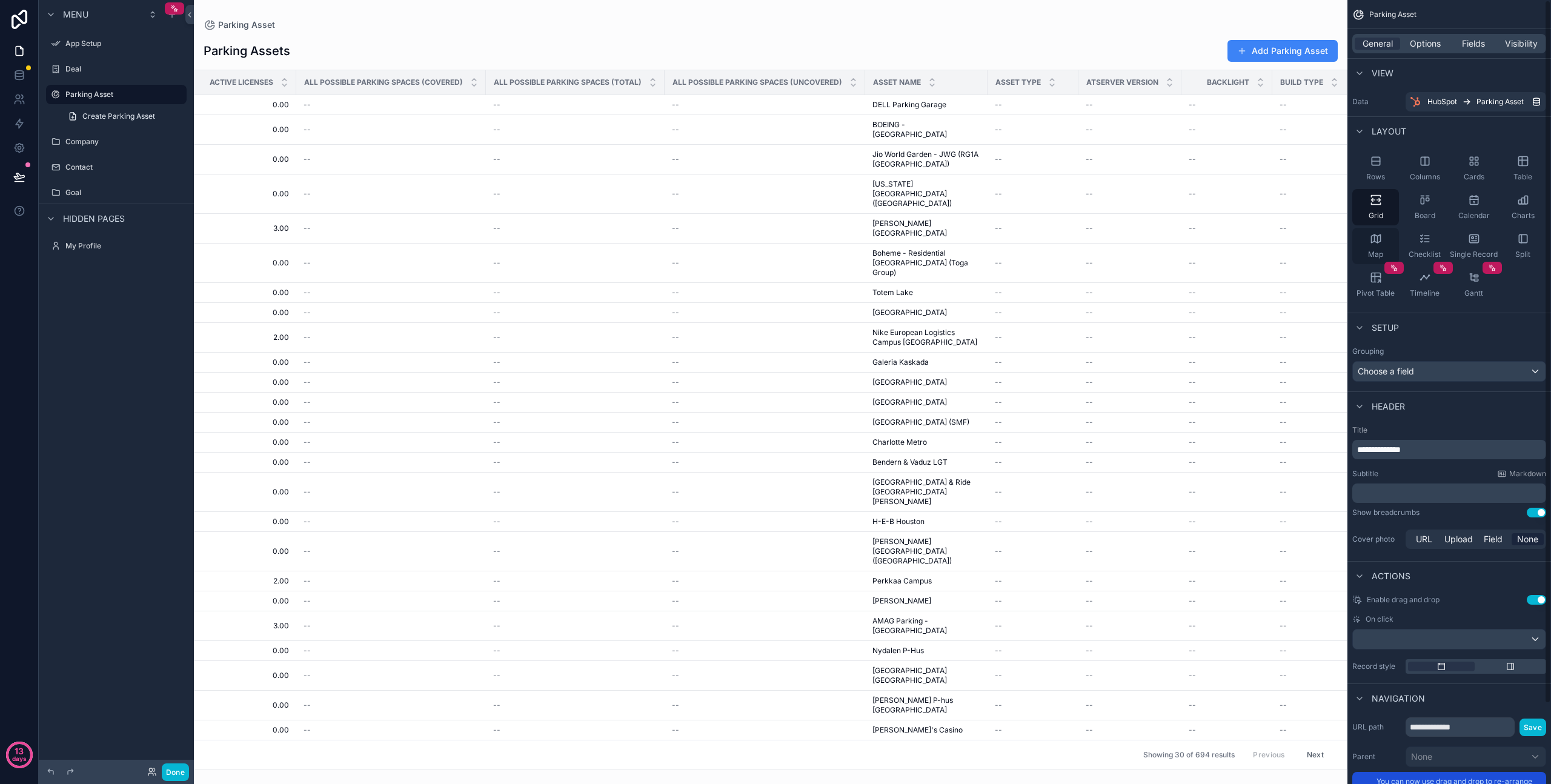
click at [1373, 241] on icon "scrollable content" at bounding box center [1376, 238] width 12 height 12
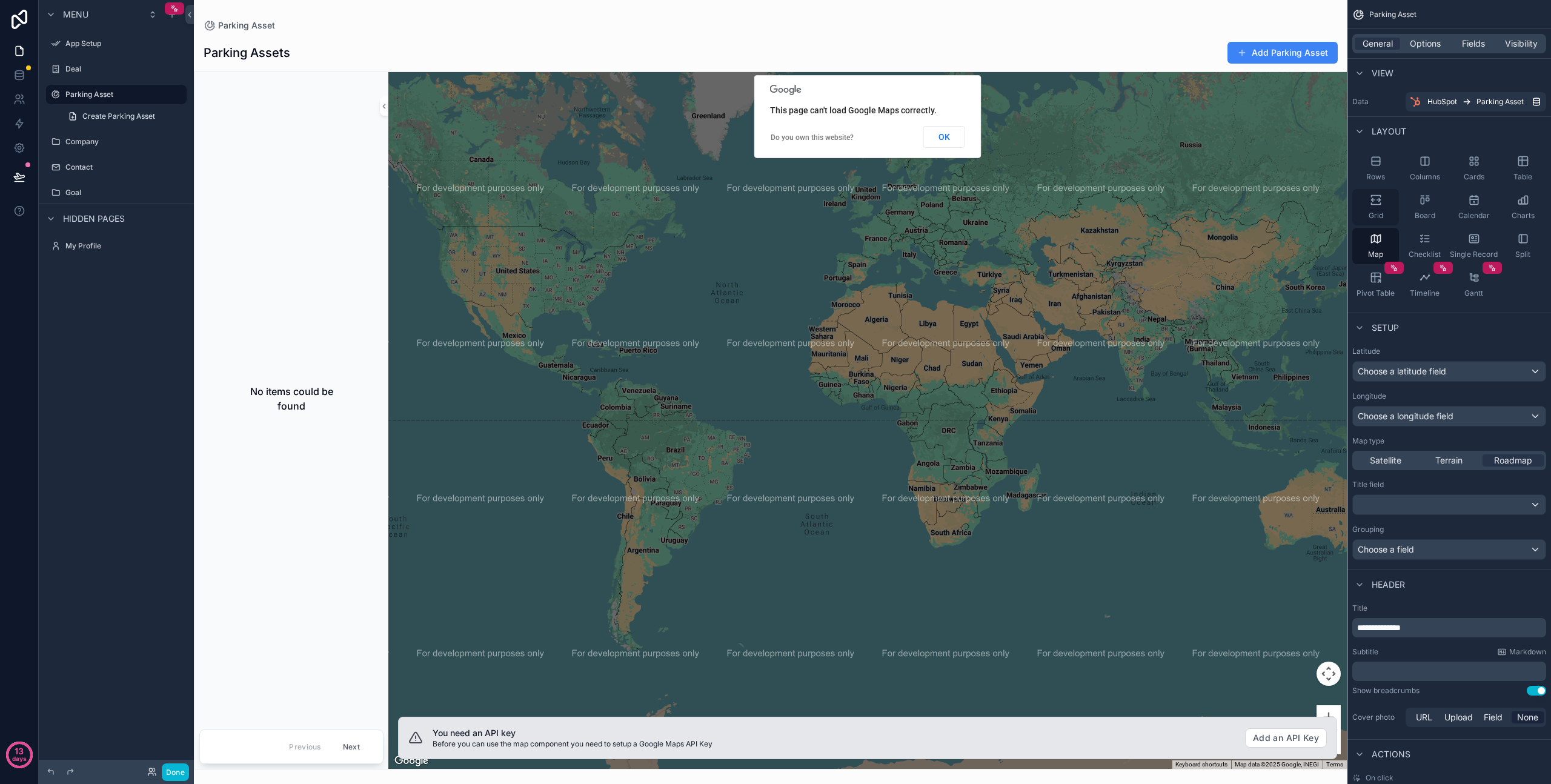
click at [1373, 203] on icon "scrollable content" at bounding box center [1376, 203] width 9 height 2
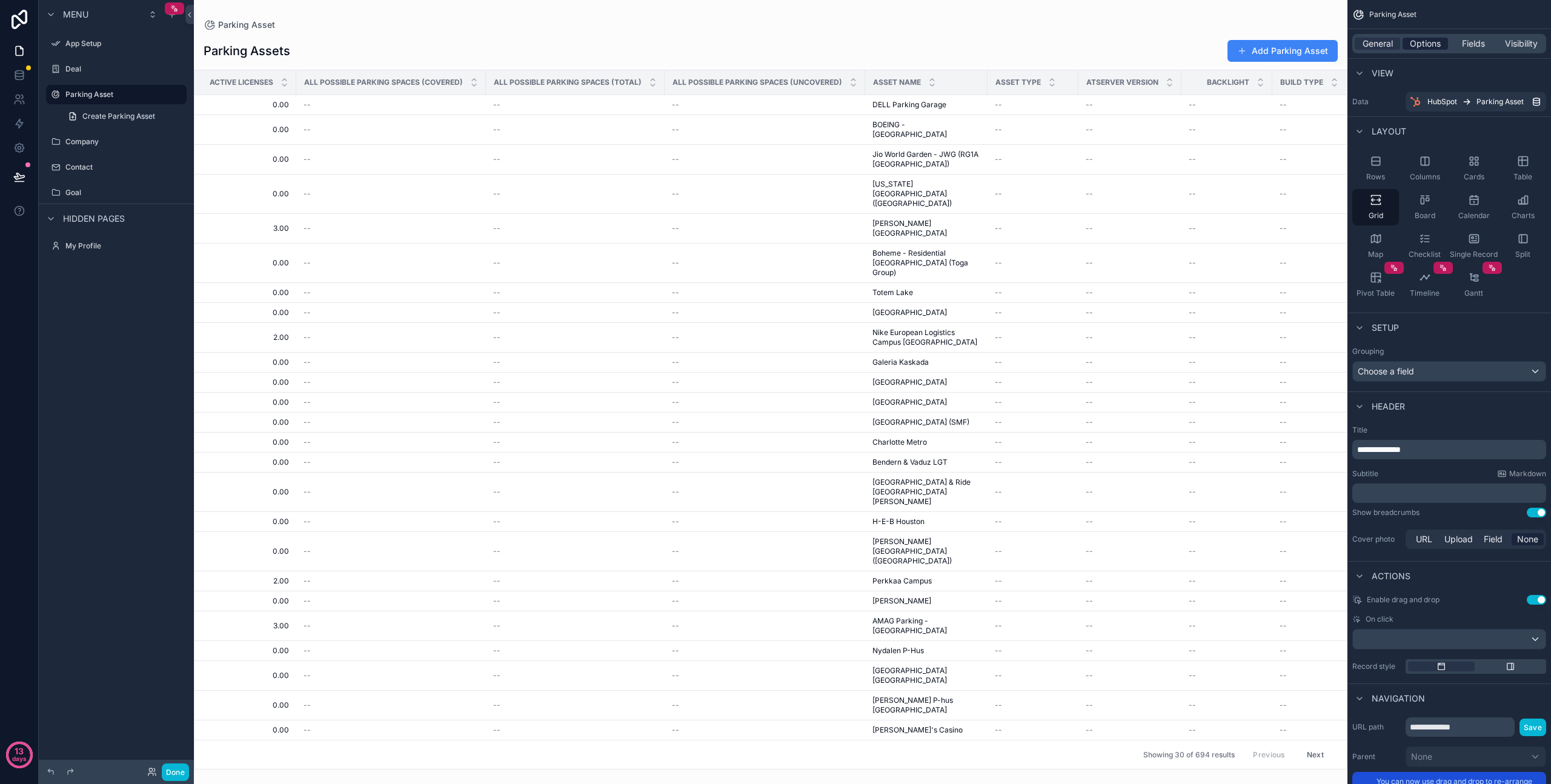
click at [1424, 42] on span "Options" at bounding box center [1425, 43] width 31 height 12
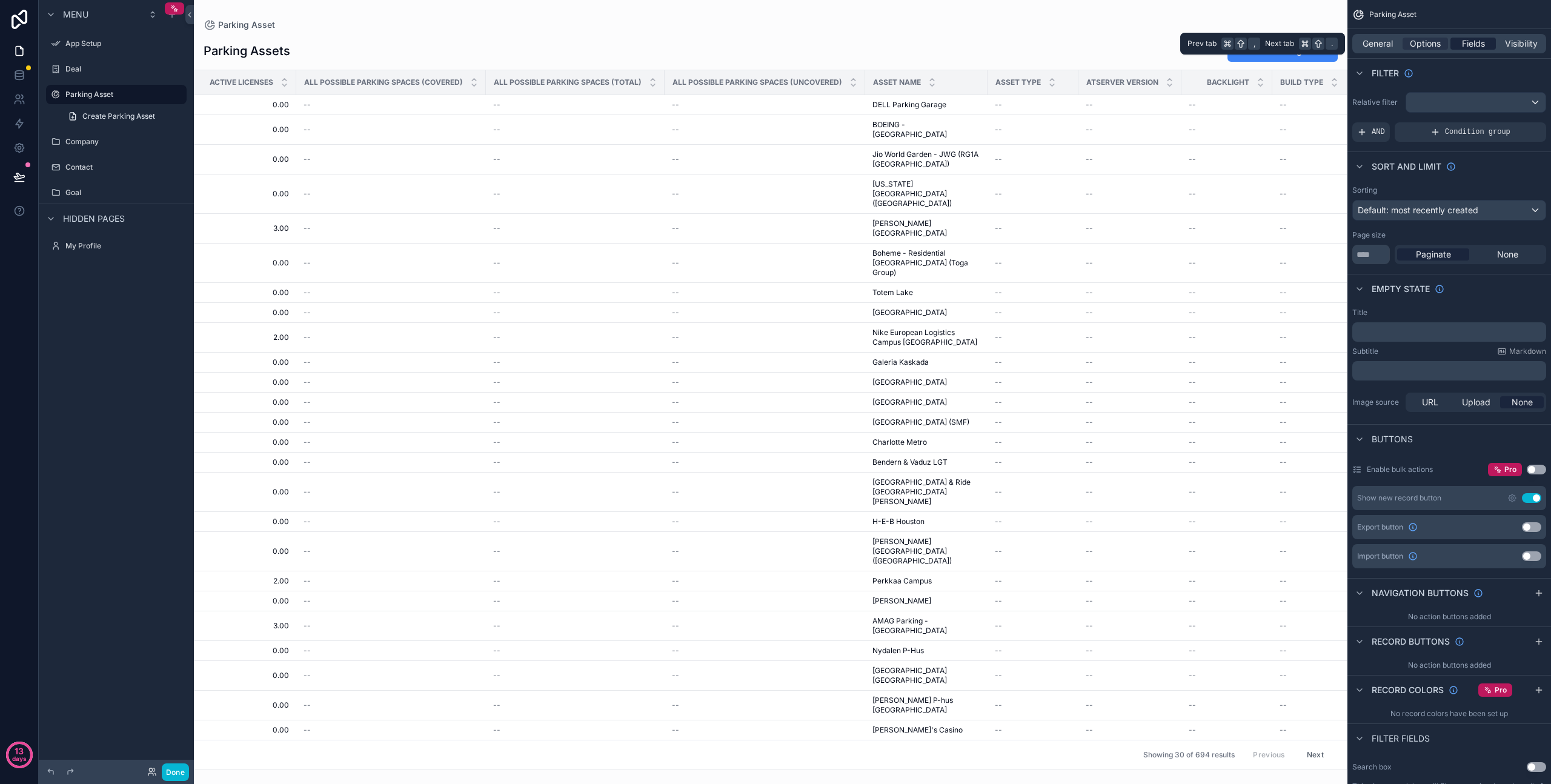
click at [1468, 44] on span "Fields" at bounding box center [1473, 43] width 23 height 12
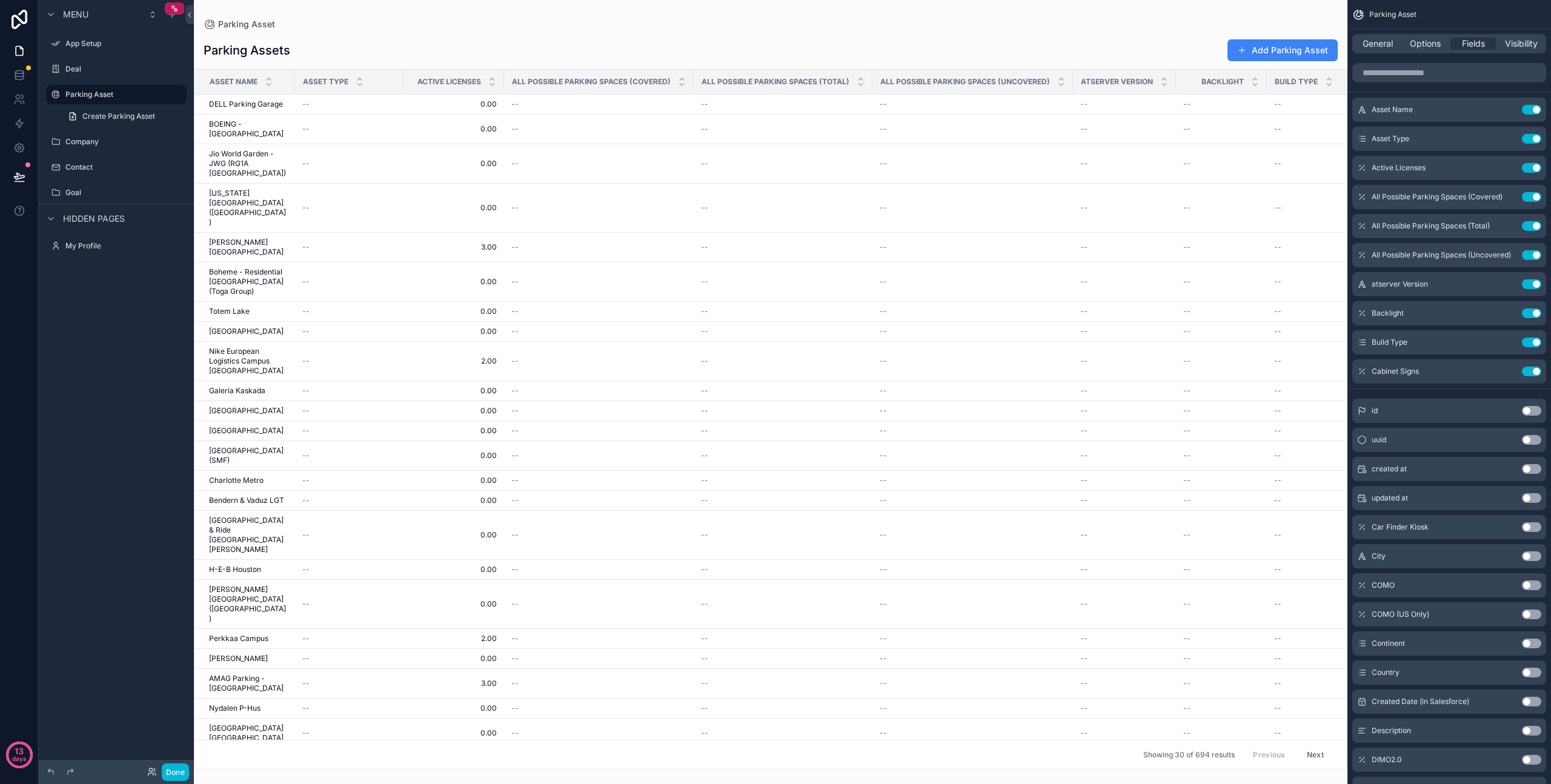
click at [1531, 731] on button "Use setting" at bounding box center [1531, 731] width 20 height 9
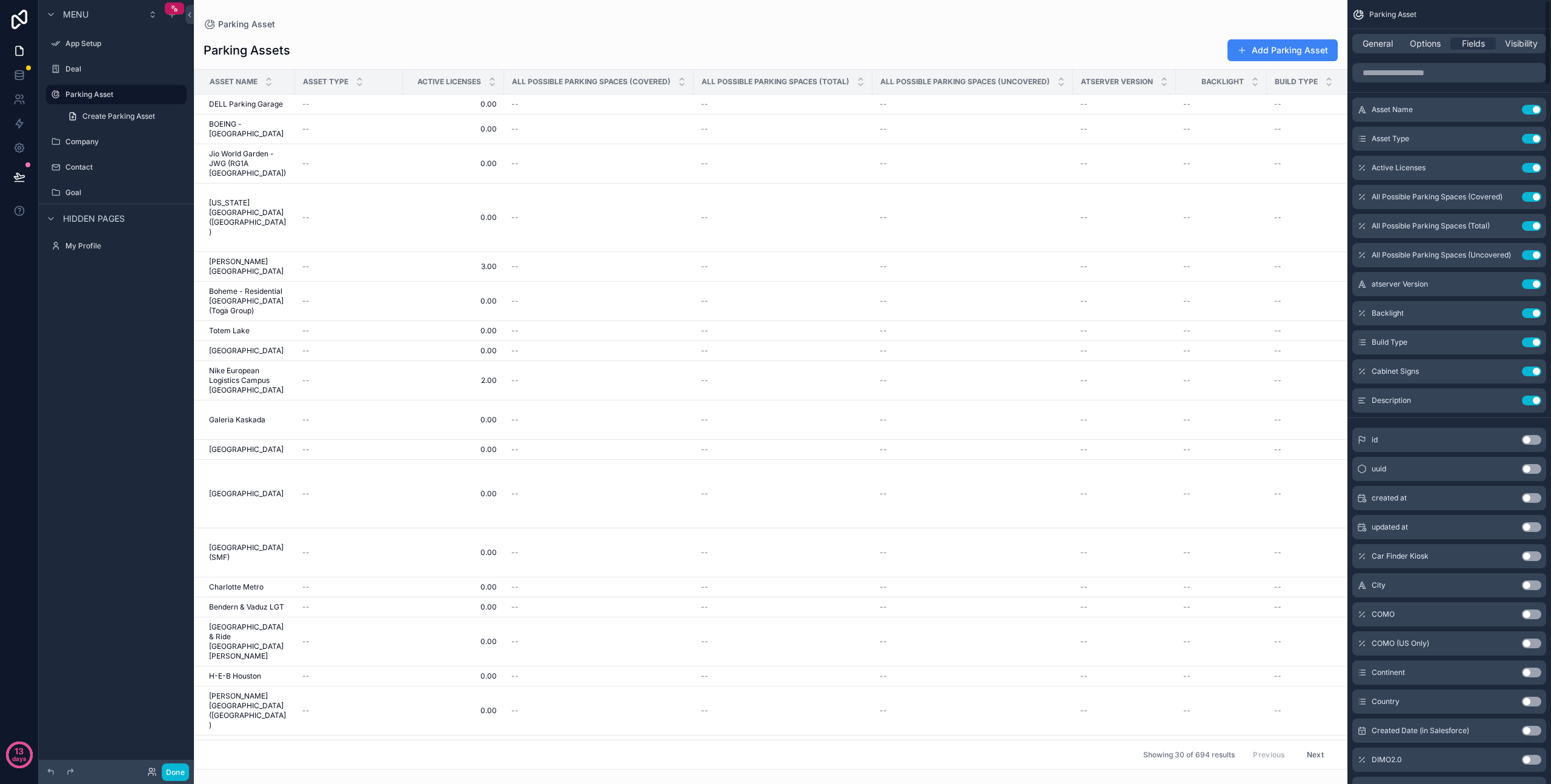
click at [1530, 672] on button "Use setting" at bounding box center [1531, 672] width 20 height 9
click at [1508, 108] on icon "scrollable content" at bounding box center [1508, 109] width 9 height 9
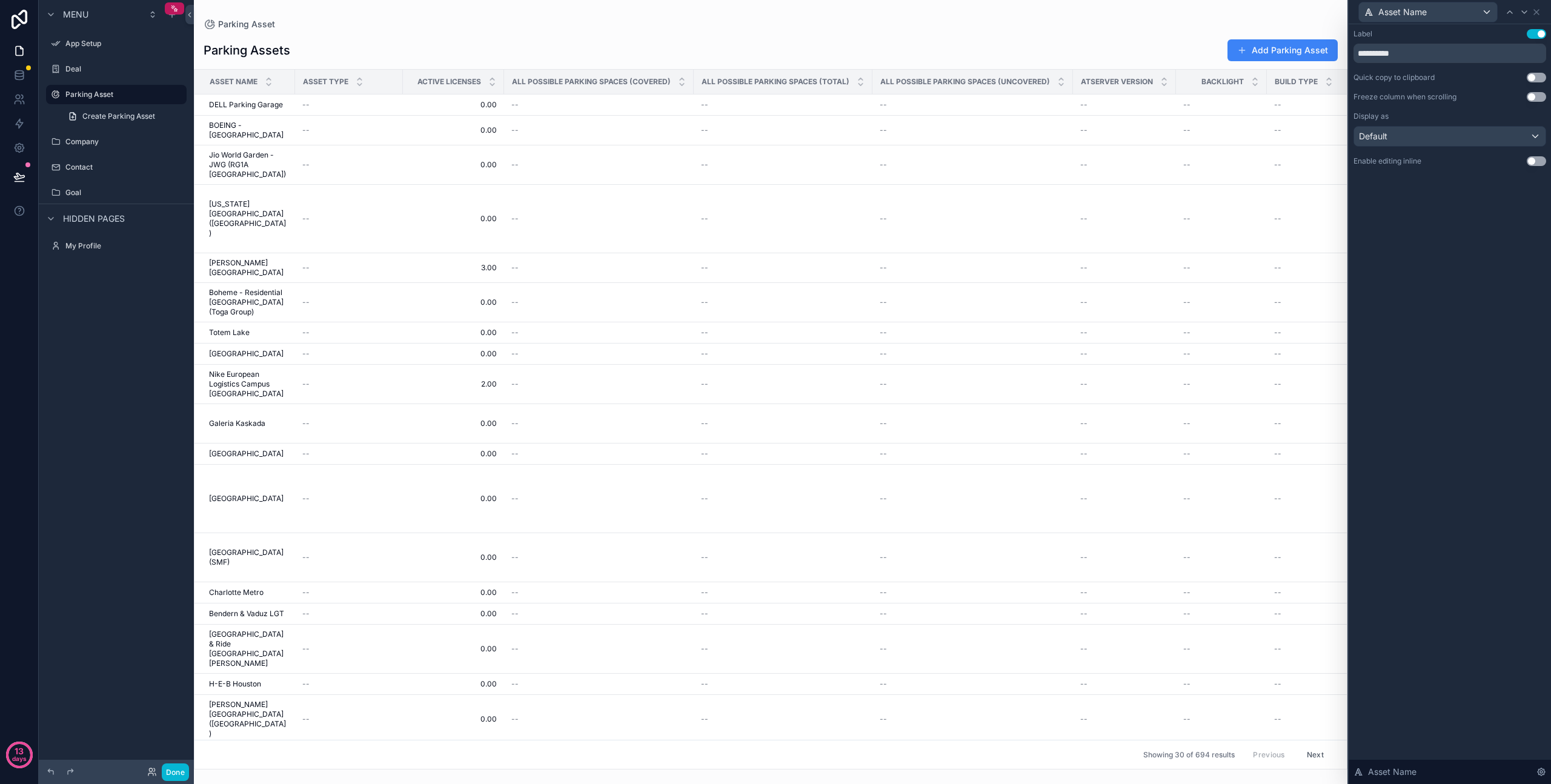
click at [1534, 95] on button "Use setting" at bounding box center [1537, 97] width 20 height 9
click at [1492, 129] on div "Default" at bounding box center [1450, 136] width 192 height 20
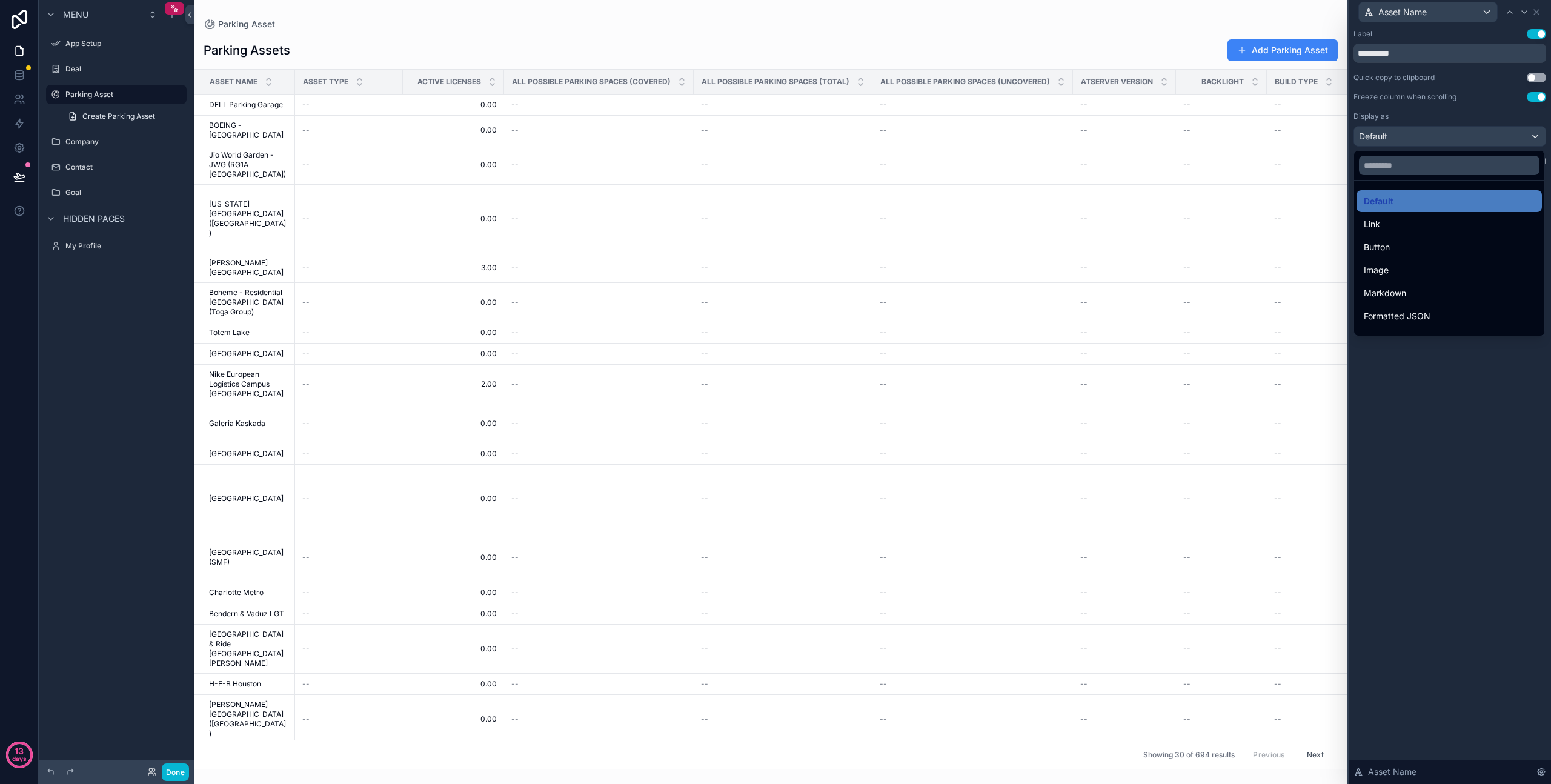
click at [1492, 129] on div at bounding box center [1450, 392] width 203 height 784
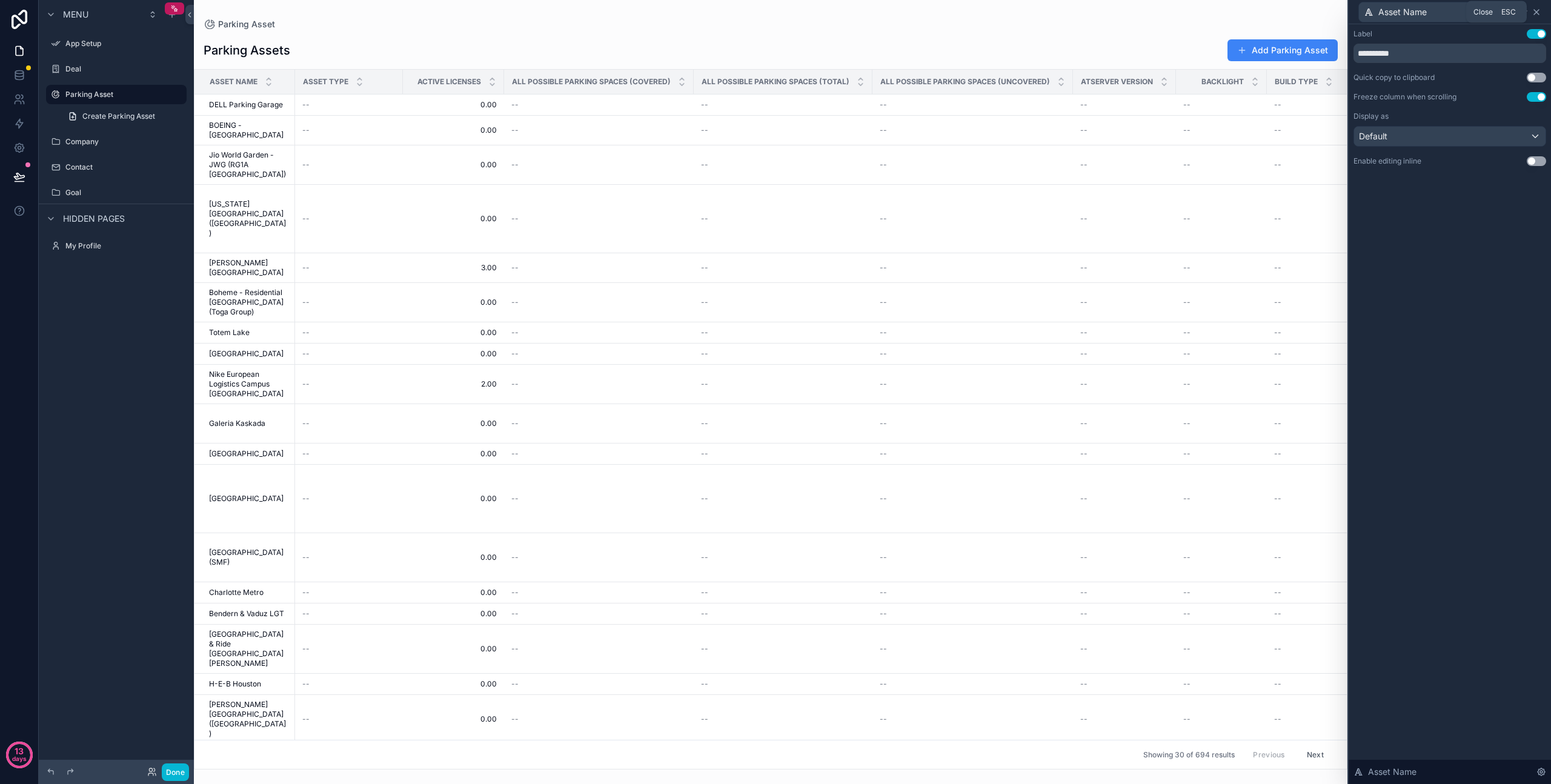
click at [1536, 9] on icon at bounding box center [1537, 12] width 9 height 9
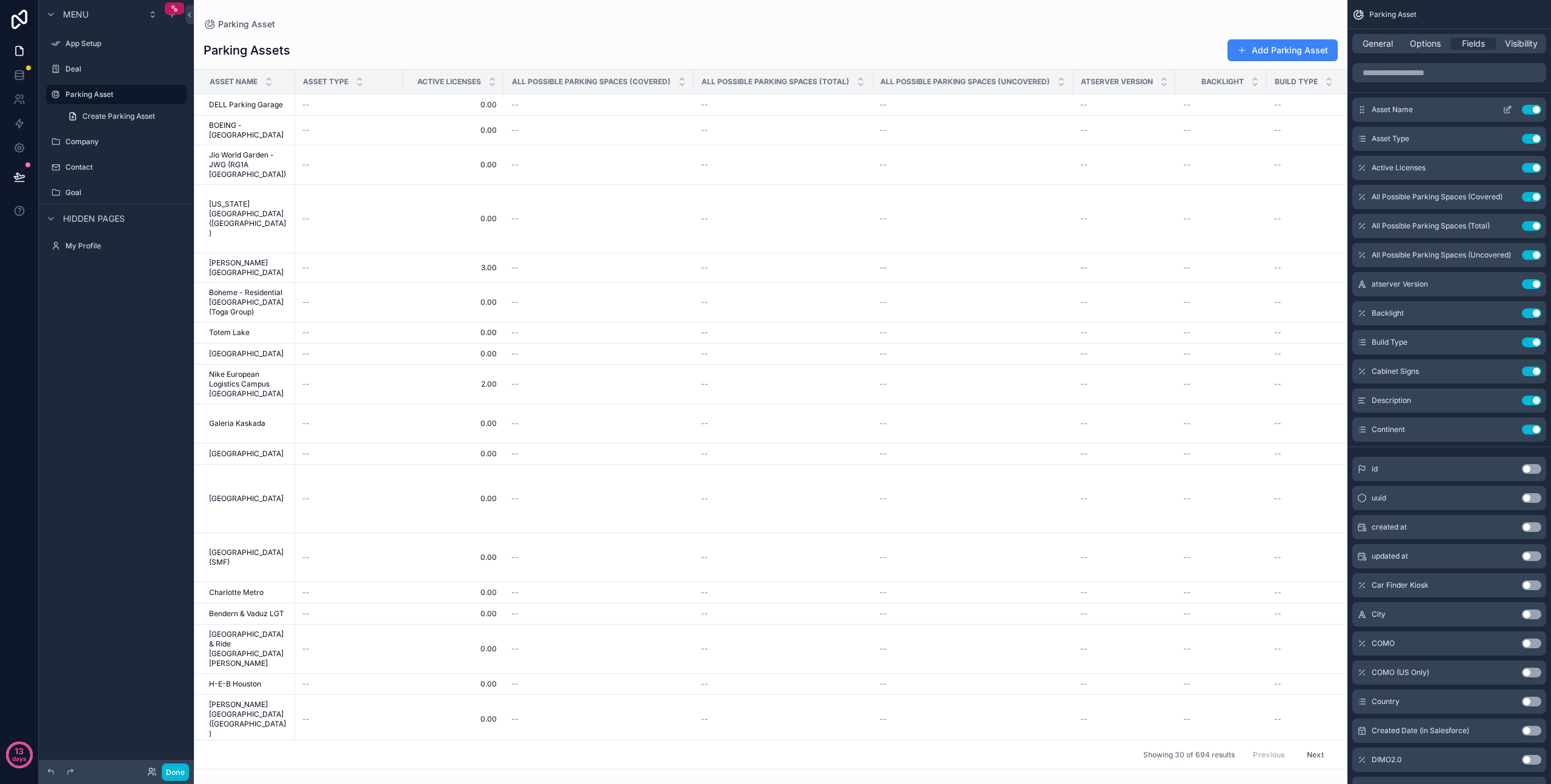
click at [1506, 110] on icon "scrollable content" at bounding box center [1509, 108] width 5 height 5
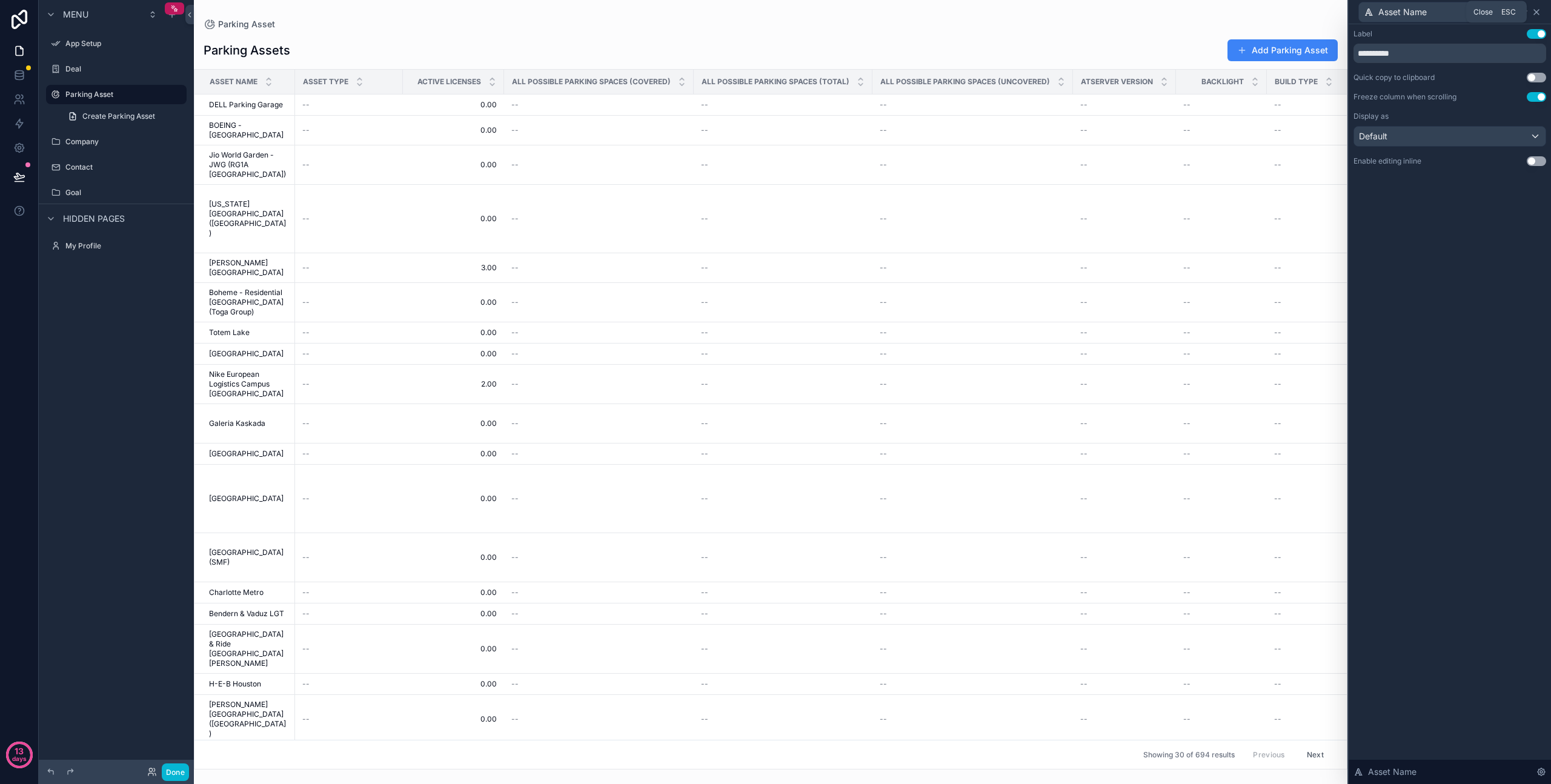
click at [1538, 12] on icon at bounding box center [1537, 12] width 9 height 9
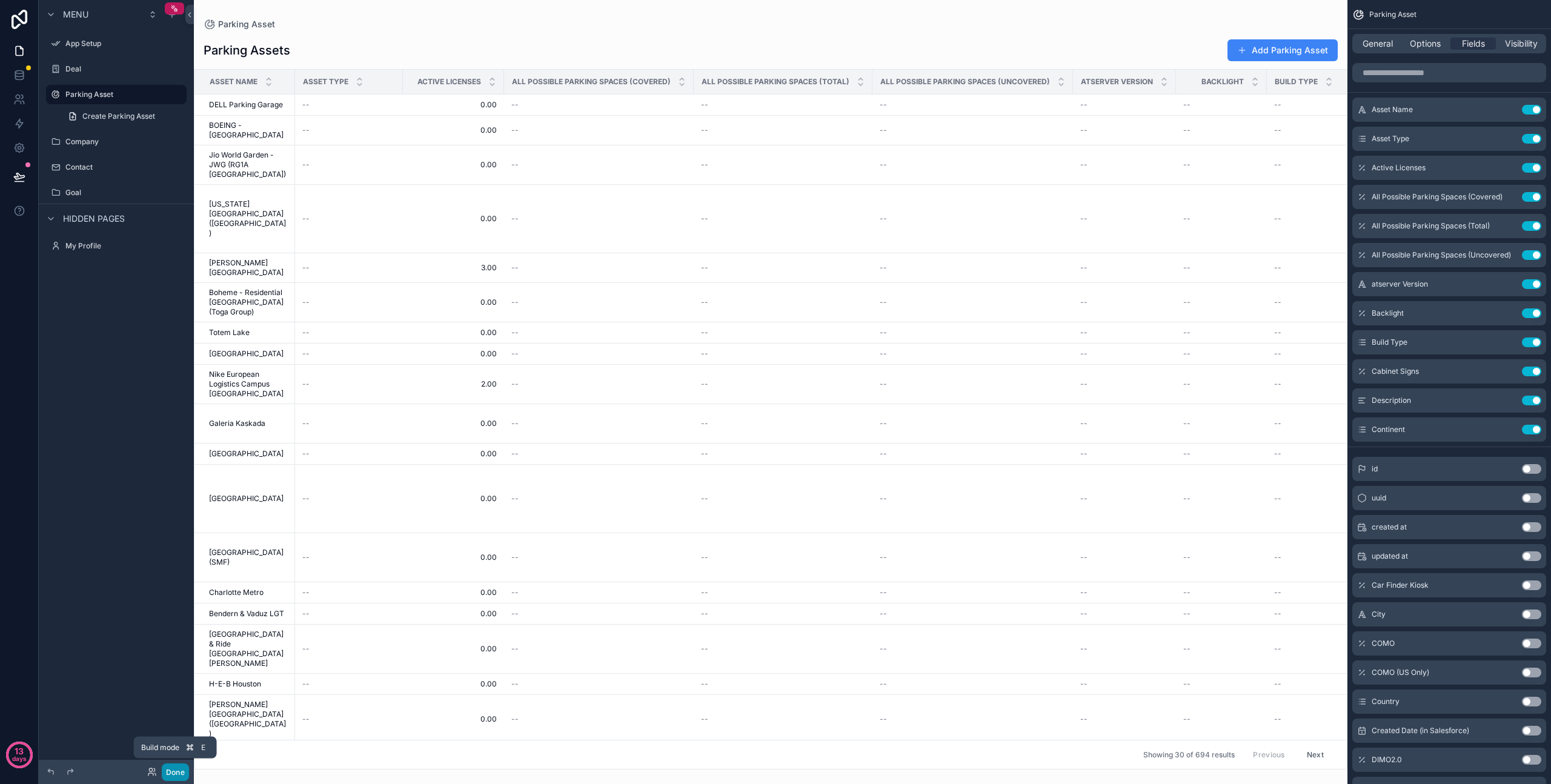
click at [174, 775] on button "Done" at bounding box center [175, 772] width 28 height 17
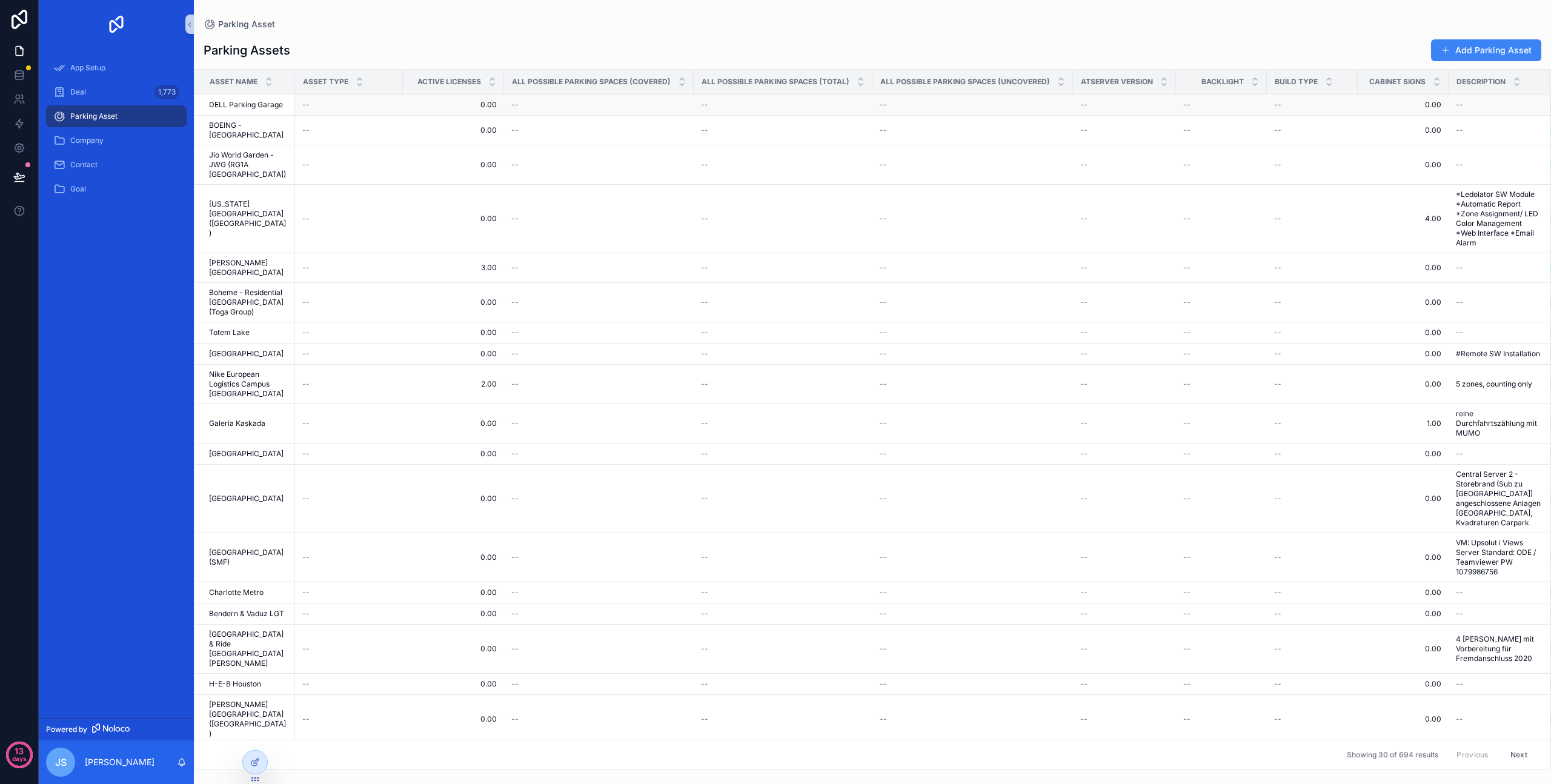
click at [234, 104] on span "DELL Parking Garage" at bounding box center [246, 104] width 74 height 9
click at [91, 93] on div "Deal 1,773" at bounding box center [116, 92] width 126 height 20
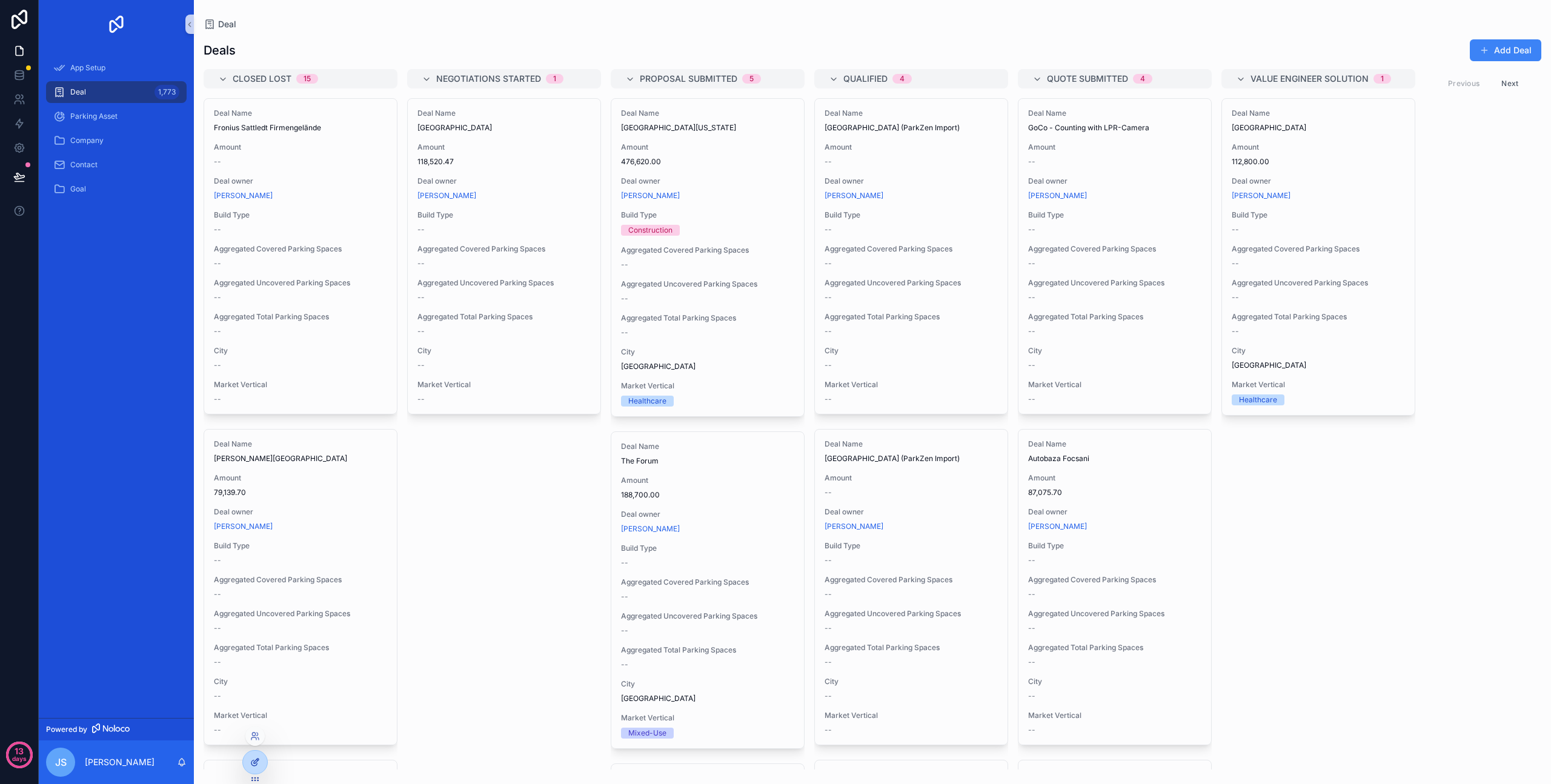
click at [252, 767] on div at bounding box center [255, 762] width 24 height 23
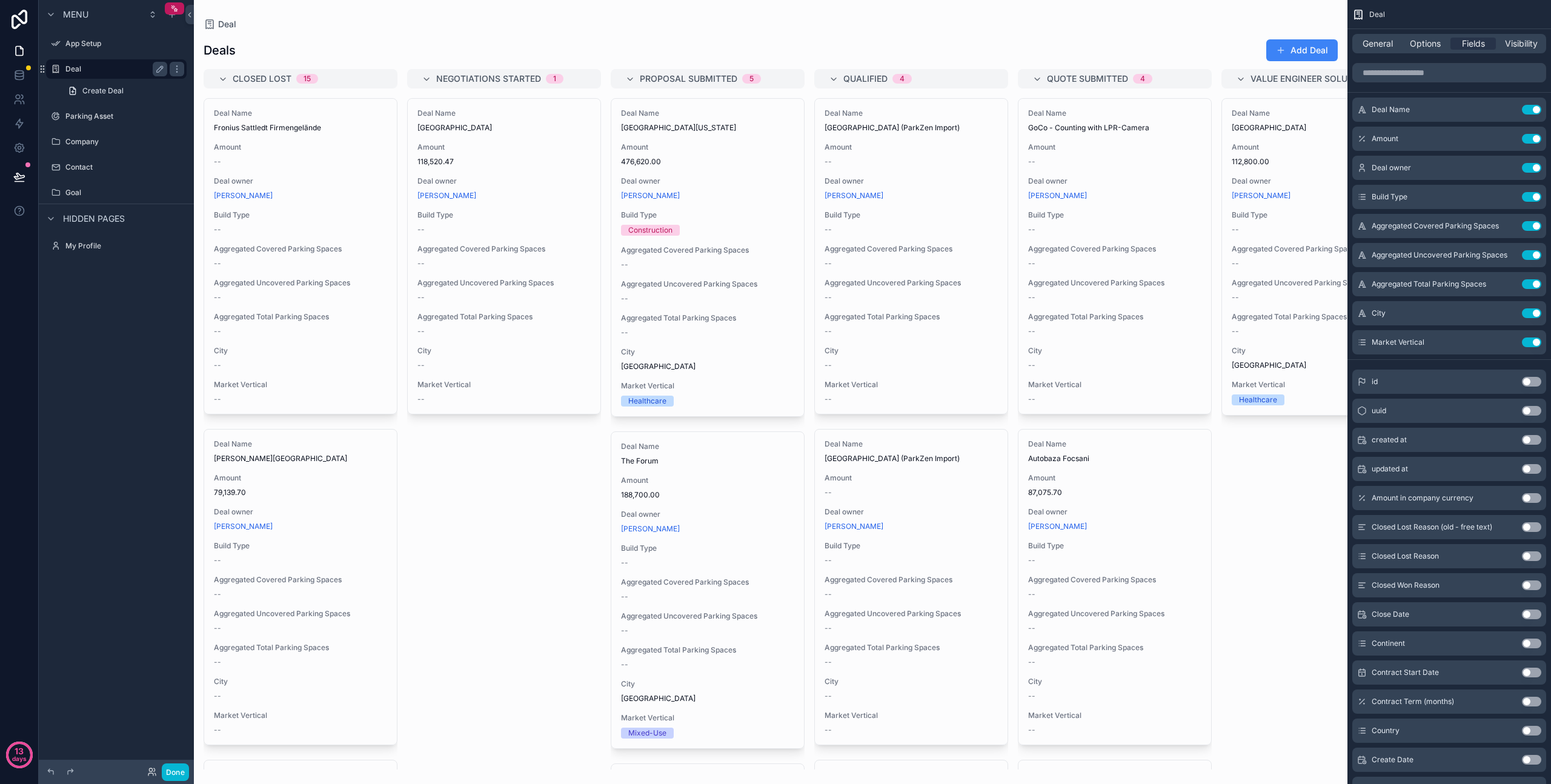
click at [118, 67] on label "Deal" at bounding box center [113, 69] width 97 height 9
click at [163, 68] on icon "scrollable content" at bounding box center [161, 68] width 2 height 2
click at [176, 68] on icon "scrollable content" at bounding box center [176, 68] width 1 height 1
click at [158, 71] on icon "scrollable content" at bounding box center [160, 69] width 9 height 9
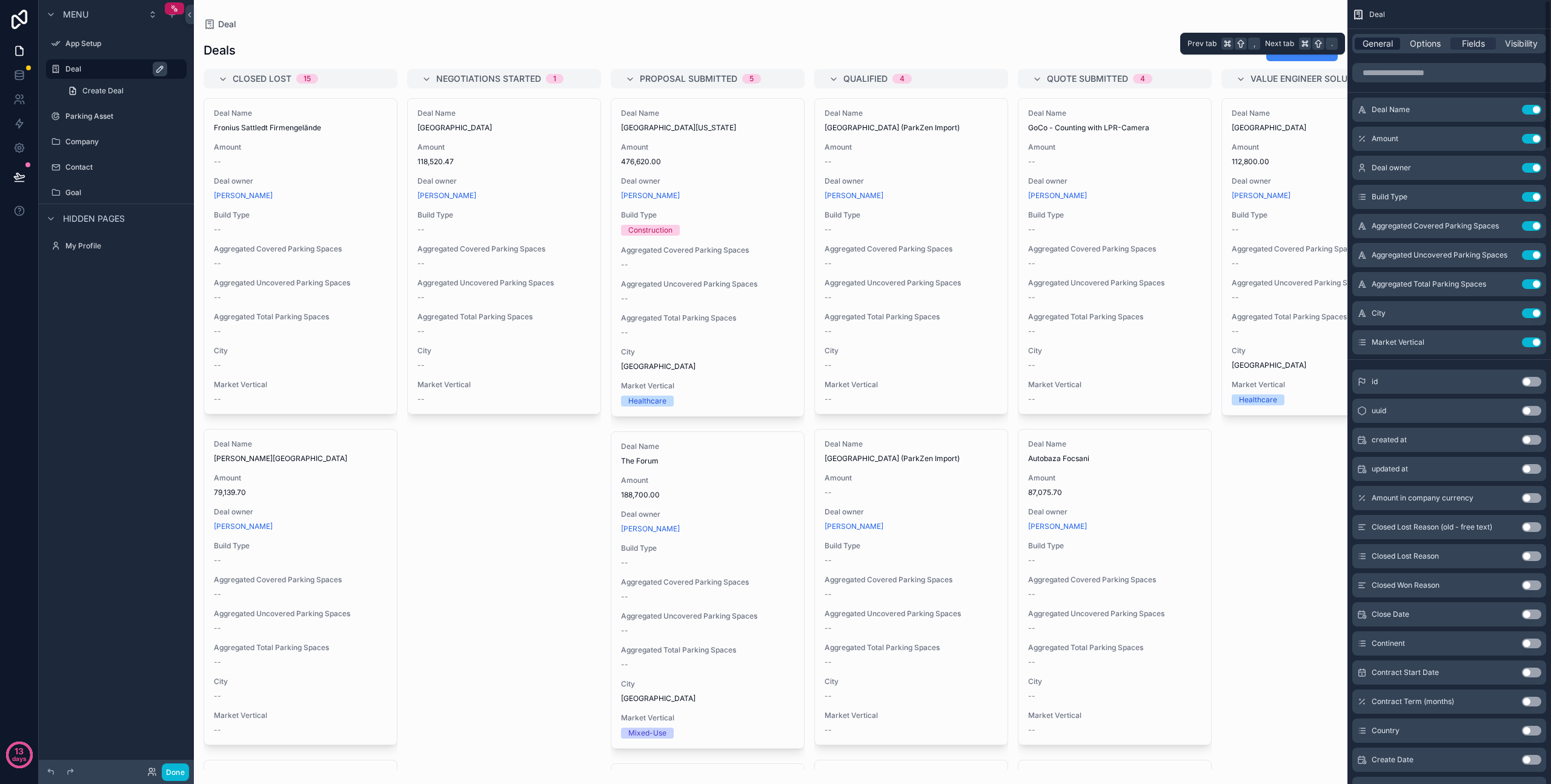
click at [1379, 43] on span "General" at bounding box center [1378, 43] width 31 height 12
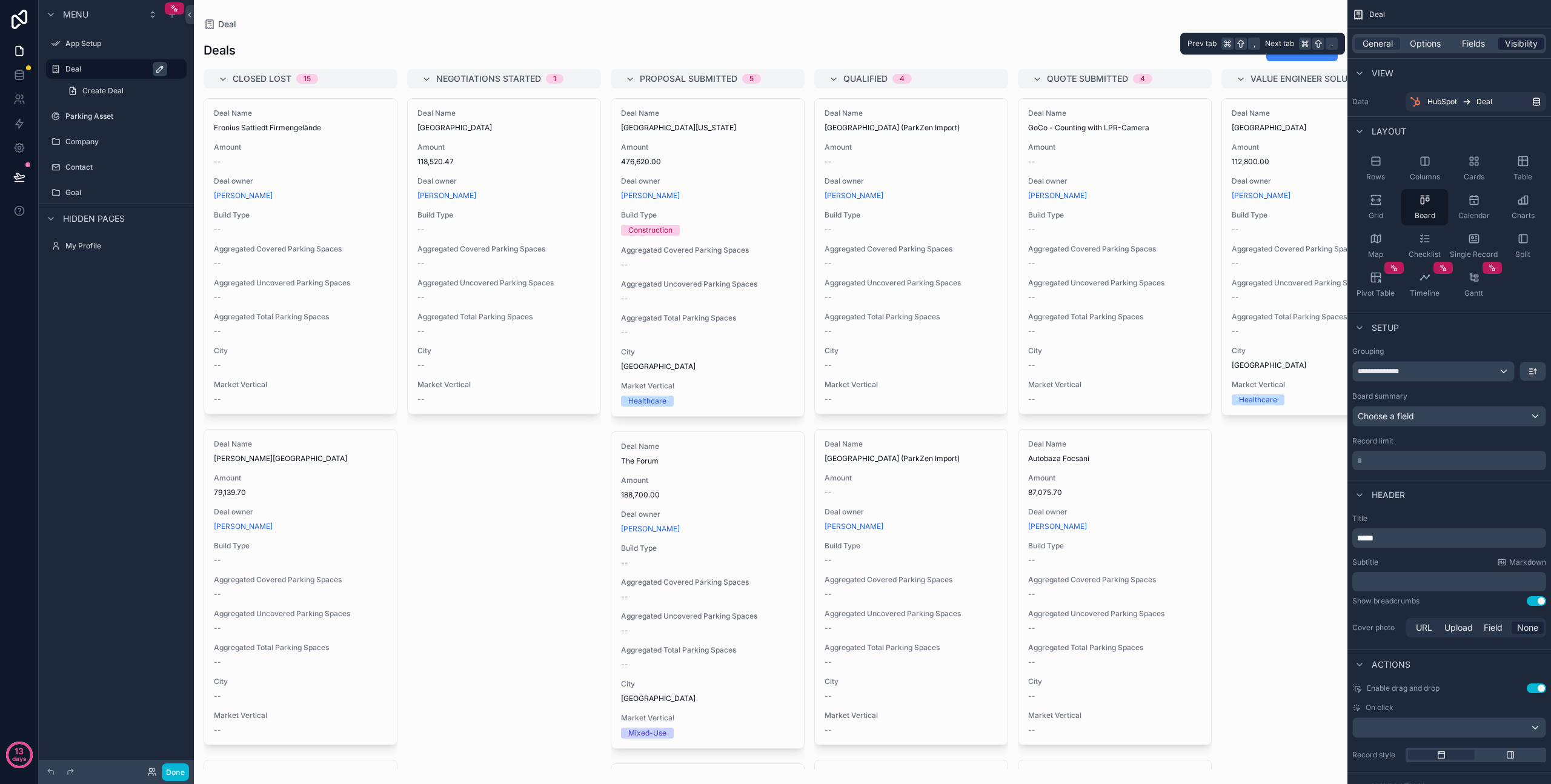
click at [1509, 38] on span "Visibility" at bounding box center [1522, 43] width 33 height 12
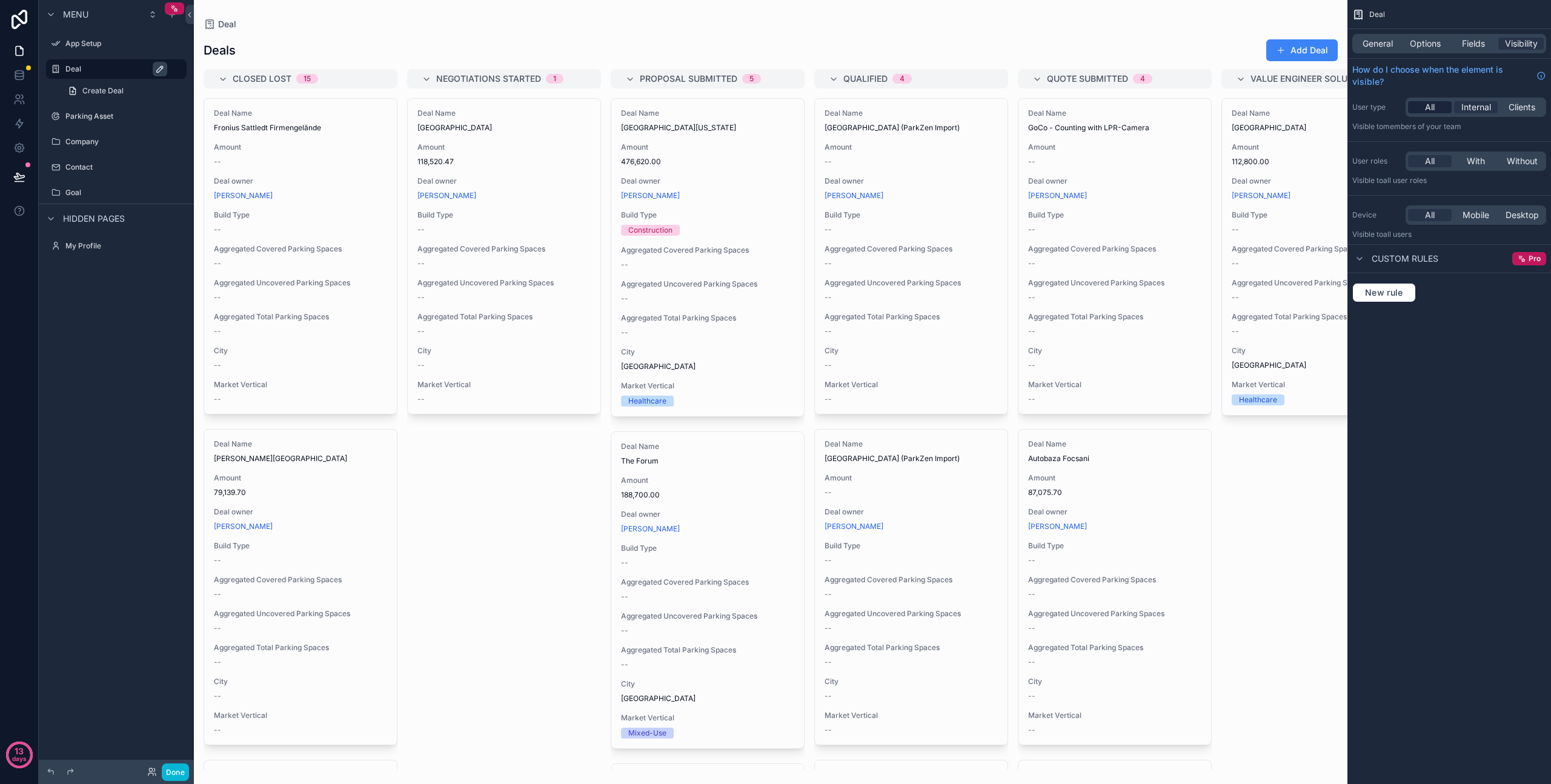
click at [1437, 104] on div "All" at bounding box center [1430, 107] width 44 height 12
click at [174, 771] on button "Done" at bounding box center [175, 772] width 28 height 17
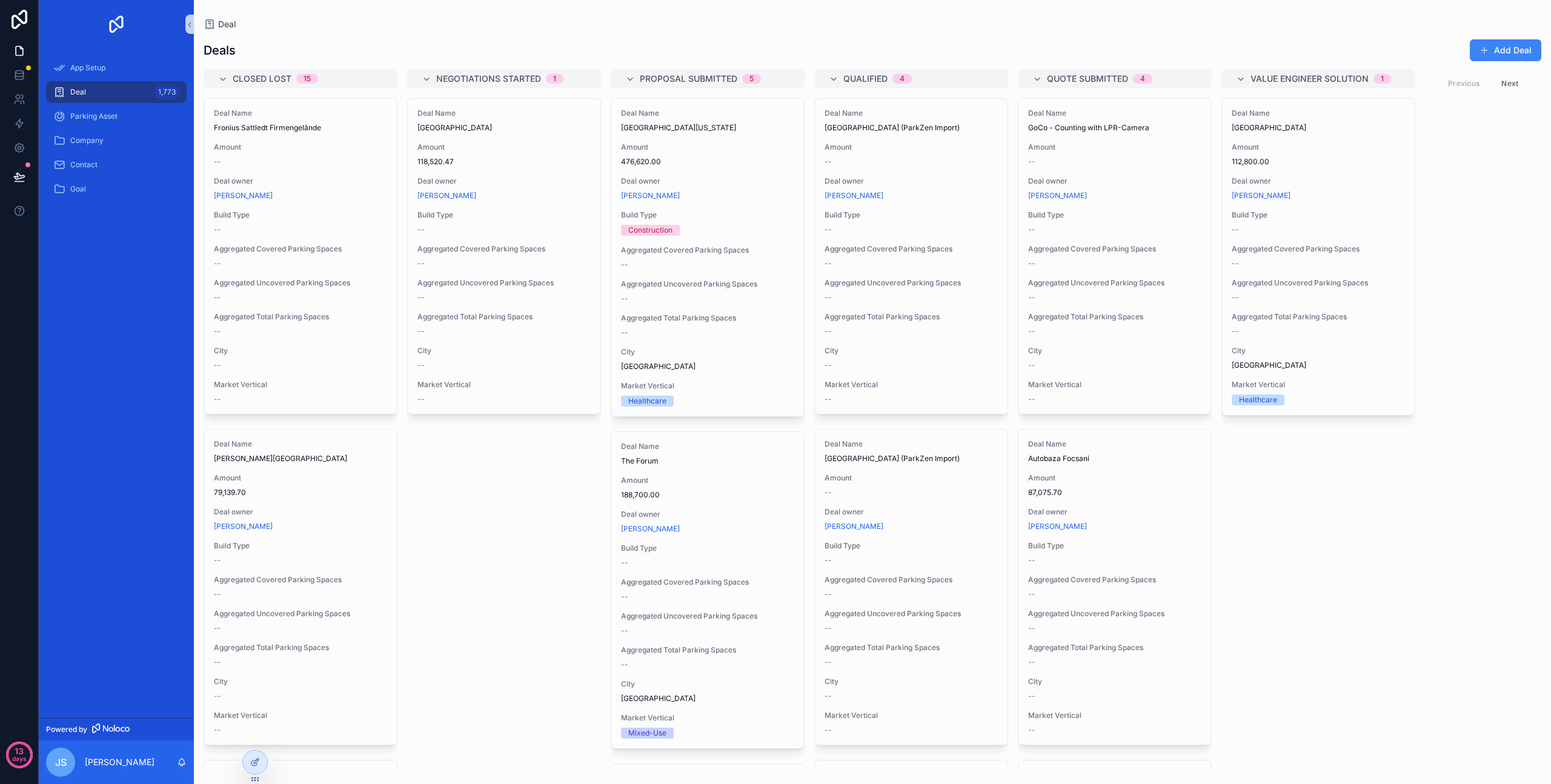
click at [141, 93] on div "Deal 1,773" at bounding box center [116, 92] width 126 height 20
click at [260, 761] on div at bounding box center [255, 762] width 24 height 23
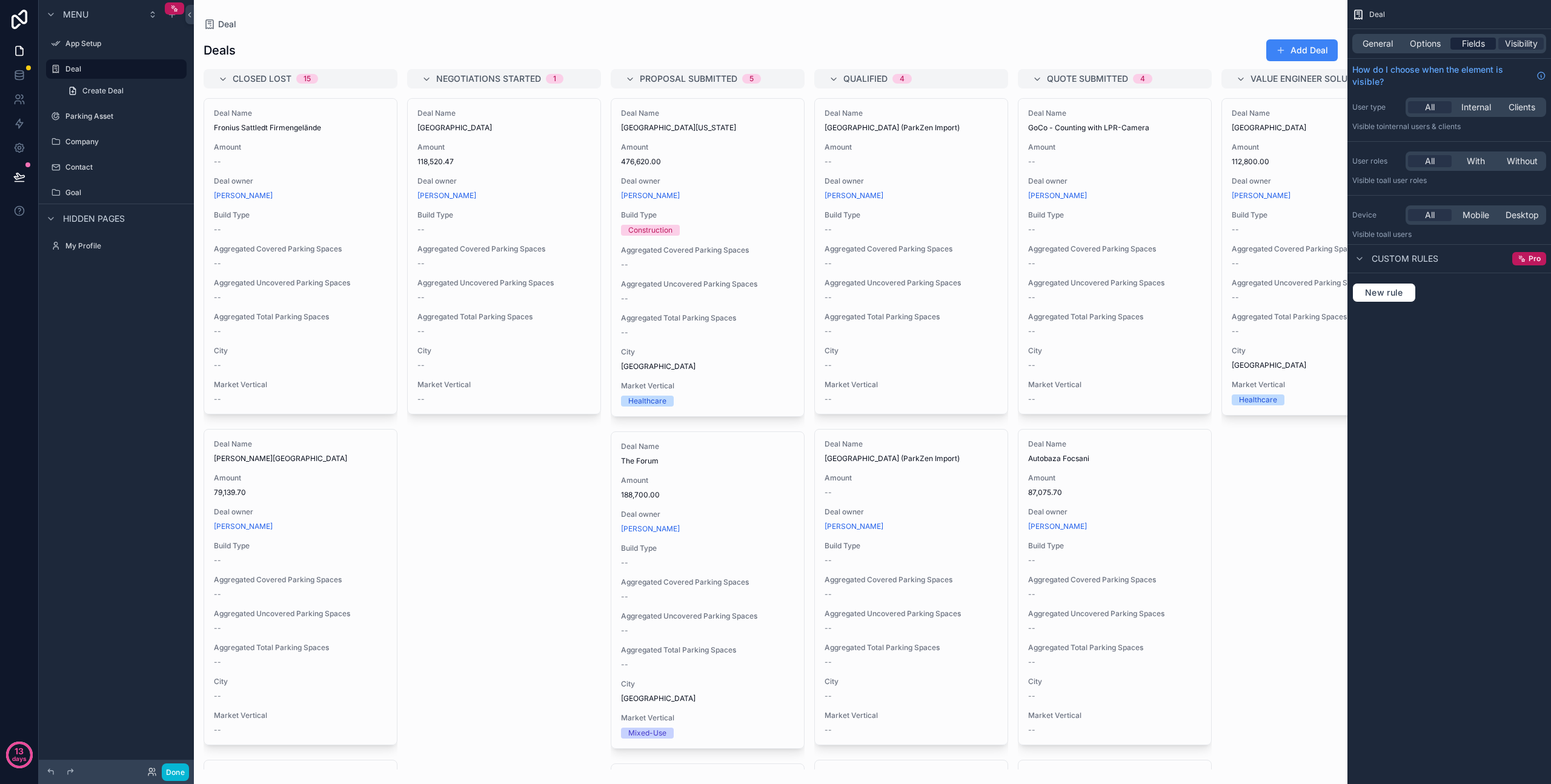
click at [1464, 41] on span "Fields" at bounding box center [1473, 43] width 23 height 12
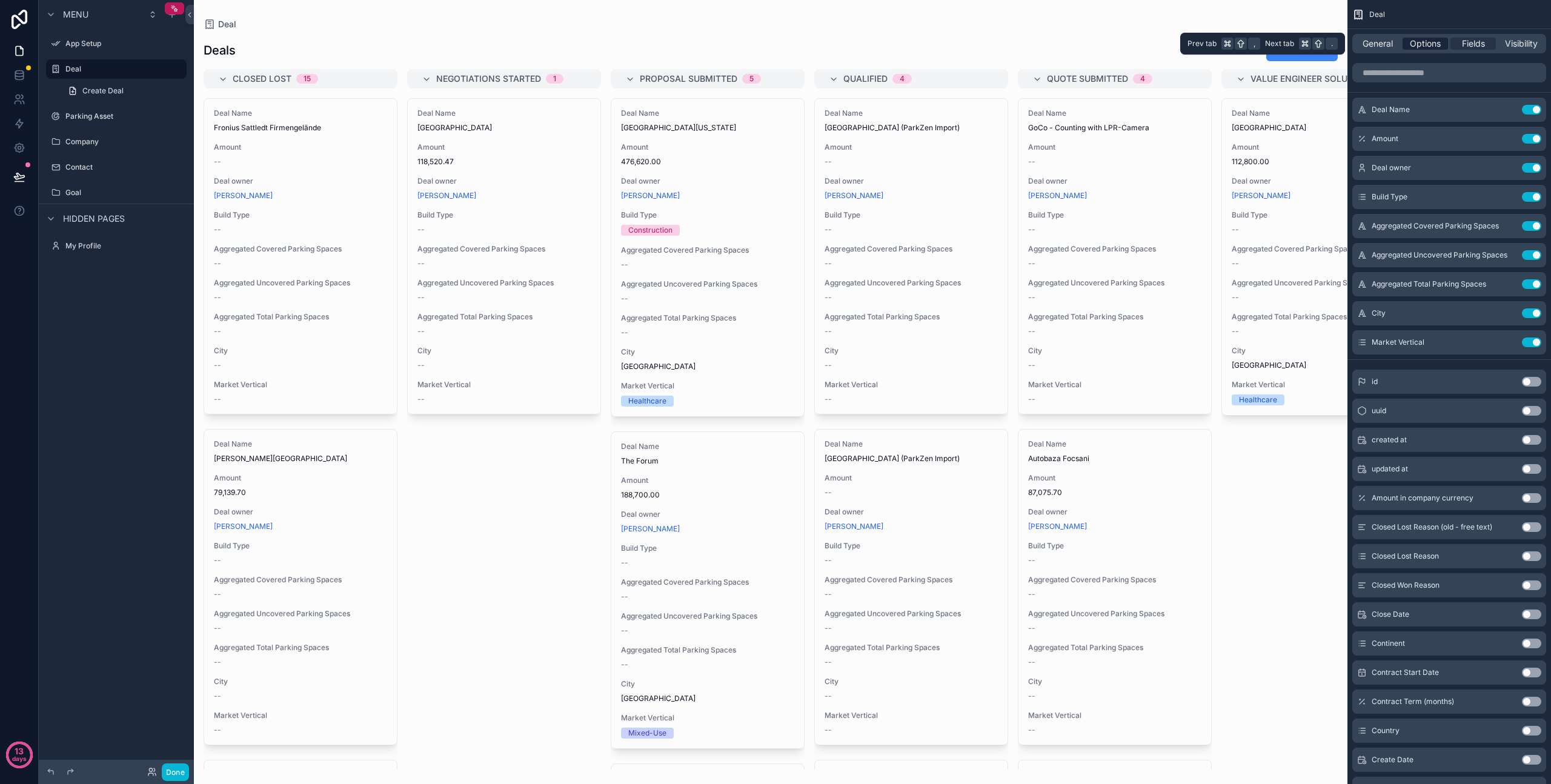
click at [1425, 44] on span "Options" at bounding box center [1425, 43] width 31 height 12
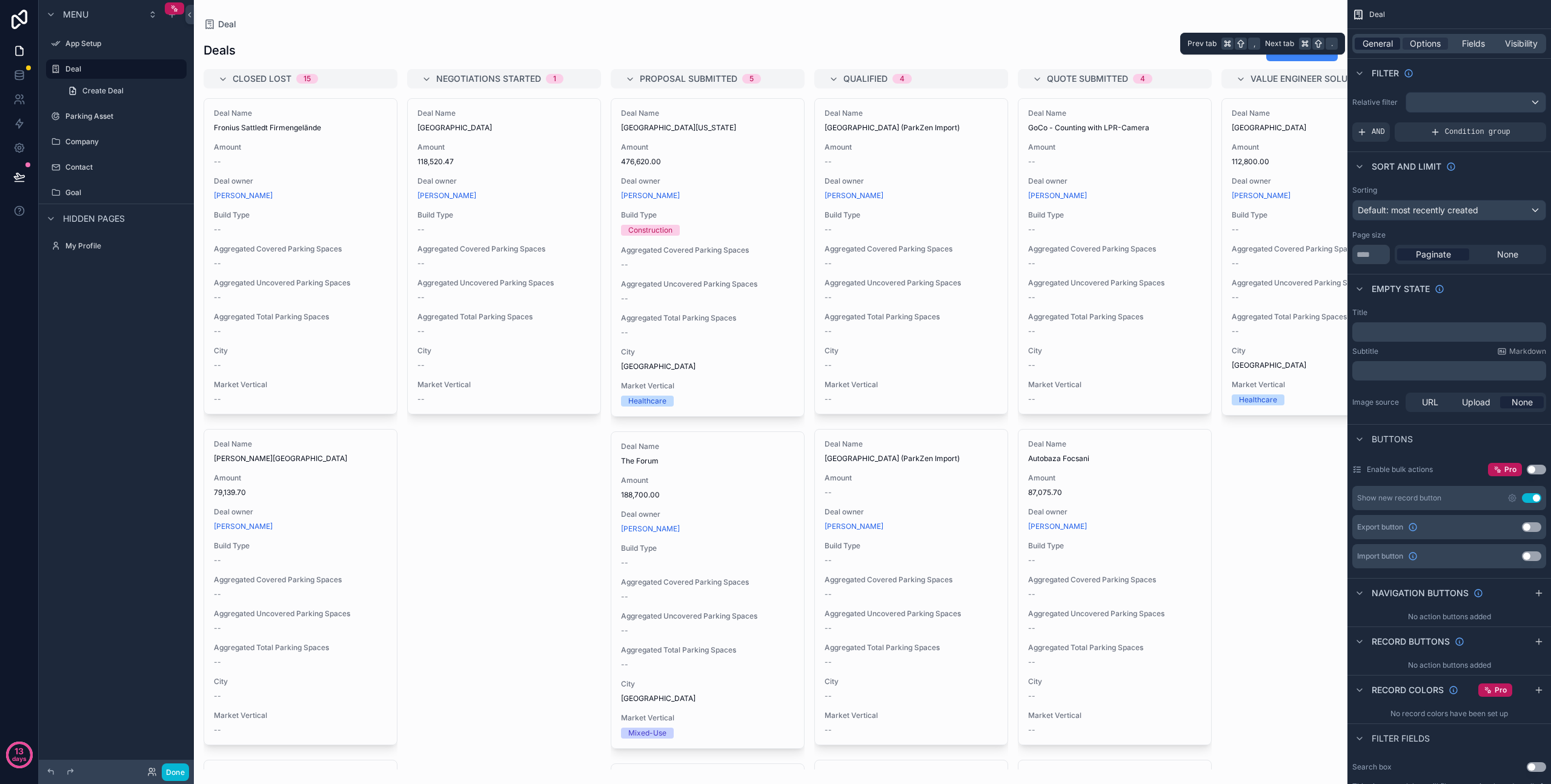
click at [1384, 39] on span "General" at bounding box center [1378, 43] width 31 height 12
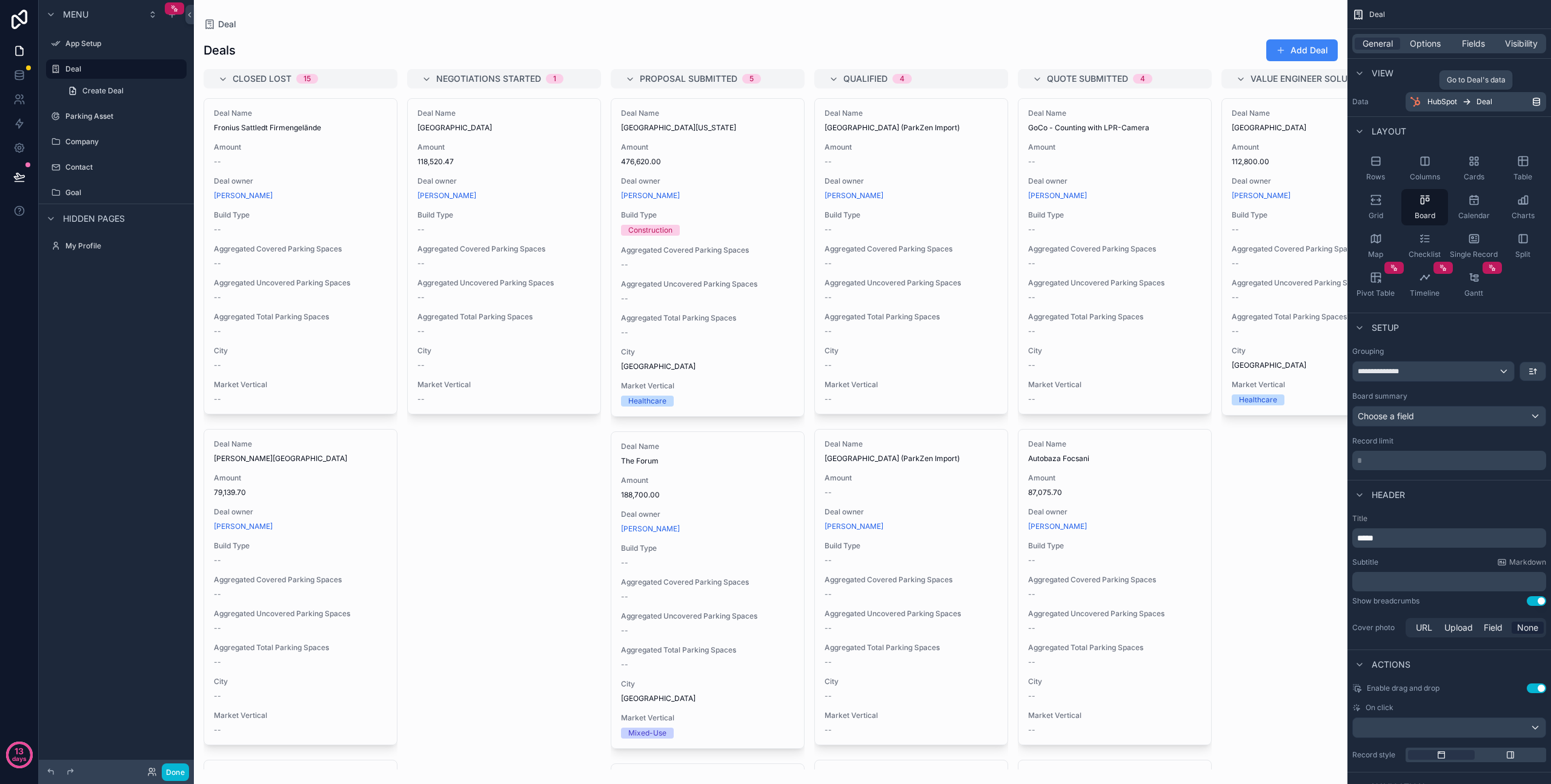
click at [1461, 102] on div "HubSpot Deal" at bounding box center [1480, 101] width 104 height 9
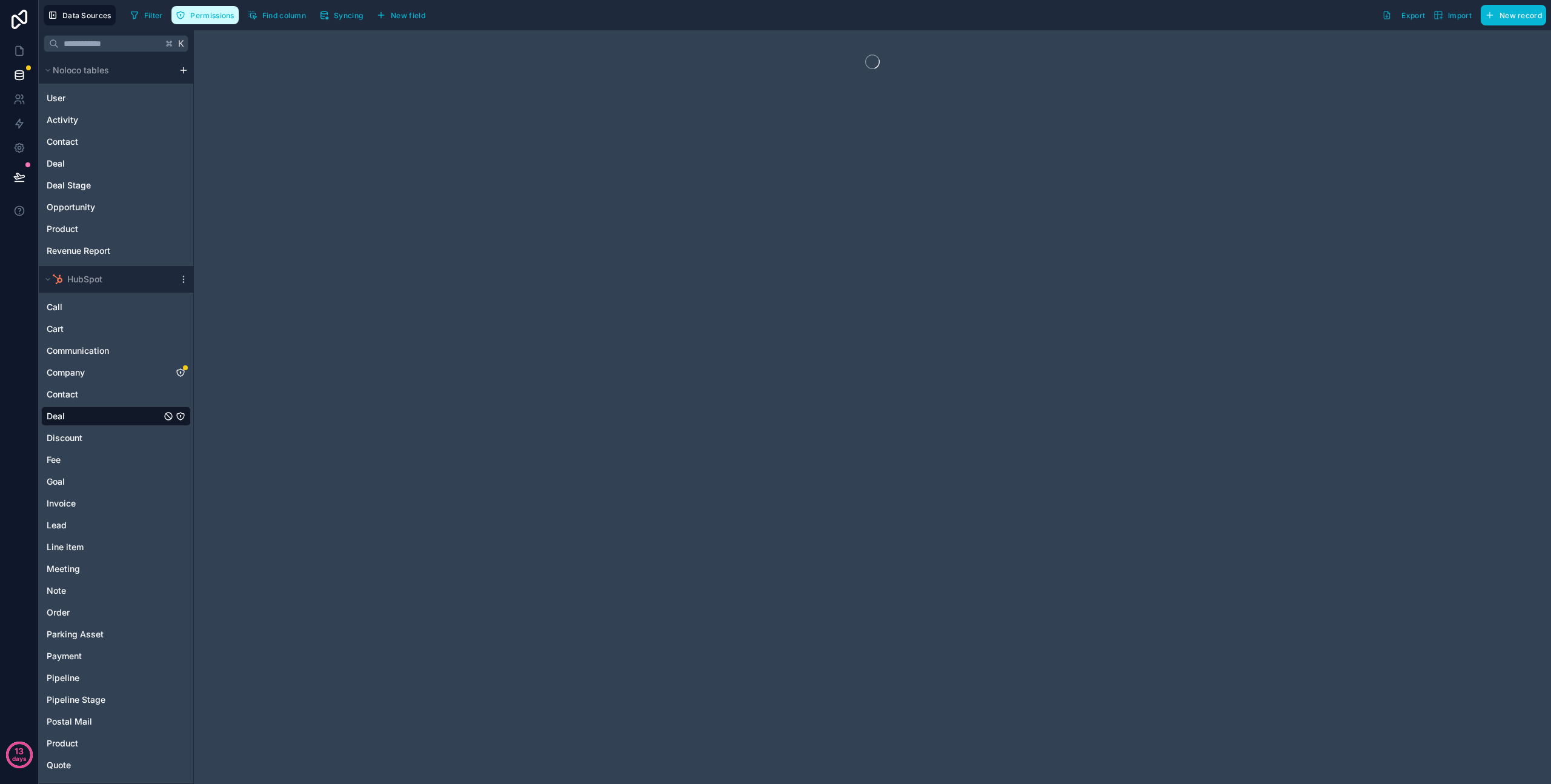
click at [196, 11] on span "Permissions" at bounding box center [212, 16] width 44 height 9
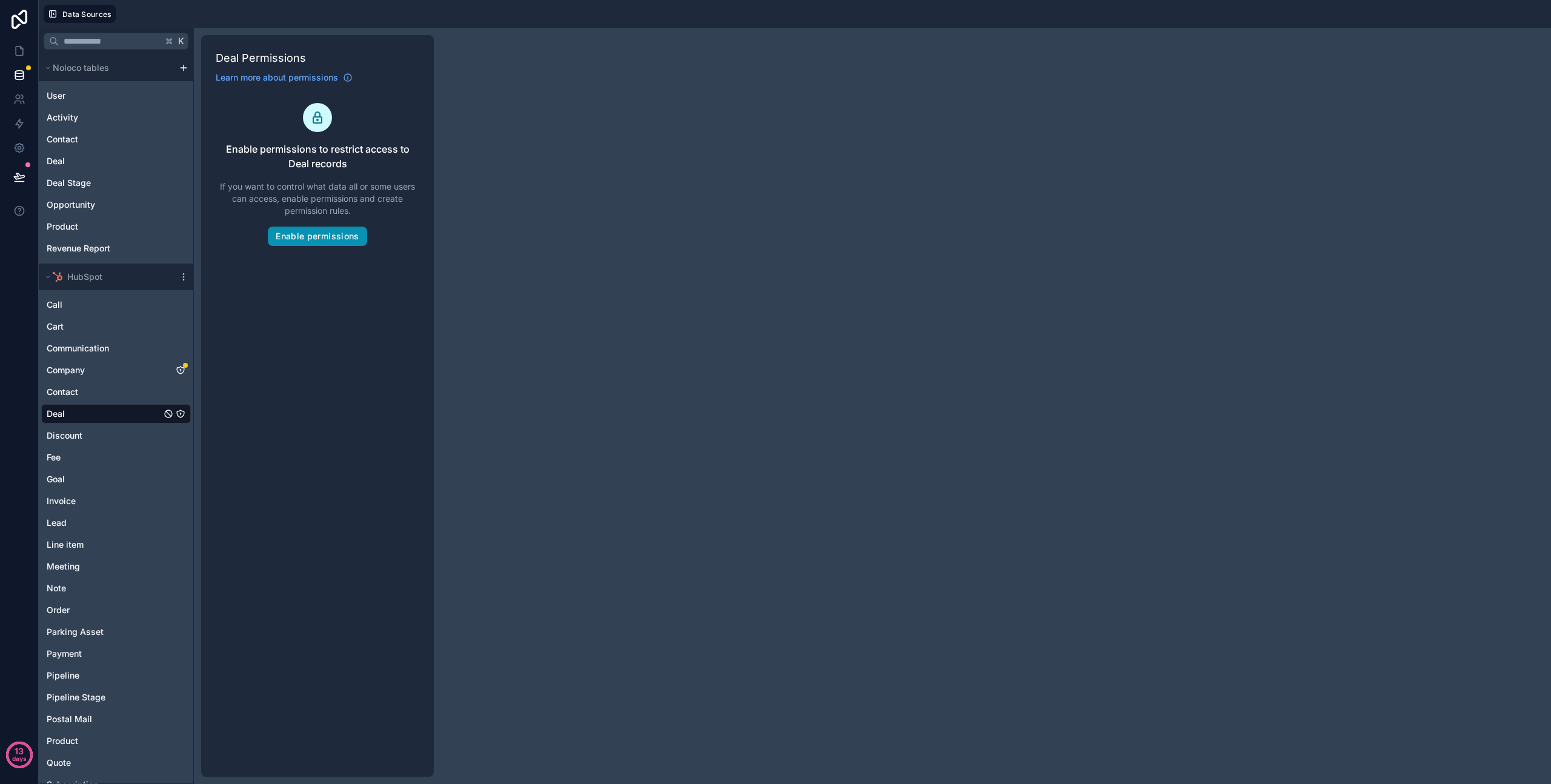
click at [323, 240] on button "Enable permissions" at bounding box center [317, 236] width 99 height 20
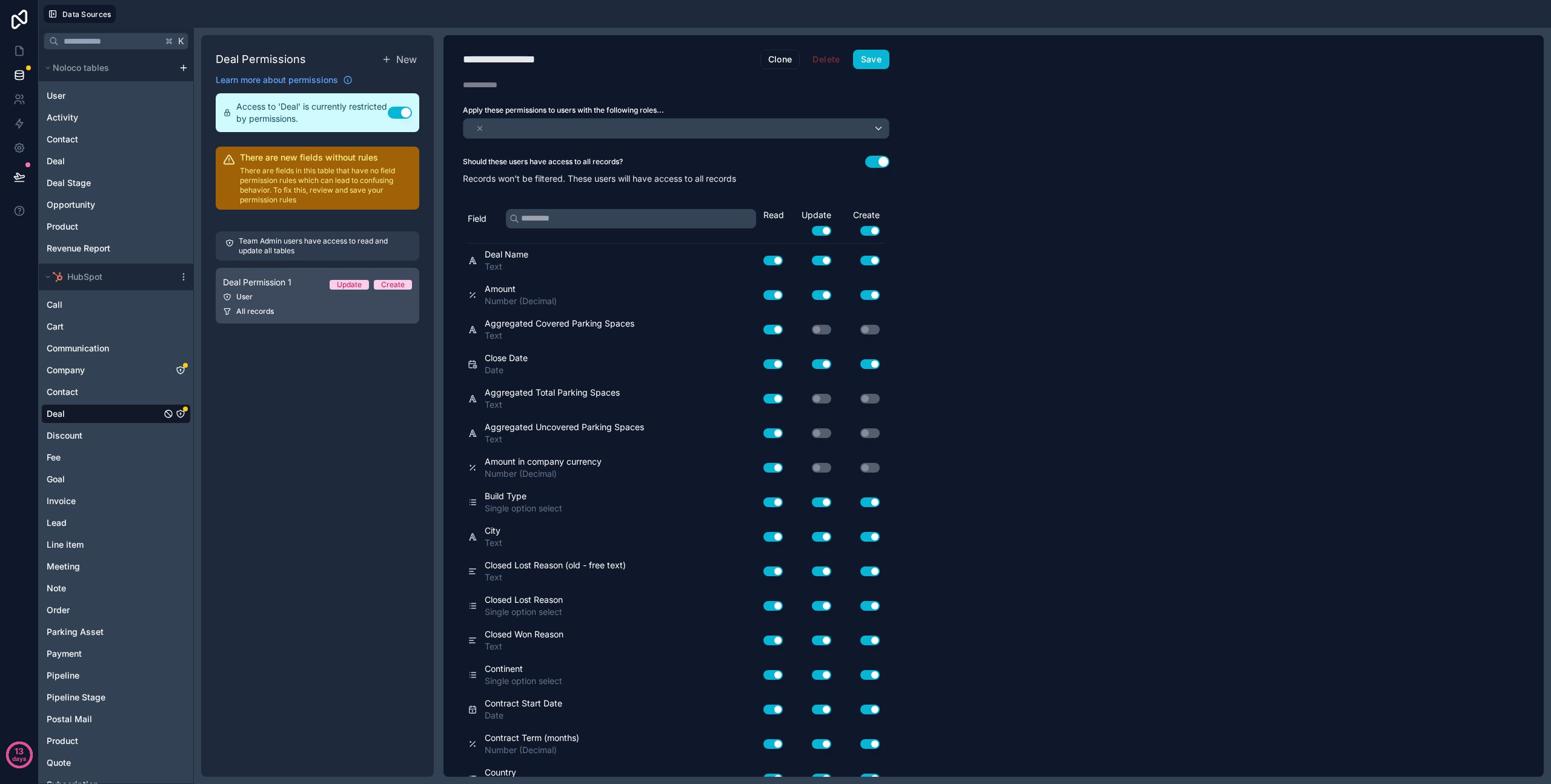
click at [298, 310] on div "All records" at bounding box center [317, 311] width 189 height 9
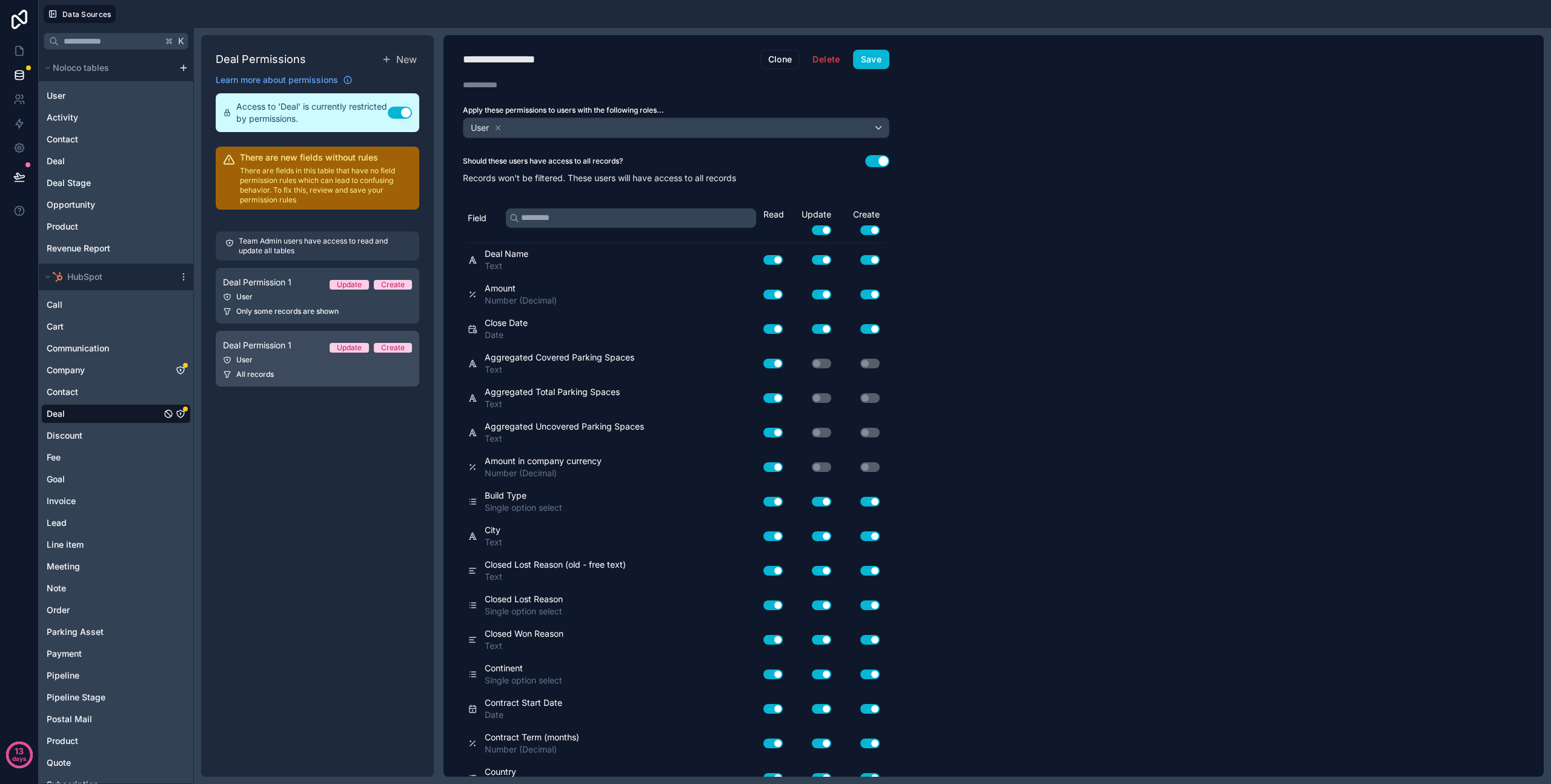
click at [324, 359] on div "User" at bounding box center [317, 360] width 189 height 9
click at [830, 61] on button "Delete" at bounding box center [826, 59] width 43 height 20
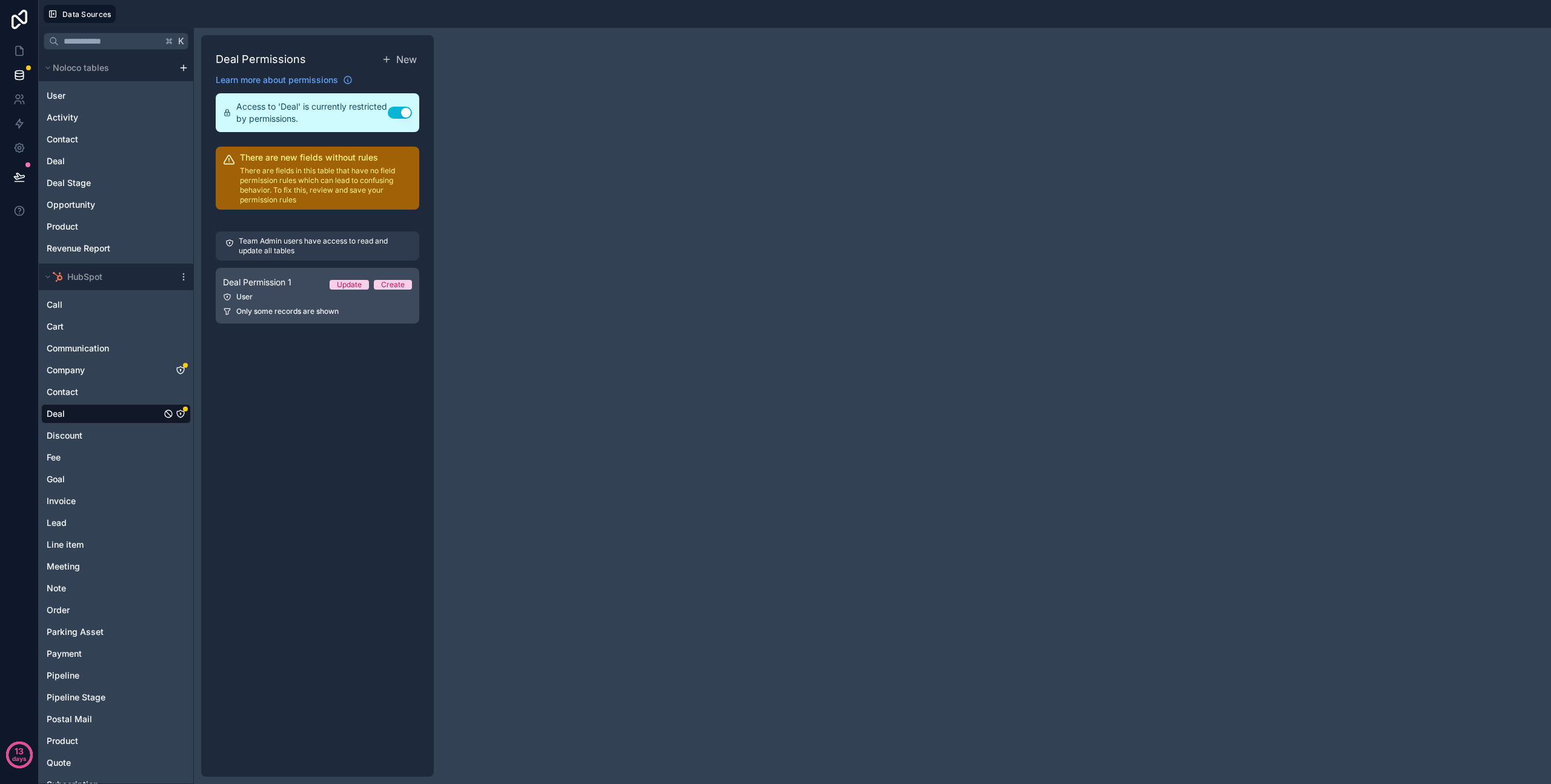
click at [277, 310] on span "Only some records are shown" at bounding box center [288, 311] width 102 height 9
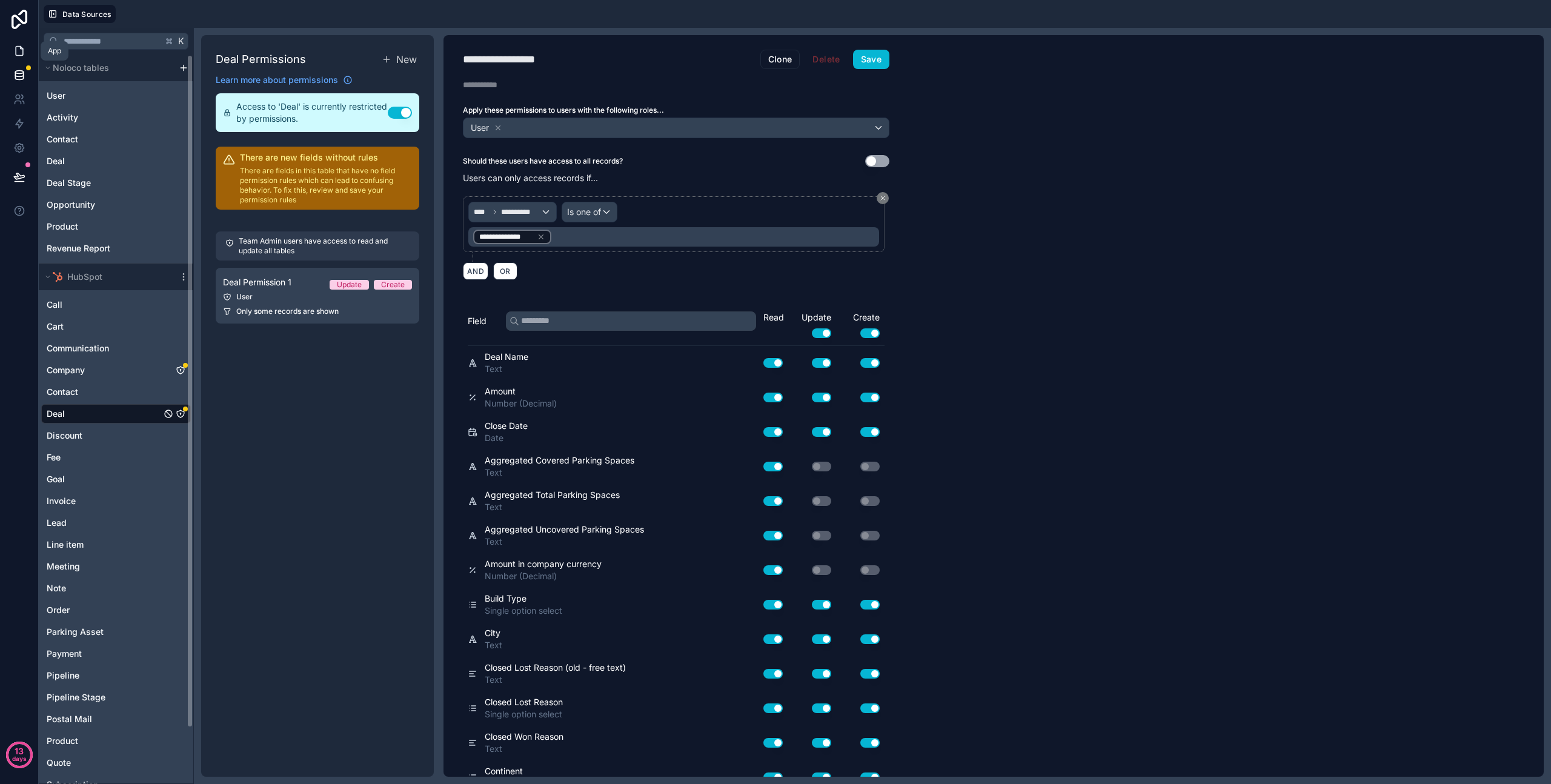
click at [20, 54] on icon at bounding box center [19, 50] width 12 height 12
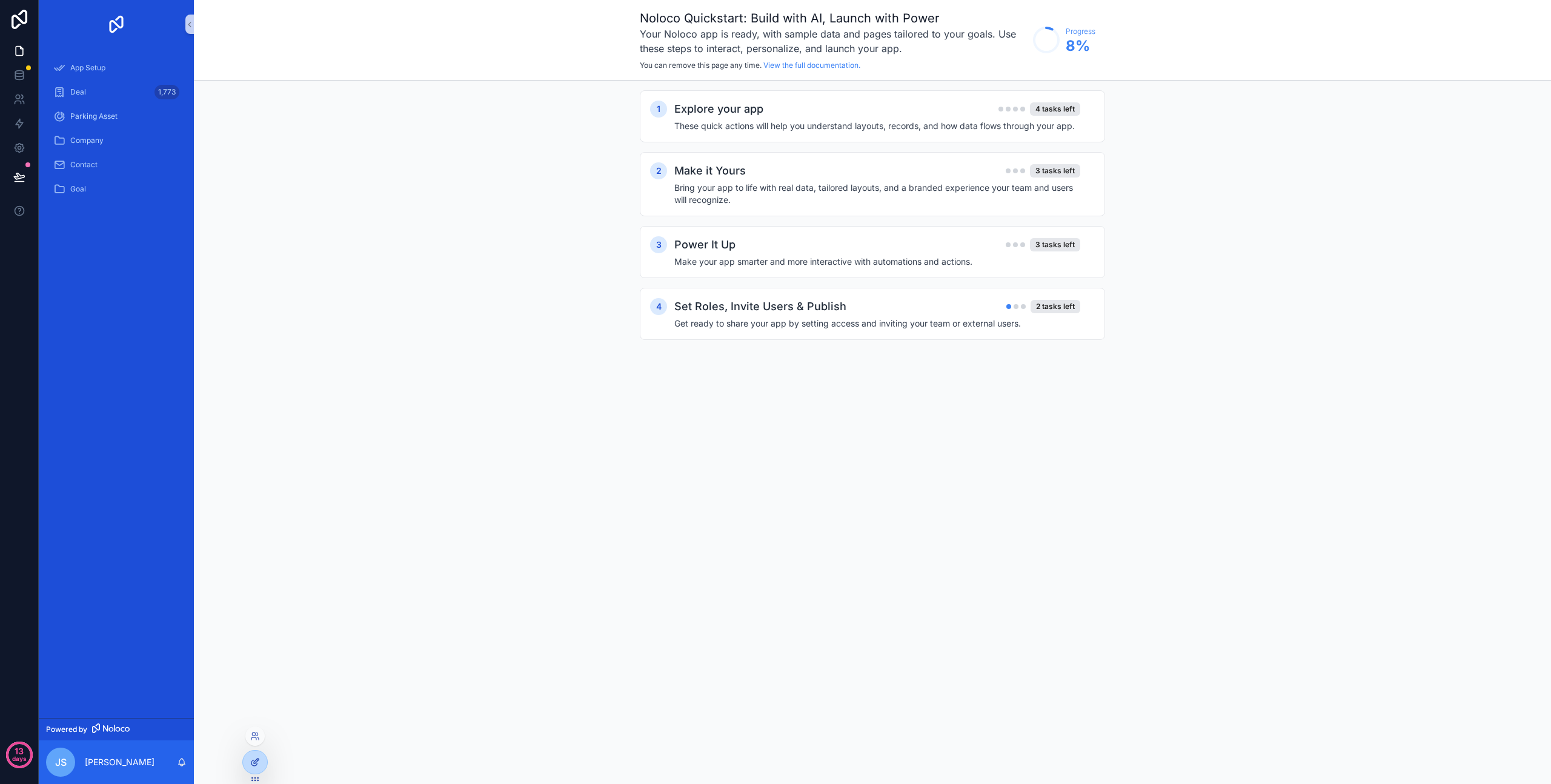
click at [248, 760] on div at bounding box center [255, 762] width 24 height 23
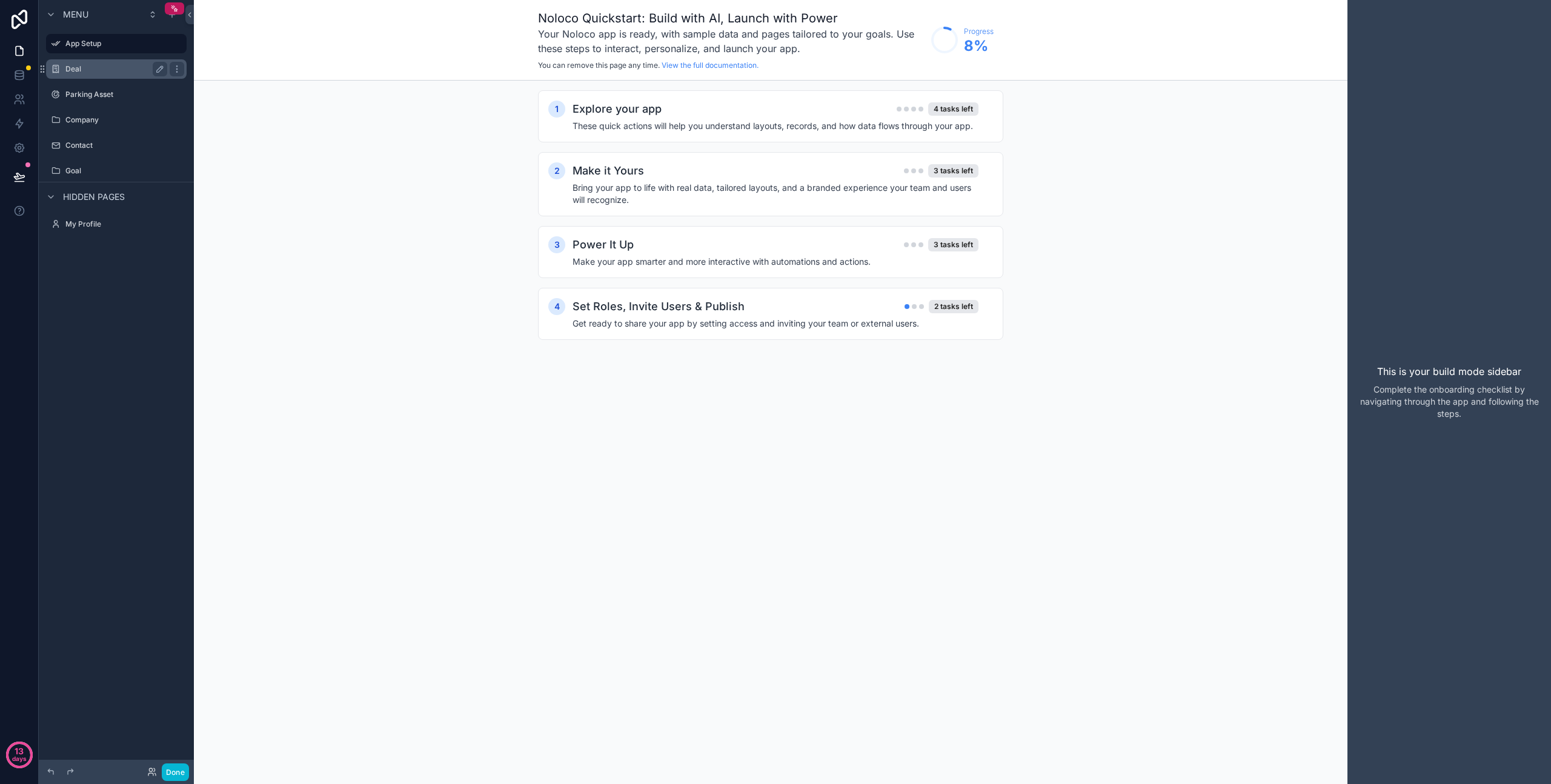
click at [123, 70] on label "Deal" at bounding box center [113, 69] width 97 height 9
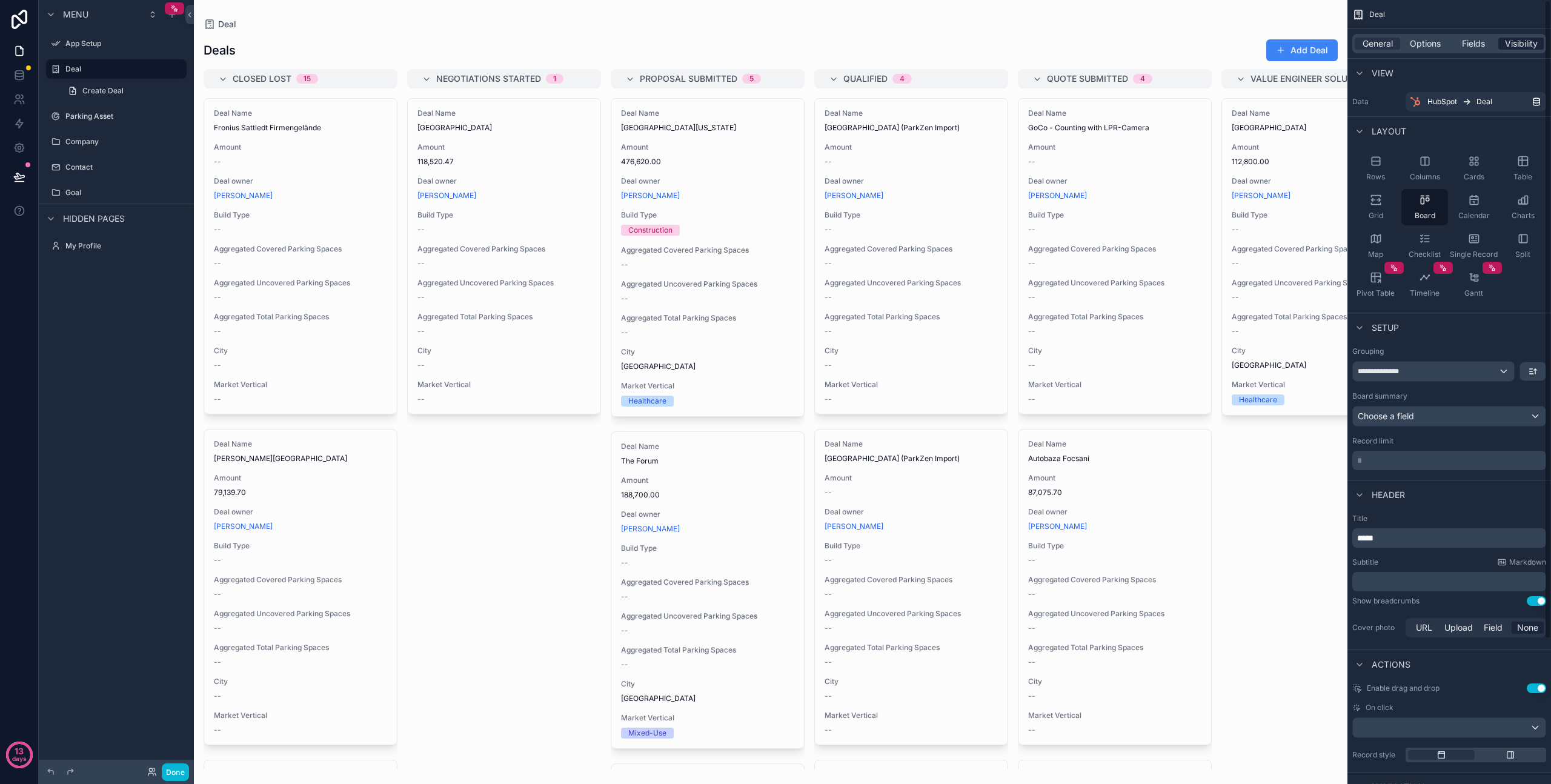
click at [1514, 46] on span "Visibility" at bounding box center [1522, 43] width 33 height 12
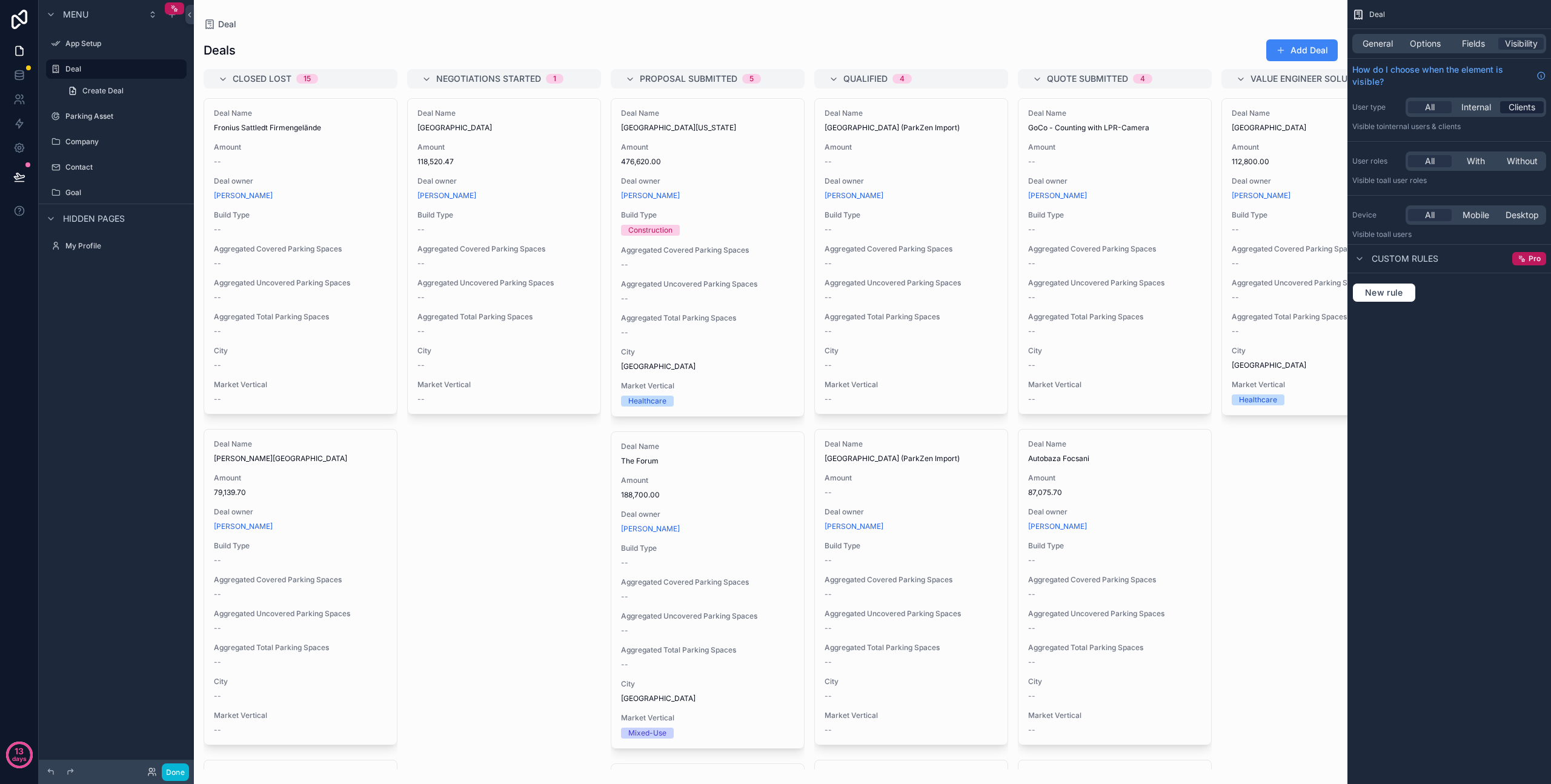
click at [1514, 105] on span "Clients" at bounding box center [1522, 107] width 27 height 12
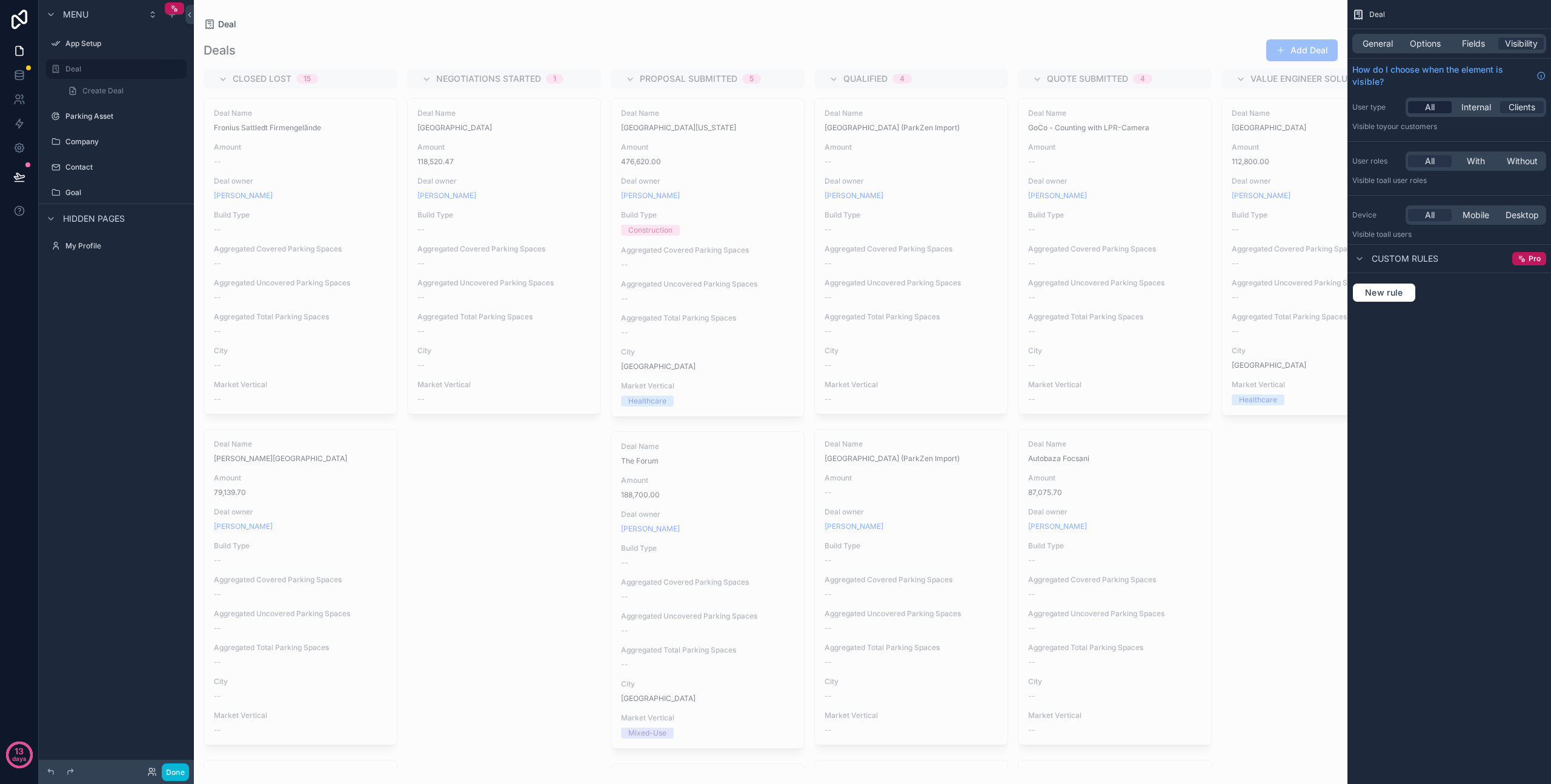
click at [1434, 108] on span "All" at bounding box center [1430, 107] width 9 height 12
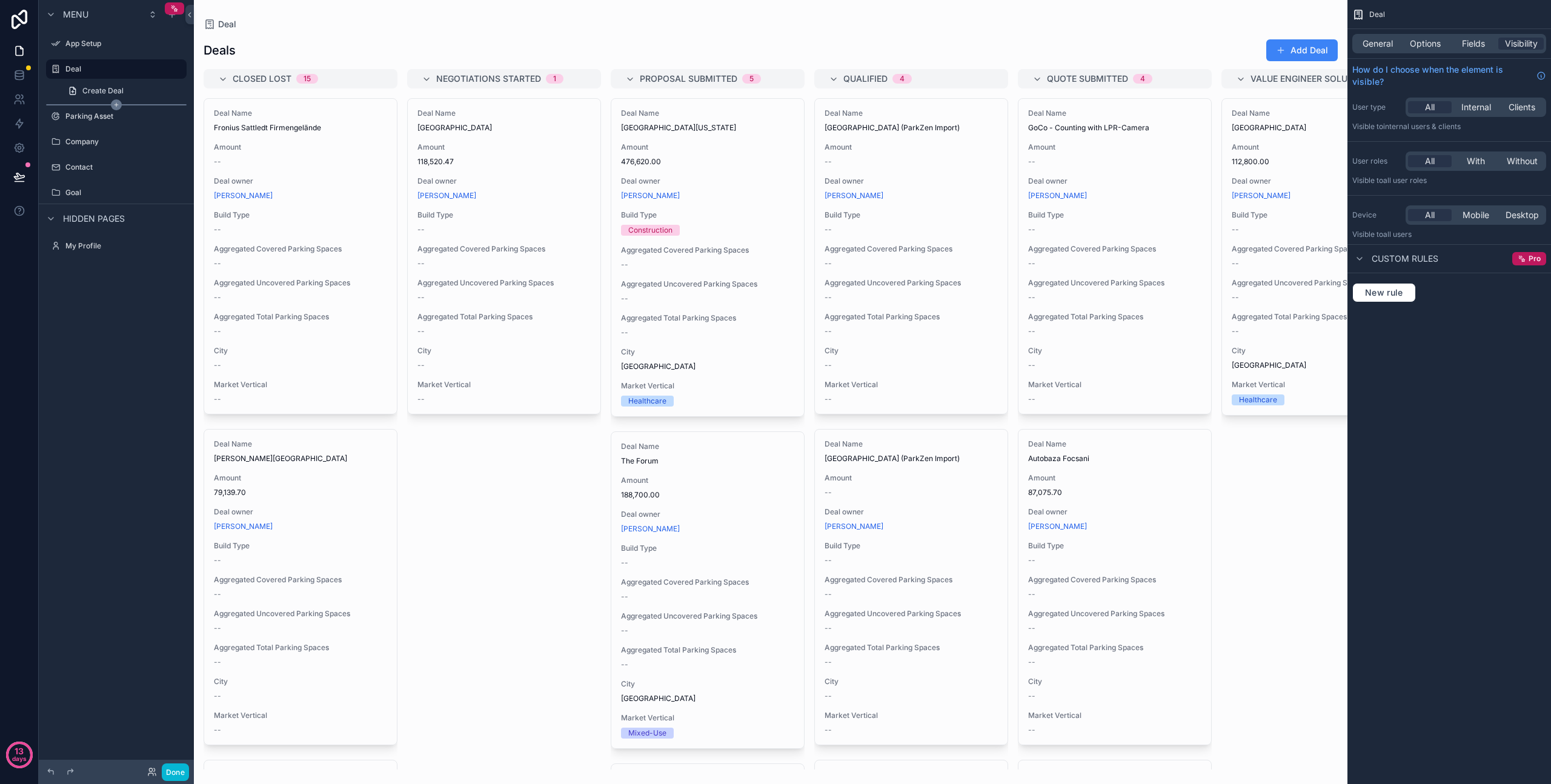
click at [118, 101] on icon "scrollable content" at bounding box center [116, 104] width 11 height 11
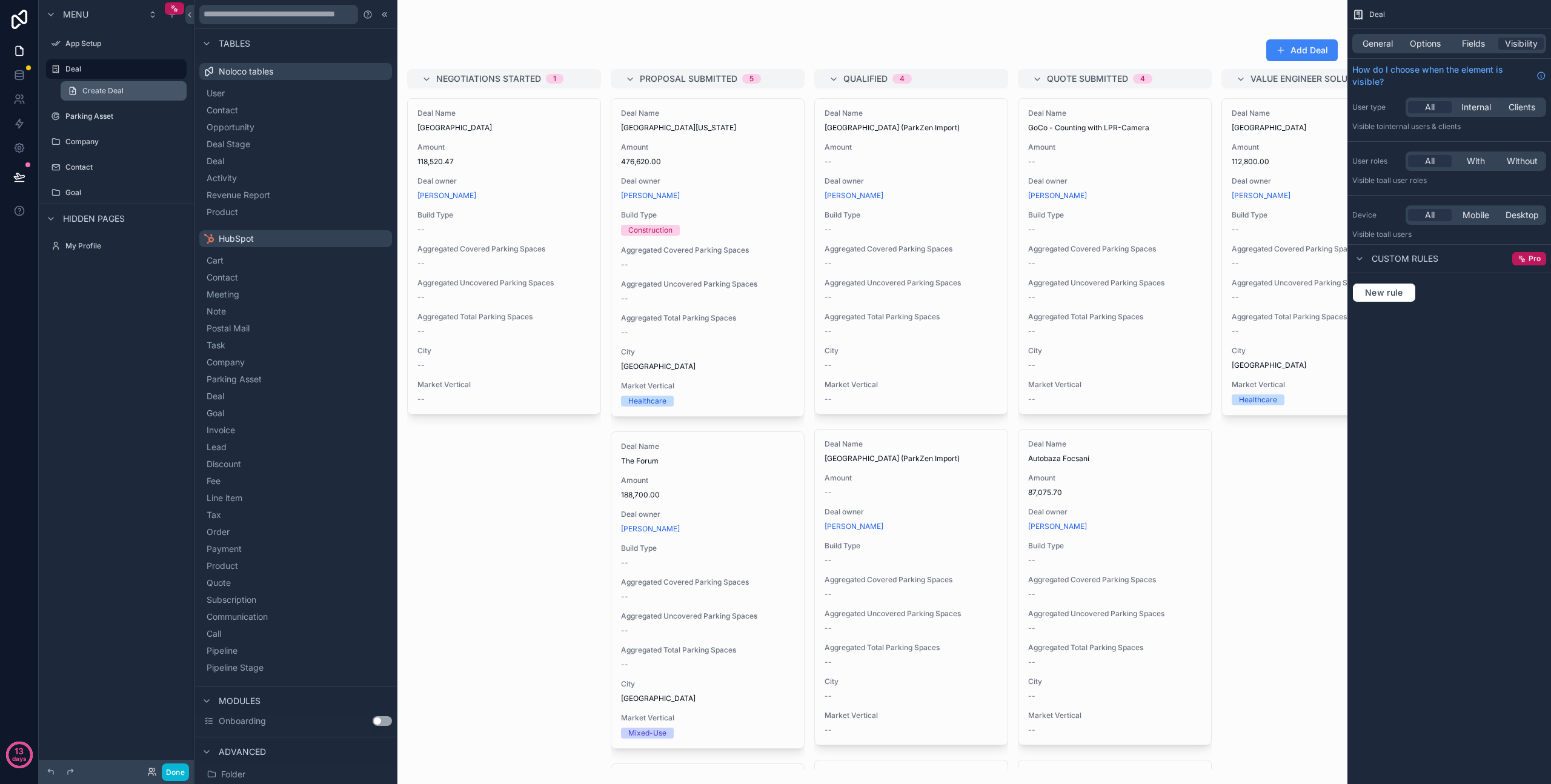
click at [109, 90] on span "Create Deal" at bounding box center [103, 91] width 41 height 9
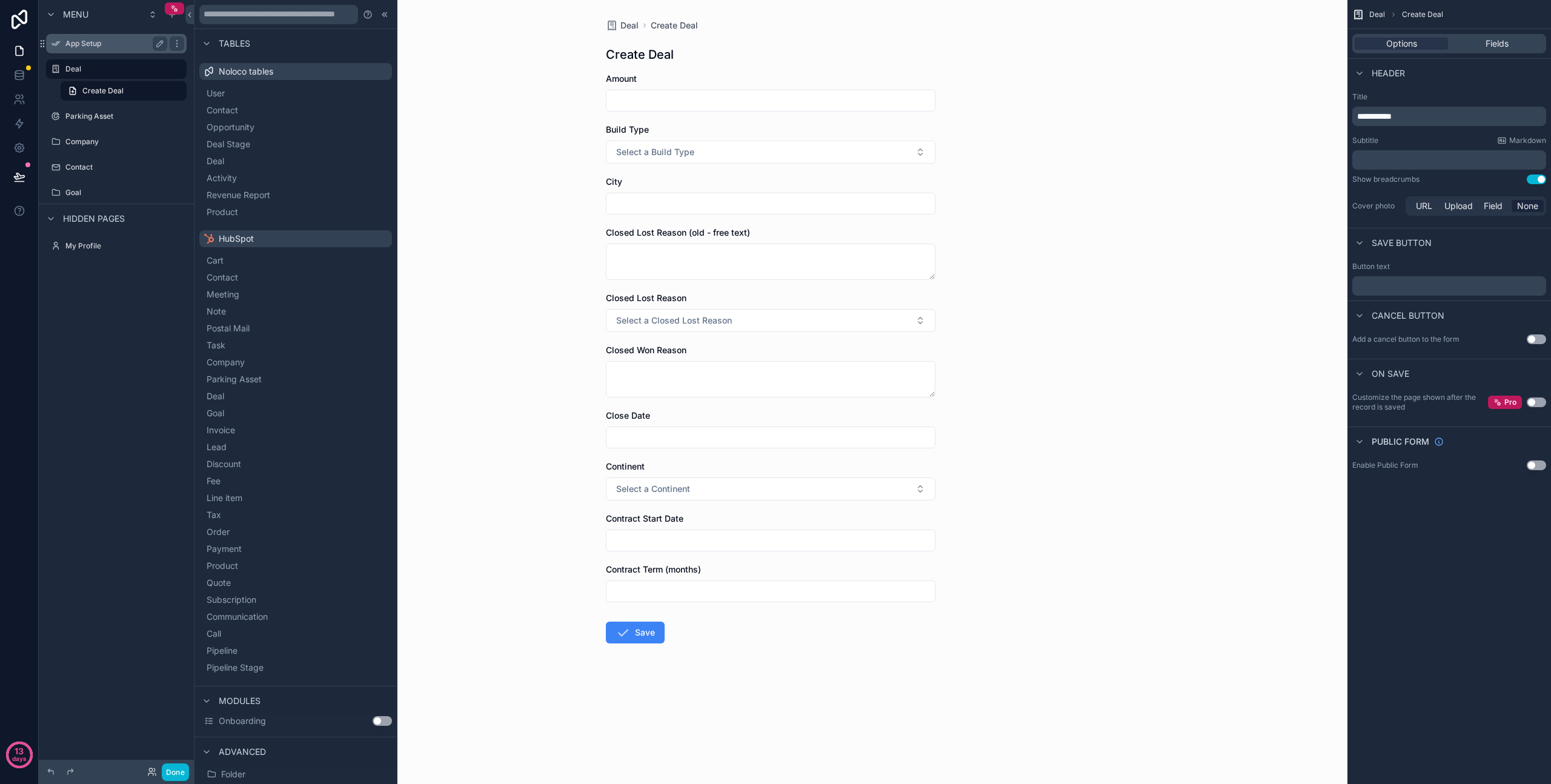
click at [77, 44] on label "App Setup" at bounding box center [113, 43] width 97 height 9
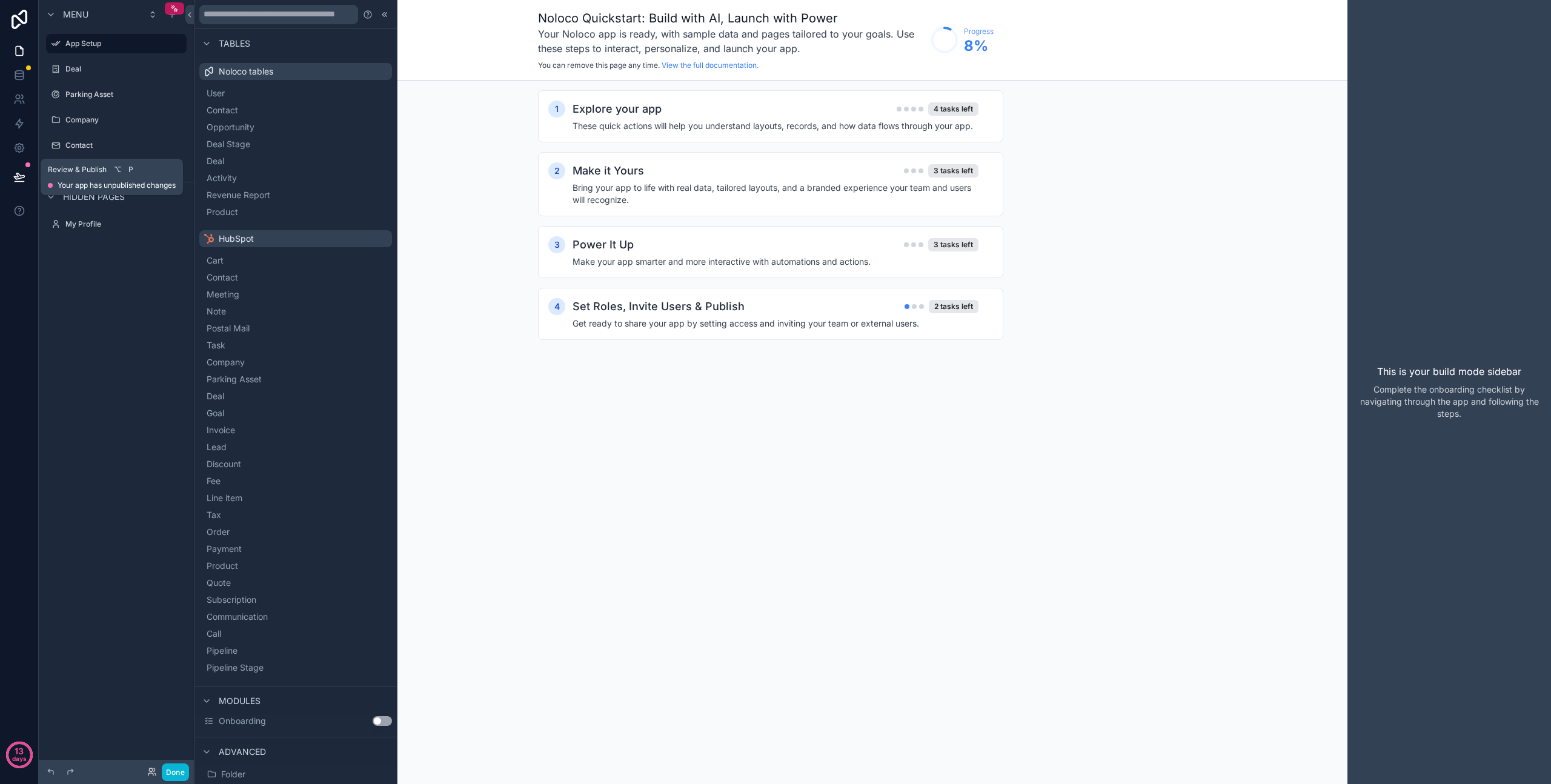
click at [20, 178] on icon at bounding box center [19, 177] width 10 height 6
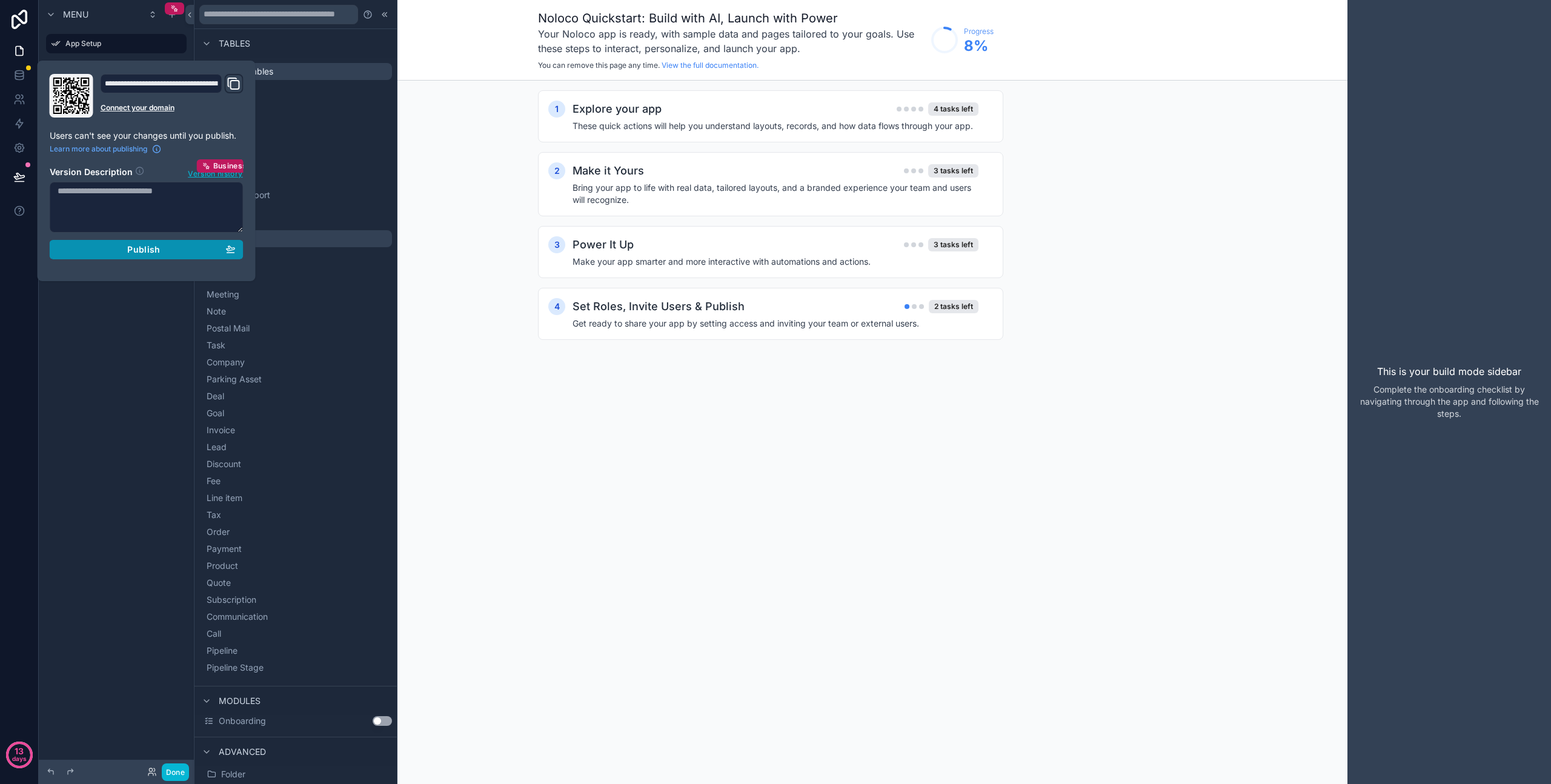
click at [151, 251] on span "Publish" at bounding box center [144, 250] width 33 height 11
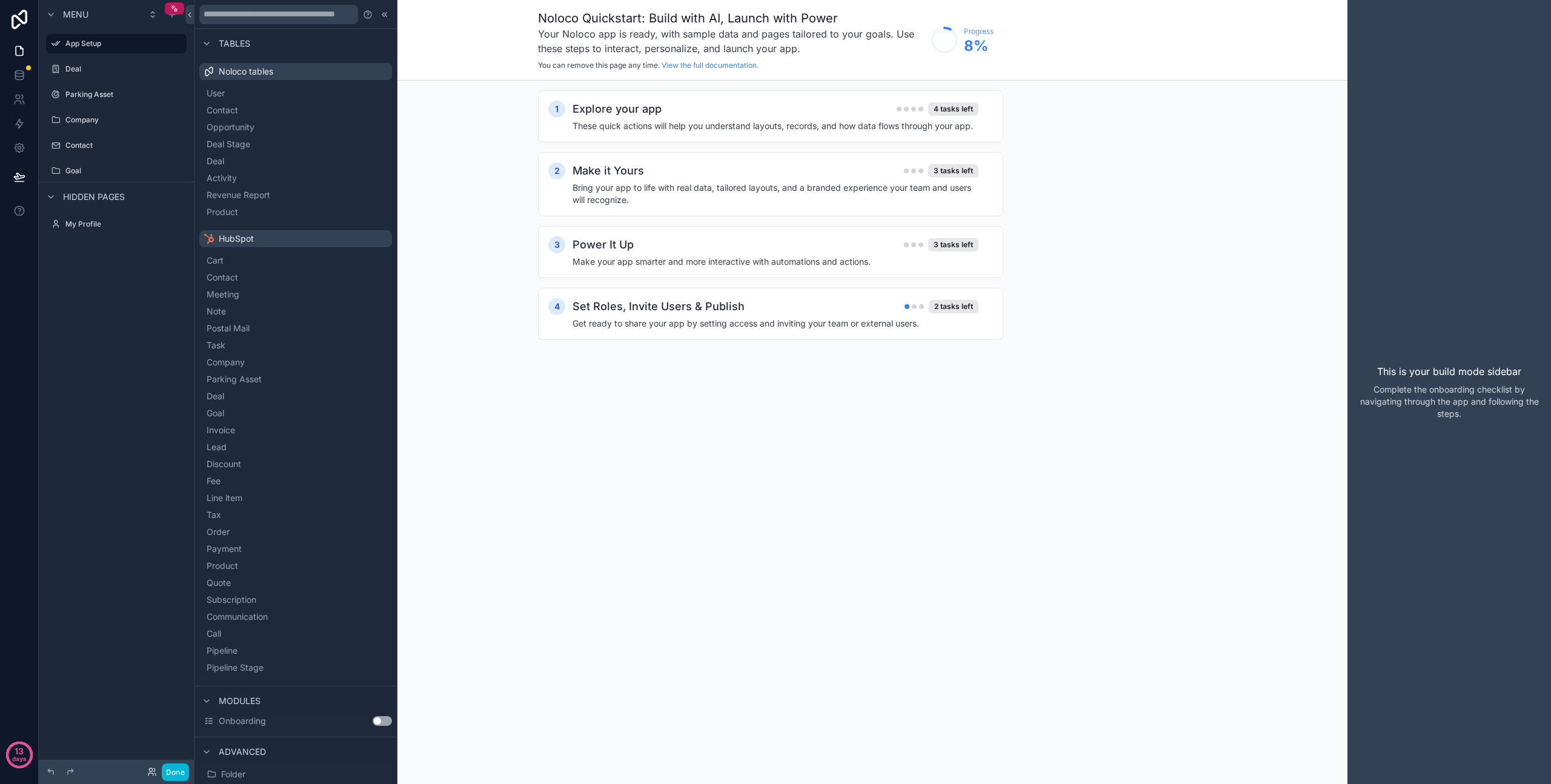
click at [485, 120] on div "1 Explore your app 4 tasks left These quick actions will help you understand la…" at bounding box center [771, 227] width 1153 height 293
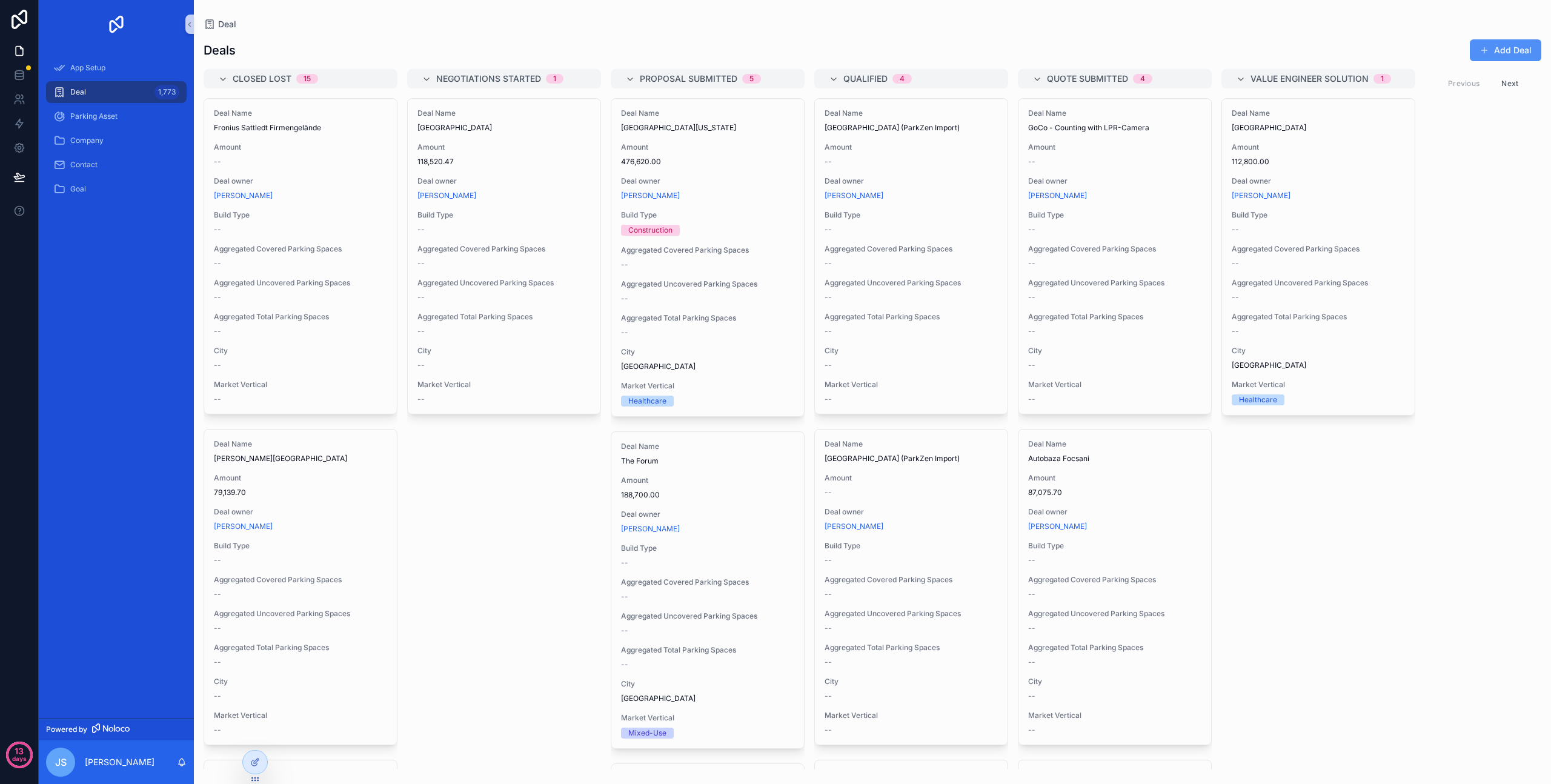
click at [1479, 50] on button "Add Deal" at bounding box center [1505, 50] width 72 height 22
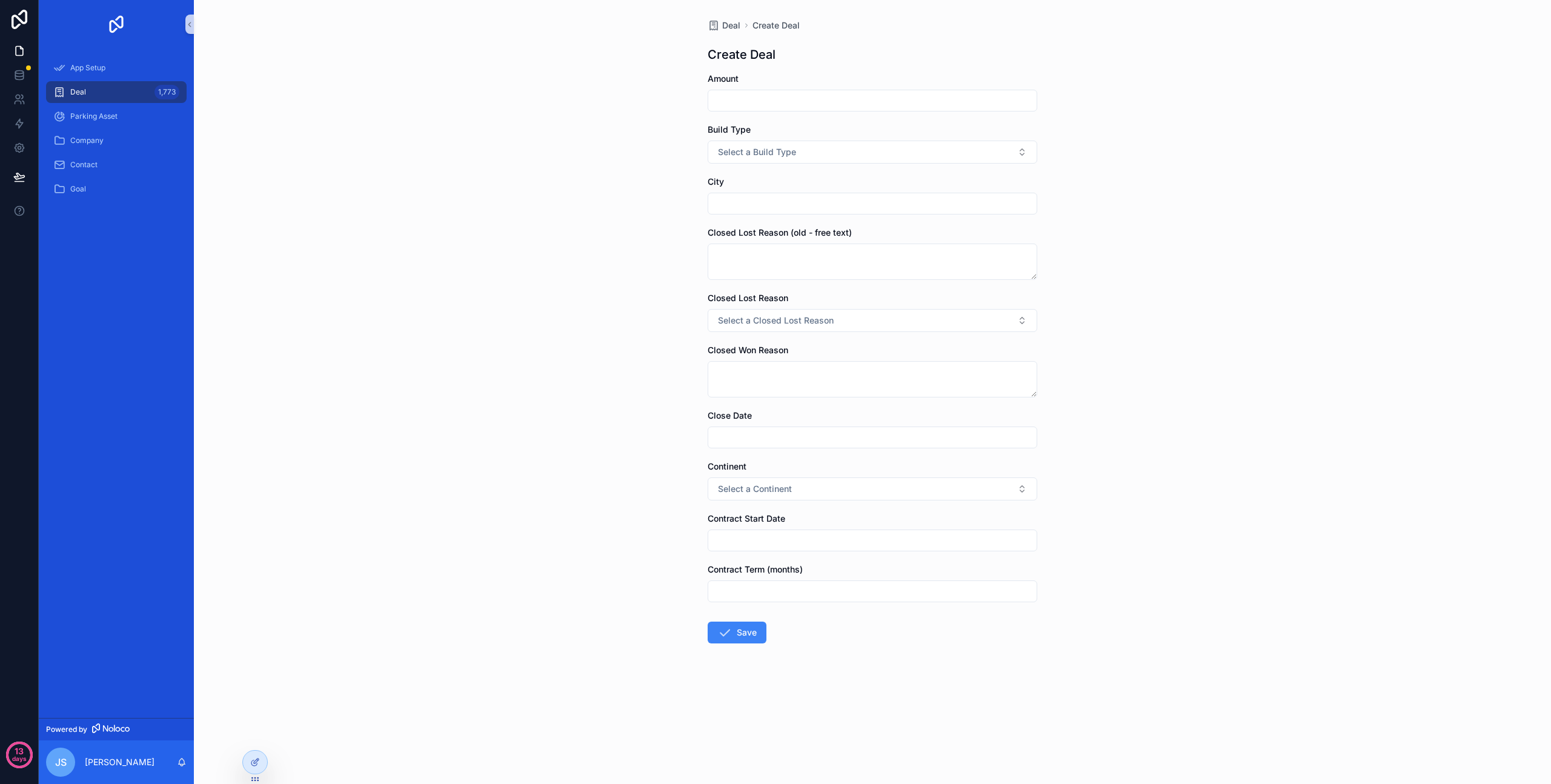
click at [810, 102] on input "scrollable content" at bounding box center [873, 101] width 328 height 17
type input "*"
click at [801, 152] on button "Select a Build Type" at bounding box center [873, 152] width 330 height 23
click at [773, 200] on span "Construction" at bounding box center [745, 200] width 59 height 11
click at [758, 200] on input "scrollable content" at bounding box center [873, 203] width 328 height 17
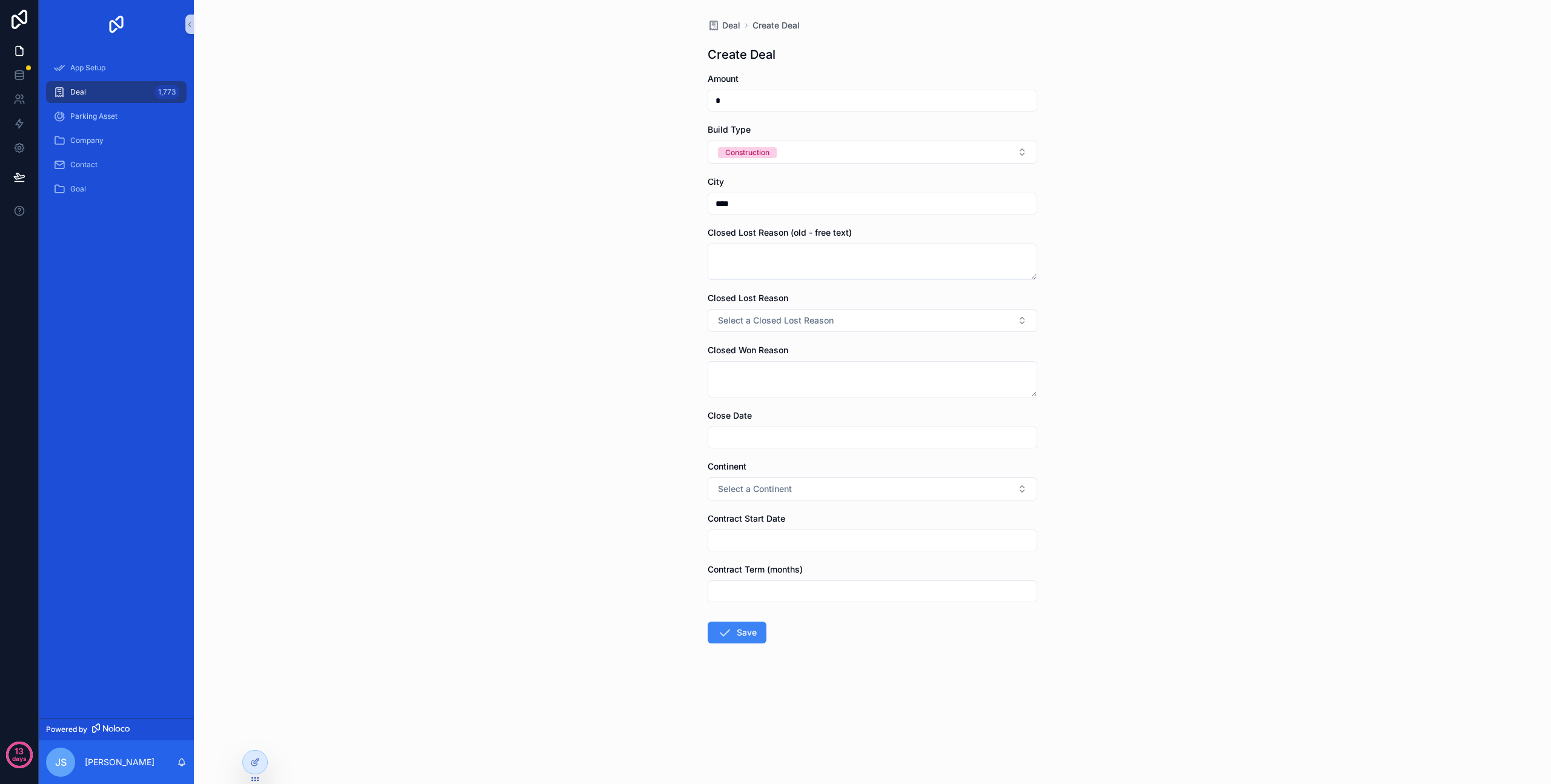
type input "****"
click at [754, 263] on textarea "scrollable content" at bounding box center [873, 262] width 330 height 36
type textarea "****"
click at [751, 324] on span "Select a Closed Lost Reason" at bounding box center [776, 320] width 116 height 12
click at [665, 343] on div "Deal Create Deal Create Deal Amount * Build Type Construction City **** Closed …" at bounding box center [873, 392] width 1358 height 784
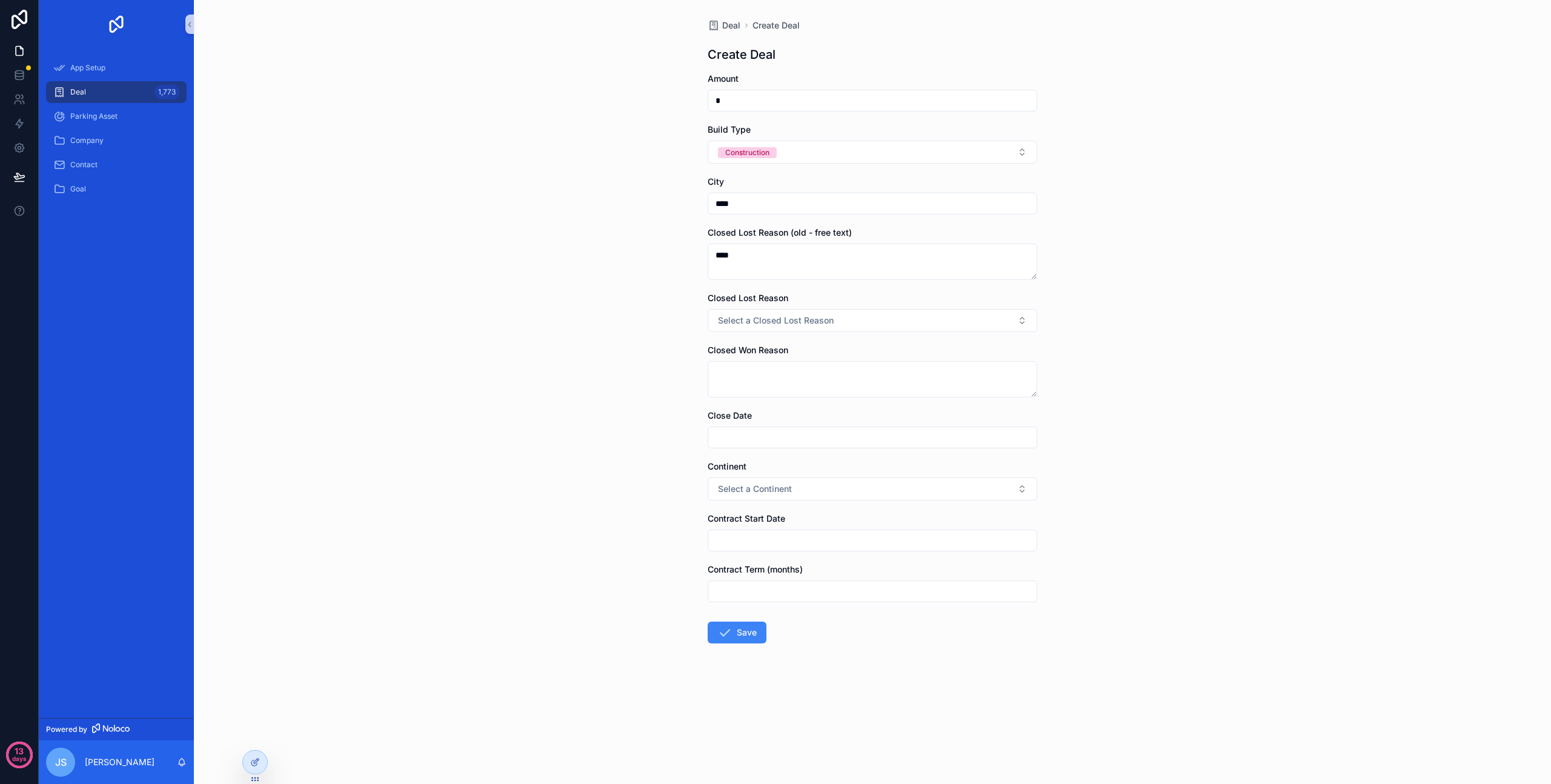
click at [743, 433] on input "scrollable content" at bounding box center [873, 438] width 328 height 17
click at [852, 595] on button "12" at bounding box center [851, 592] width 22 height 22
type input "**********"
click at [750, 493] on span "Select a Continent" at bounding box center [755, 489] width 74 height 12
click at [742, 543] on div "Europe" at bounding box center [873, 537] width 324 height 18
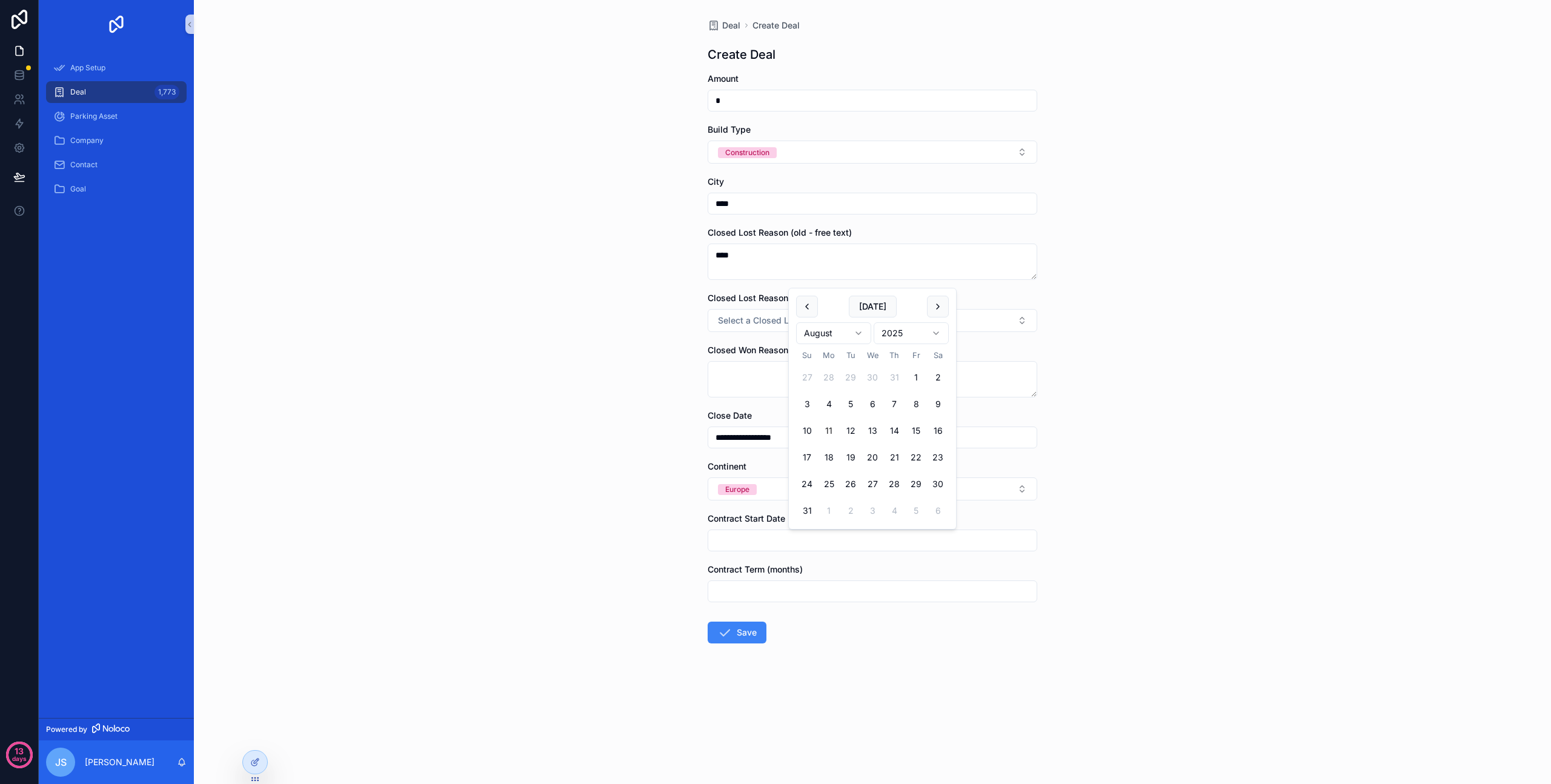
click at [742, 543] on input "scrollable content" at bounding box center [873, 540] width 328 height 17
click at [826, 475] on button "25" at bounding box center [829, 484] width 22 height 22
type input "*********"
click at [749, 590] on input "scrollable content" at bounding box center [873, 592] width 328 height 17
type input "**"
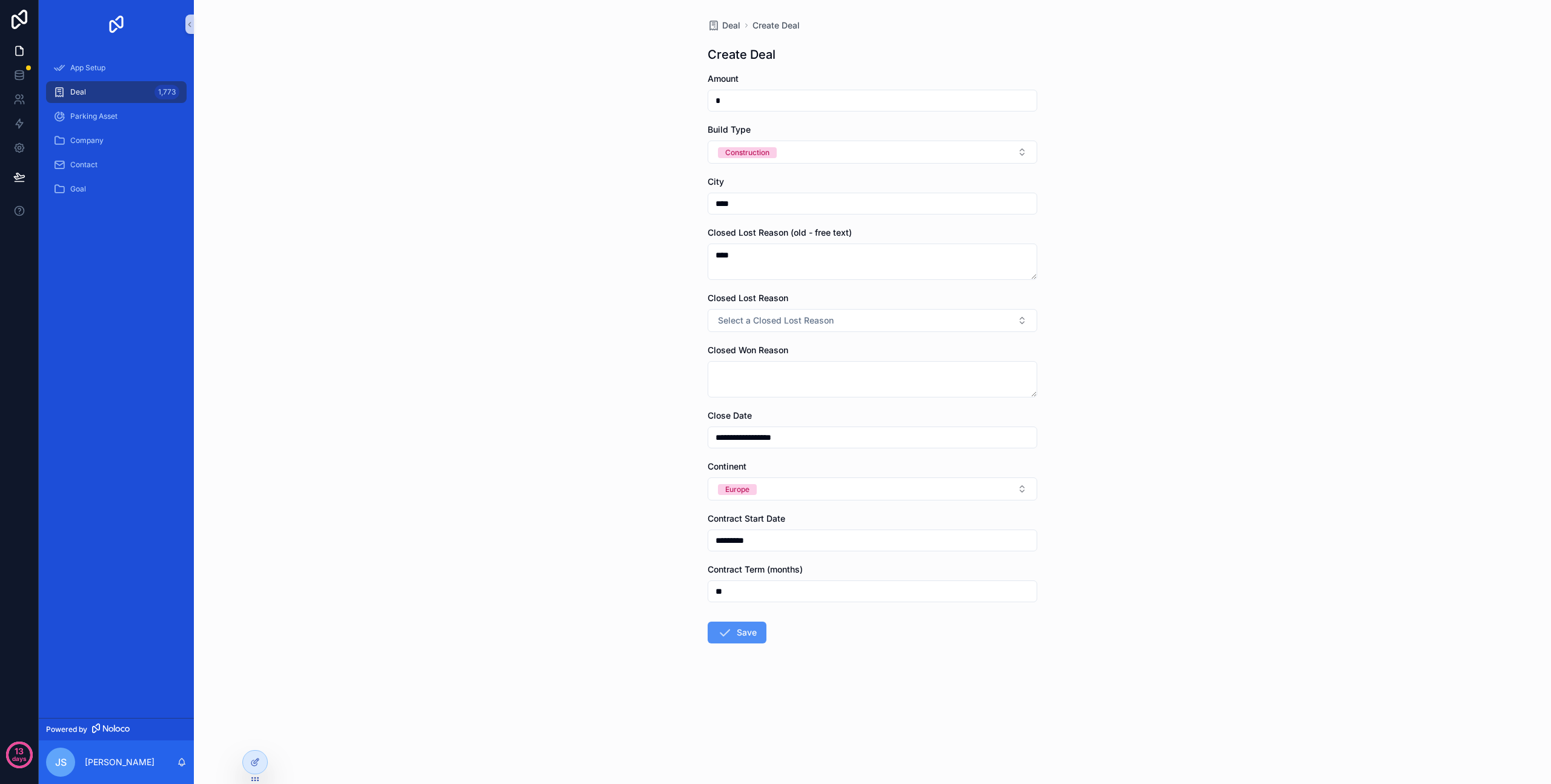
click at [739, 632] on button "Save" at bounding box center [737, 632] width 59 height 22
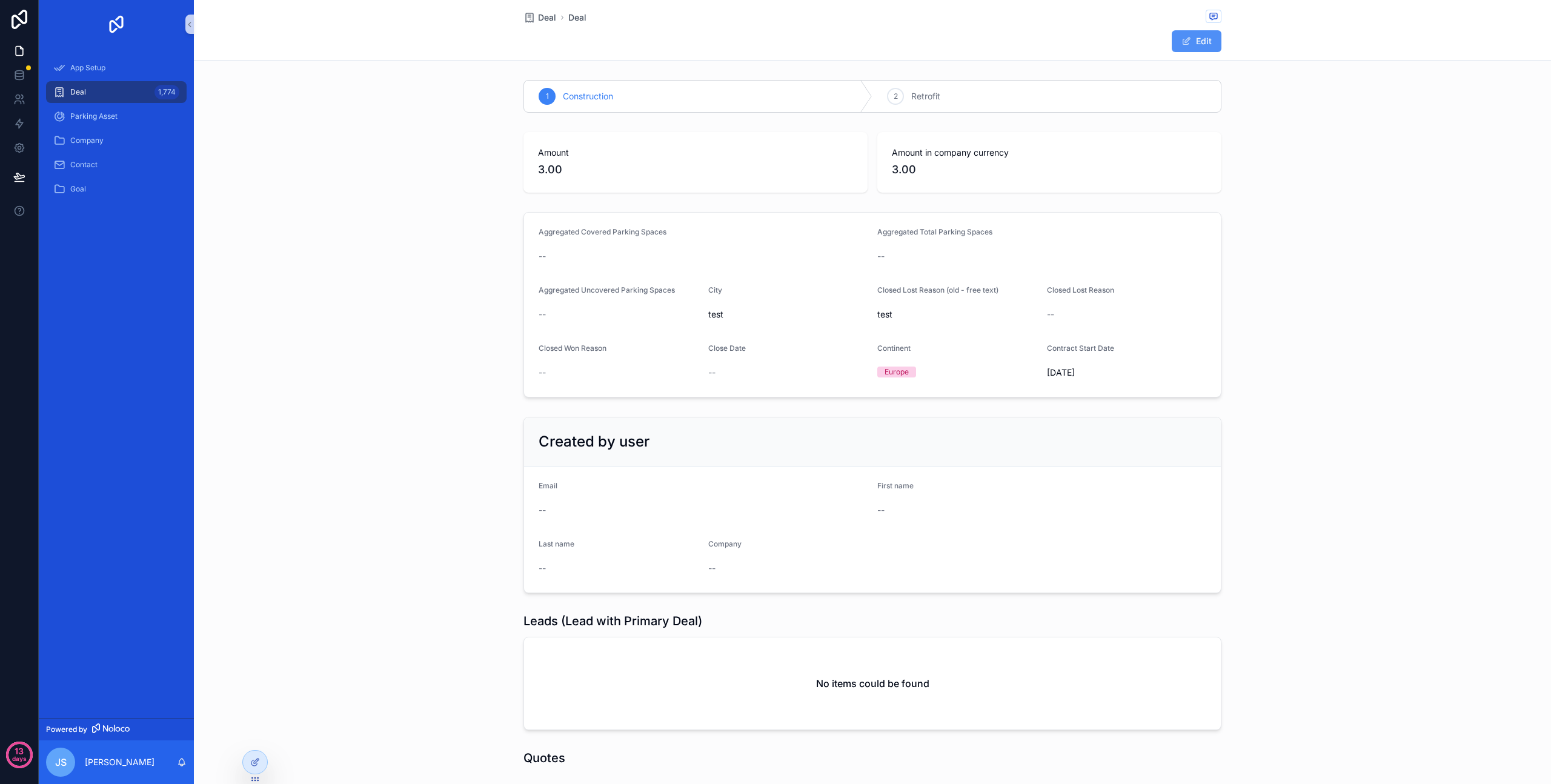
click at [1188, 44] on button "Edit" at bounding box center [1197, 42] width 50 height 22
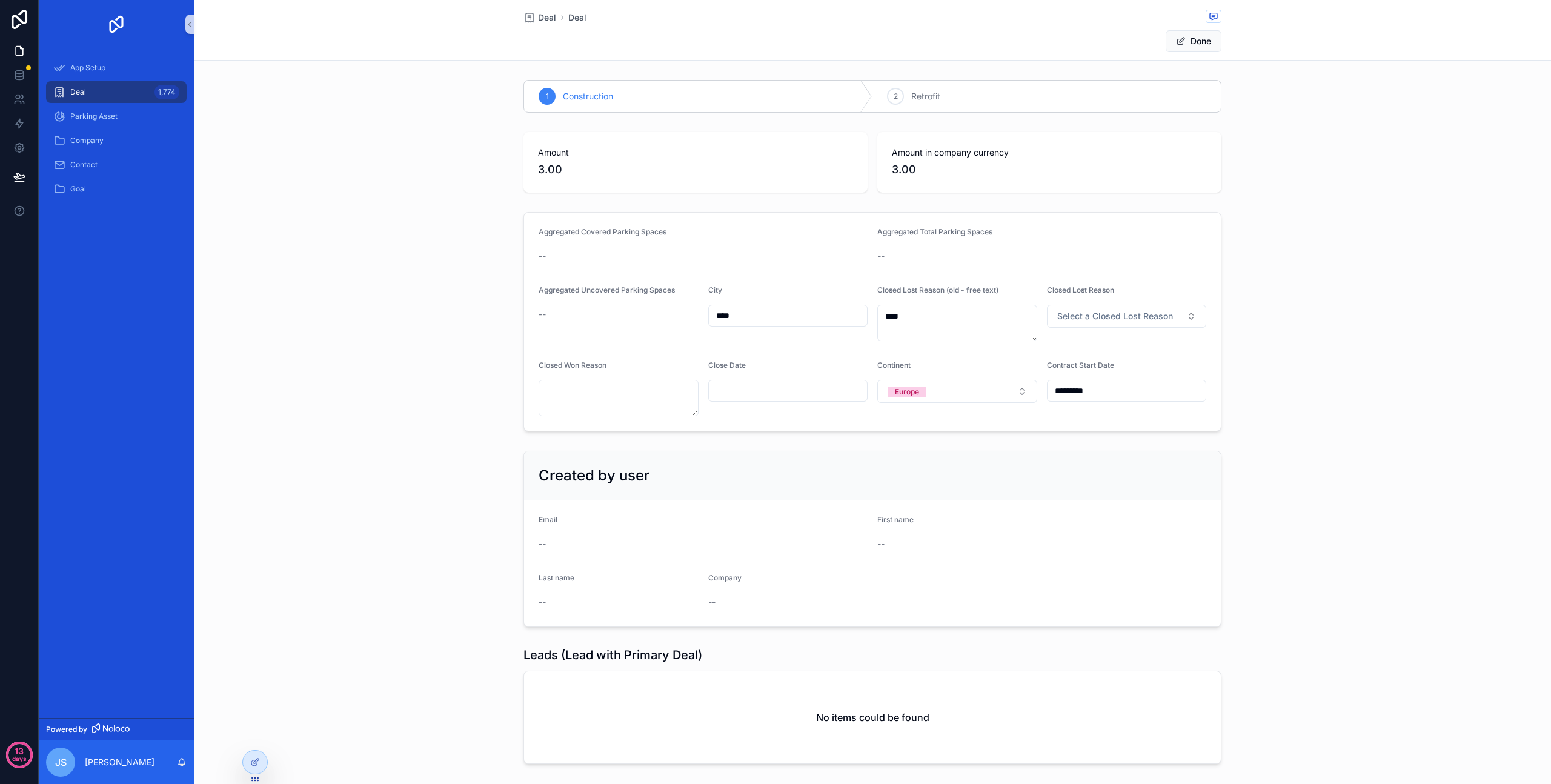
click at [732, 316] on input "****" at bounding box center [788, 316] width 159 height 17
type input "**********"
click at [402, 409] on div "**********" at bounding box center [873, 322] width 1358 height 229
click at [1193, 38] on button "Done" at bounding box center [1194, 42] width 56 height 22
